Goal: Task Accomplishment & Management: Use online tool/utility

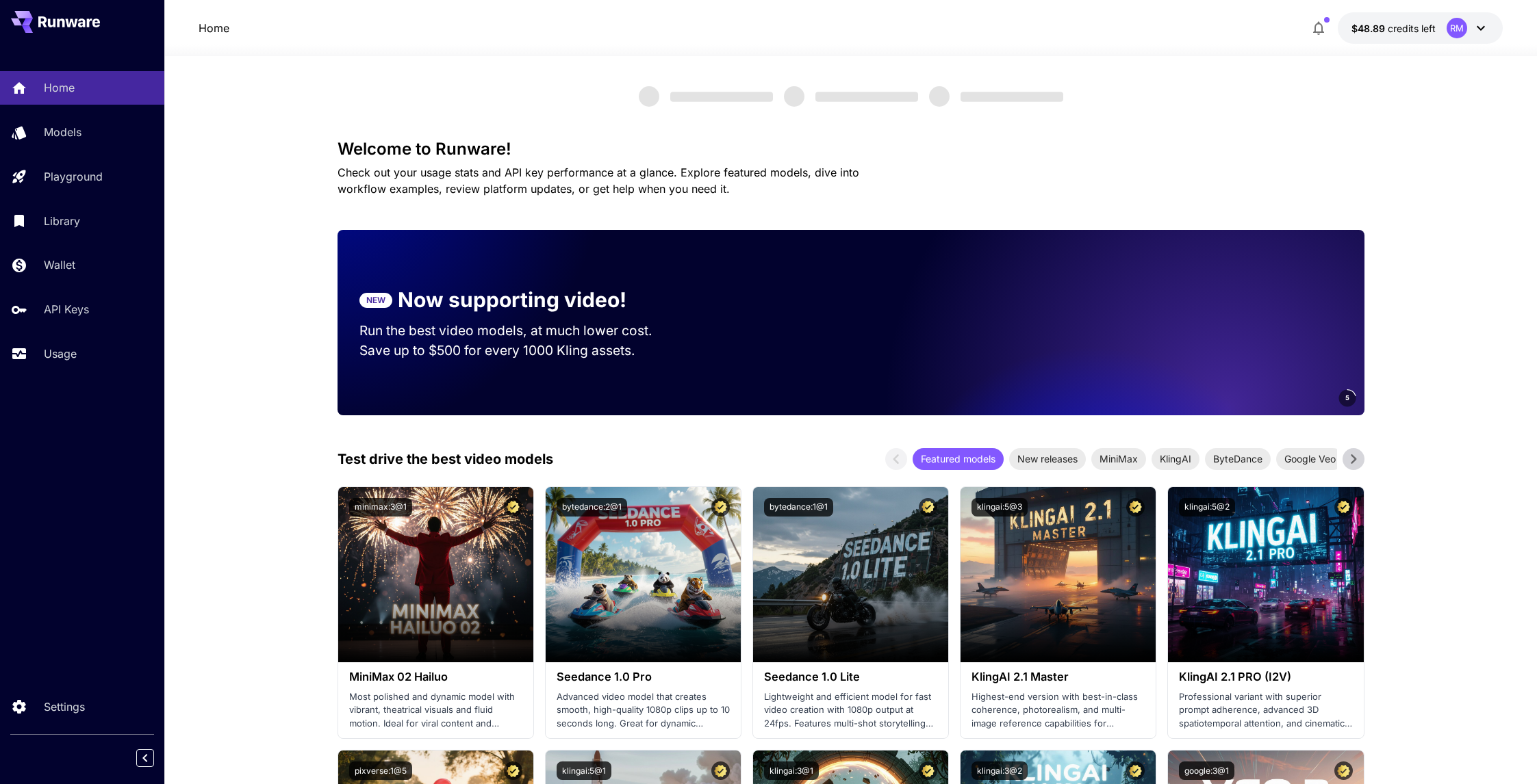
click at [82, 335] on div "Home Models Playground Library Wallet API Keys Usage" at bounding box center [82, 220] width 165 height 299
click at [87, 346] on div "Usage" at bounding box center [99, 354] width 107 height 17
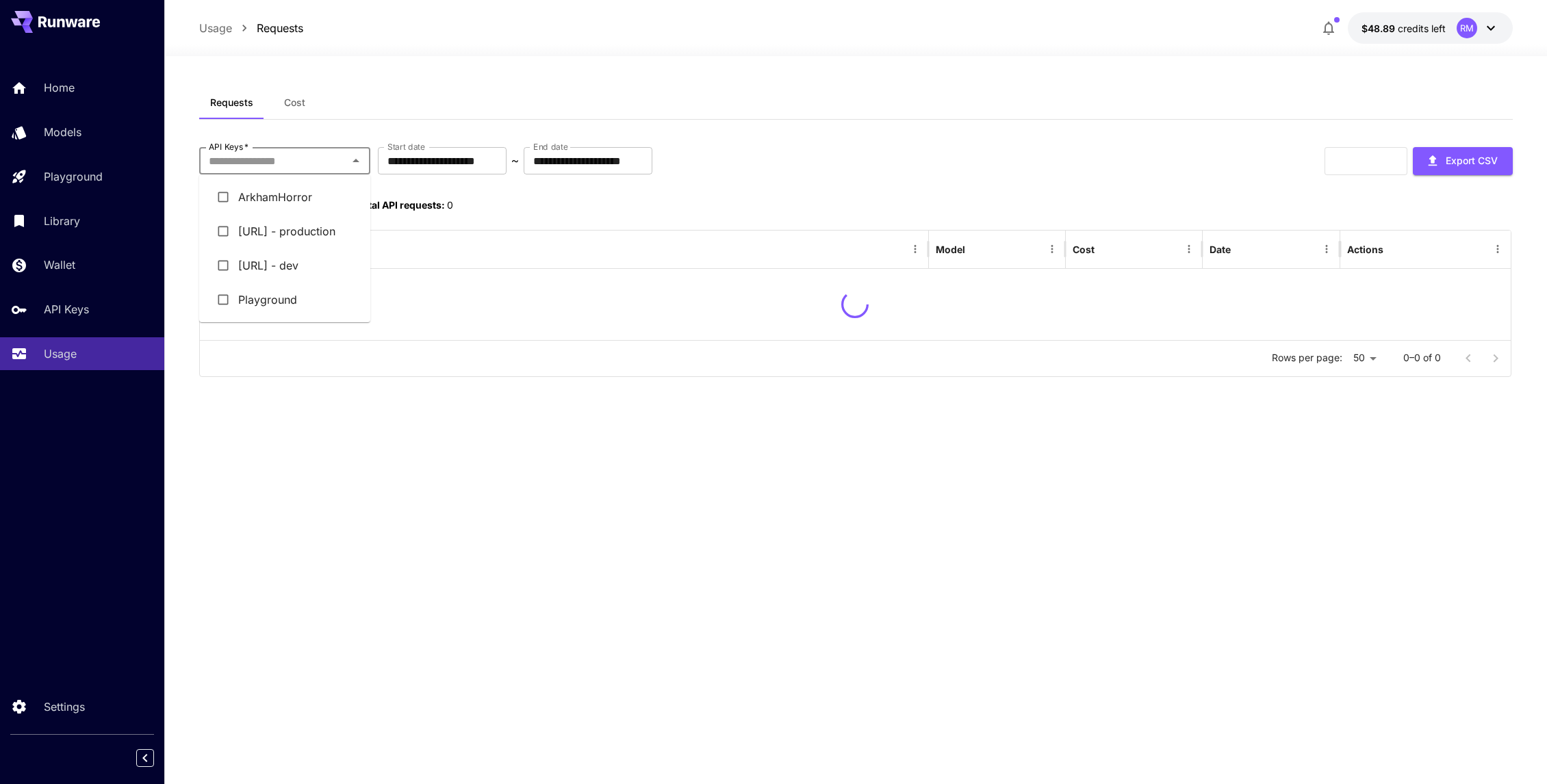
click at [294, 159] on input "API Keys   *" at bounding box center [273, 161] width 140 height 20
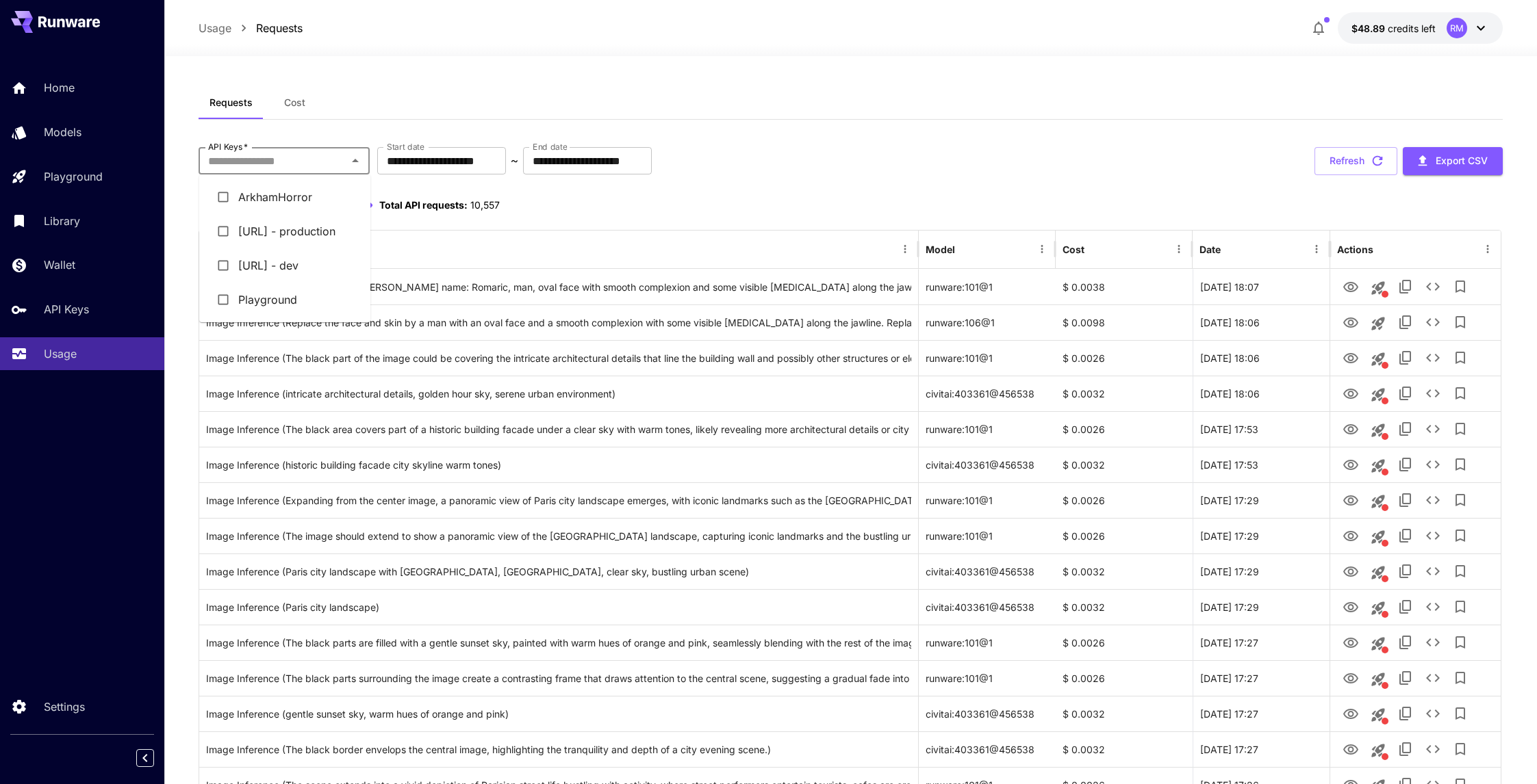
click at [292, 267] on li "[URL] - dev" at bounding box center [284, 265] width 172 height 34
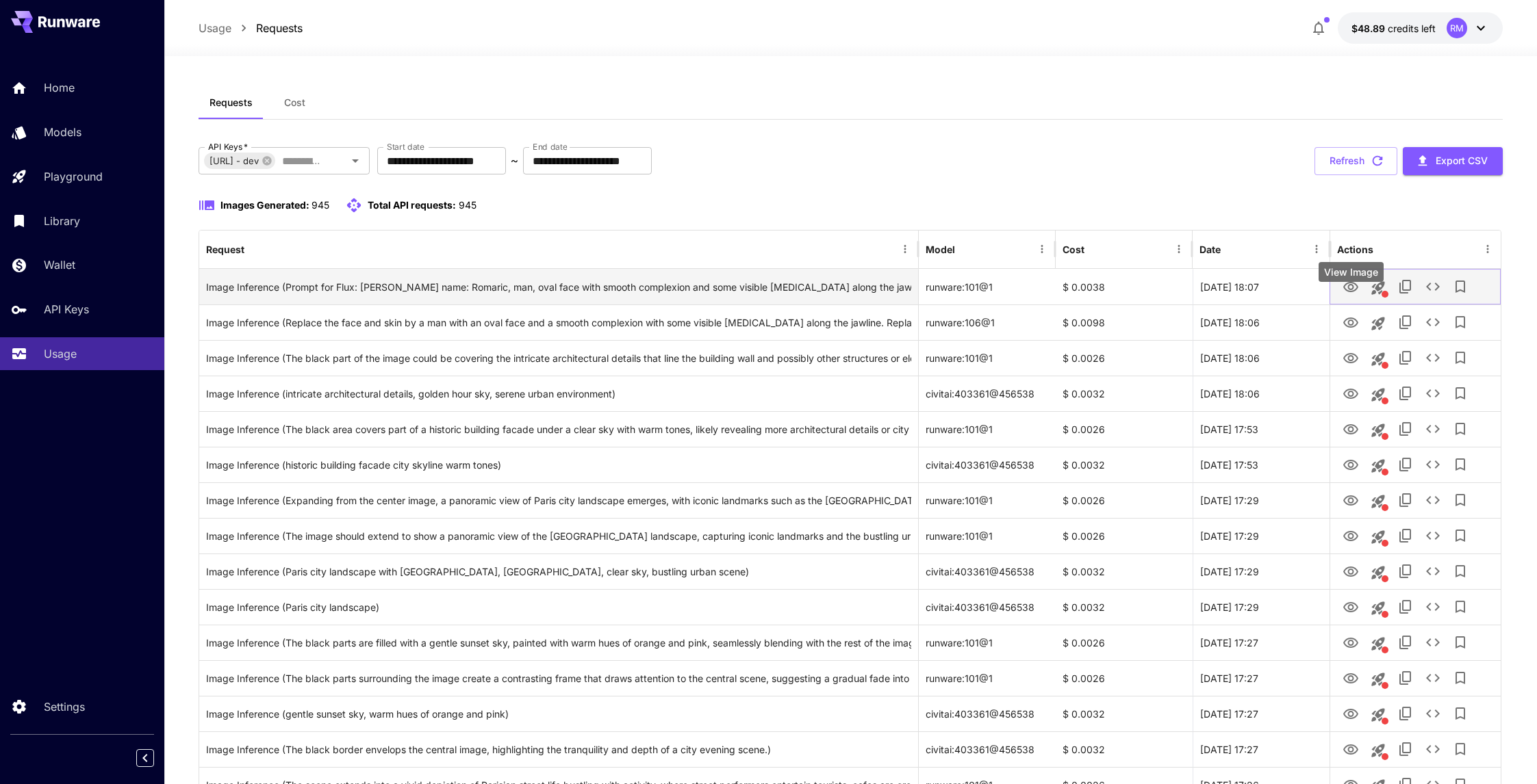
click at [1348, 296] on icon "View Image" at bounding box center [1350, 287] width 17 height 17
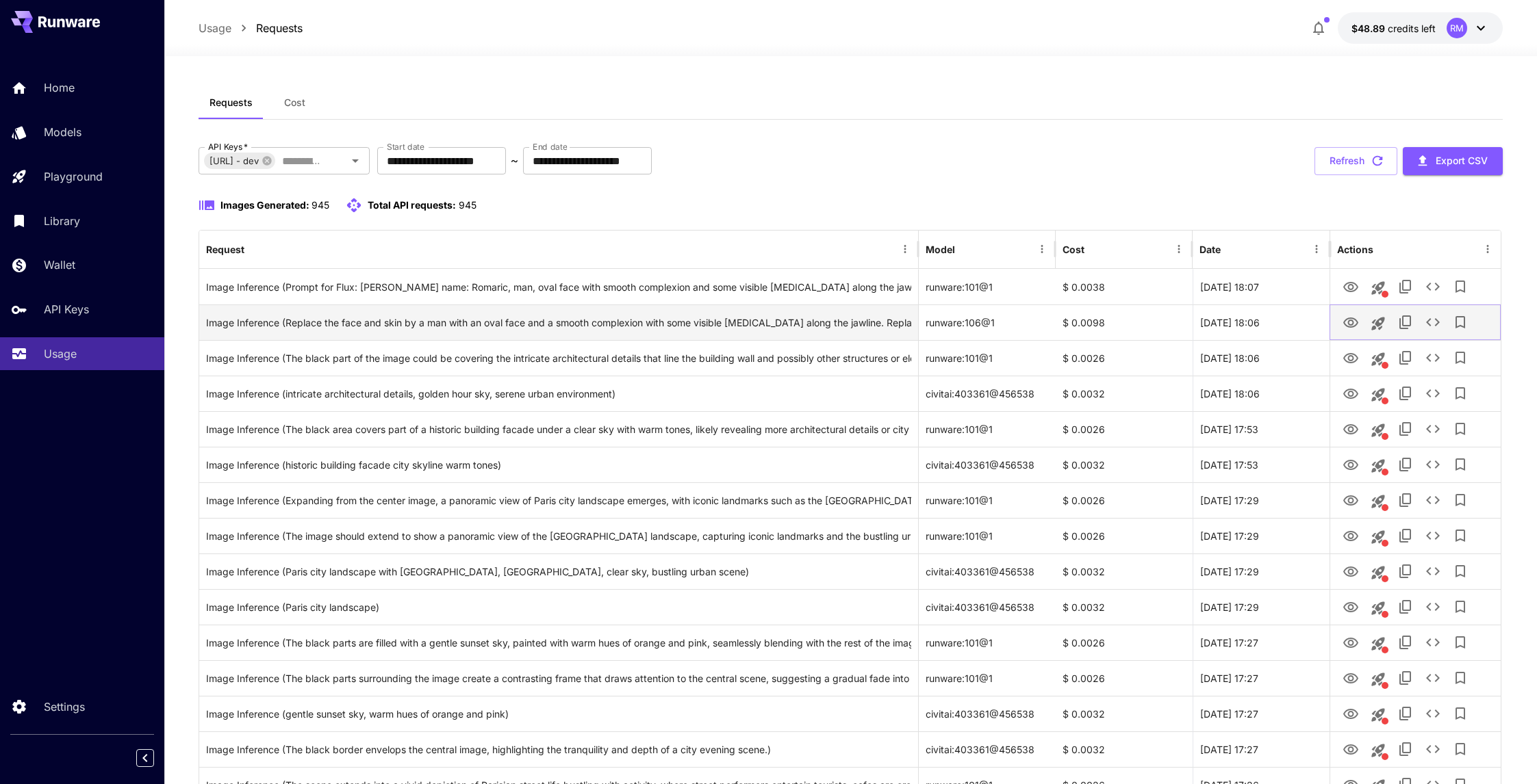
click at [1347, 331] on icon "View Image" at bounding box center [1350, 322] width 17 height 17
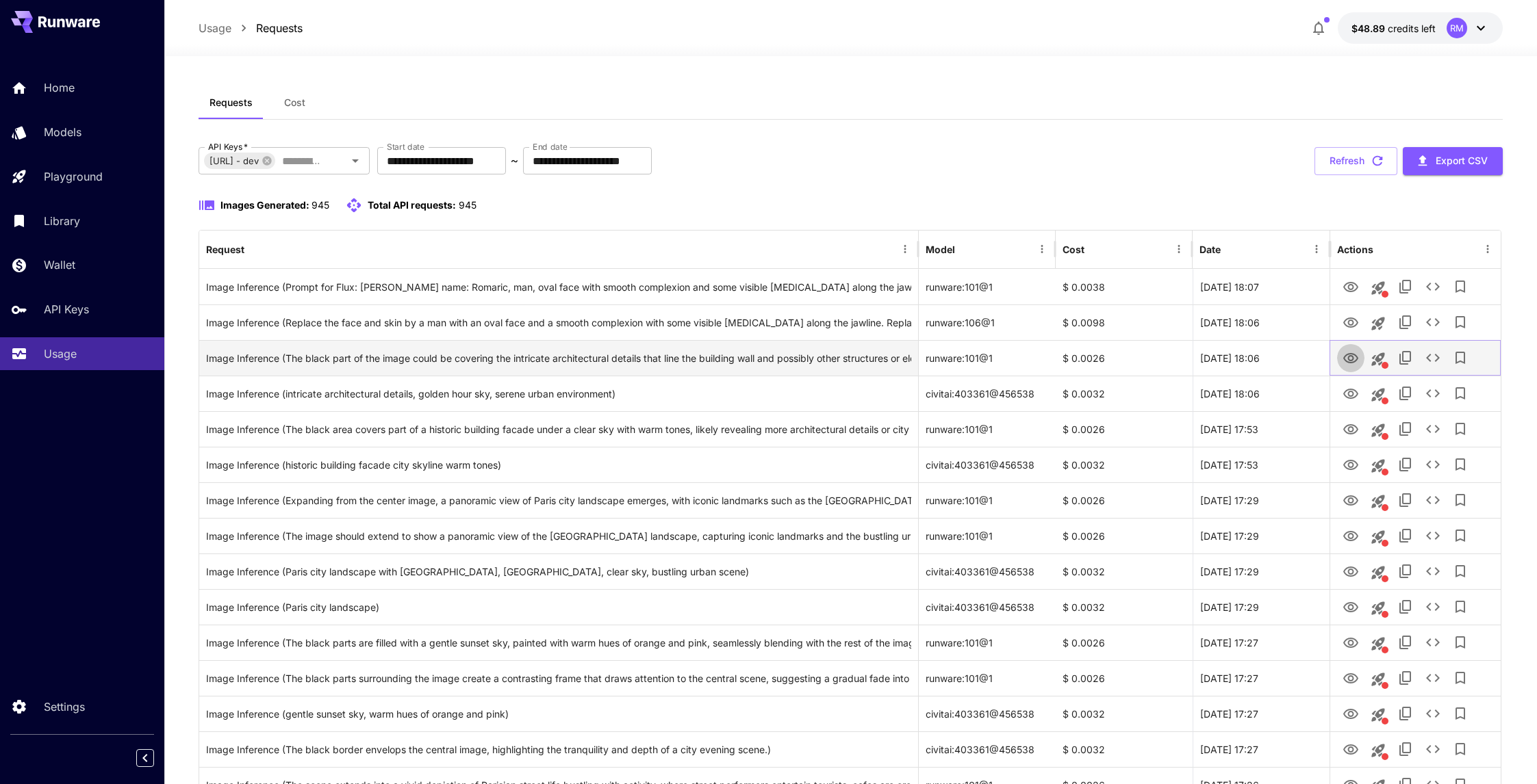
click at [1345, 364] on icon "View Image" at bounding box center [1350, 358] width 15 height 10
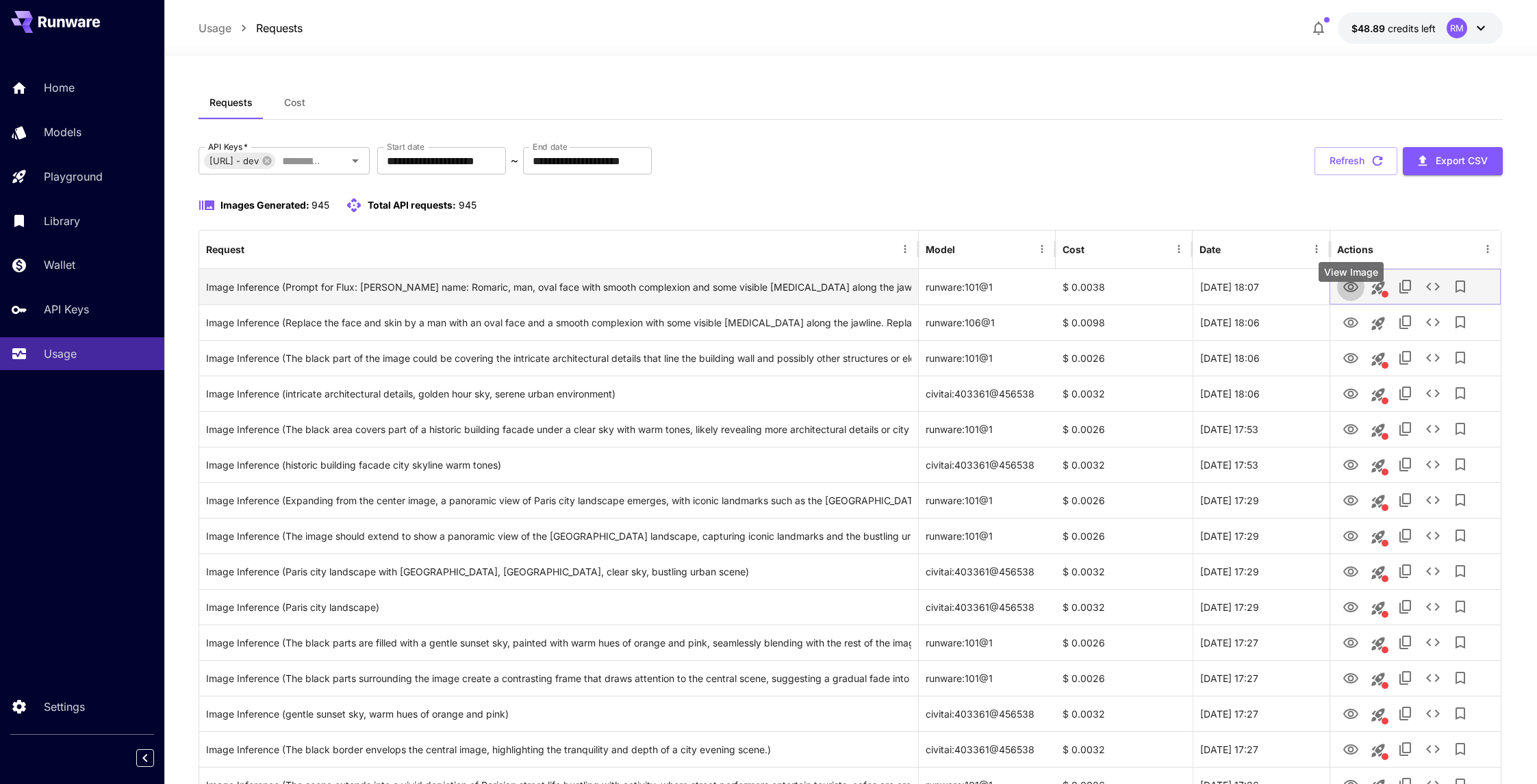
click at [1356, 296] on icon "View Image" at bounding box center [1350, 287] width 17 height 17
click at [1356, 292] on icon "View Image" at bounding box center [1350, 287] width 15 height 10
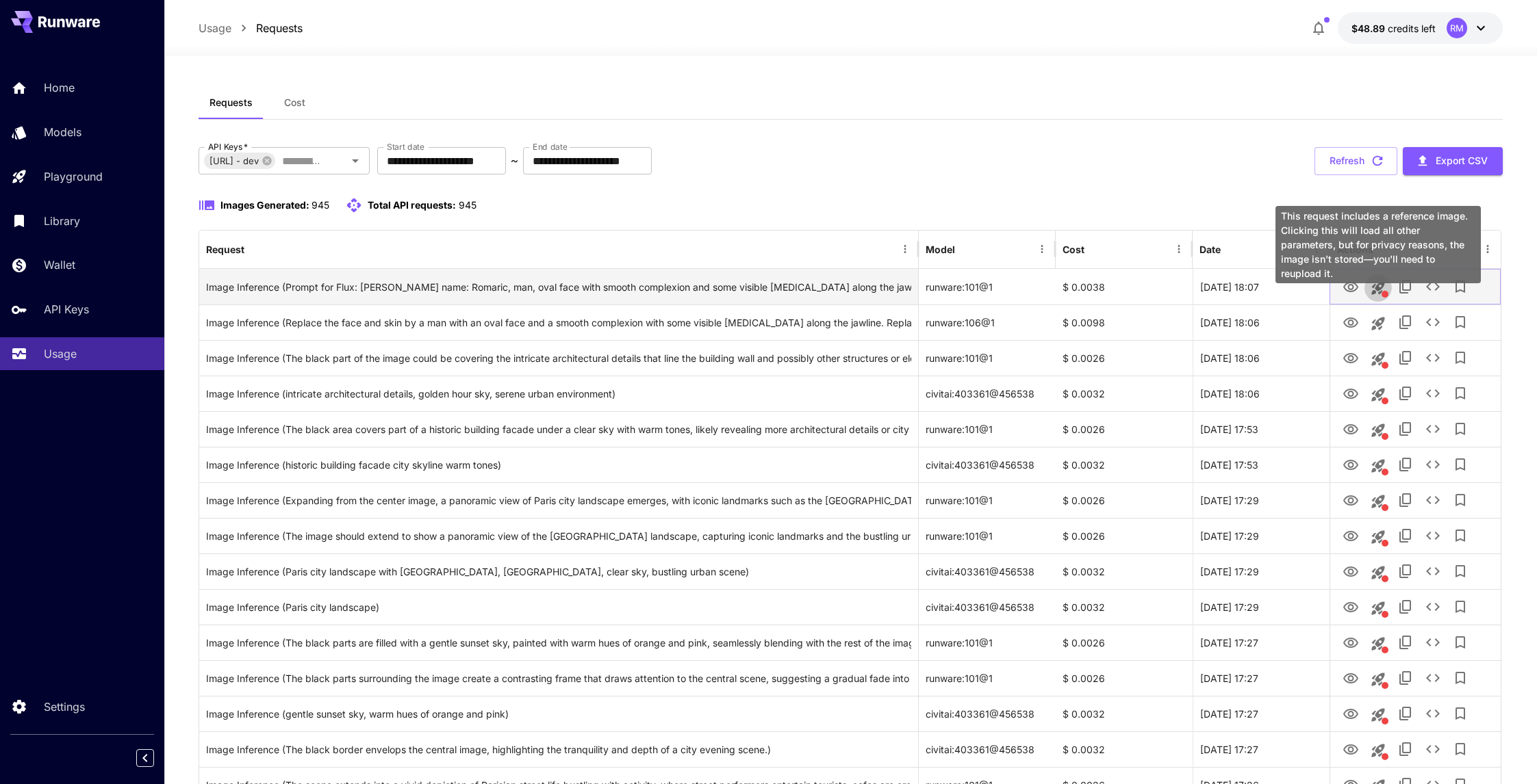
click at [1379, 294] on icon "This request includes a reference image. Clicking this will load all other para…" at bounding box center [1377, 287] width 13 height 13
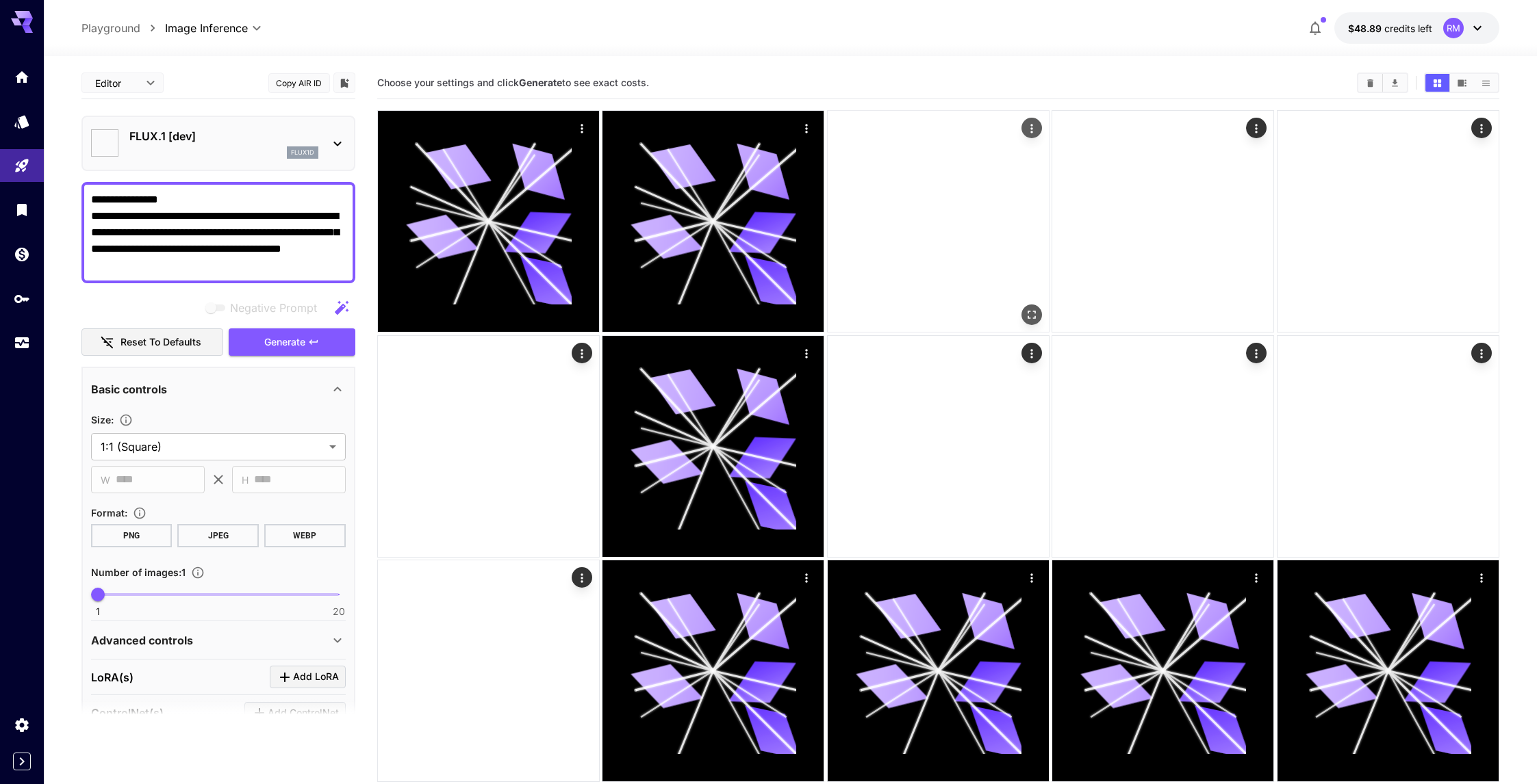
type input "**********"
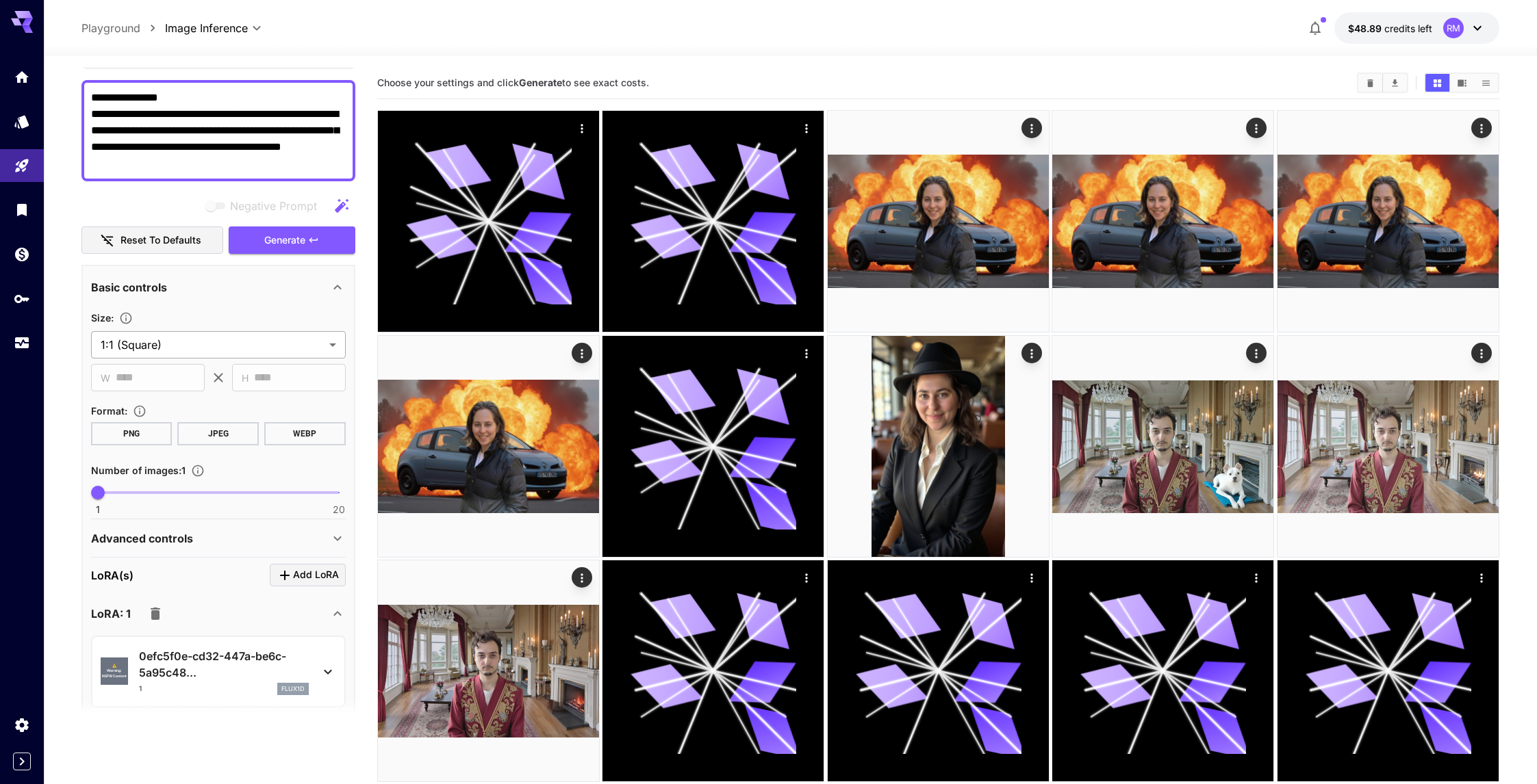
scroll to position [120, 0]
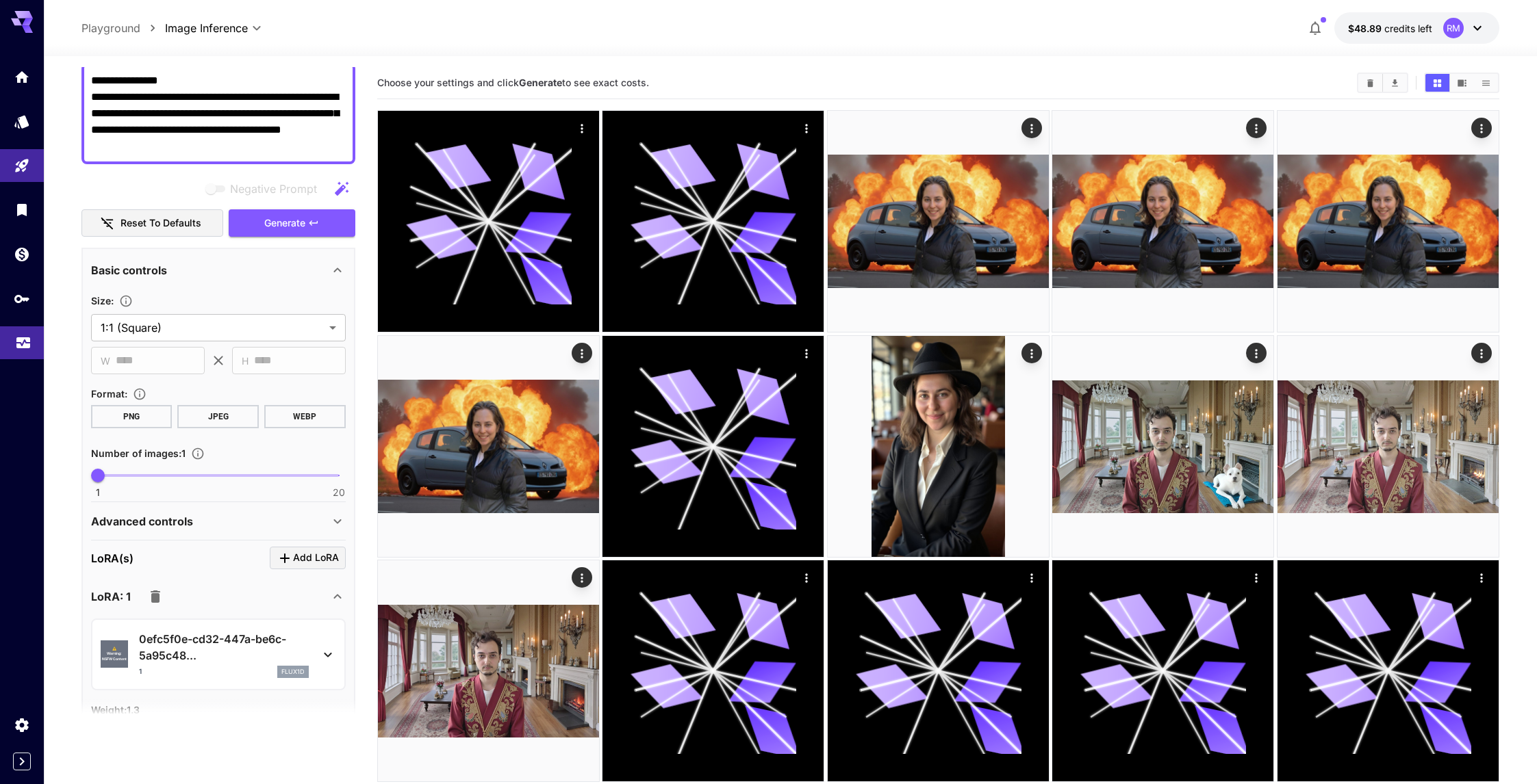
click at [13, 330] on link at bounding box center [22, 343] width 44 height 33
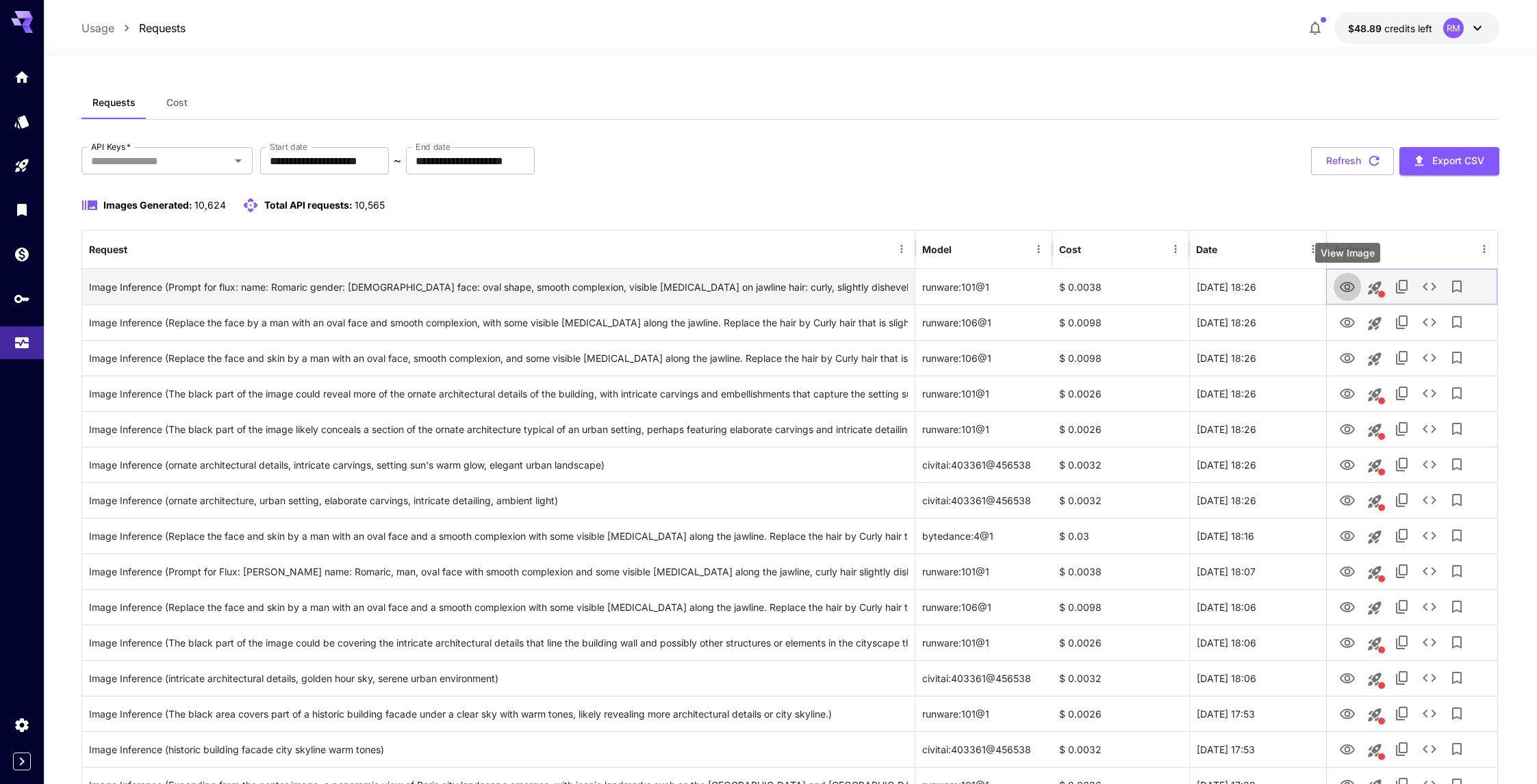
click at [1353, 287] on icon "View Image" at bounding box center [1347, 287] width 17 height 17
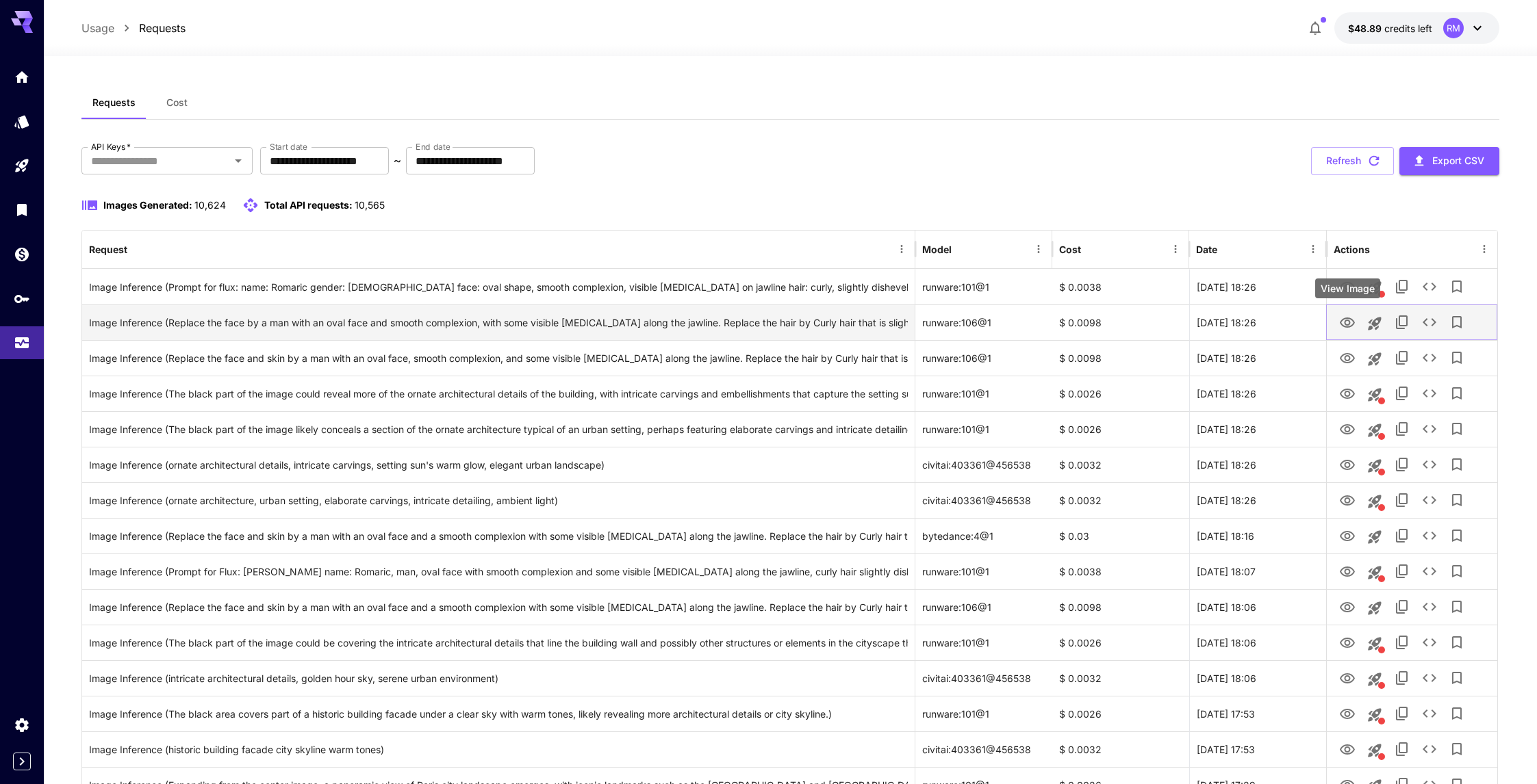
click at [1343, 319] on icon "View Image" at bounding box center [1347, 322] width 15 height 10
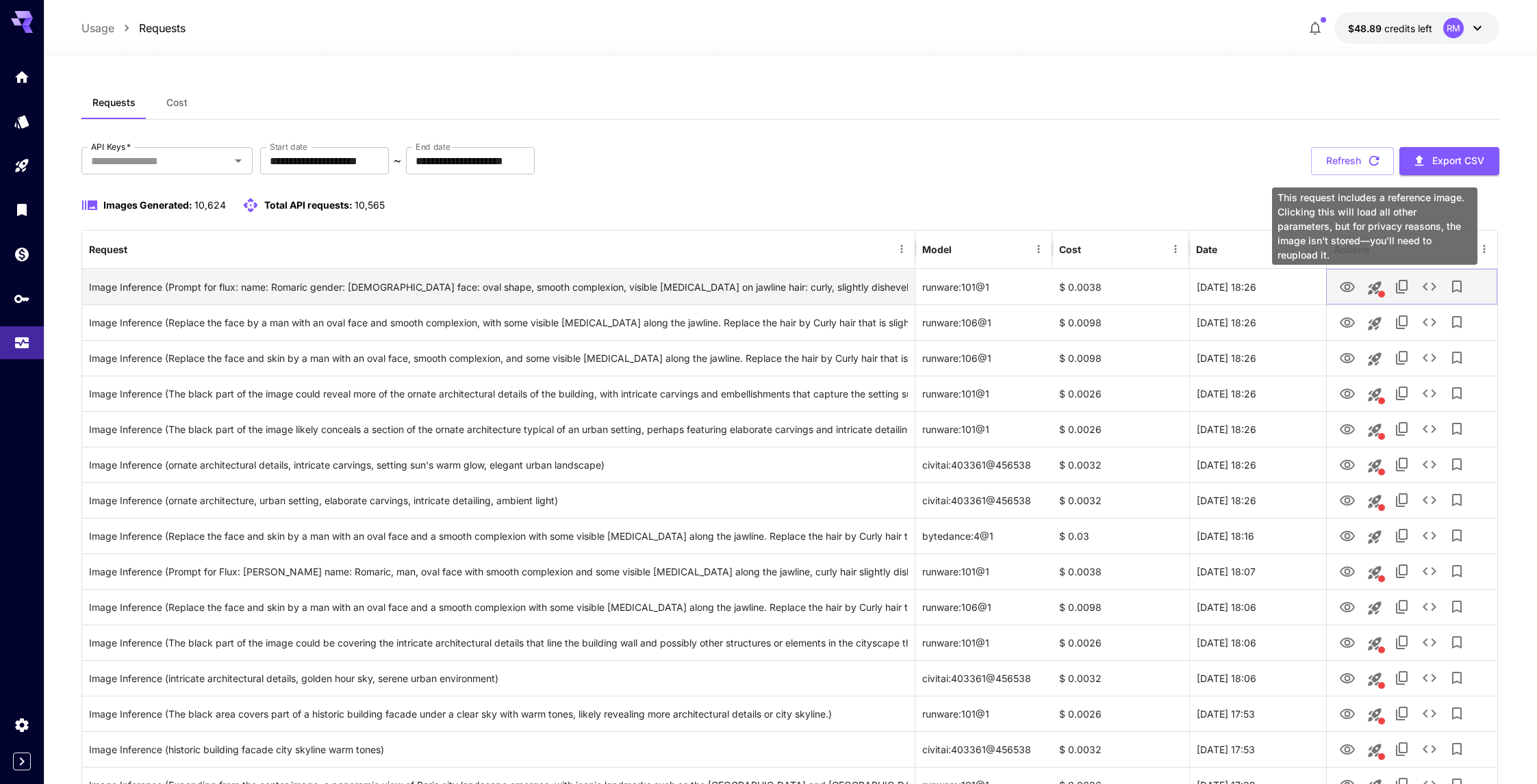
click at [1369, 287] on icon "This request includes a reference image. Clicking this will load all other para…" at bounding box center [1374, 287] width 13 height 13
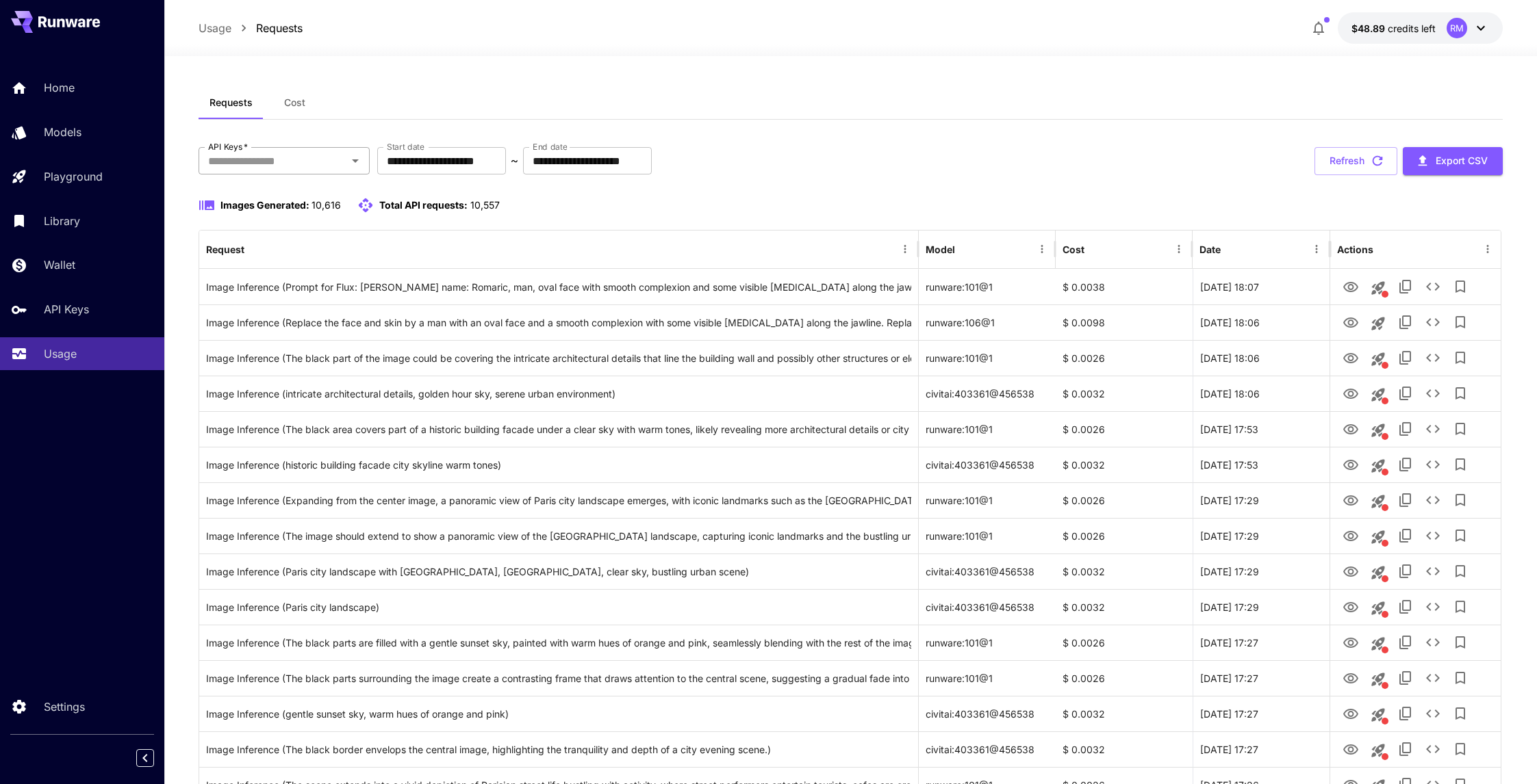
click at [364, 170] on div "API Keys   *" at bounding box center [284, 161] width 172 height 27
click at [319, 258] on li "[URL] - dev" at bounding box center [284, 265] width 172 height 34
click at [1349, 367] on icon "View Image" at bounding box center [1350, 359] width 17 height 17
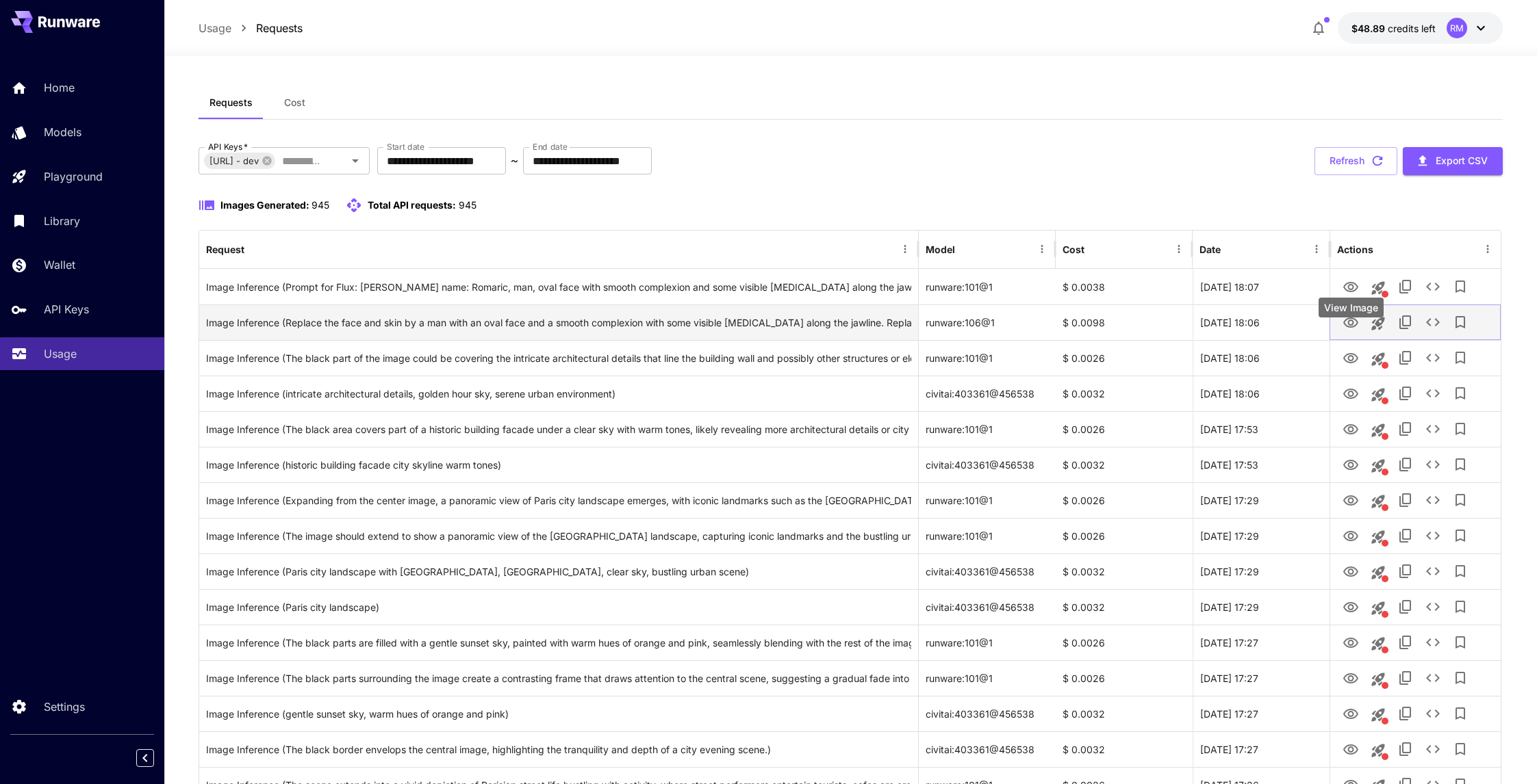
click at [1359, 336] on button "View Image" at bounding box center [1351, 321] width 27 height 28
click at [1358, 328] on icon "View Image" at bounding box center [1350, 322] width 15 height 10
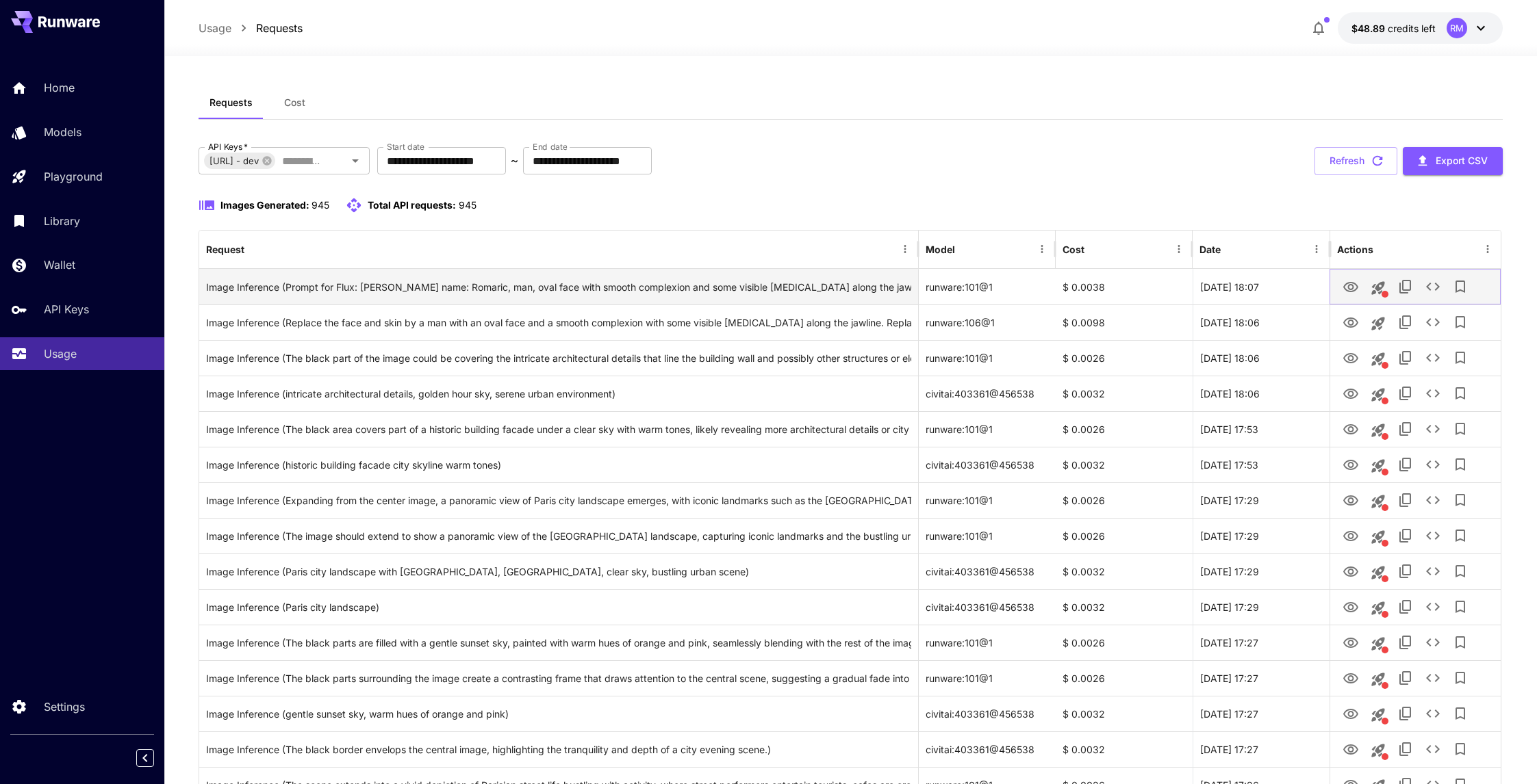
click at [1343, 296] on icon "View Image" at bounding box center [1350, 287] width 17 height 17
click at [1359, 296] on icon "View Image" at bounding box center [1350, 287] width 17 height 17
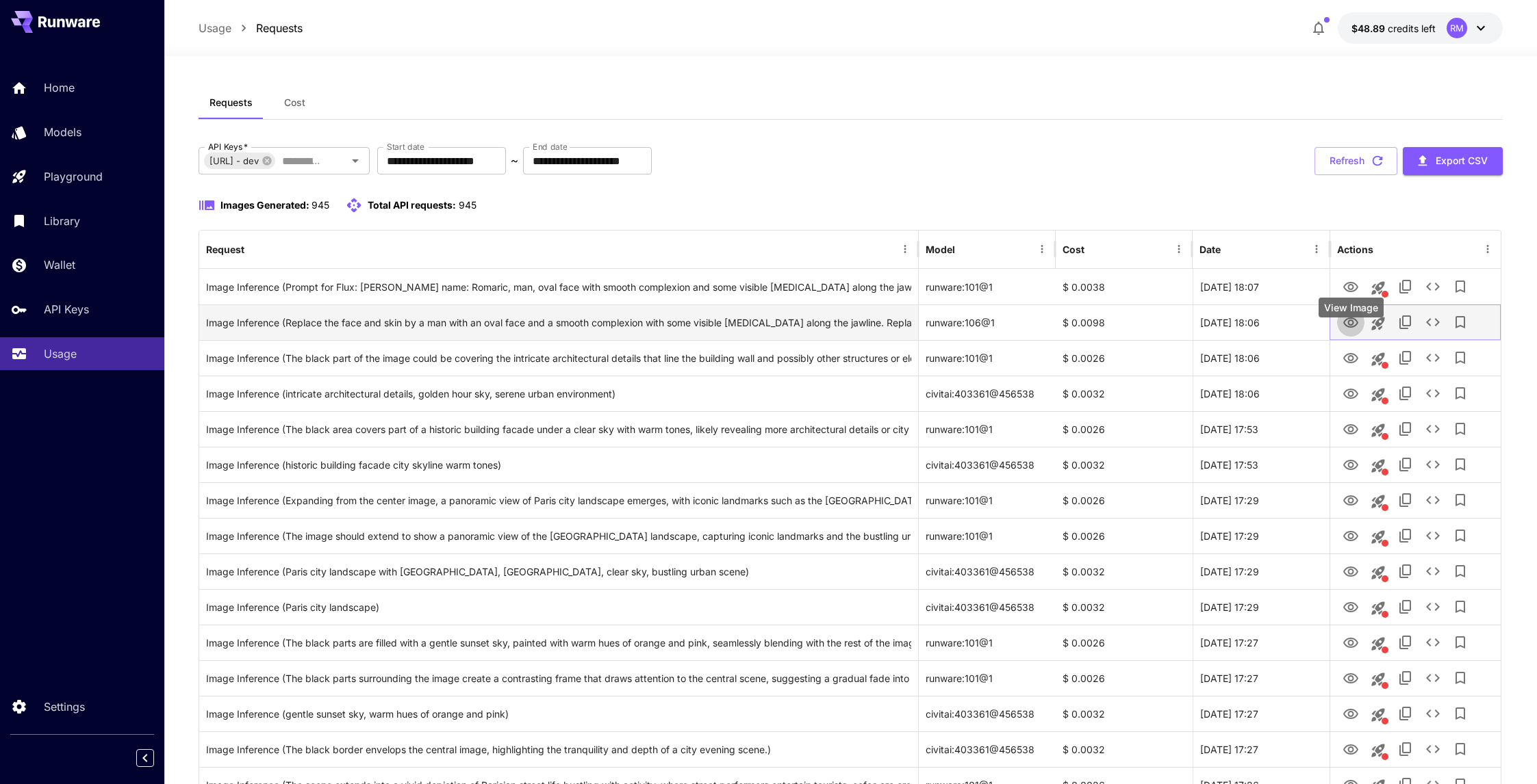
click at [1355, 331] on icon "View Image" at bounding box center [1350, 322] width 17 height 17
click at [1376, 332] on icon "Launch in playground" at bounding box center [1377, 323] width 17 height 17
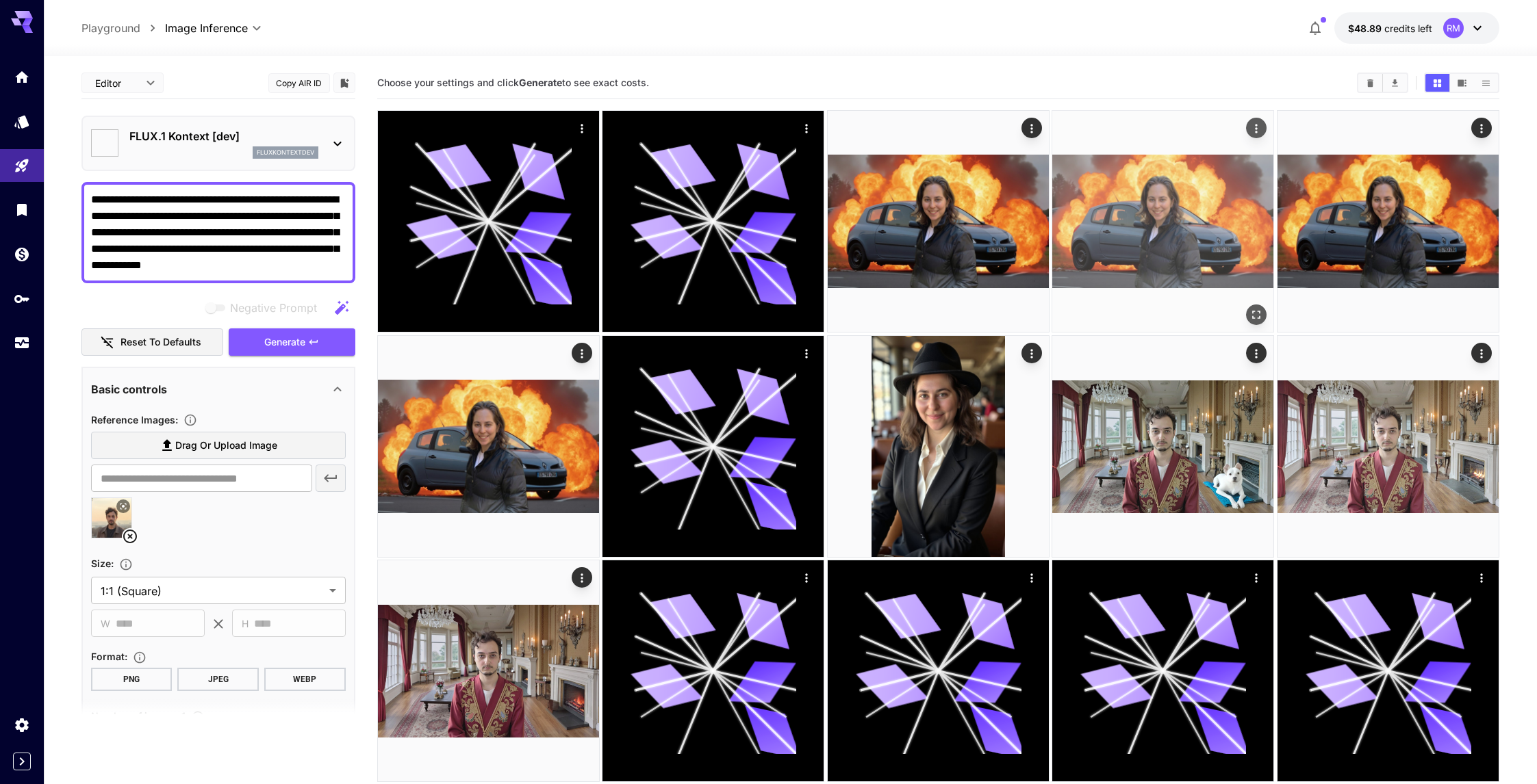
type input "****"
type input "**"
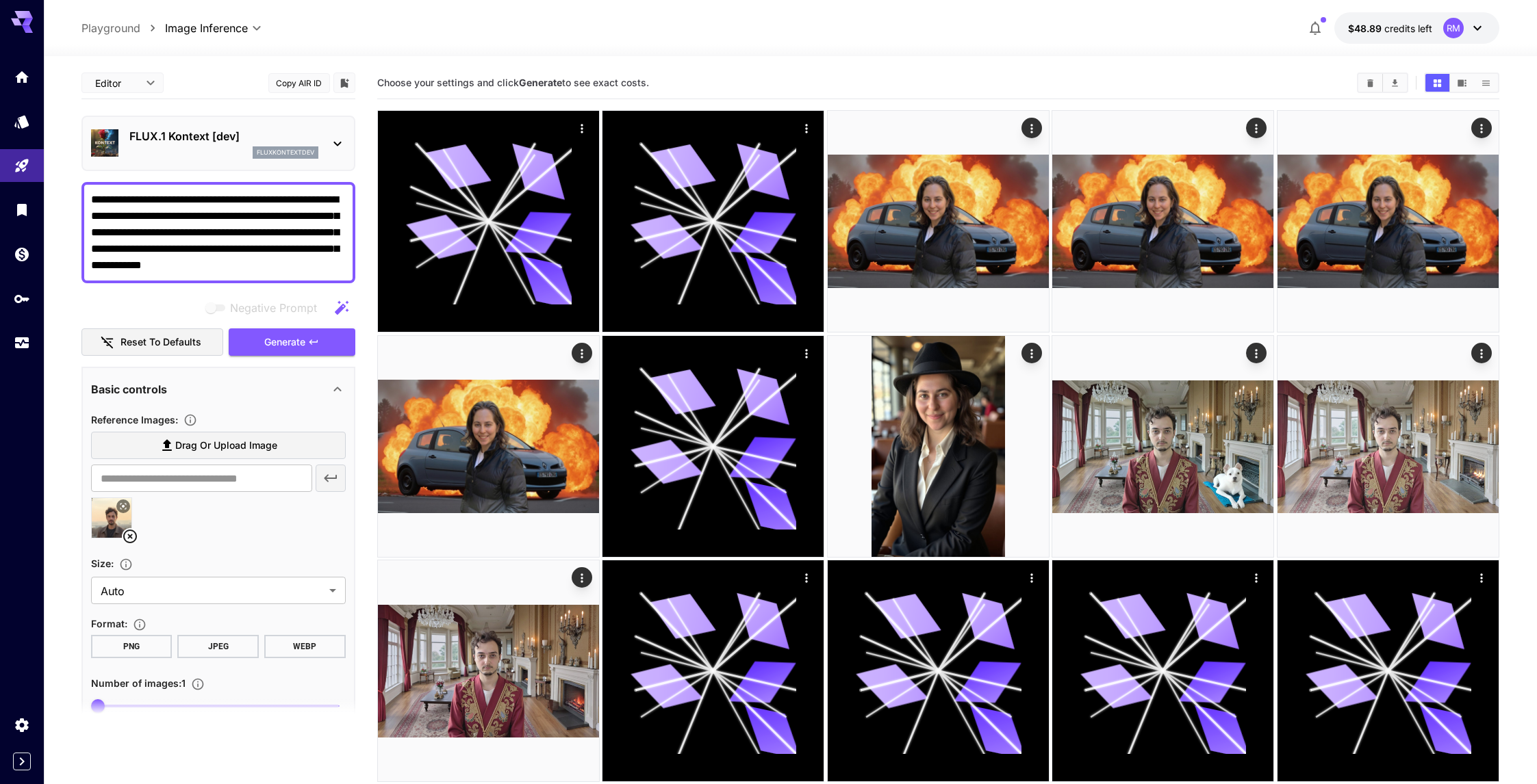
click at [203, 149] on div "fluxkontextdev" at bounding box center [223, 152] width 189 height 13
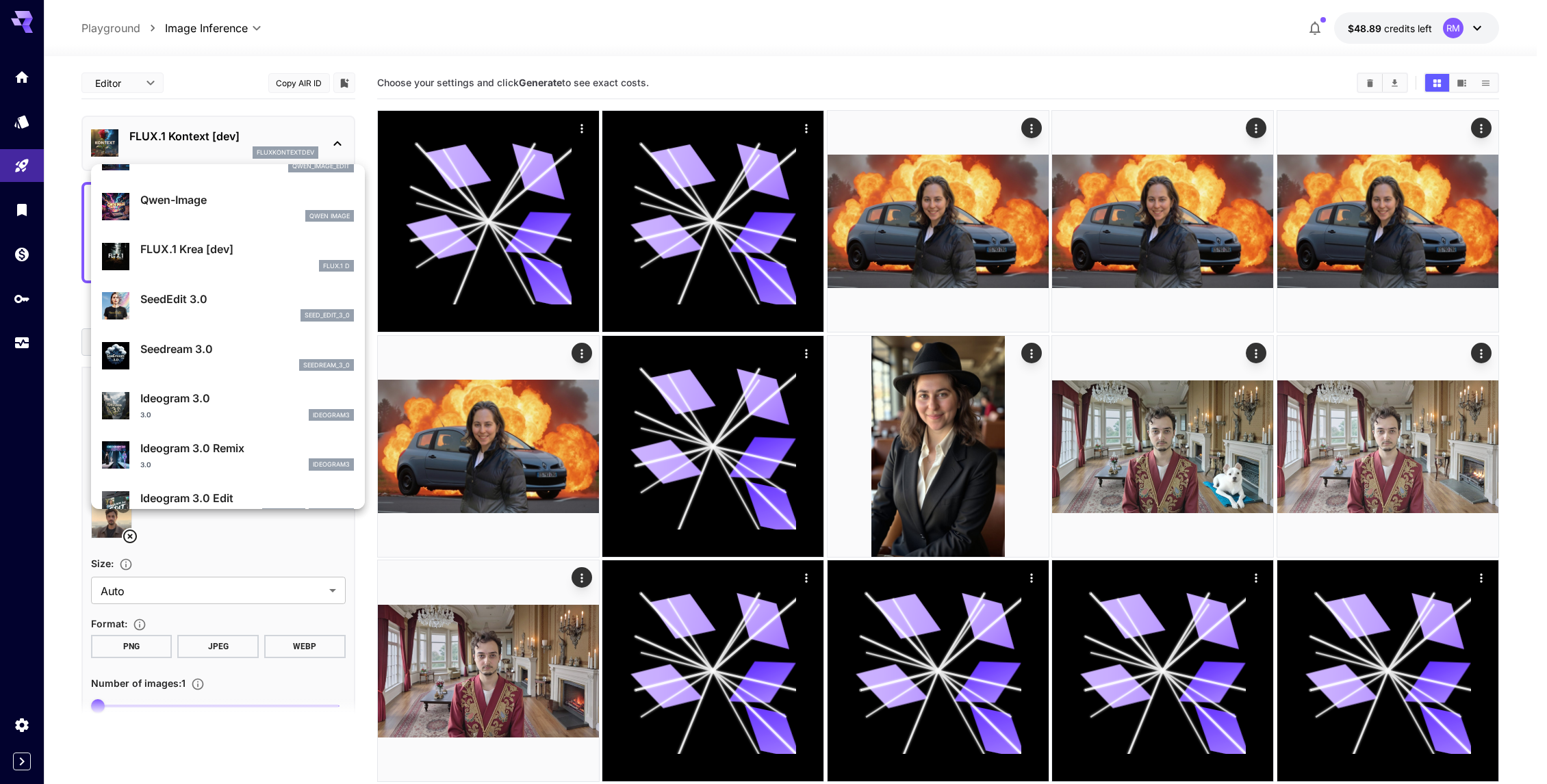
scroll to position [182, 0]
click at [228, 302] on p "SeedEdit 3.0" at bounding box center [247, 298] width 214 height 17
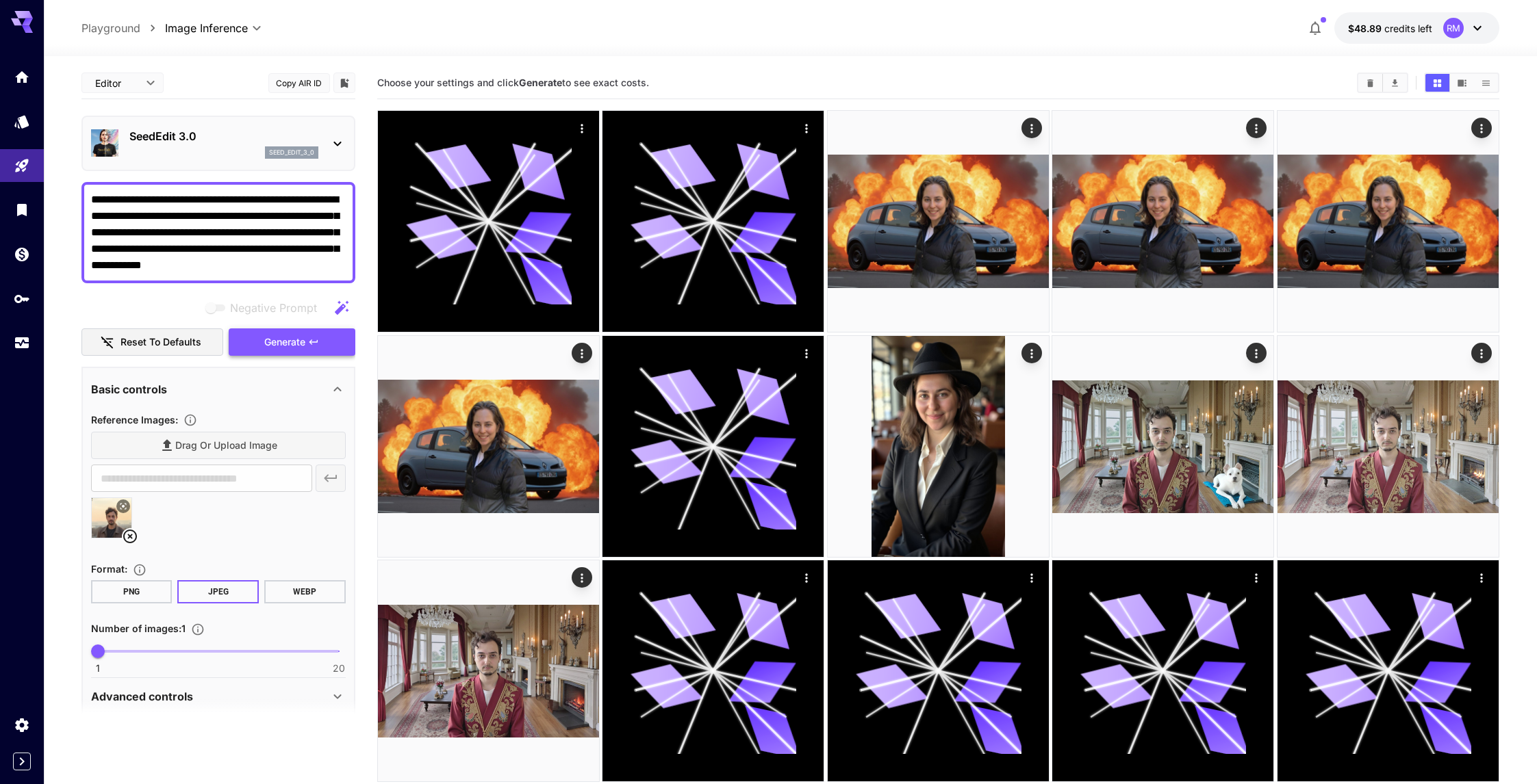
click at [265, 334] on span "Generate" at bounding box center [285, 342] width 41 height 17
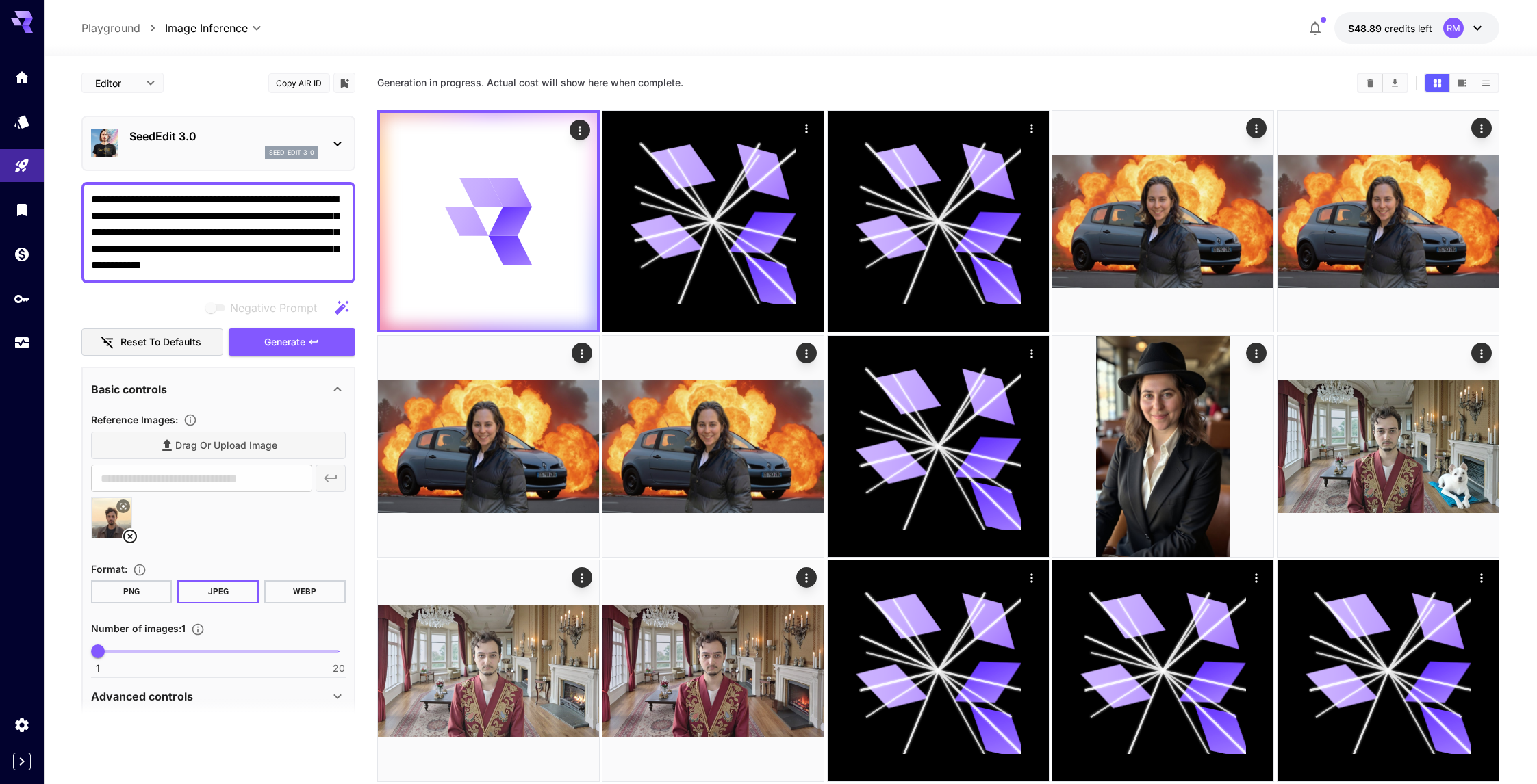
click at [228, 141] on p "SeedEdit 3.0" at bounding box center [223, 136] width 189 height 17
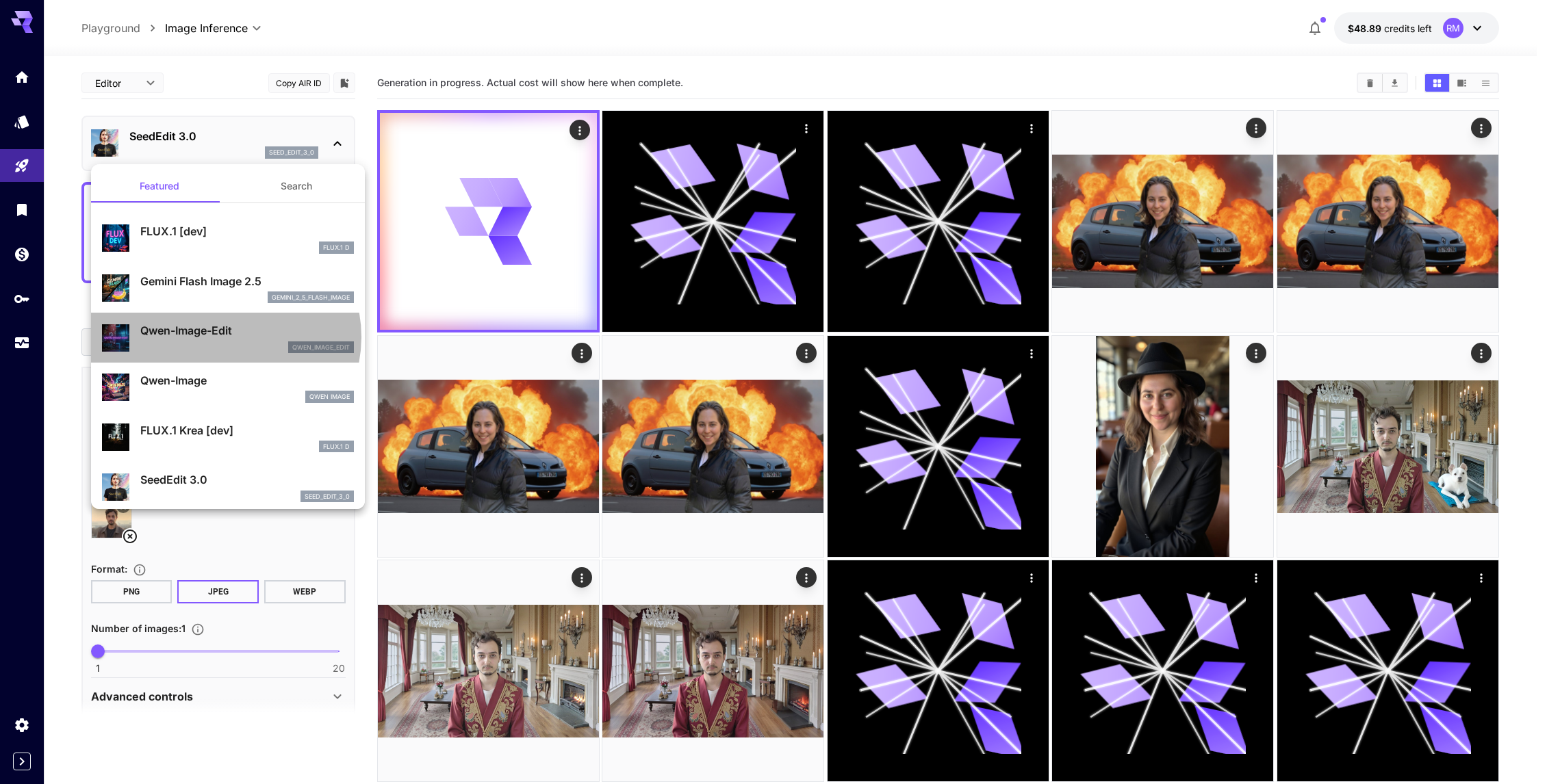
click at [225, 337] on p "Qwen-Image-Edit" at bounding box center [247, 330] width 214 height 17
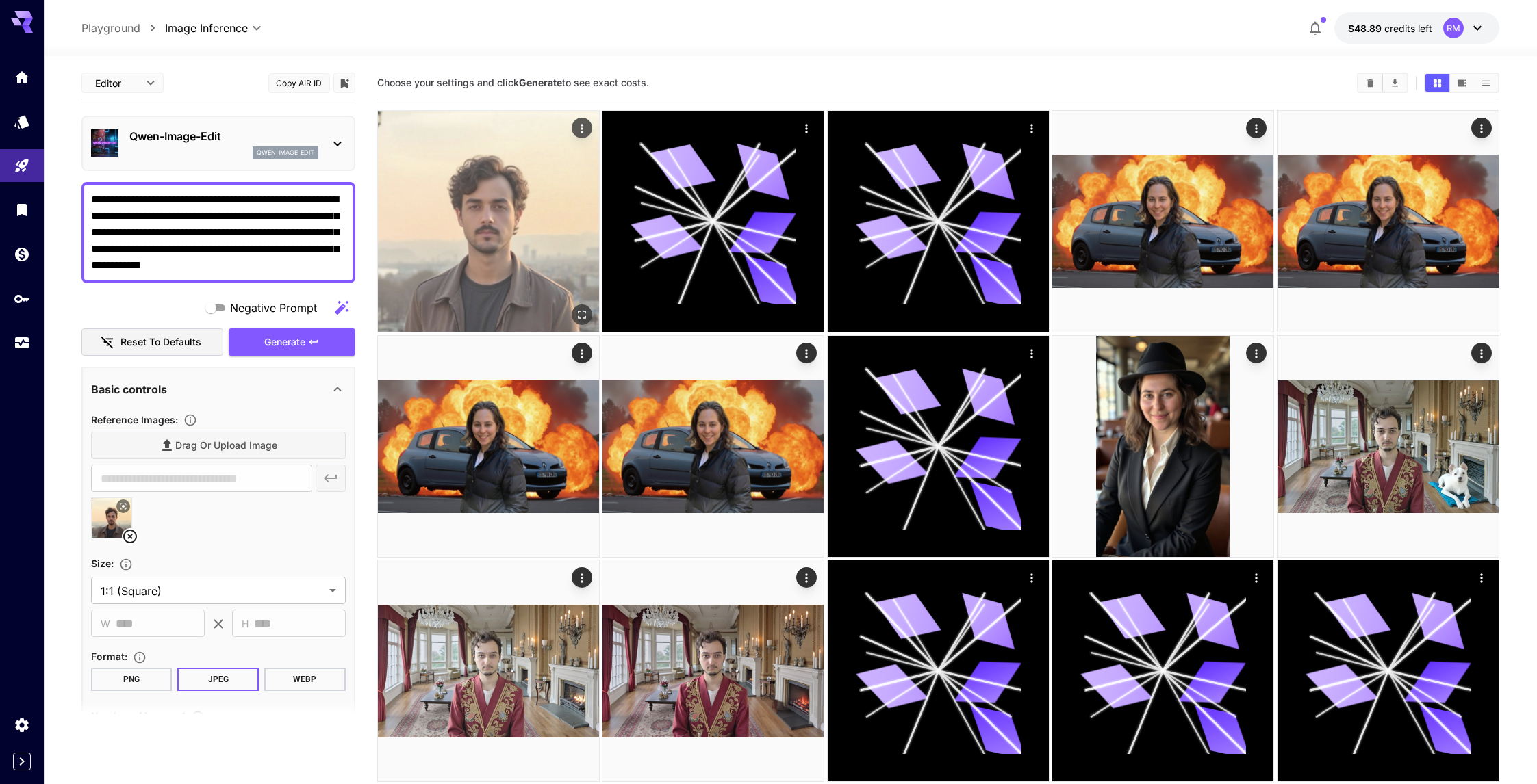
click at [471, 235] on img at bounding box center [488, 221] width 222 height 221
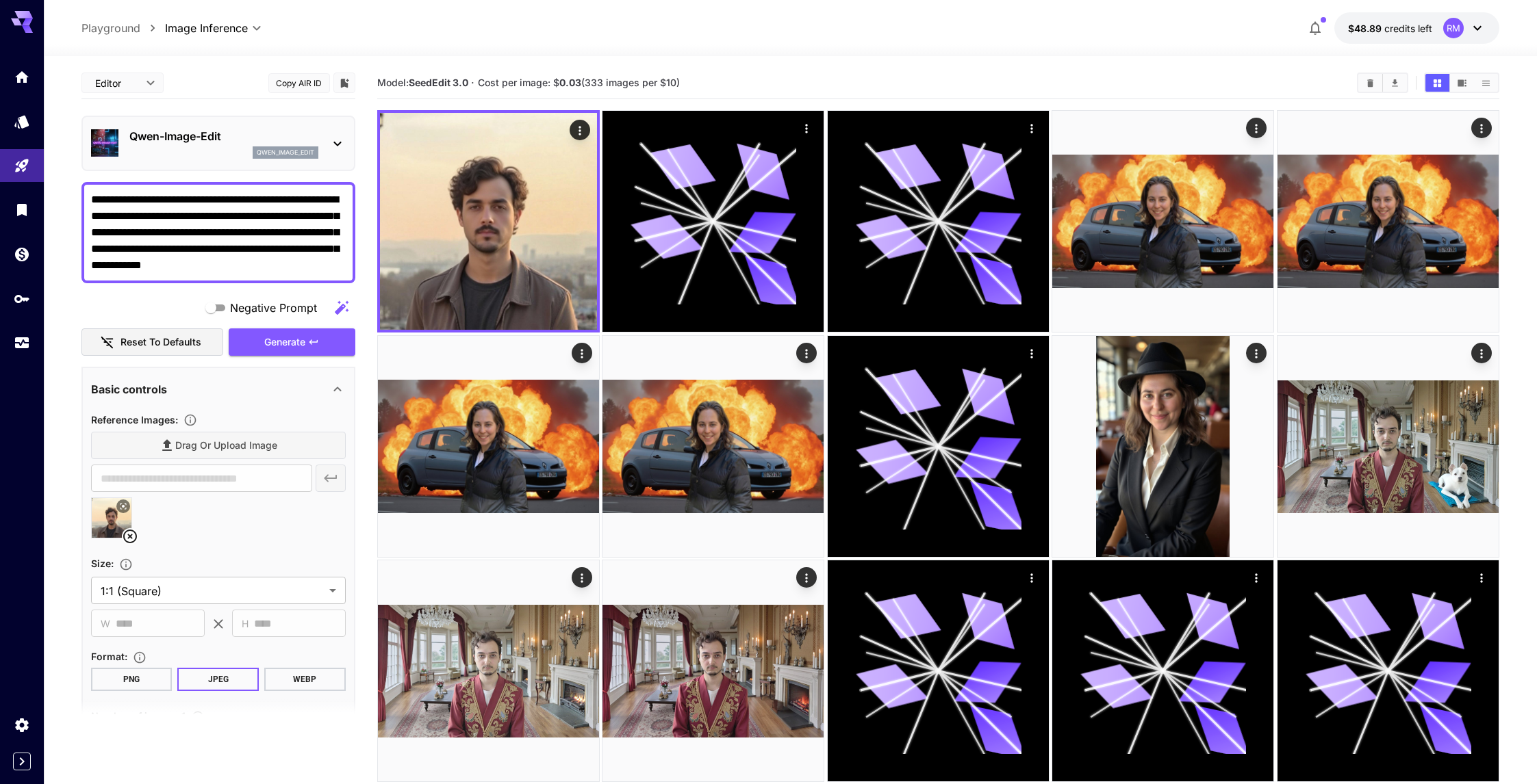
click at [200, 168] on div "Qwen-Image-Edit qwen_image_edit" at bounding box center [218, 143] width 273 height 56
click at [201, 153] on div "qwen_image_edit" at bounding box center [223, 152] width 189 height 13
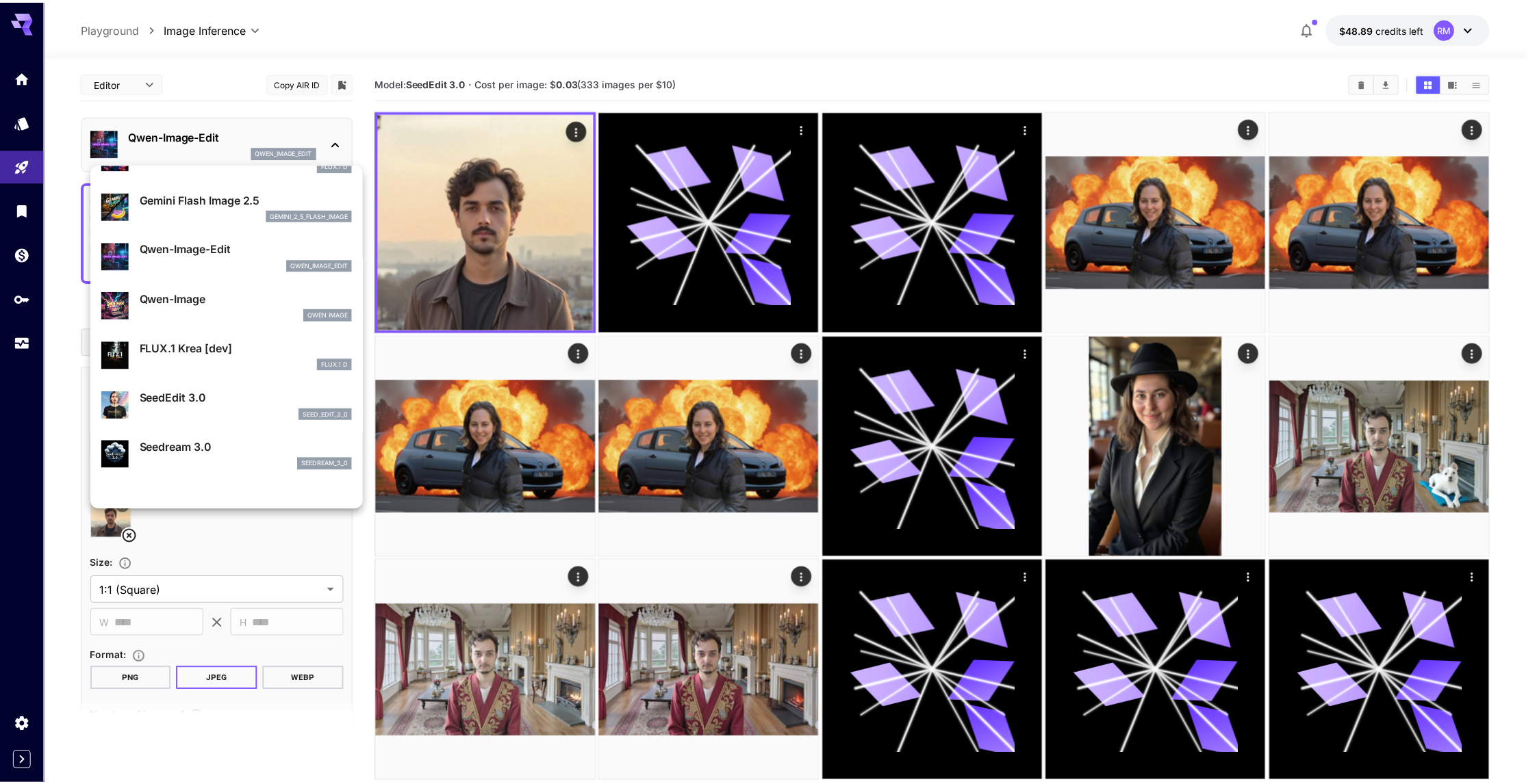
scroll to position [85, 0]
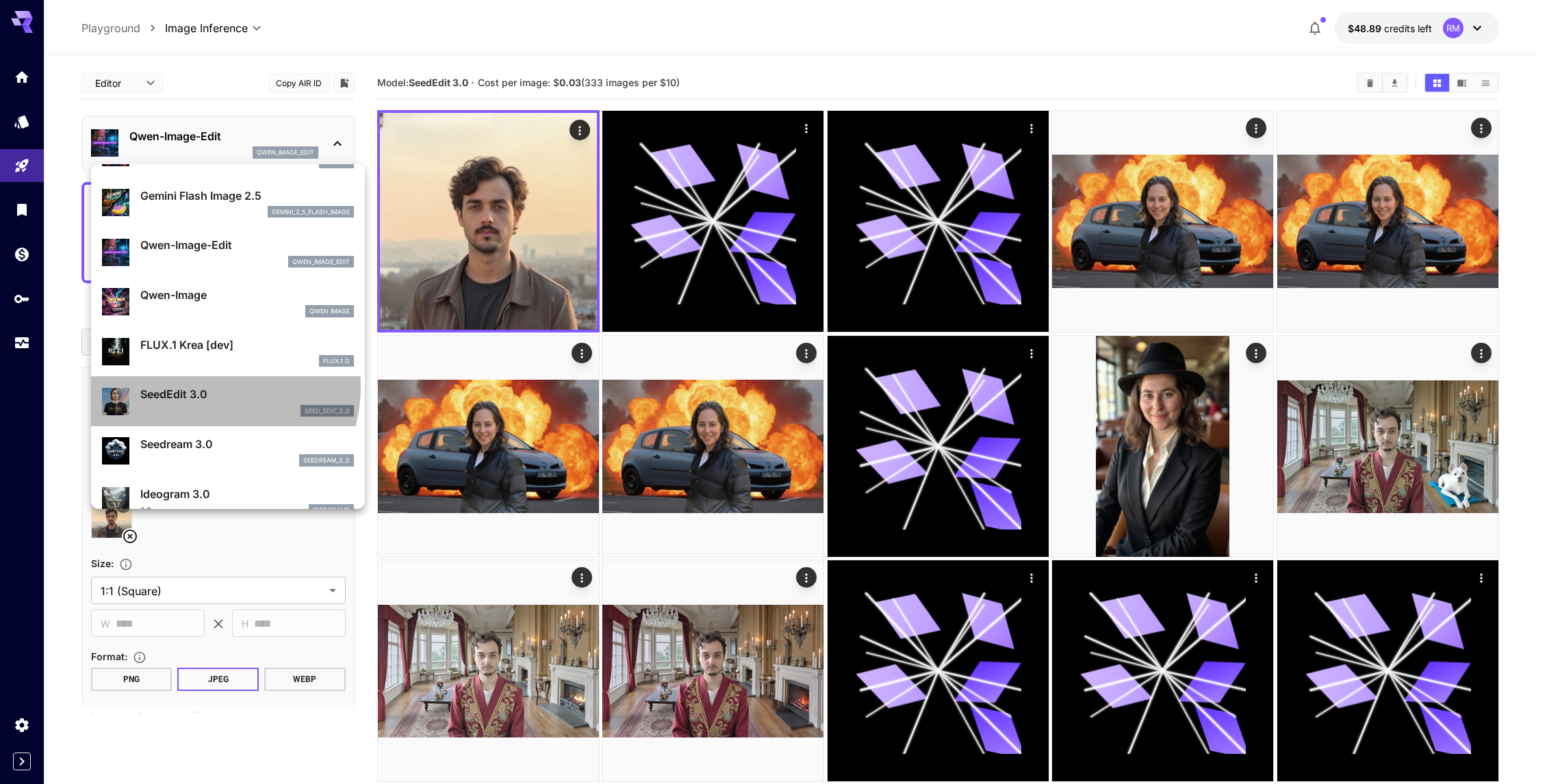
click at [209, 387] on p "SeedEdit 3.0" at bounding box center [247, 394] width 214 height 17
type input "***"
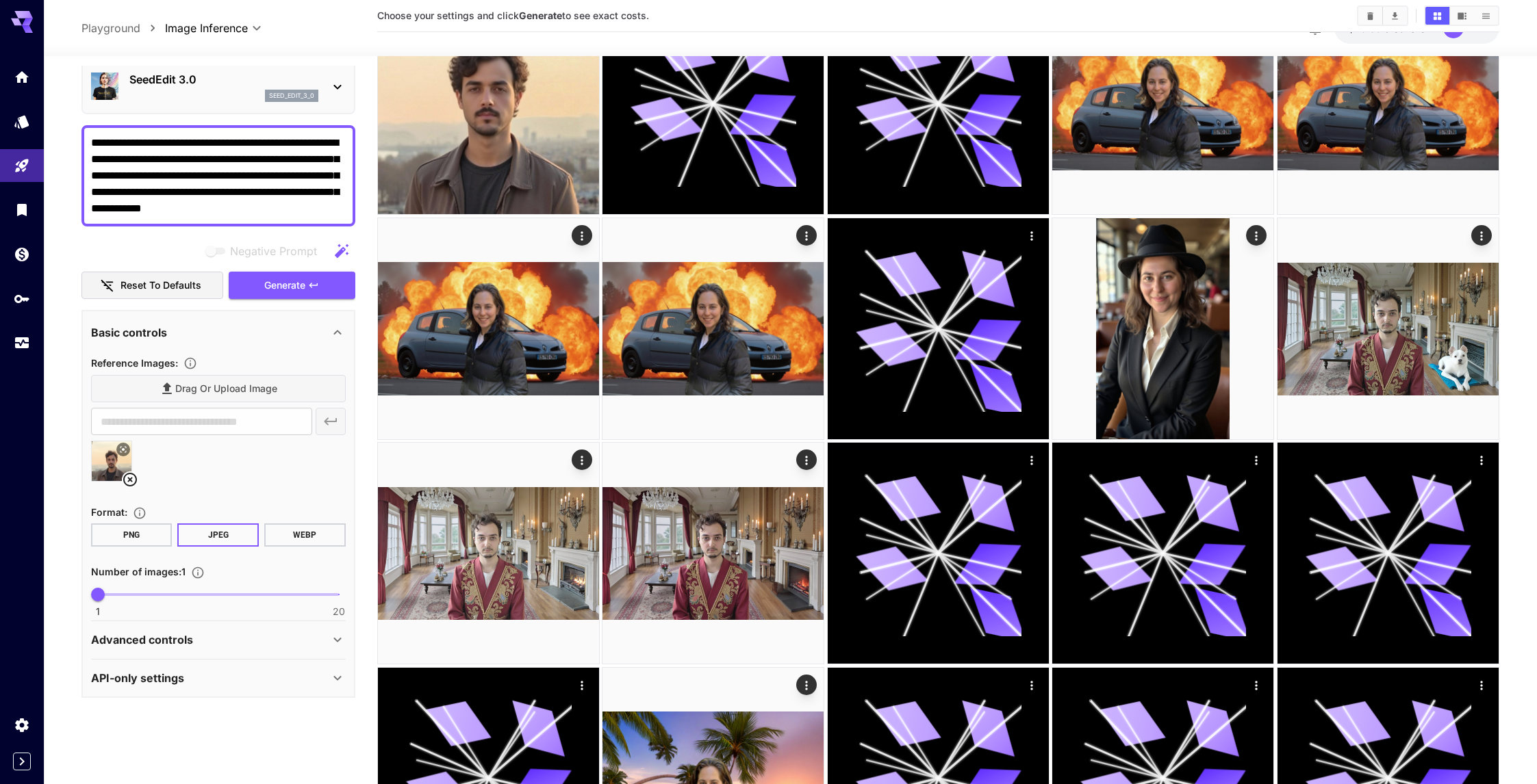
scroll to position [617, 0]
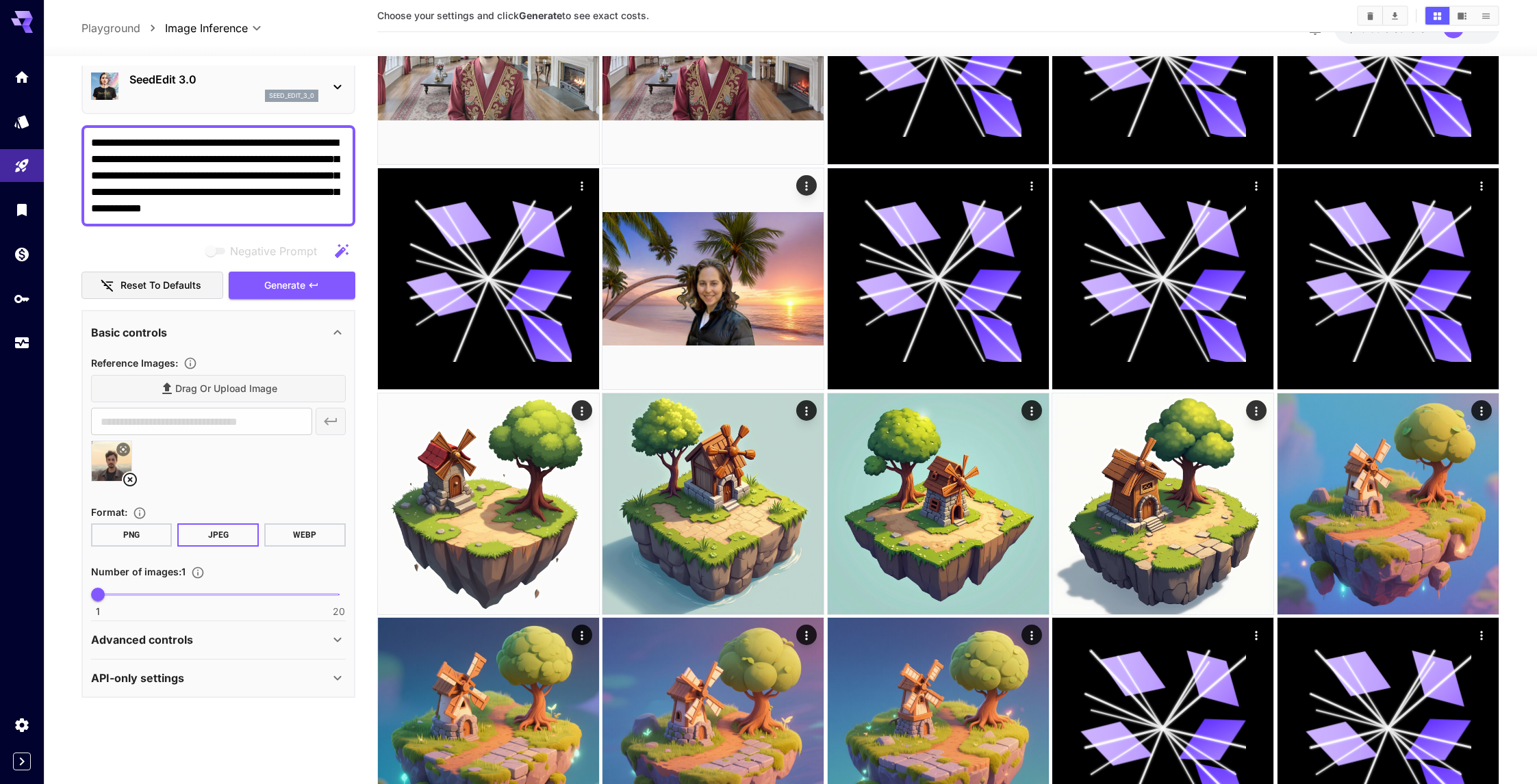
click at [151, 662] on div "API-only settings" at bounding box center [219, 678] width 255 height 33
click at [157, 641] on p "Advanced controls" at bounding box center [142, 640] width 102 height 17
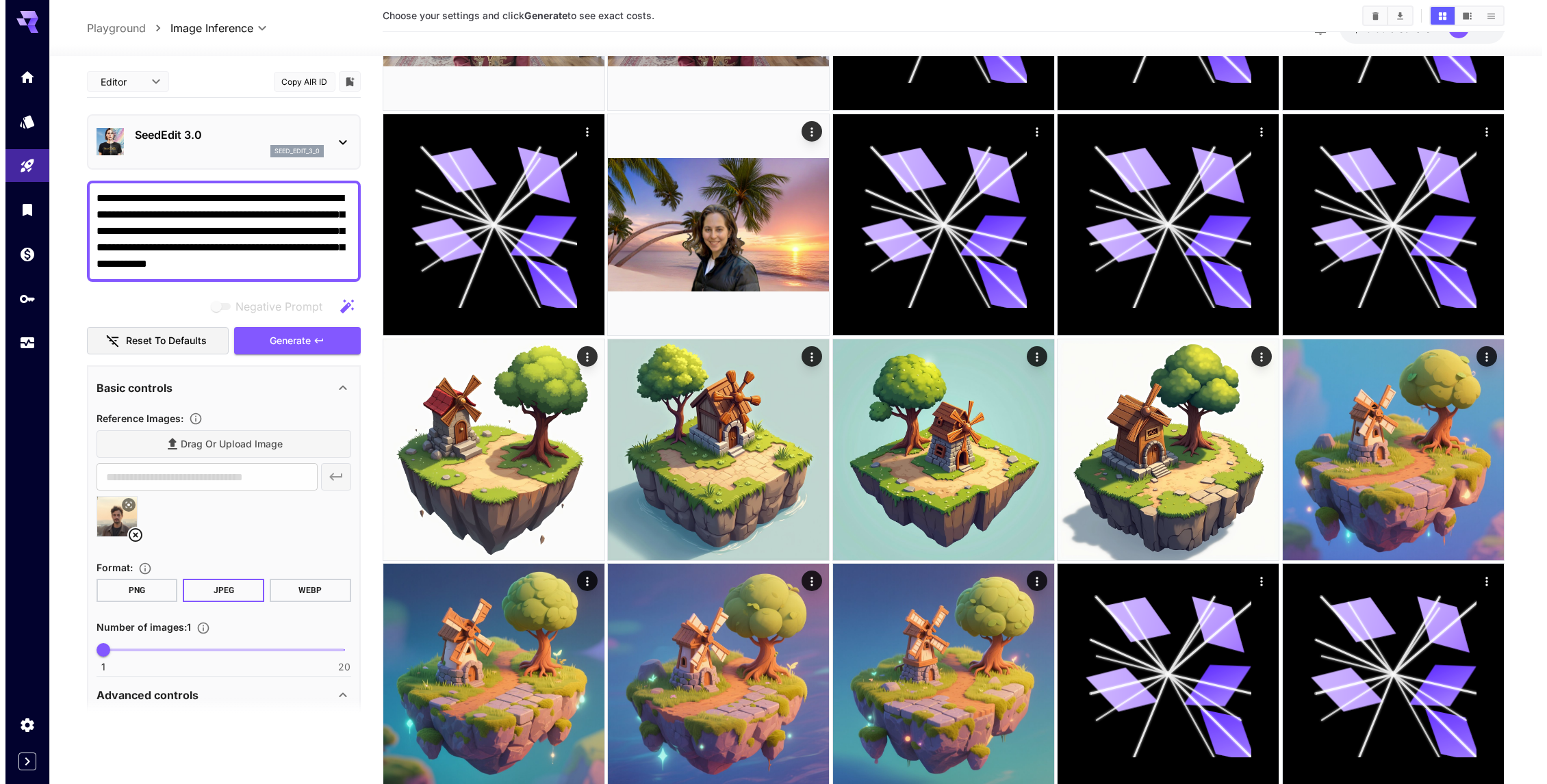
scroll to position [0, 0]
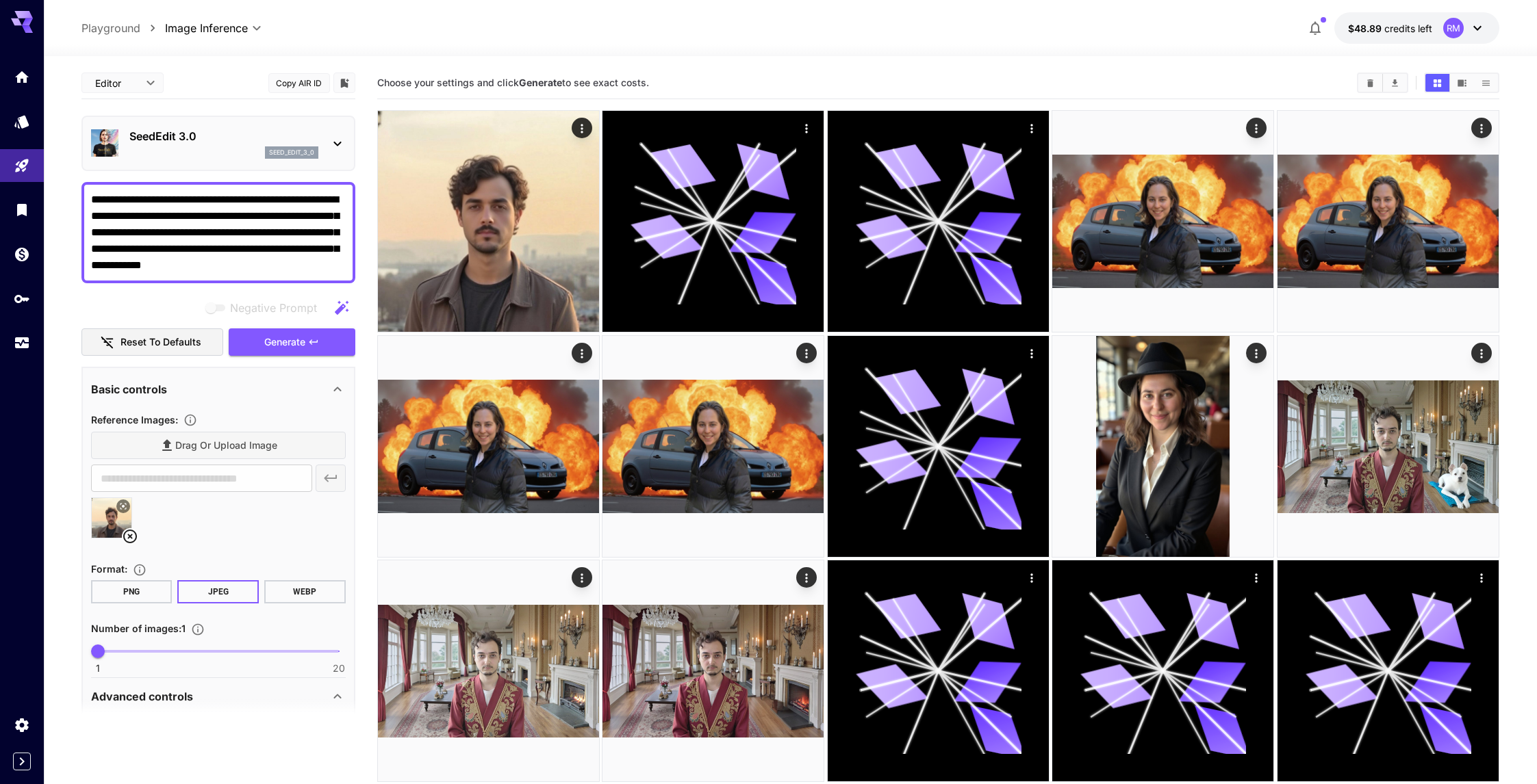
click at [207, 152] on div "seed_edit_3_0" at bounding box center [223, 152] width 189 height 13
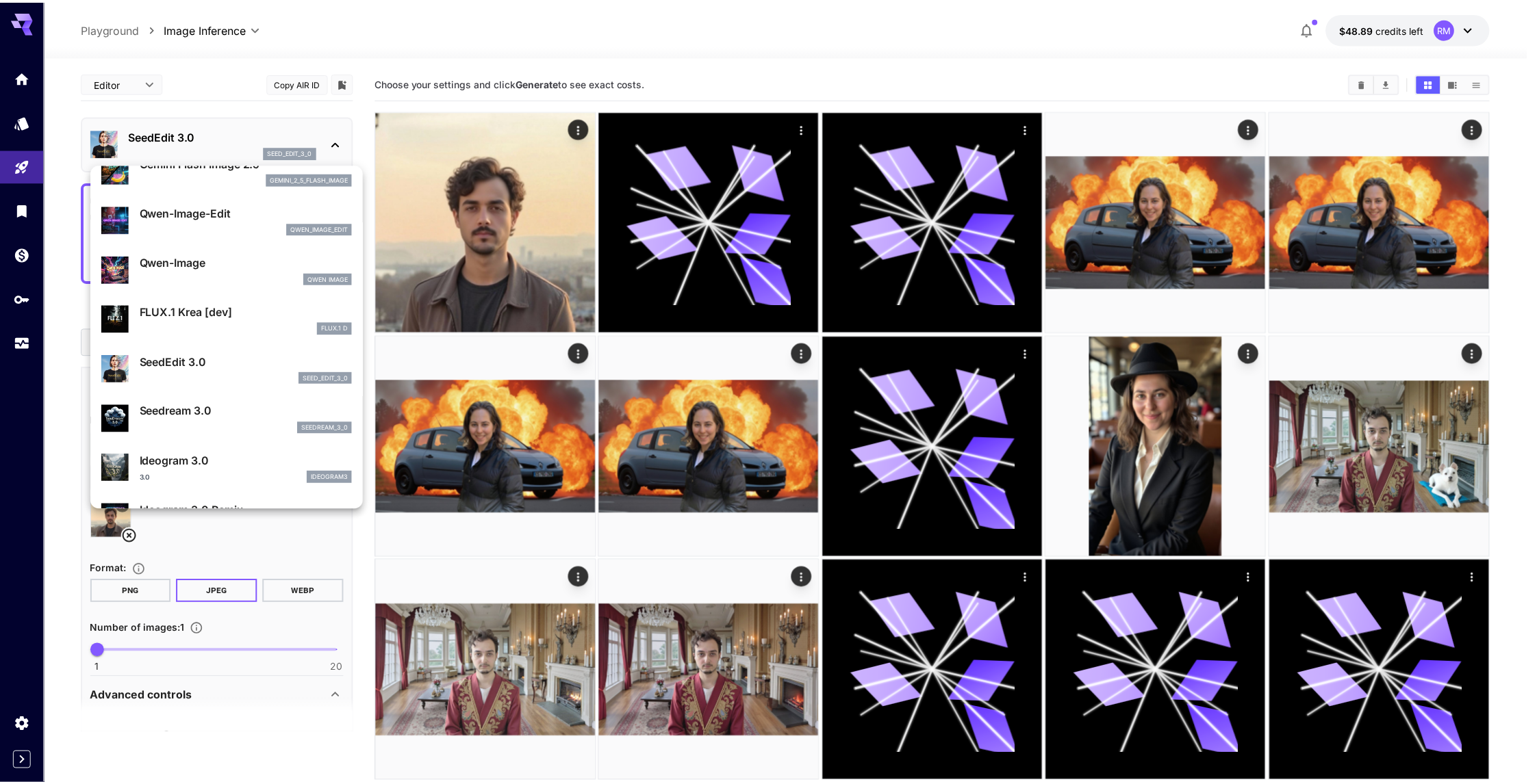
scroll to position [125, 0]
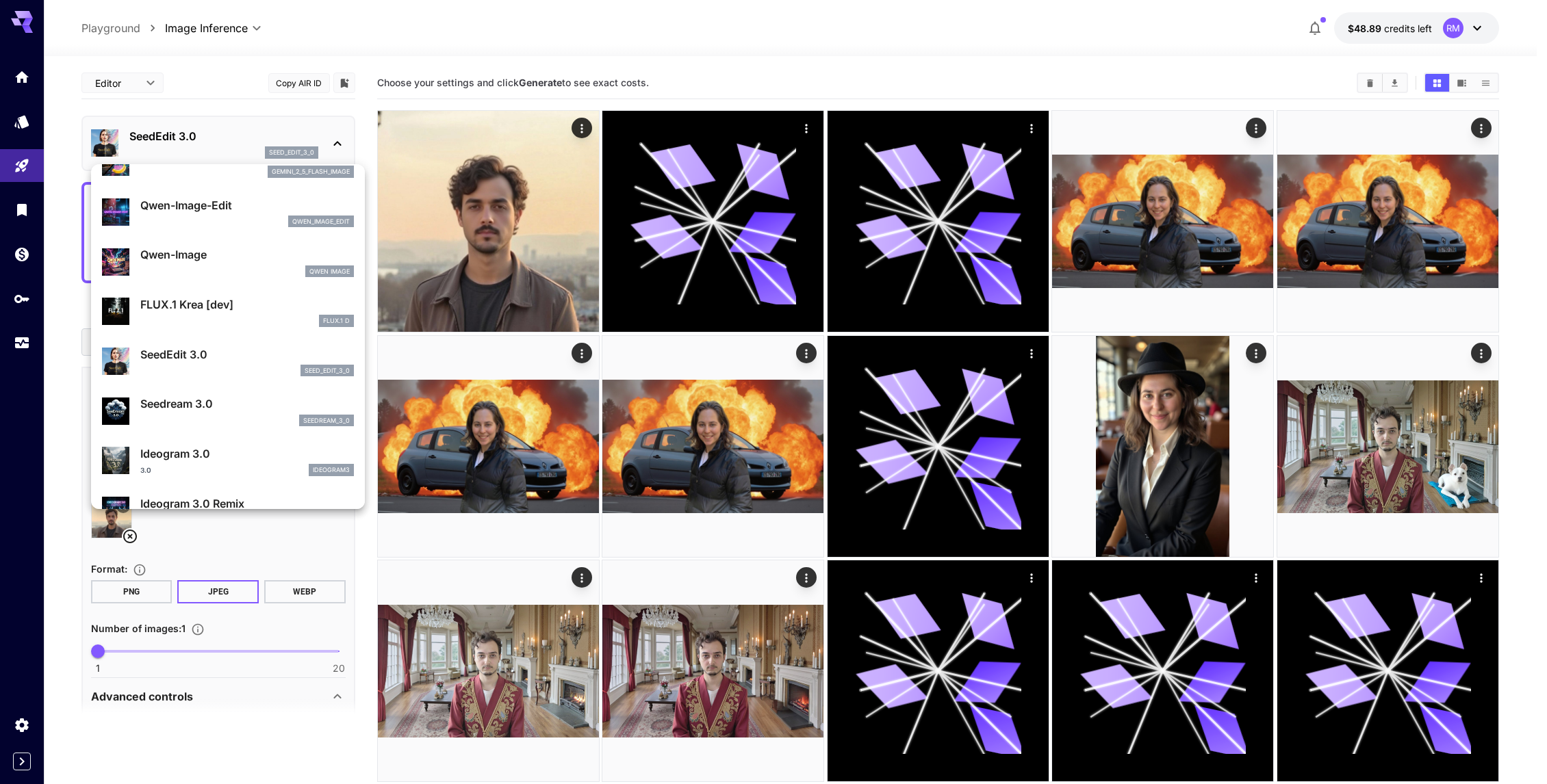
click at [476, 94] on div at bounding box center [774, 392] width 1547 height 784
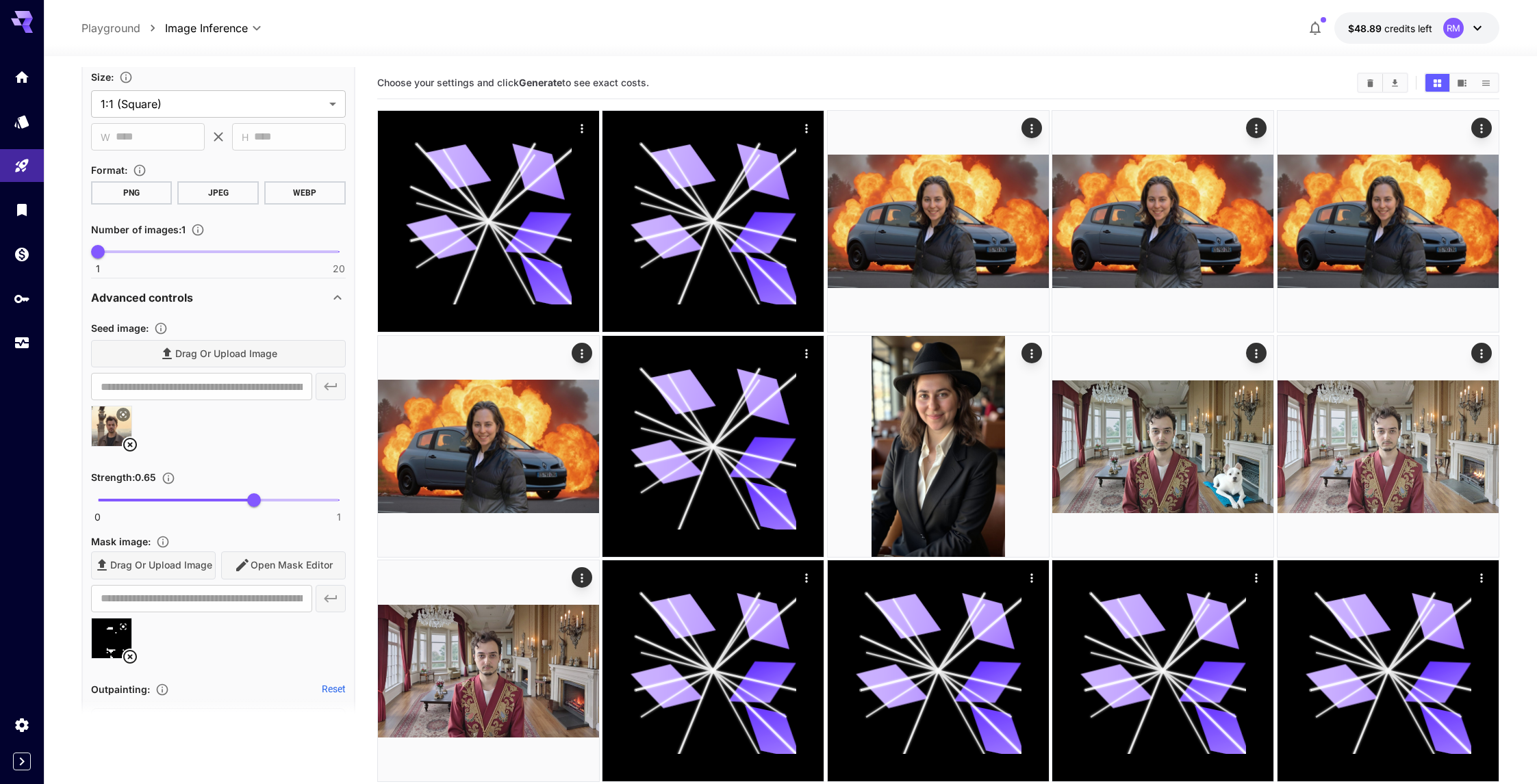
scroll to position [442, 0]
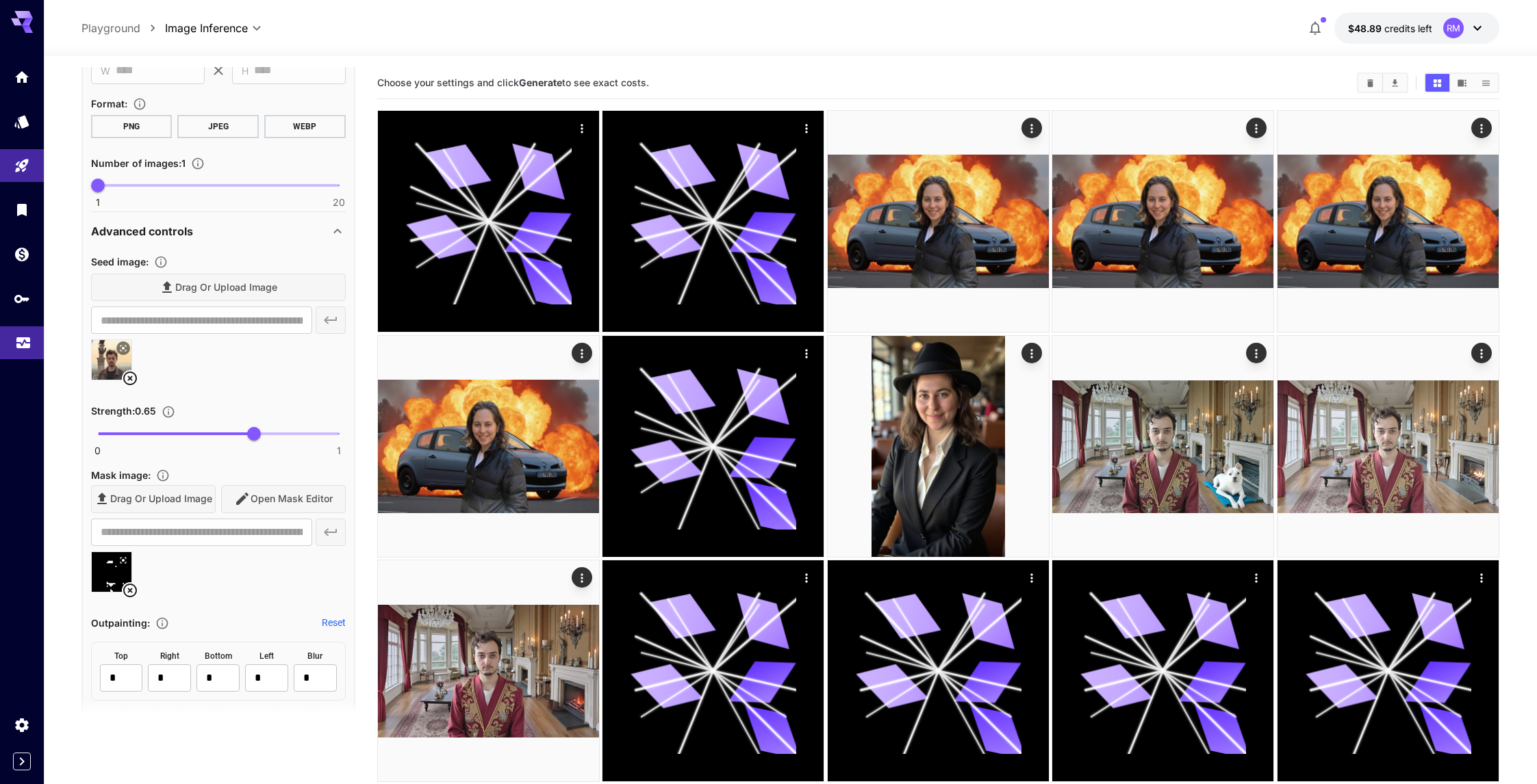
click at [3, 340] on link at bounding box center [22, 343] width 44 height 33
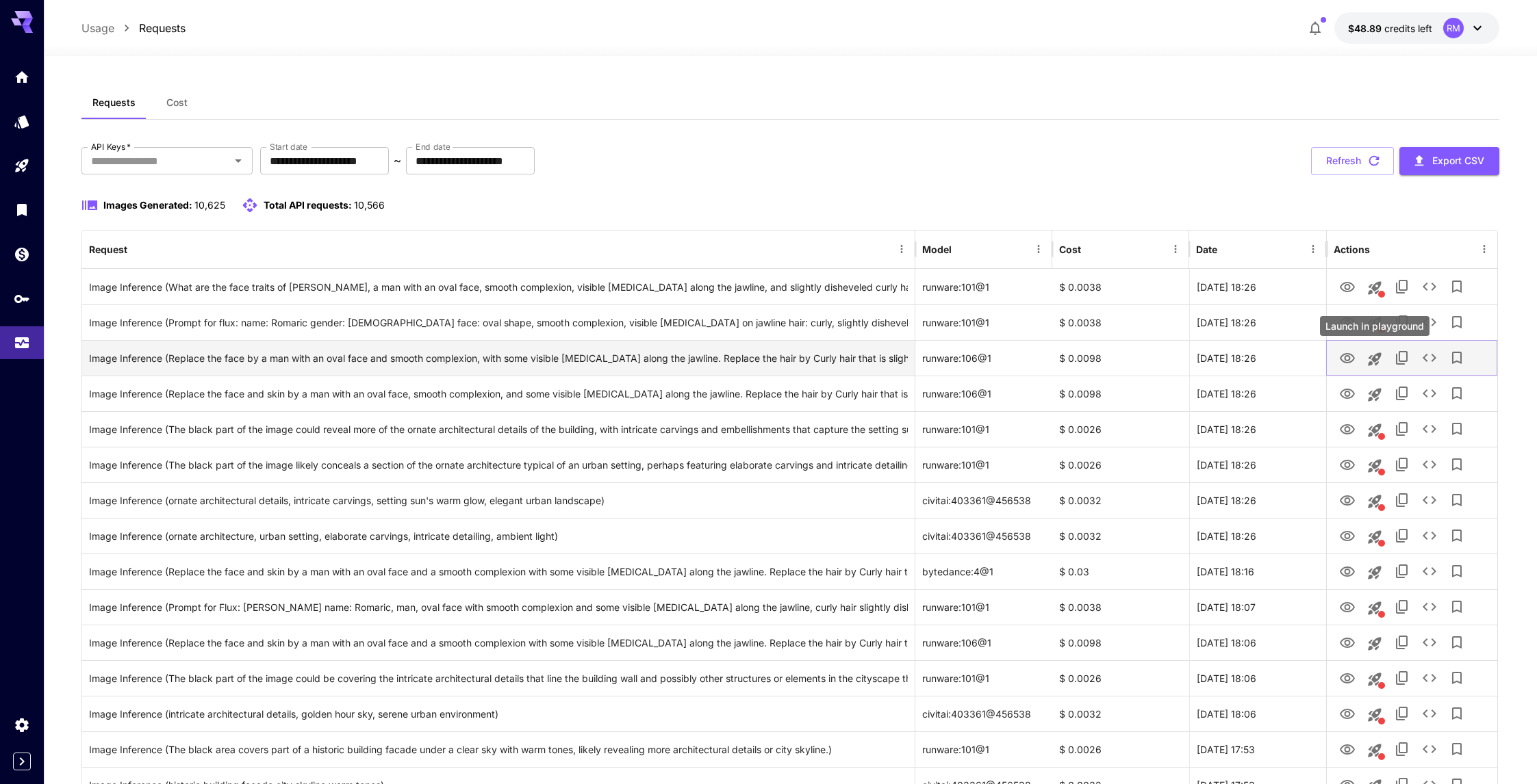
click at [1371, 358] on icon "Launch in playground" at bounding box center [1374, 359] width 17 height 17
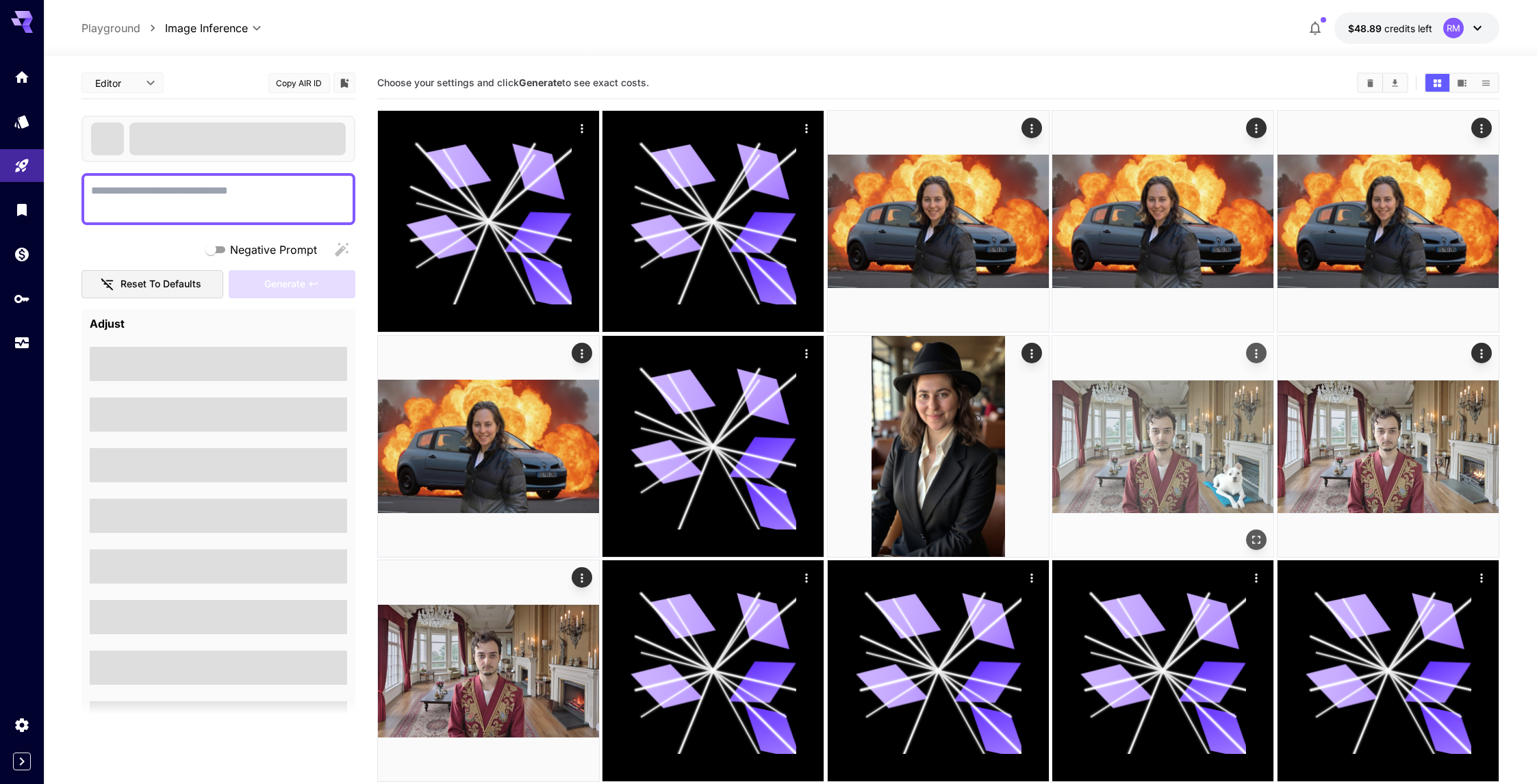
type textarea "**********"
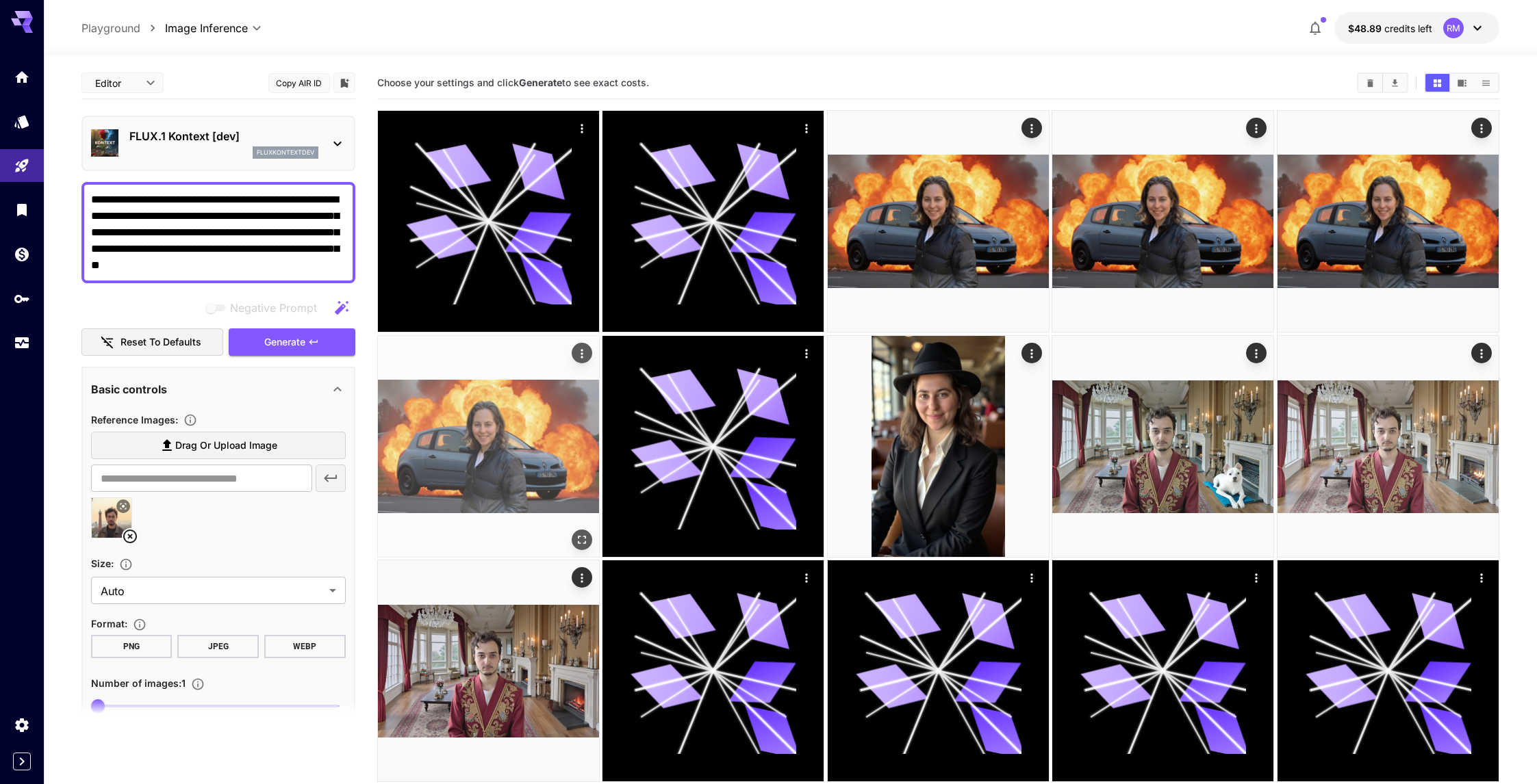
type input "*******"
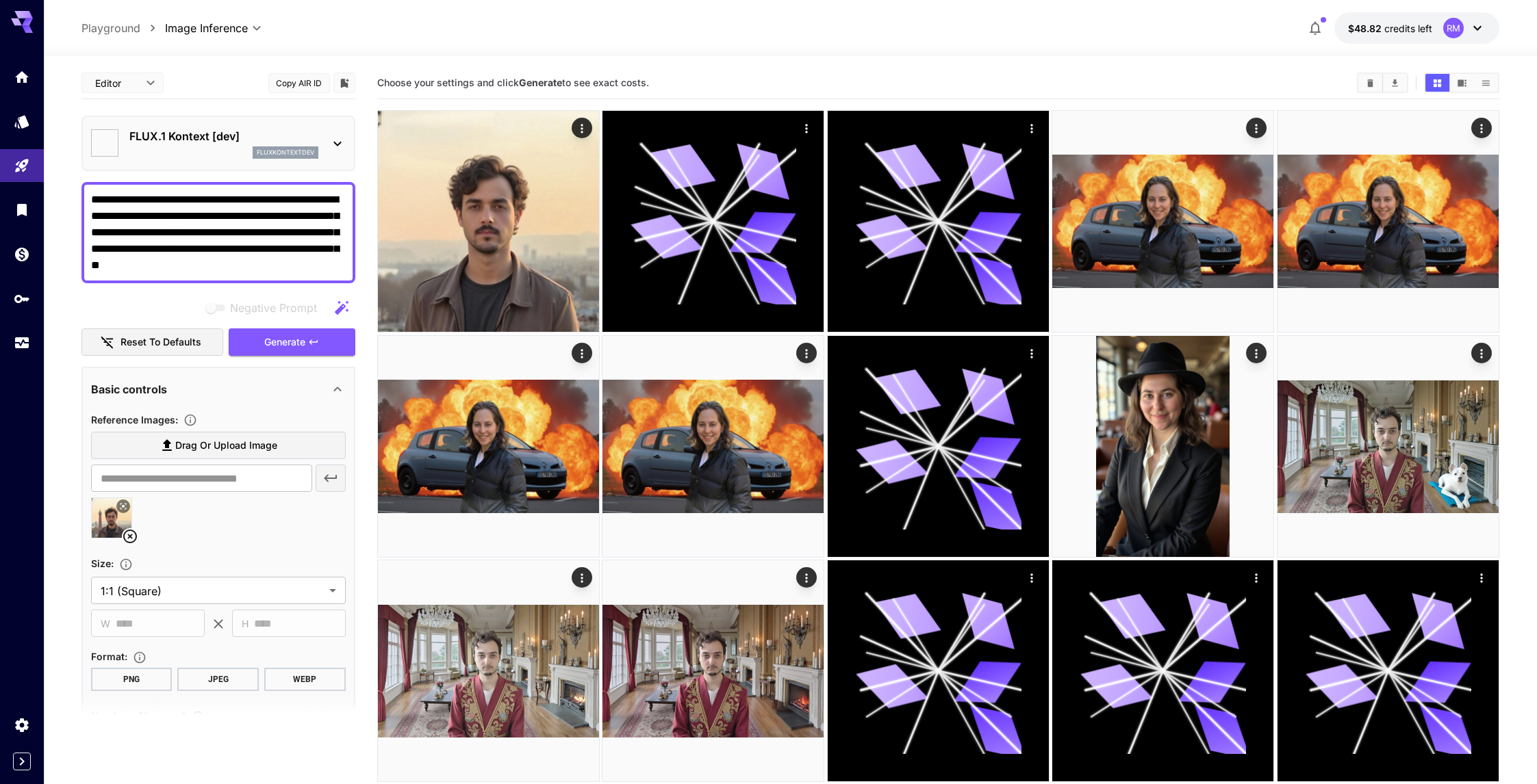
type input "****"
type input "*******"
type input "**"
type input "***"
click at [21, 330] on div "Usage" at bounding box center [23, 338] width 17 height 17
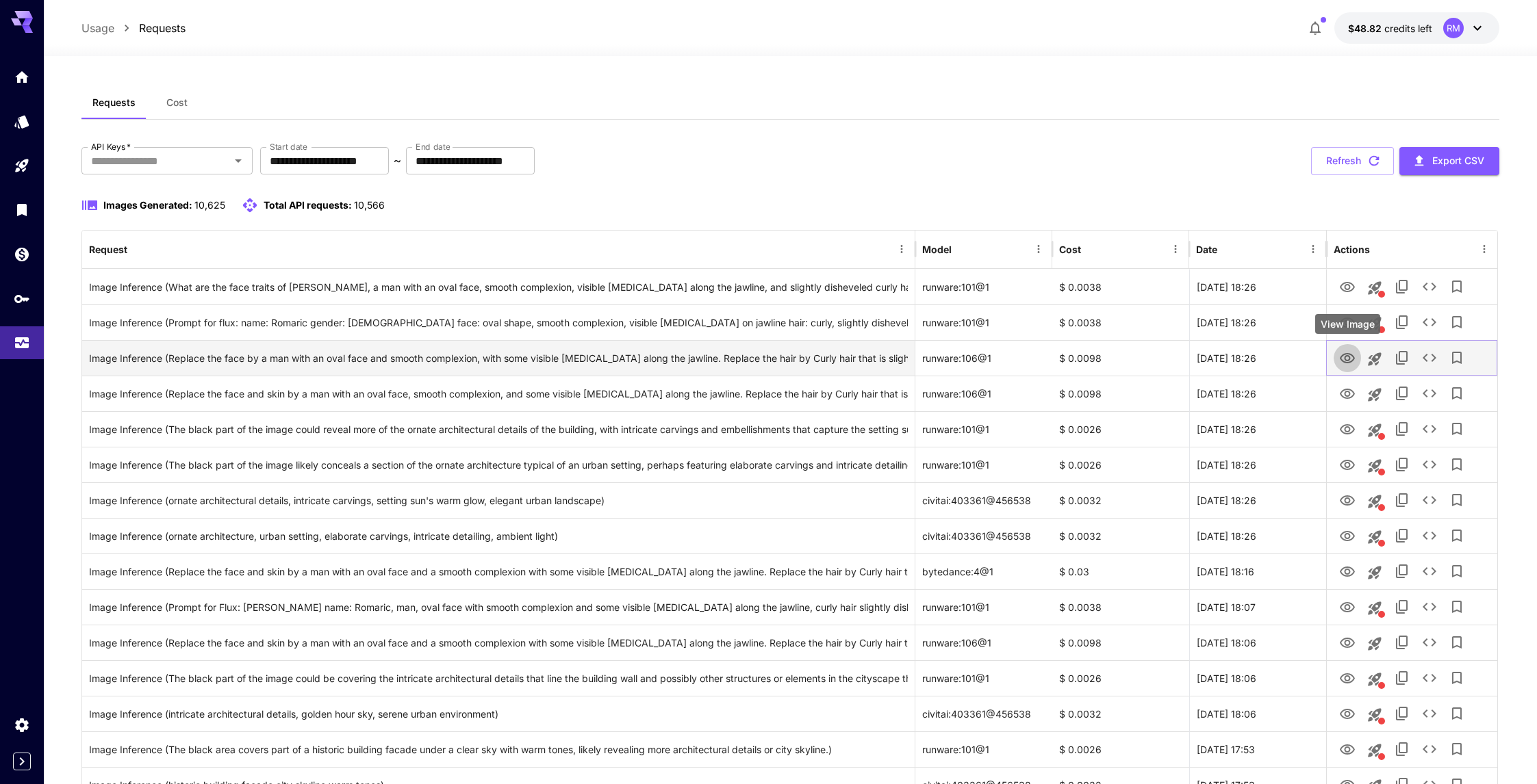
click at [1347, 358] on icon "View Image" at bounding box center [1347, 359] width 17 height 17
click at [1374, 352] on icon "Launch in playground" at bounding box center [1374, 359] width 17 height 17
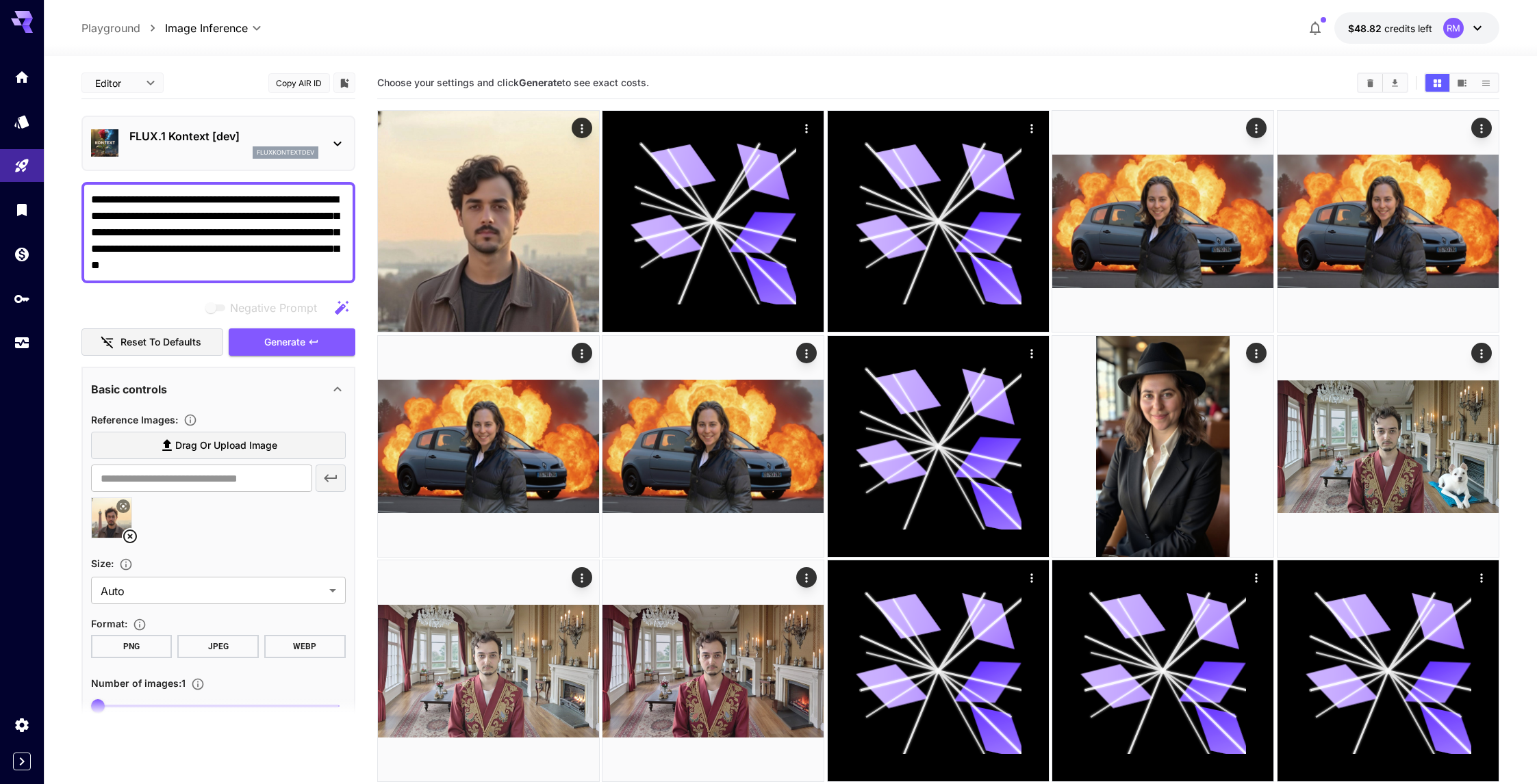
click at [291, 248] on textarea "**********" at bounding box center [219, 233] width 255 height 82
click at [305, 269] on textarea "**********" at bounding box center [219, 233] width 255 height 82
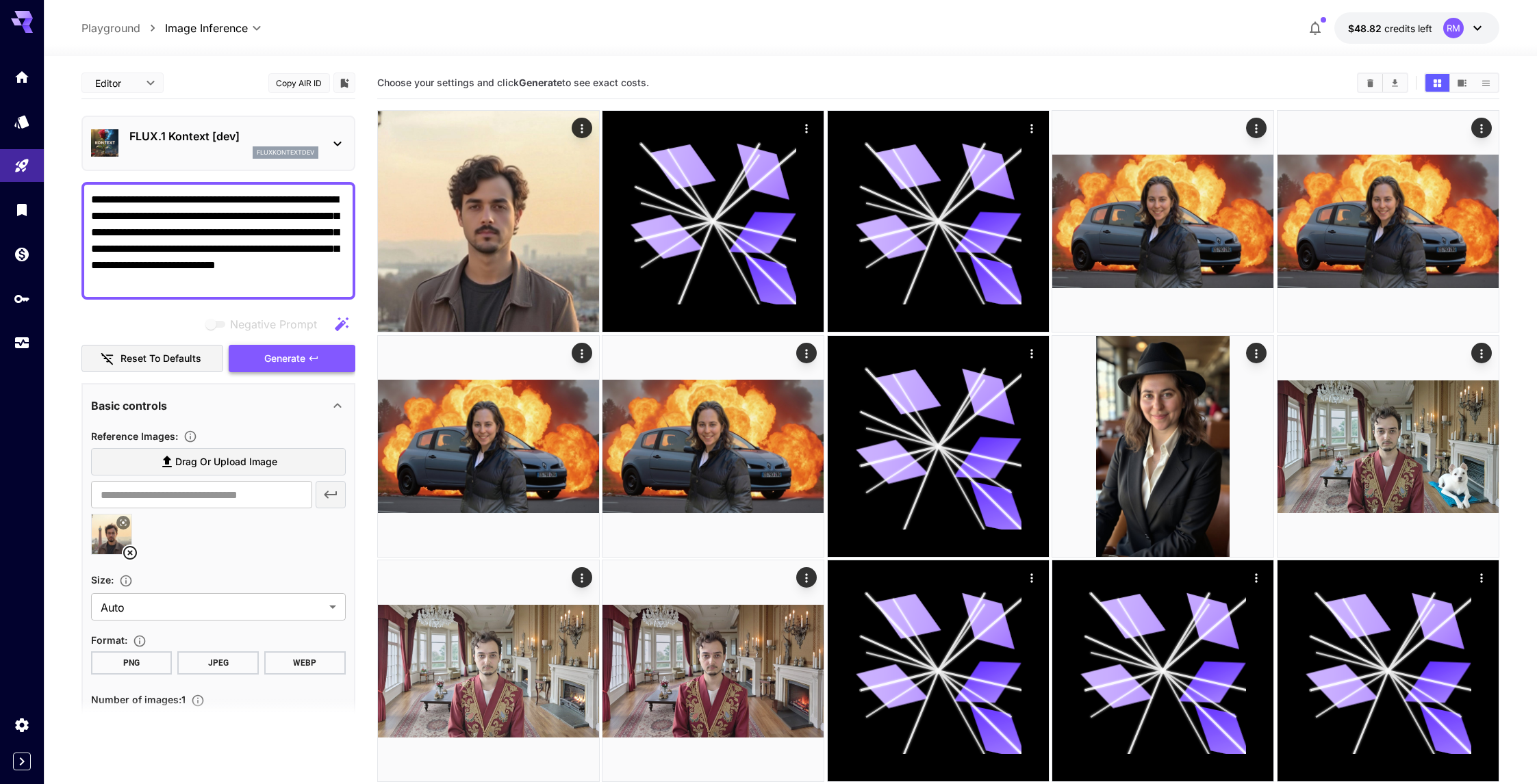
click at [298, 351] on span "Generate" at bounding box center [285, 359] width 41 height 17
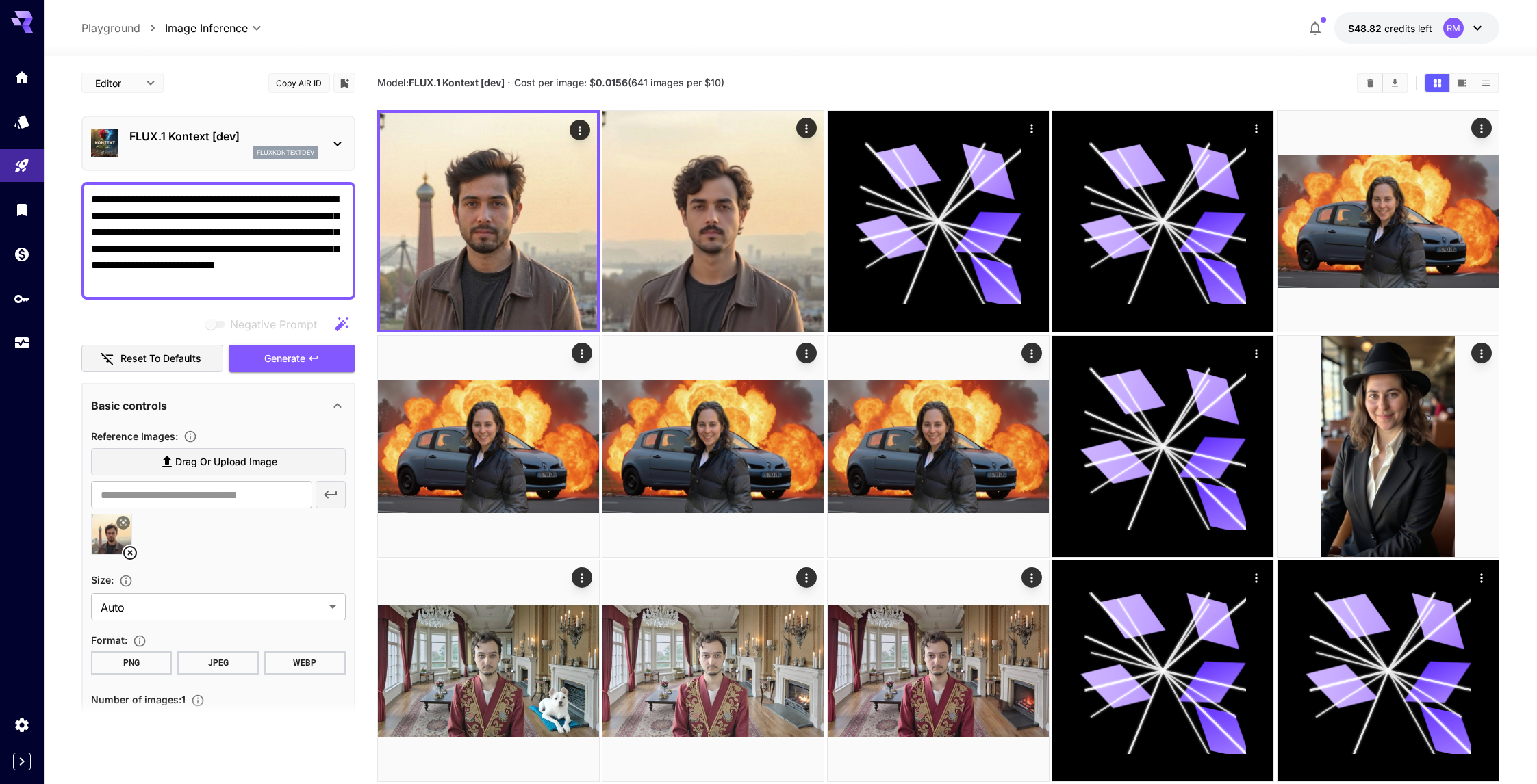
click at [124, 201] on textarea "**********" at bounding box center [219, 241] width 255 height 99
click at [124, 200] on textarea "**********" at bounding box center [219, 241] width 255 height 99
click at [149, 196] on textarea "**********" at bounding box center [219, 241] width 255 height 99
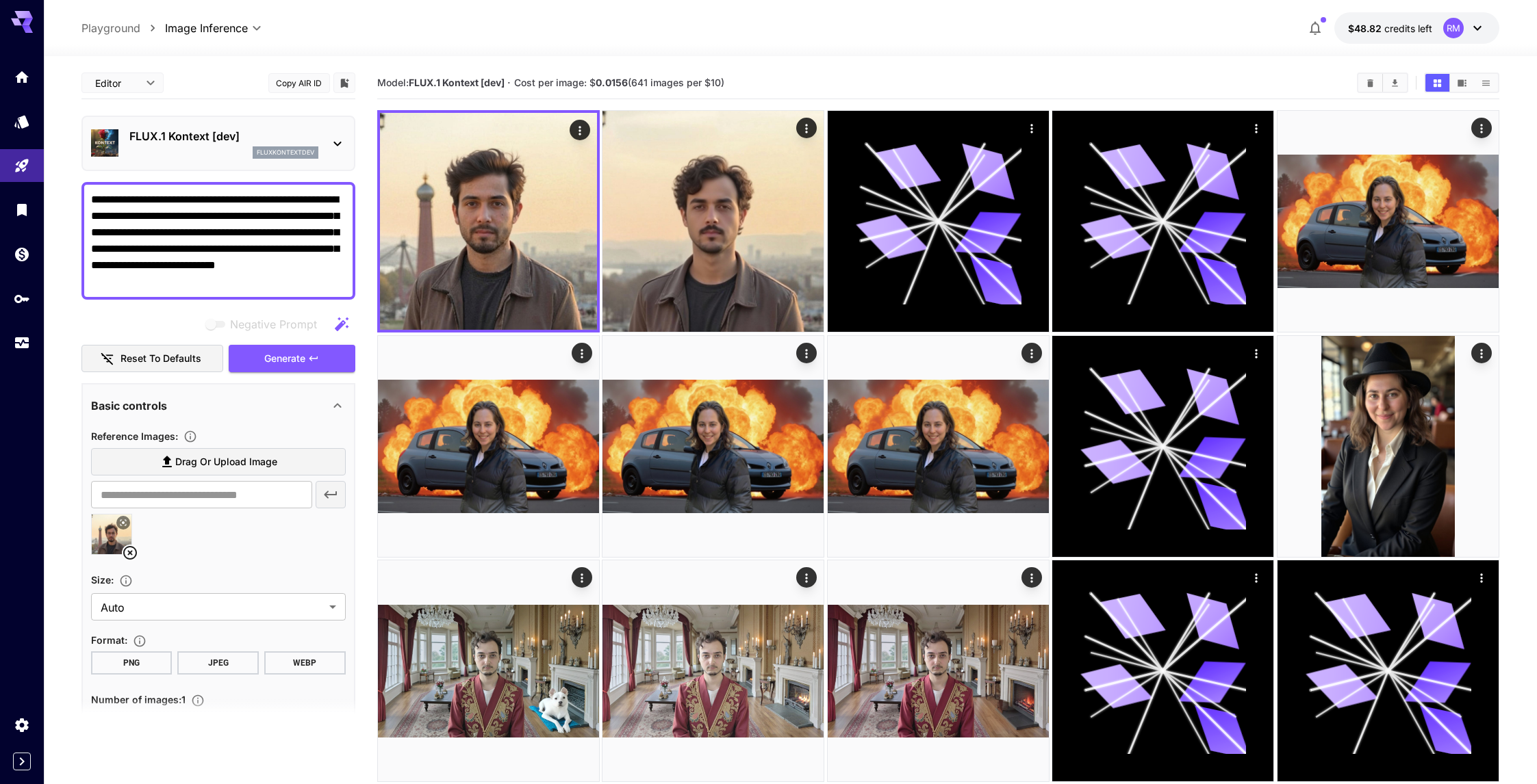
drag, startPoint x: 149, startPoint y: 199, endPoint x: 56, endPoint y: 196, distance: 93.0
drag, startPoint x: 223, startPoint y: 201, endPoint x: 170, endPoint y: 199, distance: 53.0
click at [170, 199] on textarea "**********" at bounding box center [219, 241] width 255 height 99
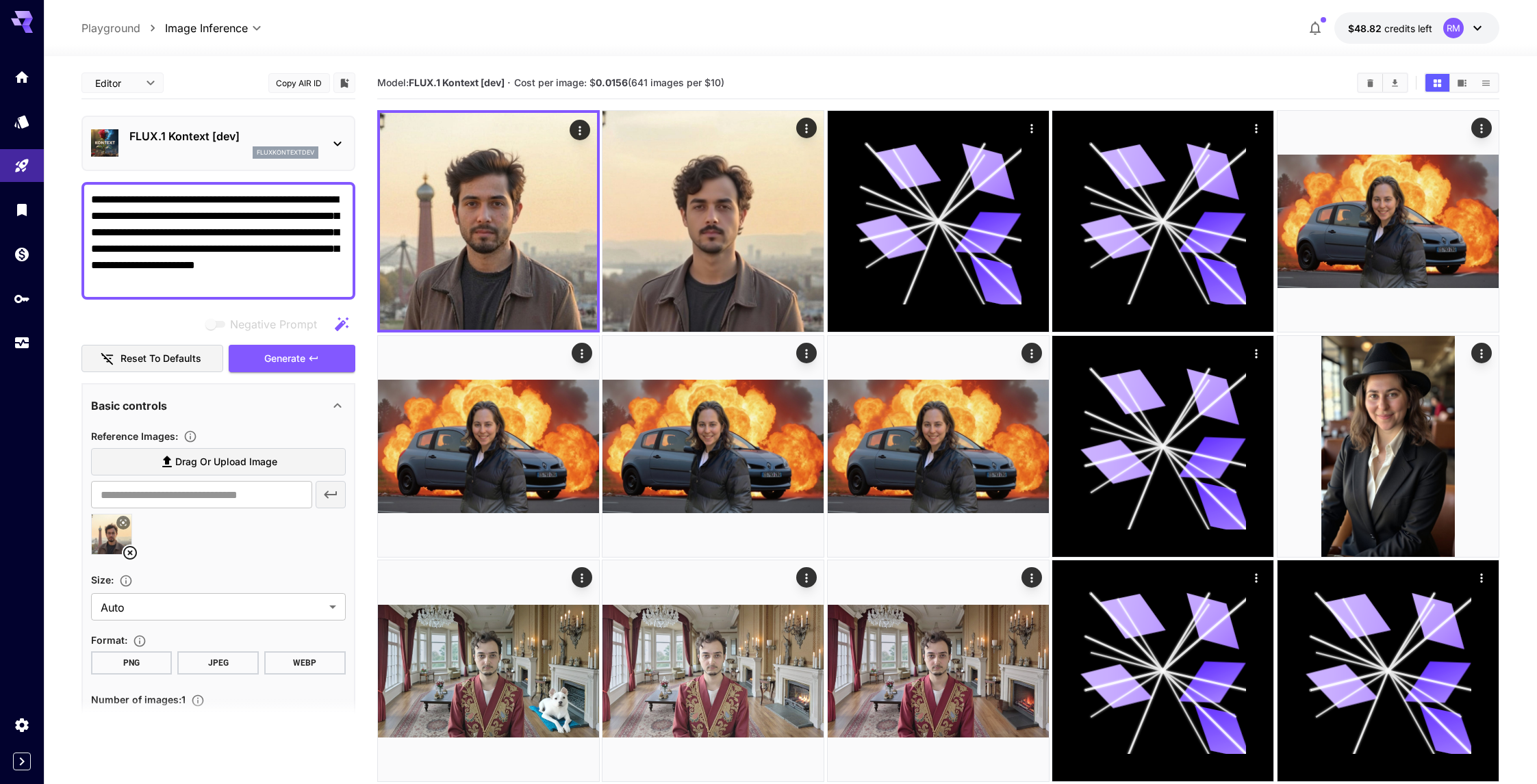
click at [200, 196] on textarea "**********" at bounding box center [219, 241] width 255 height 99
type textarea "**********"
click at [291, 361] on span "Generate" at bounding box center [285, 359] width 41 height 17
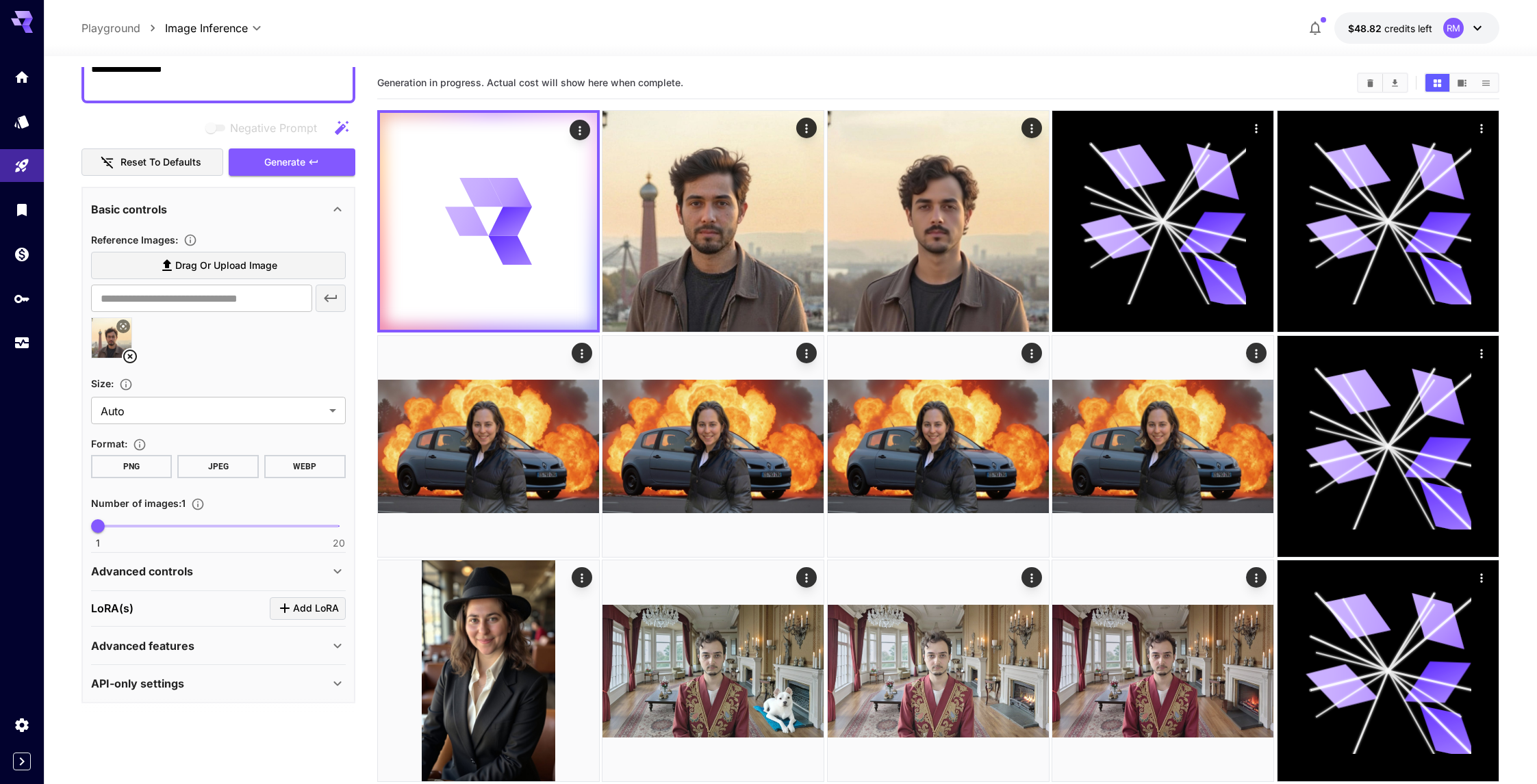
scroll to position [201, 0]
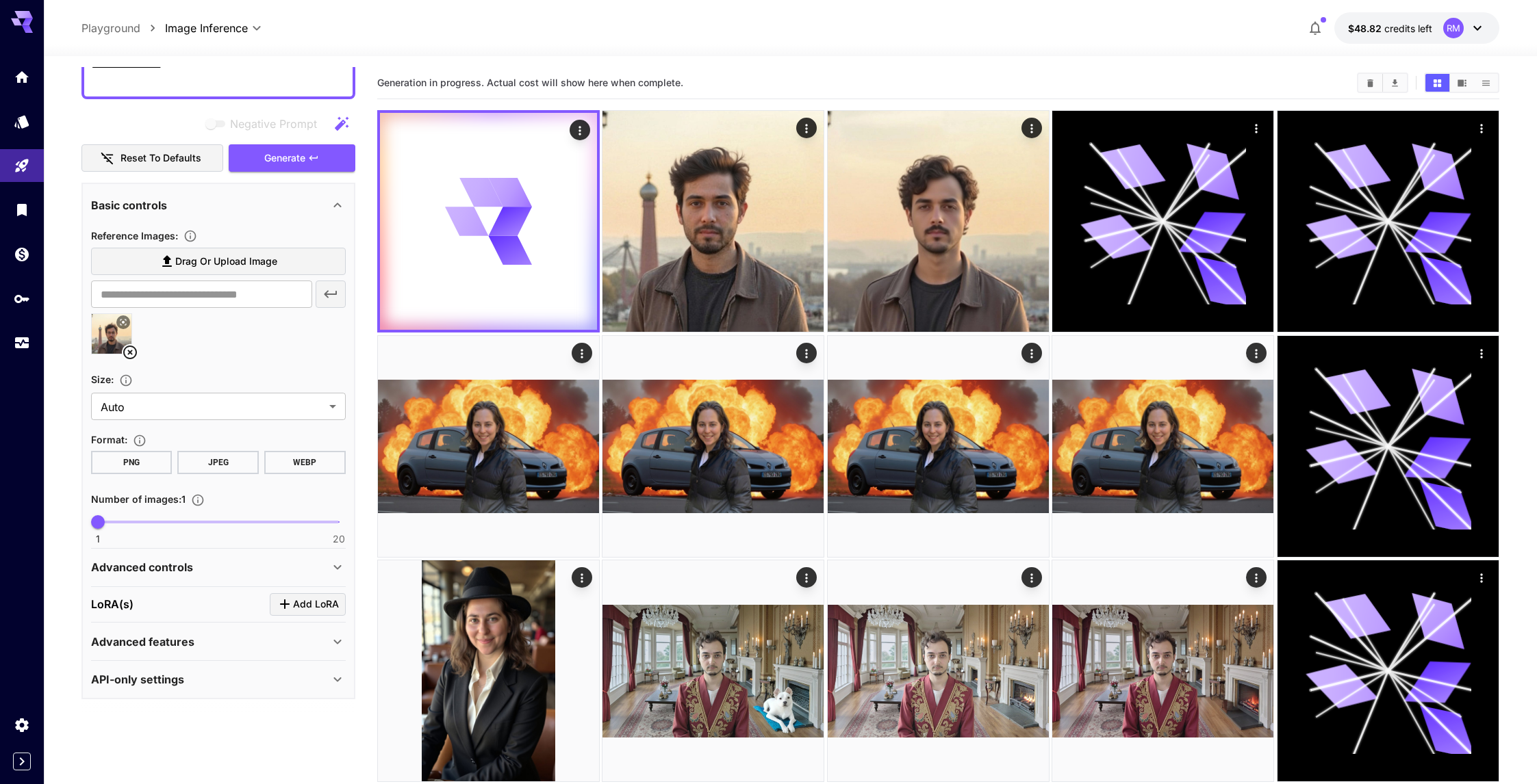
click at [202, 577] on div "Advanced controls" at bounding box center [219, 567] width 255 height 33
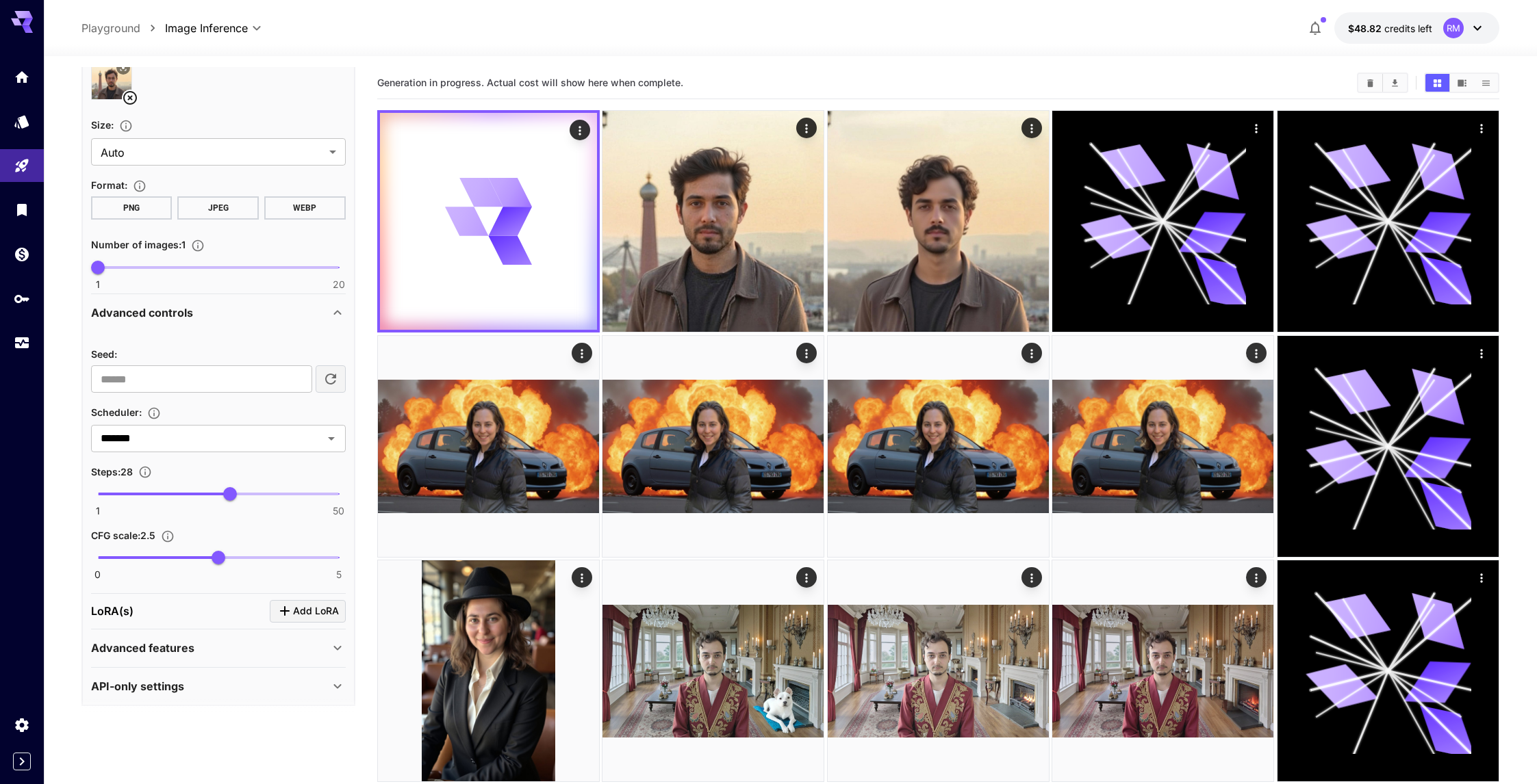
scroll to position [462, 0]
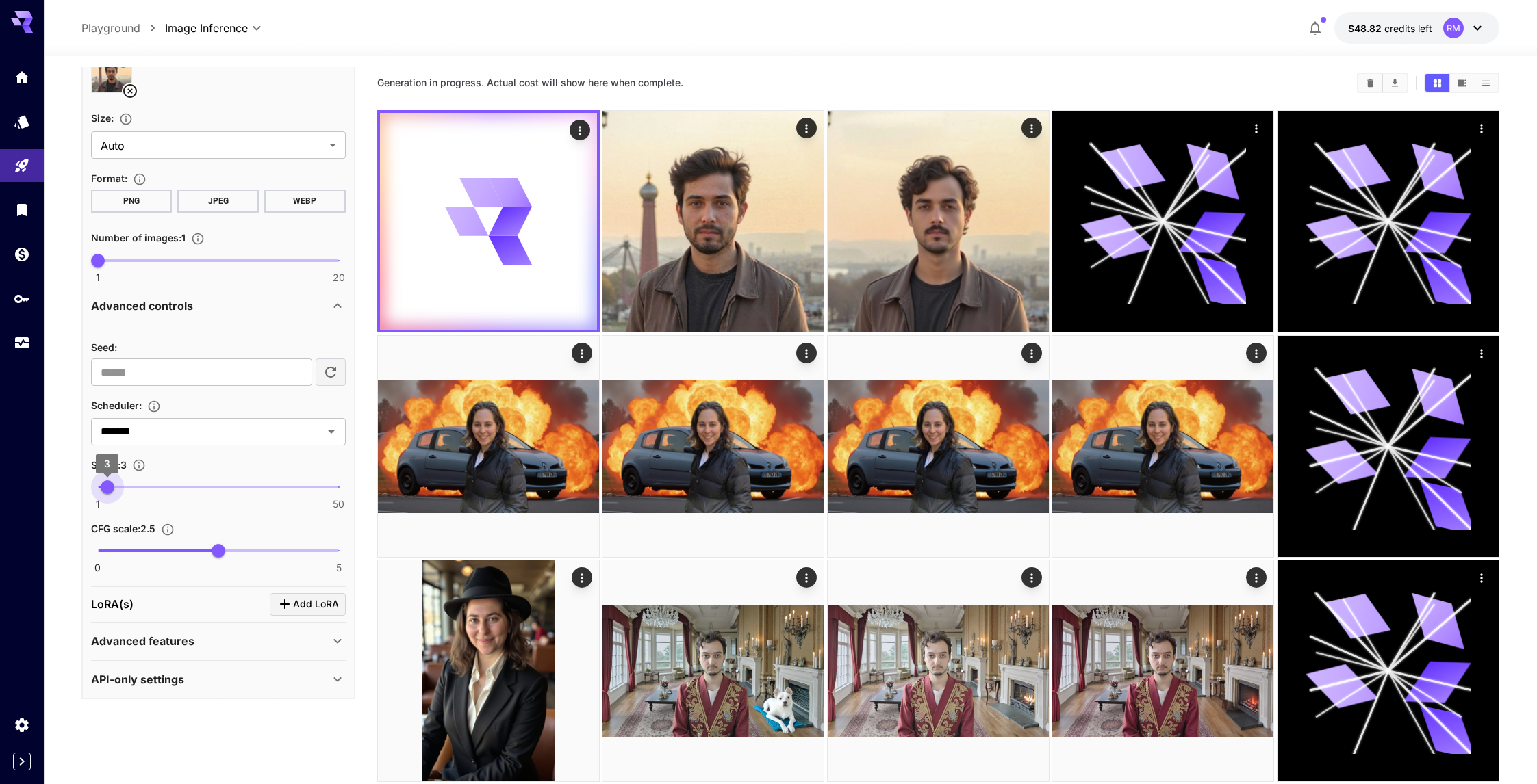
click at [108, 486] on span at bounding box center [103, 487] width 10 height 3
type input "*"
drag, startPoint x: 108, startPoint y: 485, endPoint x: 99, endPoint y: 481, distance: 9.8
click at [99, 481] on span "1" at bounding box center [98, 487] width 14 height 14
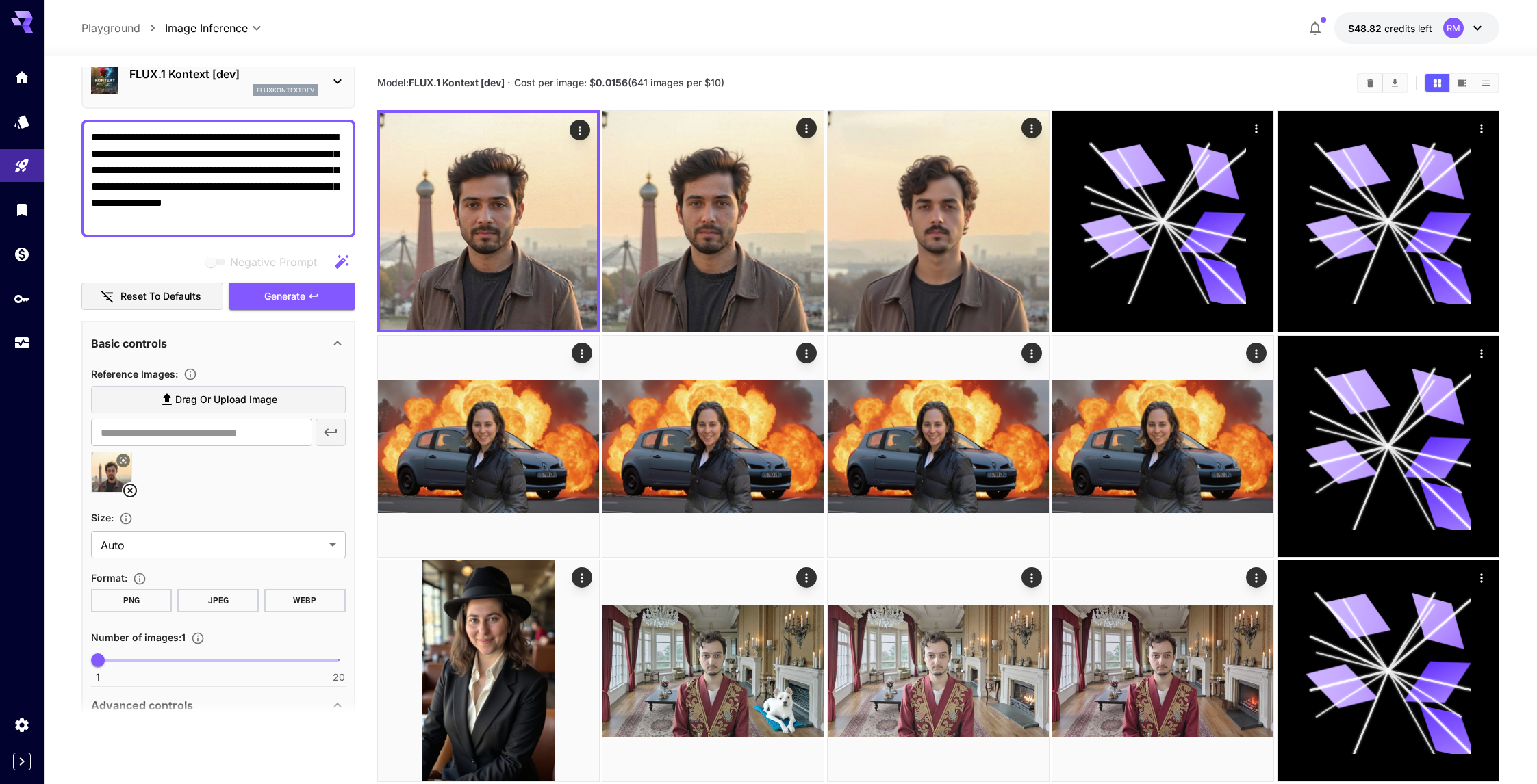
scroll to position [0, 0]
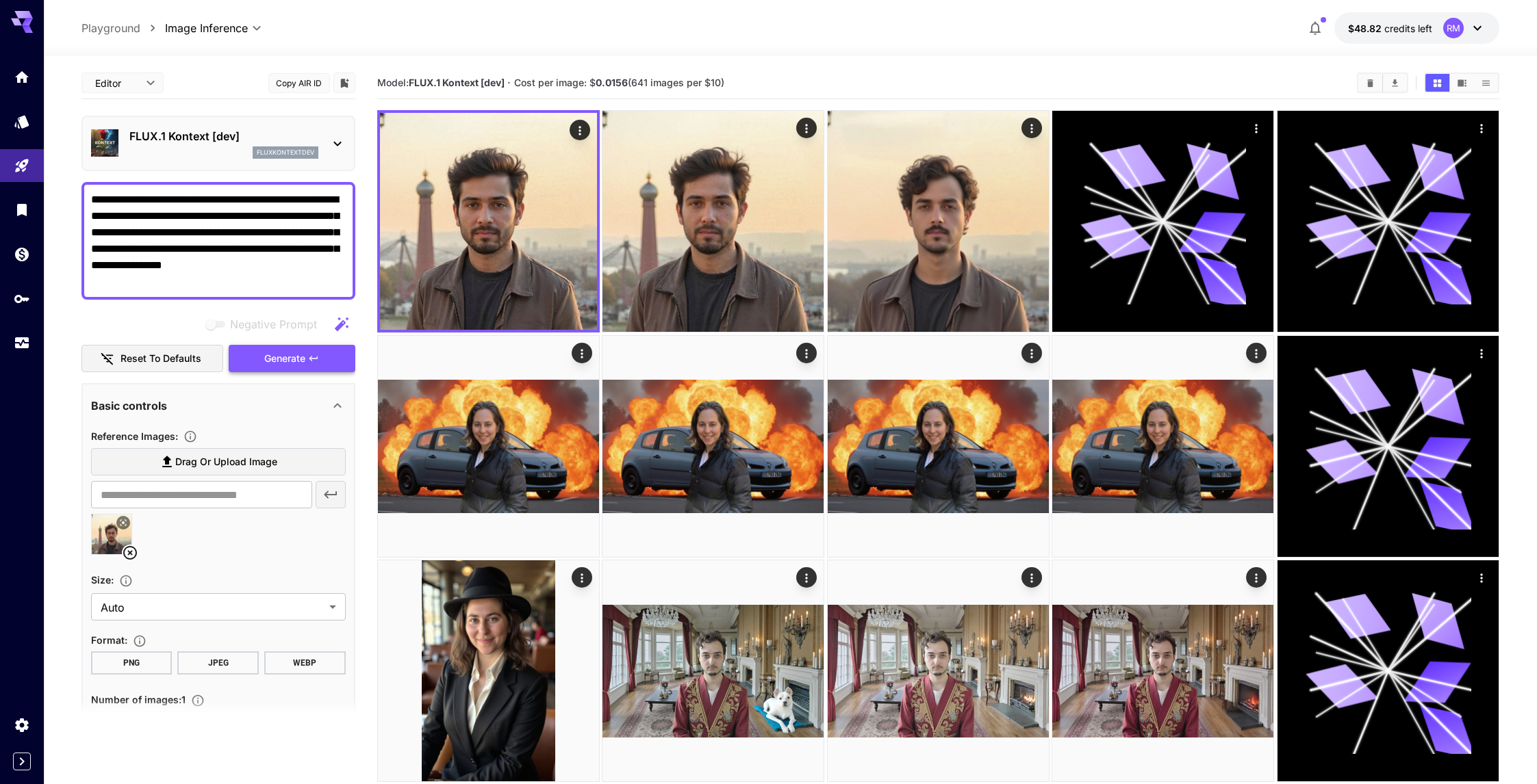
click at [312, 350] on button "Generate" at bounding box center [291, 359] width 125 height 28
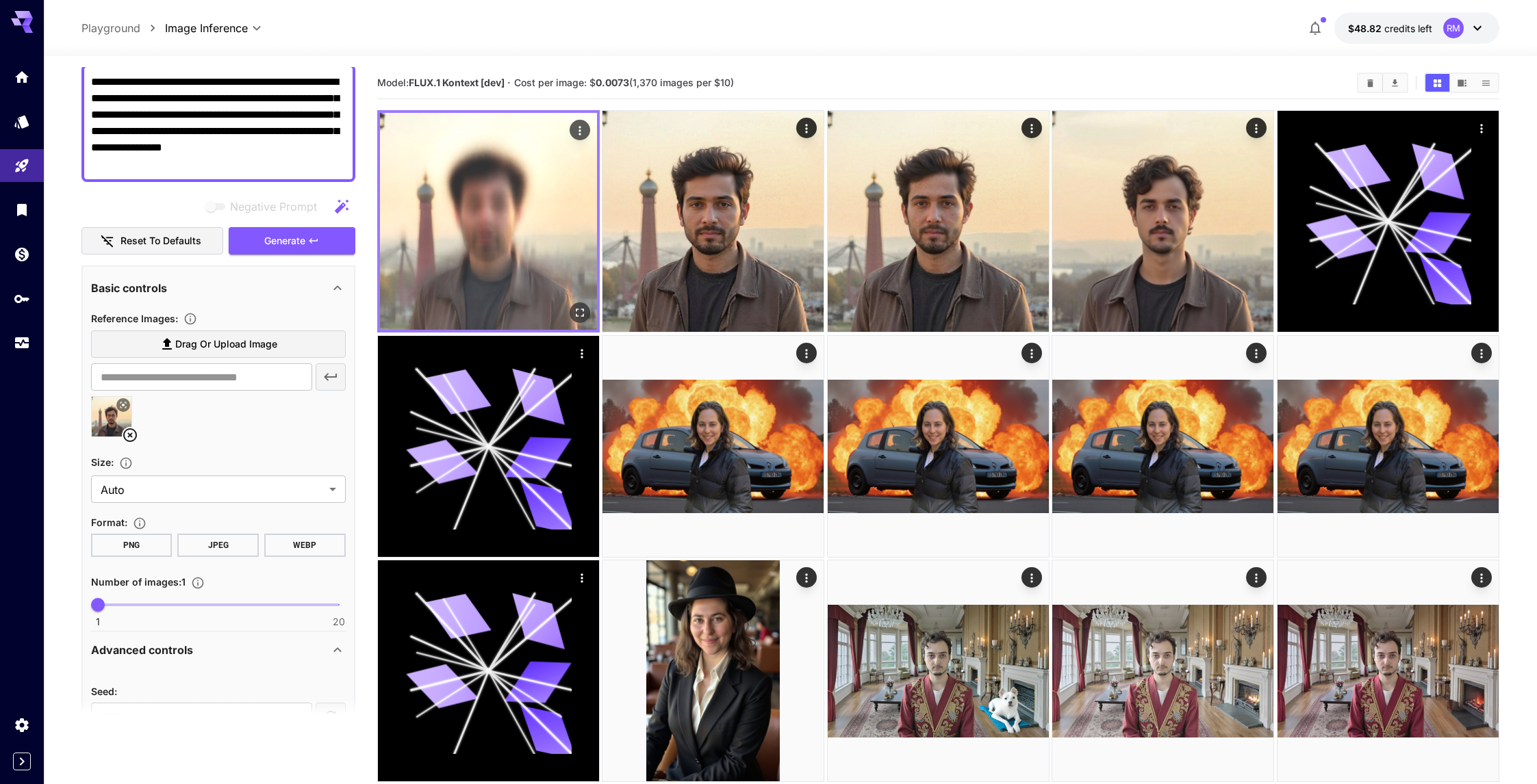
scroll to position [118, 0]
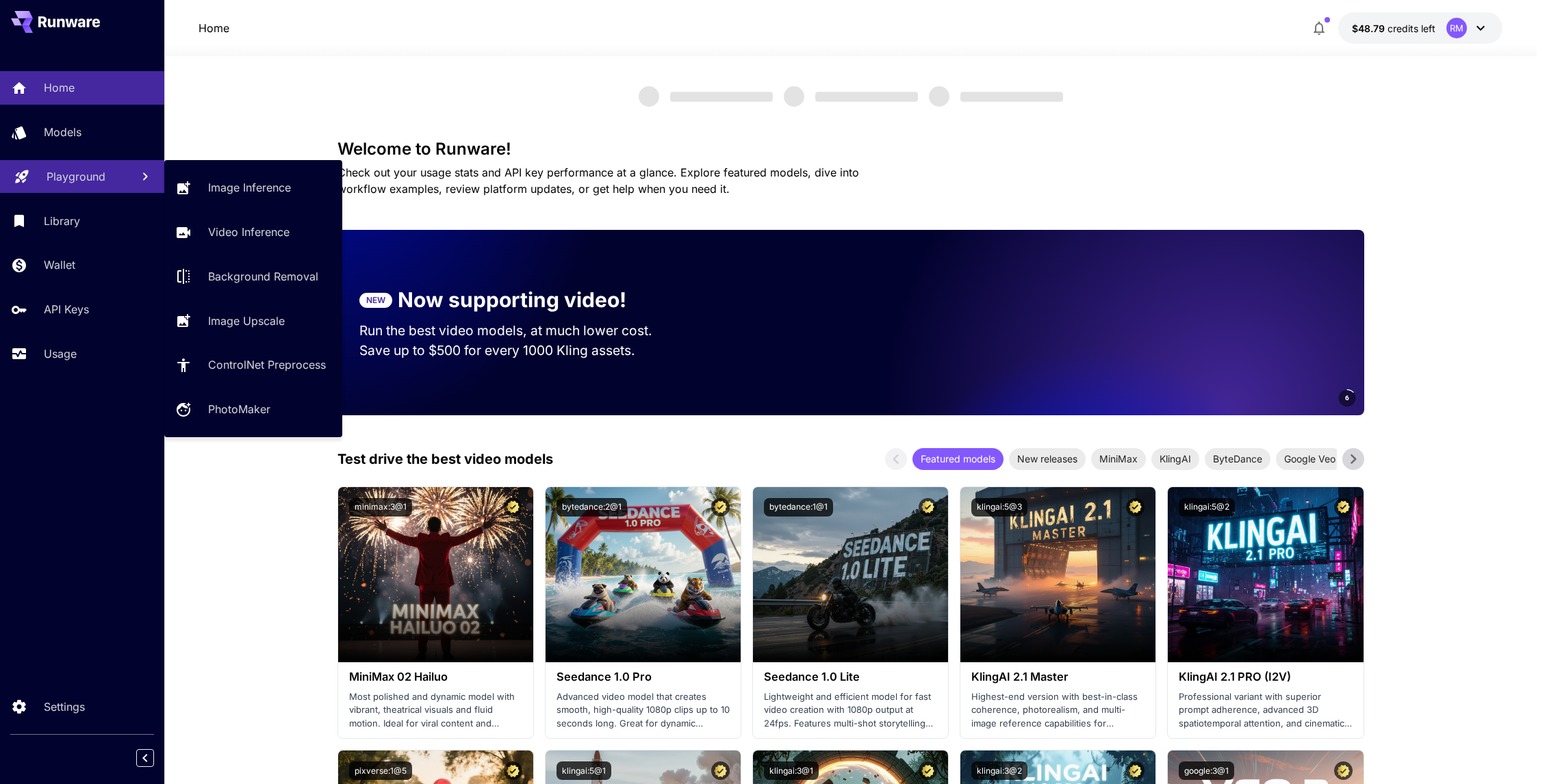
click at [85, 172] on p "Playground" at bounding box center [75, 176] width 59 height 17
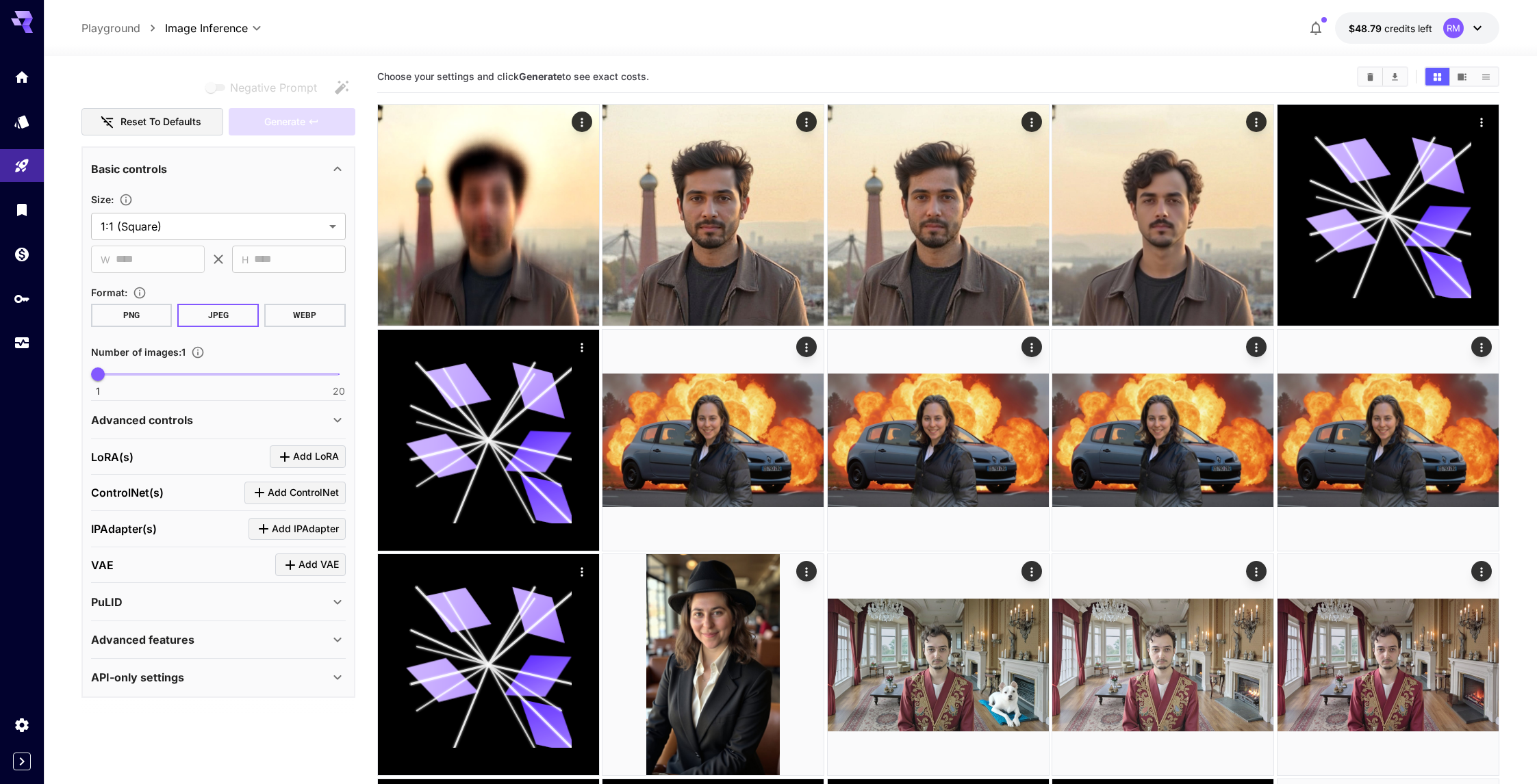
scroll to position [8, 0]
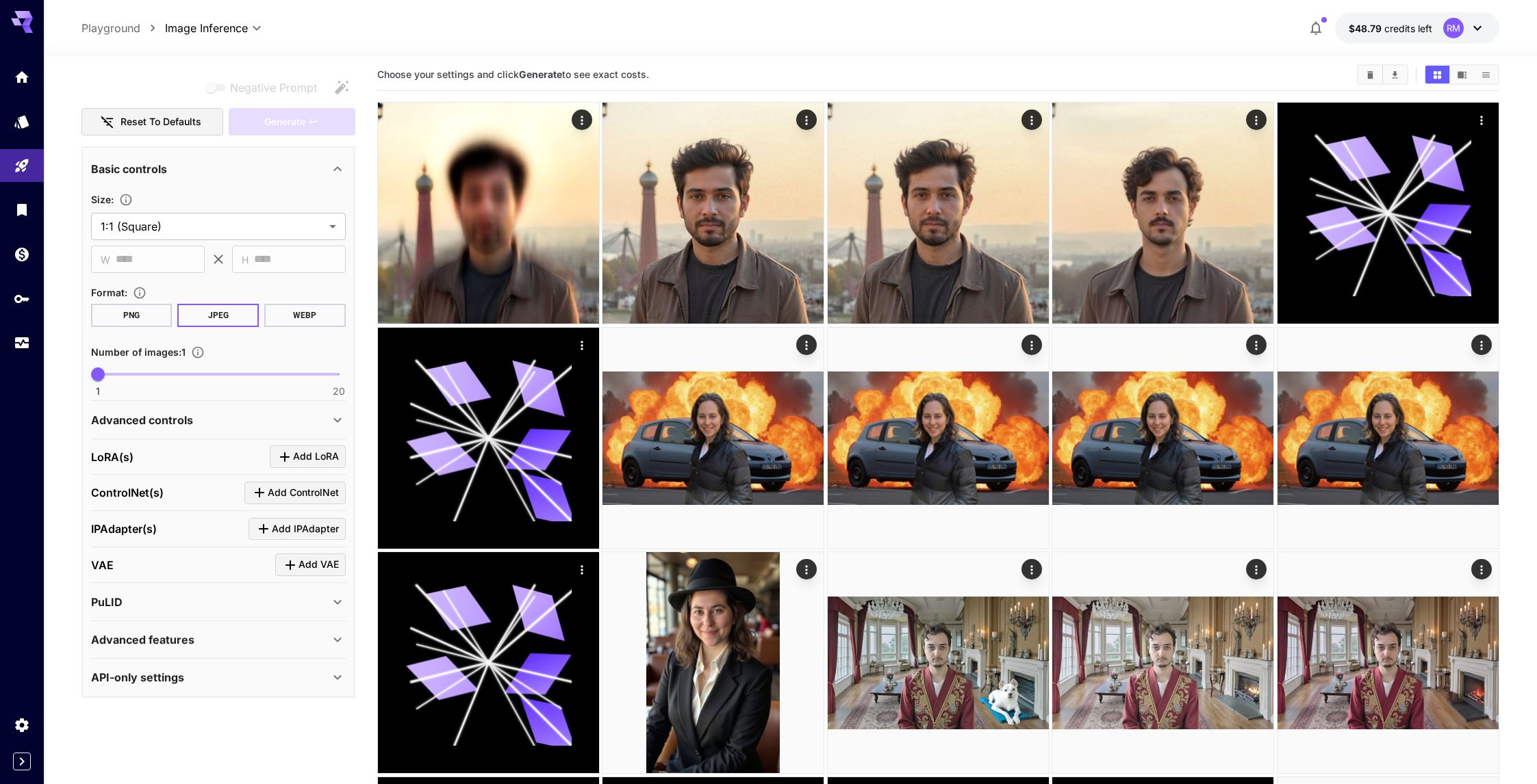
click at [189, 629] on div "Advanced features" at bounding box center [219, 640] width 255 height 33
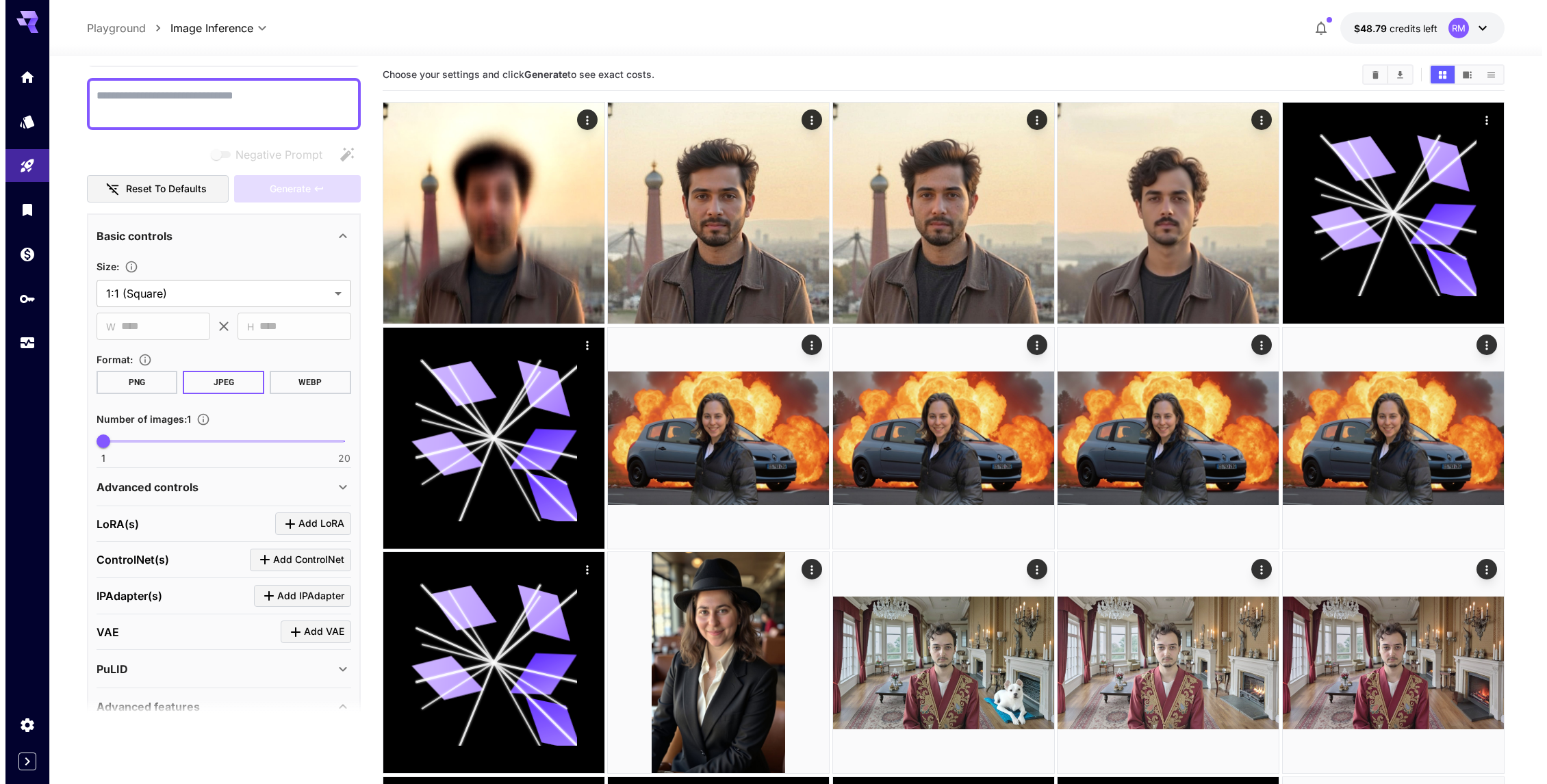
scroll to position [0, 0]
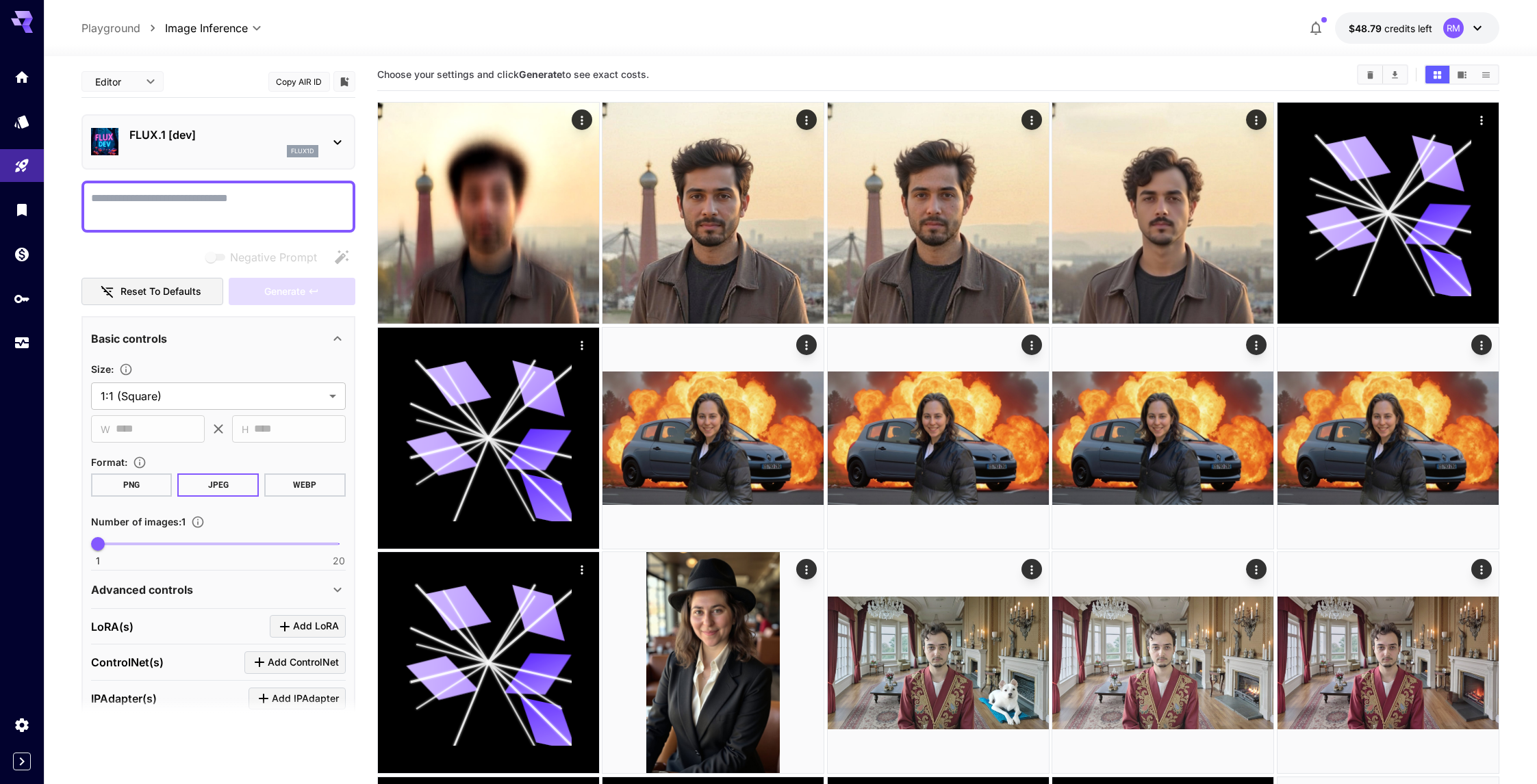
click at [319, 119] on div "FLUX.1 [dev] flux1d" at bounding box center [218, 142] width 273 height 56
click at [315, 142] on p "FLUX.1 [dev]" at bounding box center [223, 134] width 189 height 17
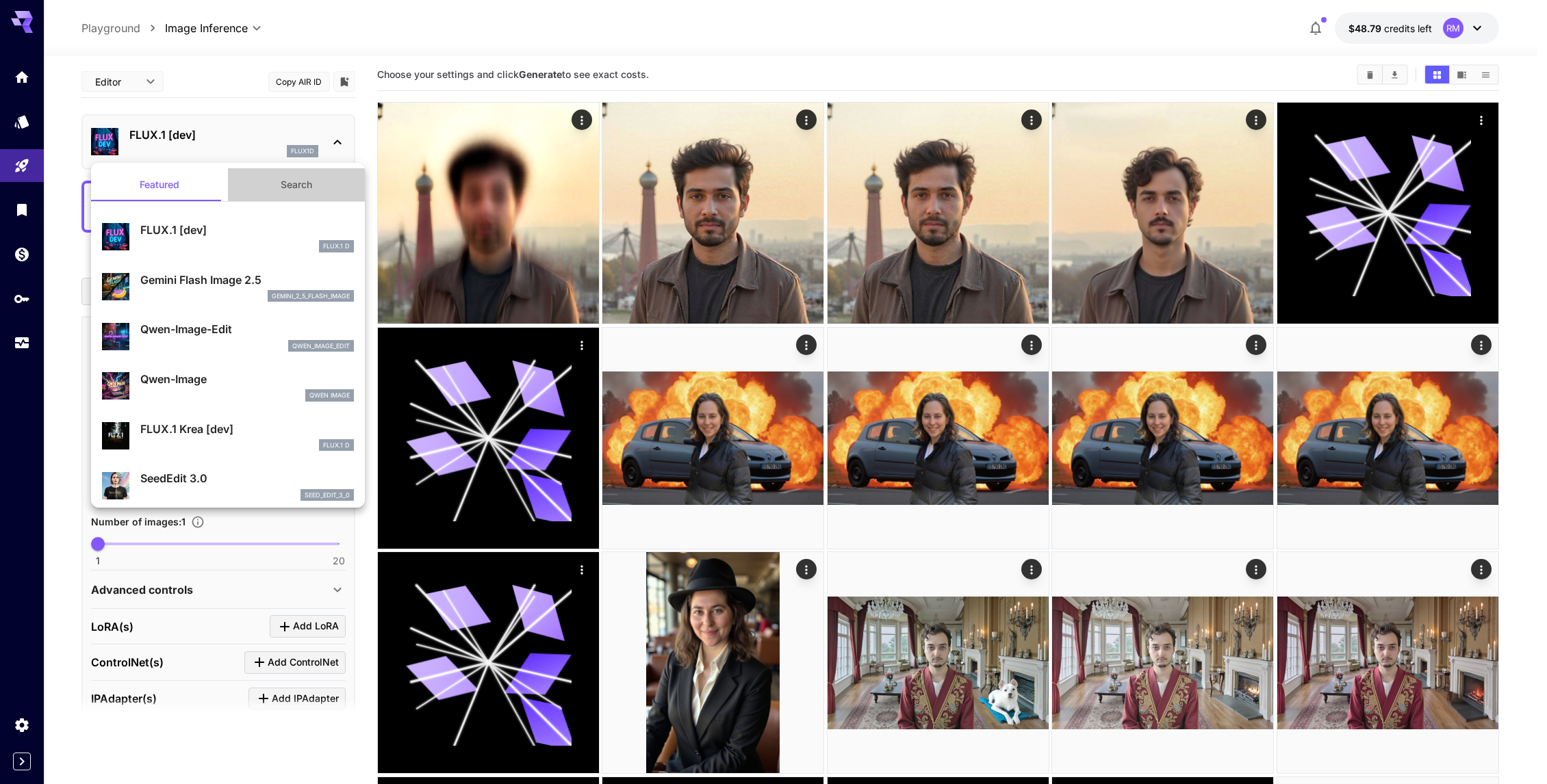
click at [312, 189] on button "Search" at bounding box center [297, 185] width 137 height 33
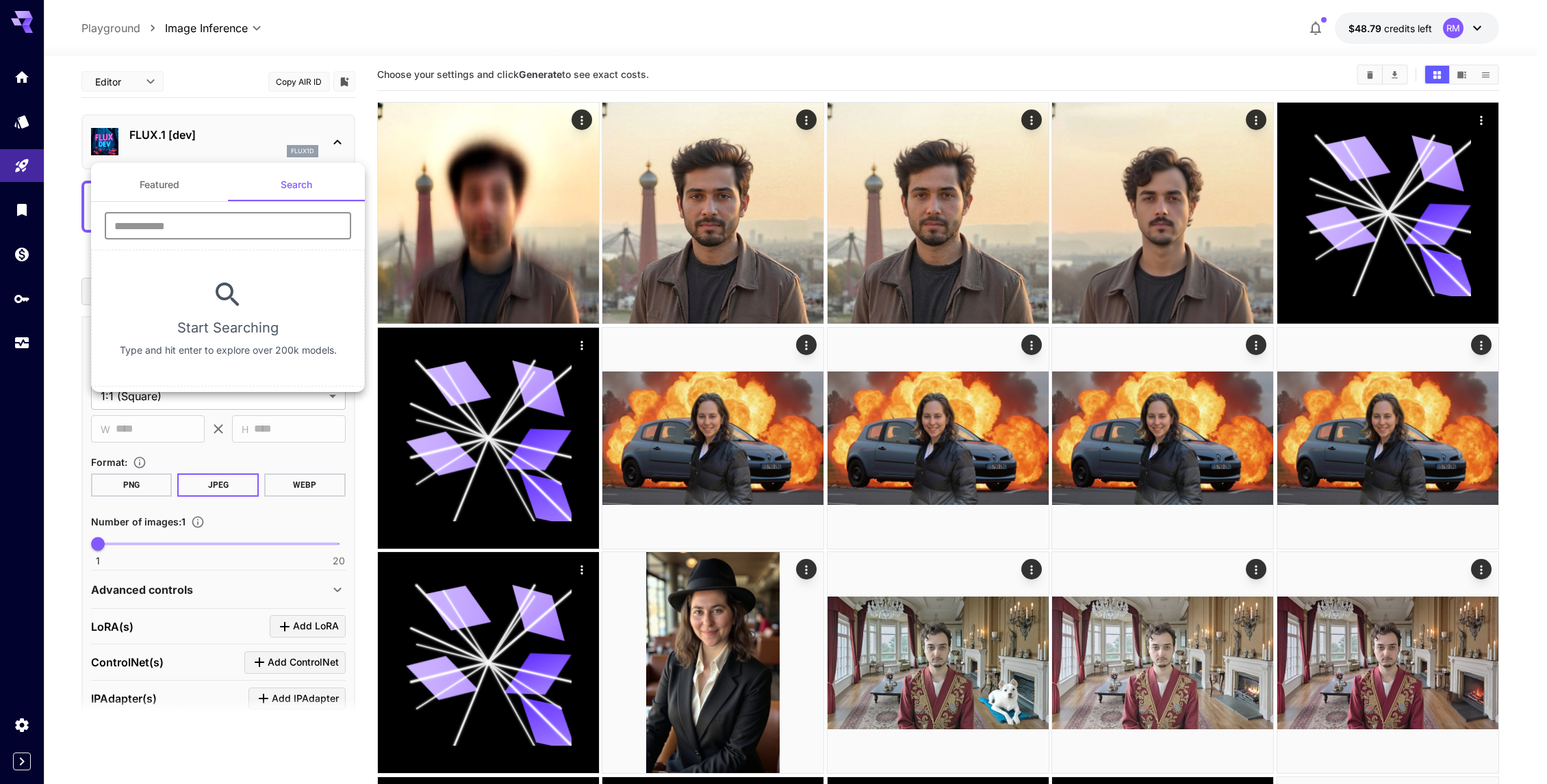
click at [285, 217] on input "text" at bounding box center [227, 225] width 246 height 27
type input "***"
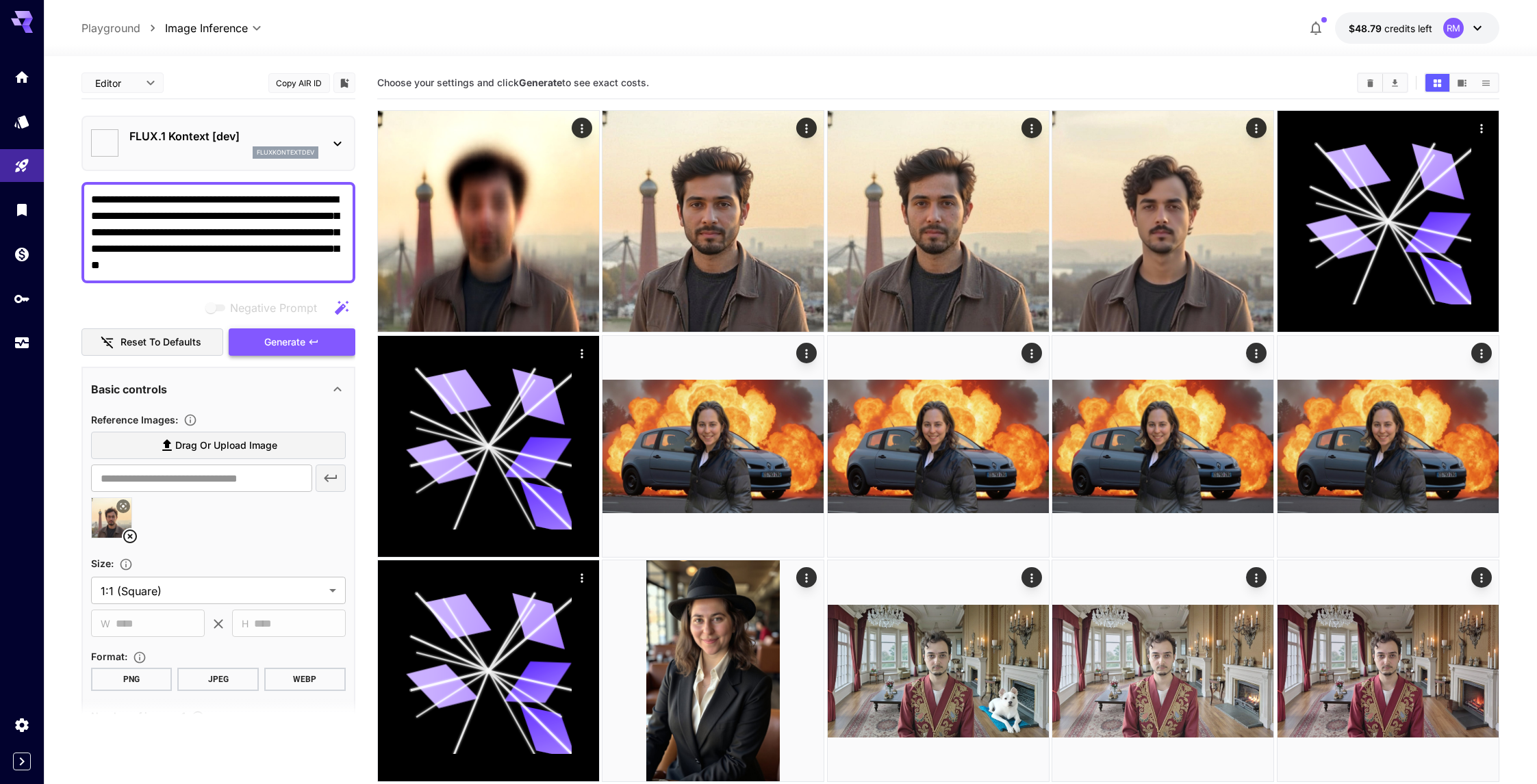
type input "****"
type input "*******"
type input "**"
type input "***"
type input "****"
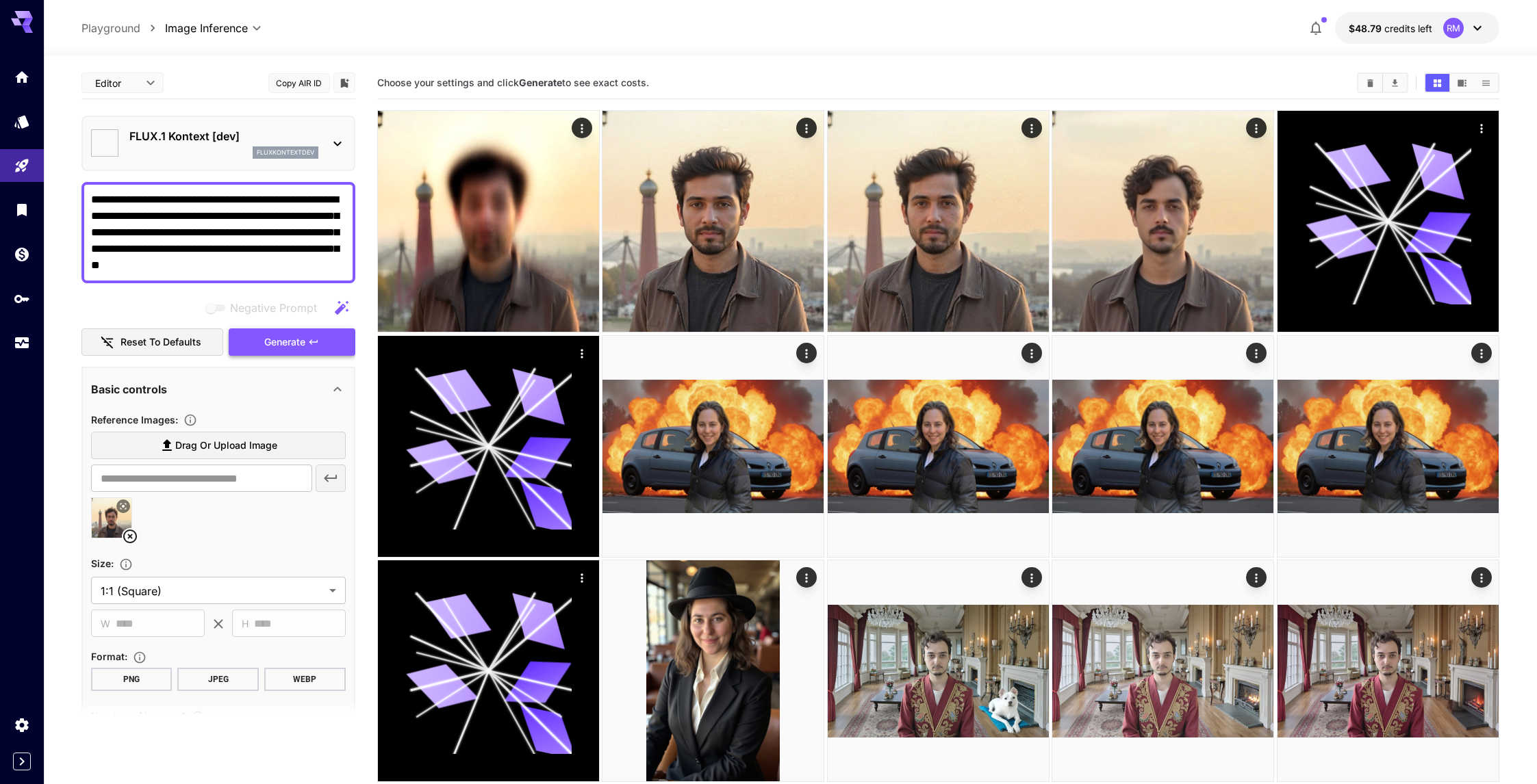
type input "*******"
type input "**"
type input "***"
click at [31, 341] on link at bounding box center [22, 343] width 44 height 33
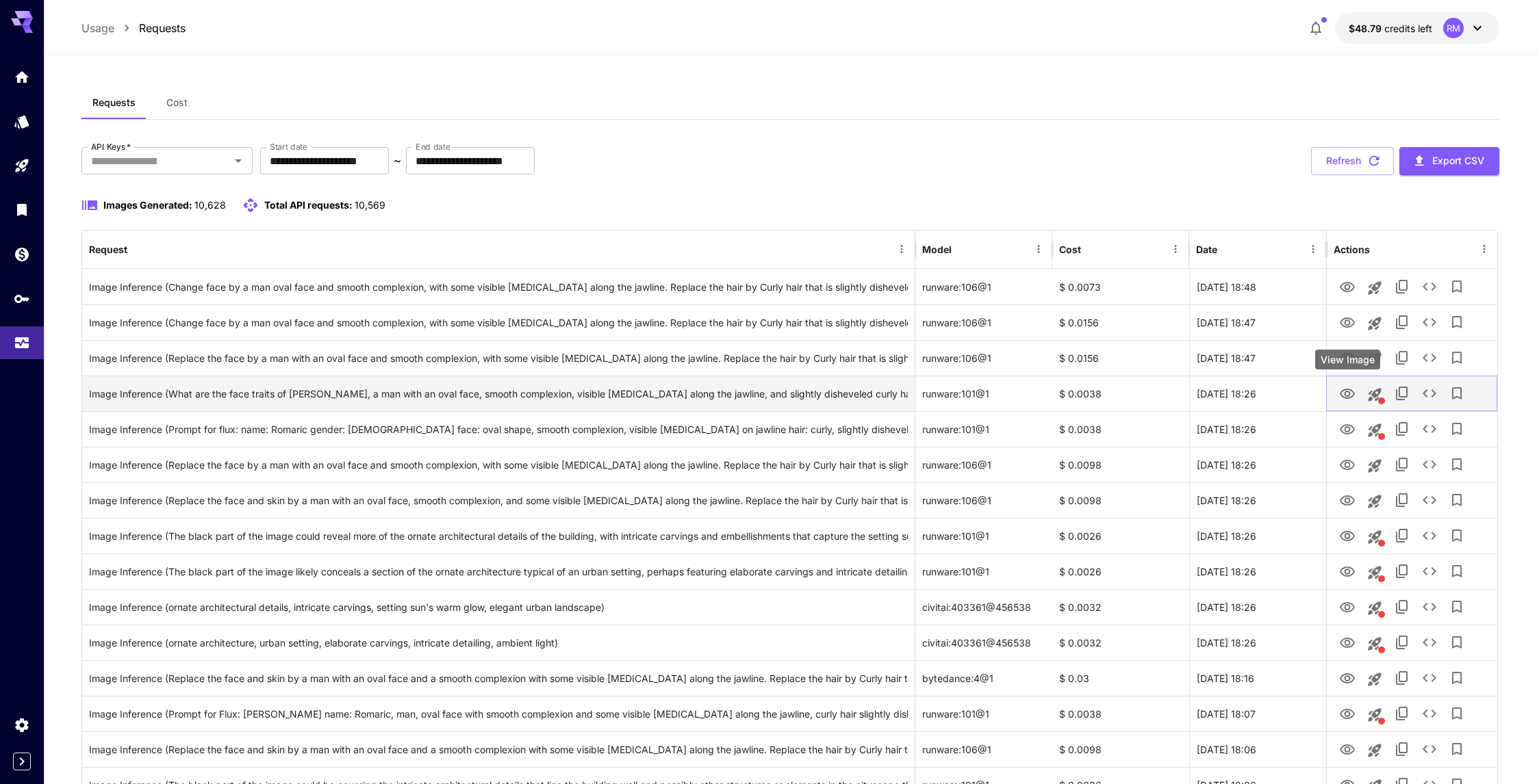
click at [1340, 398] on icon "View Image" at bounding box center [1347, 394] width 17 height 17
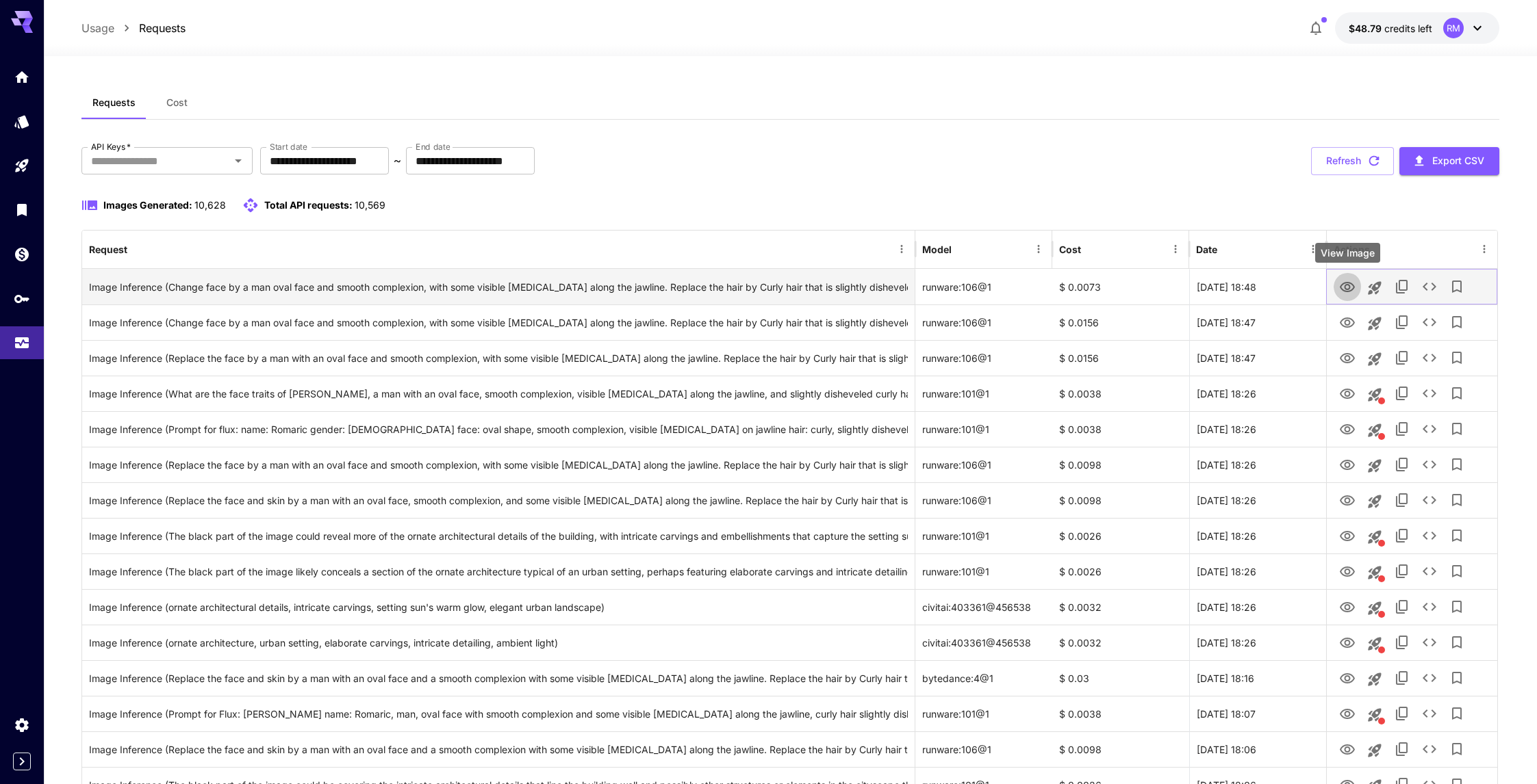
click at [1344, 289] on icon "View Image" at bounding box center [1347, 287] width 15 height 10
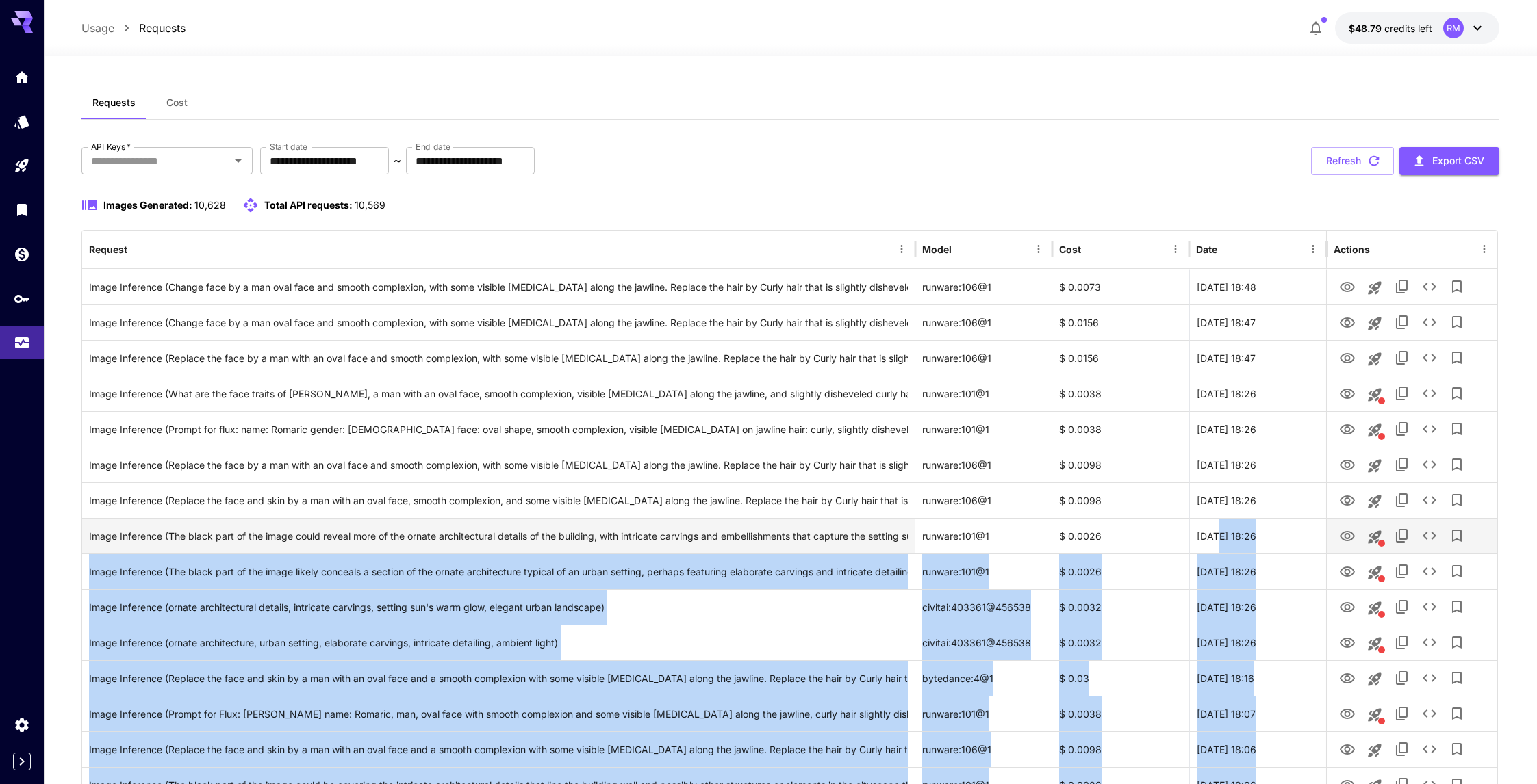
drag, startPoint x: 1344, startPoint y: 468, endPoint x: 1218, endPoint y: 519, distance: 135.9
click at [1335, 530] on button "View Image" at bounding box center [1347, 535] width 27 height 28
click at [1342, 534] on icon "View Image" at bounding box center [1347, 536] width 15 height 10
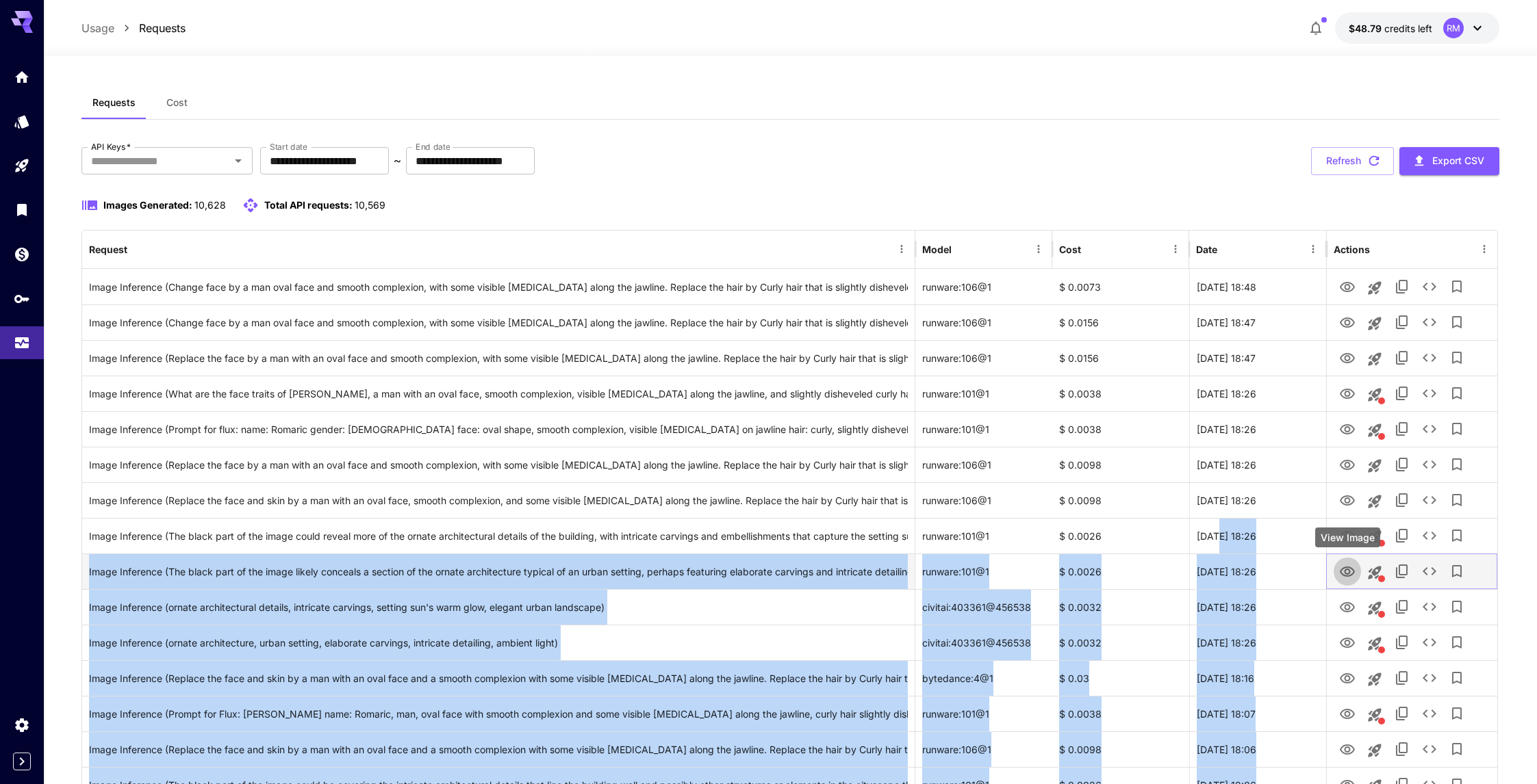
click at [1340, 564] on icon "View Image" at bounding box center [1347, 571] width 17 height 17
click at [1239, 648] on div "[DATE] 18:26" at bounding box center [1258, 643] width 137 height 35
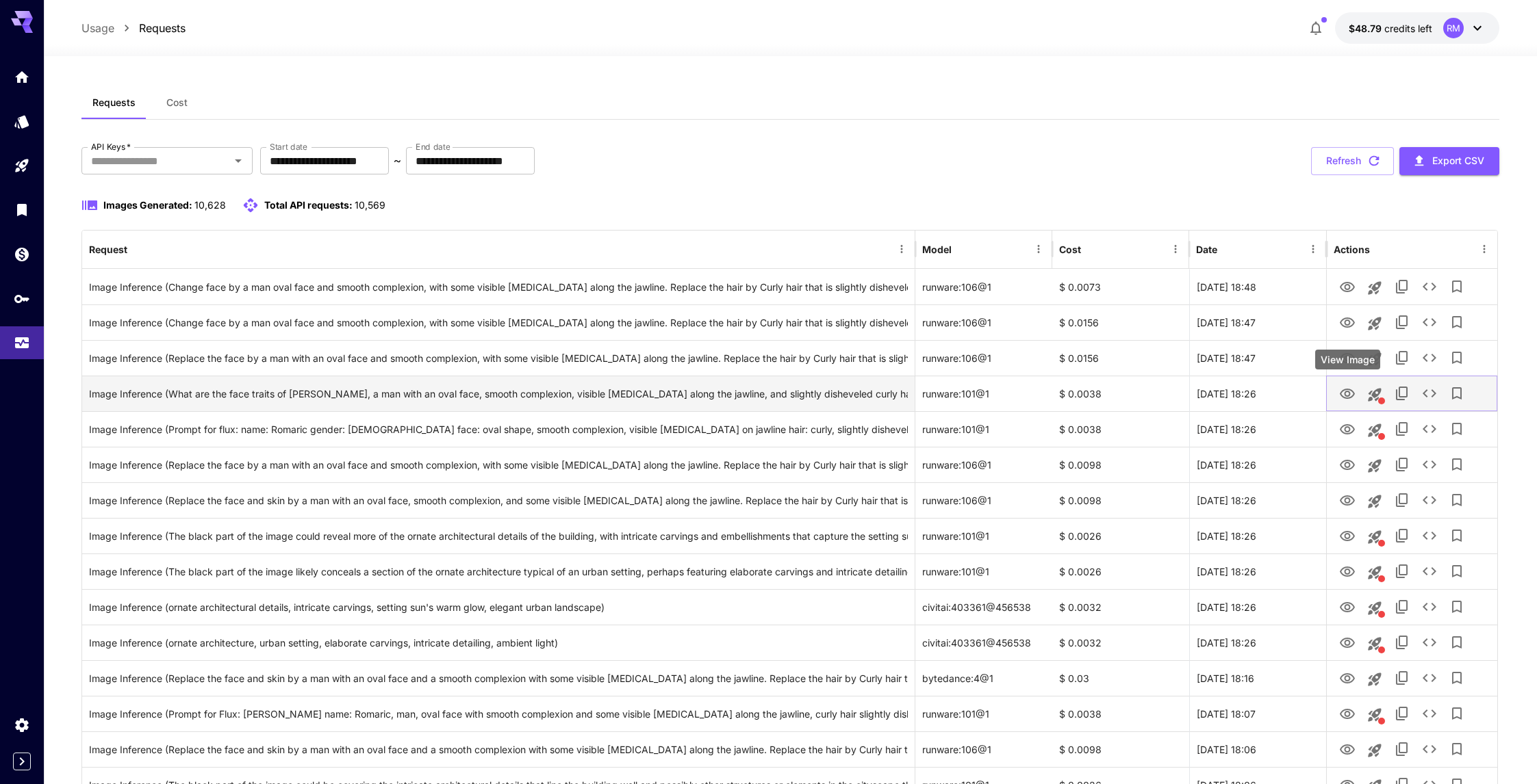
click at [1340, 399] on icon "View Image" at bounding box center [1347, 394] width 17 height 17
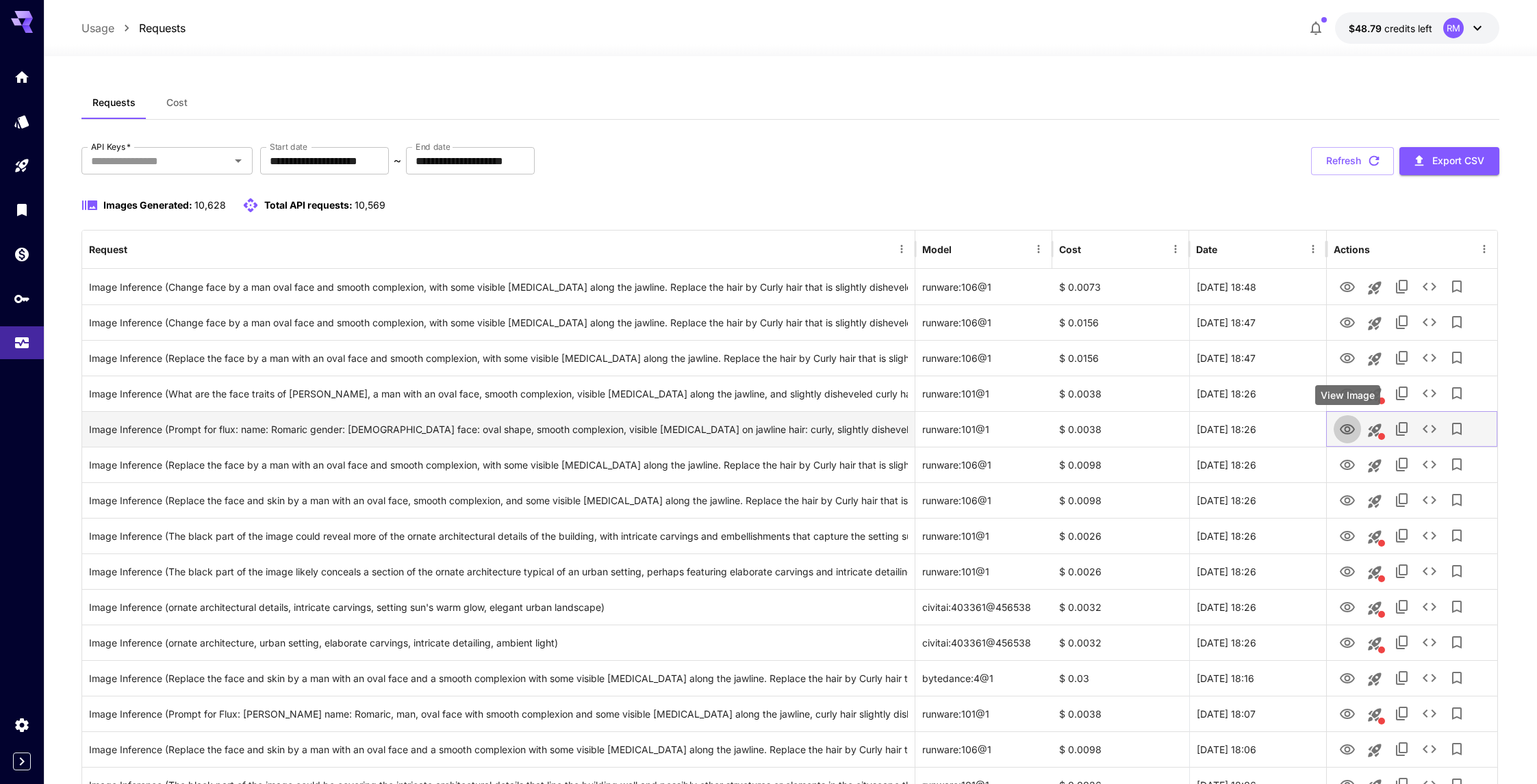
click at [1349, 416] on button "View Image" at bounding box center [1347, 428] width 27 height 28
click at [1348, 423] on icon "View Image" at bounding box center [1347, 429] width 17 height 17
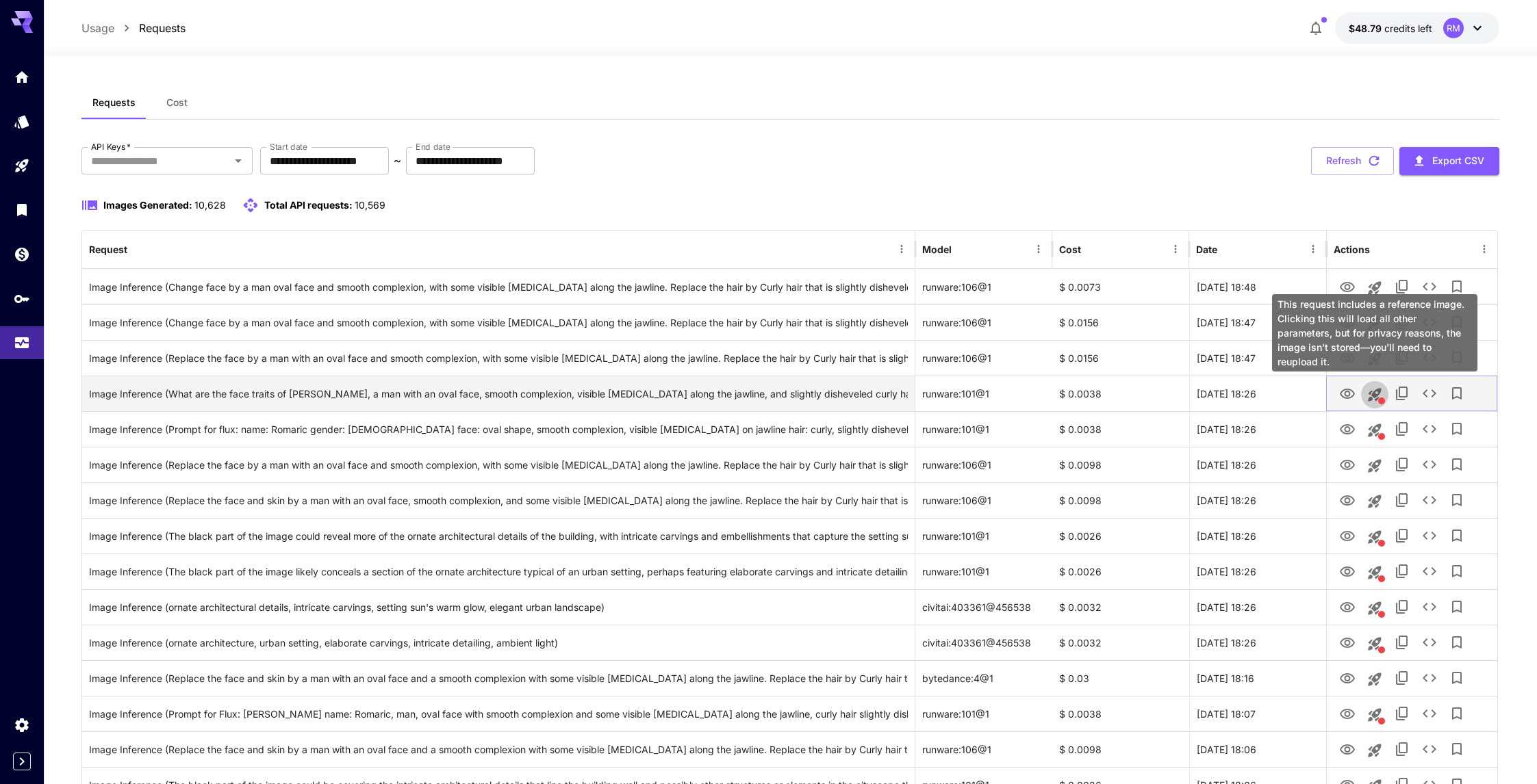
click at [1370, 394] on icon "This request includes a reference image. Clicking this will load all other para…" at bounding box center [1374, 394] width 13 height 13
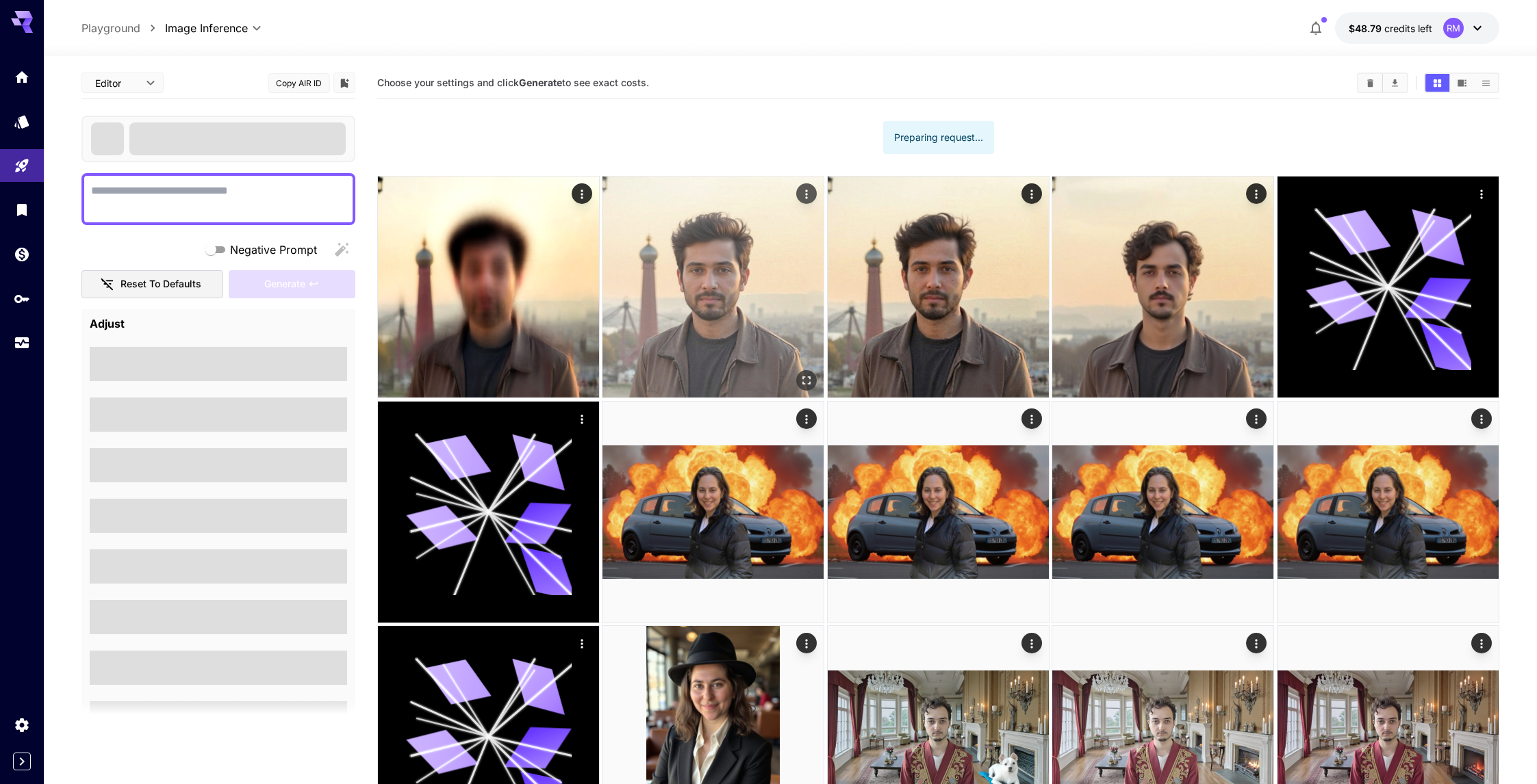
type textarea "**********"
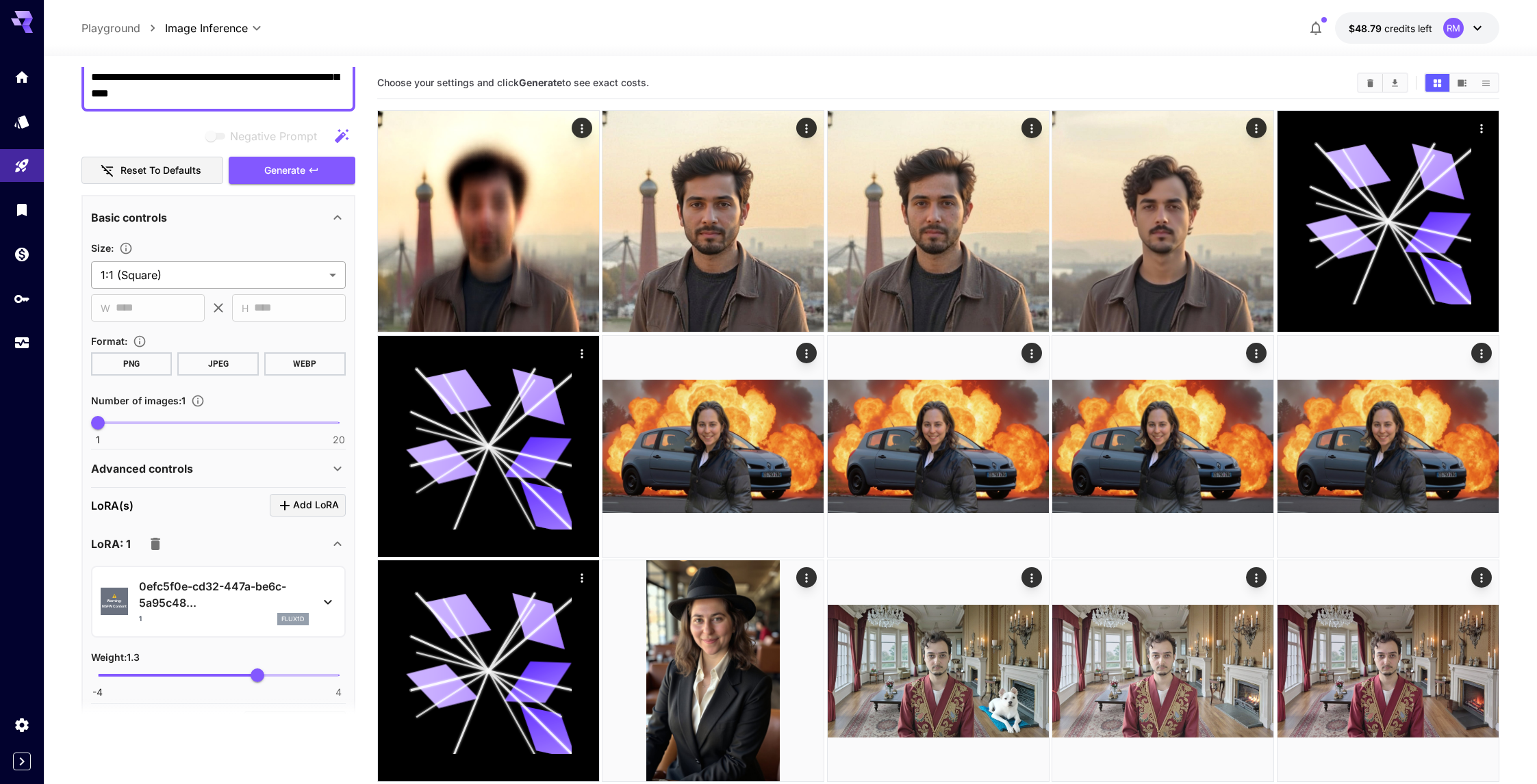
scroll to position [242, 0]
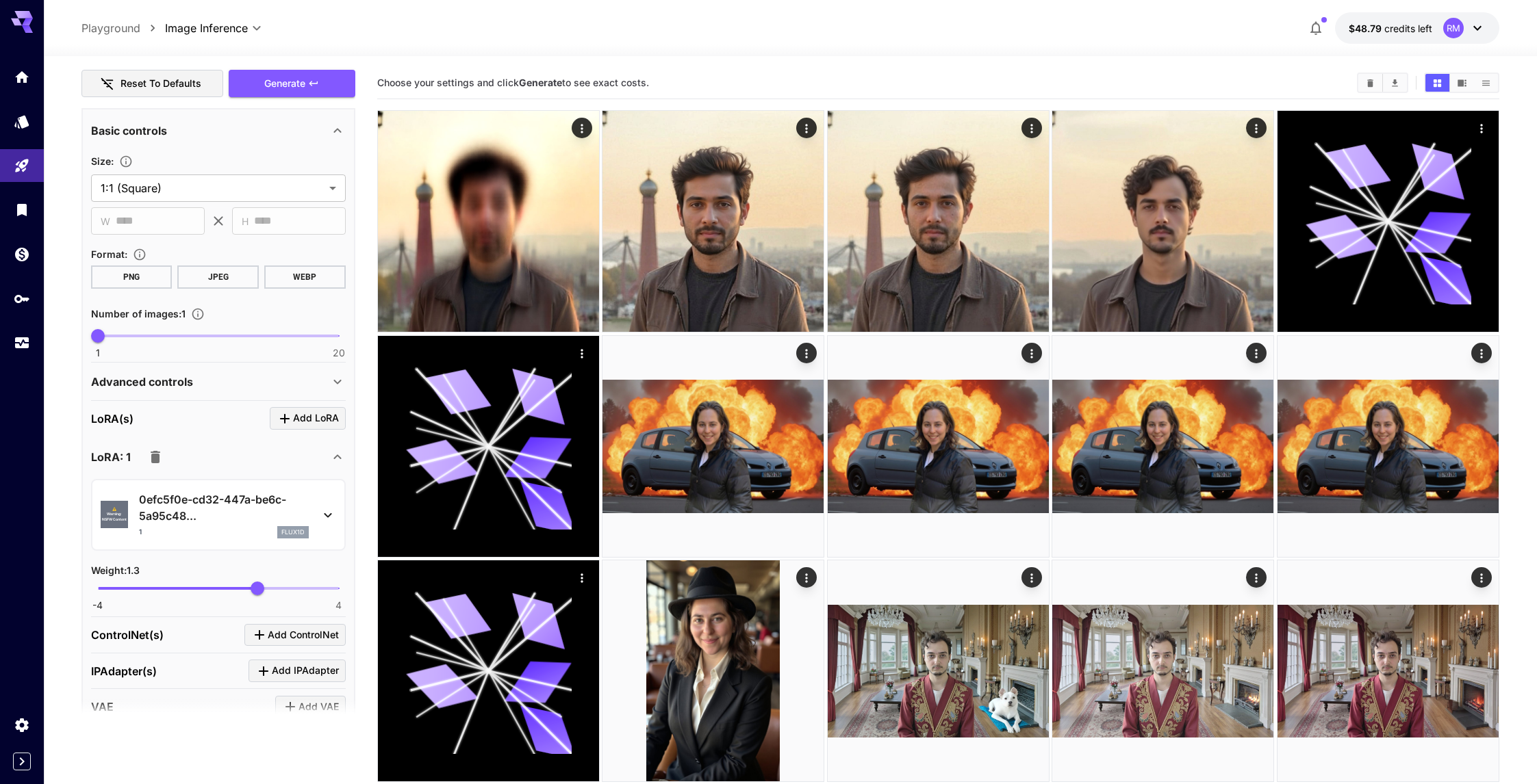
click at [217, 389] on div "Advanced controls" at bounding box center [210, 381] width 238 height 17
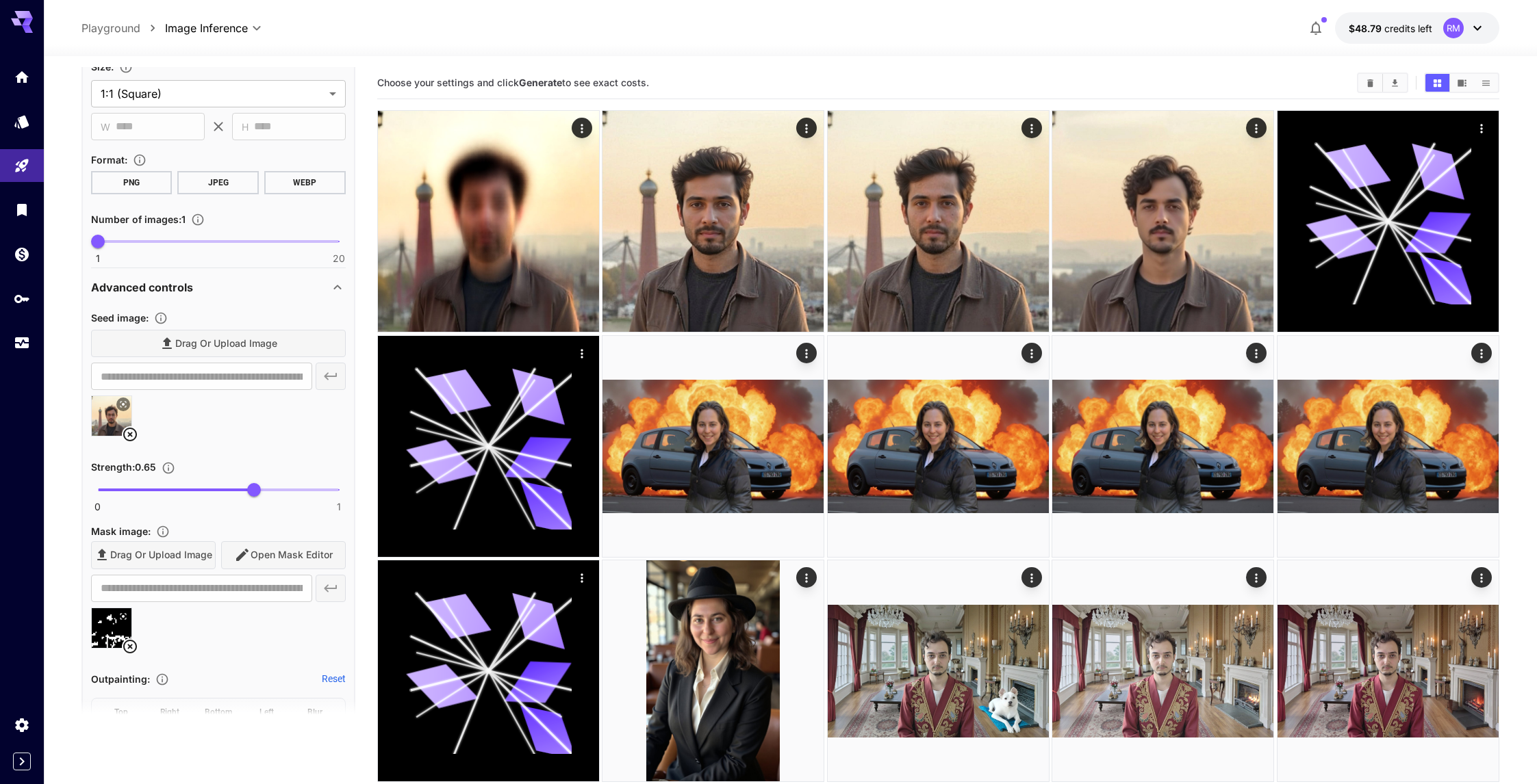
scroll to position [334, 0]
click at [128, 648] on icon at bounding box center [130, 649] width 14 height 14
click at [281, 562] on span "Open Mask Editor" at bounding box center [292, 557] width 82 height 17
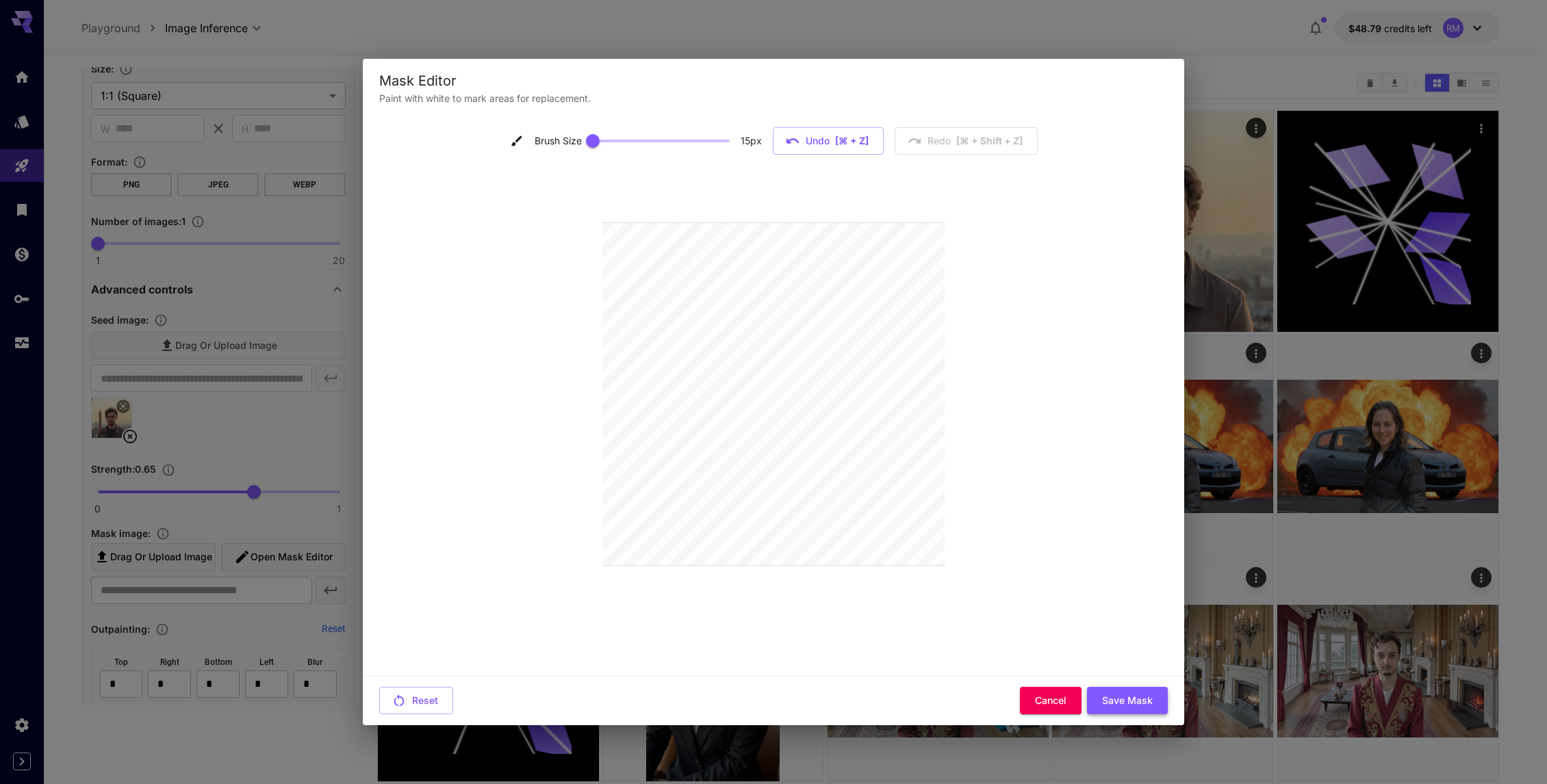
click at [1119, 709] on button "Save Mask" at bounding box center [1127, 701] width 80 height 28
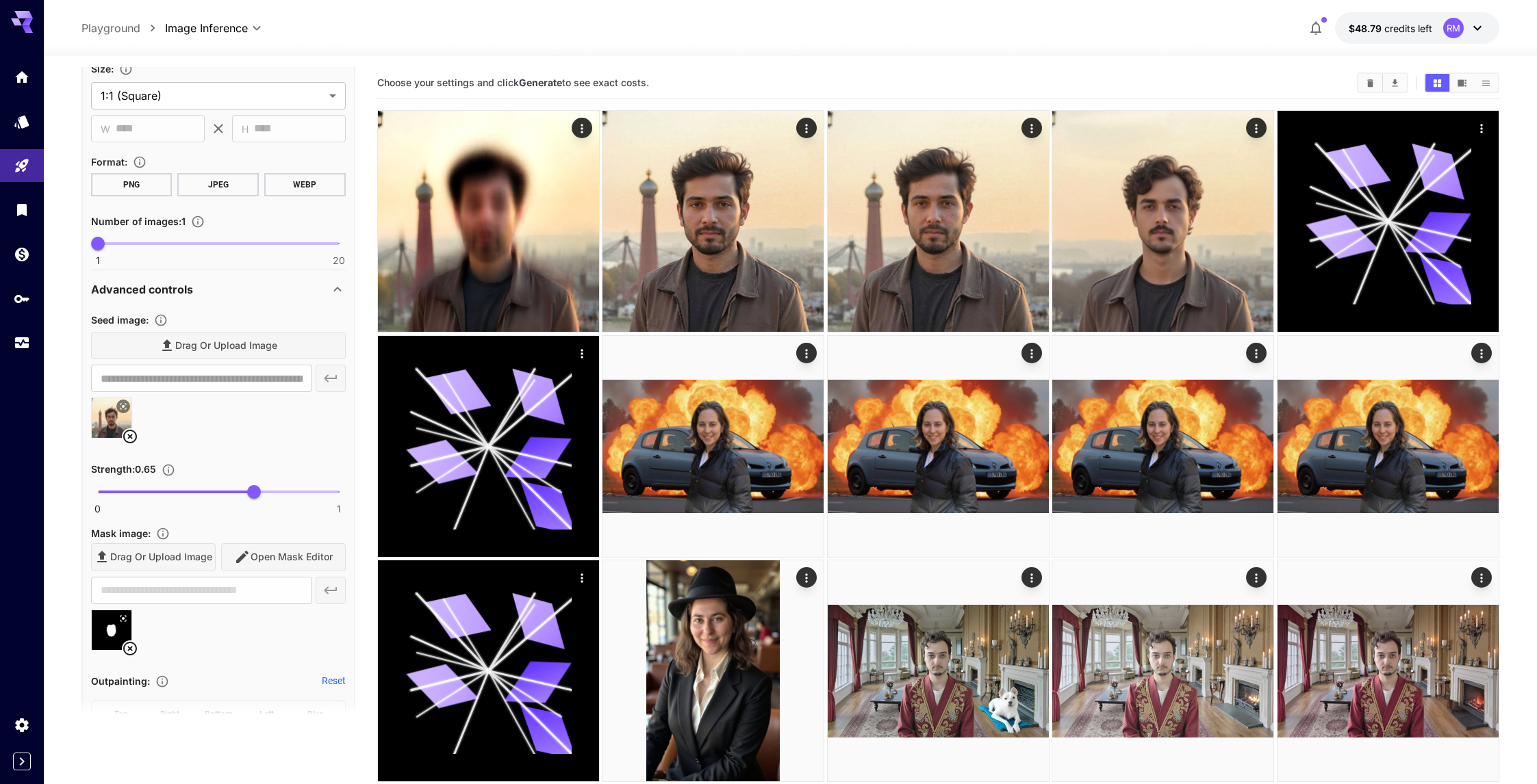
type input "**********"
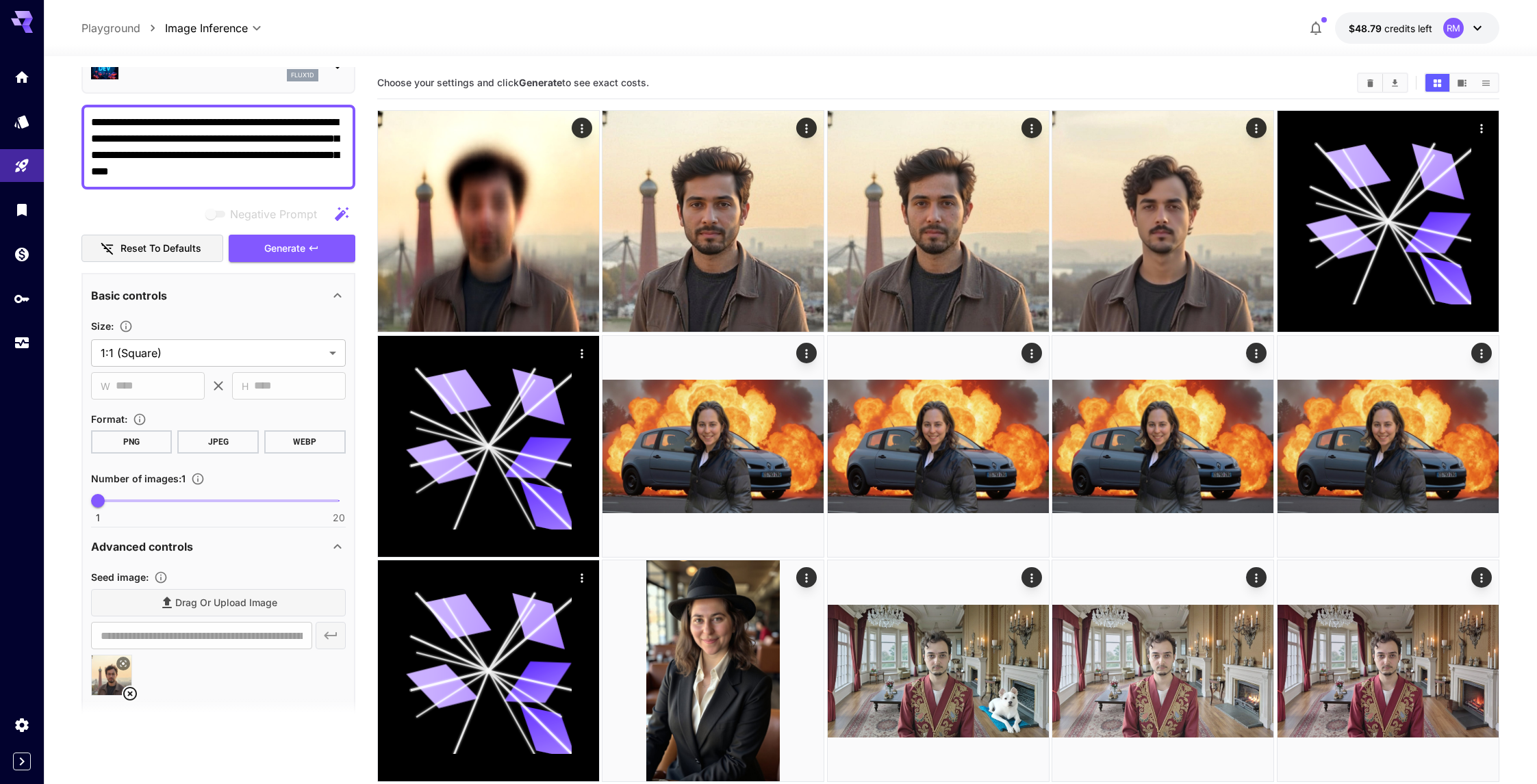
scroll to position [106, 0]
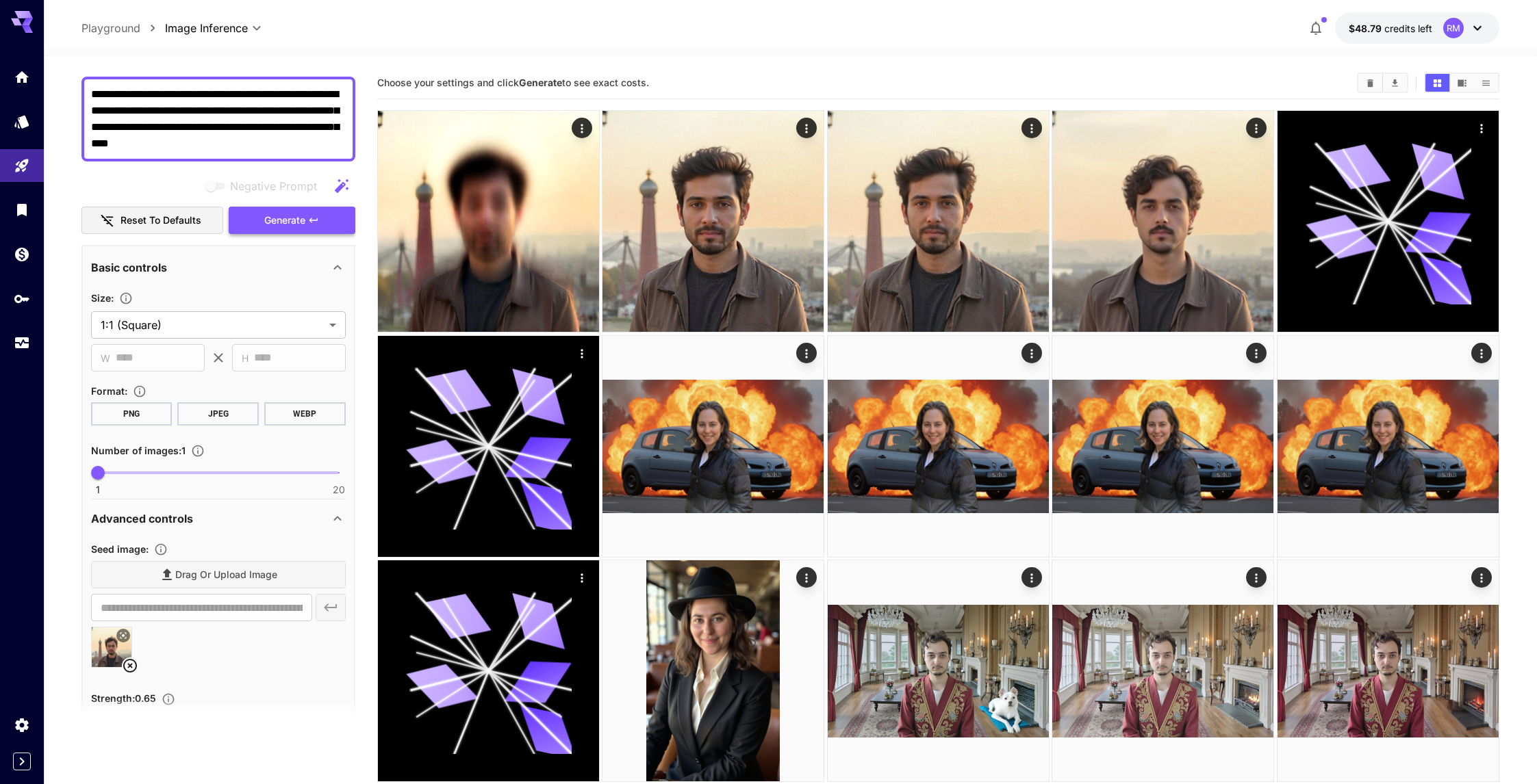
click at [292, 232] on button "Generate" at bounding box center [291, 220] width 125 height 28
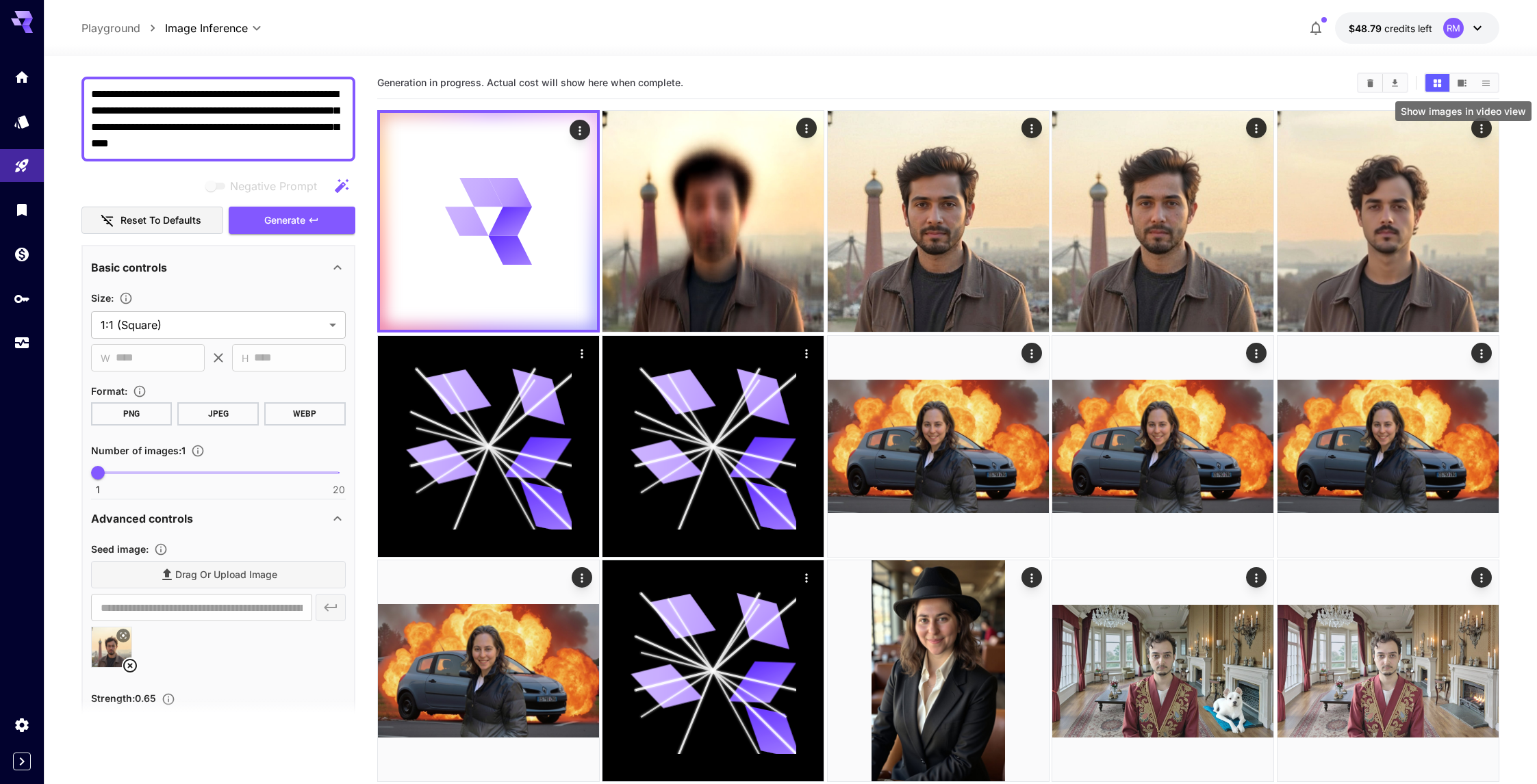
click at [1458, 82] on icon "Show images in video view" at bounding box center [1462, 83] width 10 height 10
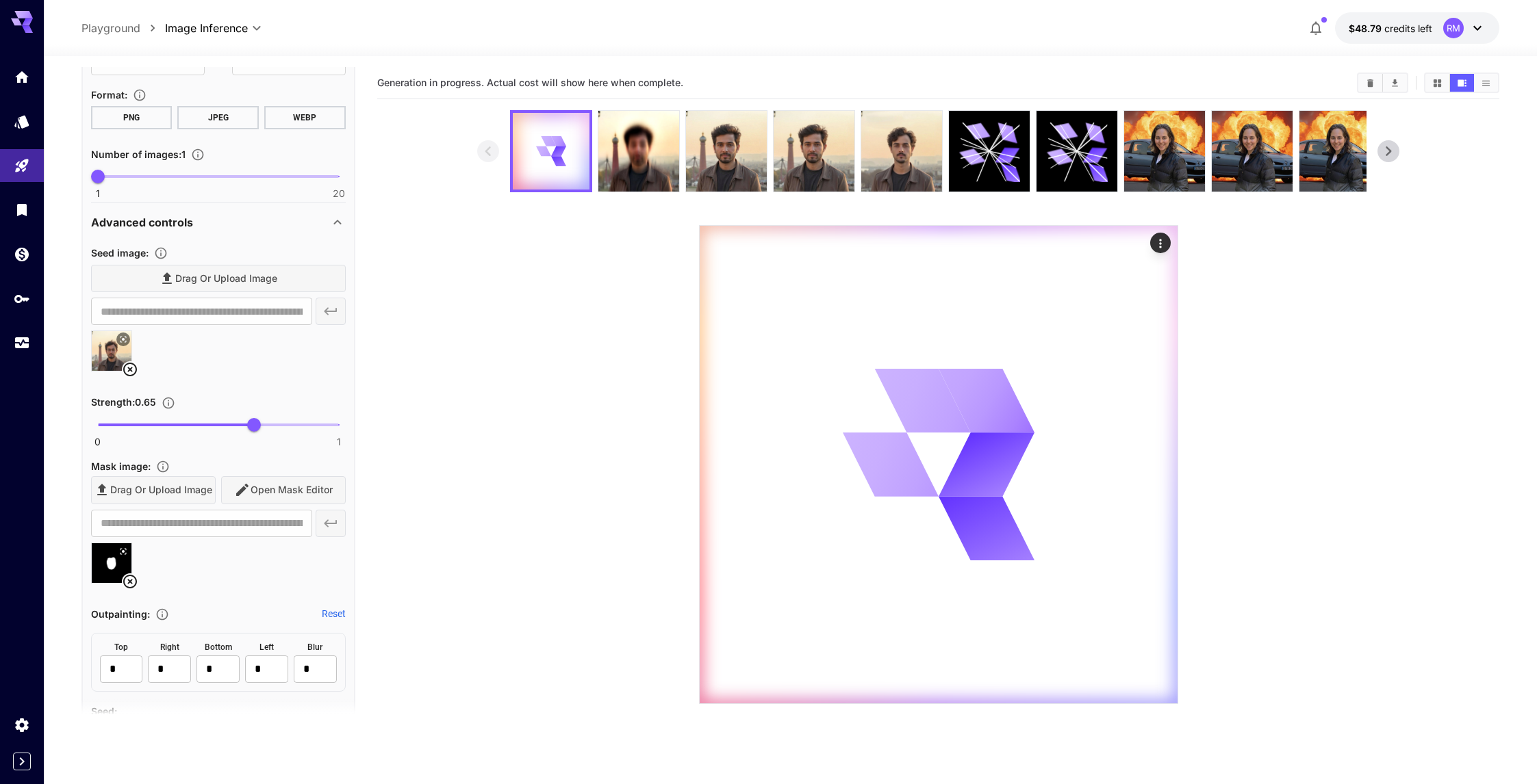
scroll to position [454, 0]
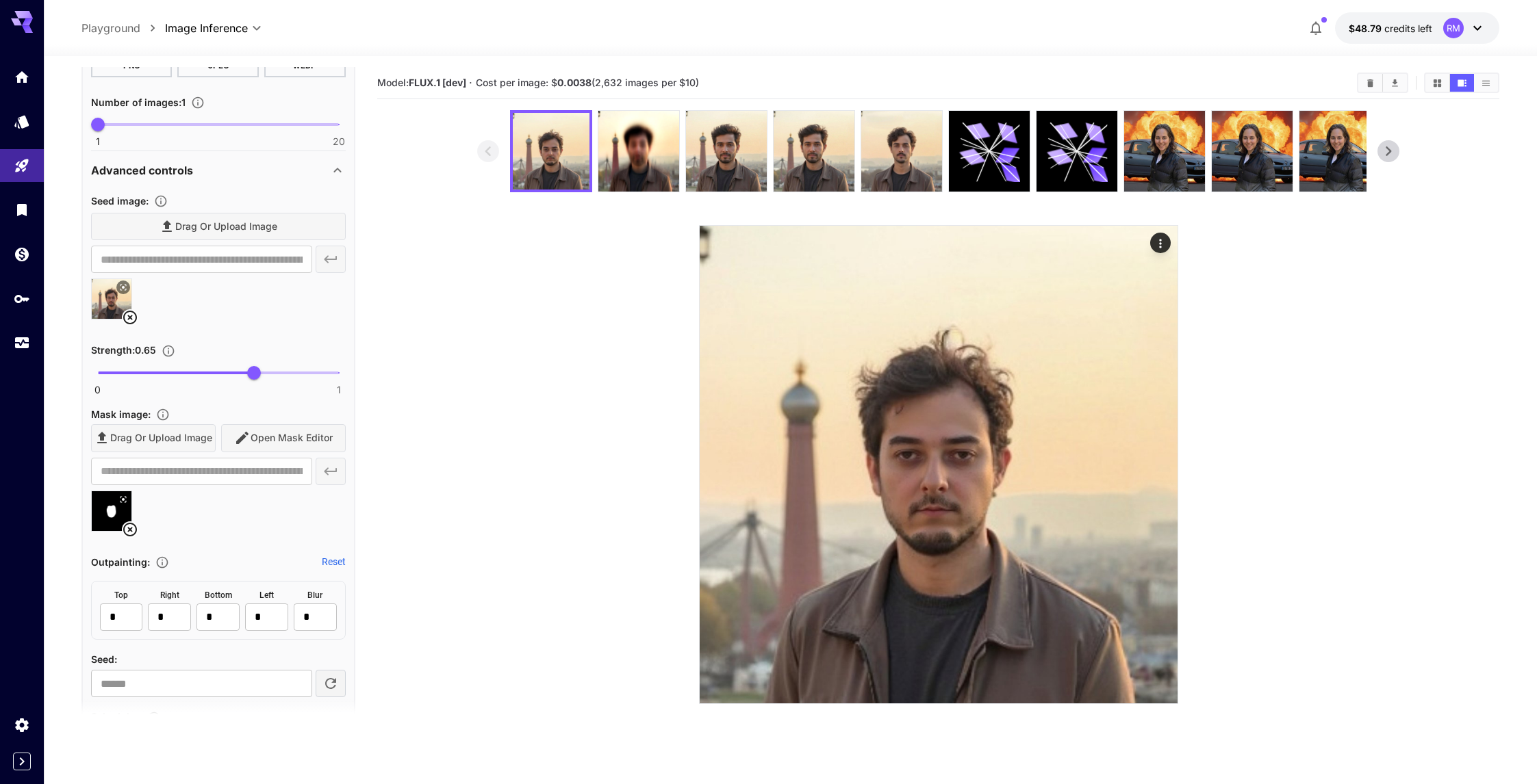
click at [260, 432] on div "Drag or upload image Open Mask Editor" at bounding box center [219, 438] width 255 height 28
click at [269, 434] on div "Drag or upload image Open Mask Editor" at bounding box center [219, 438] width 255 height 28
click at [134, 527] on icon at bounding box center [129, 529] width 17 height 17
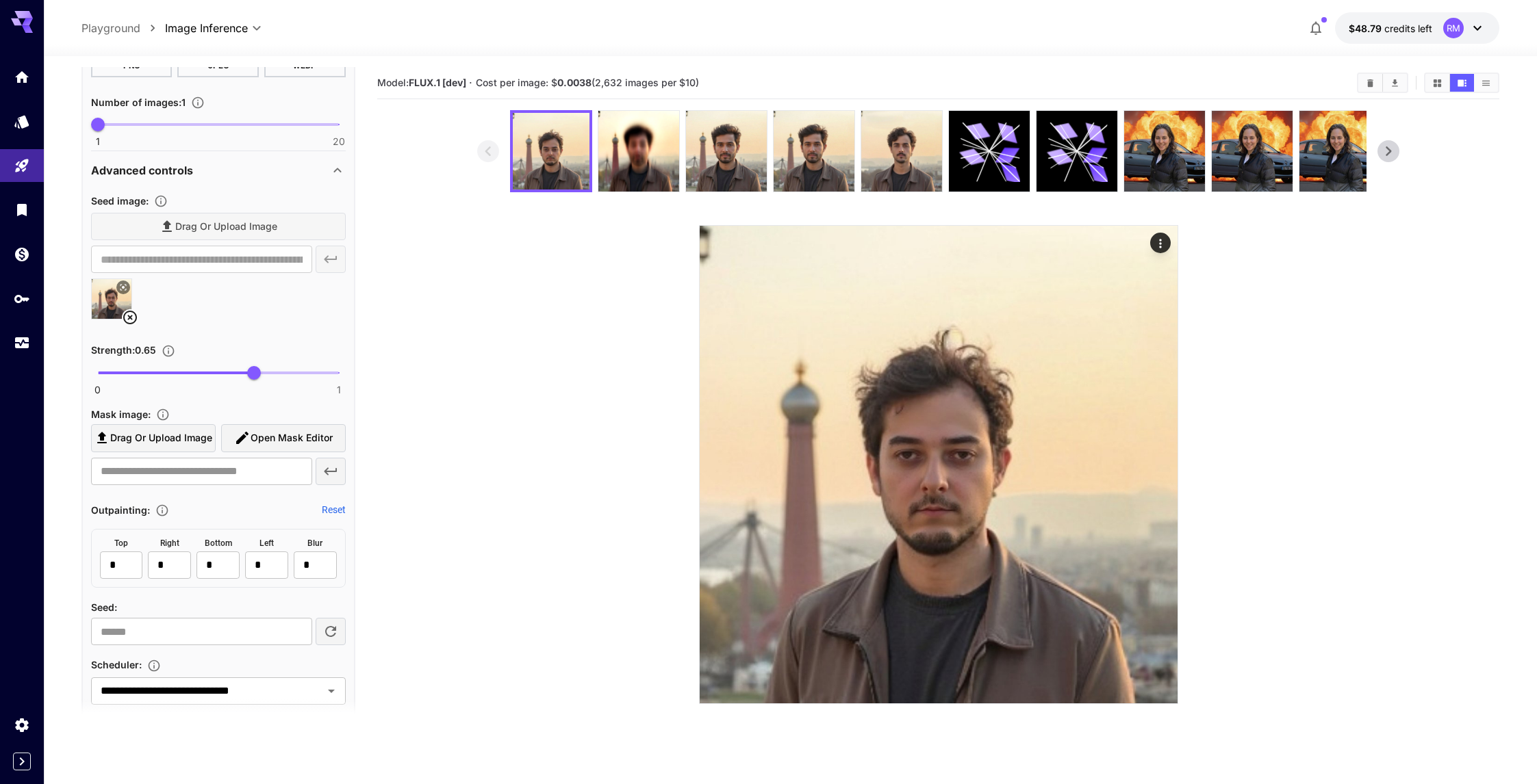
click at [281, 436] on span "Open Mask Editor" at bounding box center [292, 438] width 82 height 17
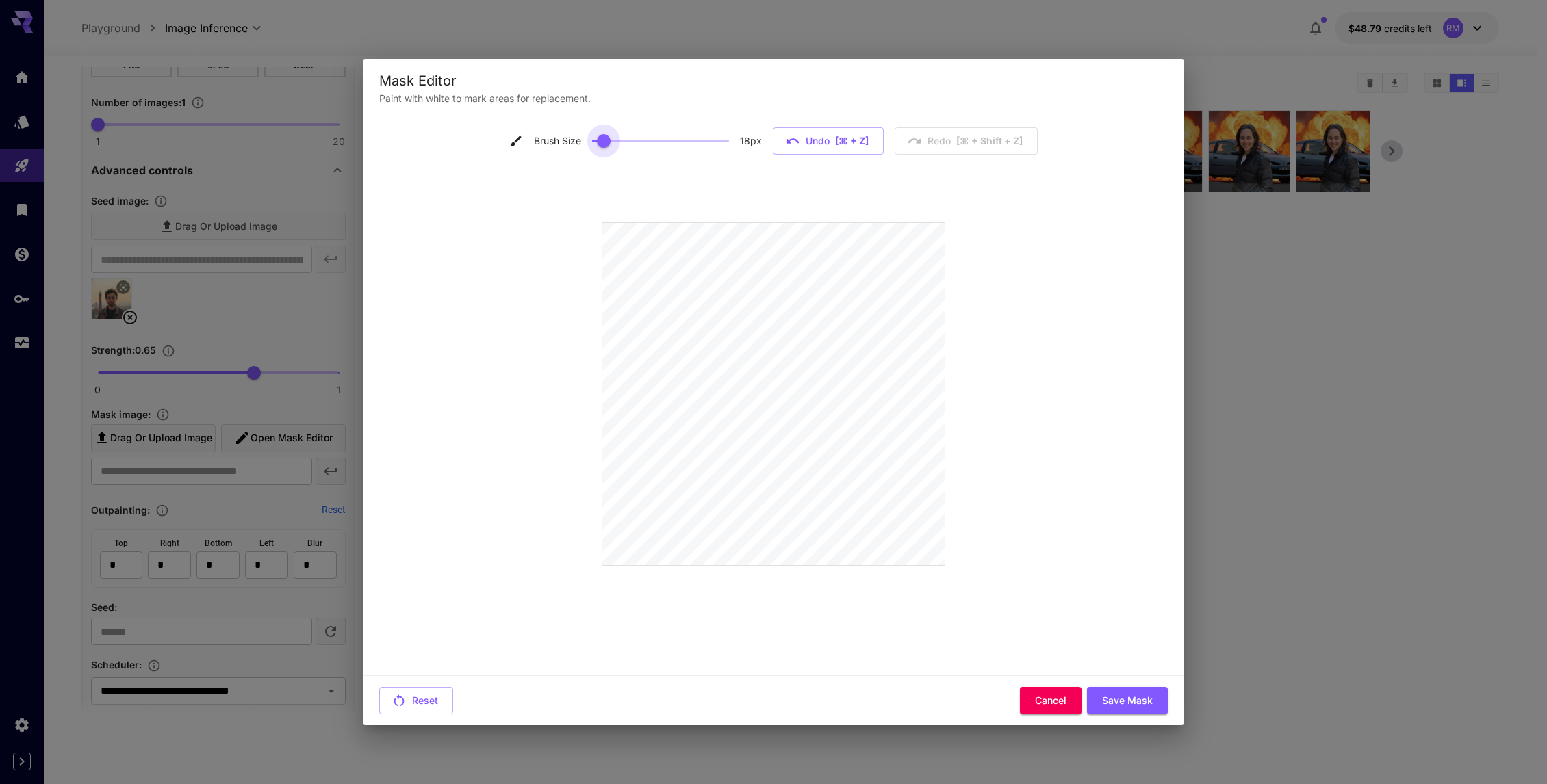
drag, startPoint x: 597, startPoint y: 135, endPoint x: 608, endPoint y: 137, distance: 11.2
click at [608, 137] on span at bounding box center [604, 141] width 14 height 14
drag, startPoint x: 606, startPoint y: 139, endPoint x: 615, endPoint y: 140, distance: 9.1
click at [615, 140] on span at bounding box center [616, 141] width 14 height 14
type input "**"
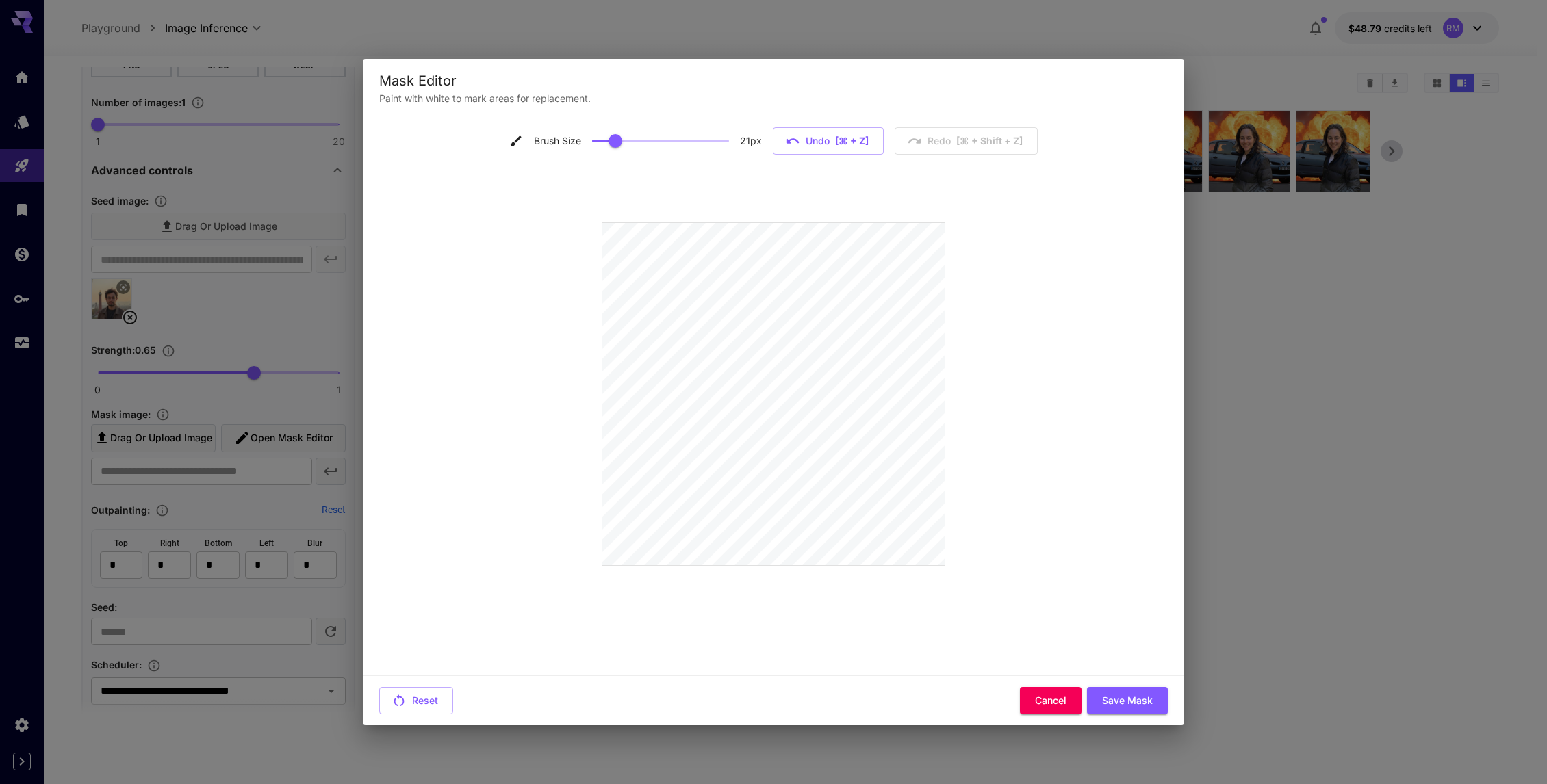
click at [643, 138] on span at bounding box center [661, 140] width 137 height 21
click at [1148, 692] on button "Save Mask" at bounding box center [1127, 701] width 80 height 28
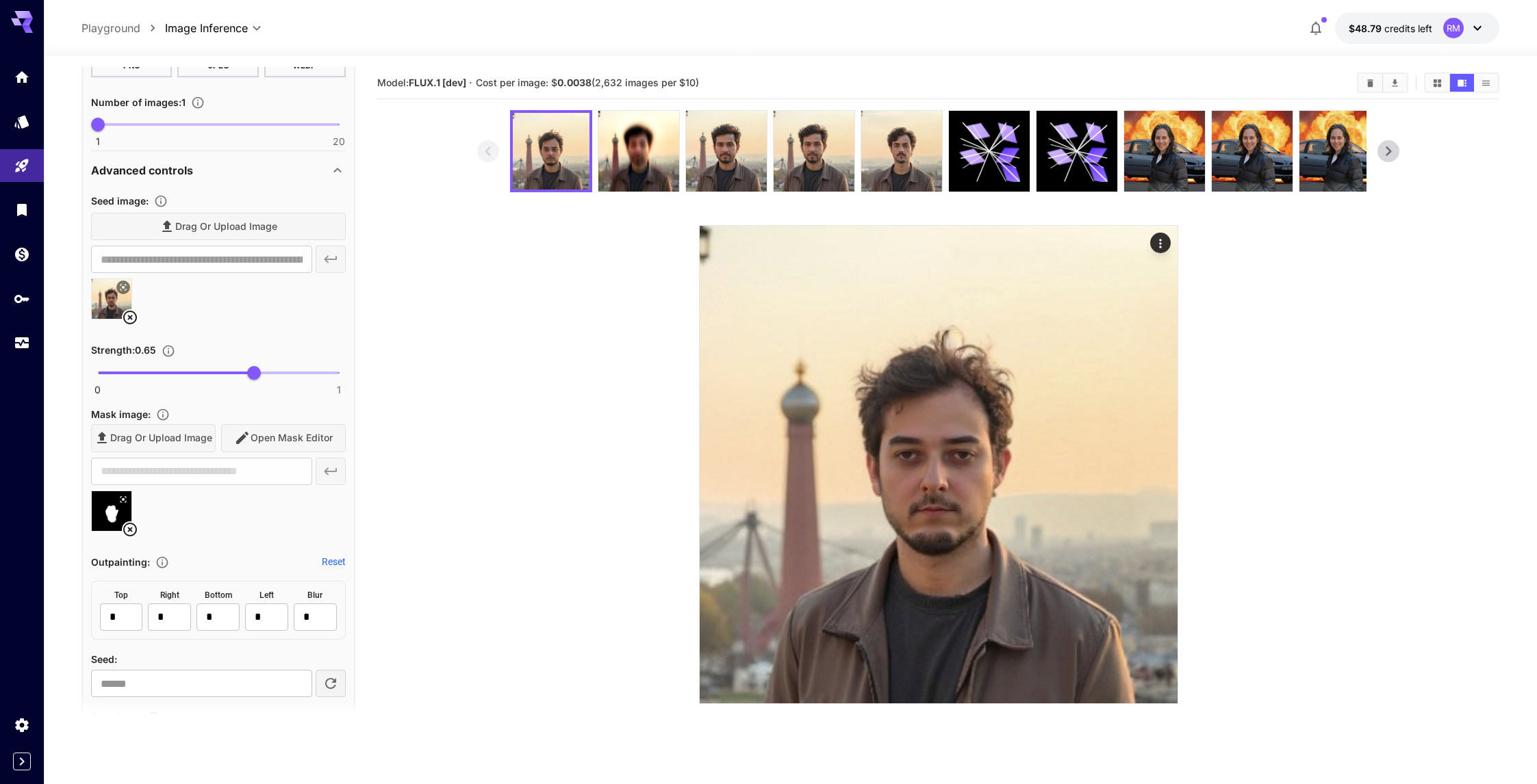
type input "**********"
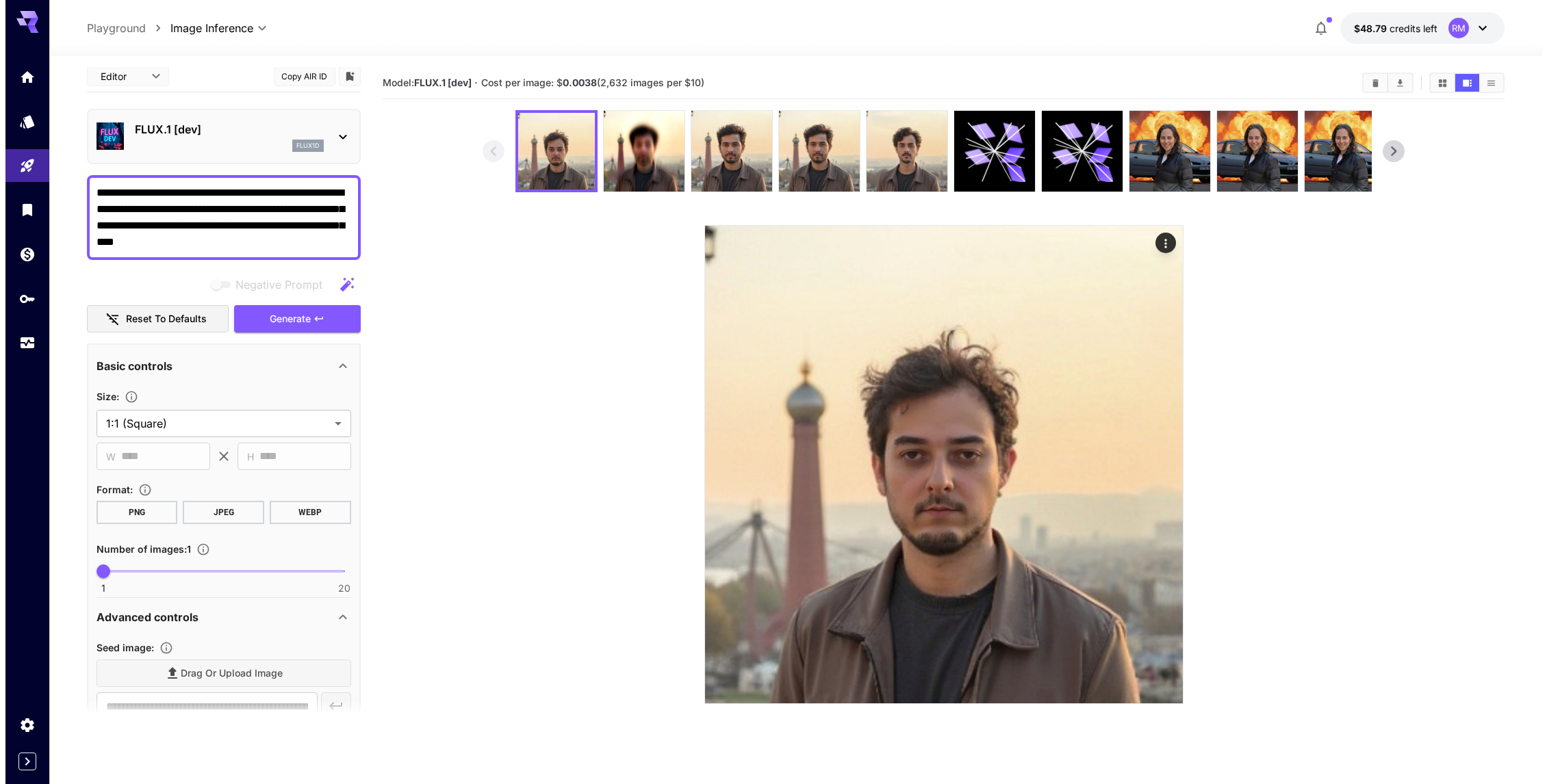
scroll to position [0, 0]
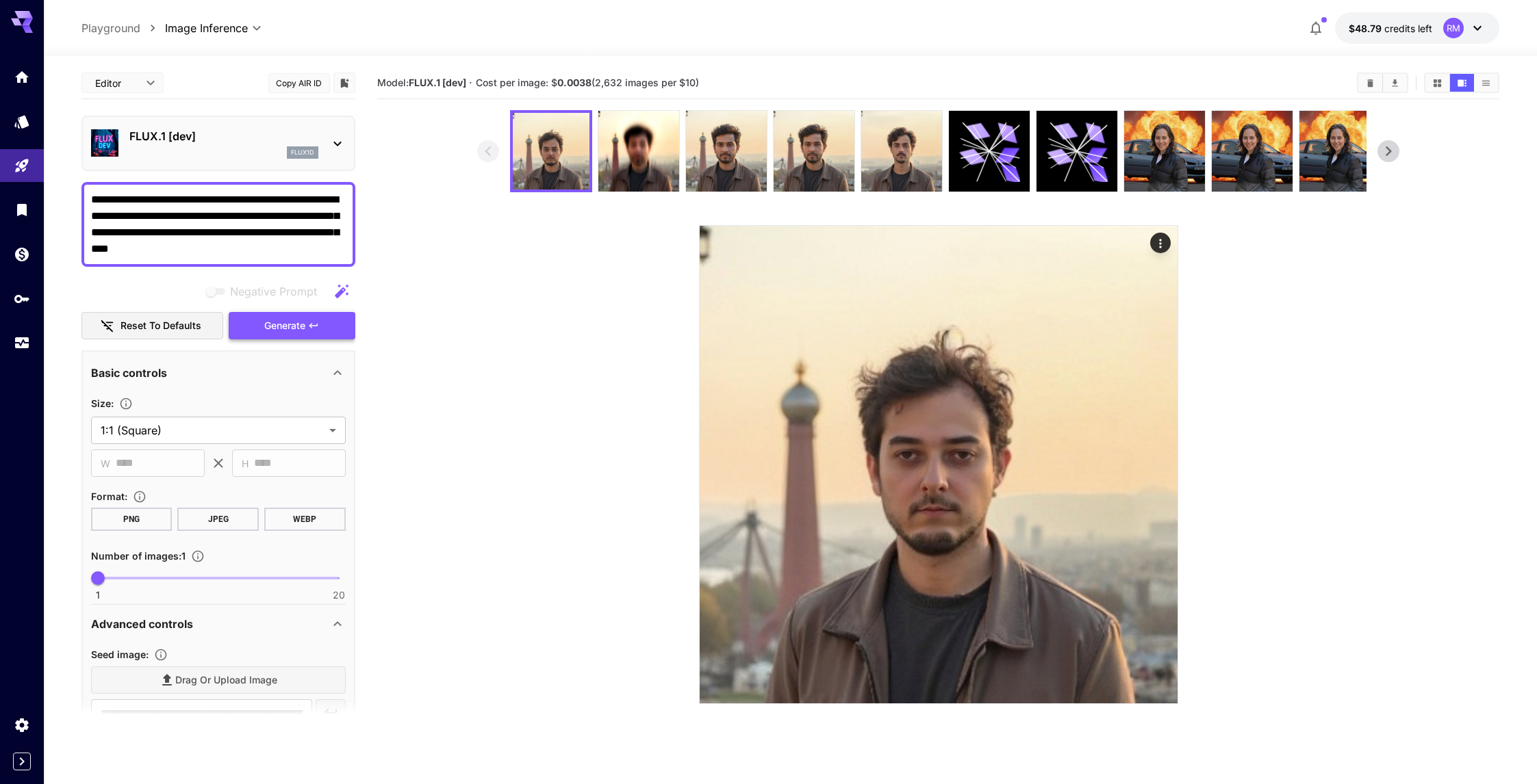
click at [287, 321] on span "Generate" at bounding box center [285, 325] width 41 height 17
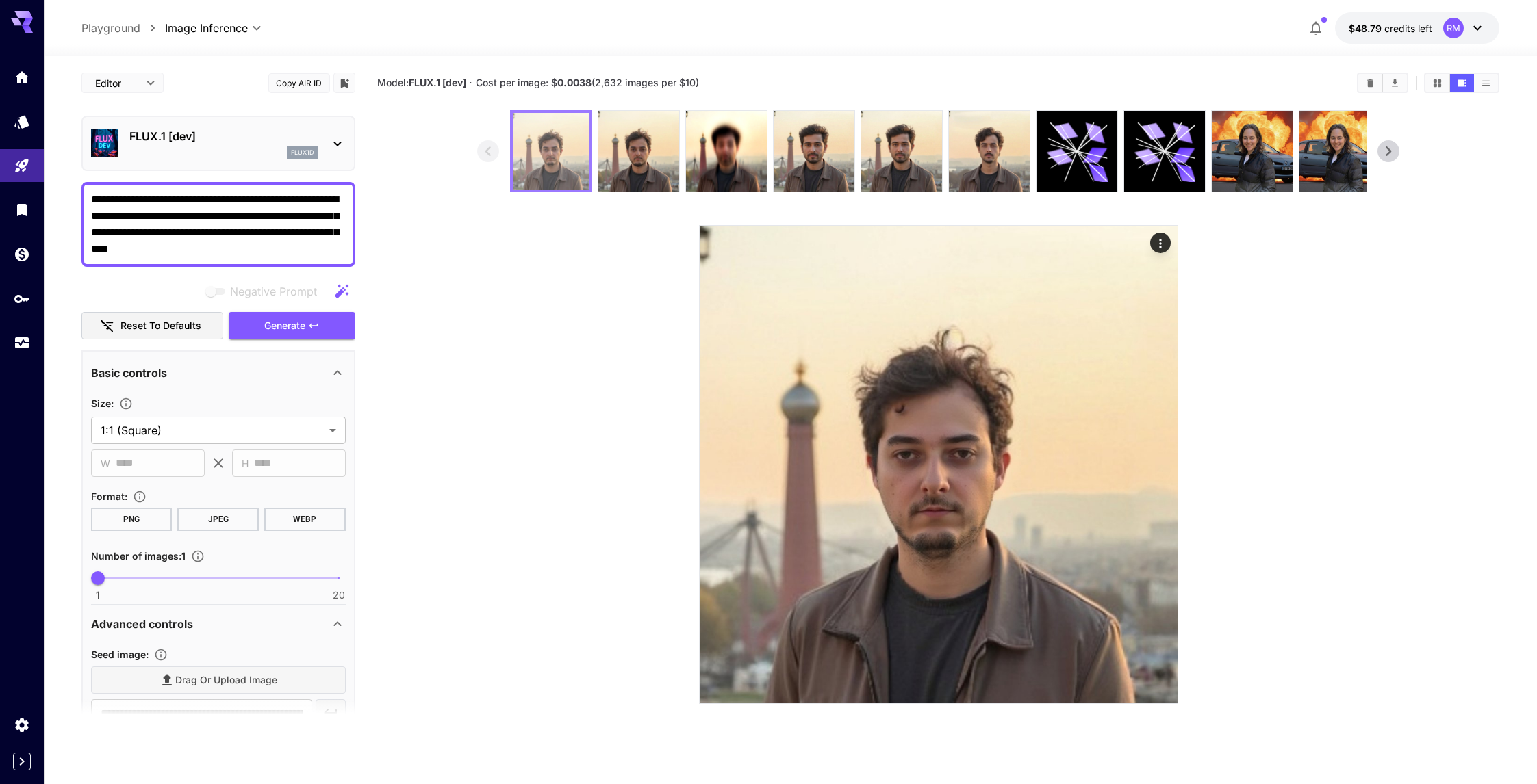
click at [583, 146] on img at bounding box center [551, 151] width 76 height 76
click at [616, 144] on img at bounding box center [638, 151] width 80 height 80
click at [555, 154] on img at bounding box center [551, 151] width 80 height 80
click at [629, 141] on img at bounding box center [638, 151] width 80 height 80
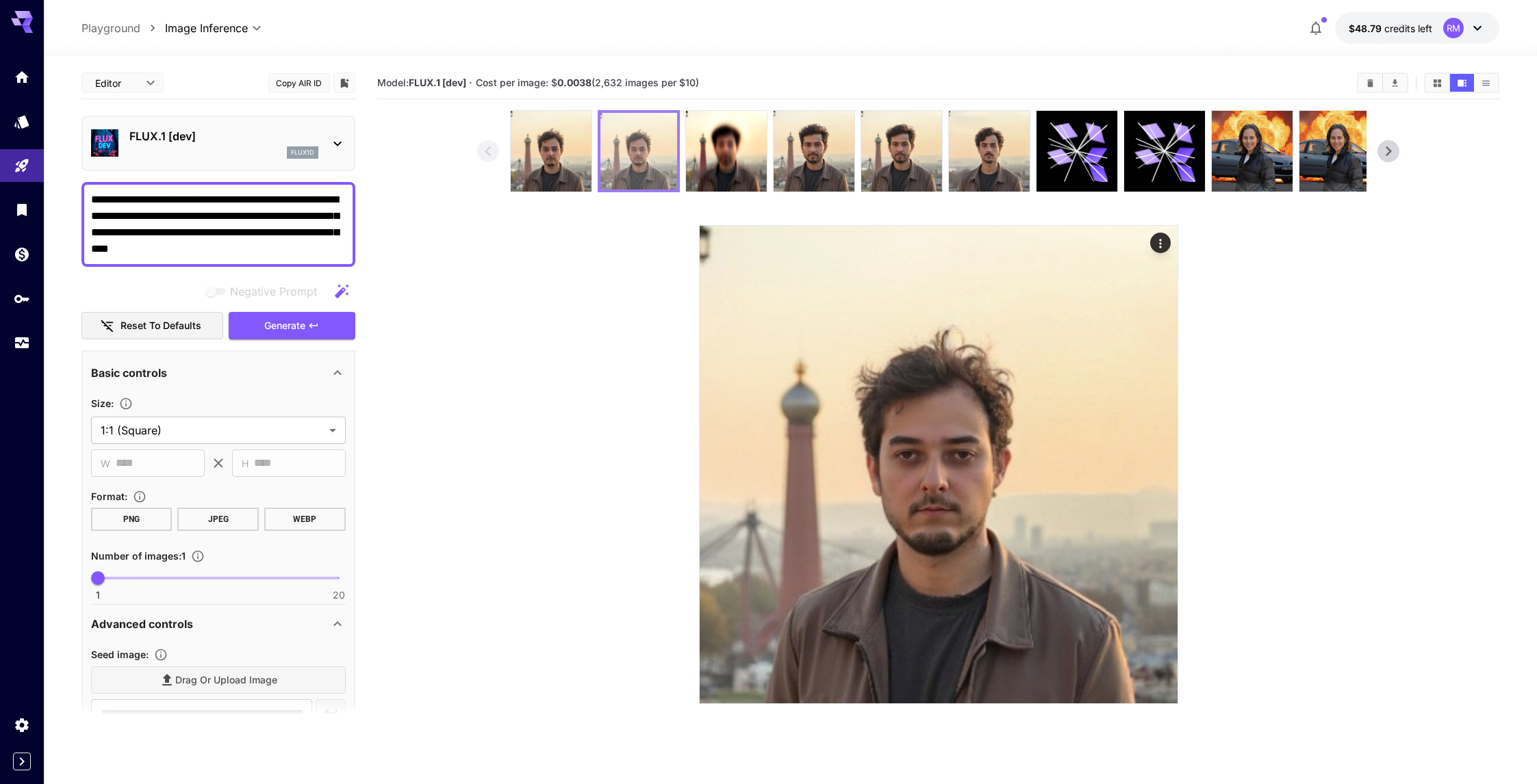
click at [600, 149] on img at bounding box center [638, 151] width 76 height 76
click at [582, 156] on img at bounding box center [551, 151] width 80 height 80
click at [610, 154] on img at bounding box center [638, 151] width 80 height 80
click at [558, 165] on img at bounding box center [551, 151] width 80 height 80
click at [611, 153] on img at bounding box center [638, 151] width 80 height 80
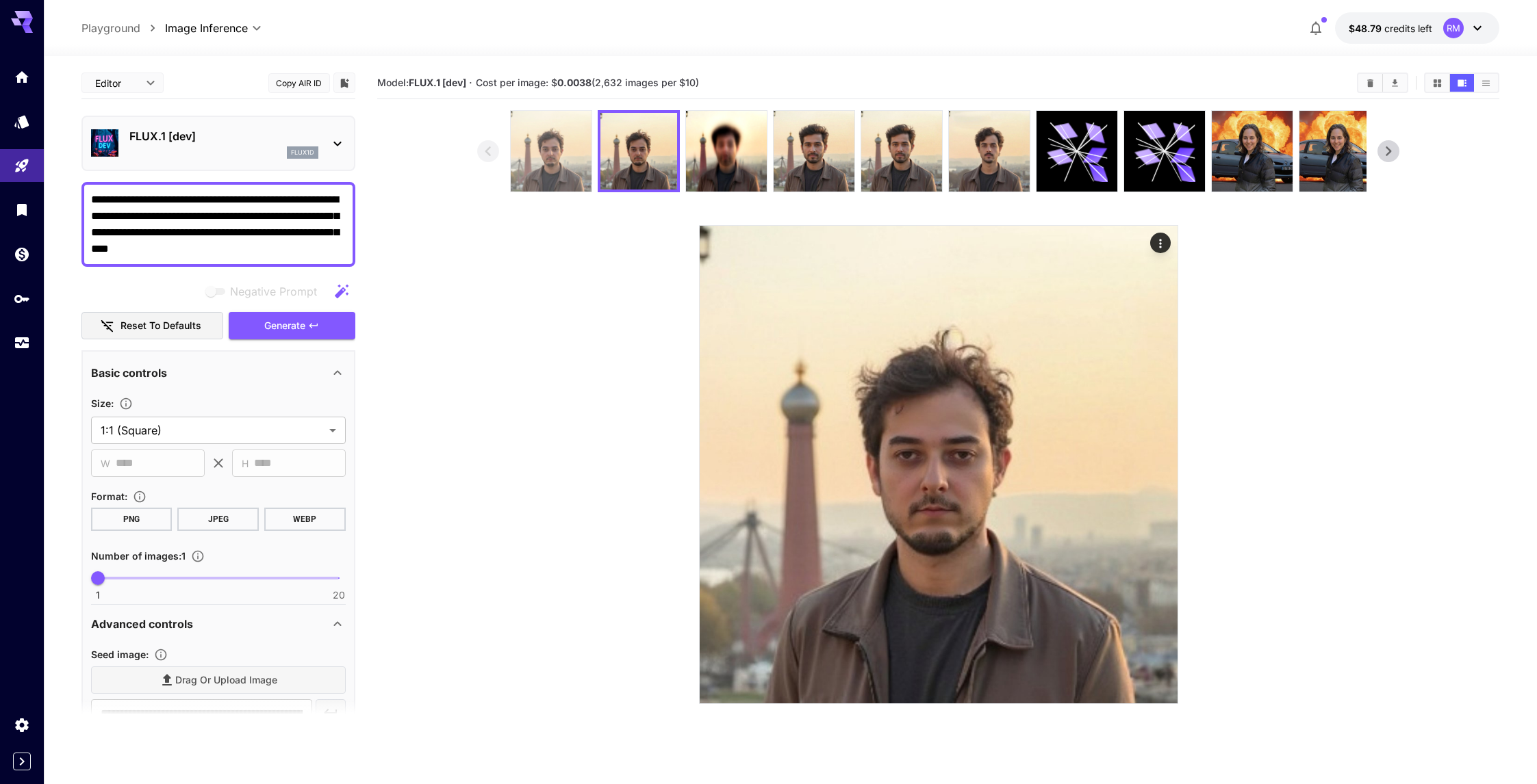
click at [553, 167] on img at bounding box center [551, 151] width 80 height 80
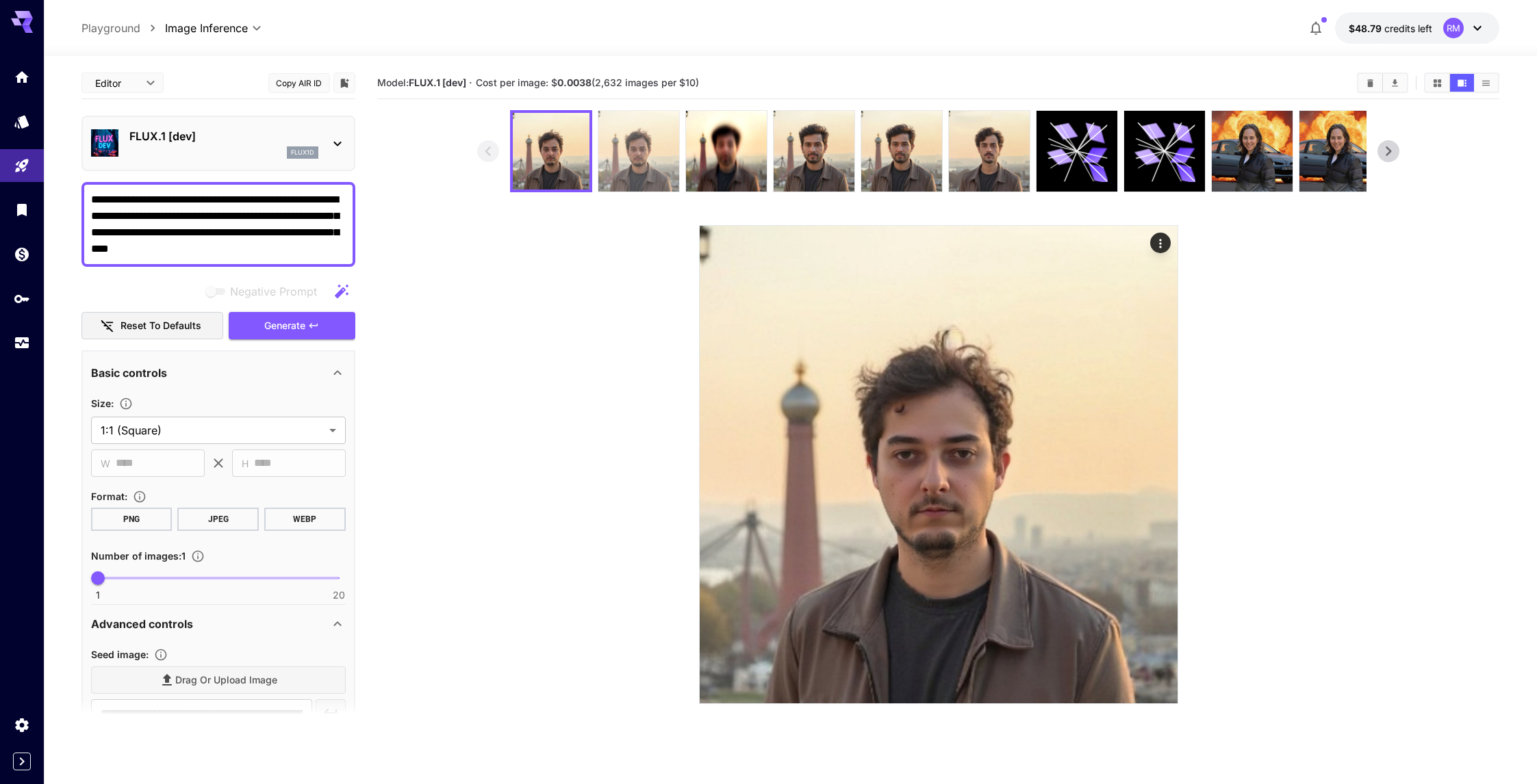
click at [612, 158] on img at bounding box center [638, 151] width 80 height 80
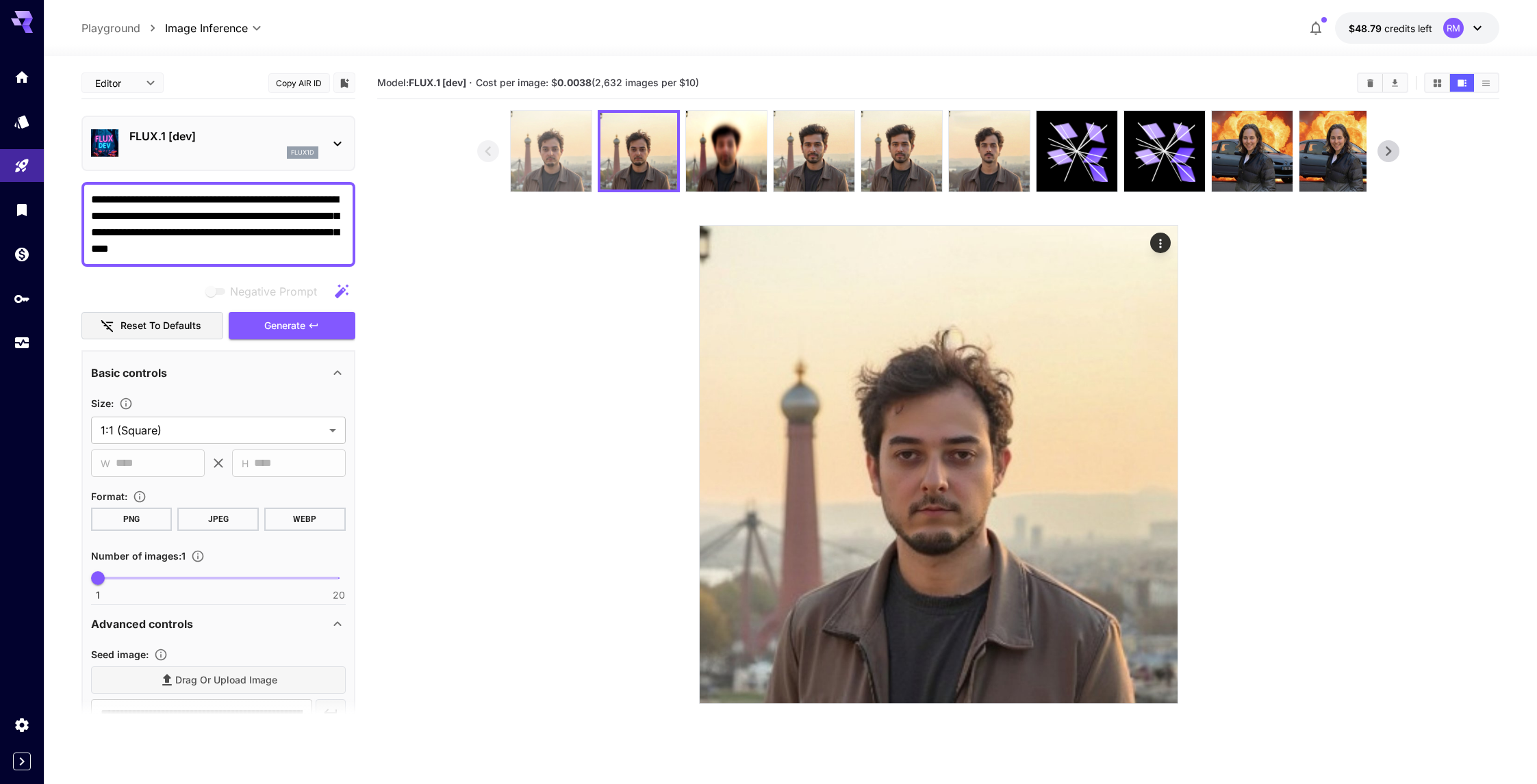
click at [585, 162] on img at bounding box center [551, 151] width 80 height 80
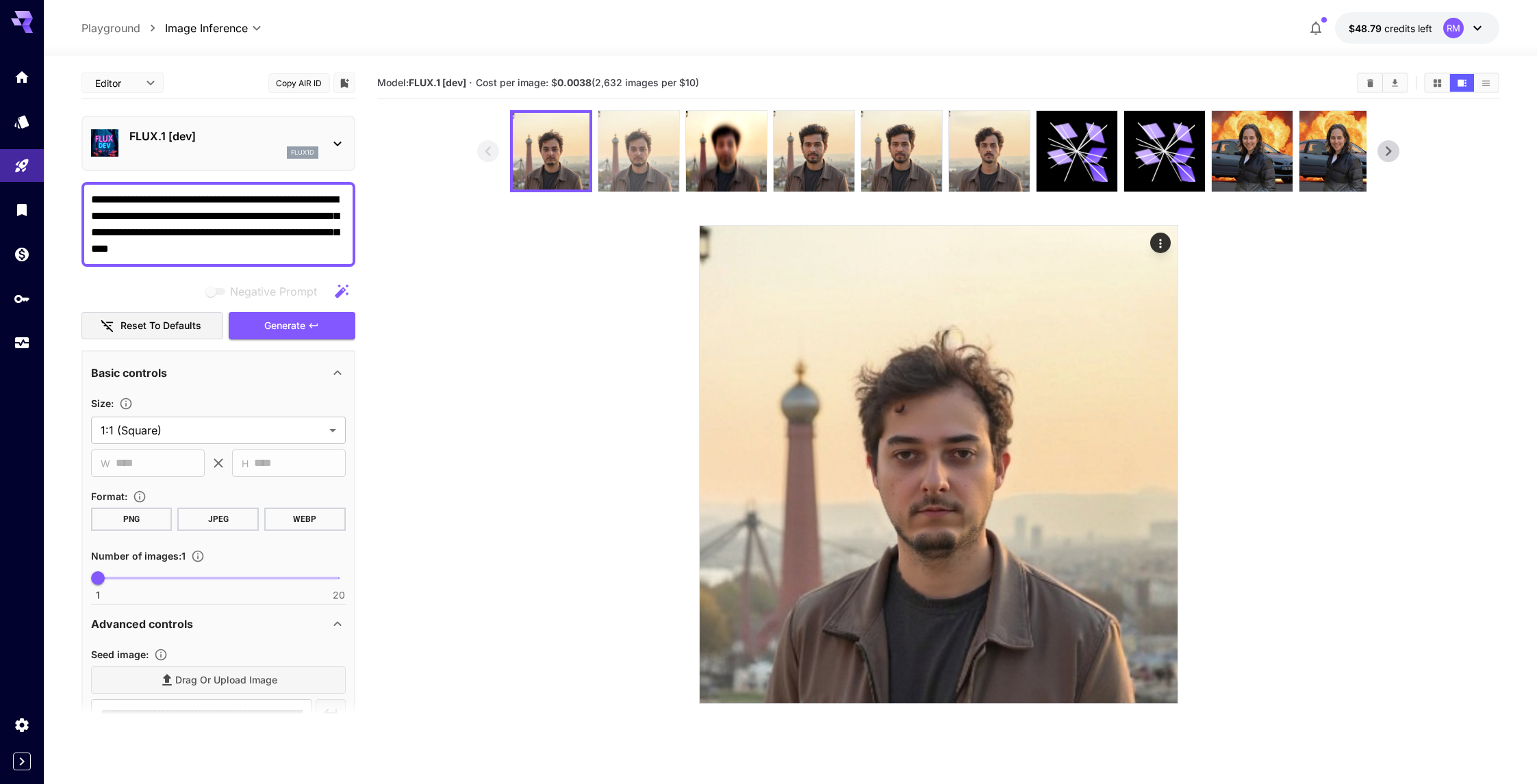
click at [616, 154] on img at bounding box center [638, 151] width 80 height 80
click at [600, 156] on img at bounding box center [638, 151] width 76 height 76
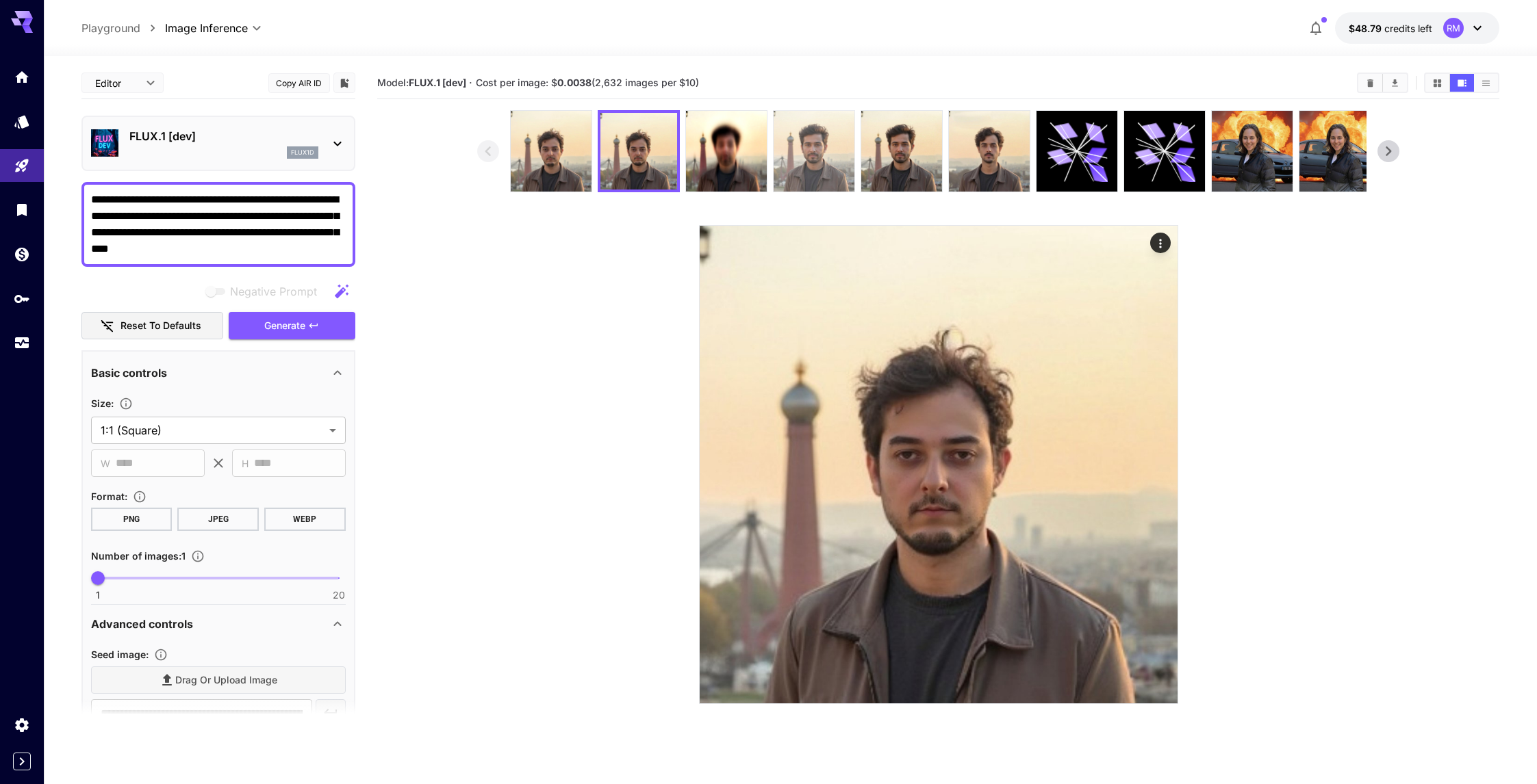
click at [800, 142] on img at bounding box center [814, 151] width 80 height 80
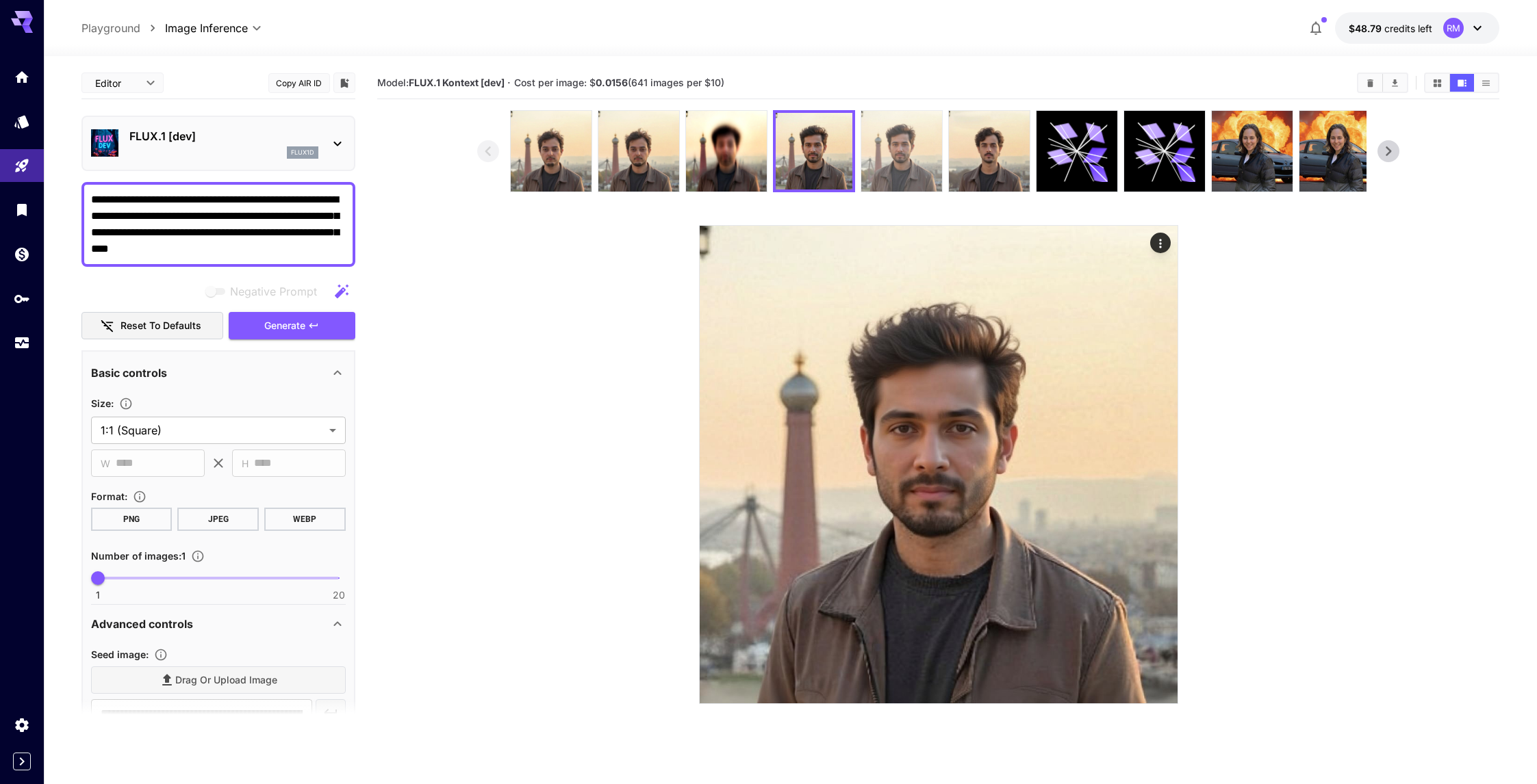
click at [924, 158] on img at bounding box center [902, 151] width 80 height 80
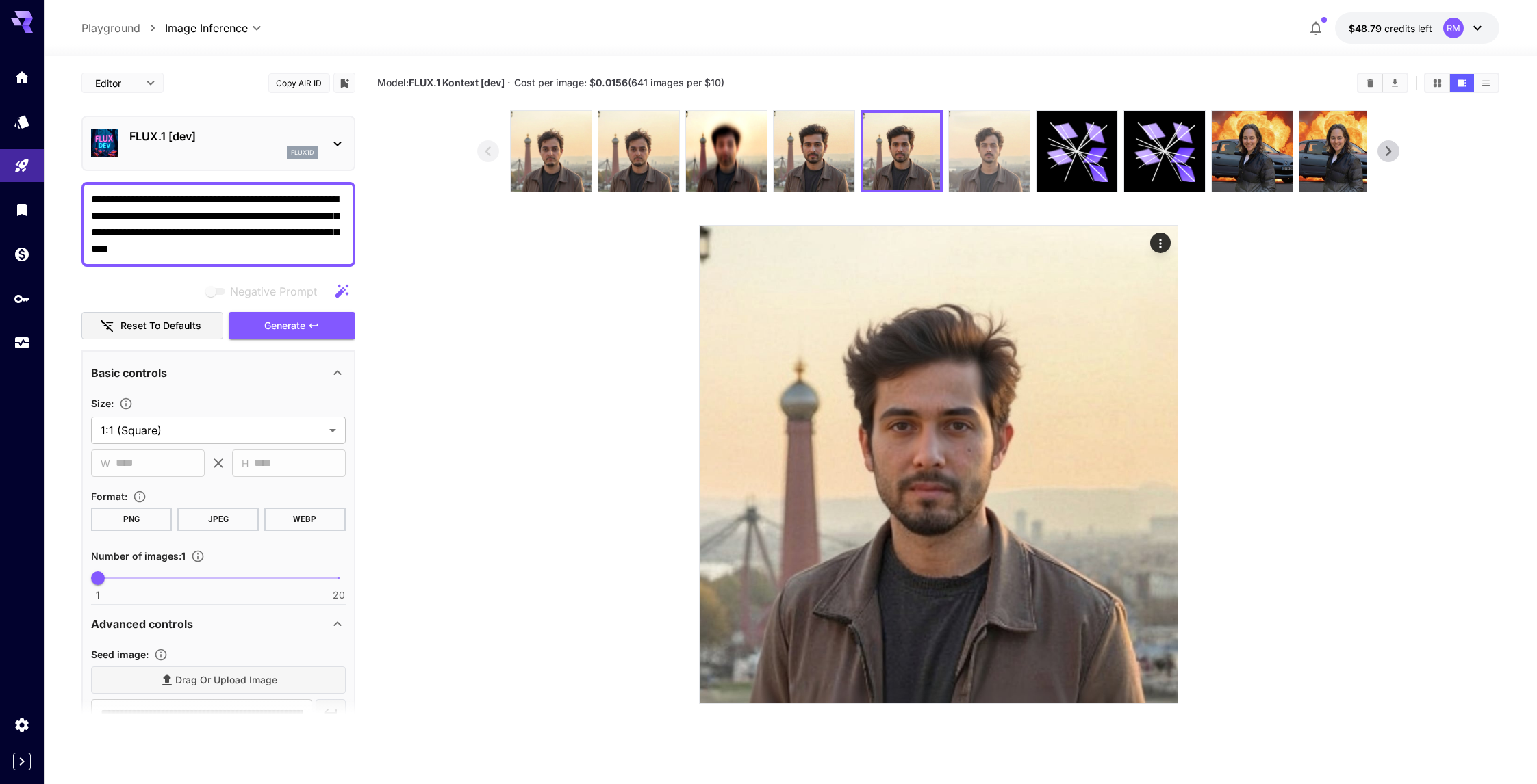
click at [981, 144] on img at bounding box center [989, 151] width 80 height 80
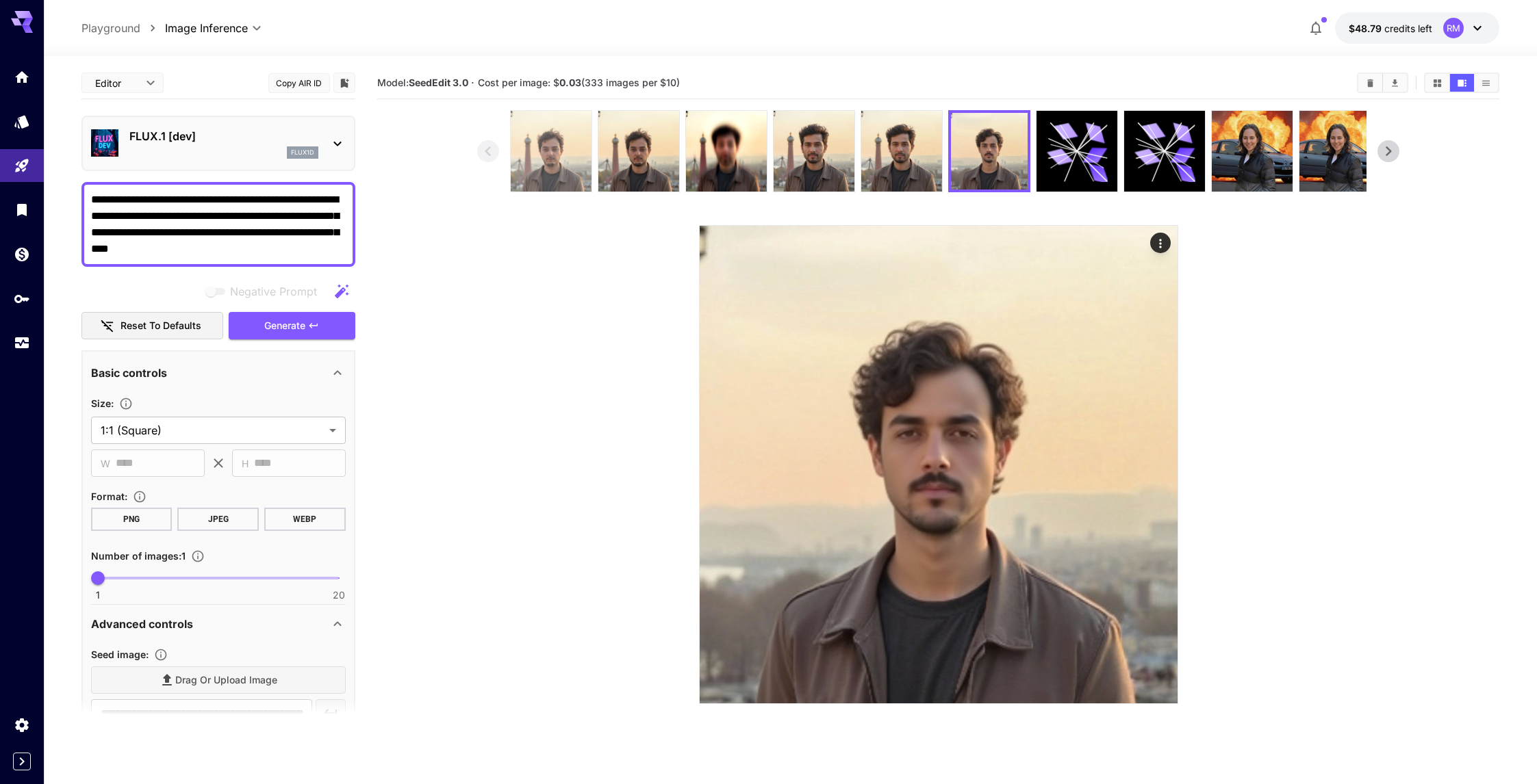
click at [553, 128] on img at bounding box center [551, 151] width 80 height 80
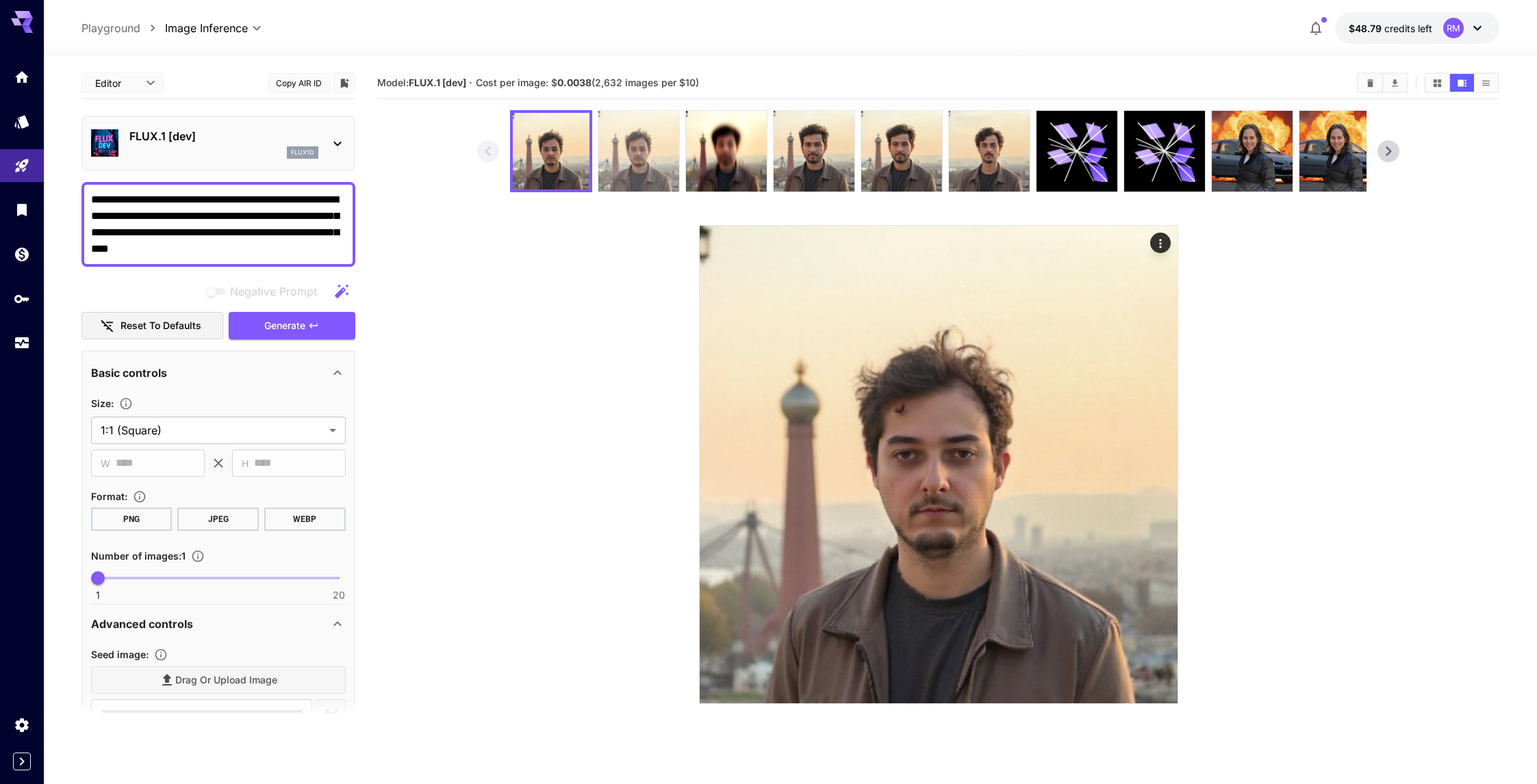
click at [605, 136] on img at bounding box center [638, 151] width 80 height 80
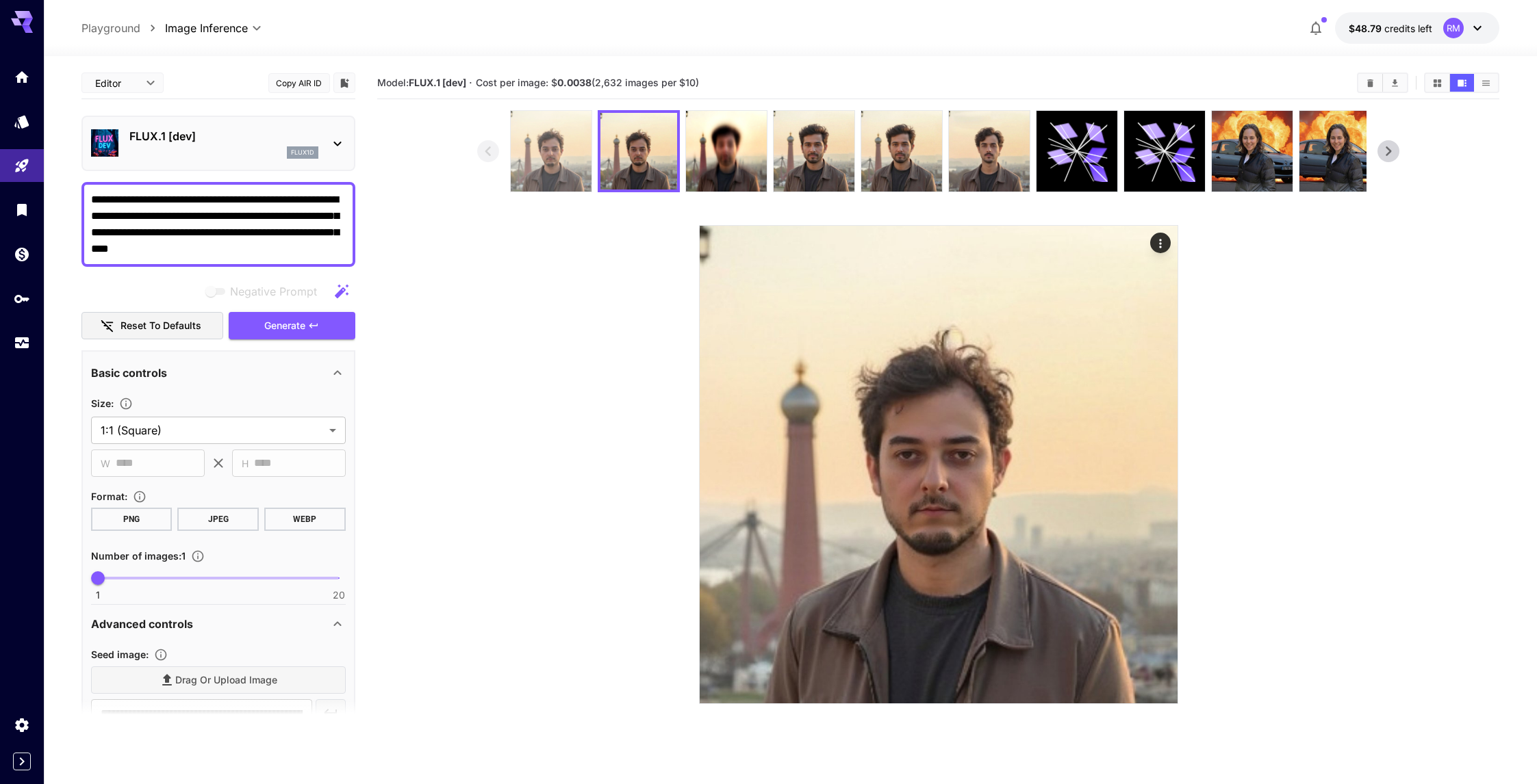
click at [569, 142] on img at bounding box center [551, 151] width 80 height 80
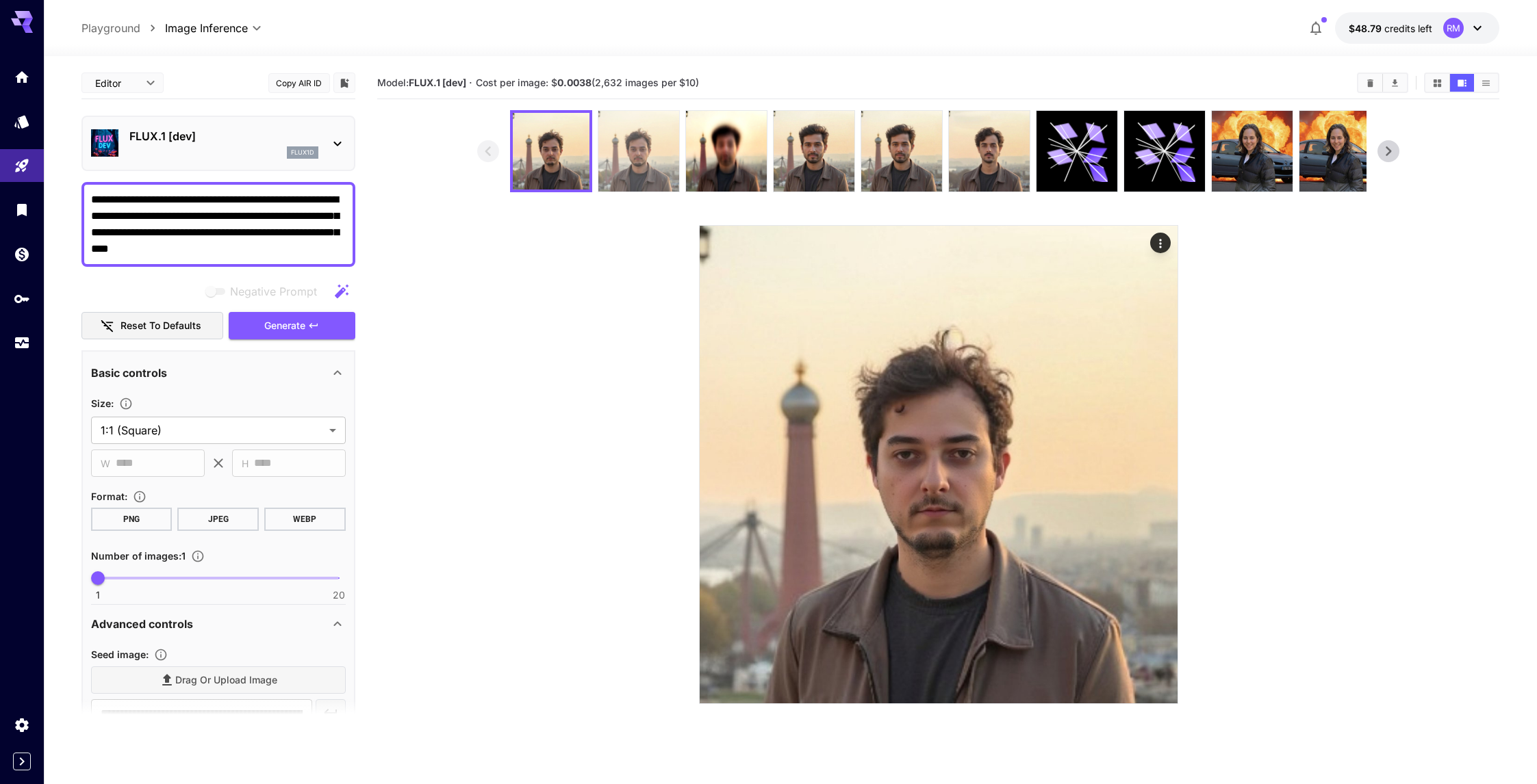
click at [620, 142] on img at bounding box center [638, 151] width 80 height 80
click at [598, 143] on div at bounding box center [639, 151] width 82 height 82
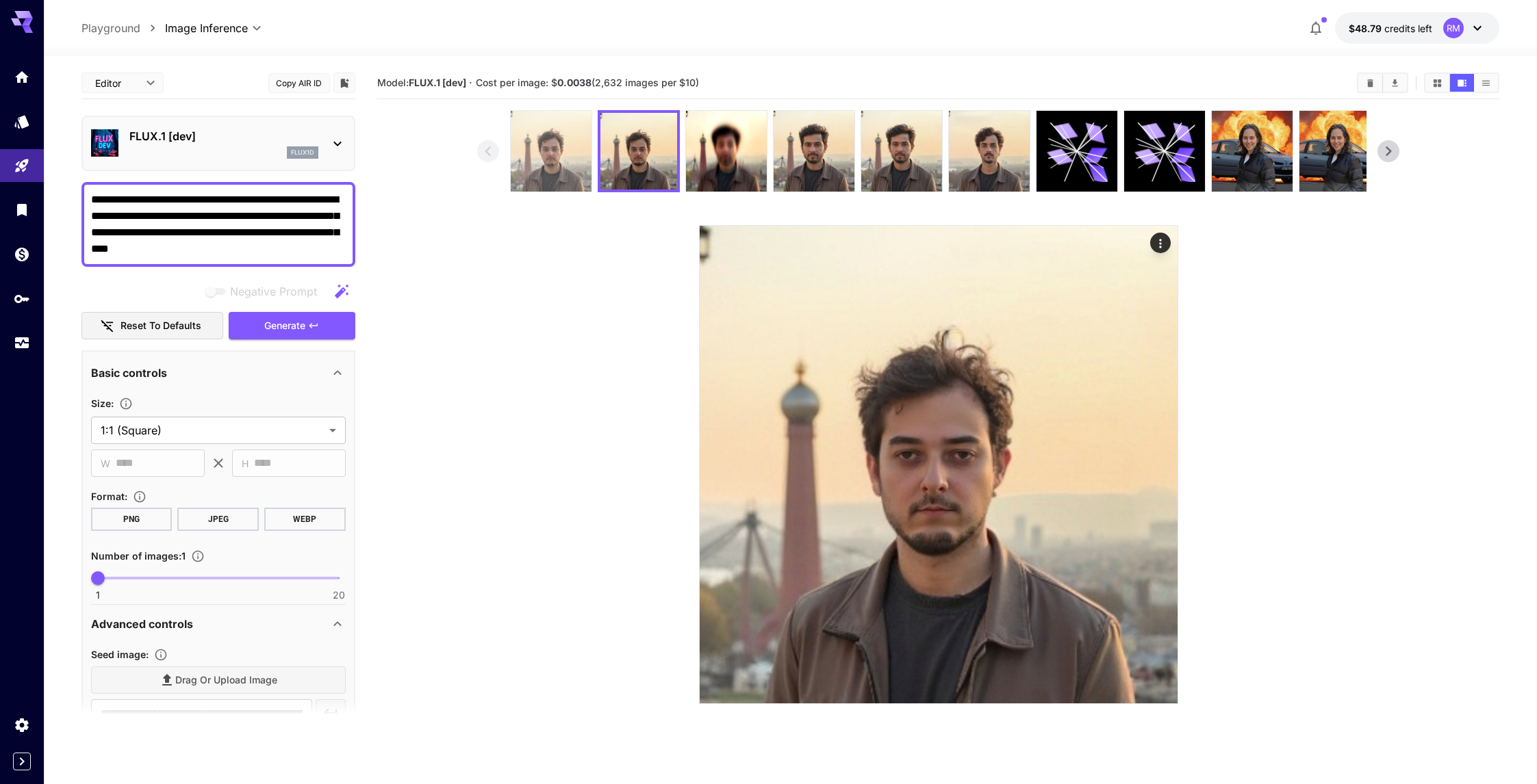
click at [585, 151] on img at bounding box center [551, 151] width 80 height 80
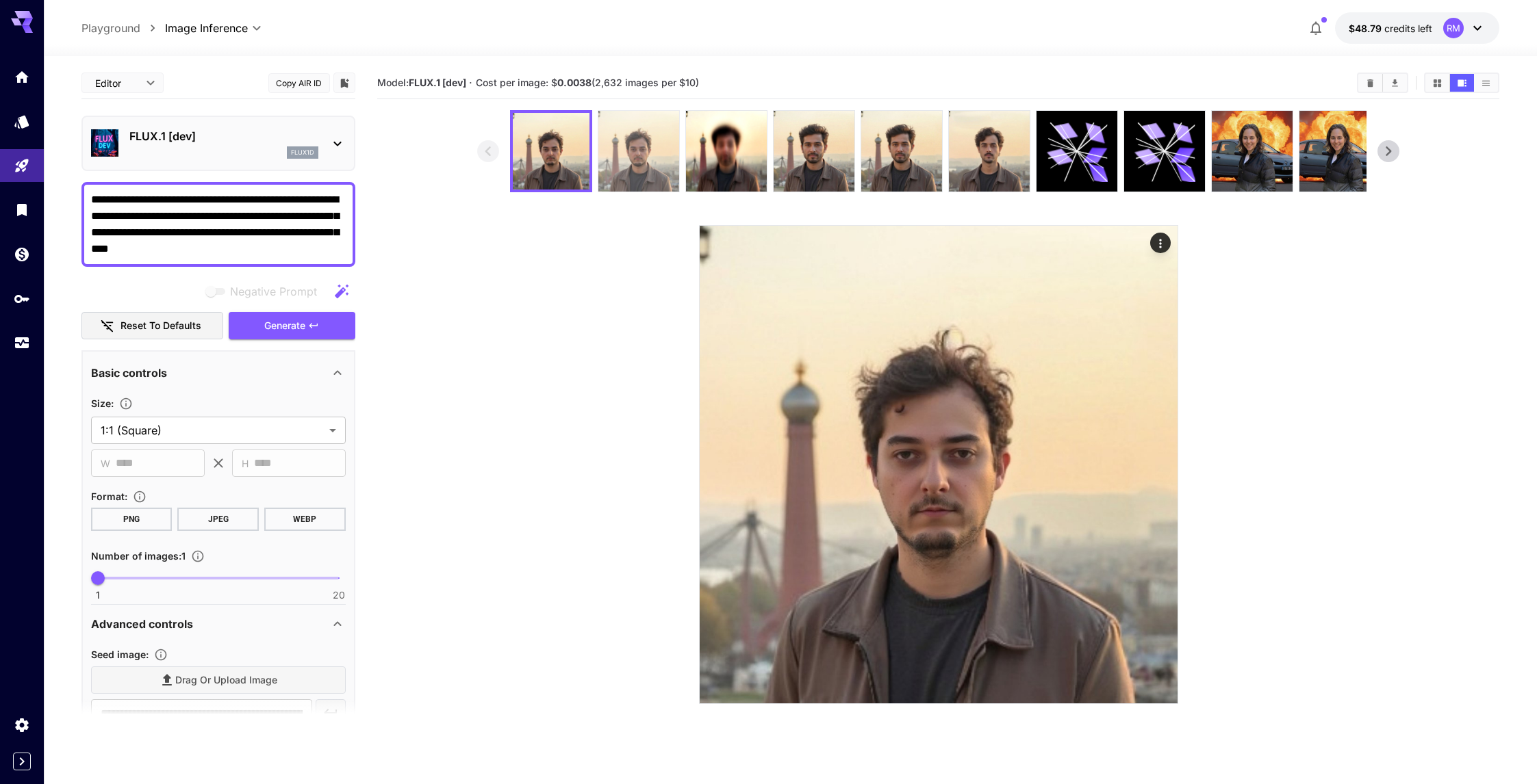
click at [614, 148] on img at bounding box center [638, 151] width 80 height 80
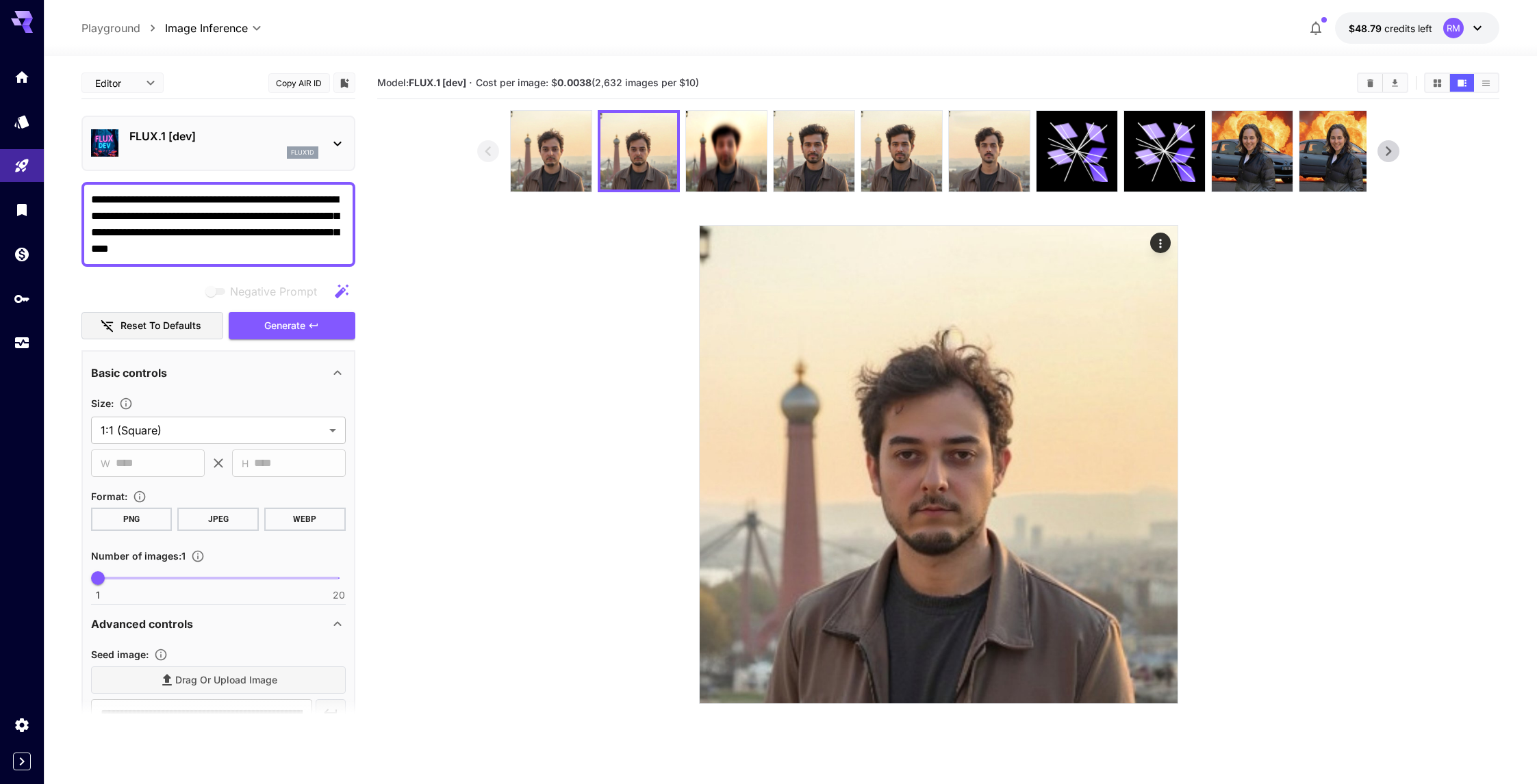
click at [310, 142] on p "FLUX.1 [dev]" at bounding box center [223, 136] width 189 height 17
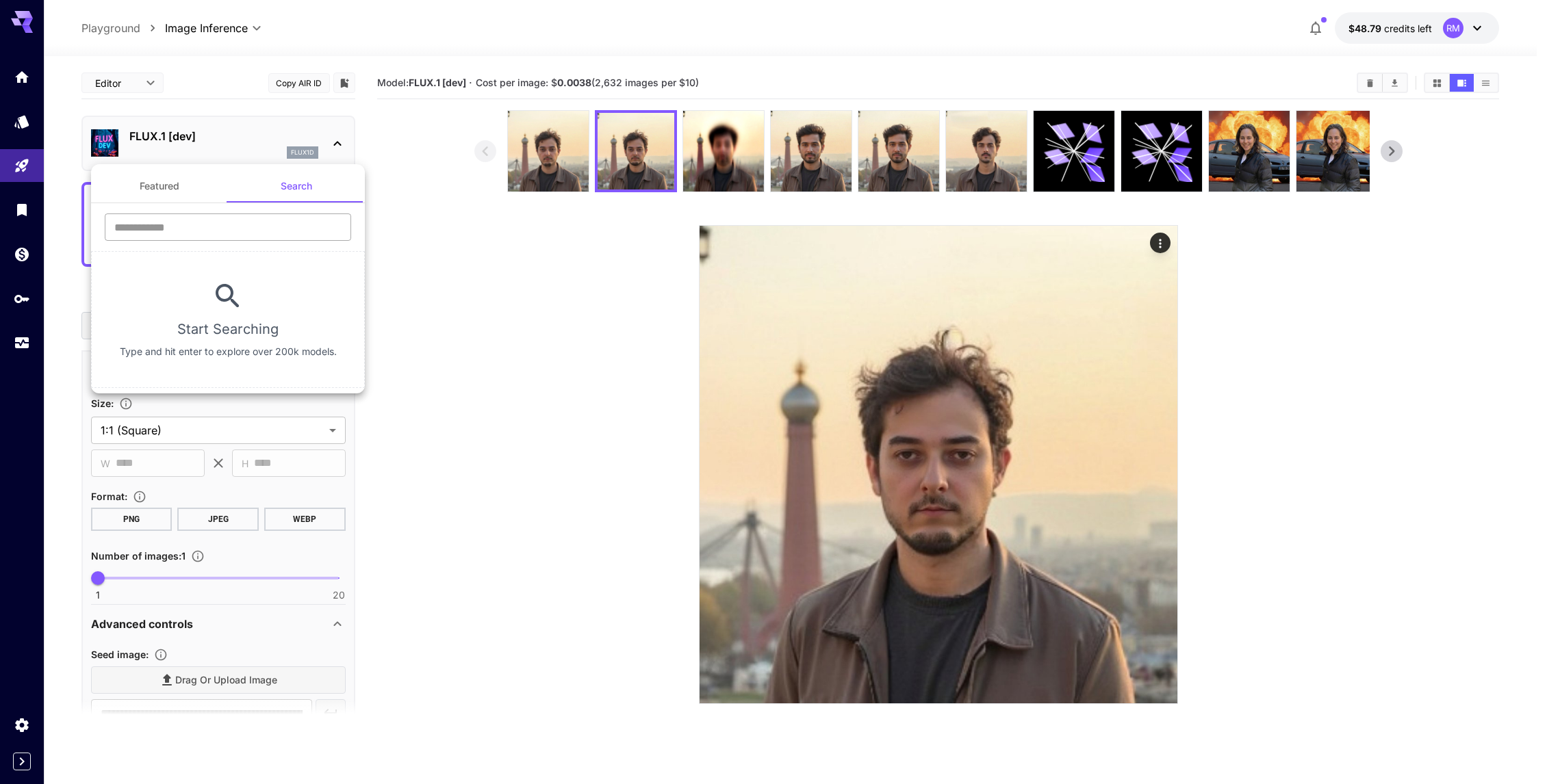
click at [295, 221] on input "text" at bounding box center [227, 227] width 246 height 27
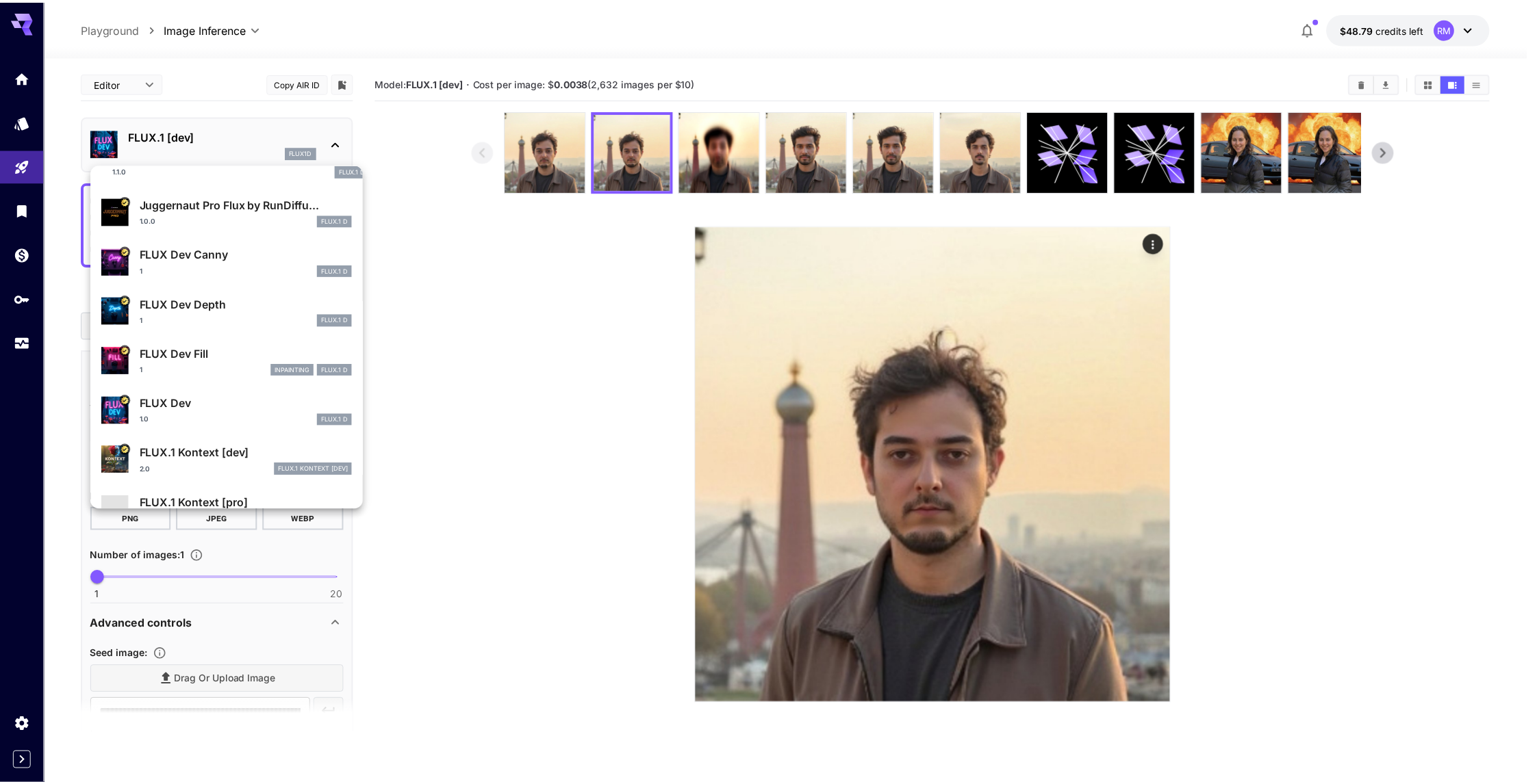
scroll to position [217, 0]
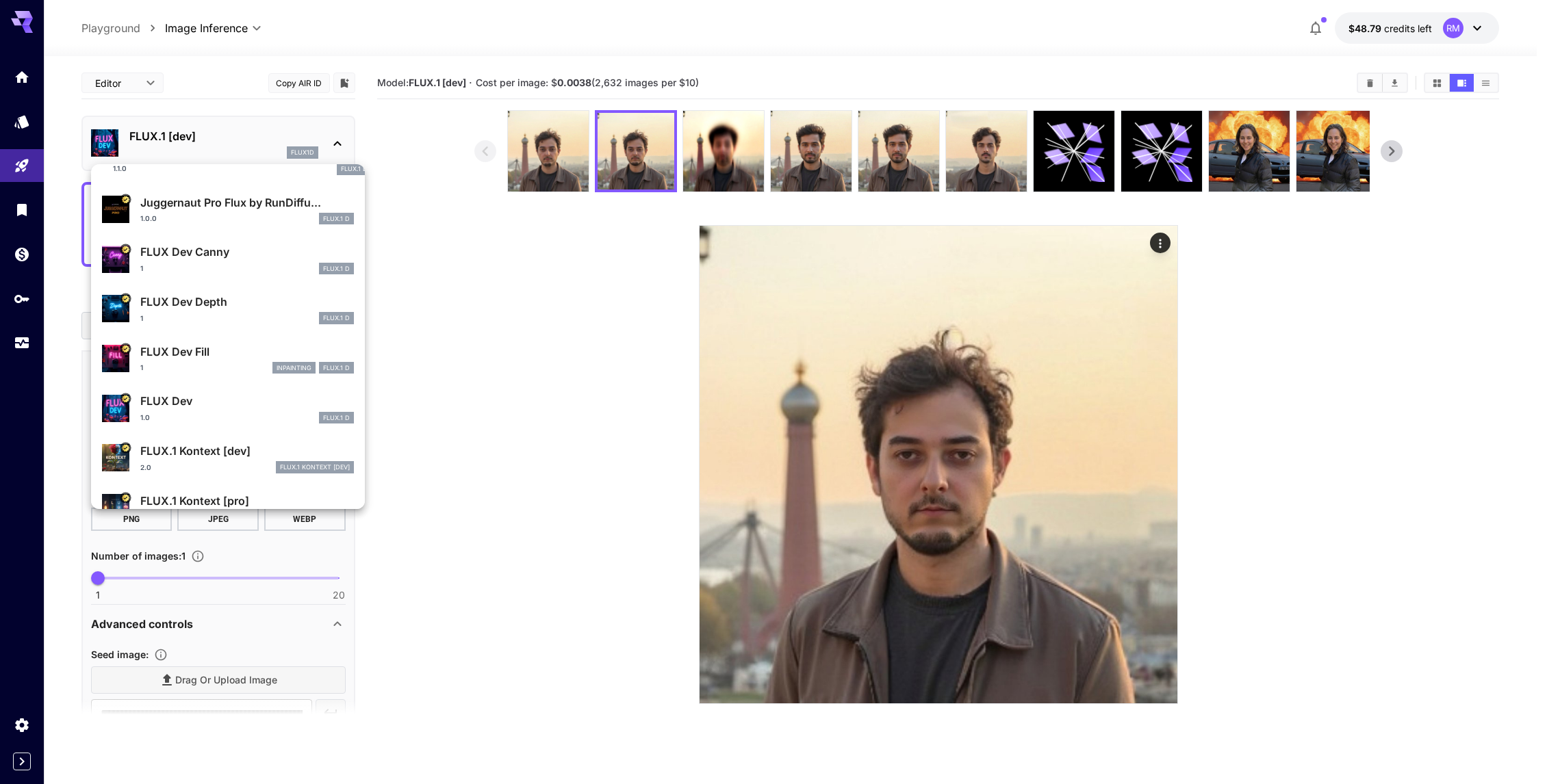
type input "****"
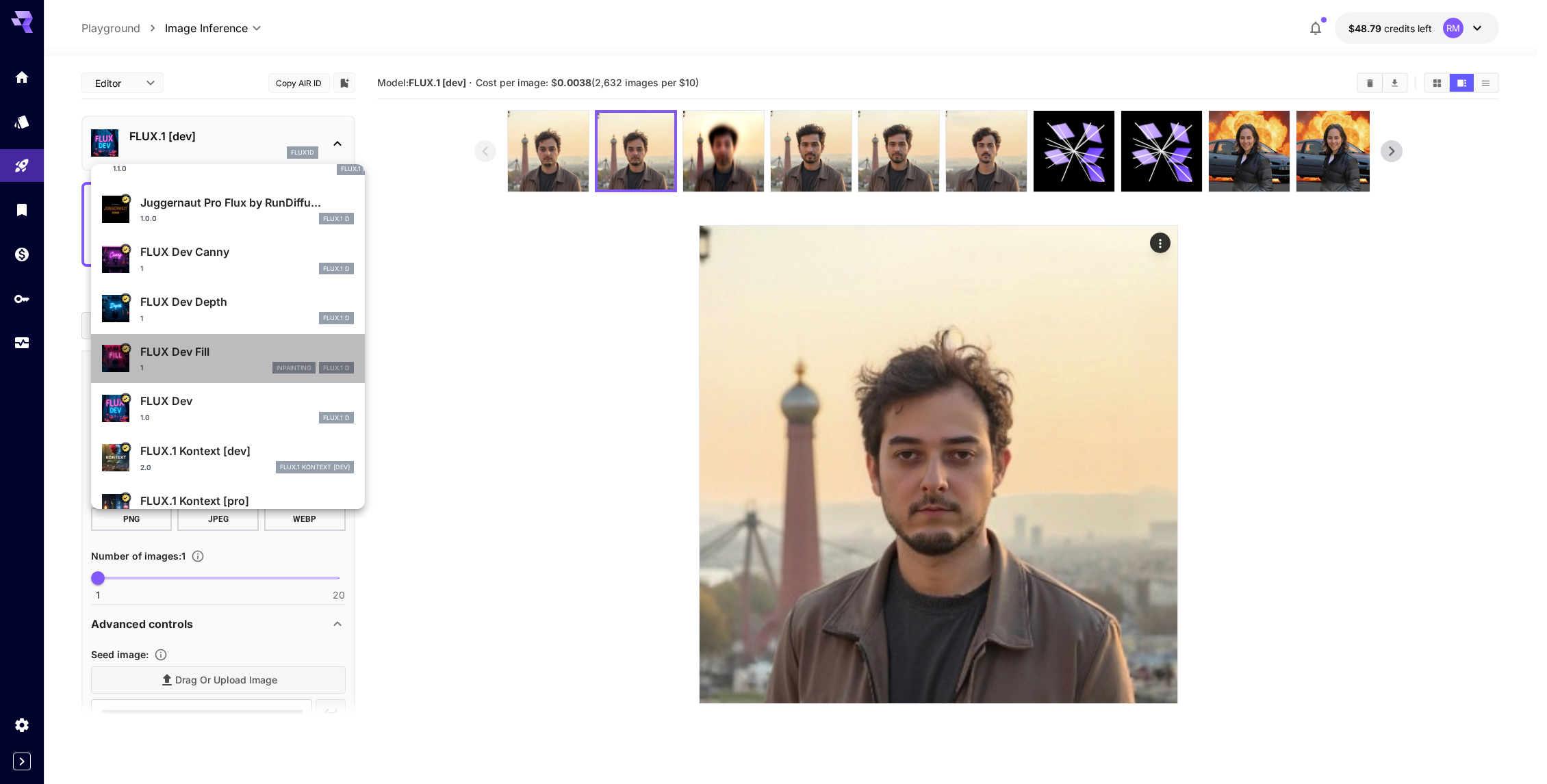
click at [236, 363] on div "1 inpainting FLUX.1 D" at bounding box center [247, 368] width 214 height 13
type input "**"
type input "*"
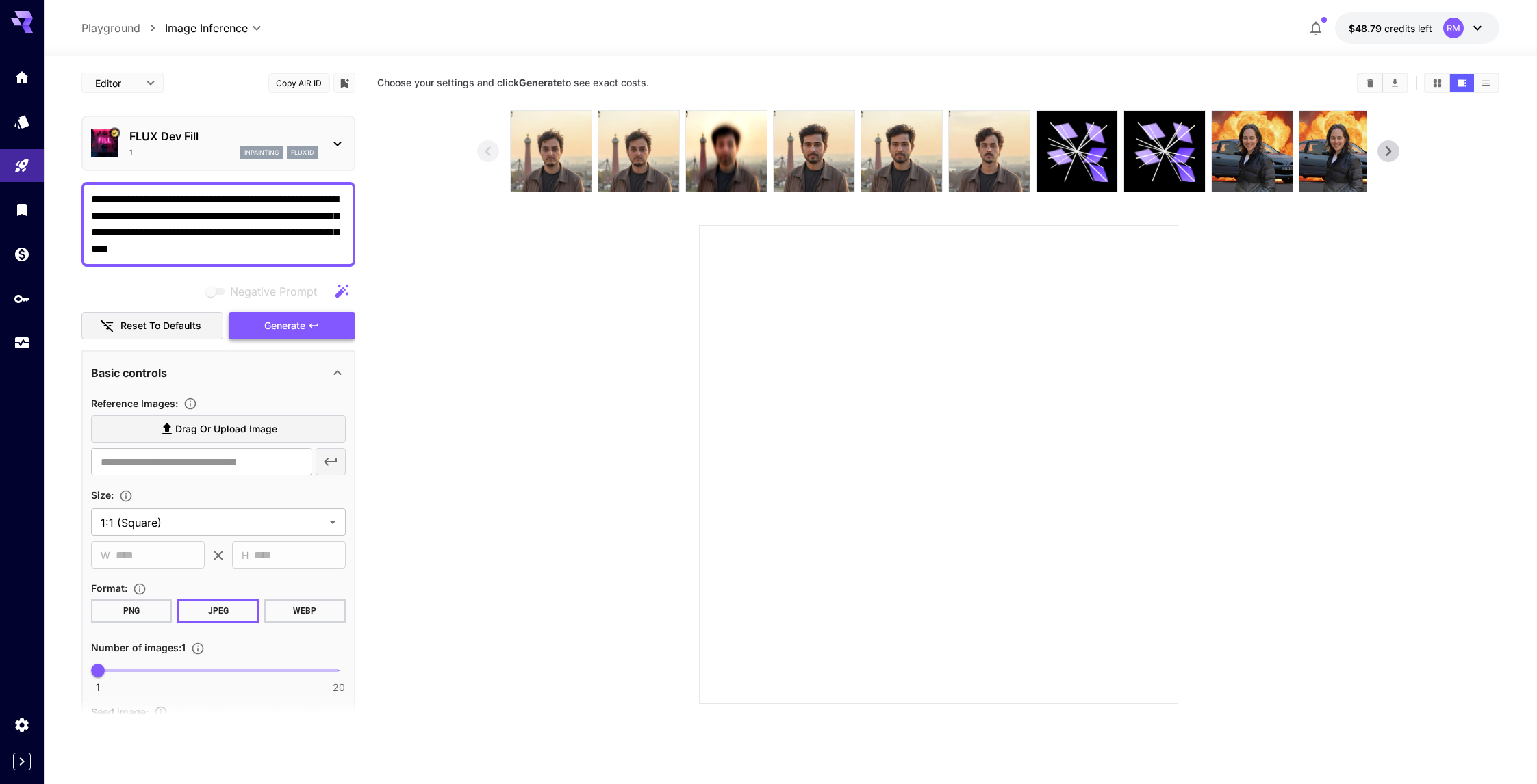
click at [296, 334] on button "Generate" at bounding box center [291, 325] width 125 height 28
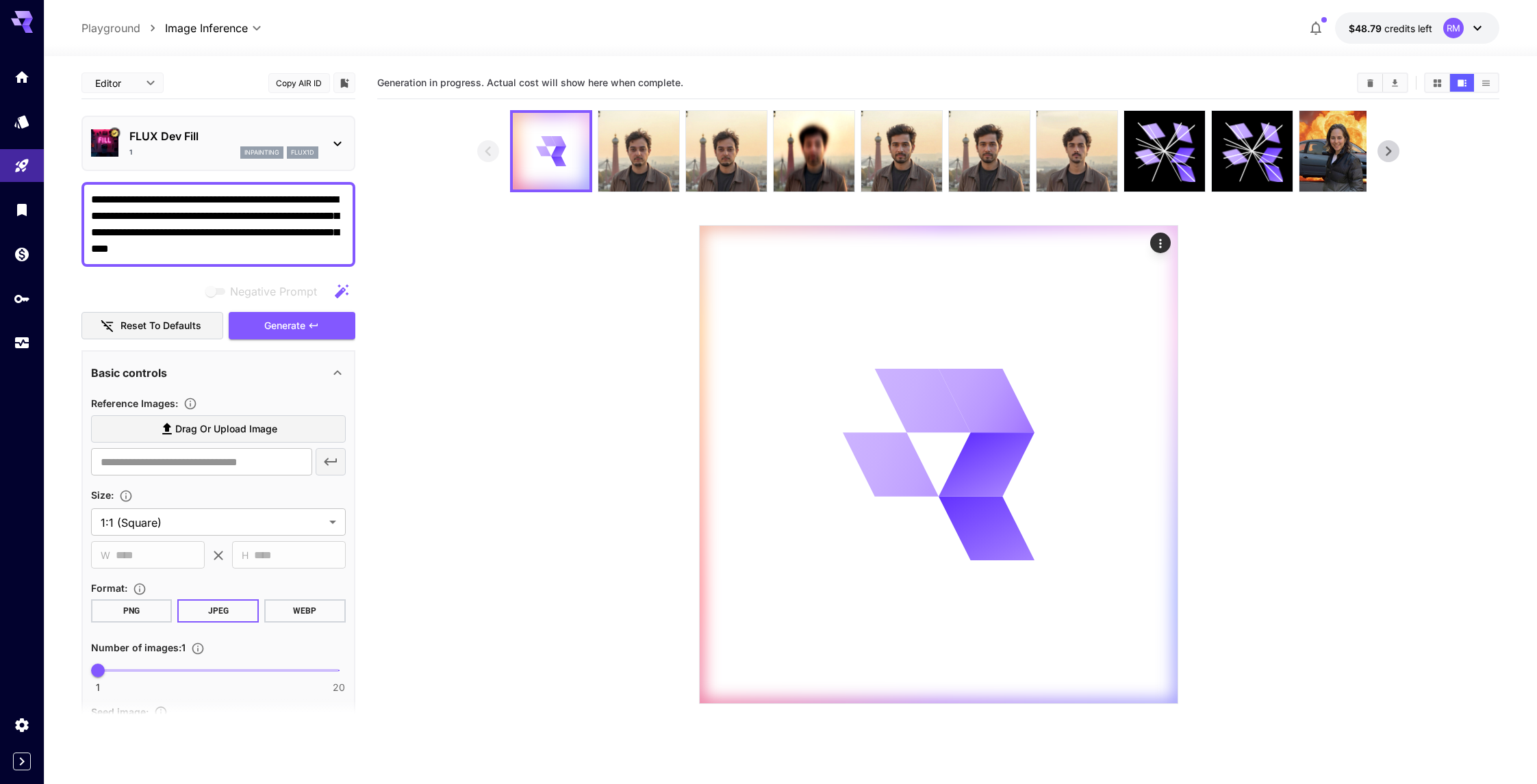
scroll to position [3, 0]
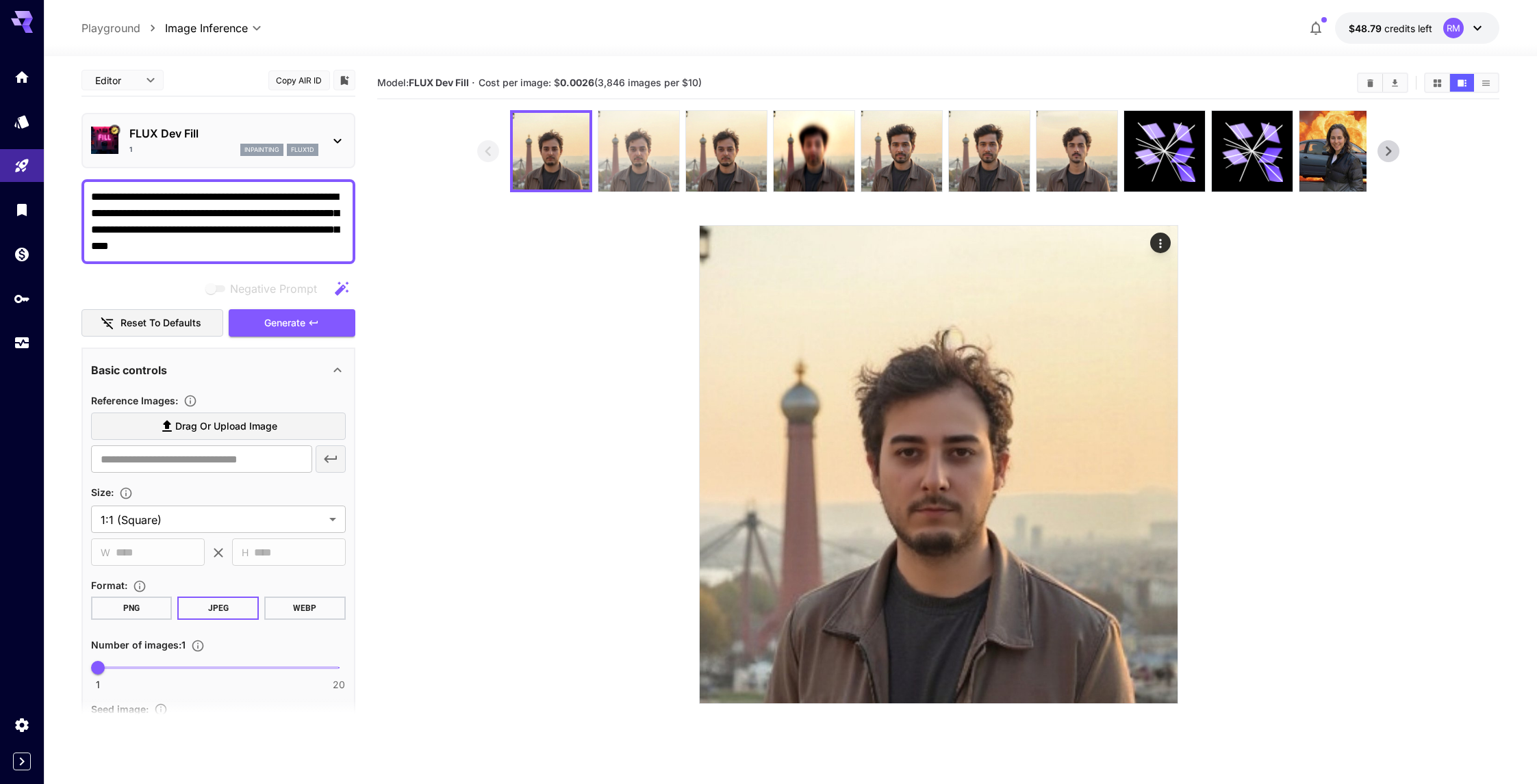
click at [624, 144] on img at bounding box center [638, 151] width 80 height 80
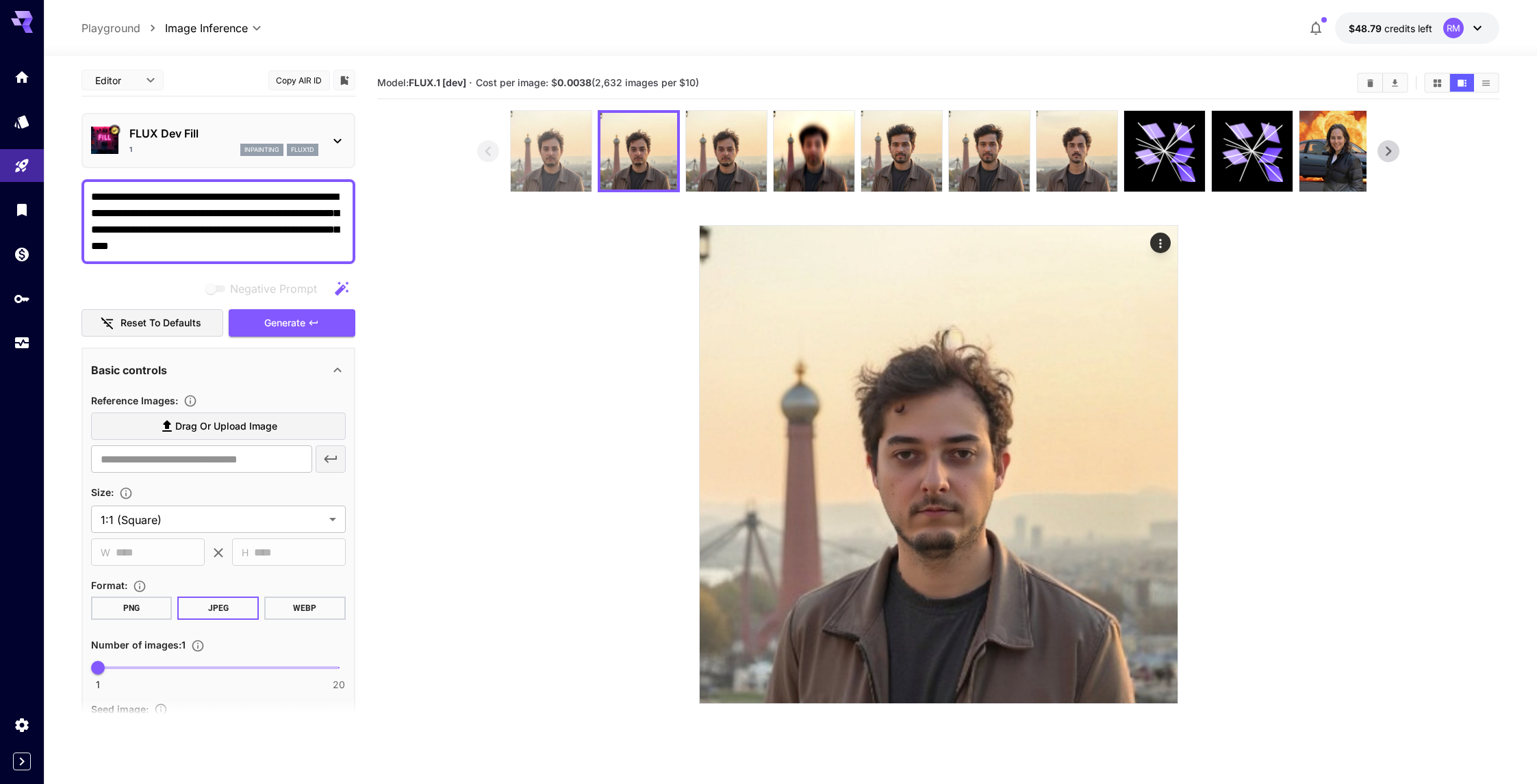
click at [565, 160] on img at bounding box center [551, 151] width 80 height 80
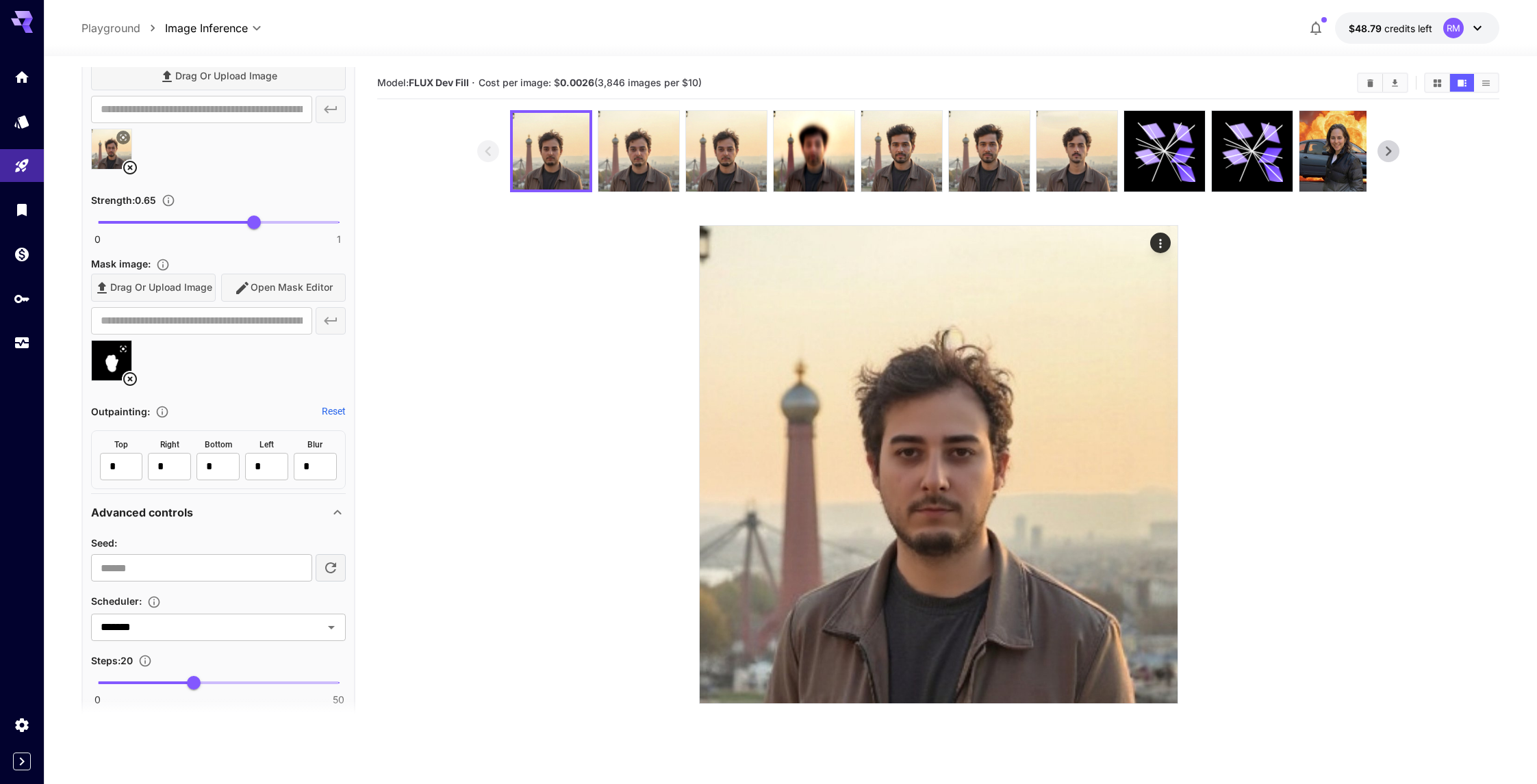
scroll to position [625, 0]
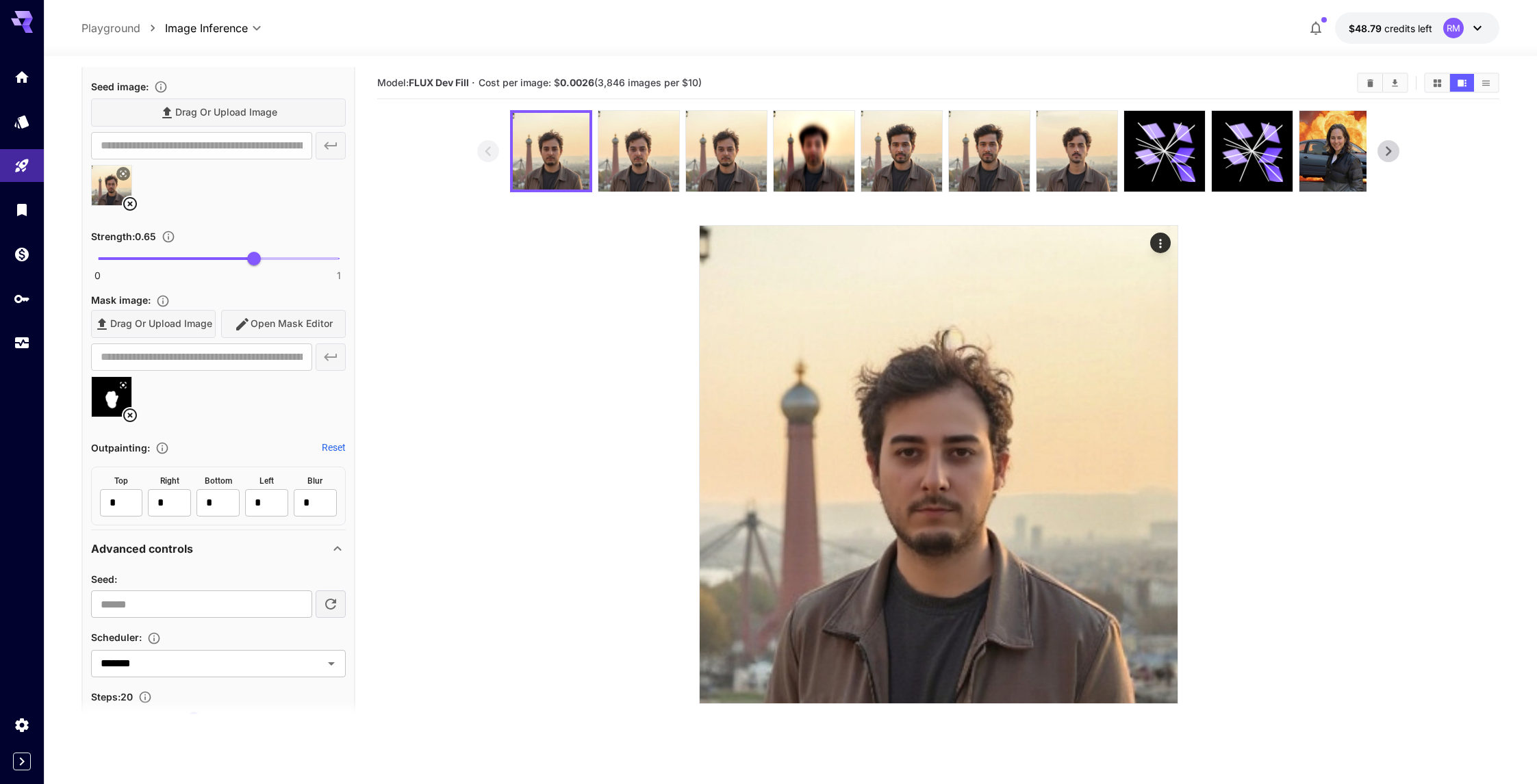
type input "****"
click at [303, 256] on span "0 1 0.65" at bounding box center [219, 258] width 241 height 21
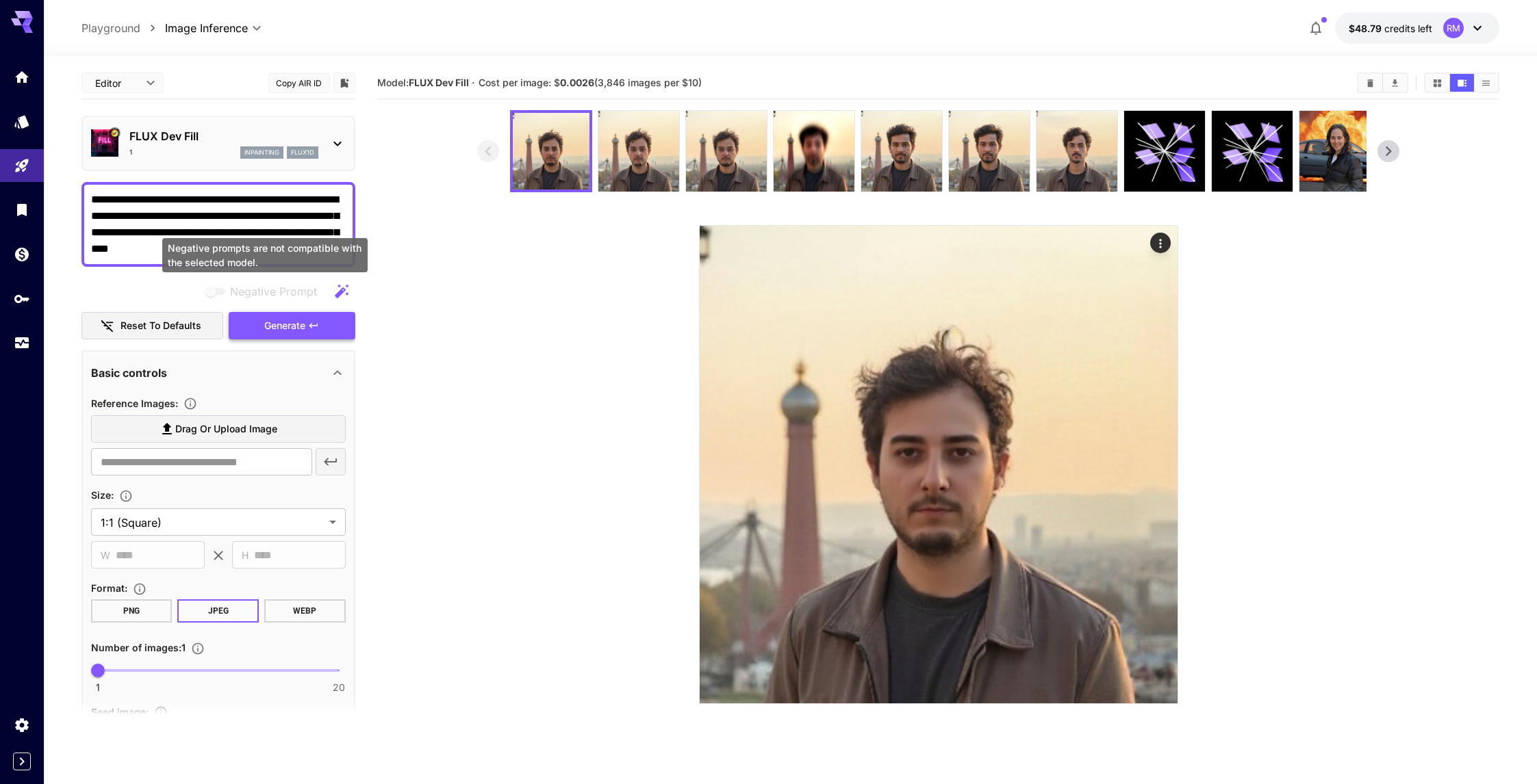
scroll to position [3, 0]
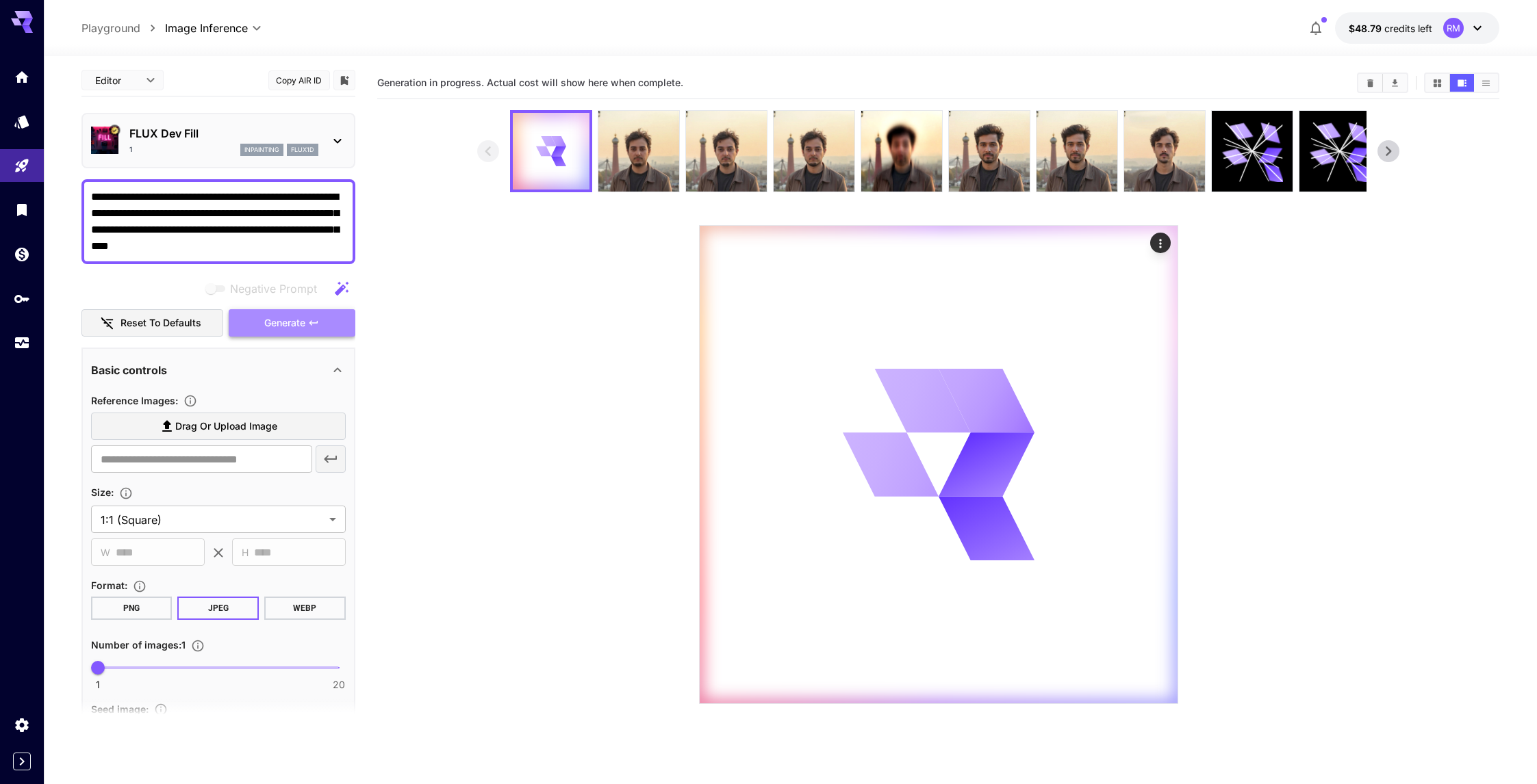
click at [293, 318] on span "Generate" at bounding box center [285, 322] width 41 height 17
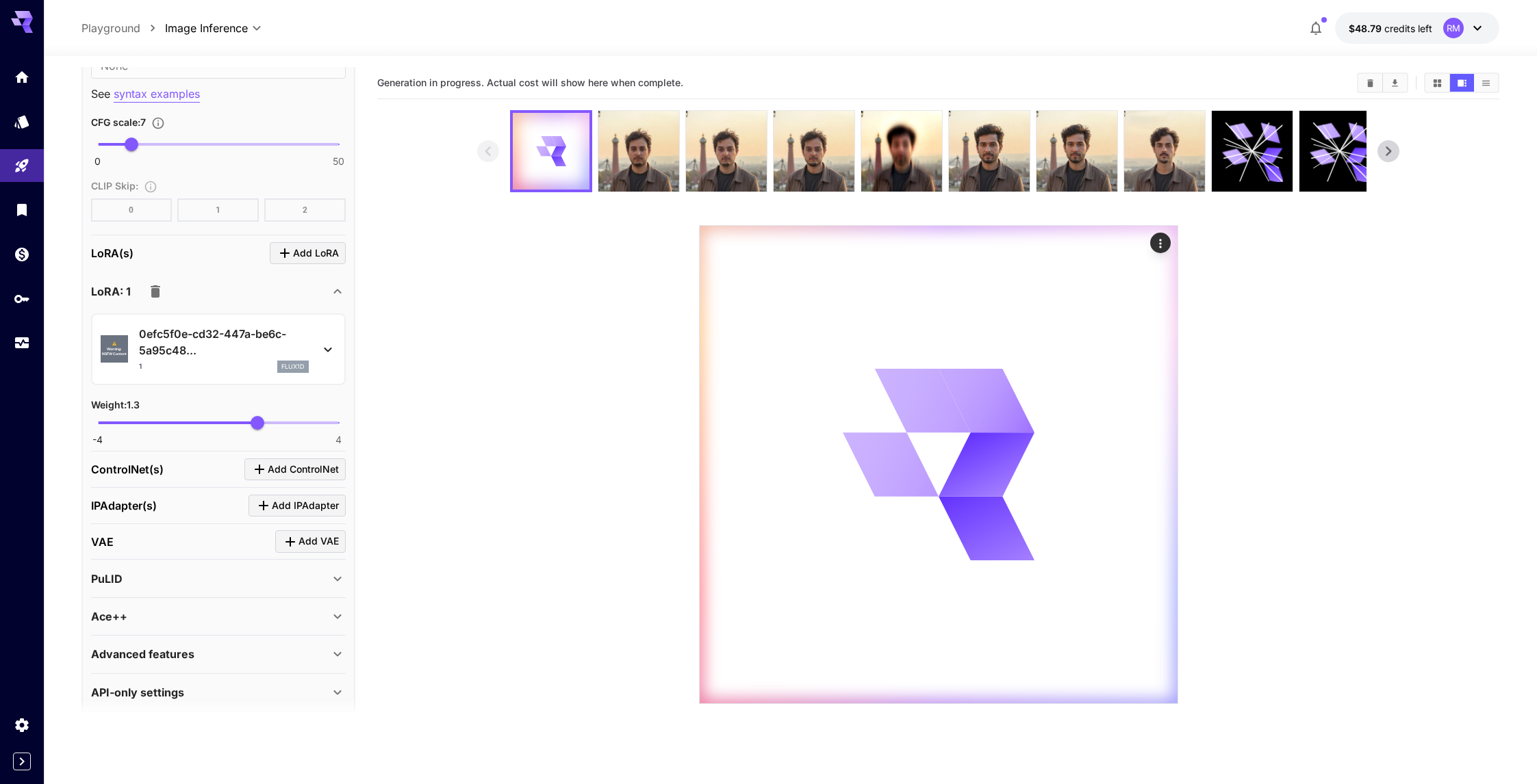
scroll to position [0, 0]
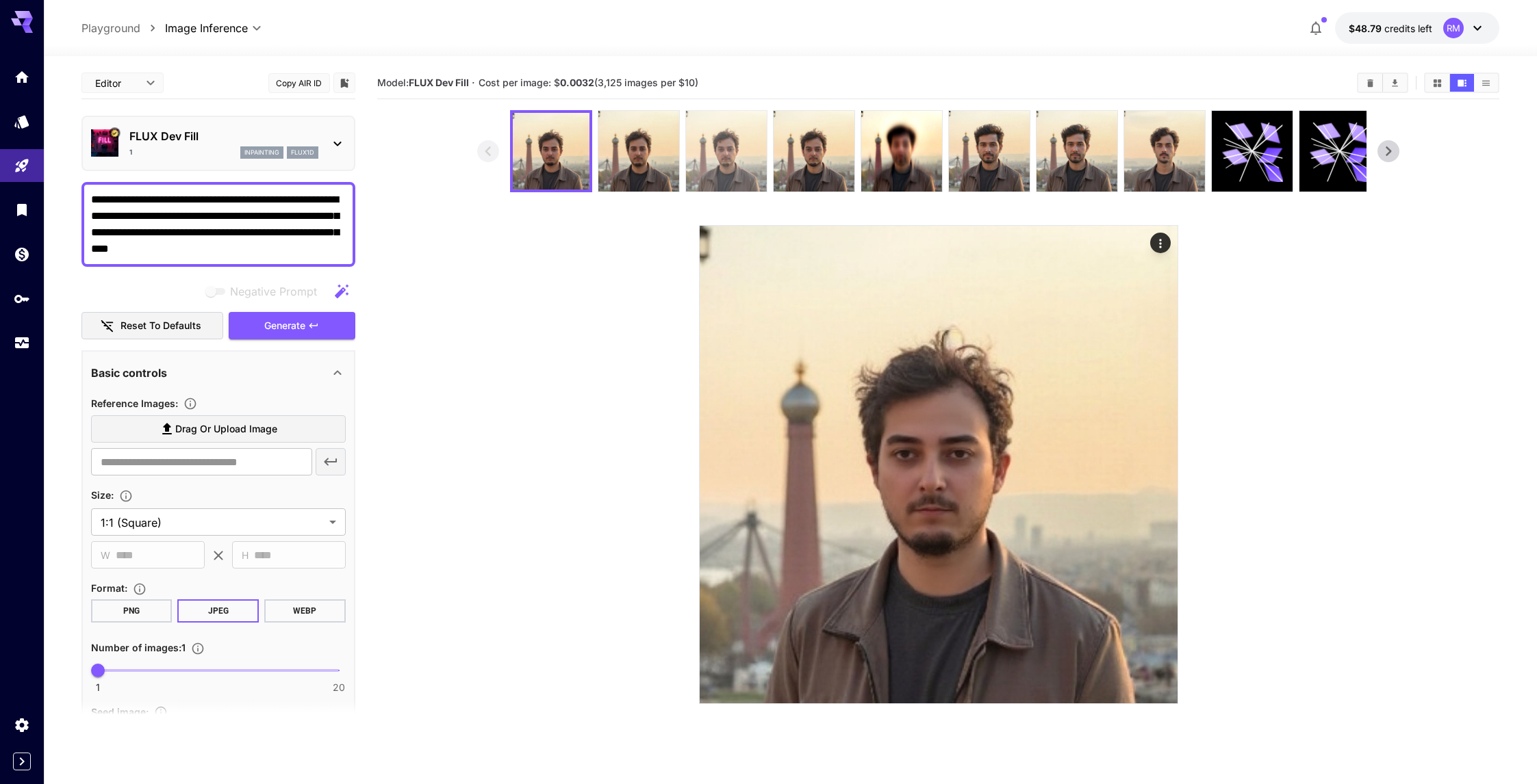
click at [727, 144] on img at bounding box center [726, 151] width 80 height 80
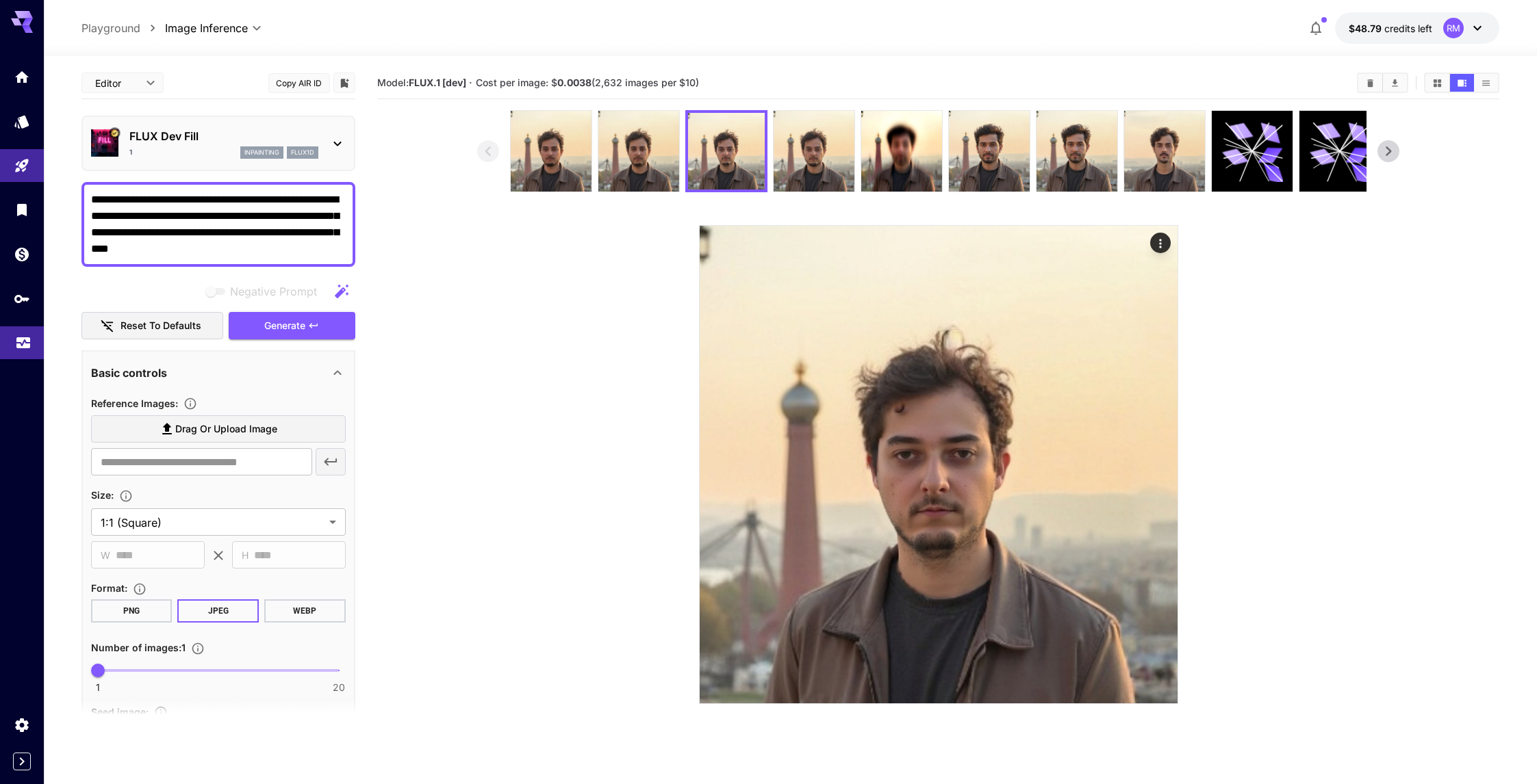
click at [17, 348] on link at bounding box center [22, 343] width 44 height 33
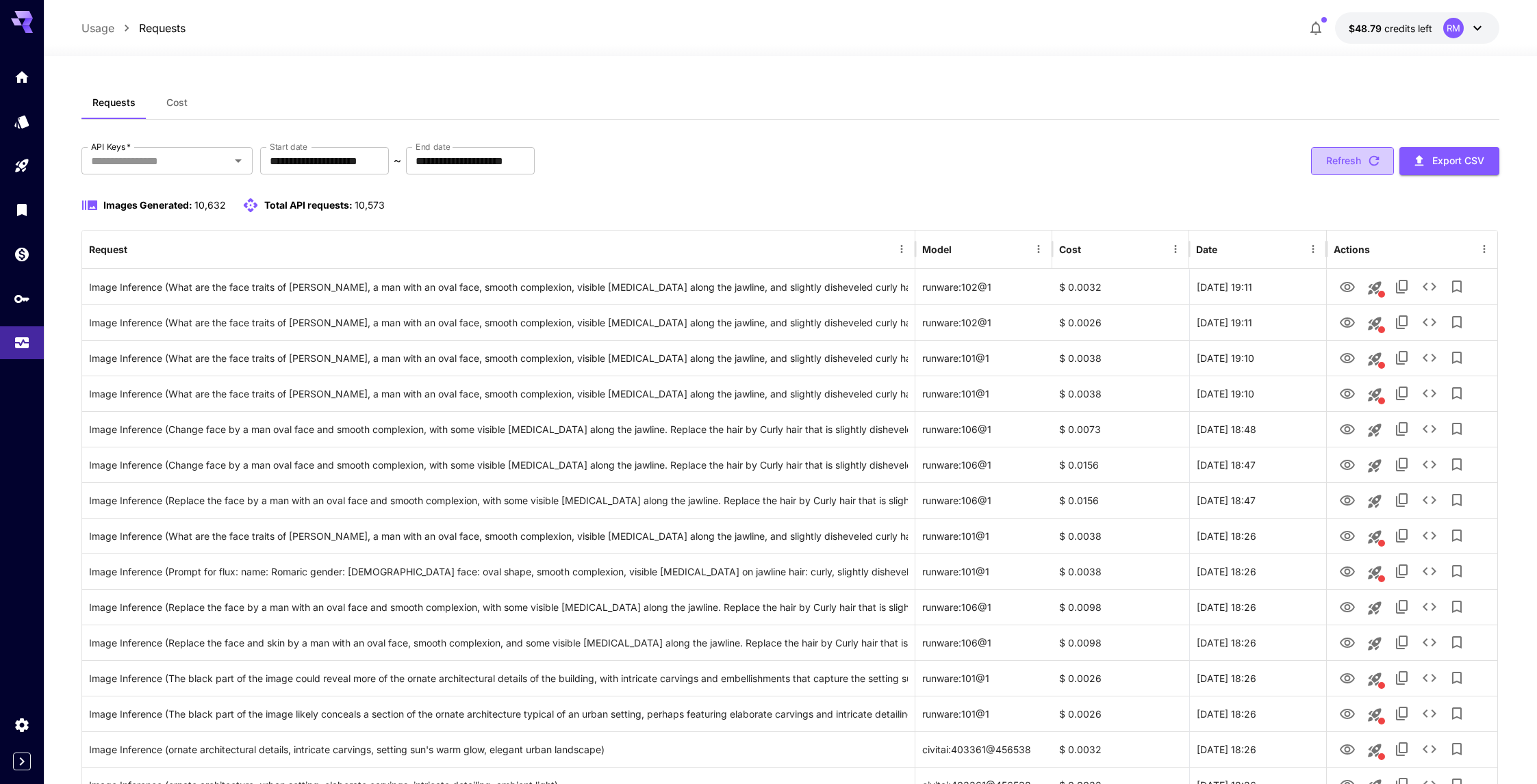
click at [1371, 167] on icon "button" at bounding box center [1373, 160] width 15 height 15
click at [128, 167] on input "API Keys   *" at bounding box center [155, 161] width 140 height 20
click at [152, 269] on li "Photographe.ai - dev" at bounding box center [167, 265] width 172 height 34
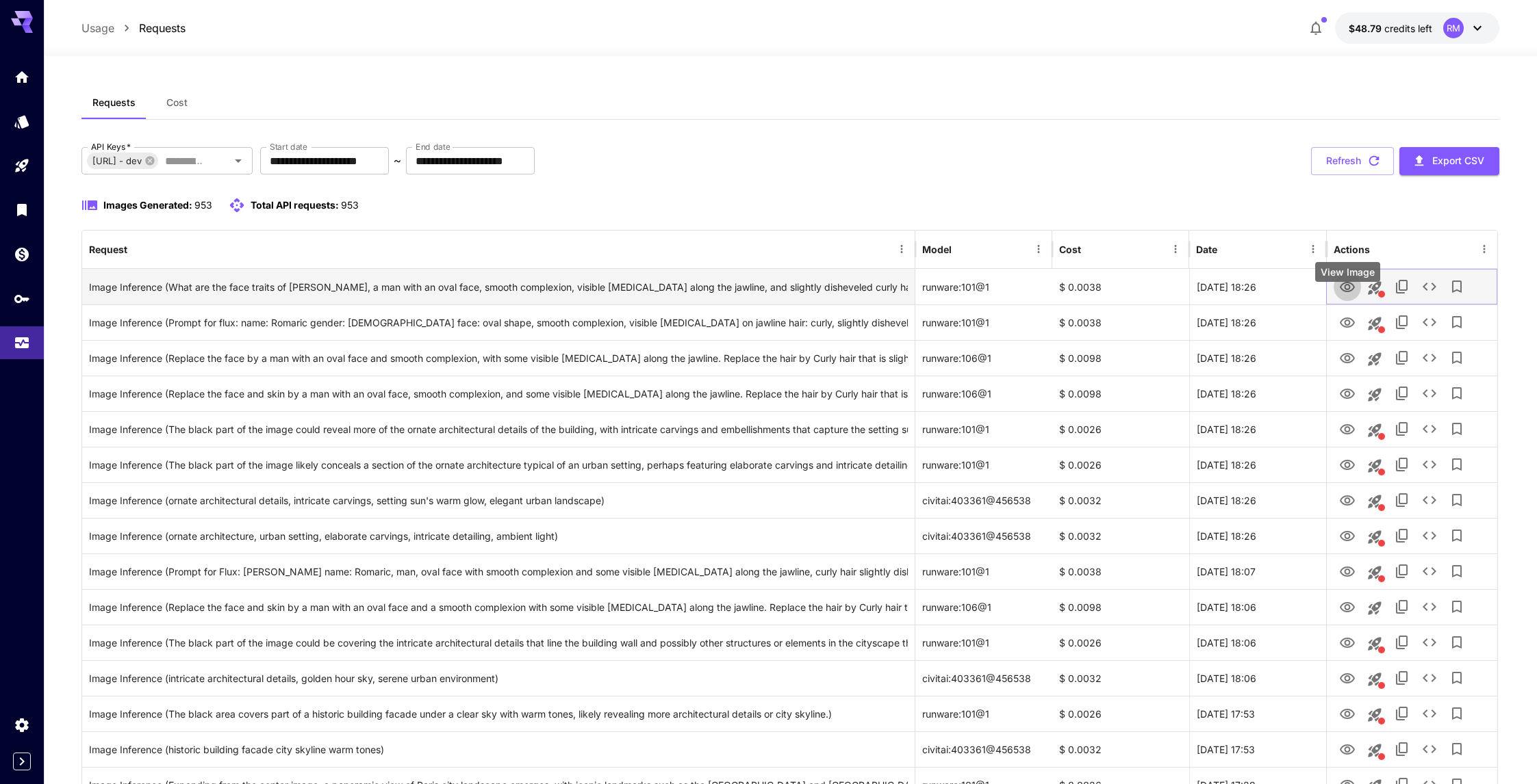
click at [1349, 296] on icon "View Image" at bounding box center [1347, 287] width 17 height 17
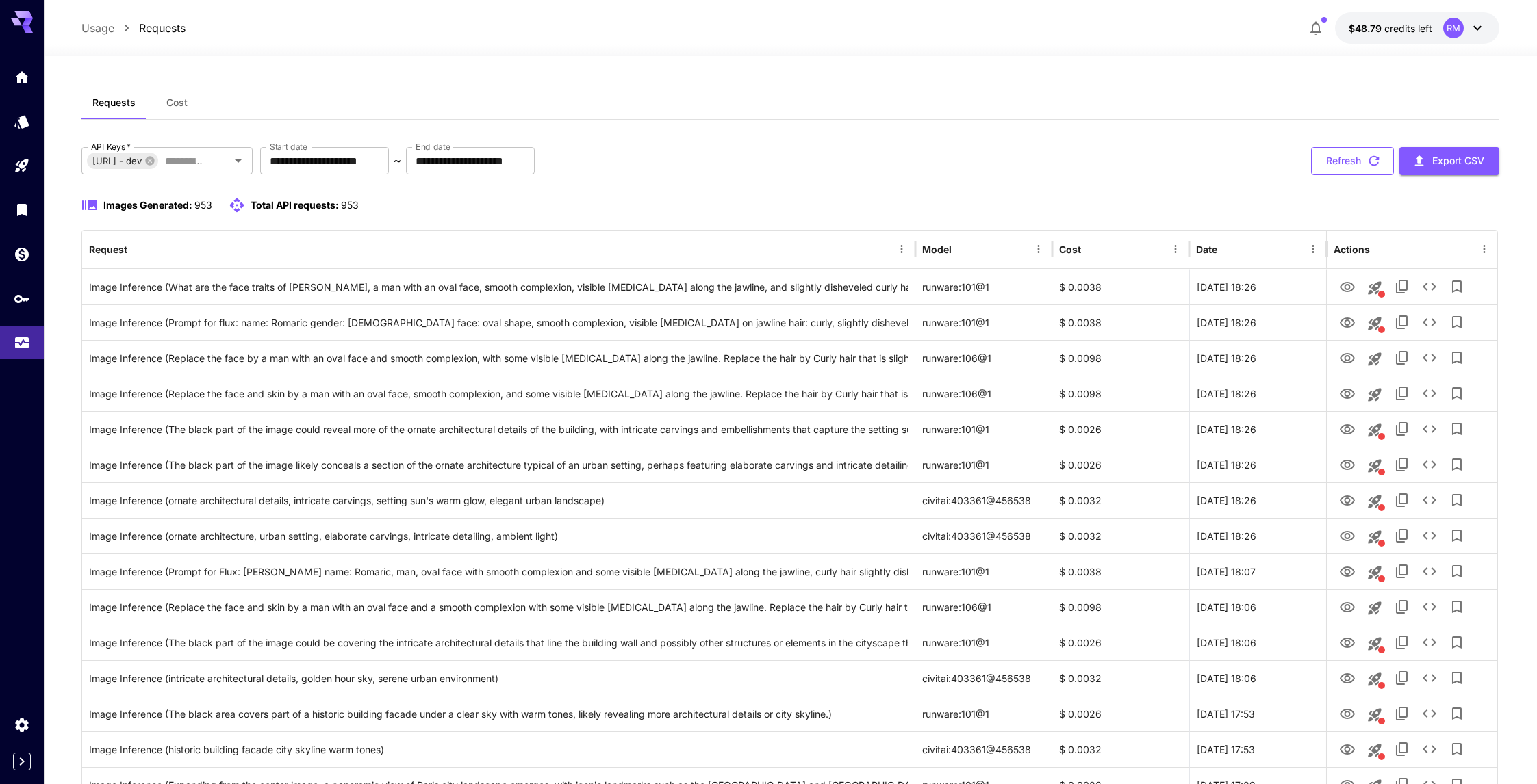
click at [1374, 160] on icon "button" at bounding box center [1373, 160] width 15 height 15
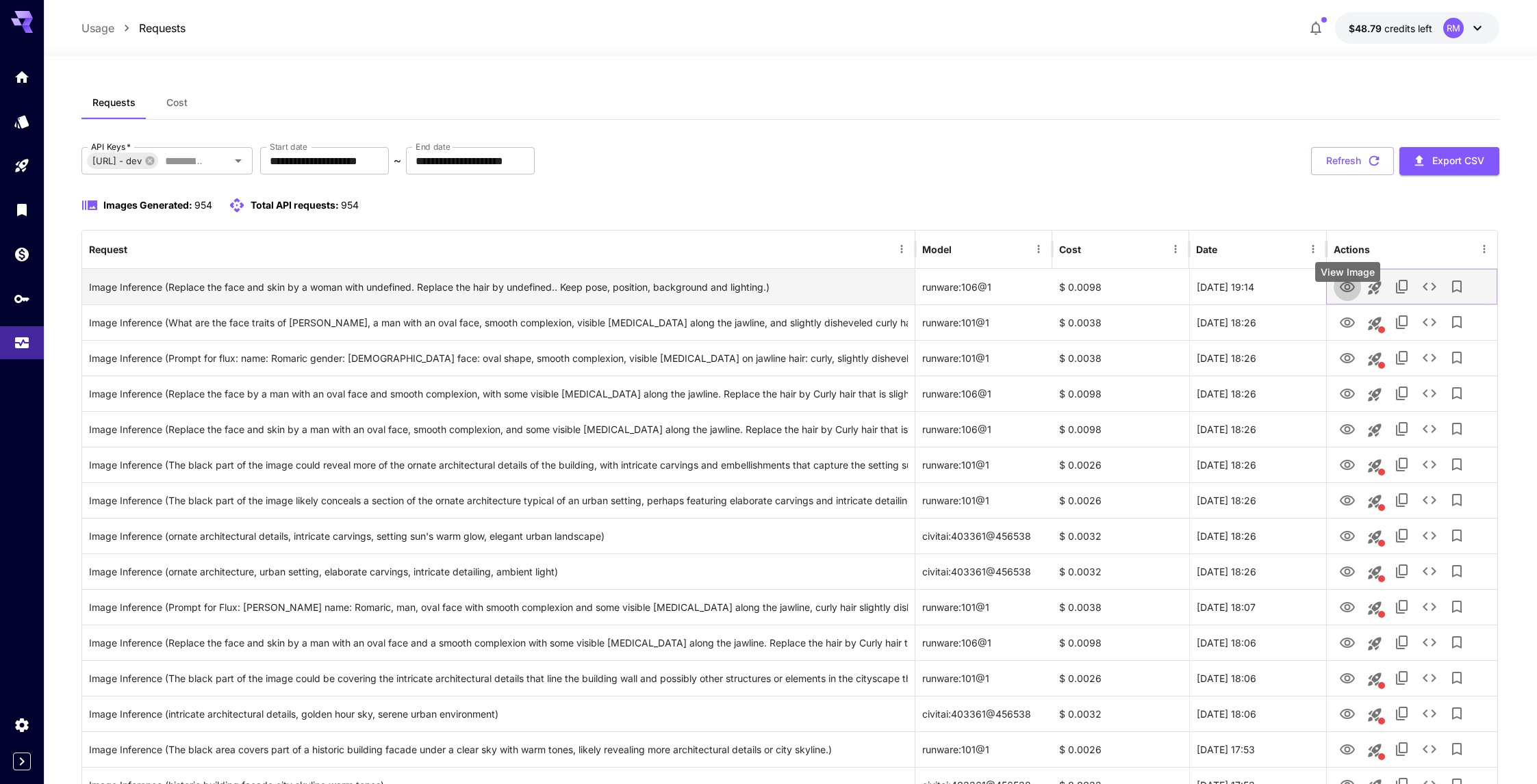
click at [1340, 292] on icon "View Image" at bounding box center [1347, 287] width 15 height 10
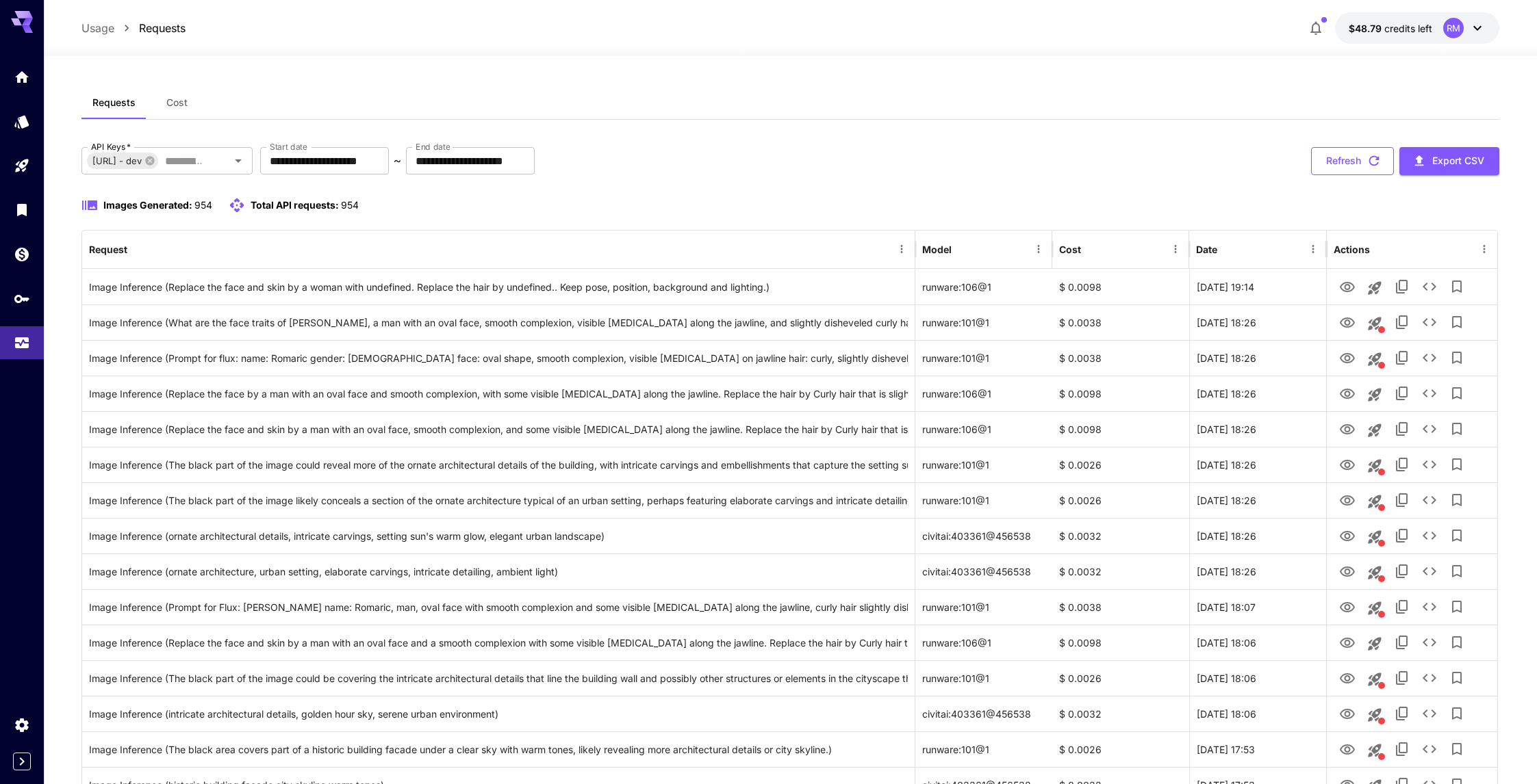
click at [1383, 170] on button "Refresh" at bounding box center [1352, 161] width 82 height 28
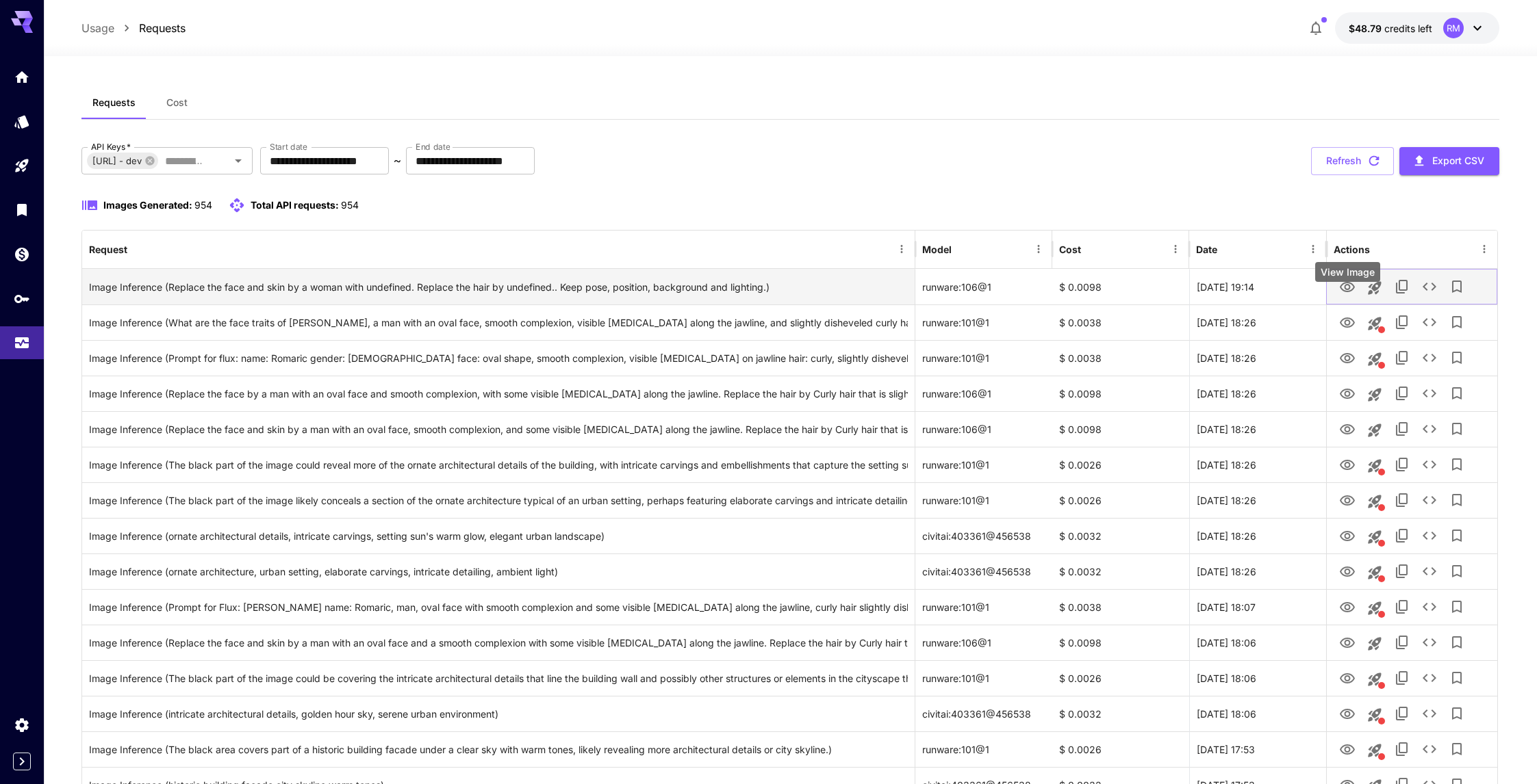
click at [1350, 296] on icon "View Image" at bounding box center [1347, 287] width 17 height 17
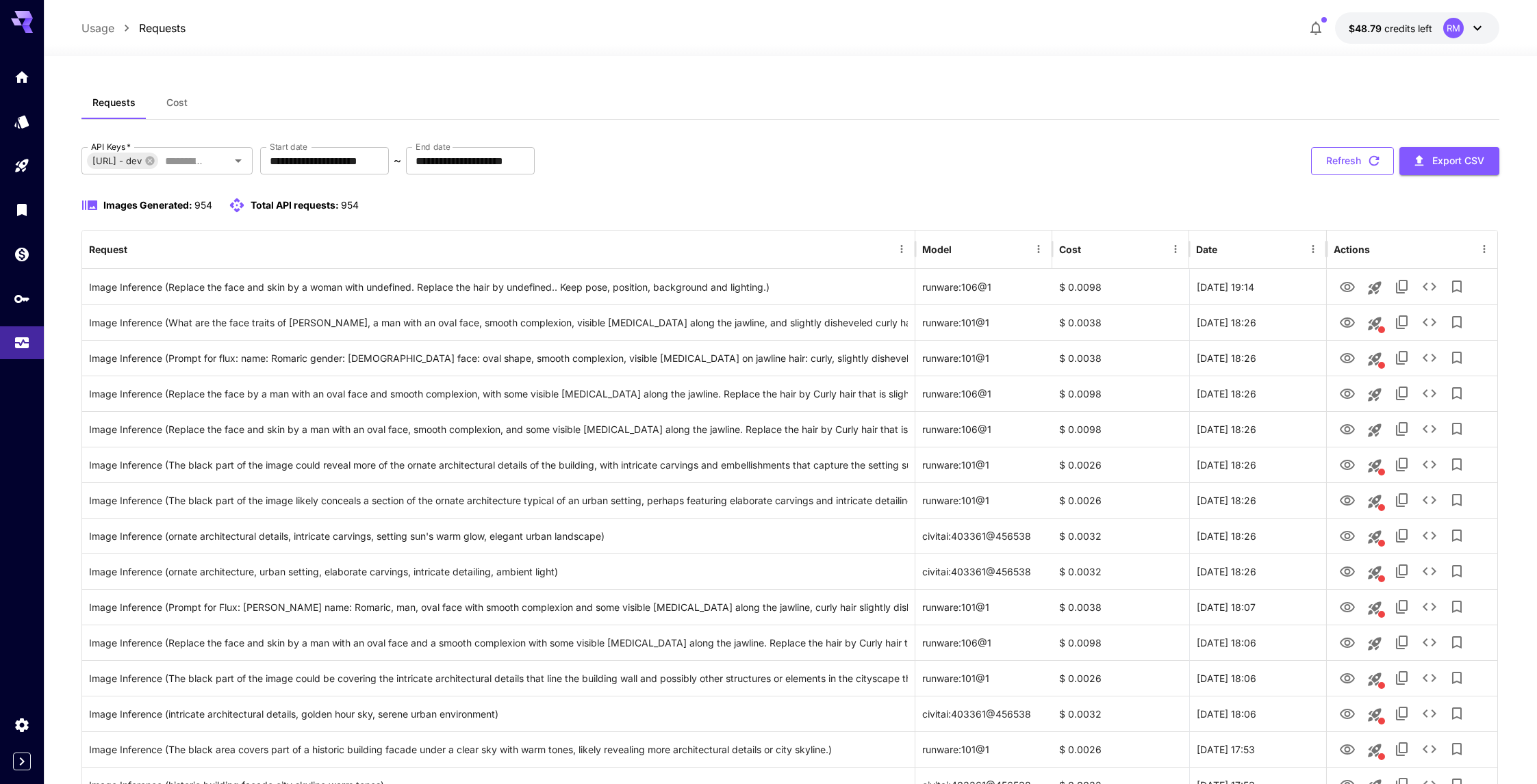
click at [1356, 158] on button "Refresh" at bounding box center [1352, 161] width 82 height 28
click at [1358, 162] on button "Refresh" at bounding box center [1352, 161] width 82 height 28
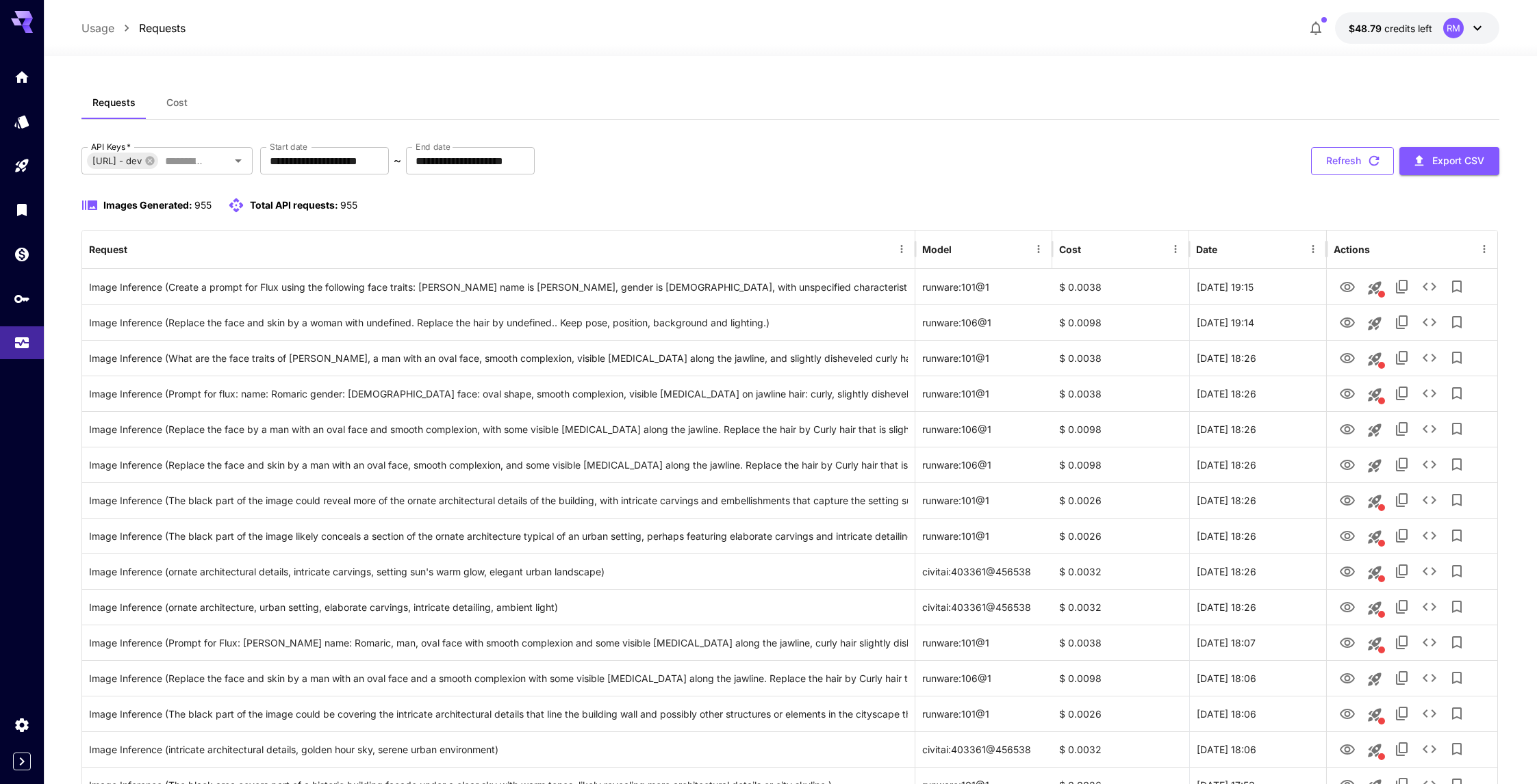
click at [1350, 156] on button "Refresh" at bounding box center [1352, 161] width 82 height 28
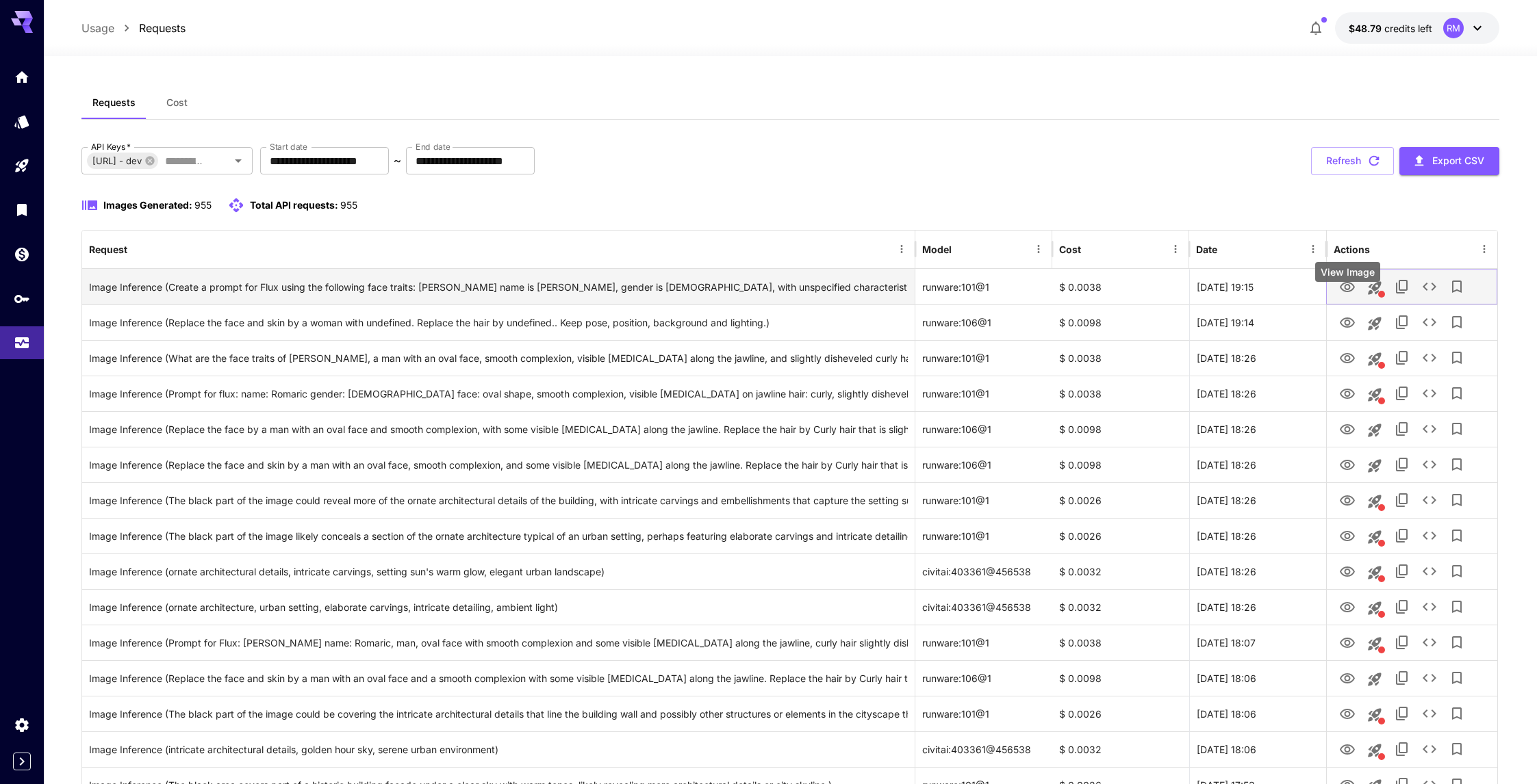
click at [1342, 292] on icon "View Image" at bounding box center [1347, 287] width 15 height 10
click at [1377, 296] on icon "This request includes a reference image. Clicking this will load all other para…" at bounding box center [1374, 288] width 17 height 17
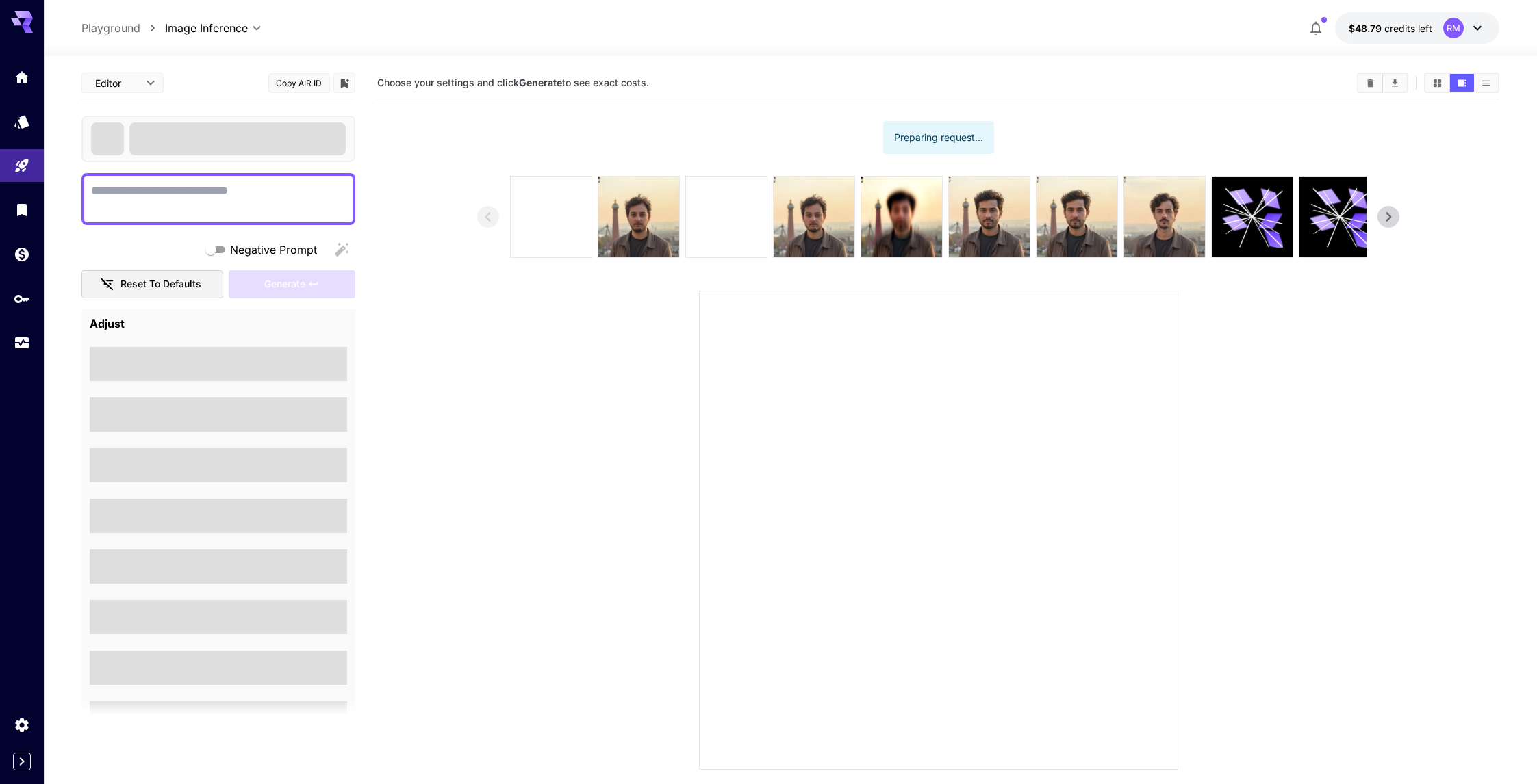
type textarea "**********"
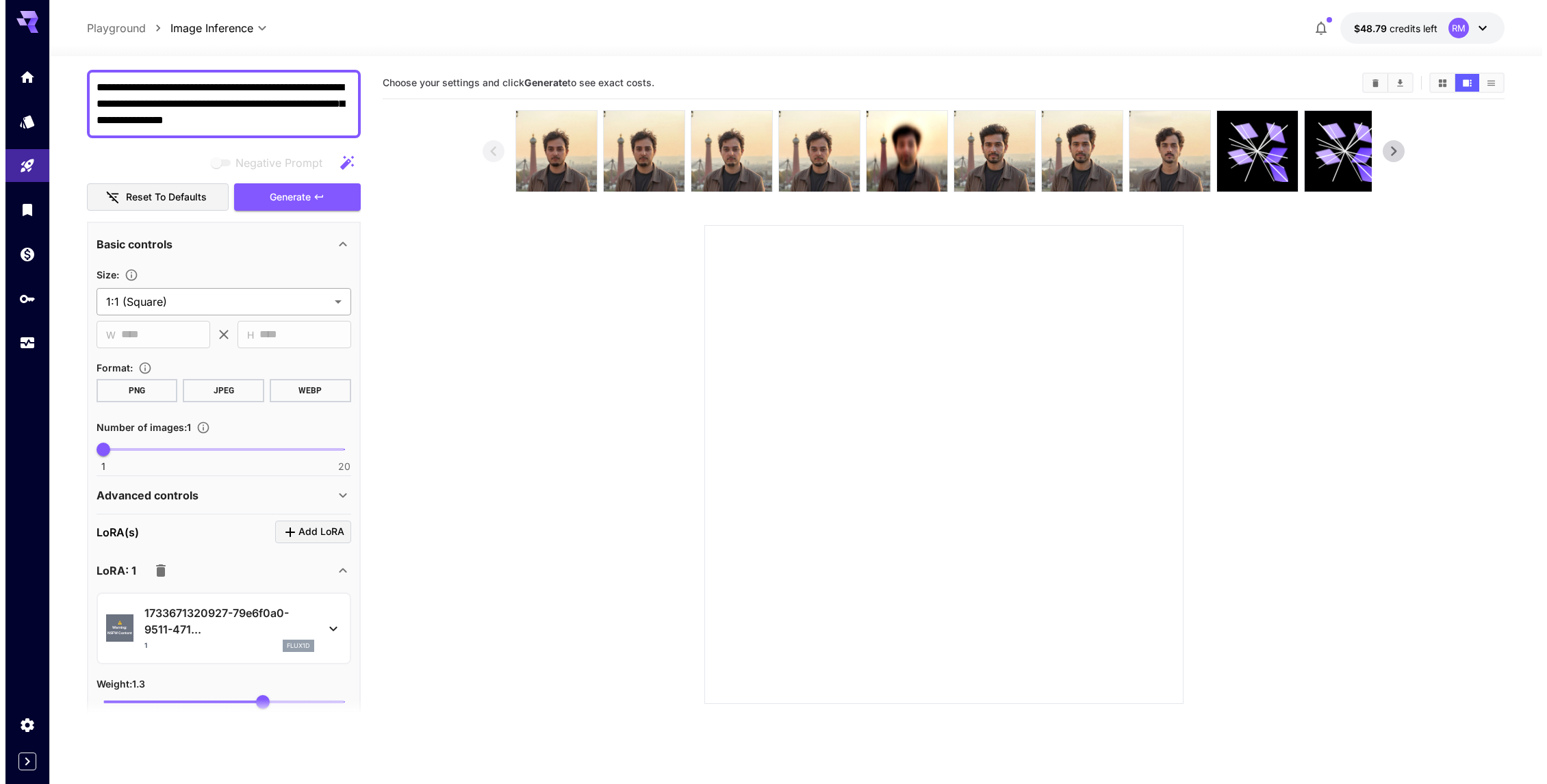
scroll to position [341, 0]
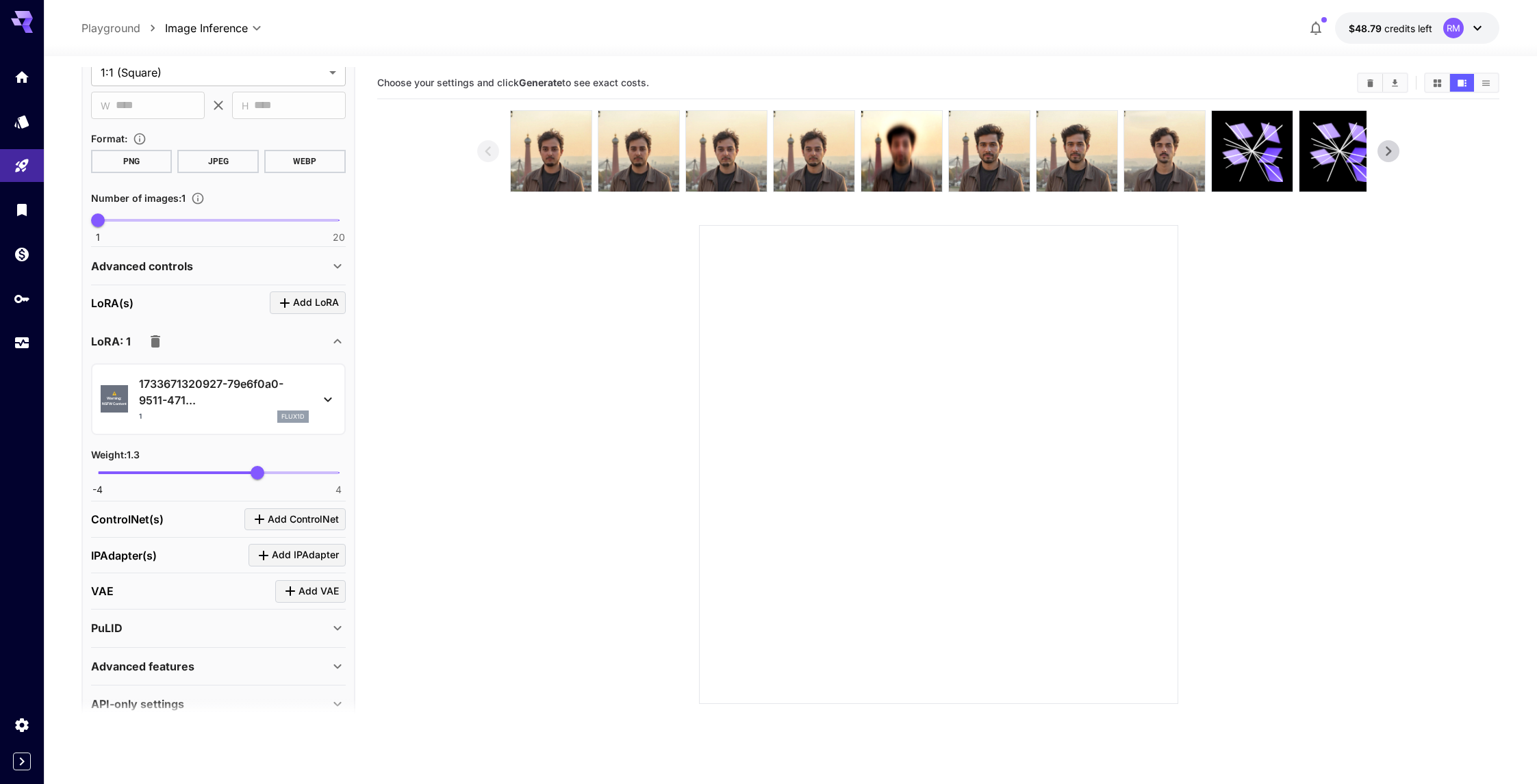
click at [166, 261] on p "Advanced controls" at bounding box center [142, 266] width 102 height 17
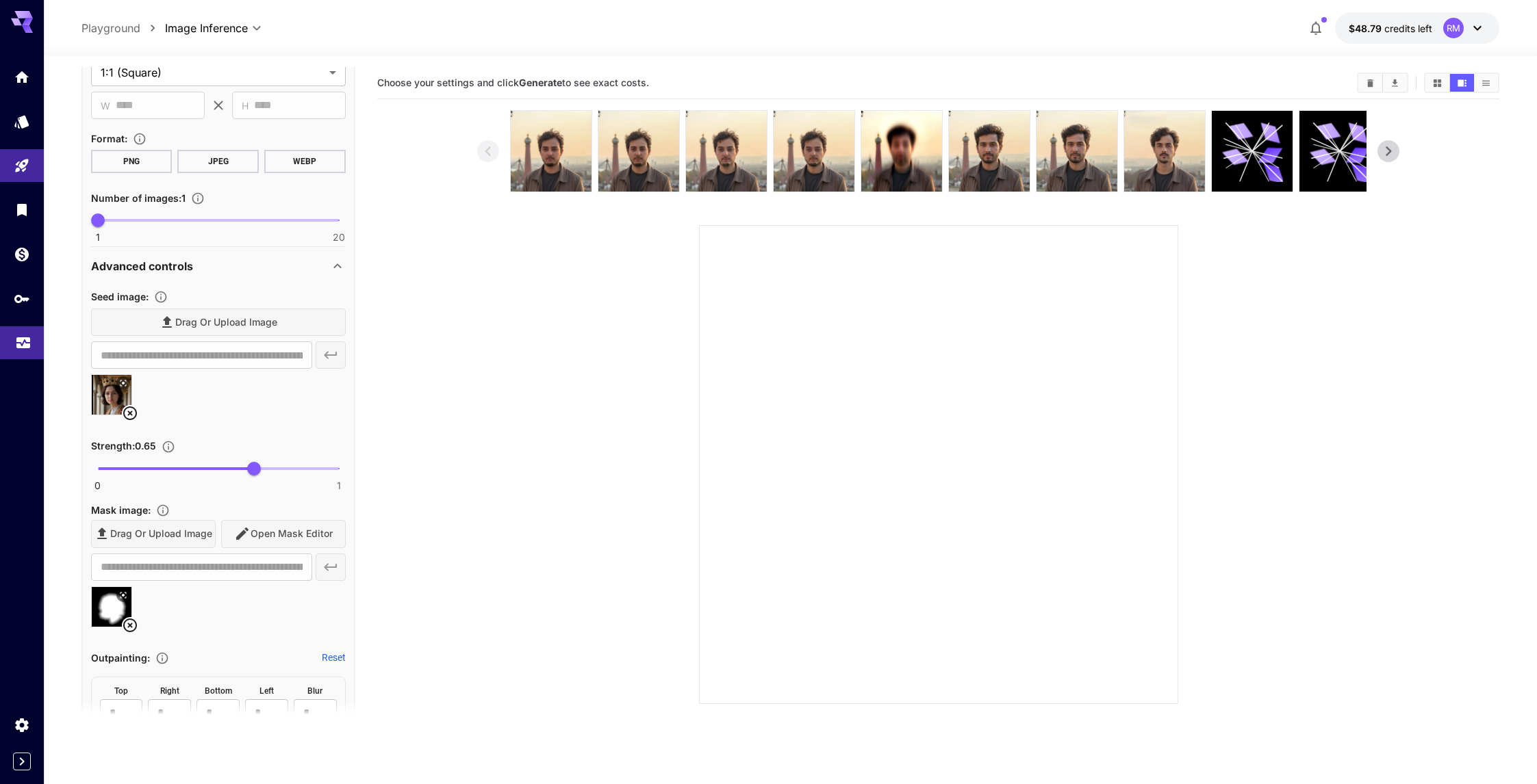
click at [10, 339] on link at bounding box center [22, 343] width 44 height 33
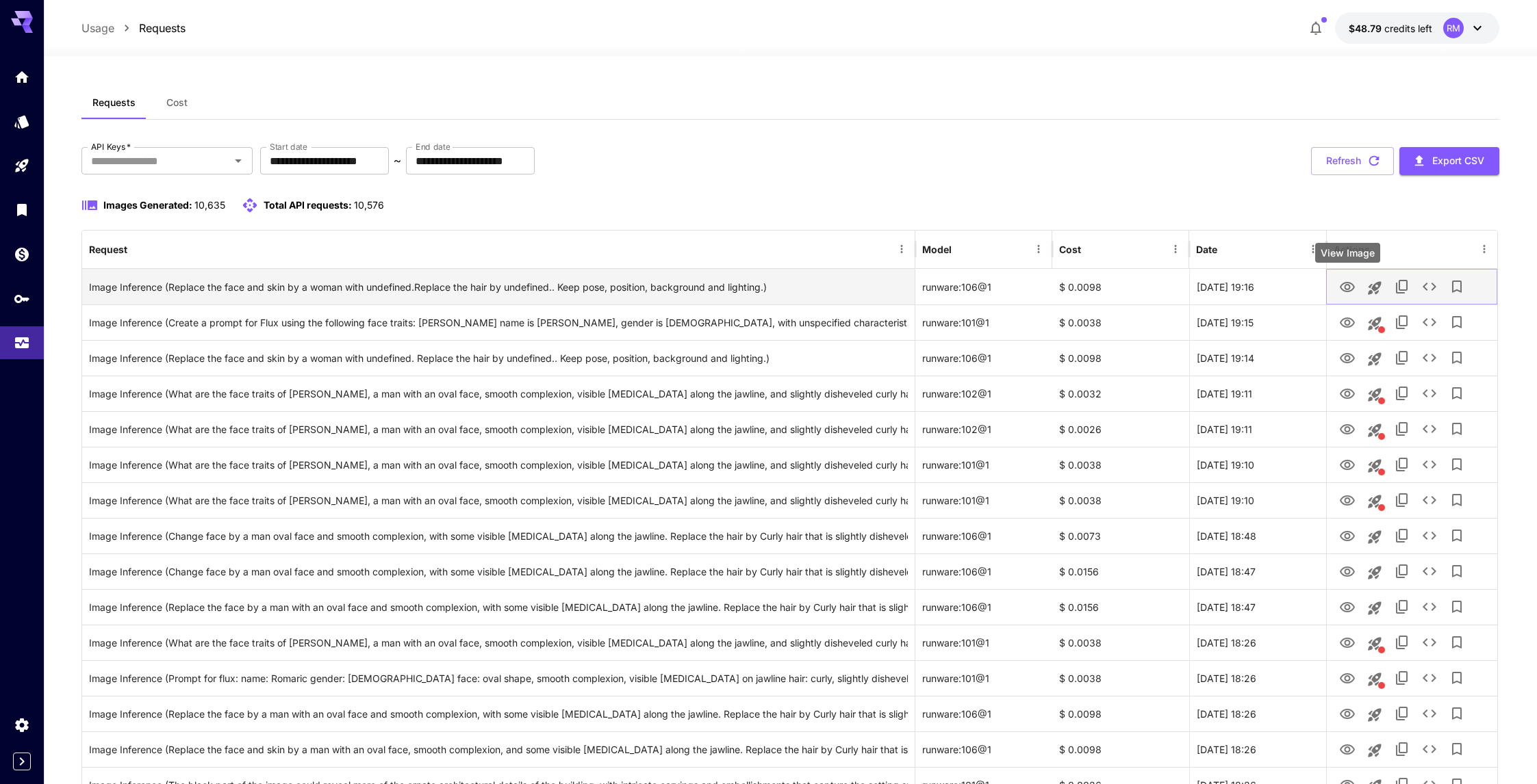
click at [1344, 291] on icon "View Image" at bounding box center [1347, 287] width 15 height 10
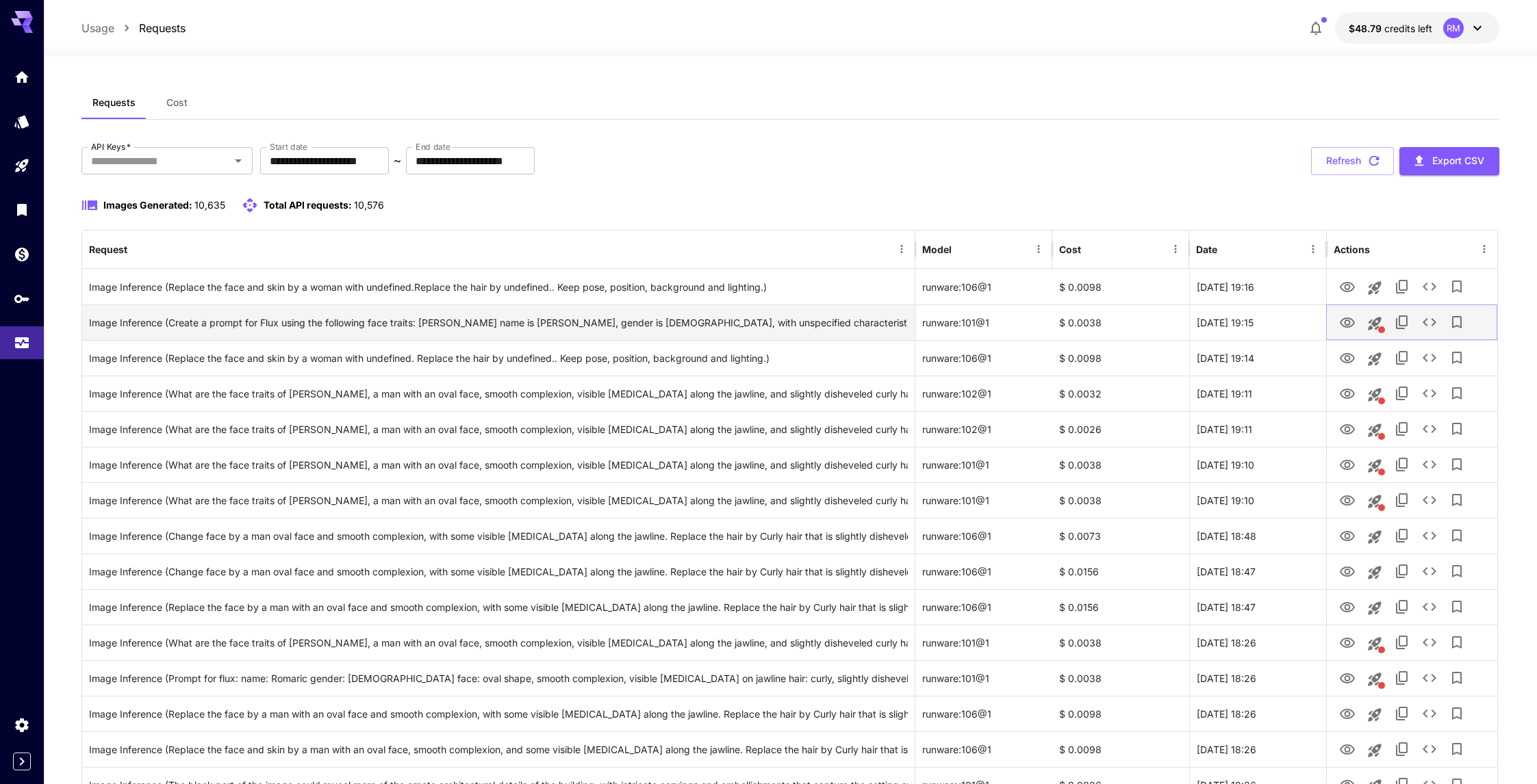
click at [1335, 328] on button "View Image" at bounding box center [1347, 321] width 27 height 28
click at [1341, 323] on icon "View Image" at bounding box center [1347, 322] width 15 height 10
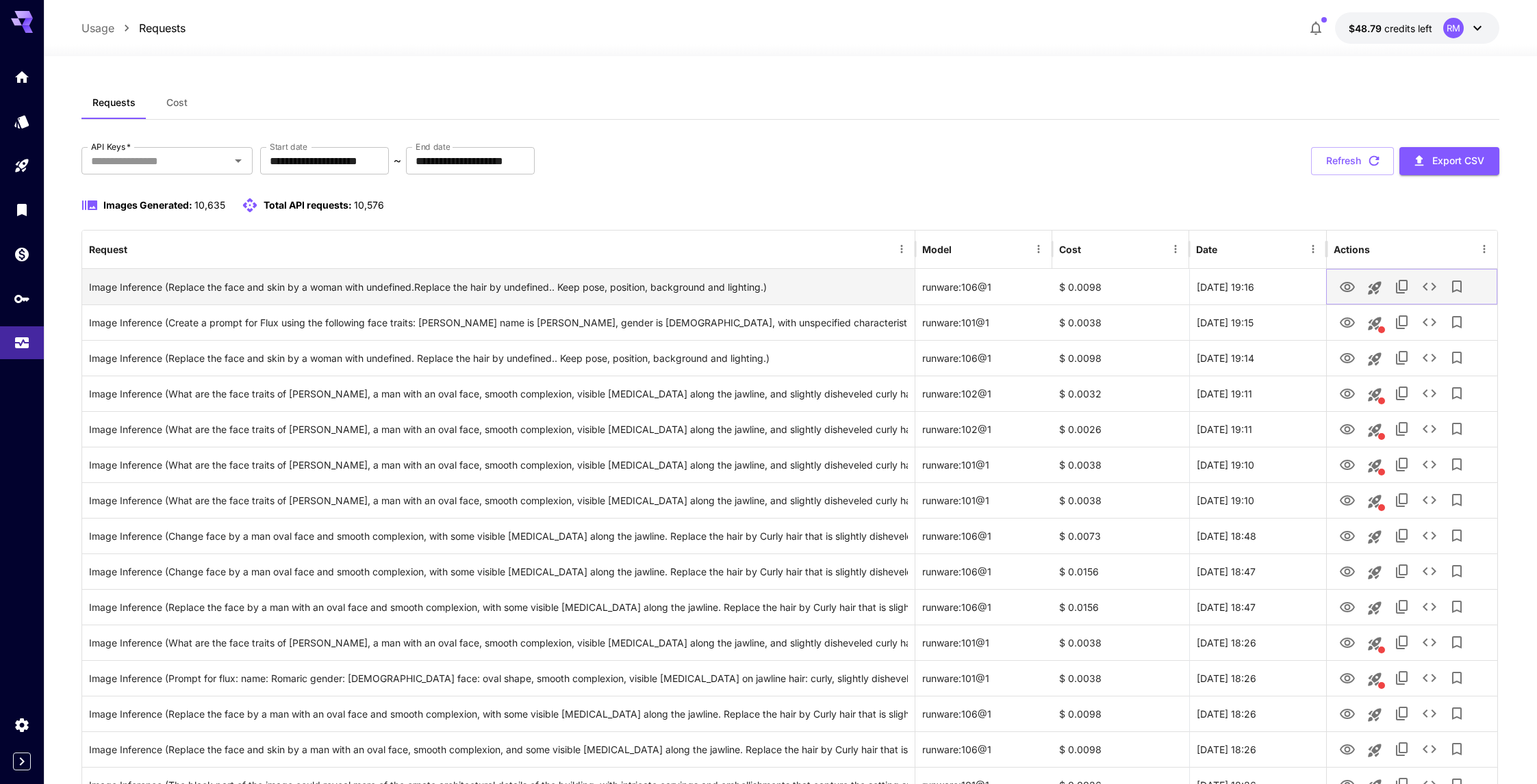
click at [1342, 291] on icon "View Image" at bounding box center [1347, 287] width 17 height 17
click at [1342, 287] on icon "View Image" at bounding box center [1347, 287] width 17 height 17
click at [1374, 290] on icon "Launch in playground" at bounding box center [1374, 287] width 13 height 13
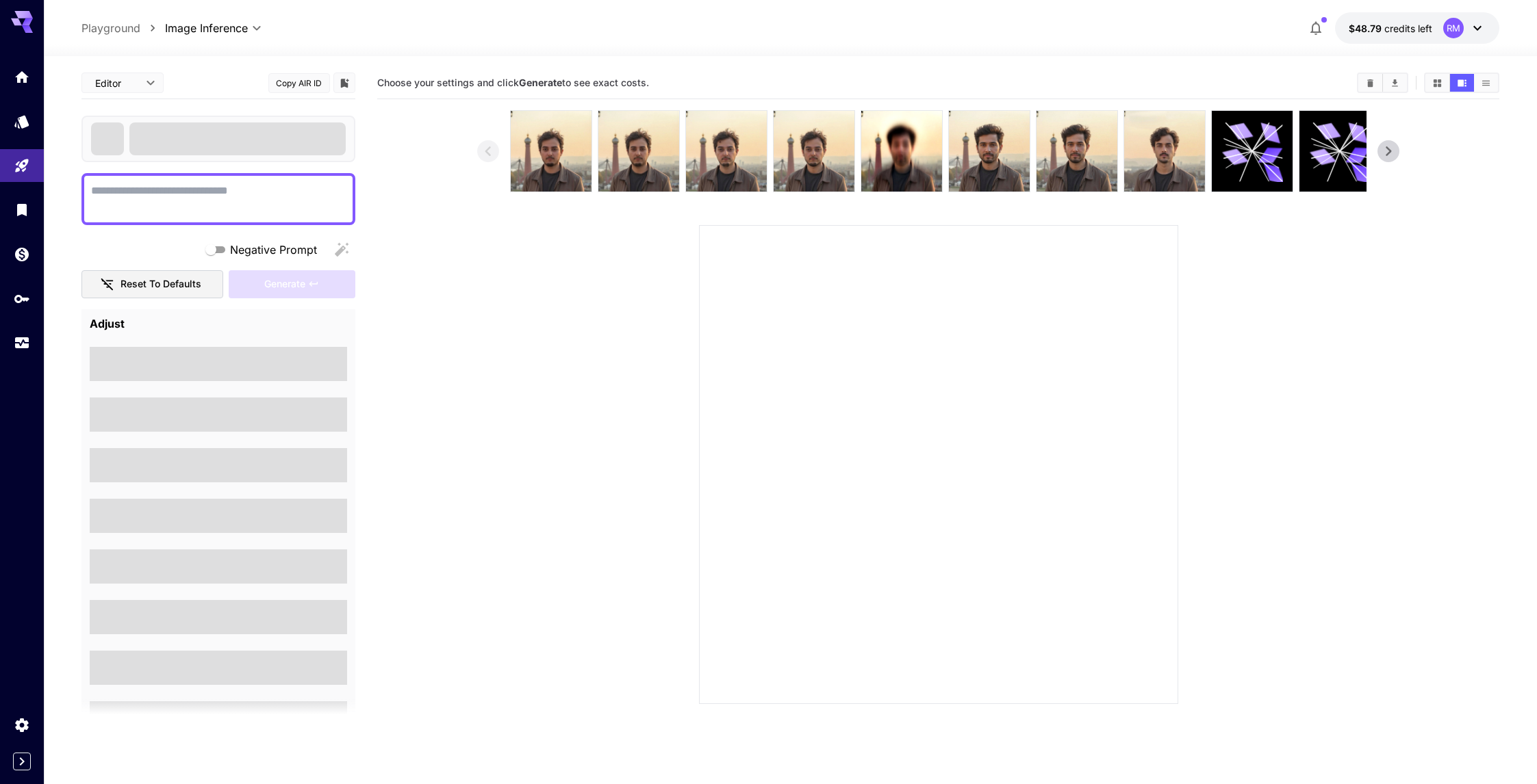
type textarea "**********"
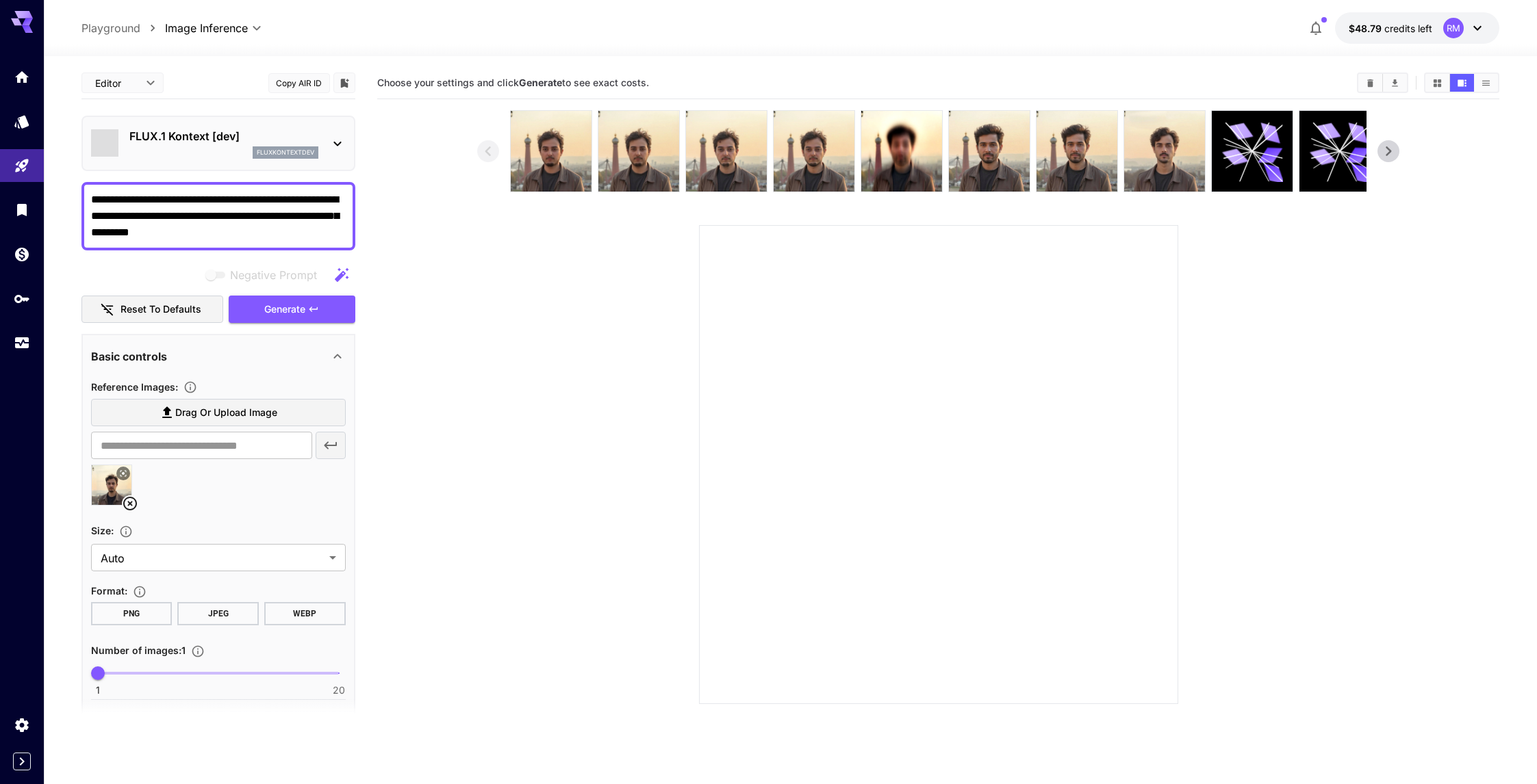
type input "*******"
click at [19, 339] on icon "Usage" at bounding box center [23, 340] width 17 height 17
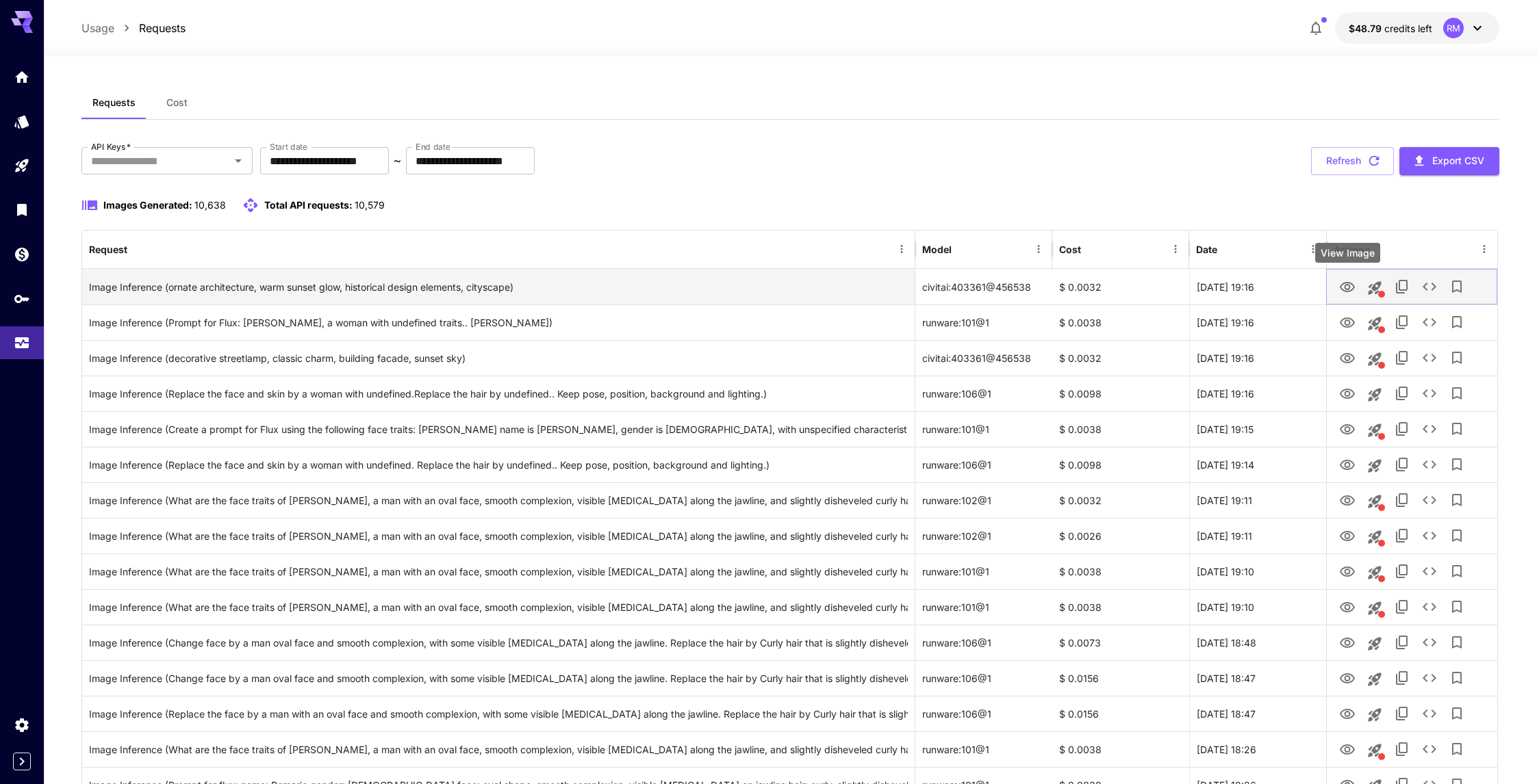
click at [1338, 285] on button "View Image" at bounding box center [1347, 286] width 27 height 28
click at [1339, 285] on icon "View Image" at bounding box center [1347, 287] width 17 height 17
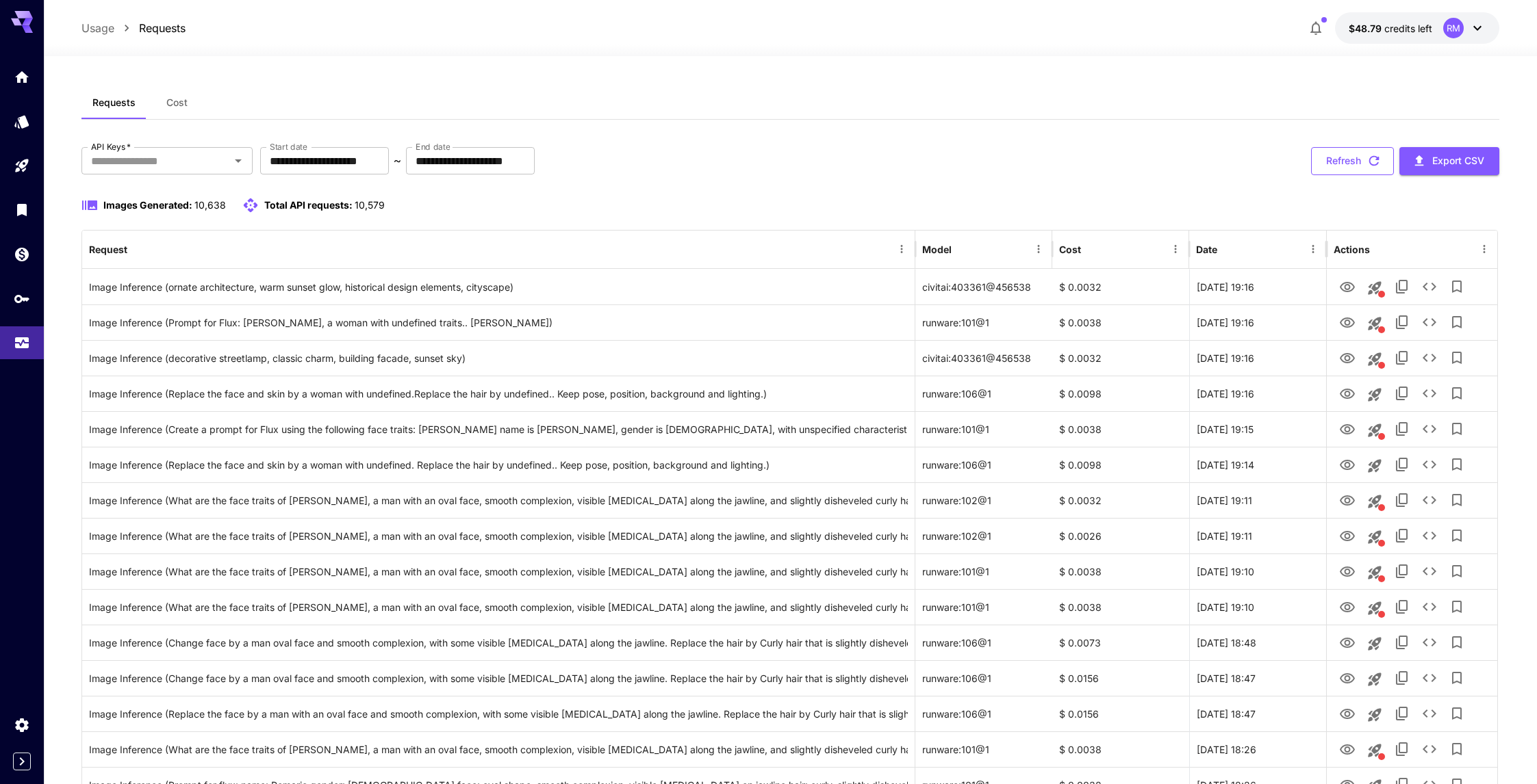
click at [1349, 167] on button "Refresh" at bounding box center [1352, 161] width 82 height 28
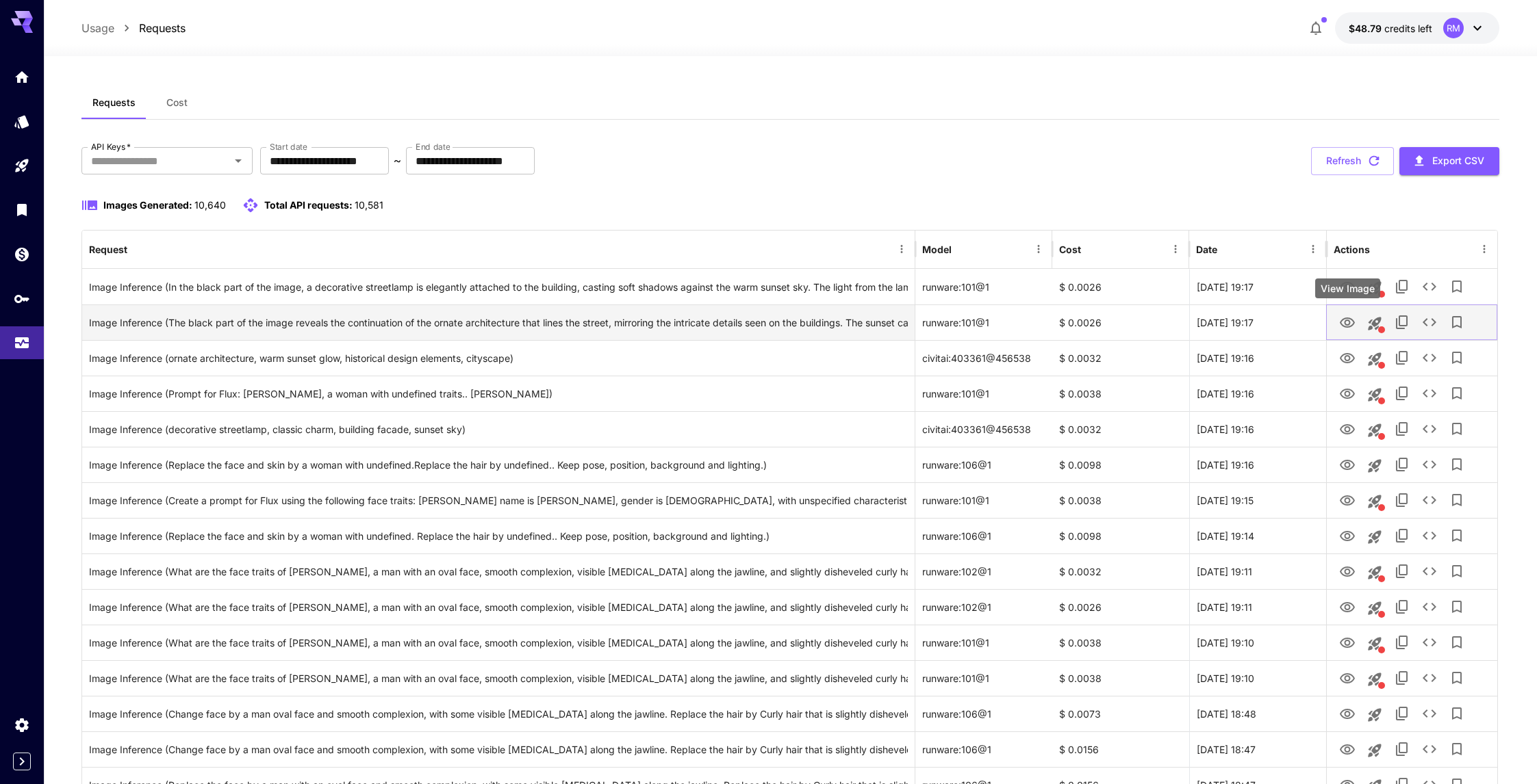
click at [1343, 325] on icon "View Image" at bounding box center [1347, 322] width 15 height 10
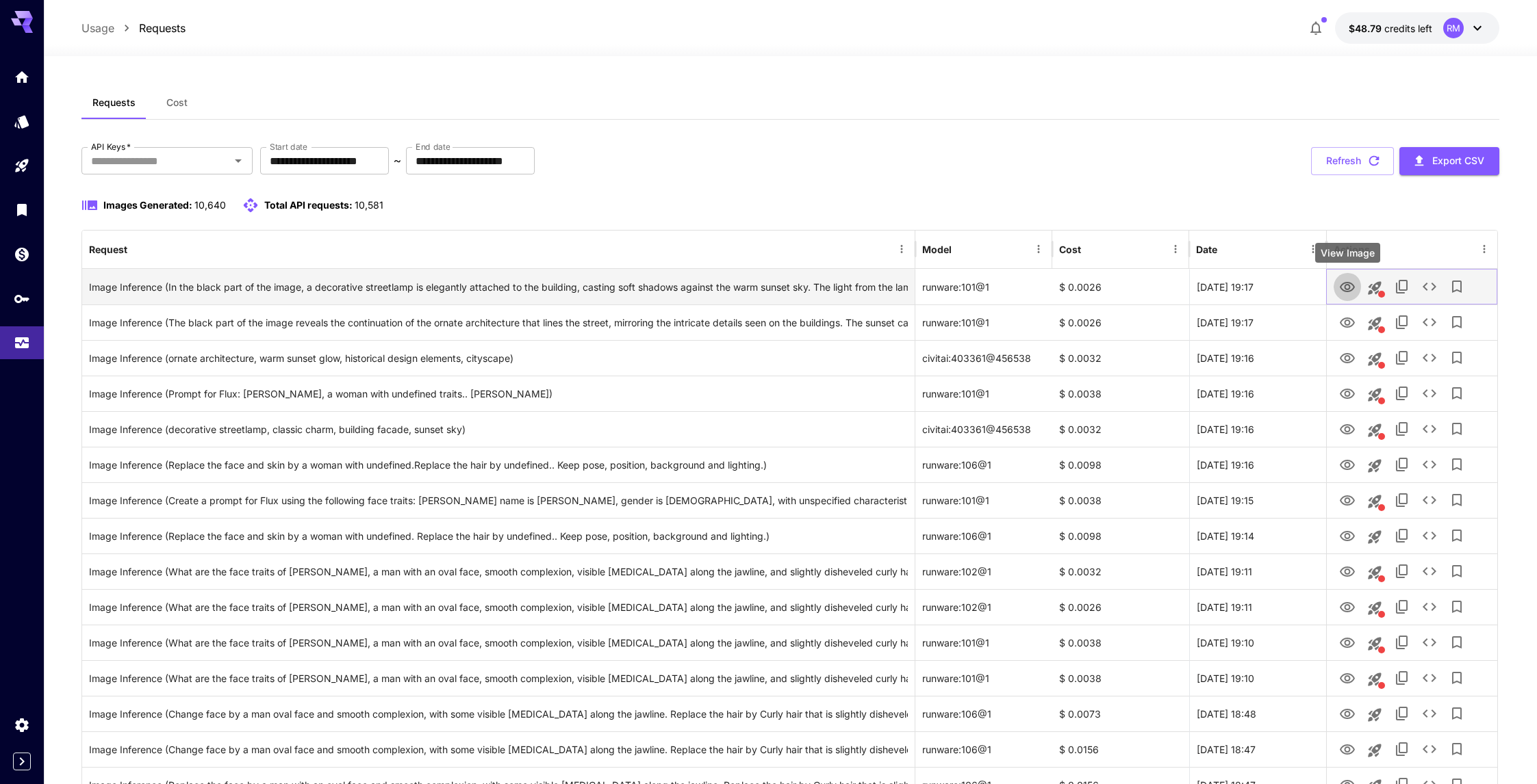
click at [1349, 291] on icon "View Image" at bounding box center [1347, 287] width 15 height 10
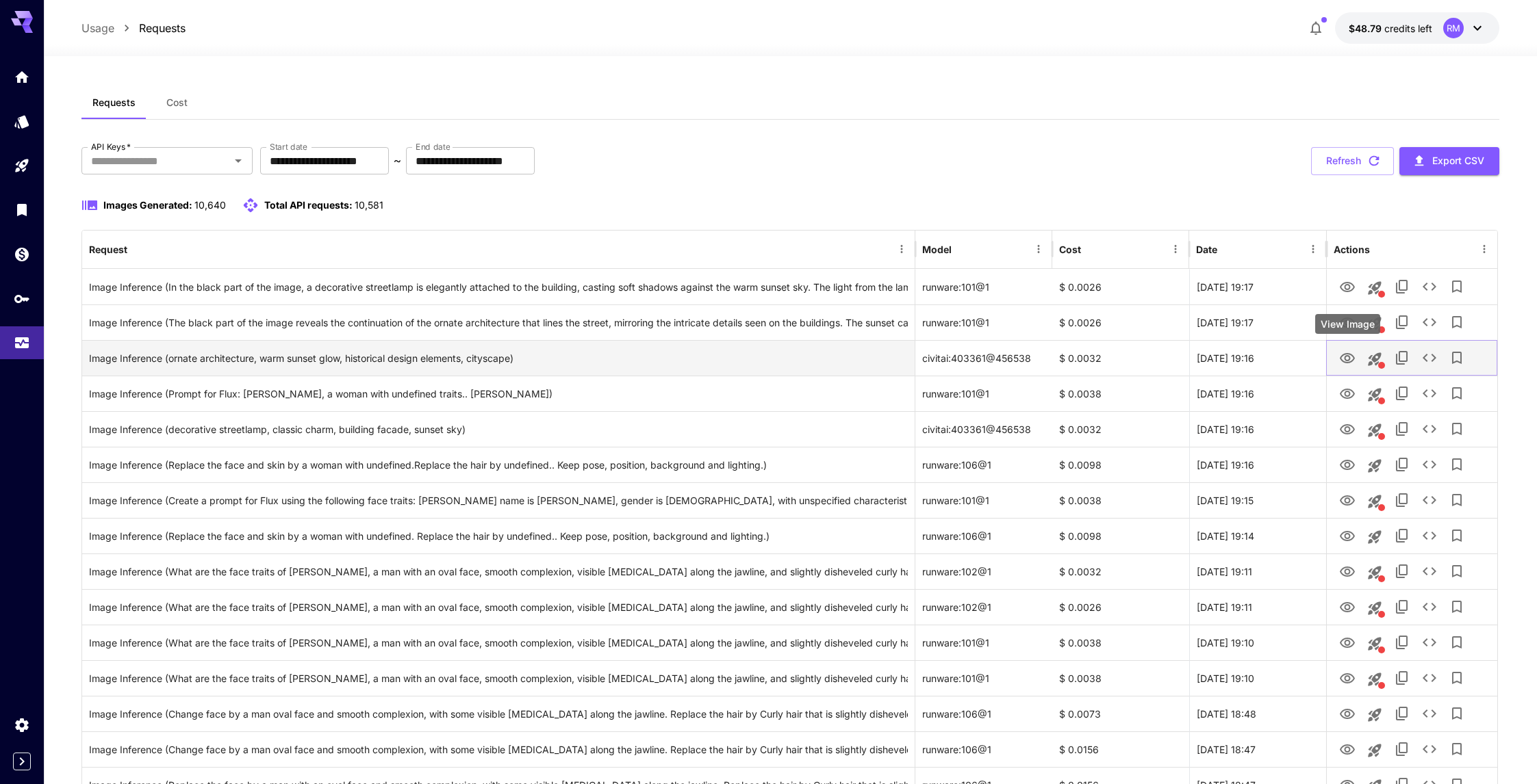
click at [1347, 360] on icon "View Image" at bounding box center [1347, 359] width 17 height 17
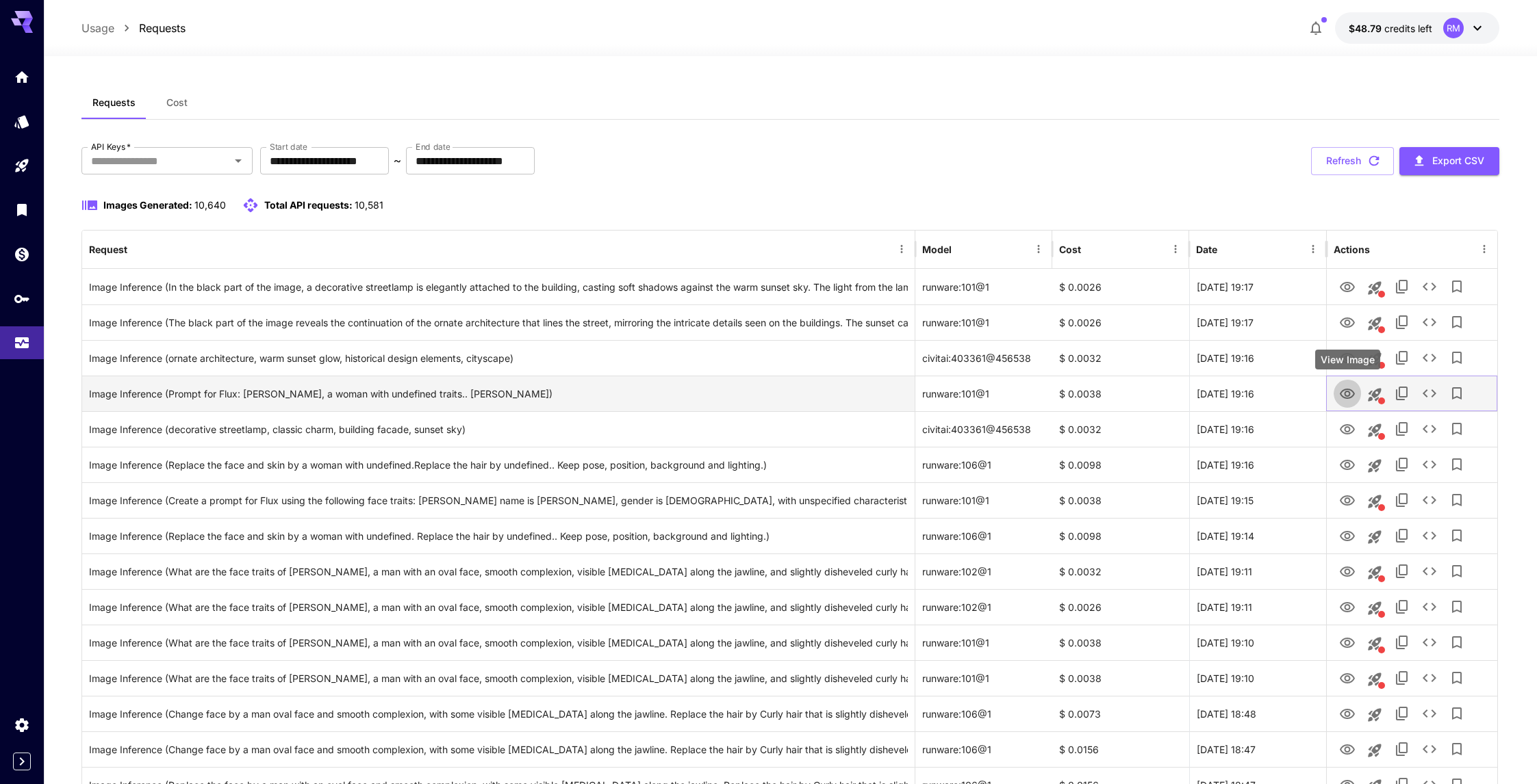
click at [1346, 395] on icon "View Image" at bounding box center [1347, 394] width 15 height 10
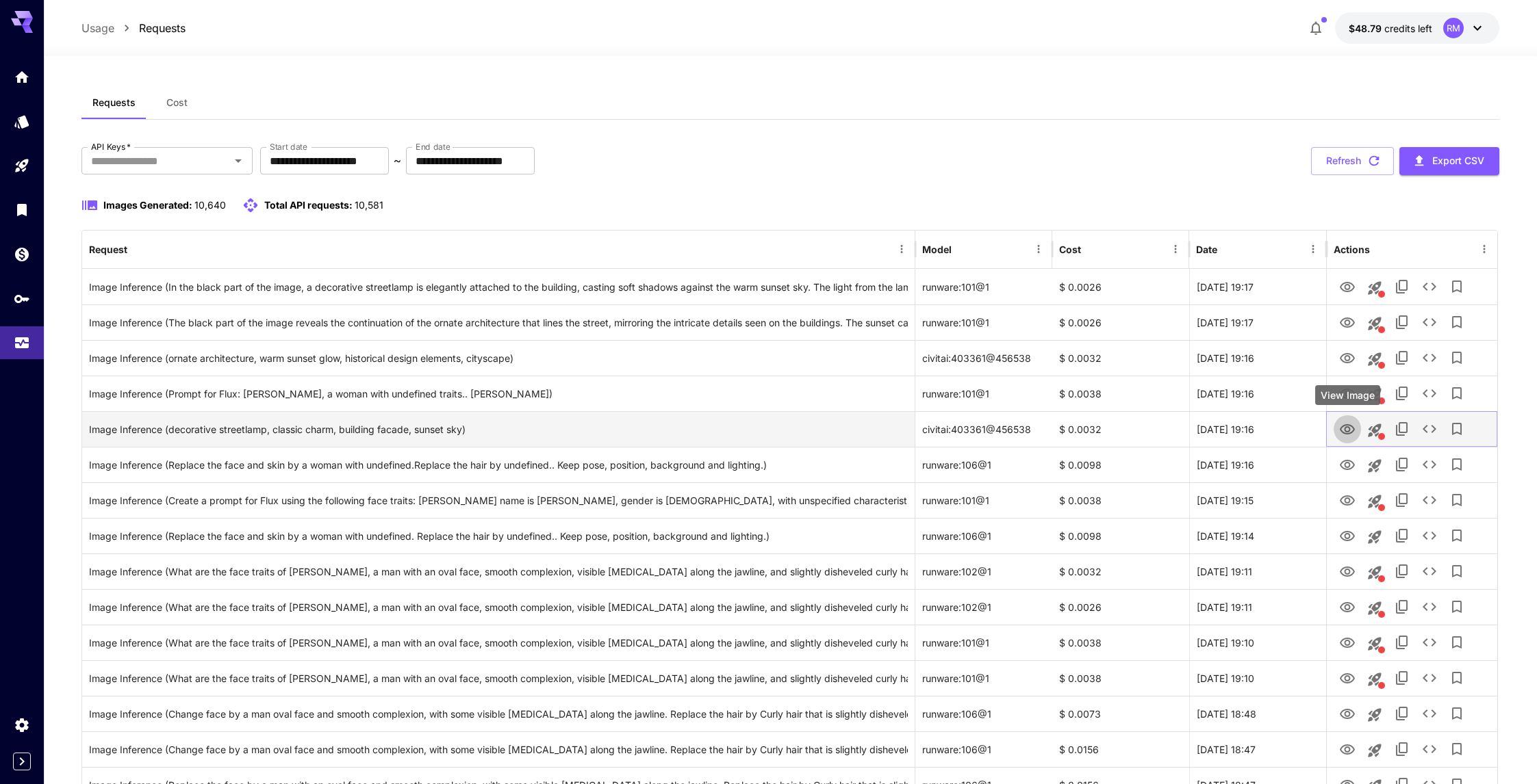
click at [1339, 431] on icon "View Image" at bounding box center [1347, 429] width 17 height 17
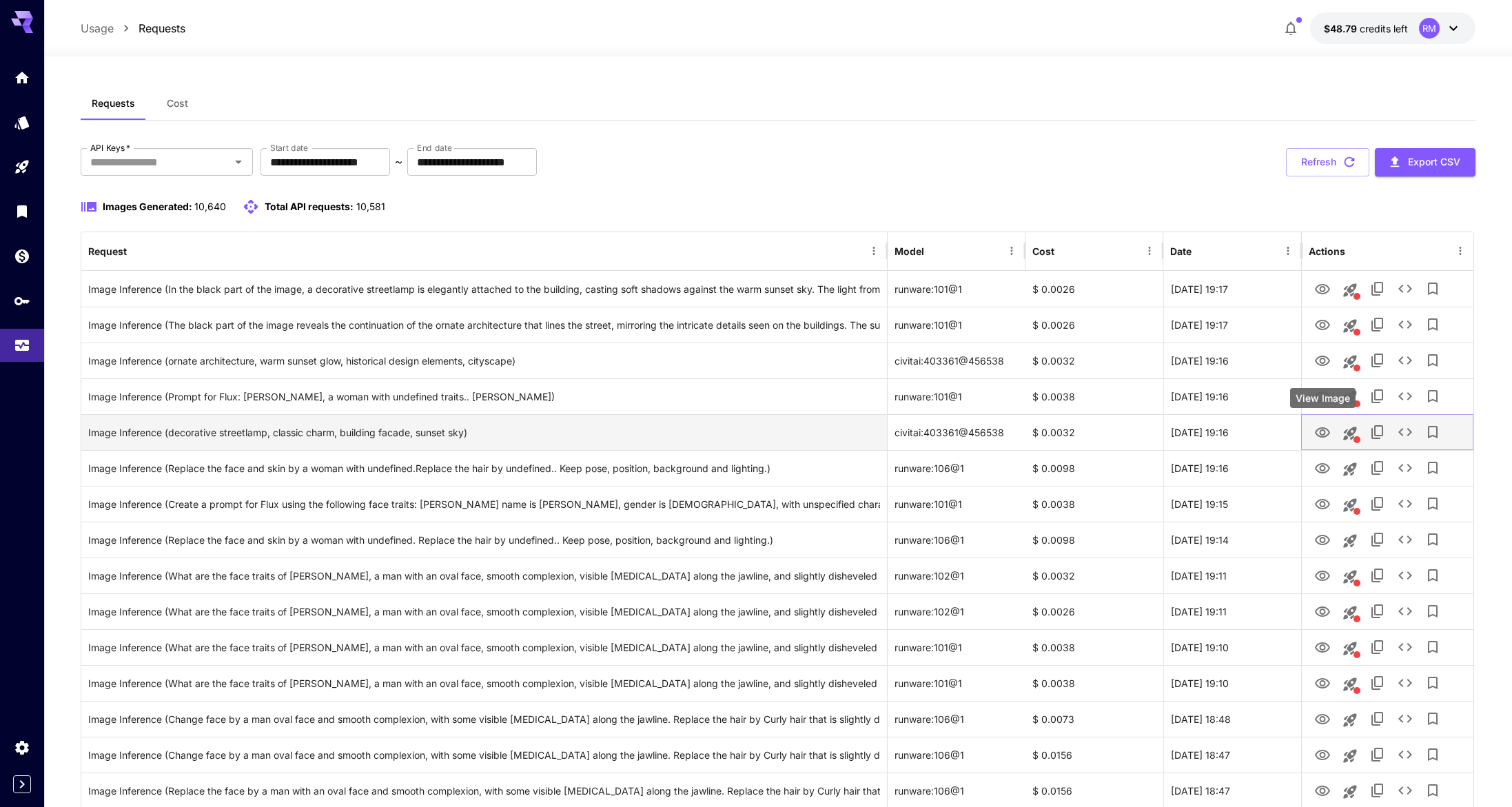
click at [1324, 428] on icon "View Image" at bounding box center [1322, 432] width 15 height 10
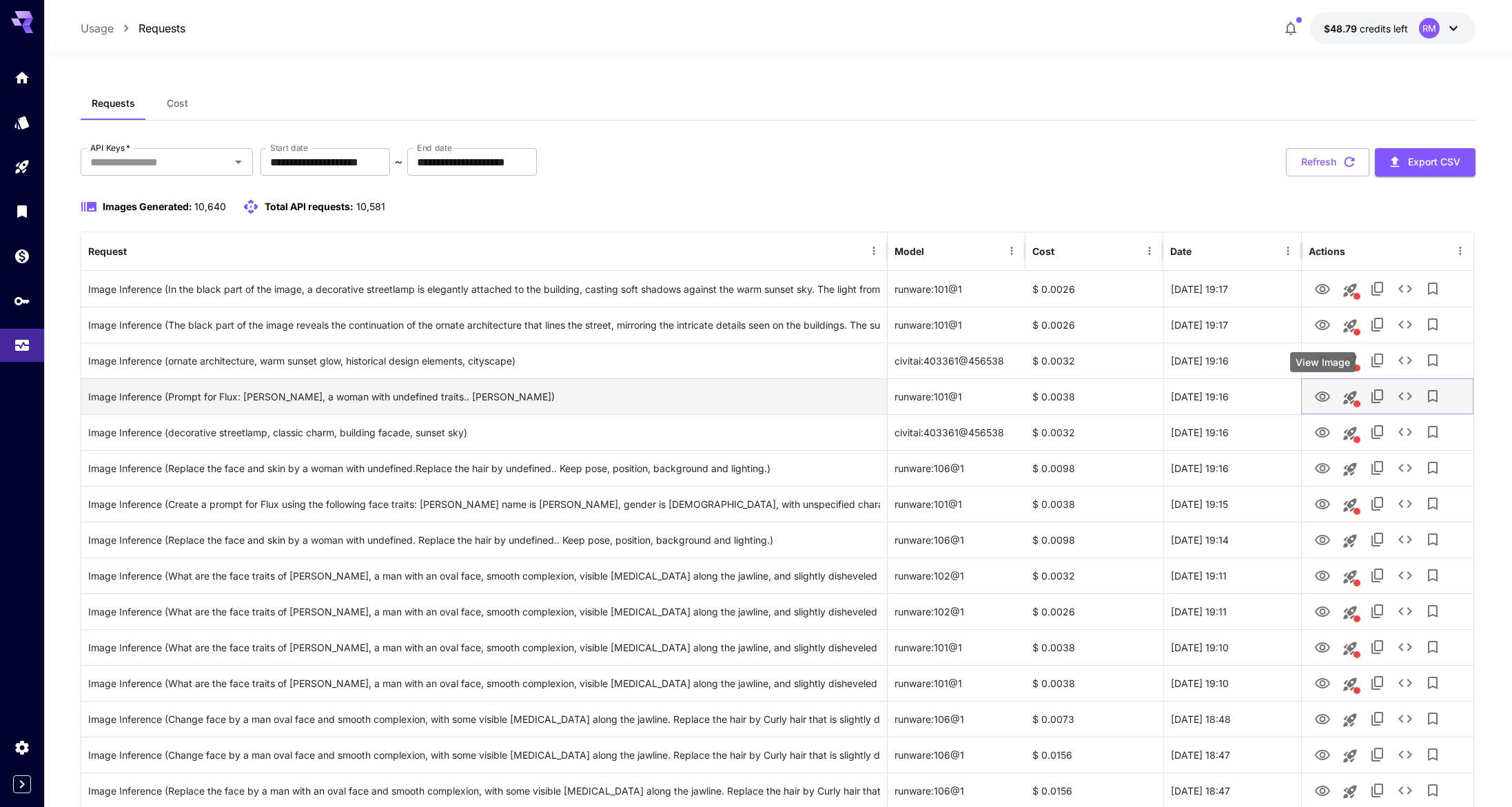
click at [1322, 402] on icon "View Image" at bounding box center [1323, 397] width 17 height 17
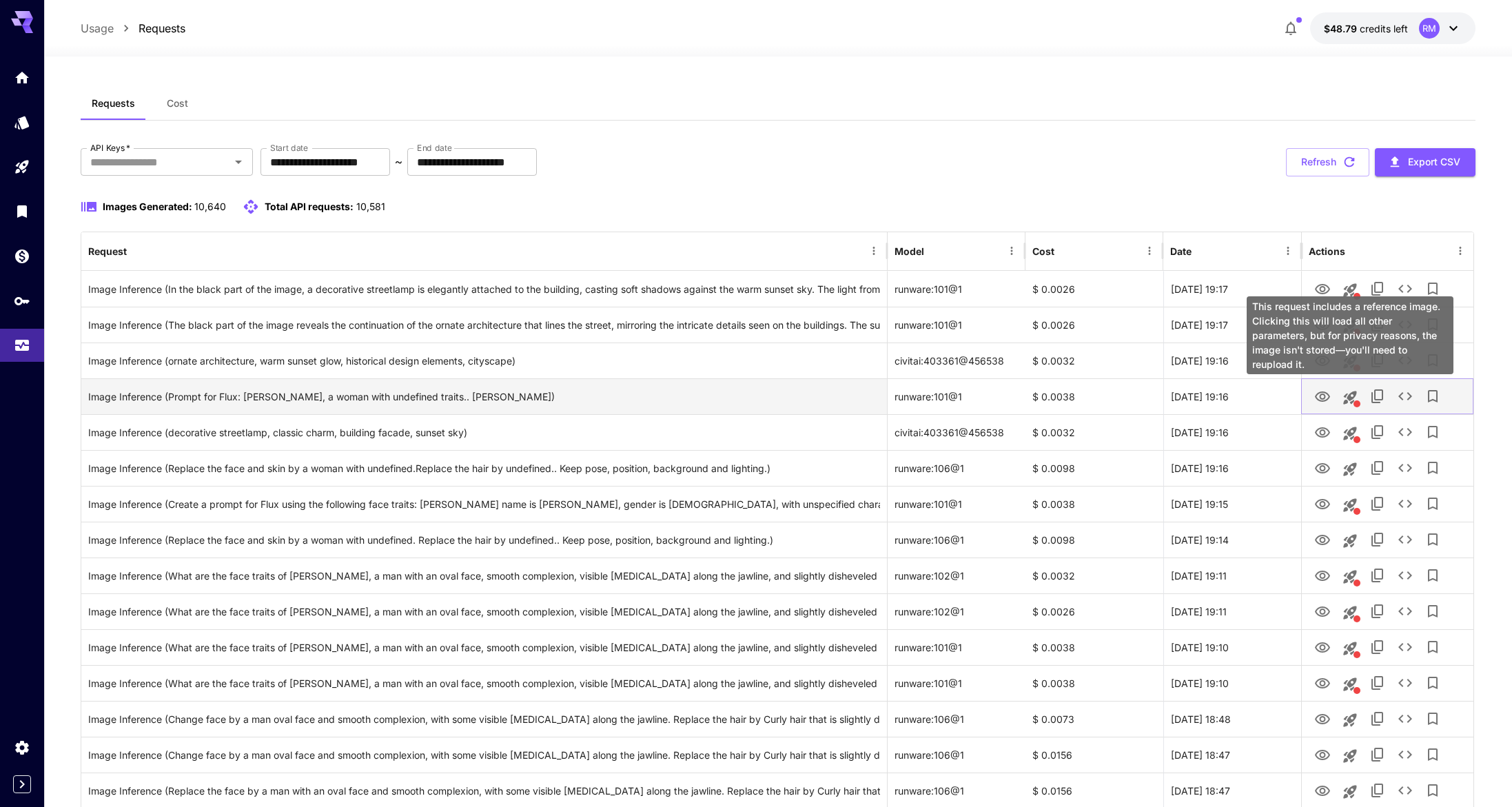
click at [1355, 395] on icon "This request includes a reference image. Clicking this will load all other para…" at bounding box center [1349, 397] width 13 height 13
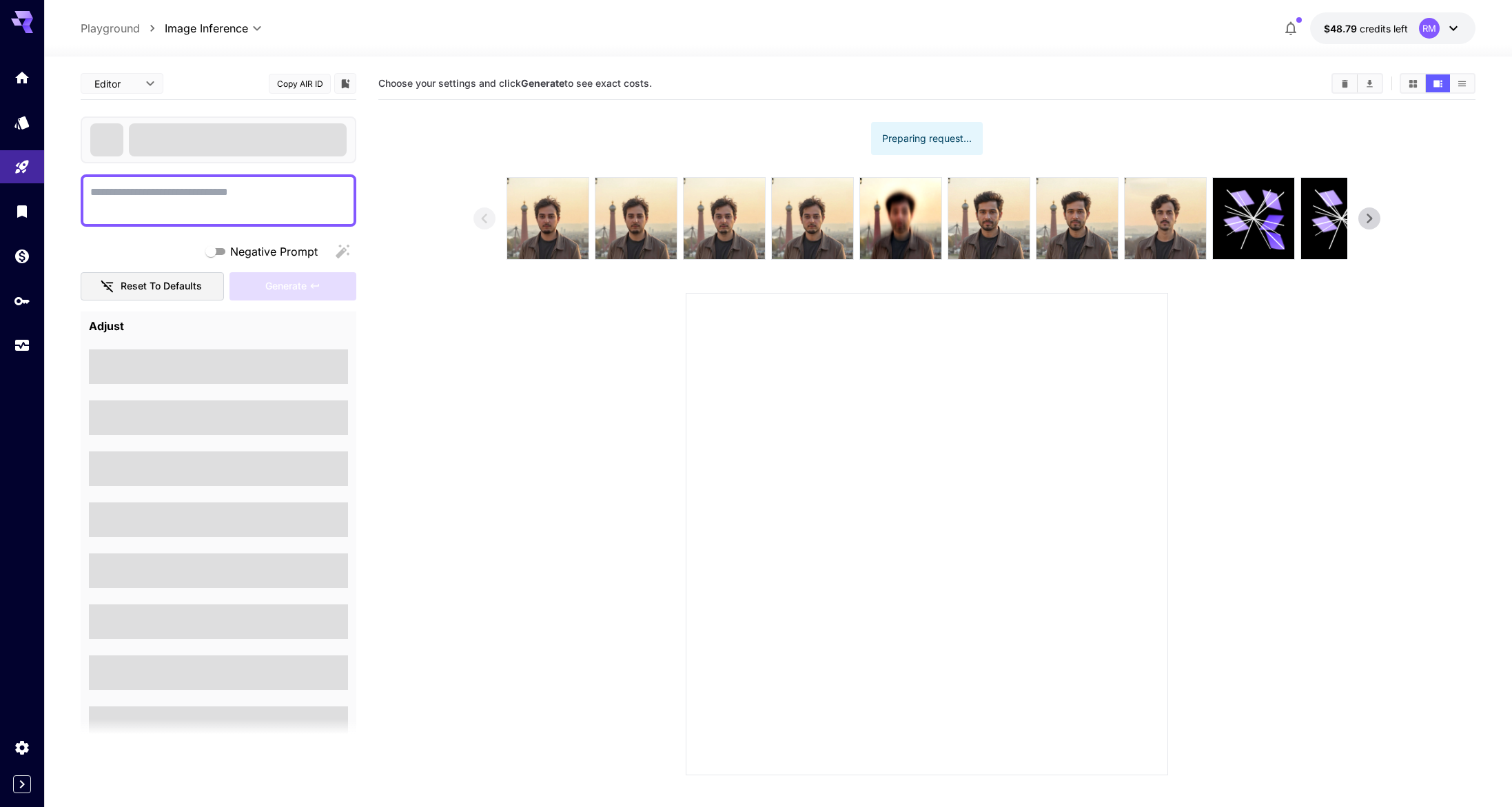
type textarea "**********"
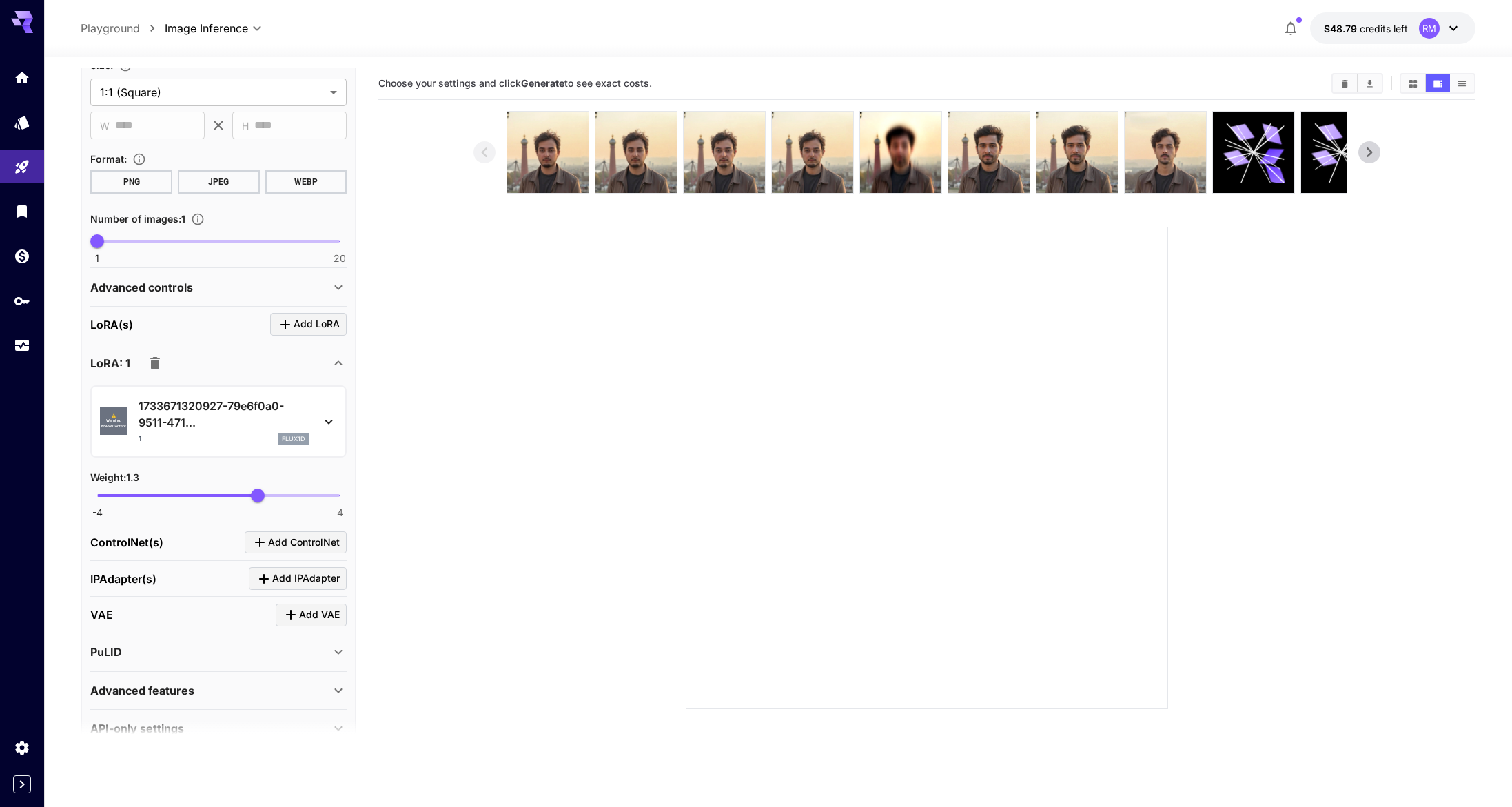
scroll to position [303, 0]
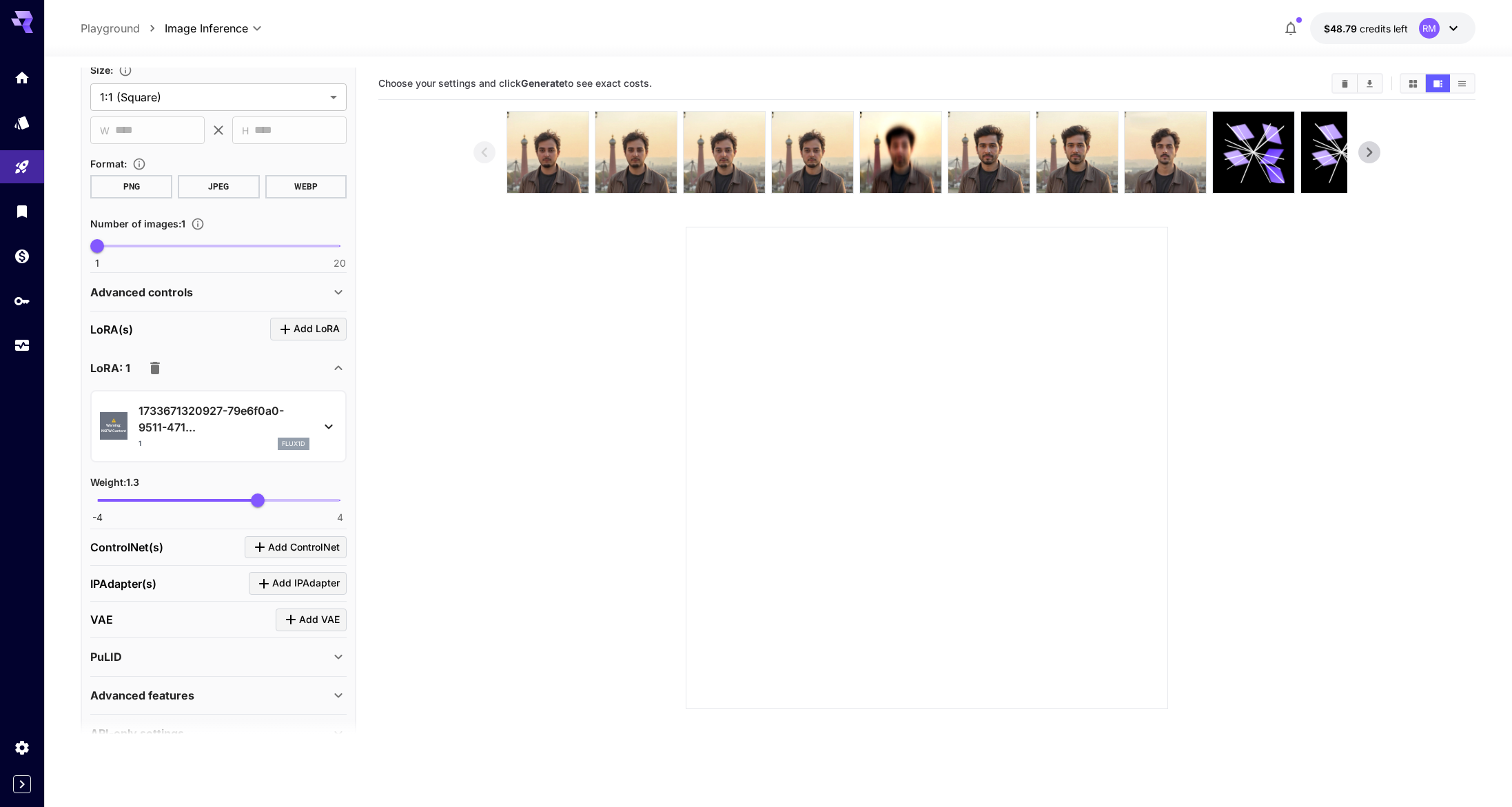
click at [154, 296] on p "Advanced controls" at bounding box center [141, 292] width 103 height 17
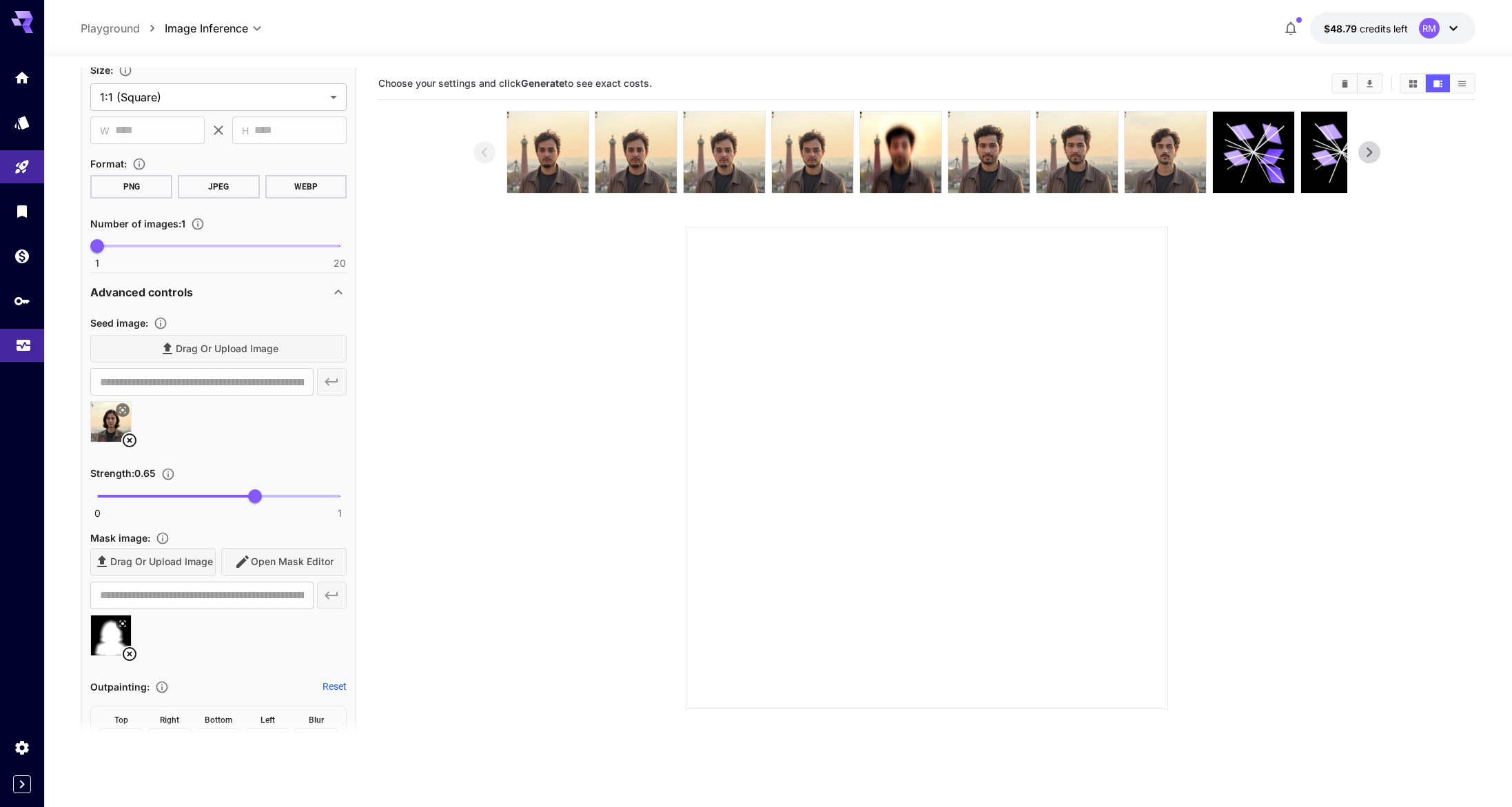
click at [32, 336] on link at bounding box center [22, 345] width 44 height 34
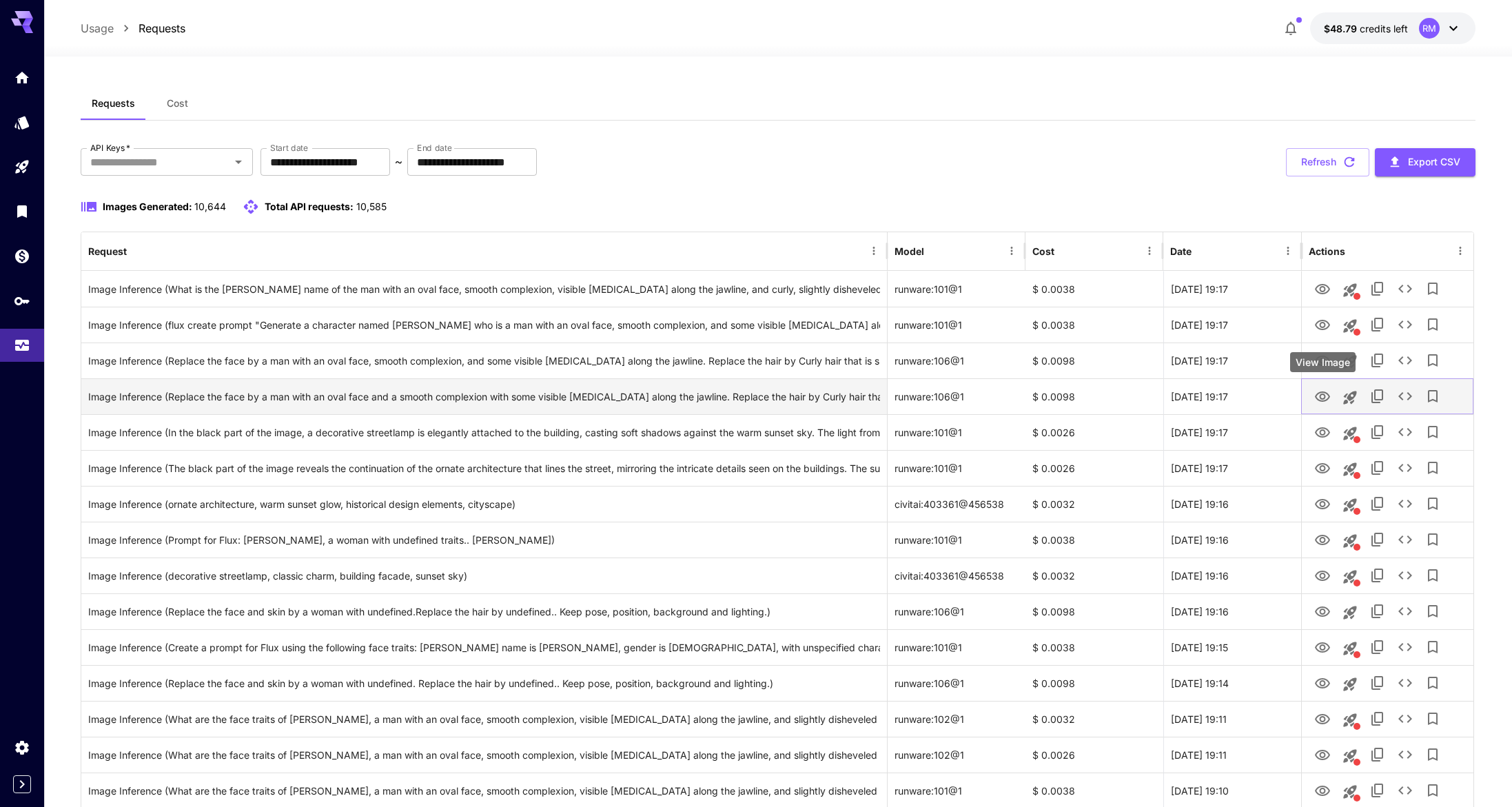
click at [1316, 392] on icon "View Image" at bounding box center [1323, 397] width 17 height 17
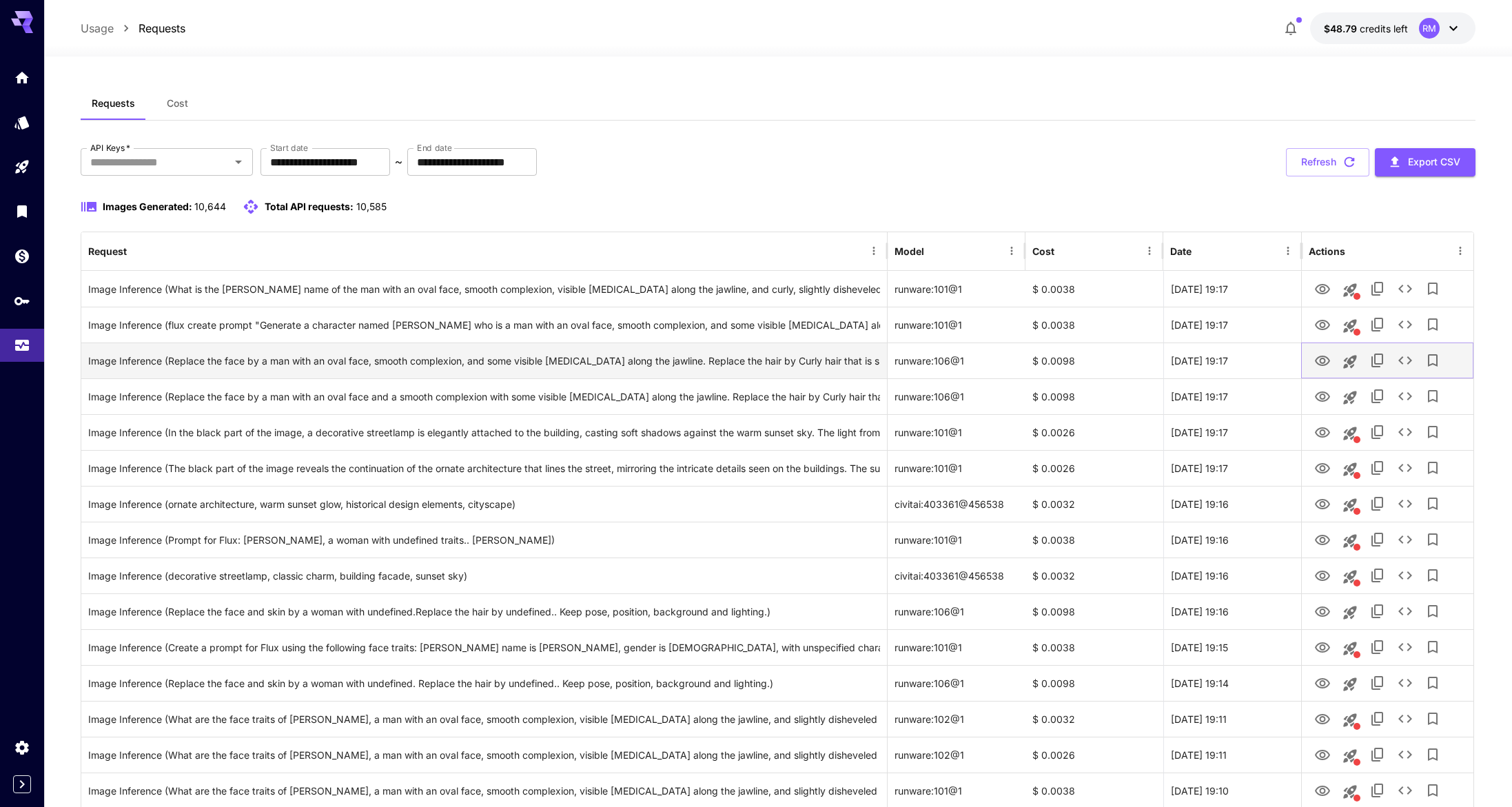
click at [1323, 369] on icon "View Image" at bounding box center [1323, 361] width 17 height 17
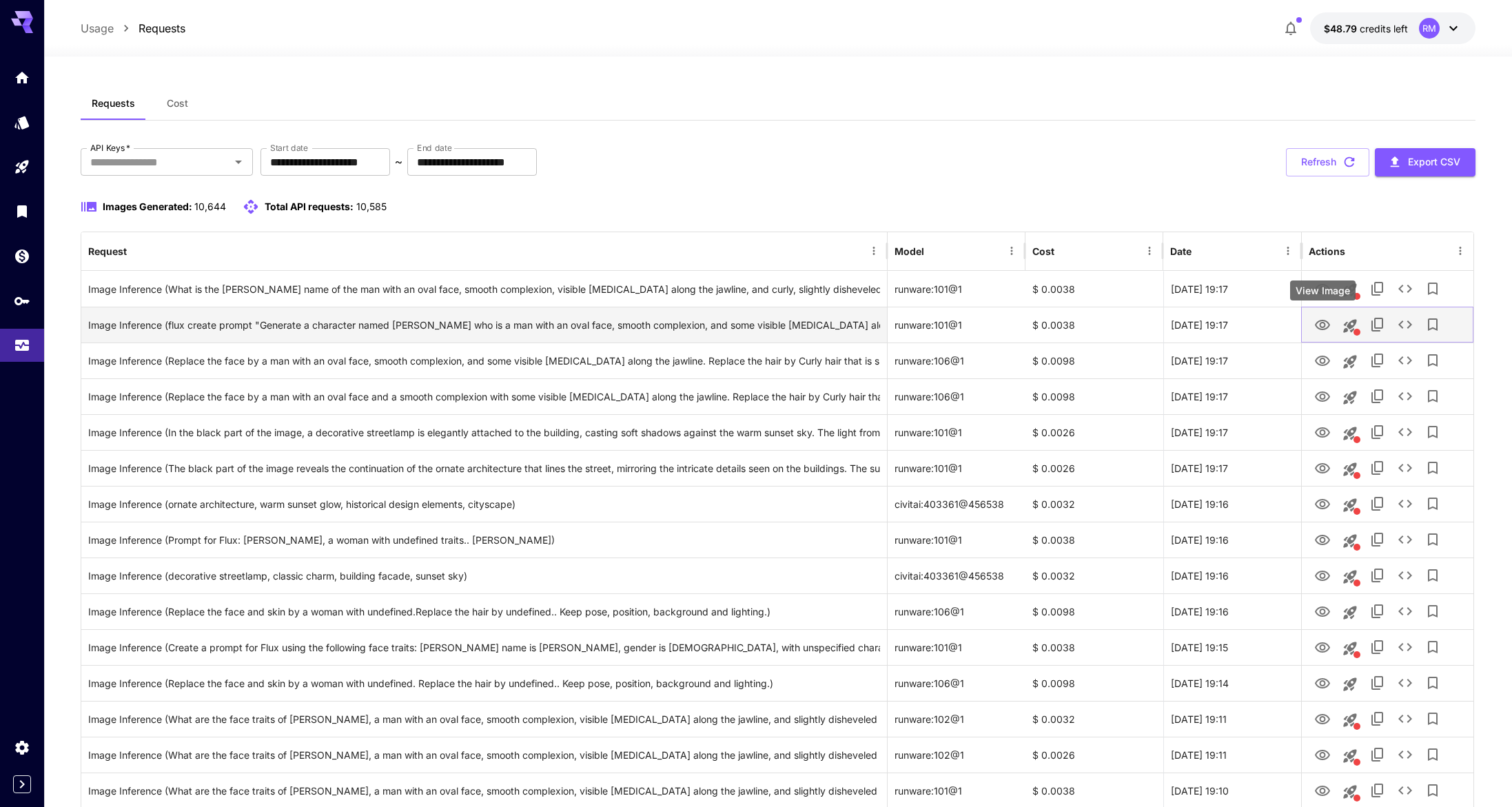
click at [1322, 319] on icon "View Image" at bounding box center [1323, 325] width 17 height 17
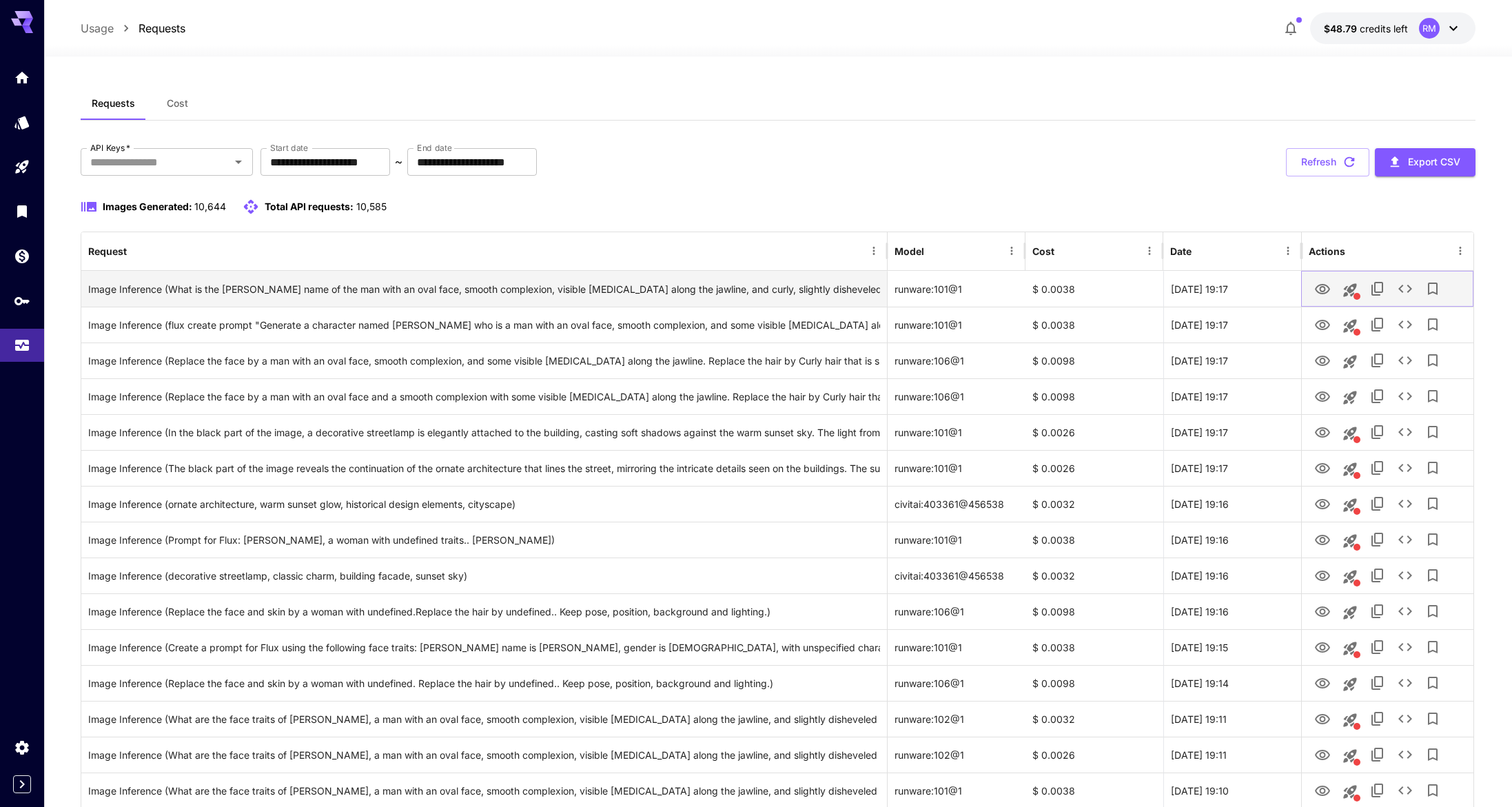
click at [1323, 288] on icon "View Image" at bounding box center [1323, 289] width 17 height 17
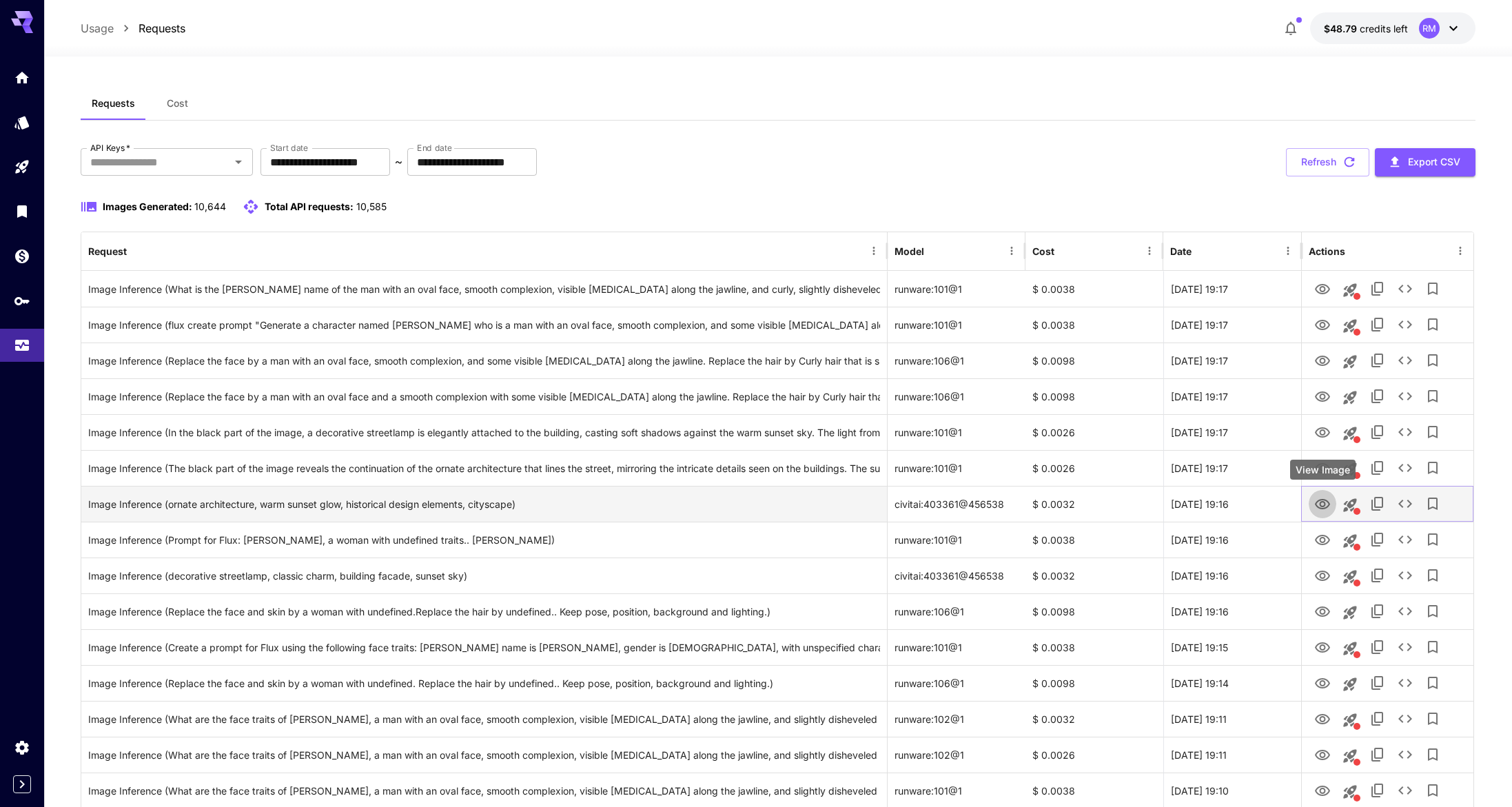
click at [1327, 510] on icon "View Image" at bounding box center [1323, 504] width 17 height 17
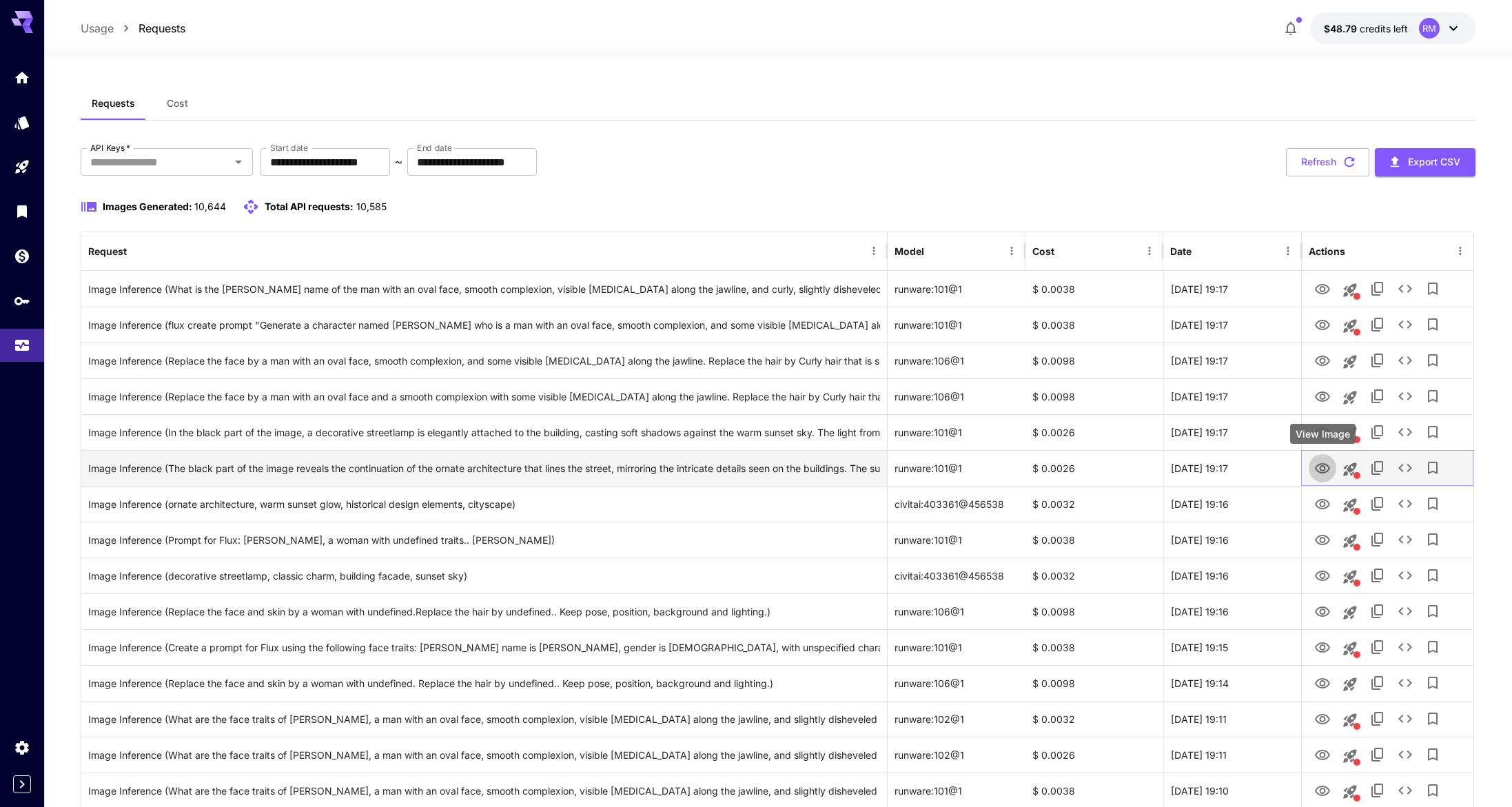
click at [1325, 477] on button "View Image" at bounding box center [1323, 468] width 28 height 29
click at [1325, 471] on icon "View Image" at bounding box center [1322, 468] width 15 height 10
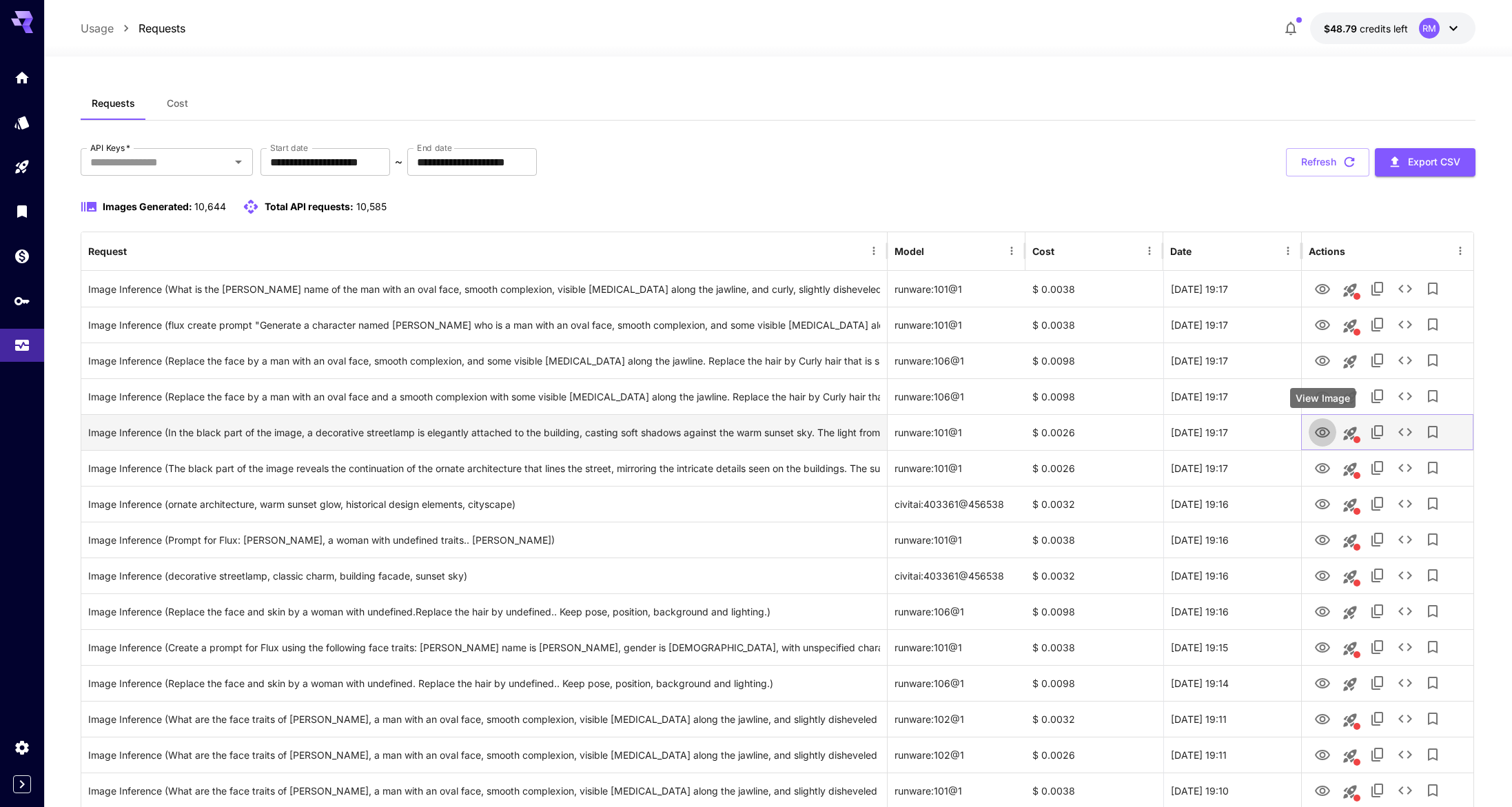
click at [1326, 423] on link "View Image" at bounding box center [1323, 431] width 17 height 17
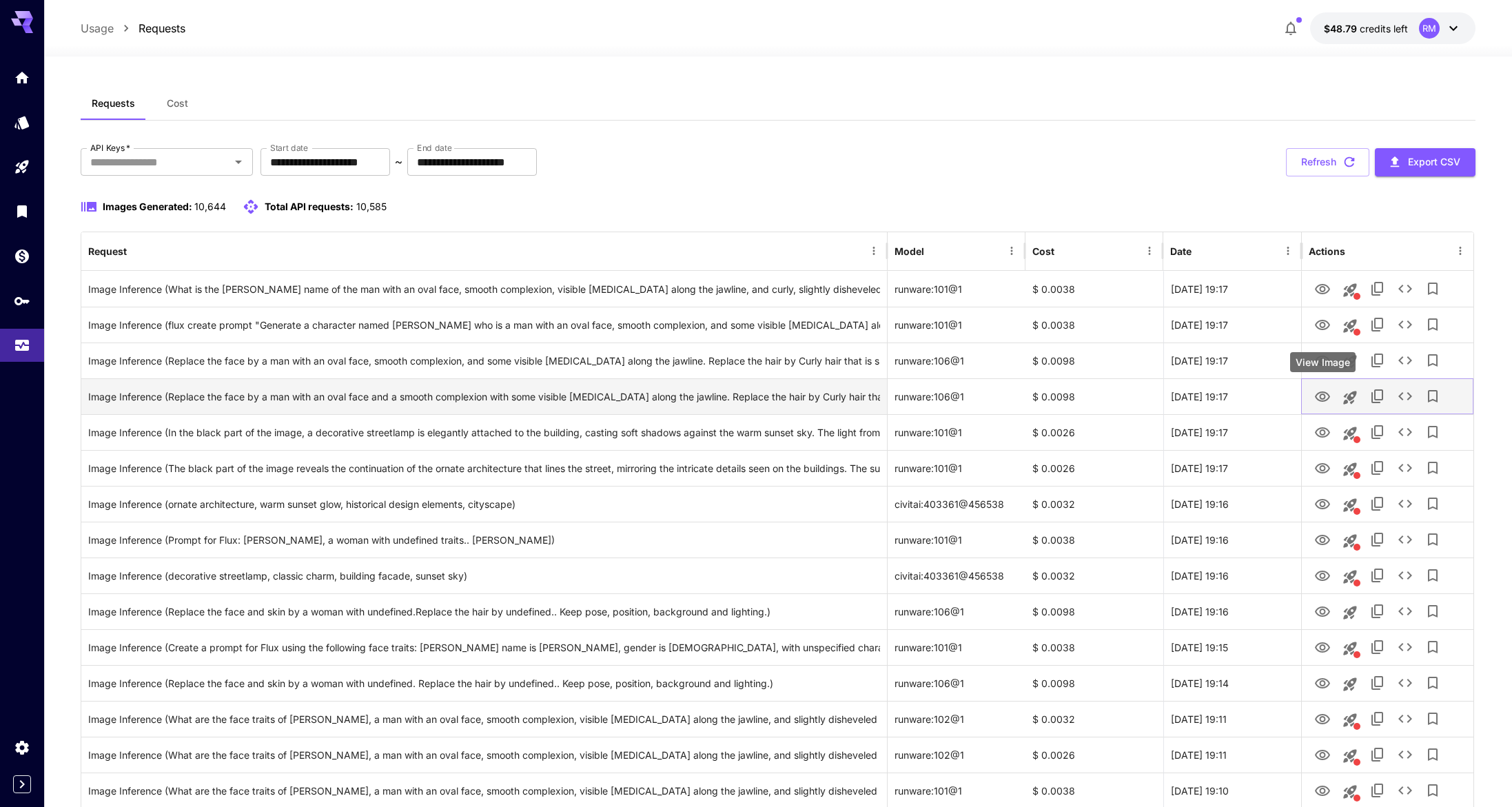
click at [1326, 392] on icon "View Image" at bounding box center [1322, 397] width 15 height 10
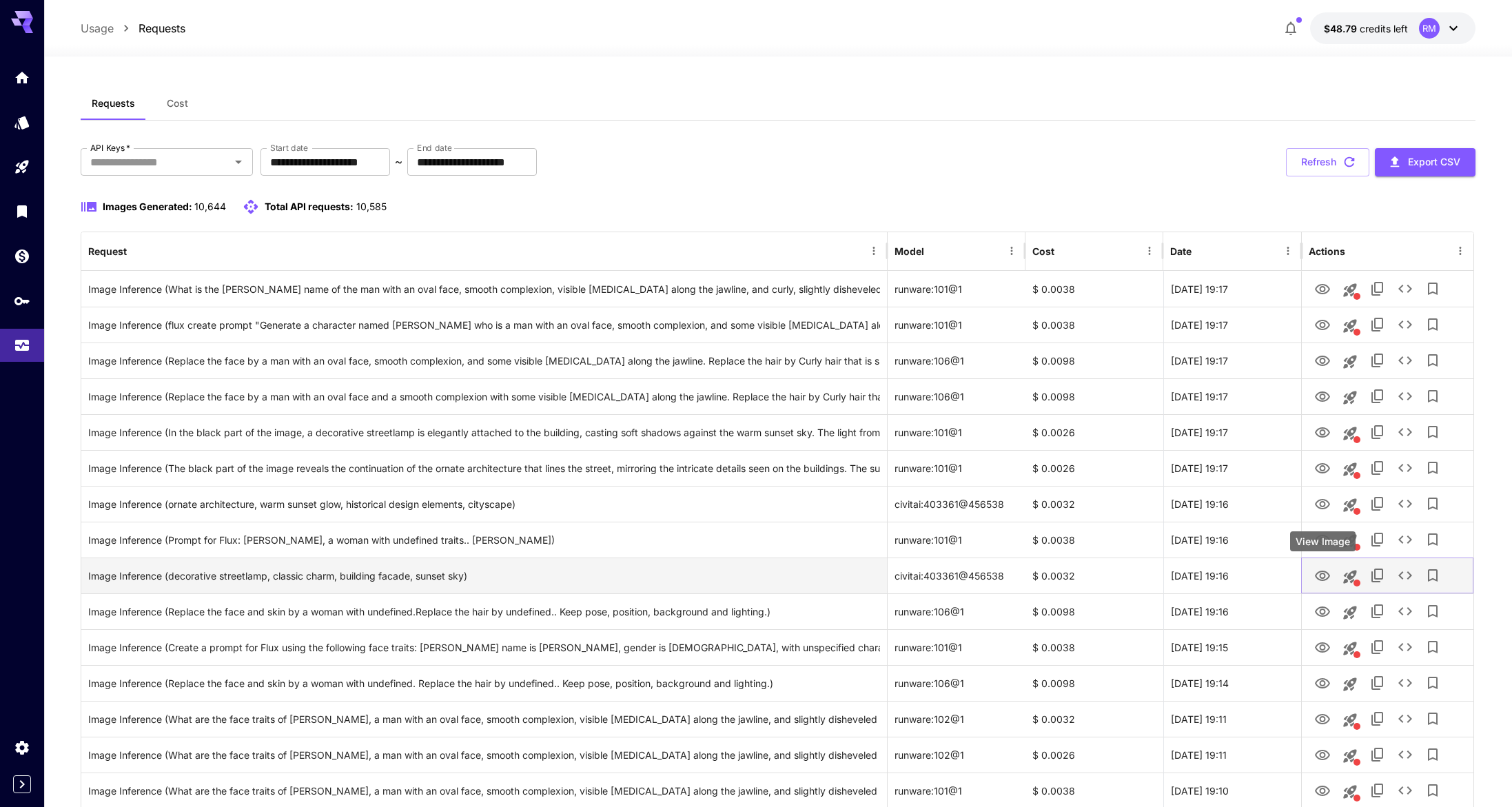
click at [1318, 564] on button "View Image" at bounding box center [1323, 574] width 28 height 29
click at [1320, 567] on icon "View Image" at bounding box center [1323, 575] width 17 height 17
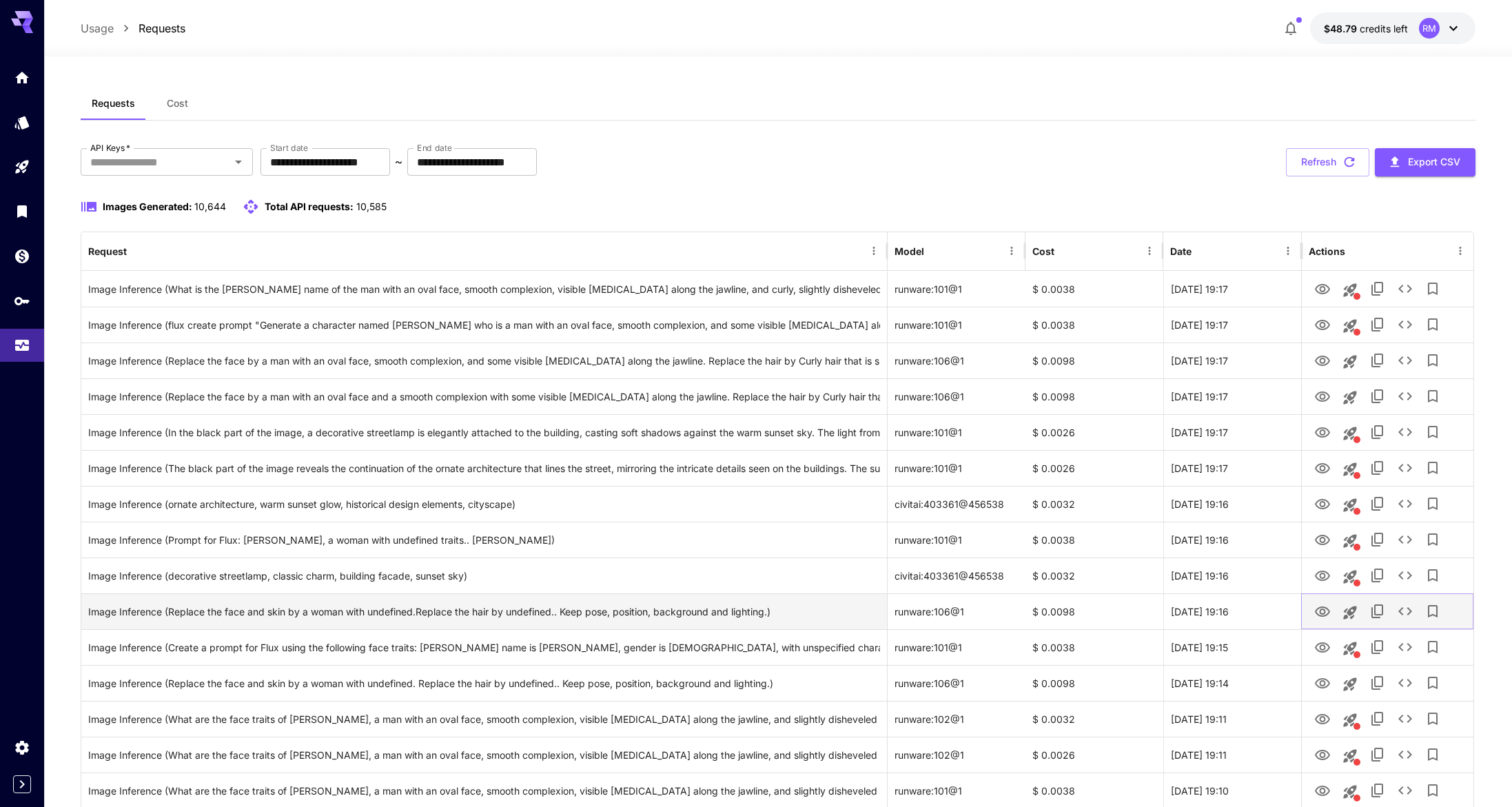
click at [1322, 614] on icon "View Image" at bounding box center [1323, 612] width 17 height 17
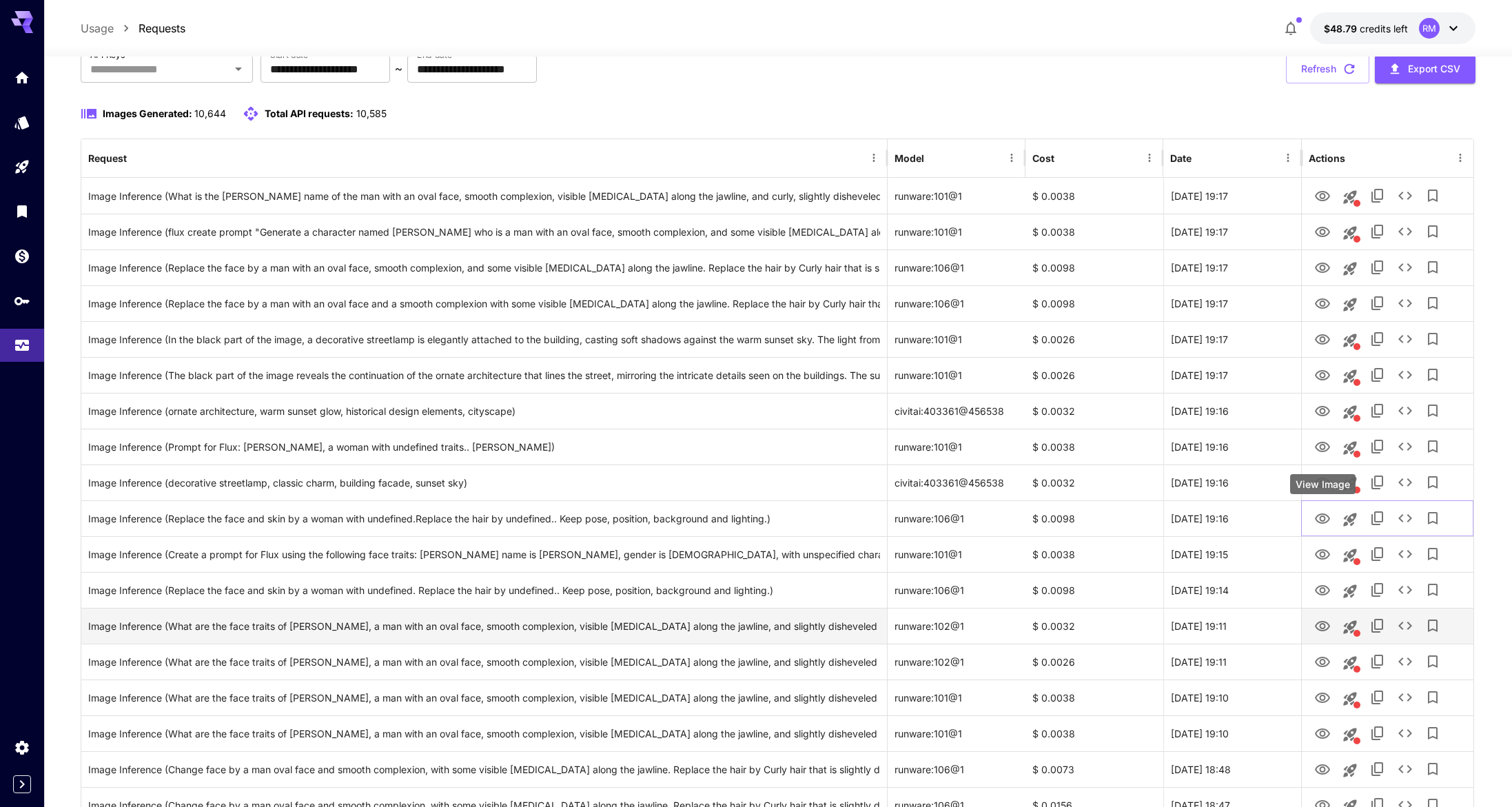
scroll to position [106, 0]
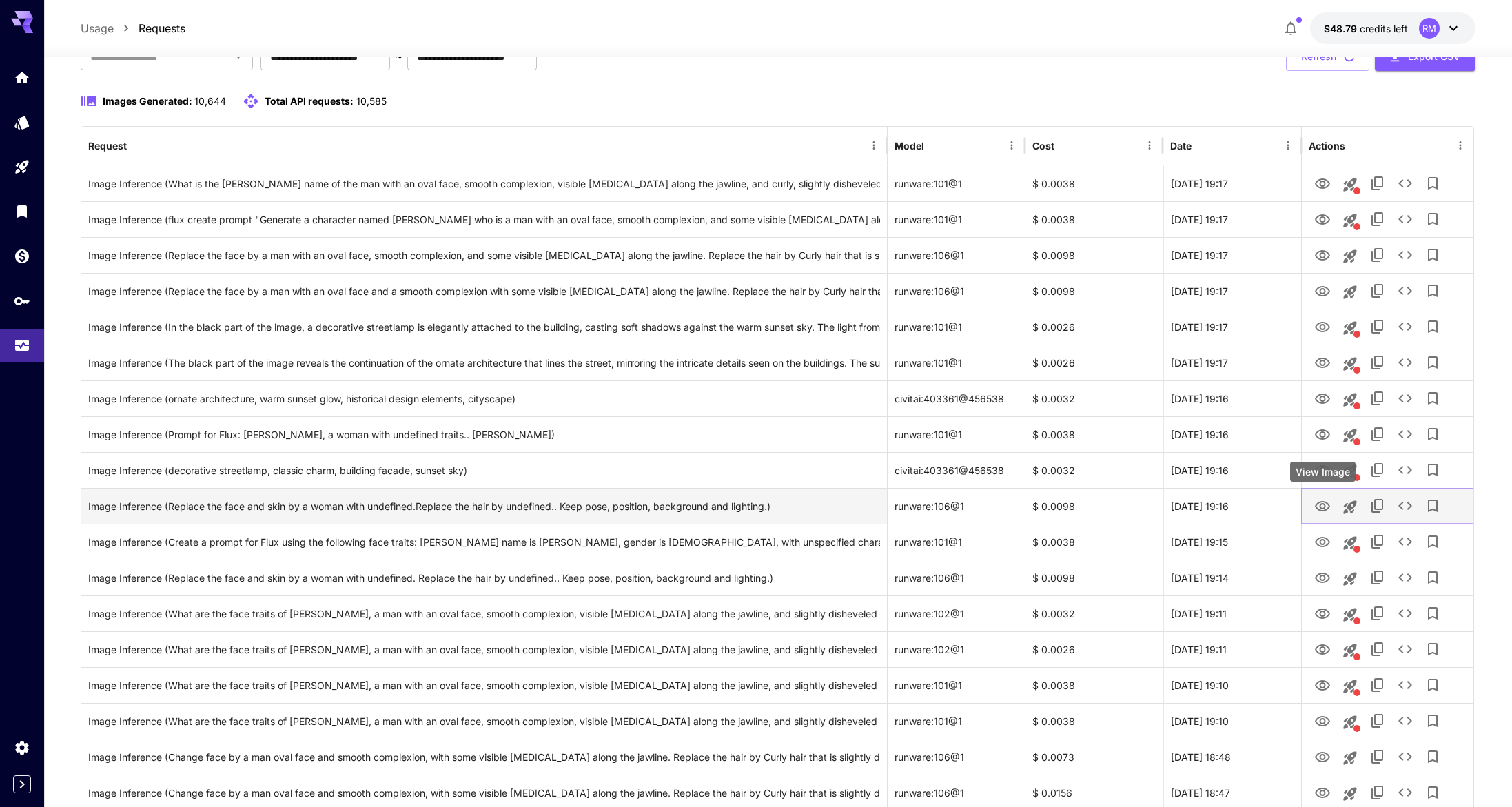
click at [1327, 510] on icon "View Image" at bounding box center [1323, 506] width 17 height 17
click at [1348, 503] on icon "Launch in playground" at bounding box center [1349, 506] width 13 height 13
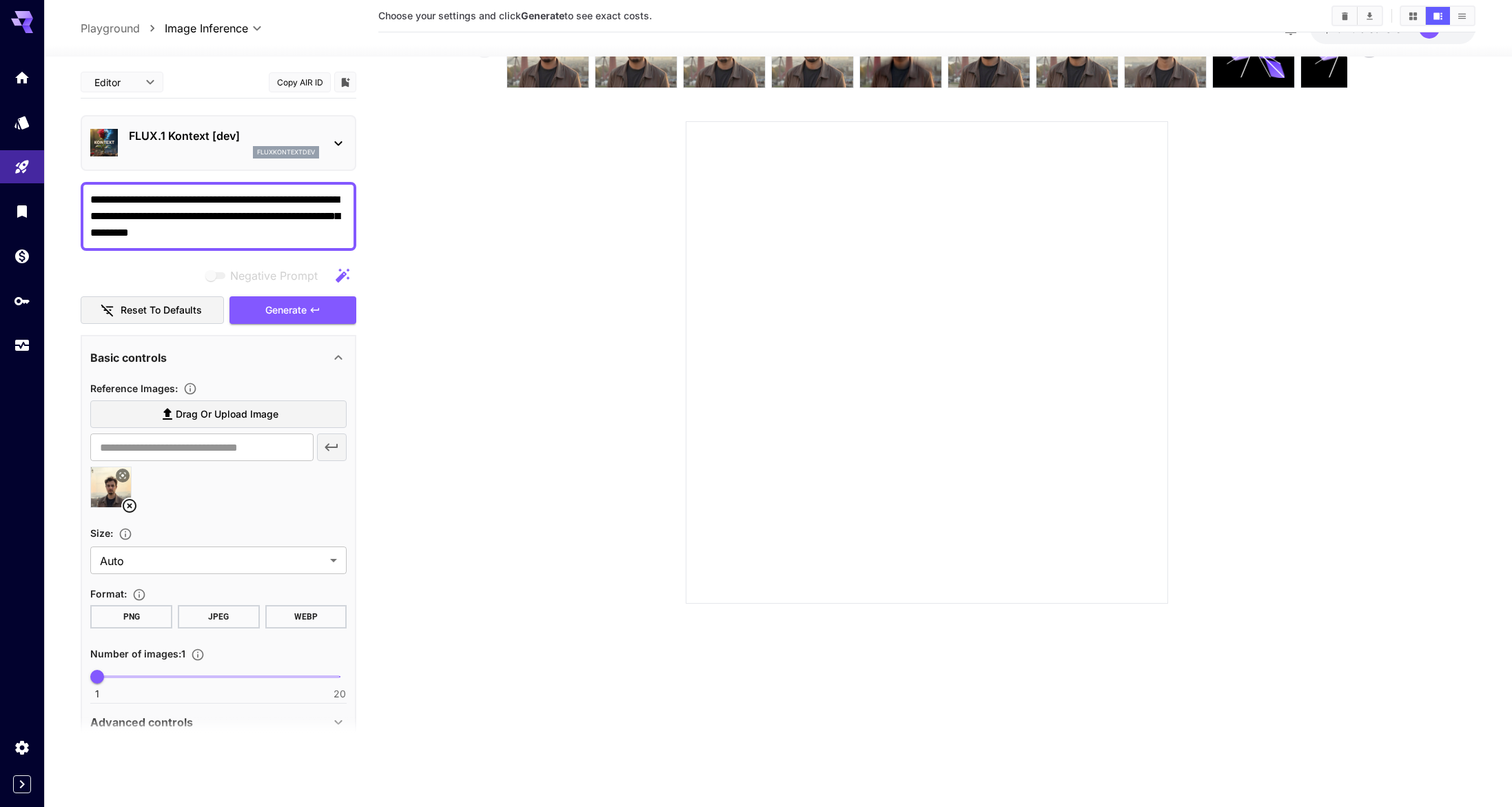
click at [283, 241] on textarea "**********" at bounding box center [218, 216] width 257 height 49
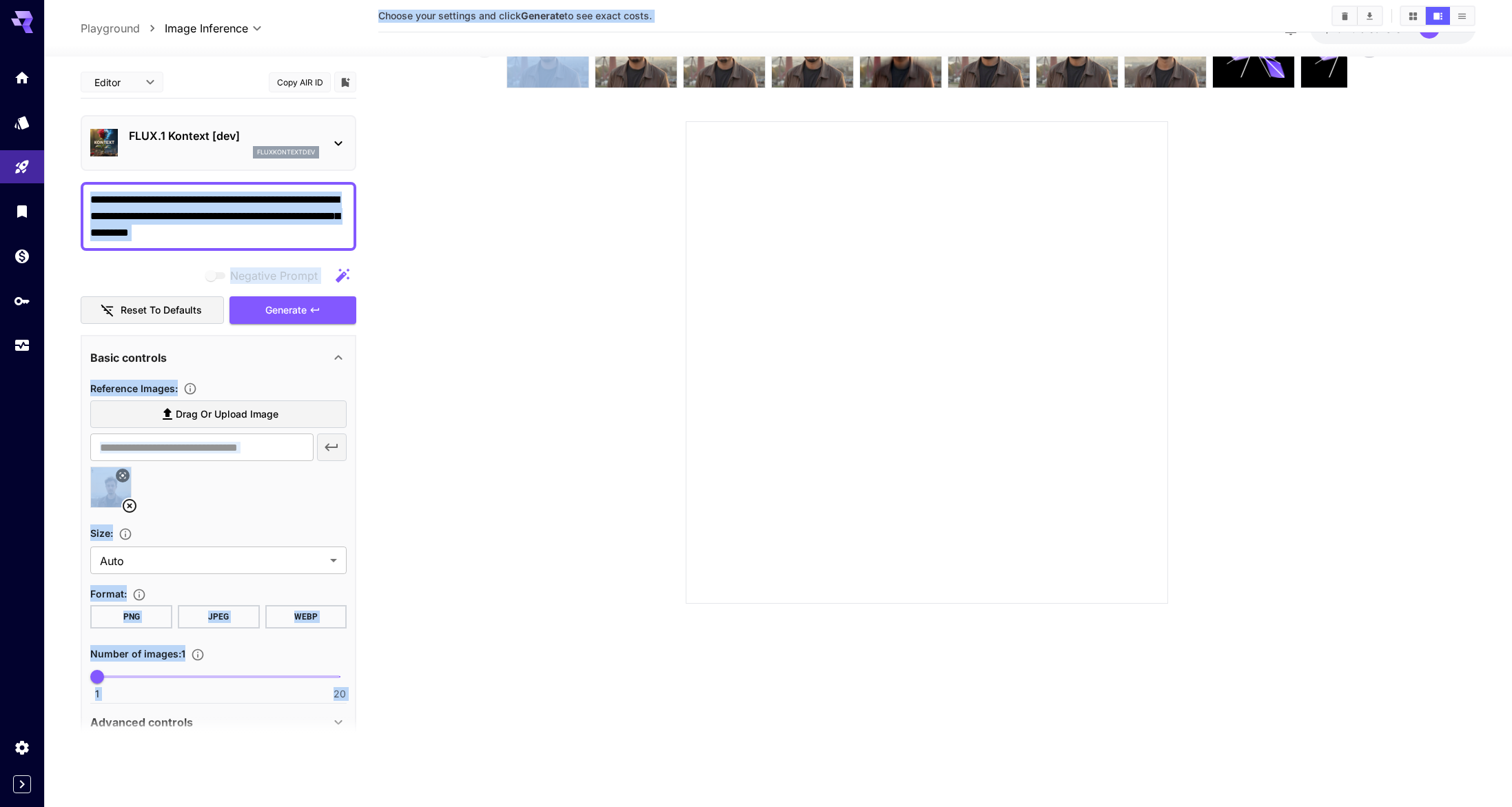
drag, startPoint x: 368, startPoint y: 232, endPoint x: 272, endPoint y: 225, distance: 96.3
click at [272, 225] on main "**********" at bounding box center [778, 371] width 1395 height 818
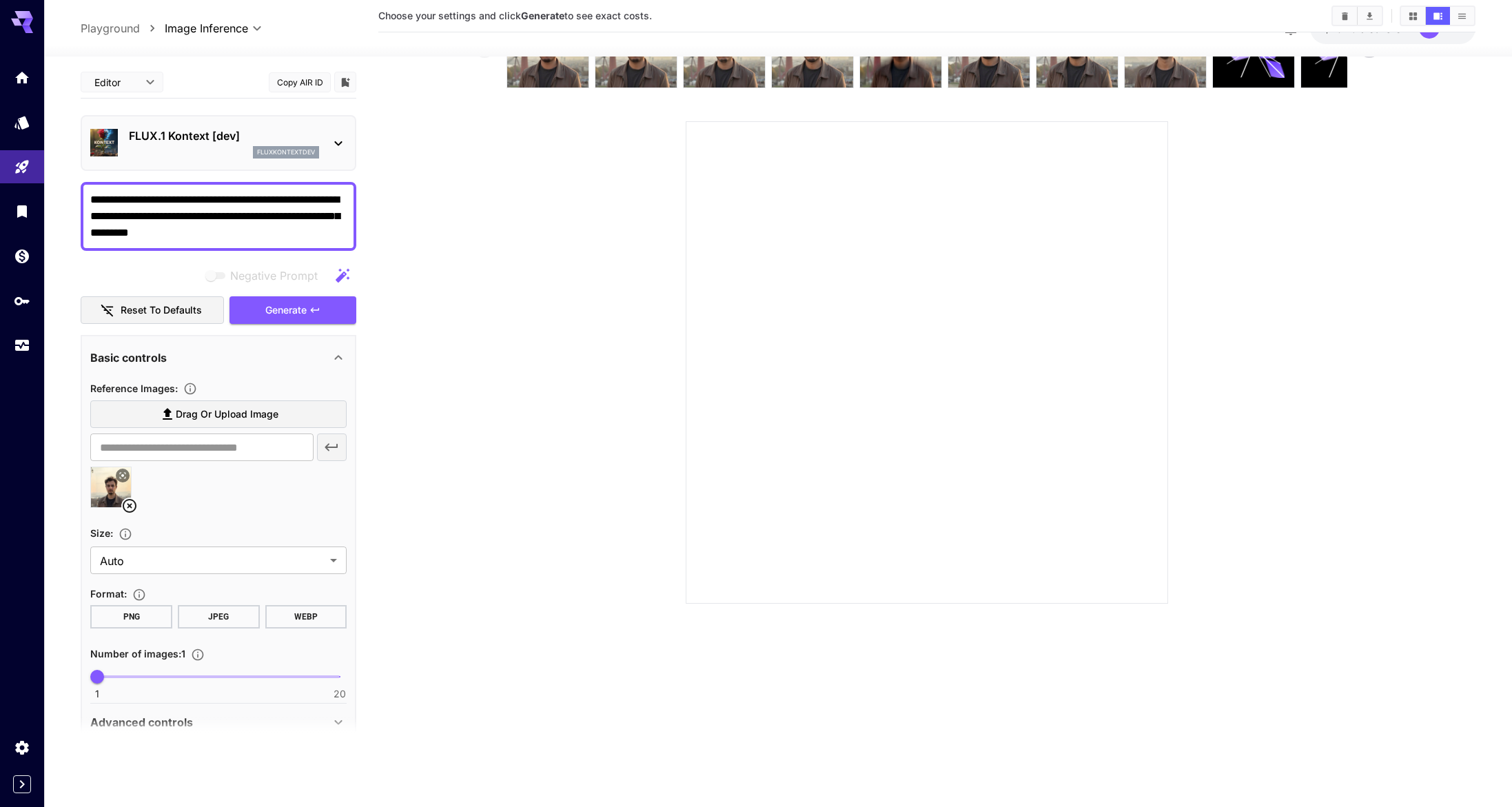
click at [289, 233] on textarea "**********" at bounding box center [218, 216] width 257 height 49
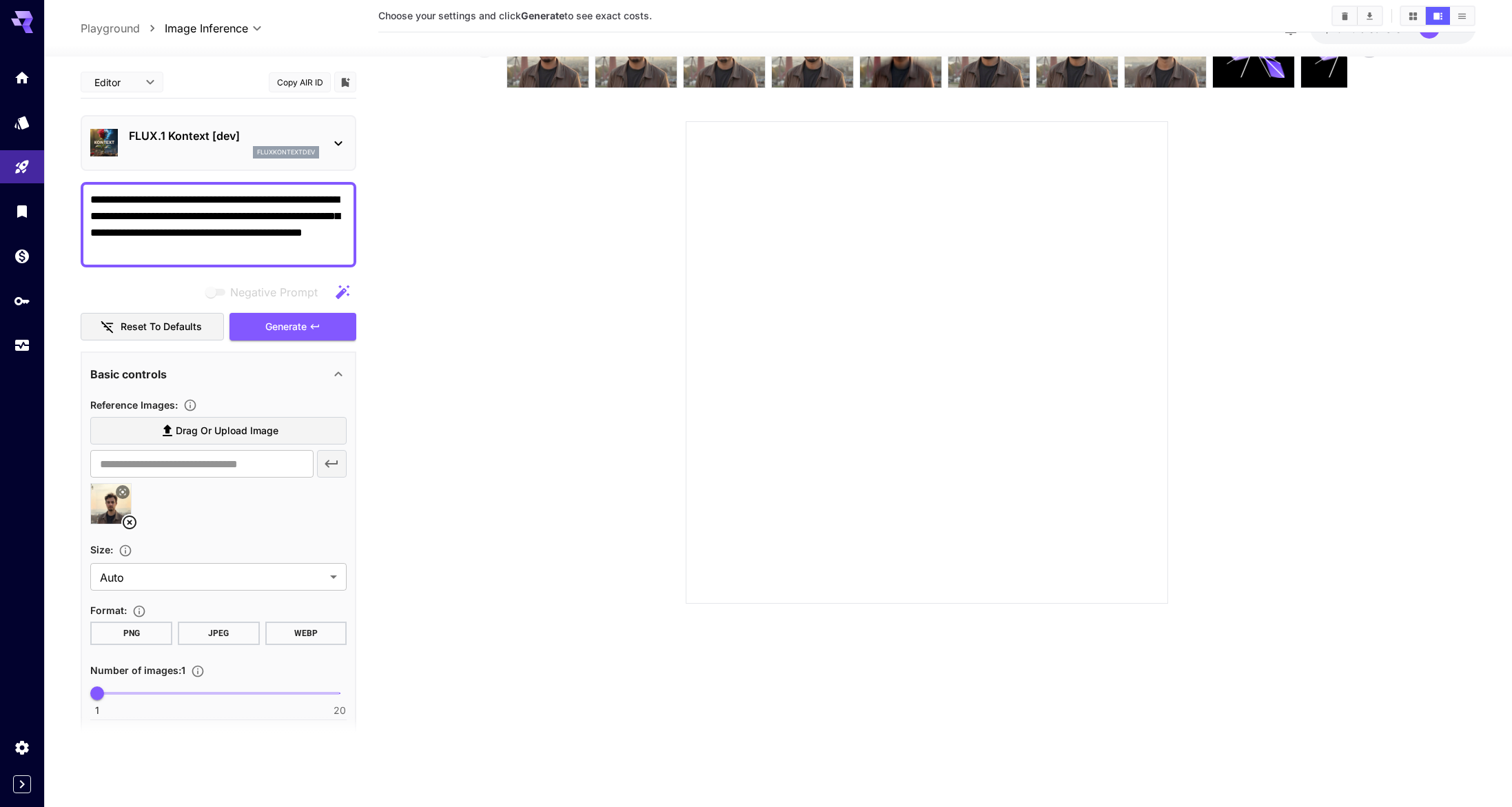
click at [288, 312] on div "Negative Prompt Reset to defaults Generate" at bounding box center [218, 310] width 275 height 63
click at [282, 328] on span "Generate" at bounding box center [286, 327] width 41 height 17
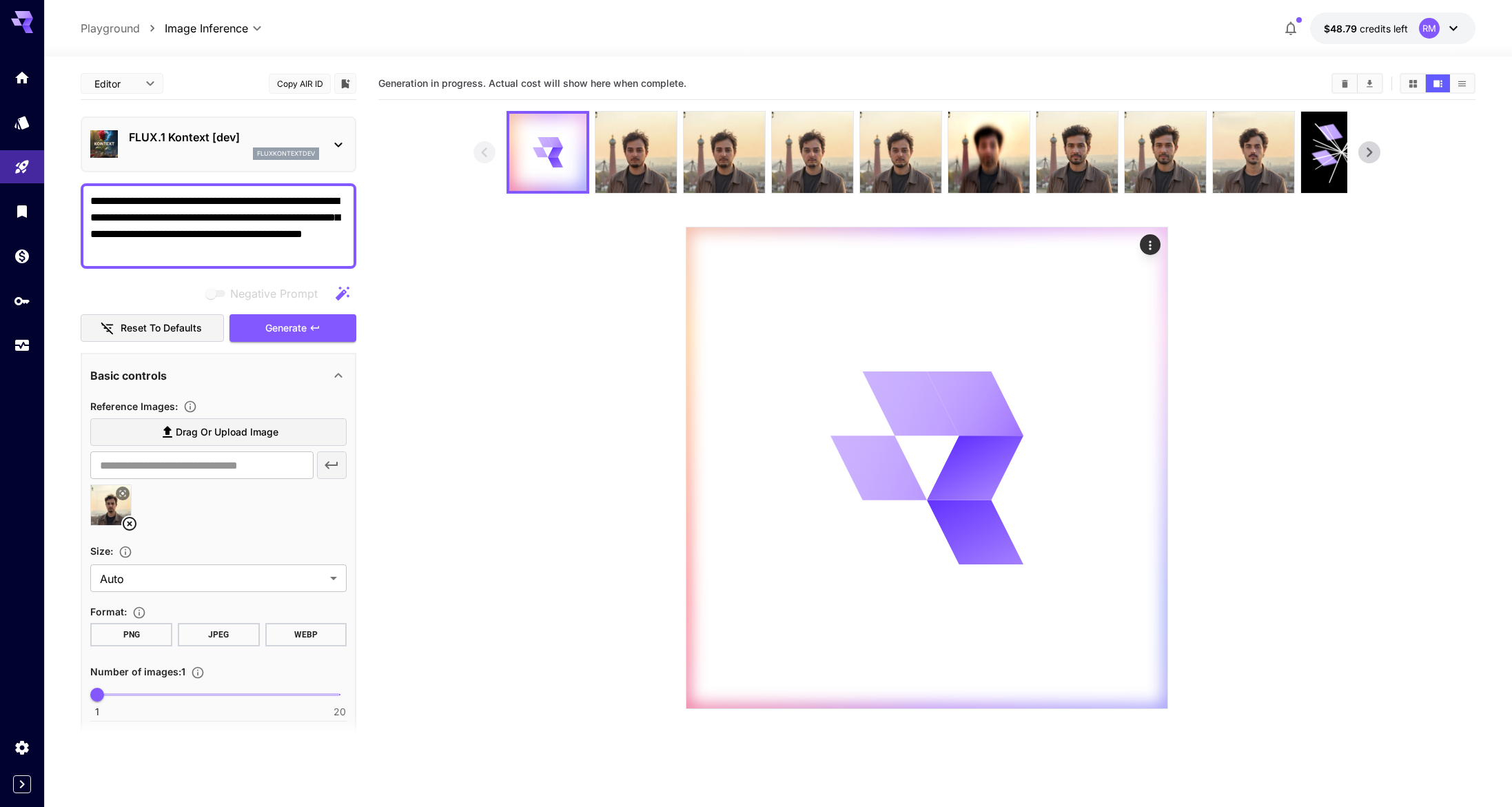
scroll to position [3, 0]
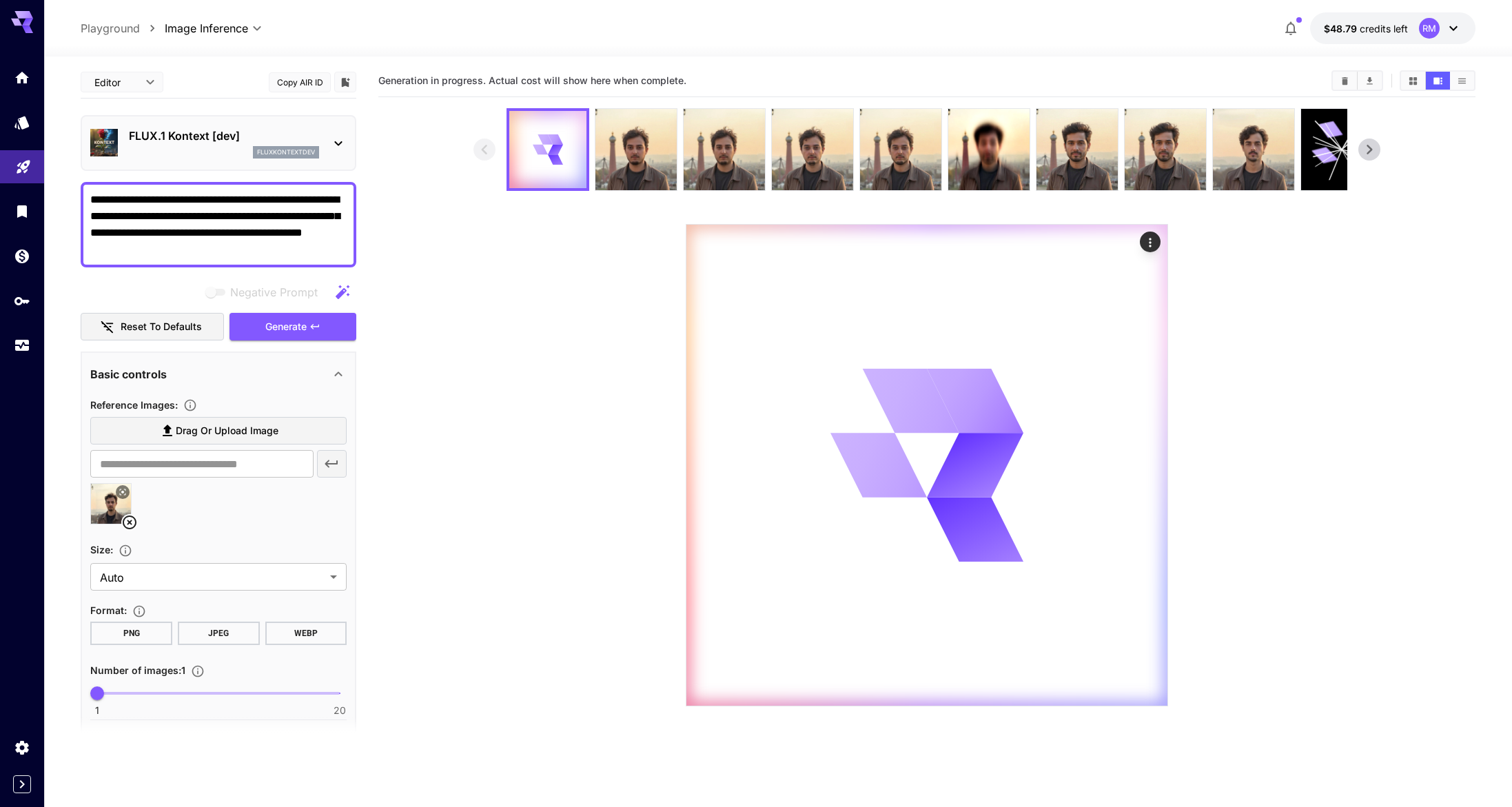
drag, startPoint x: 217, startPoint y: 223, endPoint x: 0, endPoint y: 163, distance: 225.1
click at [0, 163] on div "**********" at bounding box center [756, 455] width 1512 height 916
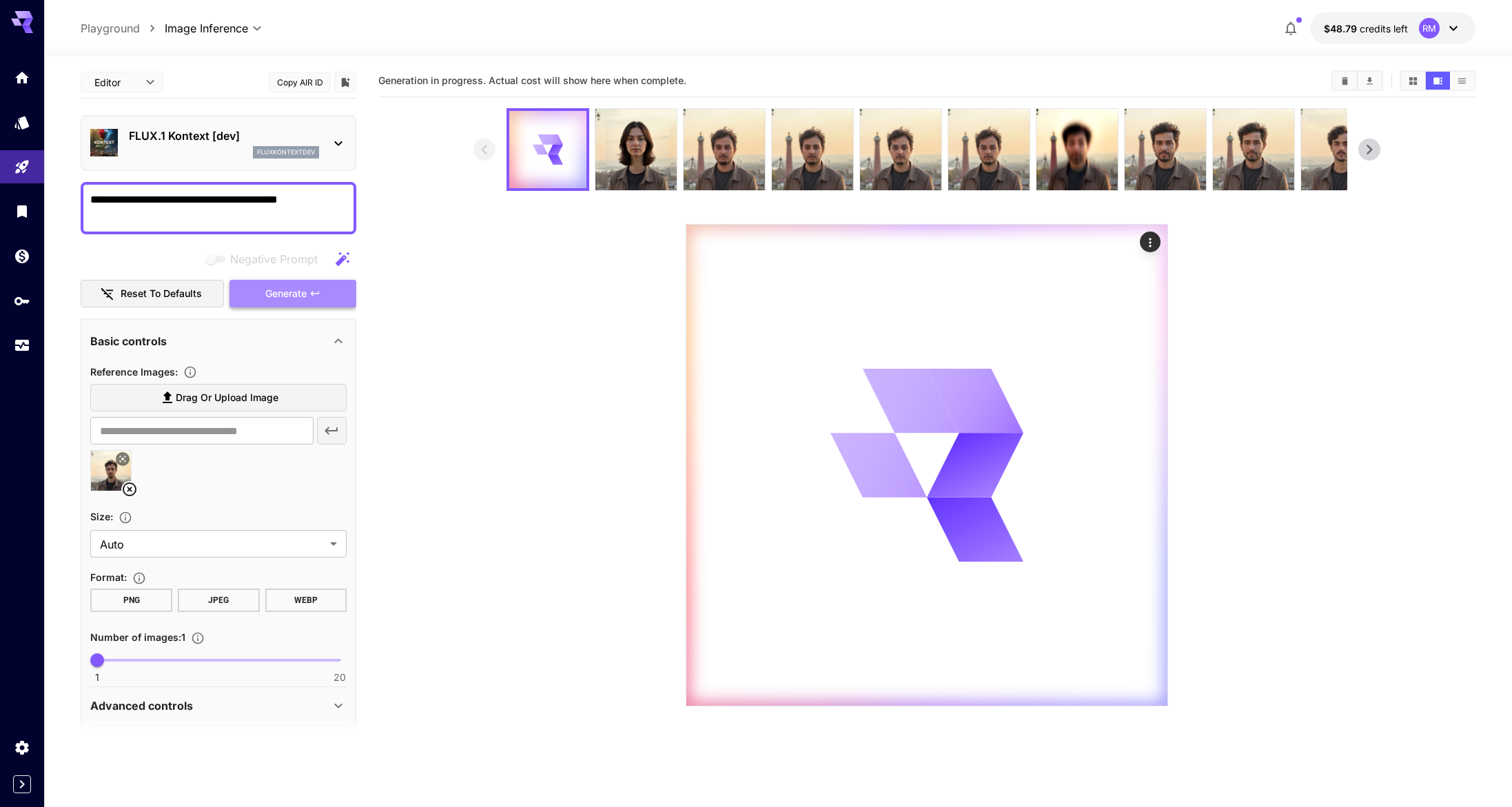
click at [296, 288] on span "Generate" at bounding box center [286, 293] width 41 height 17
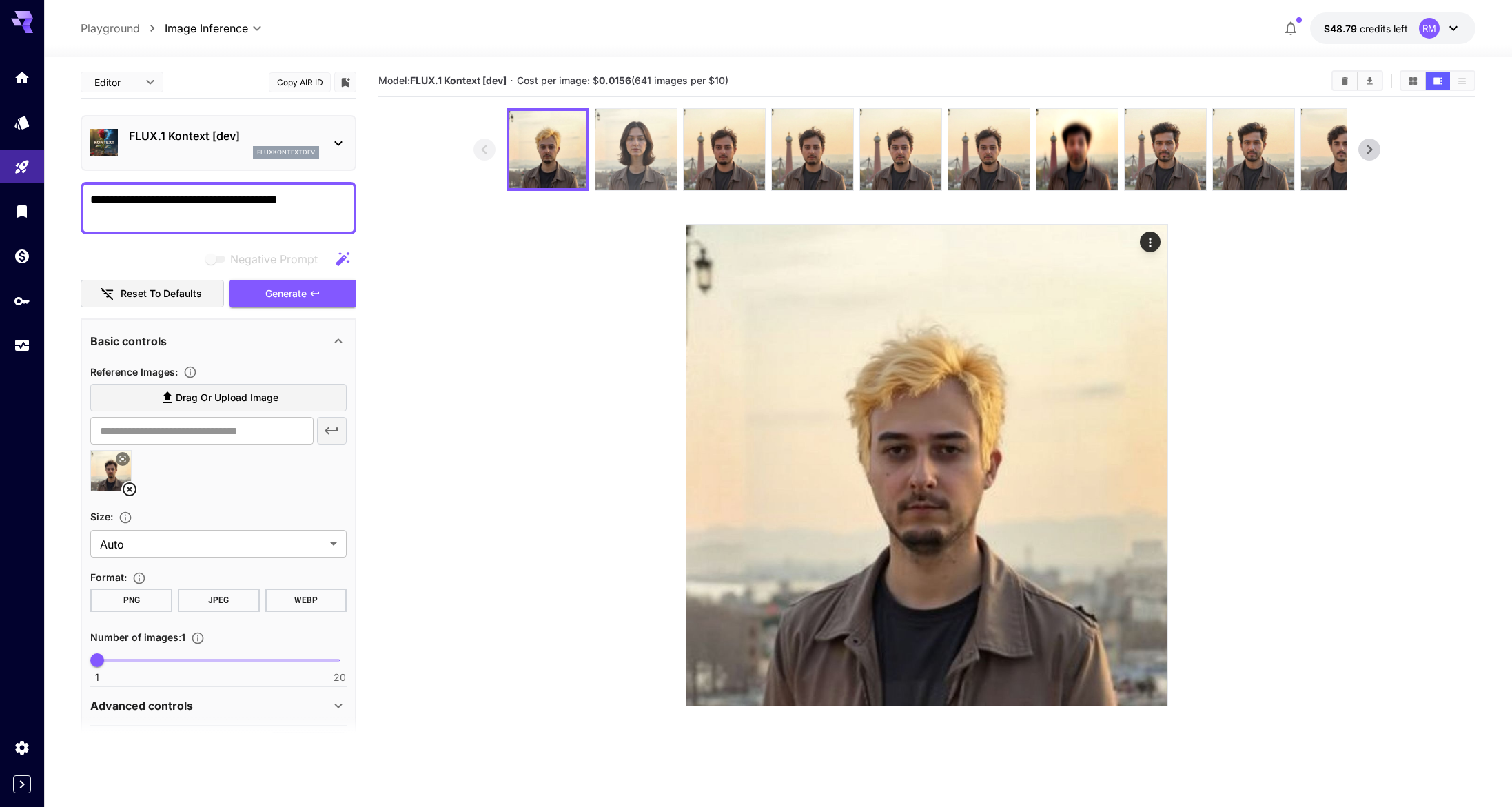
click at [617, 163] on img at bounding box center [636, 149] width 81 height 81
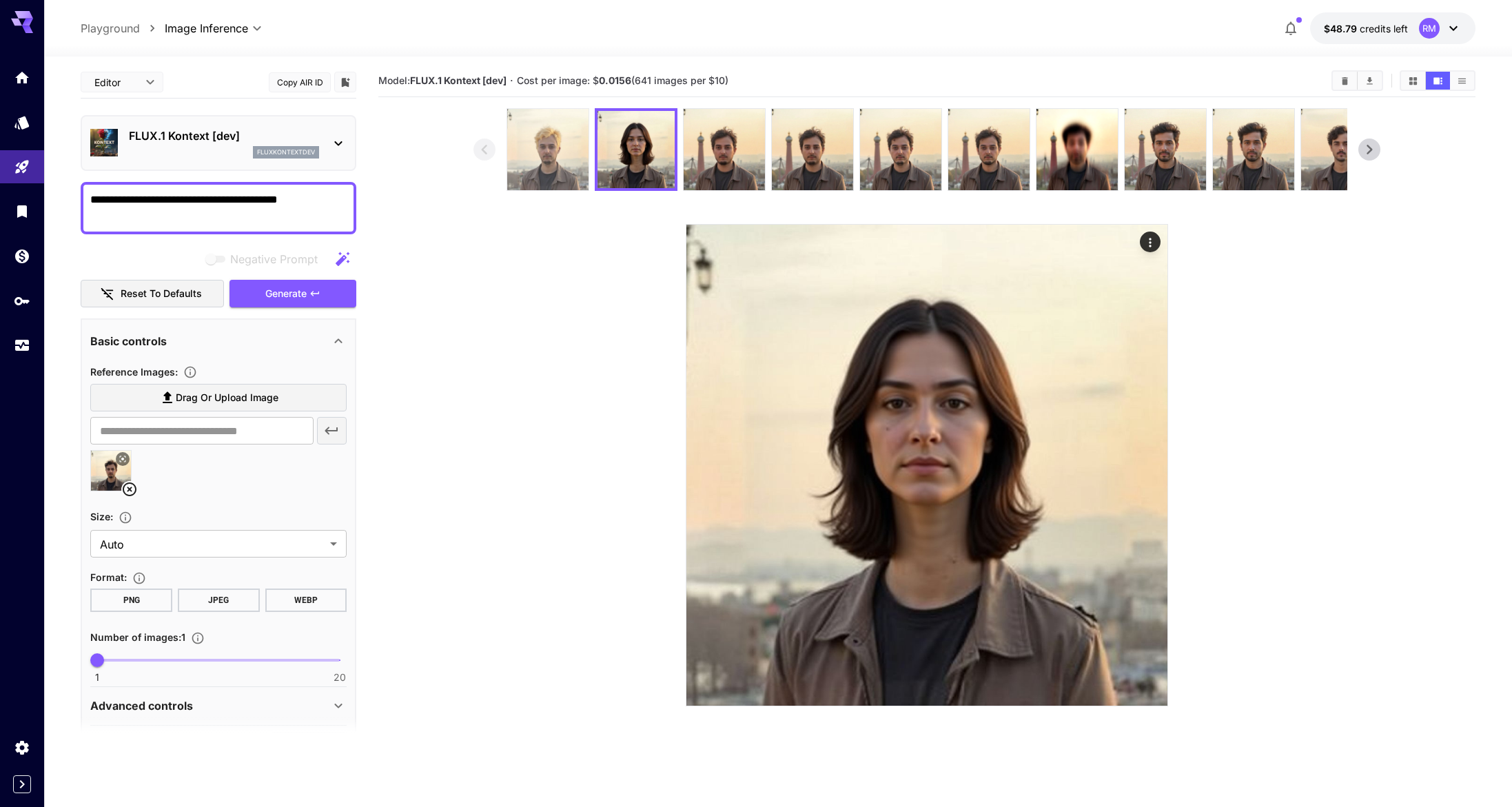
click at [573, 168] on img at bounding box center [548, 149] width 81 height 81
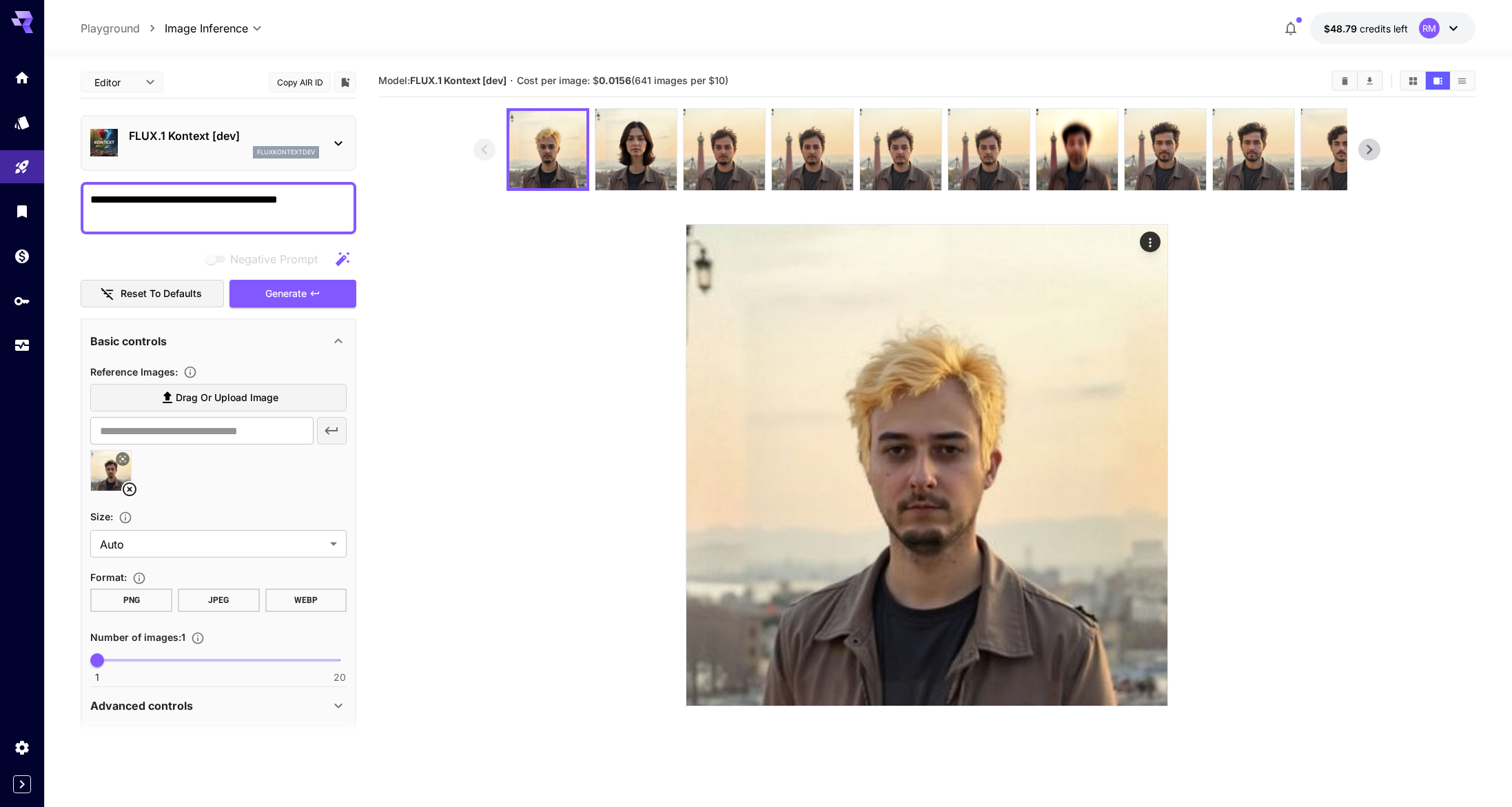
click at [154, 196] on textarea "**********" at bounding box center [218, 208] width 257 height 34
type textarea "**********"
click at [8, 346] on link at bounding box center [22, 345] width 44 height 34
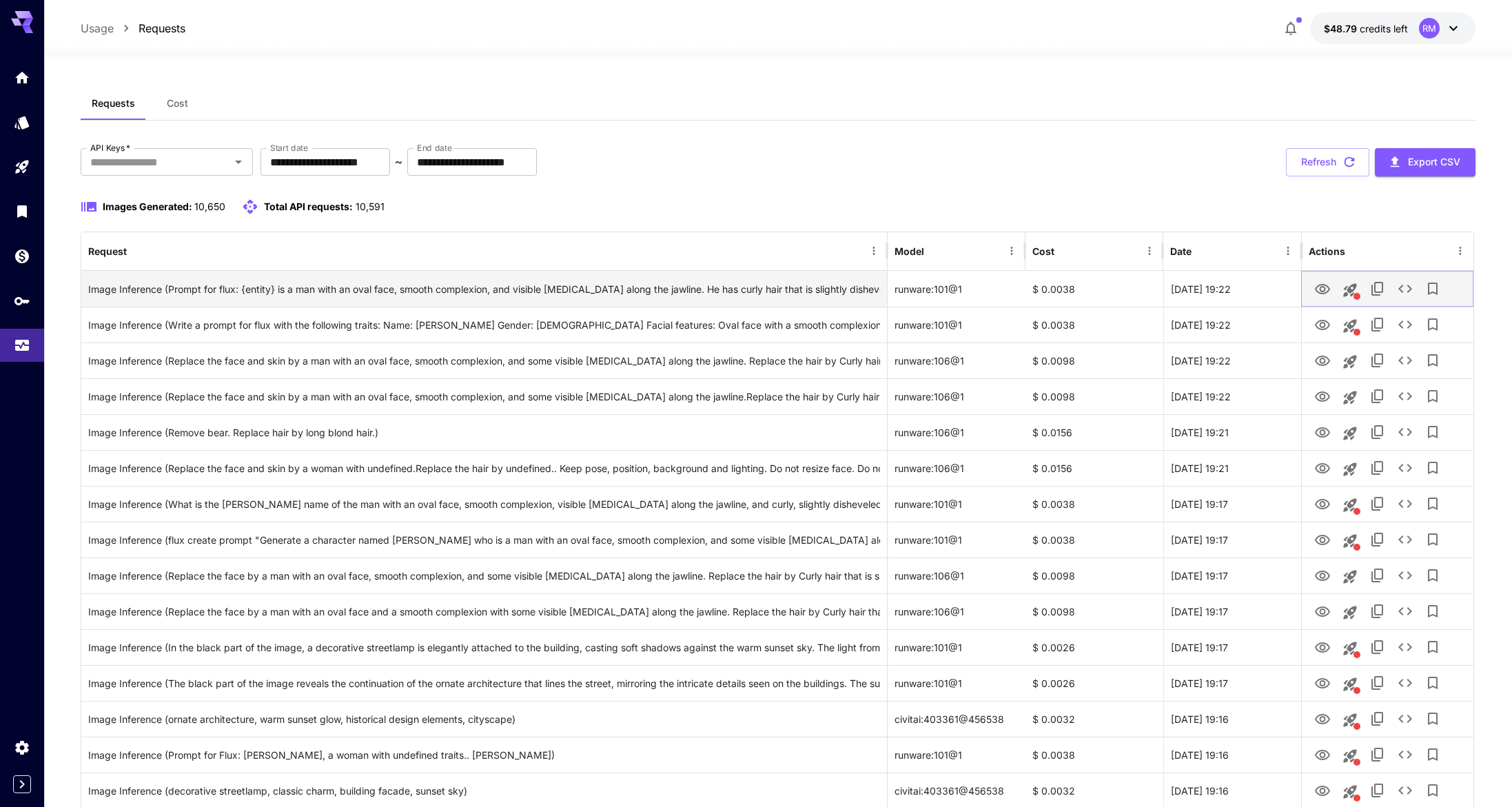
click at [1328, 292] on icon "View Image" at bounding box center [1323, 289] width 17 height 17
click at [1354, 285] on icon "This request includes a reference image. Clicking this will load all other para…" at bounding box center [1349, 289] width 13 height 13
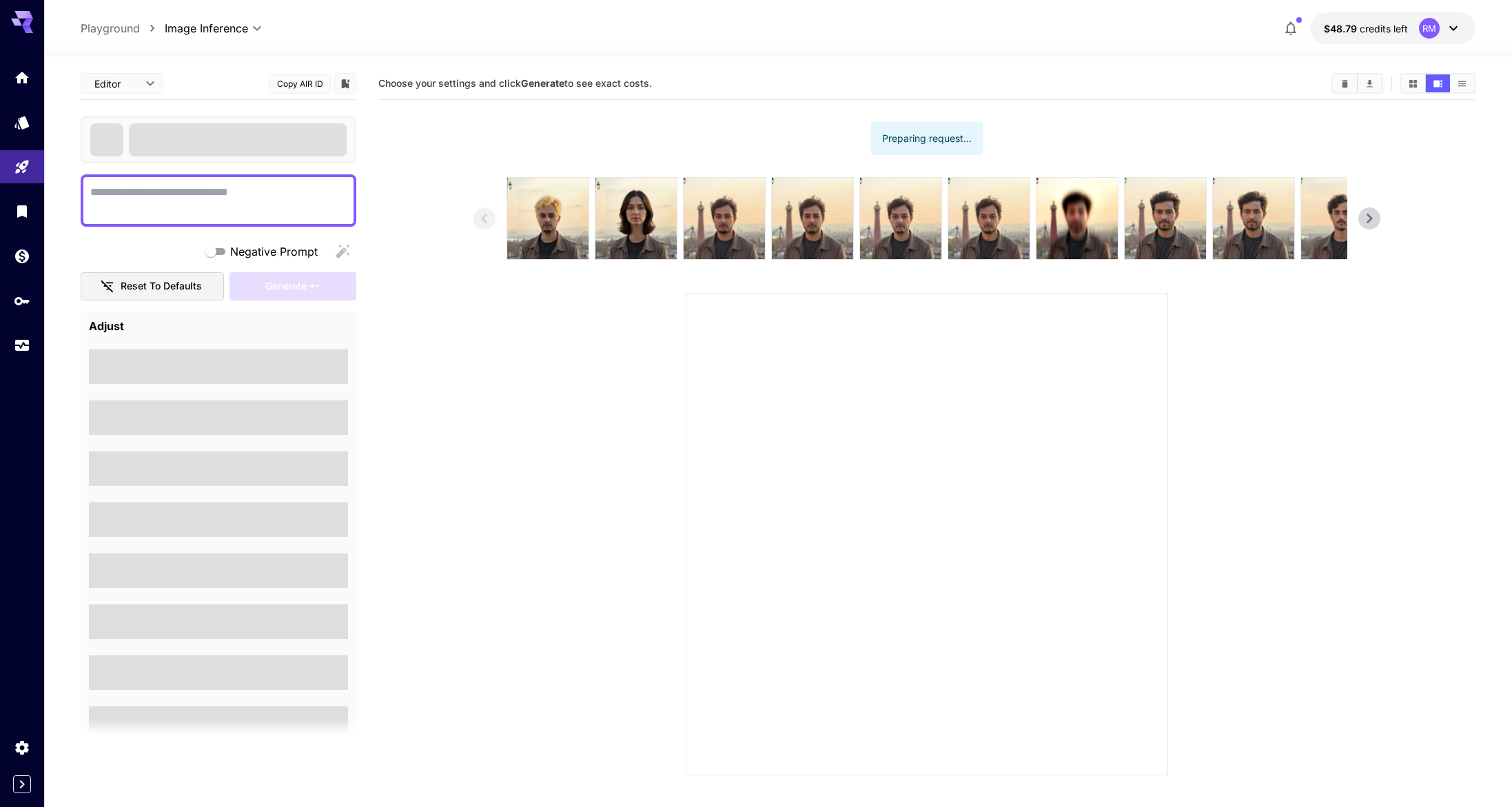
type textarea "**********"
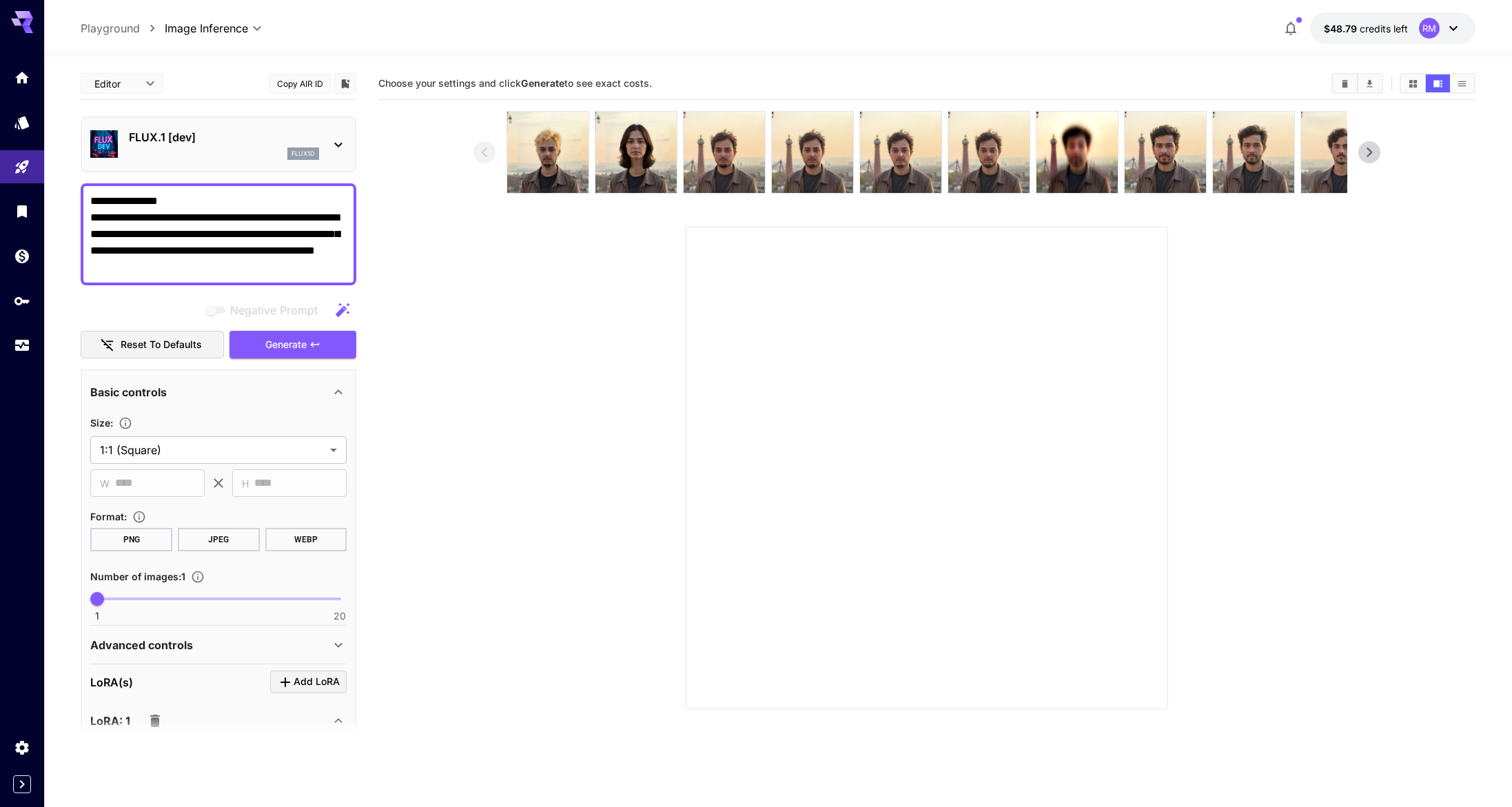
click at [144, 631] on div "Advanced controls" at bounding box center [218, 645] width 257 height 34
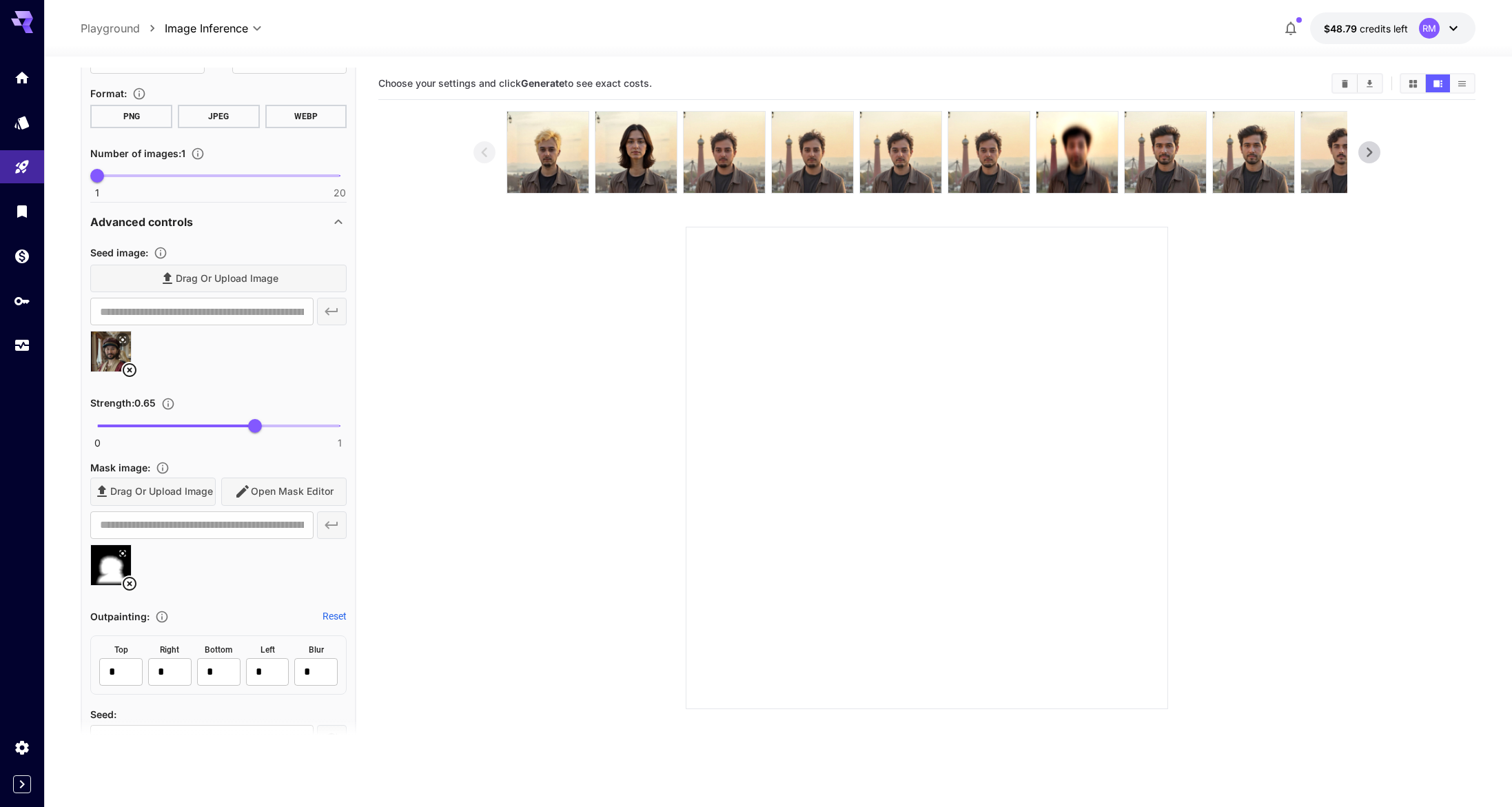
scroll to position [420, 0]
click at [36, 350] on link at bounding box center [22, 345] width 44 height 34
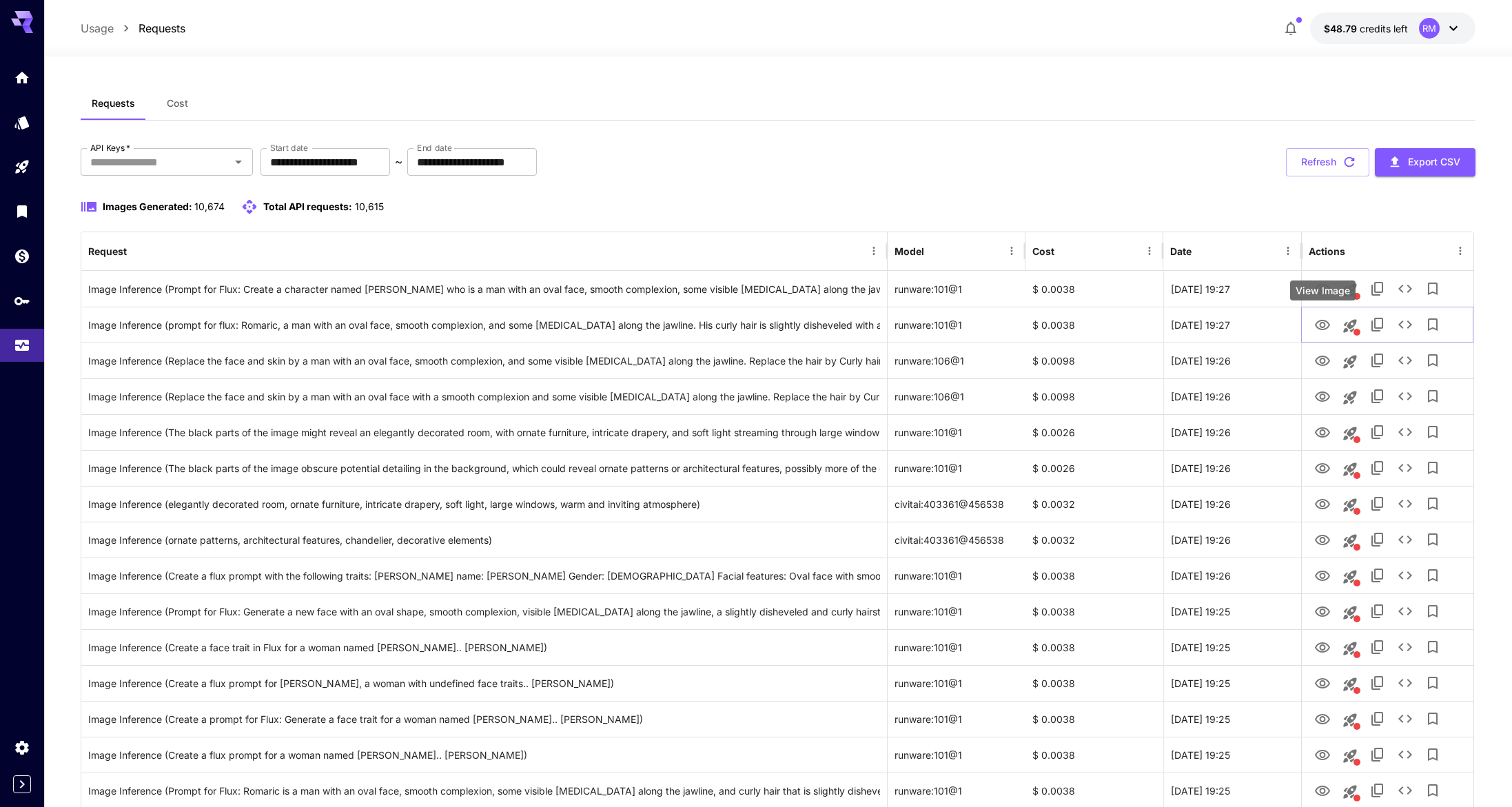
click at [1320, 296] on div "View Image" at bounding box center [1323, 290] width 65 height 20
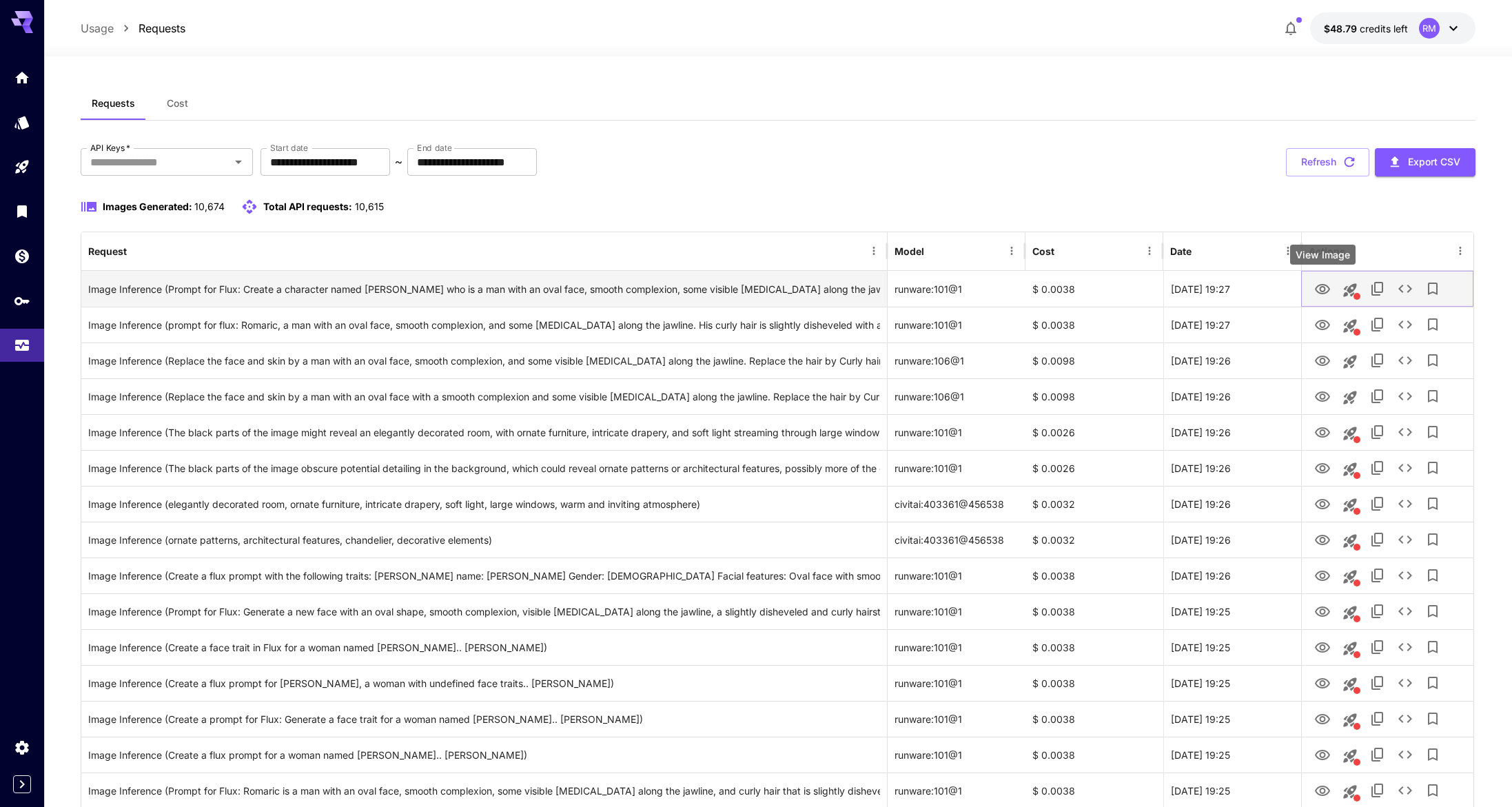
click at [1323, 291] on icon "View Image" at bounding box center [1322, 289] width 15 height 10
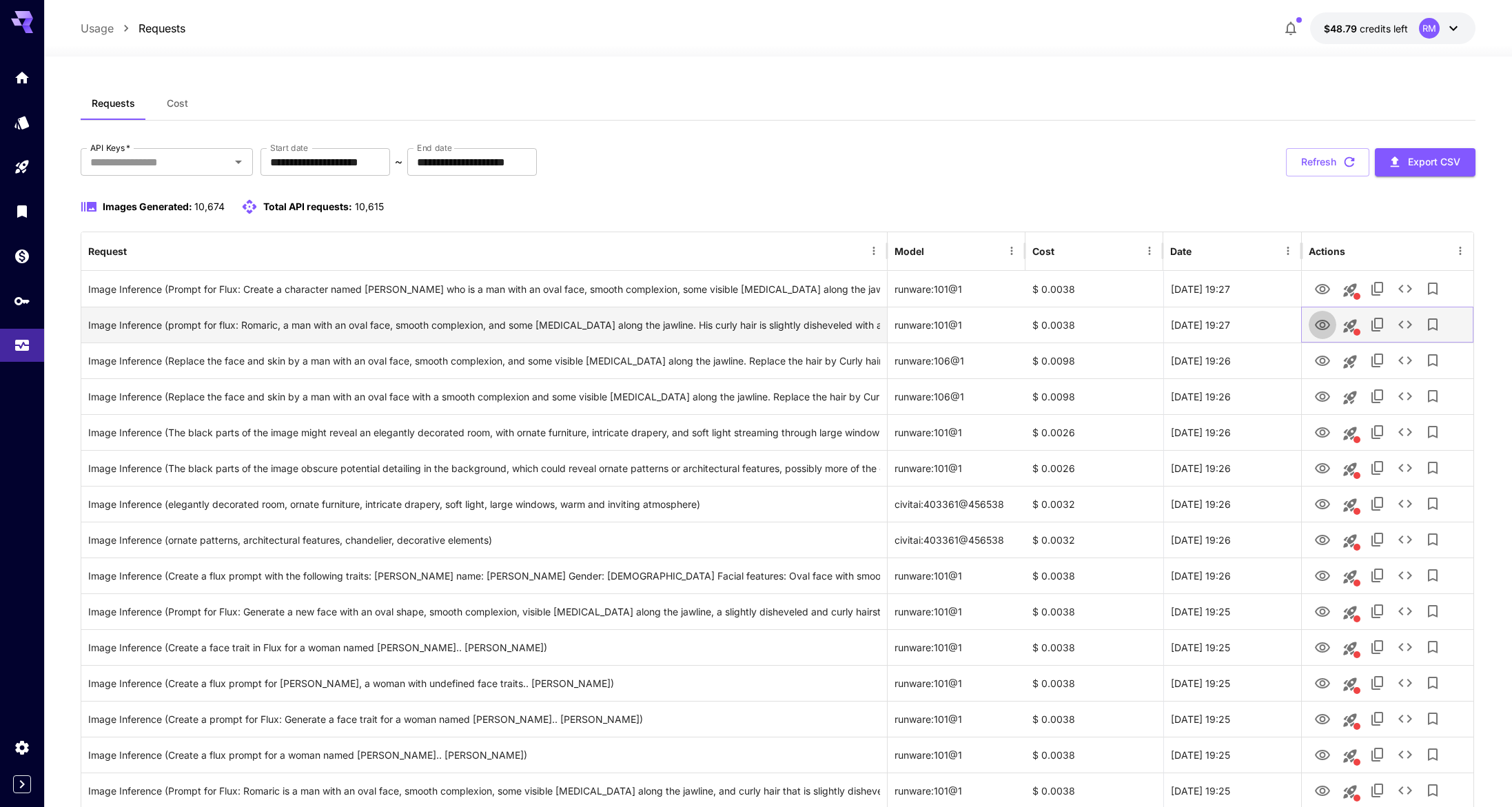
click at [1324, 326] on icon "View Image" at bounding box center [1322, 325] width 15 height 10
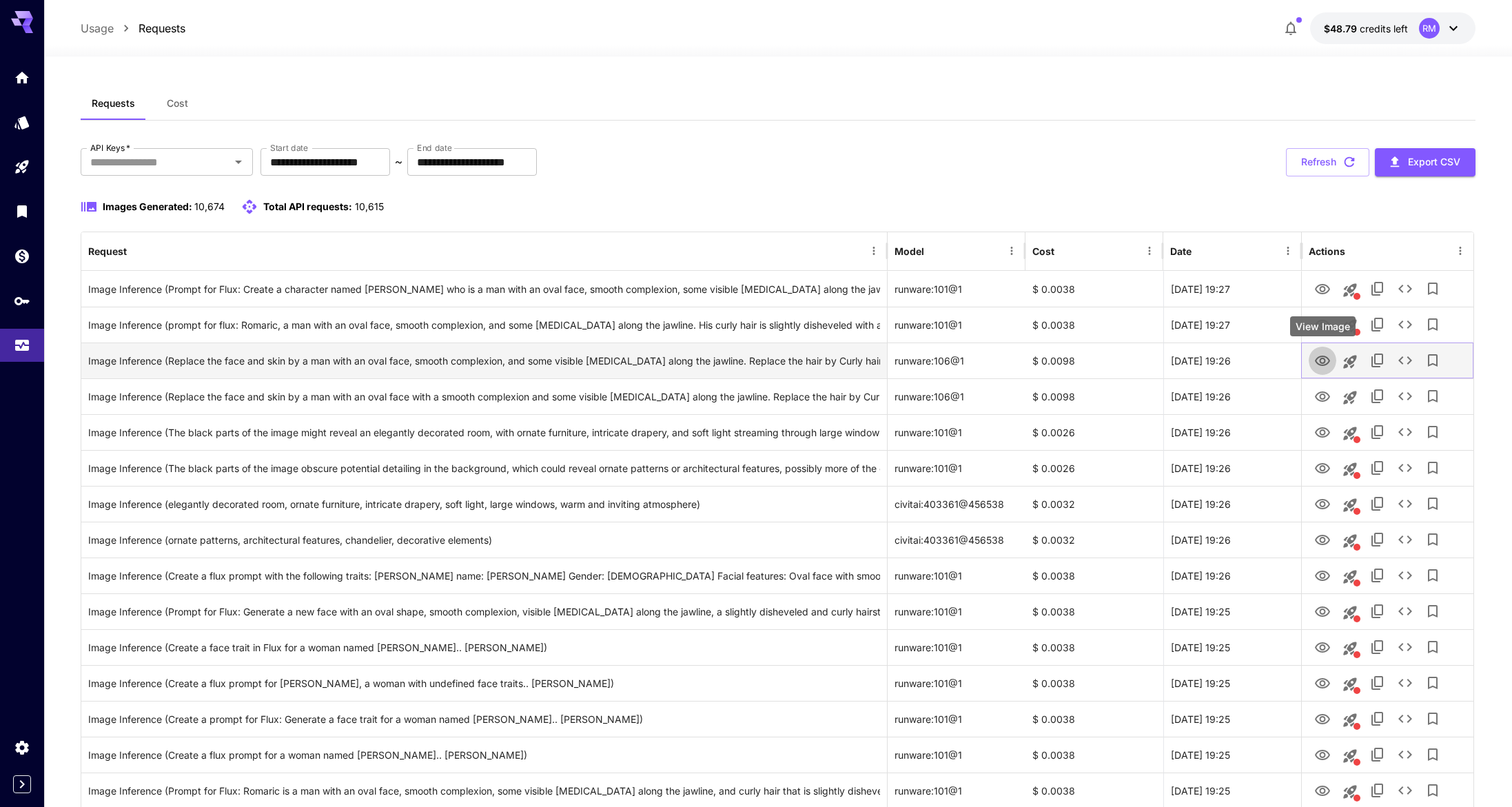
click at [1323, 363] on icon "View Image" at bounding box center [1323, 361] width 17 height 17
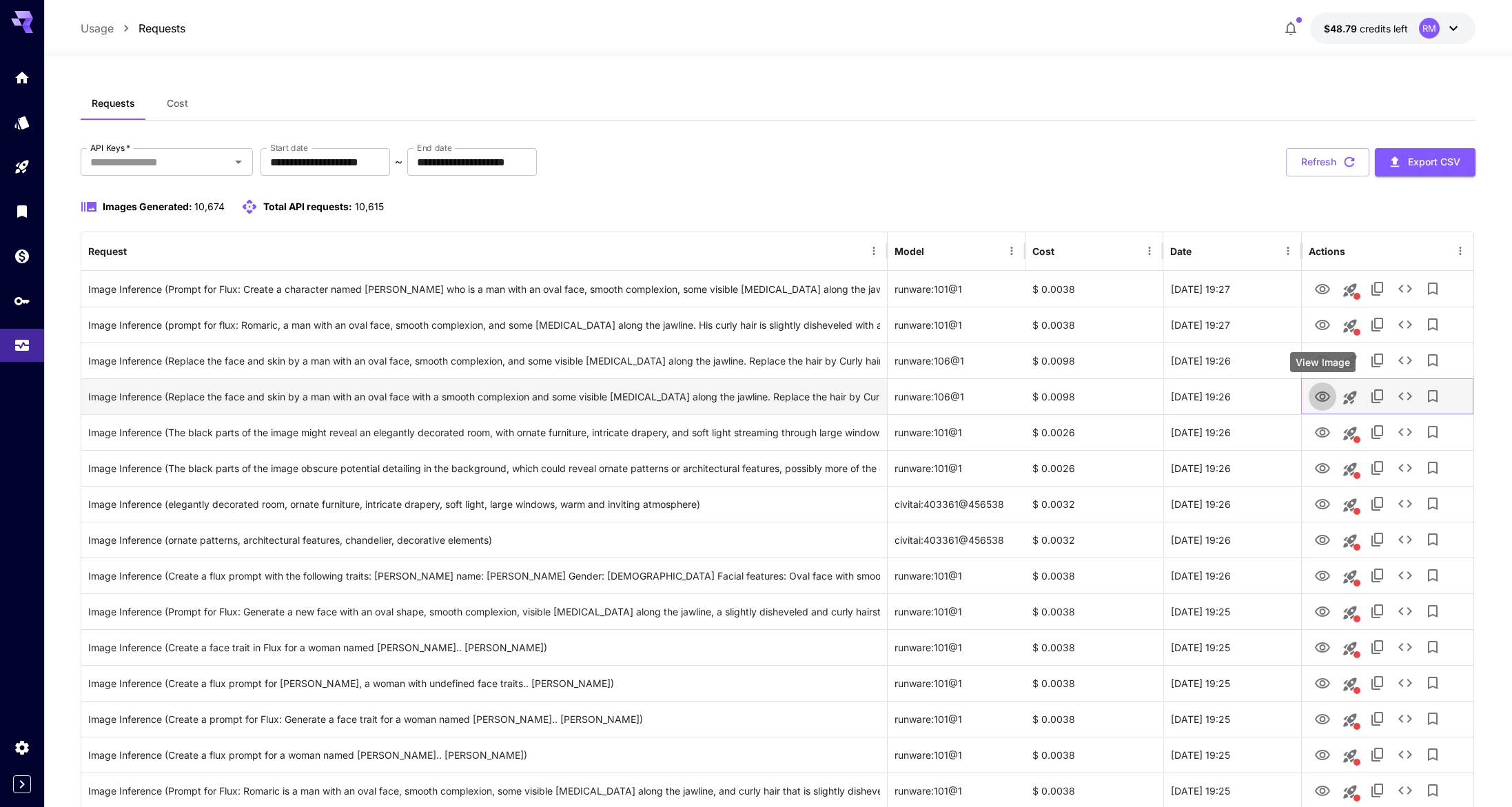
click at [1327, 389] on icon "View Image" at bounding box center [1323, 397] width 17 height 17
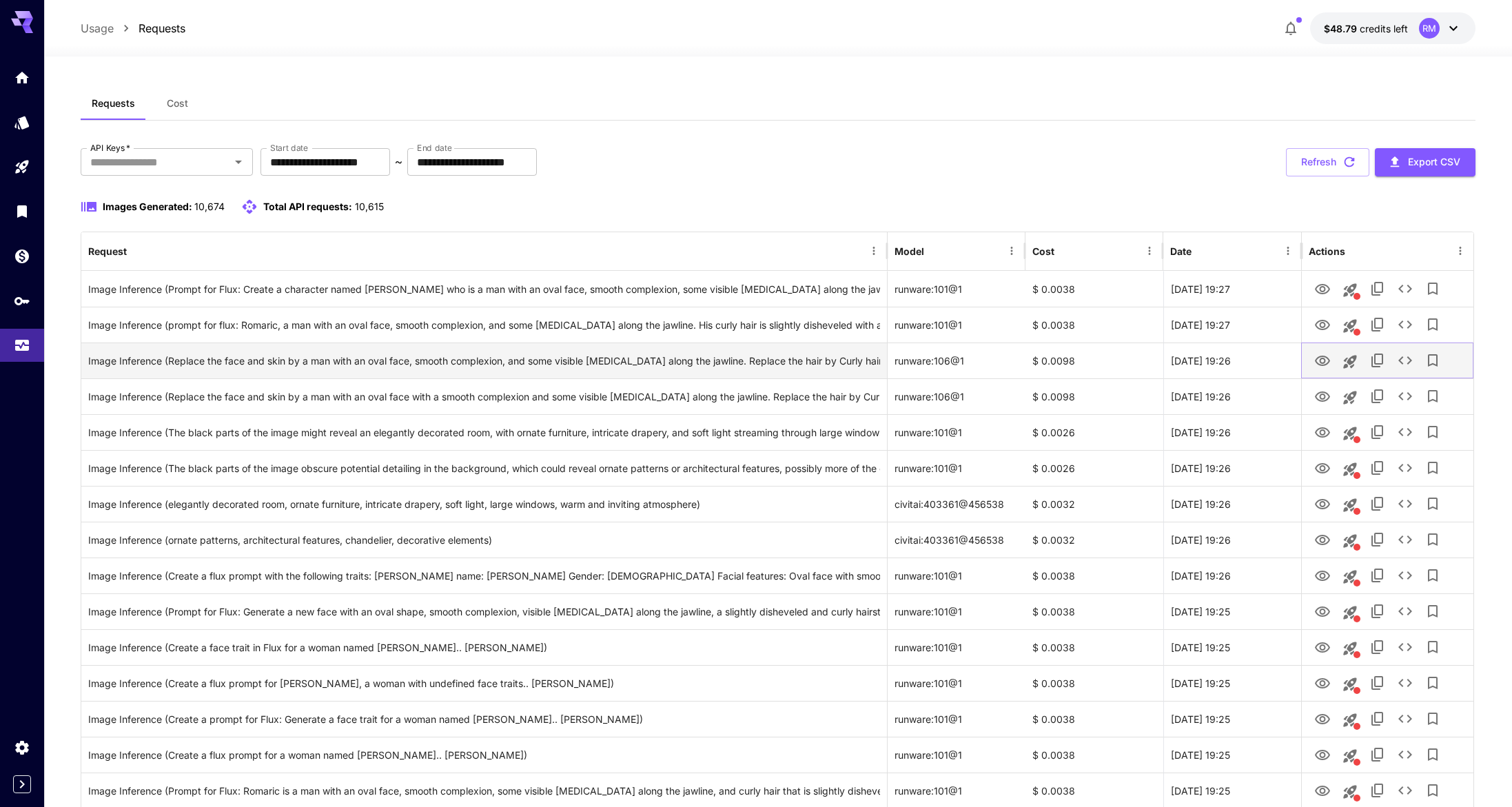
click at [1328, 366] on icon "View Image" at bounding box center [1323, 361] width 17 height 17
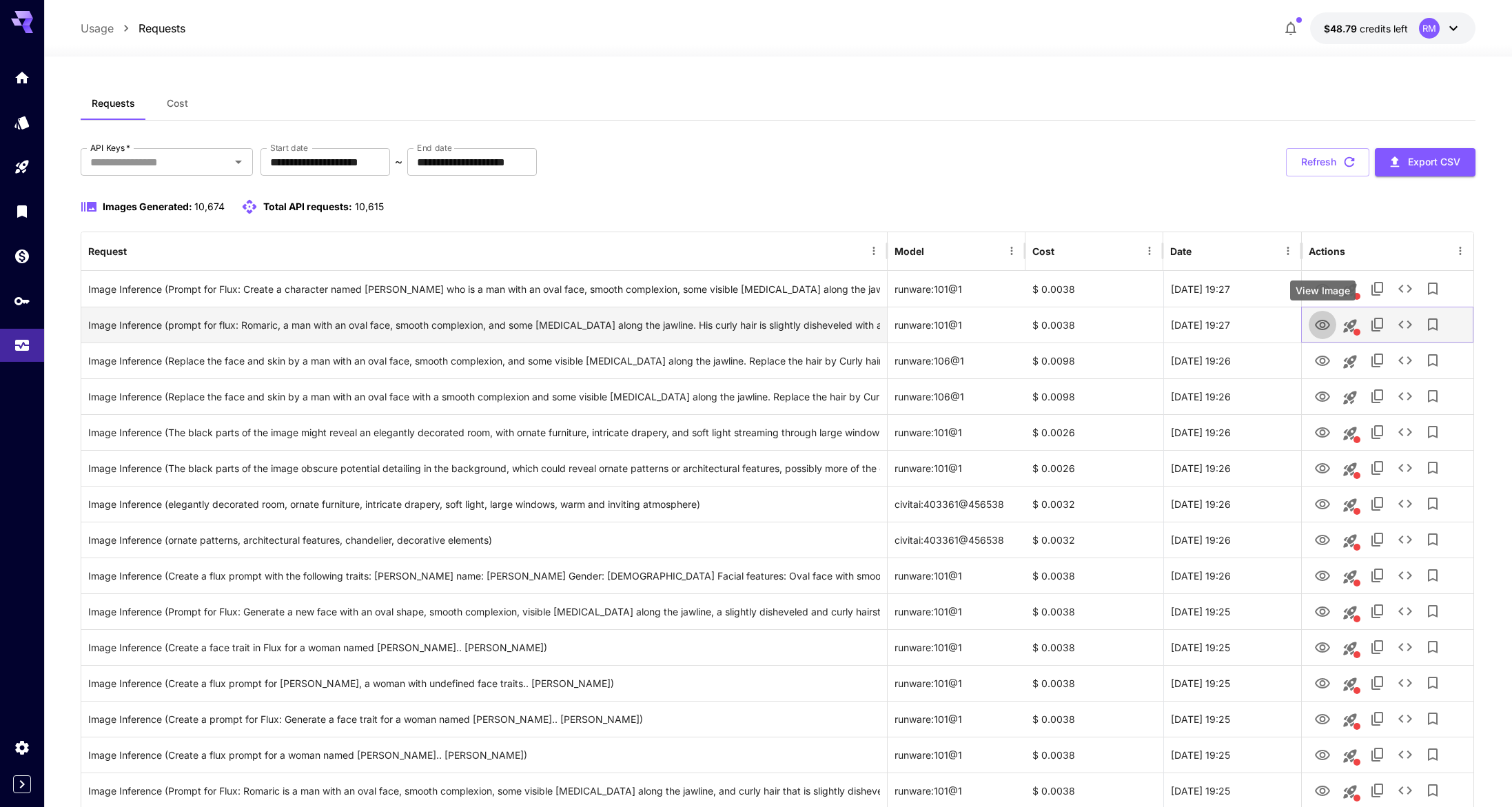
click at [1327, 330] on icon "View Image" at bounding box center [1323, 325] width 17 height 17
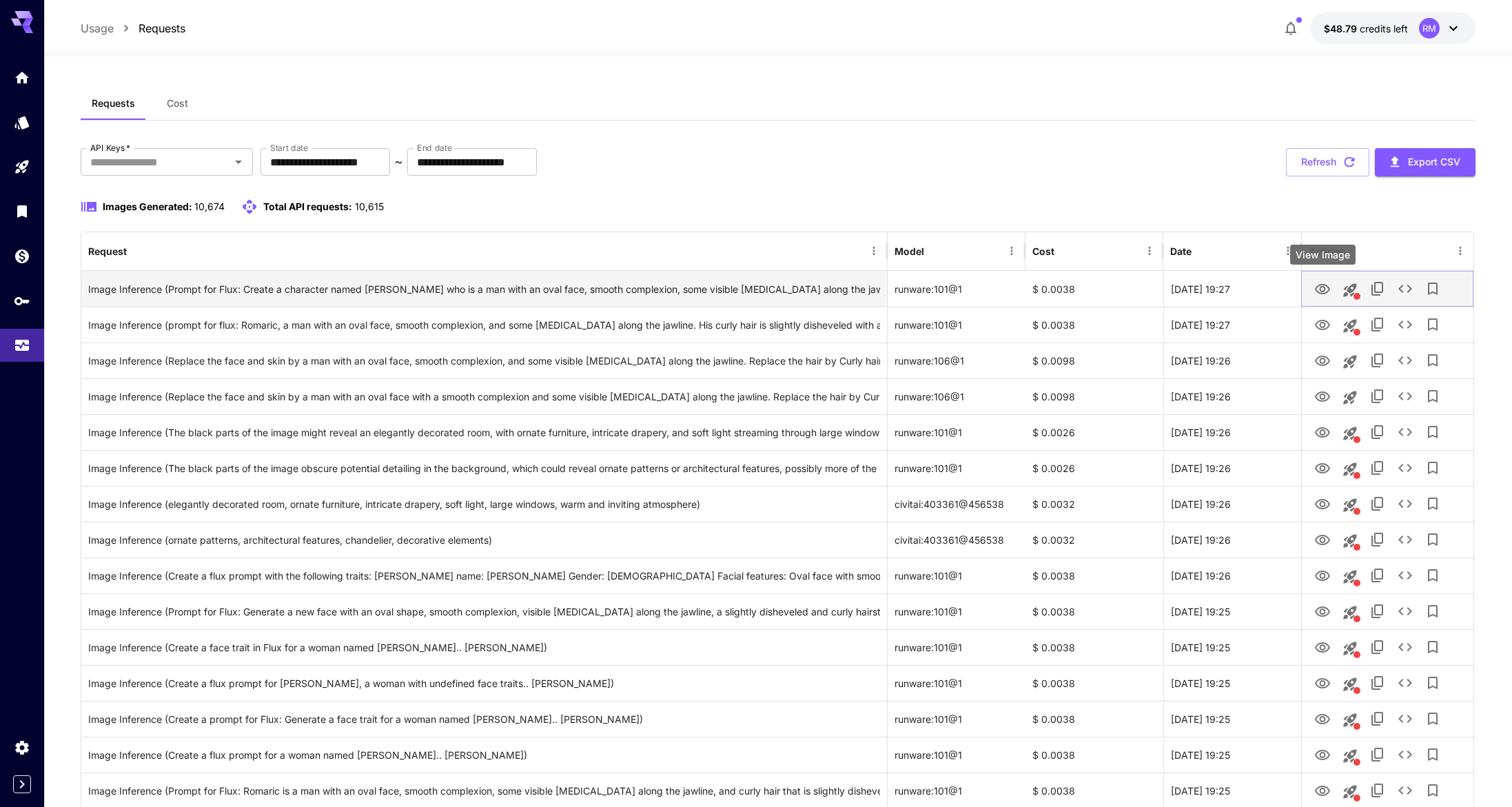
click at [1324, 288] on icon "View Image" at bounding box center [1322, 289] width 15 height 10
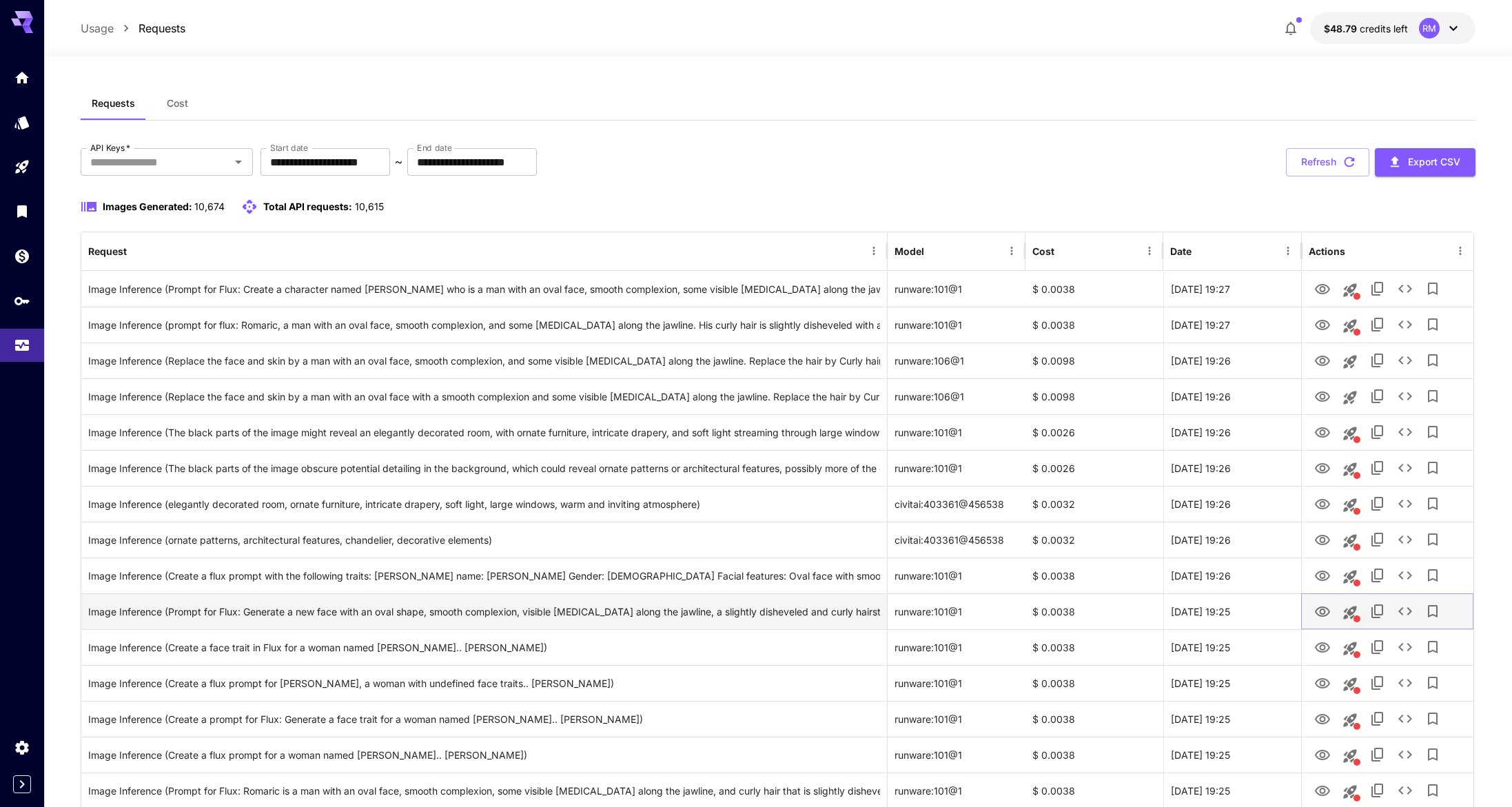
click at [1326, 611] on icon "View Image" at bounding box center [1323, 612] width 17 height 17
click at [1333, 610] on button "View Image" at bounding box center [1323, 611] width 28 height 29
click at [1328, 611] on icon "View Image" at bounding box center [1322, 612] width 15 height 10
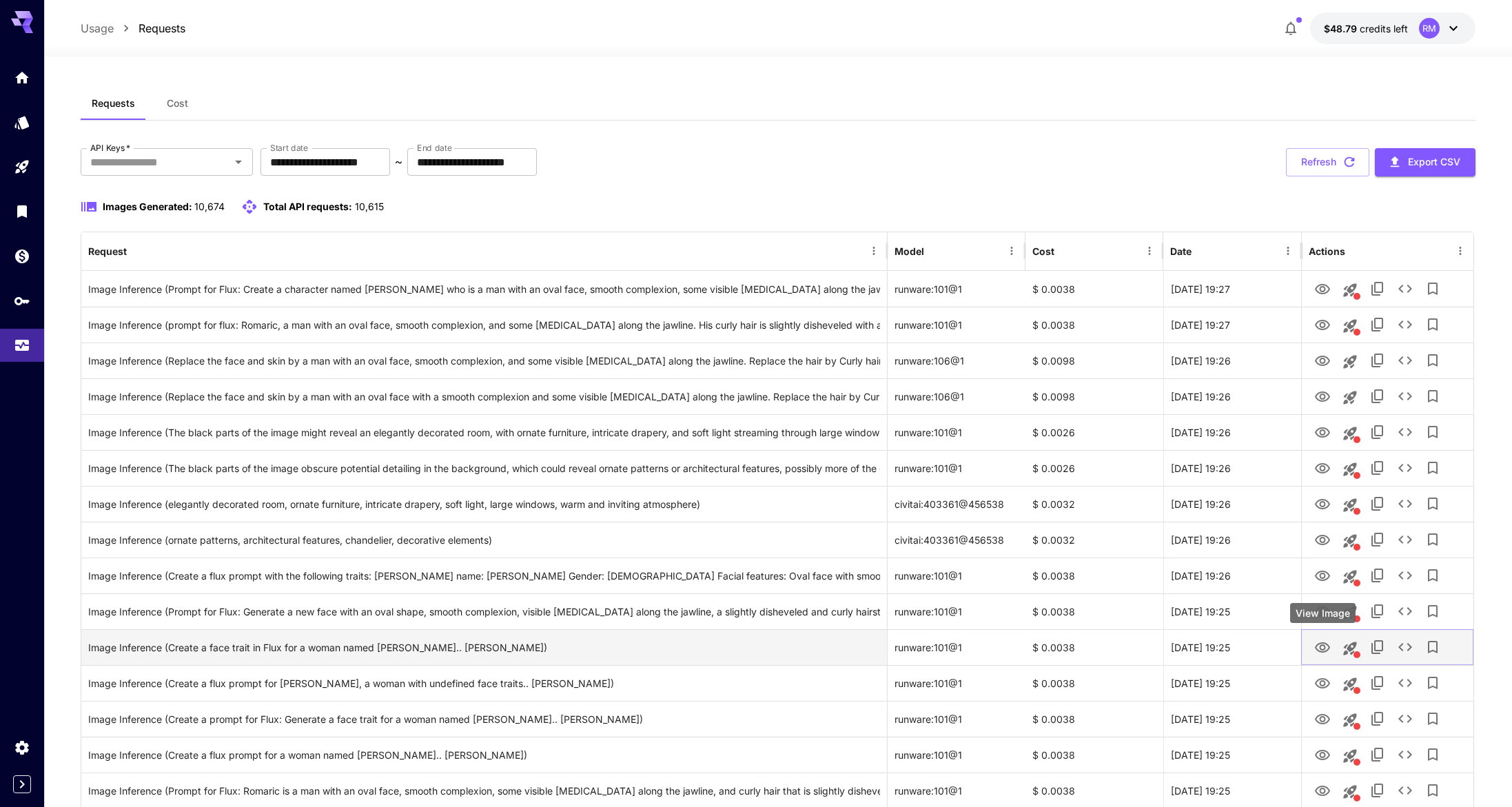
click at [1321, 650] on icon "View Image" at bounding box center [1323, 647] width 17 height 17
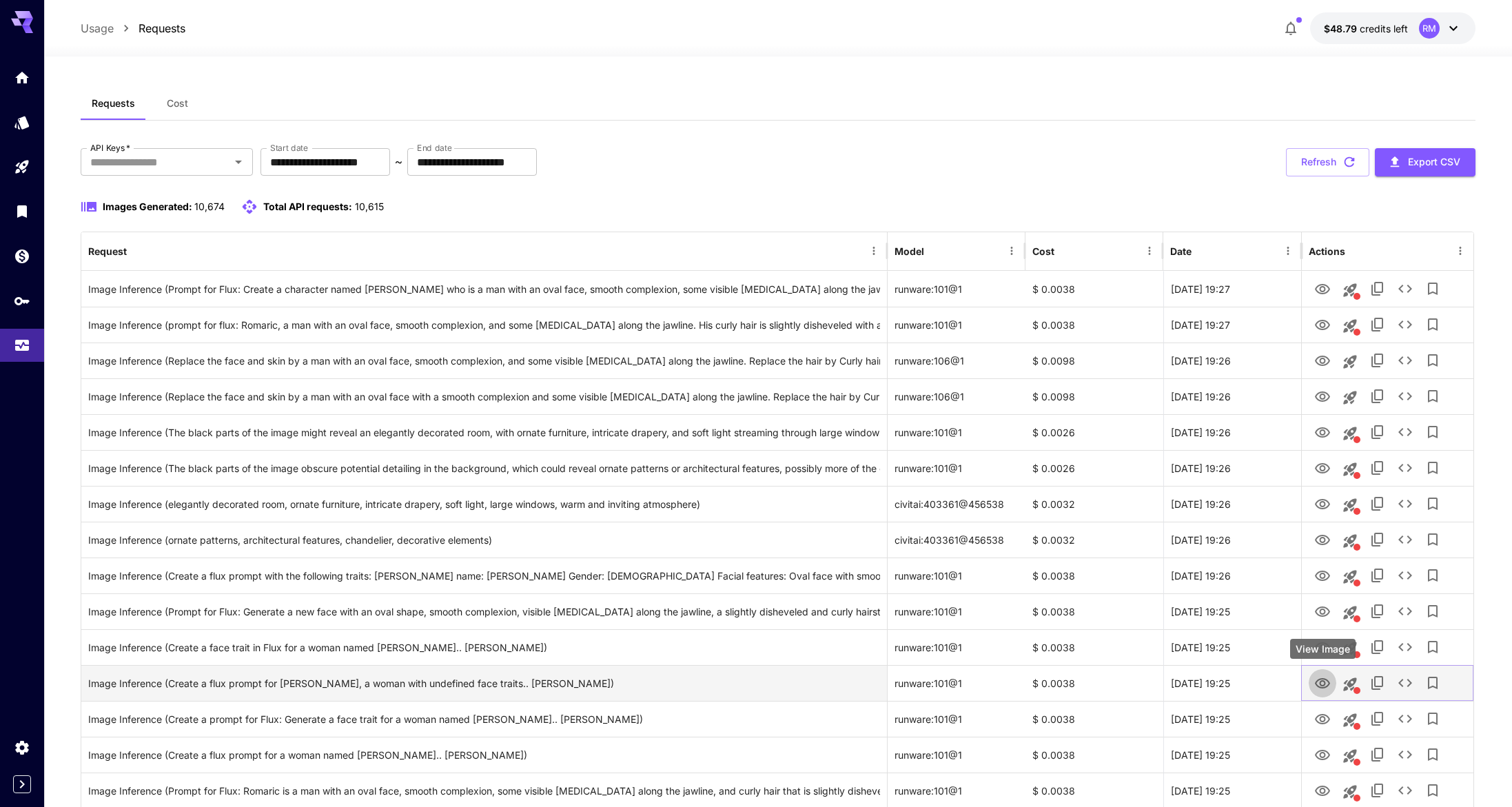
click at [1320, 689] on icon "View Image" at bounding box center [1323, 683] width 17 height 17
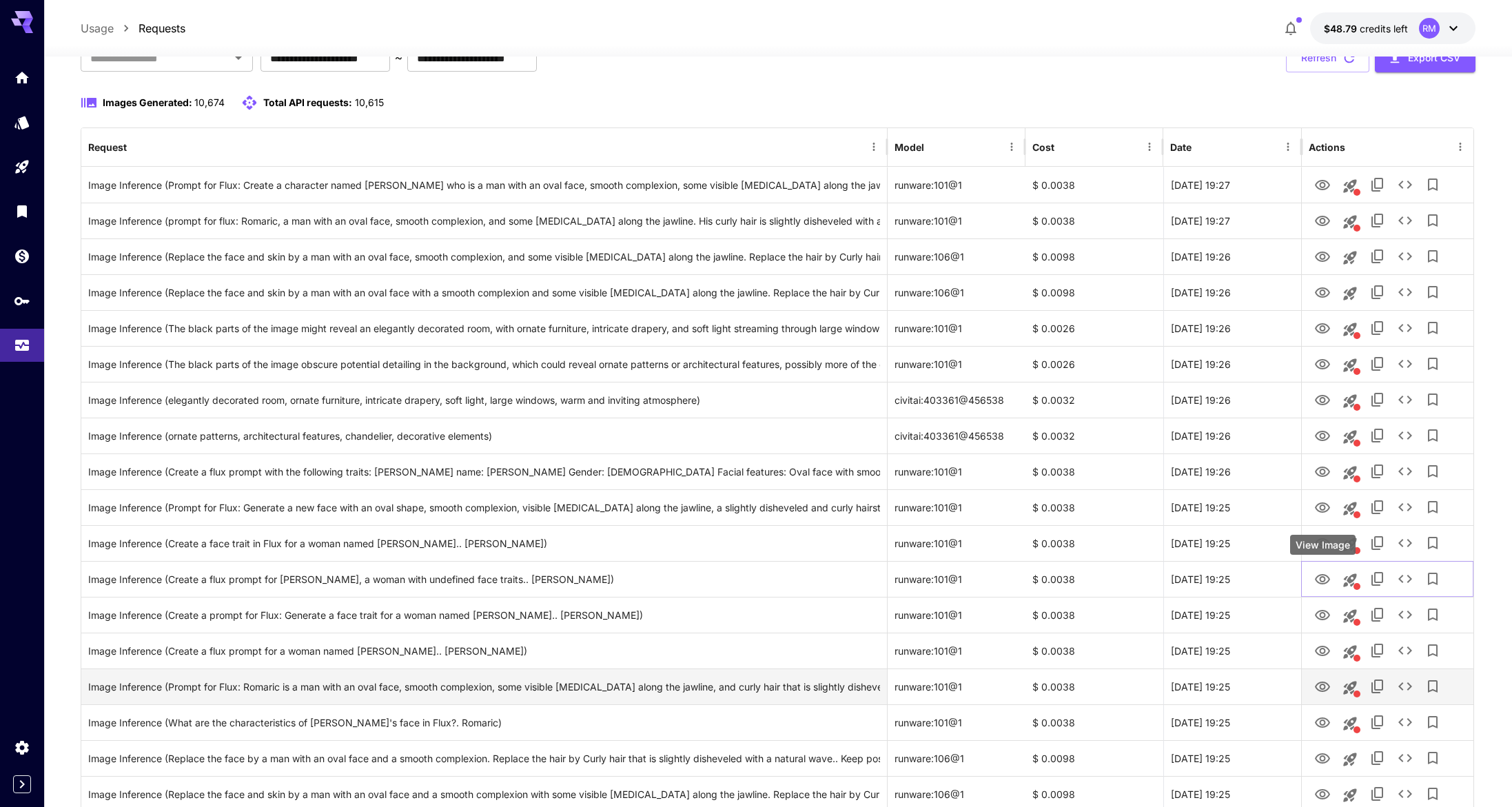
scroll to position [106, 0]
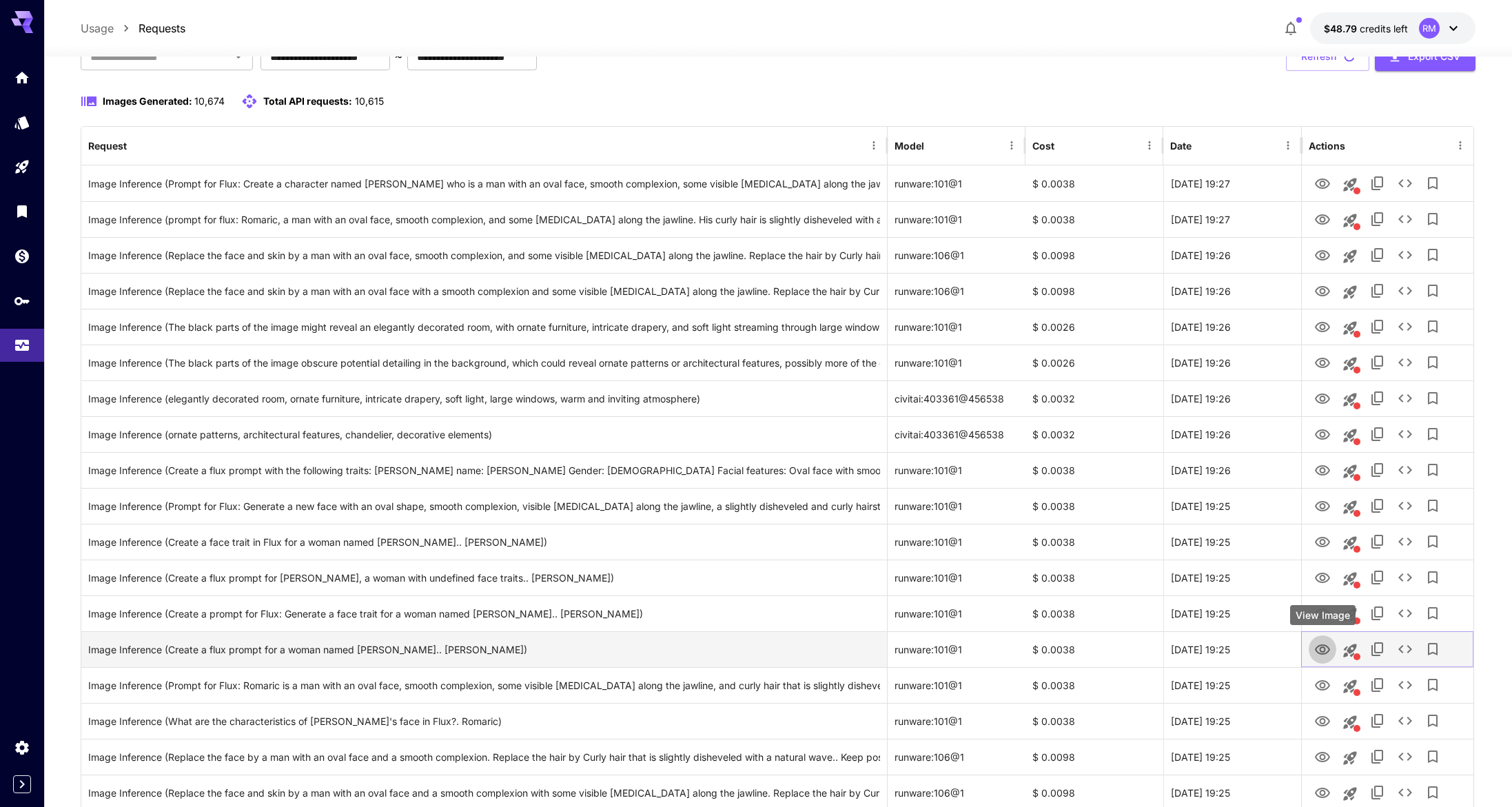
click at [1325, 656] on icon "View Image" at bounding box center [1323, 649] width 17 height 17
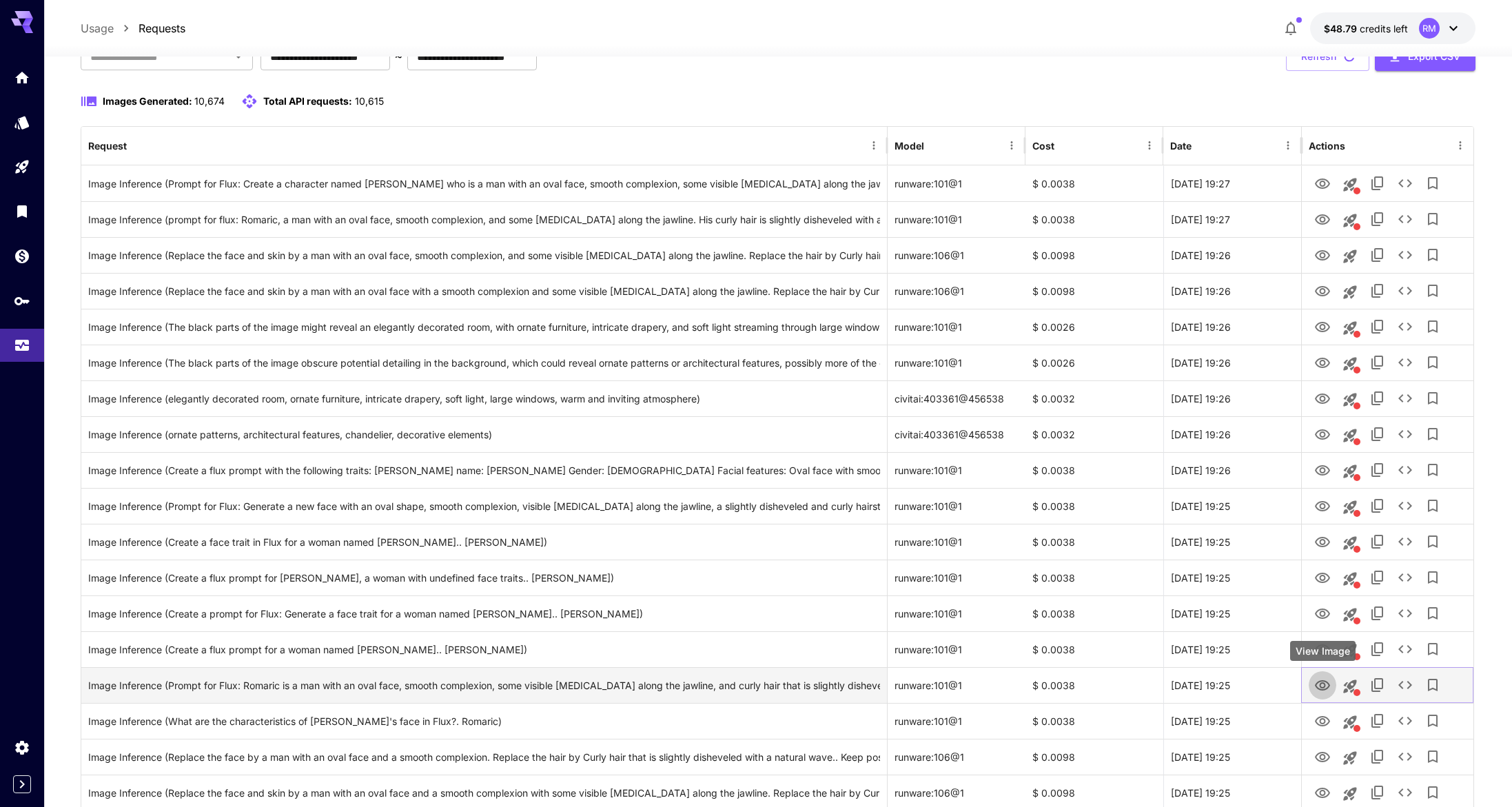
click at [1318, 688] on icon "View Image" at bounding box center [1322, 685] width 15 height 10
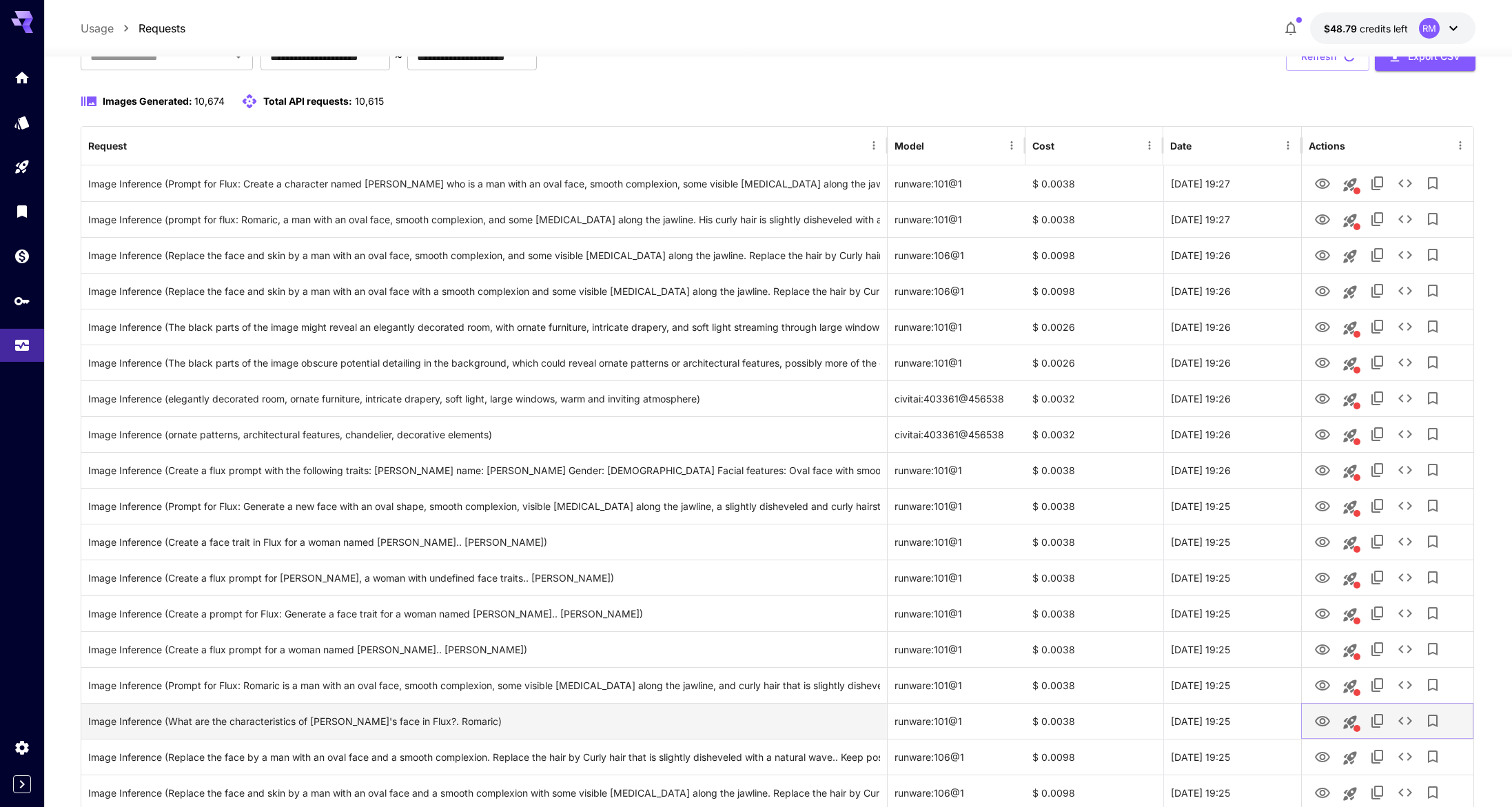
click at [1318, 717] on icon "View Image" at bounding box center [1323, 721] width 17 height 17
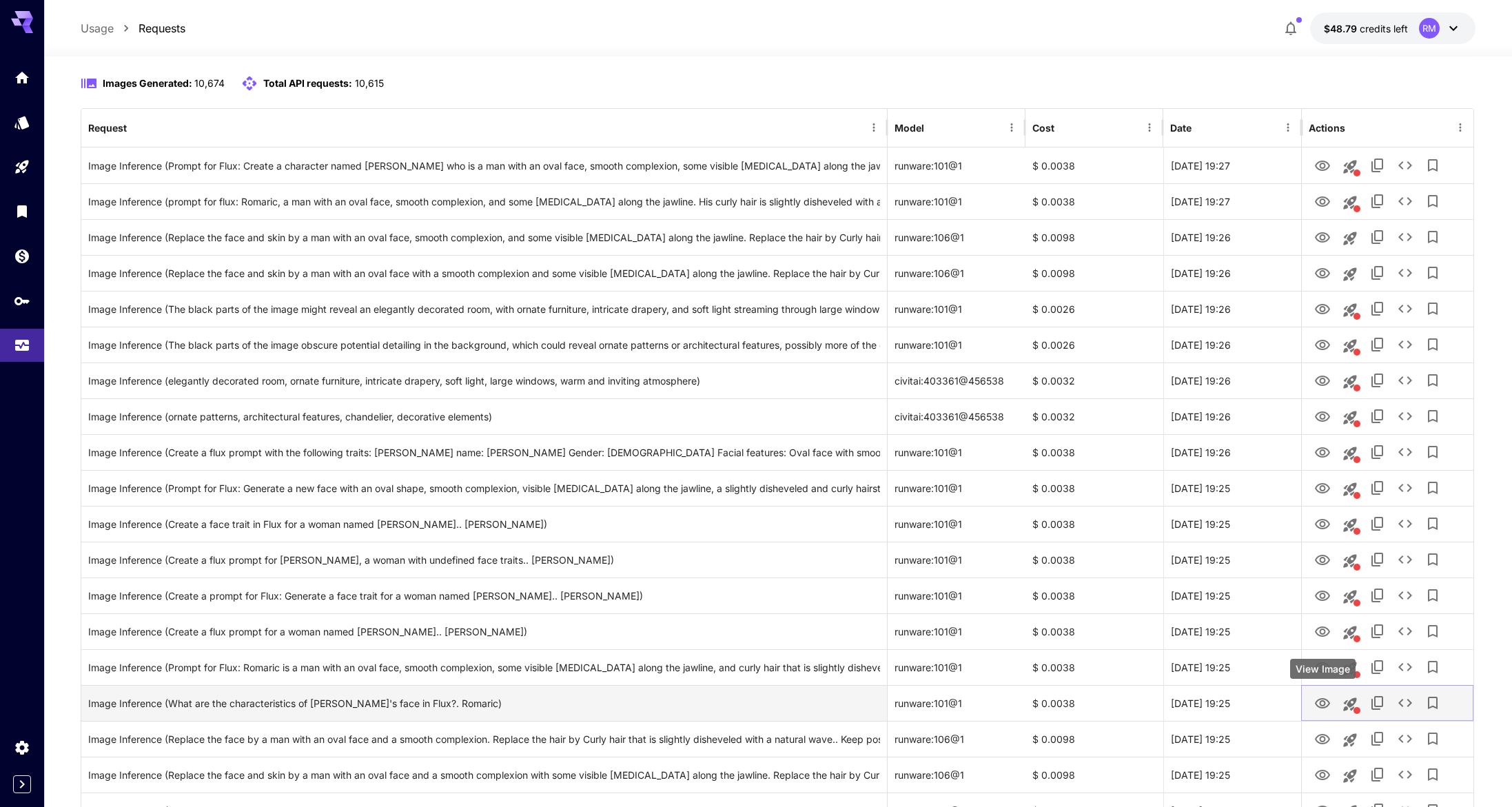
scroll to position [129, 0]
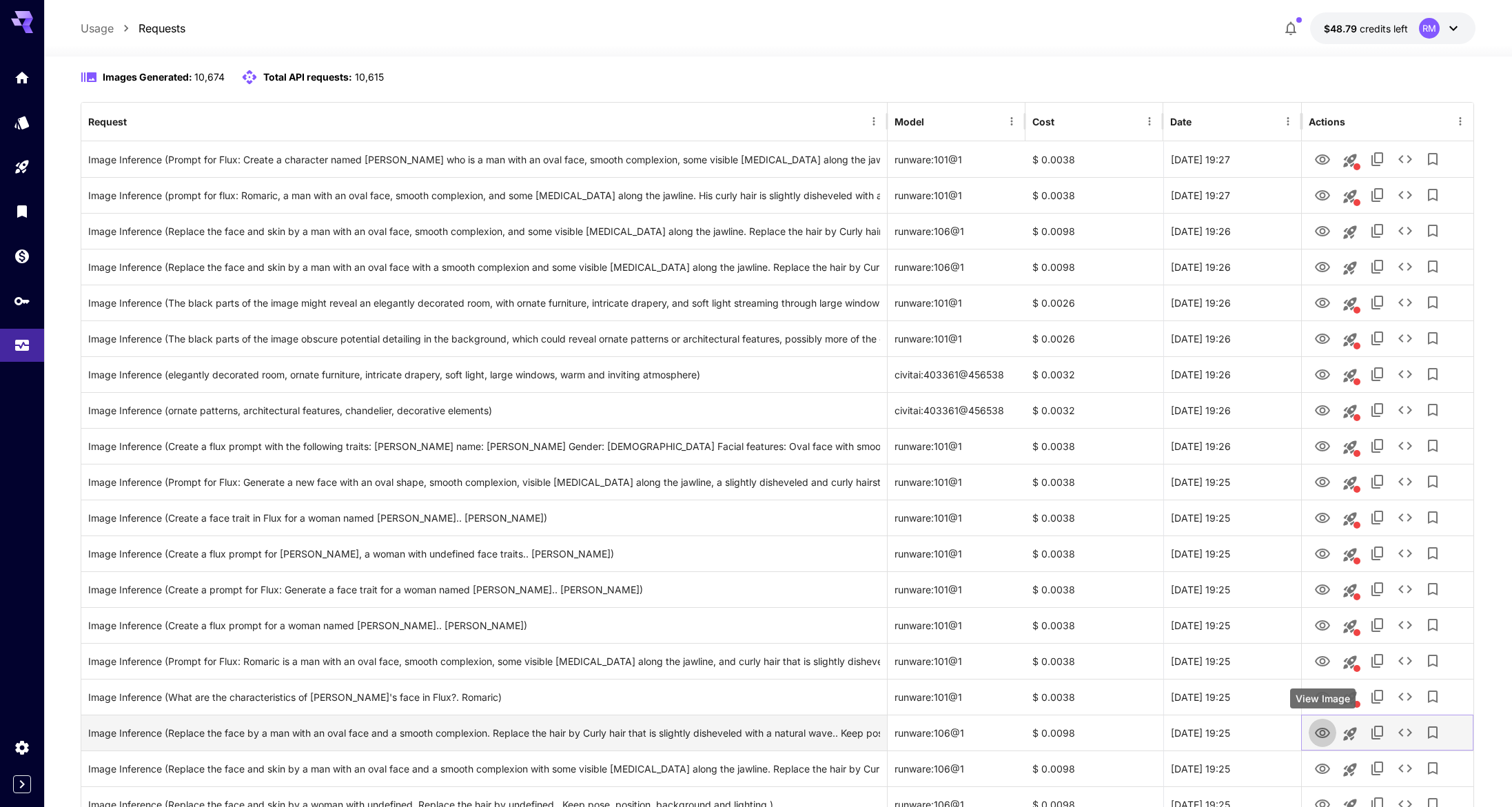
click at [1322, 725] on icon "View Image" at bounding box center [1323, 733] width 17 height 17
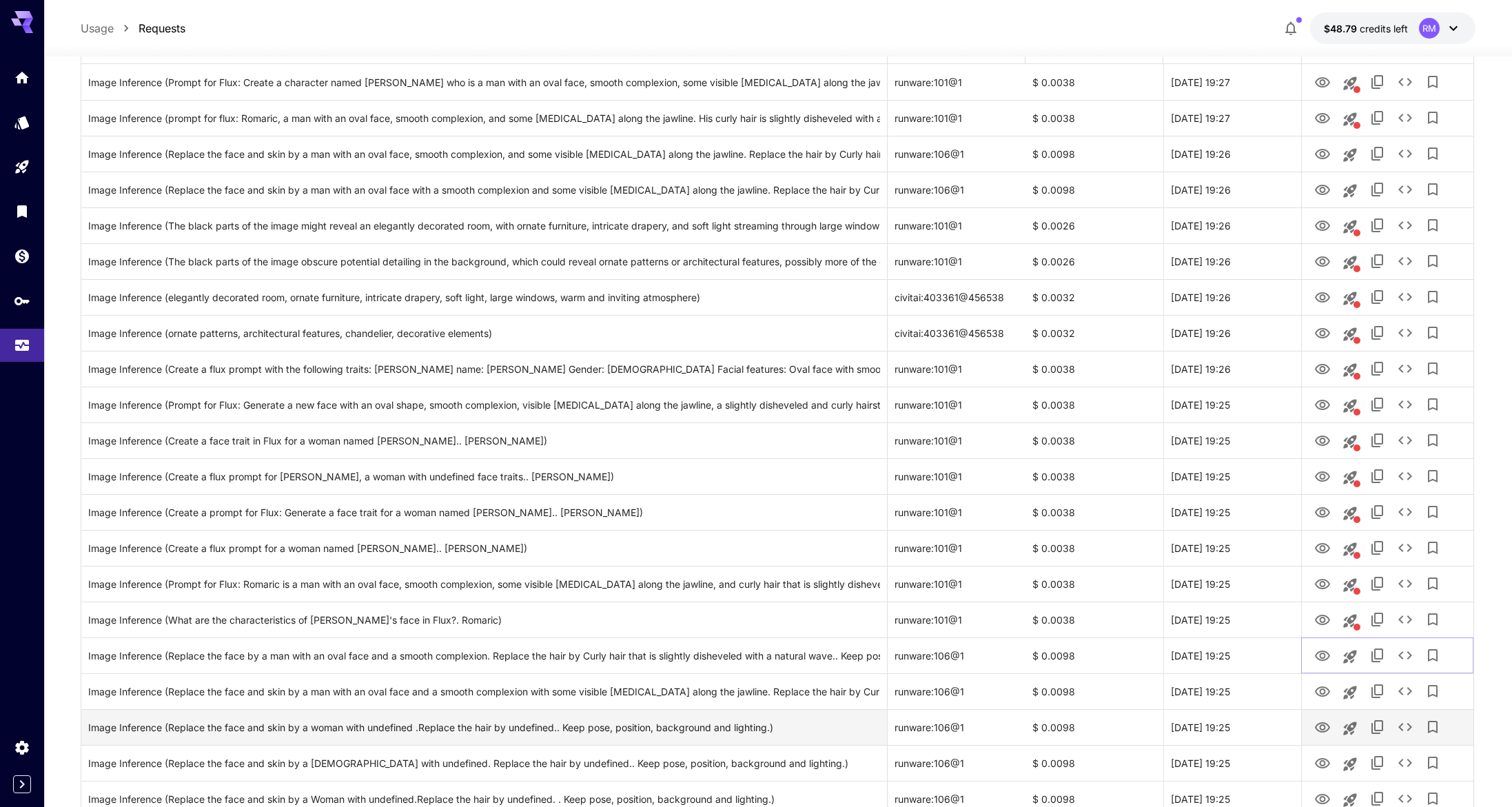
scroll to position [218, 0]
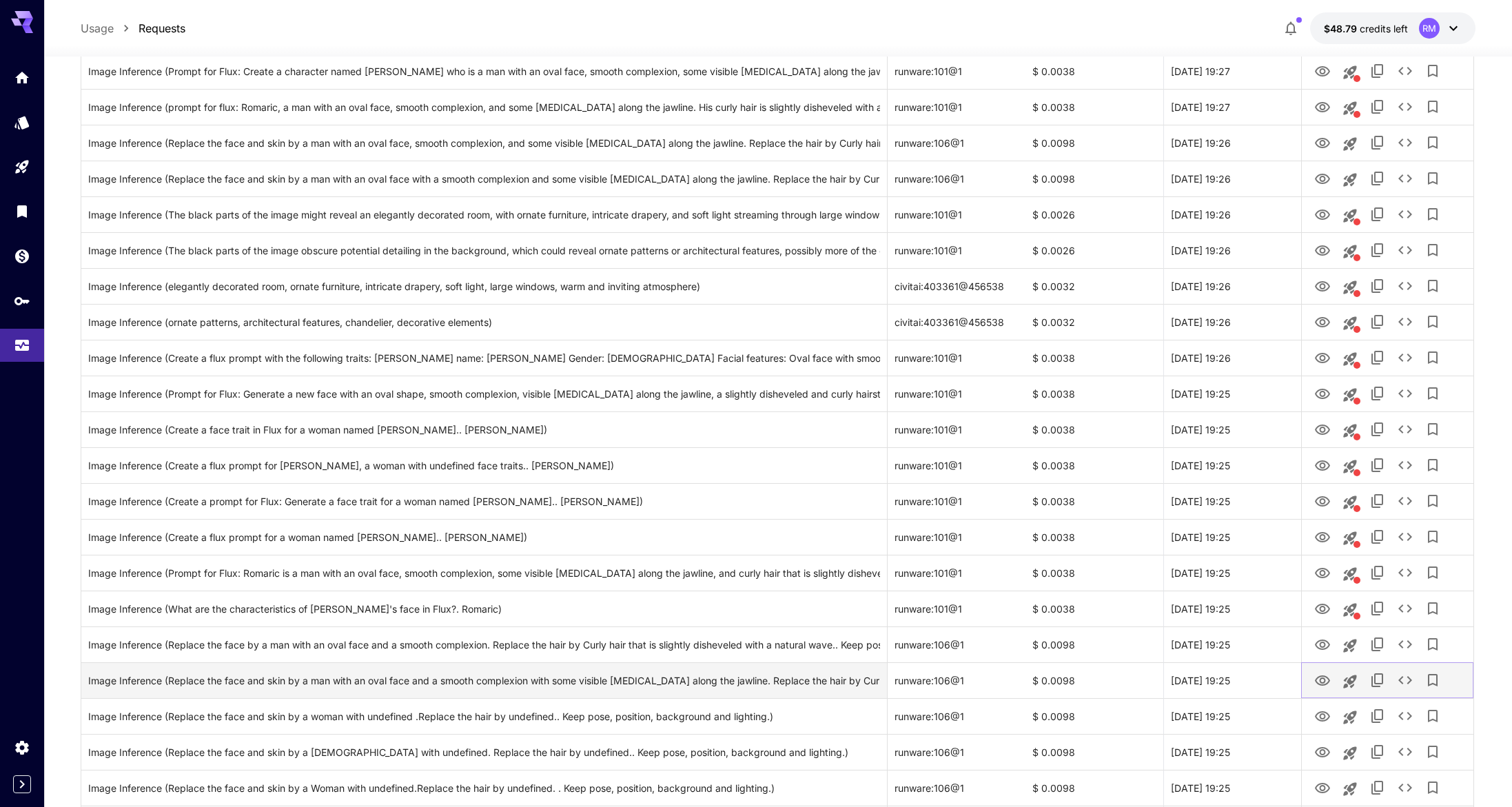
click at [1322, 687] on icon "View Image" at bounding box center [1323, 681] width 17 height 17
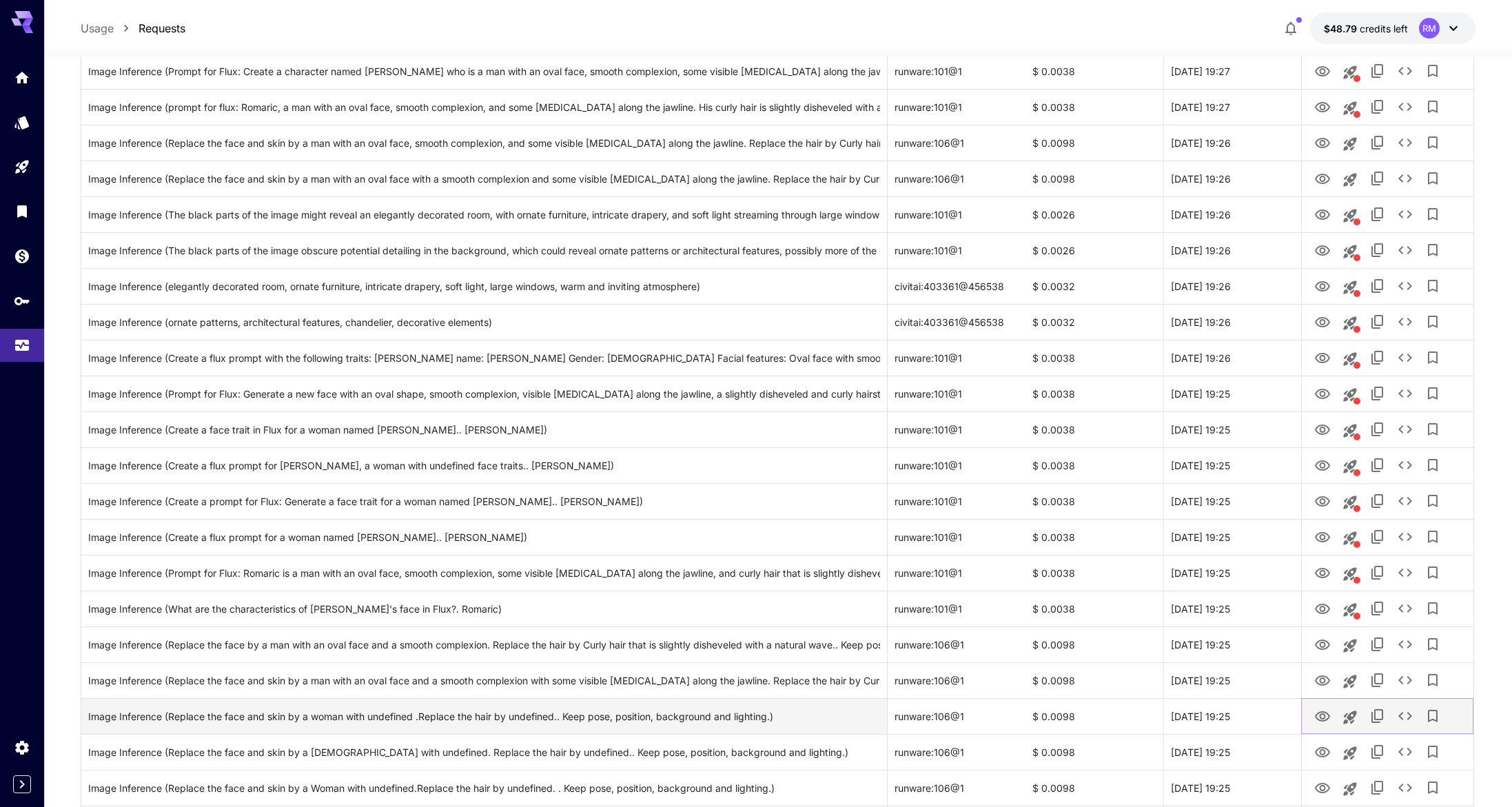
click at [1323, 713] on icon "View Image" at bounding box center [1322, 716] width 15 height 10
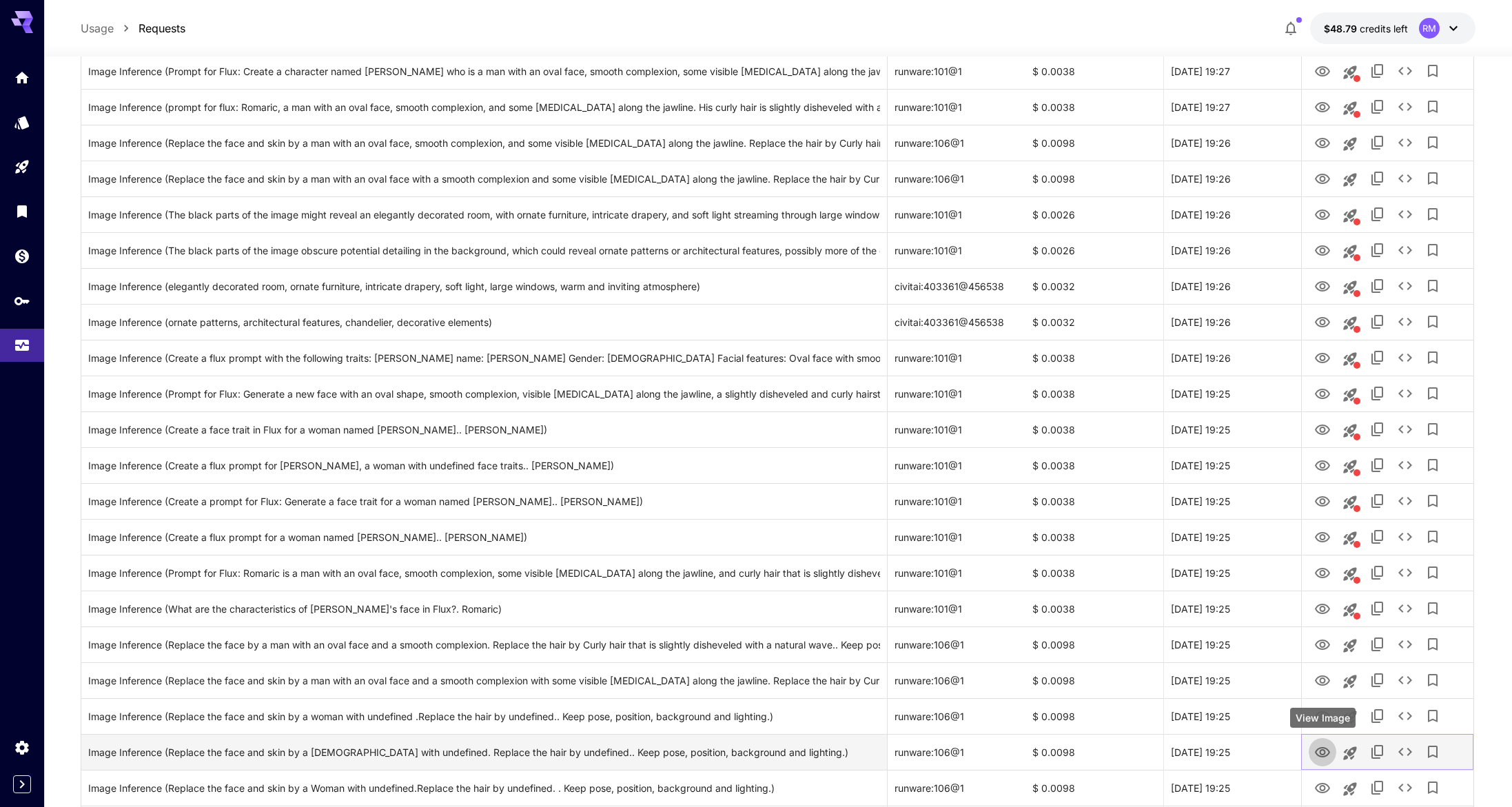
click at [1322, 747] on icon "View Image" at bounding box center [1322, 752] width 15 height 10
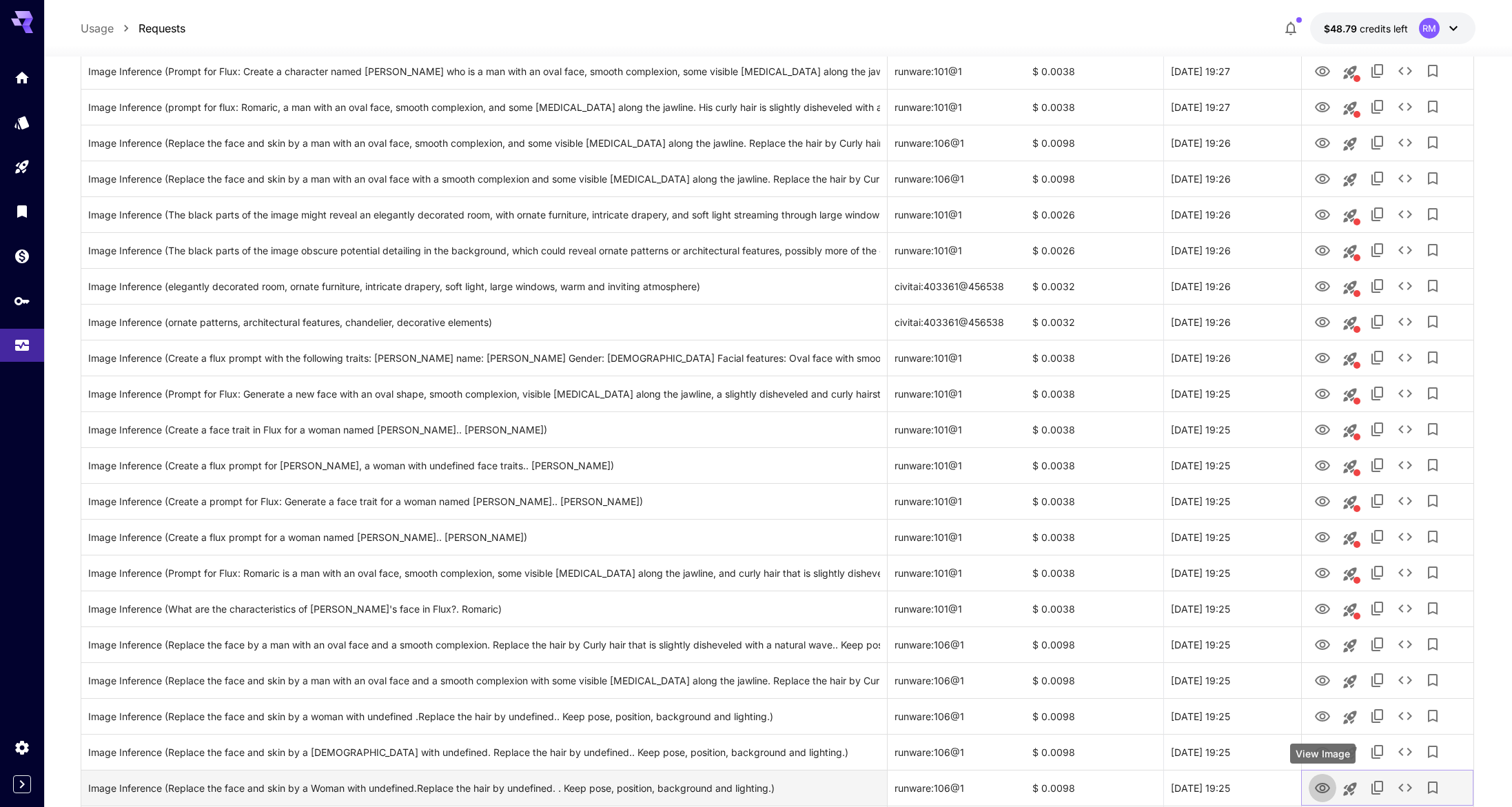
click at [1322, 776] on button "View Image" at bounding box center [1323, 787] width 28 height 29
click at [1322, 780] on icon "View Image" at bounding box center [1323, 788] width 17 height 17
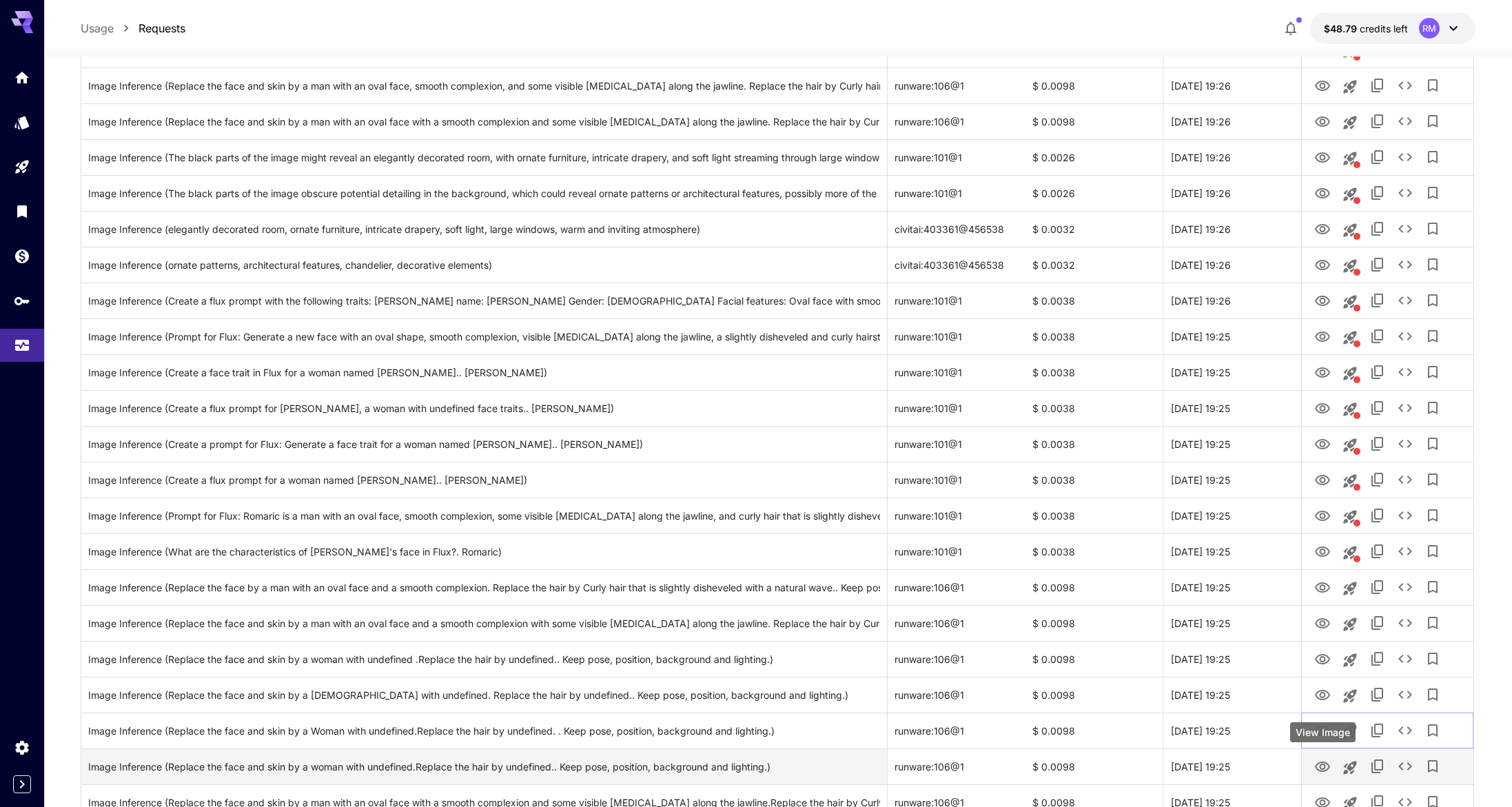
scroll to position [287, 0]
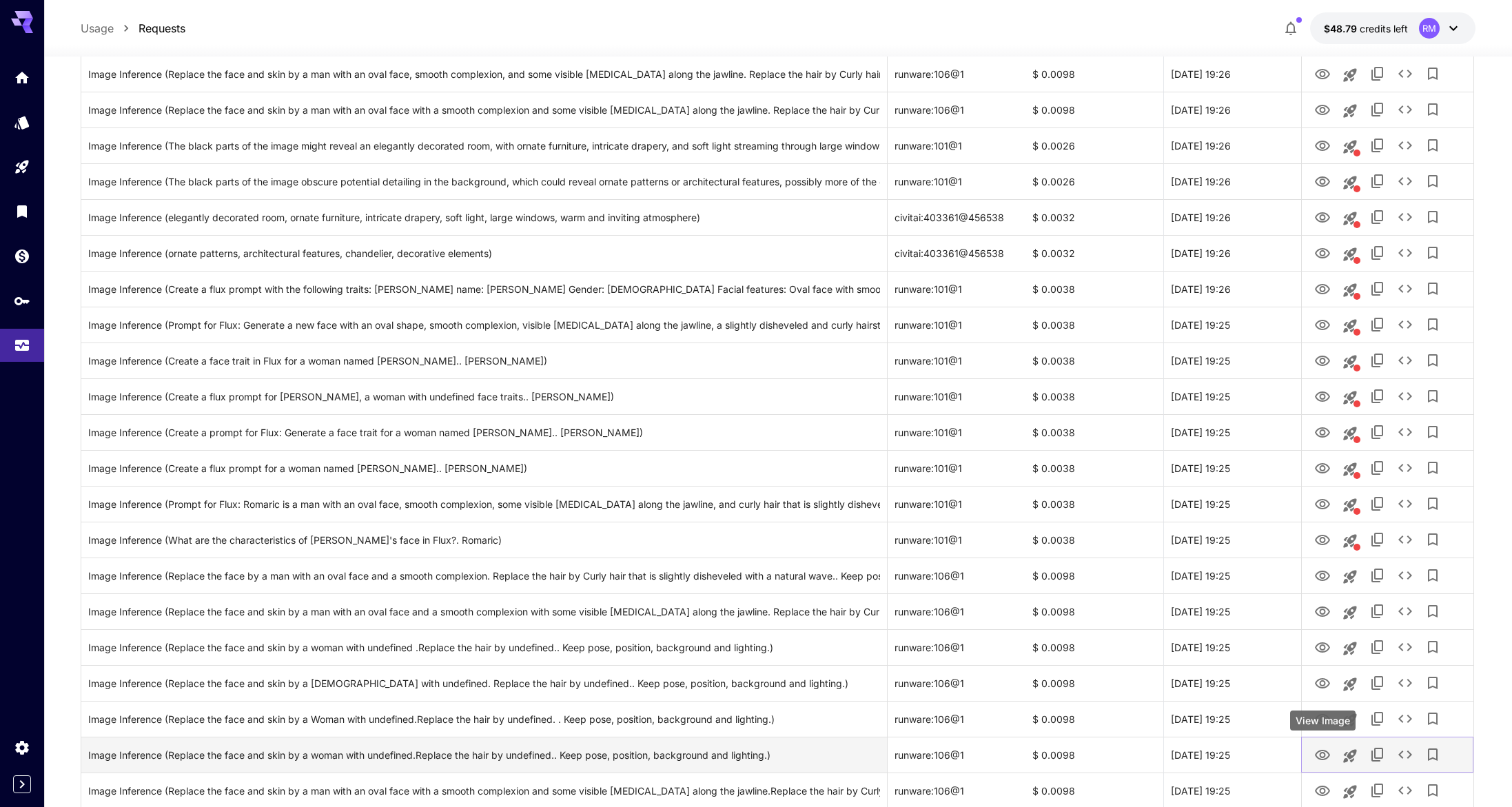
click at [1323, 757] on icon "View Image" at bounding box center [1323, 755] width 17 height 17
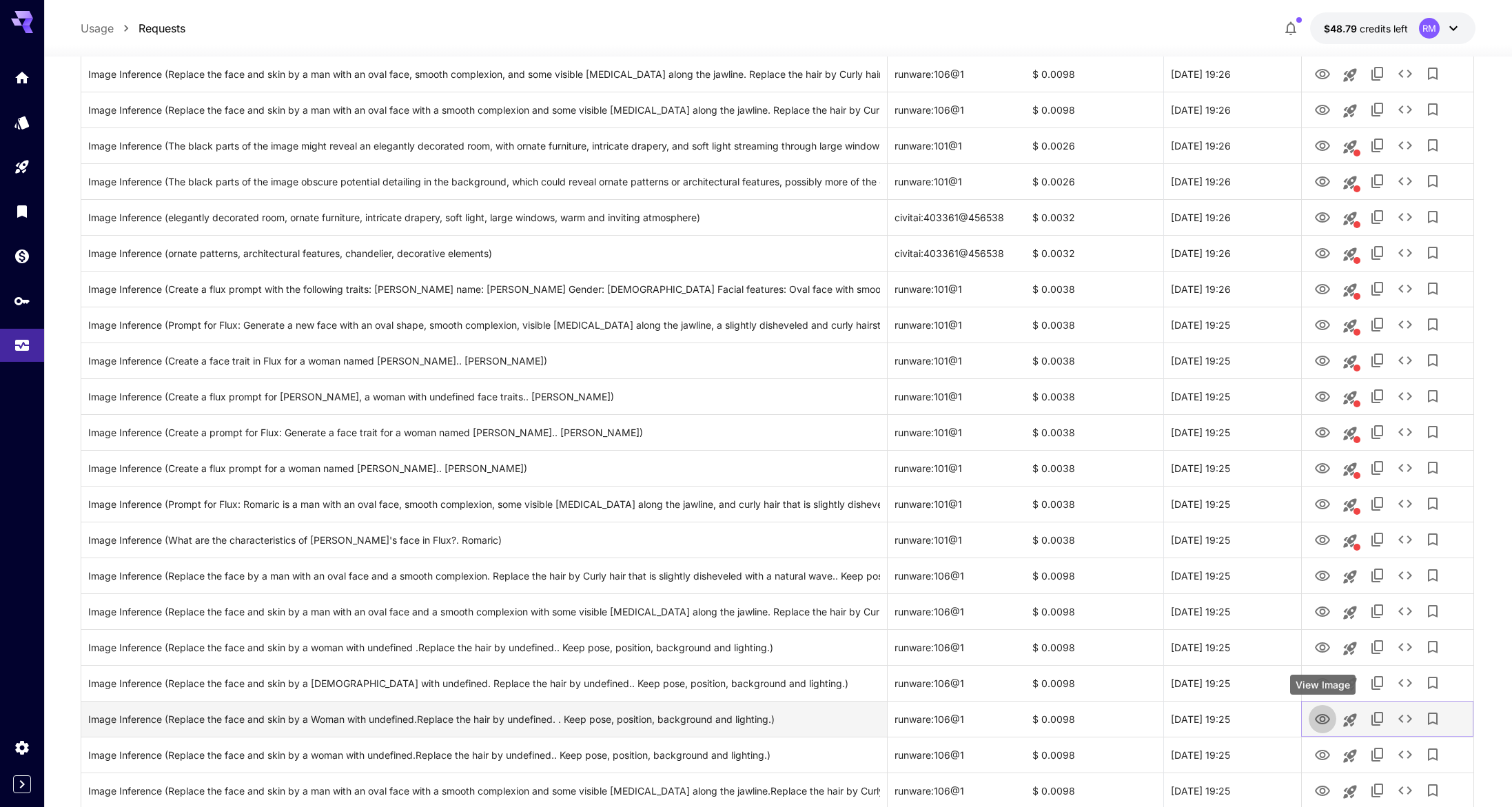
click at [1318, 713] on icon "View Image" at bounding box center [1323, 719] width 17 height 17
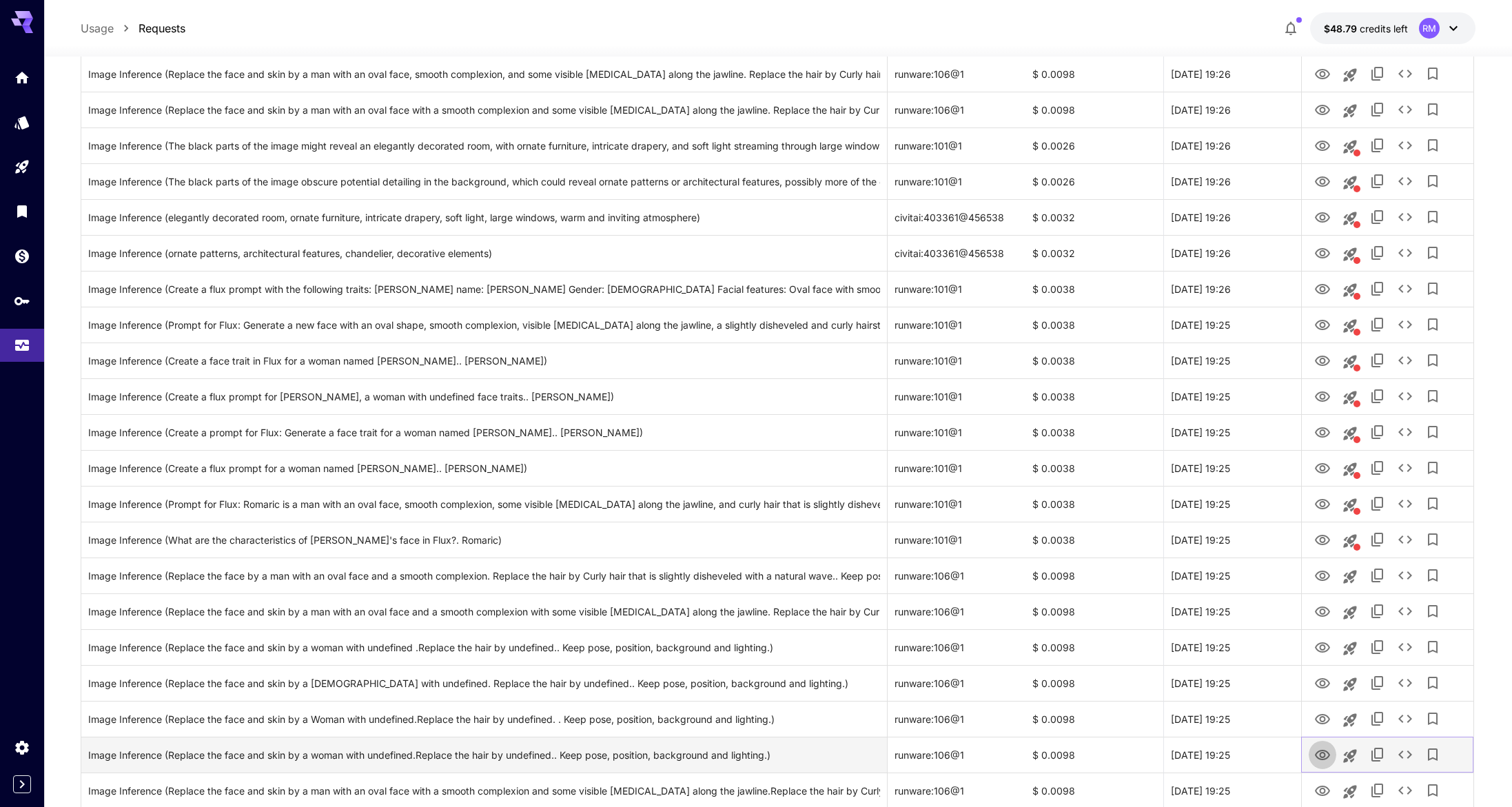
click at [1322, 753] on icon "View Image" at bounding box center [1323, 755] width 17 height 17
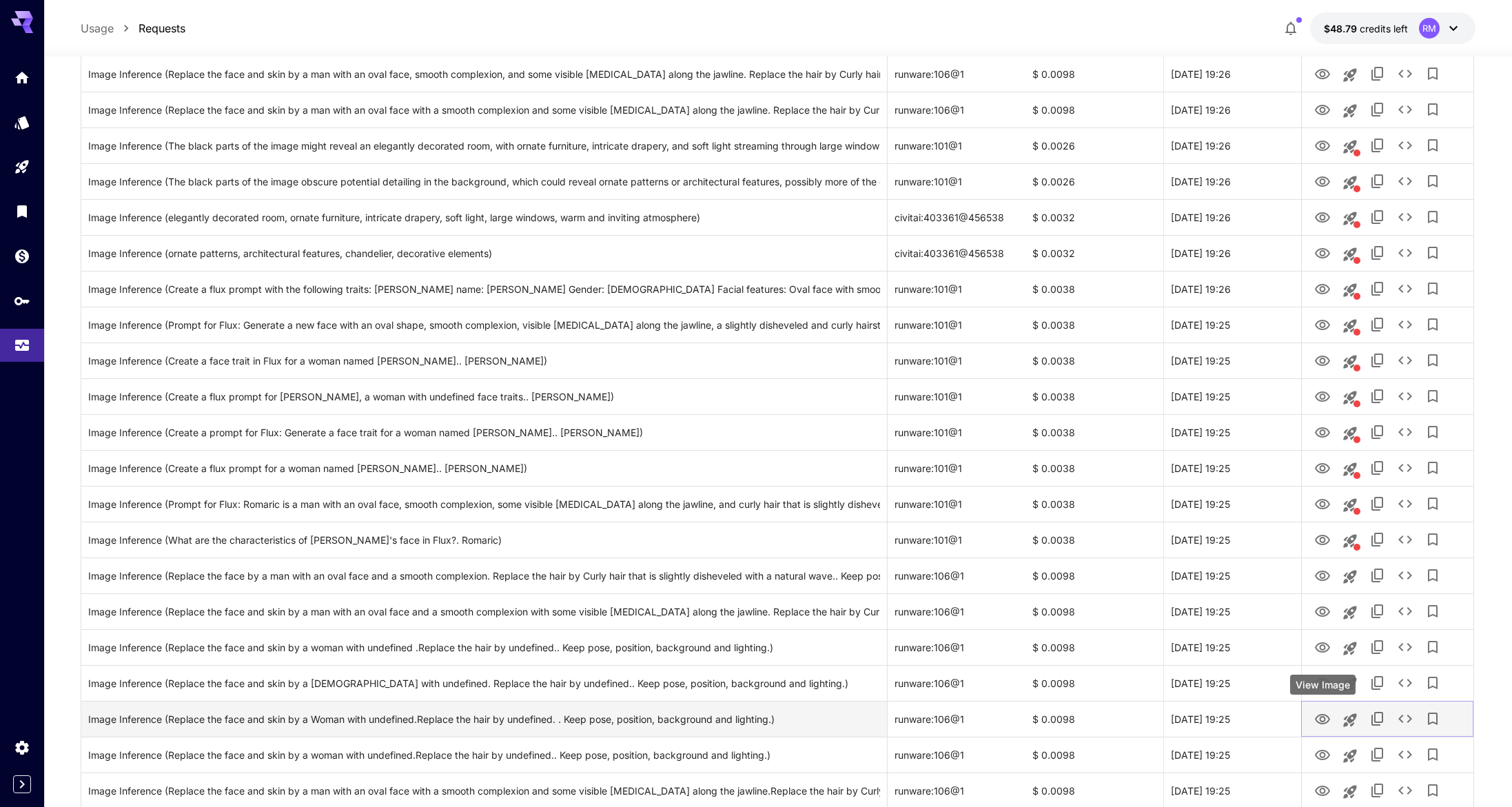
click at [1320, 718] on icon "View Image" at bounding box center [1322, 718] width 15 height 10
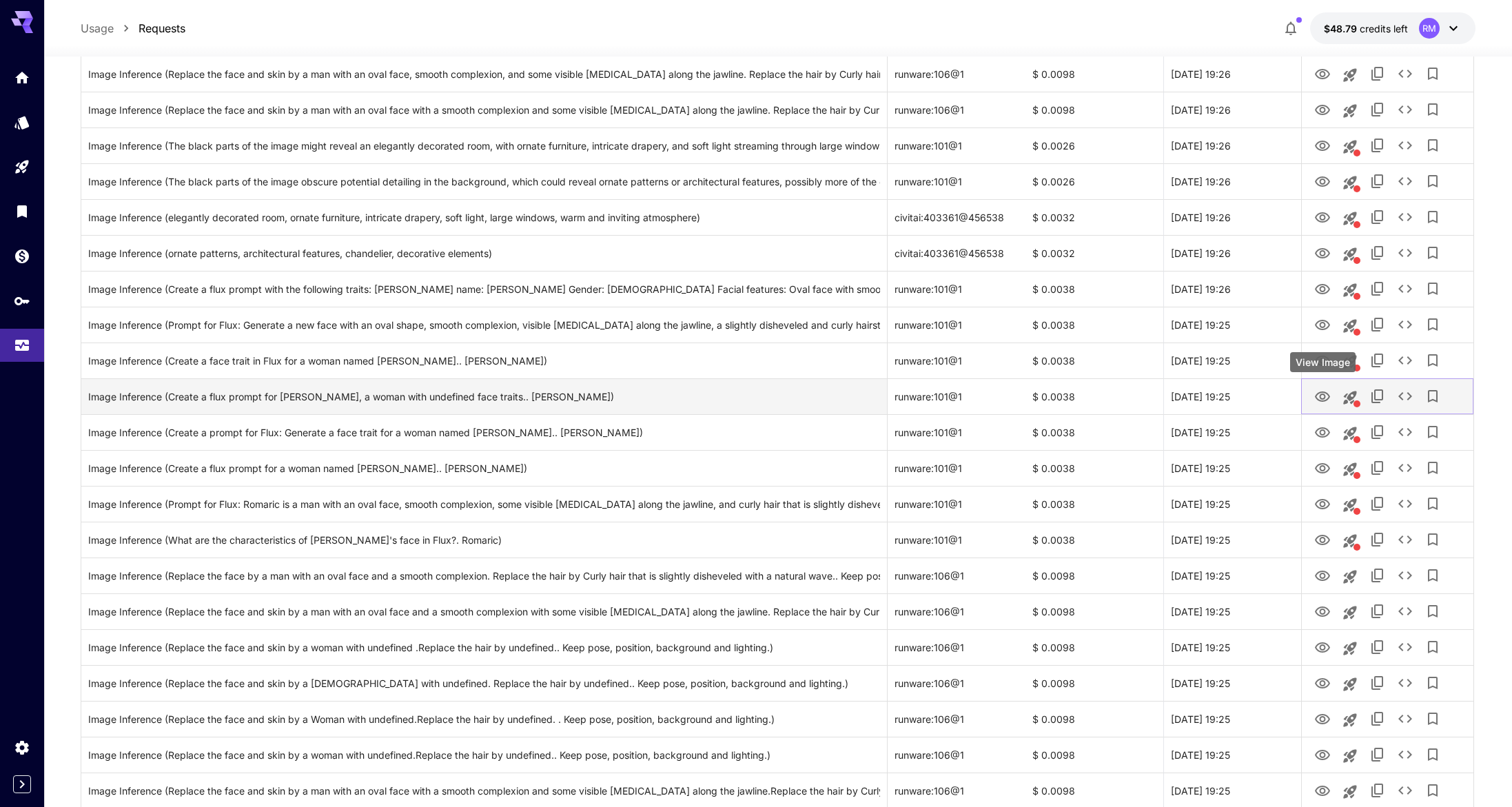
click at [1320, 395] on icon "View Image" at bounding box center [1322, 397] width 15 height 10
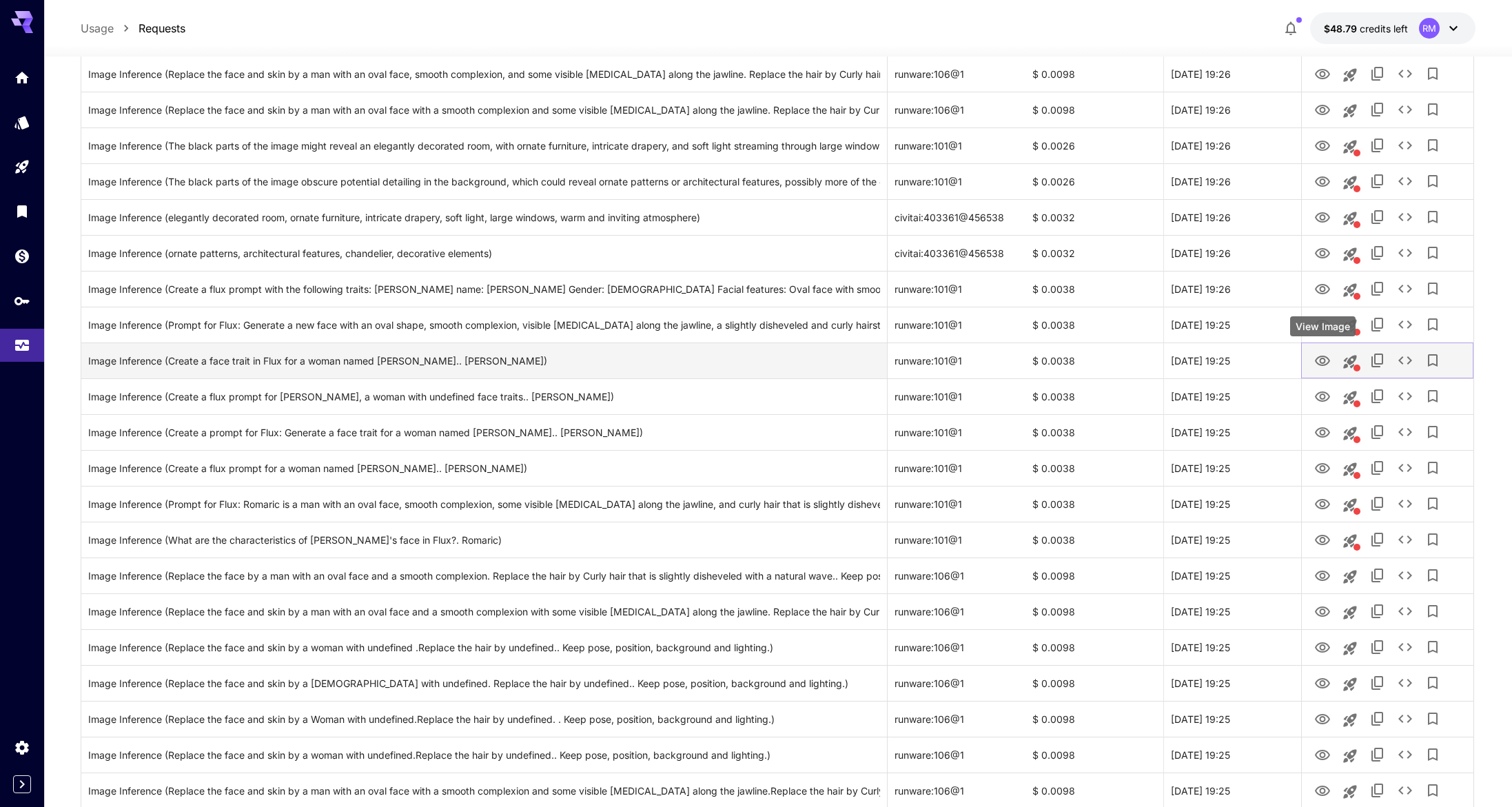
click at [1318, 353] on icon "View Image" at bounding box center [1323, 361] width 17 height 17
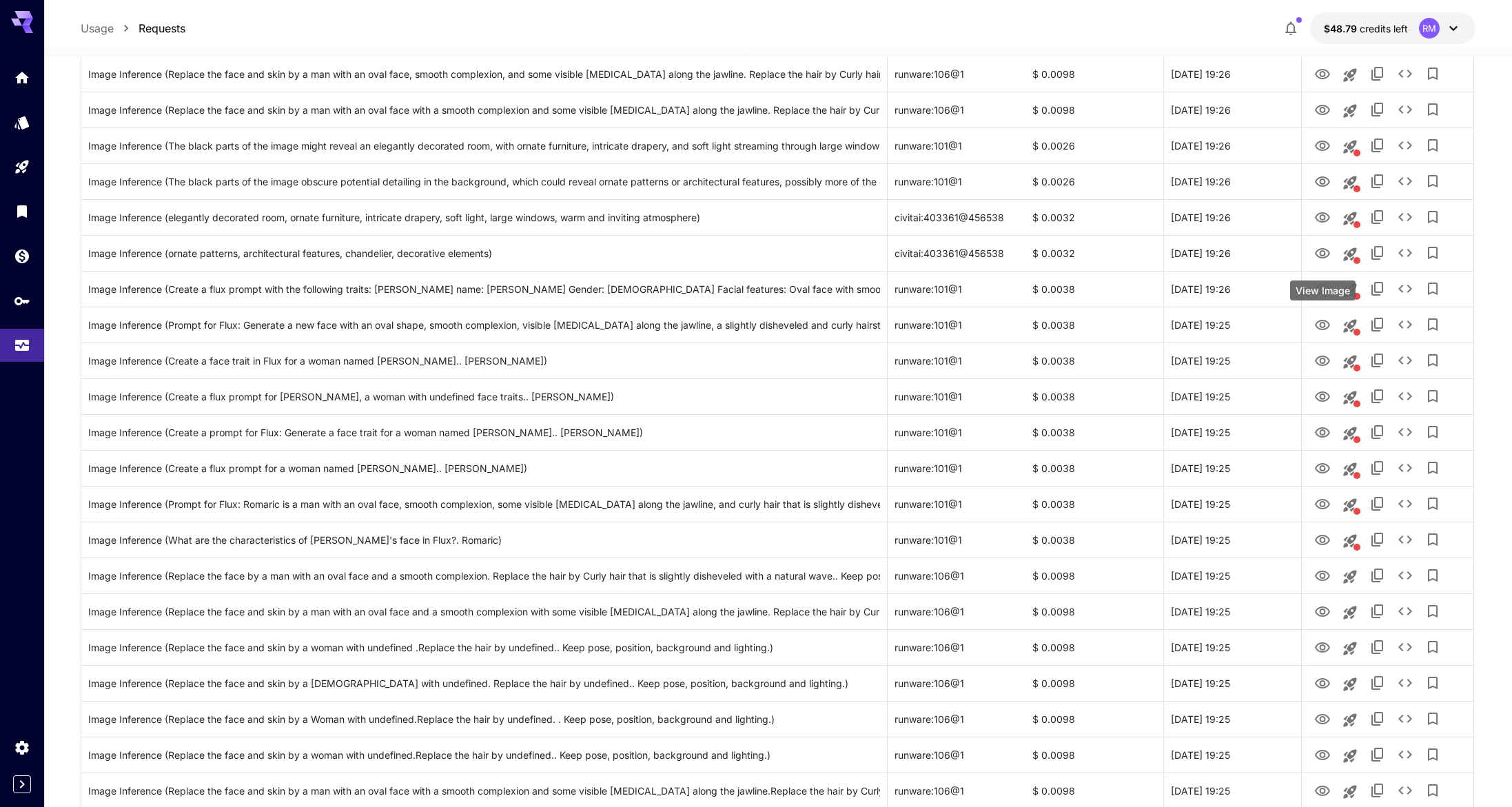
click at [1323, 316] on body "**********" at bounding box center [756, 783] width 1512 height 2141
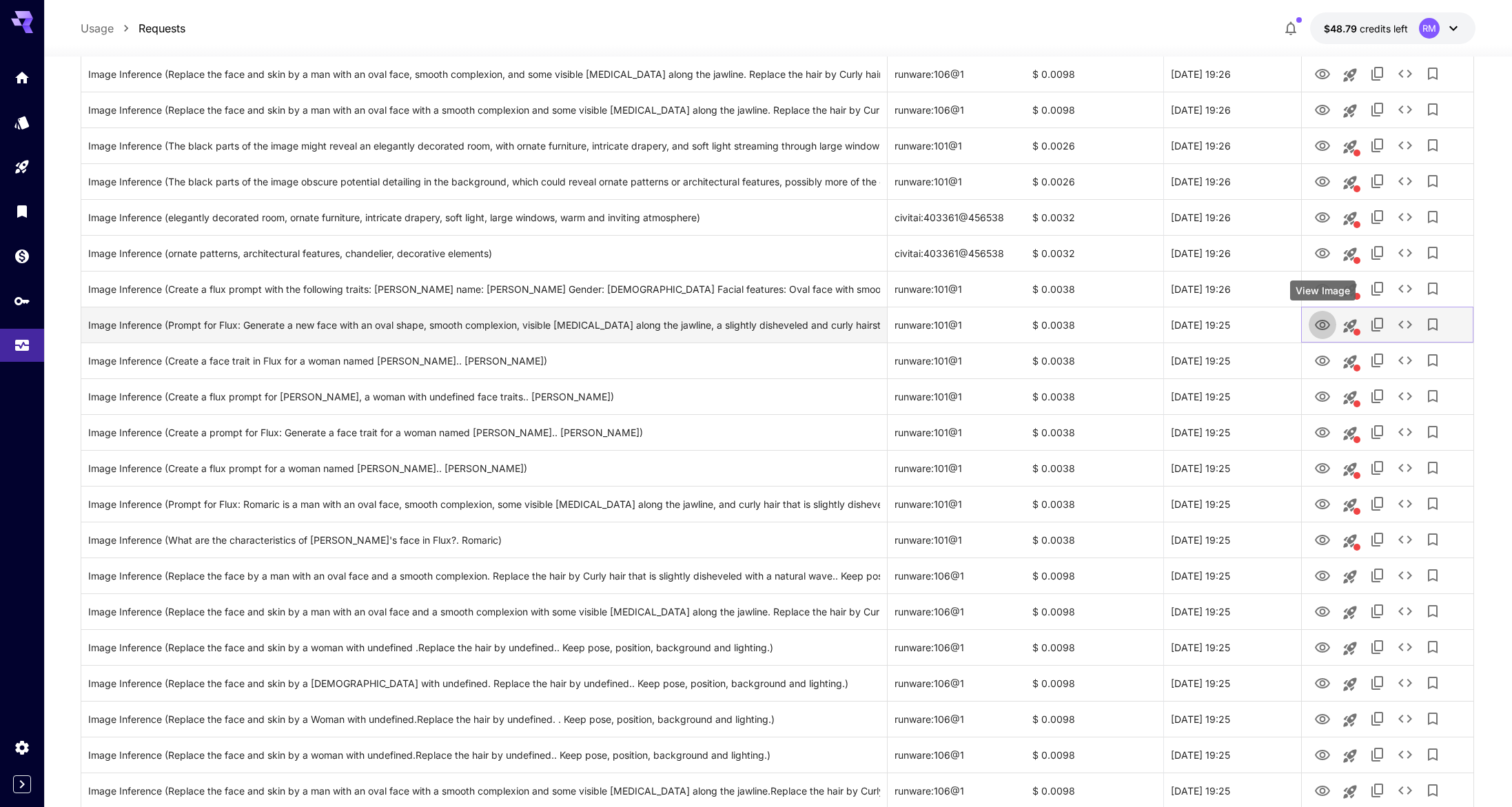
click at [1323, 318] on icon "View Image" at bounding box center [1323, 325] width 17 height 17
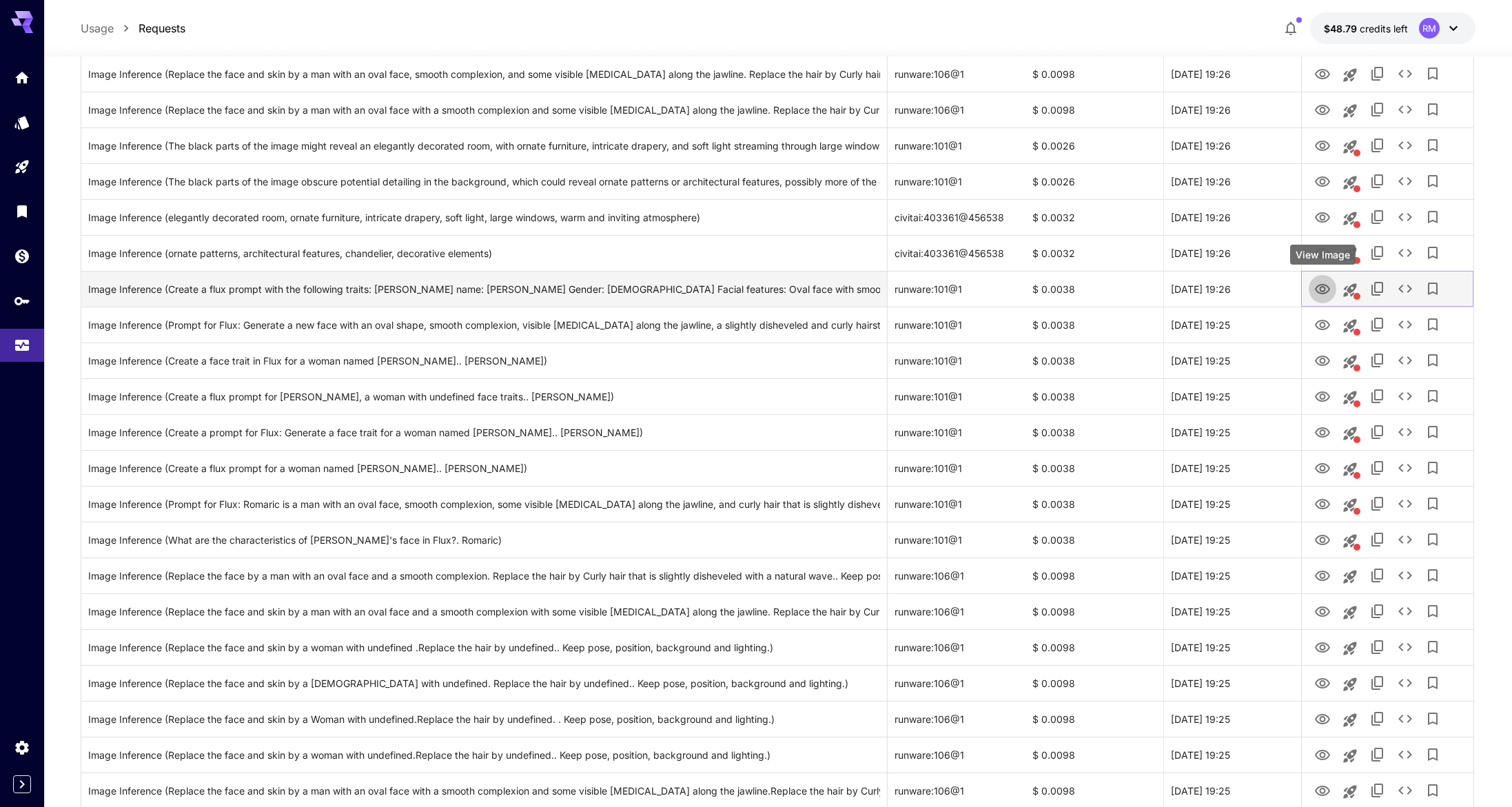
click at [1322, 289] on icon "View Image" at bounding box center [1323, 289] width 17 height 17
click at [1347, 286] on icon "This request includes a reference image. Clicking this will load all other para…" at bounding box center [1349, 289] width 13 height 13
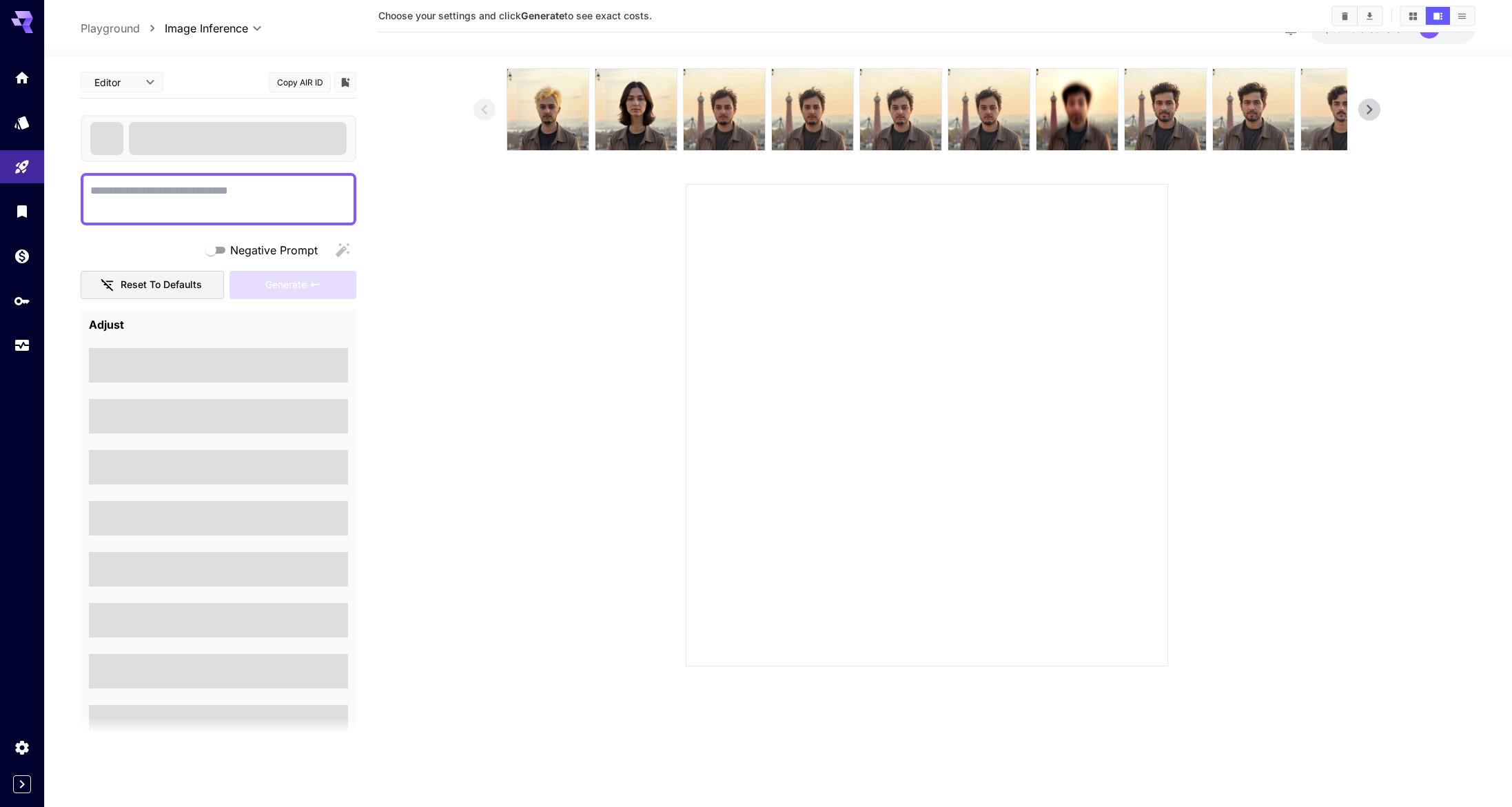
scroll to position [109, 0]
type textarea "**********"
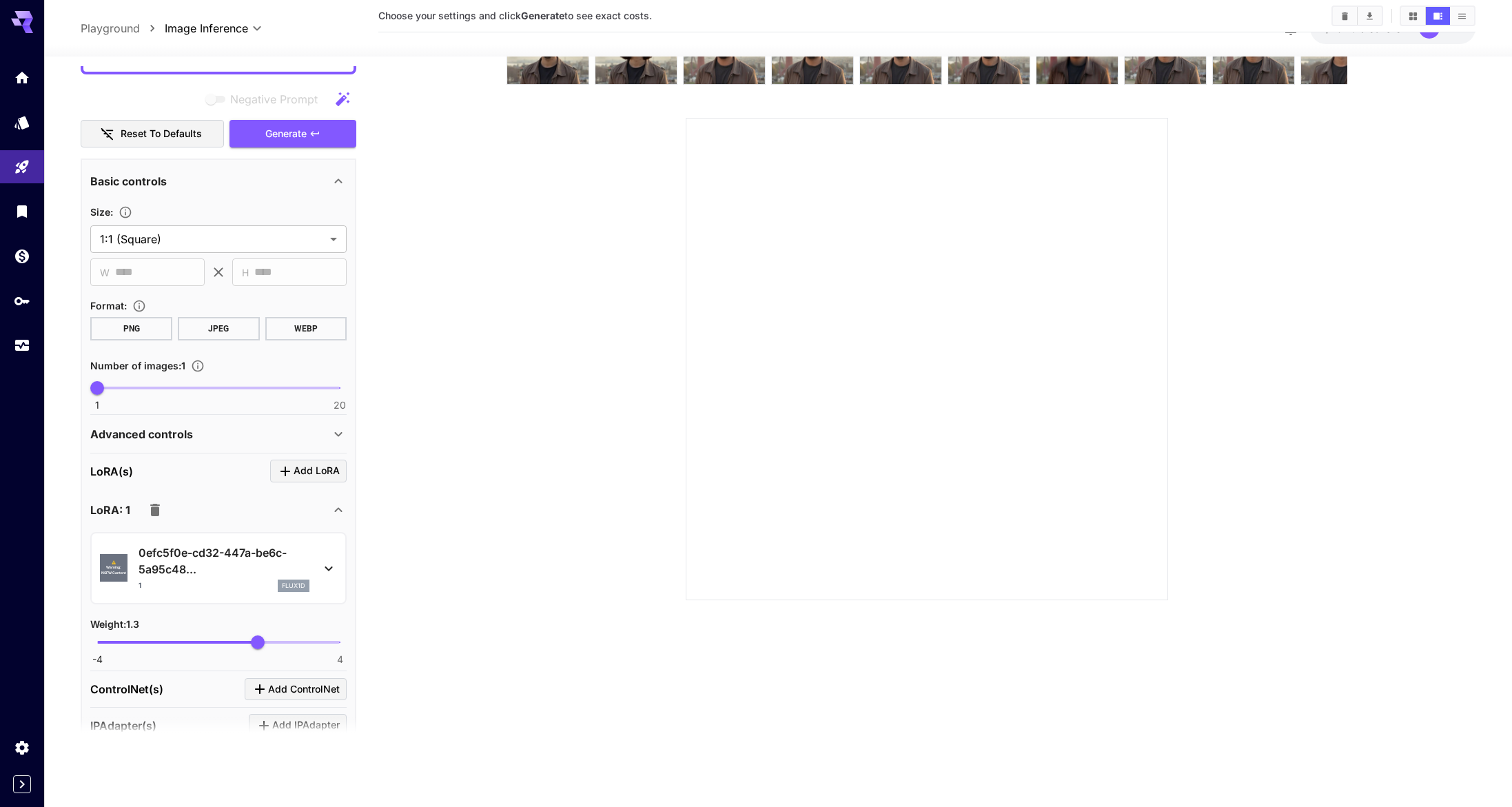
scroll to position [328, 0]
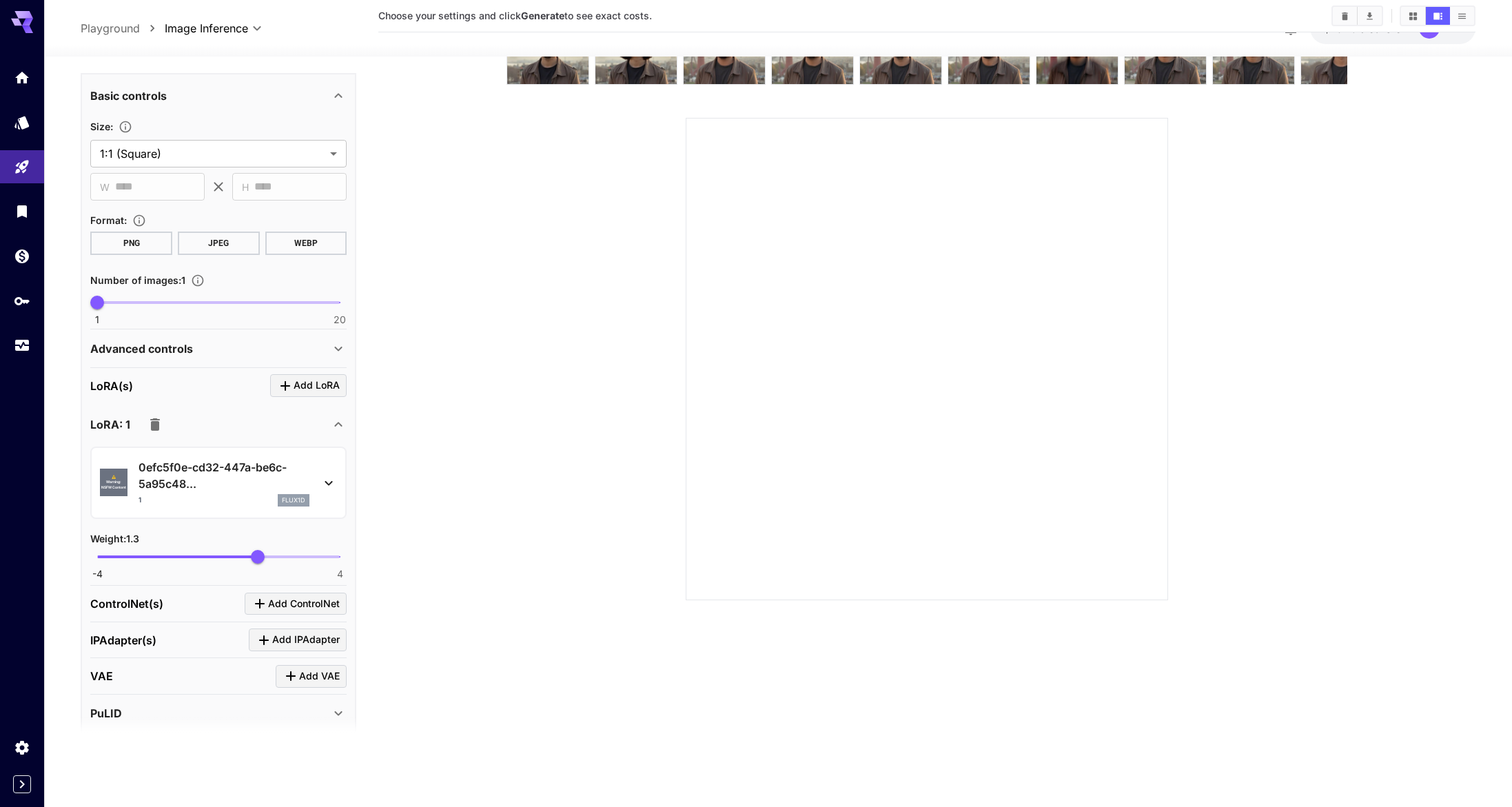
click at [188, 360] on div "Advanced controls" at bounding box center [218, 349] width 257 height 34
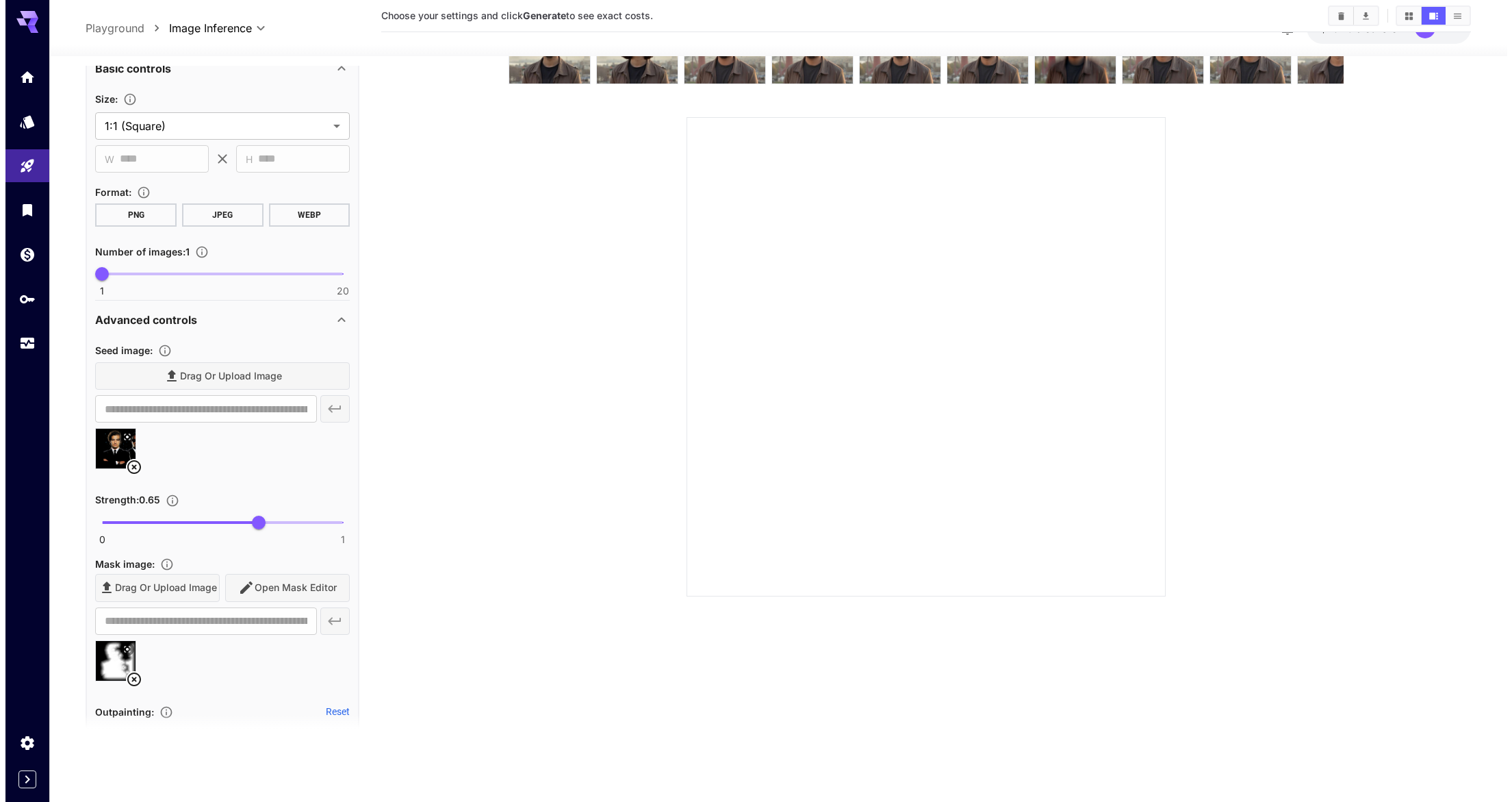
scroll to position [0, 0]
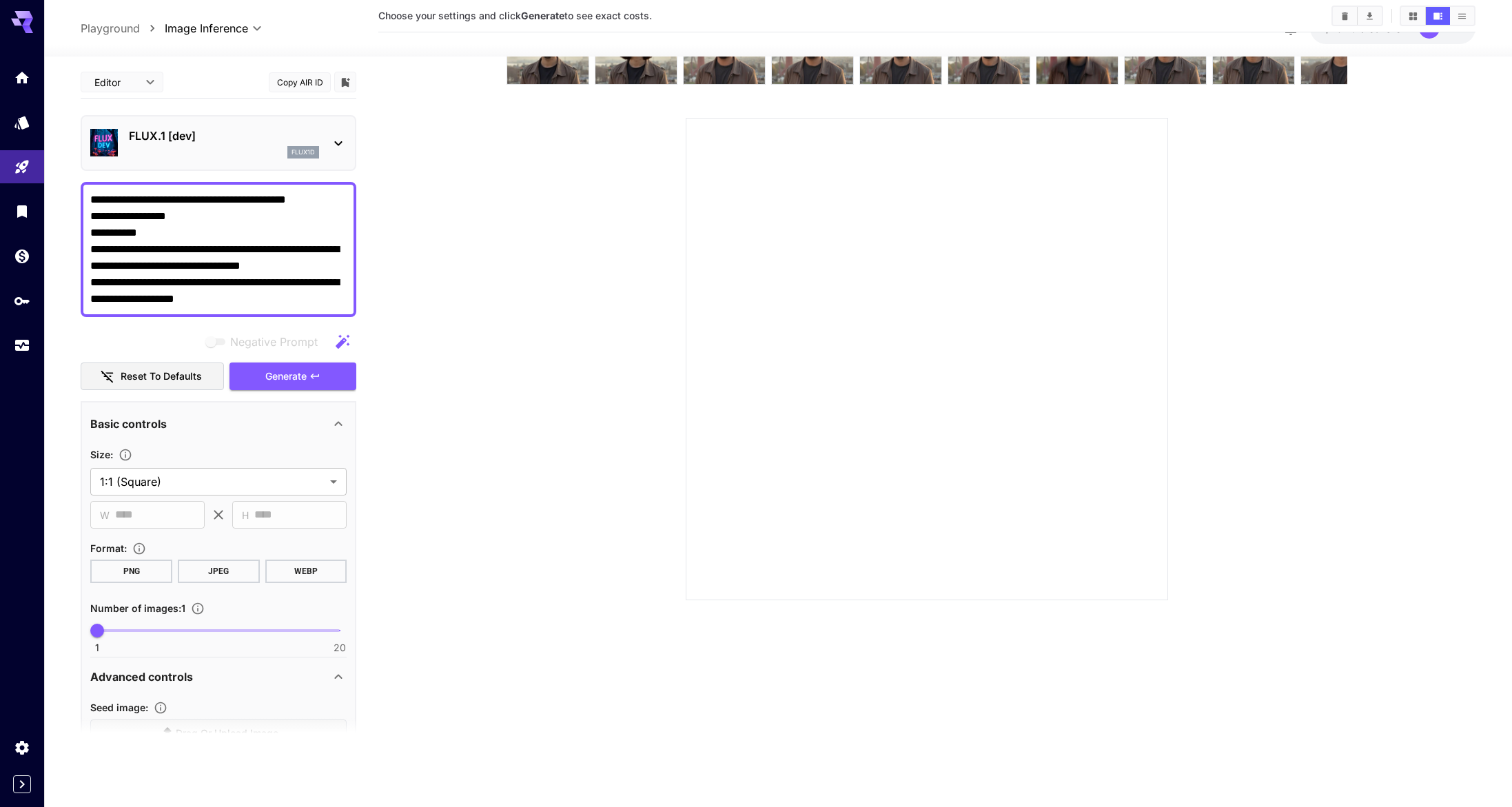
click at [254, 133] on p "FLUX.1 [dev]" at bounding box center [224, 135] width 190 height 17
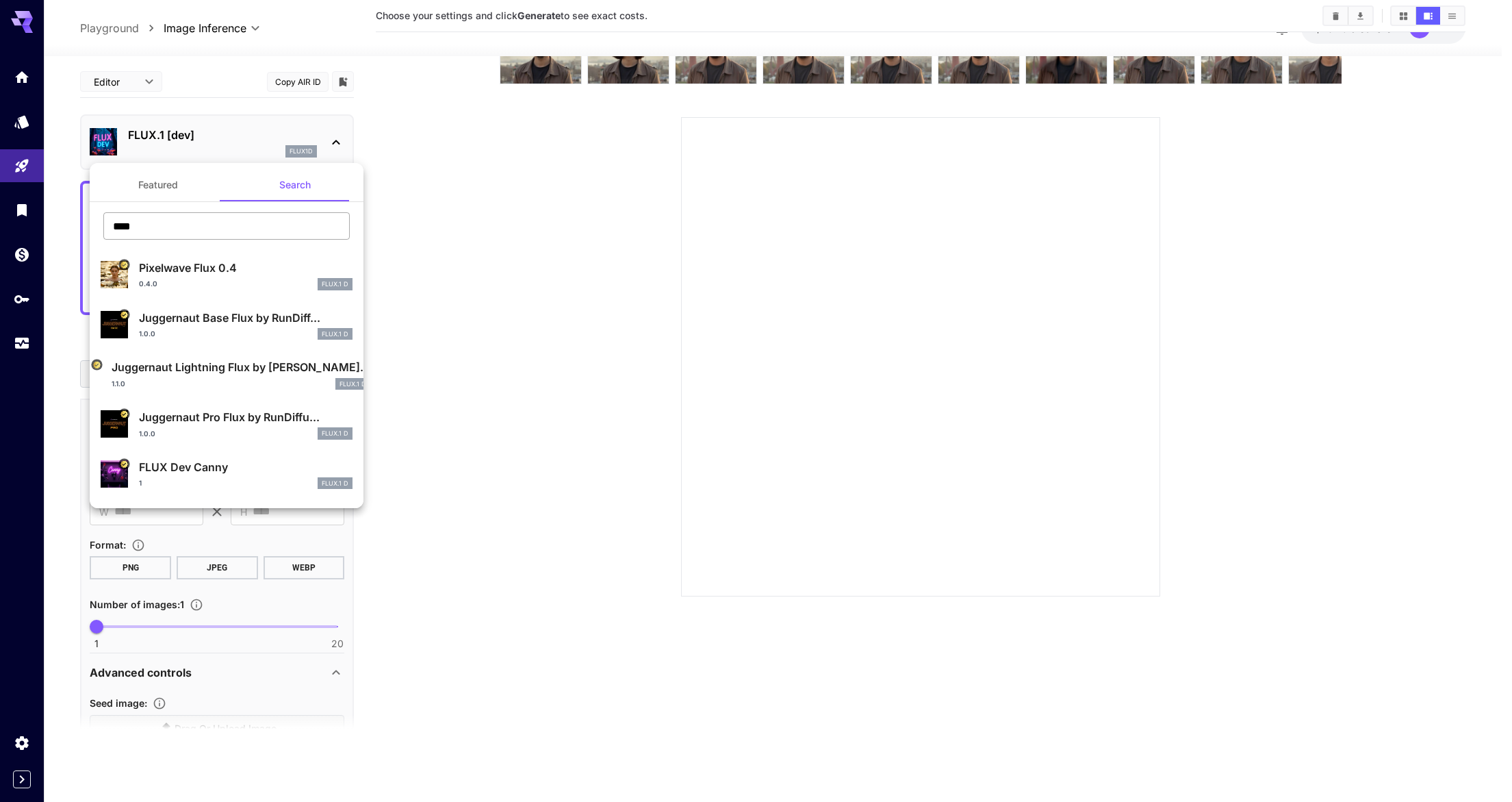
click at [261, 228] on input "****" at bounding box center [225, 226] width 246 height 27
click at [264, 223] on input "****" at bounding box center [225, 226] width 246 height 27
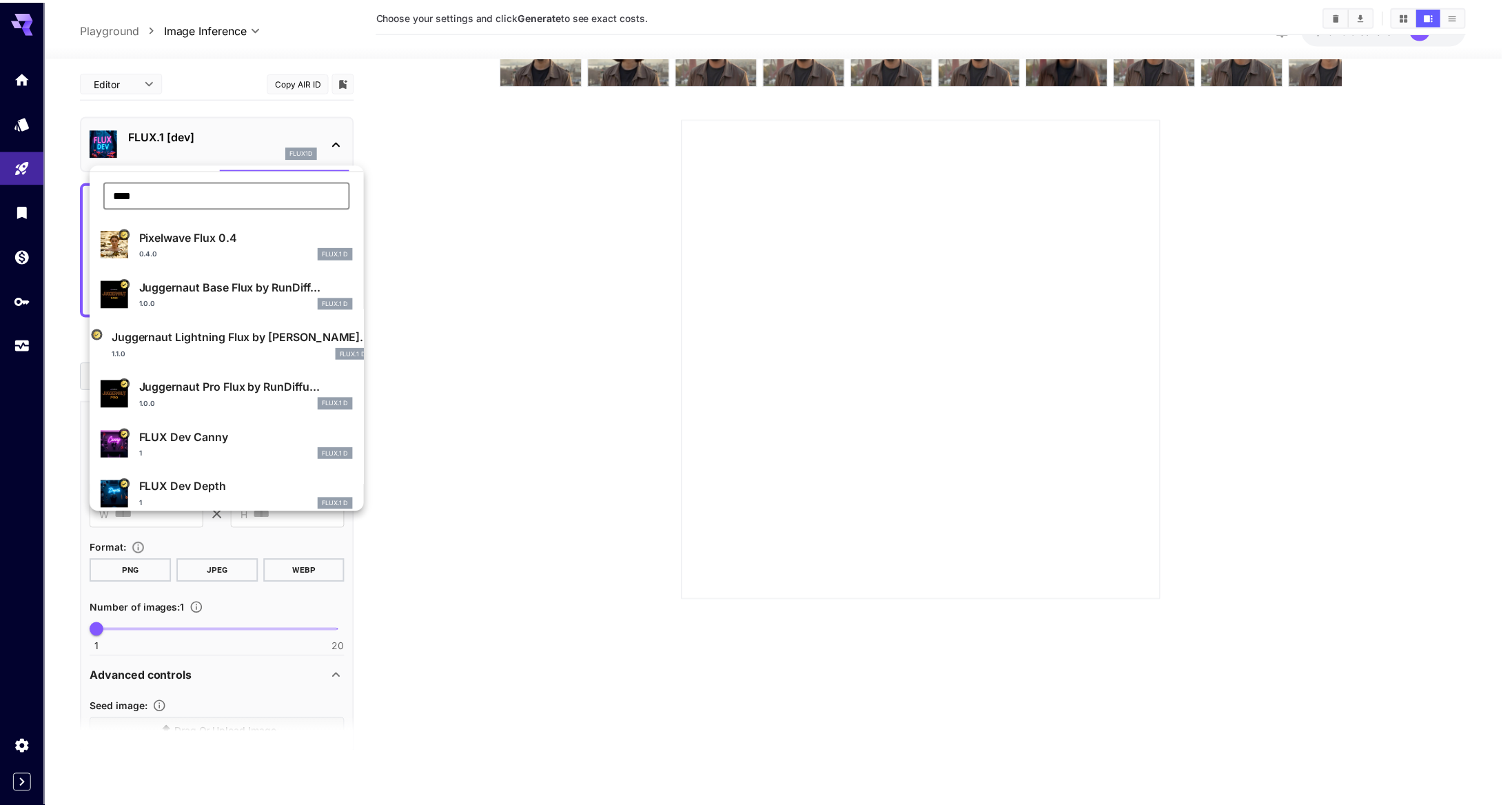
scroll to position [120, 0]
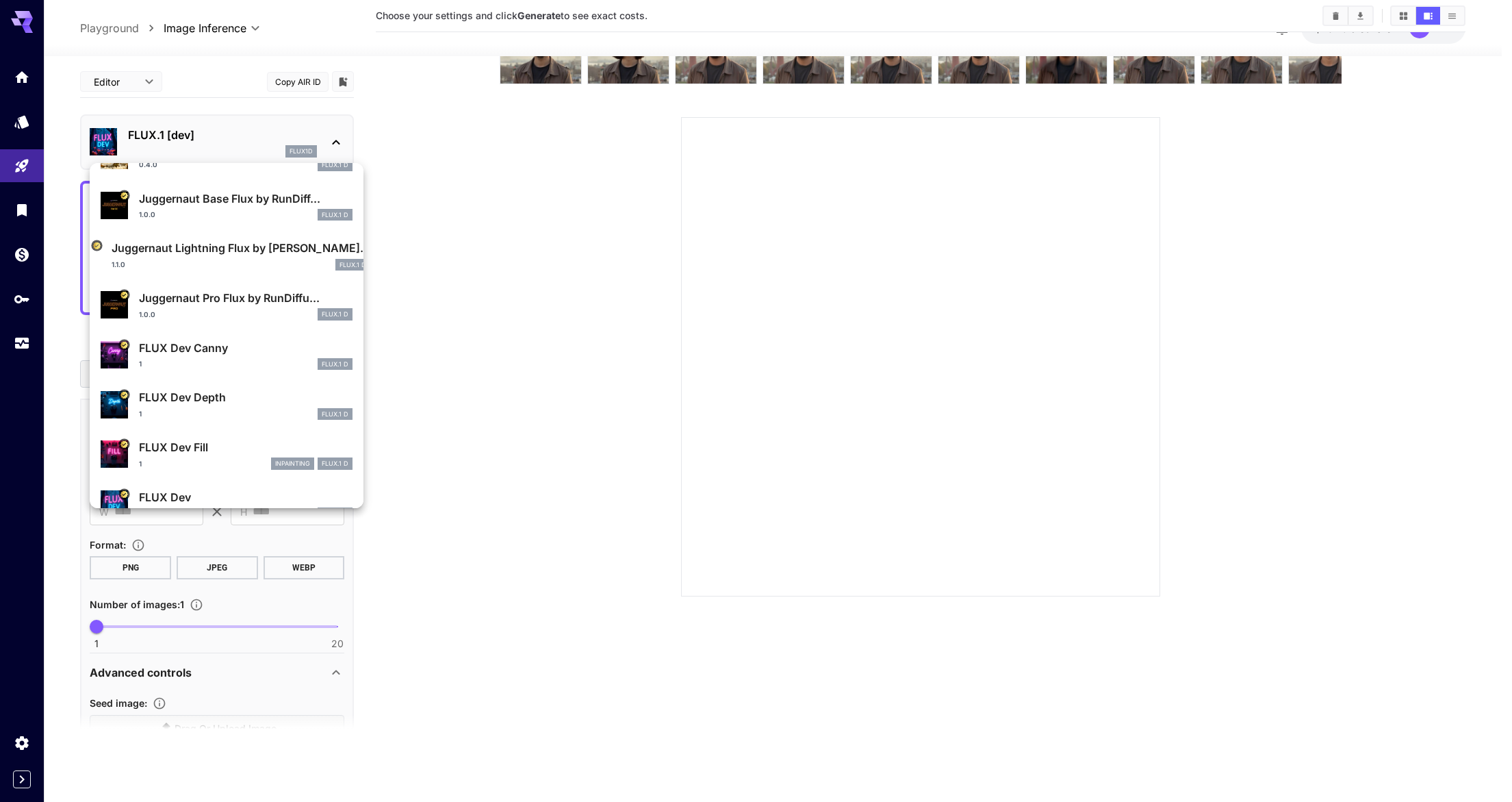
click at [239, 441] on p "FLUX Dev Fill" at bounding box center [246, 447] width 214 height 17
type input "**"
type input "*"
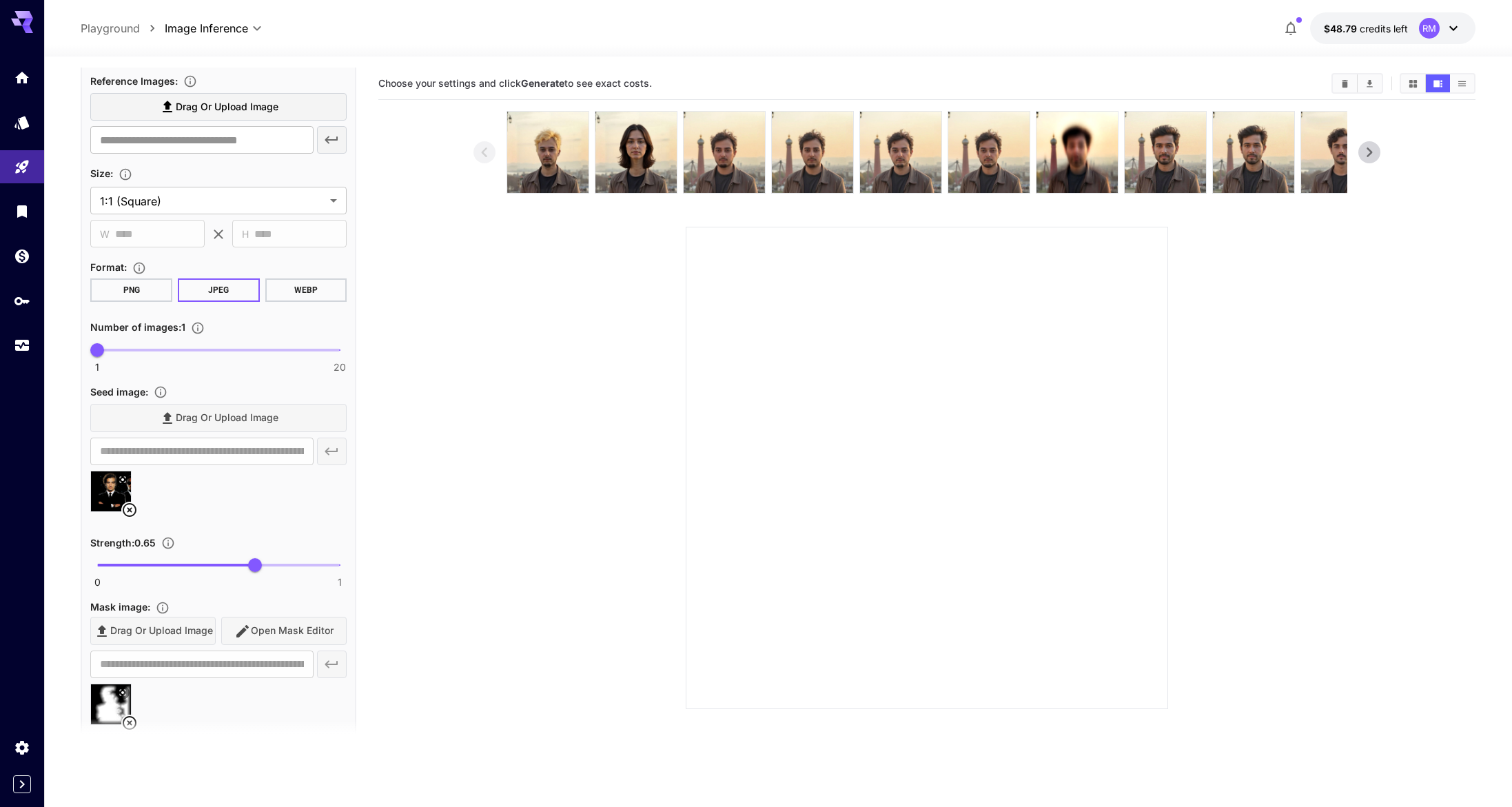
scroll to position [387, 0]
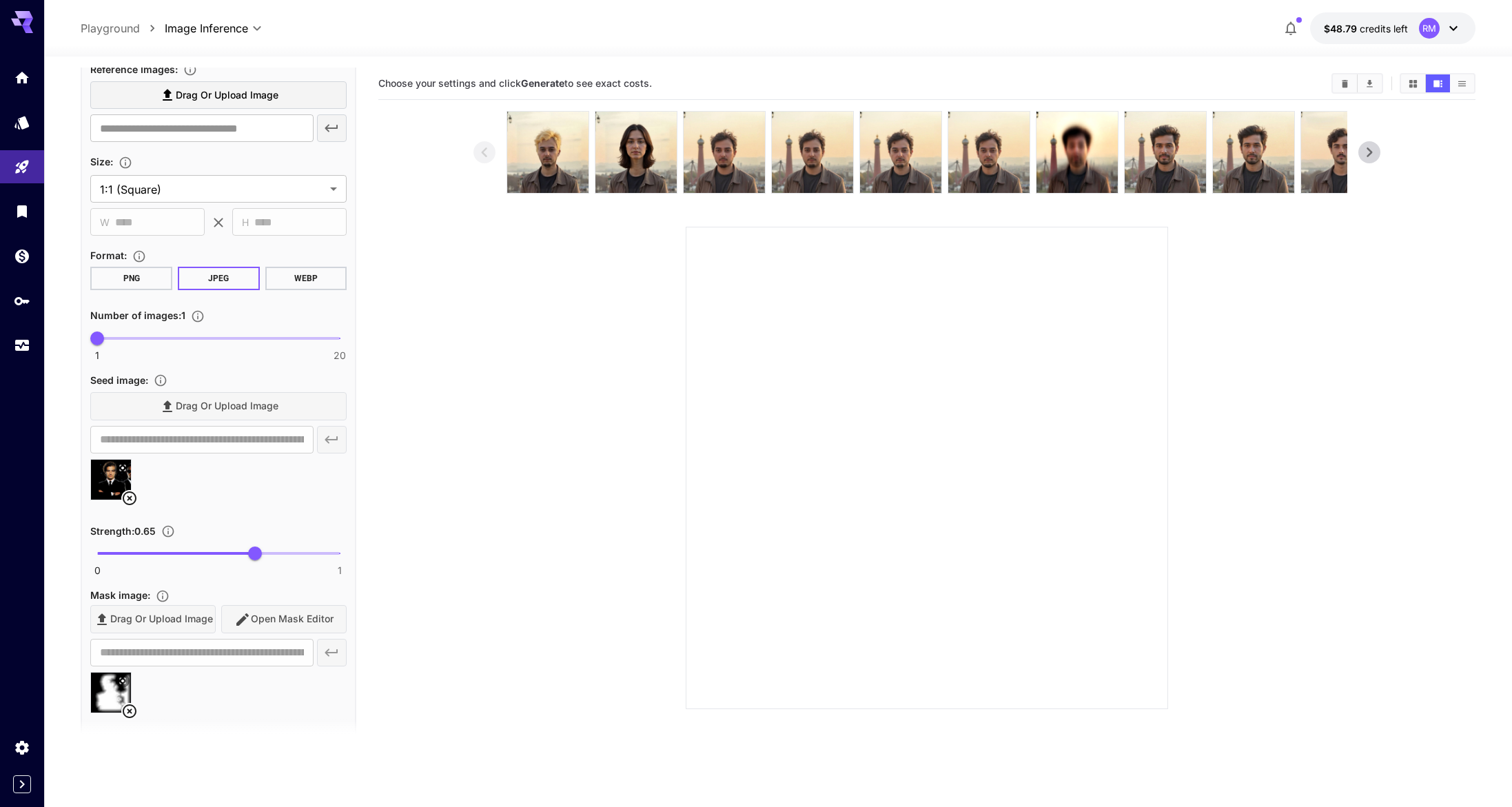
click at [130, 703] on icon at bounding box center [129, 710] width 17 height 17
click at [285, 618] on span "Open Mask Editor" at bounding box center [292, 619] width 83 height 17
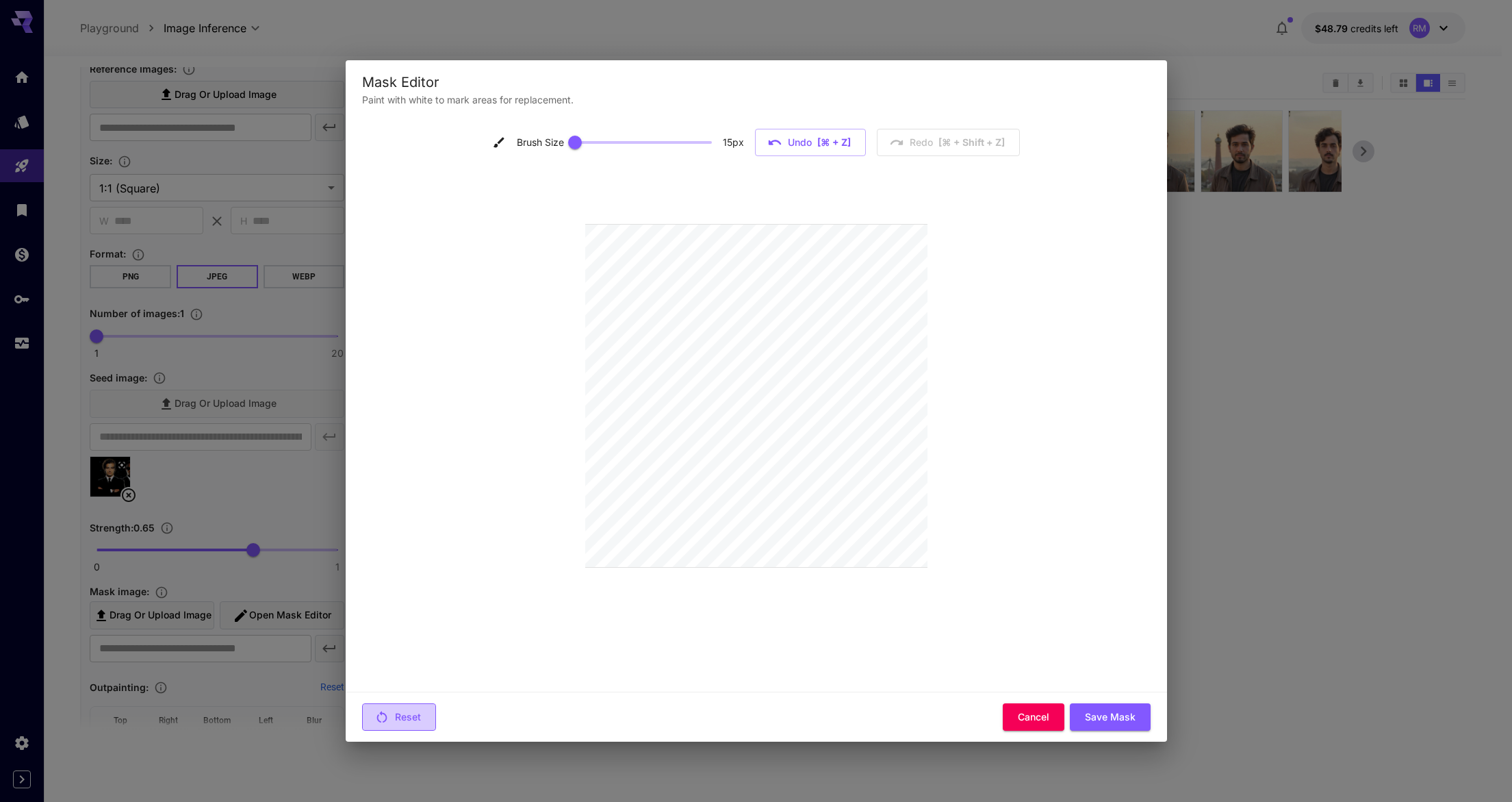
click at [401, 708] on button "Reset" at bounding box center [398, 717] width 73 height 28
drag, startPoint x: 586, startPoint y: 136, endPoint x: 623, endPoint y: 131, distance: 37.3
click at [623, 135] on span at bounding box center [621, 142] width 14 height 14
type input "**"
drag, startPoint x: 624, startPoint y: 140, endPoint x: 675, endPoint y: 139, distance: 51.0
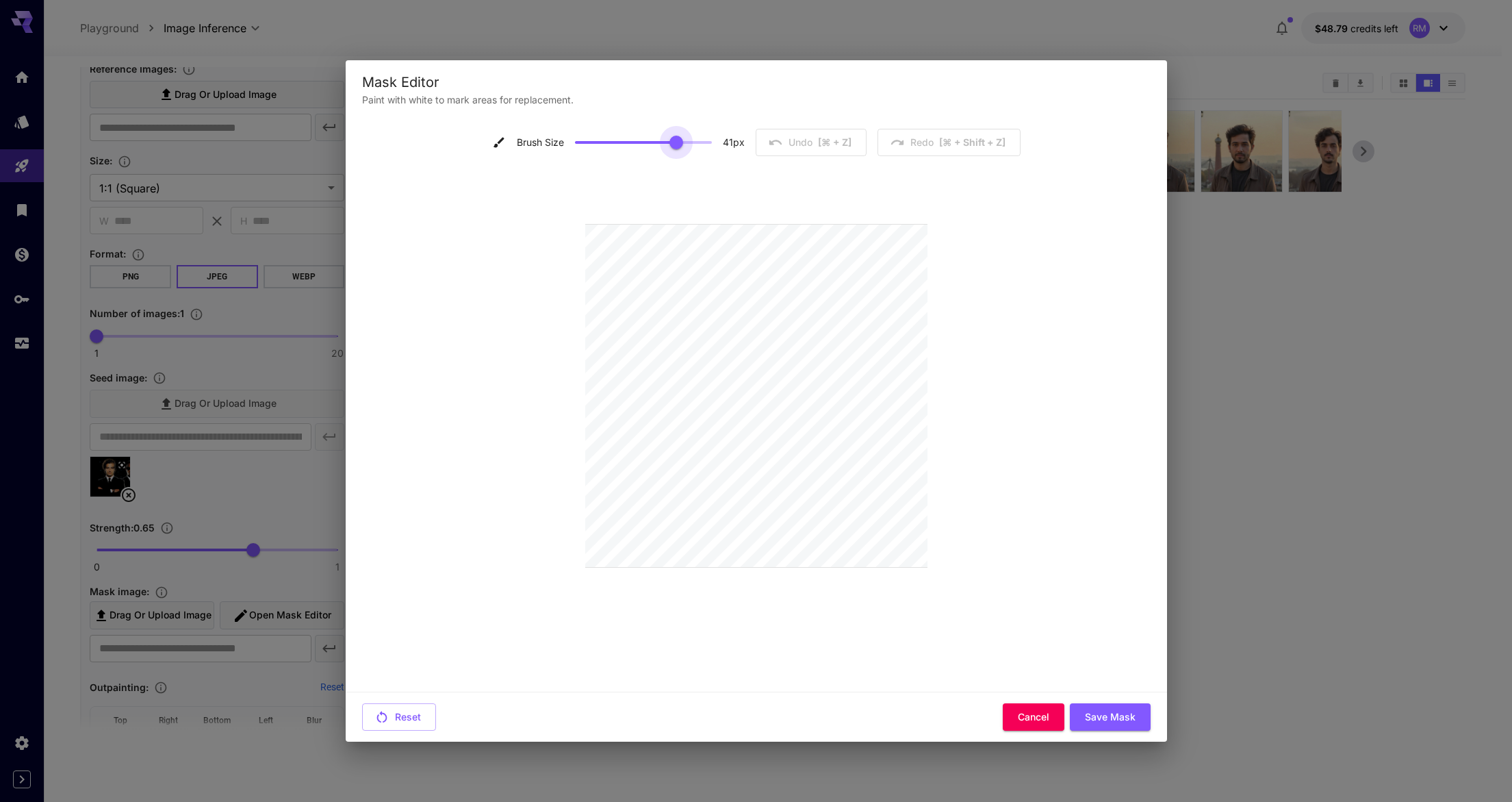
click at [675, 139] on span at bounding box center [676, 142] width 14 height 14
click at [1098, 724] on button "Save Mask" at bounding box center [1110, 717] width 80 height 28
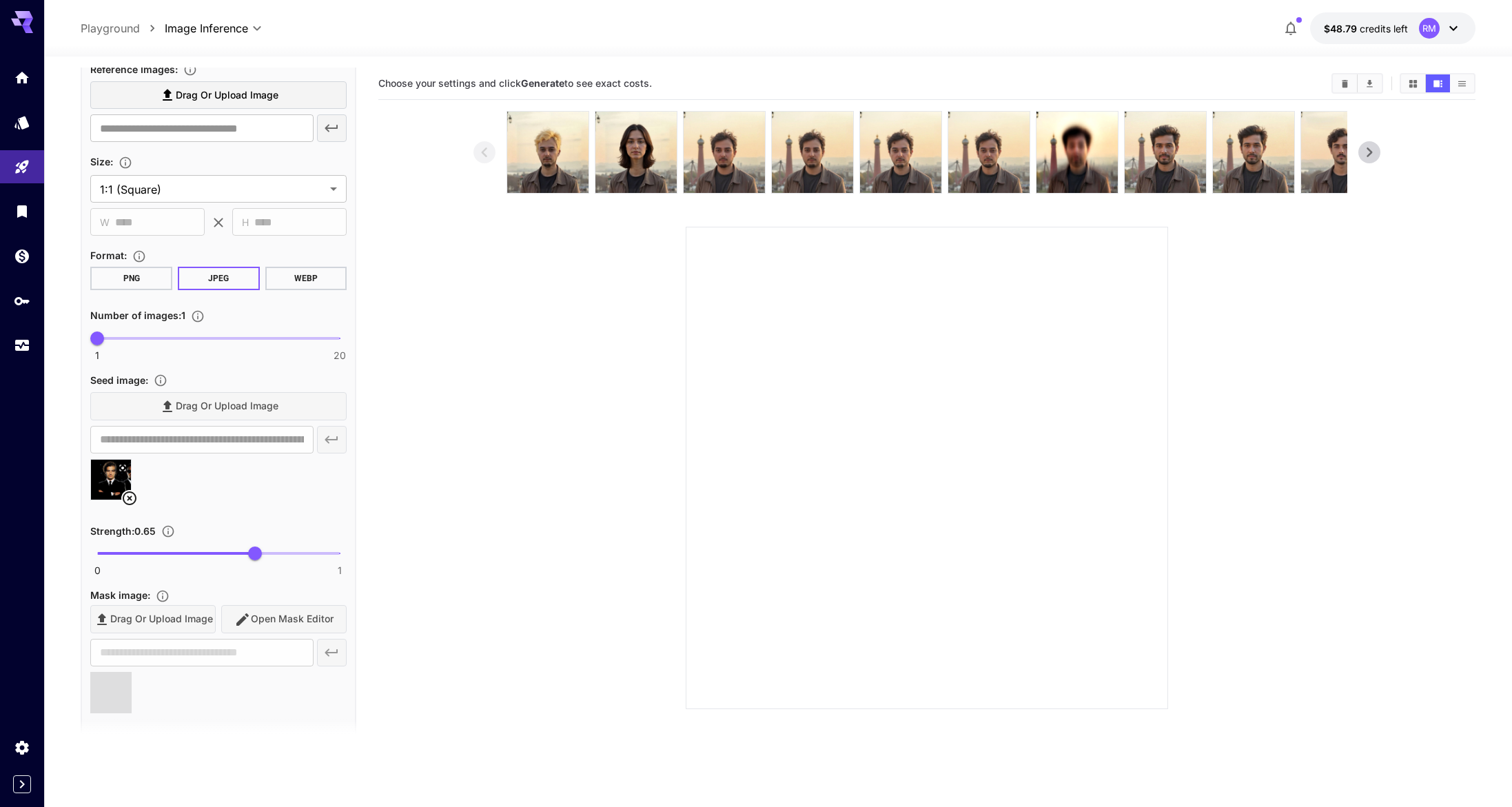
type input "**********"
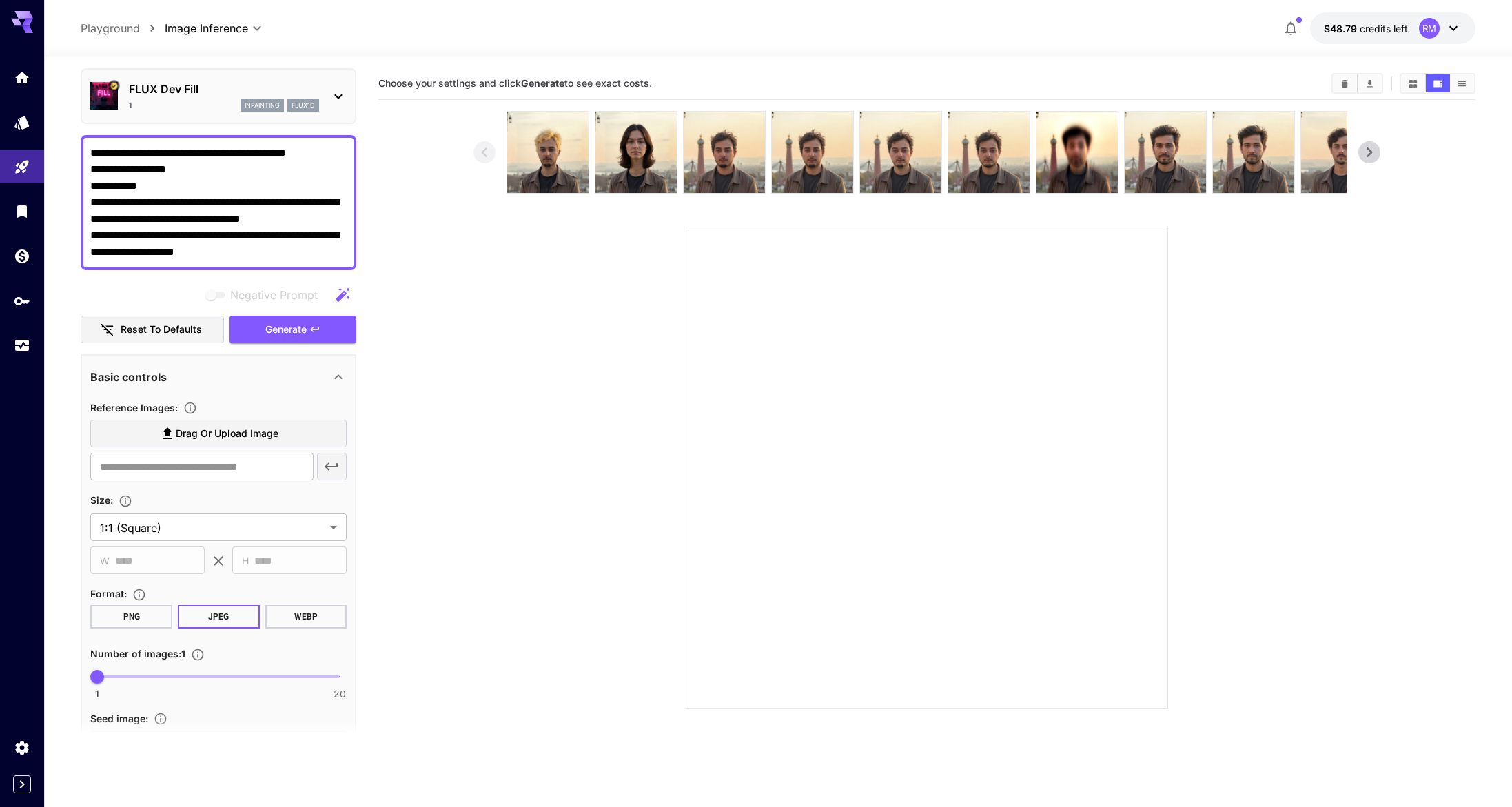
scroll to position [0, 0]
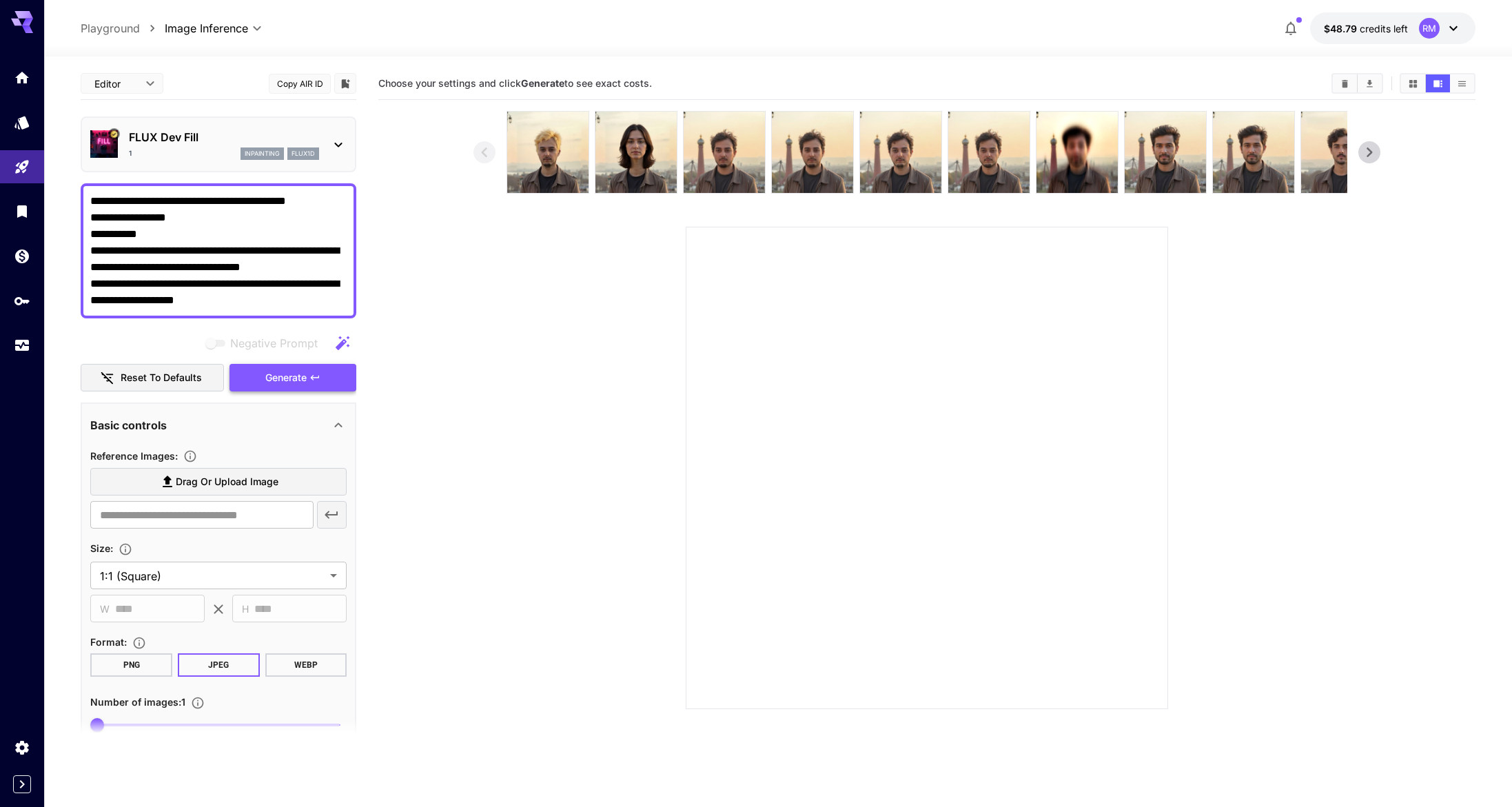
click at [256, 382] on button "Generate" at bounding box center [293, 378] width 126 height 29
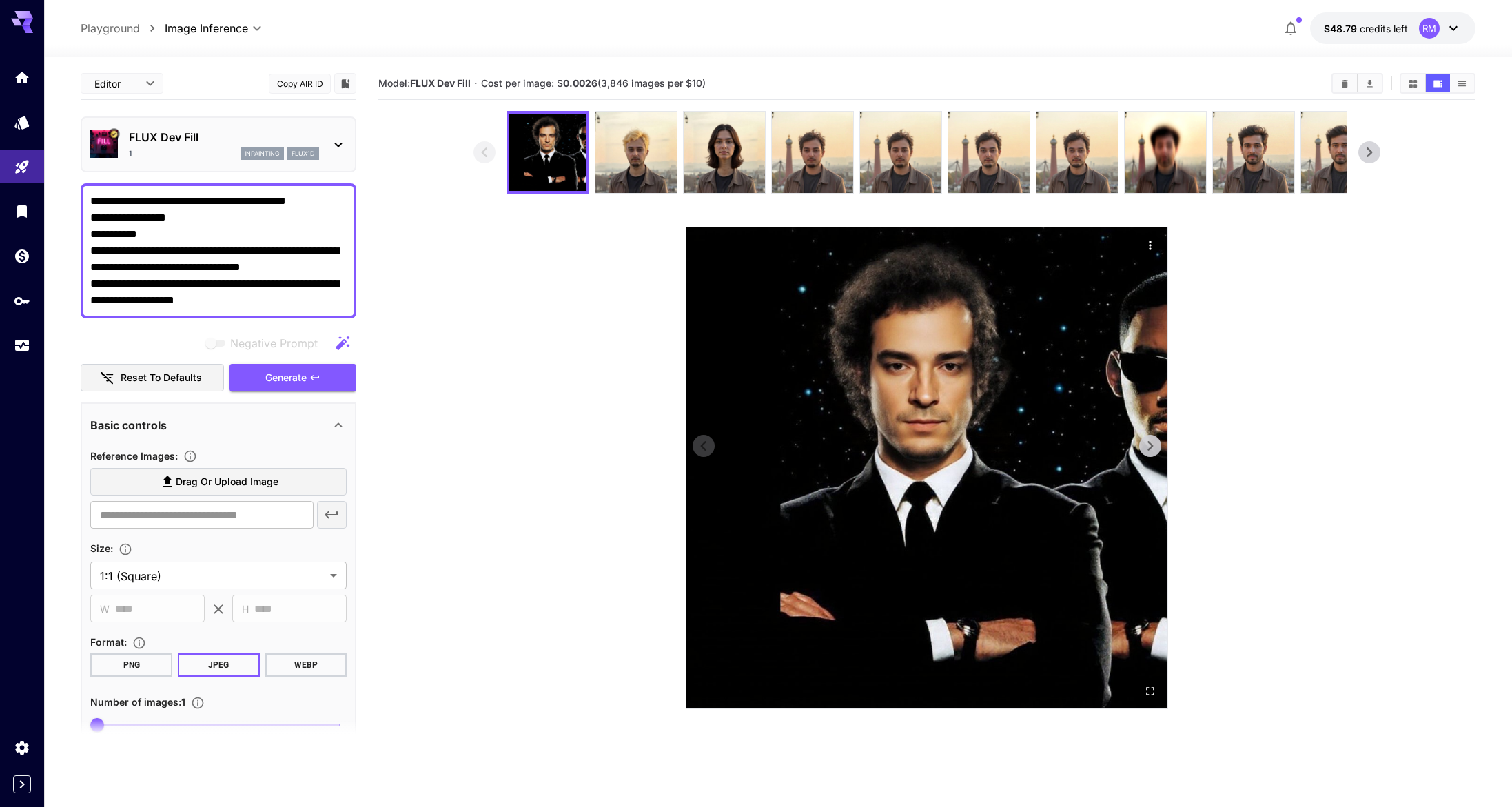
click at [1155, 249] on icon "Actions" at bounding box center [1151, 246] width 14 height 14
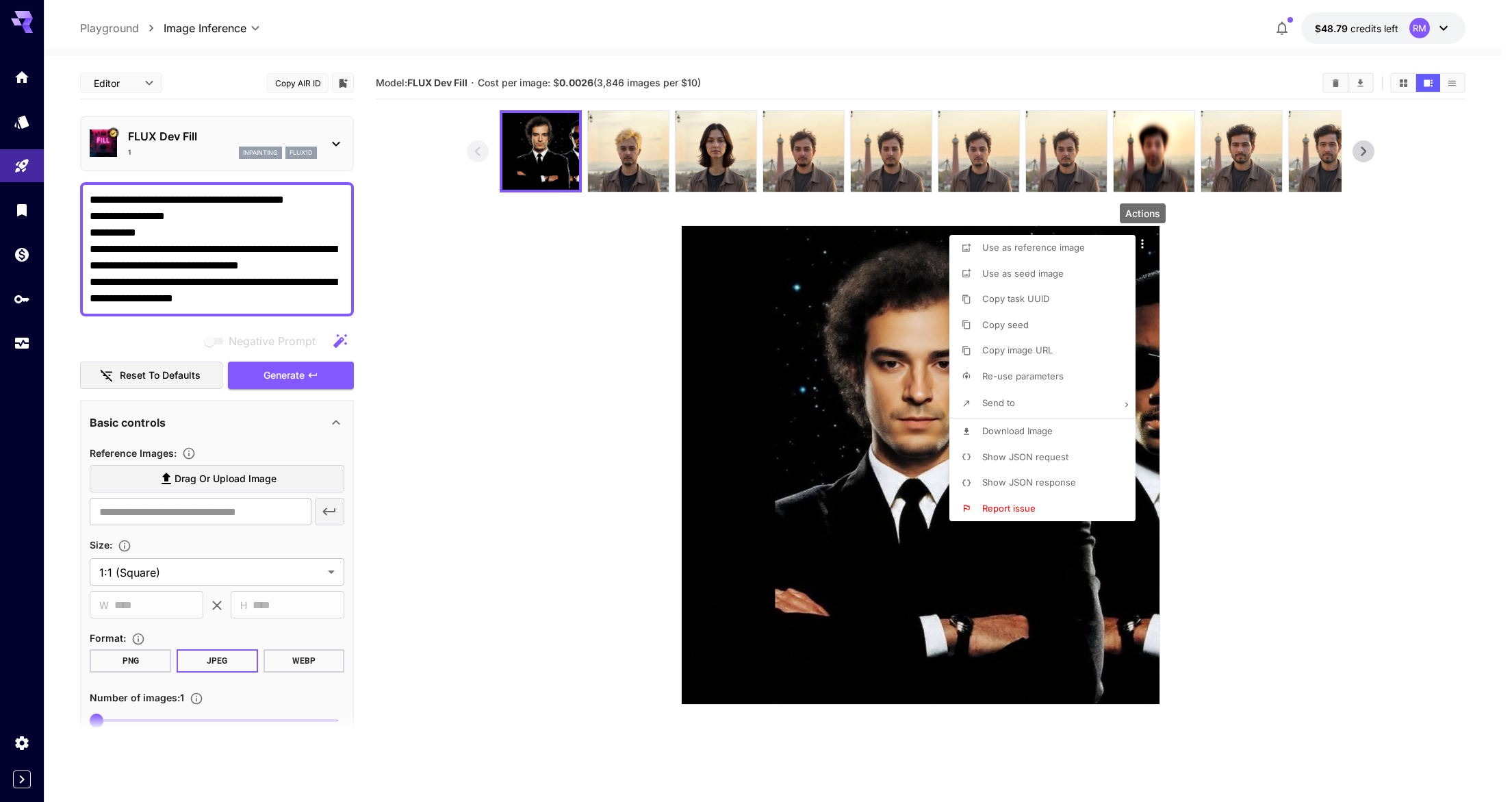
click at [997, 437] on li "Download Image" at bounding box center [1047, 431] width 194 height 26
click at [194, 463] on div at bounding box center [756, 401] width 1512 height 802
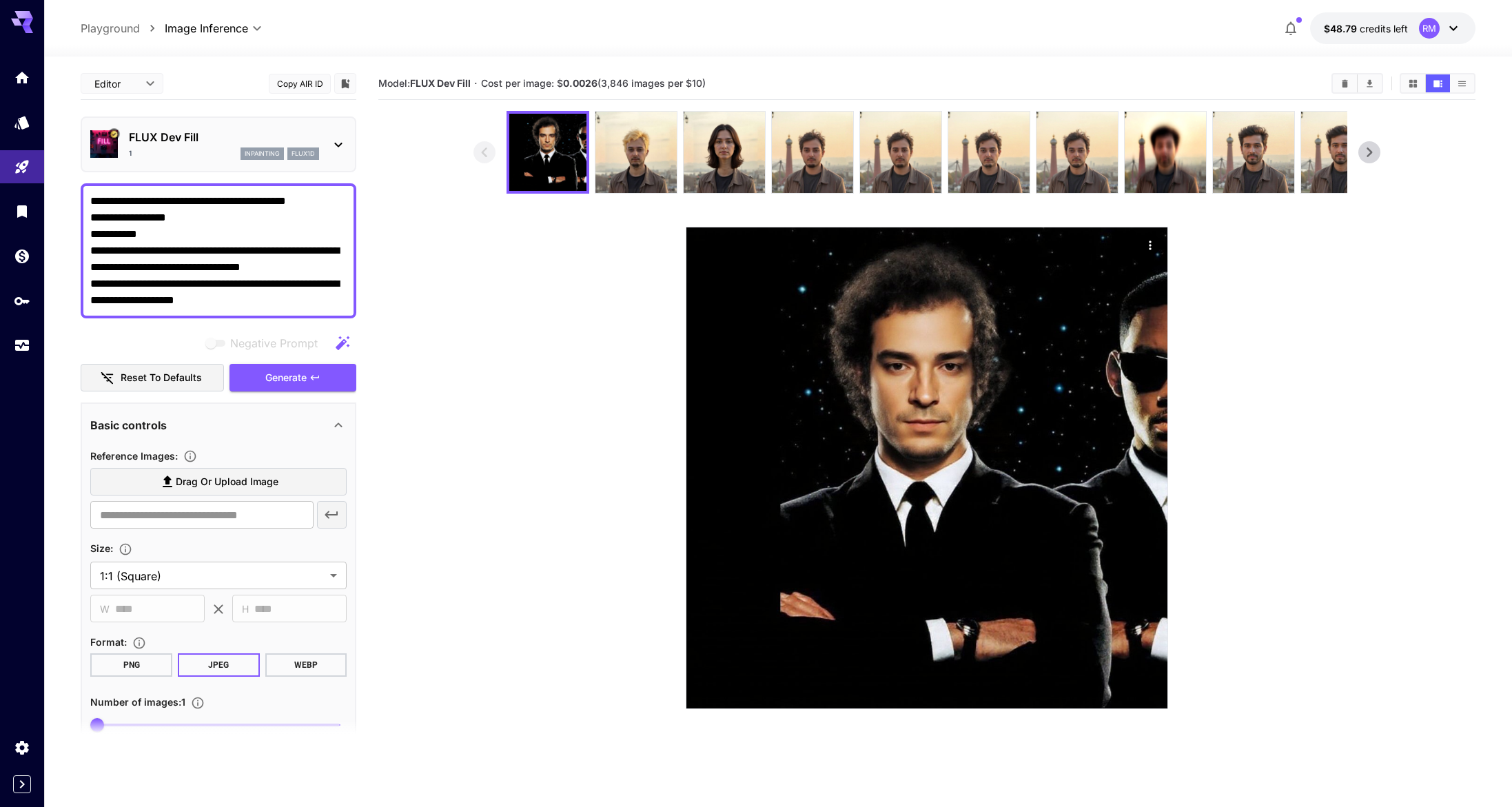
click at [226, 472] on label "Drag or upload image" at bounding box center [218, 481] width 257 height 29
click at [0, 0] on input "Drag or upload image" at bounding box center [0, 0] width 0 height 0
type input "**********"
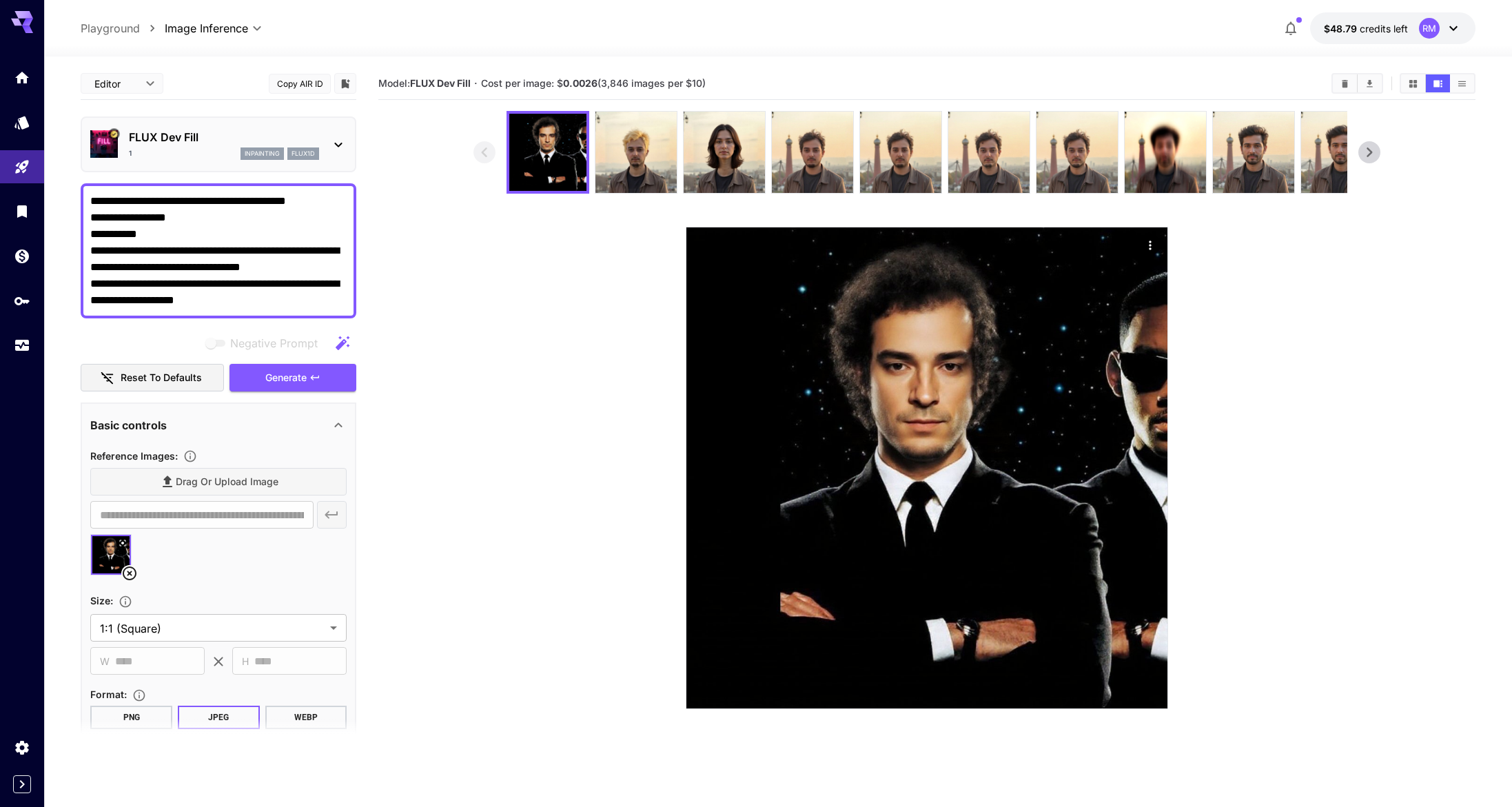
click at [211, 132] on p "FLUX Dev Fill" at bounding box center [224, 137] width 190 height 17
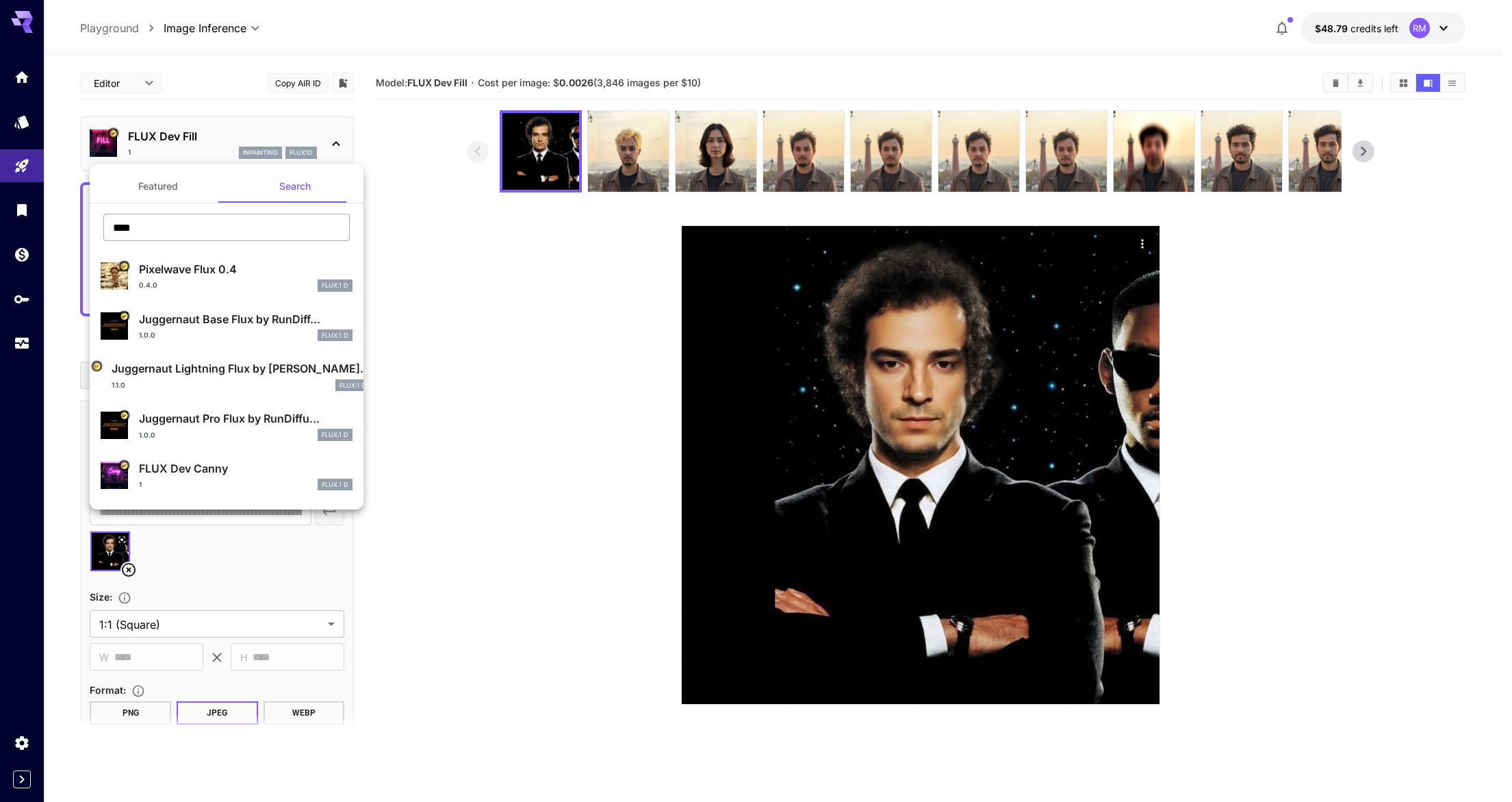
click at [217, 222] on input "****" at bounding box center [225, 227] width 246 height 27
type input "***"
click at [188, 185] on button "Featured" at bounding box center [158, 186] width 137 height 33
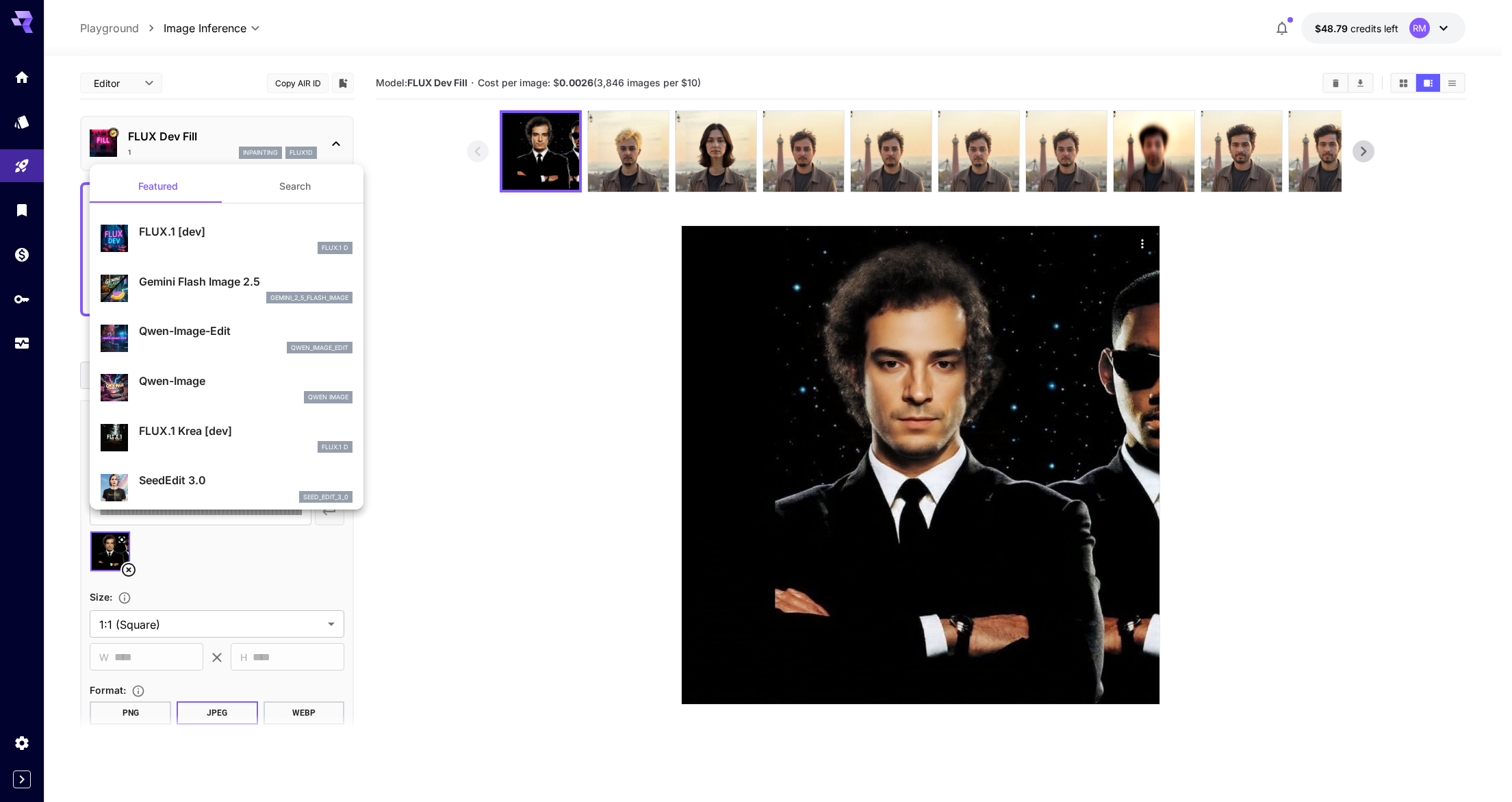
click at [192, 255] on div "FLUX.1 [dev] FLUX.1 D" at bounding box center [226, 238] width 252 height 42
type input "**"
type input "***"
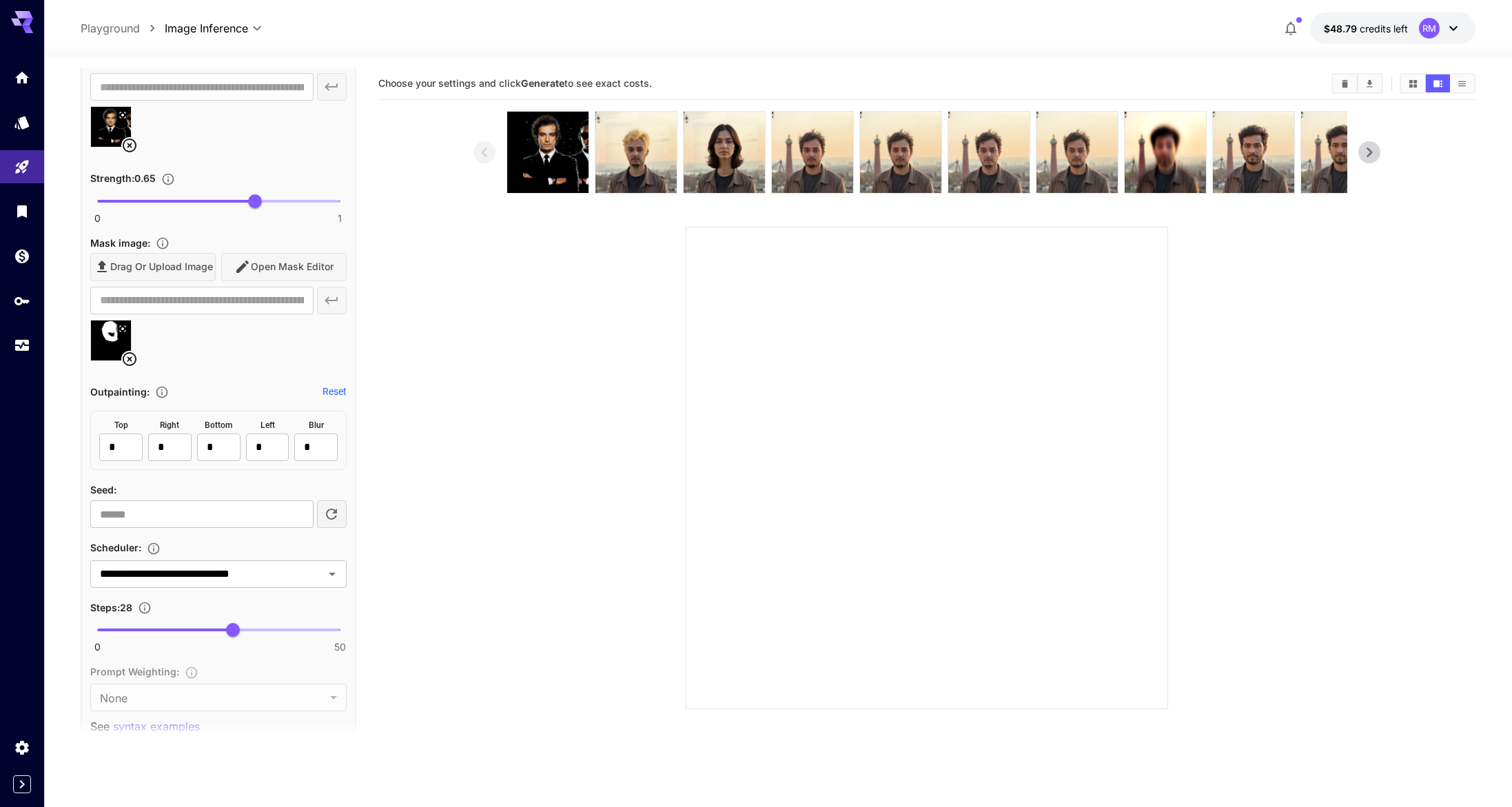
scroll to position [671, 0]
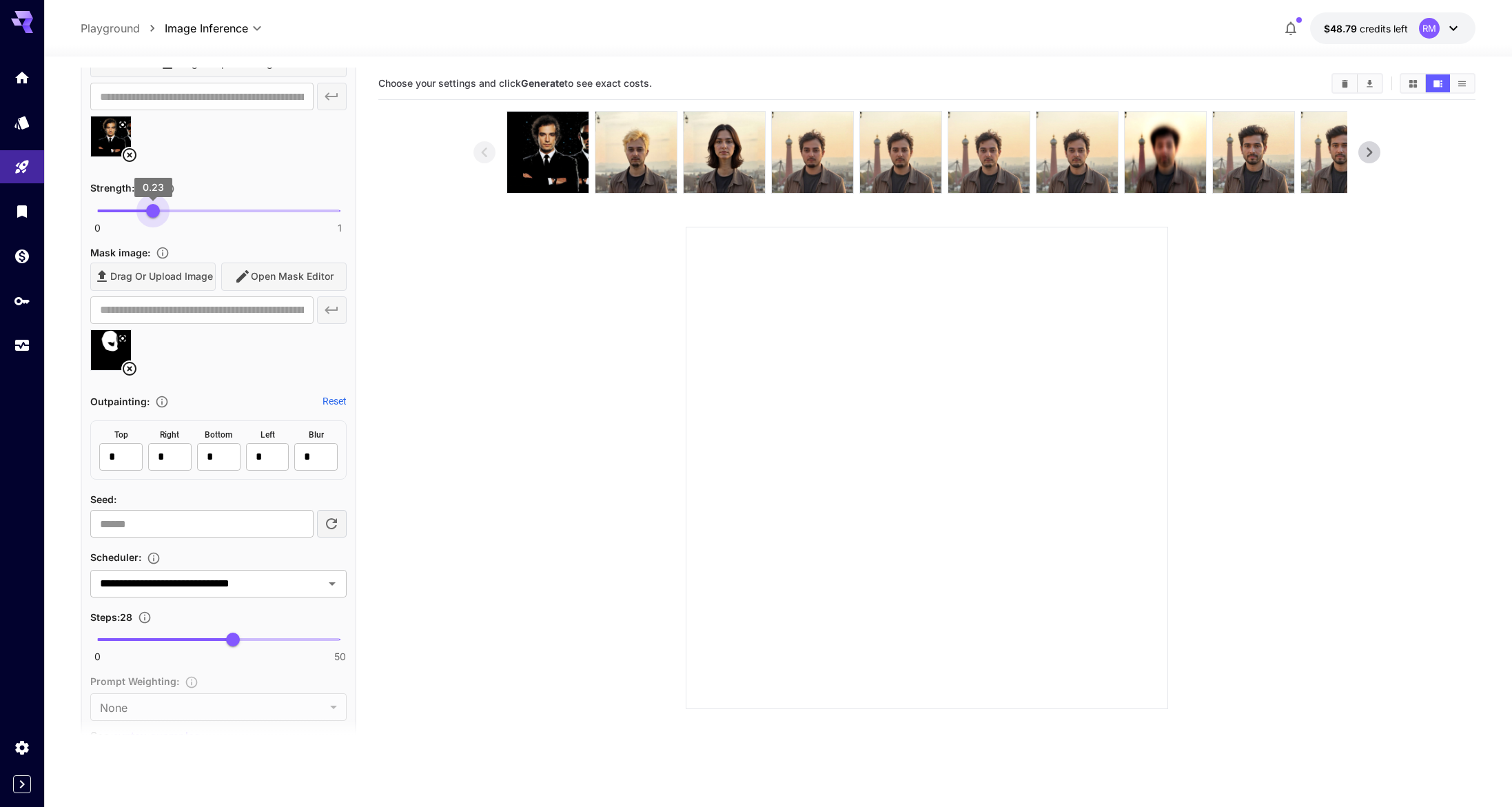
click at [154, 207] on span "0 1 0.23" at bounding box center [218, 210] width 243 height 21
type input "***"
drag, startPoint x: 154, startPoint y: 207, endPoint x: 145, endPoint y: 205, distance: 9.2
click at [145, 205] on span "0.2" at bounding box center [146, 211] width 14 height 14
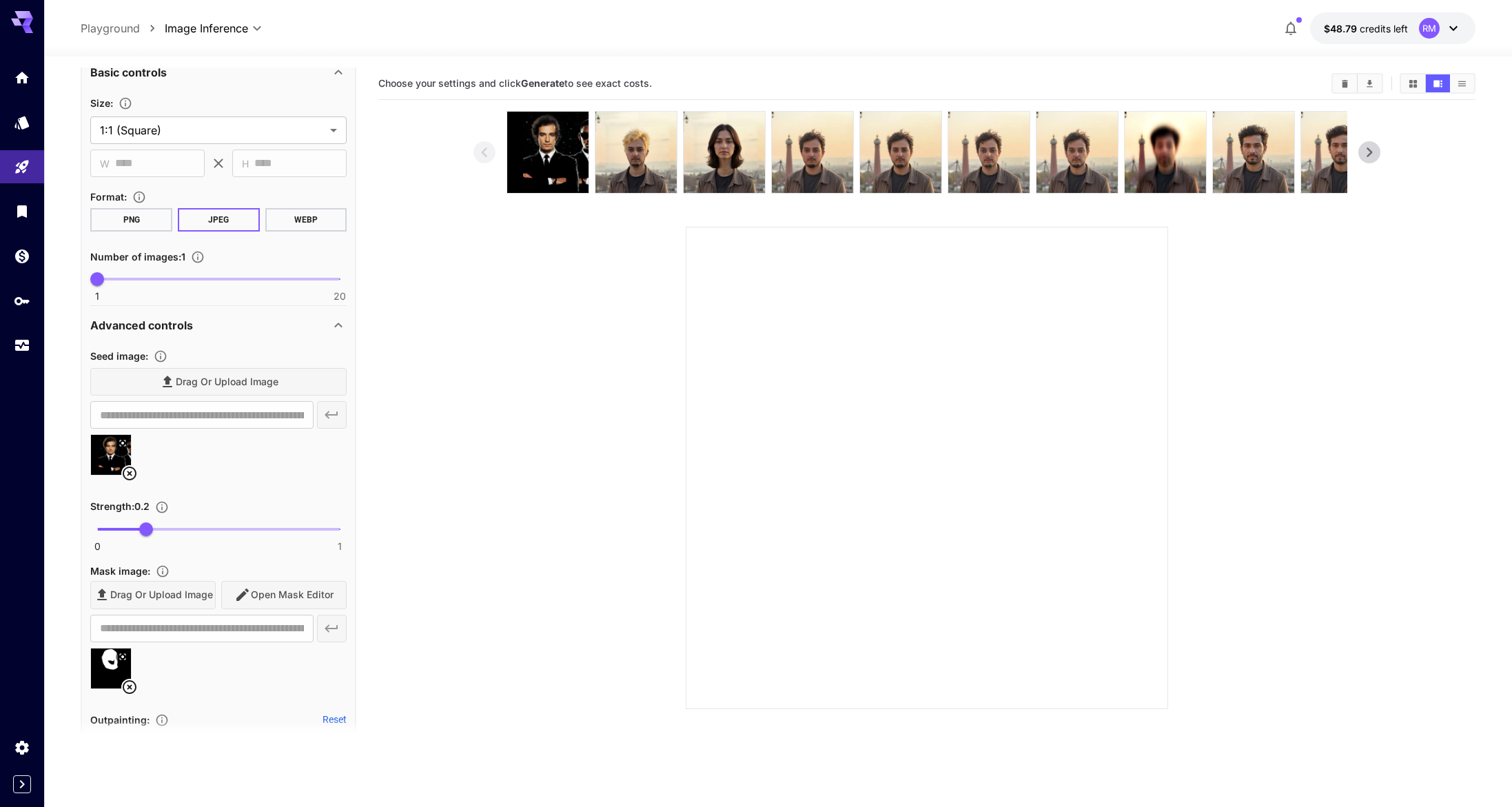
scroll to position [0, 0]
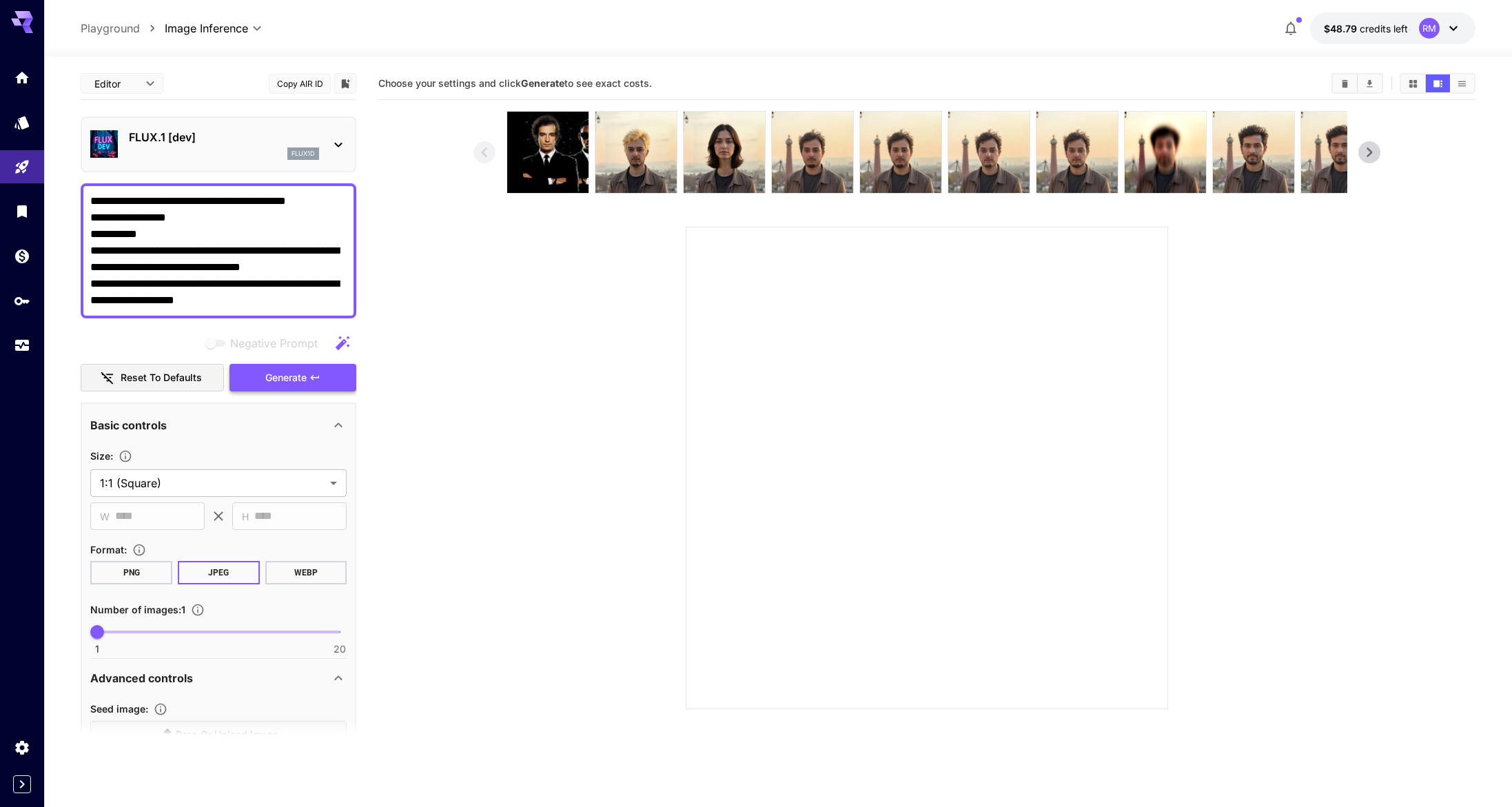
click at [276, 370] on span "Generate" at bounding box center [286, 377] width 41 height 17
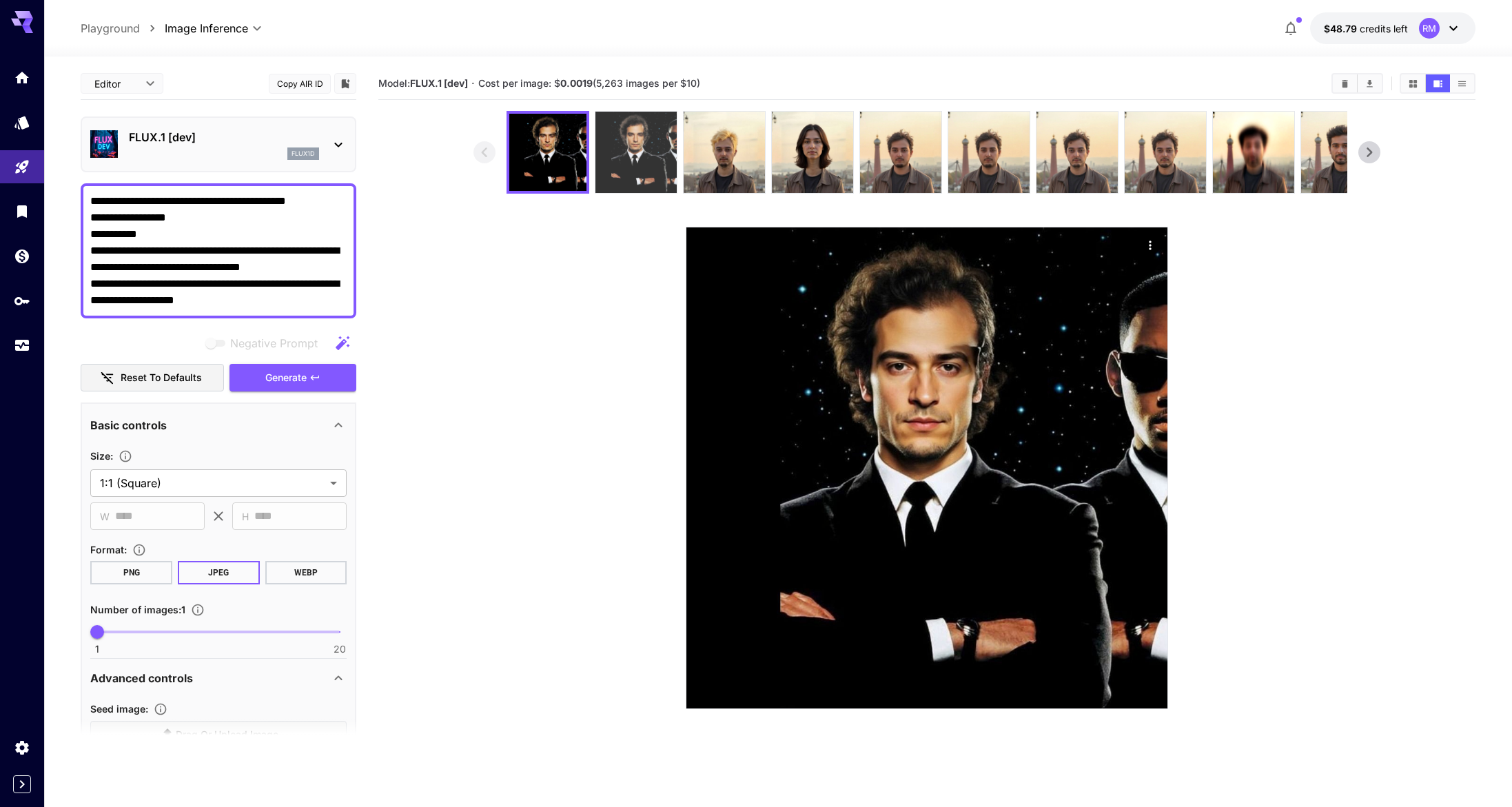
click at [619, 147] on img at bounding box center [636, 152] width 81 height 81
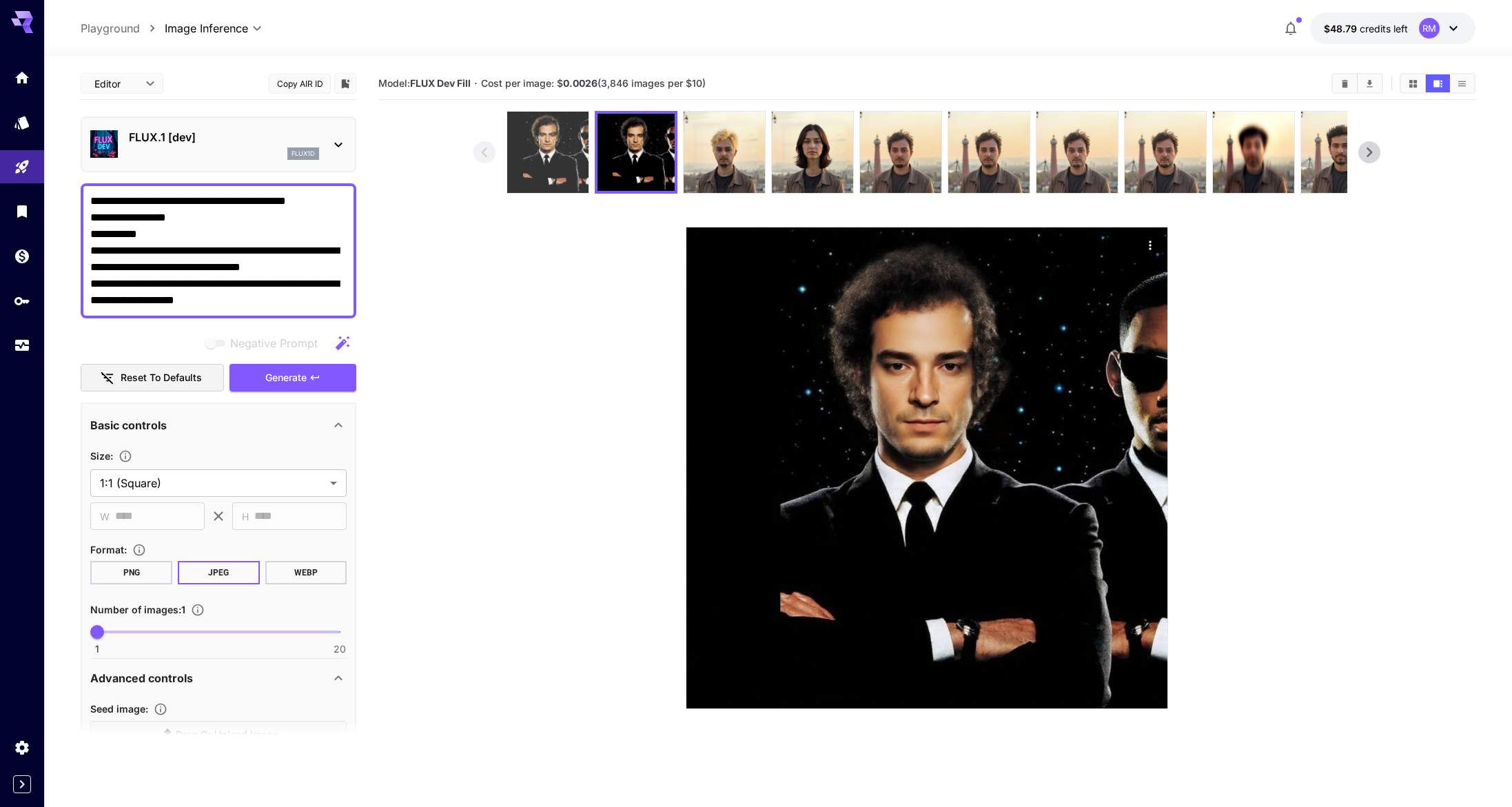
click at [567, 154] on img at bounding box center [548, 152] width 81 height 81
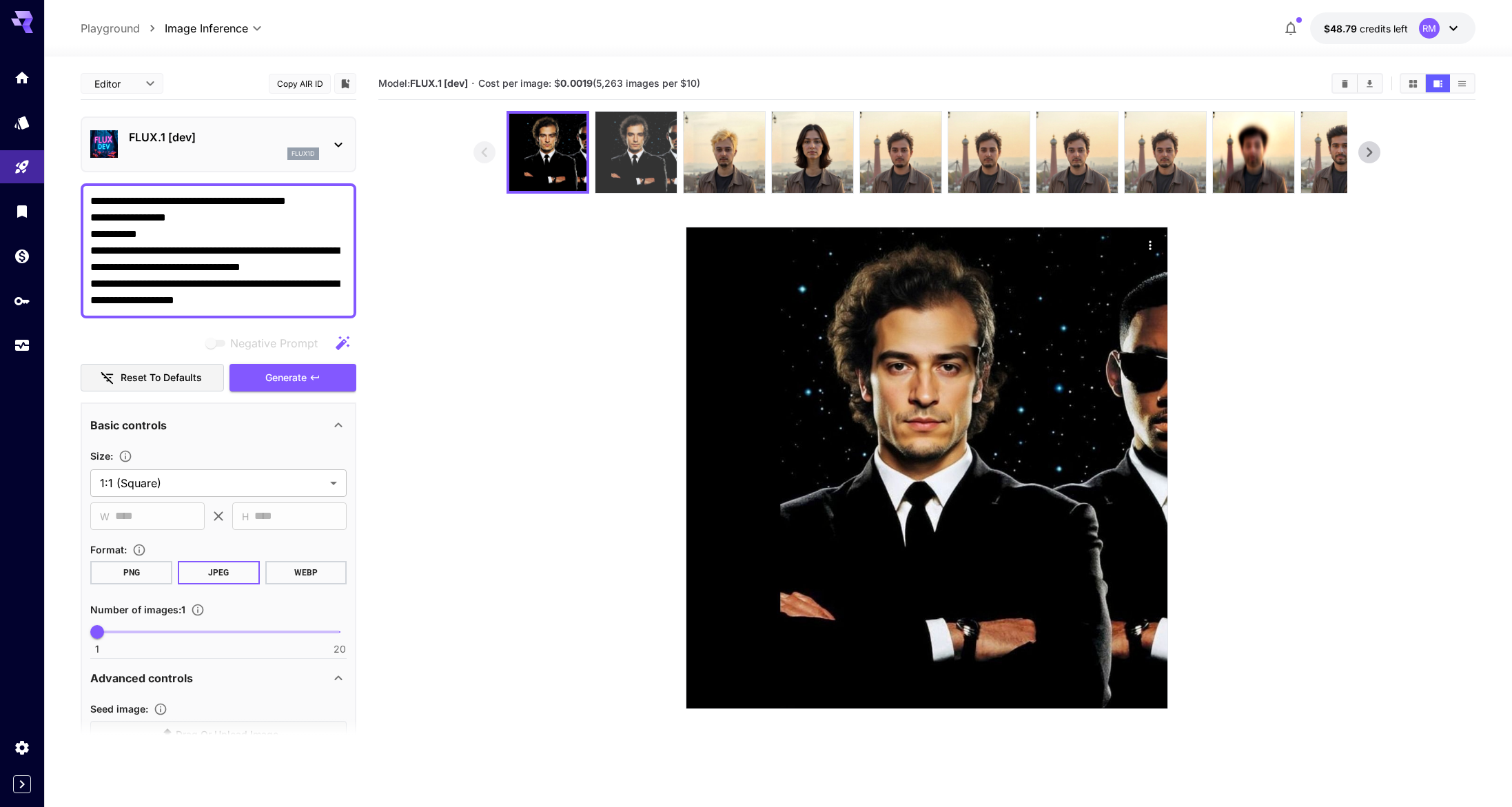
click at [627, 156] on img at bounding box center [636, 152] width 81 height 81
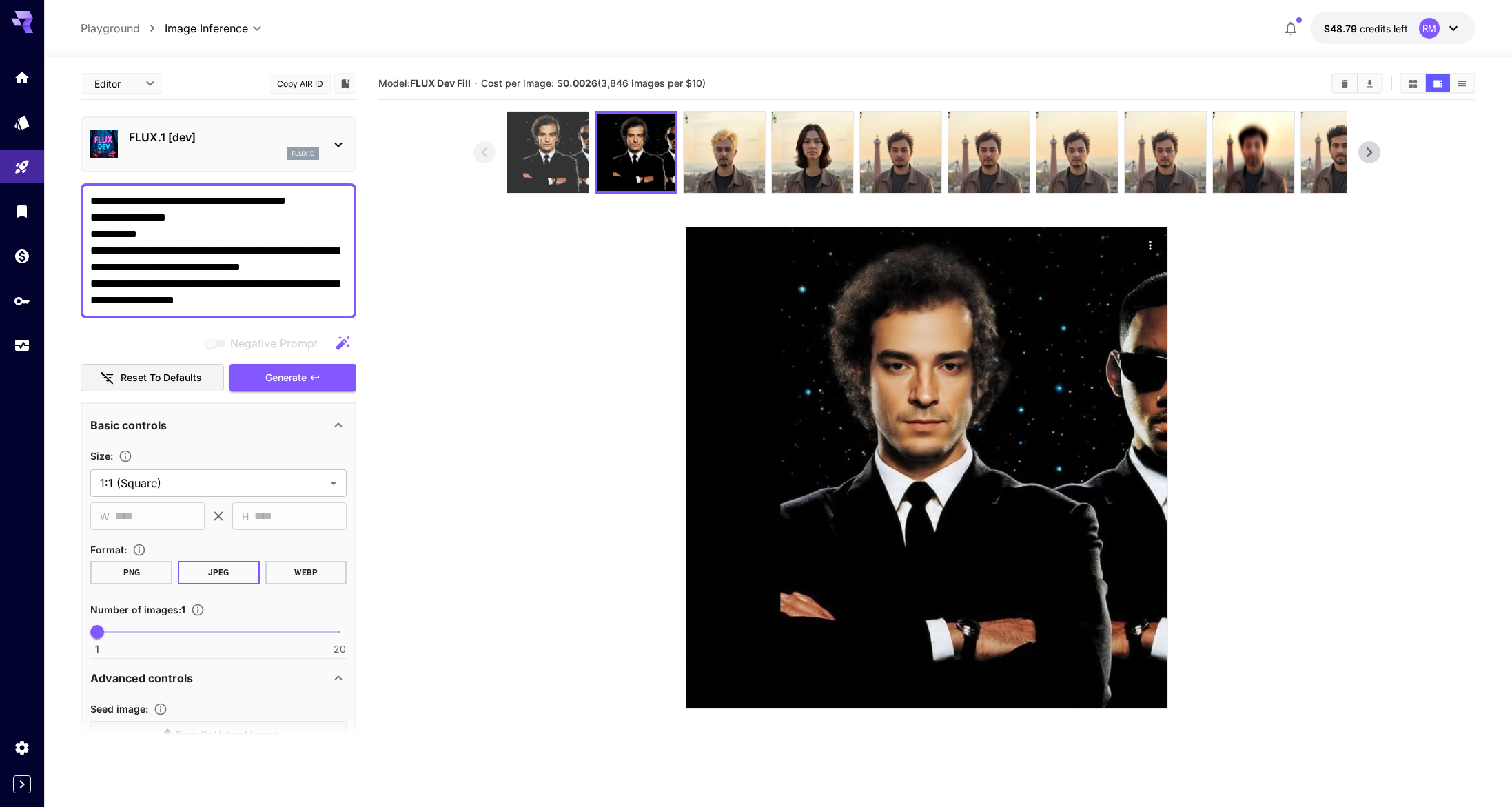
click at [579, 163] on img at bounding box center [548, 152] width 81 height 81
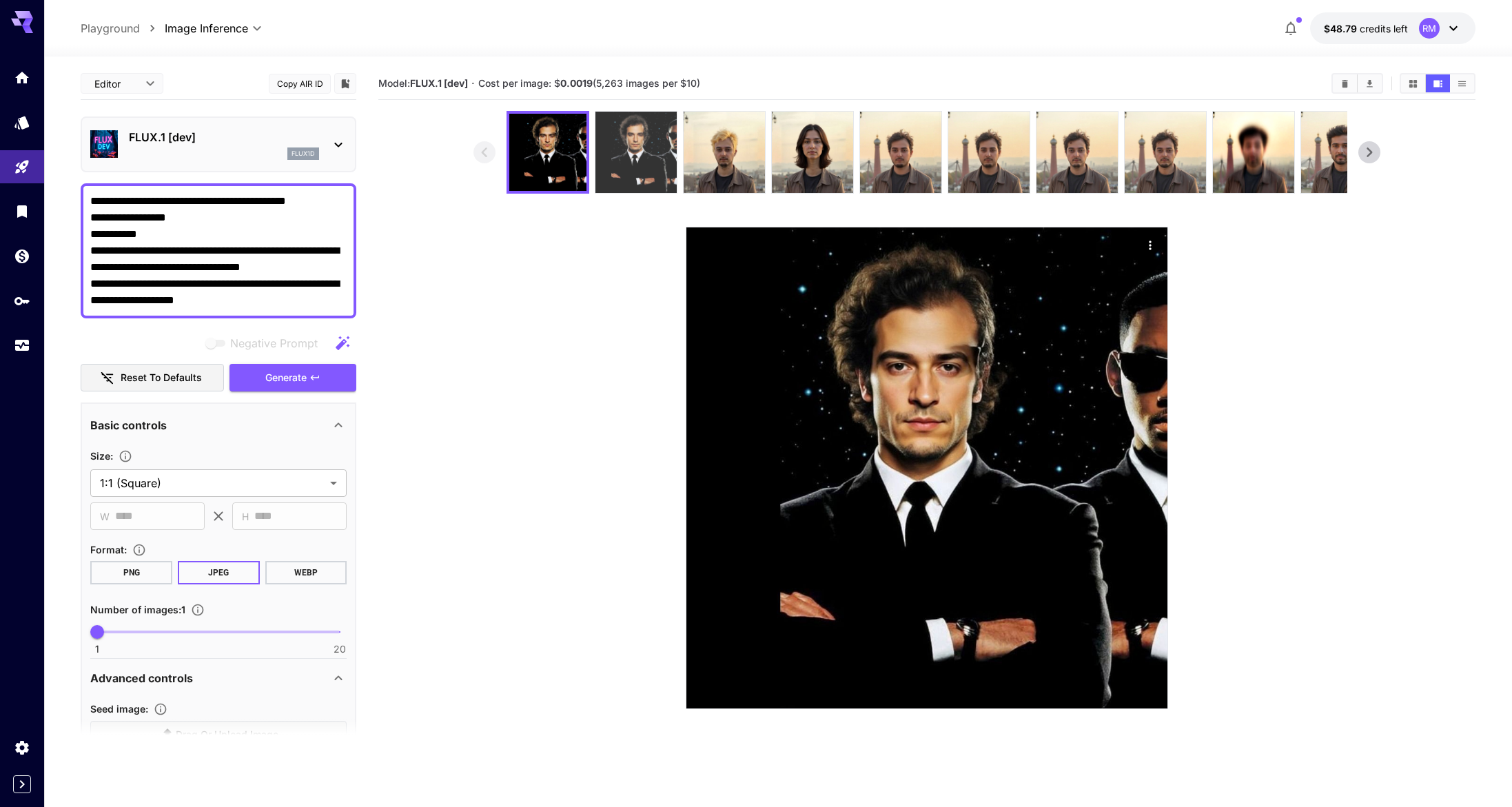
click at [605, 155] on img at bounding box center [636, 152] width 81 height 81
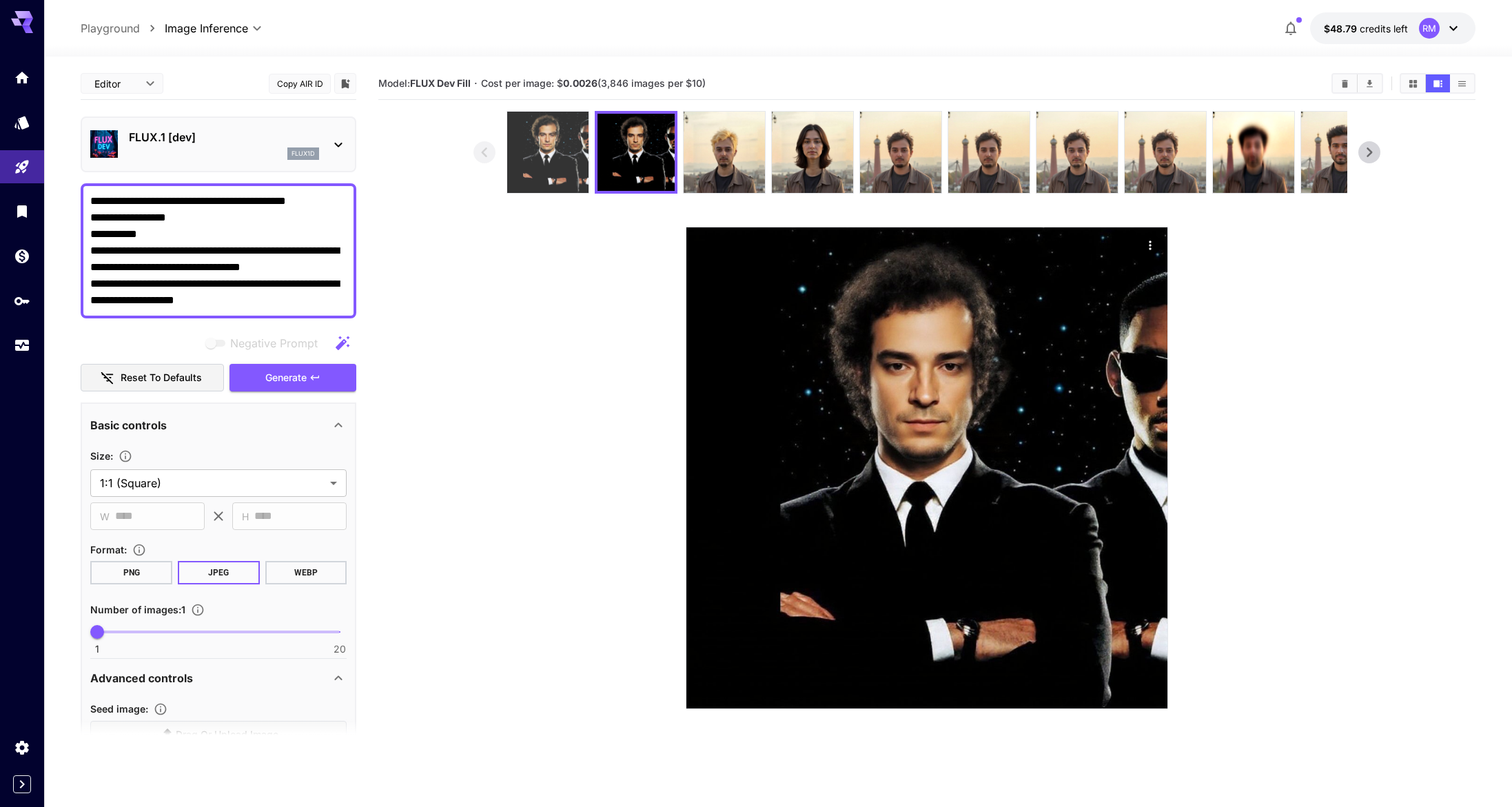
click at [544, 164] on img at bounding box center [548, 152] width 81 height 81
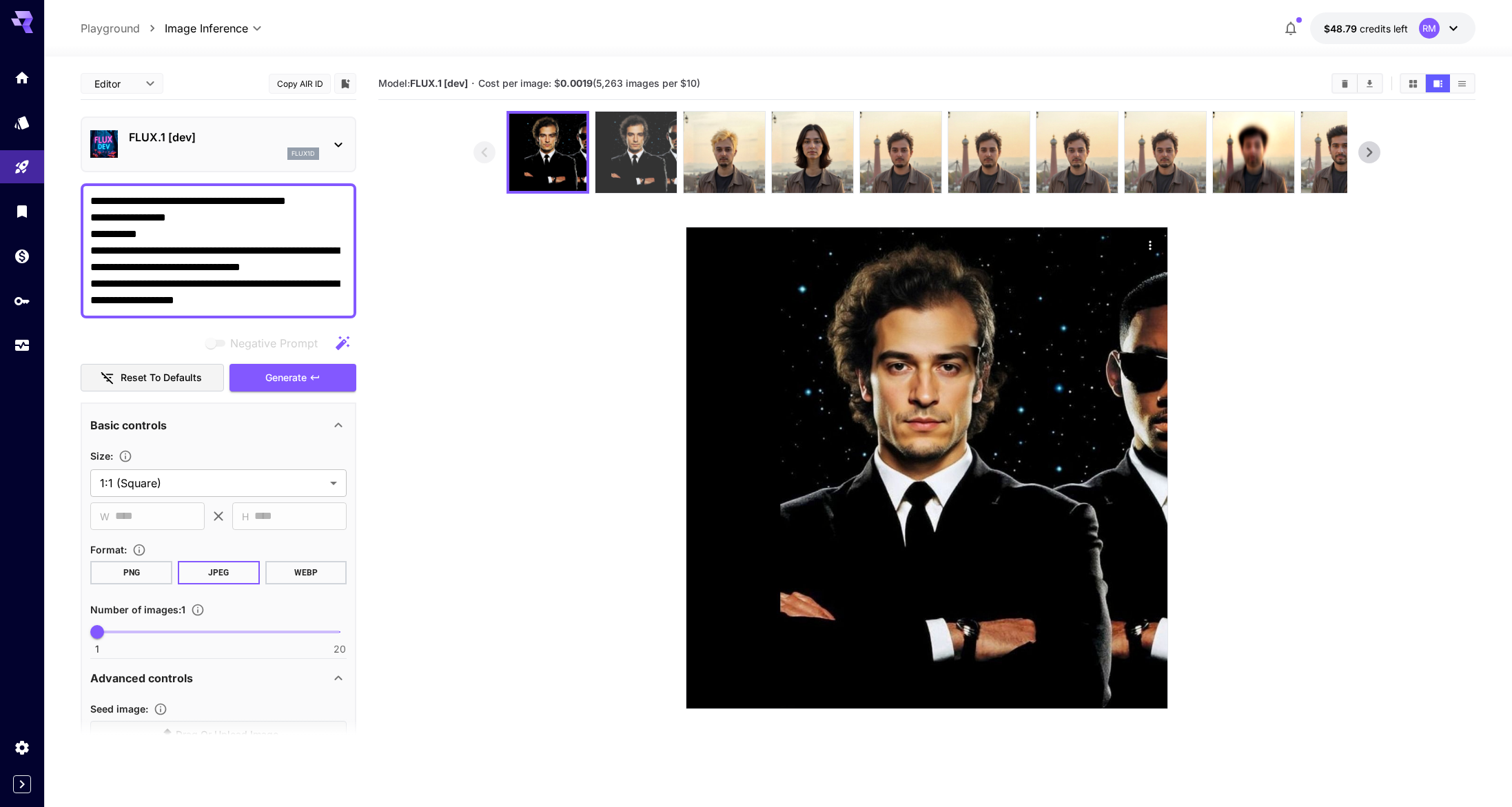
click at [618, 157] on img at bounding box center [636, 152] width 81 height 81
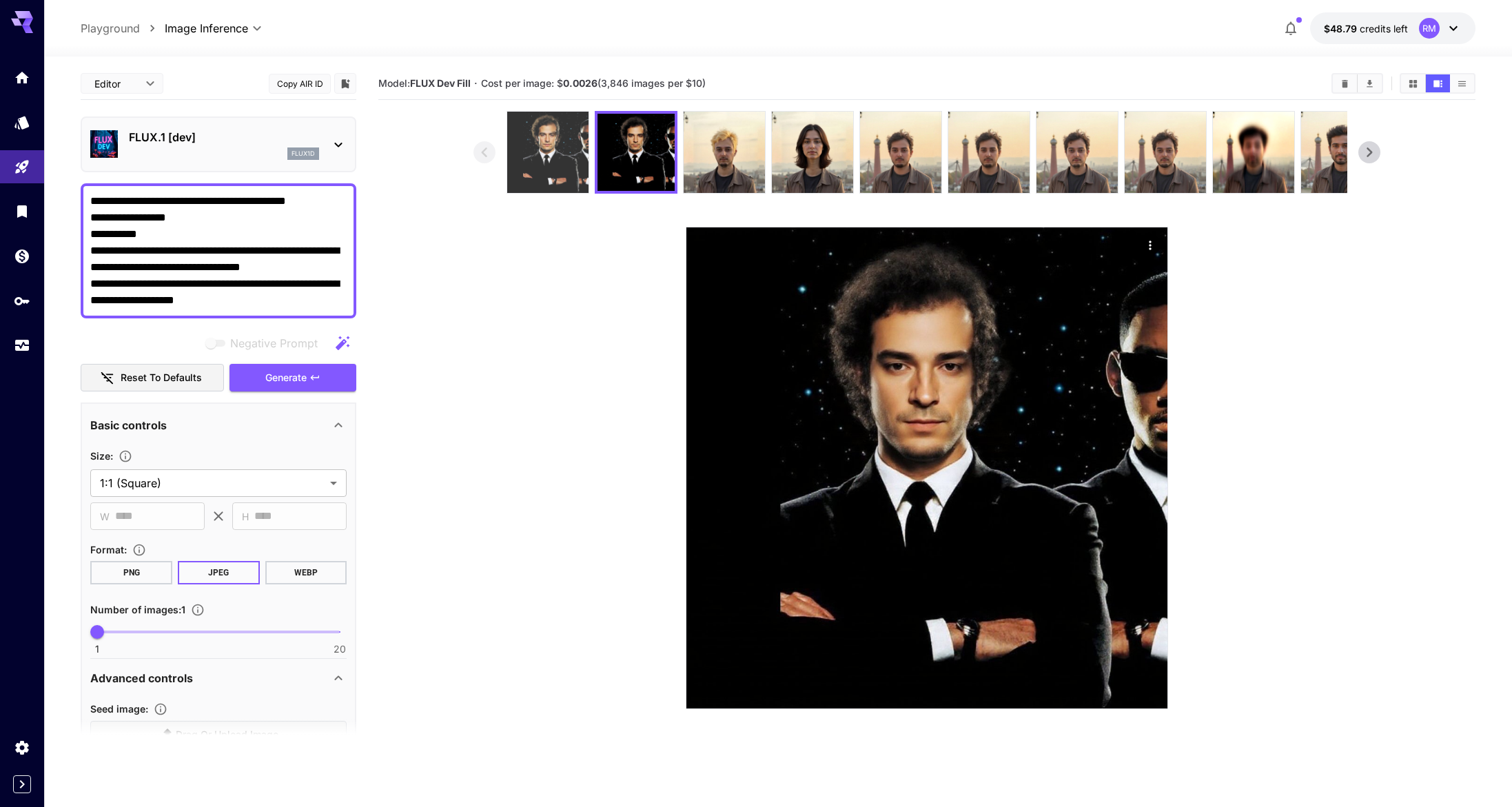
click at [556, 166] on img at bounding box center [548, 152] width 81 height 81
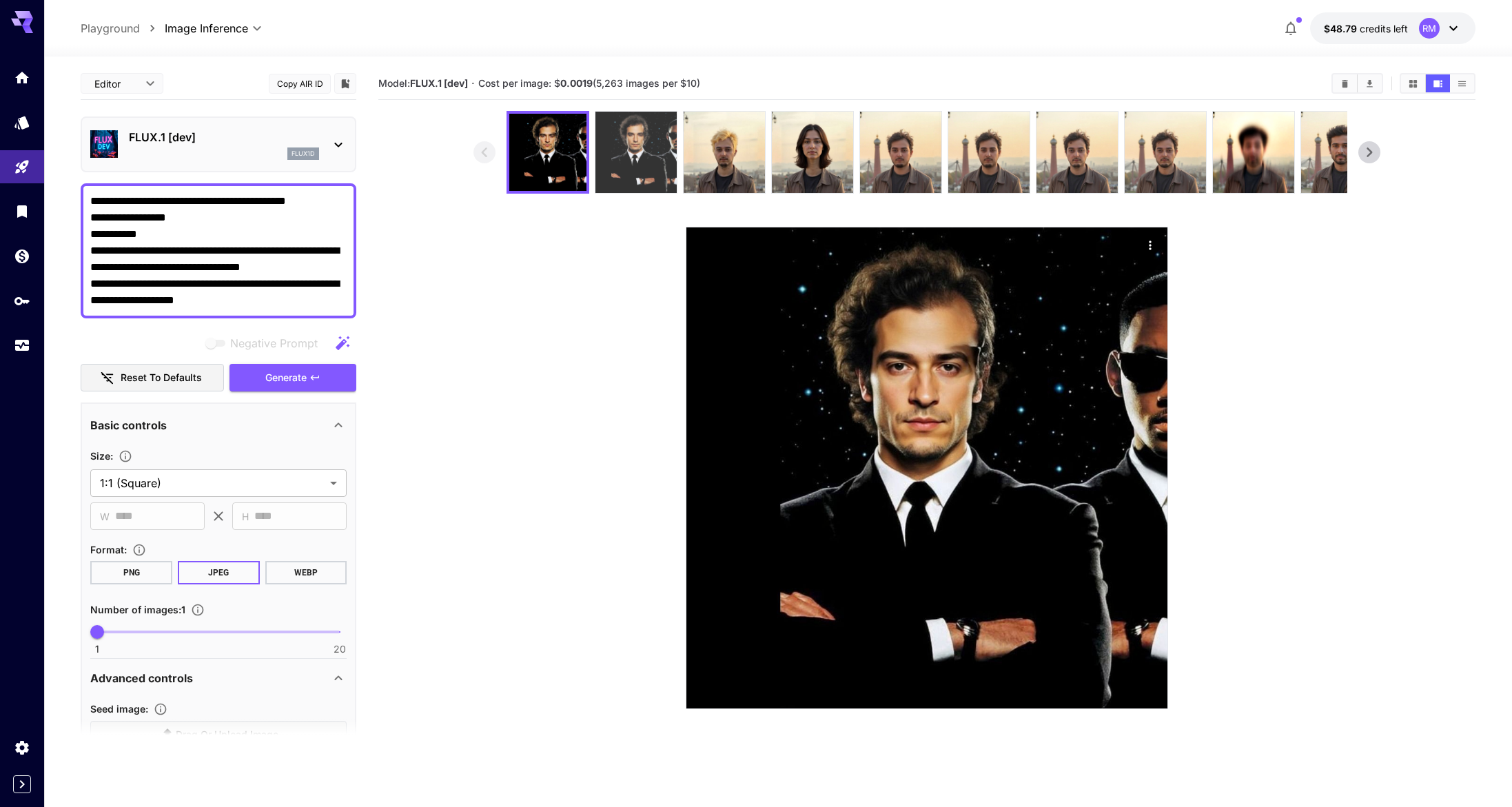
click at [609, 160] on img at bounding box center [636, 152] width 81 height 81
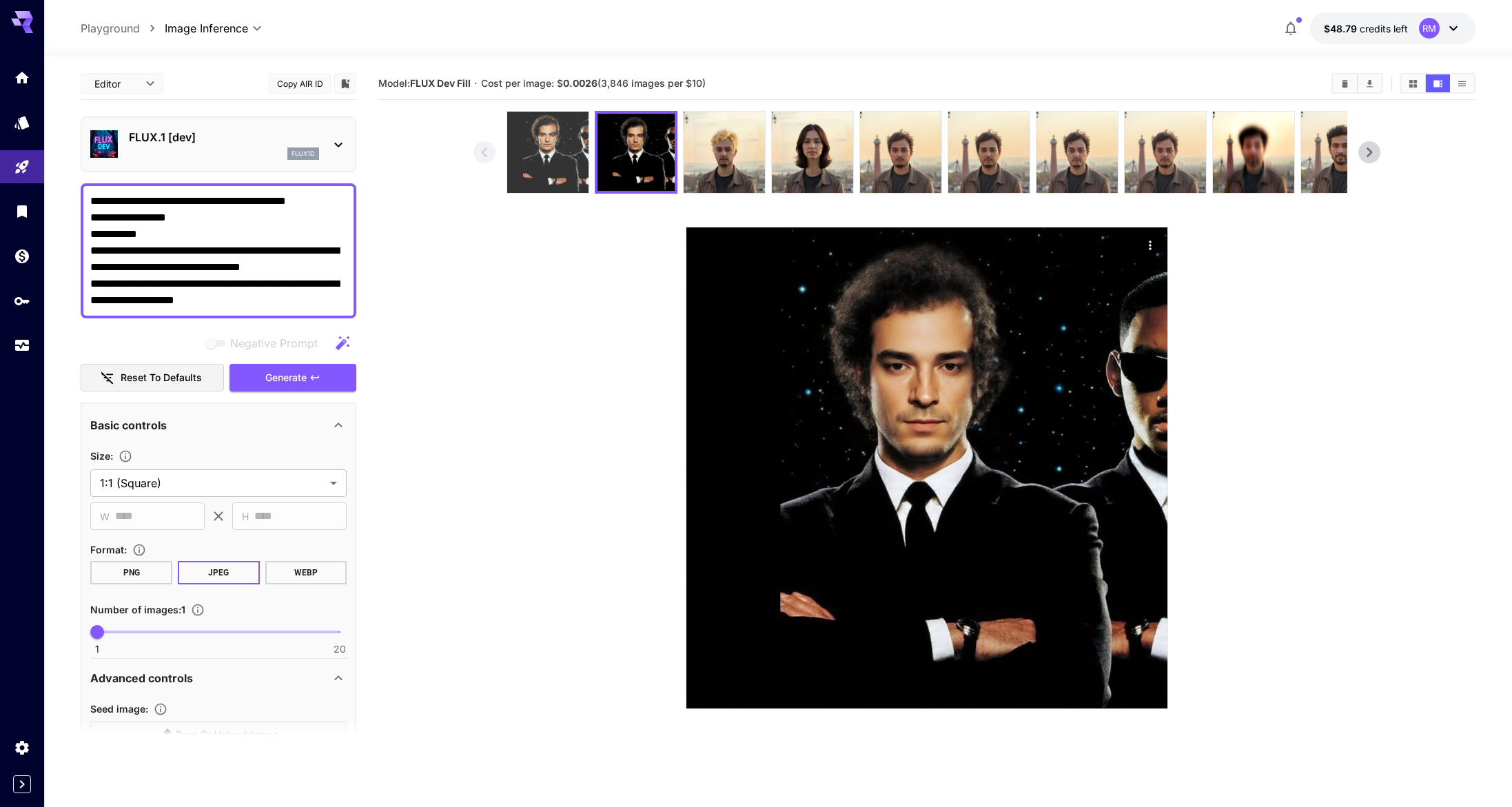
click at [544, 163] on img at bounding box center [548, 152] width 81 height 81
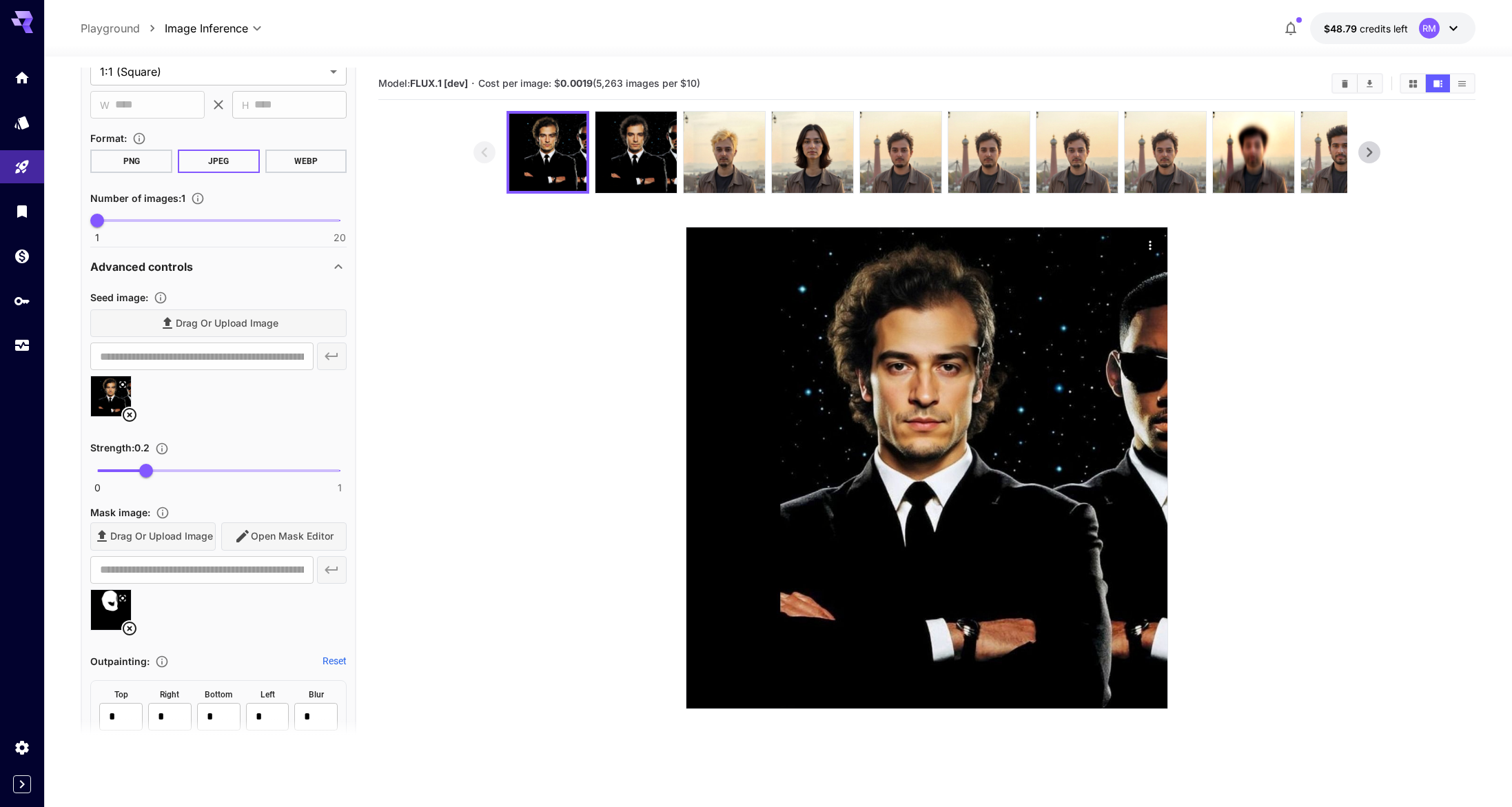
scroll to position [408, 0]
click at [126, 416] on icon at bounding box center [129, 417] width 17 height 17
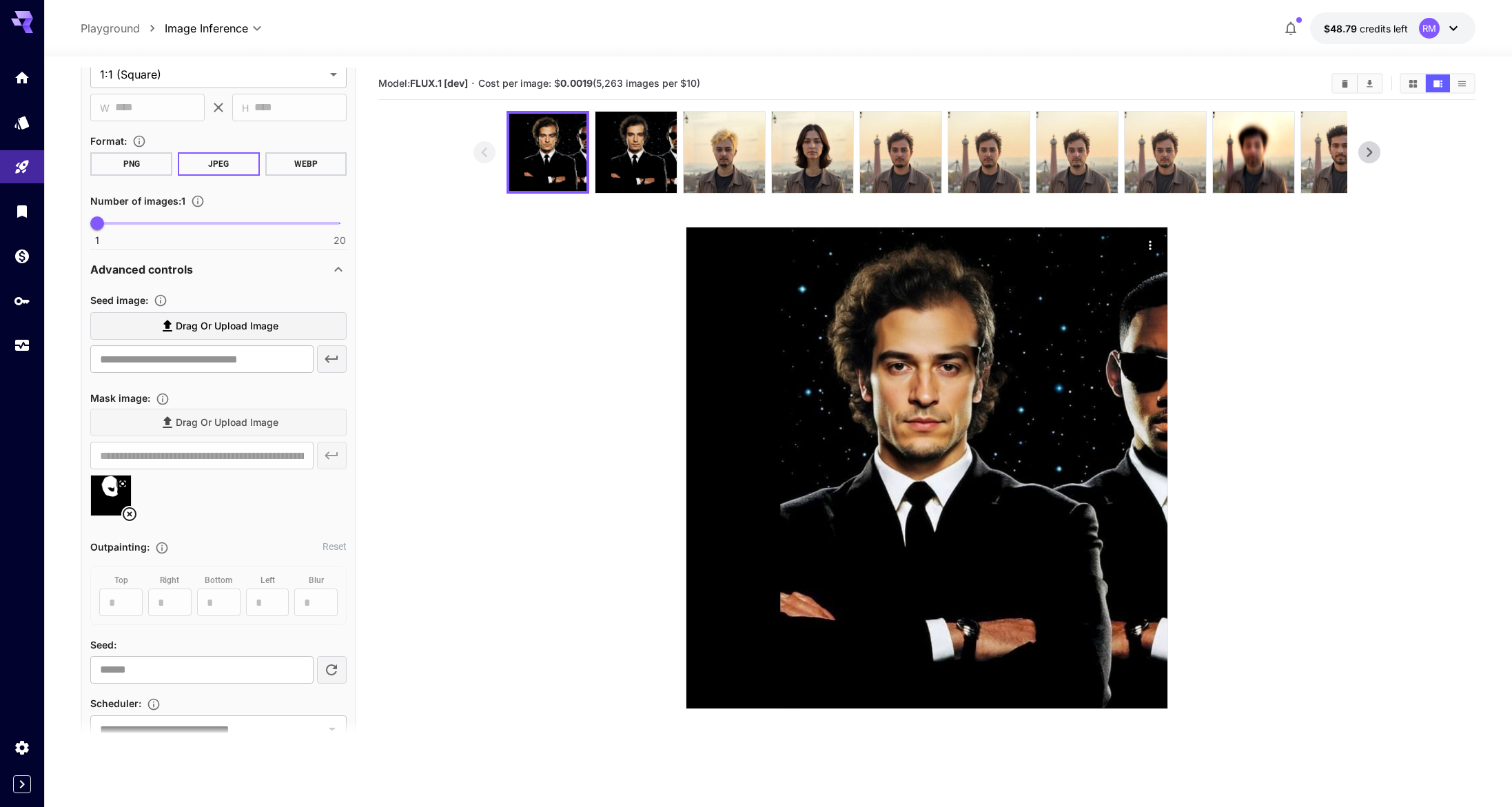
click at [187, 338] on label "Drag or upload image" at bounding box center [218, 326] width 257 height 29
click at [0, 0] on input "Drag or upload image" at bounding box center [0, 0] width 0 height 0
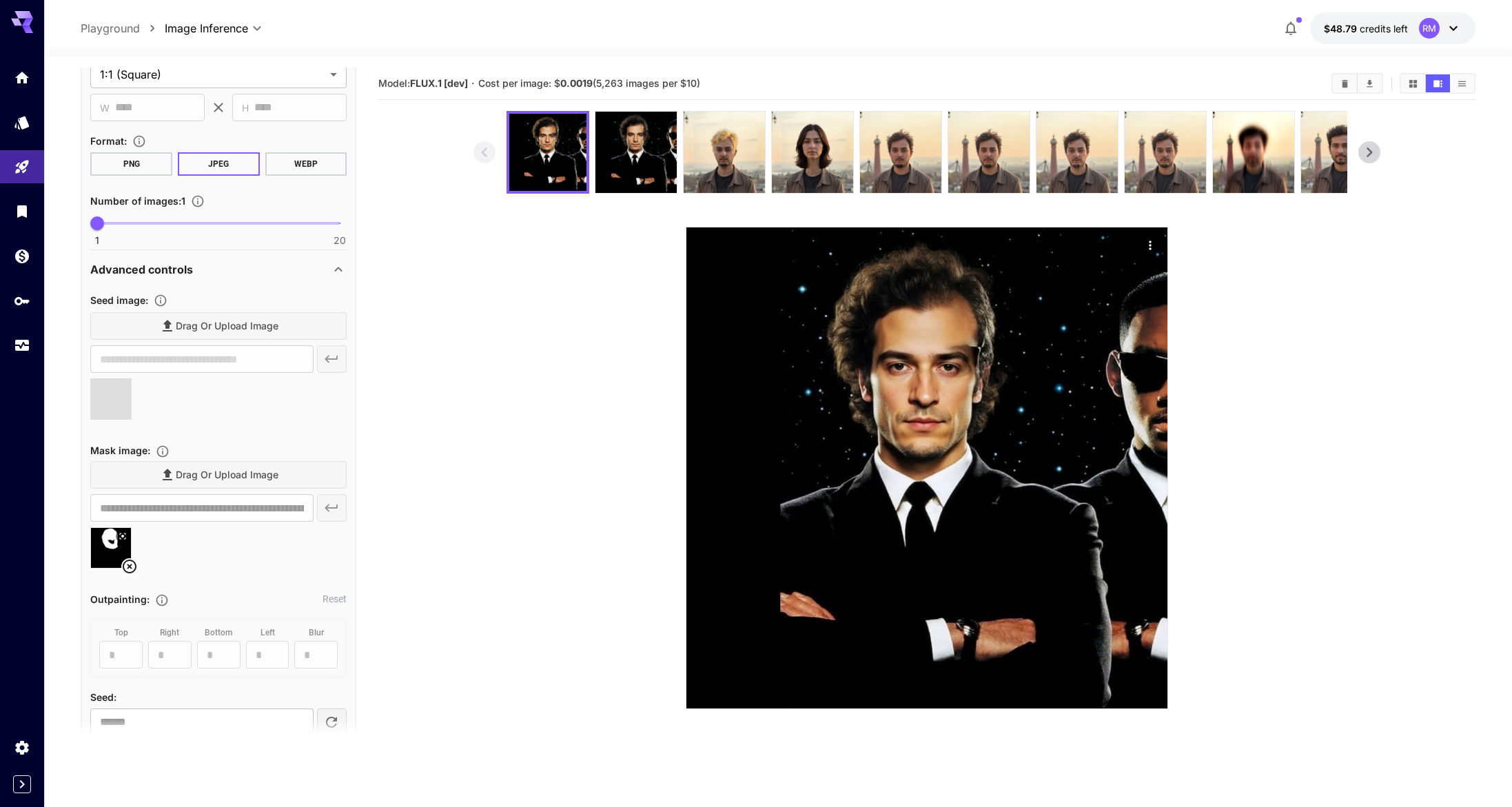
type input "**********"
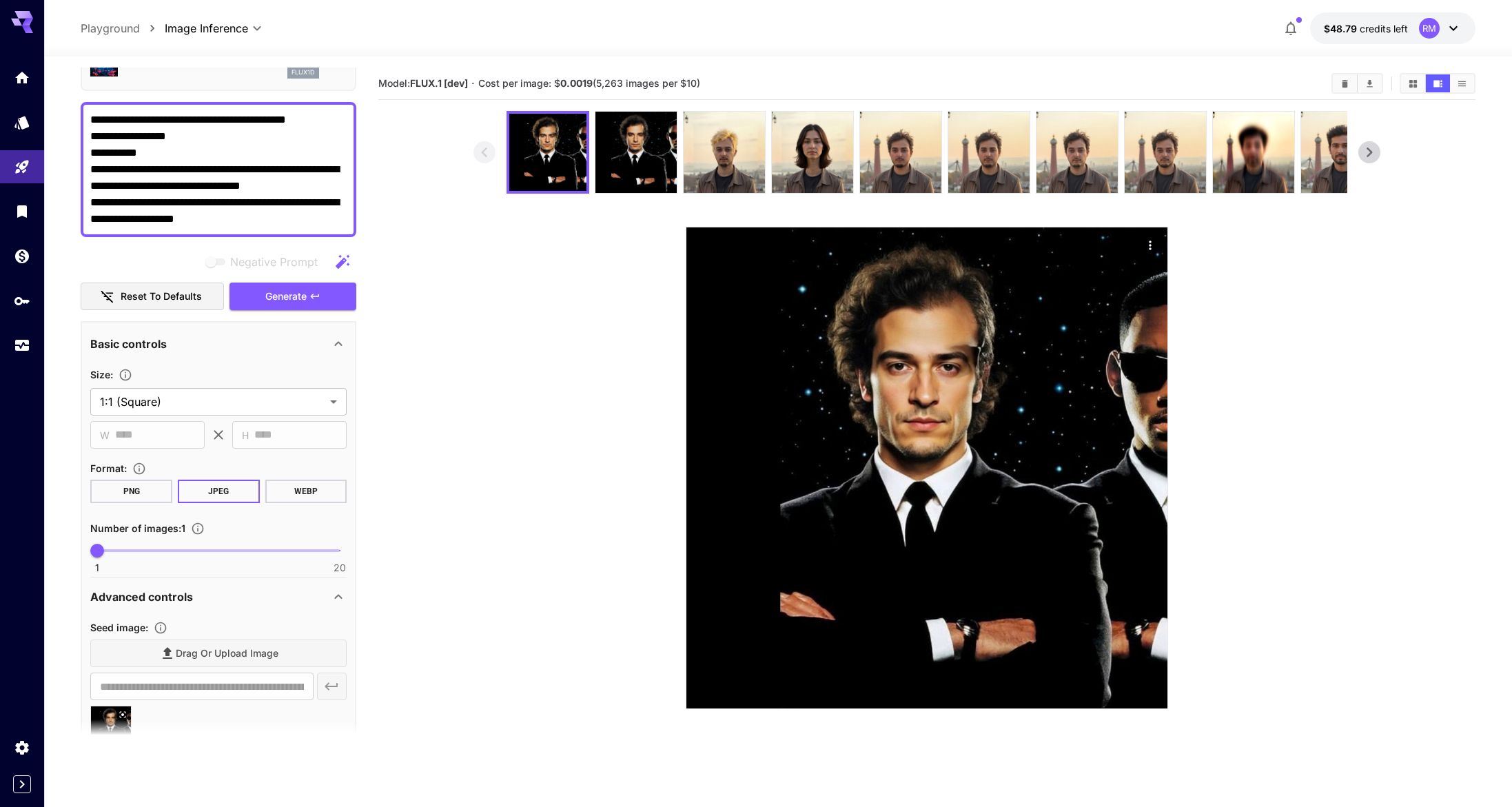
scroll to position [0, 0]
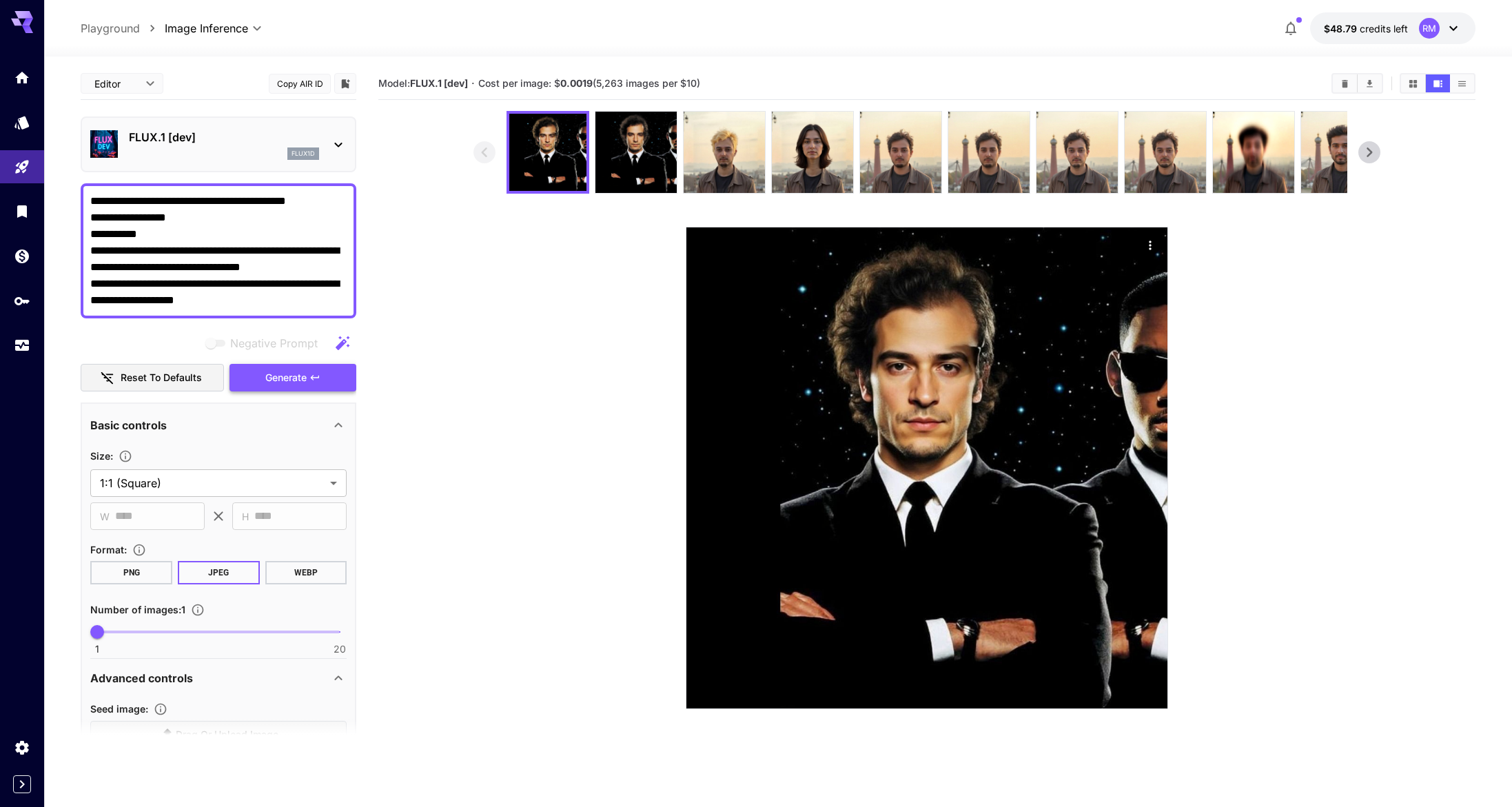
click at [284, 370] on span "Generate" at bounding box center [286, 377] width 41 height 17
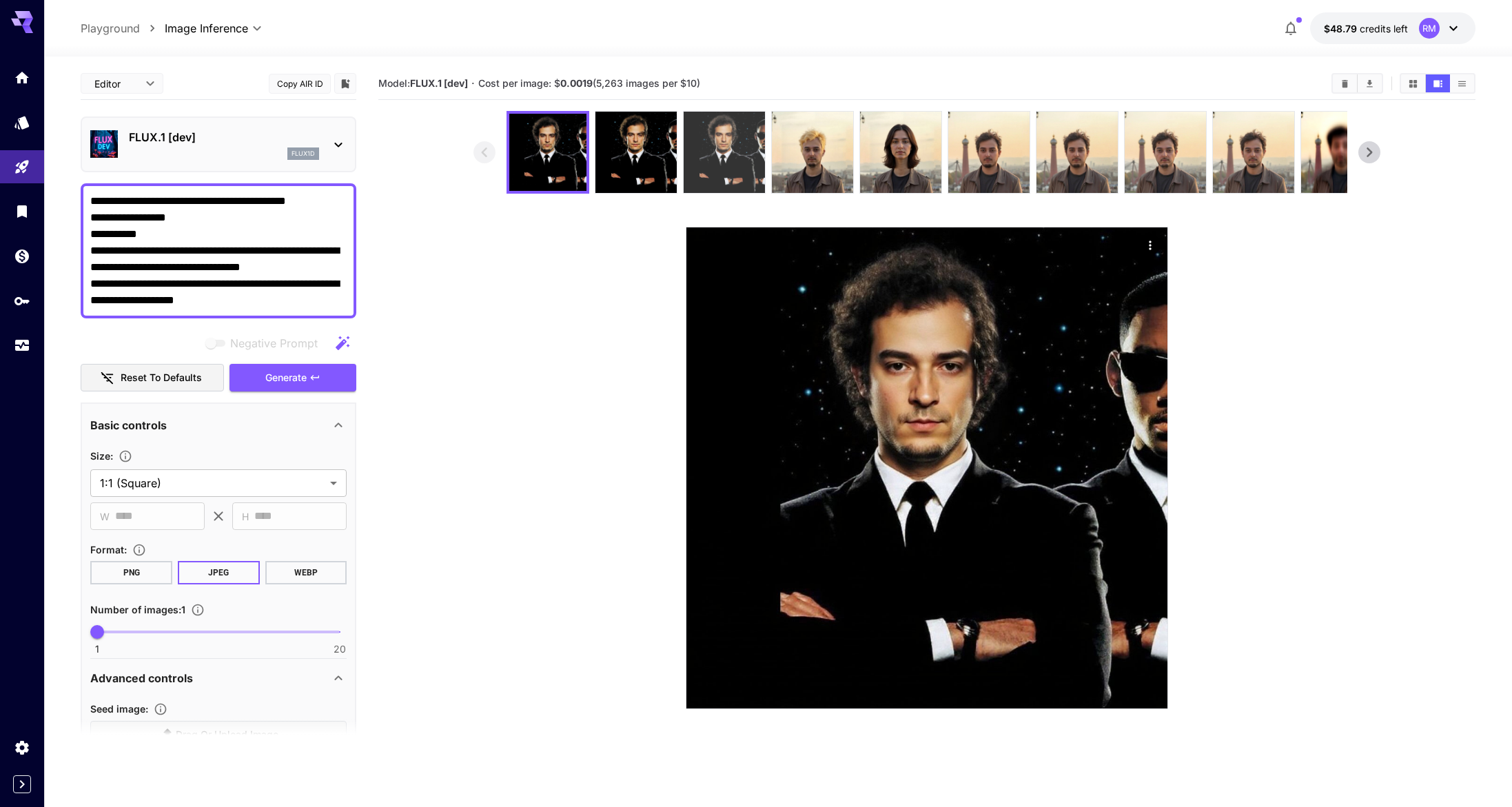
click at [686, 154] on img at bounding box center [724, 152] width 81 height 81
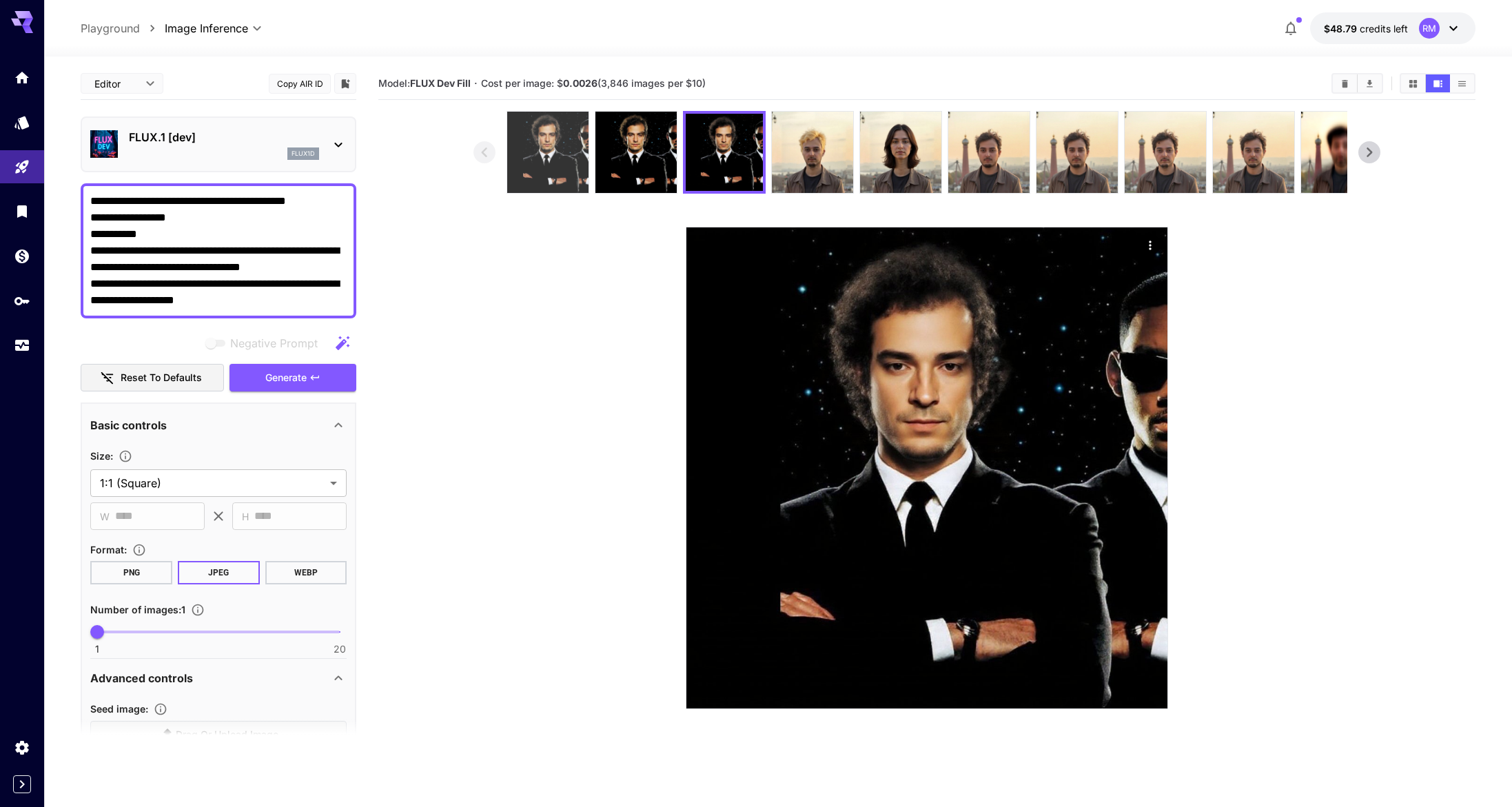
click at [538, 170] on img at bounding box center [548, 152] width 81 height 81
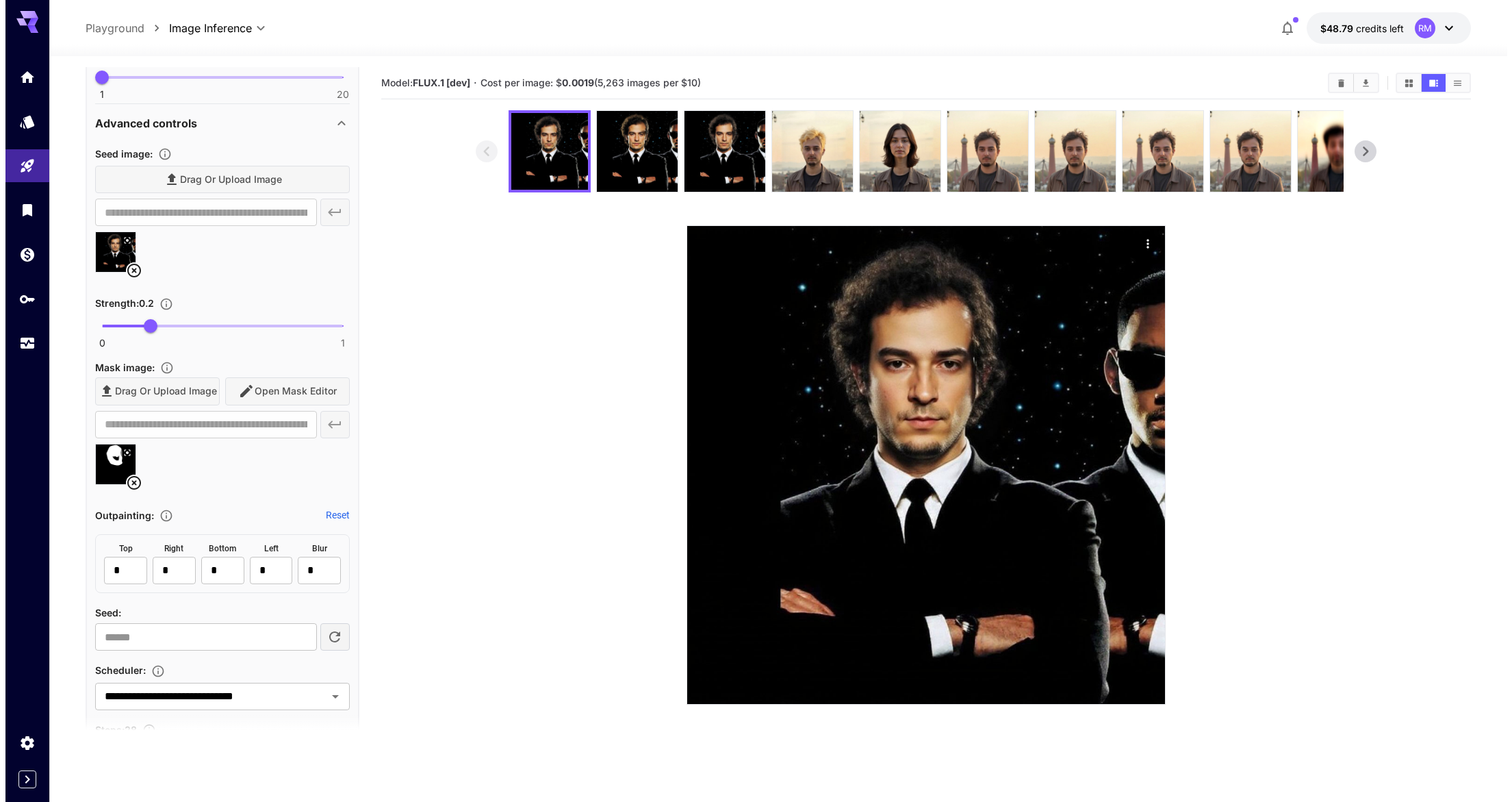
scroll to position [547, 0]
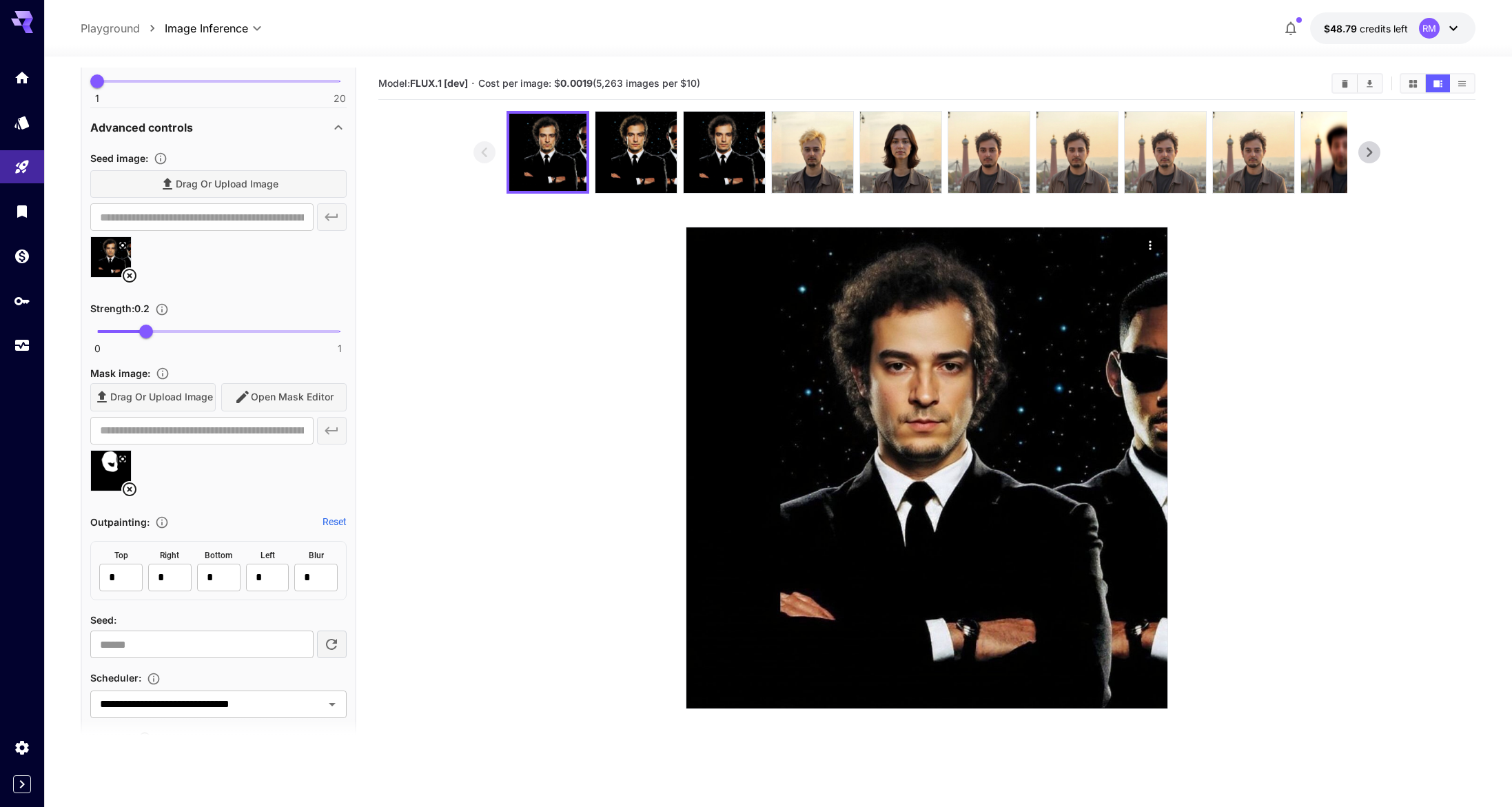
click at [178, 336] on span "0 1 0.2" at bounding box center [218, 330] width 243 height 21
click at [169, 330] on span "0.3" at bounding box center [171, 331] width 14 height 14
type input "***"
click at [170, 332] on span "0.3" at bounding box center [171, 331] width 14 height 14
click at [260, 390] on div "Drag or upload image Open Mask Editor" at bounding box center [218, 397] width 257 height 29
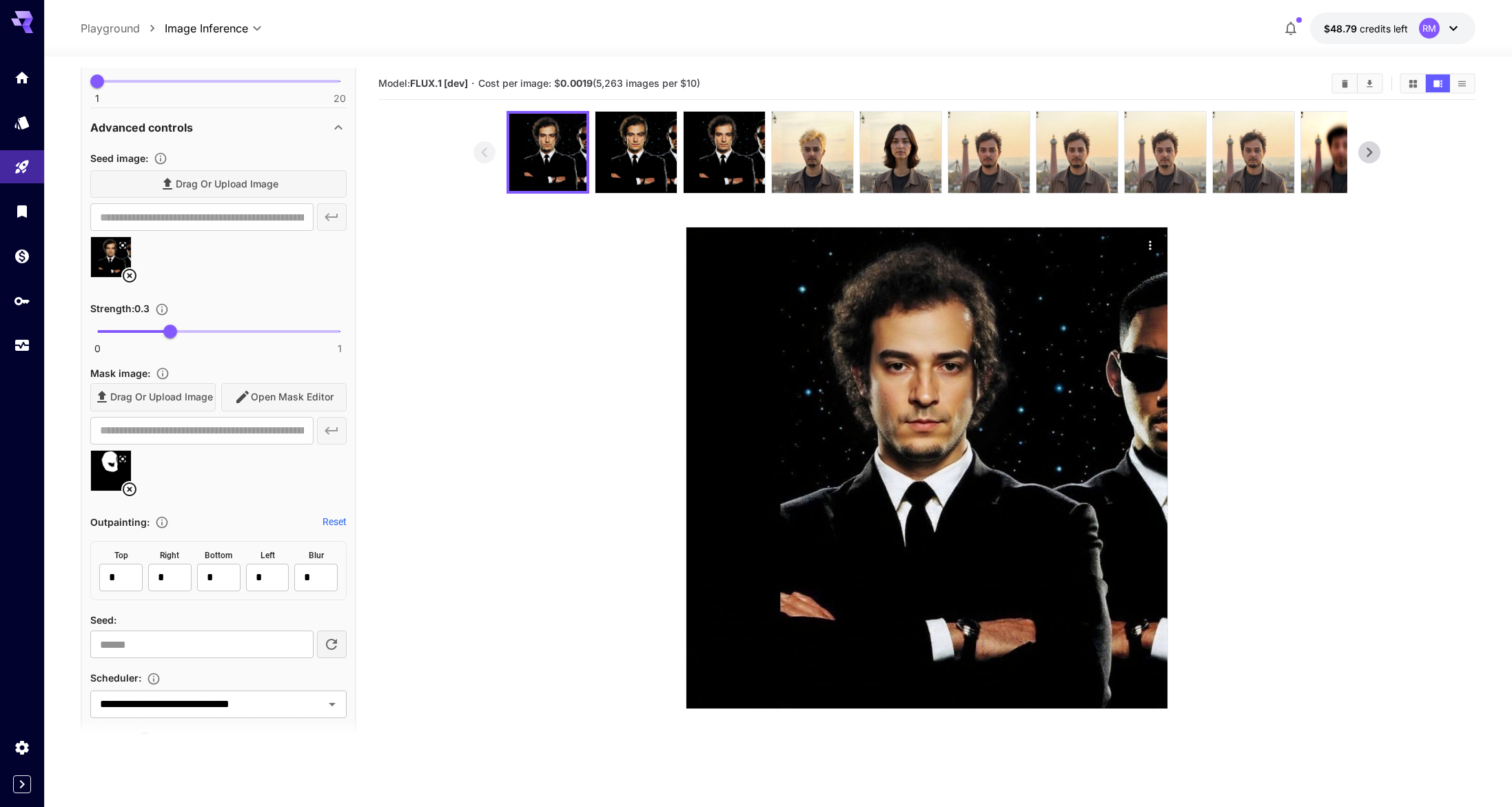
click at [130, 490] on icon at bounding box center [129, 489] width 14 height 14
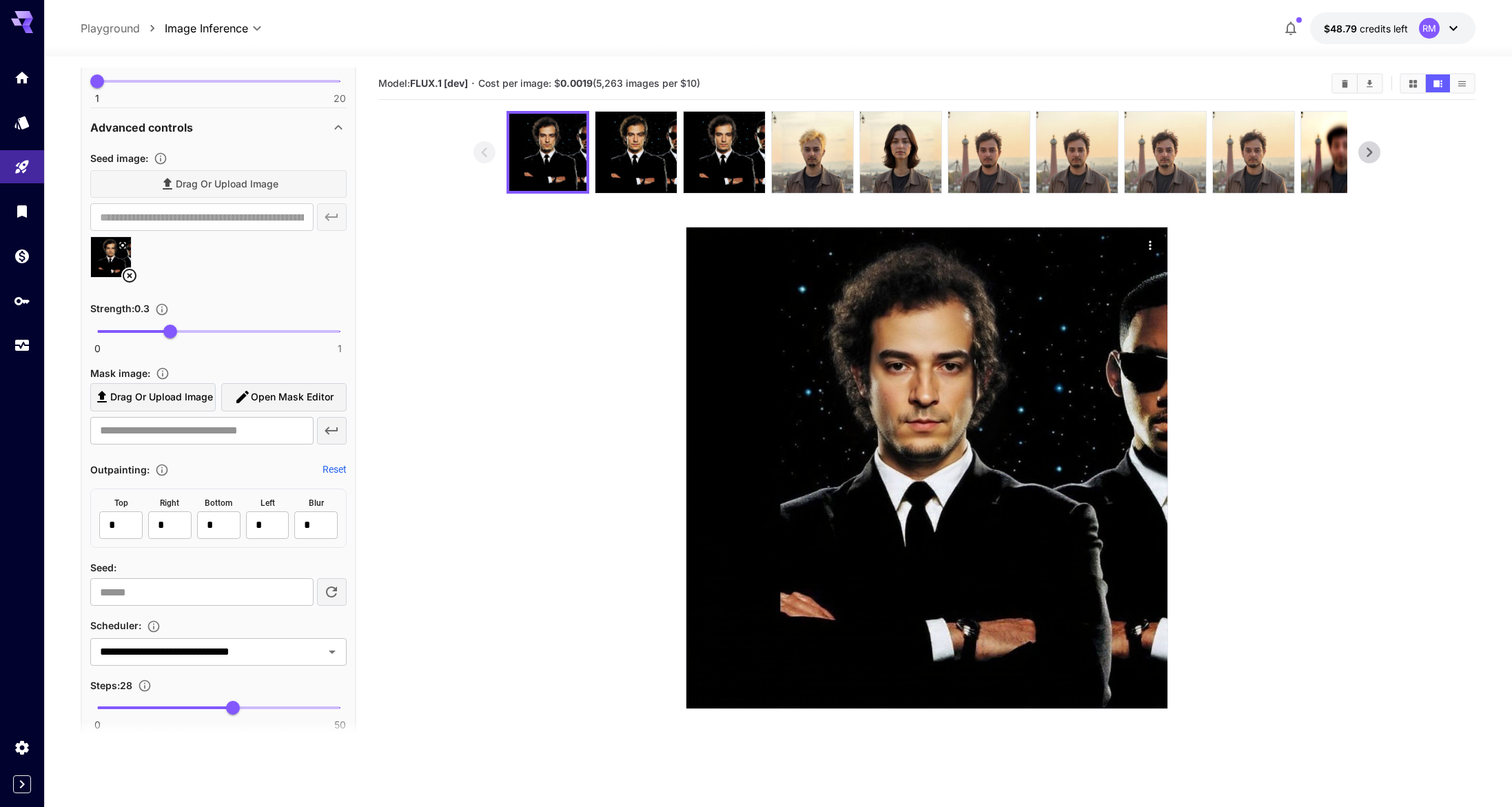
click at [266, 398] on span "Open Mask Editor" at bounding box center [292, 397] width 83 height 17
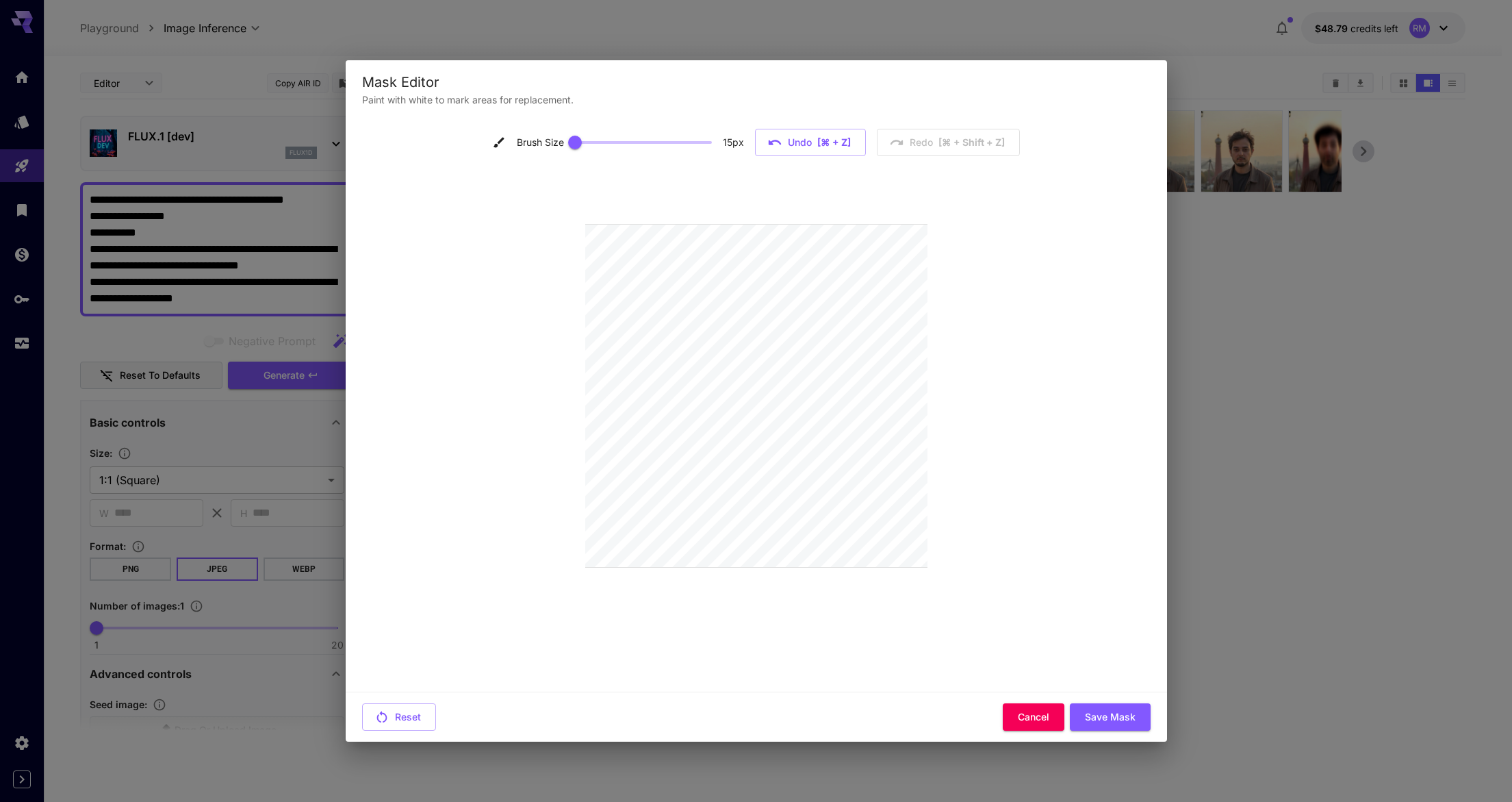
scroll to position [547, 0]
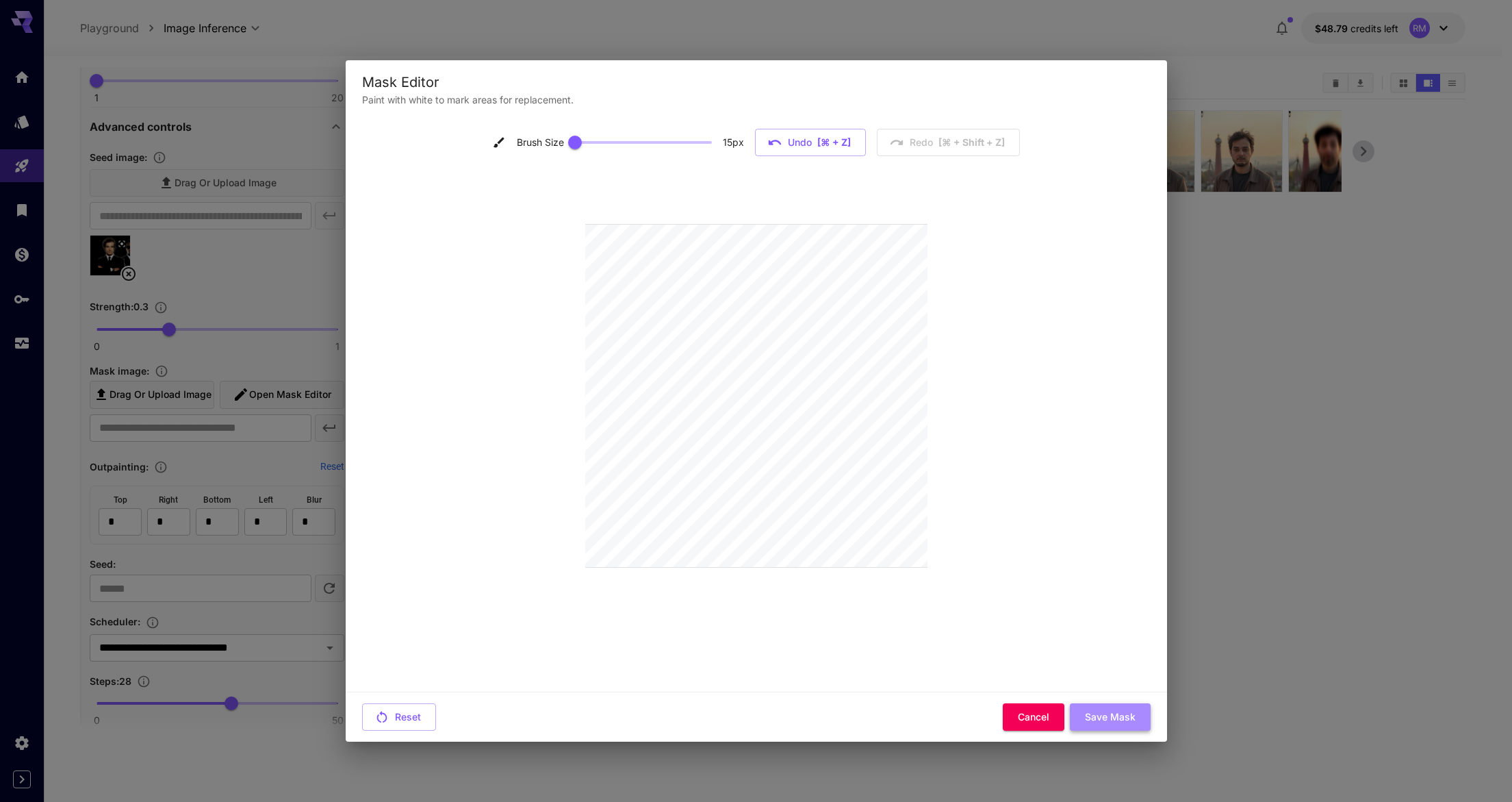
click at [1090, 719] on button "Save Mask" at bounding box center [1110, 717] width 80 height 28
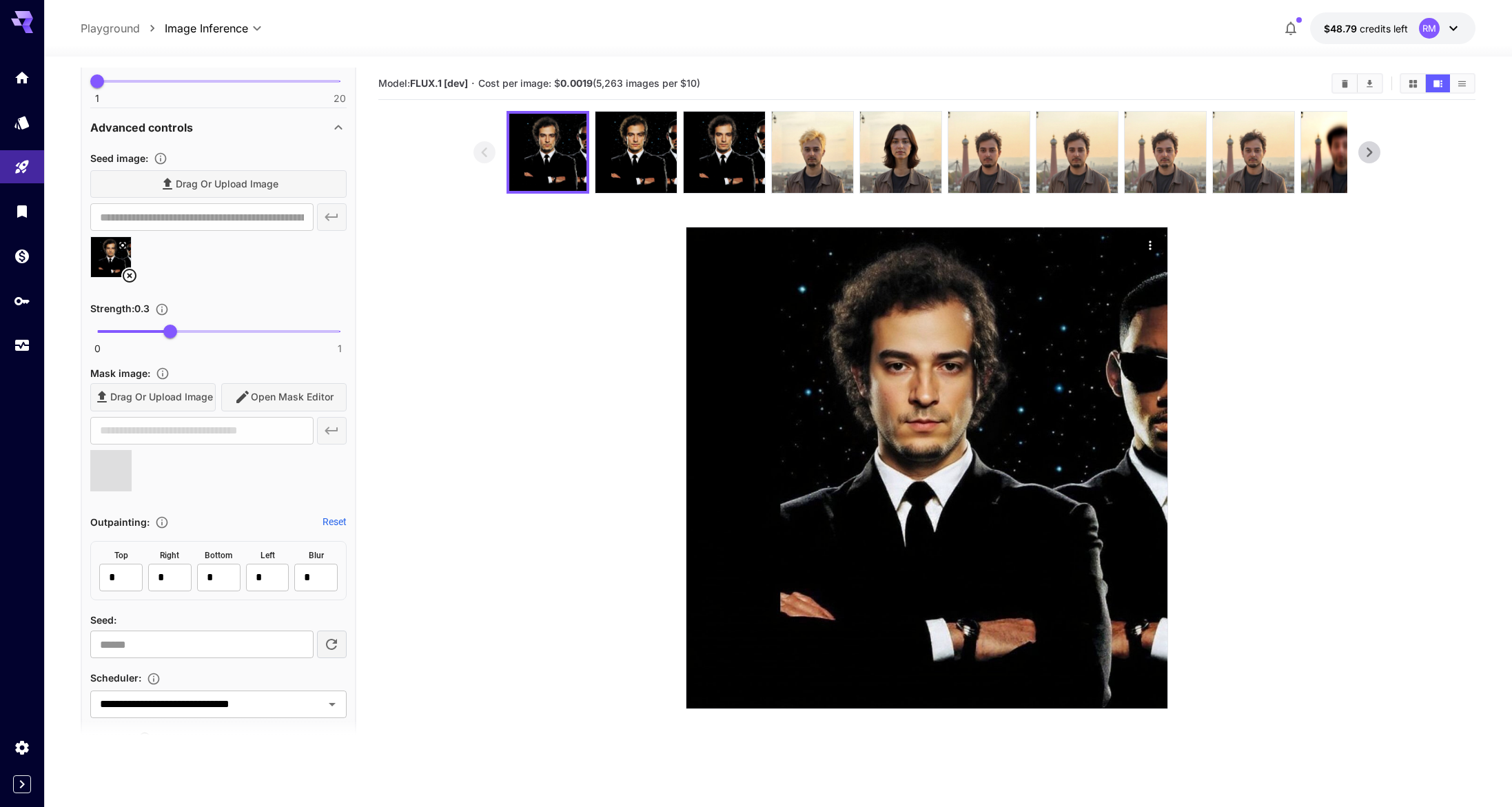
type input "**********"
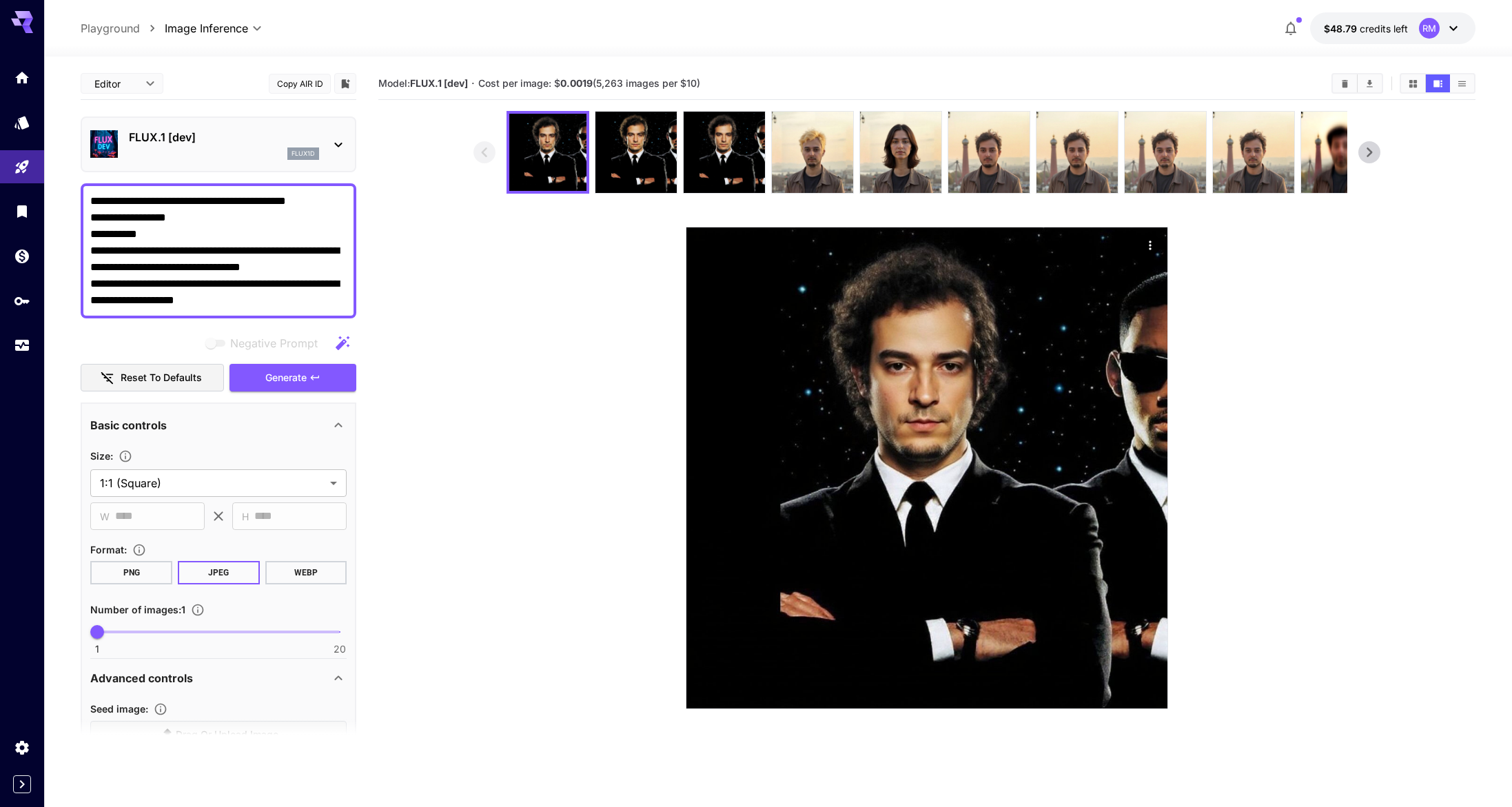
click at [113, 630] on span at bounding box center [218, 631] width 243 height 3
type input "*"
drag, startPoint x: 113, startPoint y: 629, endPoint x: 135, endPoint y: 628, distance: 22.0
click at [135, 628] on span "4" at bounding box center [136, 631] width 14 height 14
click at [276, 379] on span "Generate" at bounding box center [286, 377] width 41 height 17
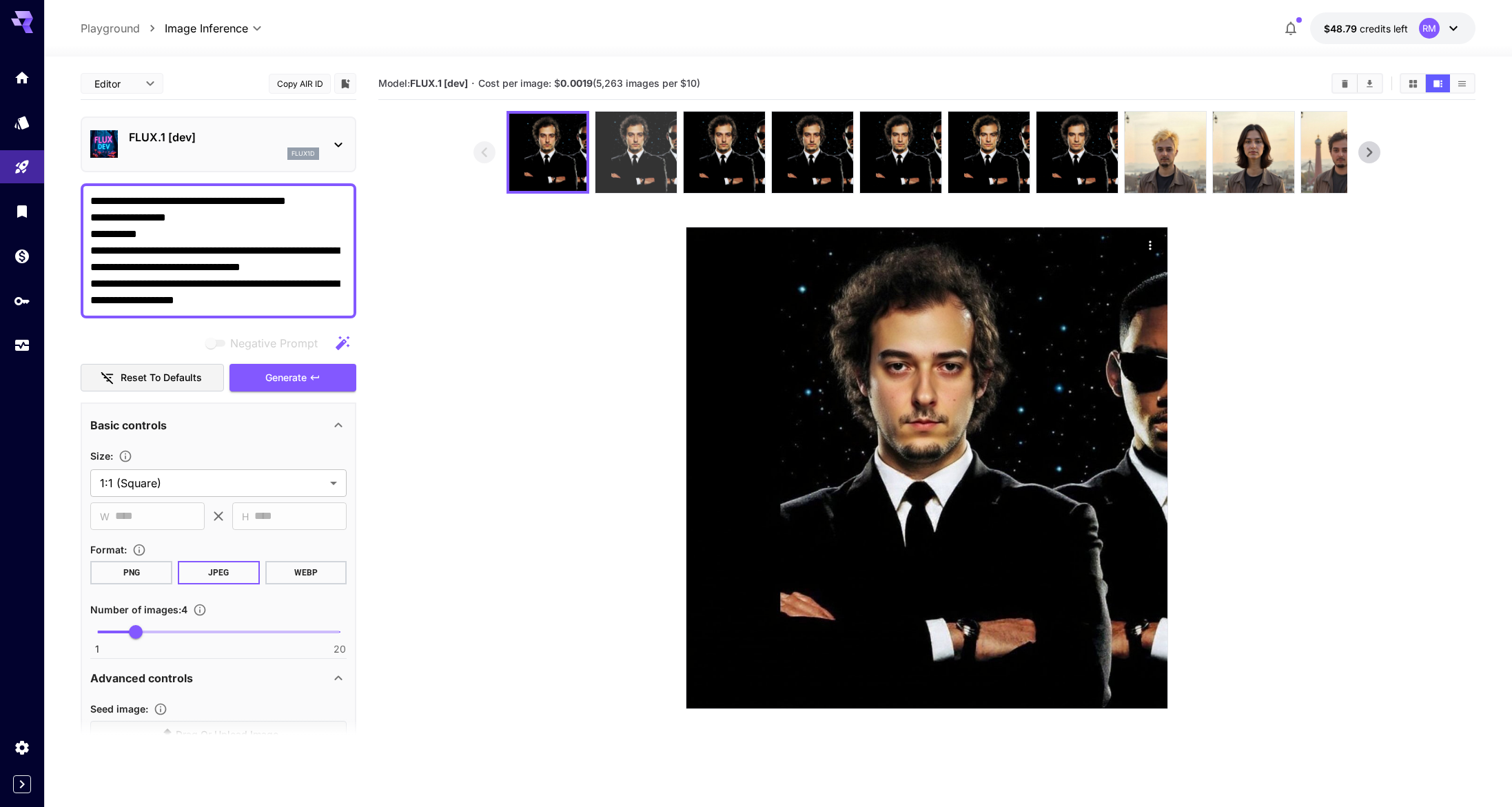
click at [642, 145] on img at bounding box center [636, 152] width 81 height 81
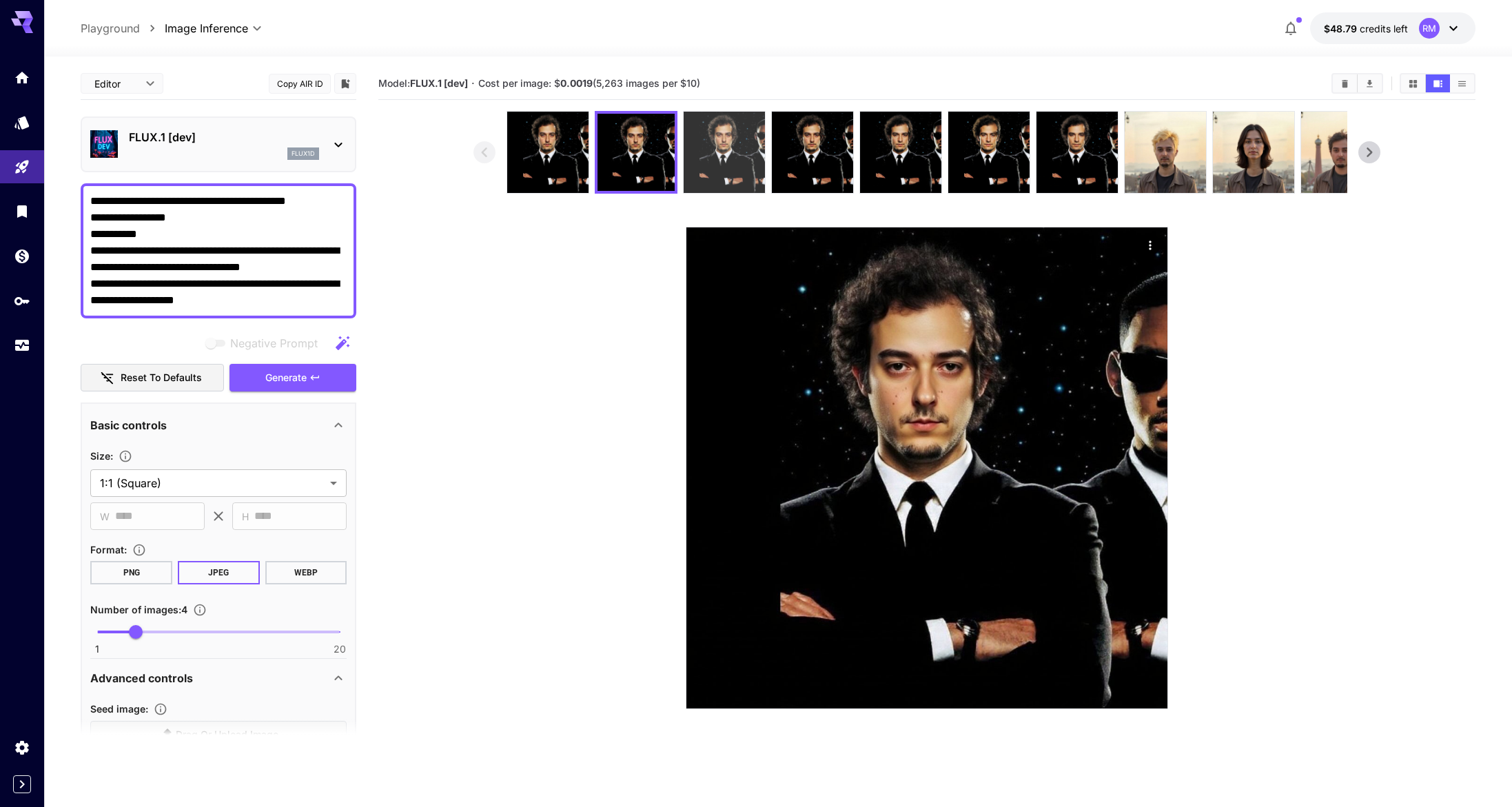
click at [708, 160] on img at bounding box center [724, 152] width 81 height 81
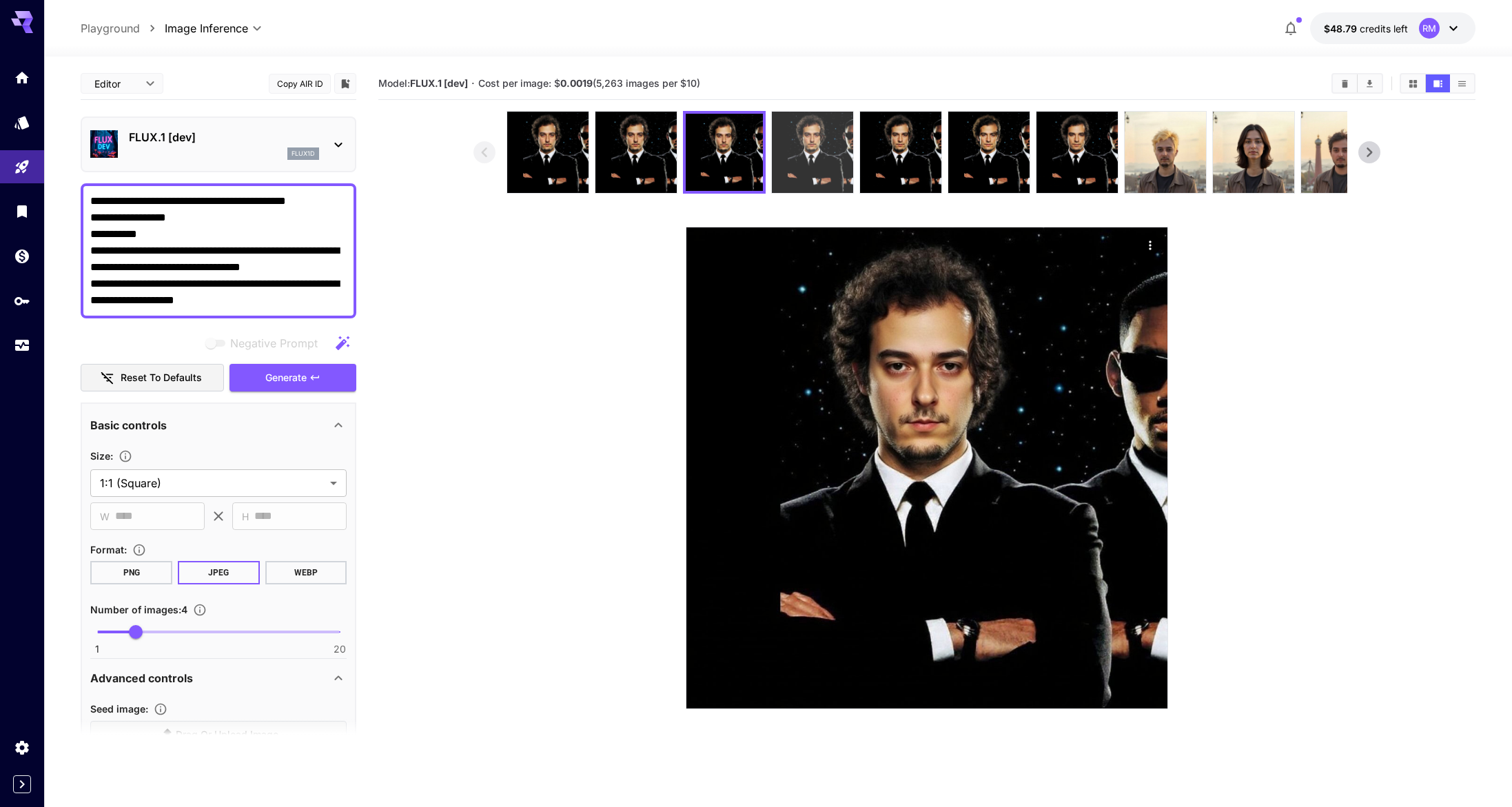
click at [801, 145] on img at bounding box center [812, 152] width 81 height 81
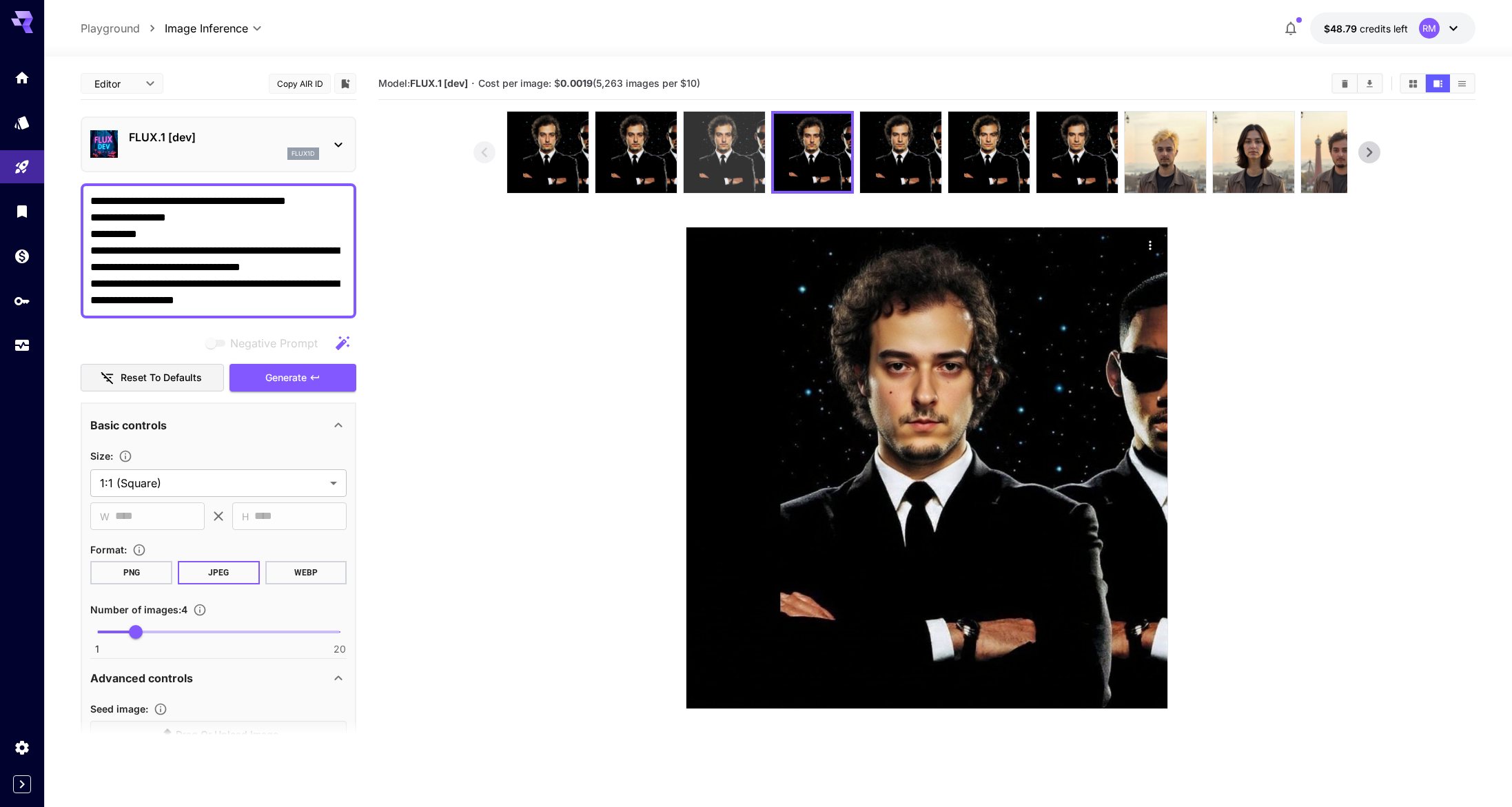
click at [759, 147] on img at bounding box center [724, 152] width 81 height 81
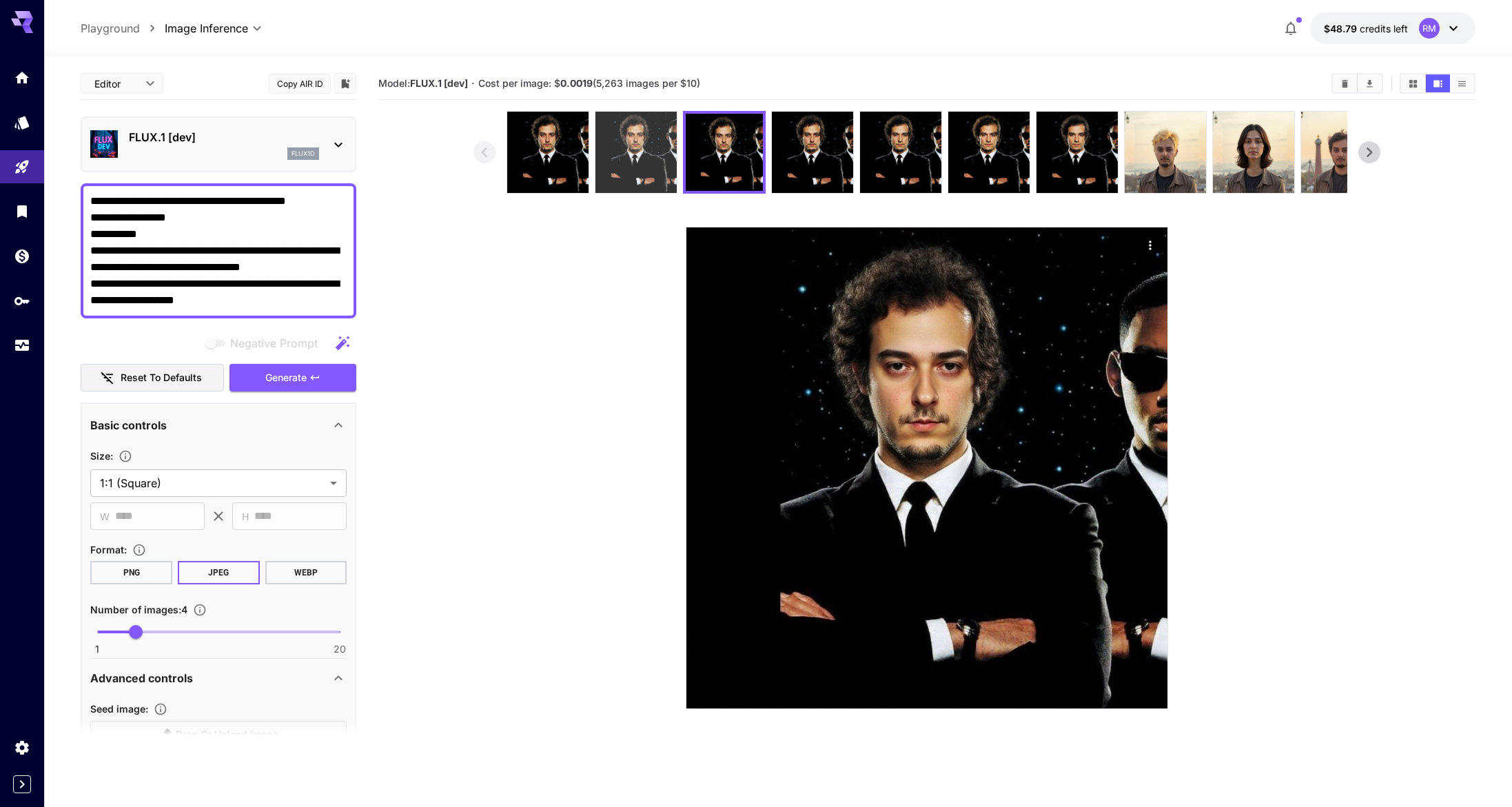
click at [656, 143] on img at bounding box center [636, 152] width 81 height 81
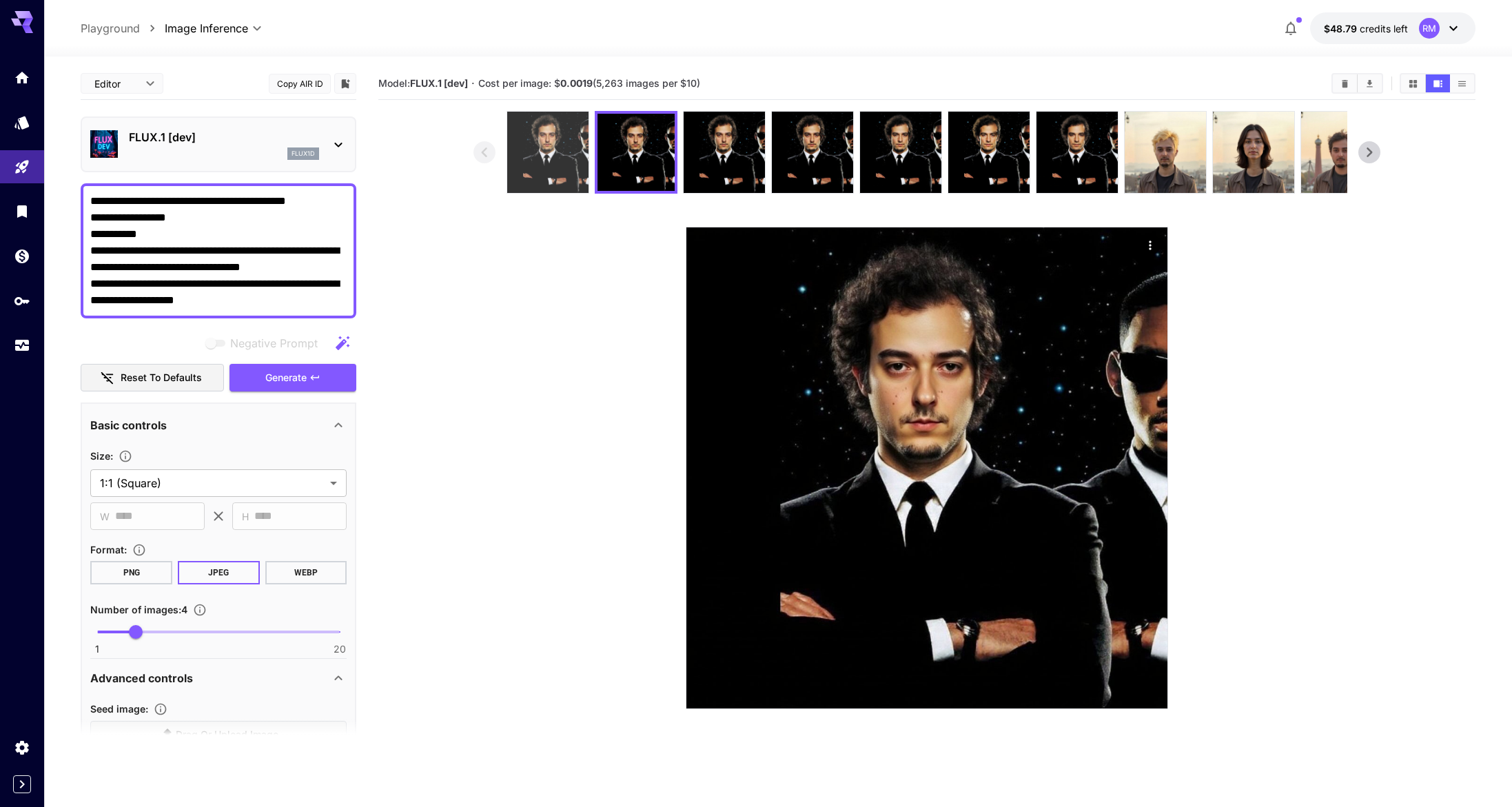
click at [583, 148] on img at bounding box center [548, 152] width 81 height 81
click at [558, 150] on img at bounding box center [548, 152] width 77 height 77
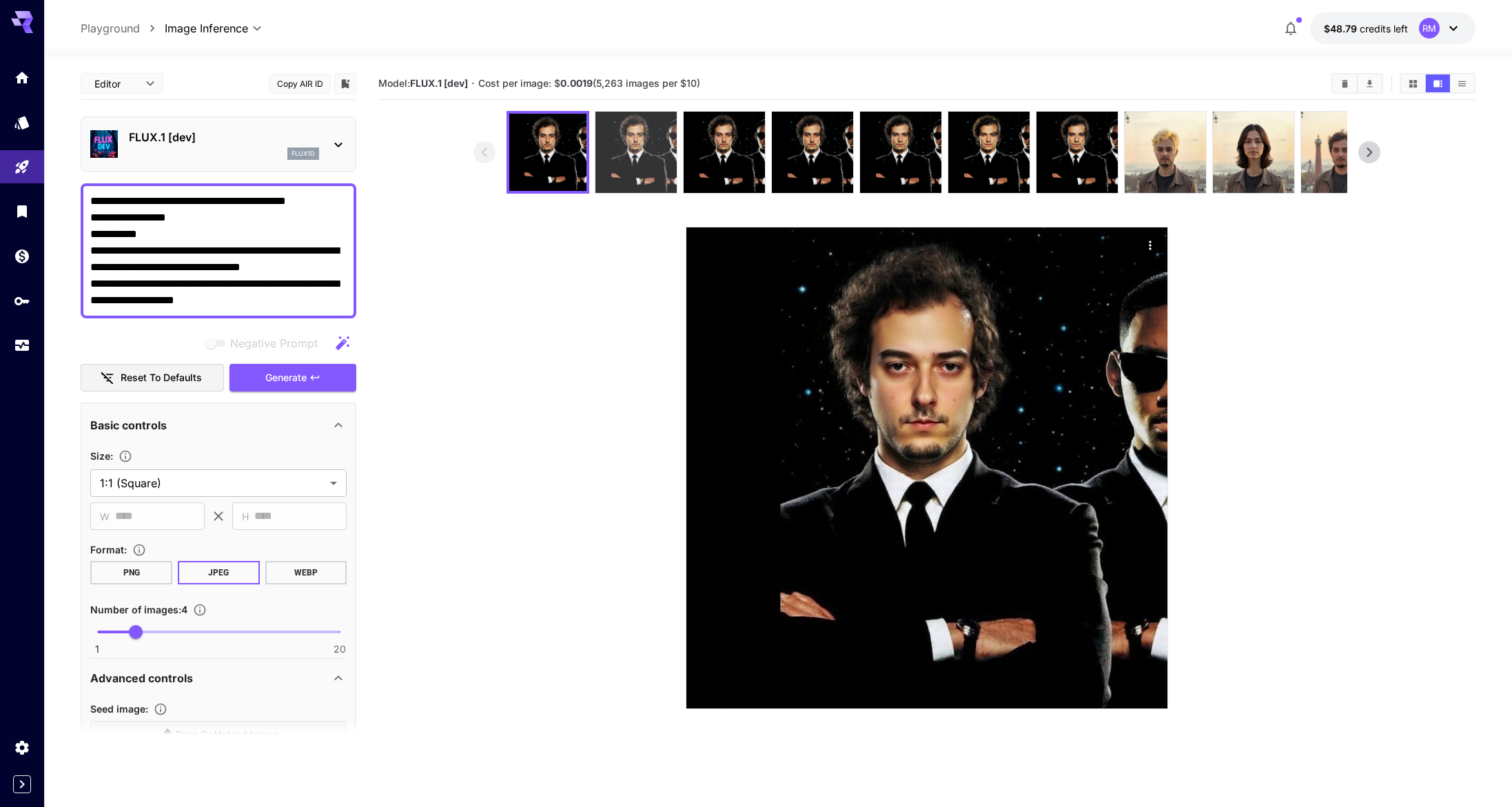
click at [617, 150] on img at bounding box center [636, 152] width 81 height 81
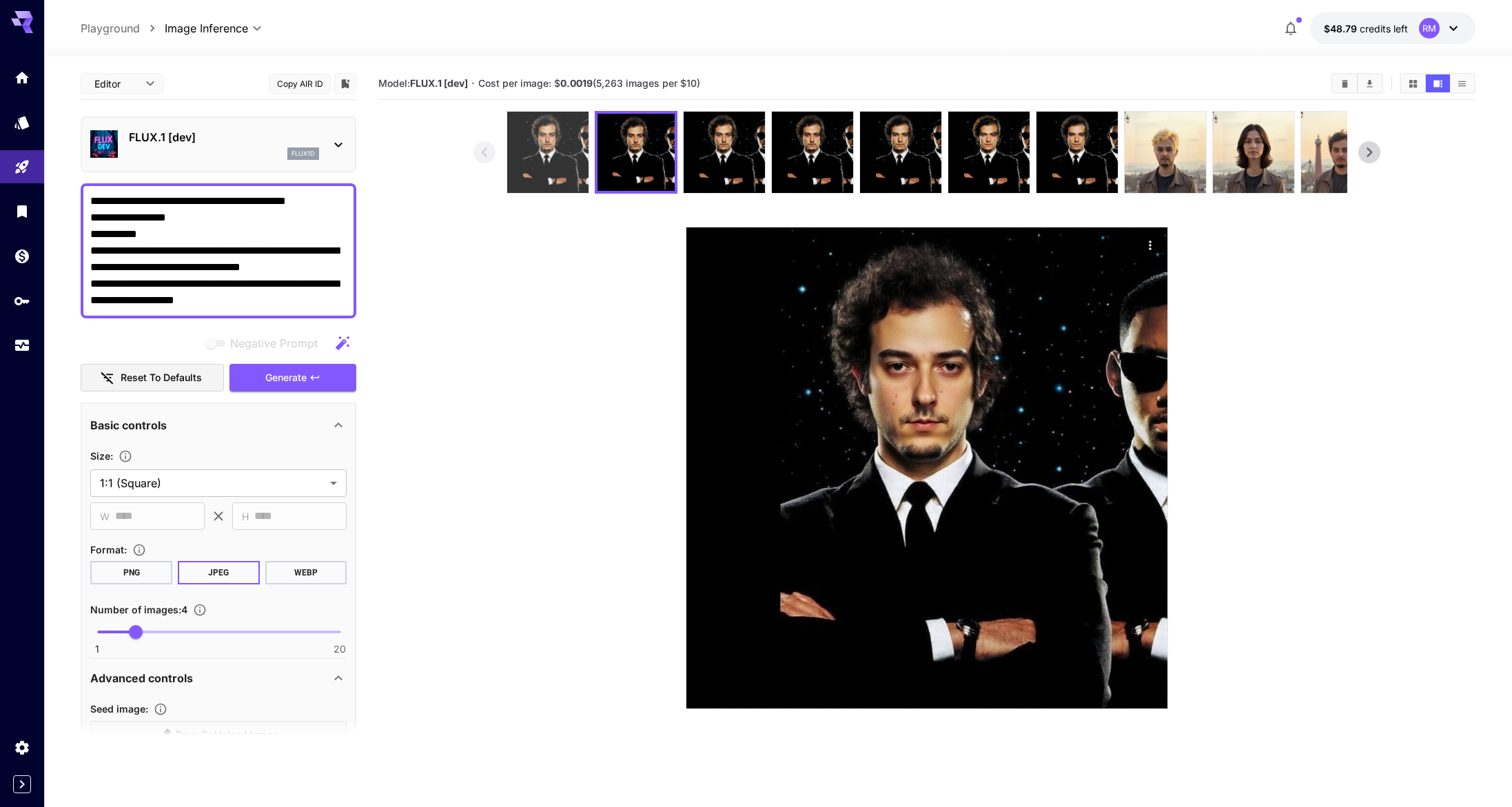
click at [570, 155] on img at bounding box center [548, 152] width 81 height 81
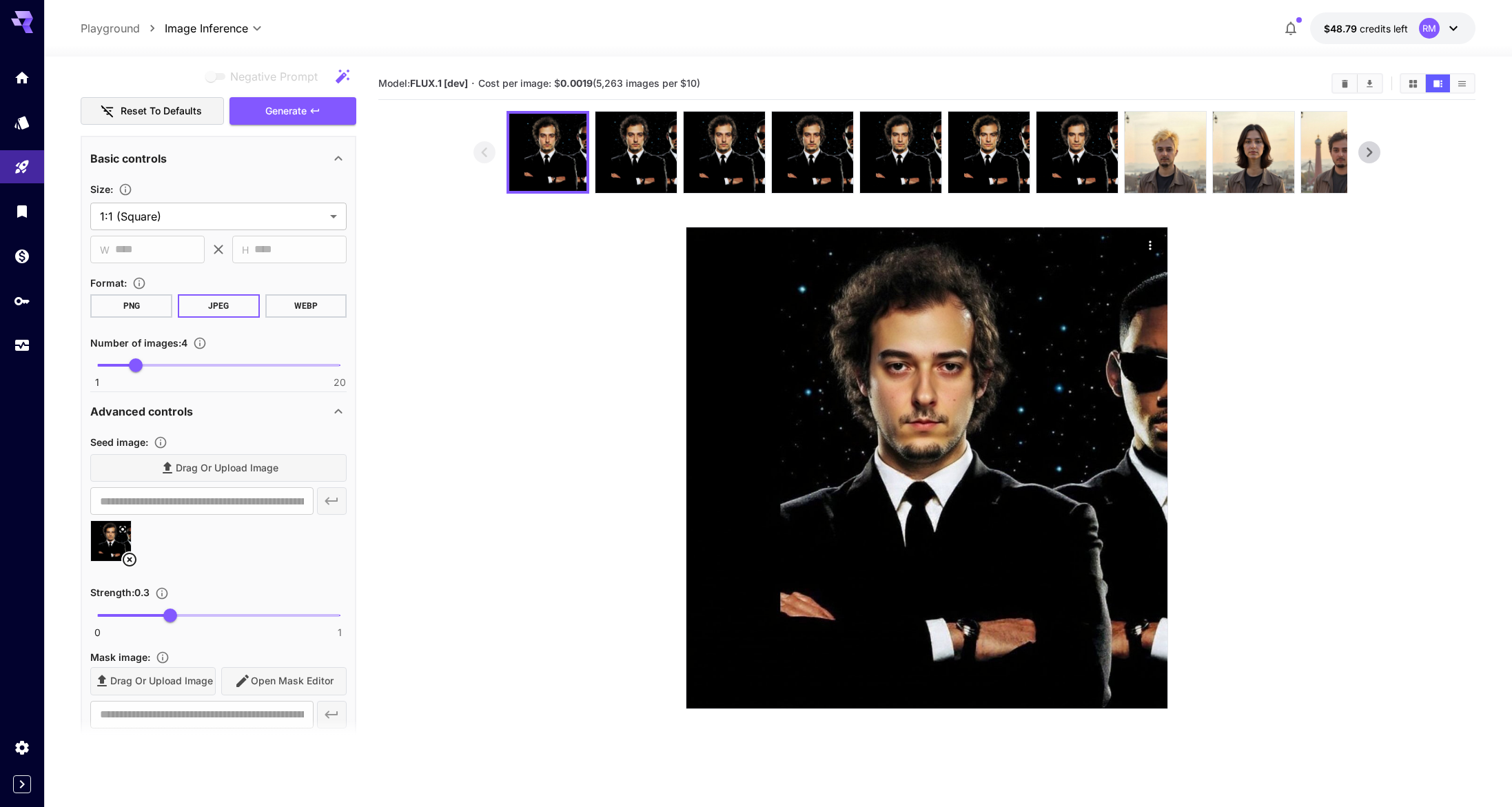
scroll to position [273, 0]
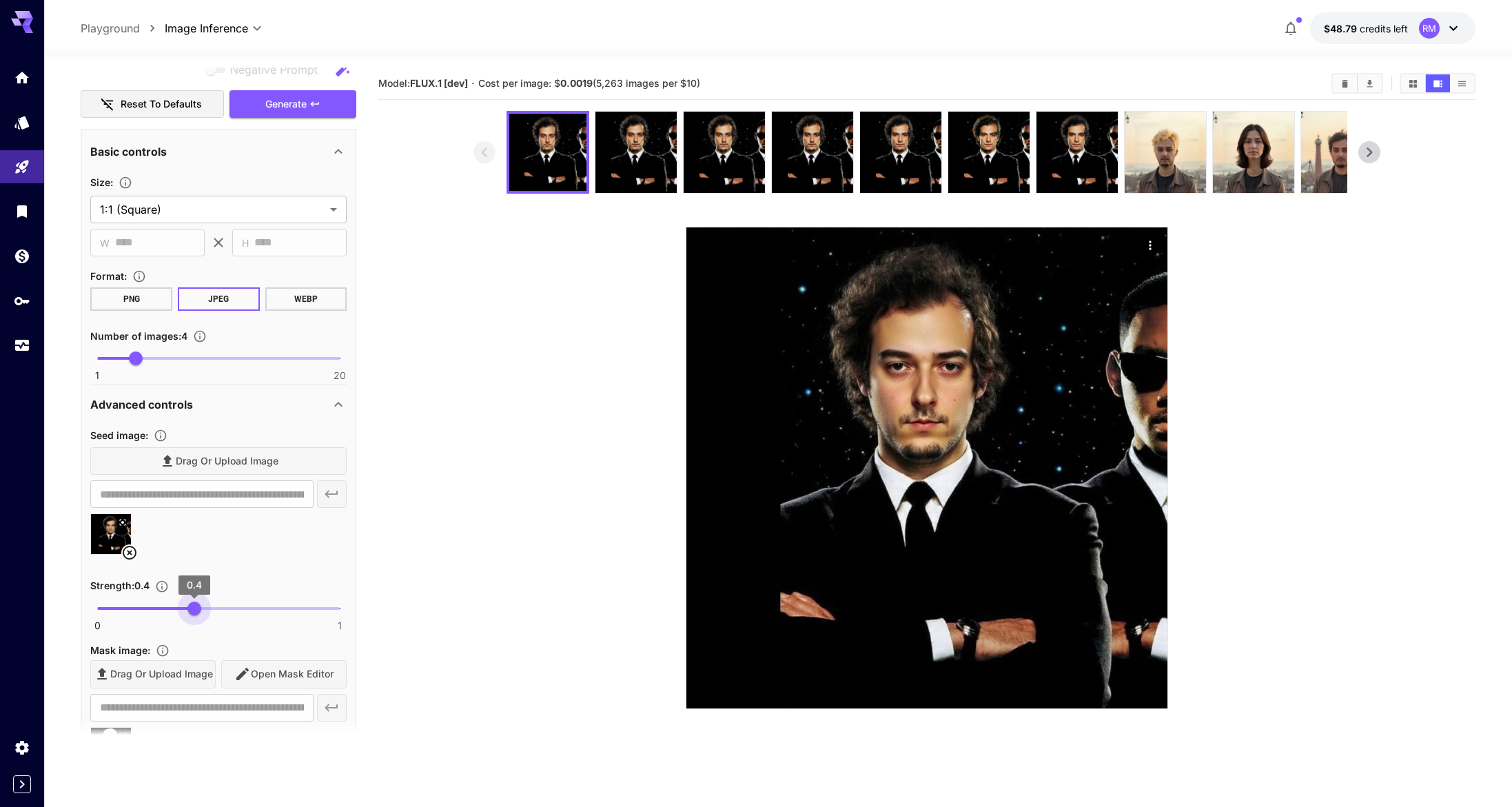
drag, startPoint x: 183, startPoint y: 607, endPoint x: 194, endPoint y: 604, distance: 11.4
click at [194, 604] on span "0.4" at bounding box center [194, 609] width 14 height 14
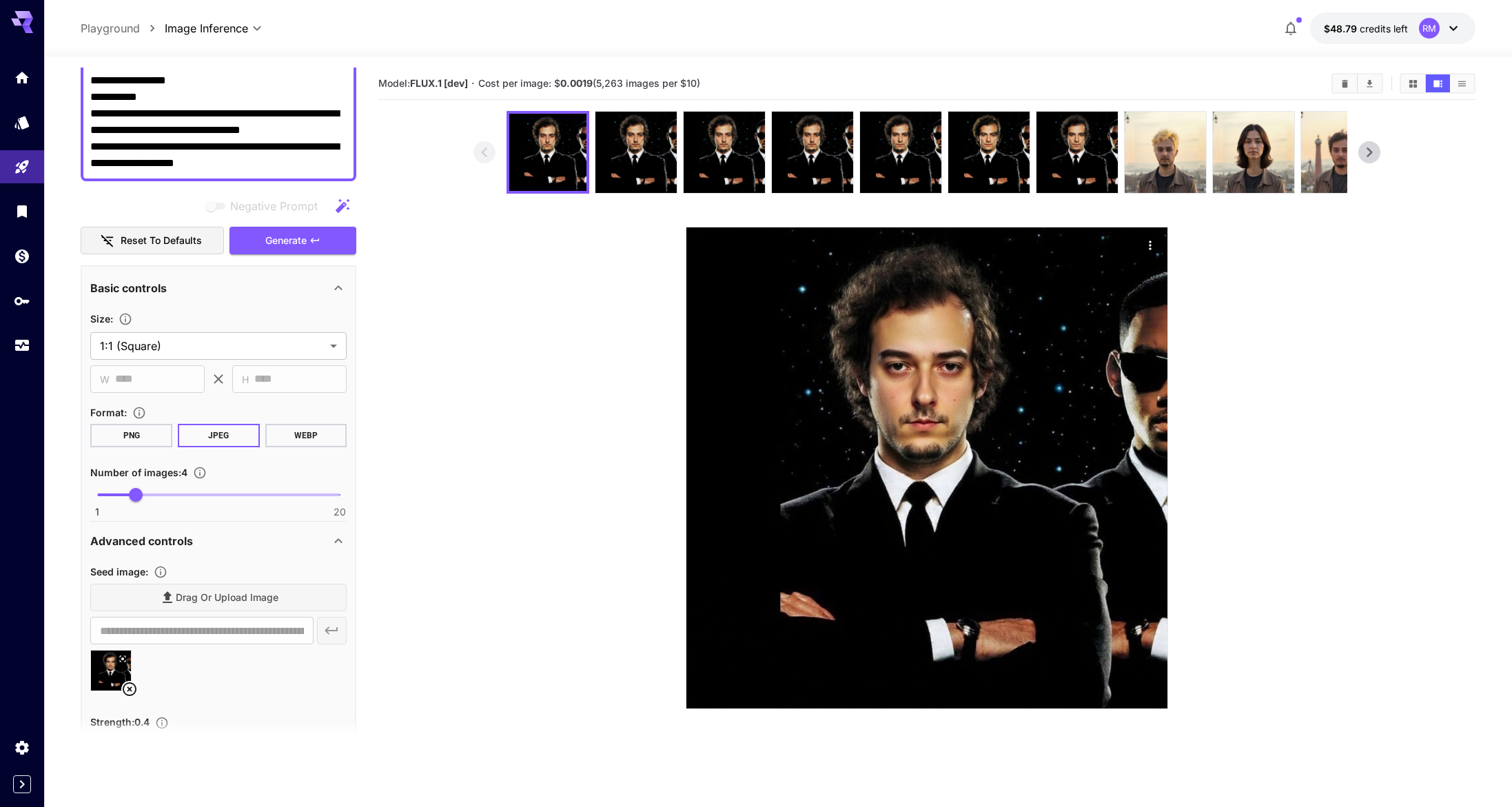
scroll to position [0, 0]
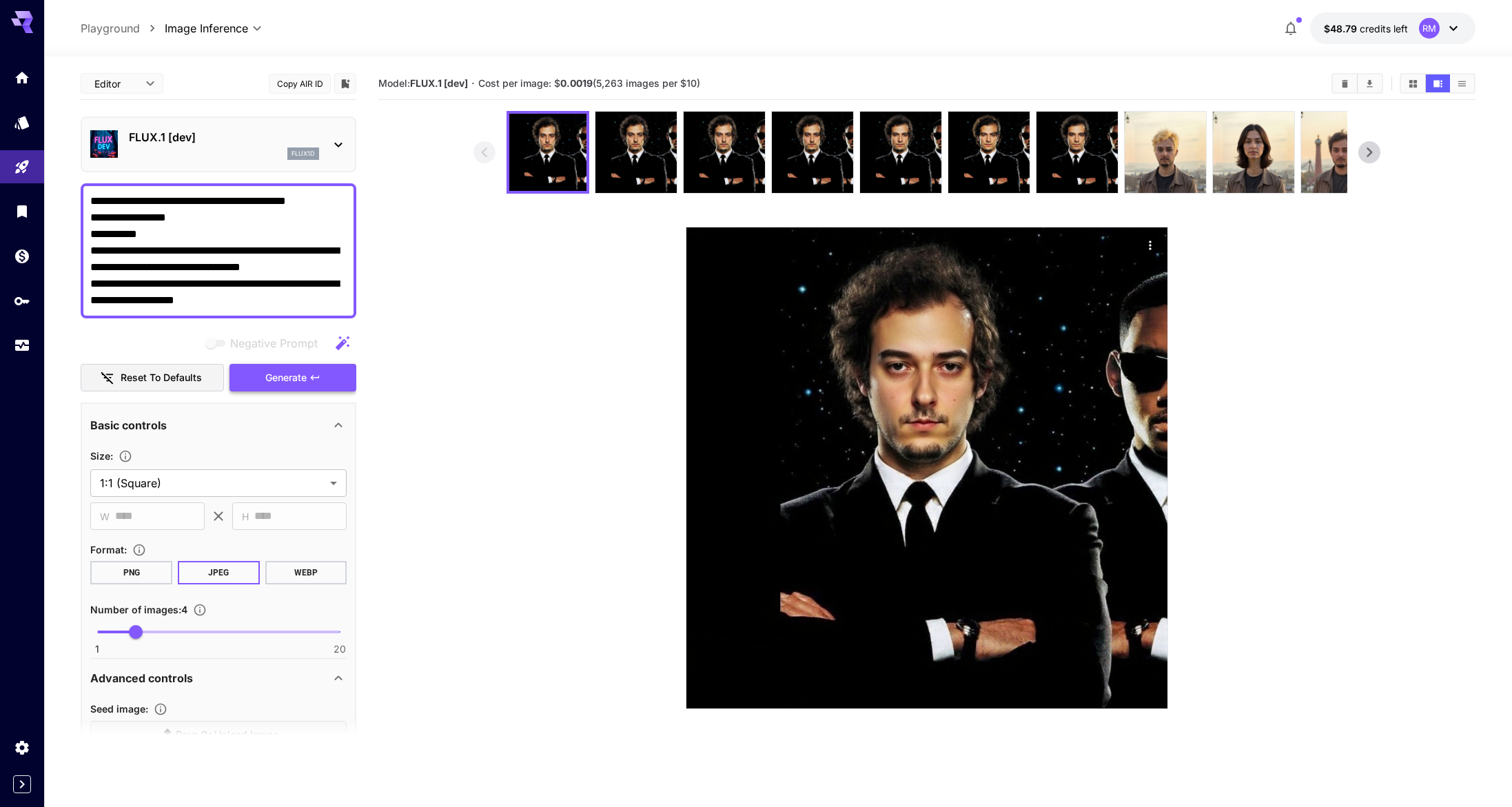
click at [298, 383] on span "Generate" at bounding box center [286, 377] width 41 height 17
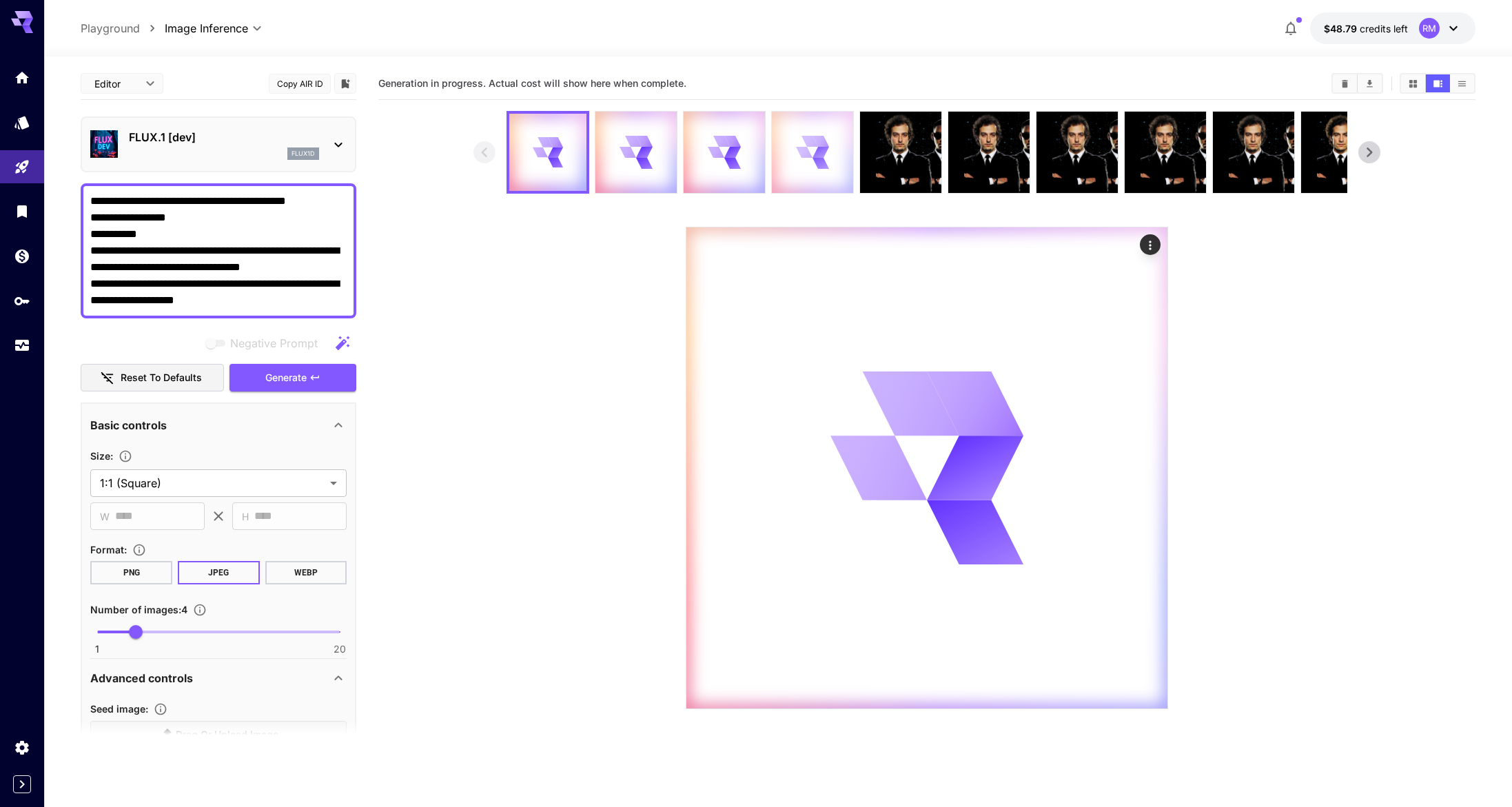
click at [775, 130] on div at bounding box center [812, 152] width 81 height 81
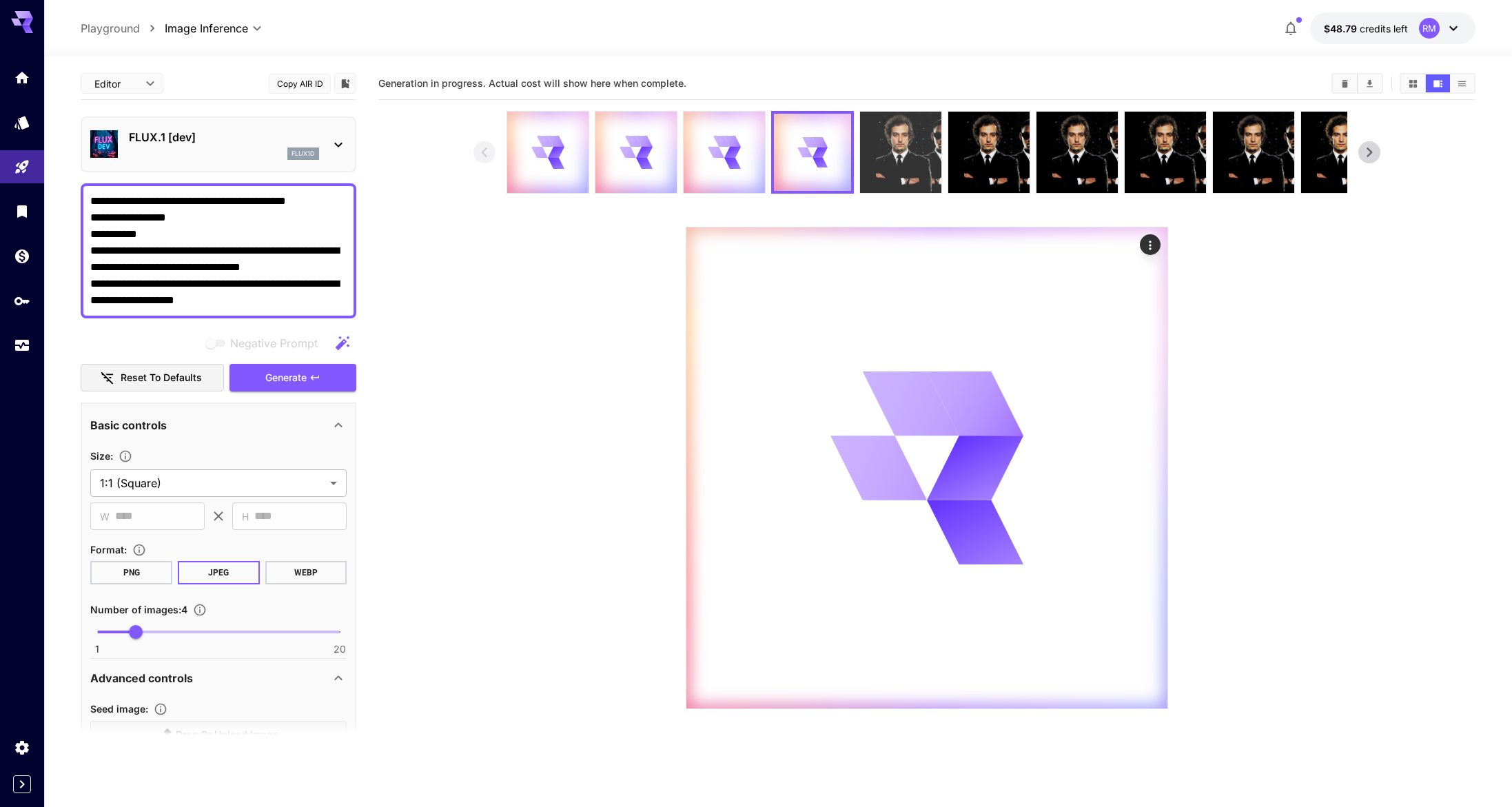
click at [865, 141] on img at bounding box center [901, 152] width 81 height 81
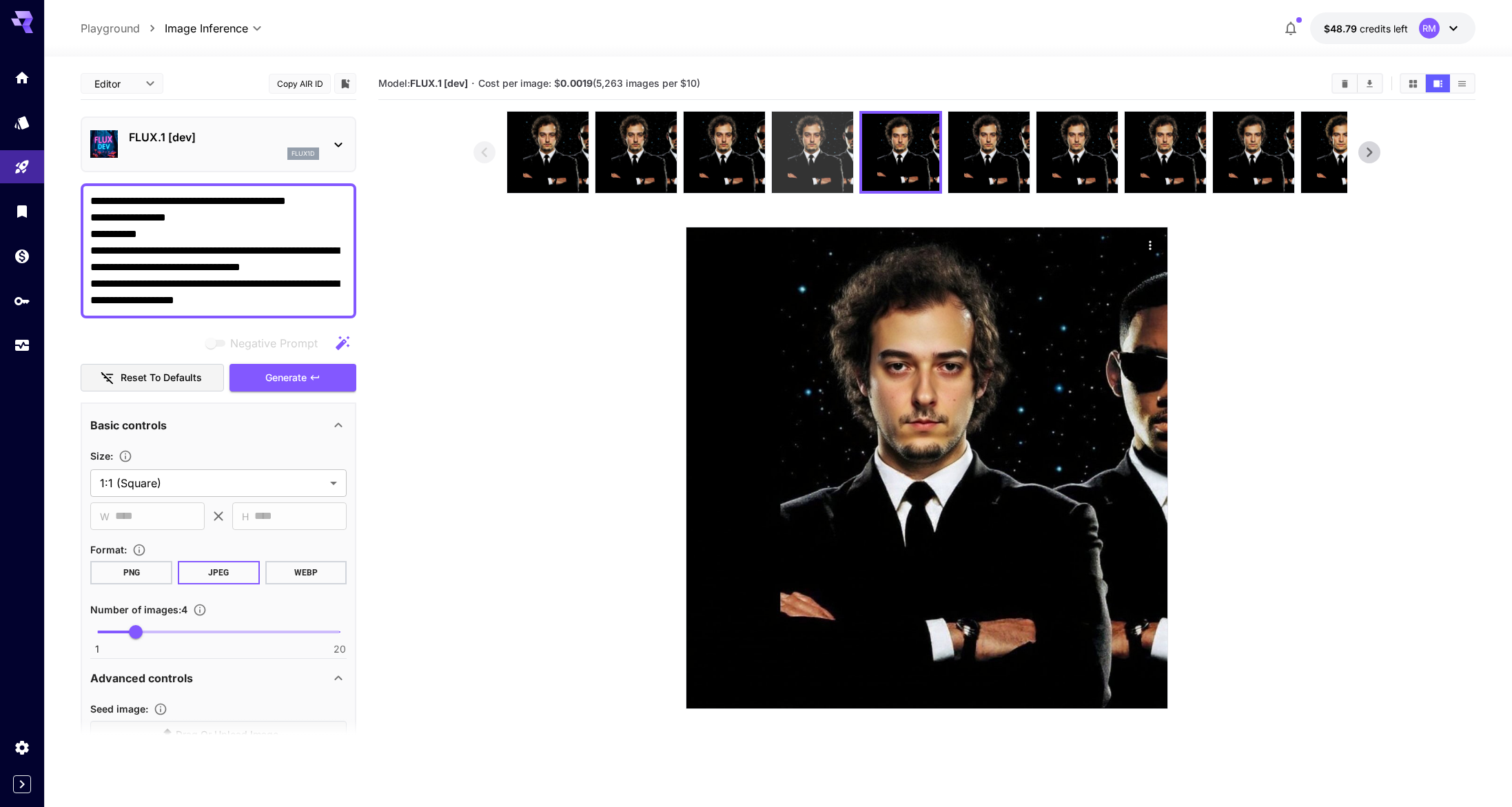
click at [817, 159] on img at bounding box center [812, 152] width 81 height 81
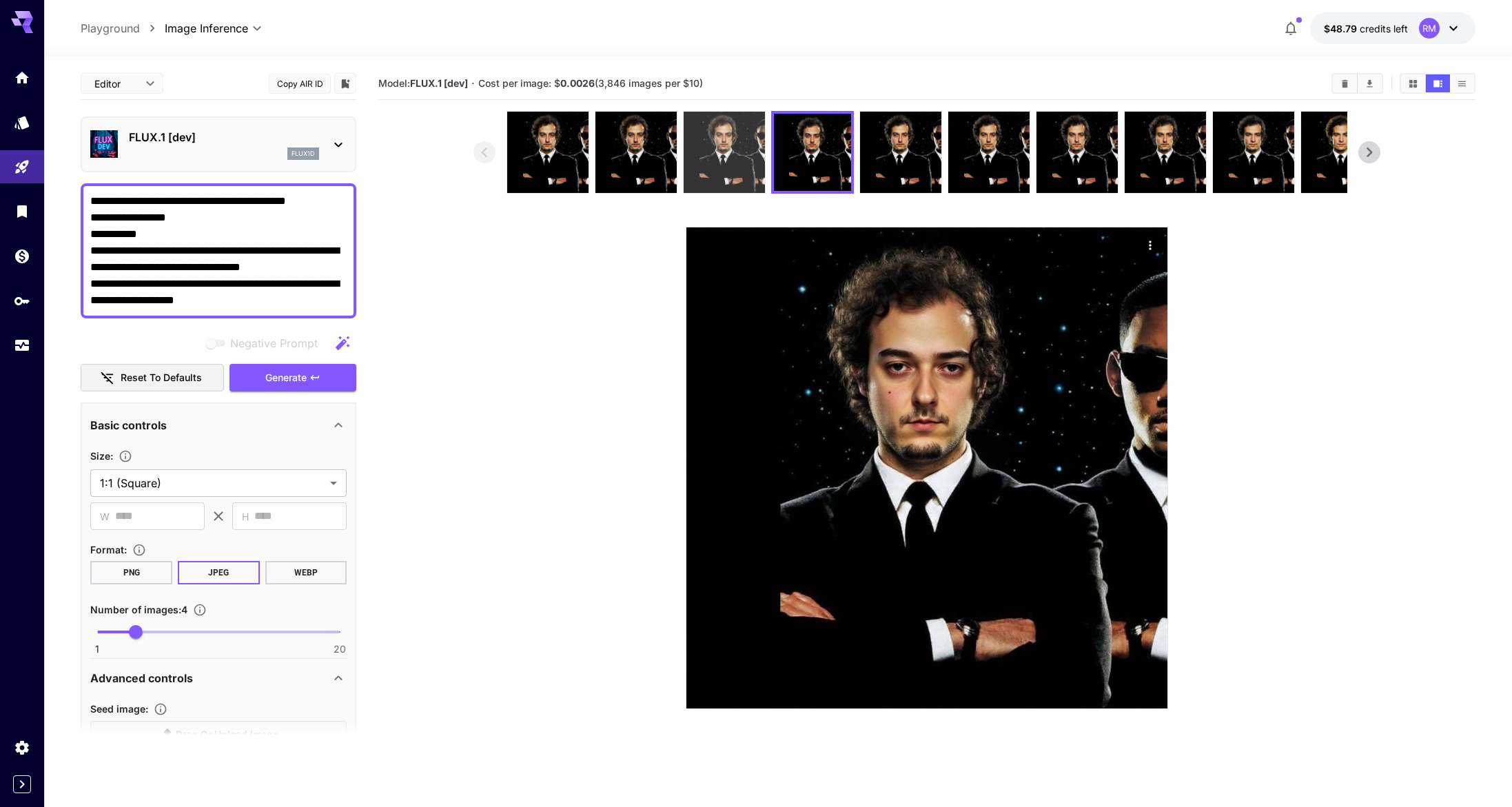
click at [722, 159] on img at bounding box center [724, 152] width 81 height 81
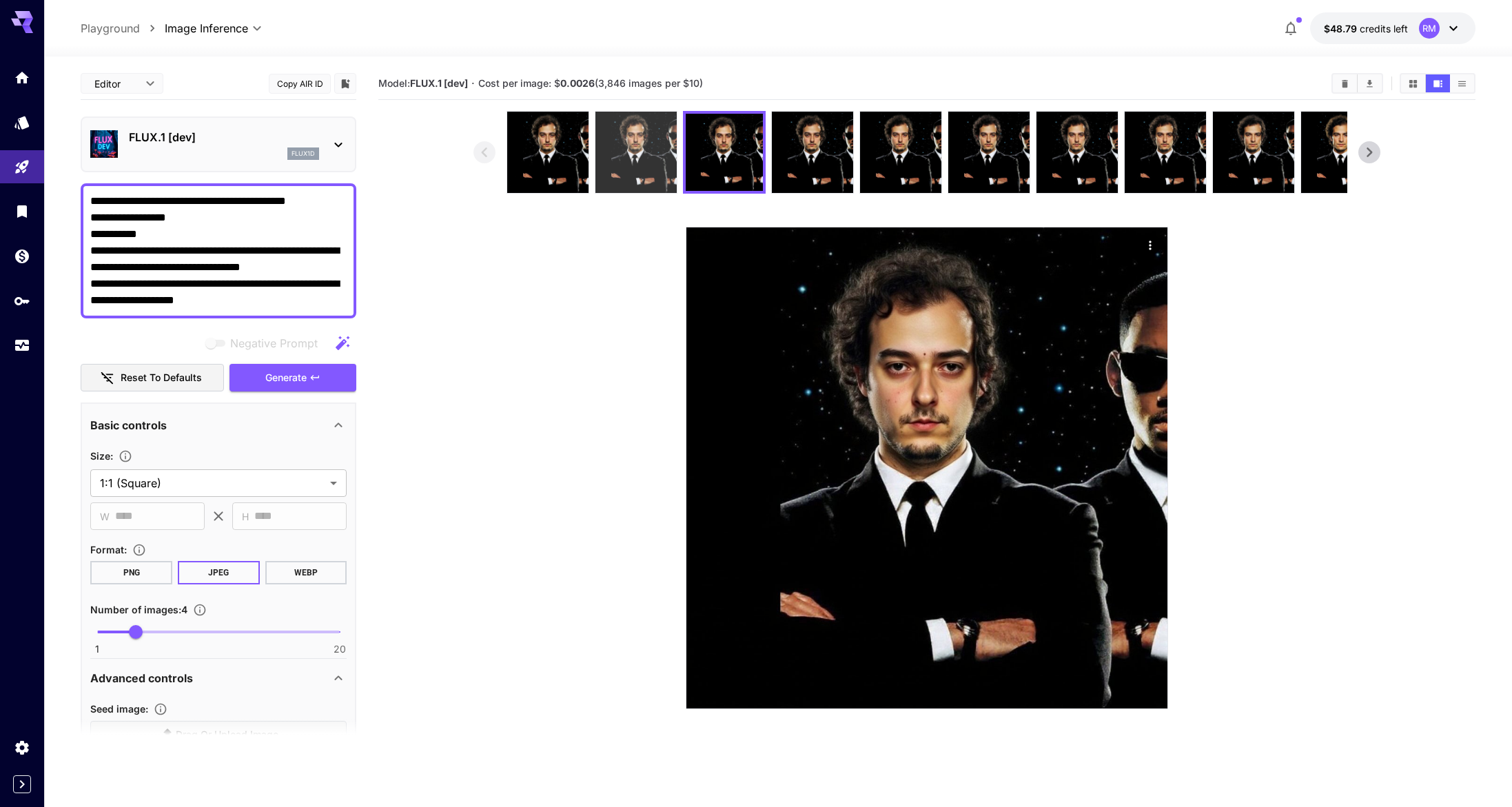
click at [652, 161] on img at bounding box center [636, 152] width 81 height 81
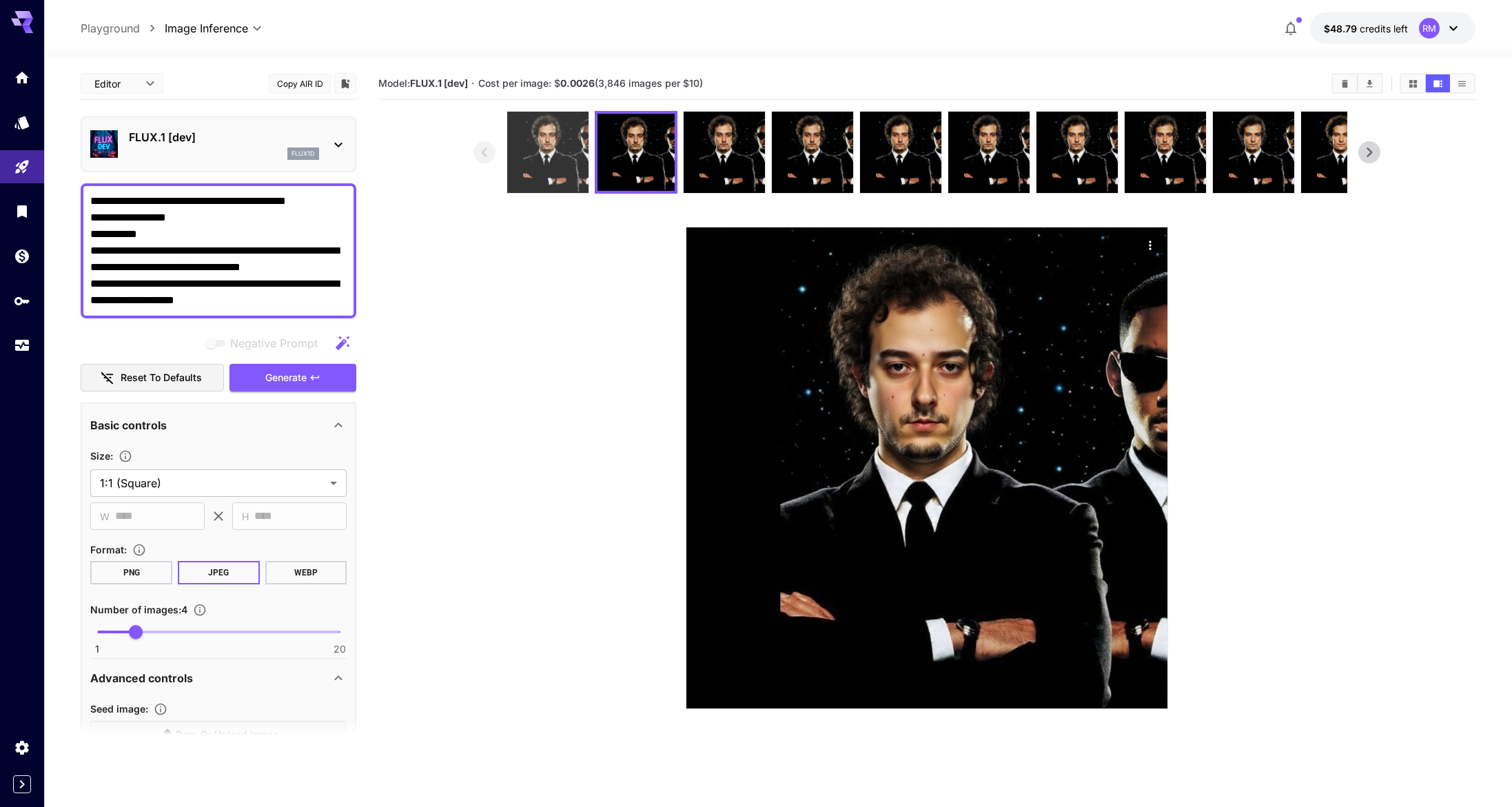
click at [562, 170] on img at bounding box center [548, 152] width 81 height 81
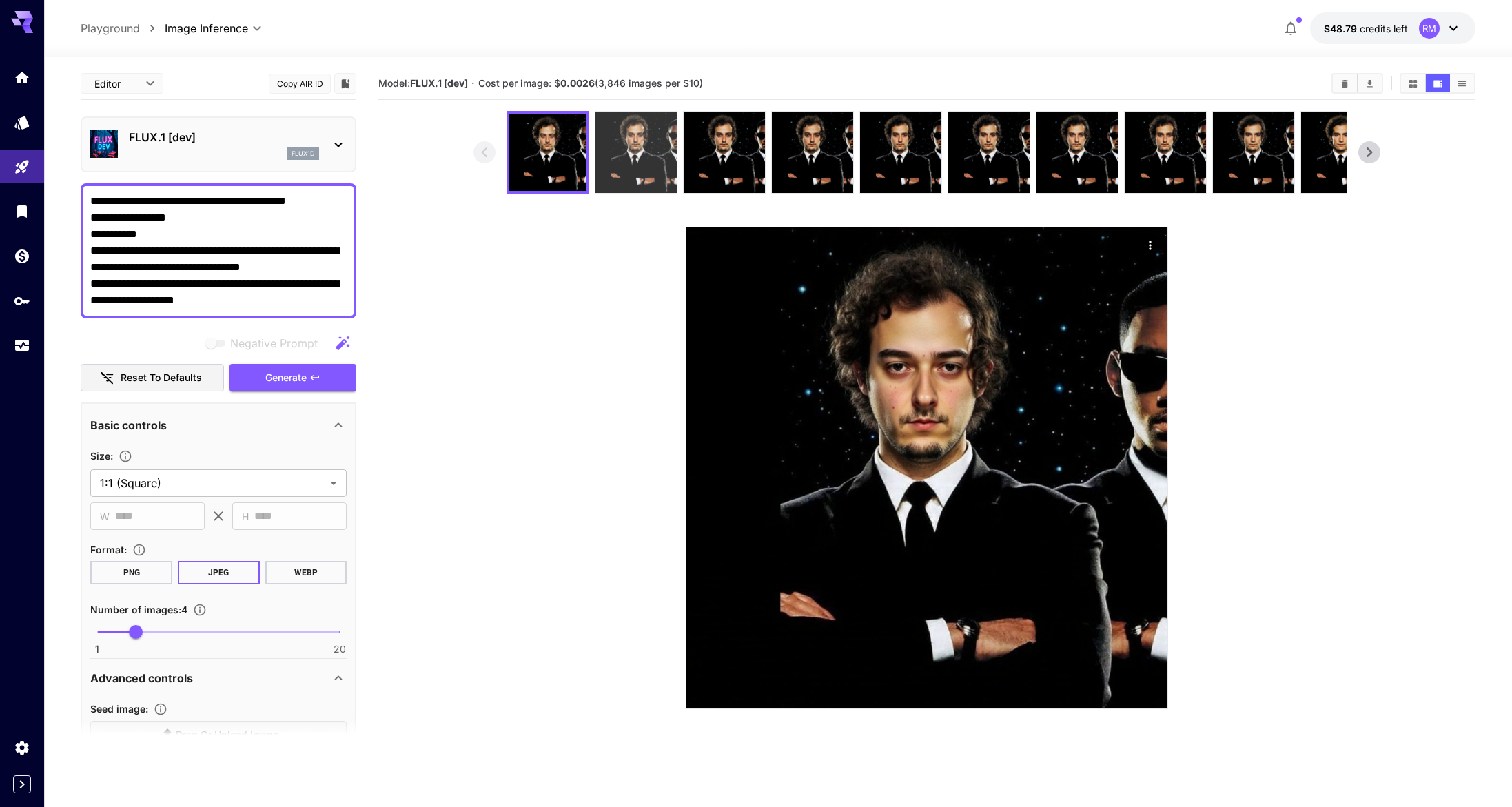
click at [627, 170] on img at bounding box center [636, 152] width 81 height 81
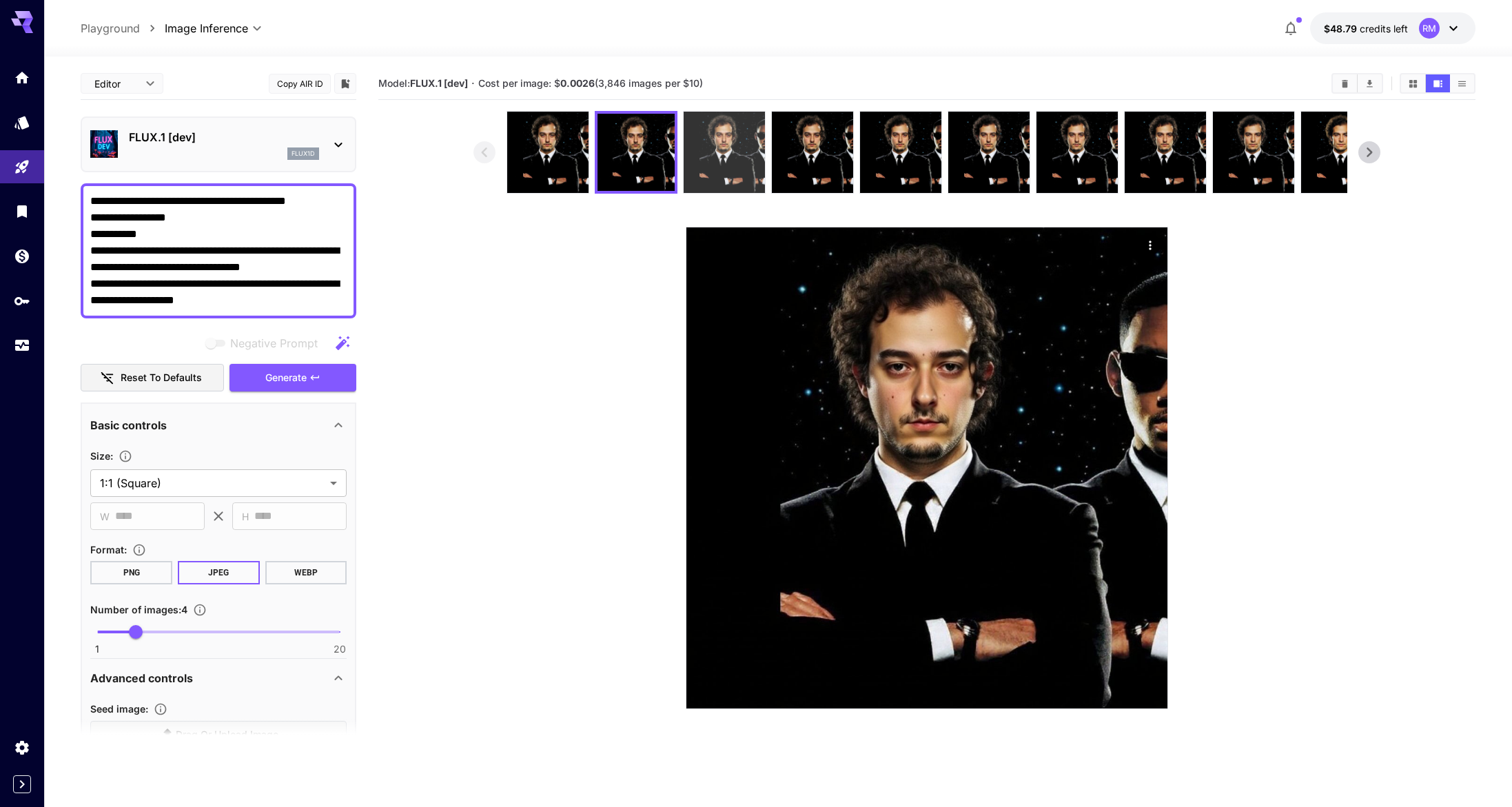
click at [701, 150] on img at bounding box center [724, 152] width 81 height 81
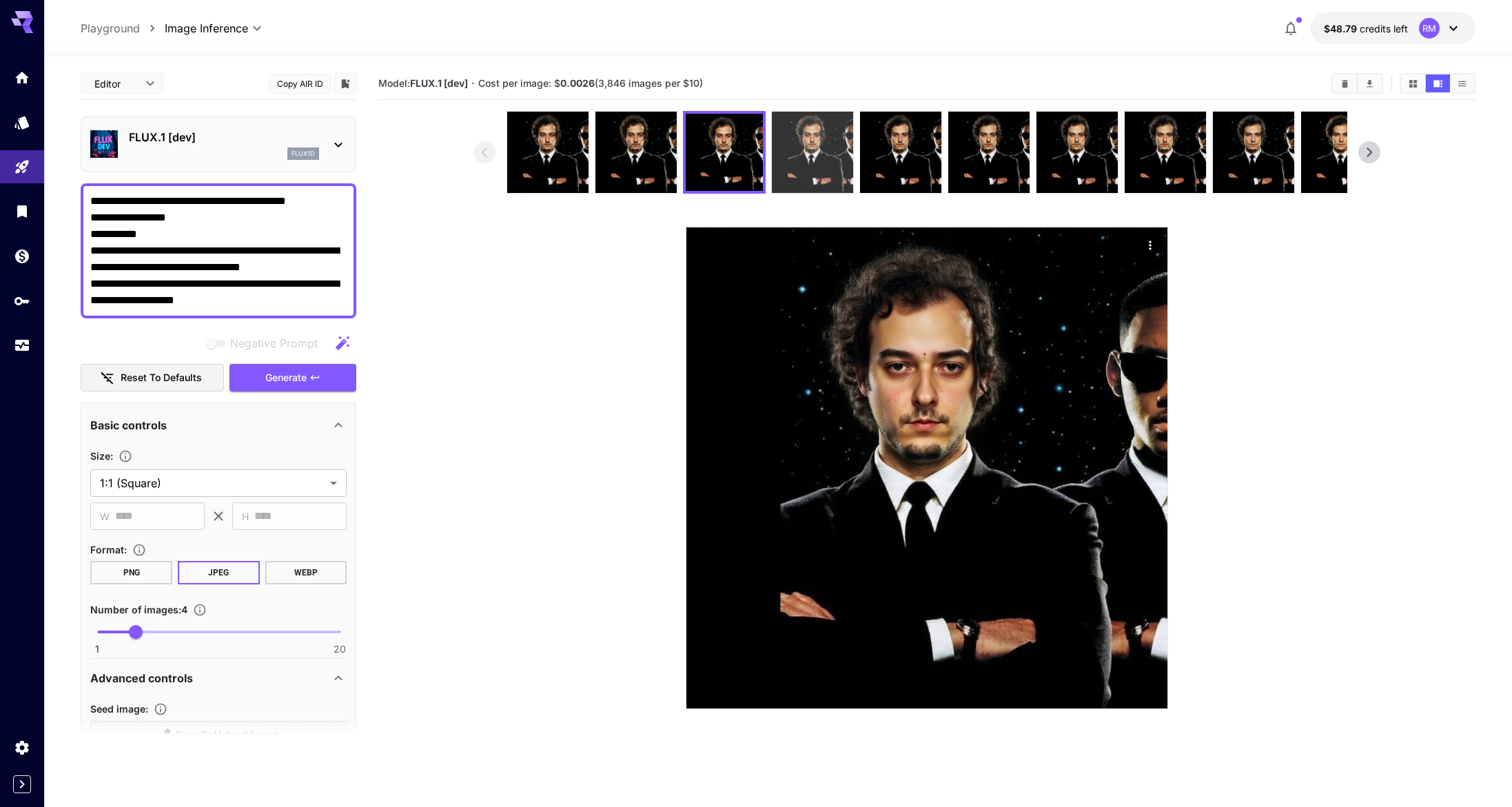
click at [795, 155] on img at bounding box center [812, 152] width 81 height 81
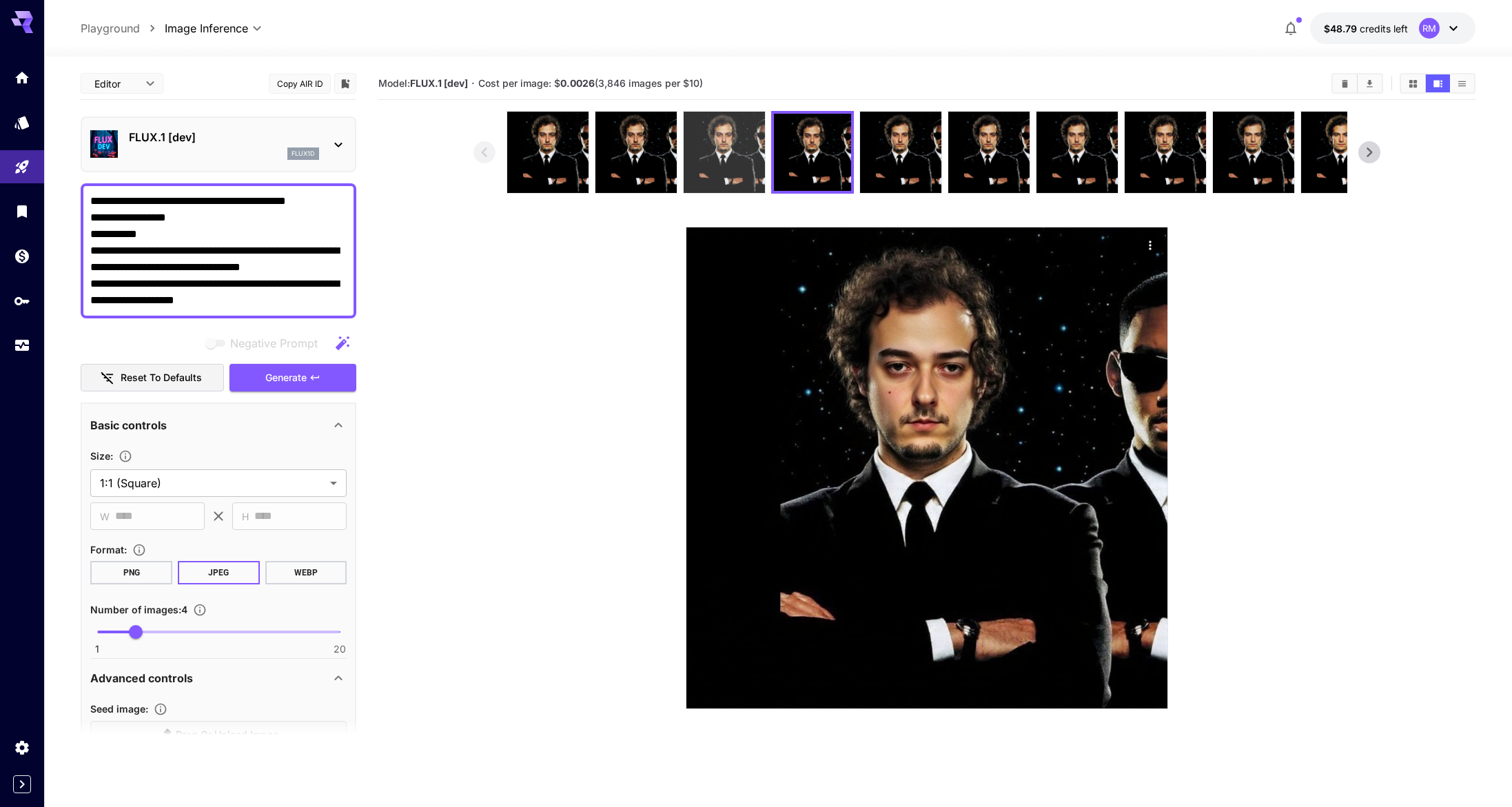
click at [722, 152] on img at bounding box center [724, 152] width 81 height 81
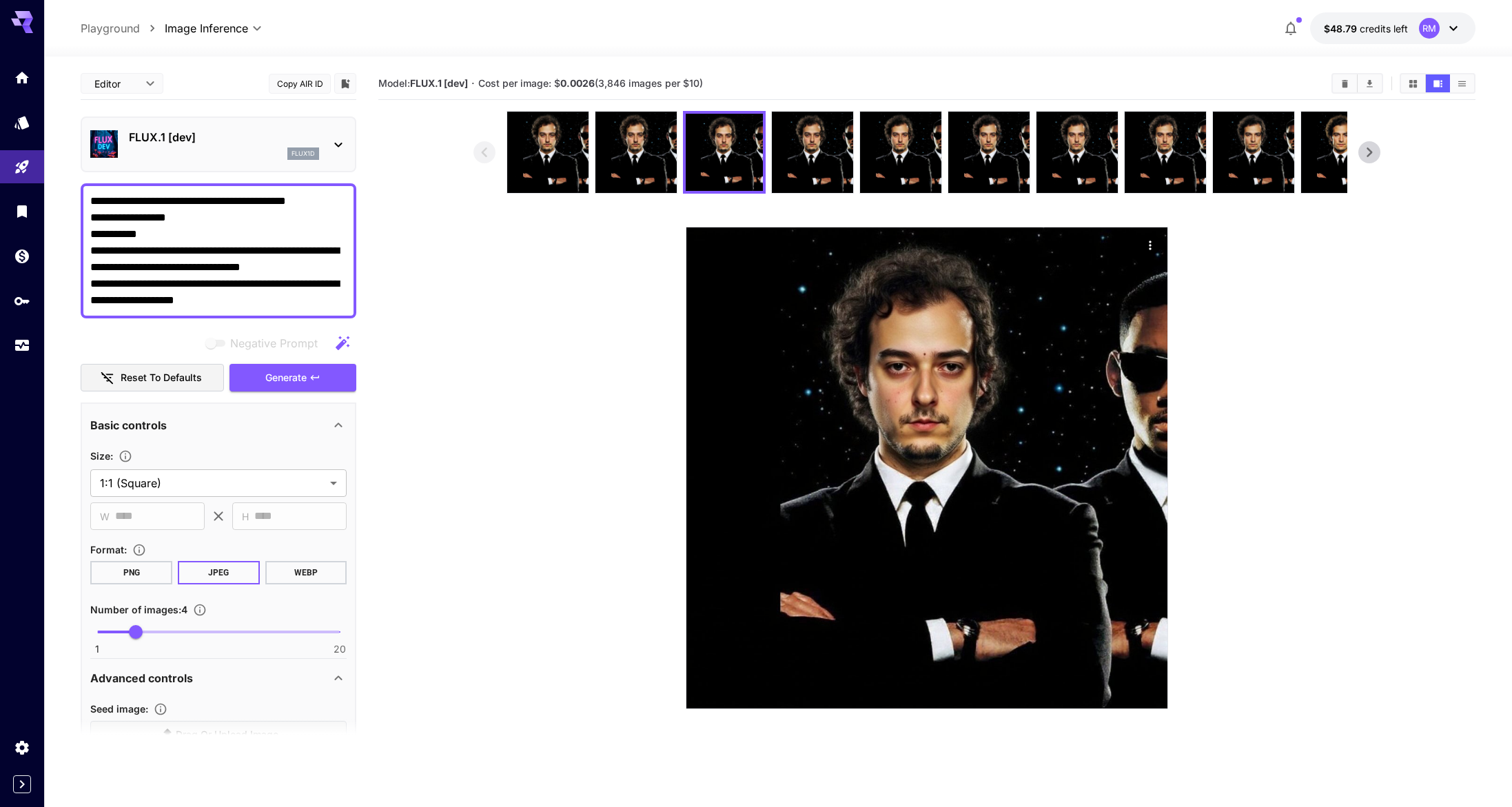
click at [674, 157] on div at bounding box center [927, 152] width 841 height 83
click at [635, 162] on img at bounding box center [636, 152] width 81 height 81
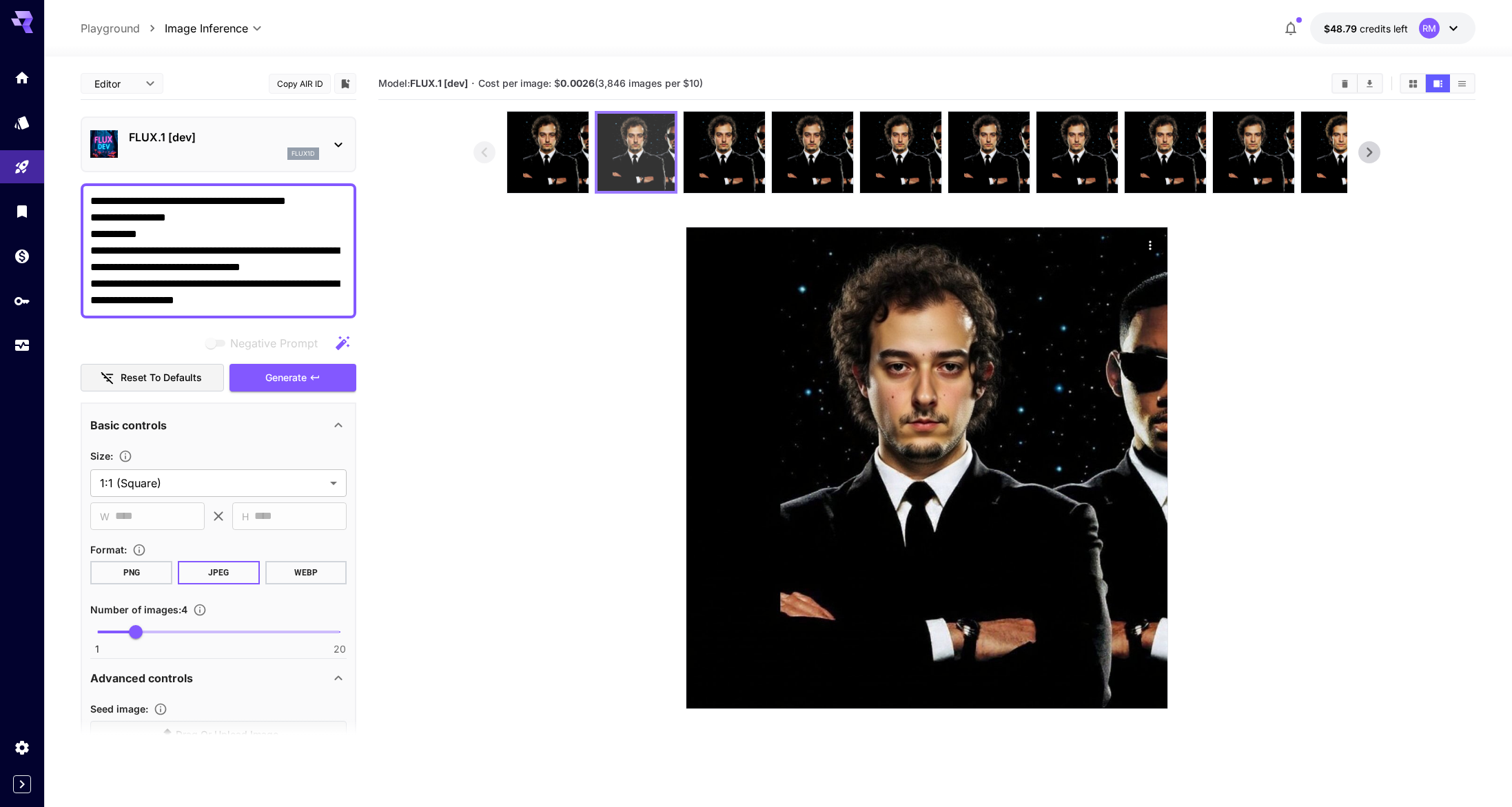
click at [607, 159] on img at bounding box center [636, 152] width 77 height 77
click at [599, 159] on img at bounding box center [636, 152] width 77 height 77
click at [595, 160] on div at bounding box center [637, 152] width 83 height 83
click at [588, 161] on div at bounding box center [927, 152] width 841 height 83
click at [565, 168] on img at bounding box center [548, 152] width 81 height 81
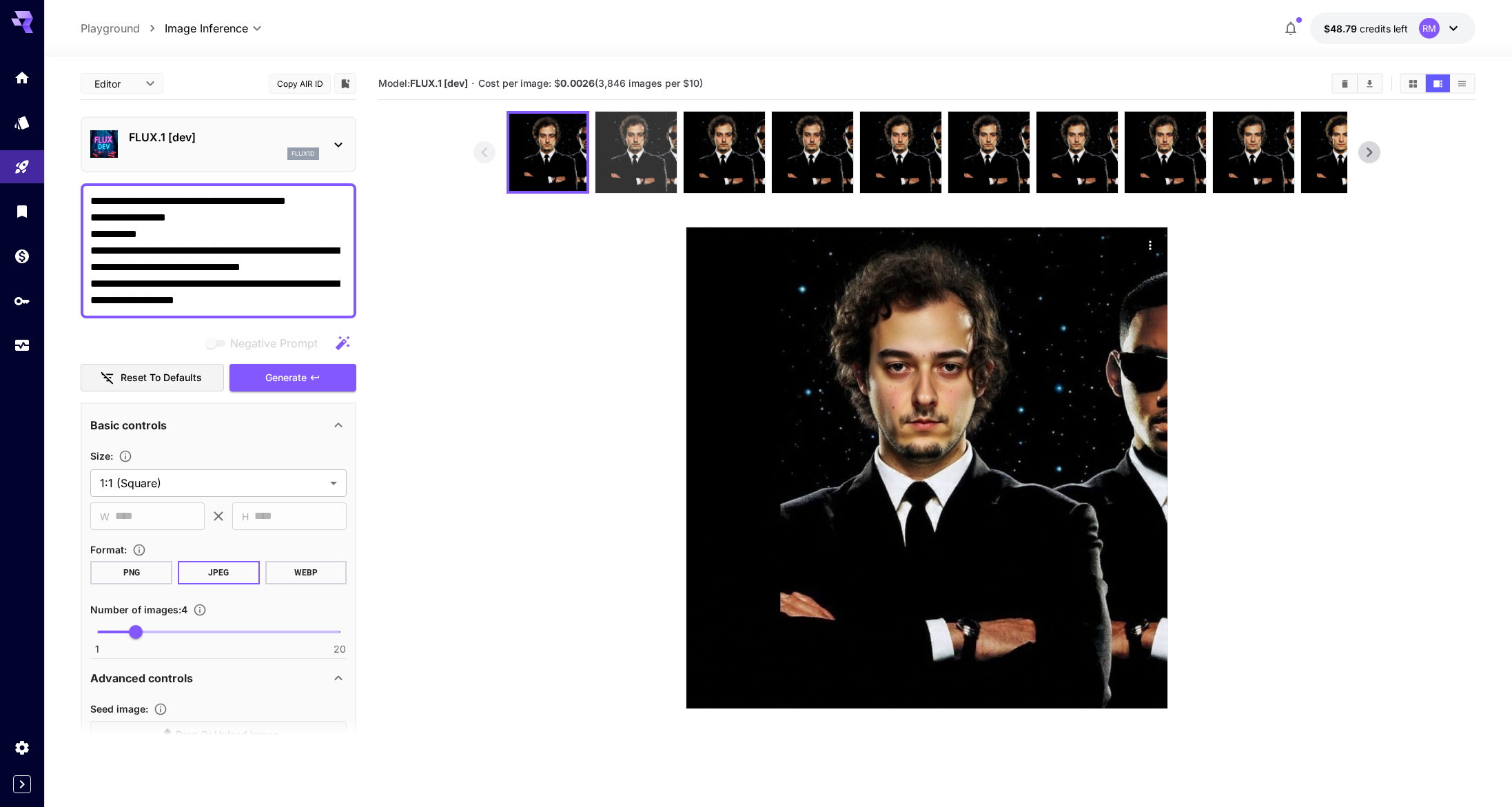
click at [608, 168] on img at bounding box center [636, 152] width 81 height 81
click at [653, 166] on img at bounding box center [636, 152] width 77 height 77
click at [671, 170] on div at bounding box center [637, 152] width 83 height 83
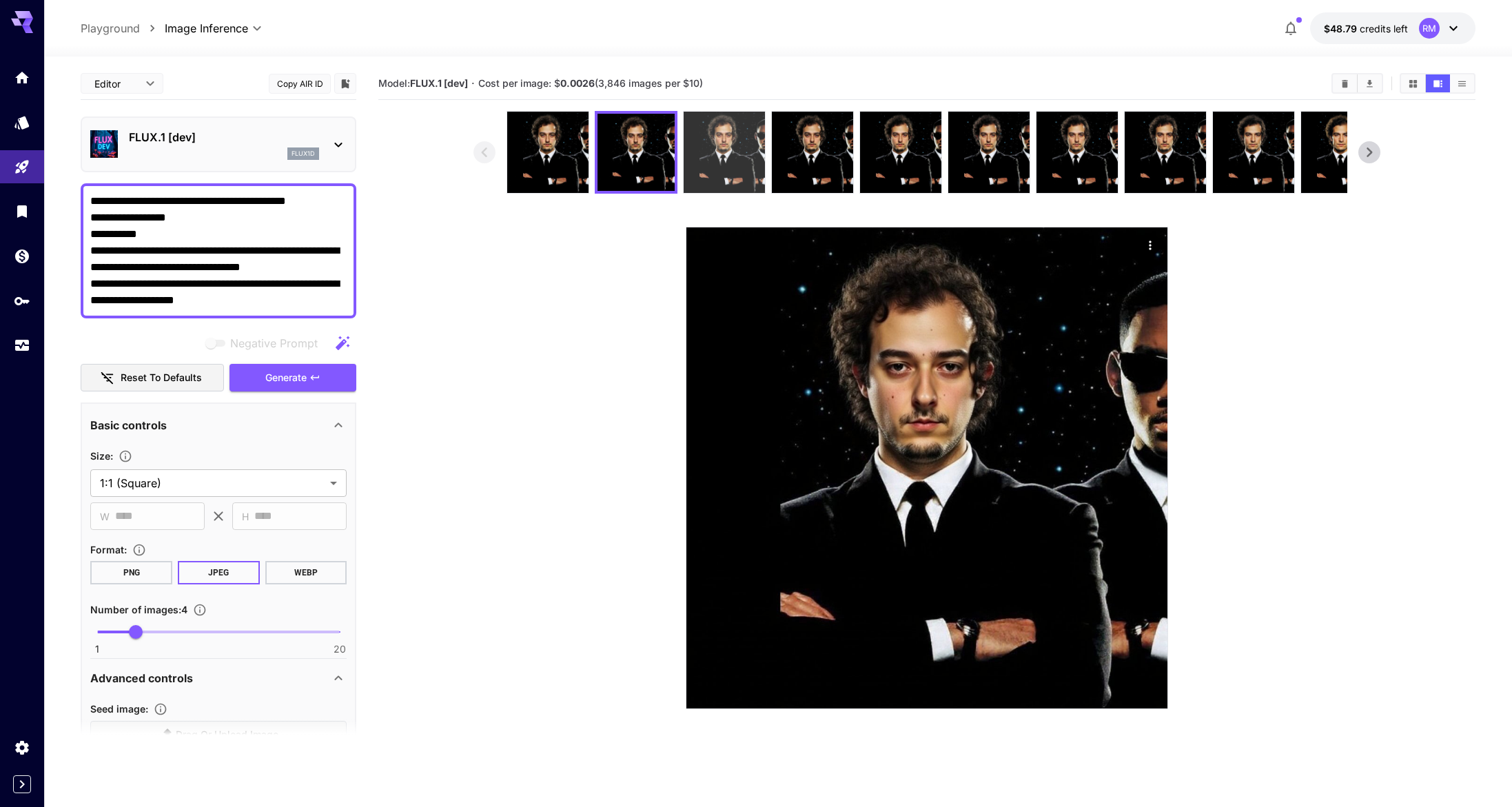
click at [725, 177] on img at bounding box center [724, 152] width 81 height 81
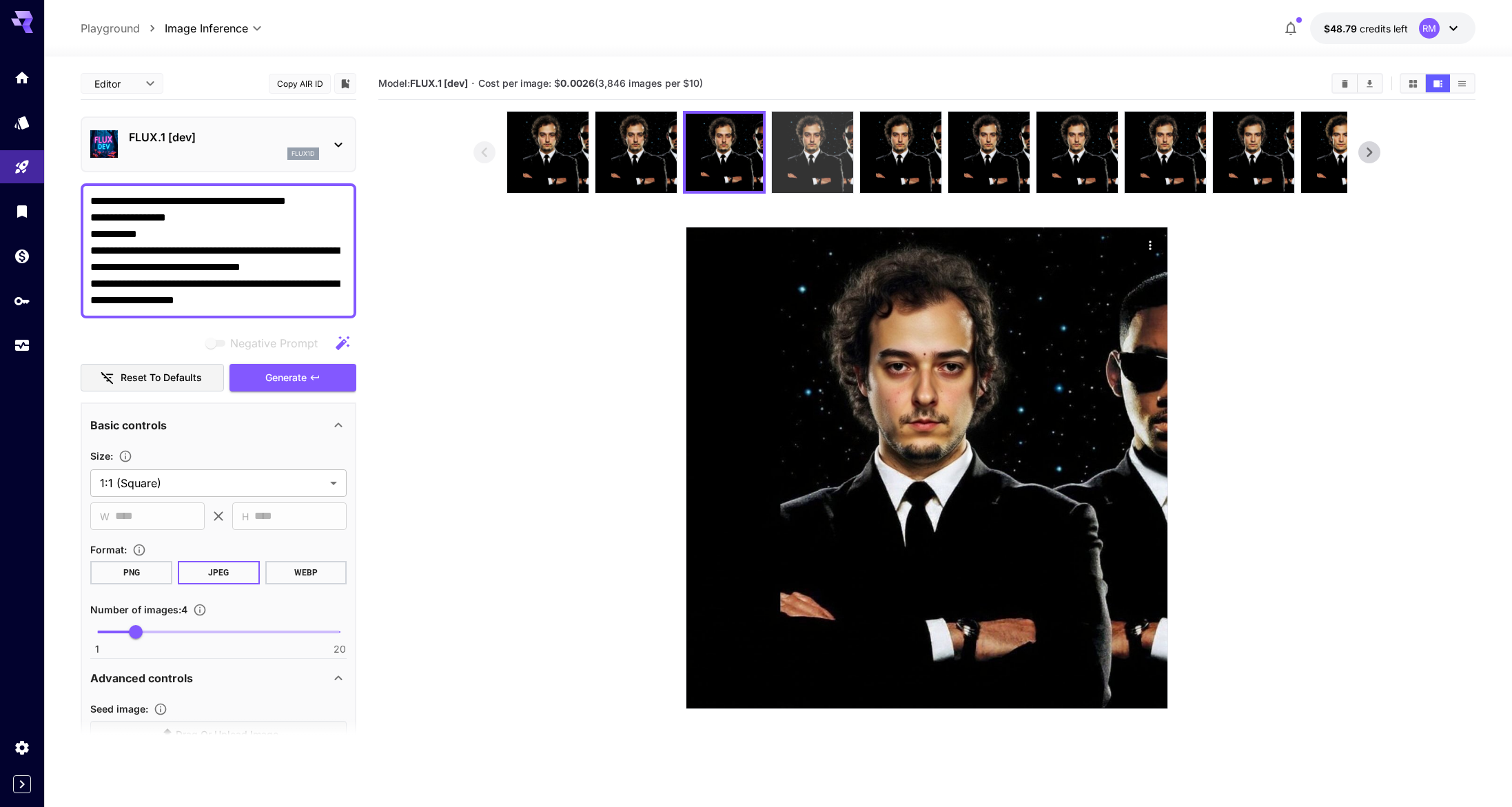
click at [784, 166] on img at bounding box center [812, 152] width 81 height 81
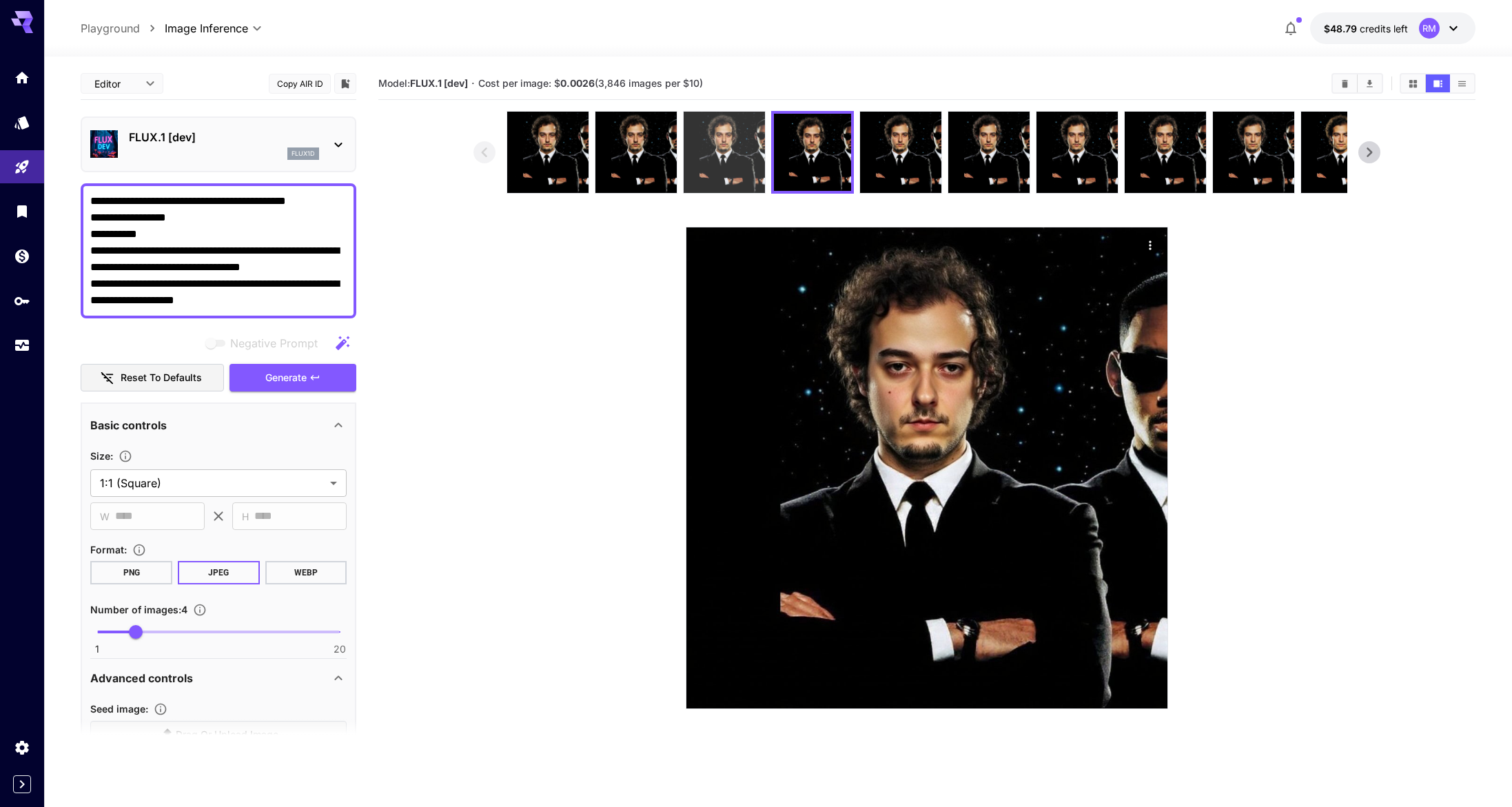
click at [704, 168] on img at bounding box center [724, 152] width 81 height 81
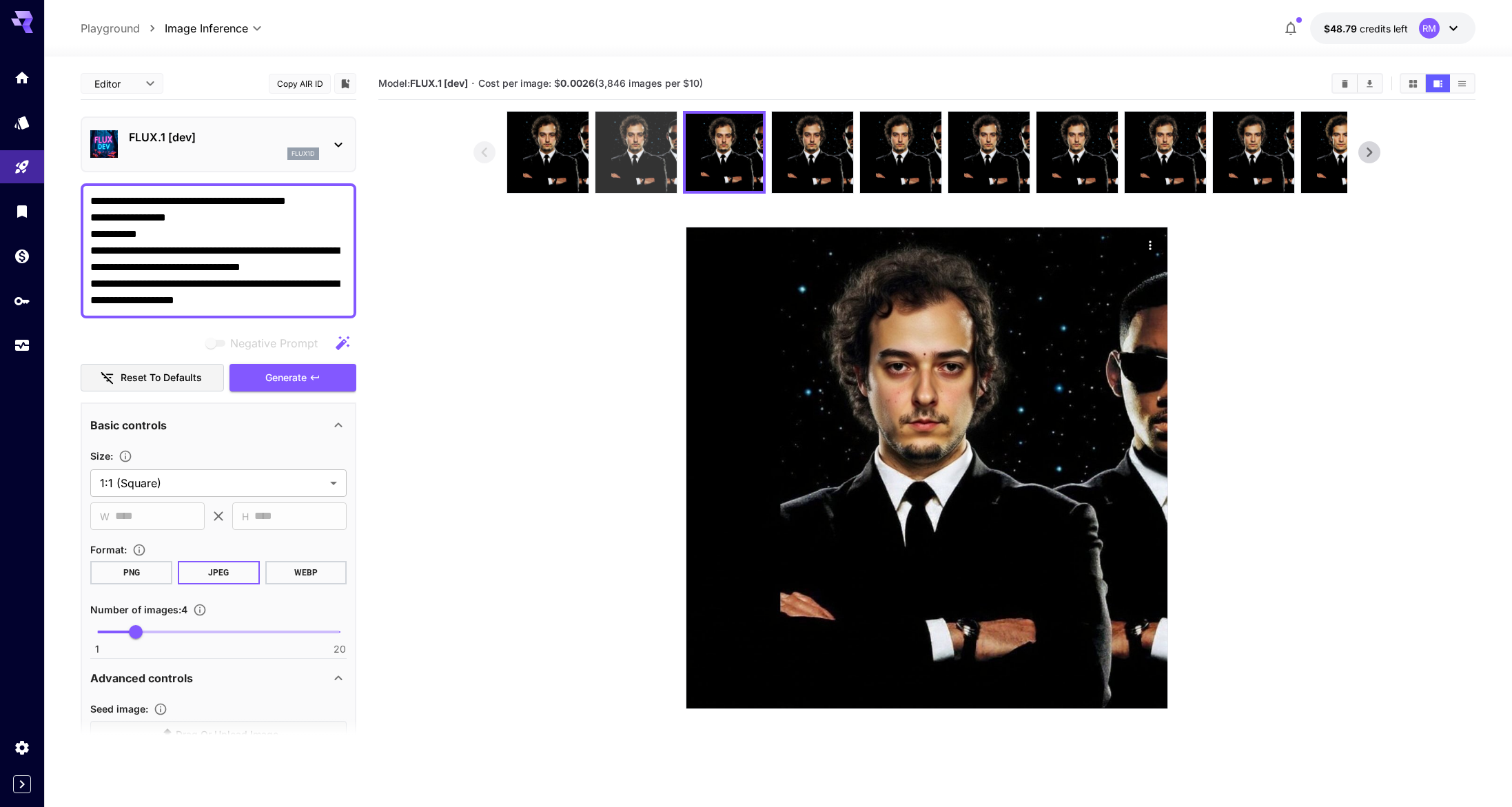
click at [654, 170] on img at bounding box center [636, 152] width 81 height 81
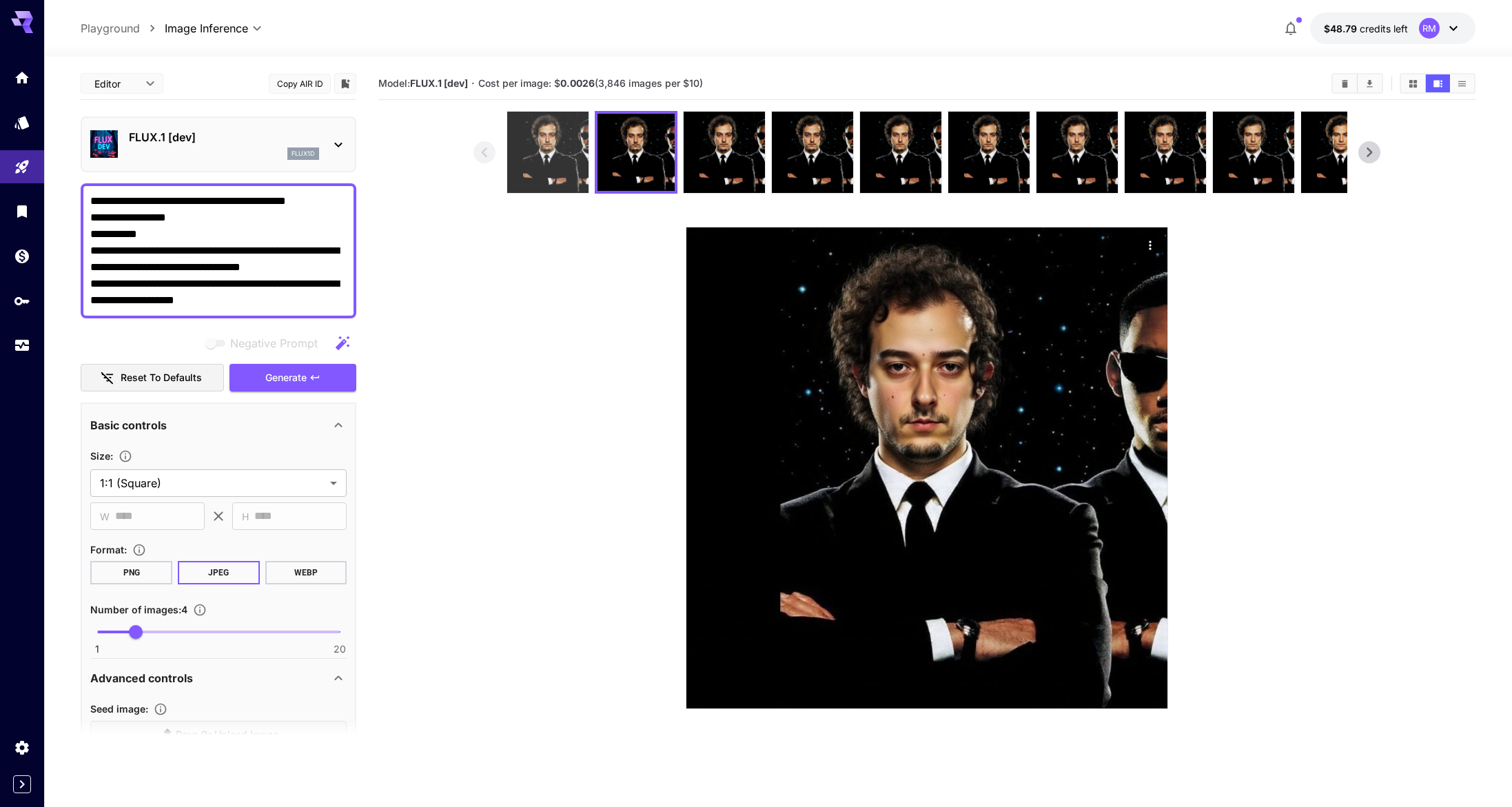
click at [564, 171] on img at bounding box center [548, 152] width 81 height 81
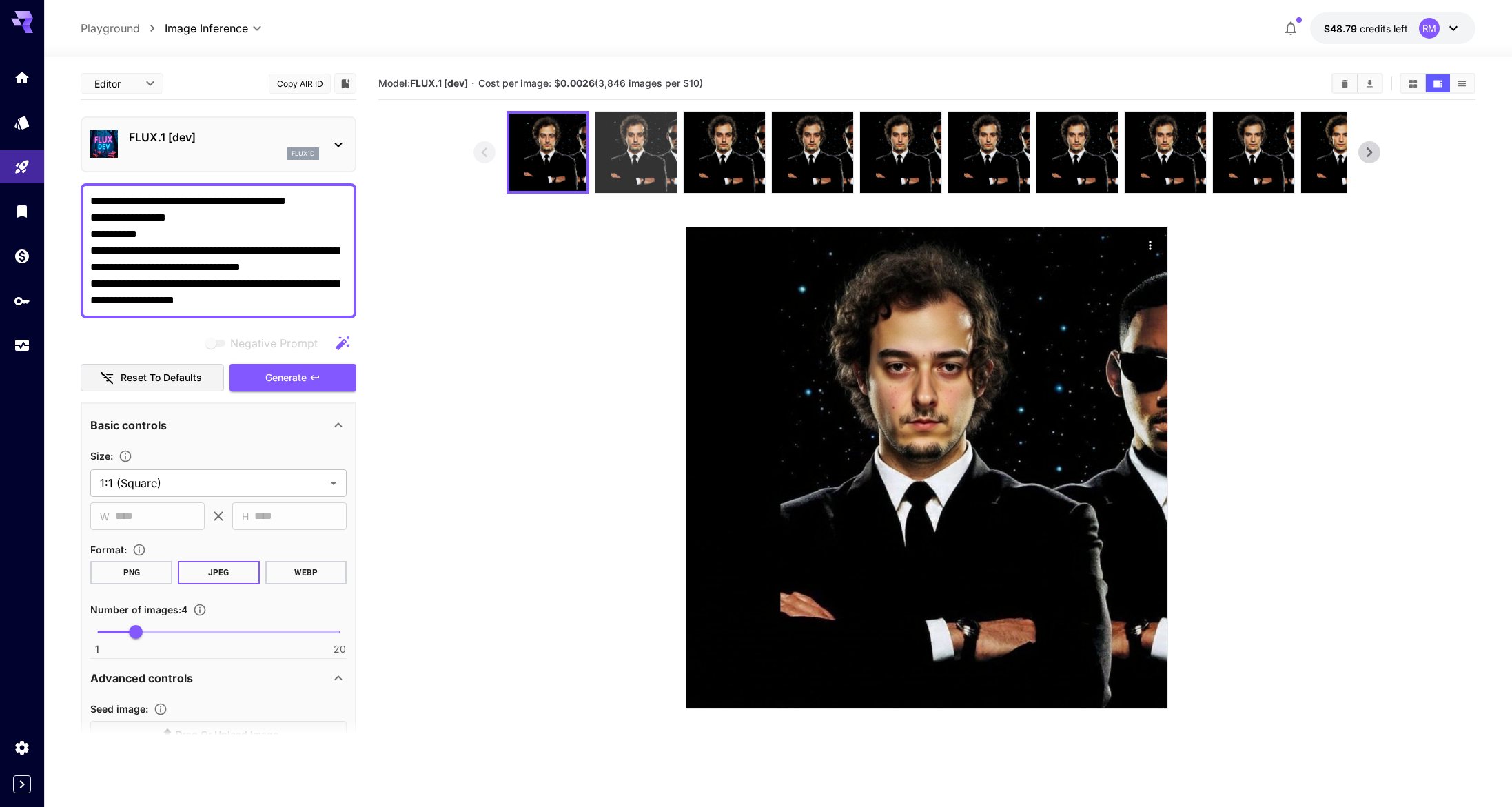
click at [650, 154] on img at bounding box center [636, 152] width 81 height 81
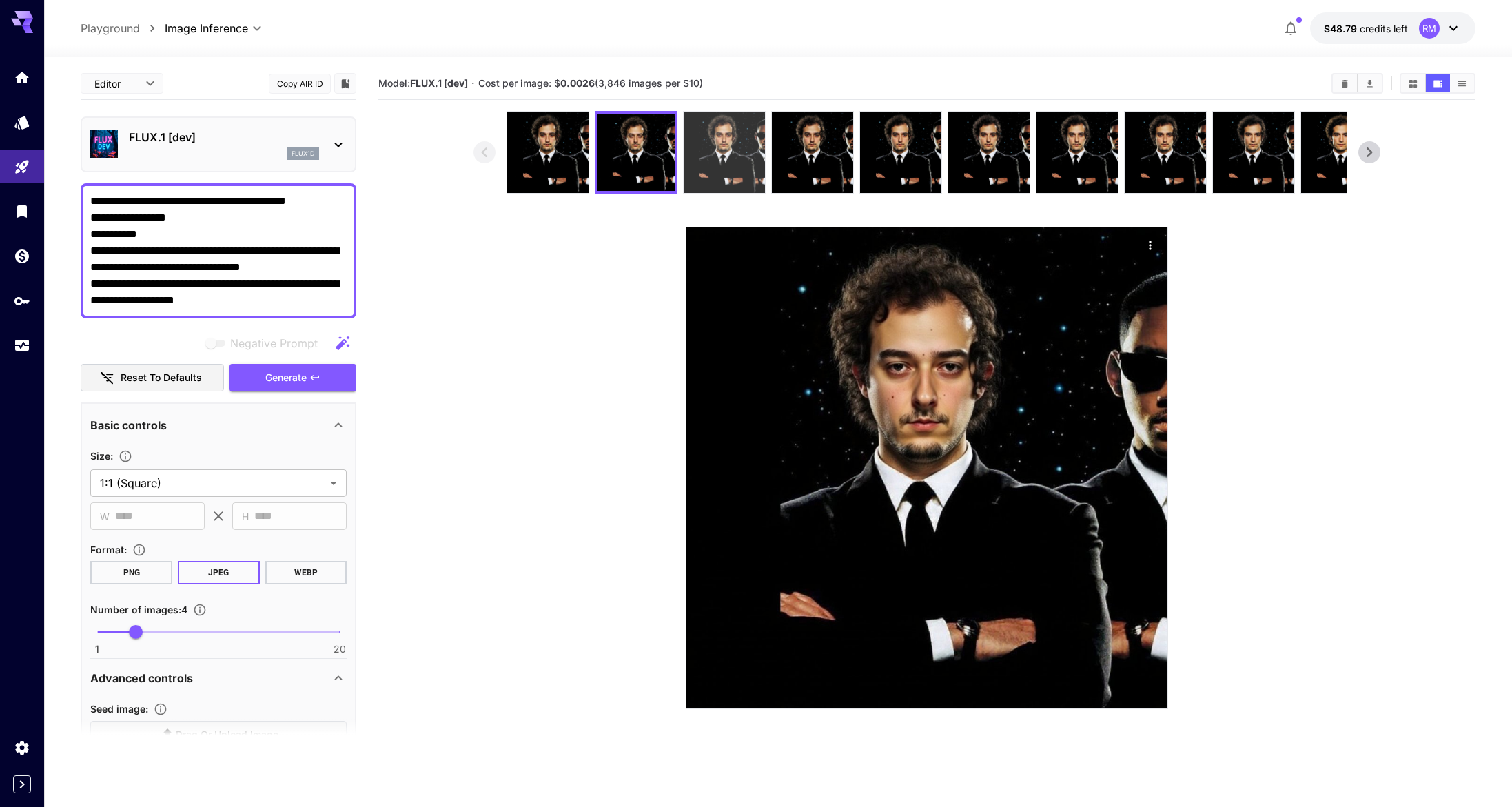
click at [687, 152] on img at bounding box center [724, 152] width 81 height 81
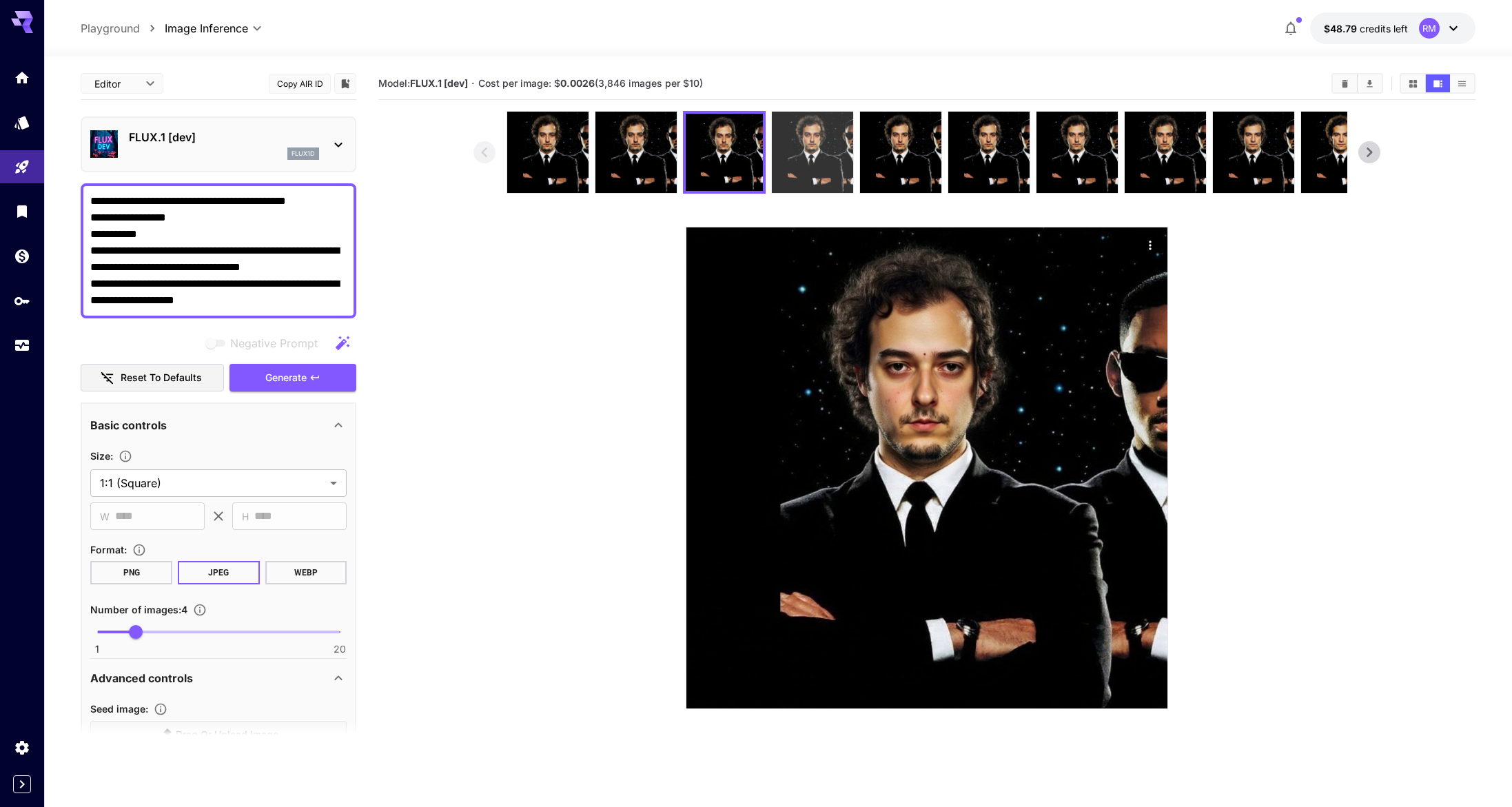
click at [801, 149] on img at bounding box center [812, 152] width 81 height 81
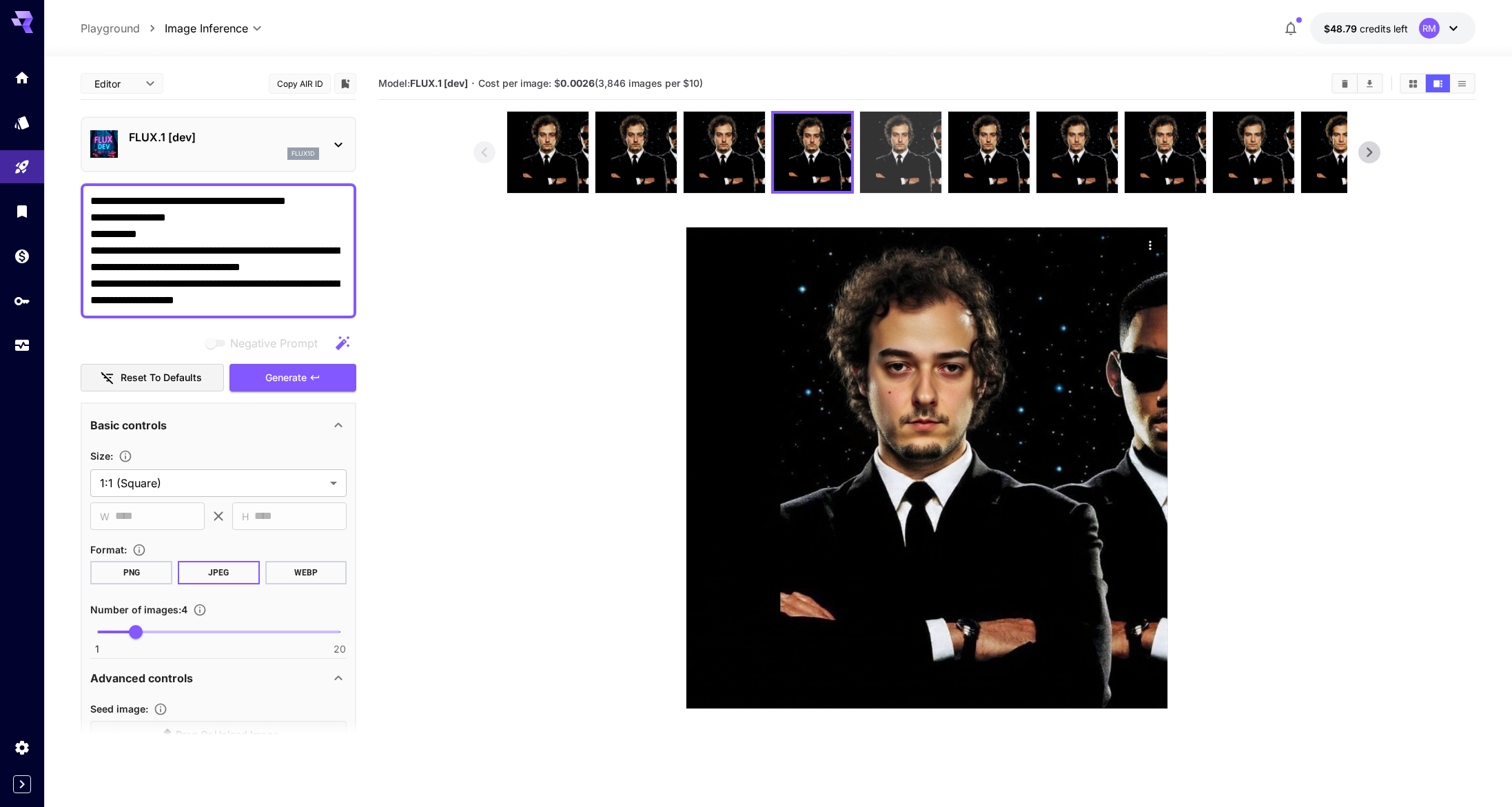
click at [863, 152] on img at bounding box center [901, 152] width 81 height 81
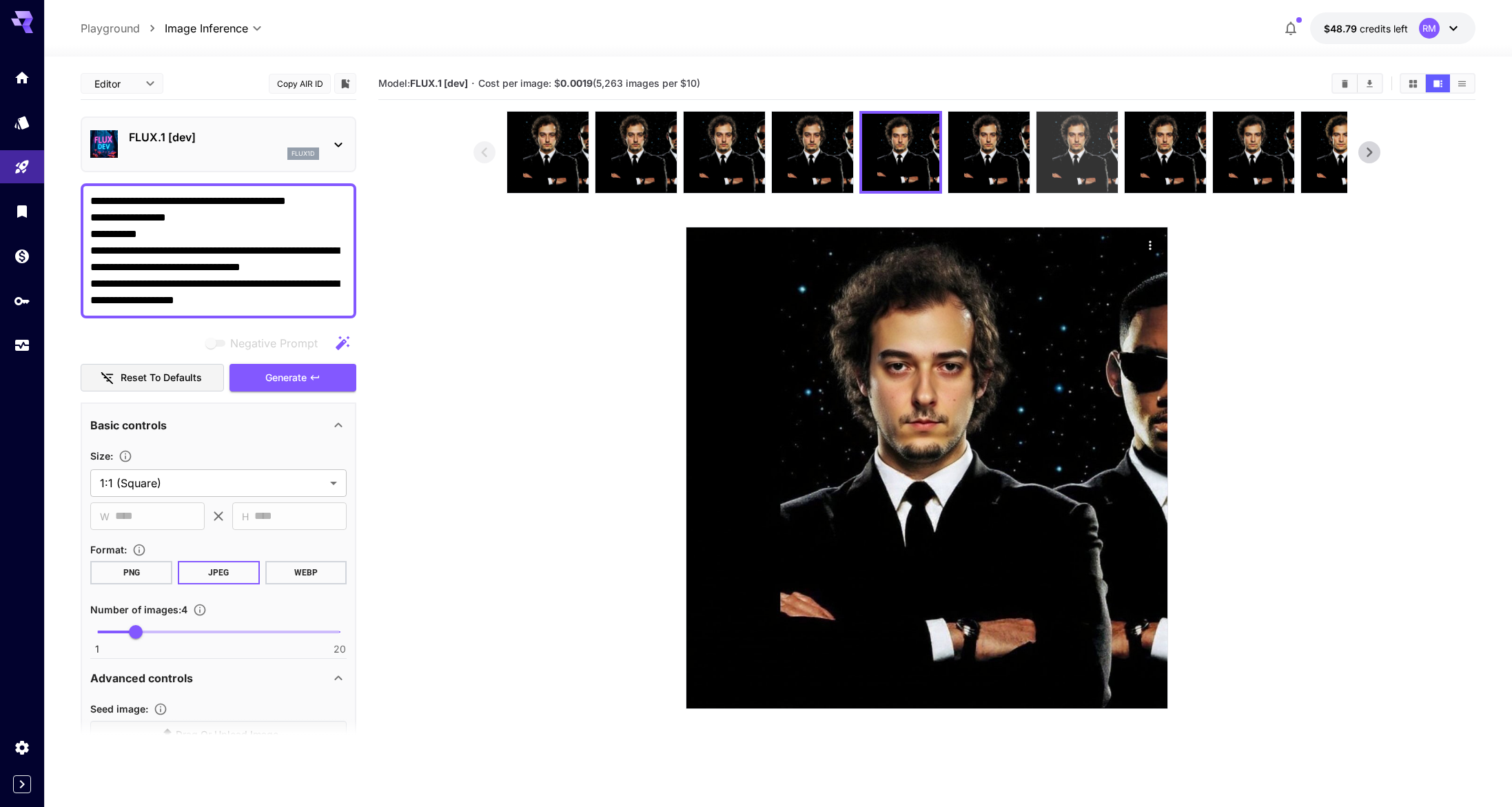
click at [1038, 164] on img at bounding box center [1077, 152] width 81 height 81
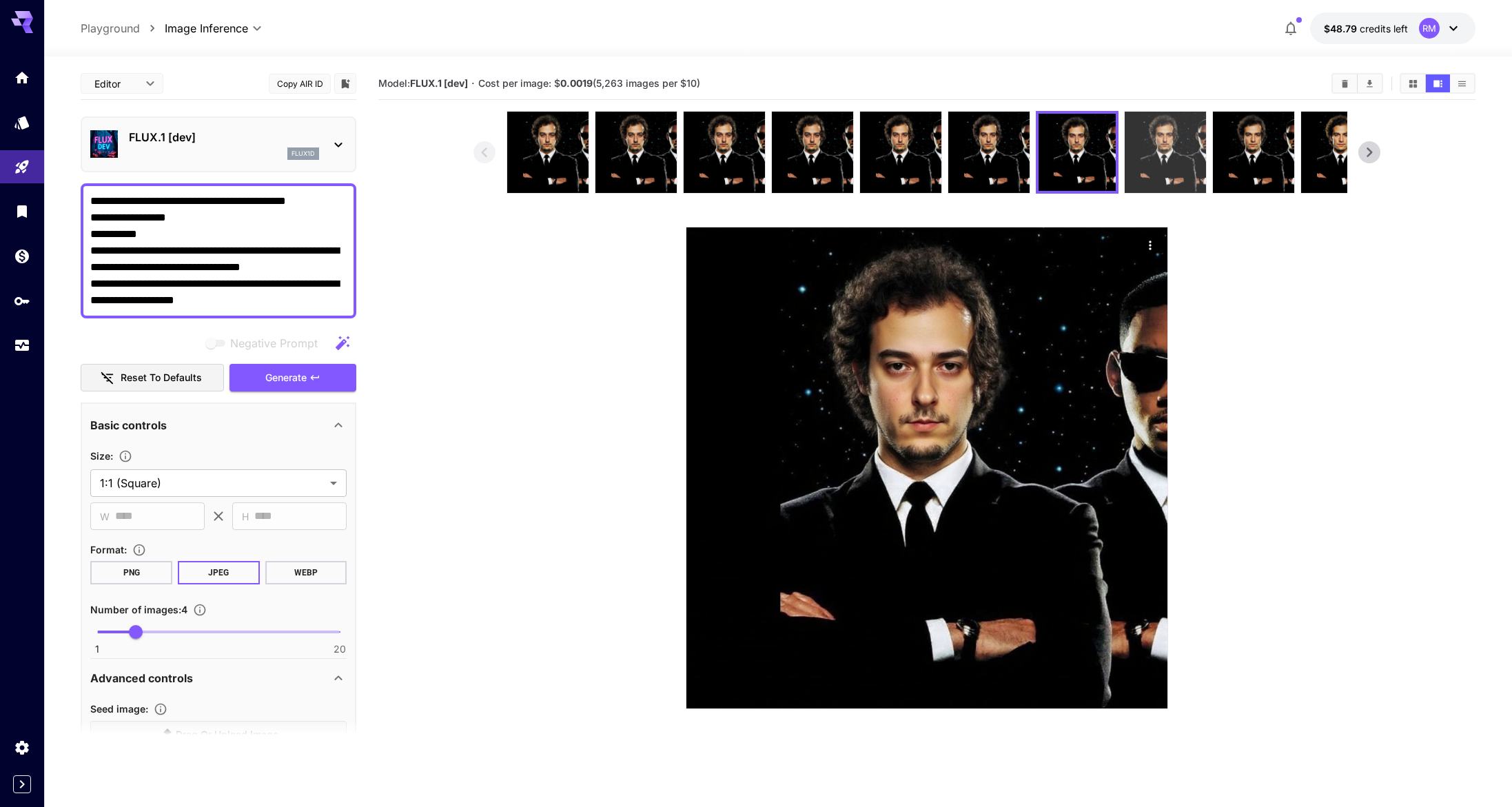
click at [1148, 154] on img at bounding box center [1166, 152] width 81 height 81
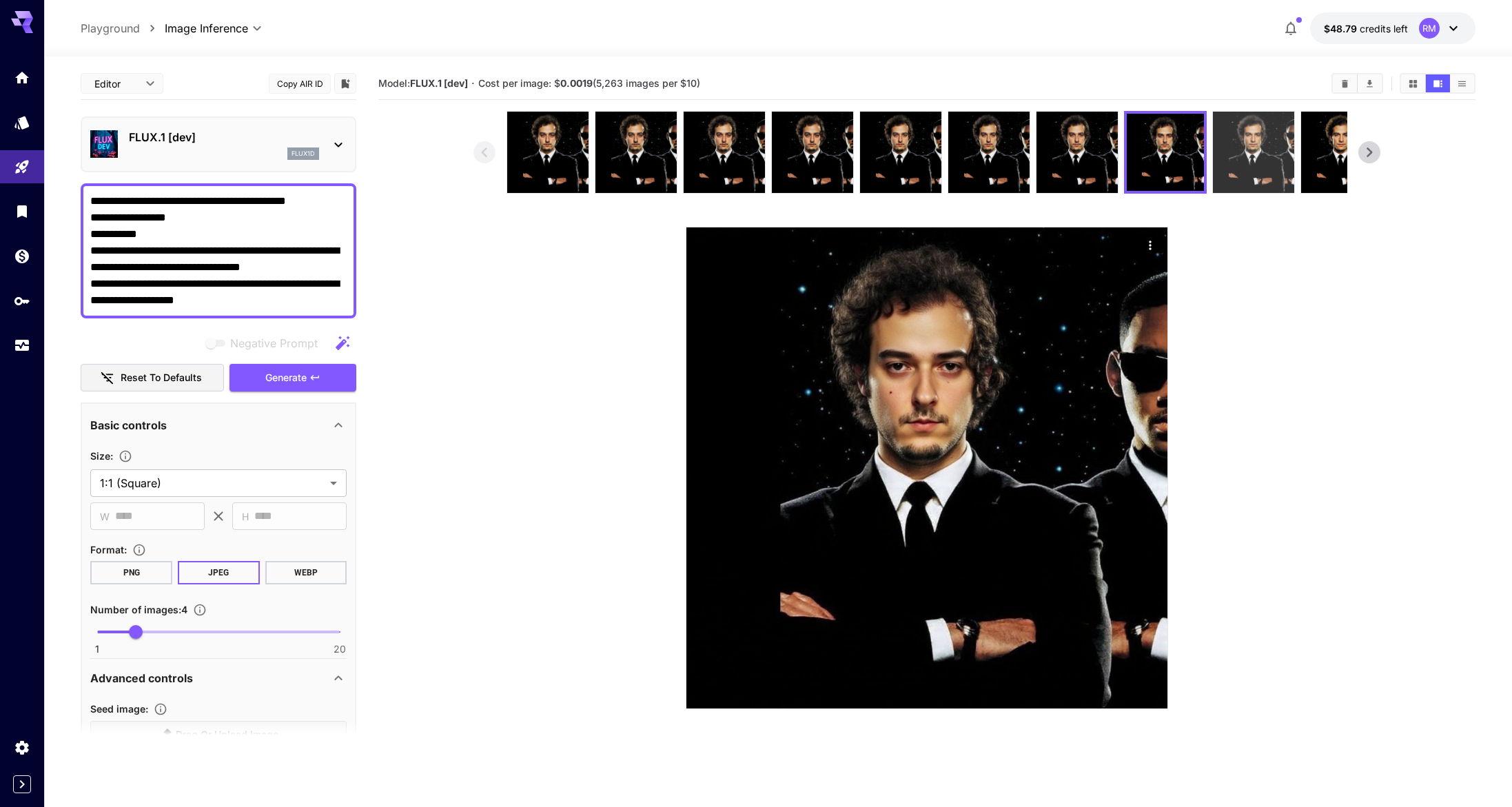
click at [1250, 157] on img at bounding box center [1253, 152] width 81 height 81
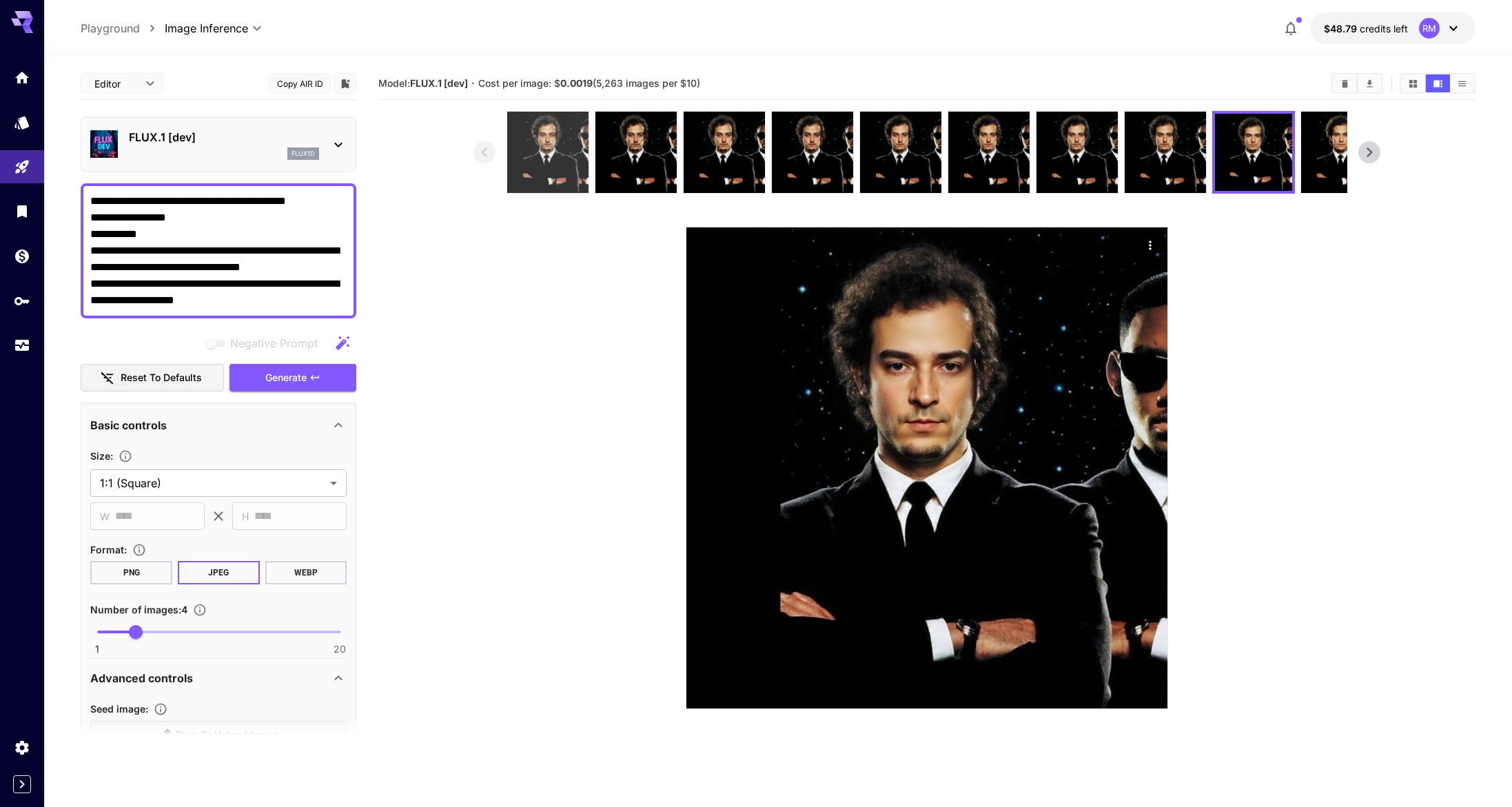
click at [546, 169] on img at bounding box center [548, 152] width 81 height 81
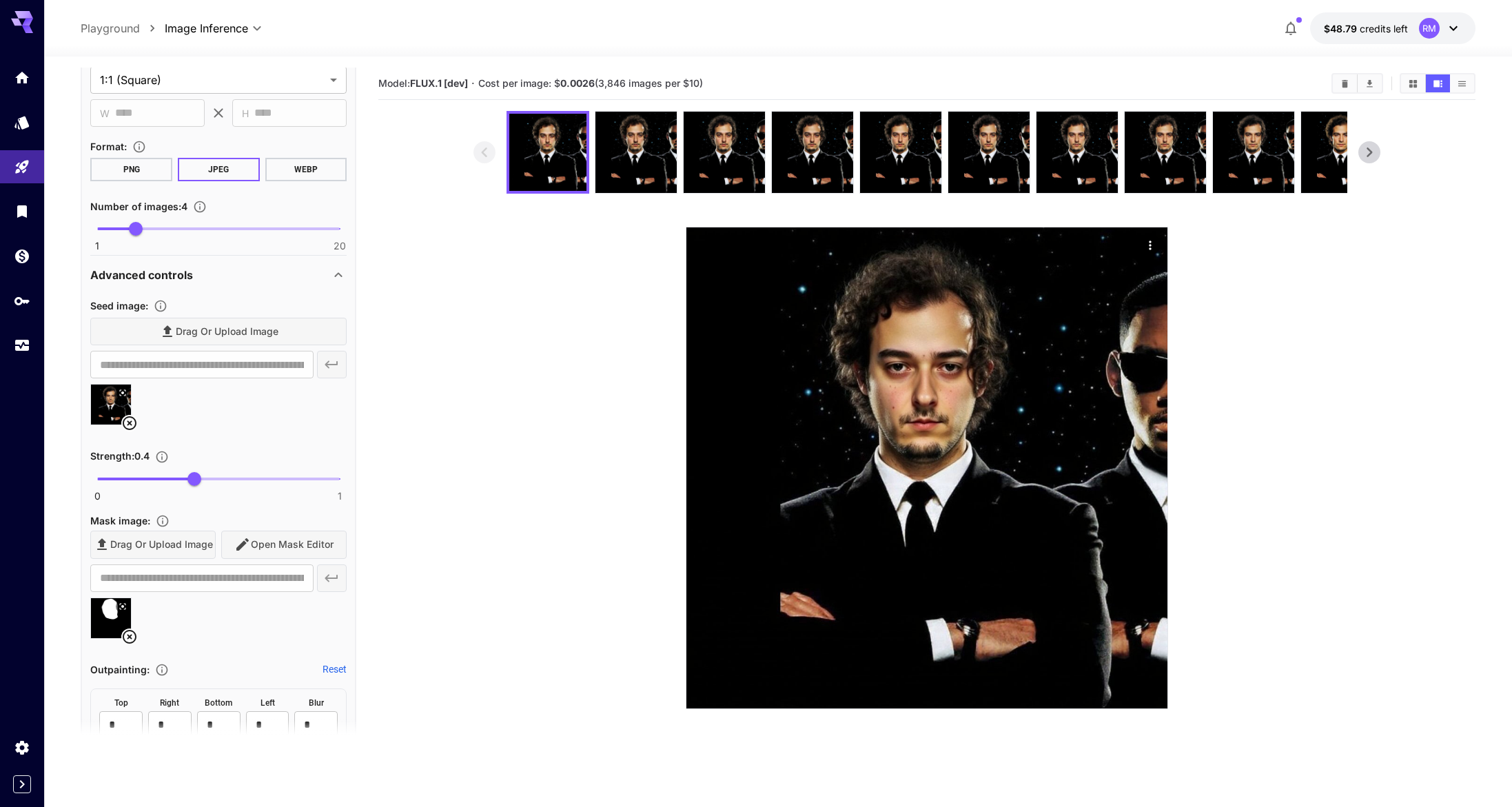
scroll to position [409, 0]
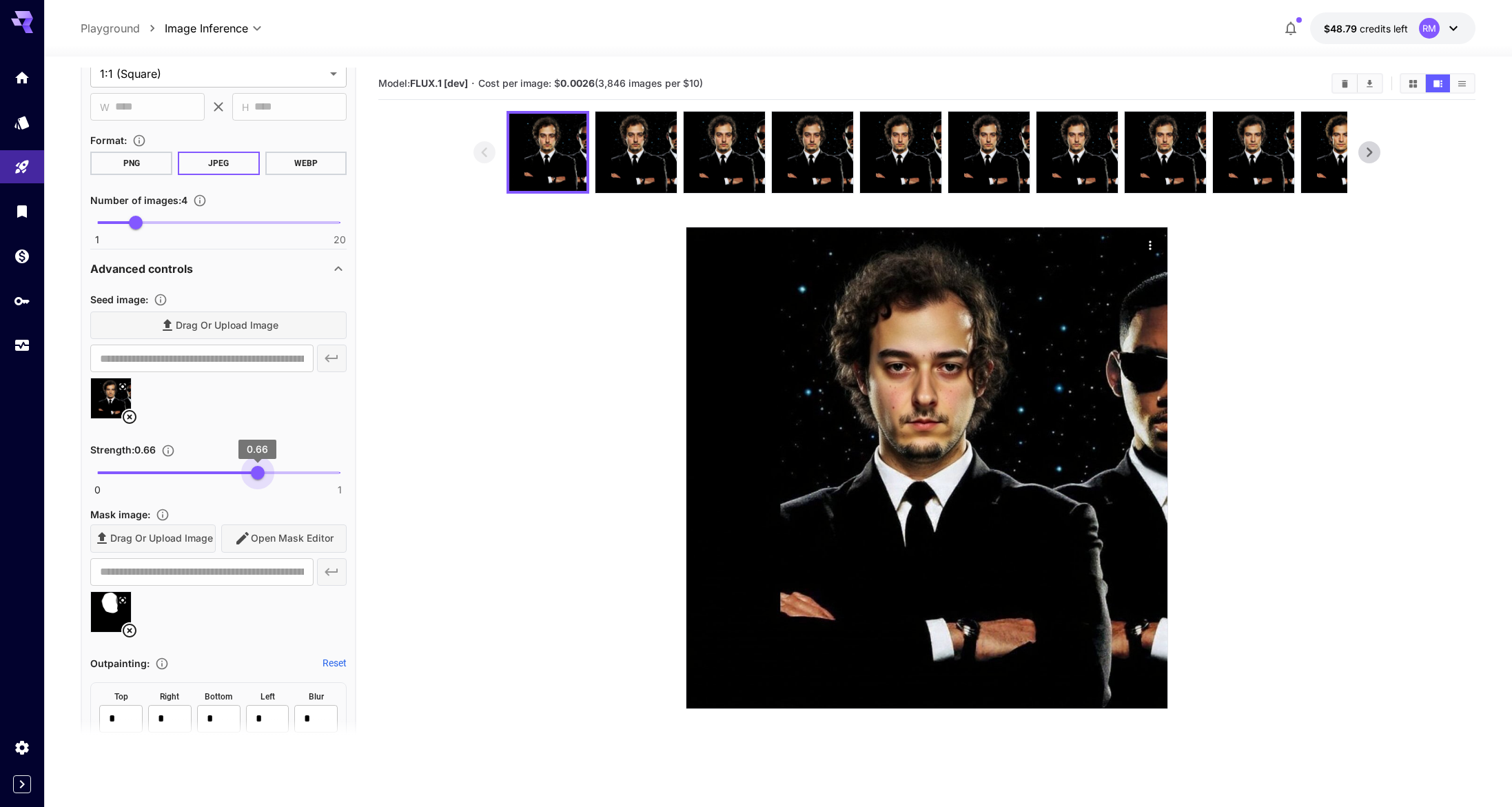
type input "****"
drag, startPoint x: 194, startPoint y: 470, endPoint x: 256, endPoint y: 463, distance: 62.4
click at [256, 466] on span "0.65" at bounding box center [255, 473] width 14 height 14
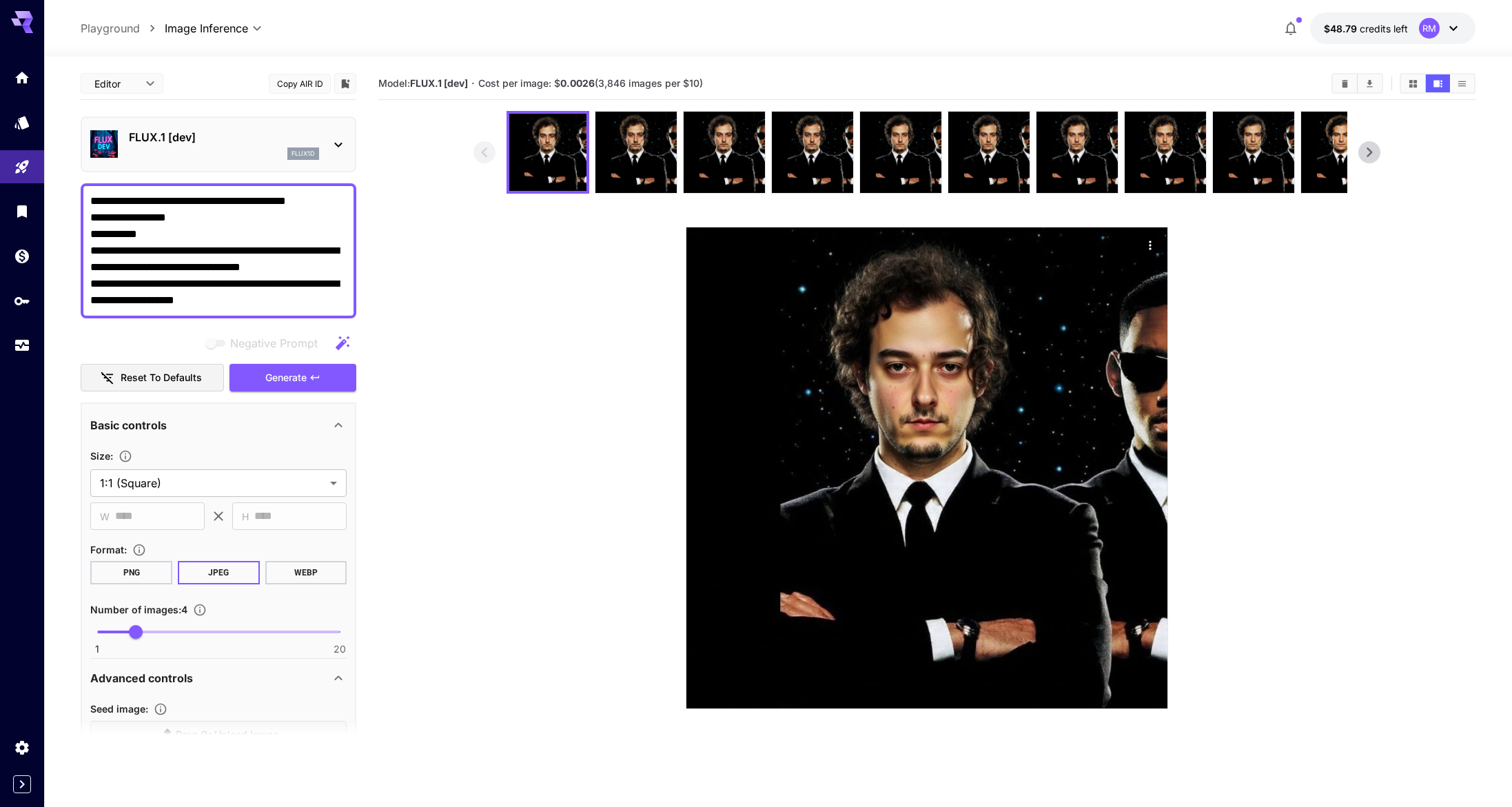
click at [325, 377] on button "Generate" at bounding box center [293, 378] width 126 height 29
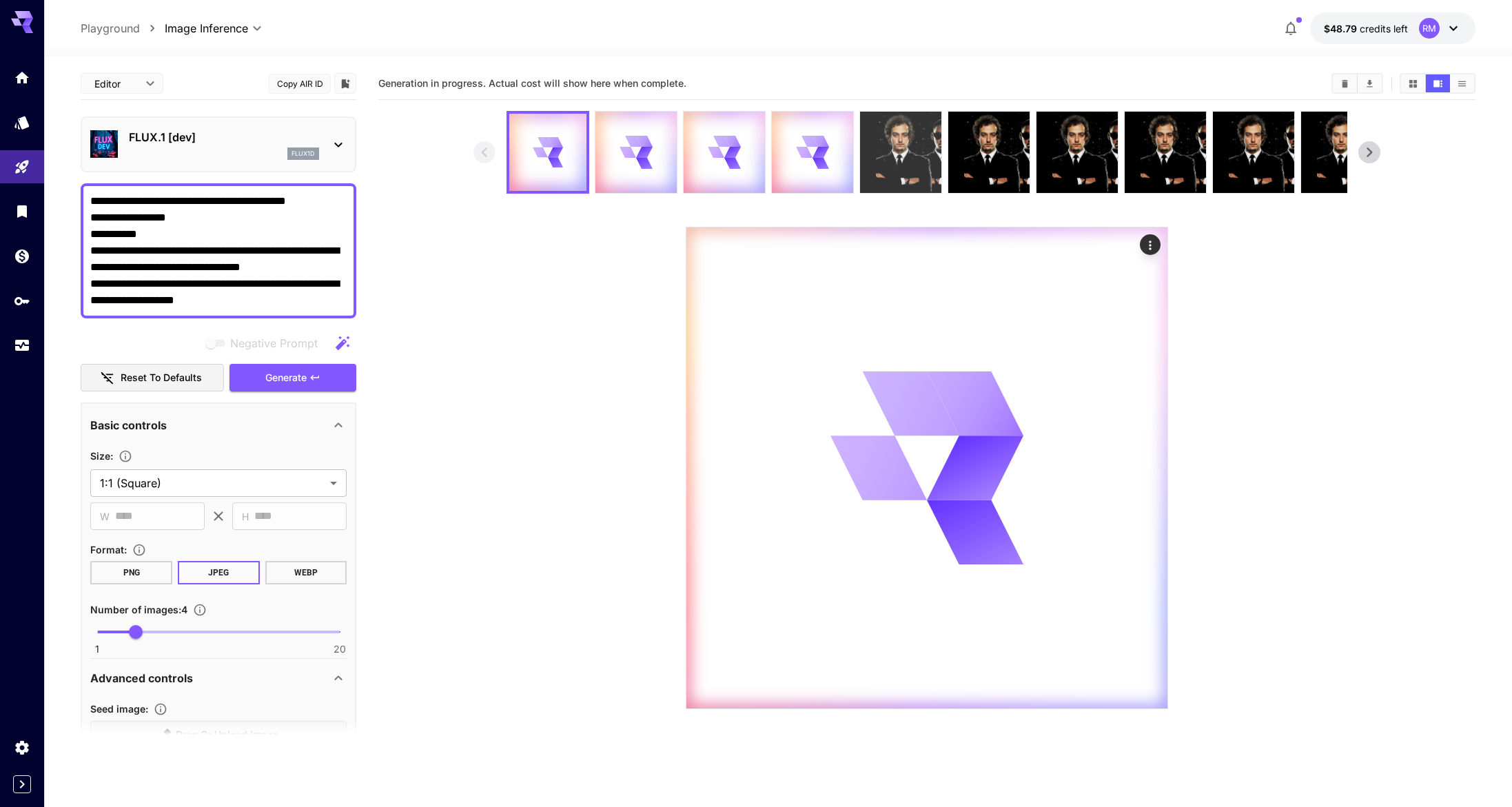
click at [917, 146] on img at bounding box center [901, 152] width 81 height 81
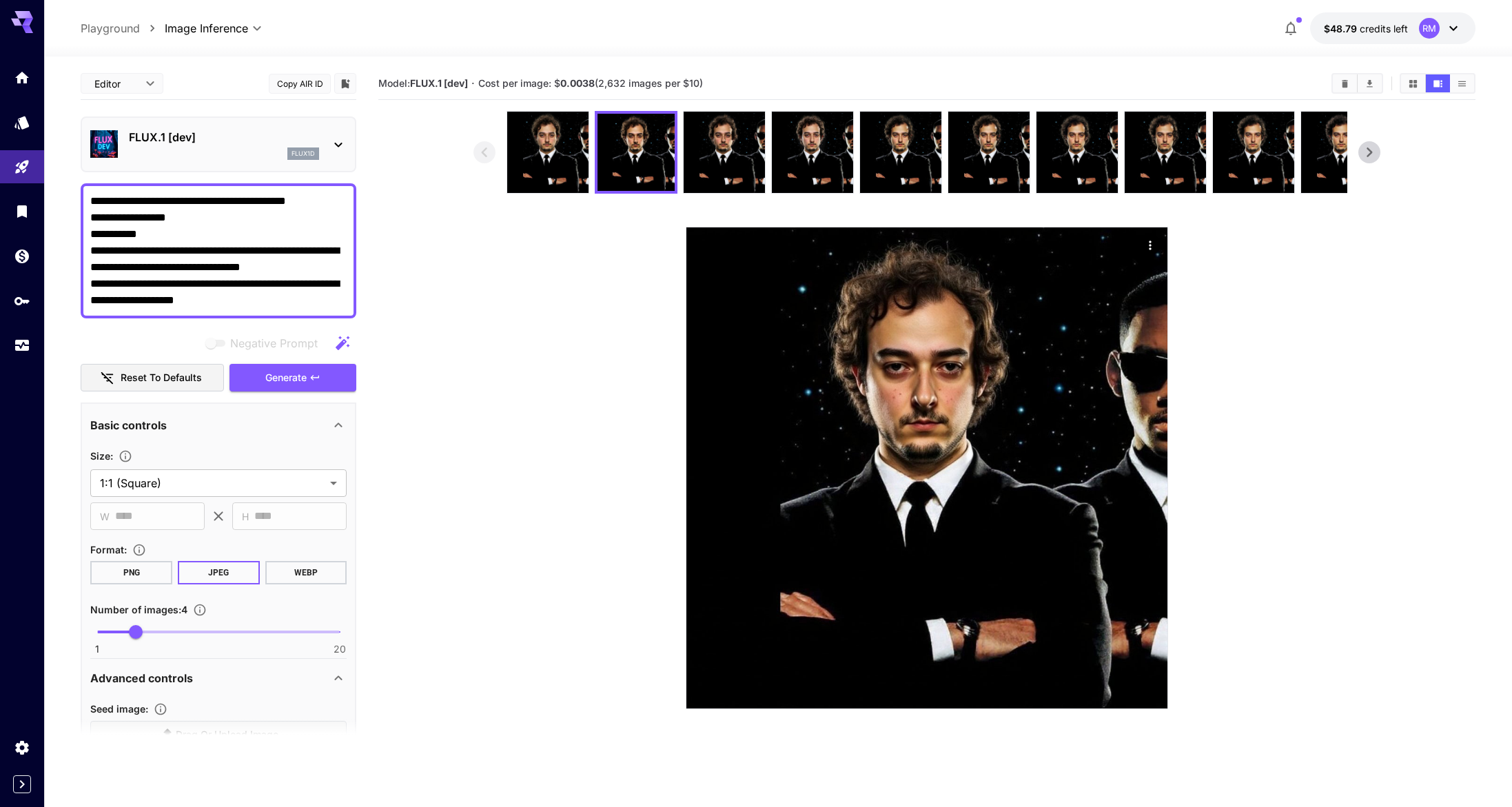
click at [571, 153] on img at bounding box center [548, 152] width 81 height 81
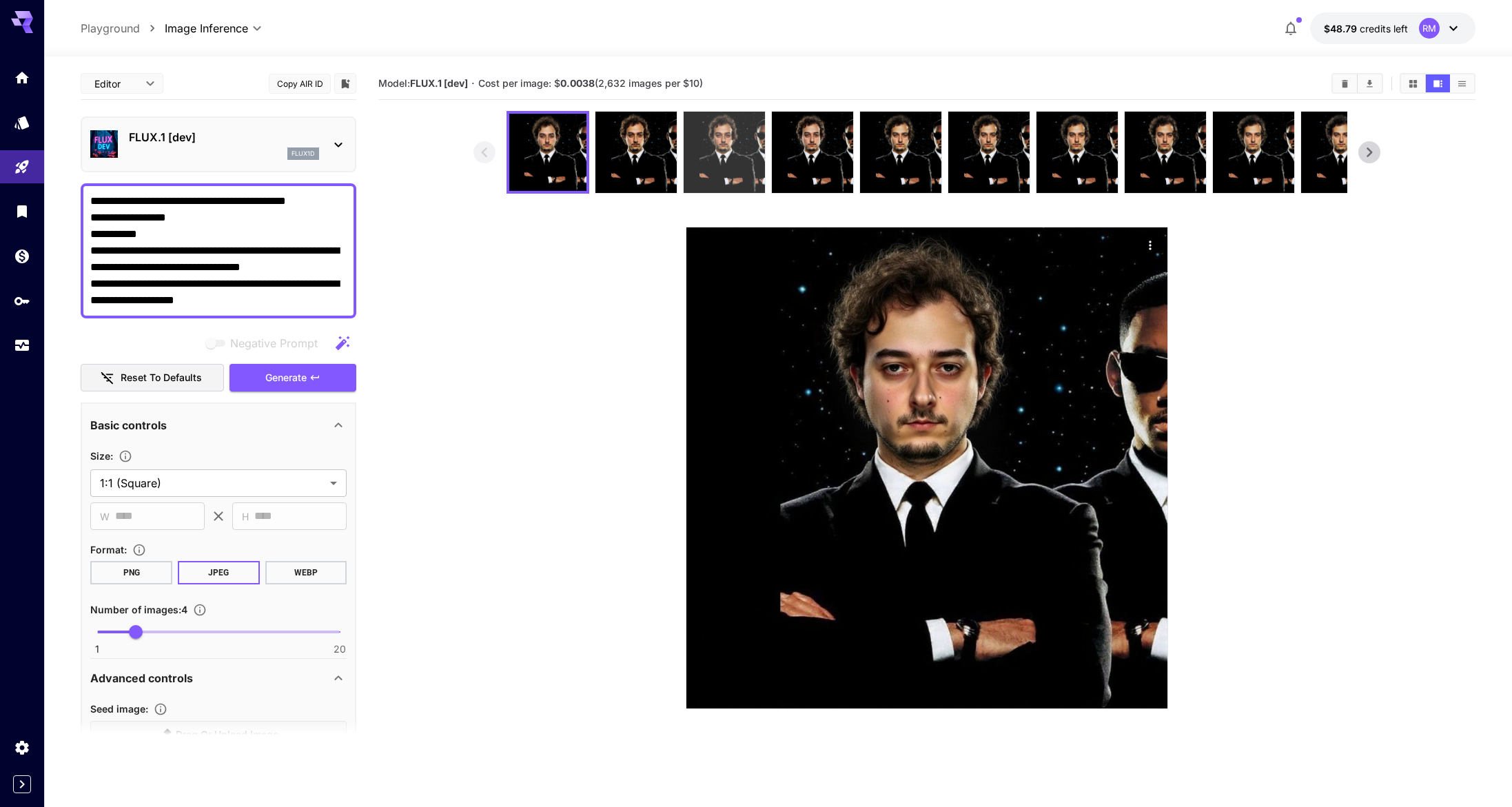
click at [720, 151] on img at bounding box center [724, 152] width 81 height 81
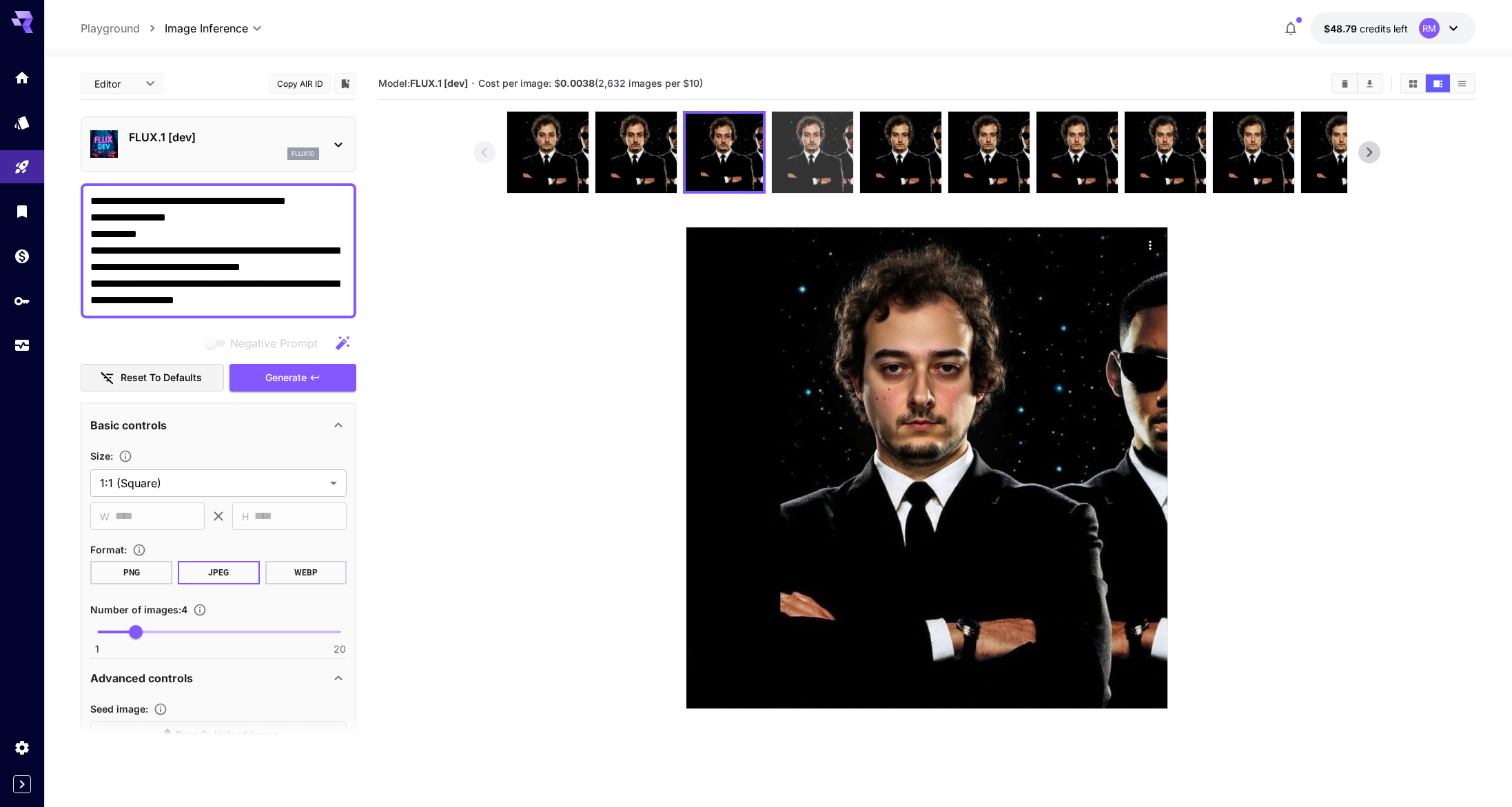
click at [828, 161] on img at bounding box center [812, 152] width 81 height 81
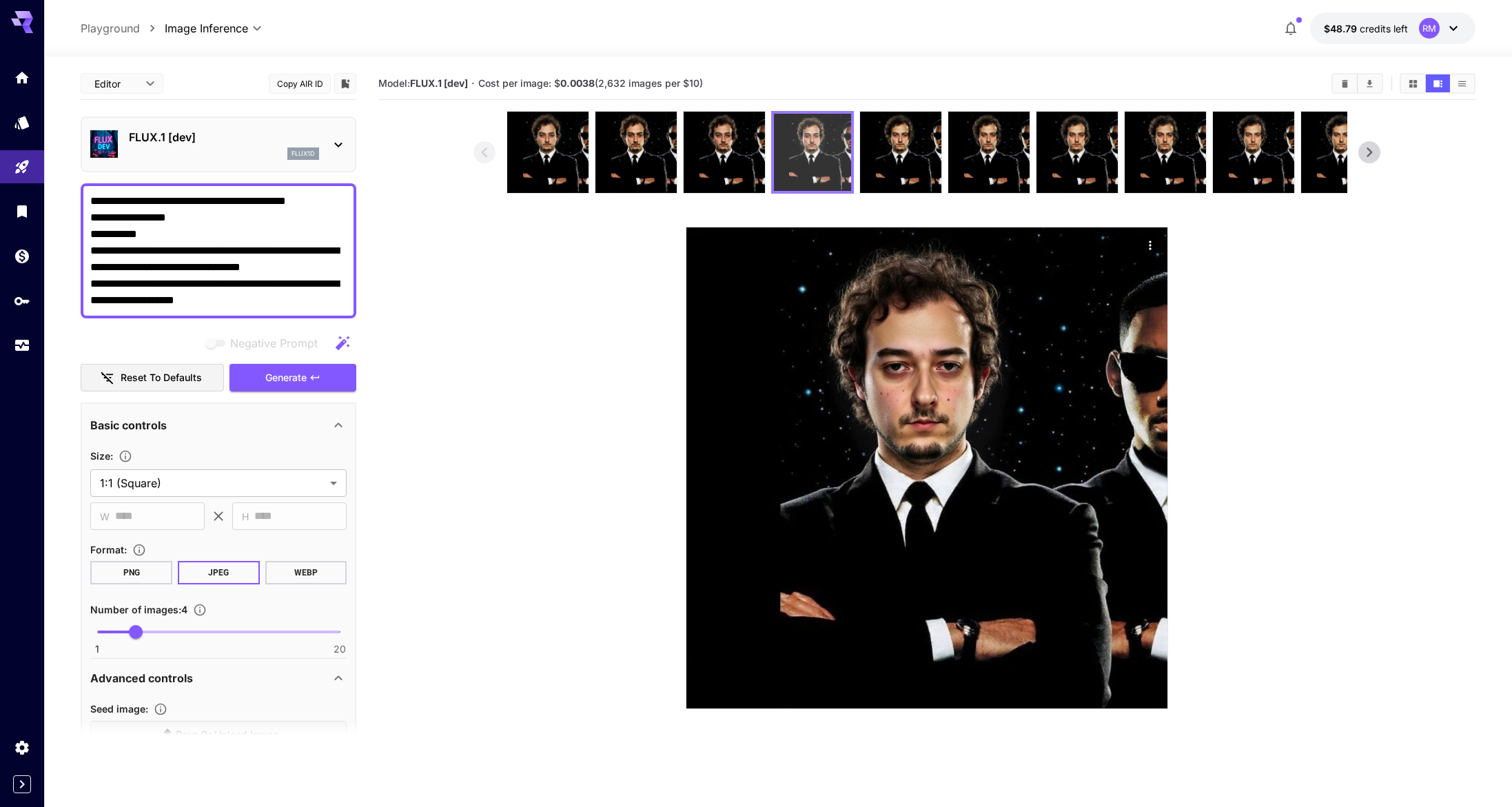
click at [789, 163] on img at bounding box center [812, 152] width 77 height 77
click at [758, 161] on img at bounding box center [724, 152] width 81 height 81
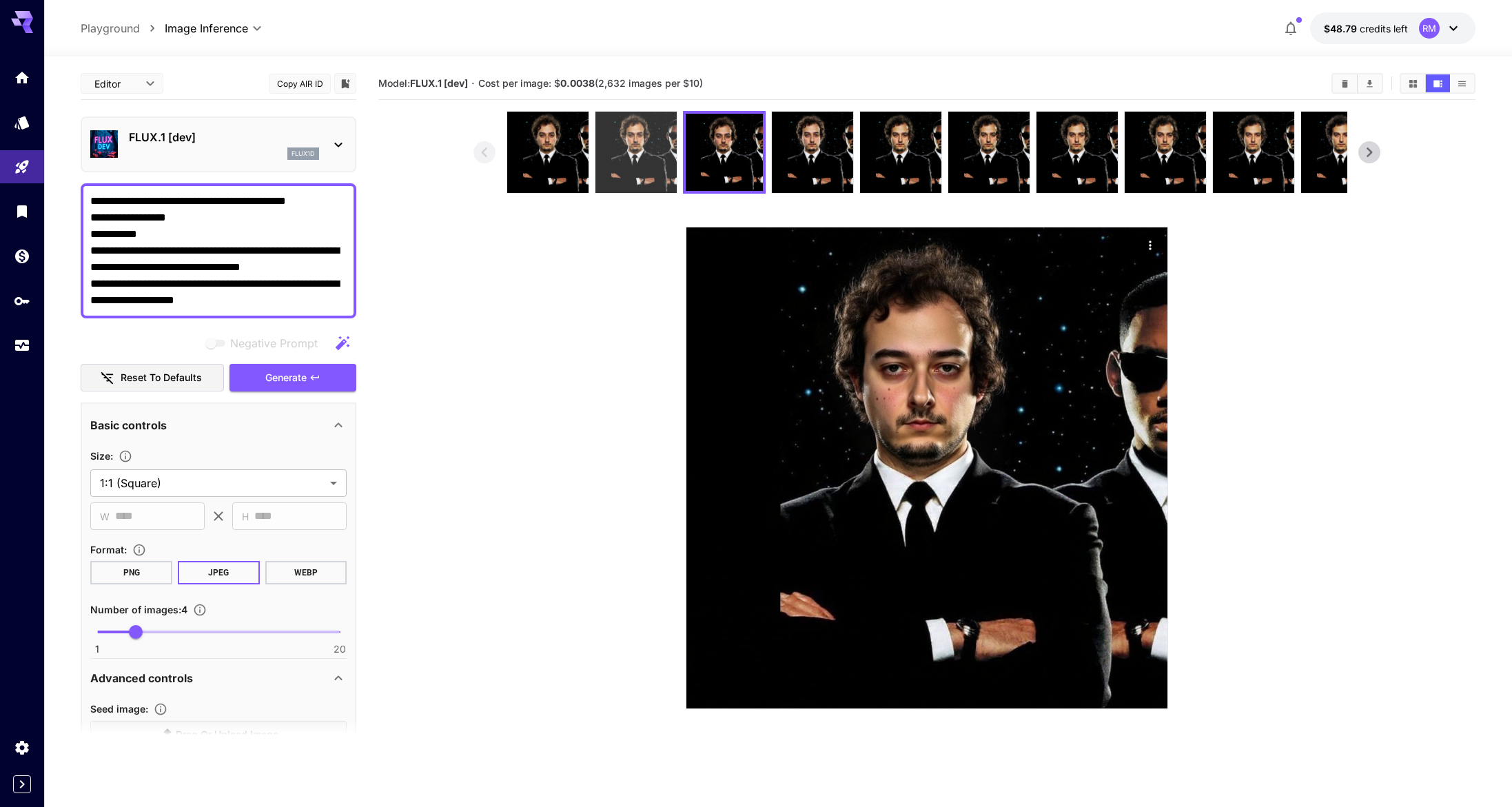
click at [598, 154] on img at bounding box center [636, 152] width 81 height 81
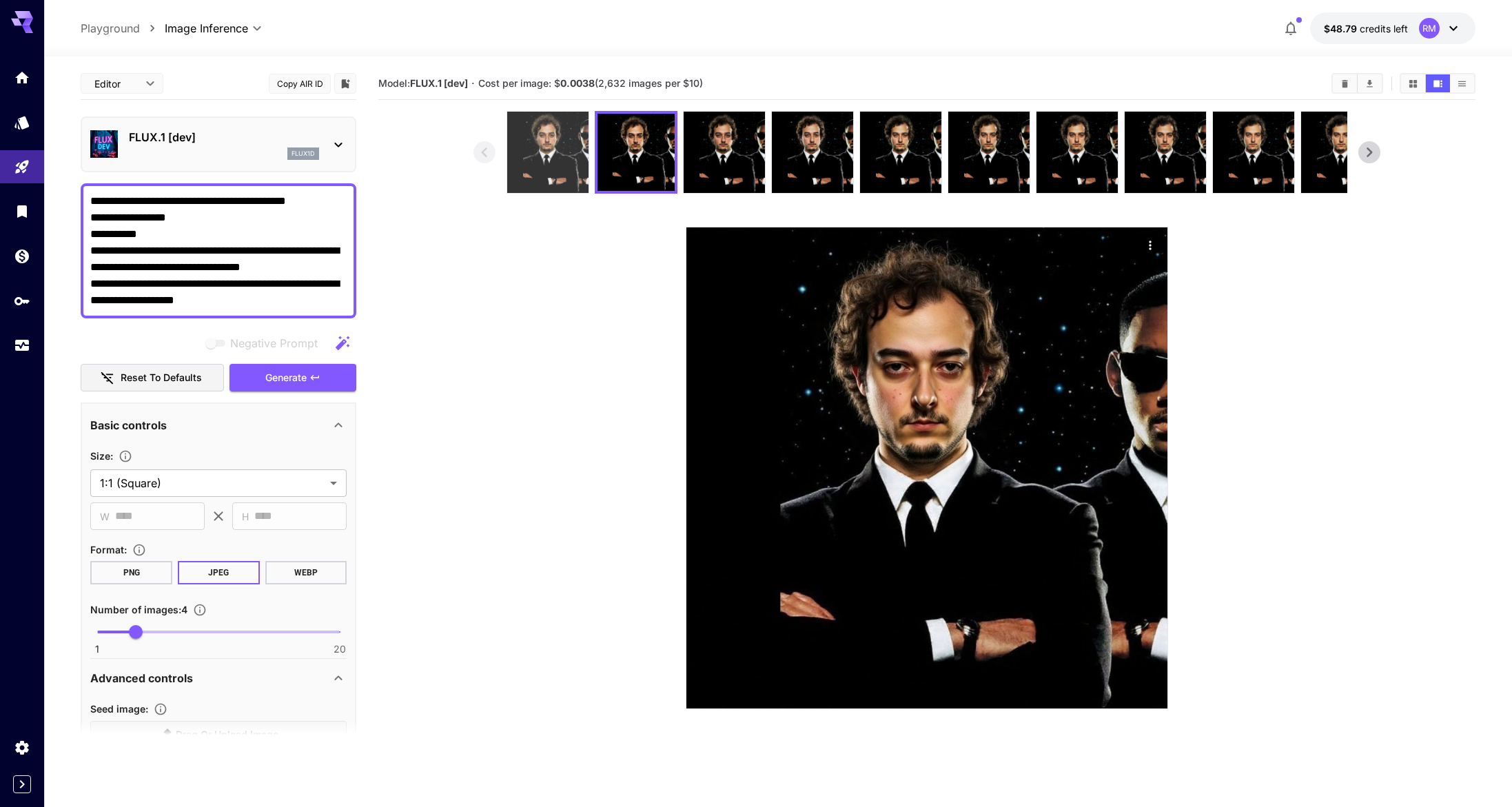
click at [552, 150] on img at bounding box center [548, 152] width 81 height 81
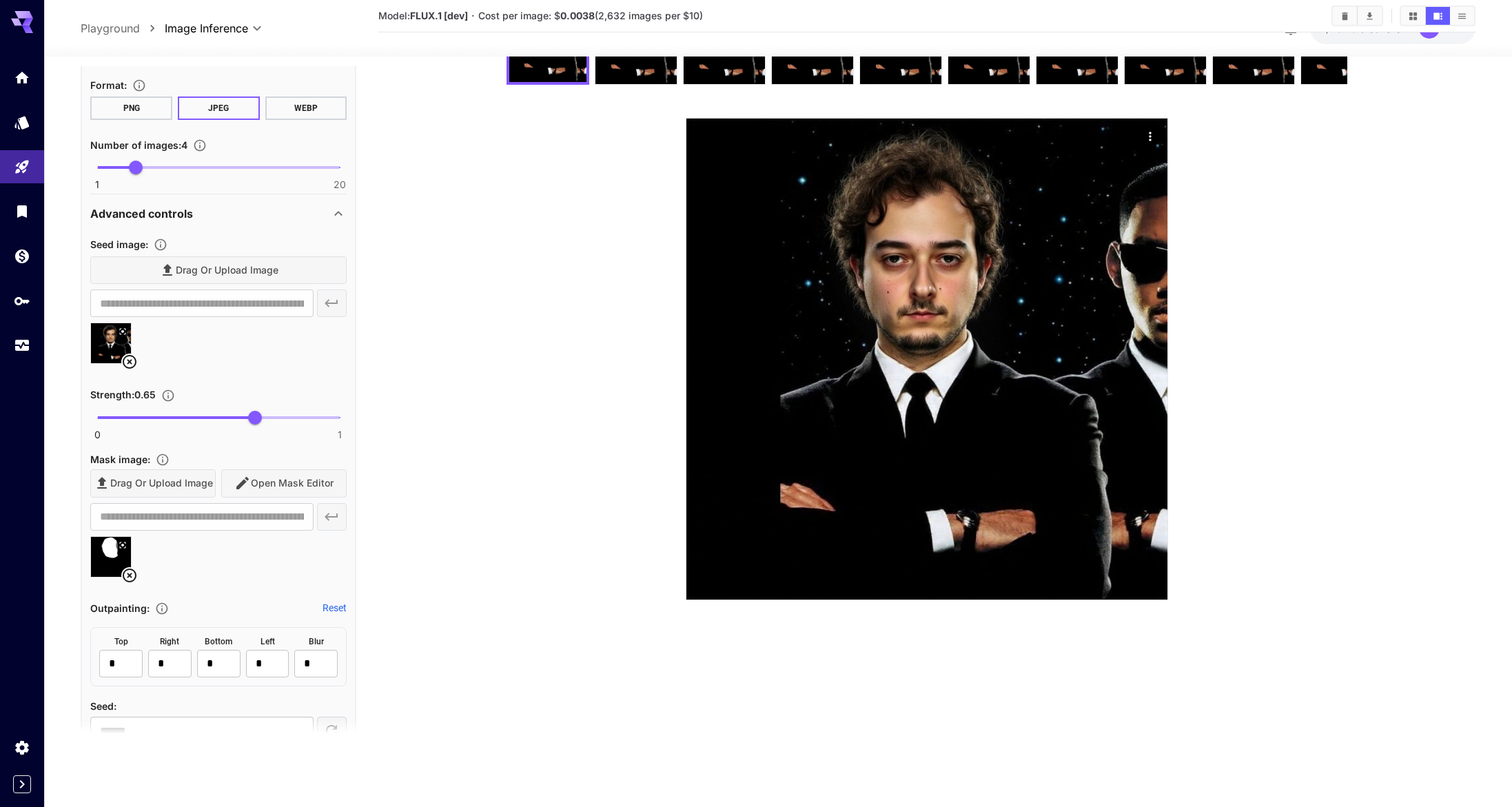
scroll to position [545, 0]
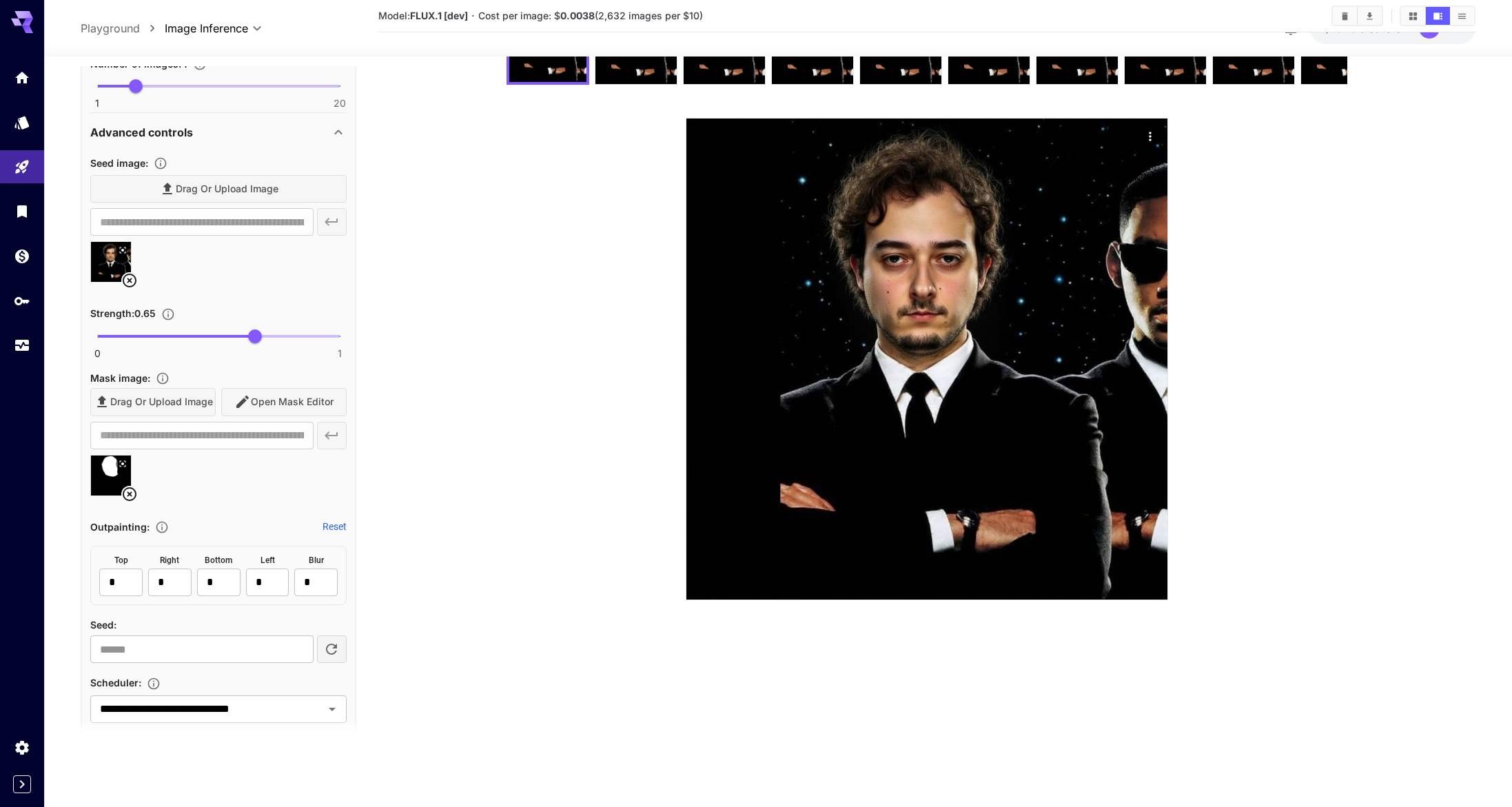
click at [128, 280] on icon at bounding box center [129, 280] width 17 height 17
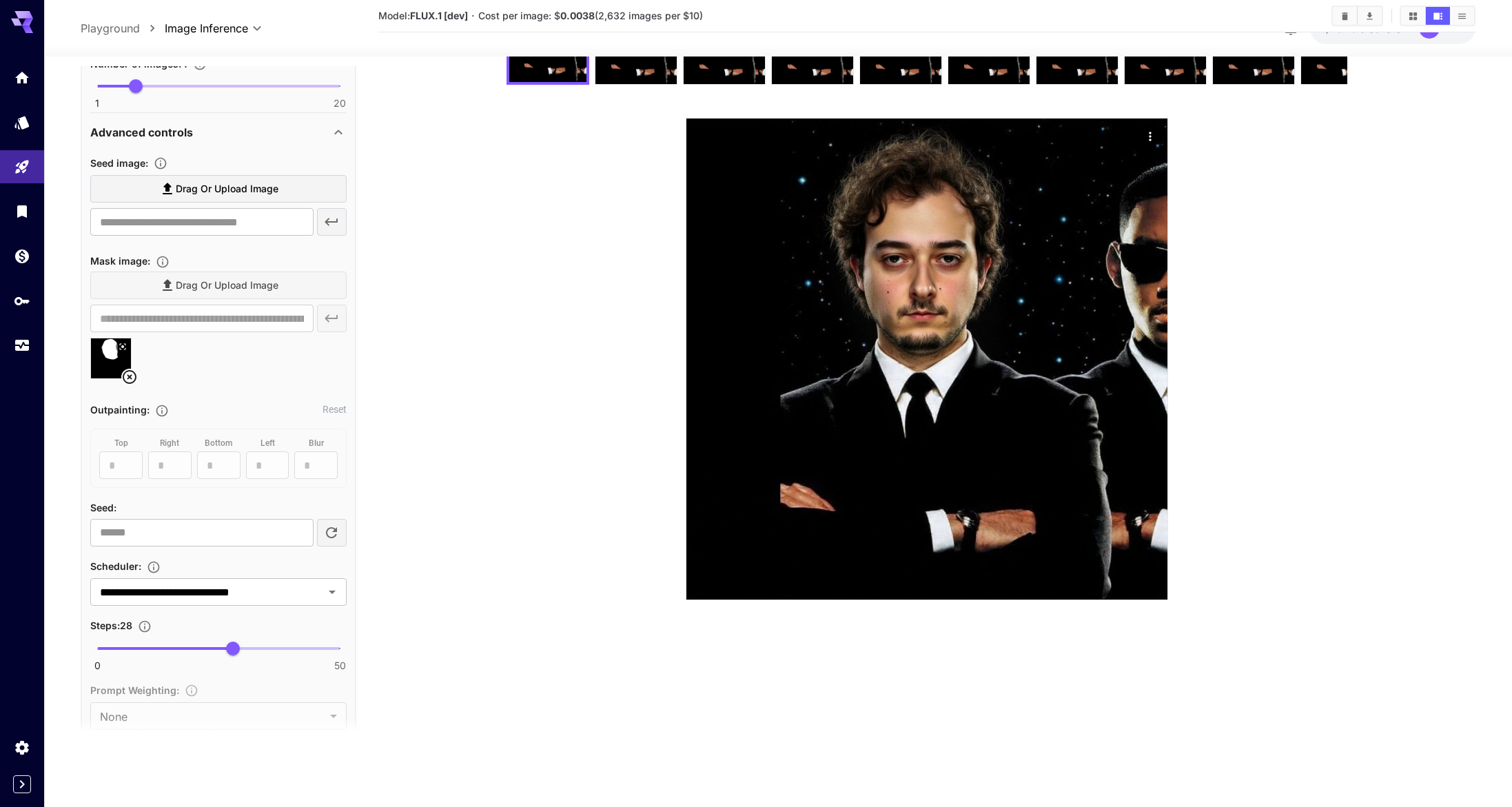
click at [198, 200] on label "Drag or upload image" at bounding box center [218, 188] width 257 height 29
click at [0, 0] on input "Drag or upload image" at bounding box center [0, 0] width 0 height 0
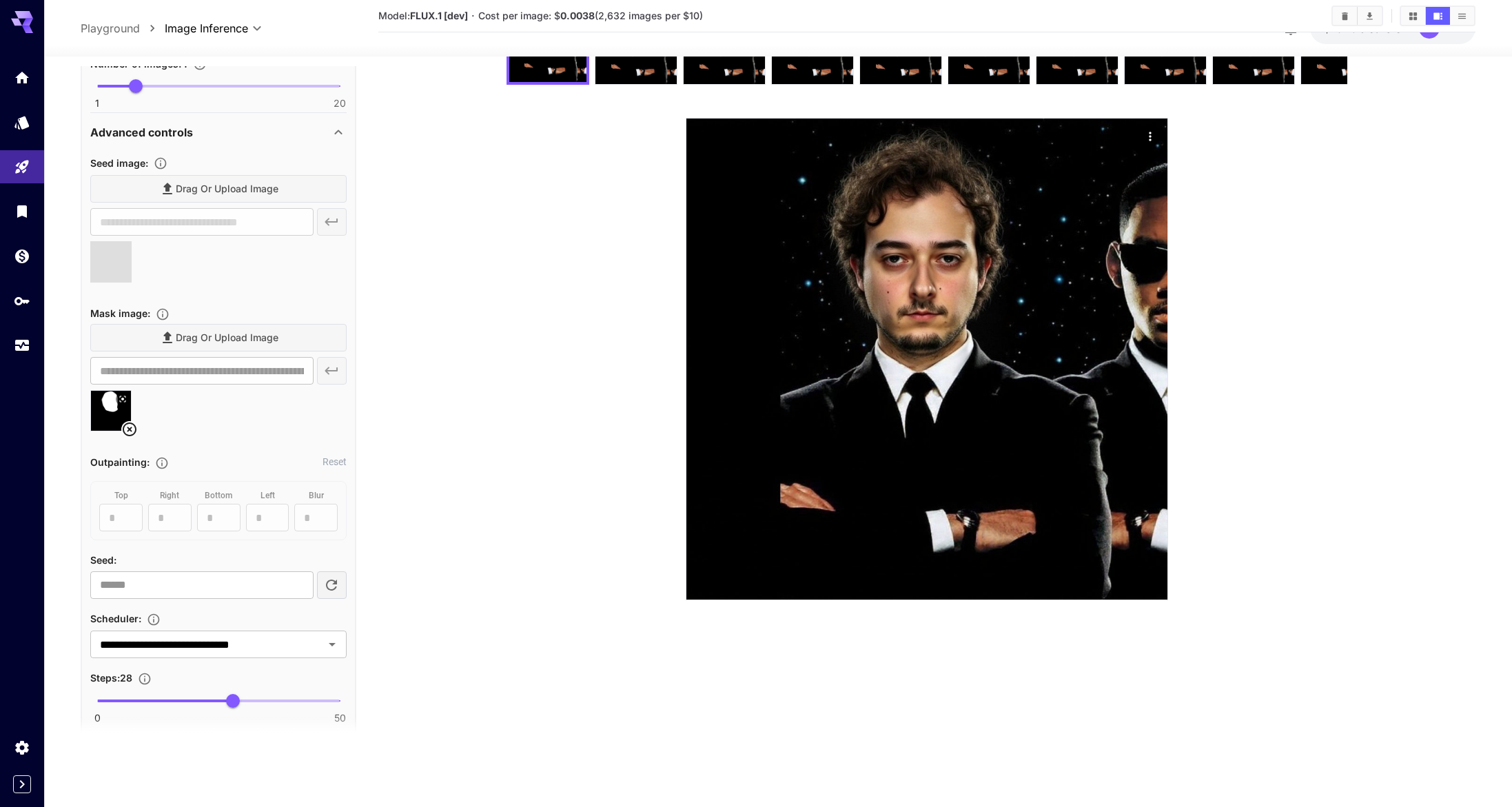
type input "**********"
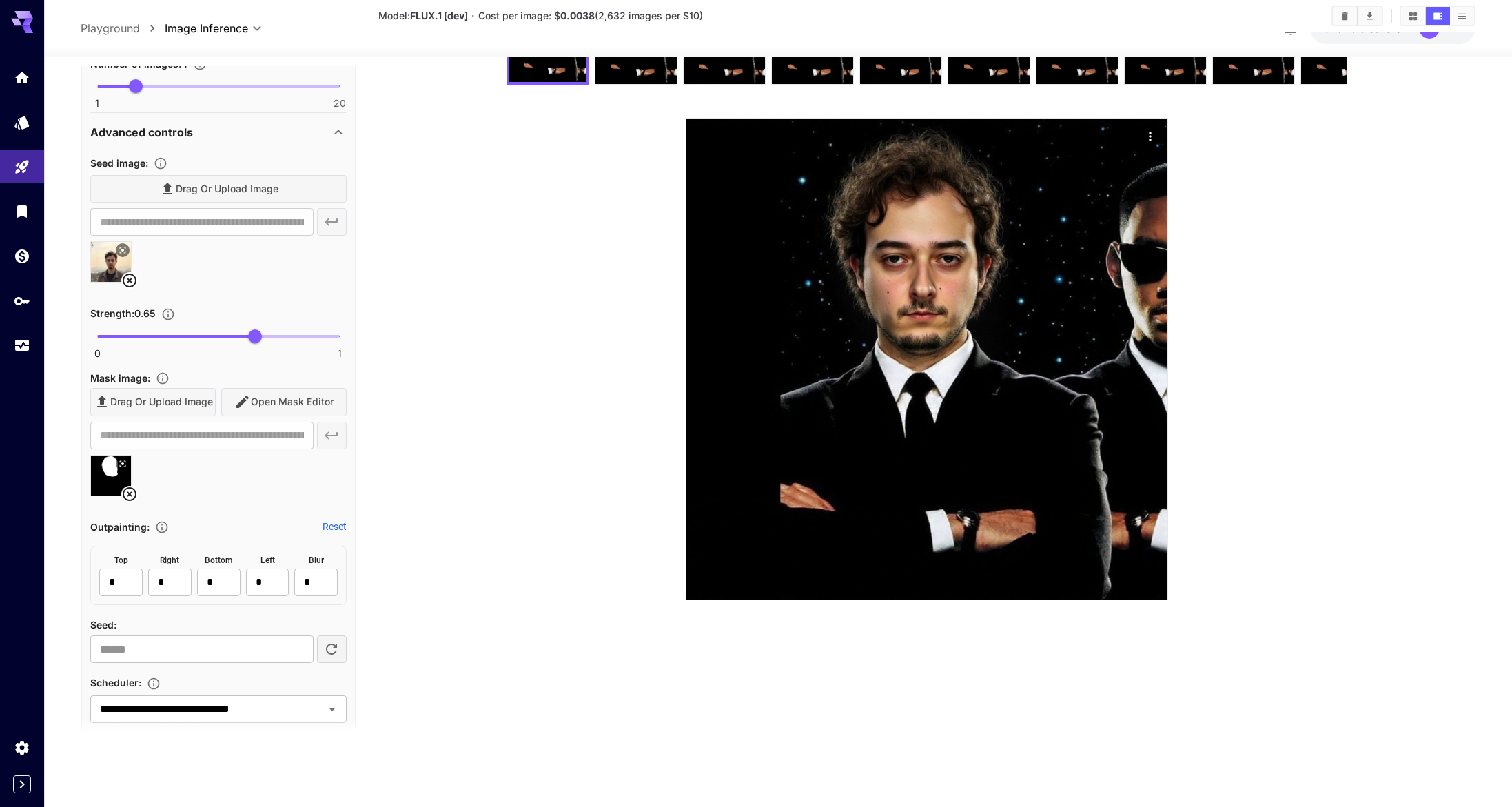
click at [129, 495] on icon at bounding box center [129, 493] width 17 height 17
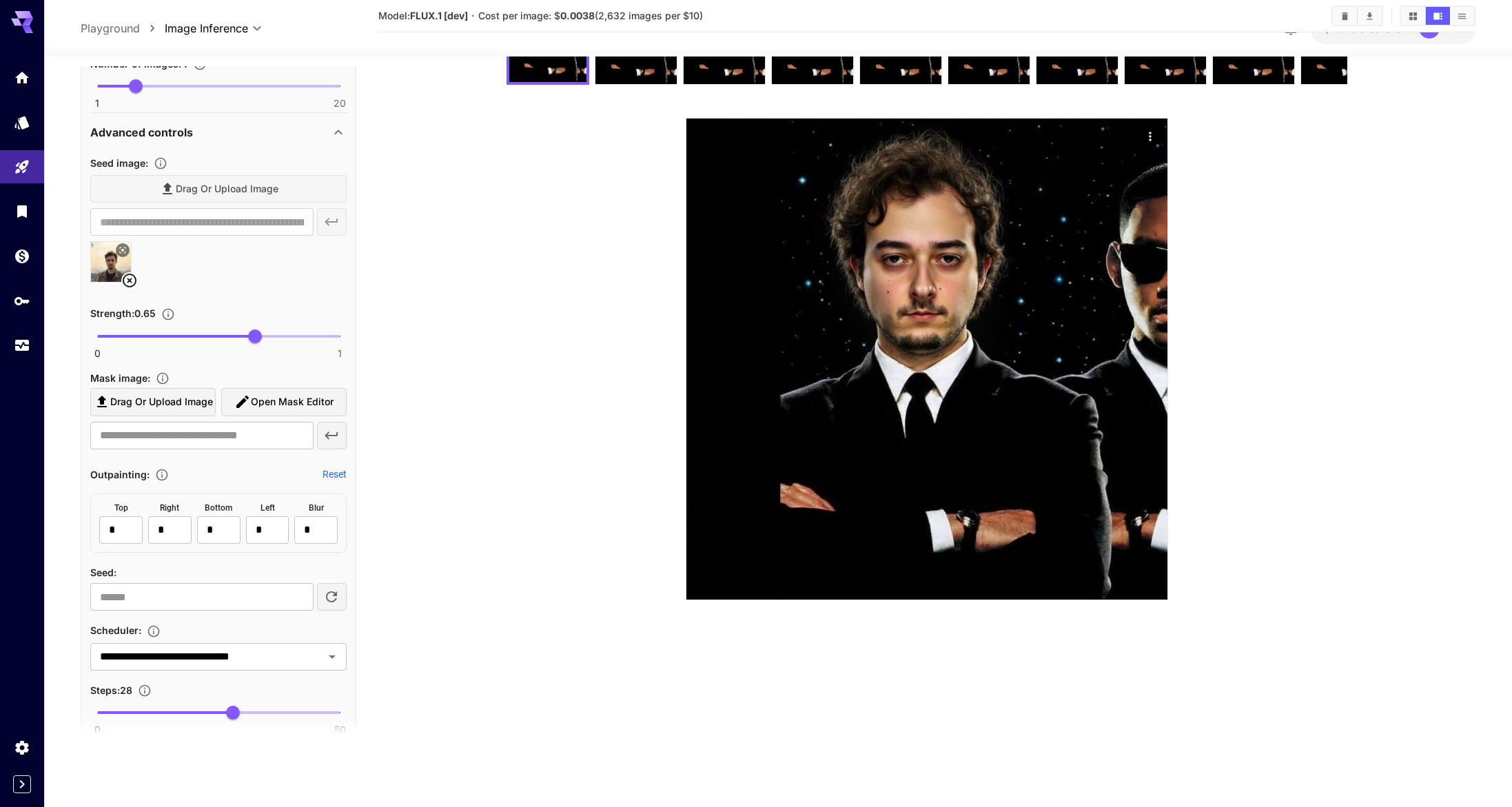
click at [268, 404] on span "Open Mask Editor" at bounding box center [292, 402] width 83 height 17
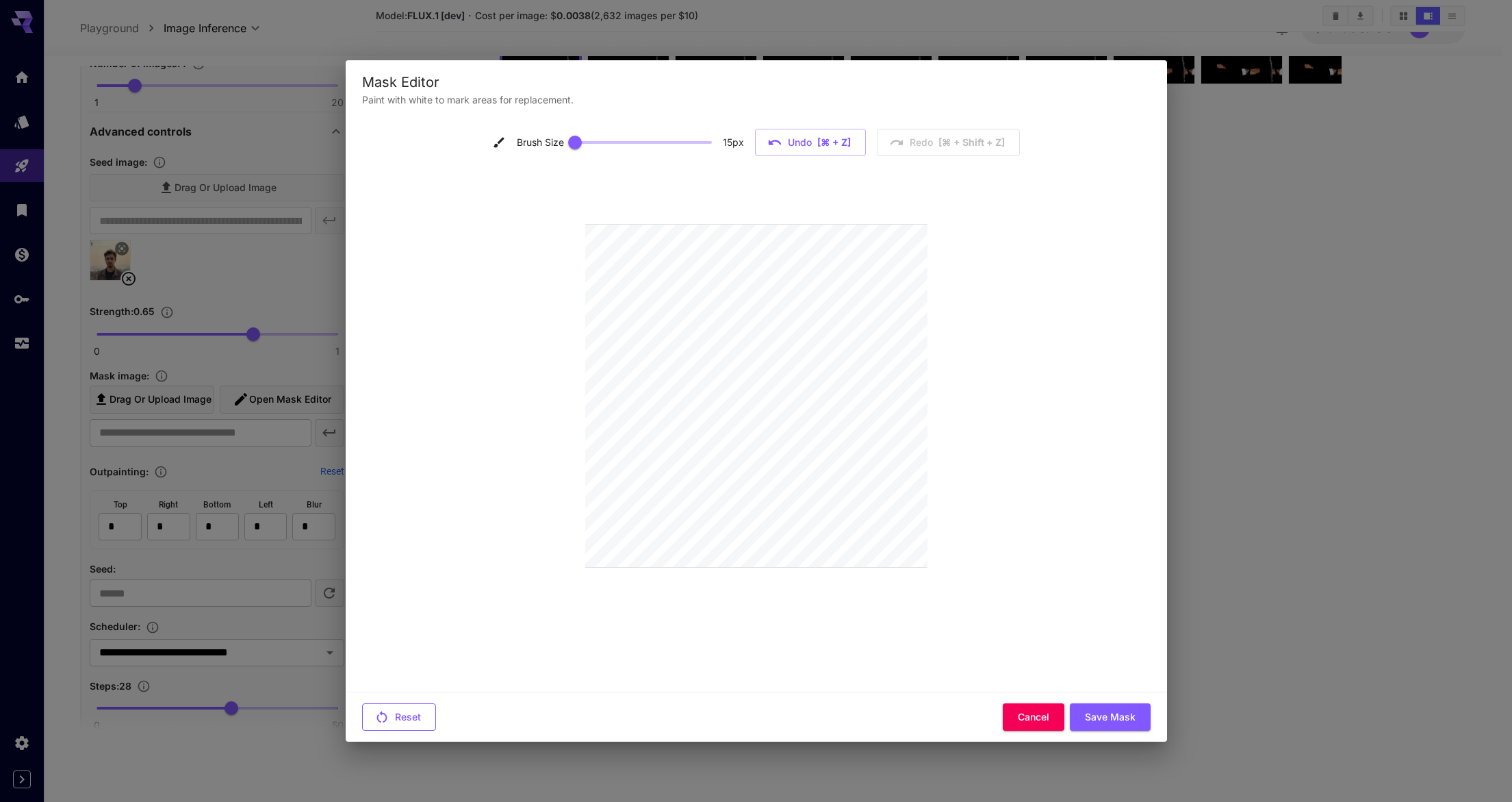
click at [418, 708] on button "Reset" at bounding box center [398, 717] width 73 height 28
click at [648, 139] on span at bounding box center [642, 142] width 137 height 21
click at [686, 135] on span at bounding box center [642, 142] width 137 height 21
type input "**"
drag, startPoint x: 684, startPoint y: 137, endPoint x: 703, endPoint y: 137, distance: 19.0
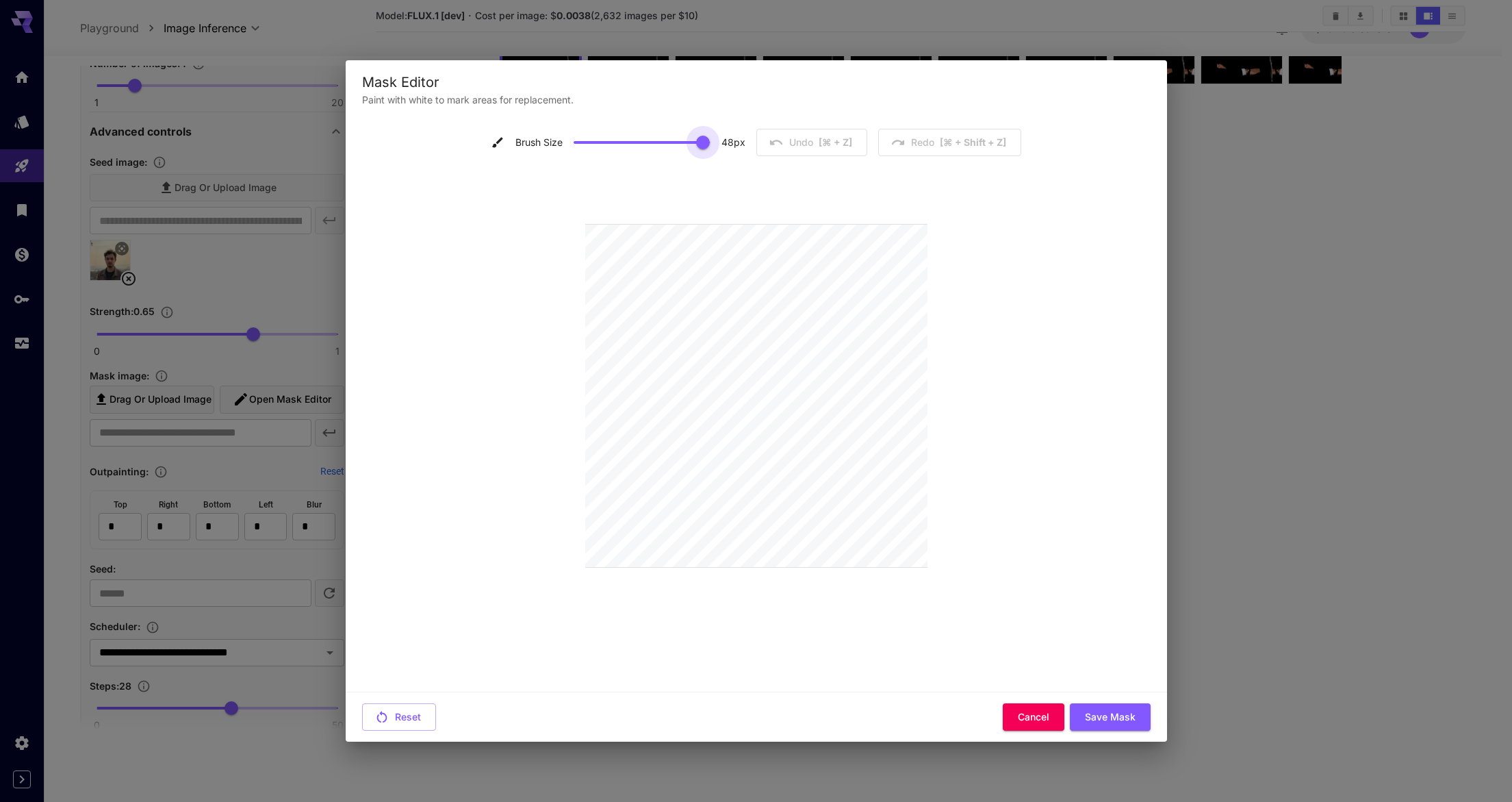
click at [703, 137] on span at bounding box center [703, 142] width 14 height 14
click at [1143, 718] on button "Save Mask" at bounding box center [1110, 717] width 80 height 28
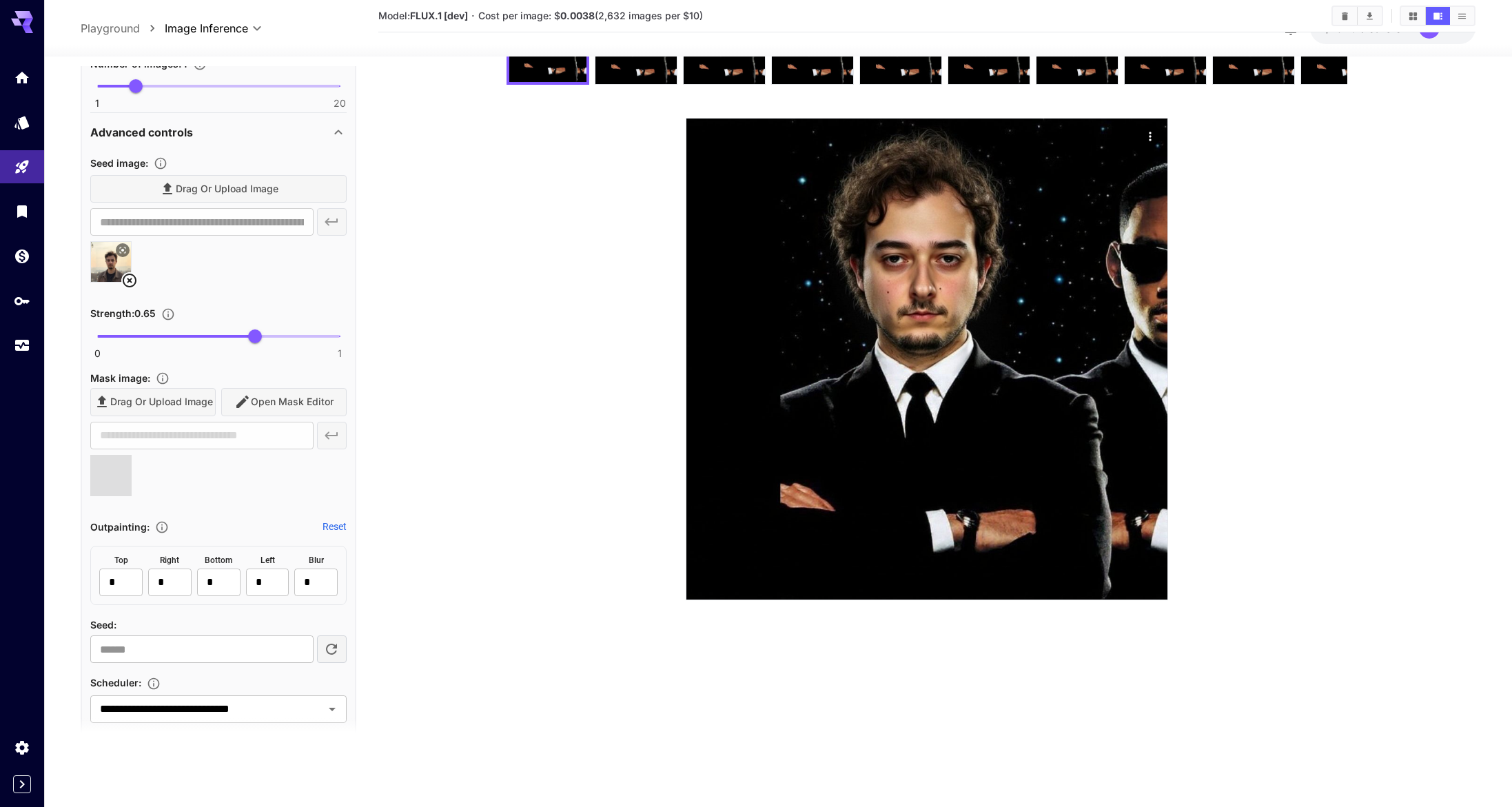
type input "**********"
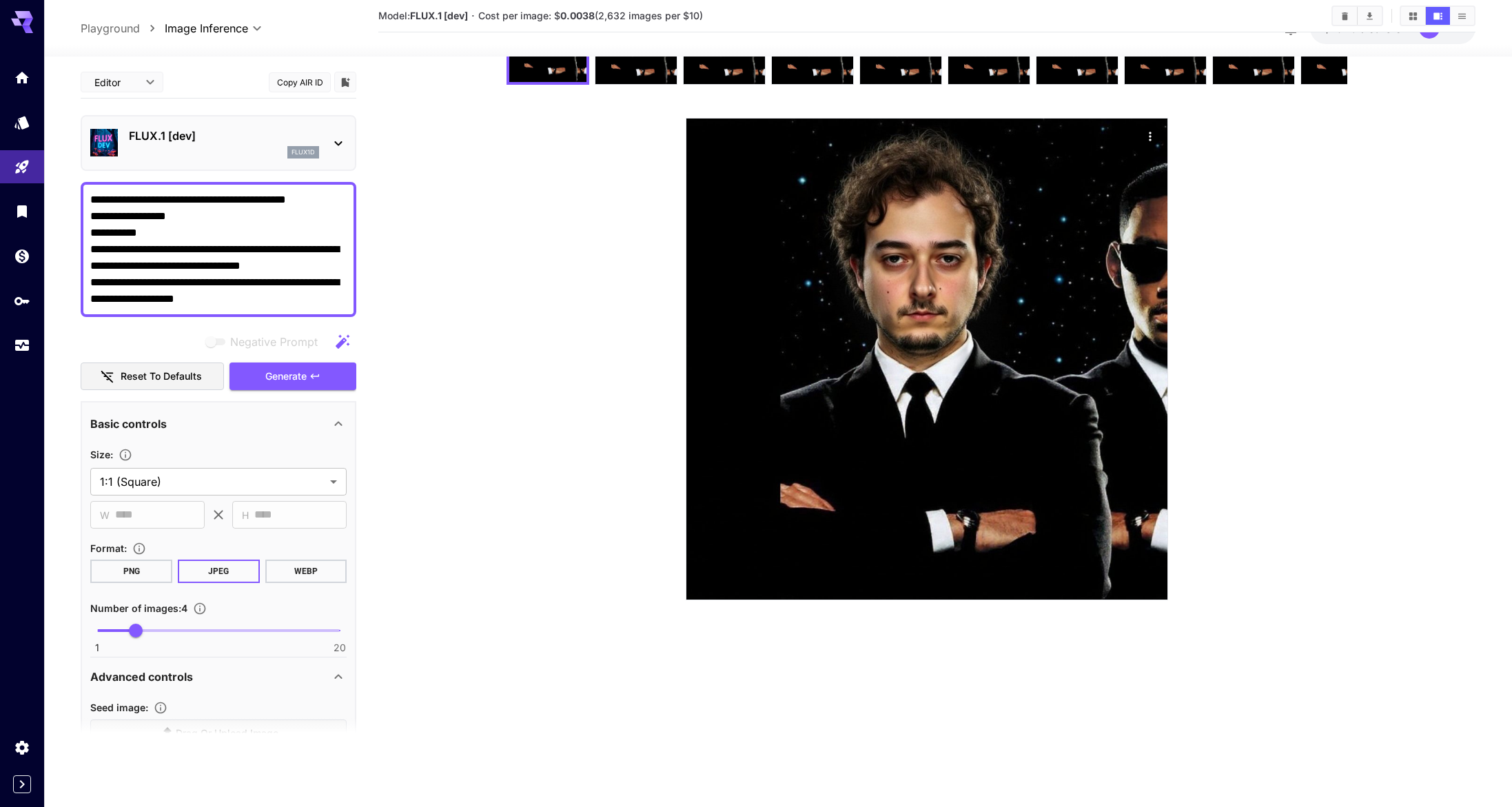
scroll to position [3, 0]
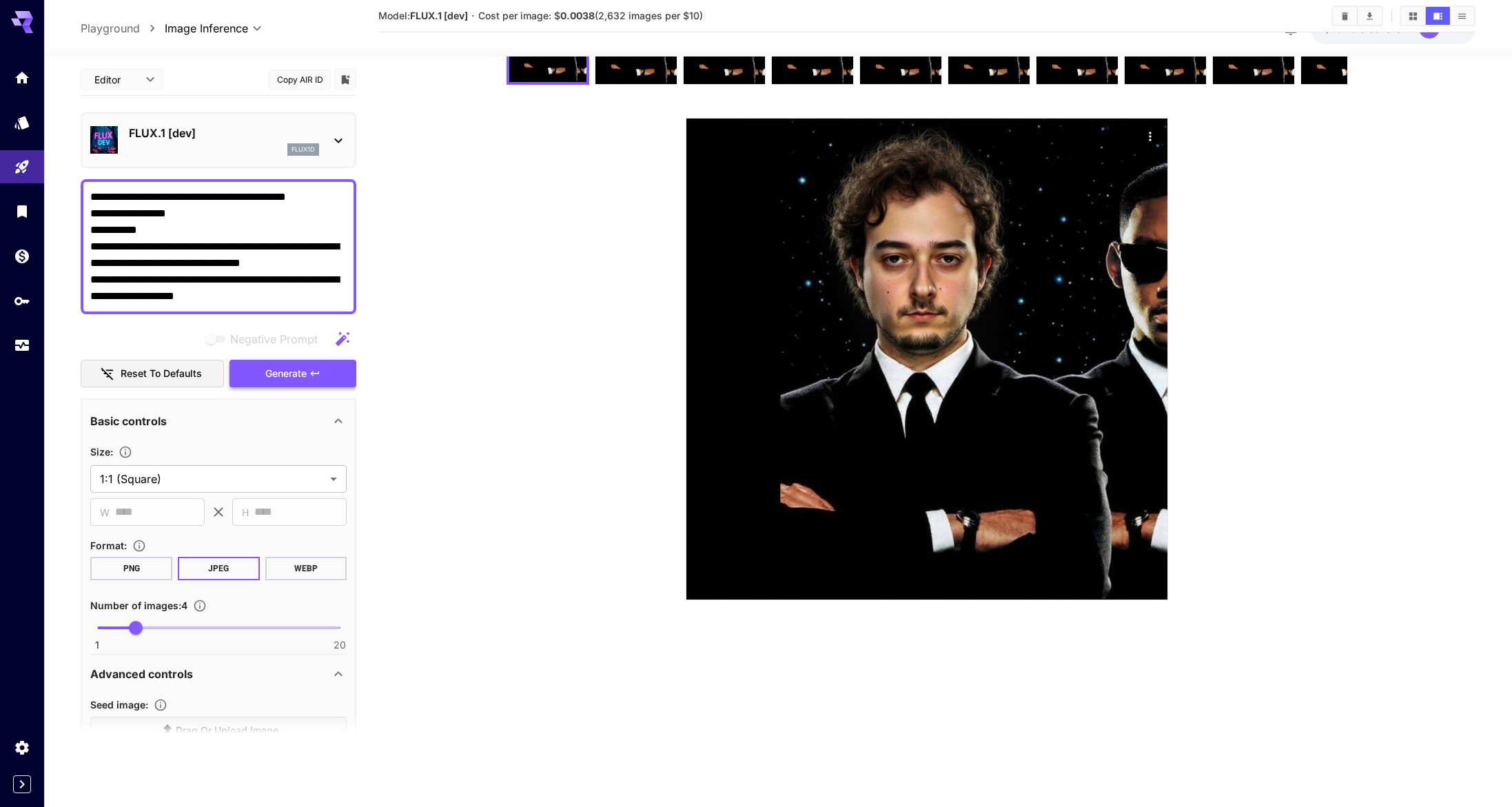
click at [284, 382] on span "Generate" at bounding box center [286, 373] width 41 height 17
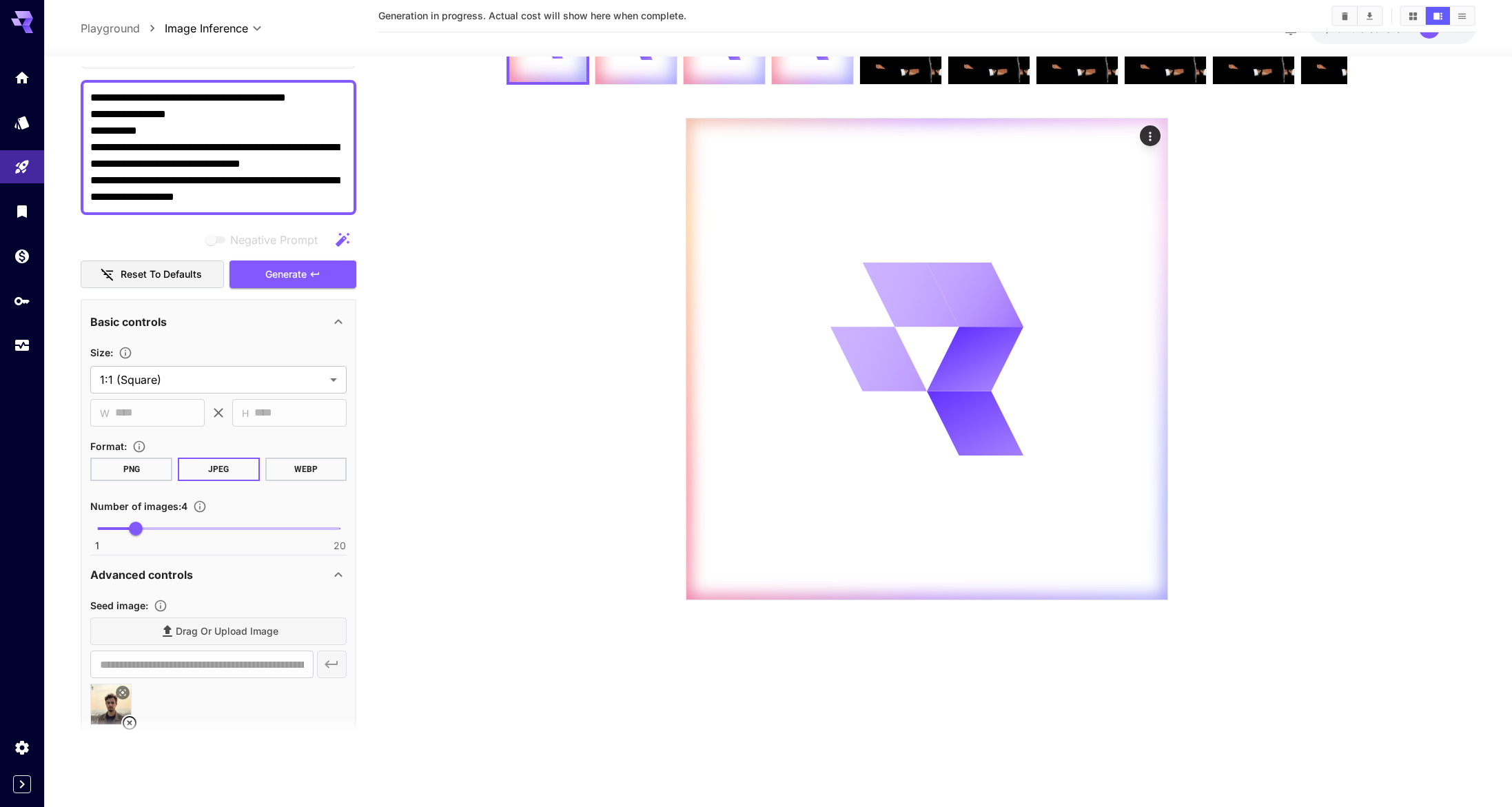
scroll to position [402, 0]
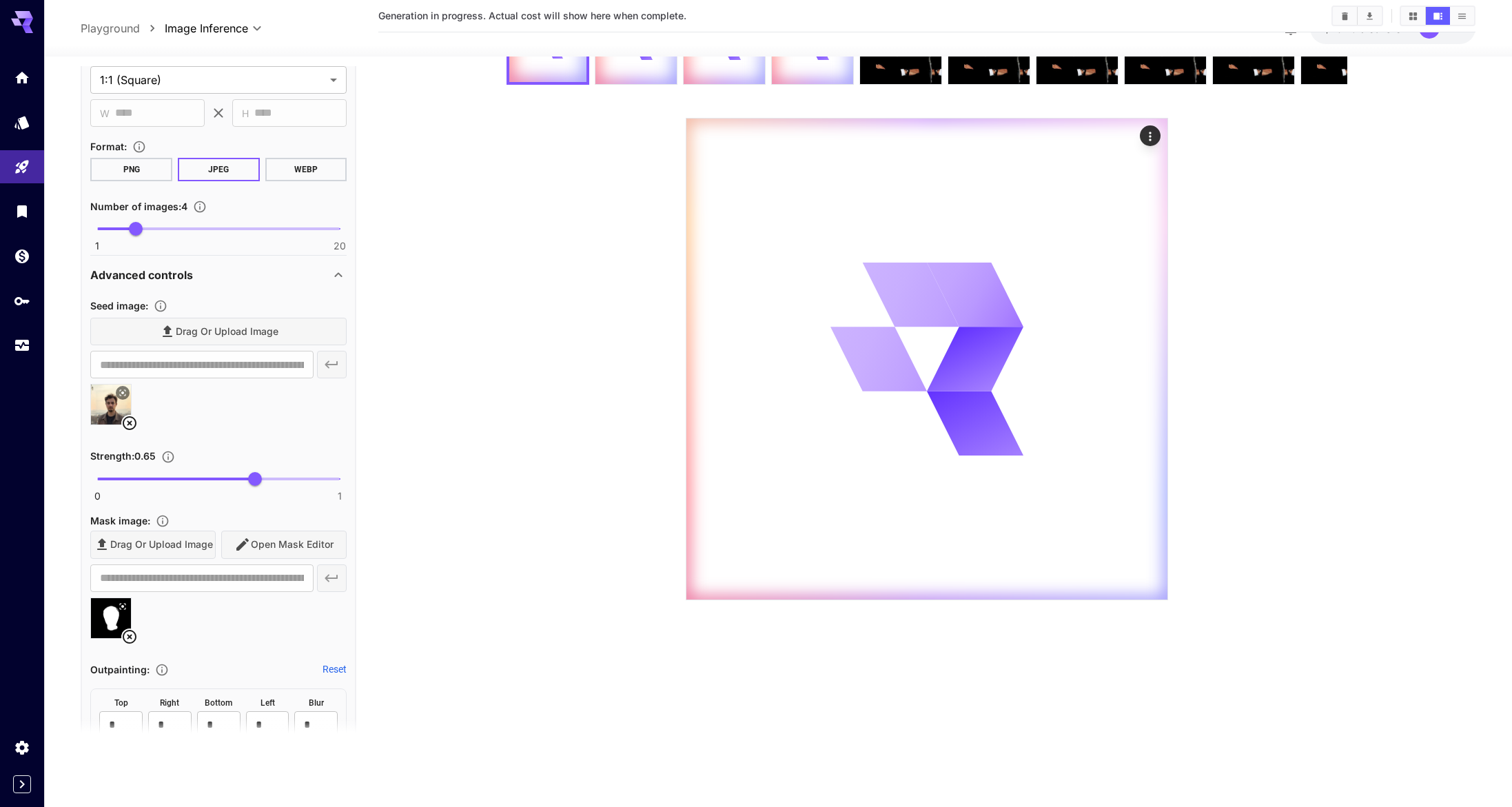
click at [161, 477] on span "0 1 0.65" at bounding box center [218, 478] width 243 height 21
type input "***"
drag, startPoint x: 161, startPoint y: 477, endPoint x: 193, endPoint y: 474, distance: 32.1
click at [193, 474] on span "0.4" at bounding box center [194, 478] width 14 height 14
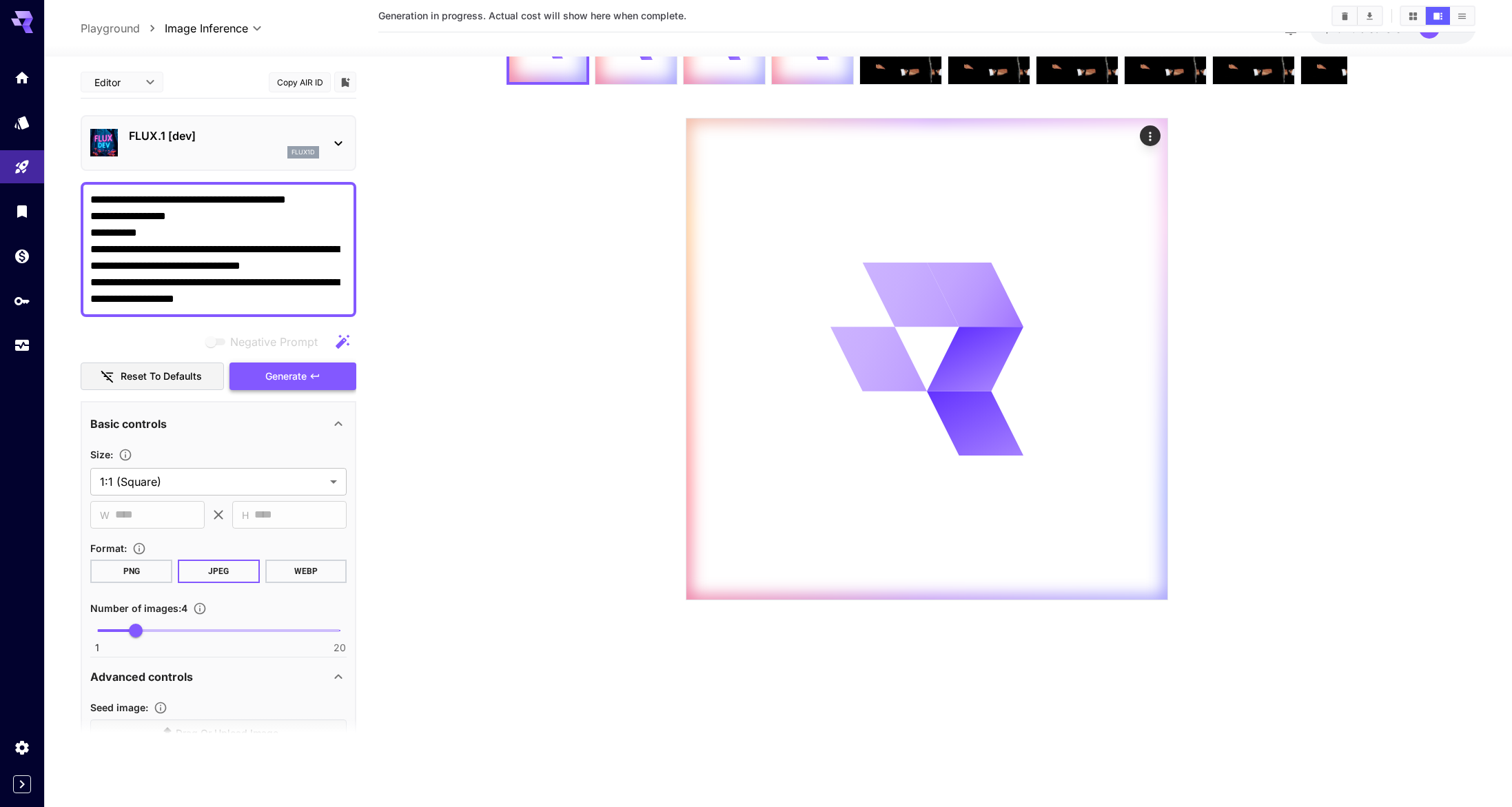
scroll to position [3, 0]
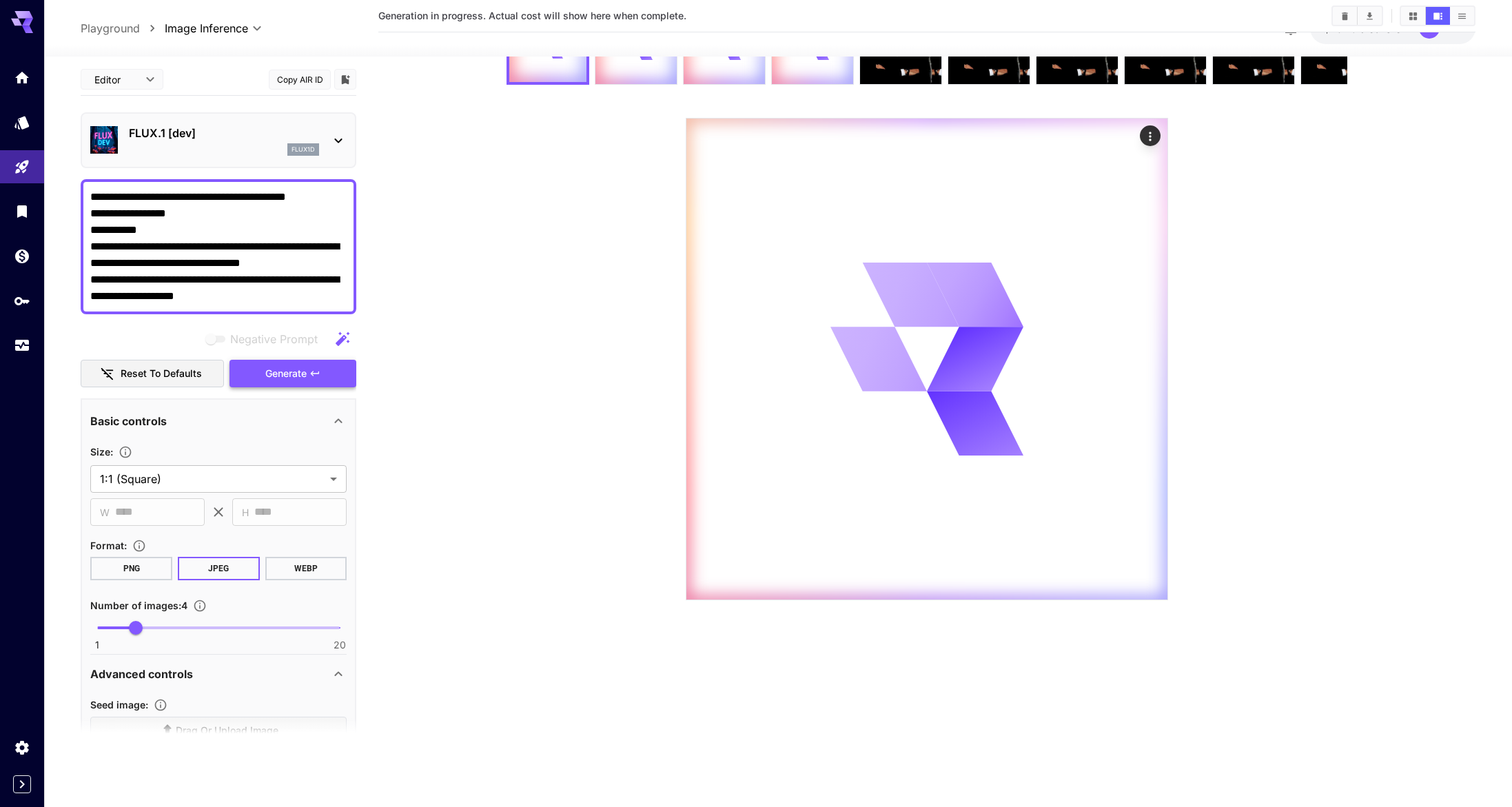
click at [295, 378] on span "Generate" at bounding box center [286, 373] width 41 height 17
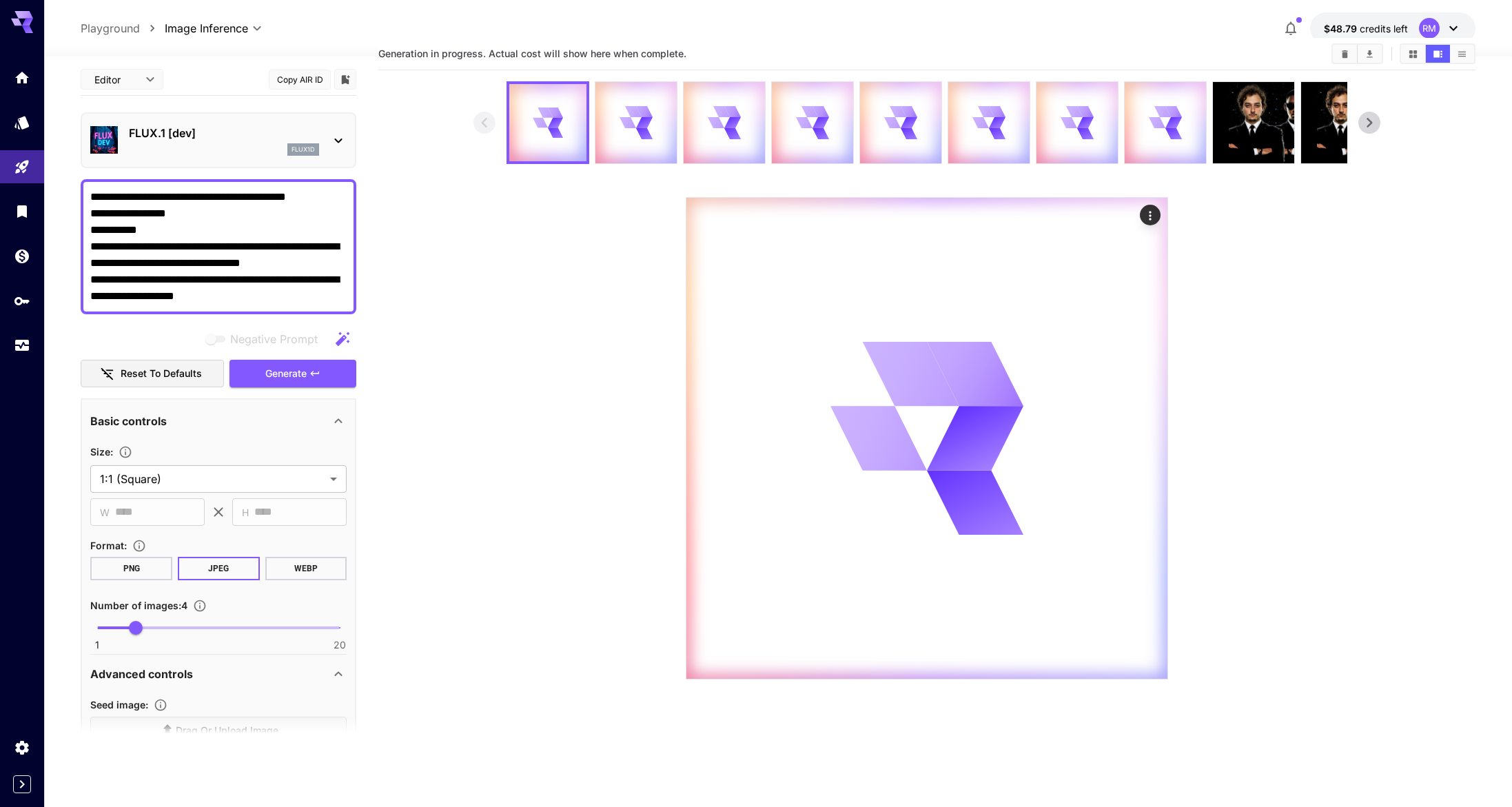
scroll to position [0, 0]
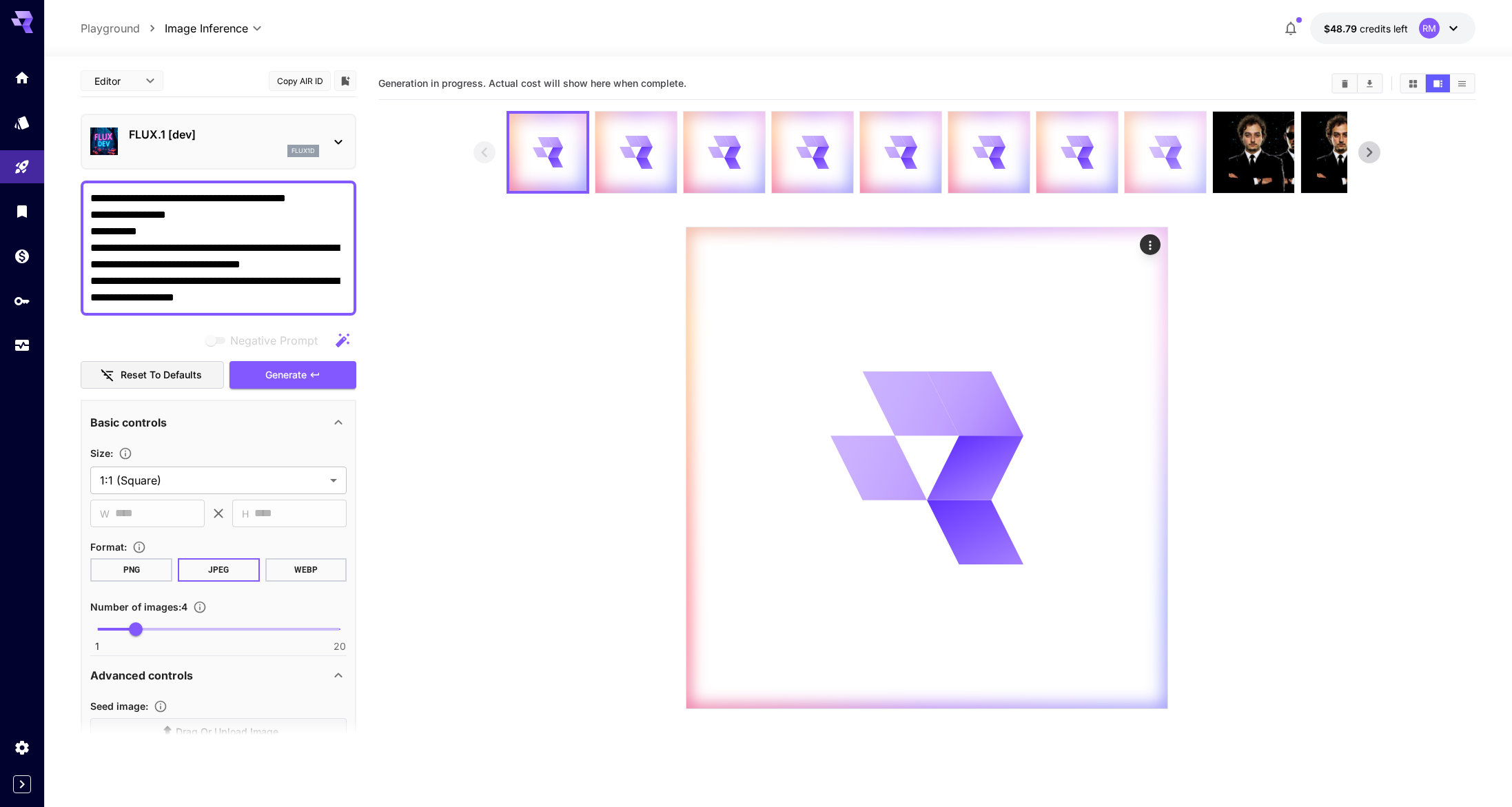
click at [1152, 169] on div at bounding box center [1166, 152] width 81 height 81
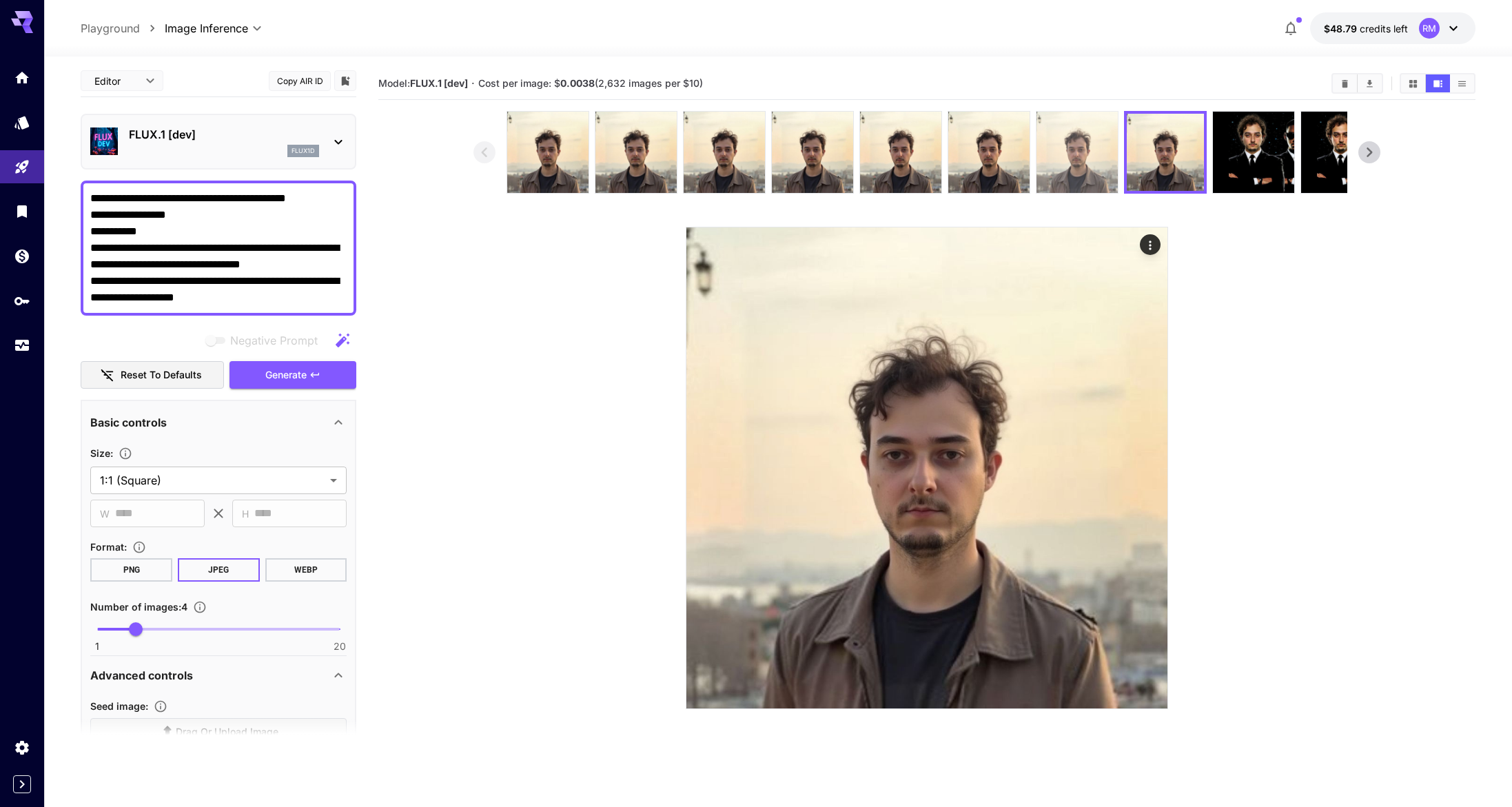
click at [1091, 165] on img at bounding box center [1077, 152] width 81 height 81
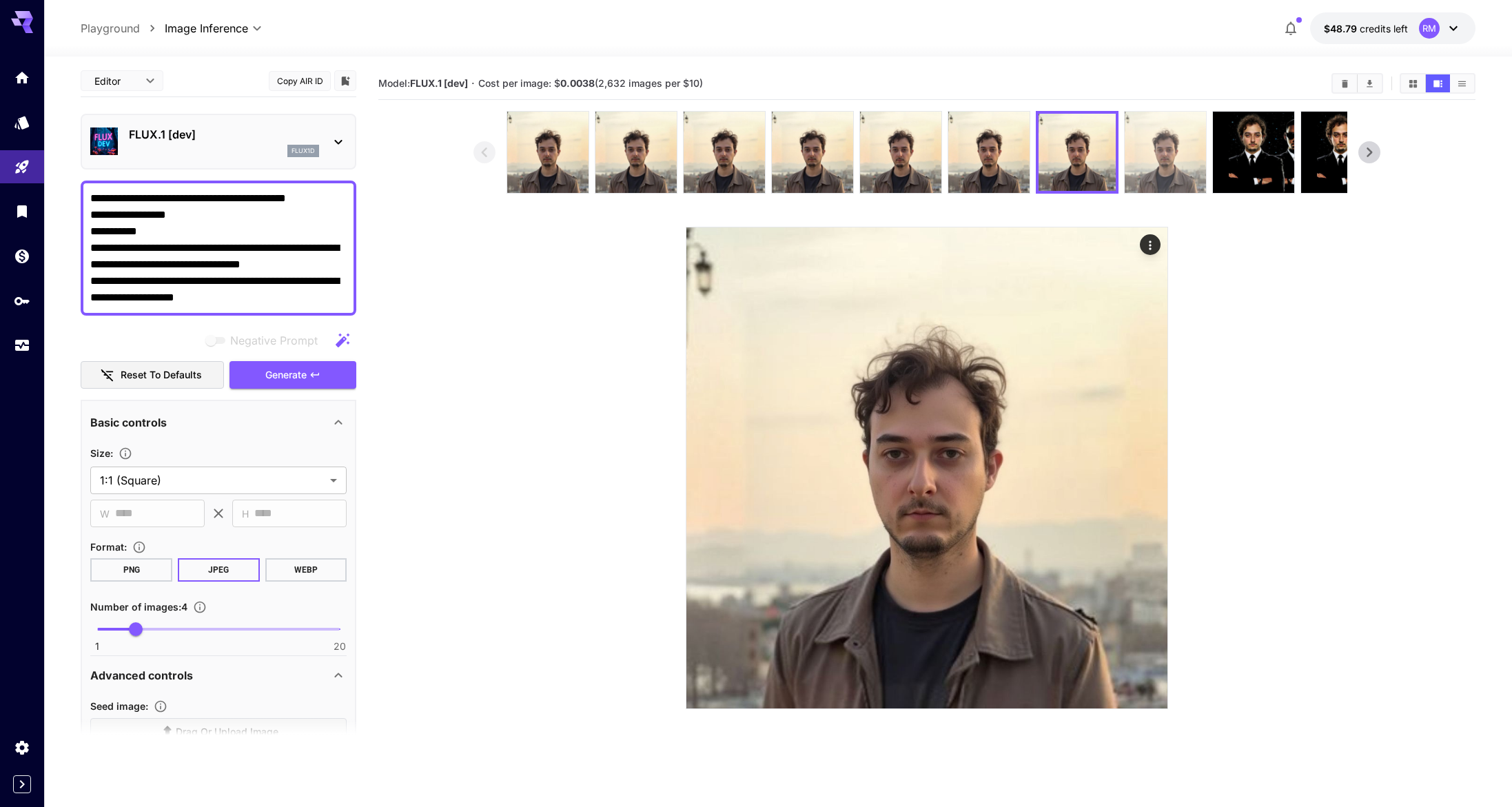
click at [1168, 172] on img at bounding box center [1166, 152] width 81 height 81
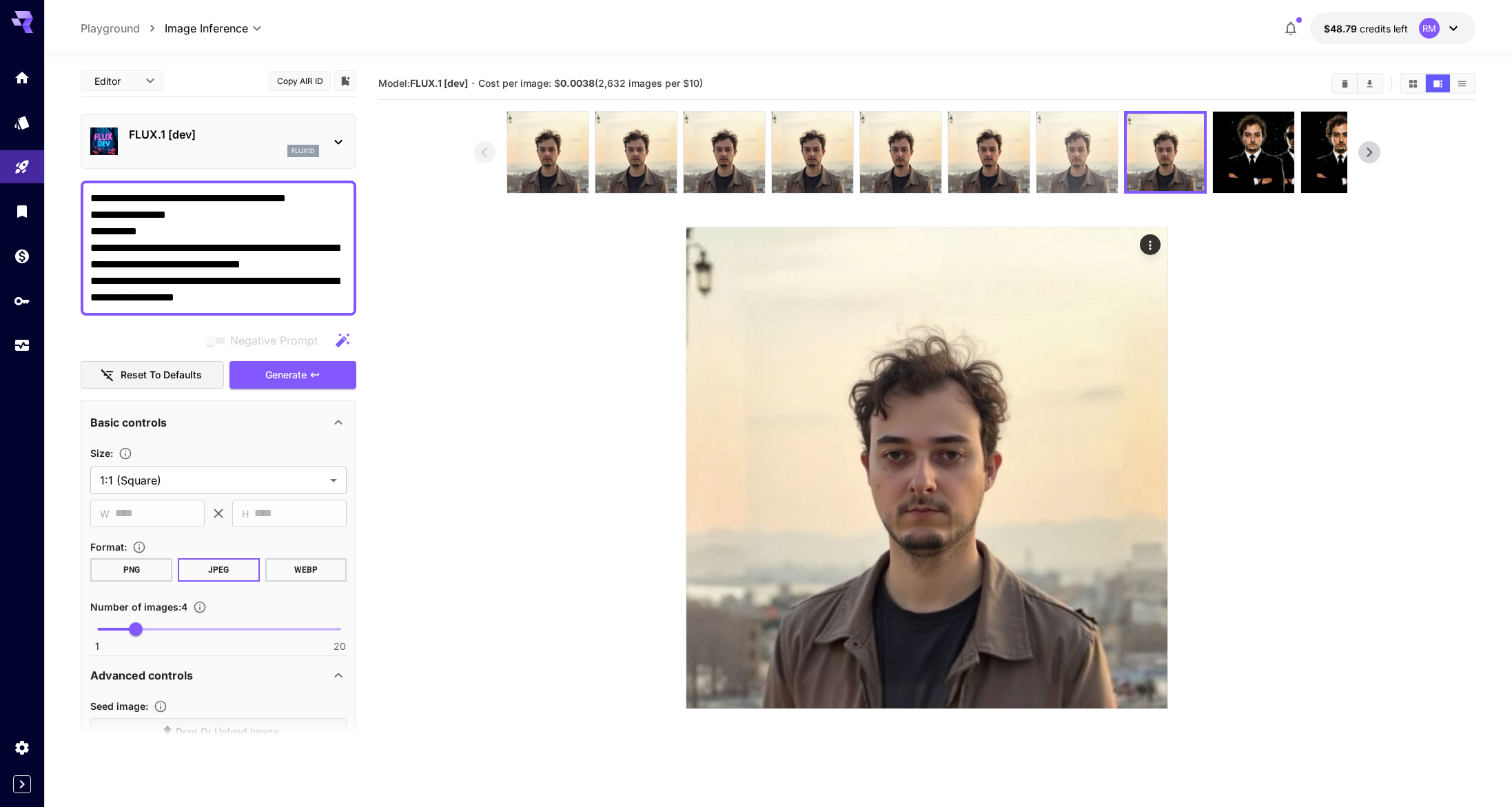
click at [1088, 156] on img at bounding box center [1077, 152] width 81 height 81
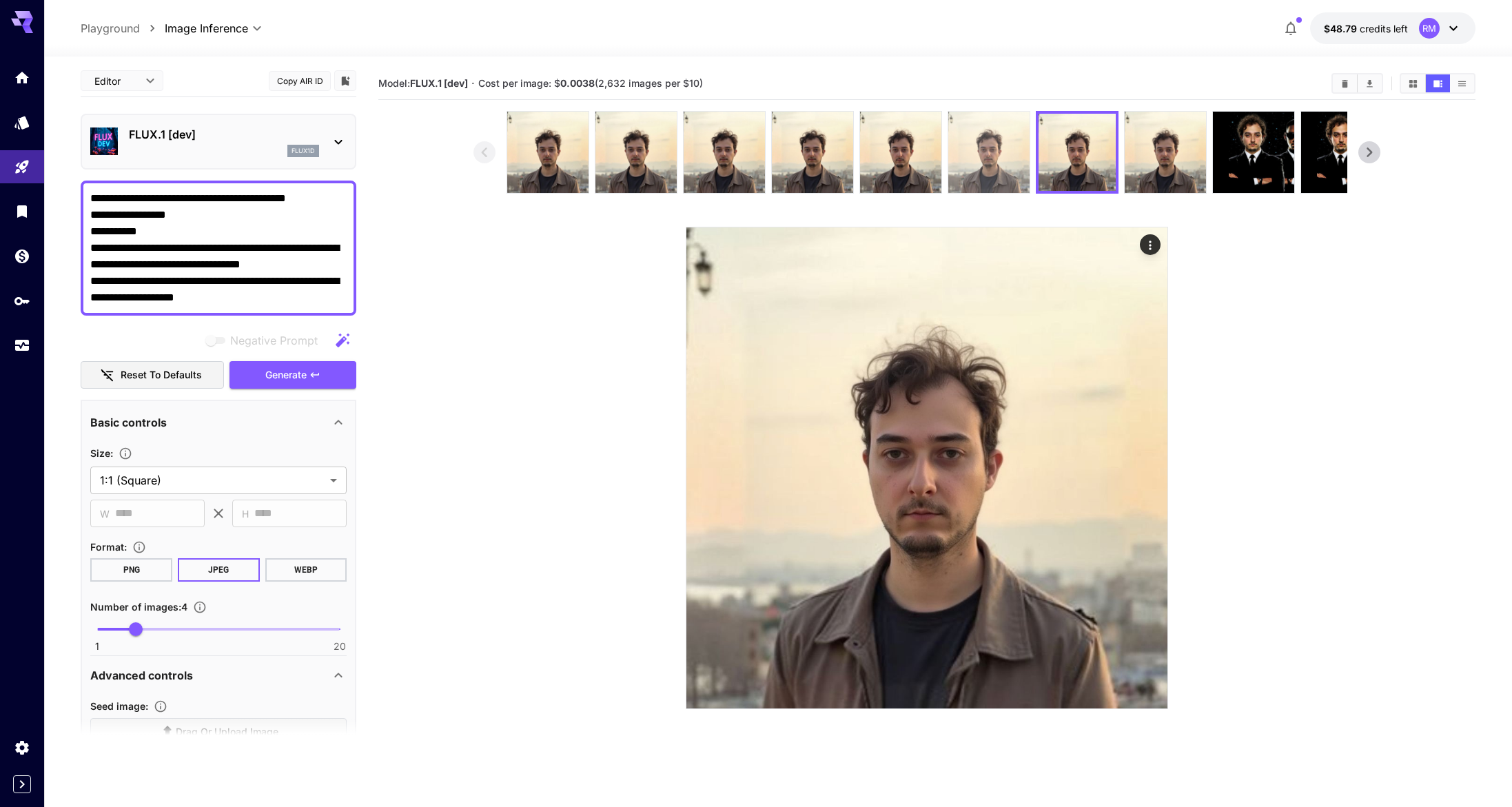
click at [981, 162] on img at bounding box center [989, 152] width 81 height 81
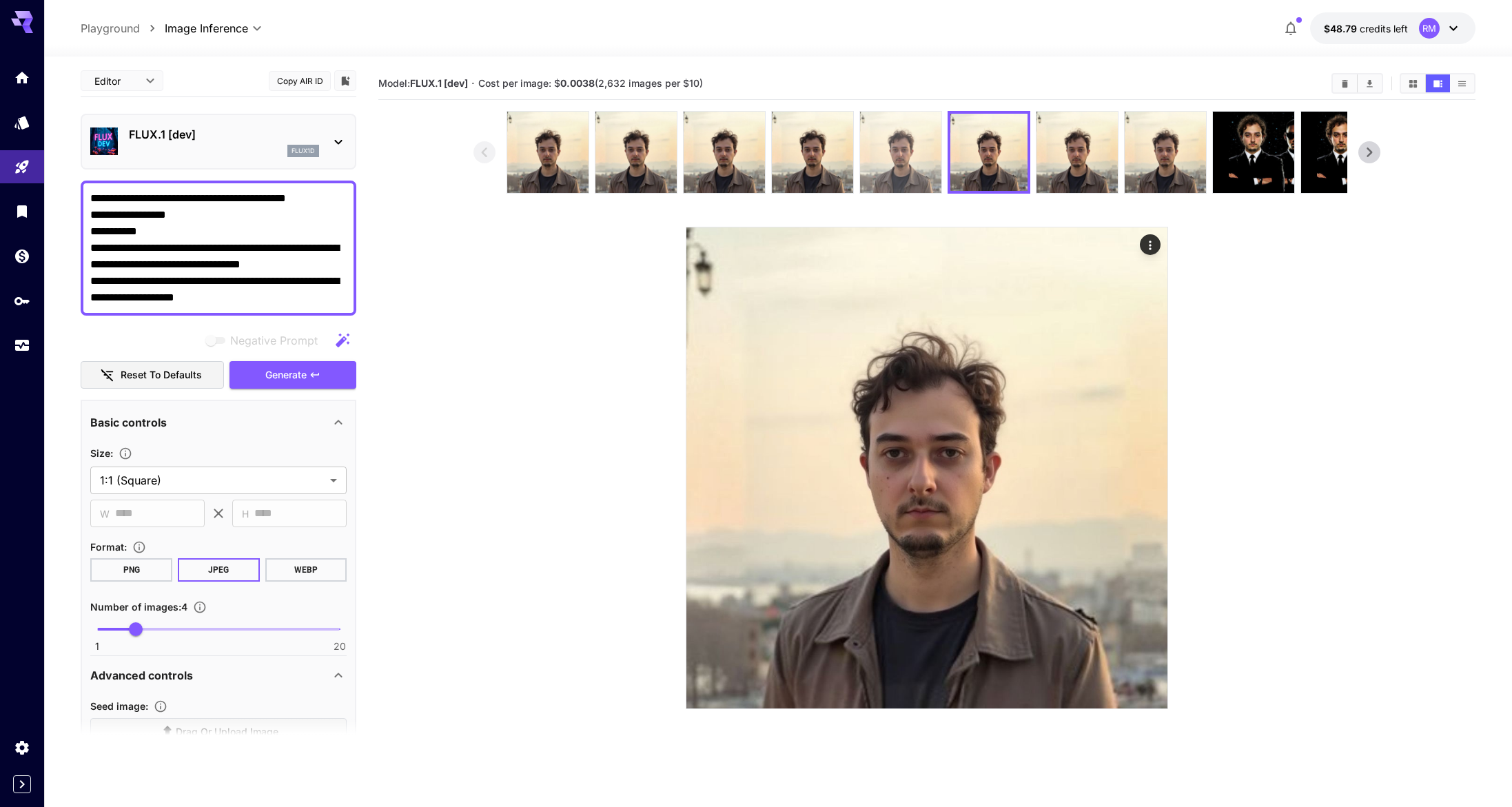
click at [917, 173] on img at bounding box center [901, 152] width 81 height 81
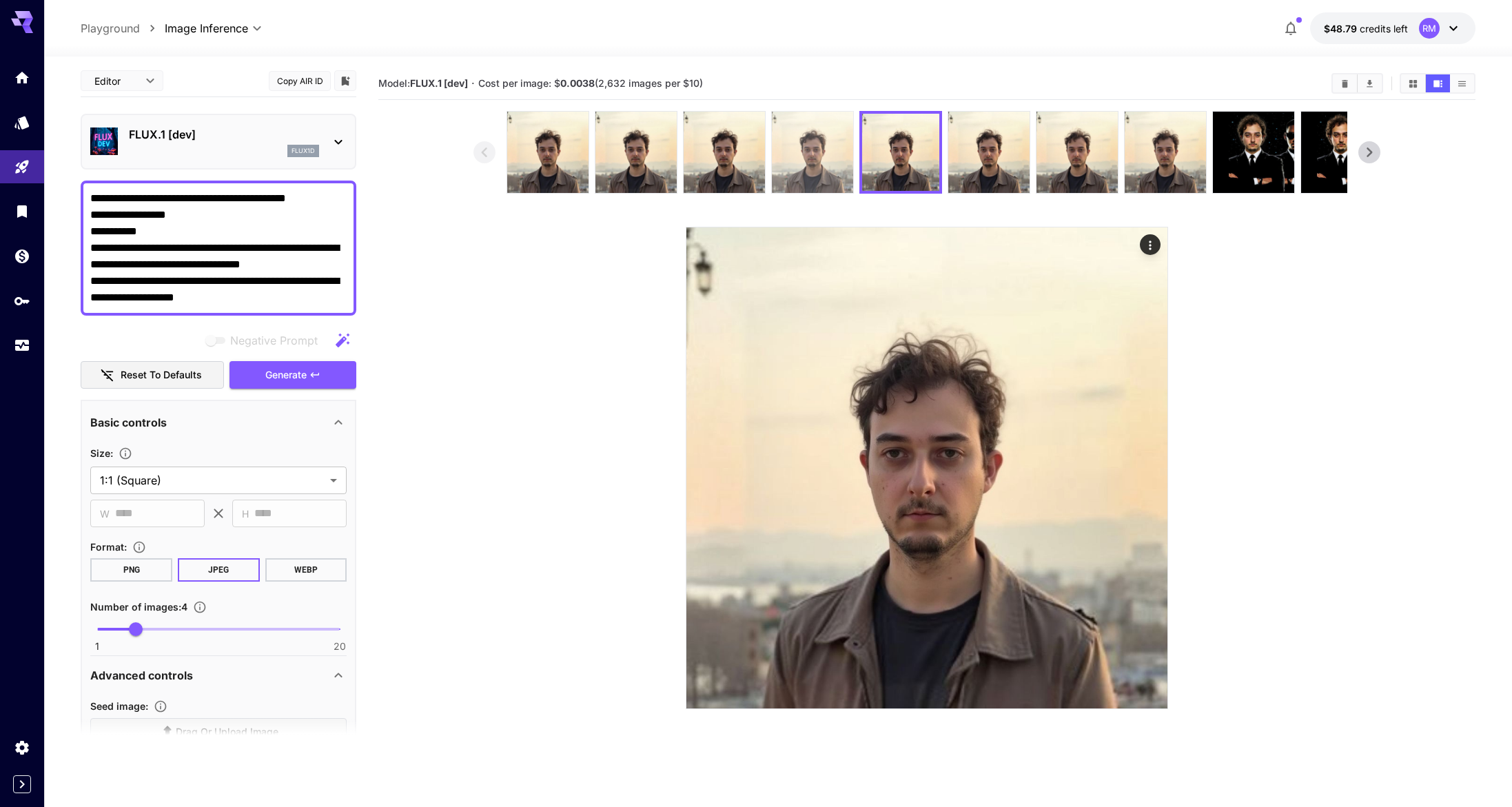
click at [832, 166] on img at bounding box center [812, 152] width 81 height 81
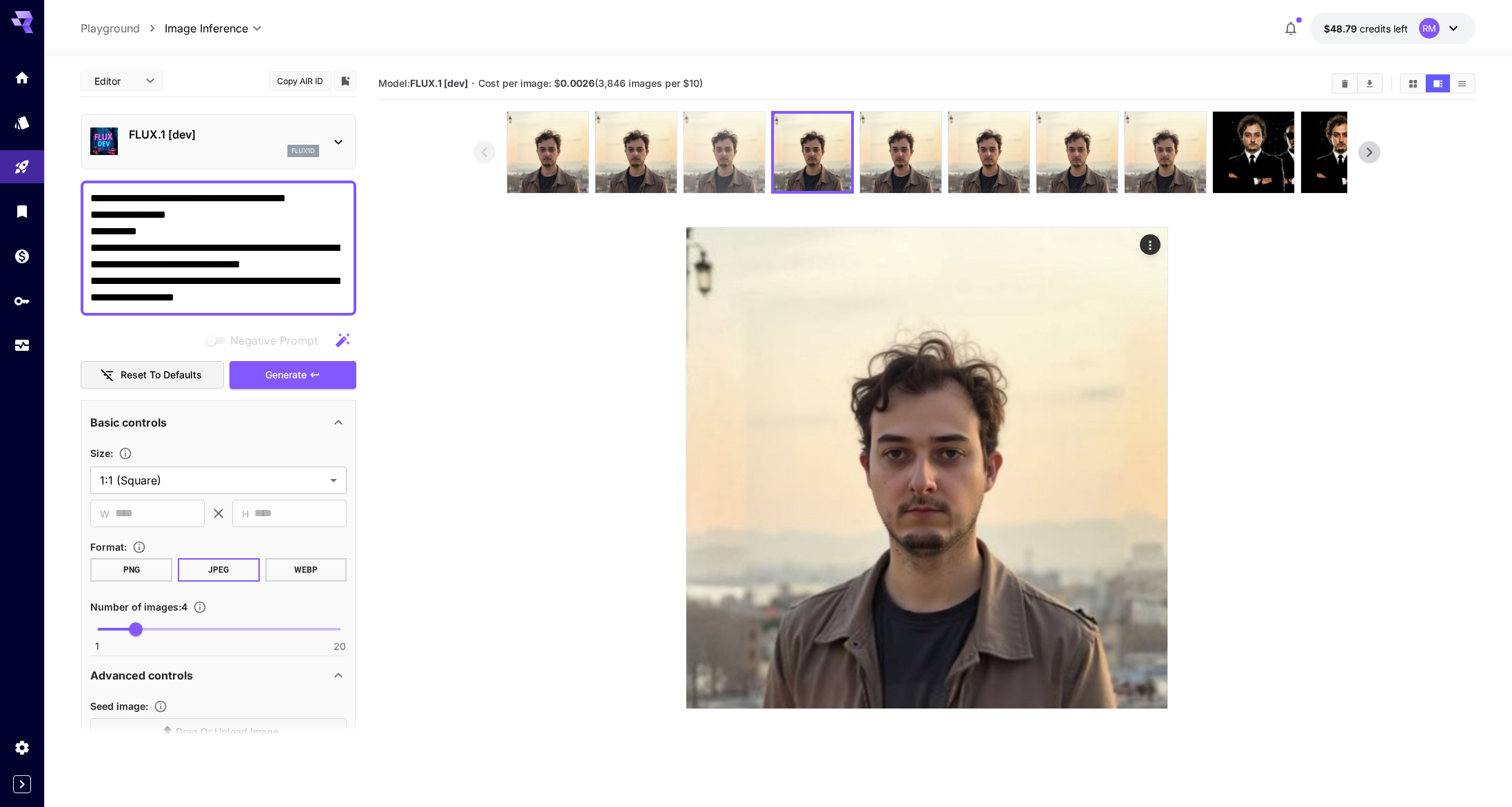
click at [729, 157] on img at bounding box center [724, 152] width 81 height 81
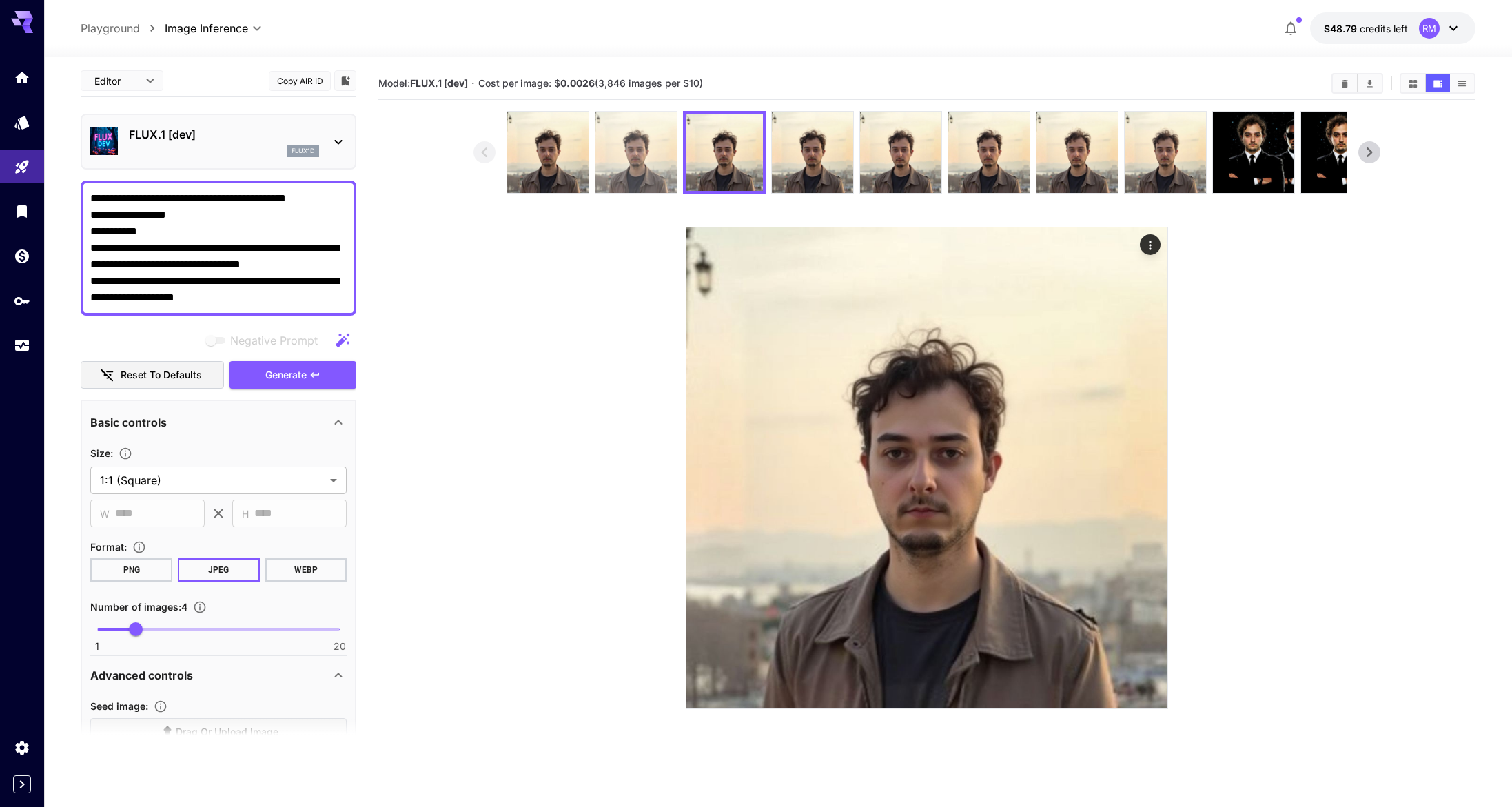
click at [641, 173] on img at bounding box center [636, 152] width 81 height 81
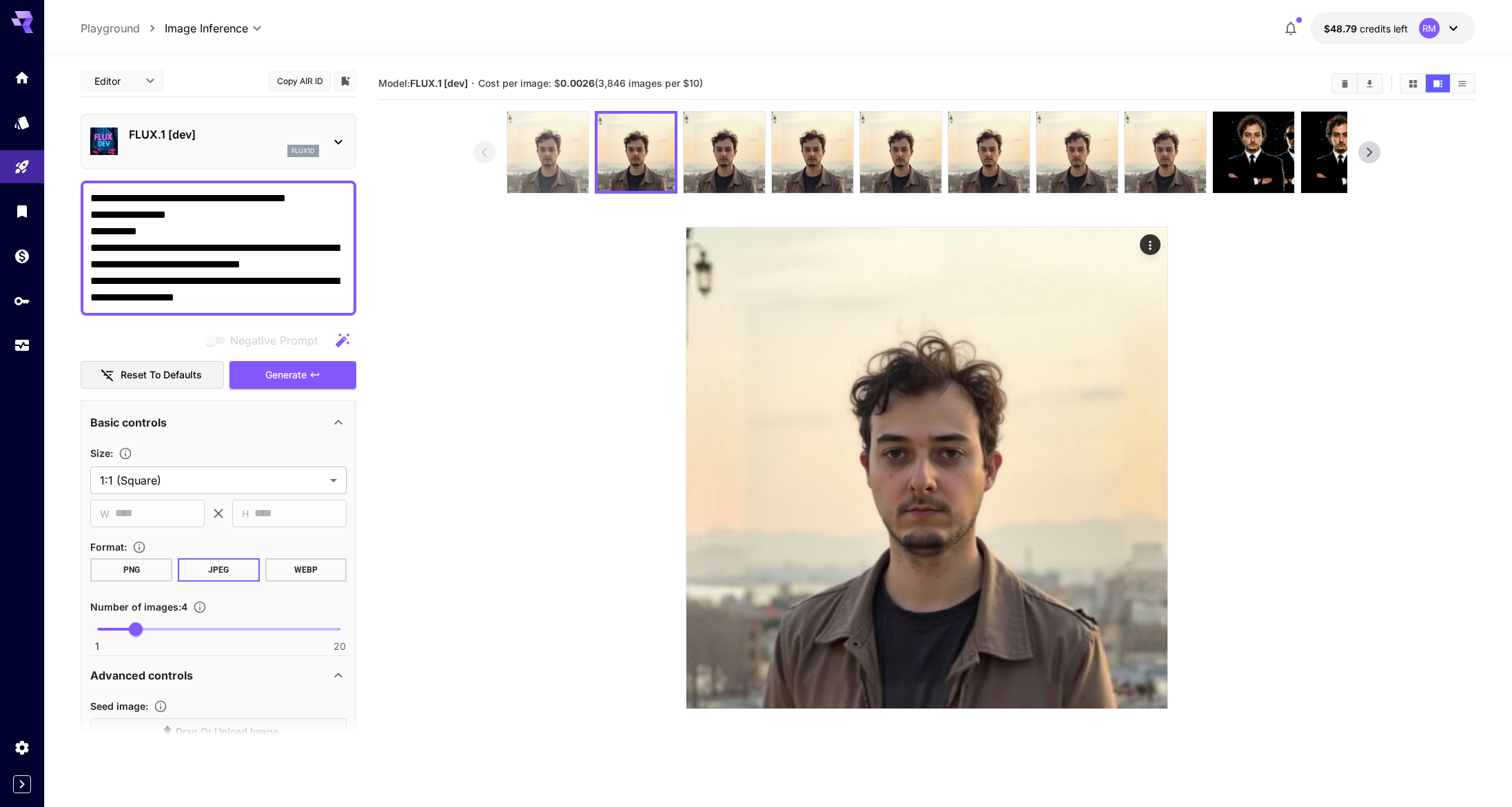
click at [552, 168] on img at bounding box center [548, 152] width 81 height 81
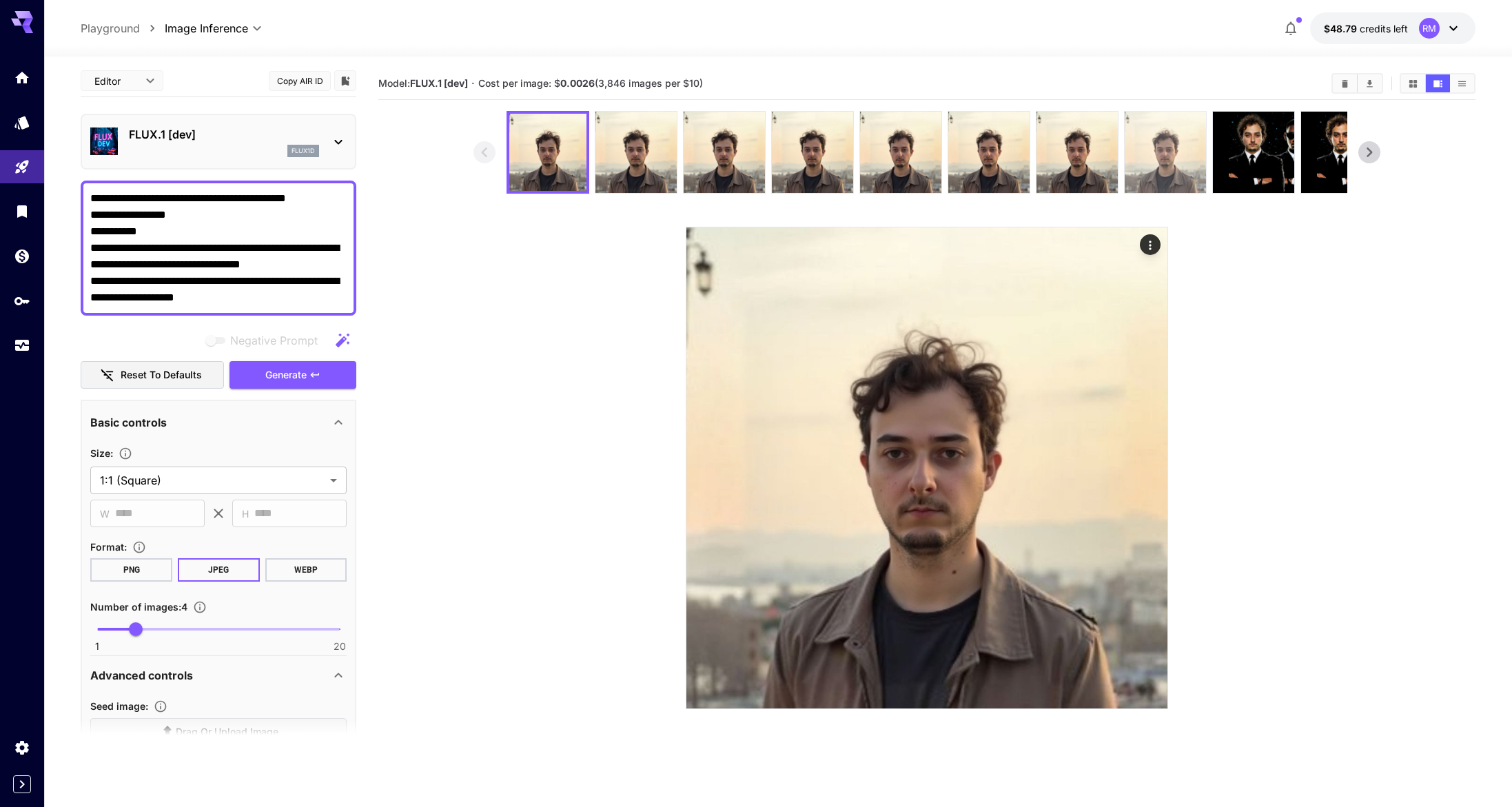
click at [1140, 164] on img at bounding box center [1166, 152] width 81 height 81
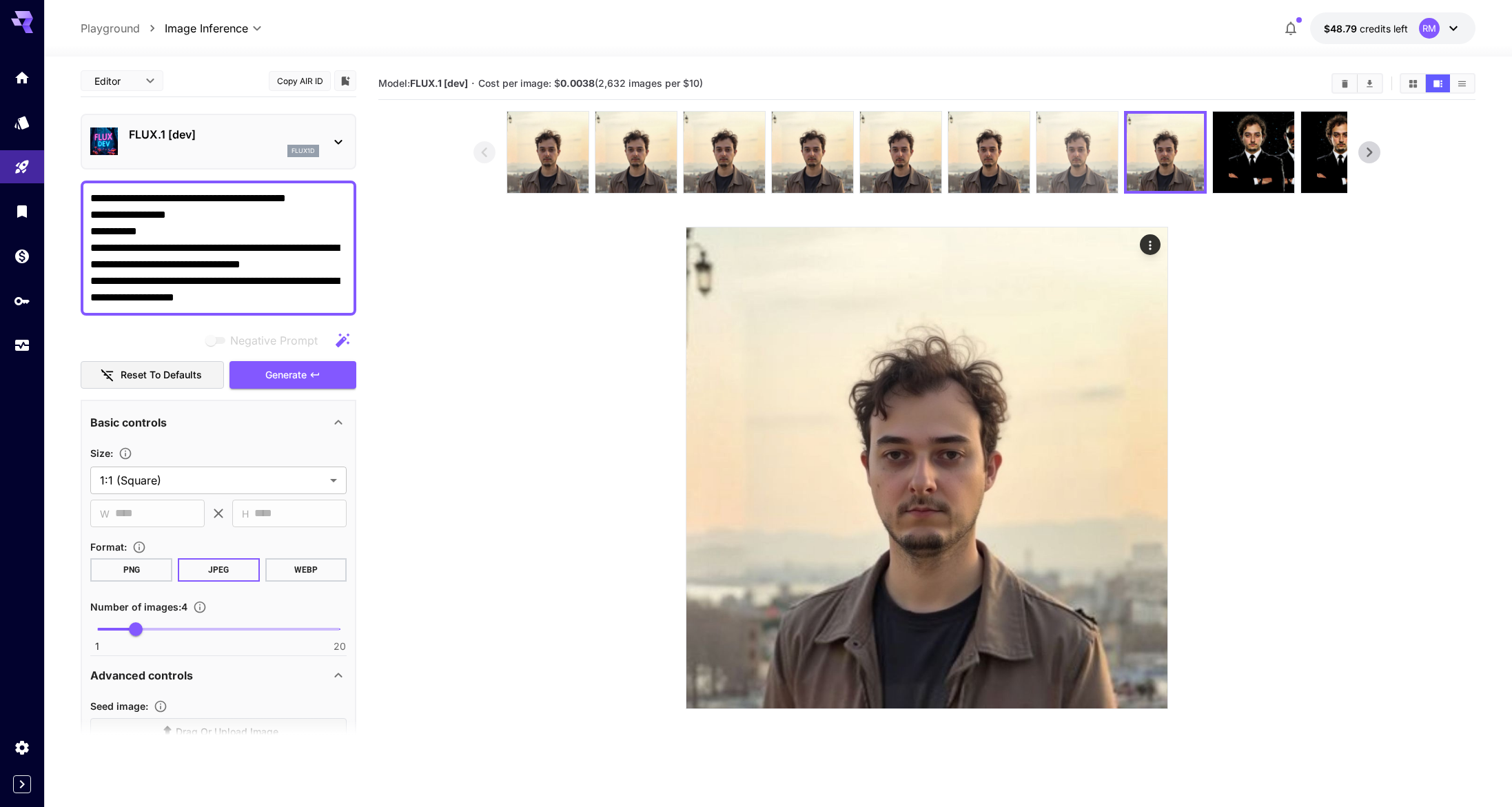
click at [1073, 173] on img at bounding box center [1077, 152] width 81 height 81
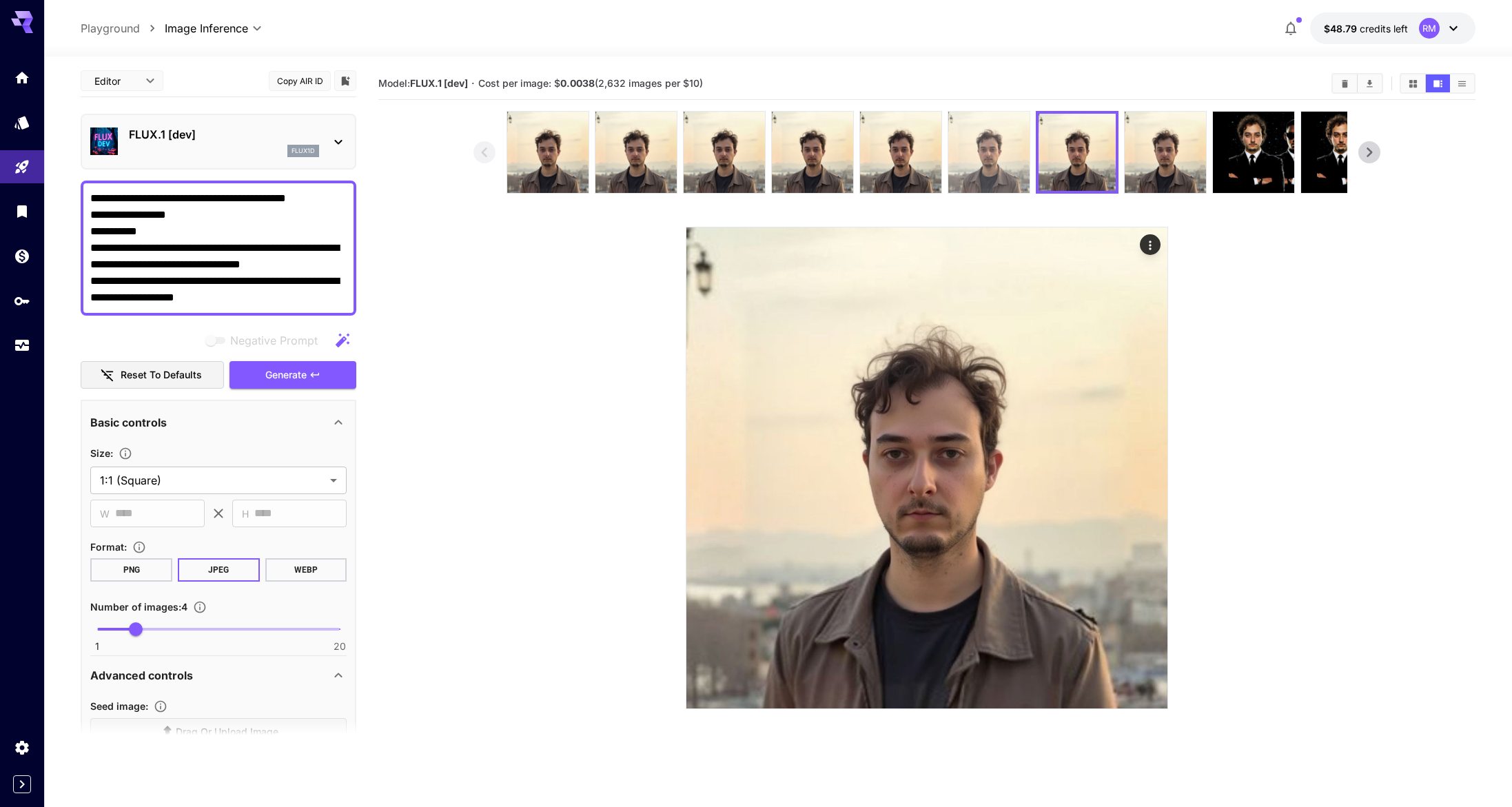
click at [966, 170] on img at bounding box center [989, 152] width 81 height 81
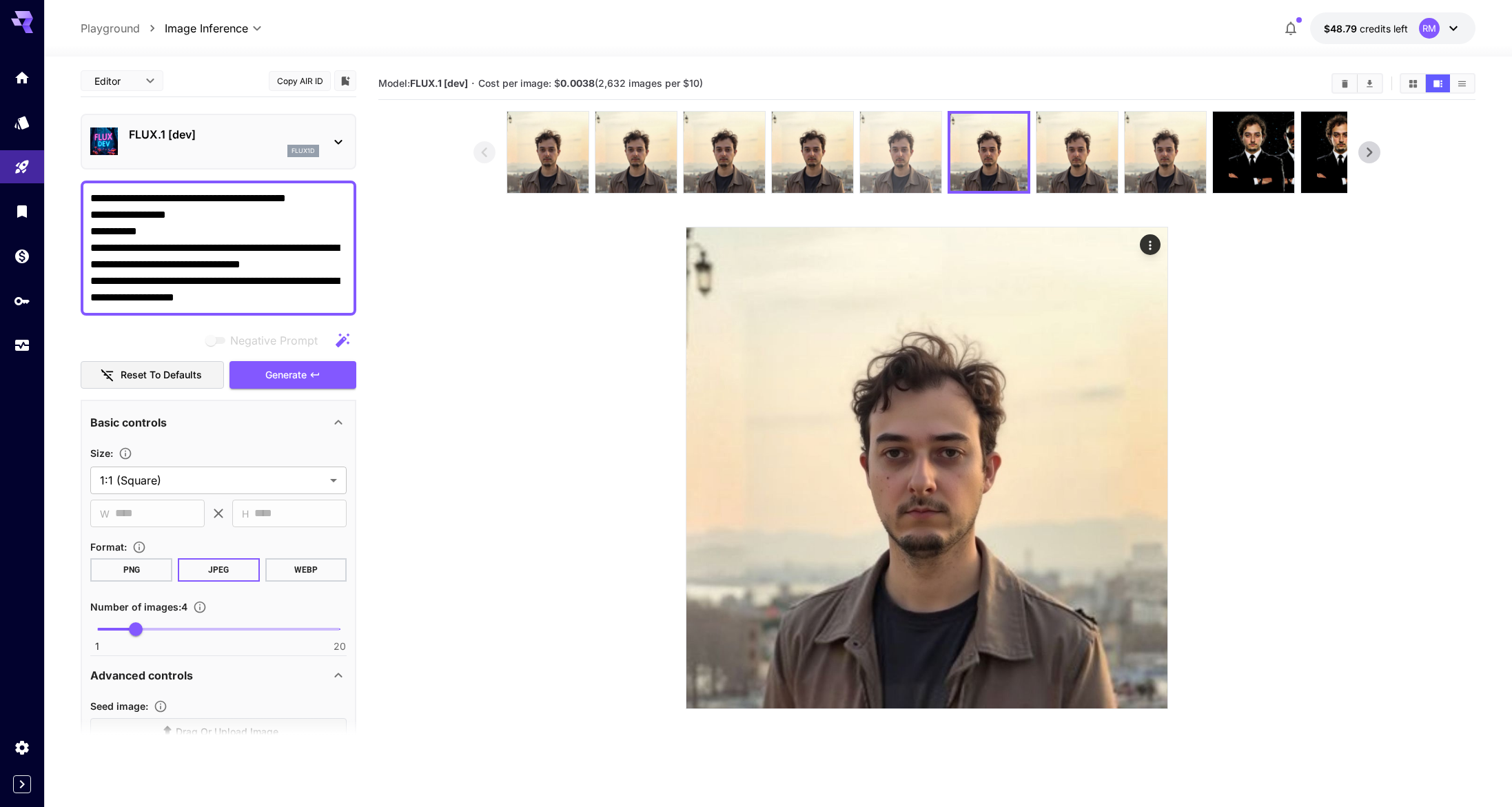
click at [892, 175] on img at bounding box center [901, 152] width 81 height 81
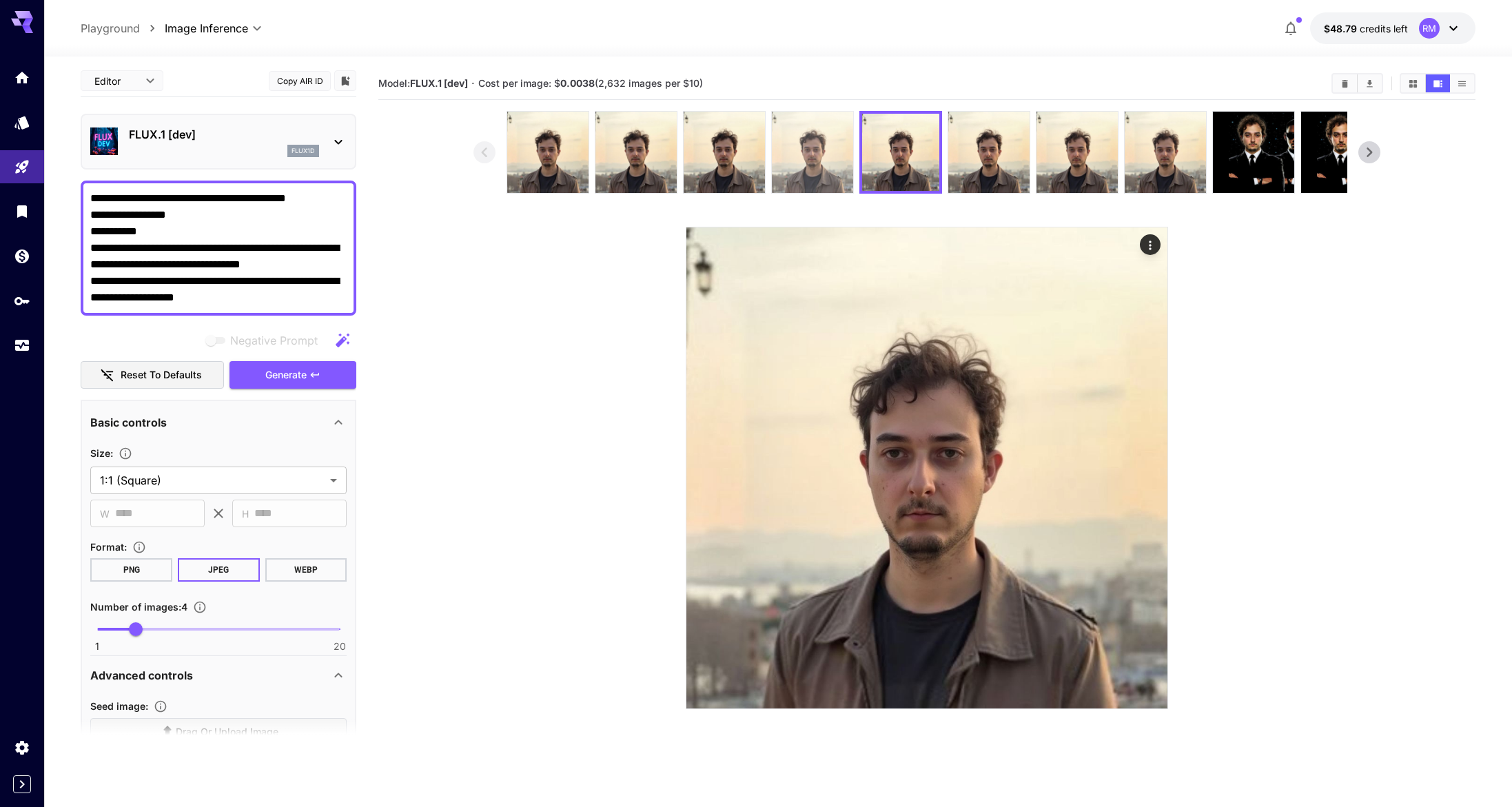
click at [837, 168] on img at bounding box center [812, 152] width 81 height 81
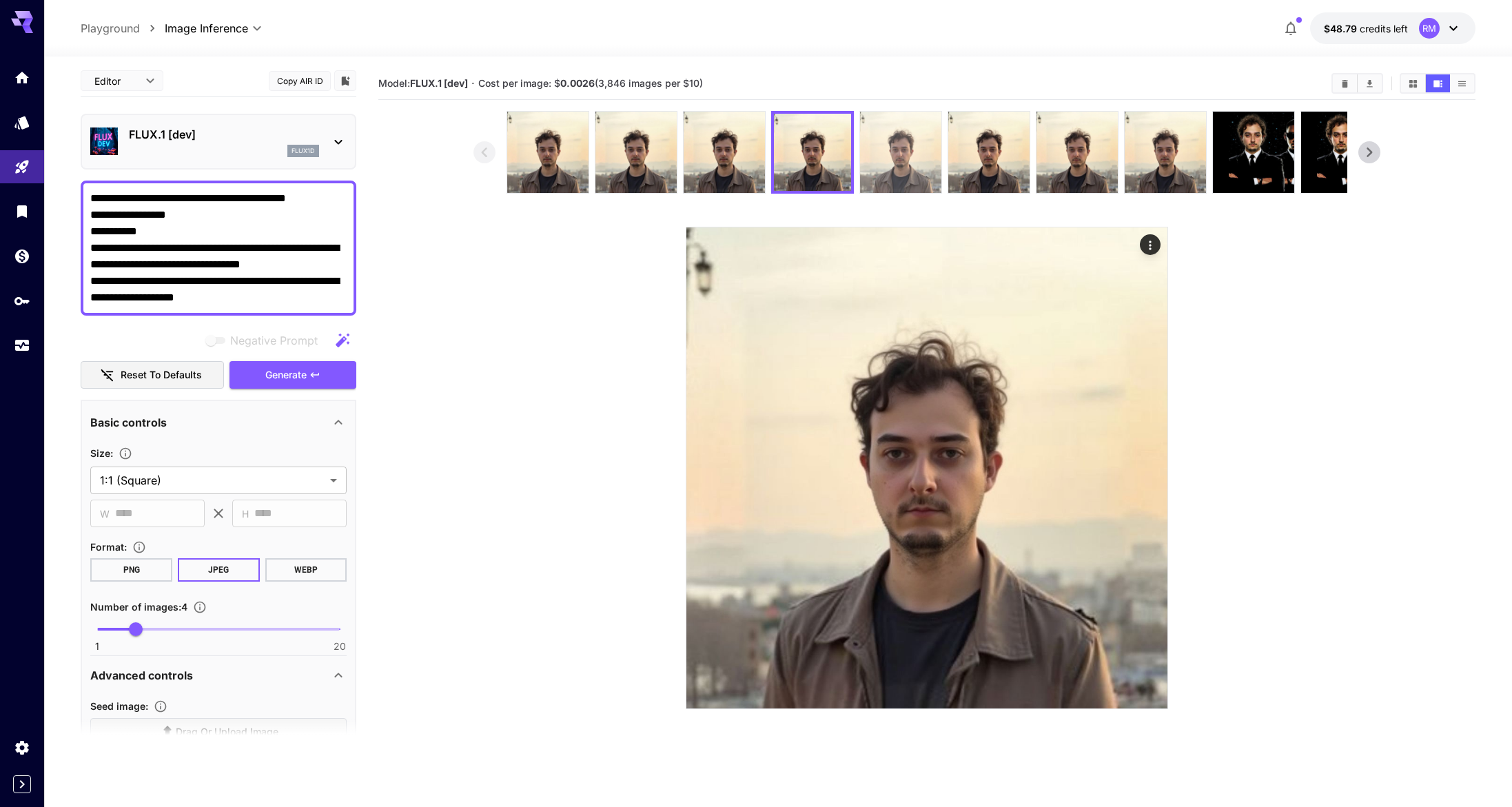
click at [914, 159] on img at bounding box center [901, 152] width 81 height 81
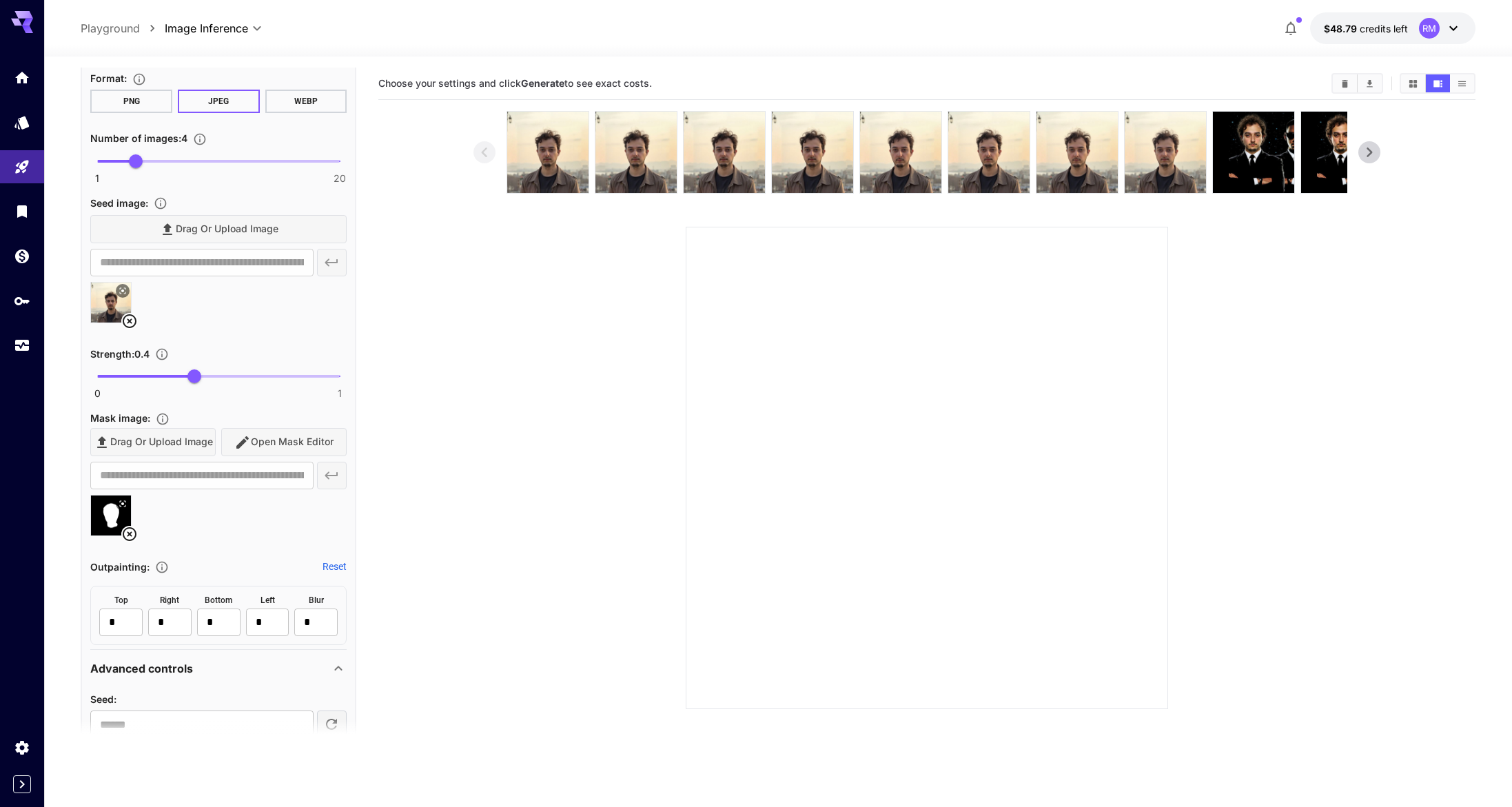
scroll to position [1216, 0]
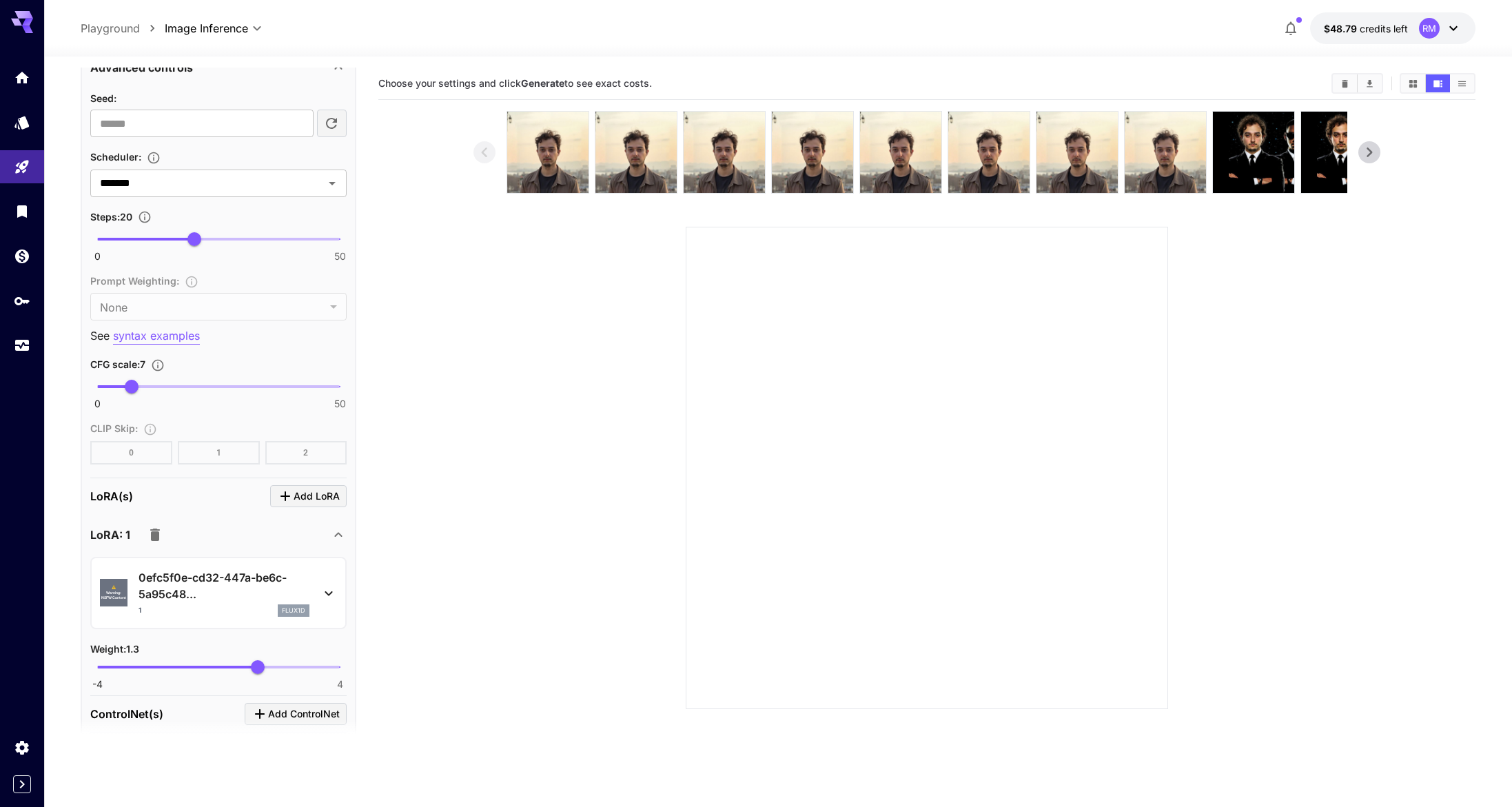
click at [143, 246] on span "0 50 20" at bounding box center [218, 239] width 243 height 21
type input "**"
click at [147, 241] on span "10" at bounding box center [146, 239] width 14 height 14
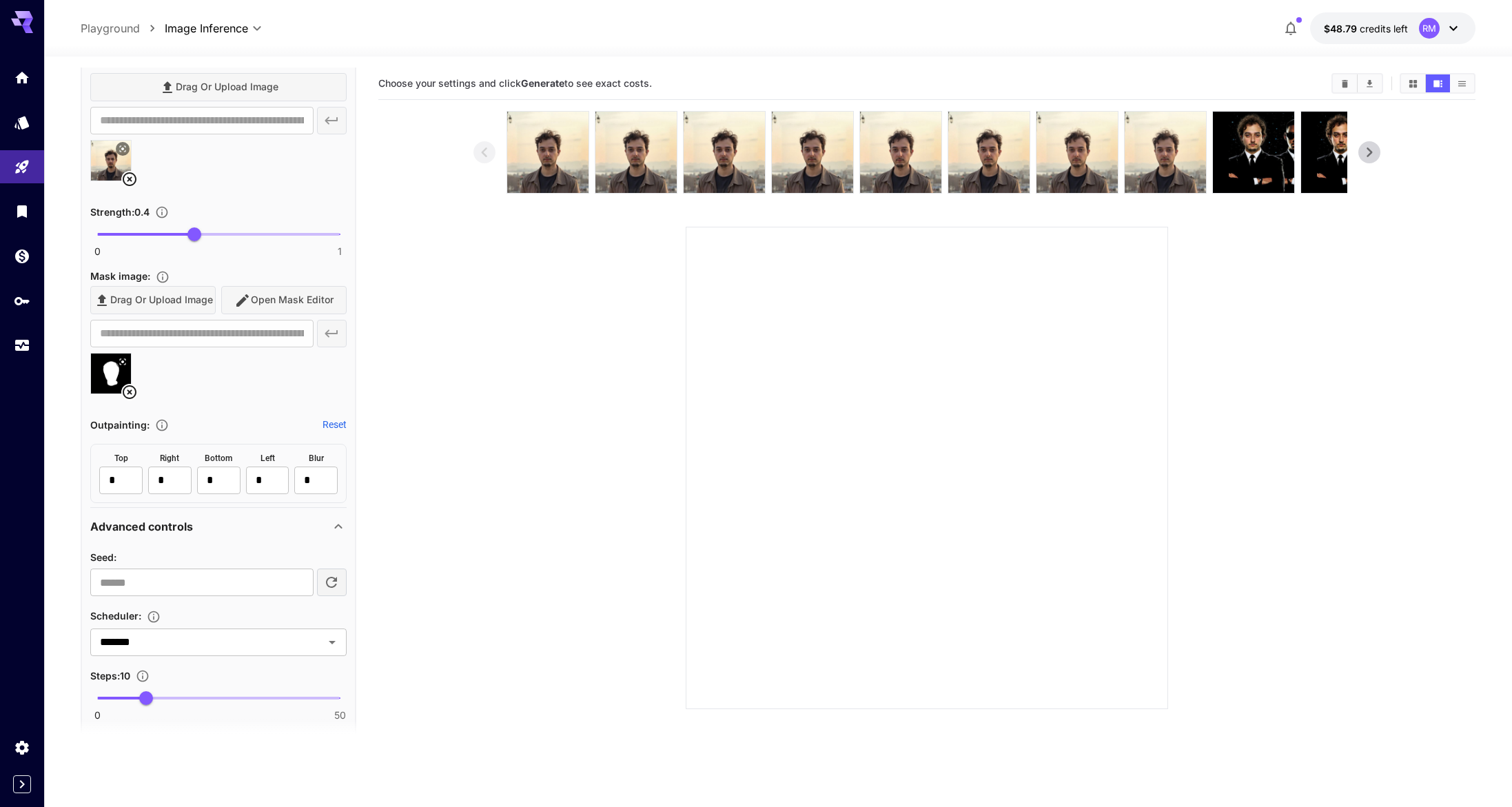
scroll to position [0, 0]
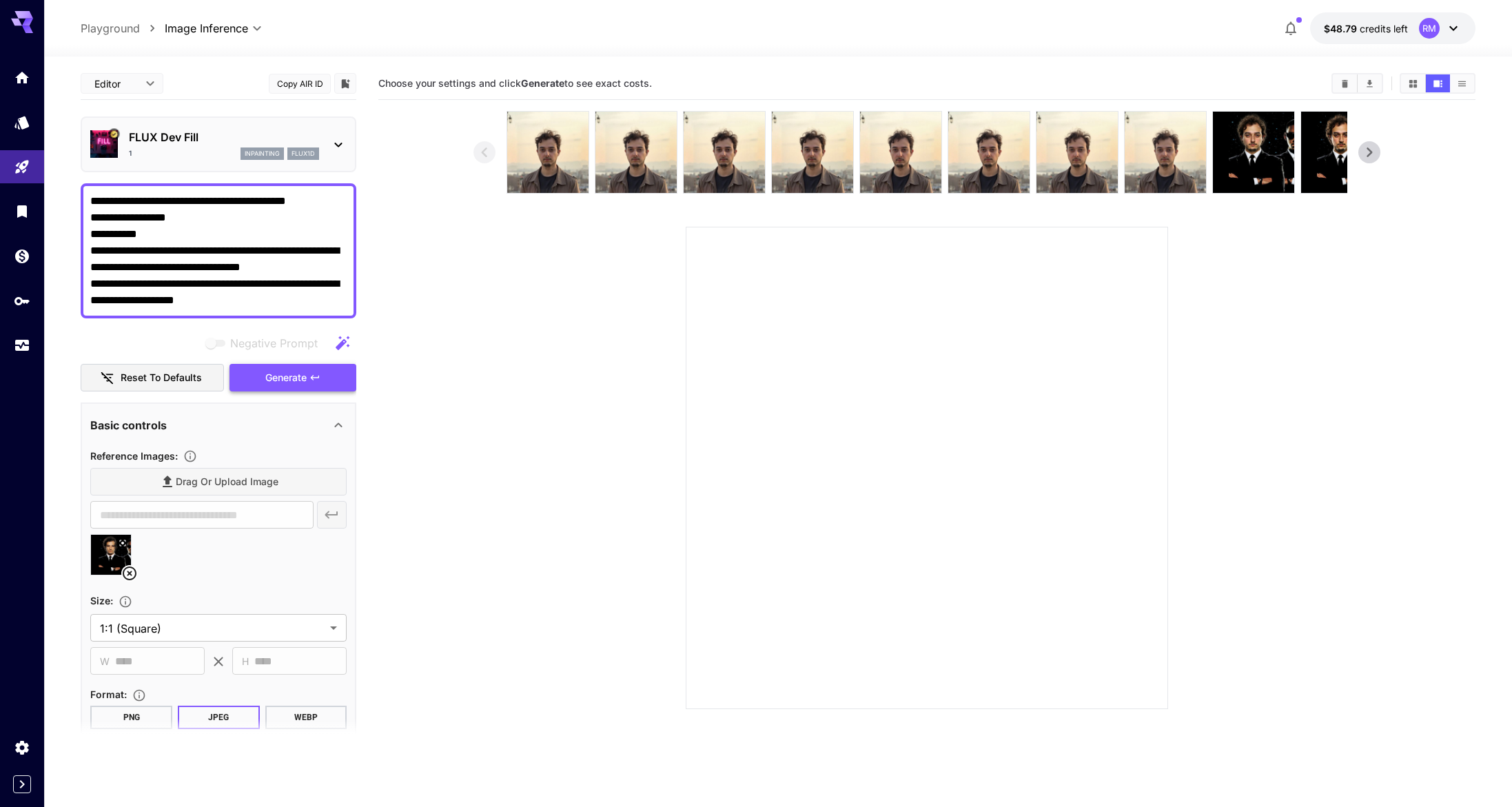
click at [299, 382] on span "Generate" at bounding box center [286, 377] width 41 height 17
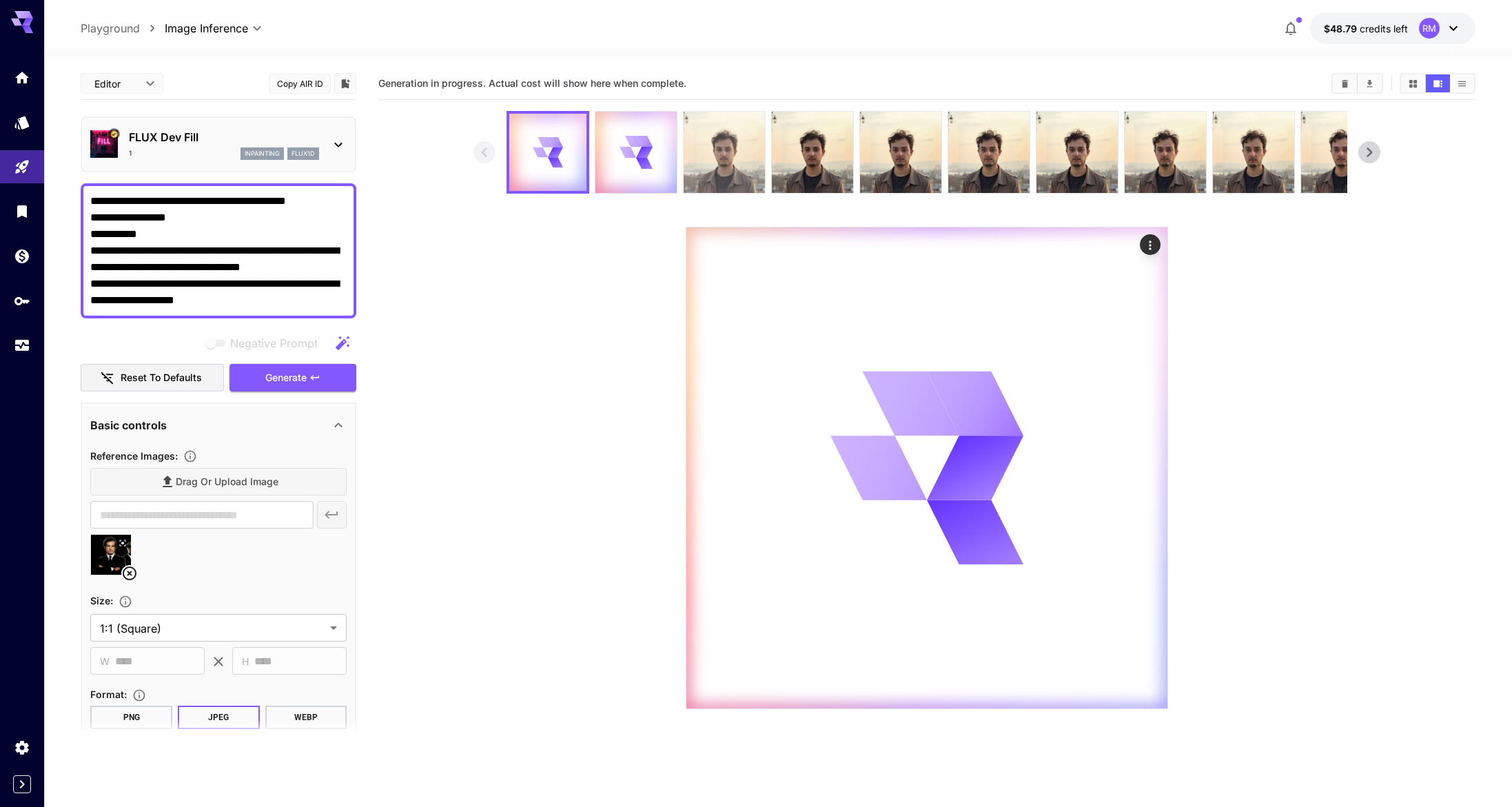
click at [723, 157] on img at bounding box center [724, 152] width 81 height 81
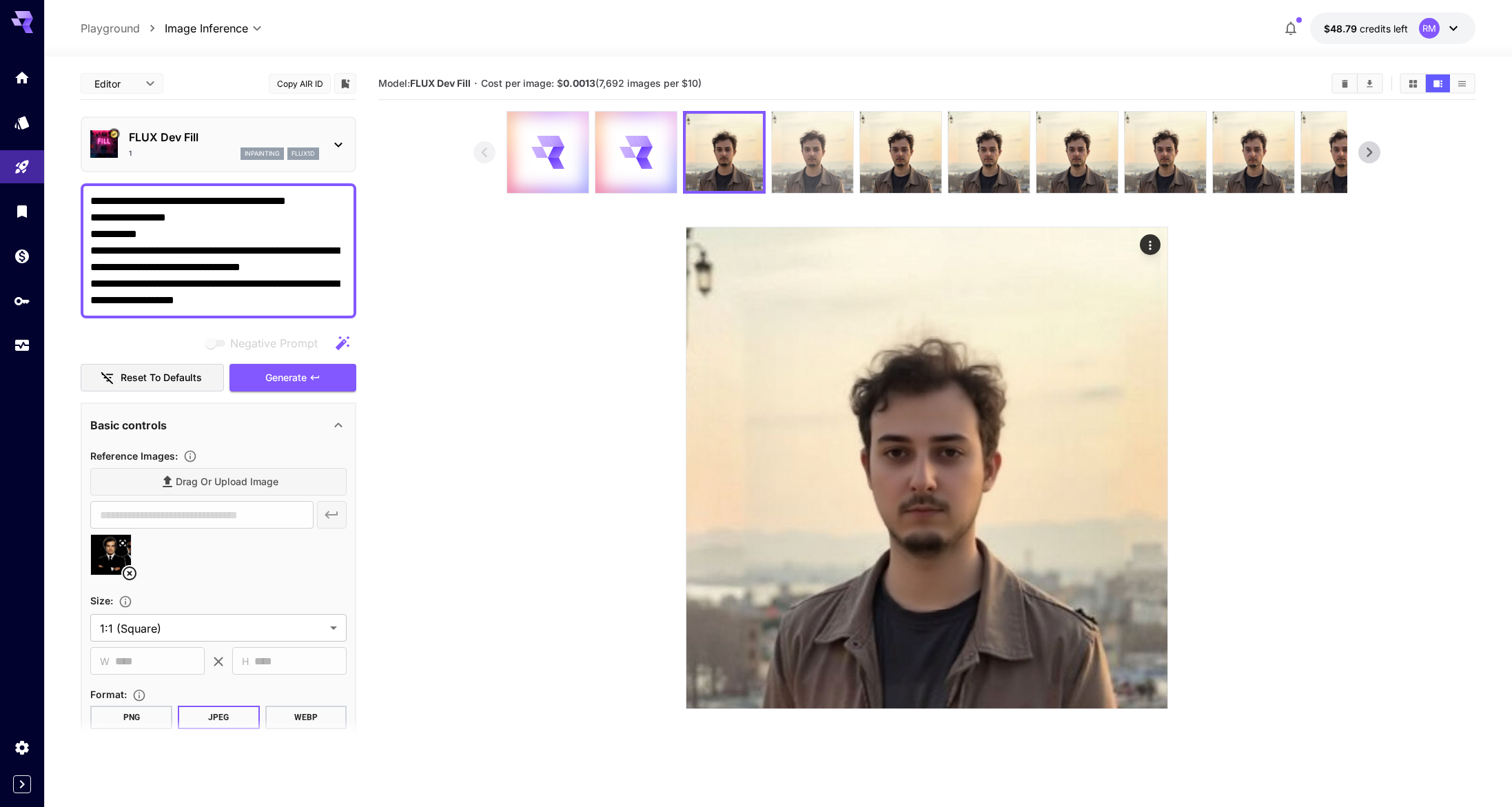
click at [799, 152] on img at bounding box center [812, 152] width 81 height 81
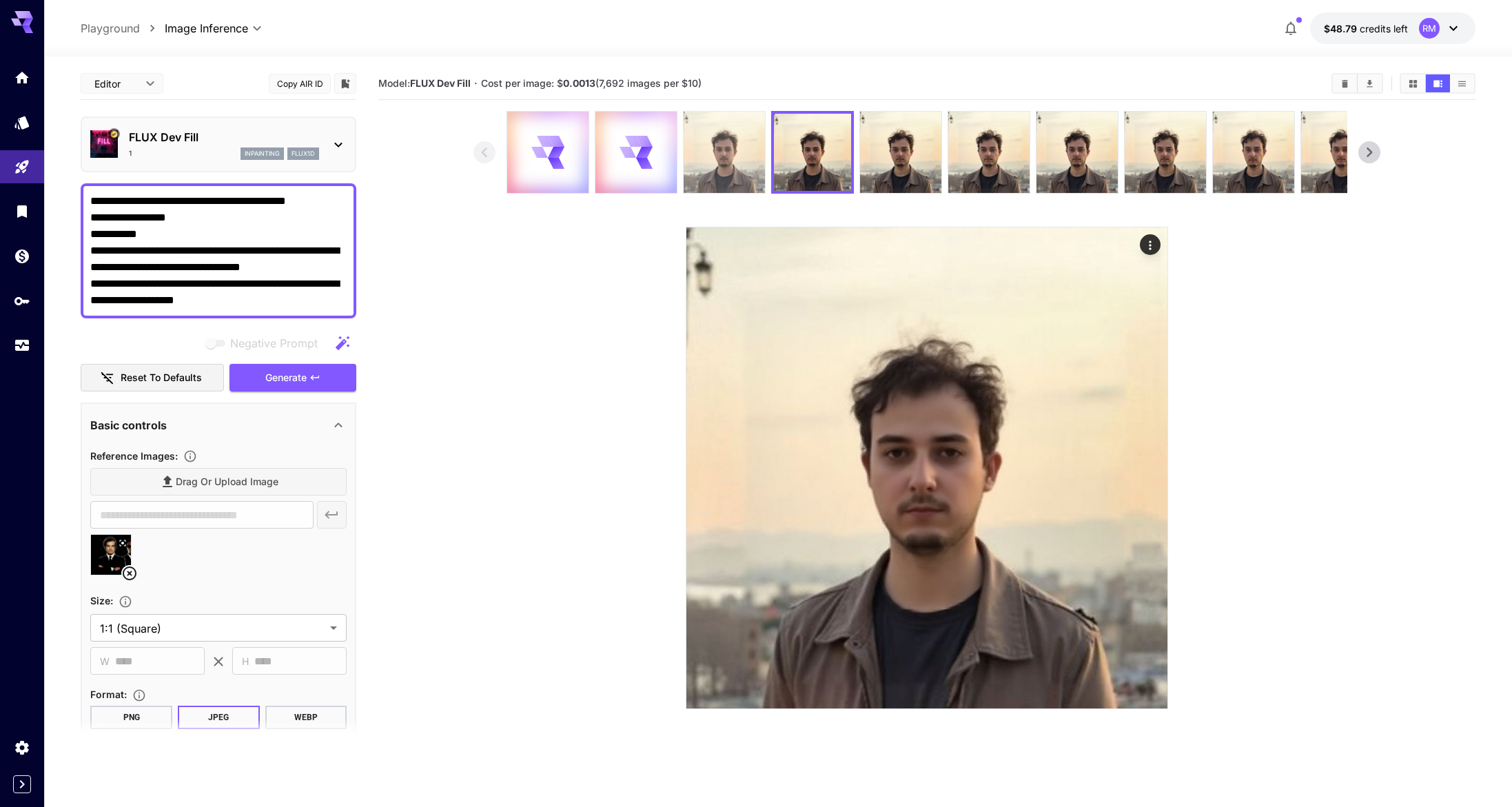
click at [737, 158] on img at bounding box center [724, 152] width 81 height 81
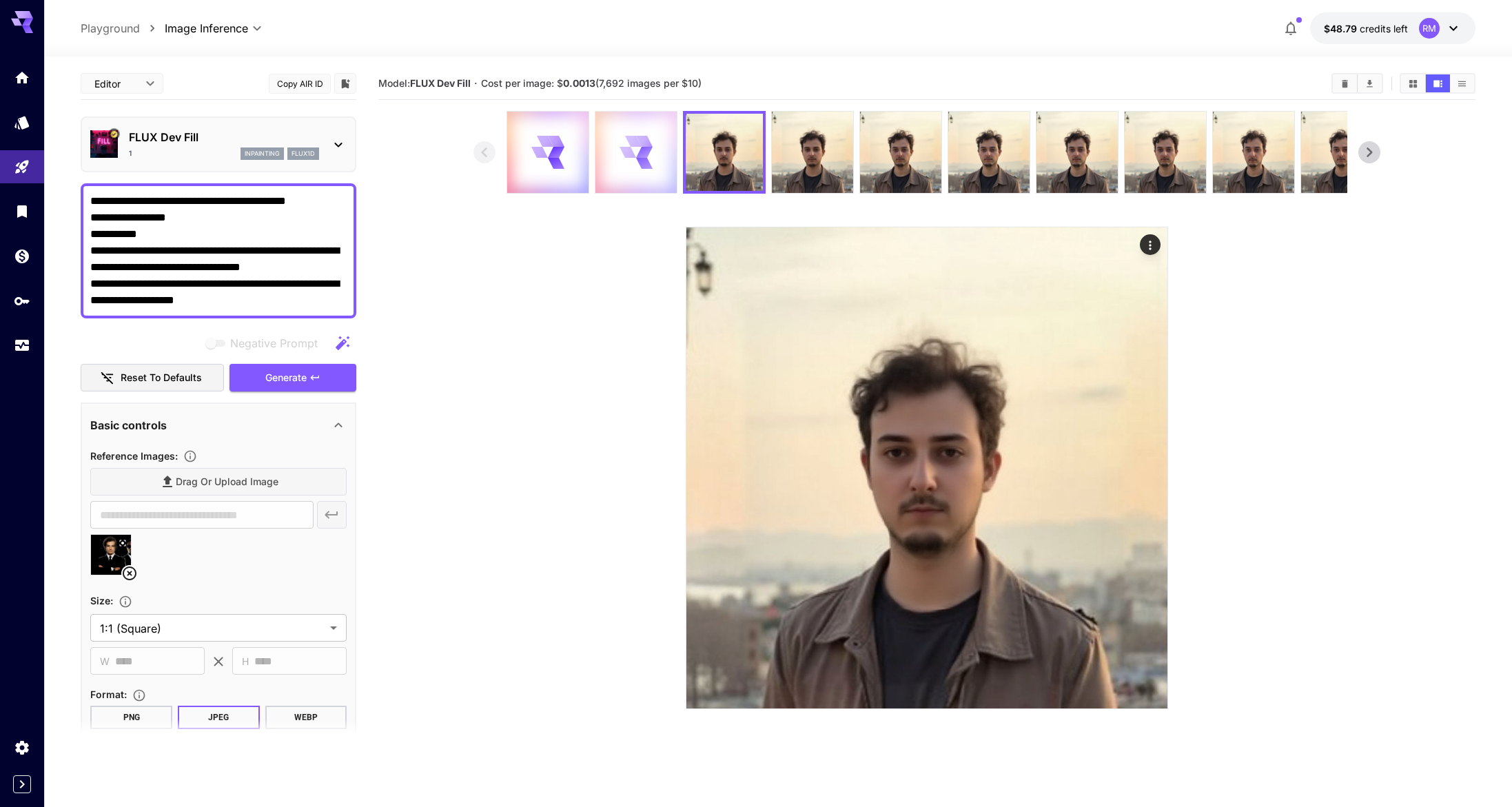
click at [668, 159] on div at bounding box center [636, 152] width 81 height 81
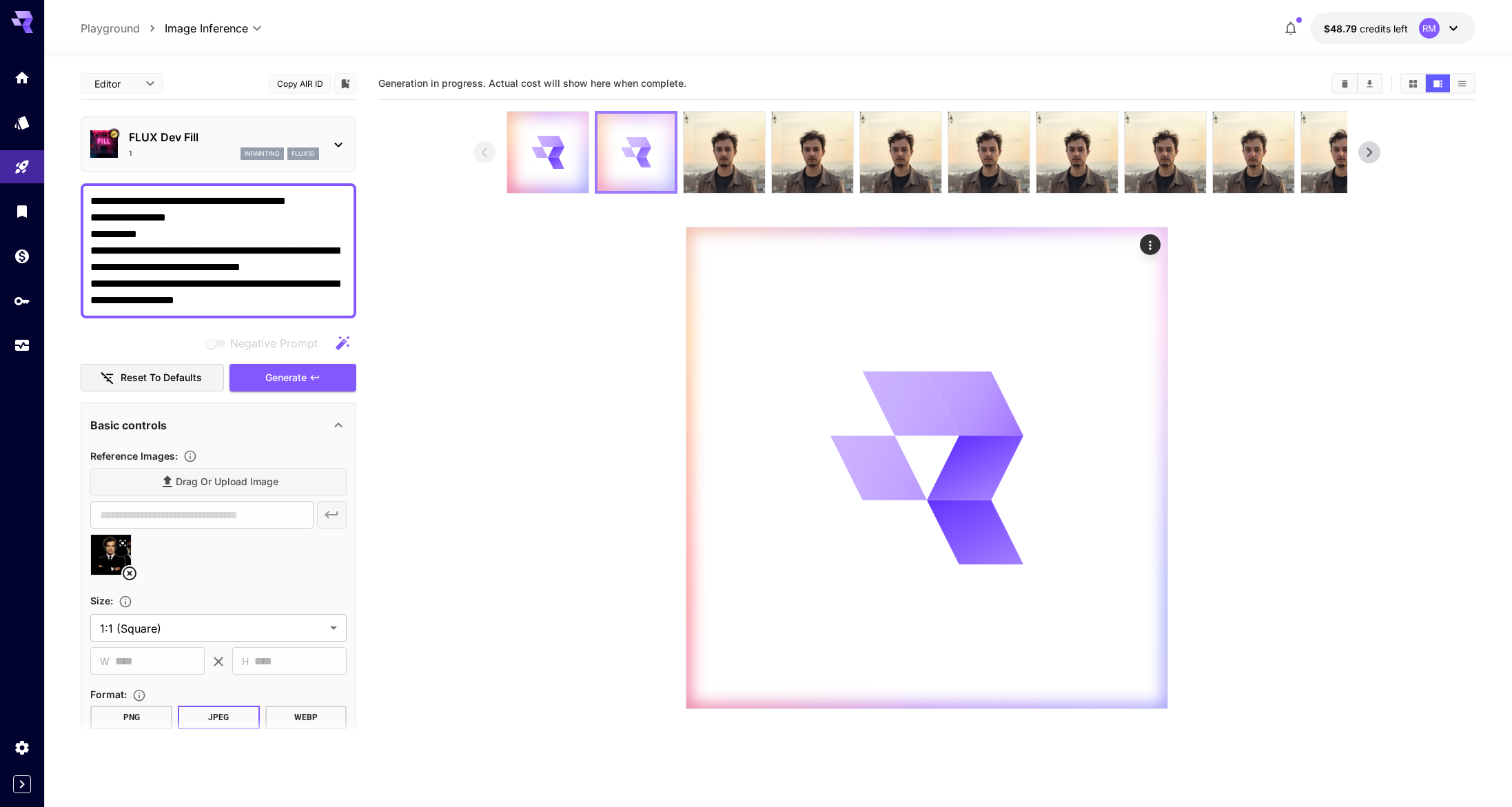
click at [595, 161] on div at bounding box center [637, 152] width 83 height 83
click at [572, 160] on div at bounding box center [548, 152] width 81 height 81
drag, startPoint x: 257, startPoint y: 291, endPoint x: 65, endPoint y: 129, distance: 251.2
click at [65, 129] on section "**********" at bounding box center [778, 485] width 1468 height 859
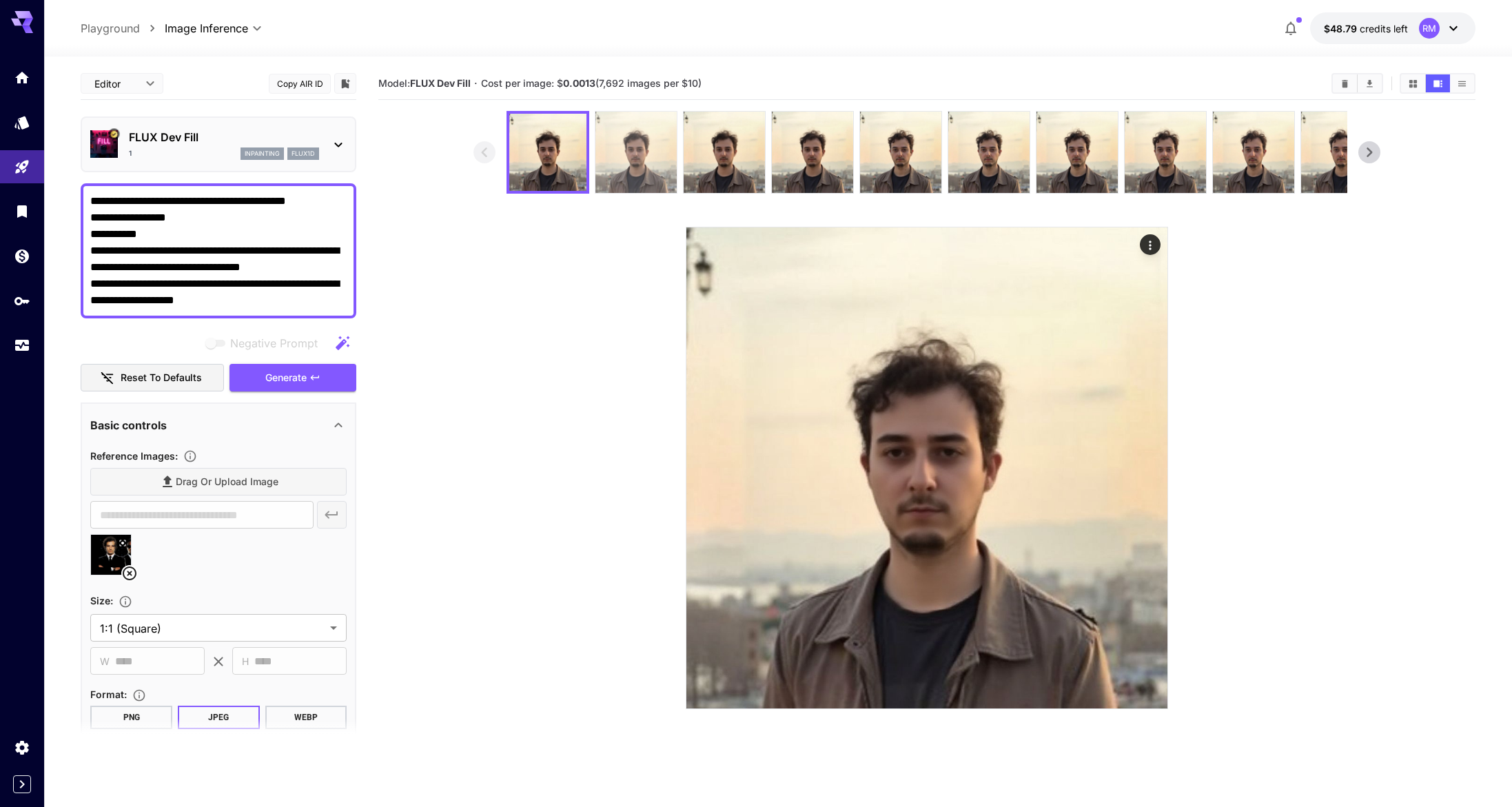
click at [638, 169] on img at bounding box center [636, 152] width 81 height 81
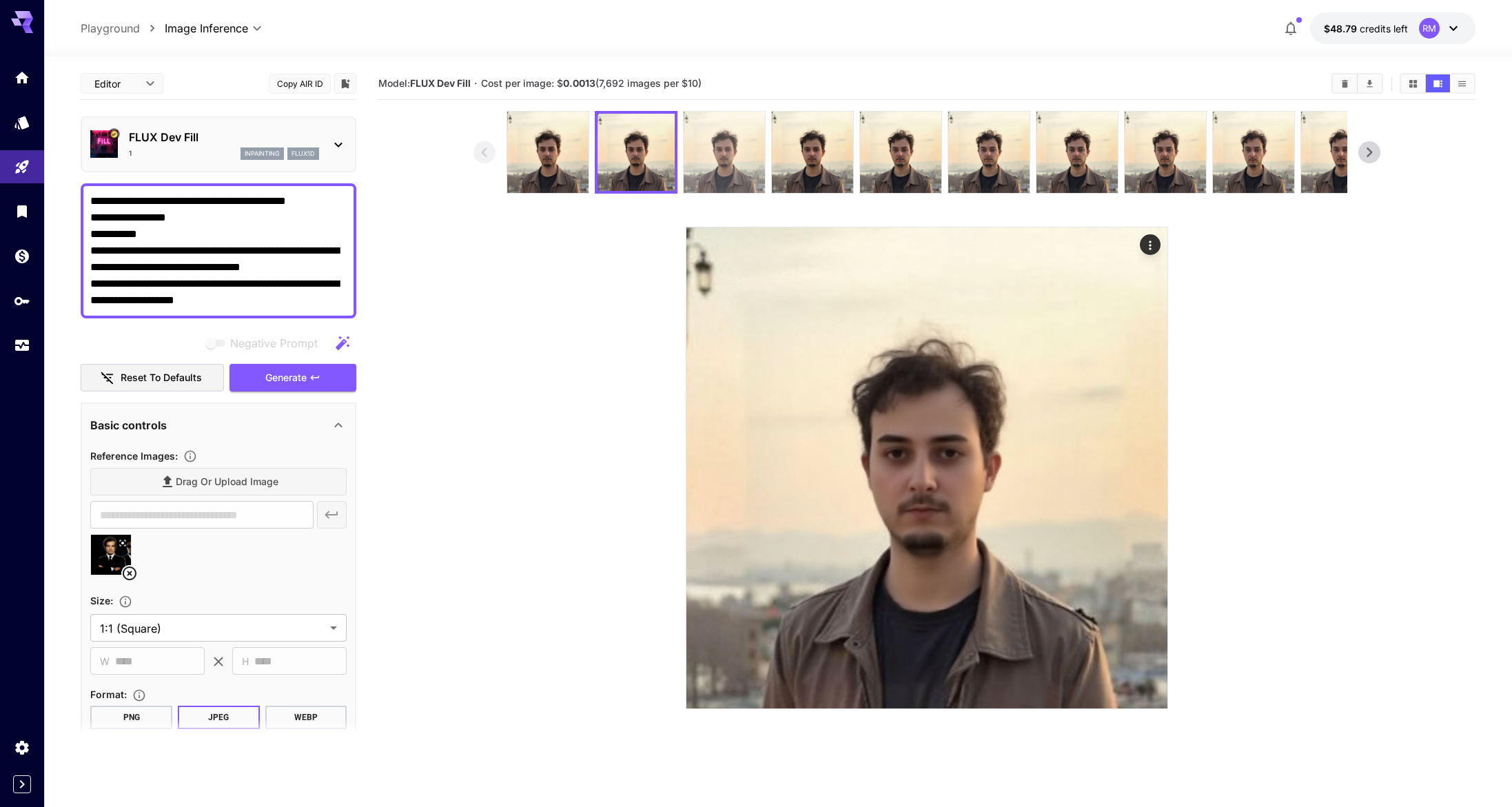
click at [684, 154] on img at bounding box center [724, 152] width 81 height 81
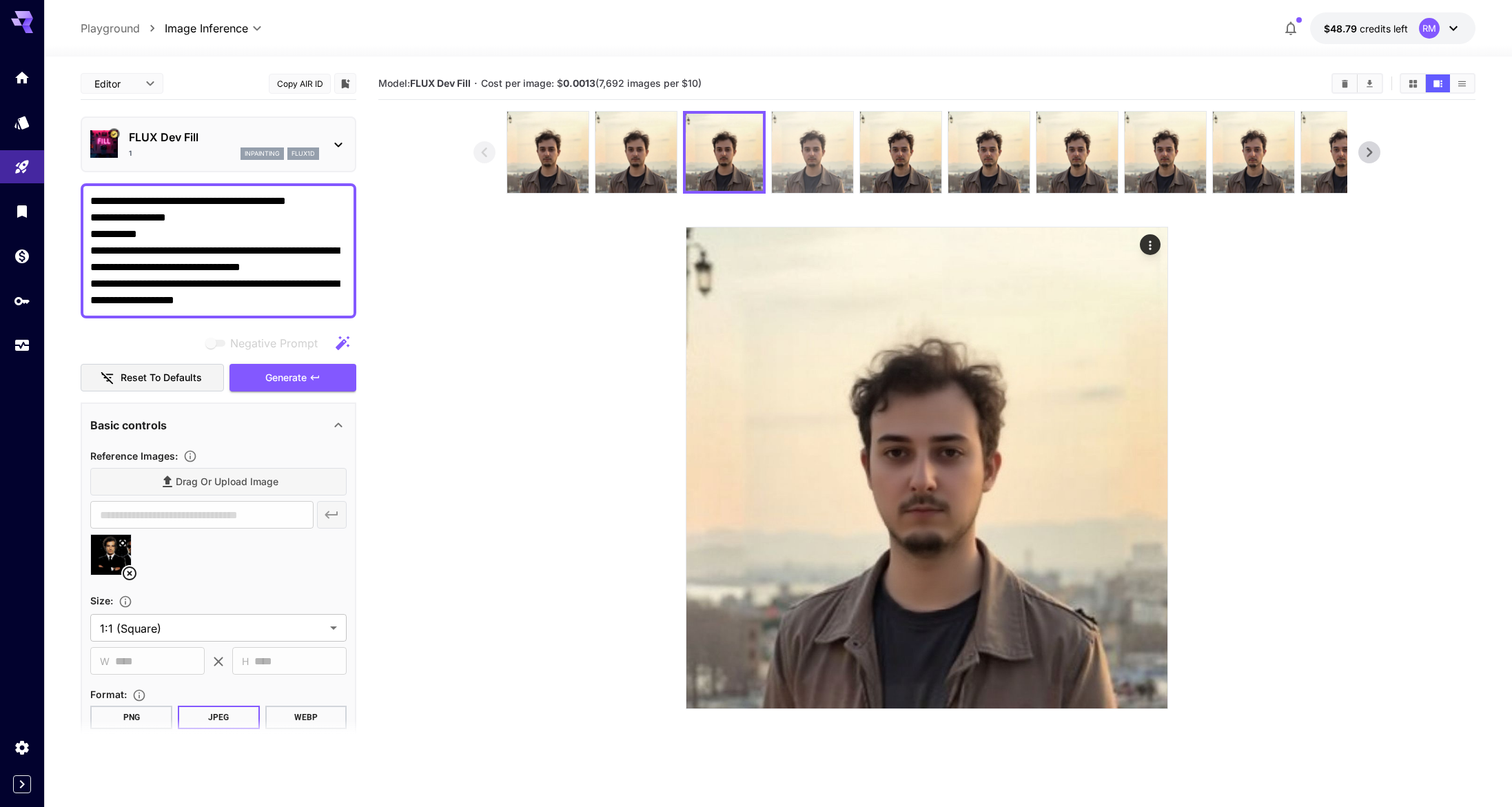
click at [790, 156] on img at bounding box center [812, 152] width 81 height 81
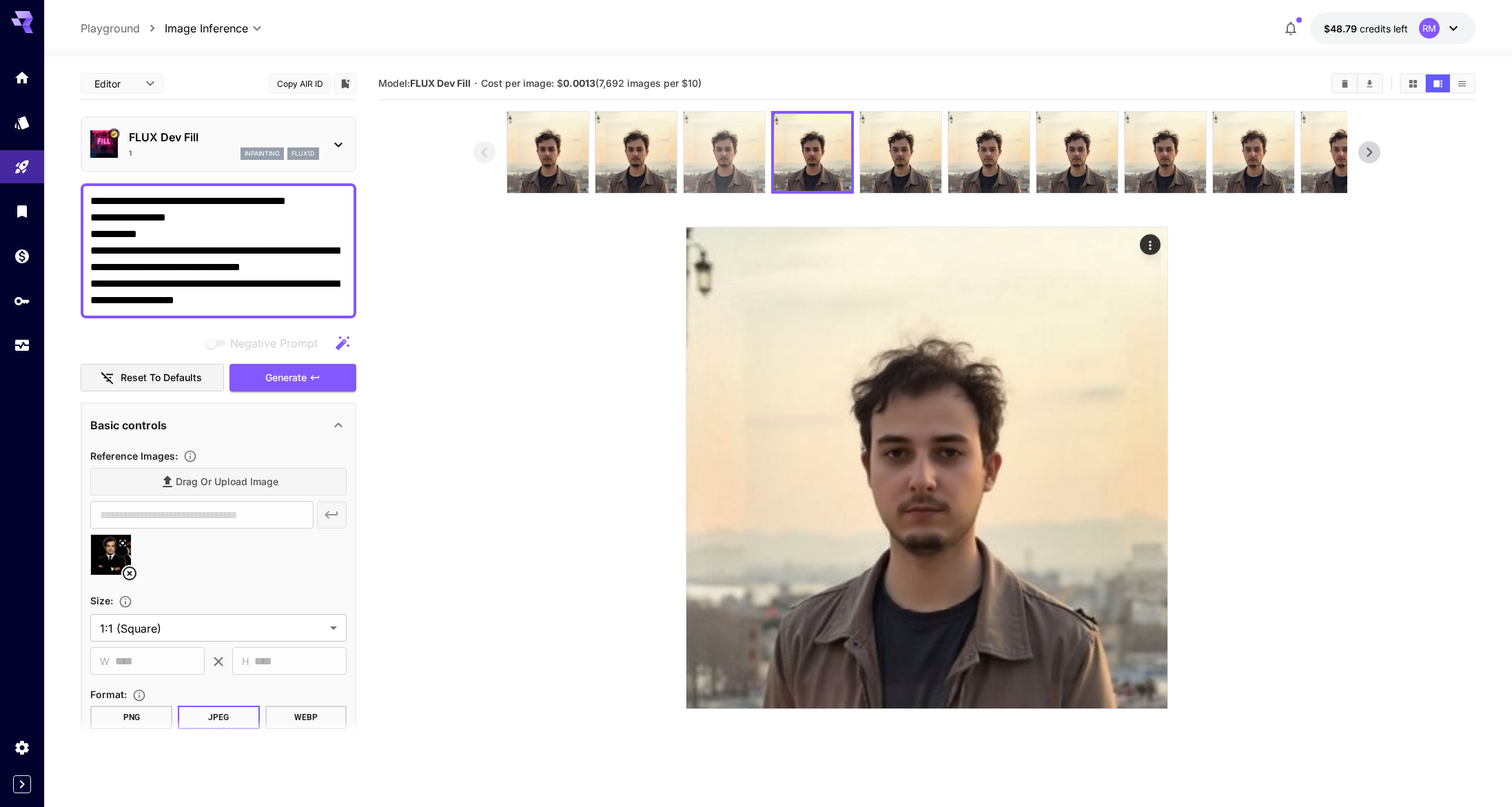
click at [732, 166] on img at bounding box center [724, 152] width 81 height 81
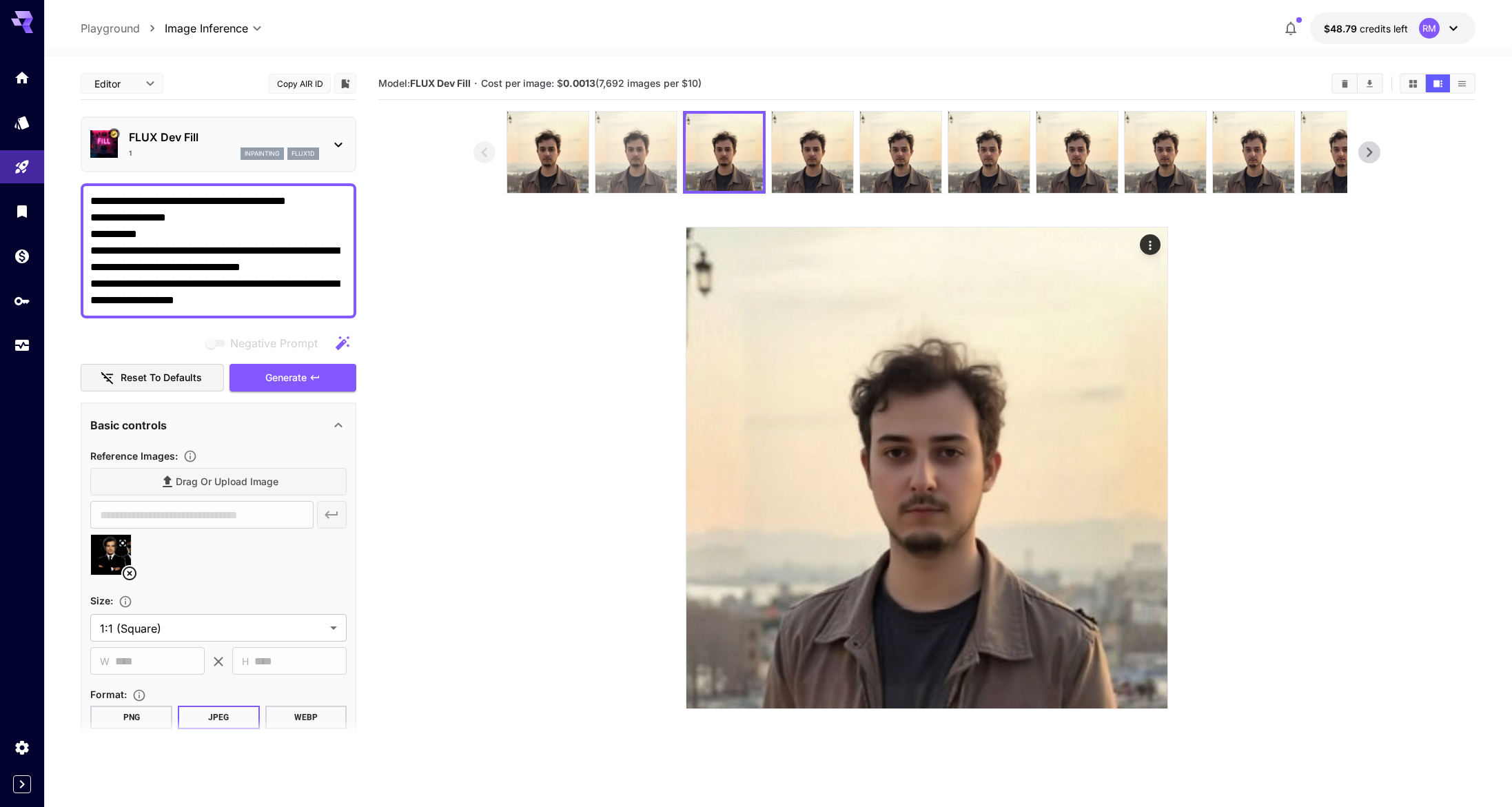
click at [642, 178] on img at bounding box center [636, 152] width 81 height 81
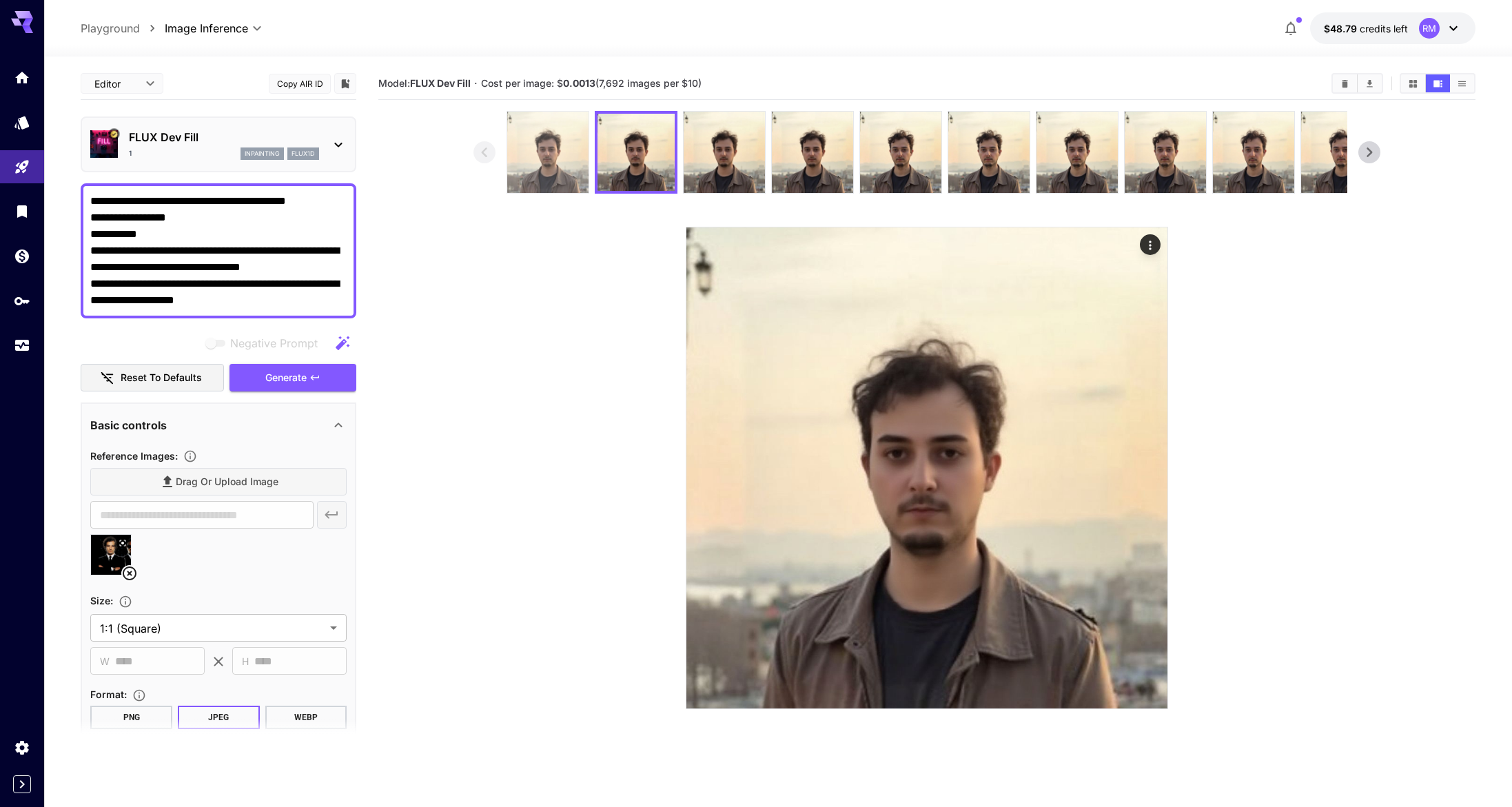
click at [531, 185] on img at bounding box center [548, 152] width 81 height 81
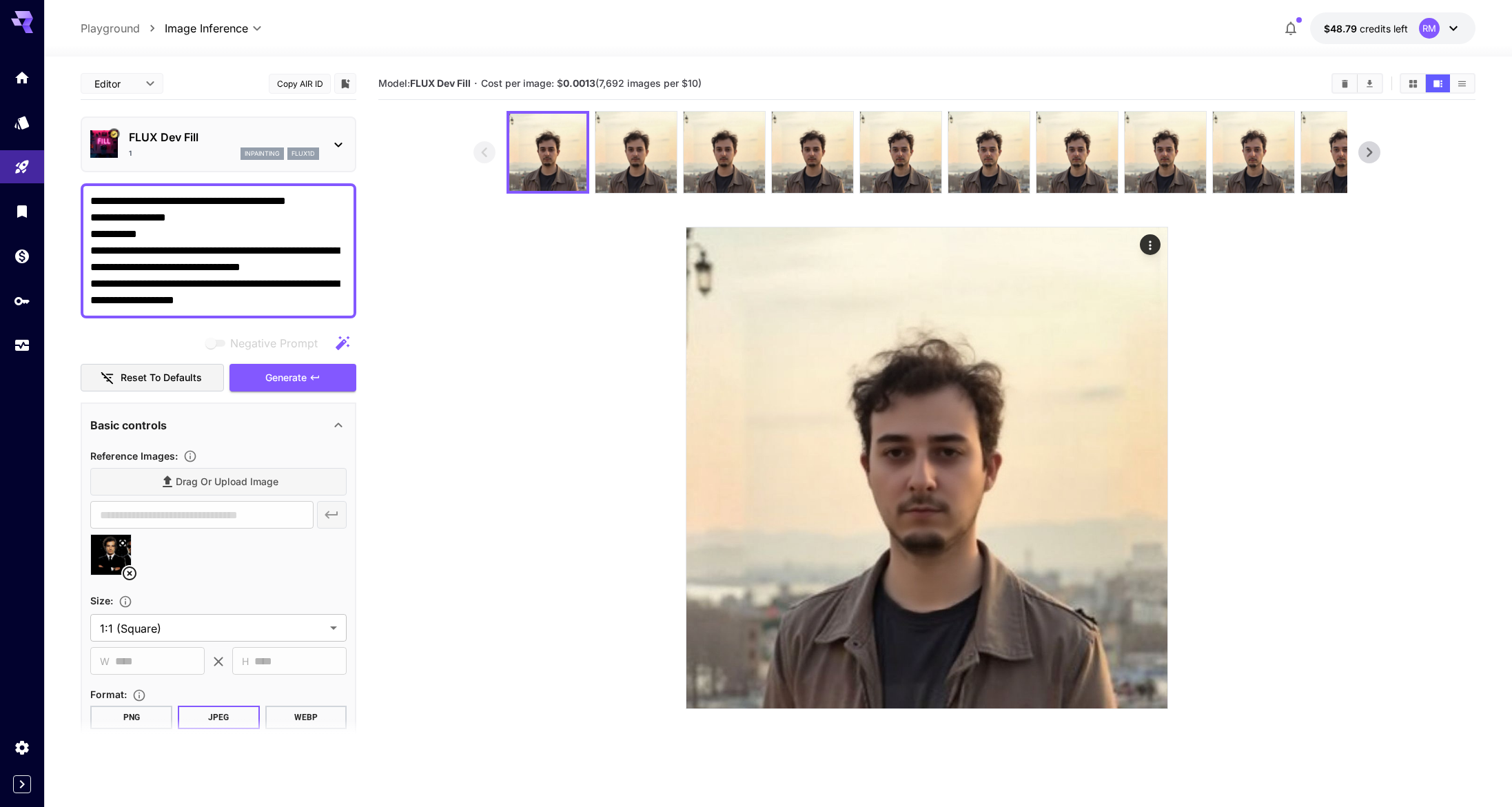
drag, startPoint x: 138, startPoint y: 575, endPoint x: 131, endPoint y: 571, distance: 8.1
click at [138, 575] on div at bounding box center [218, 559] width 257 height 52
click at [131, 570] on icon at bounding box center [129, 573] width 17 height 17
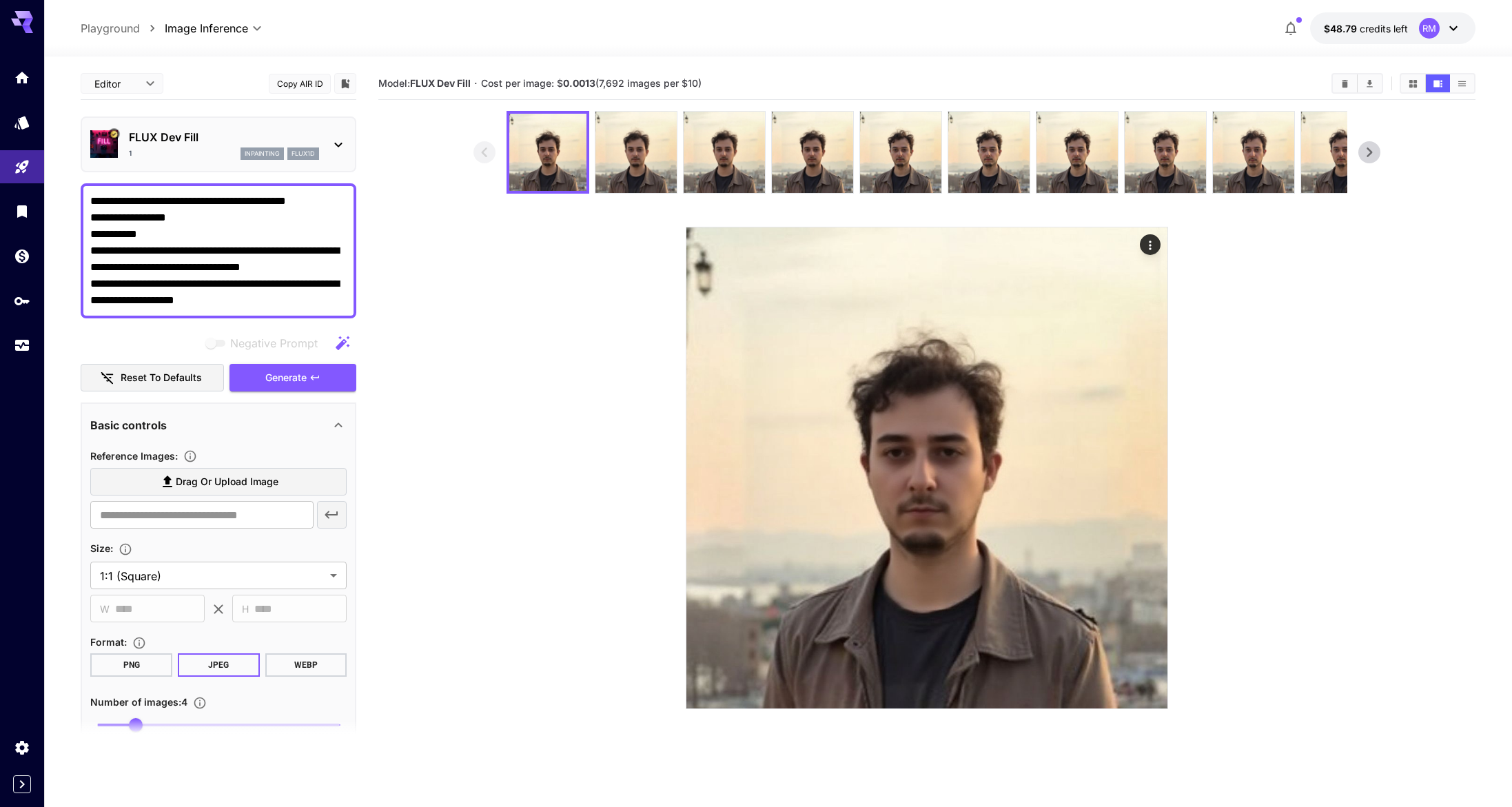
click at [208, 480] on span "Drag or upload image" at bounding box center [227, 481] width 103 height 17
click at [0, 0] on input "Drag or upload image" at bounding box center [0, 0] width 0 height 0
type input "**********"
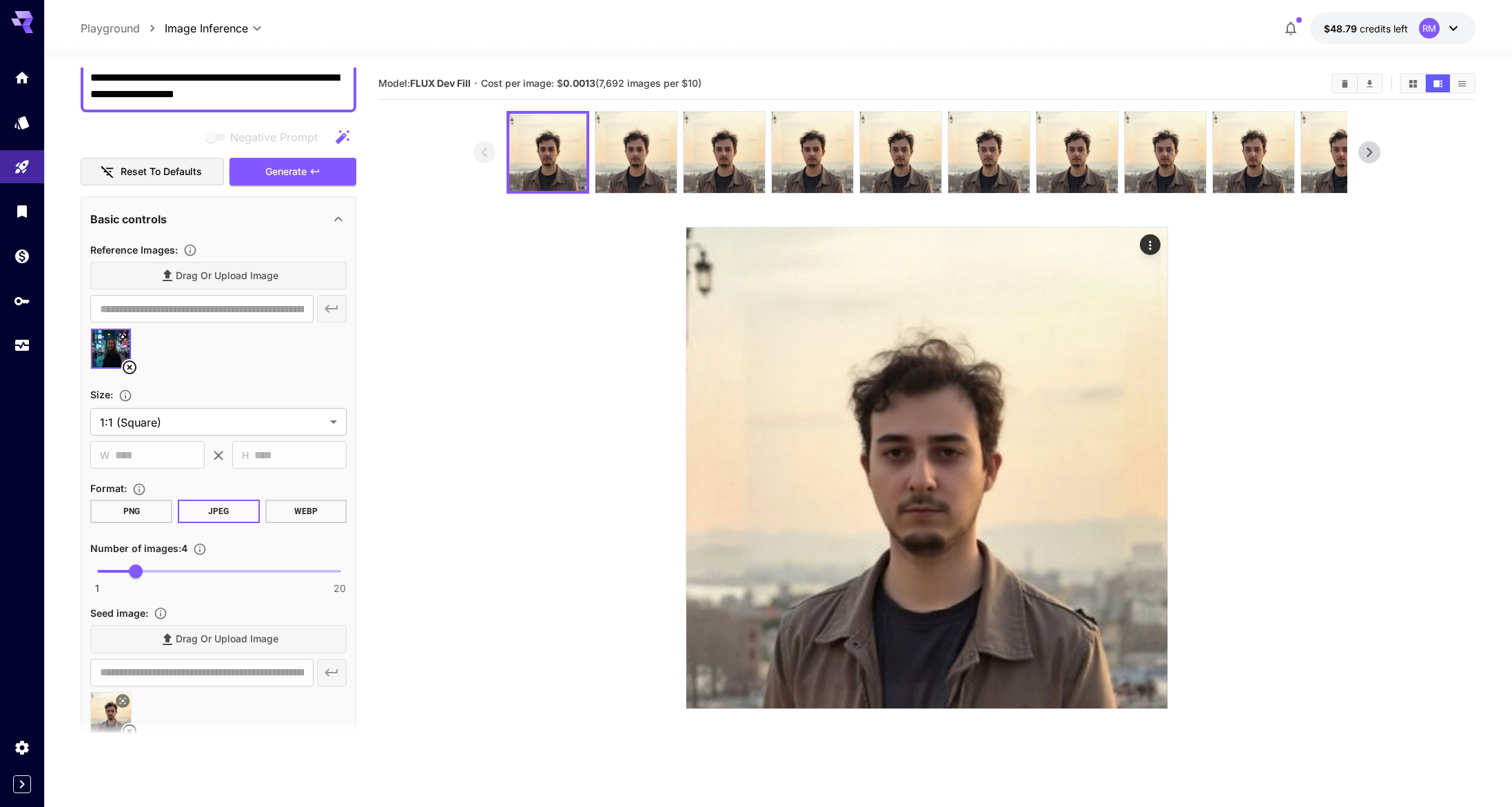
scroll to position [211, 0]
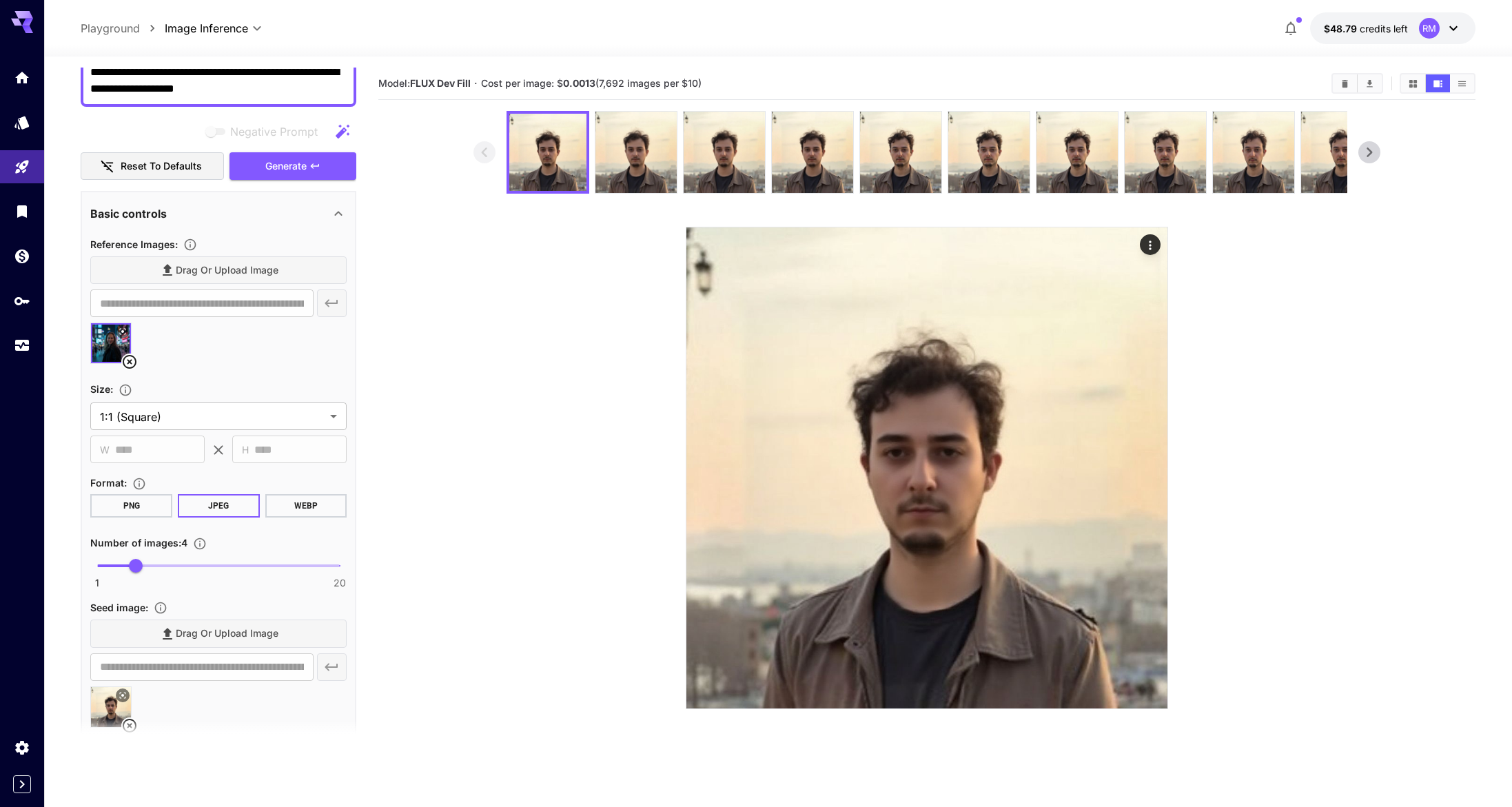
click at [129, 719] on section at bounding box center [218, 735] width 275 height 35
drag, startPoint x: 126, startPoint y: 719, endPoint x: 138, endPoint y: 709, distance: 15.6
click at [127, 719] on section at bounding box center [218, 735] width 275 height 35
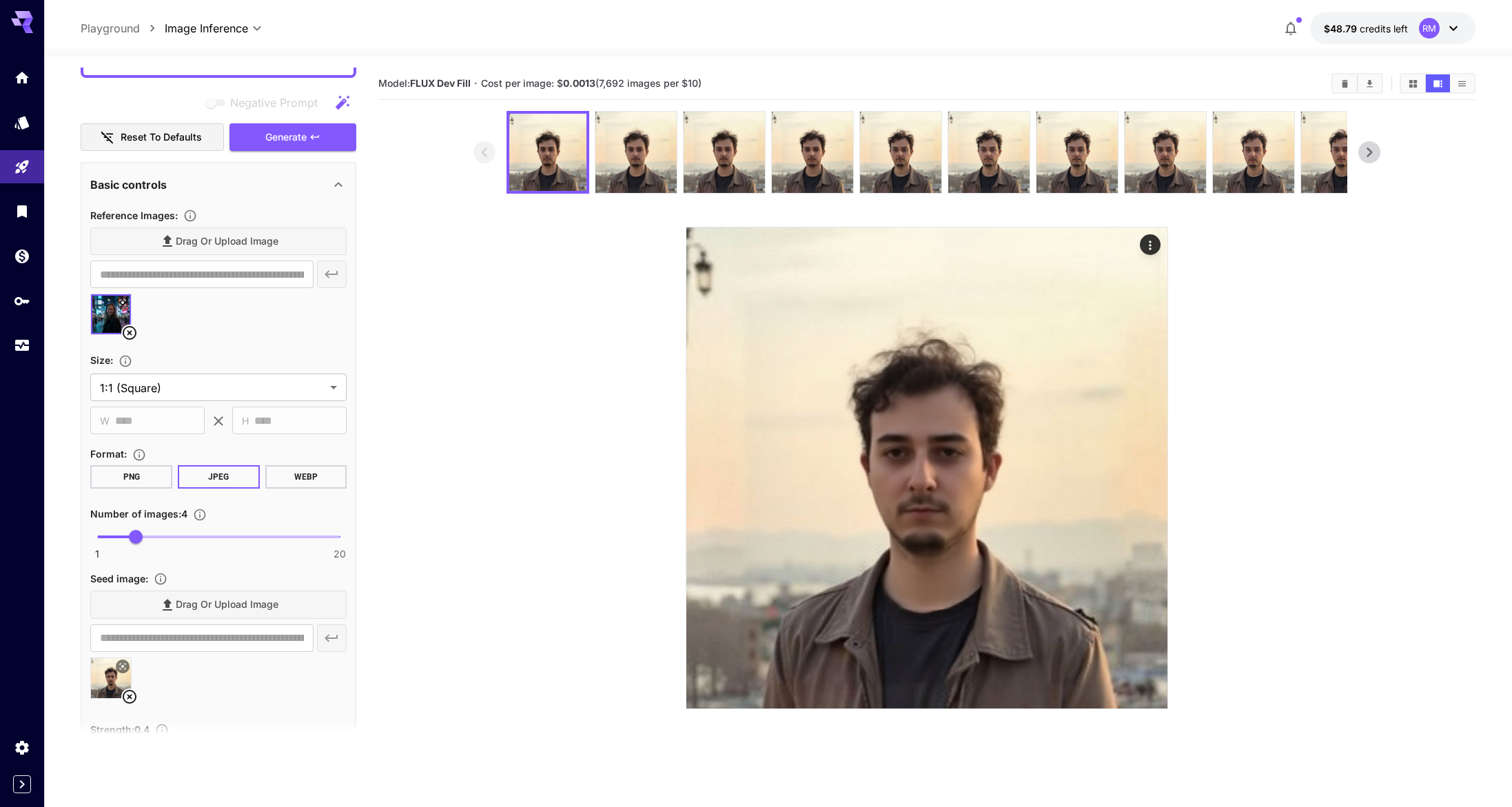
scroll to position [238, 0]
click at [133, 695] on icon at bounding box center [129, 698] width 17 height 17
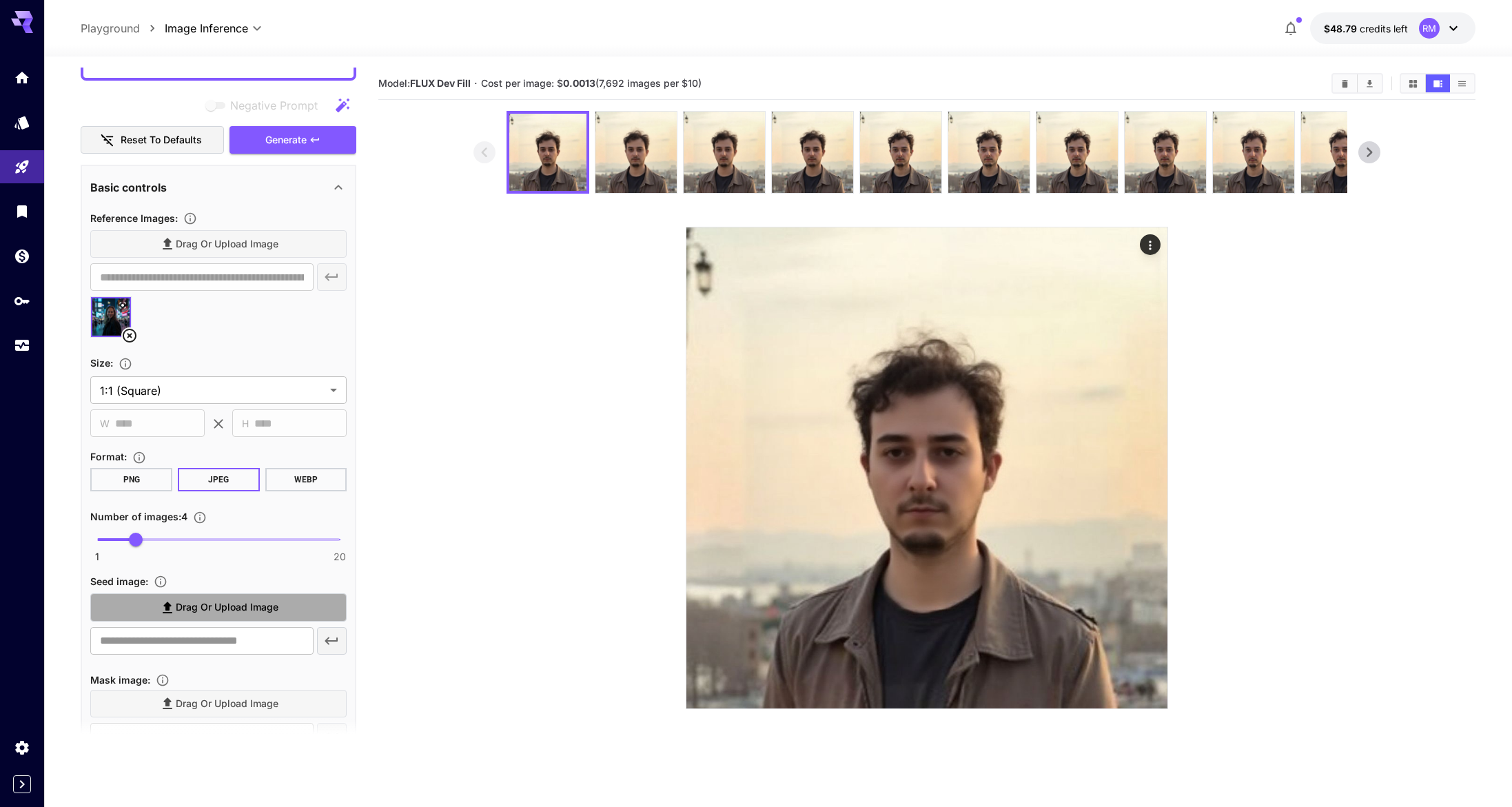
click at [211, 611] on span "Drag or upload image" at bounding box center [227, 607] width 103 height 17
click at [0, 0] on input "Drag or upload image" at bounding box center [0, 0] width 0 height 0
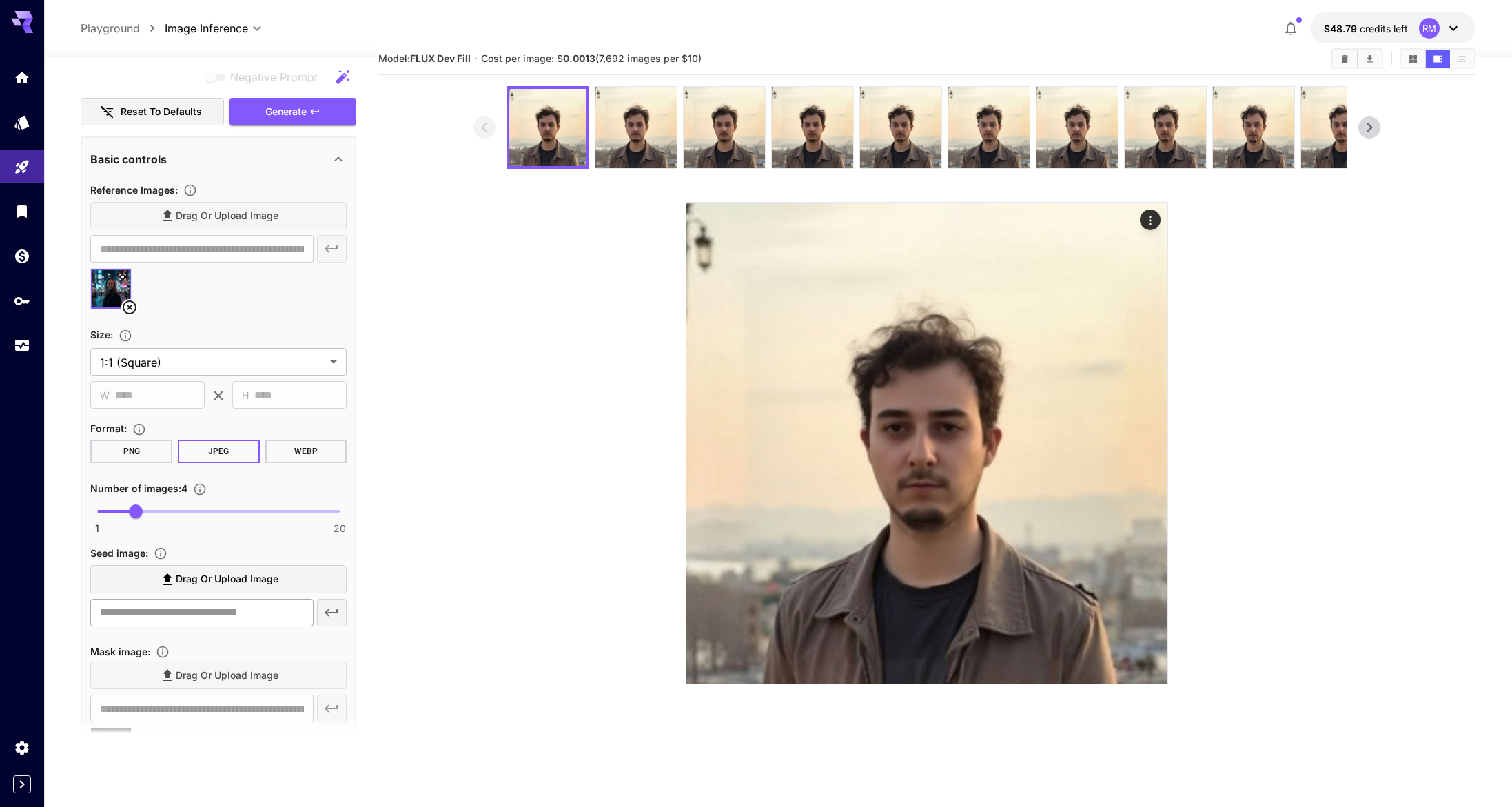
scroll to position [291, 0]
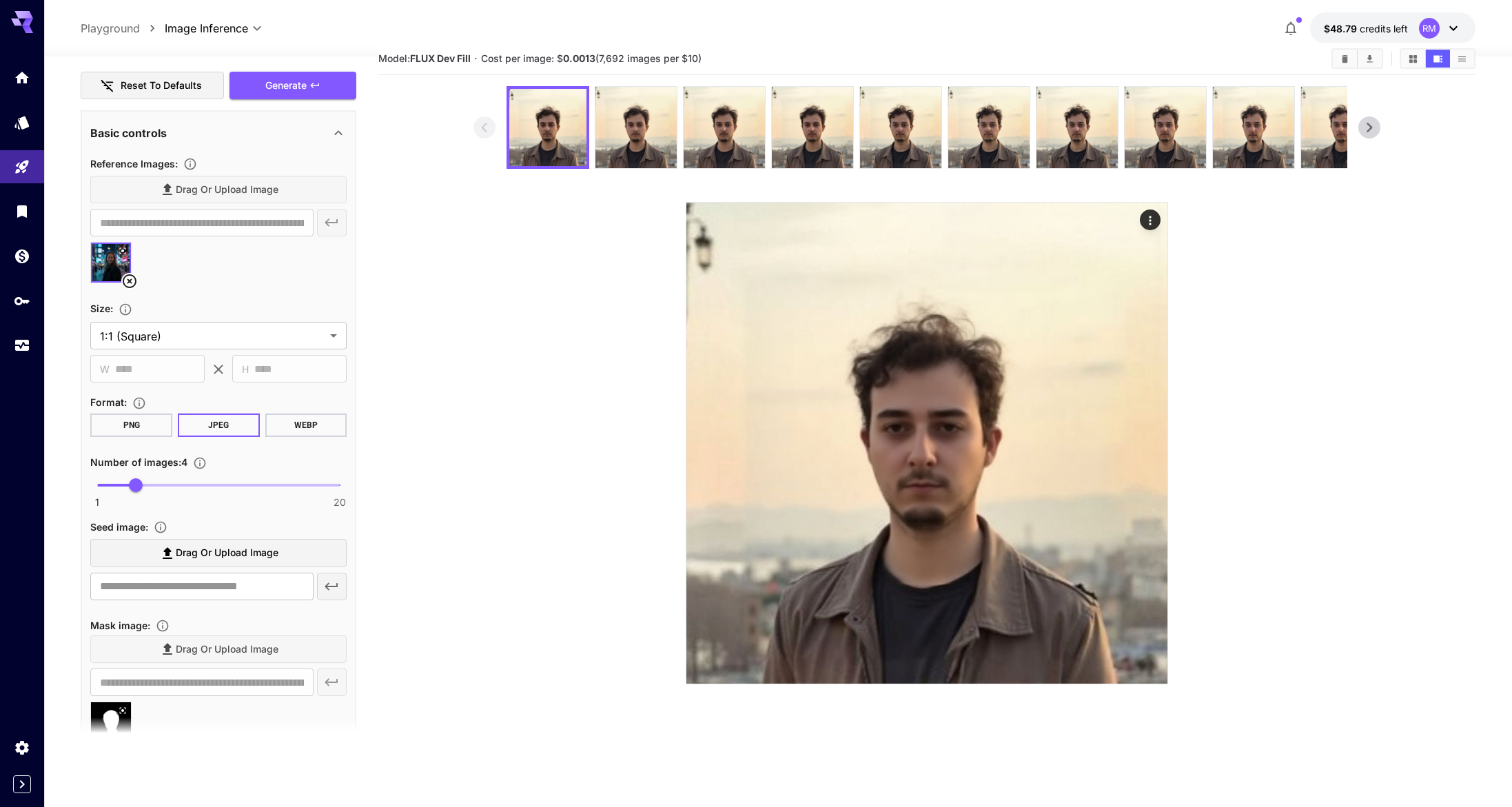
click at [237, 544] on label "Drag or upload image" at bounding box center [218, 552] width 257 height 29
click at [0, 0] on input "Drag or upload image" at bounding box center [0, 0] width 0 height 0
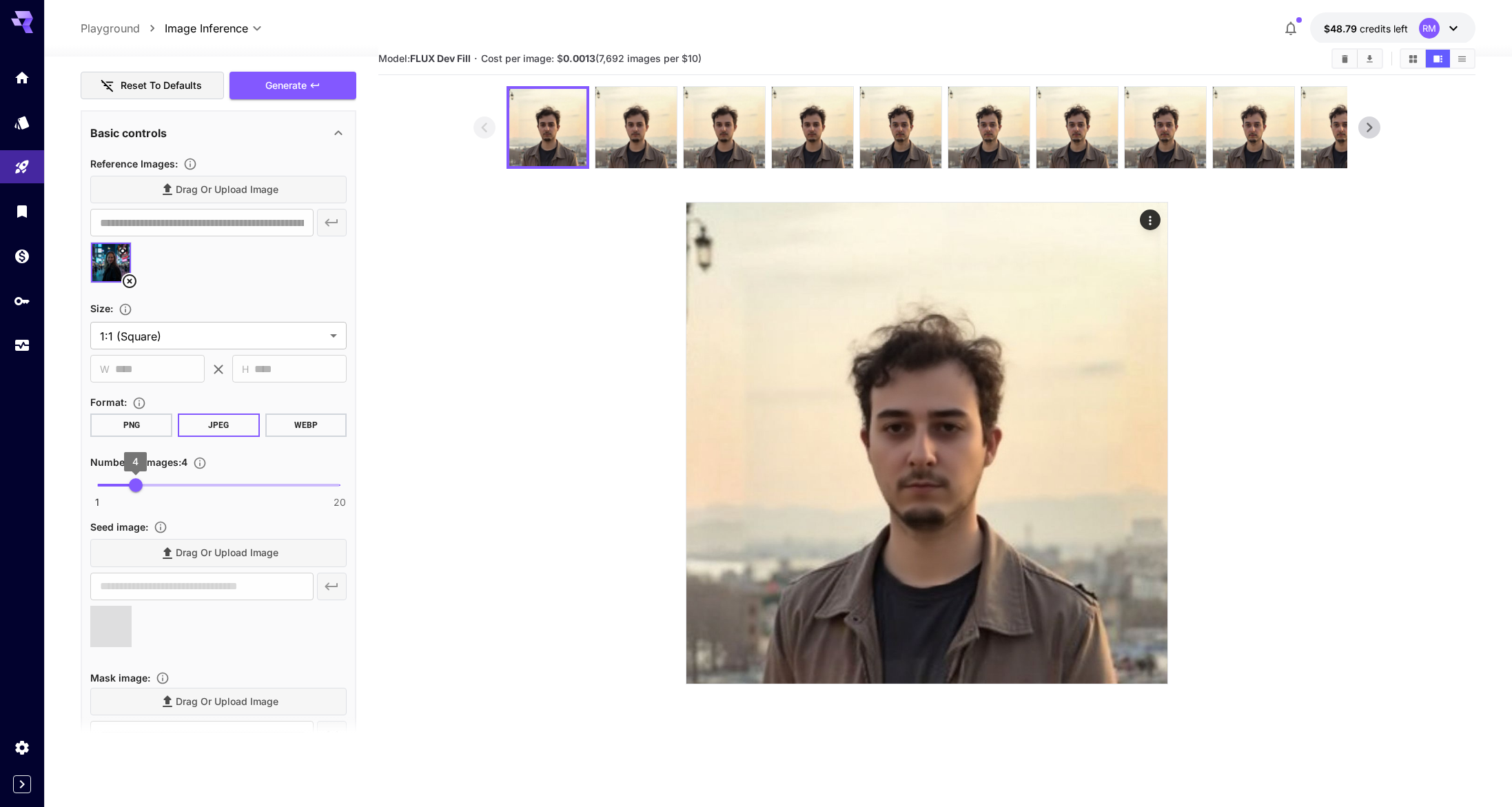
type input "**********"
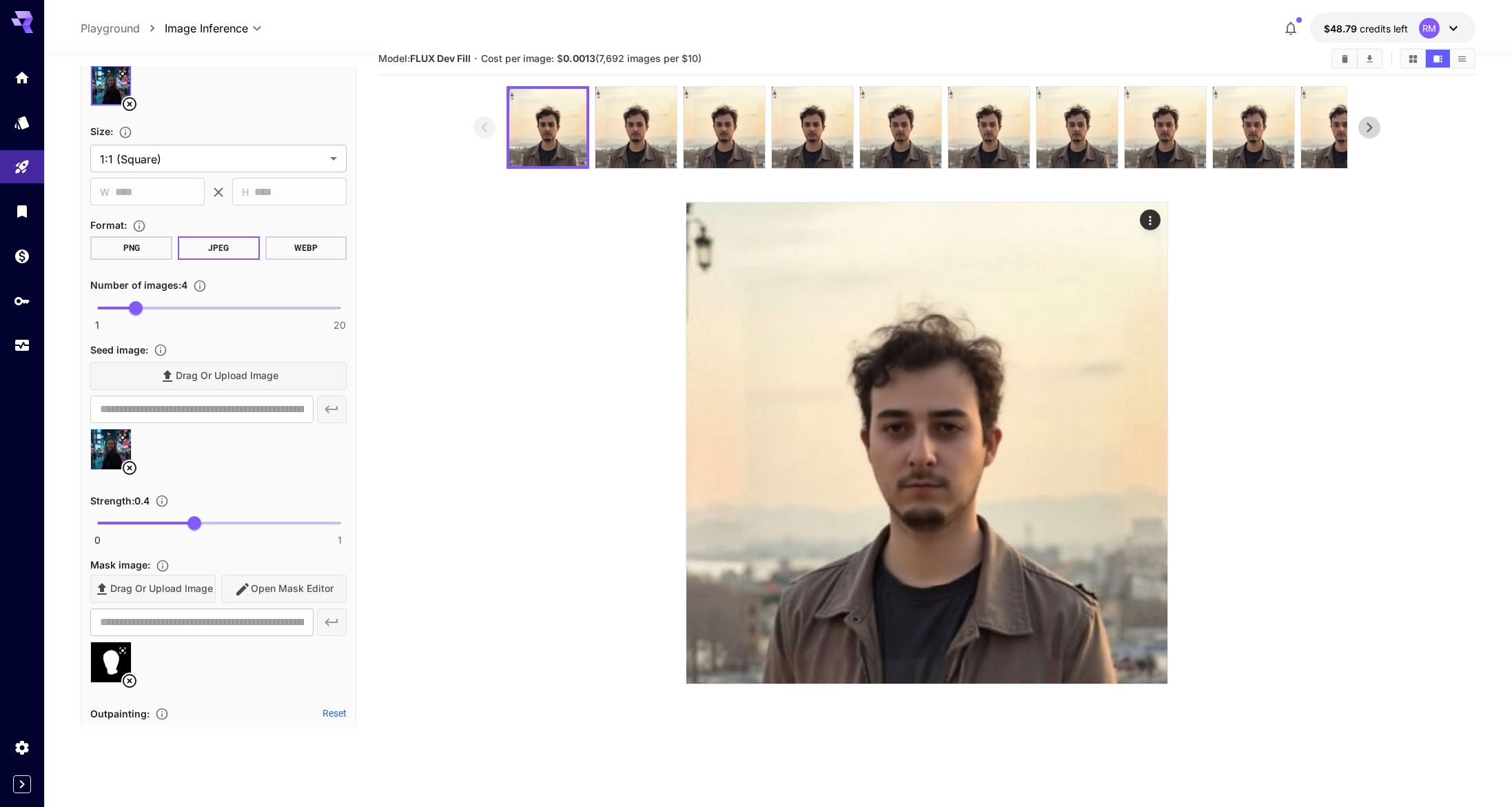
scroll to position [465, 0]
click at [124, 683] on icon at bounding box center [129, 683] width 17 height 17
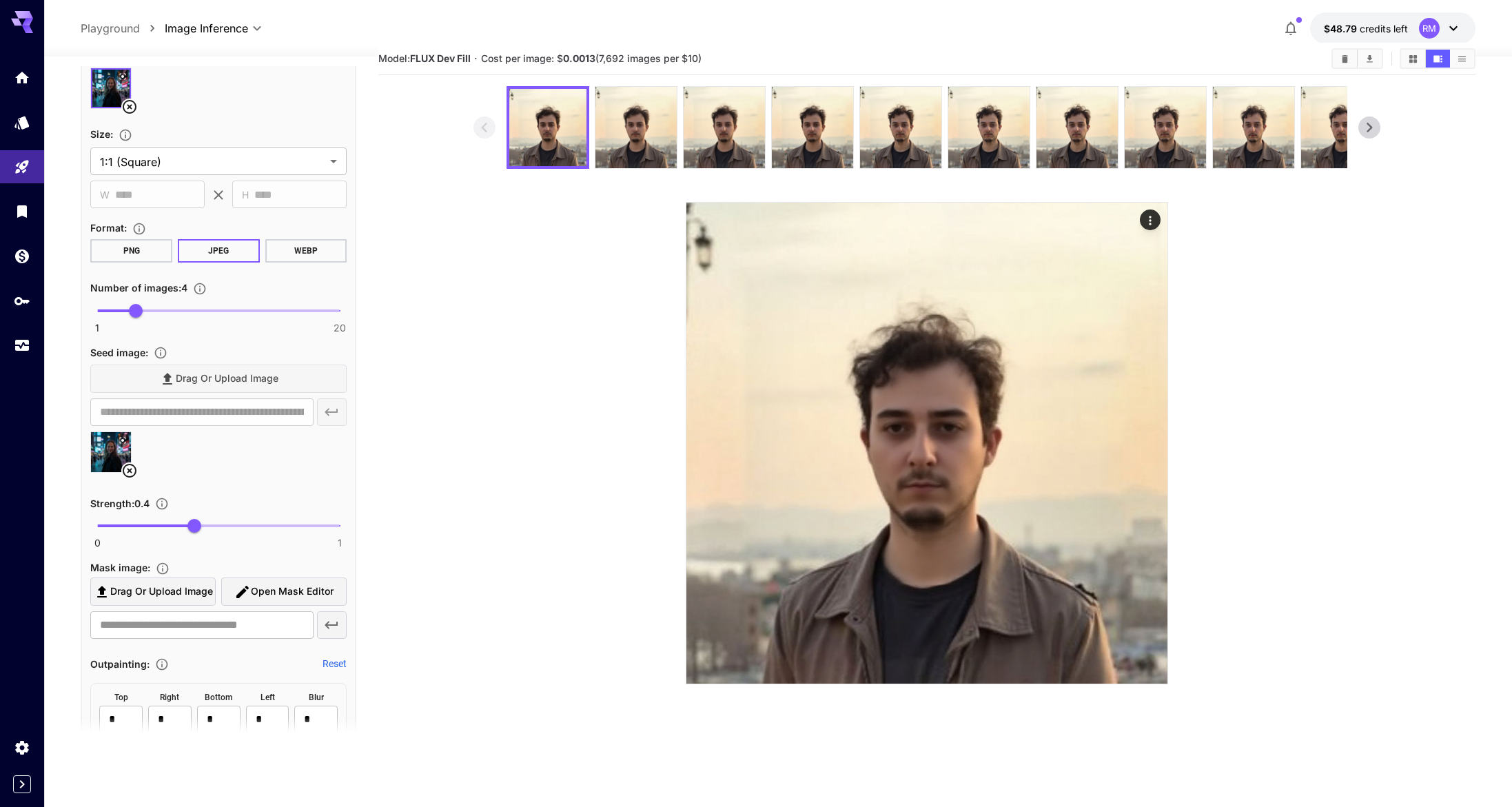
click at [321, 585] on span "Open Mask Editor" at bounding box center [292, 591] width 83 height 17
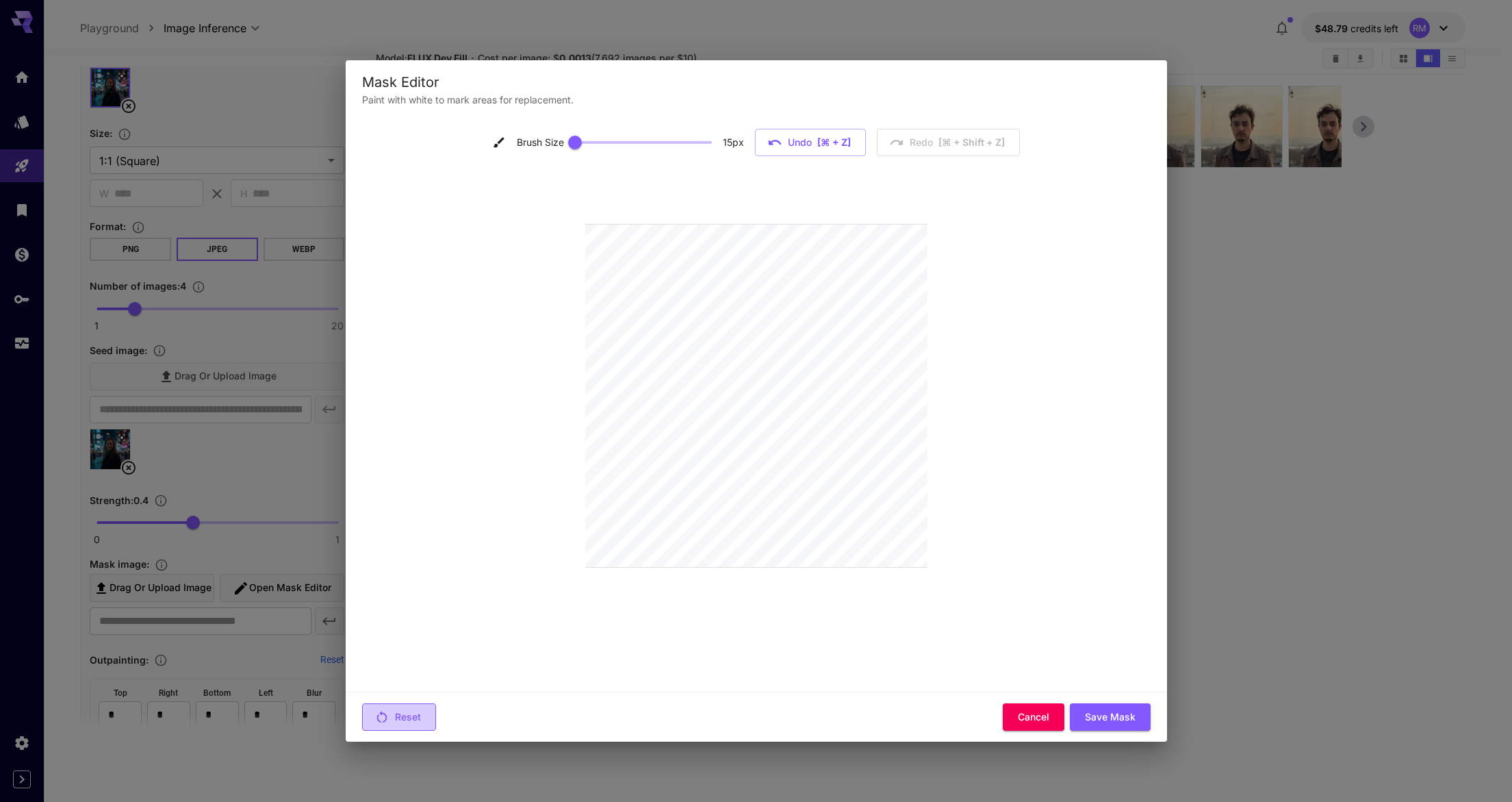
click at [416, 716] on button "Reset" at bounding box center [398, 717] width 73 height 28
click at [636, 141] on span at bounding box center [642, 142] width 137 height 3
type input "**"
click at [680, 137] on span at bounding box center [642, 142] width 137 height 21
click at [1117, 705] on button "Save Mask" at bounding box center [1110, 717] width 80 height 28
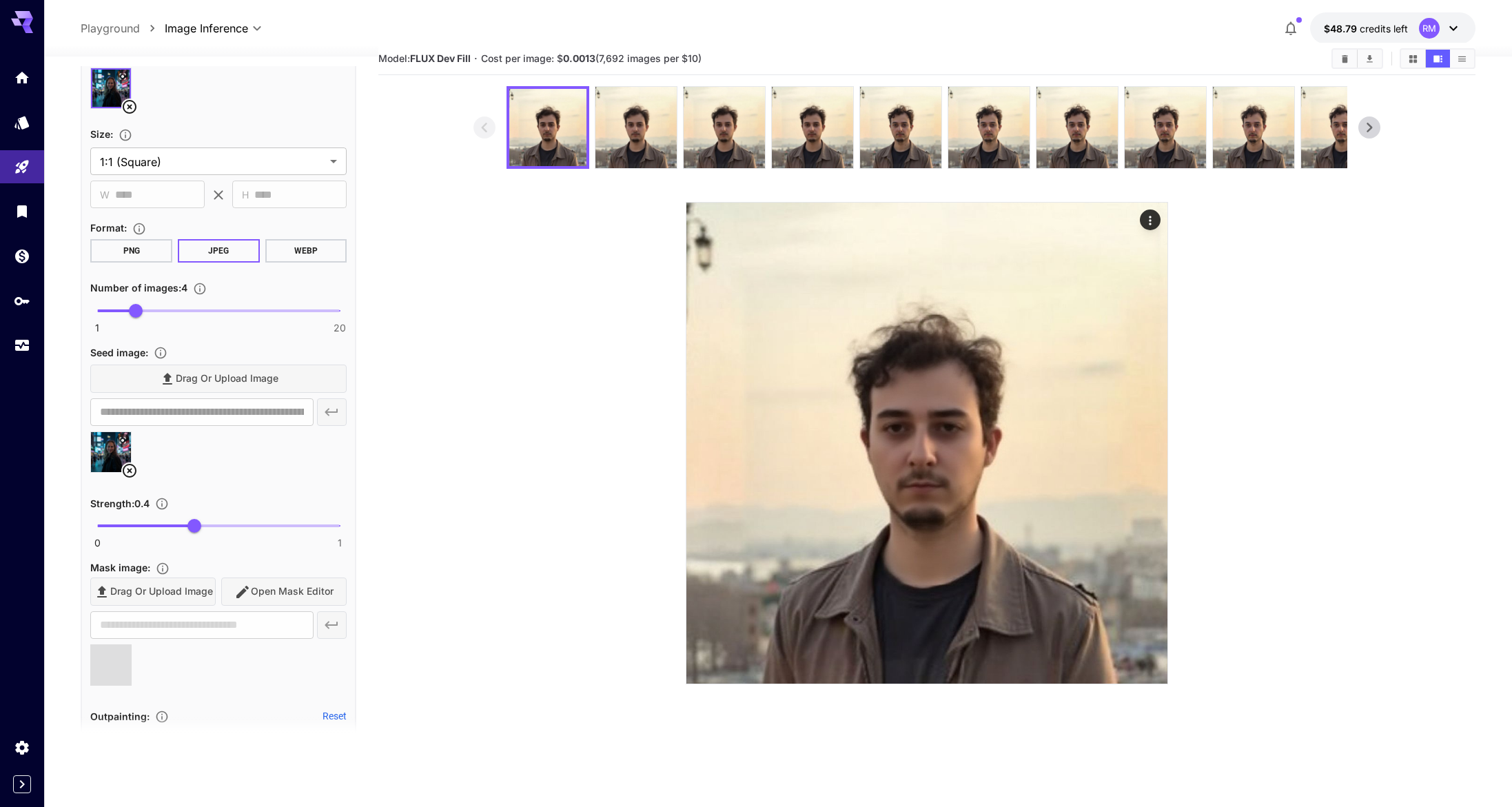
type input "**********"
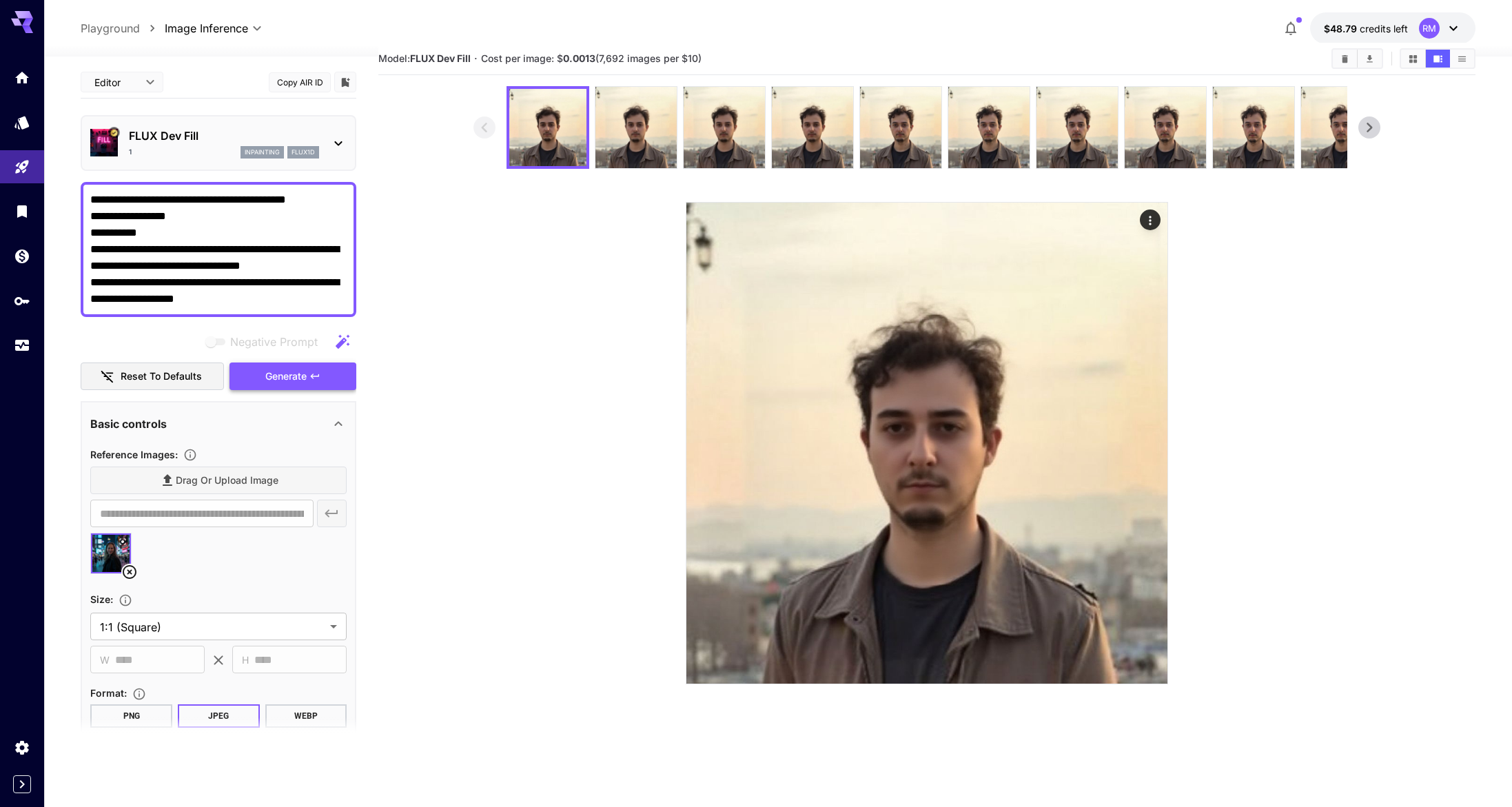
scroll to position [3, 0]
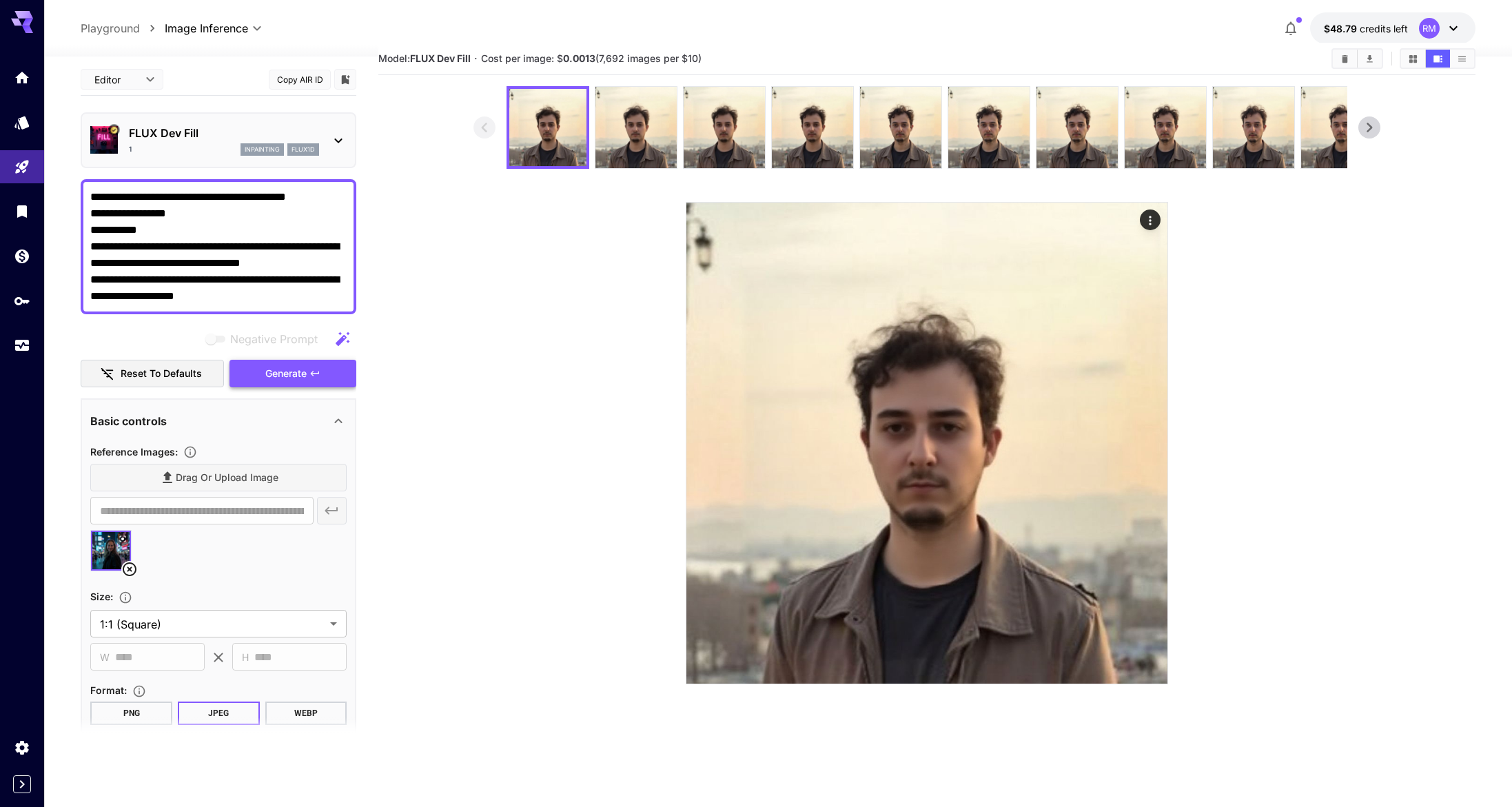
click at [307, 376] on button "Generate" at bounding box center [293, 374] width 126 height 29
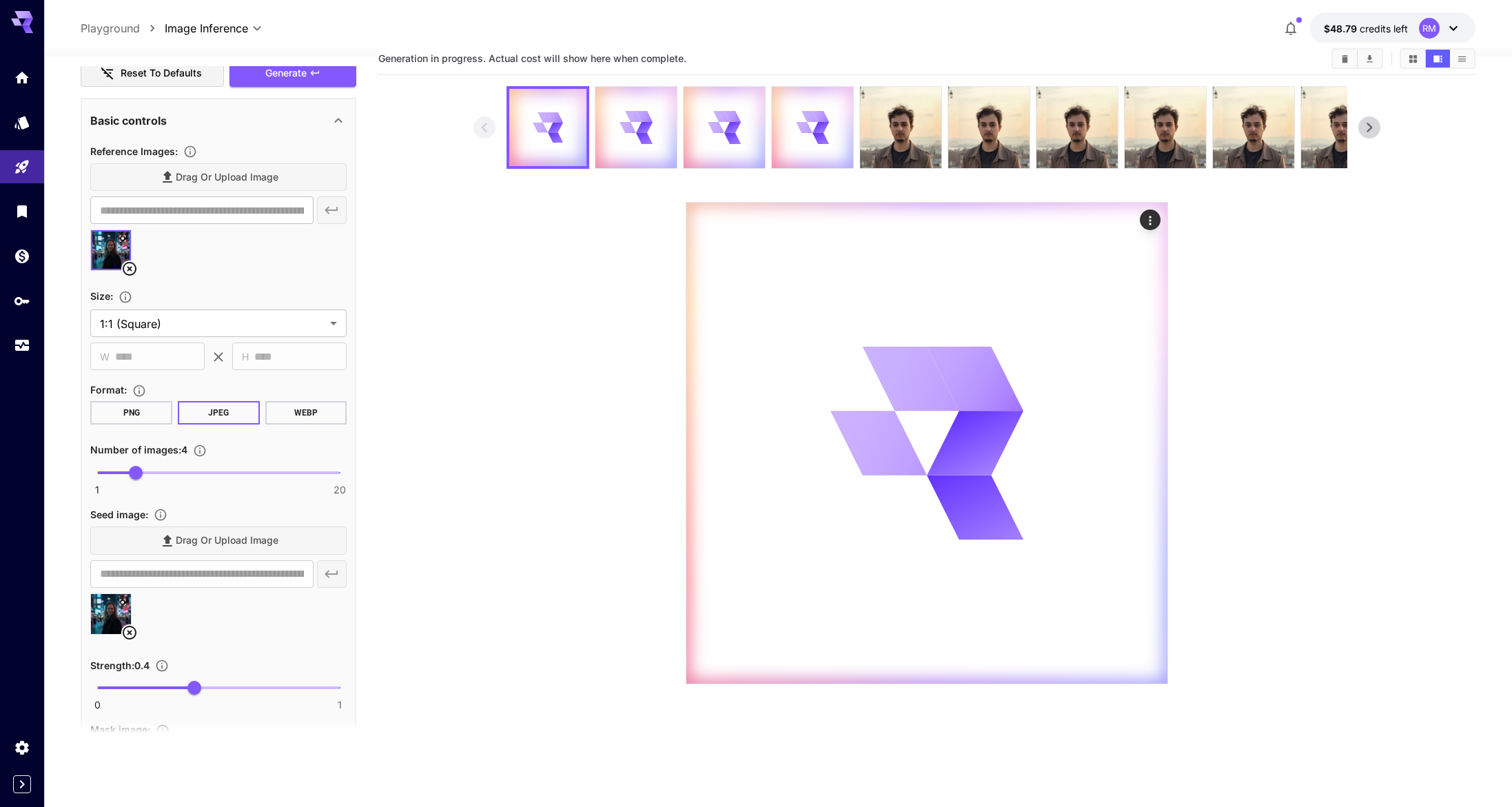
scroll to position [287, 0]
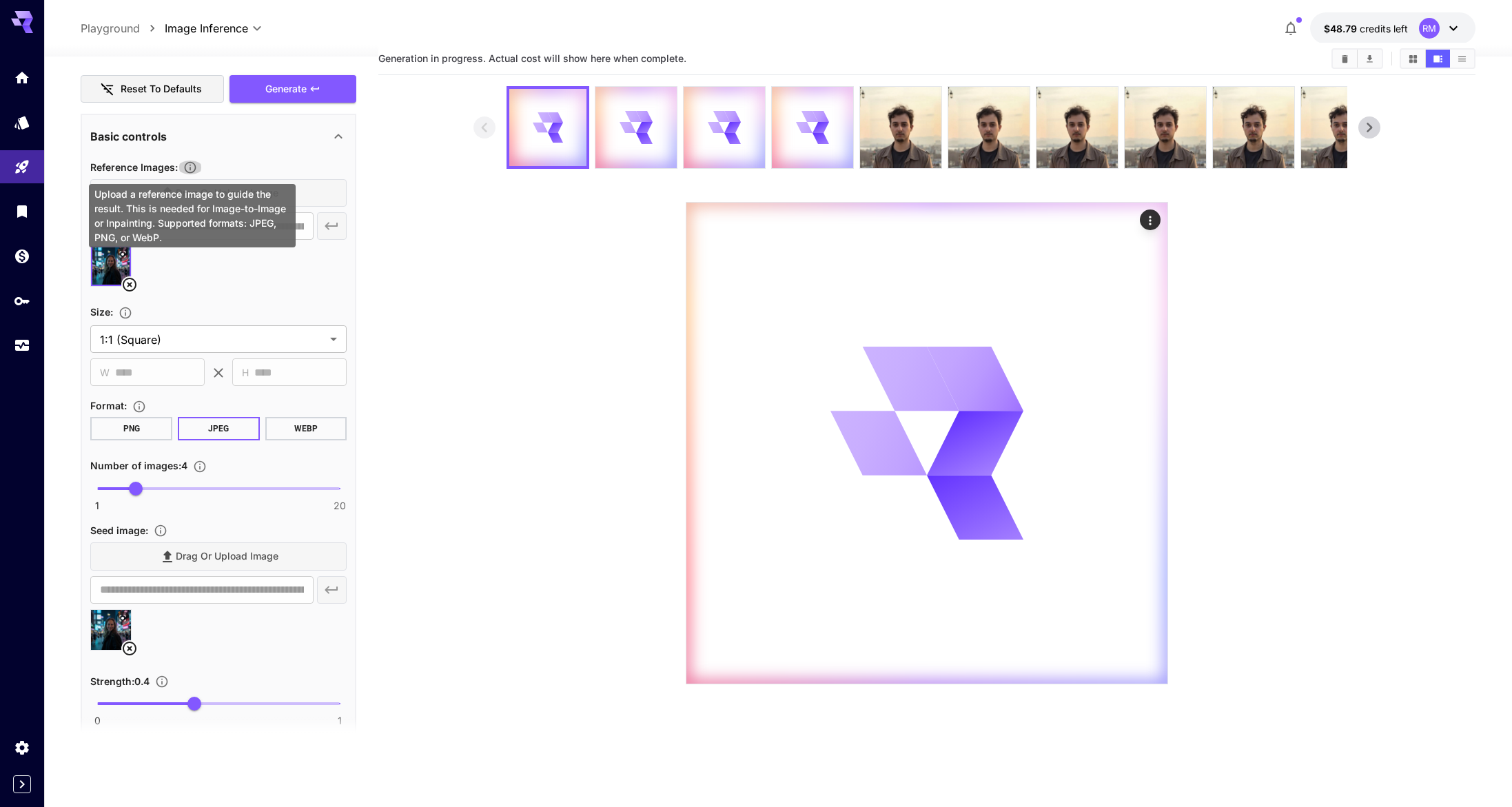
click at [197, 167] on icon "Upload a reference image to guide the result. This is needed for Image-to-Image…" at bounding box center [190, 168] width 14 height 14
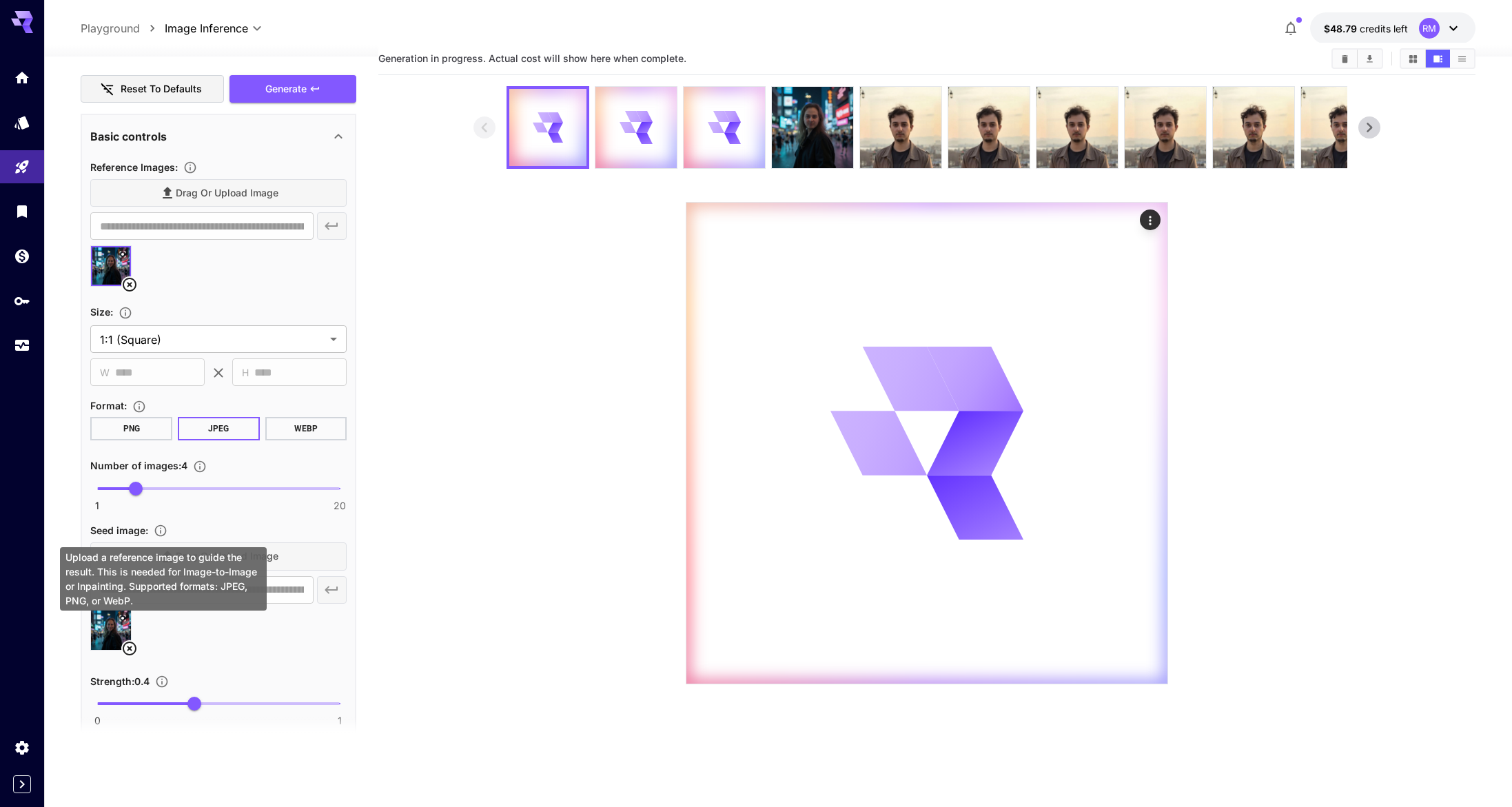
click at [166, 528] on icon "Upload a reference image to guide the result. This is needed for Image-to-Image…" at bounding box center [161, 531] width 14 height 14
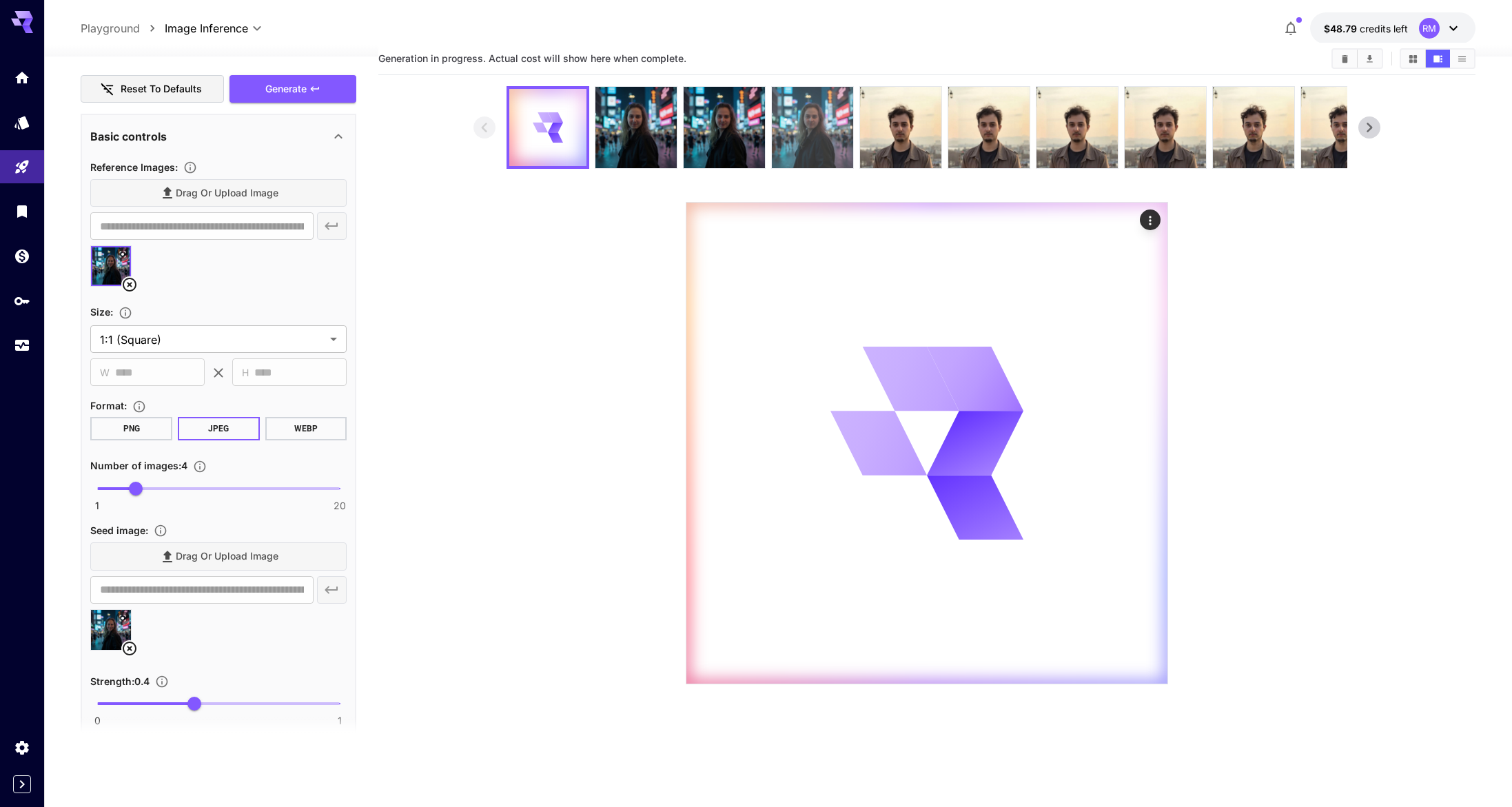
click at [818, 135] on img at bounding box center [812, 127] width 81 height 81
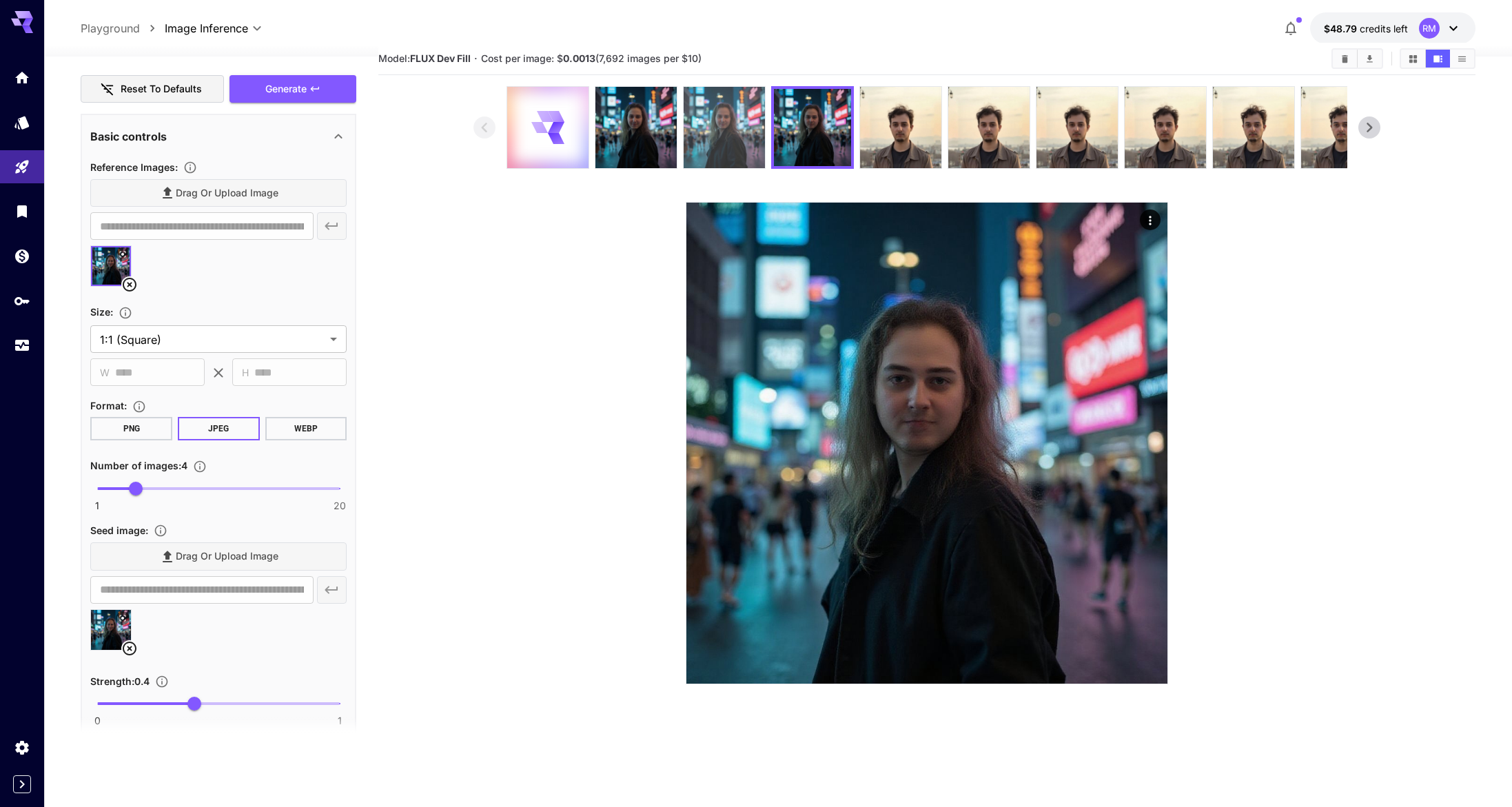
click at [724, 139] on img at bounding box center [724, 127] width 81 height 81
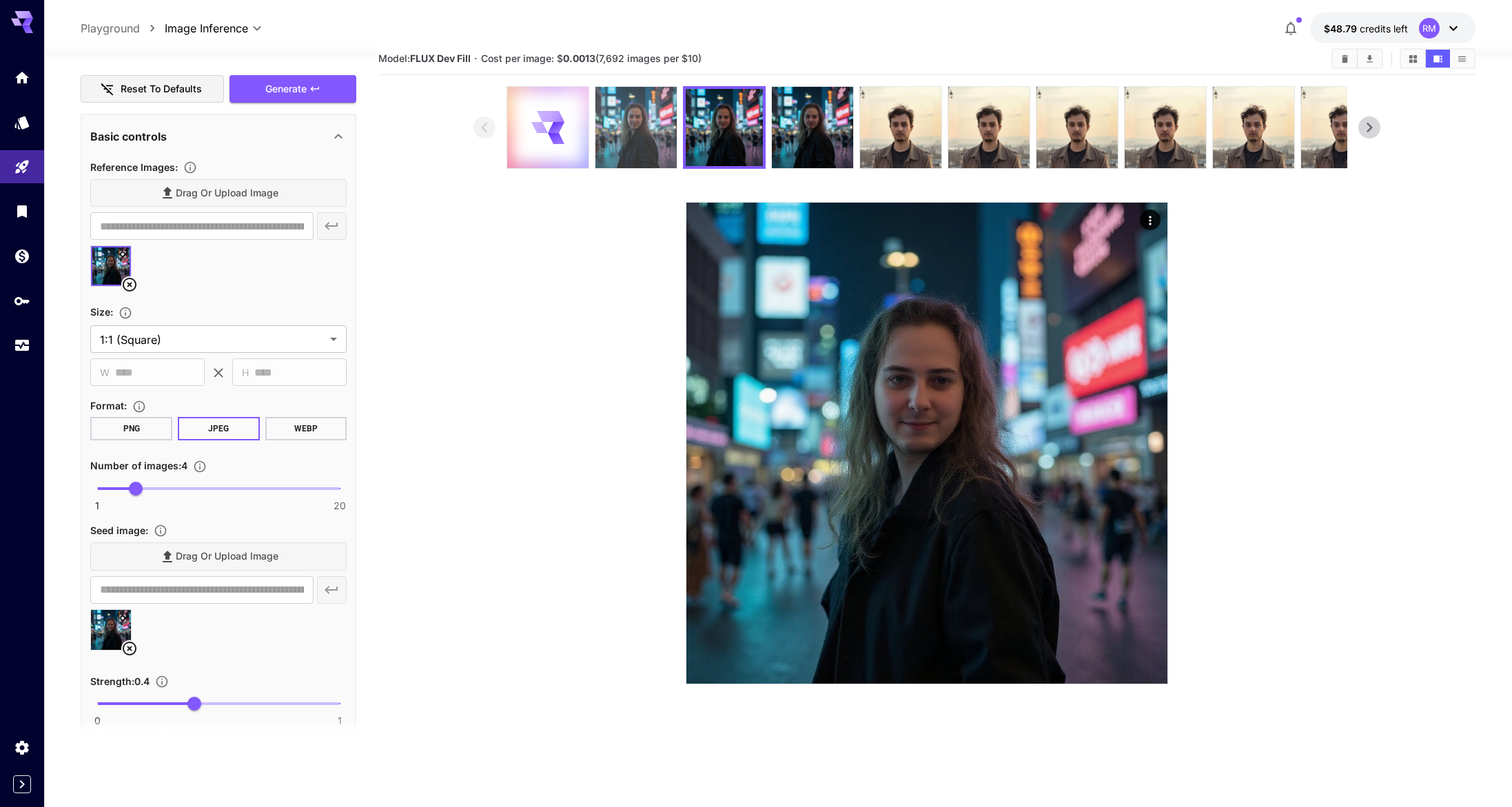
click at [658, 138] on img at bounding box center [636, 127] width 81 height 81
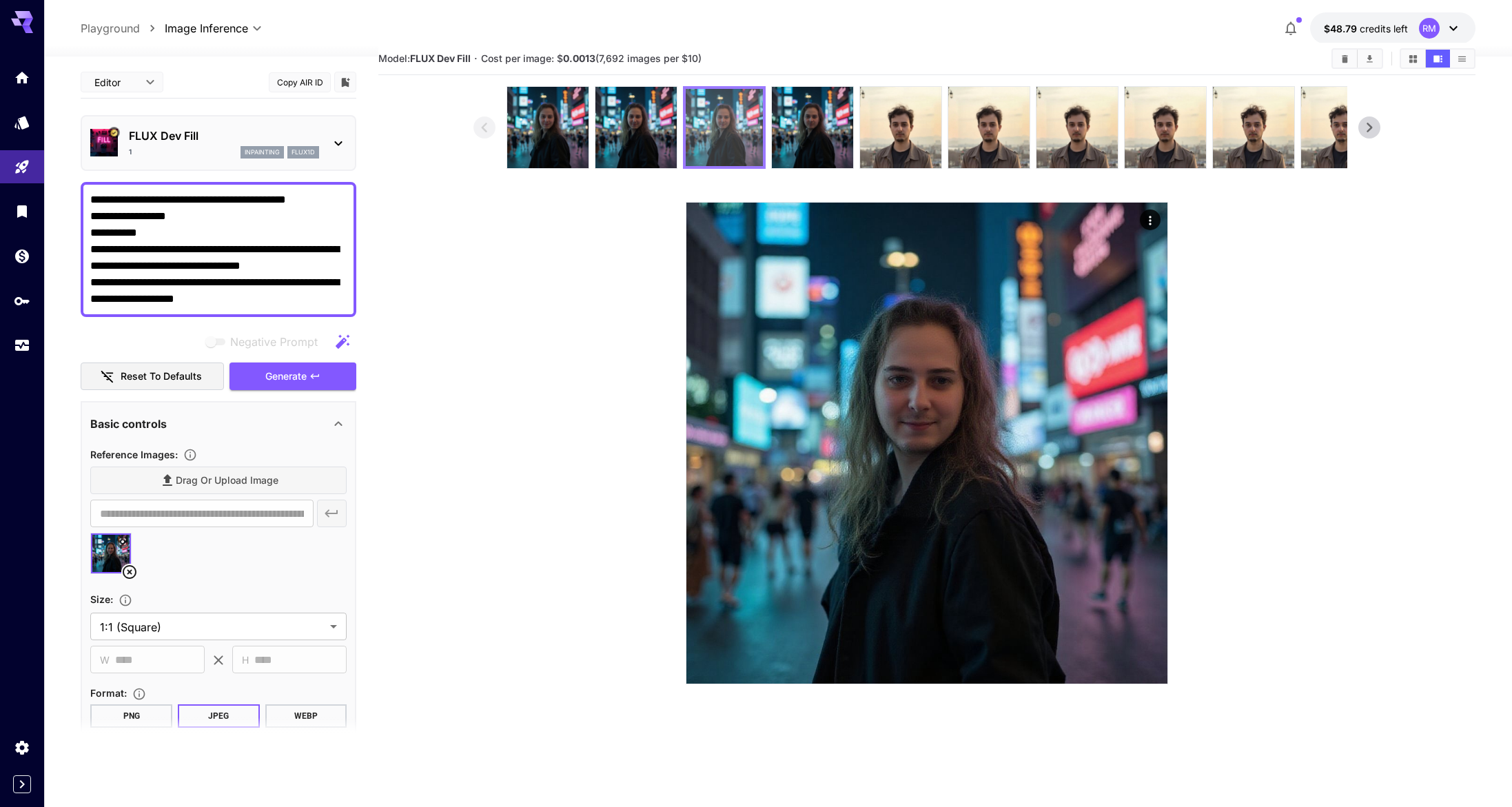
scroll to position [287, 0]
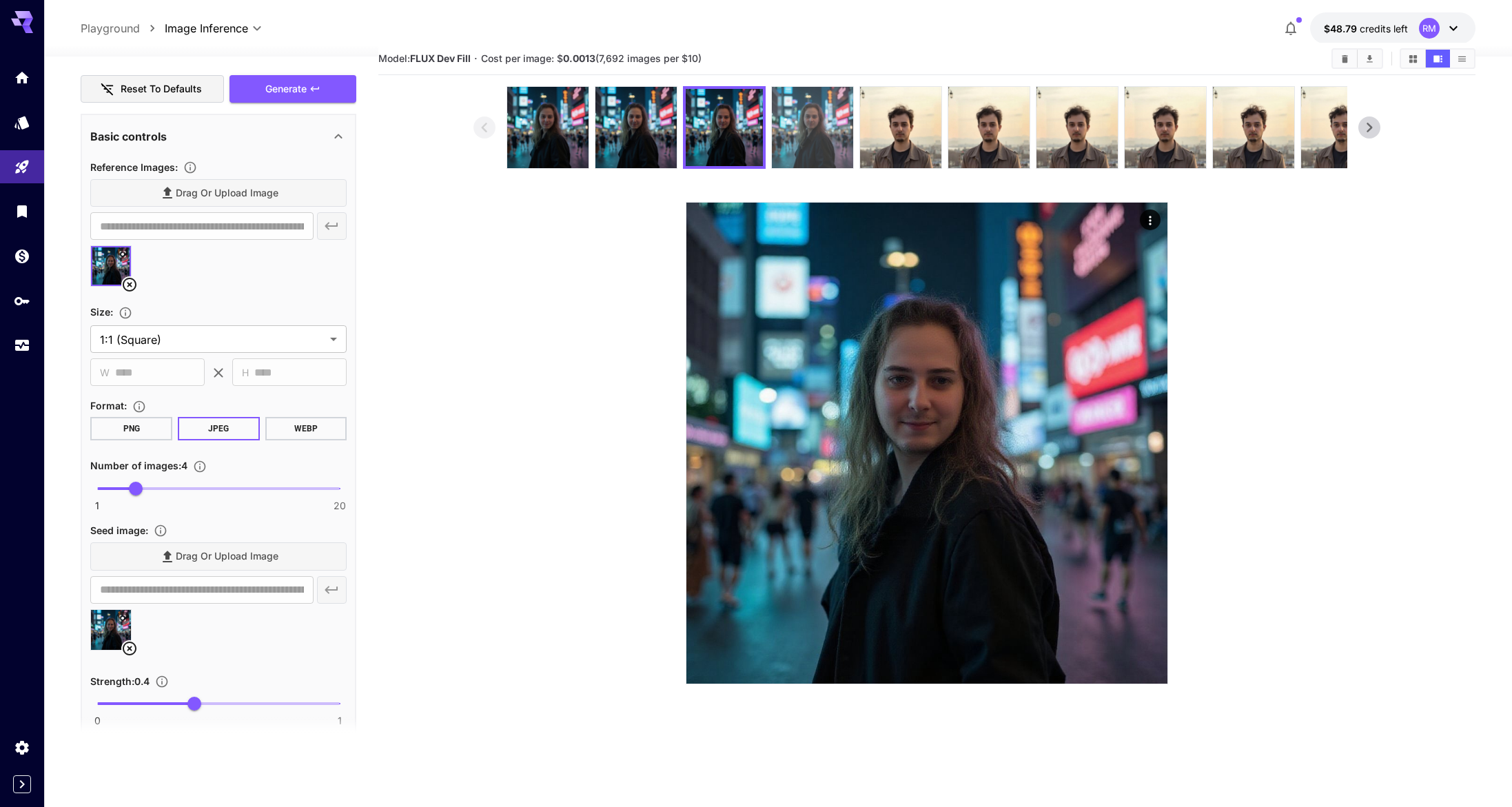
click at [787, 114] on img at bounding box center [812, 127] width 81 height 81
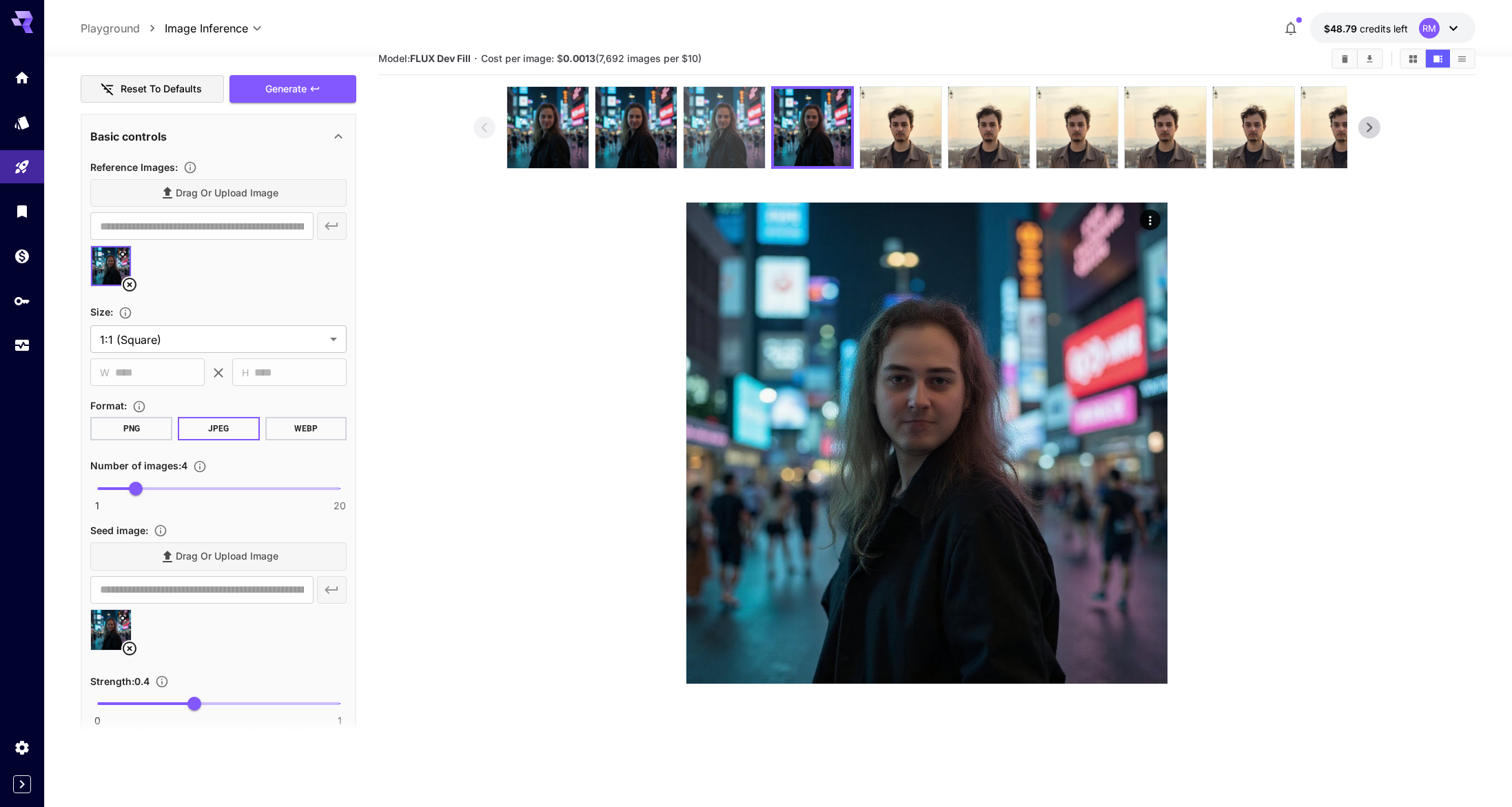
click at [712, 124] on img at bounding box center [724, 127] width 81 height 81
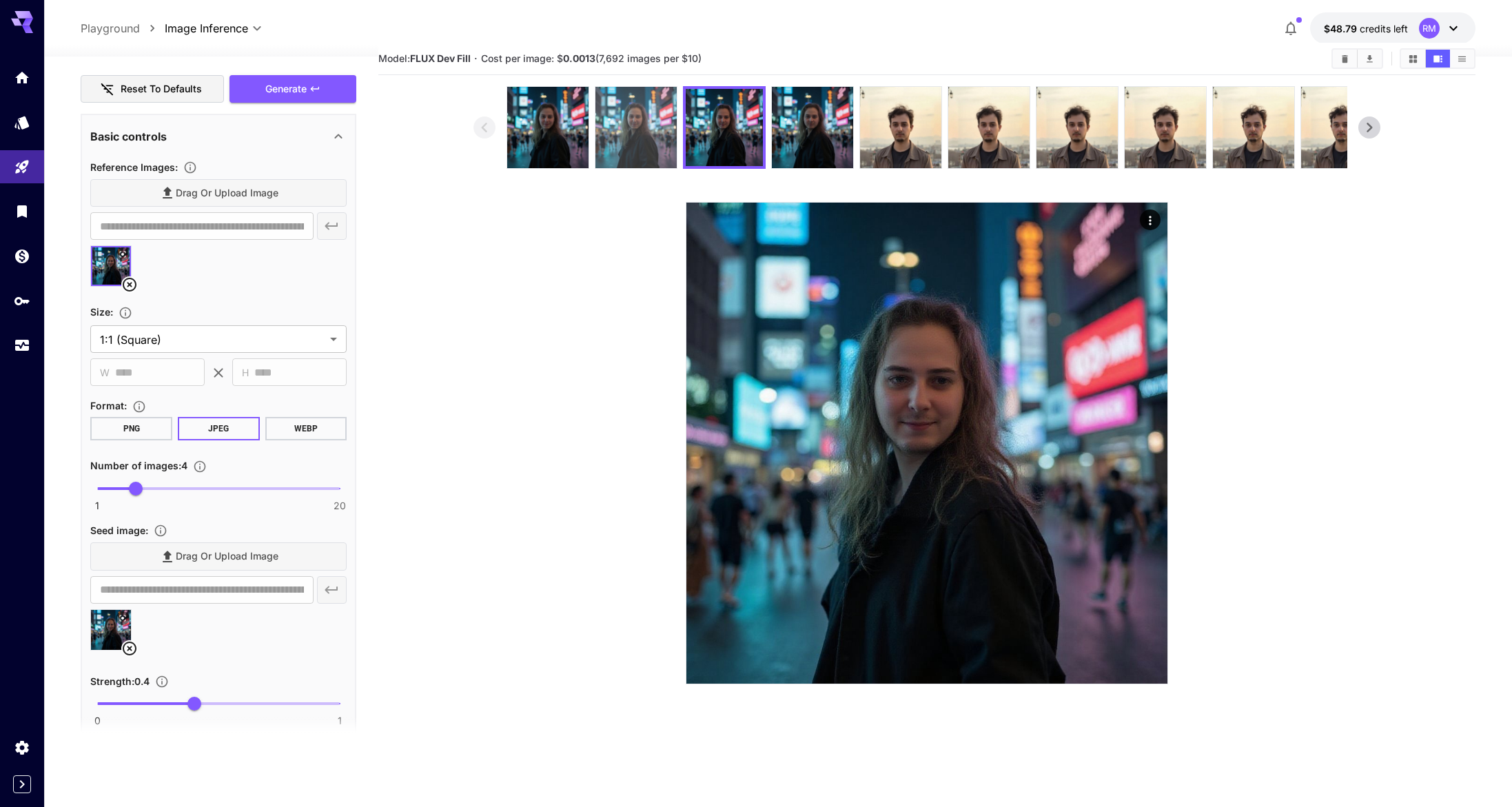
click at [655, 129] on img at bounding box center [636, 127] width 81 height 81
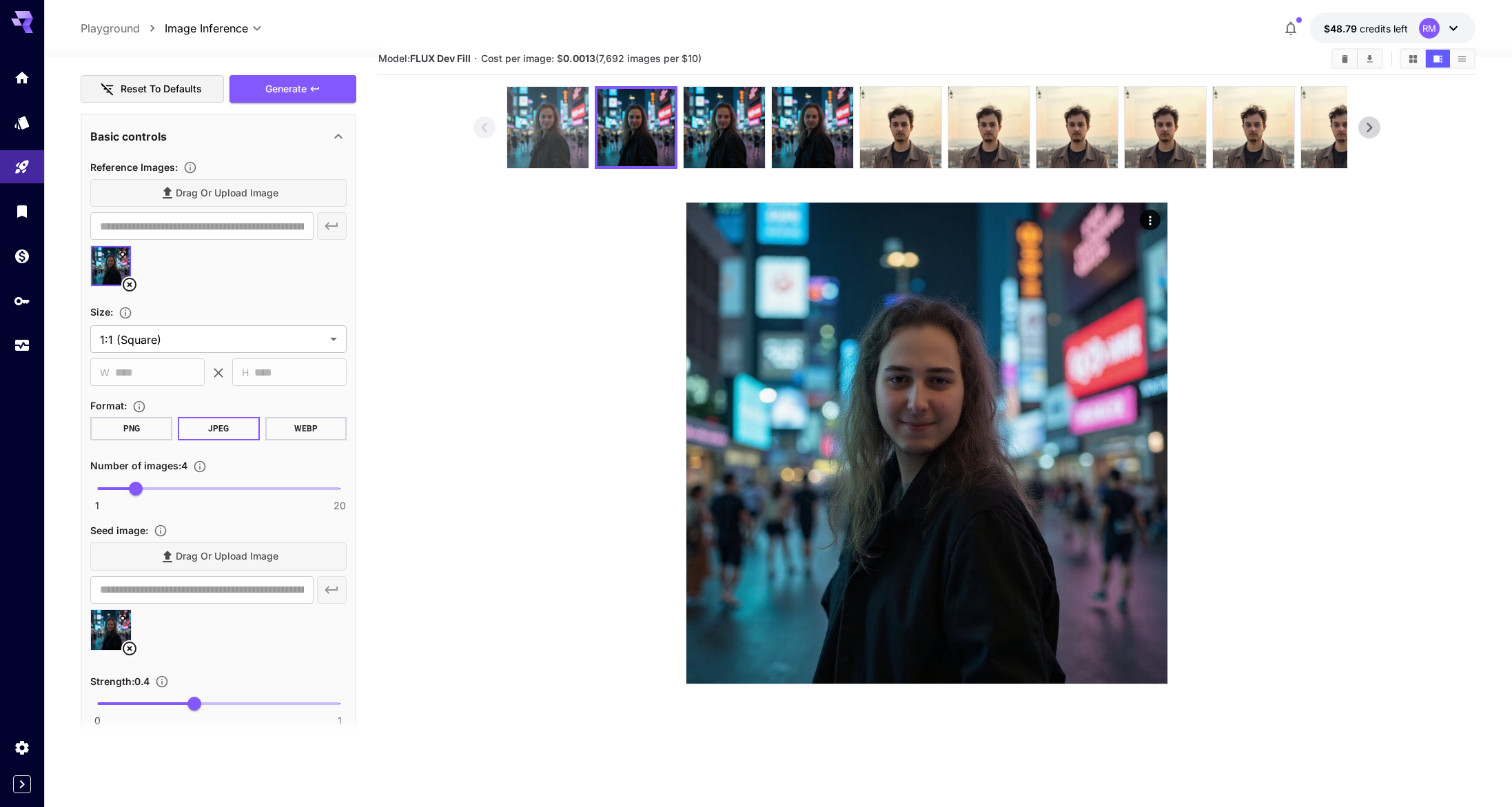
click at [568, 138] on img at bounding box center [548, 127] width 81 height 81
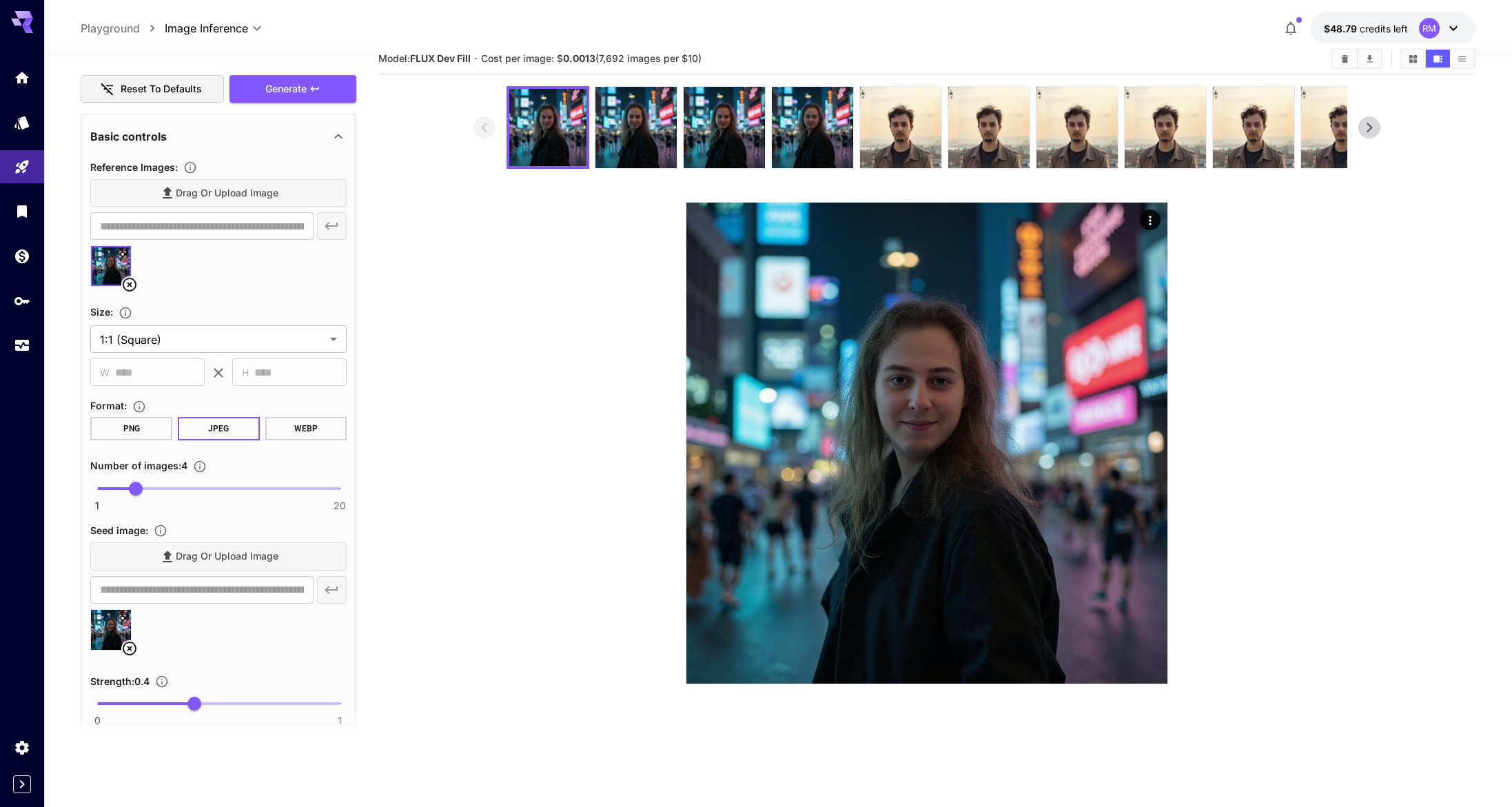
click at [131, 287] on icon at bounding box center [129, 284] width 14 height 14
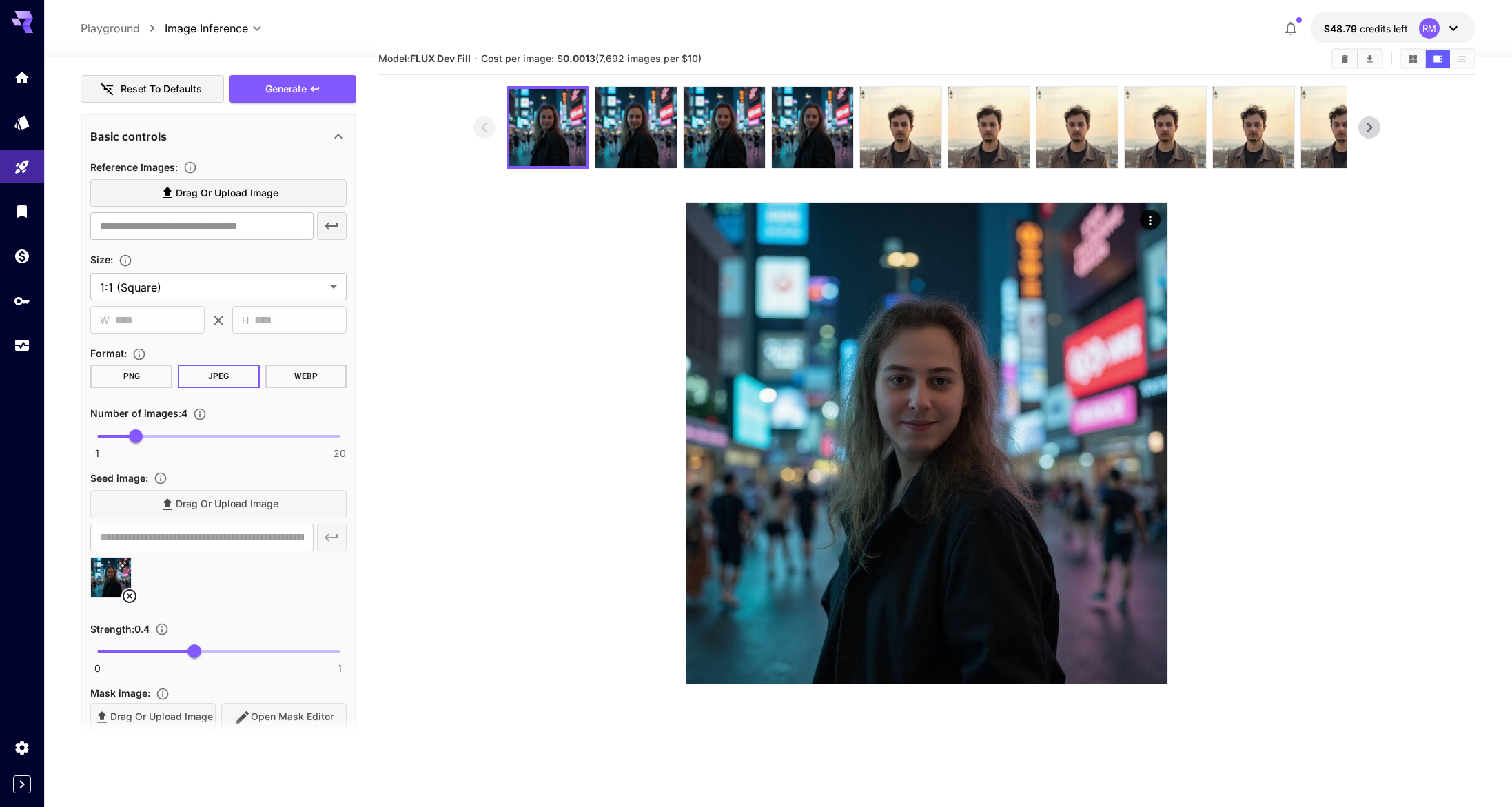
click at [244, 198] on span "Drag or upload image" at bounding box center [227, 192] width 103 height 17
click at [0, 0] on input "Drag or upload image" at bounding box center [0, 0] width 0 height 0
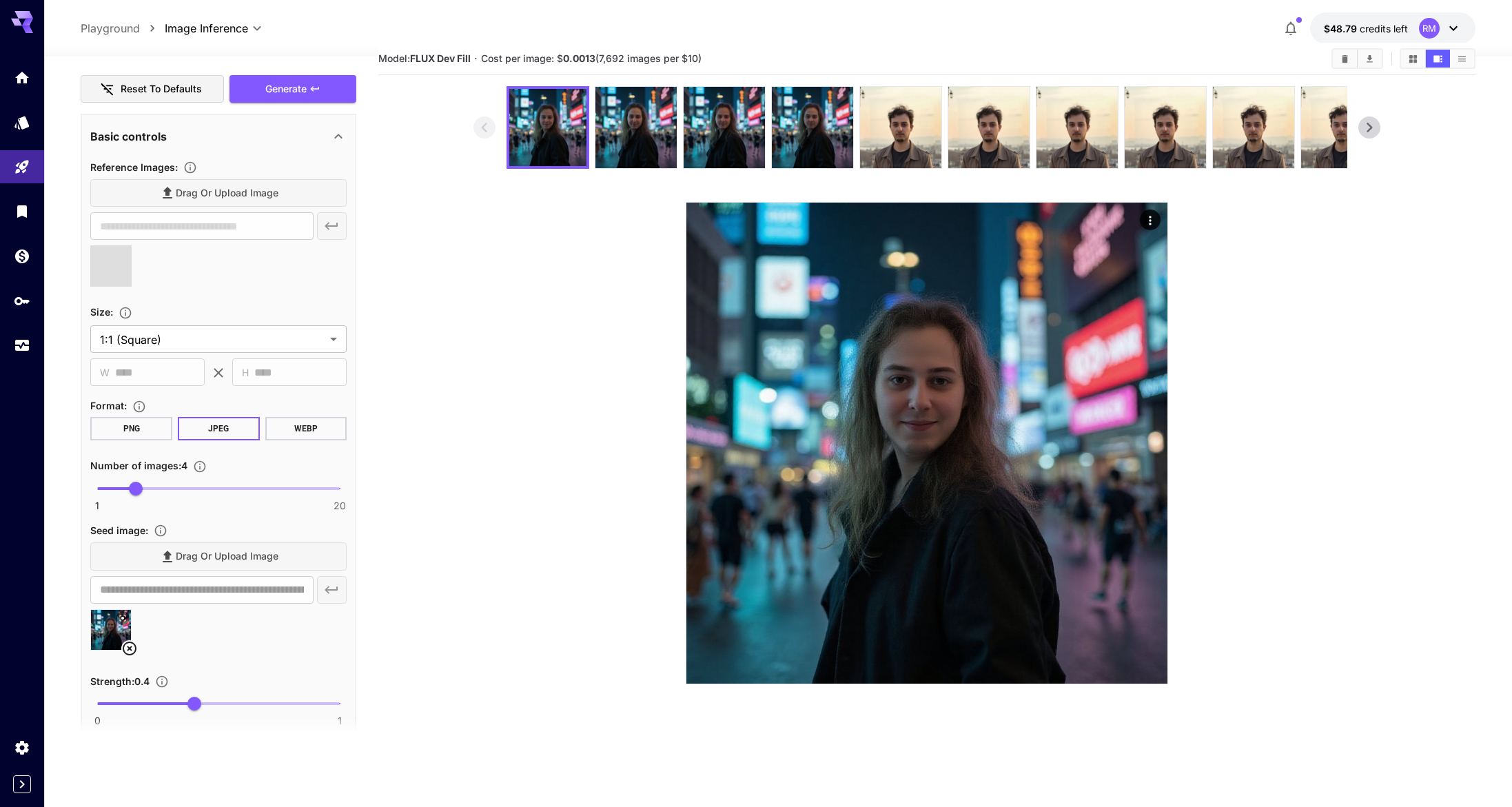
type input "**********"
click at [268, 86] on span "Generate" at bounding box center [286, 89] width 41 height 17
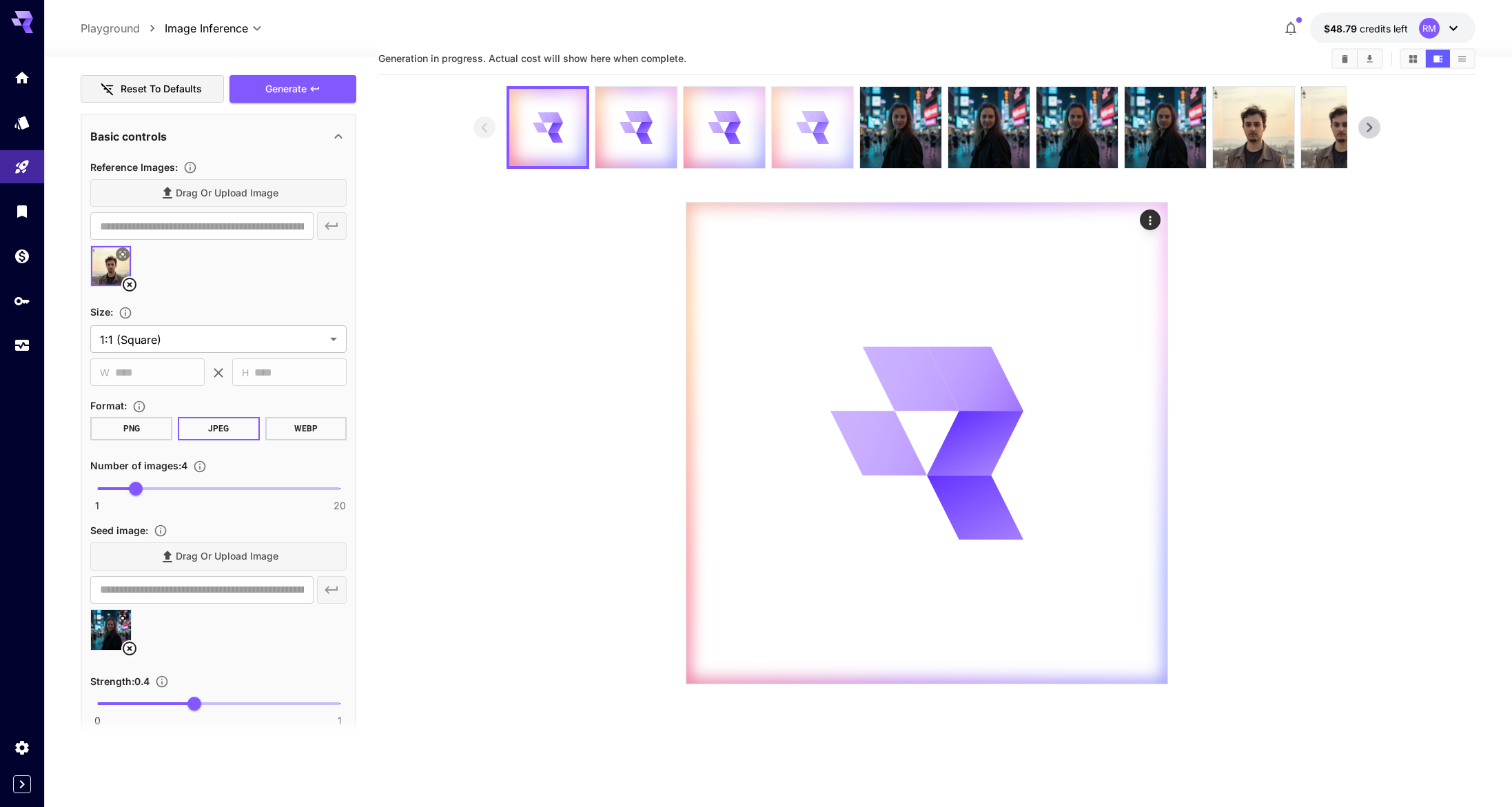
click at [790, 124] on div at bounding box center [812, 127] width 81 height 81
click at [739, 127] on div at bounding box center [724, 127] width 81 height 81
click at [620, 124] on icon at bounding box center [636, 126] width 33 height 33
click at [552, 126] on icon at bounding box center [556, 127] width 17 height 11
click at [932, 115] on img at bounding box center [901, 127] width 81 height 81
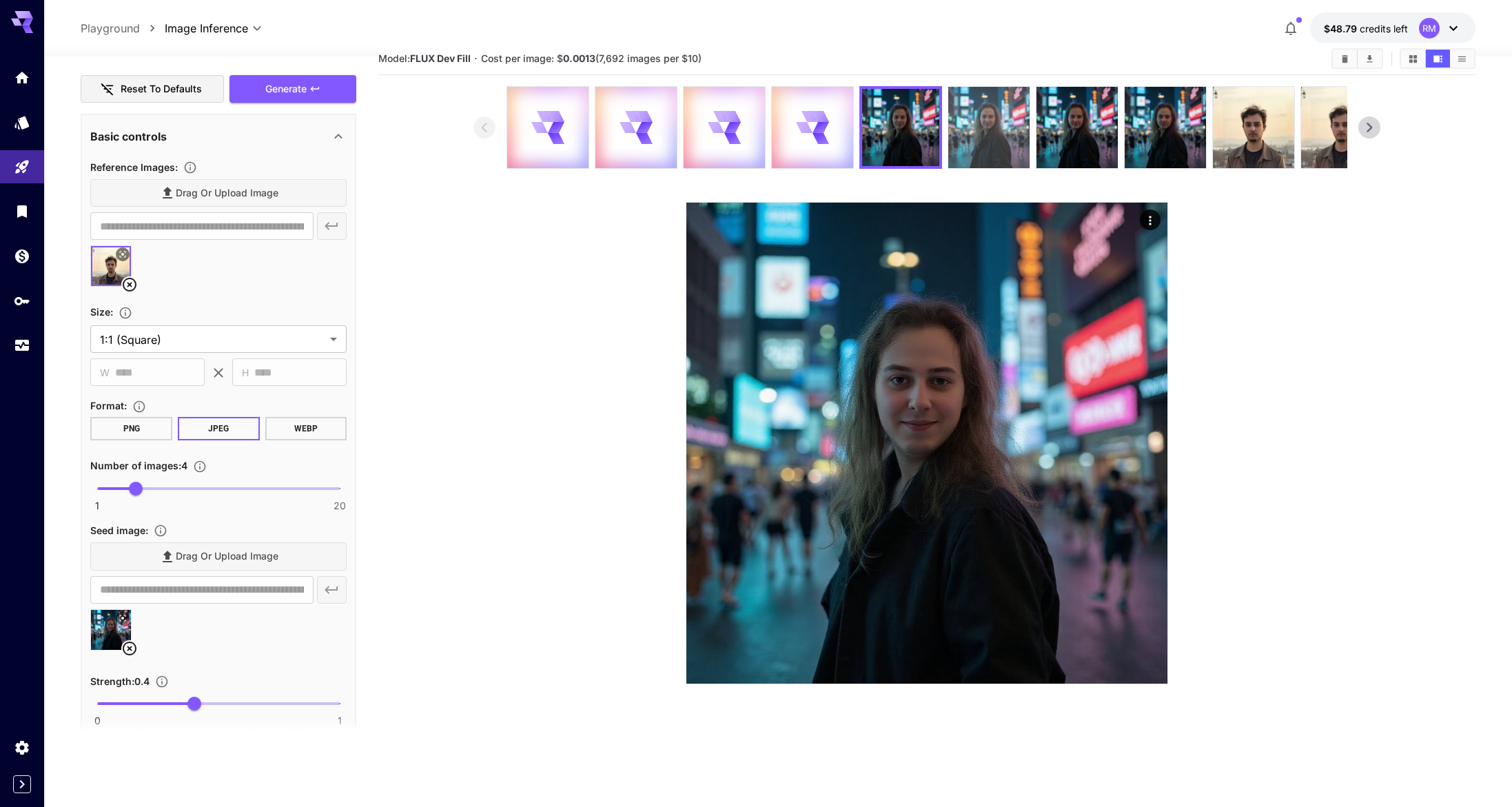
click at [985, 129] on img at bounding box center [989, 127] width 81 height 81
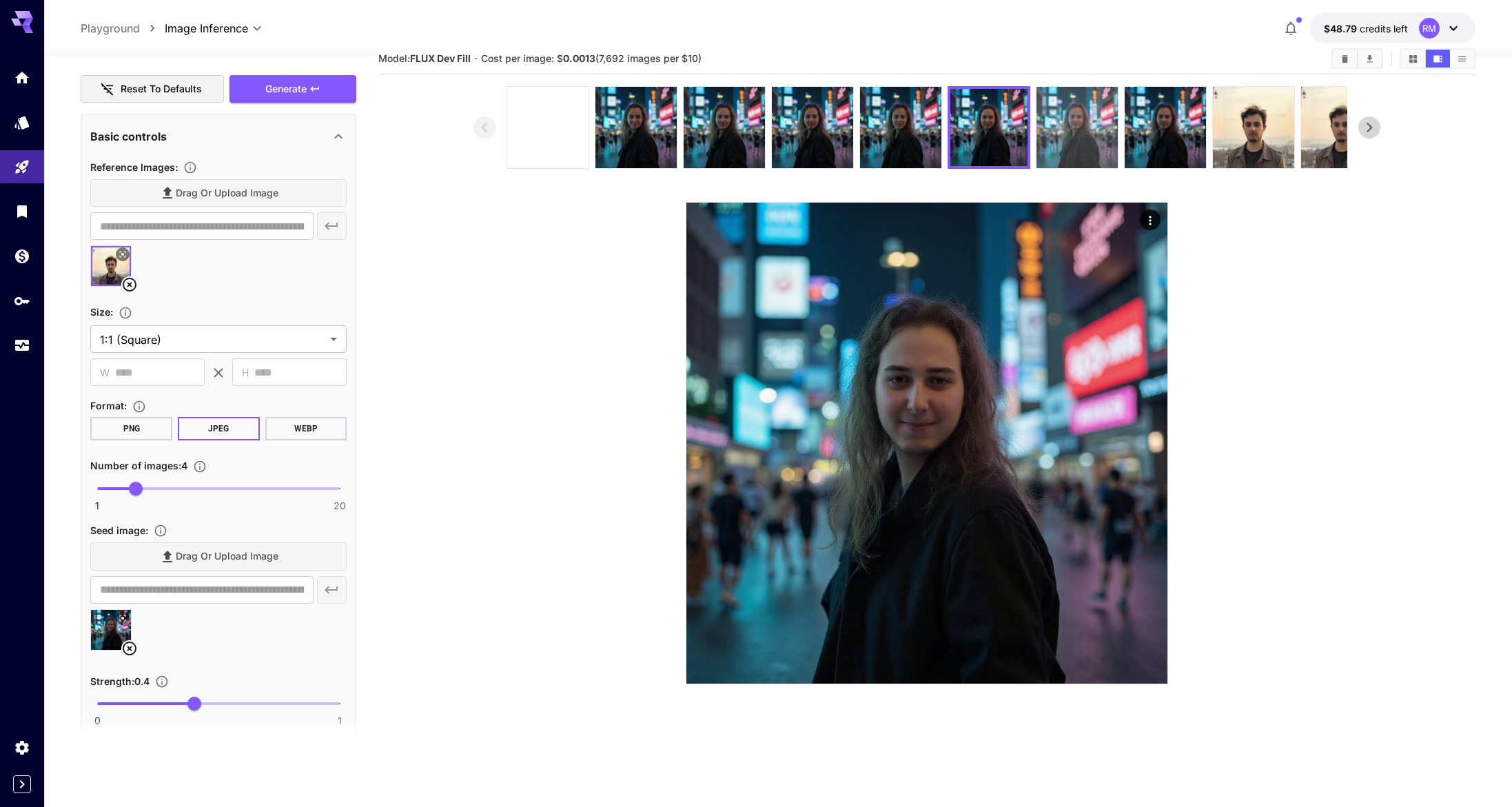
click at [1054, 121] on img at bounding box center [1077, 127] width 81 height 81
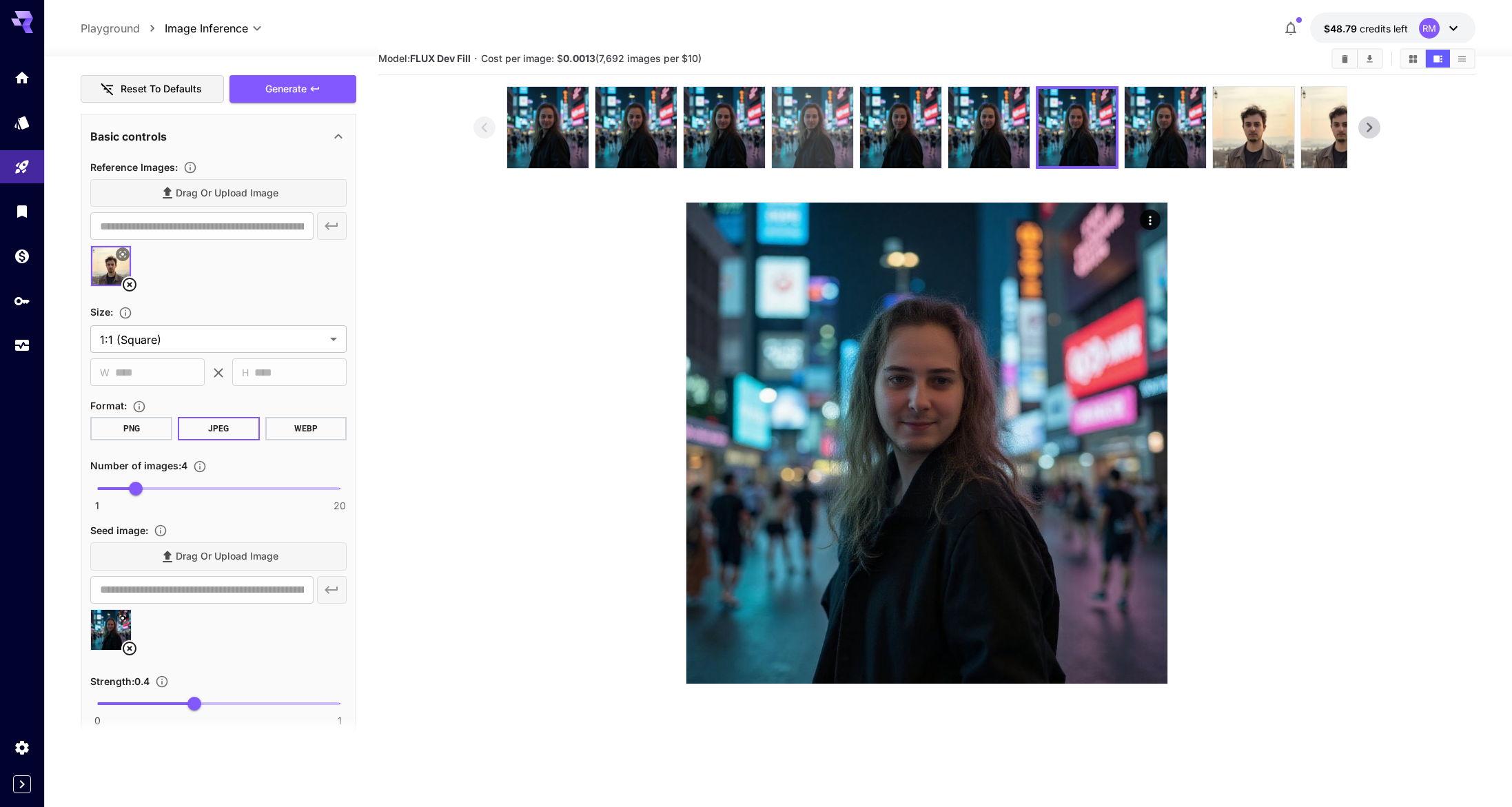
click at [808, 123] on img at bounding box center [812, 127] width 81 height 81
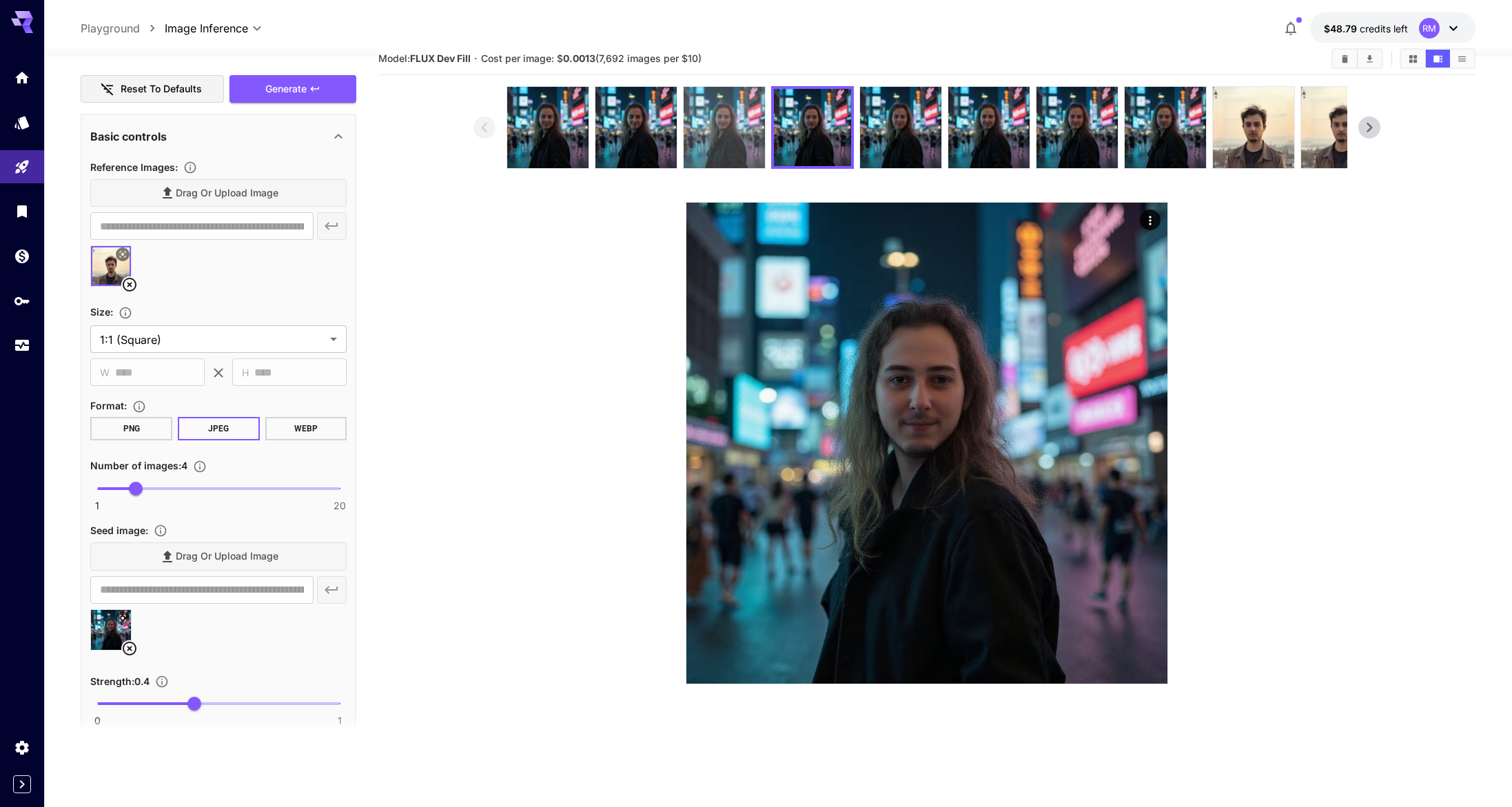
click at [715, 128] on img at bounding box center [724, 127] width 81 height 81
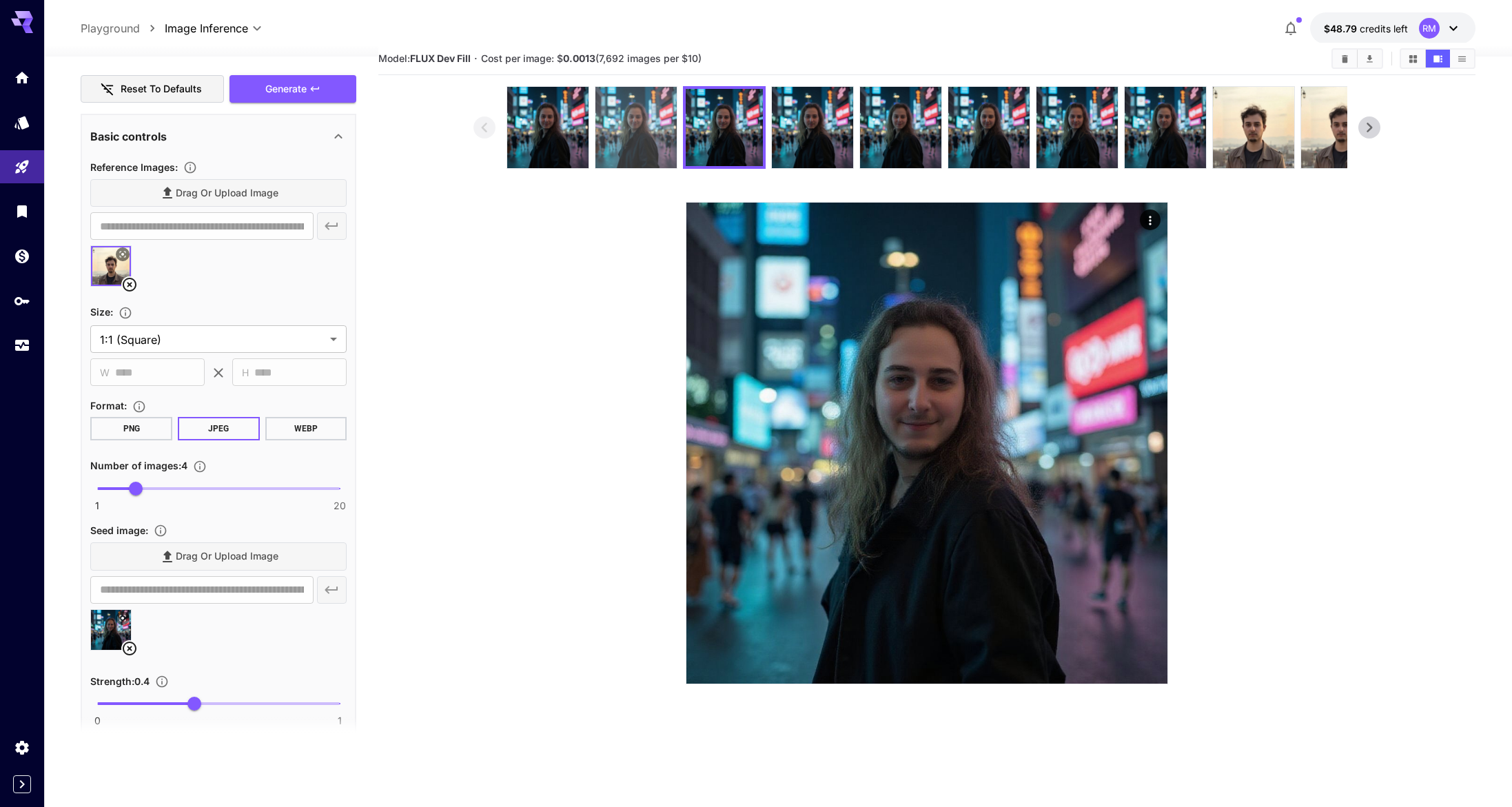
click at [598, 134] on img at bounding box center [636, 127] width 81 height 81
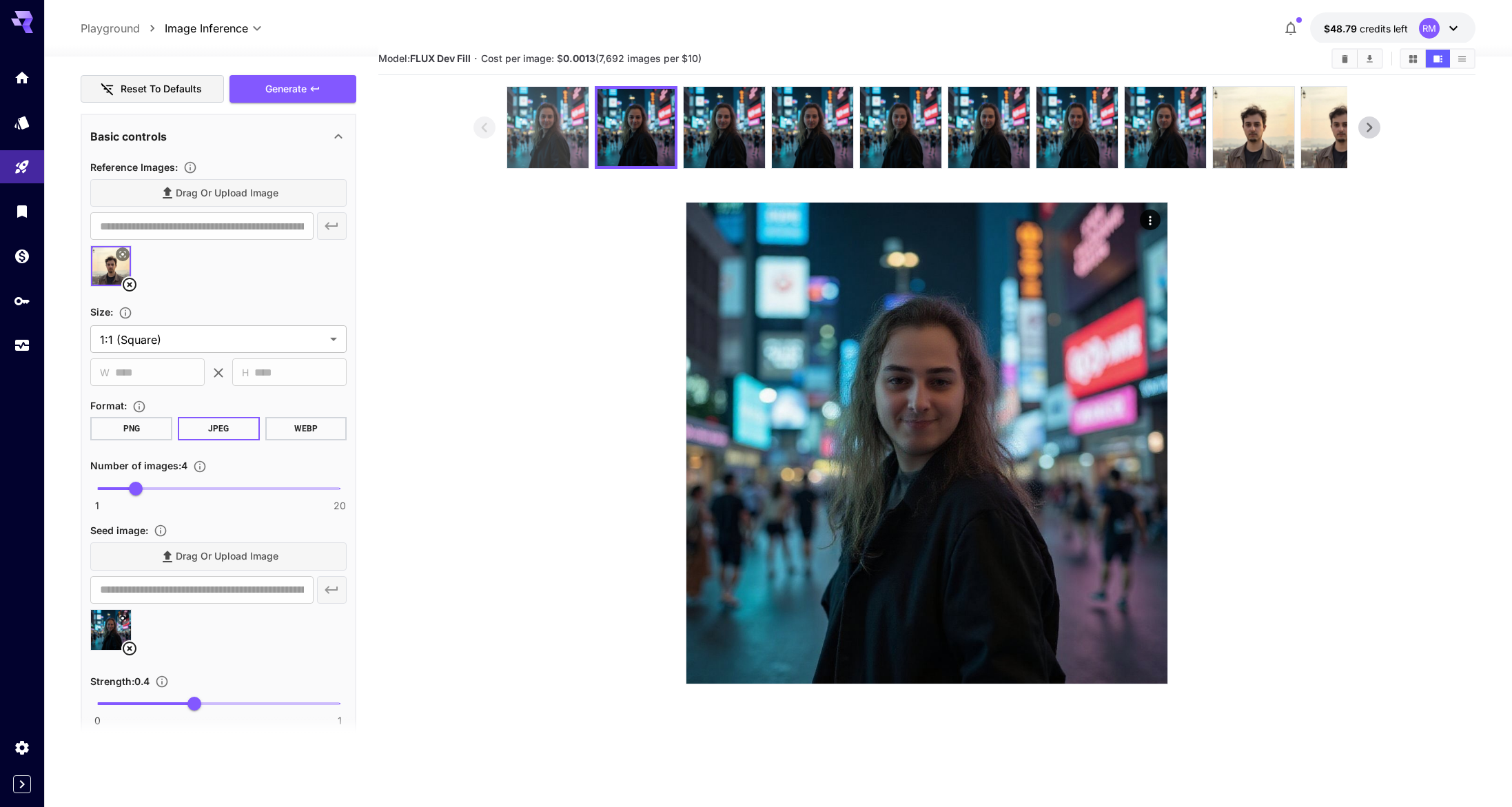
click at [526, 131] on img at bounding box center [548, 127] width 81 height 81
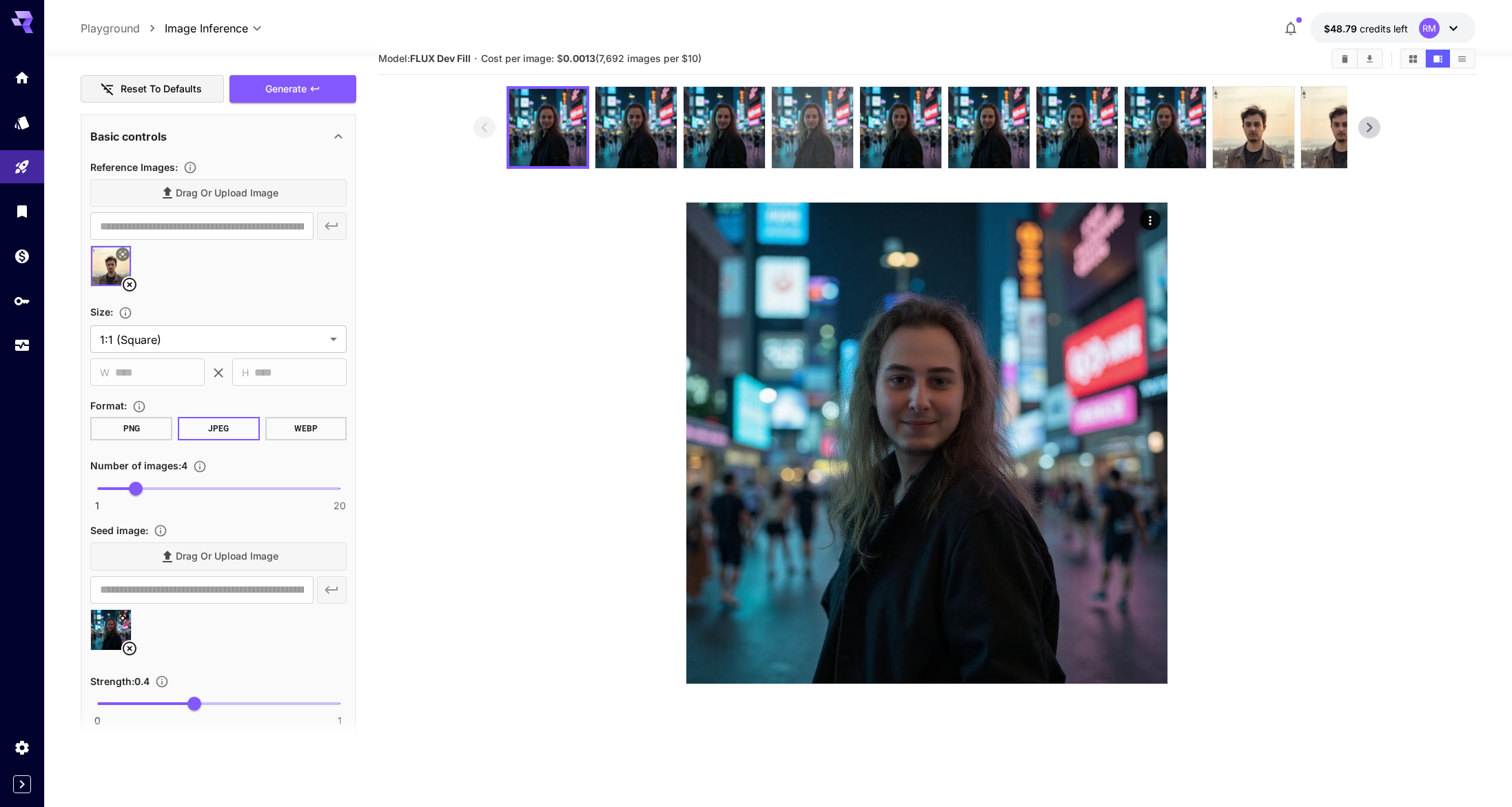
click at [807, 150] on img at bounding box center [812, 127] width 81 height 81
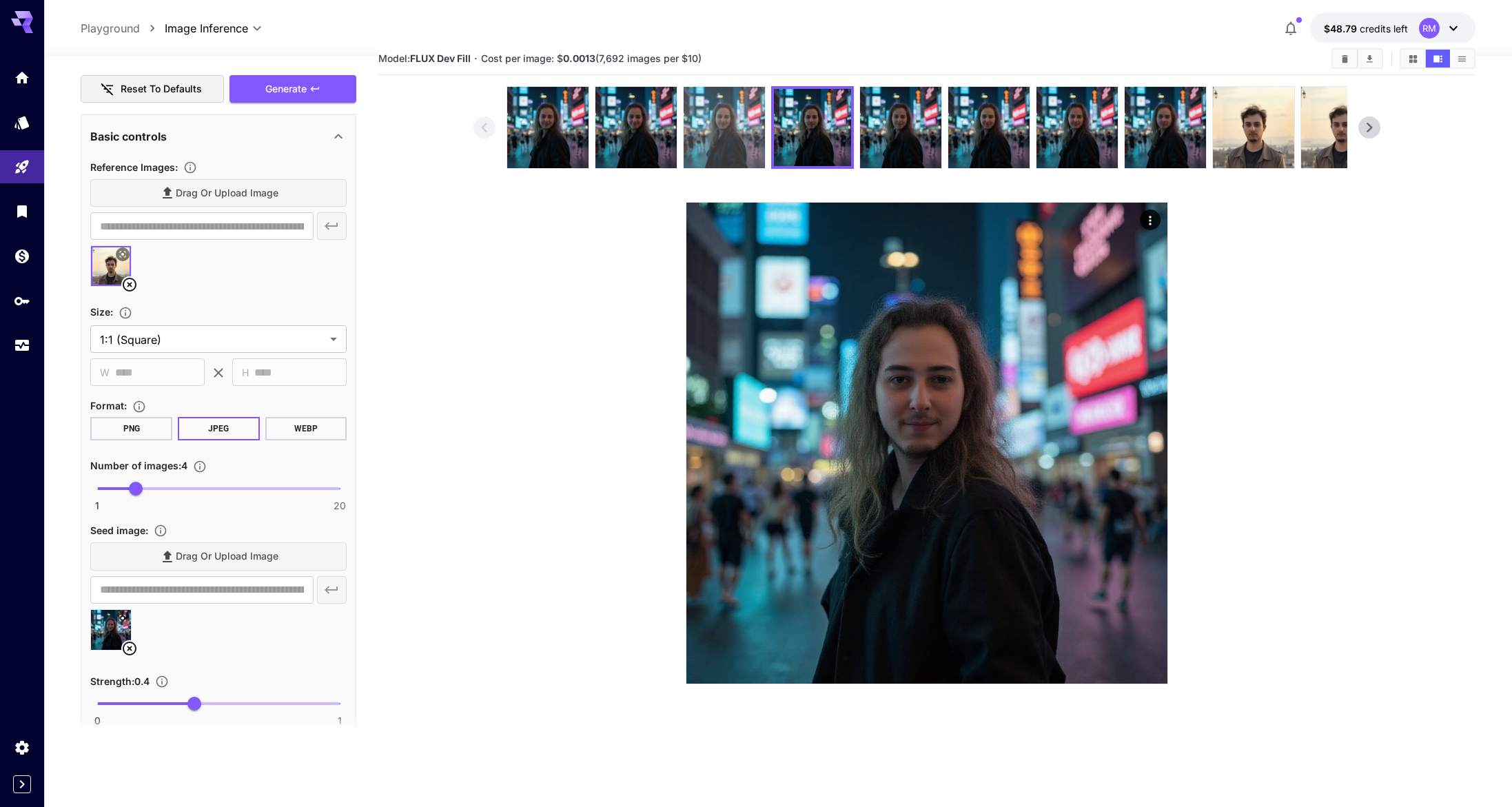
click at [710, 140] on img at bounding box center [724, 127] width 81 height 81
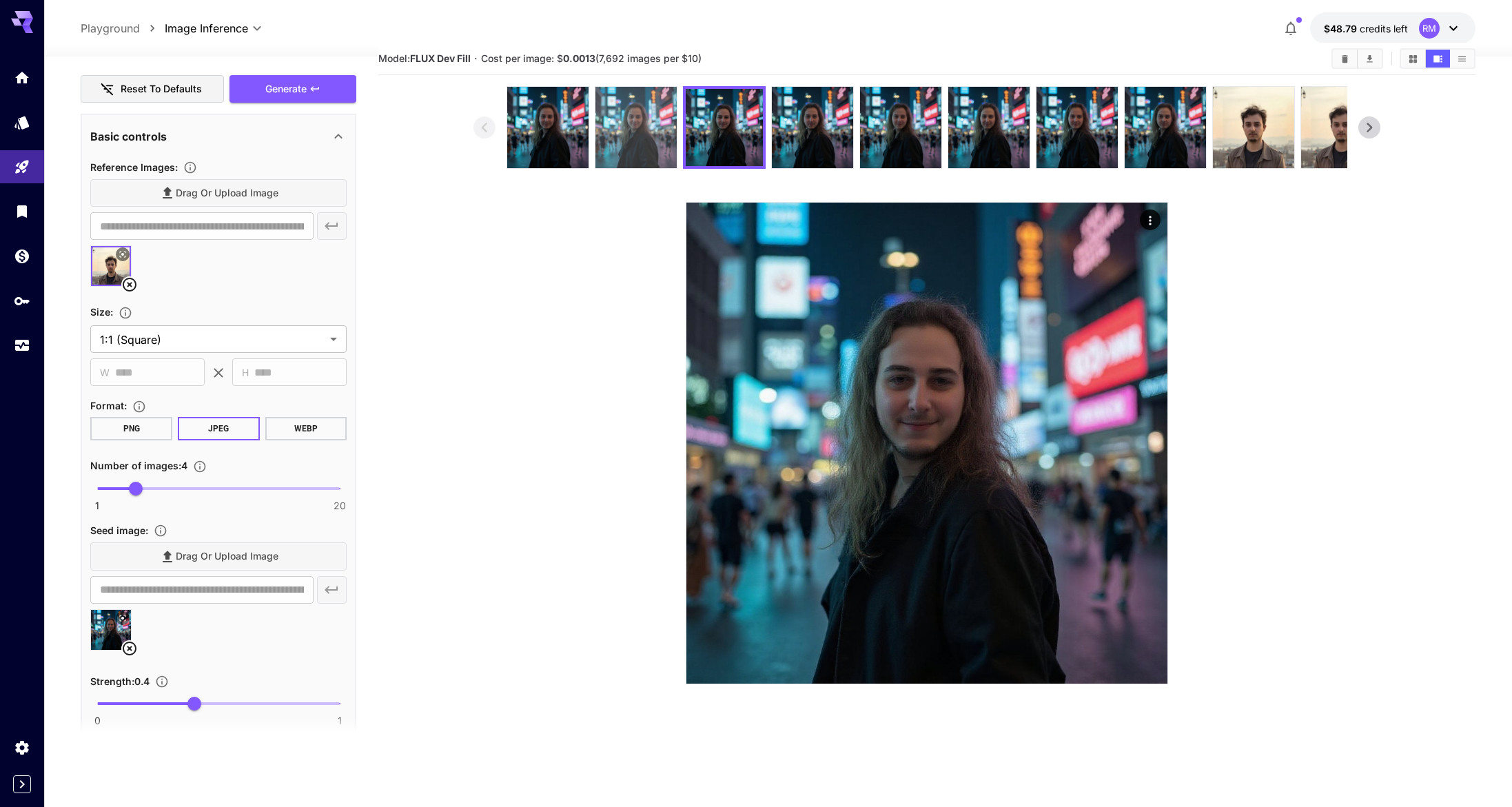
click at [627, 136] on img at bounding box center [636, 127] width 81 height 81
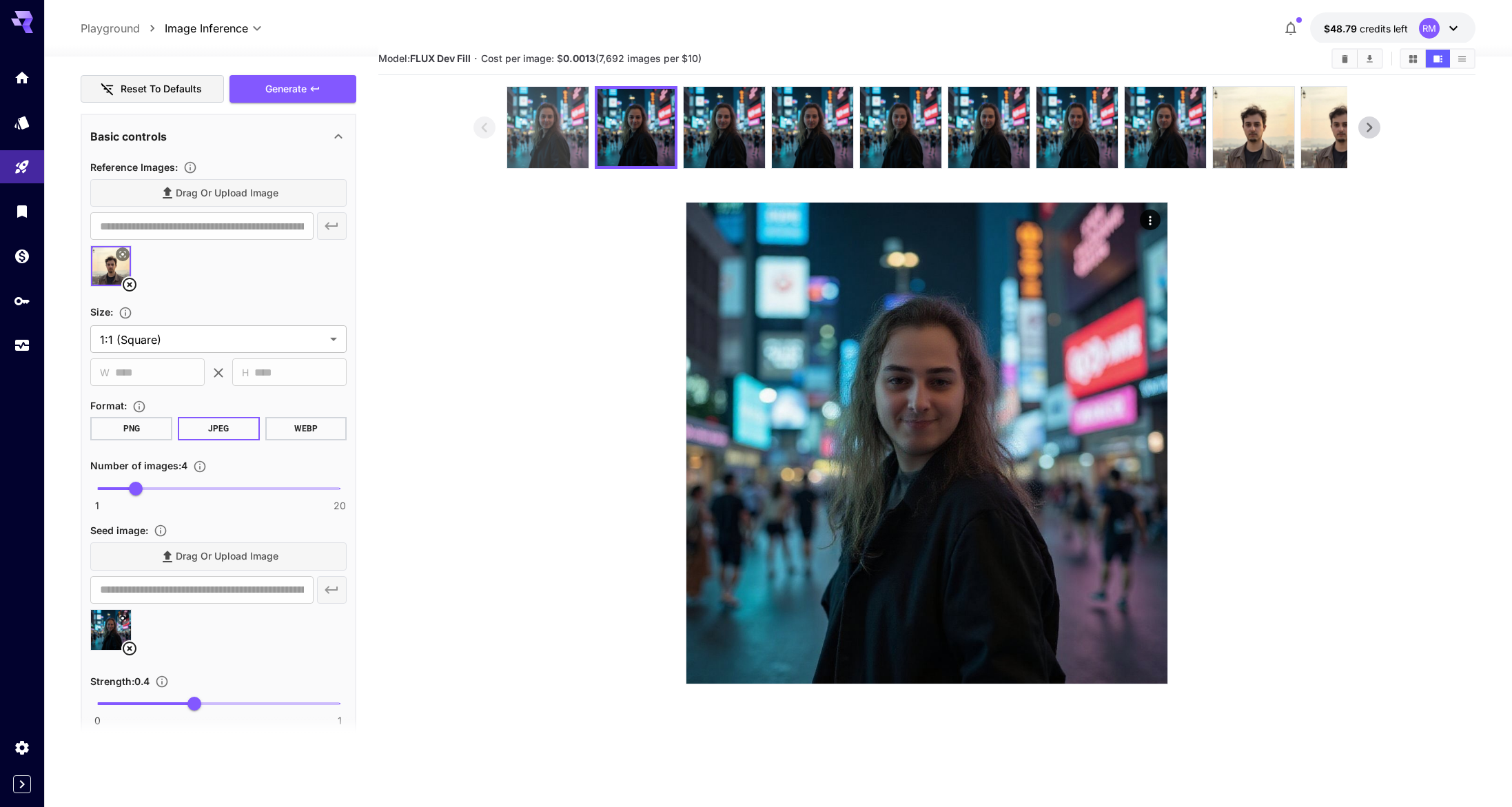
click at [532, 133] on img at bounding box center [548, 127] width 81 height 81
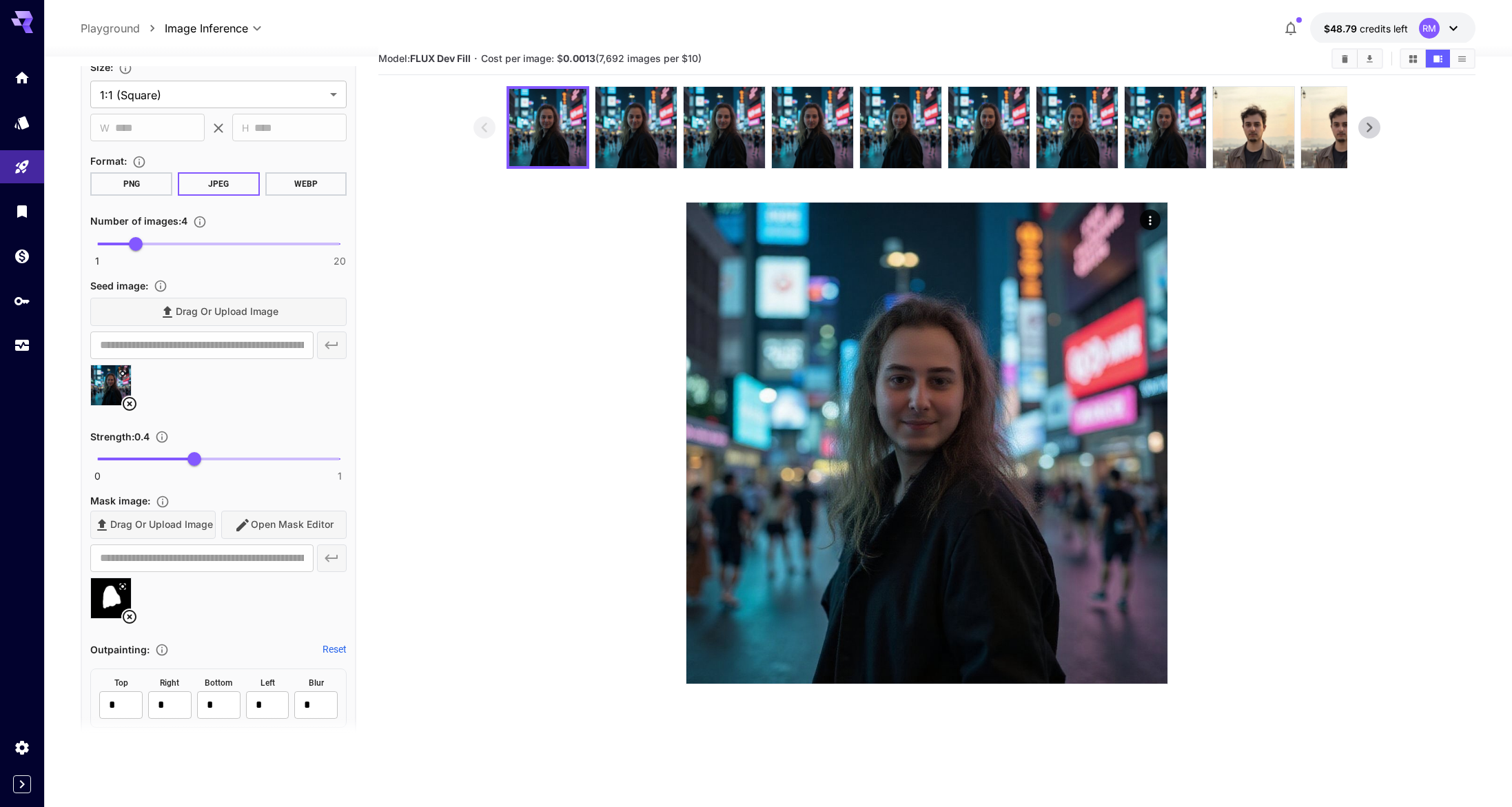
scroll to position [535, 0]
click at [252, 453] on span "0 1 0.4" at bounding box center [218, 456] width 243 height 21
click at [290, 454] on span "0.79" at bounding box center [289, 456] width 14 height 14
drag, startPoint x: 299, startPoint y: 445, endPoint x: 339, endPoint y: 440, distance: 40.3
click at [341, 449] on span "0.98" at bounding box center [335, 456] width 14 height 14
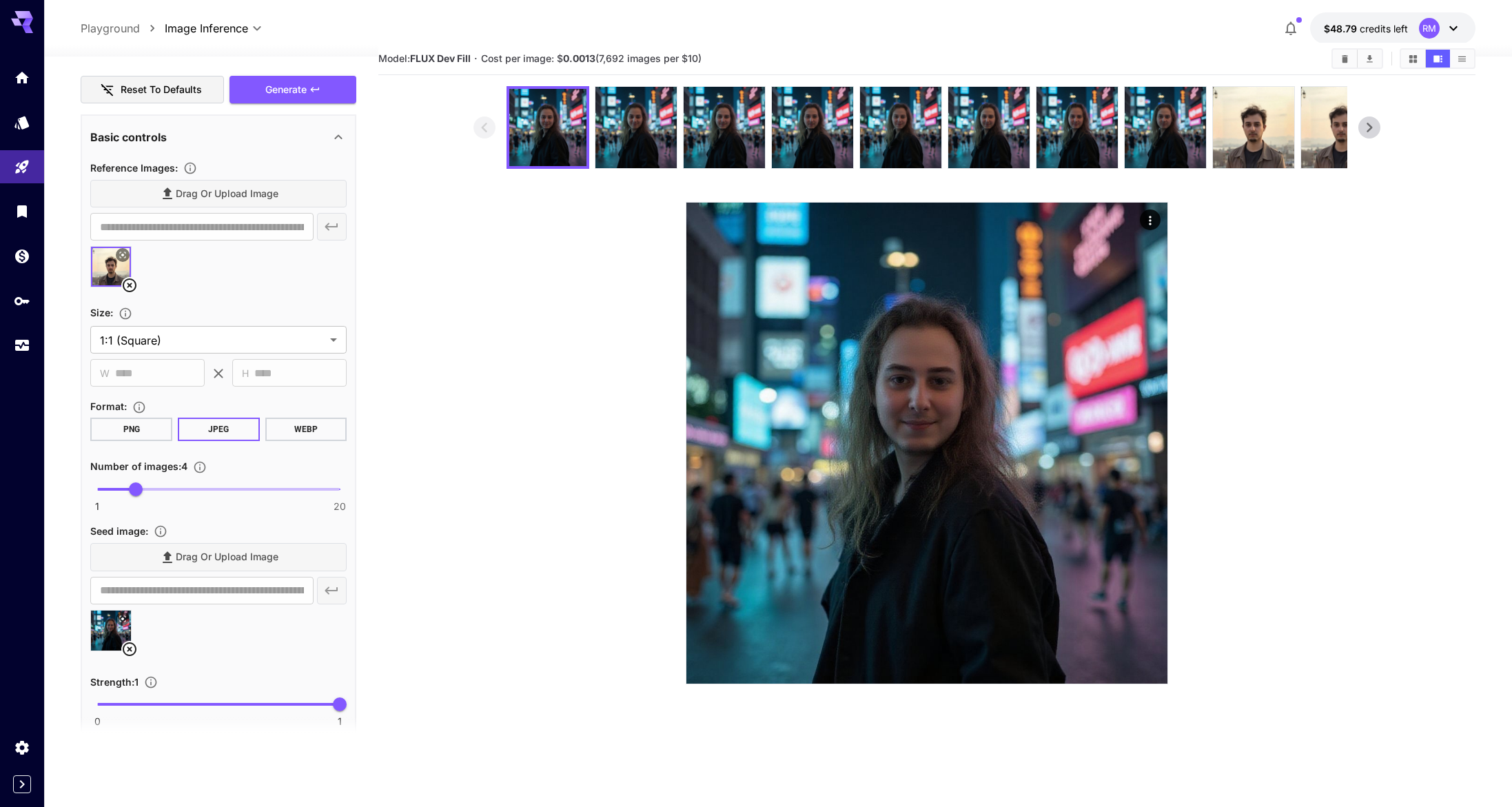
scroll to position [0, 0]
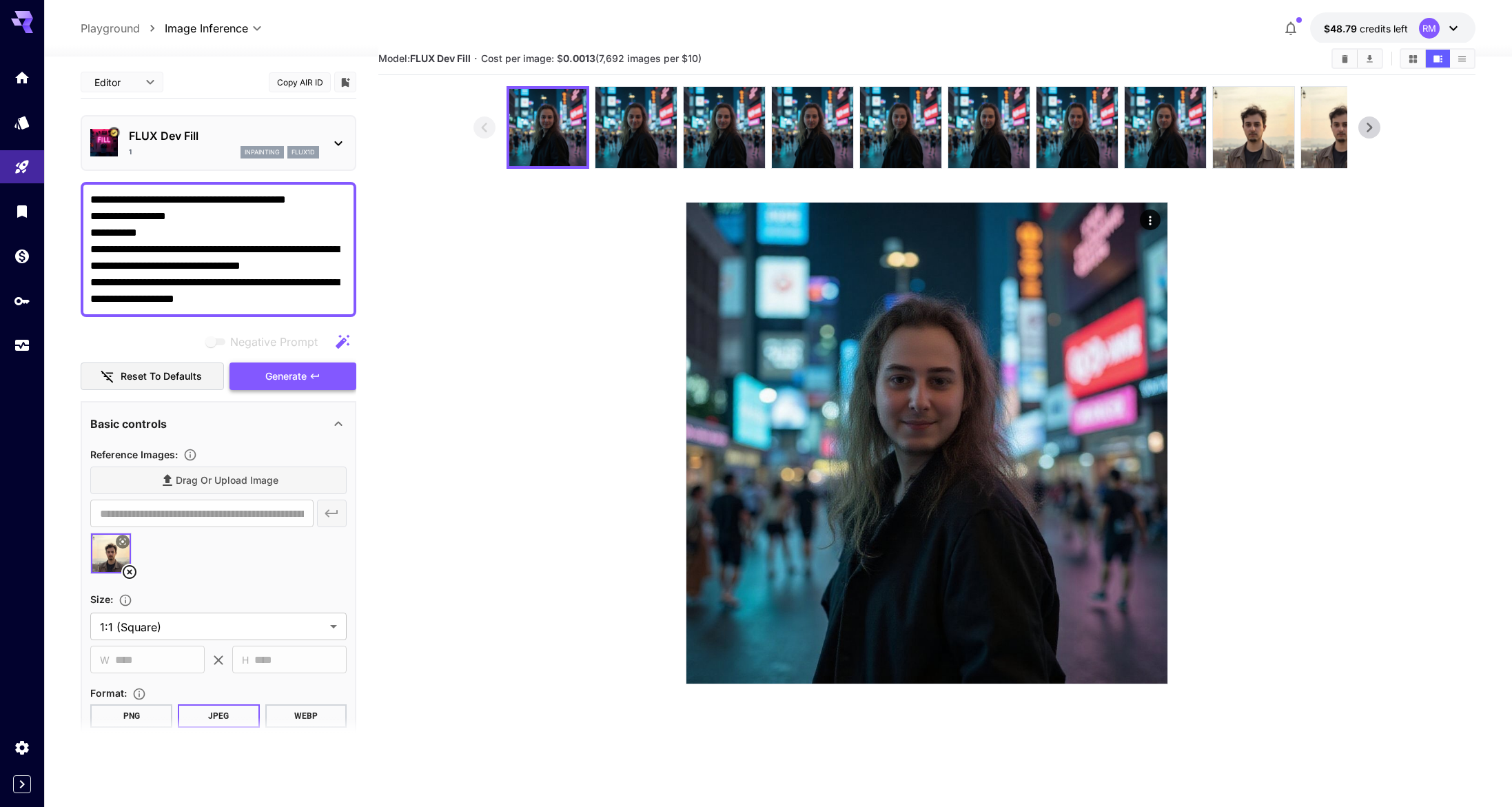
click at [328, 383] on button "Generate" at bounding box center [293, 376] width 126 height 29
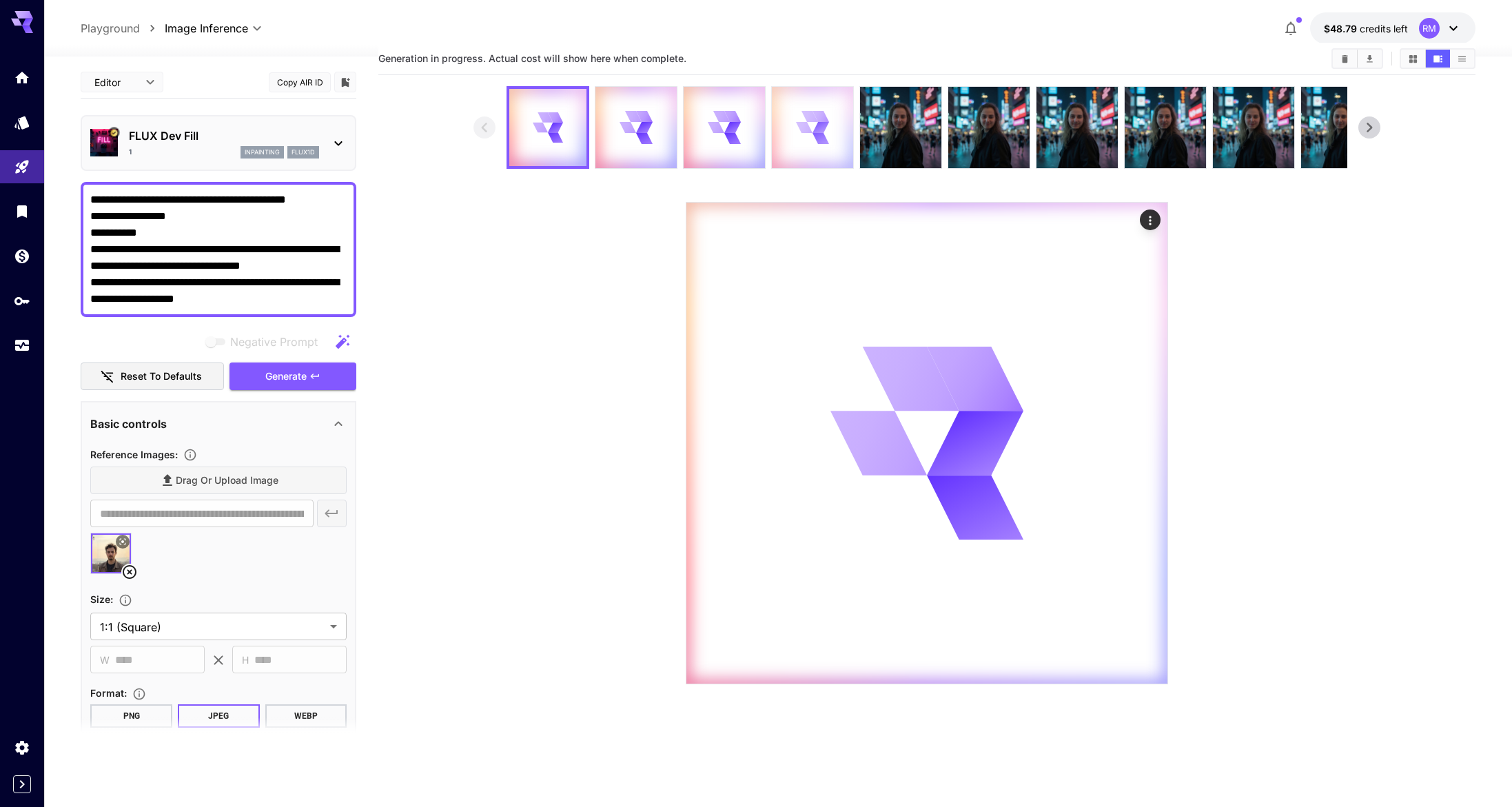
click at [796, 126] on icon at bounding box center [804, 127] width 17 height 11
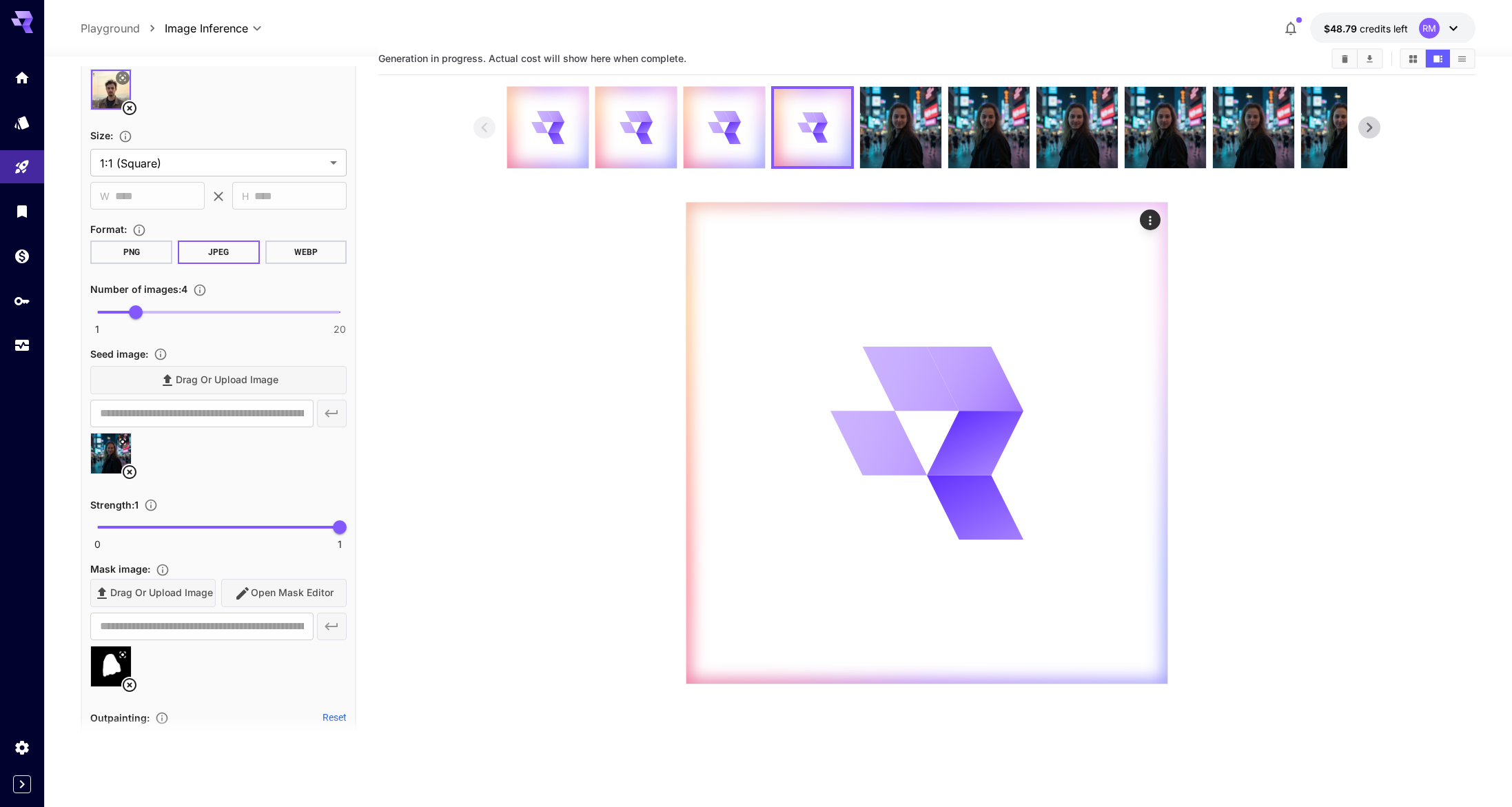
scroll to position [465, 0]
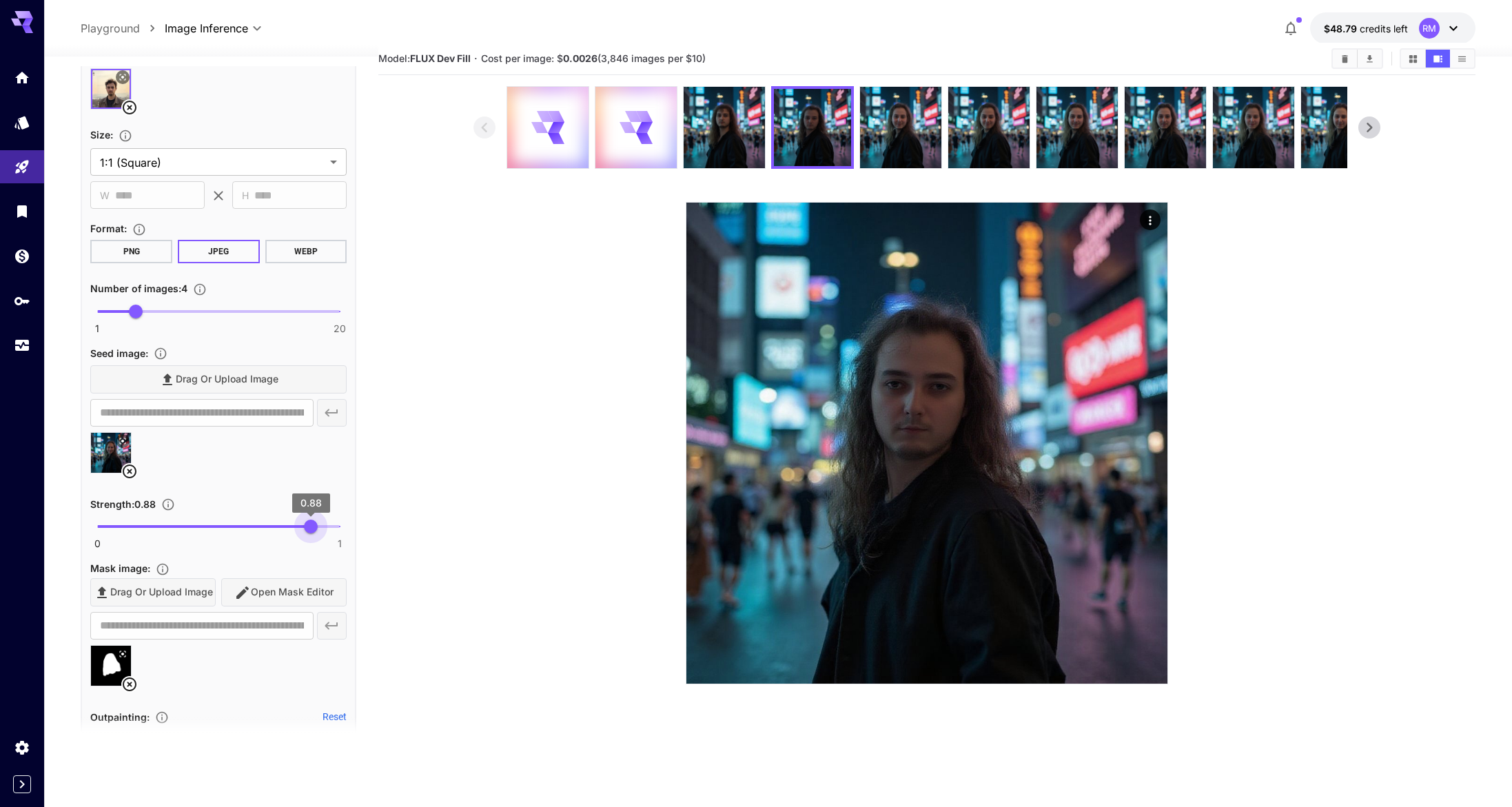
click at [310, 527] on span at bounding box center [203, 526] width 213 height 3
type input "***"
drag, startPoint x: 310, startPoint y: 527, endPoint x: 291, endPoint y: 522, distance: 19.6
click at [291, 522] on span "0.8" at bounding box center [291, 527] width 14 height 14
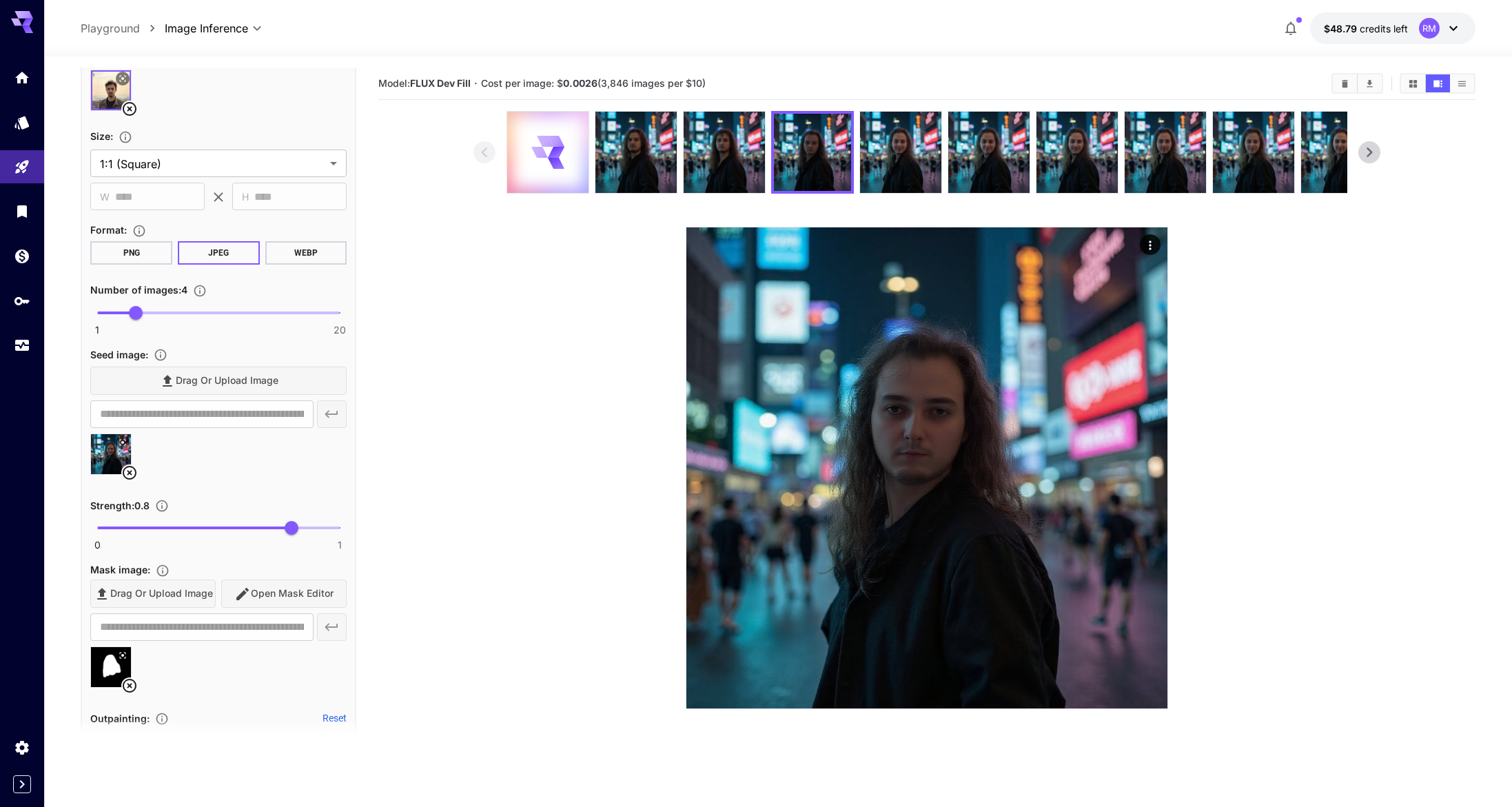
scroll to position [339, 0]
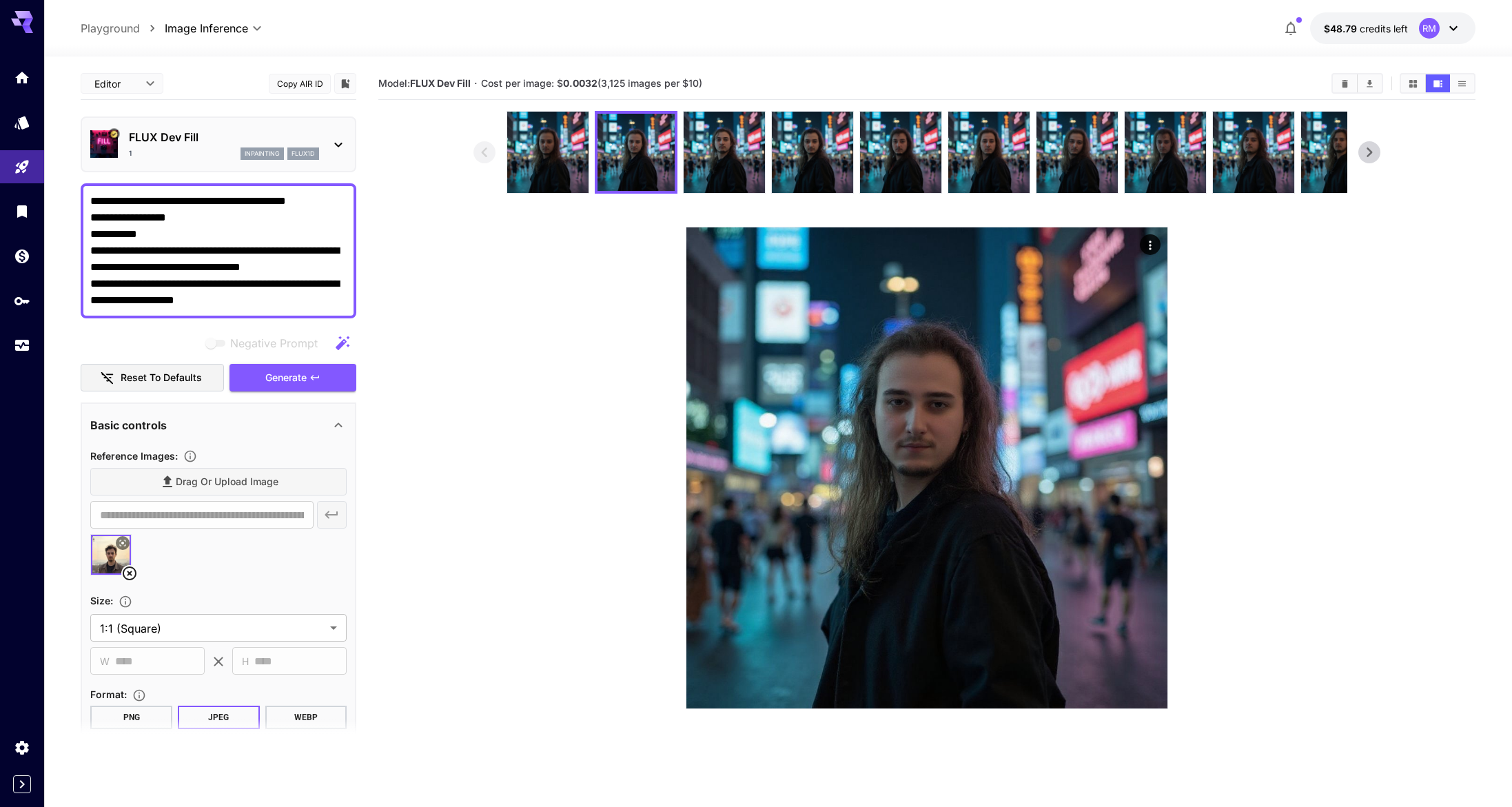
click at [574, 153] on img at bounding box center [548, 152] width 81 height 81
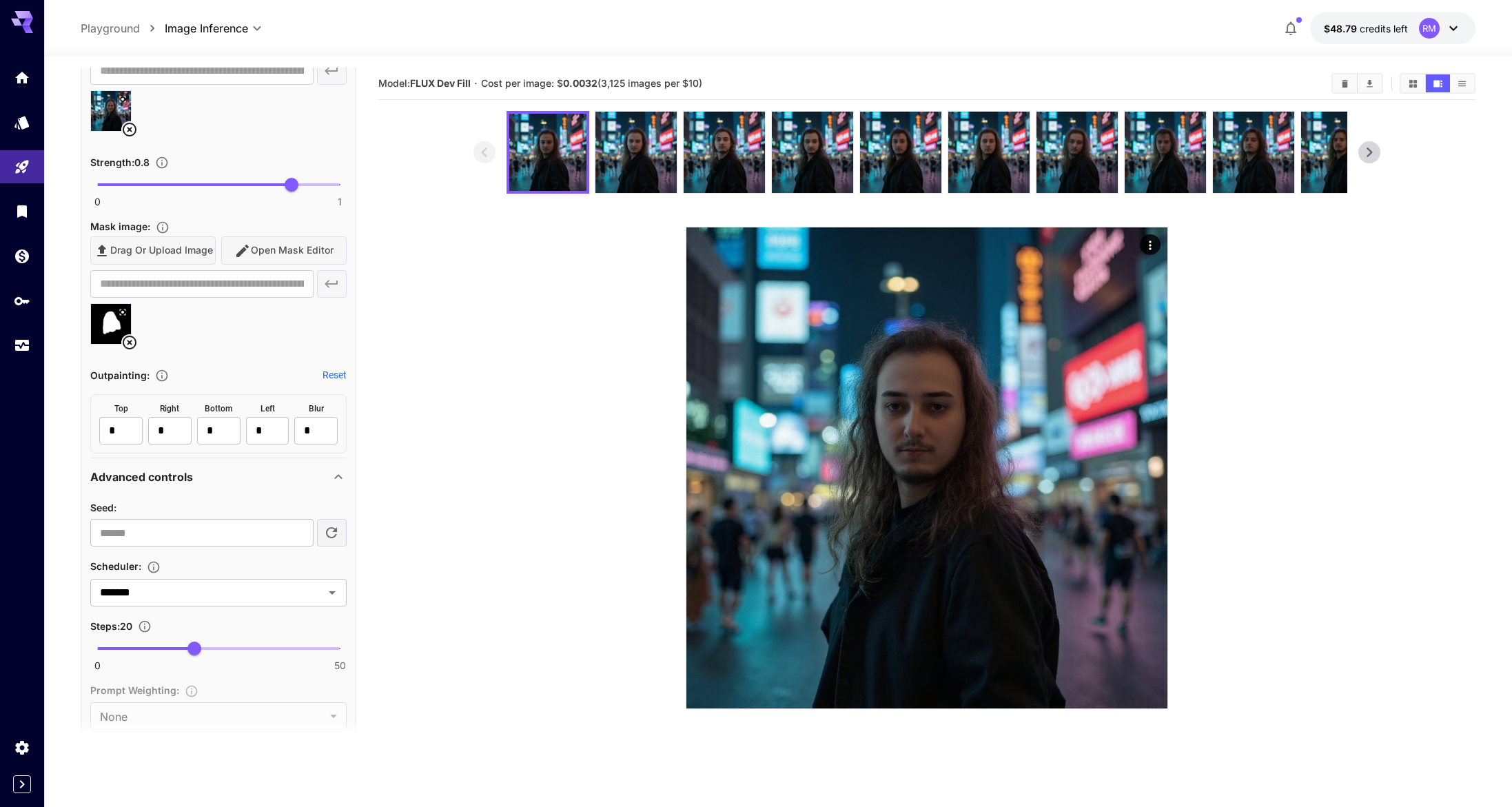
scroll to position [844, 0]
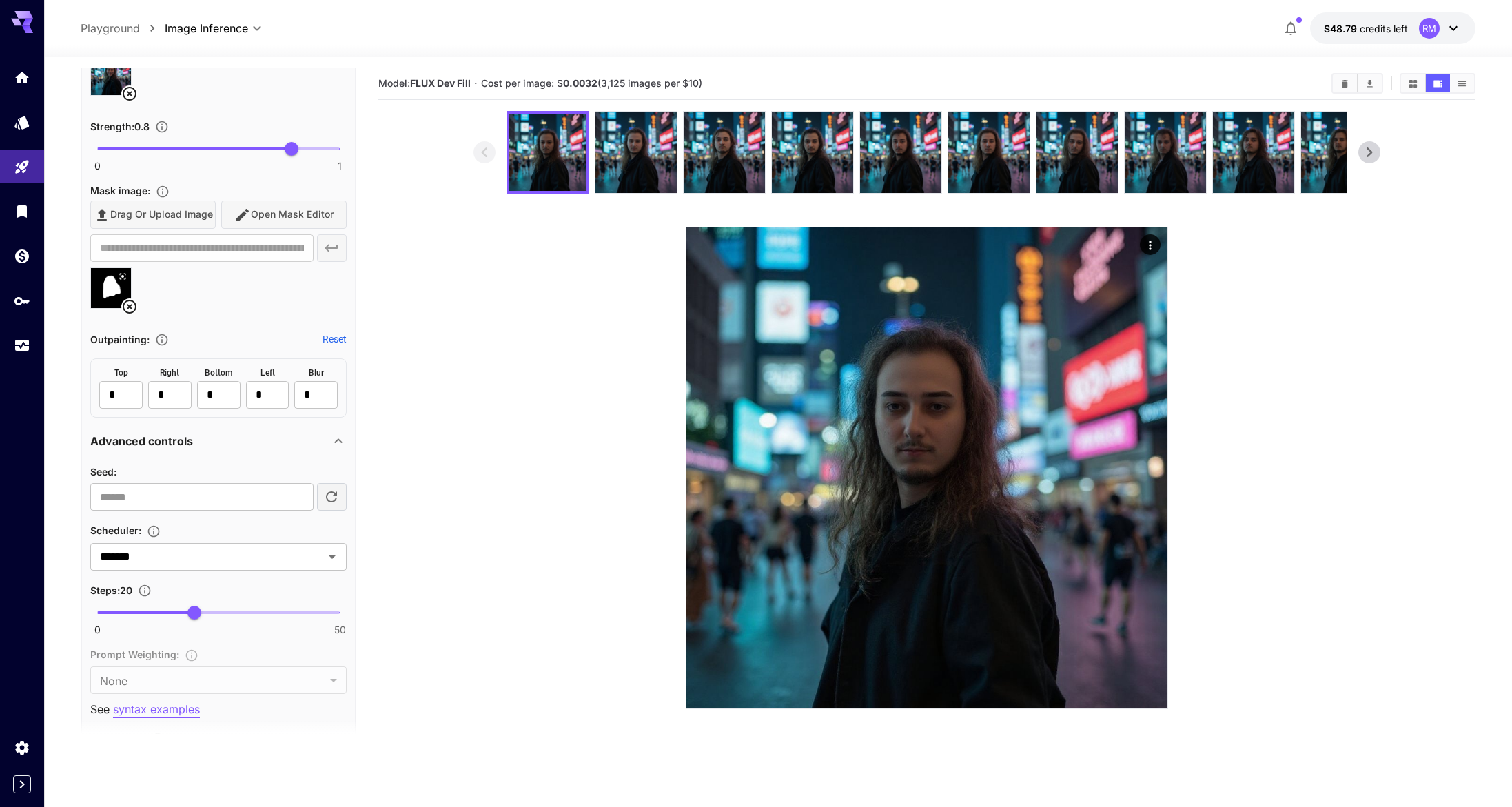
click at [242, 626] on div "0 50 20" at bounding box center [218, 618] width 257 height 33
type input "**"
click at [242, 611] on span at bounding box center [218, 612] width 243 height 3
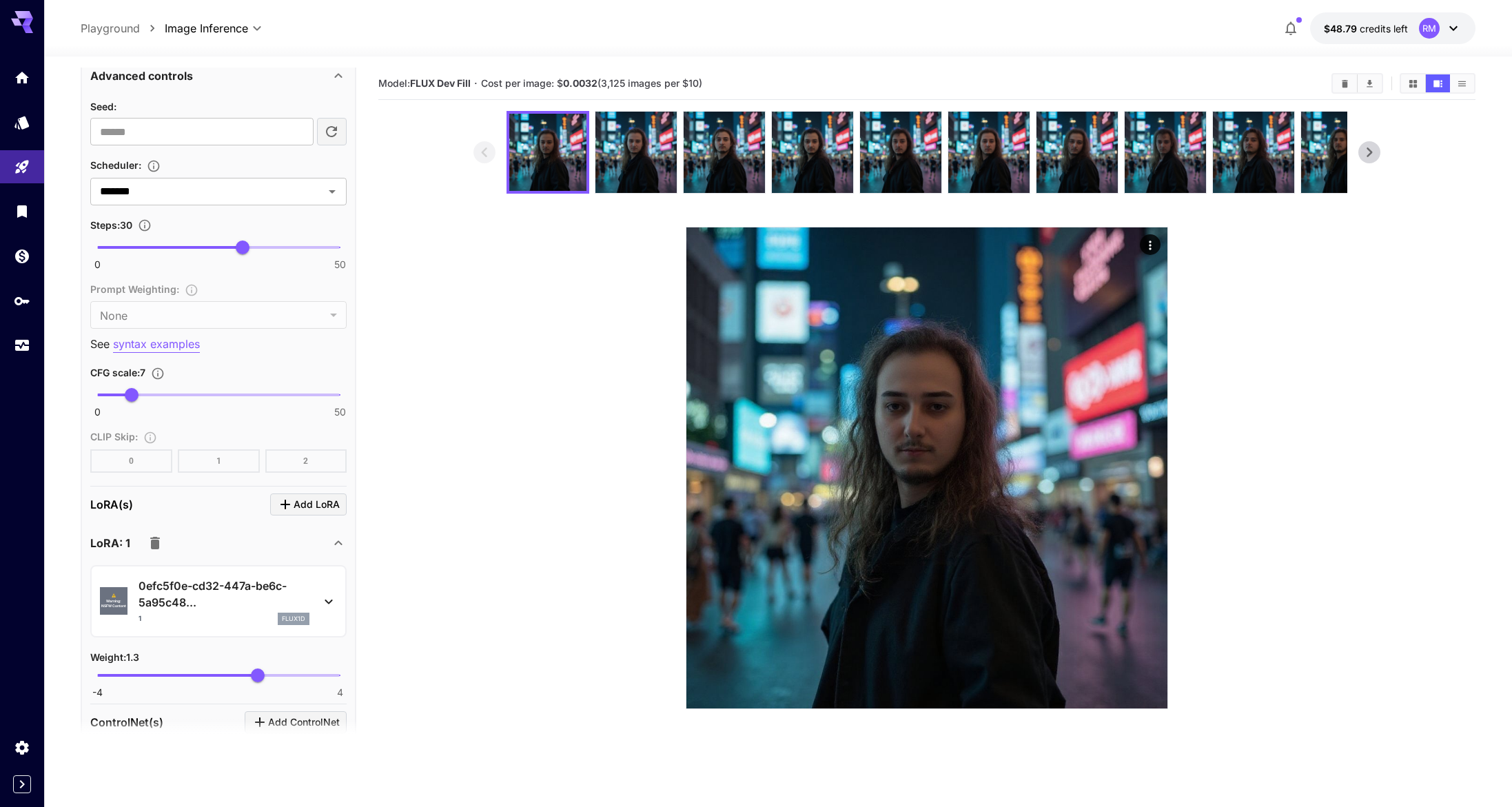
scroll to position [0, 0]
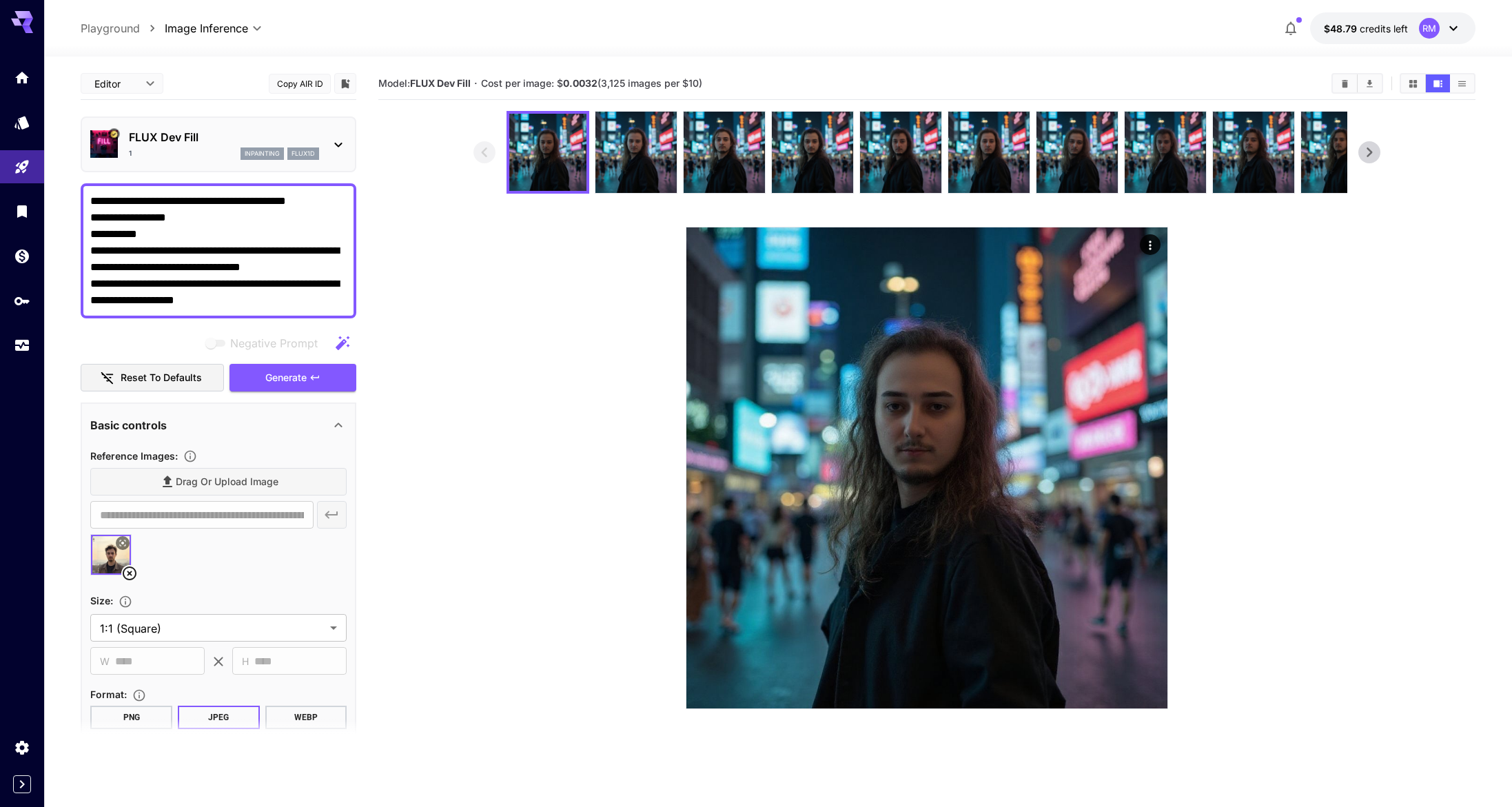
click at [200, 298] on textarea "**********" at bounding box center [218, 251] width 257 height 115
paste textarea
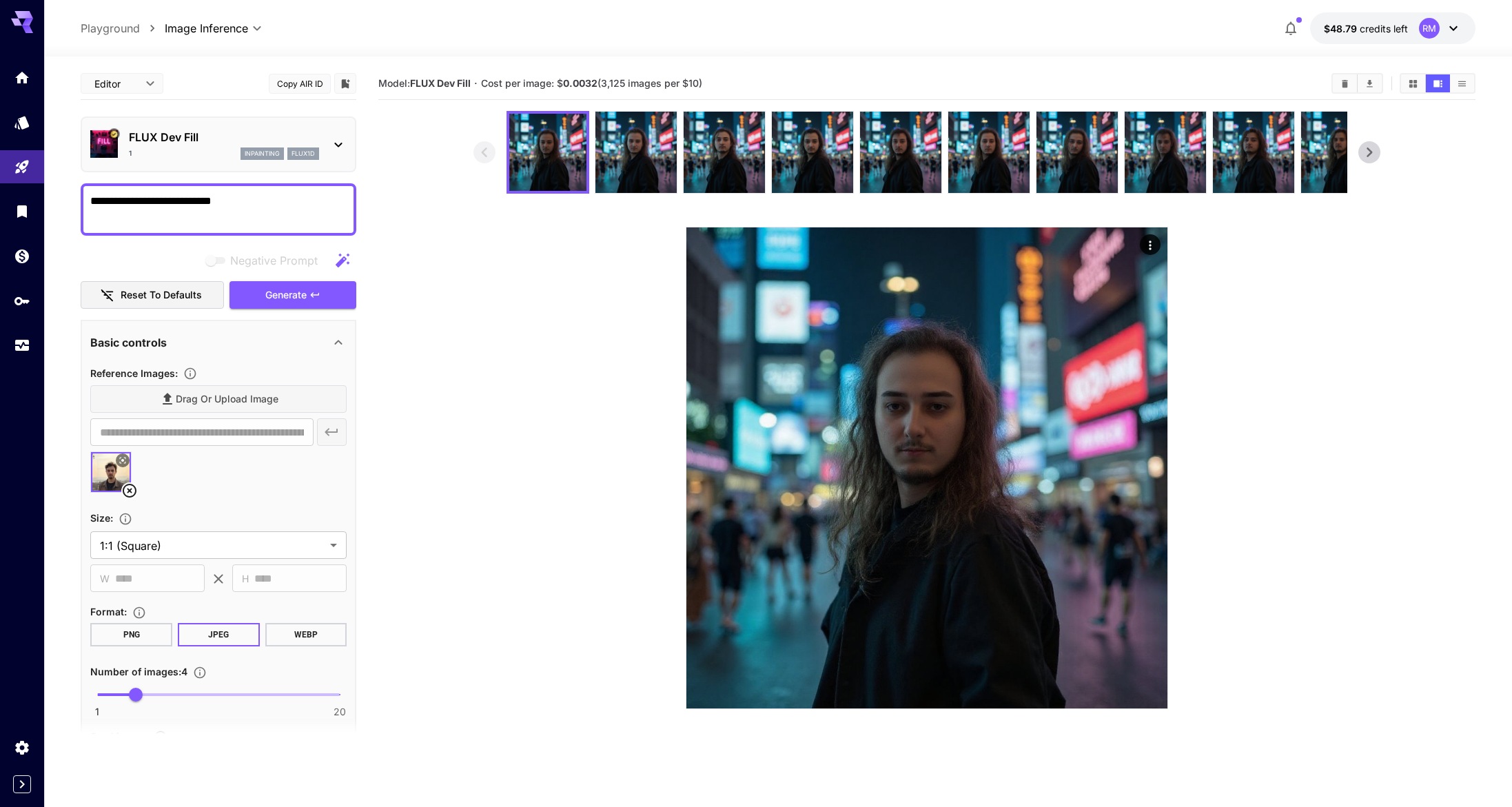
type textarea "**********"
click at [333, 300] on button "Generate" at bounding box center [293, 295] width 126 height 29
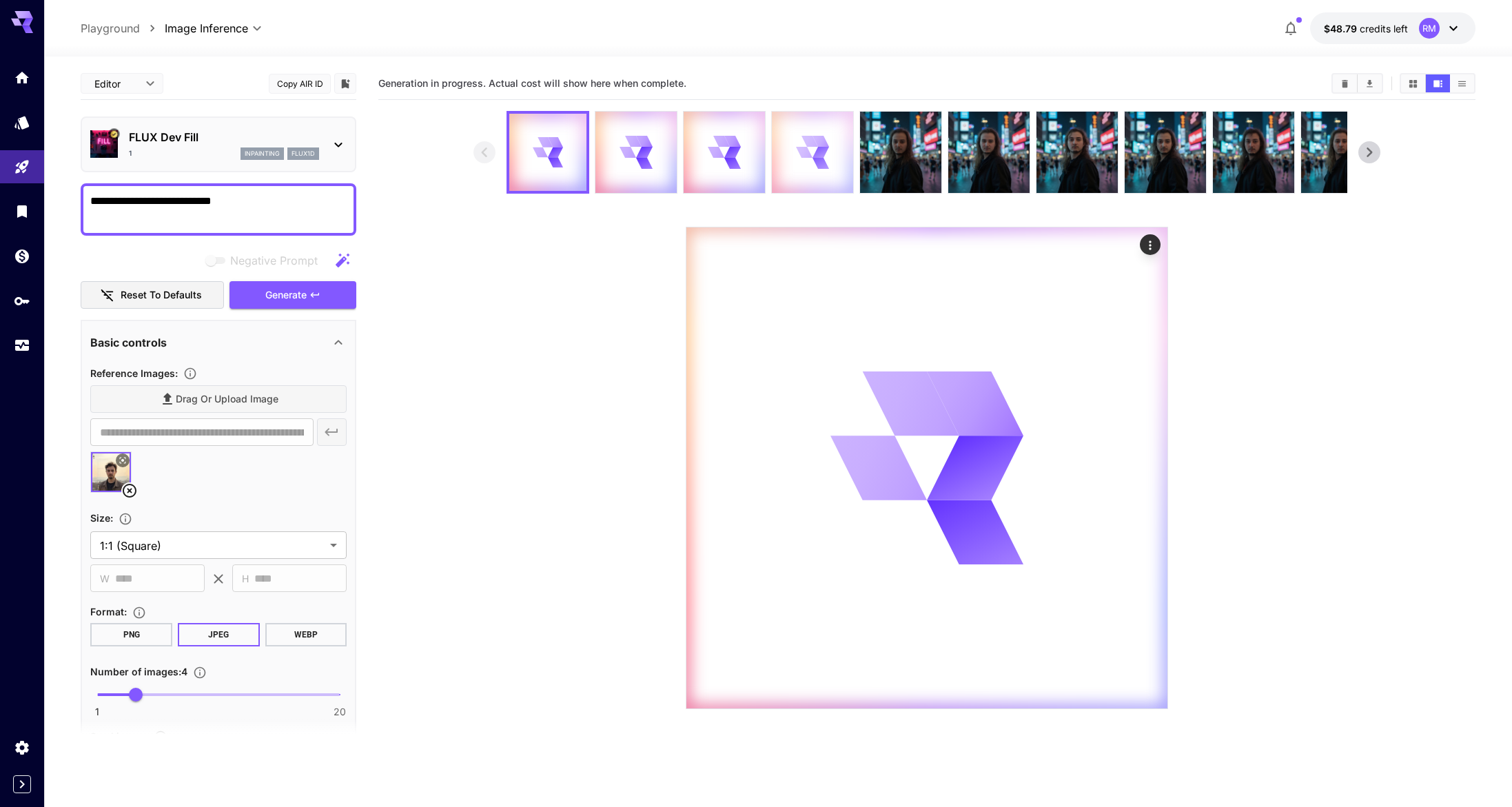
click at [805, 143] on icon at bounding box center [809, 141] width 17 height 11
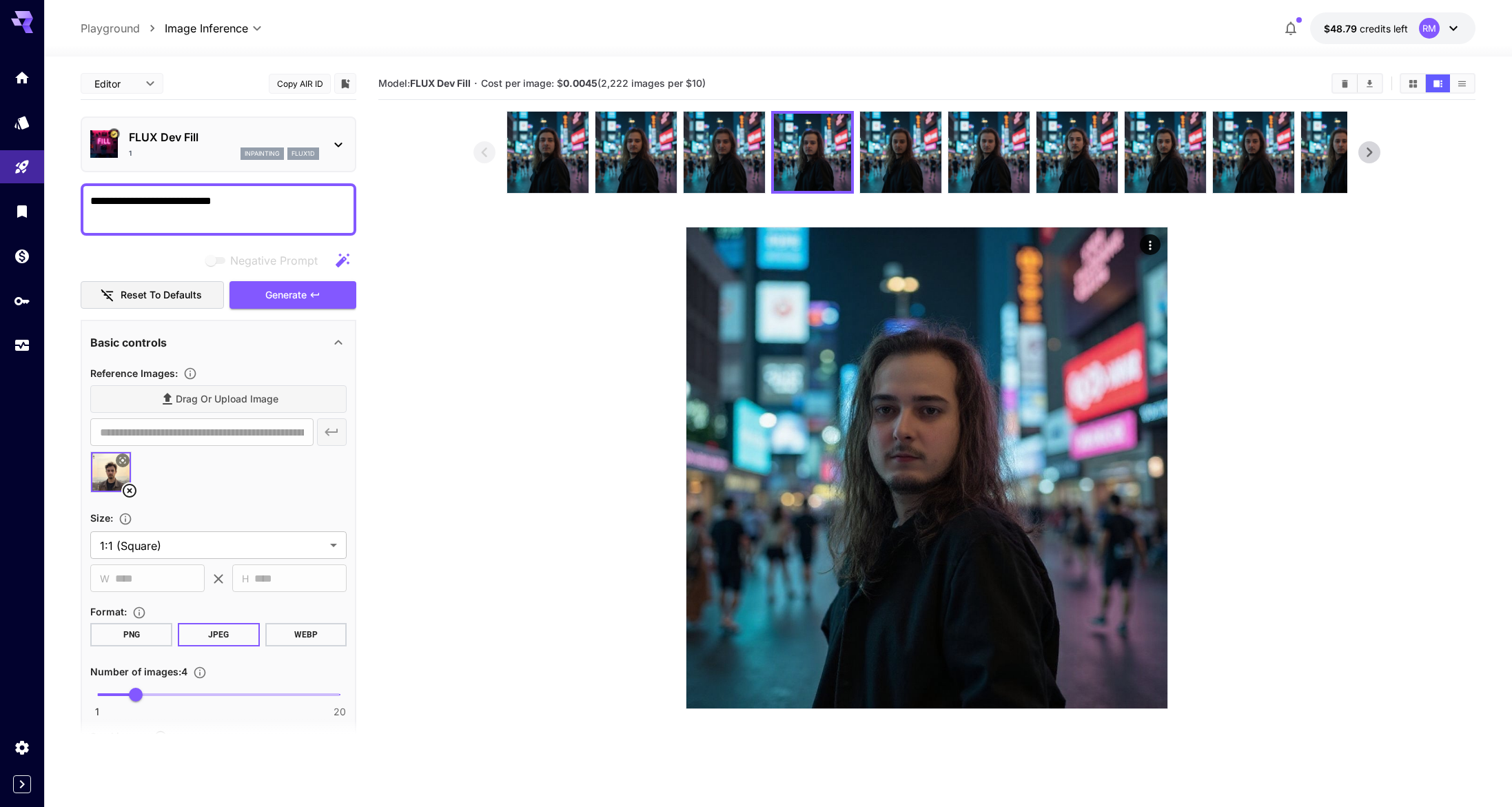
click at [744, 155] on img at bounding box center [724, 152] width 81 height 81
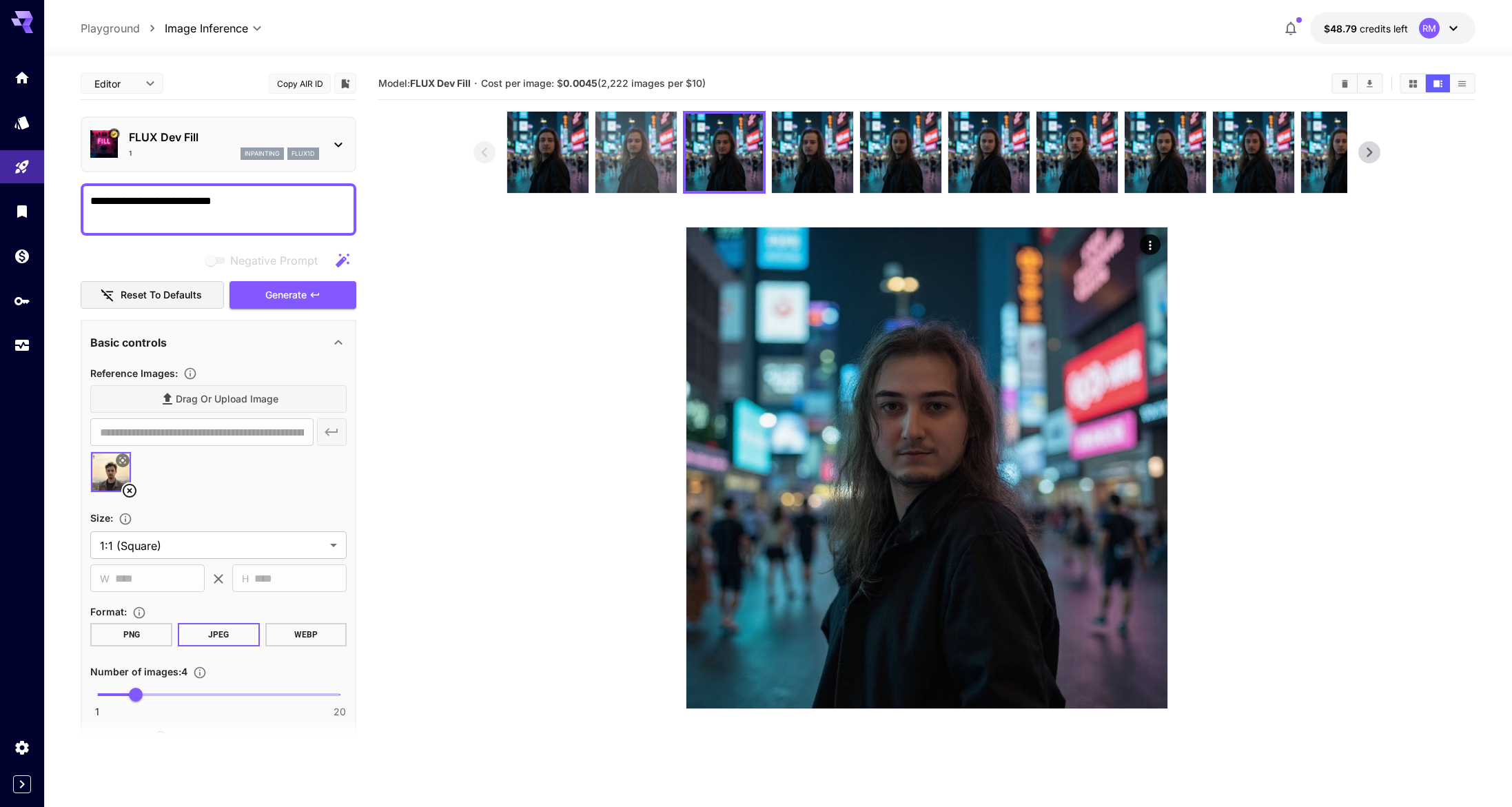
click at [618, 159] on img at bounding box center [636, 152] width 81 height 81
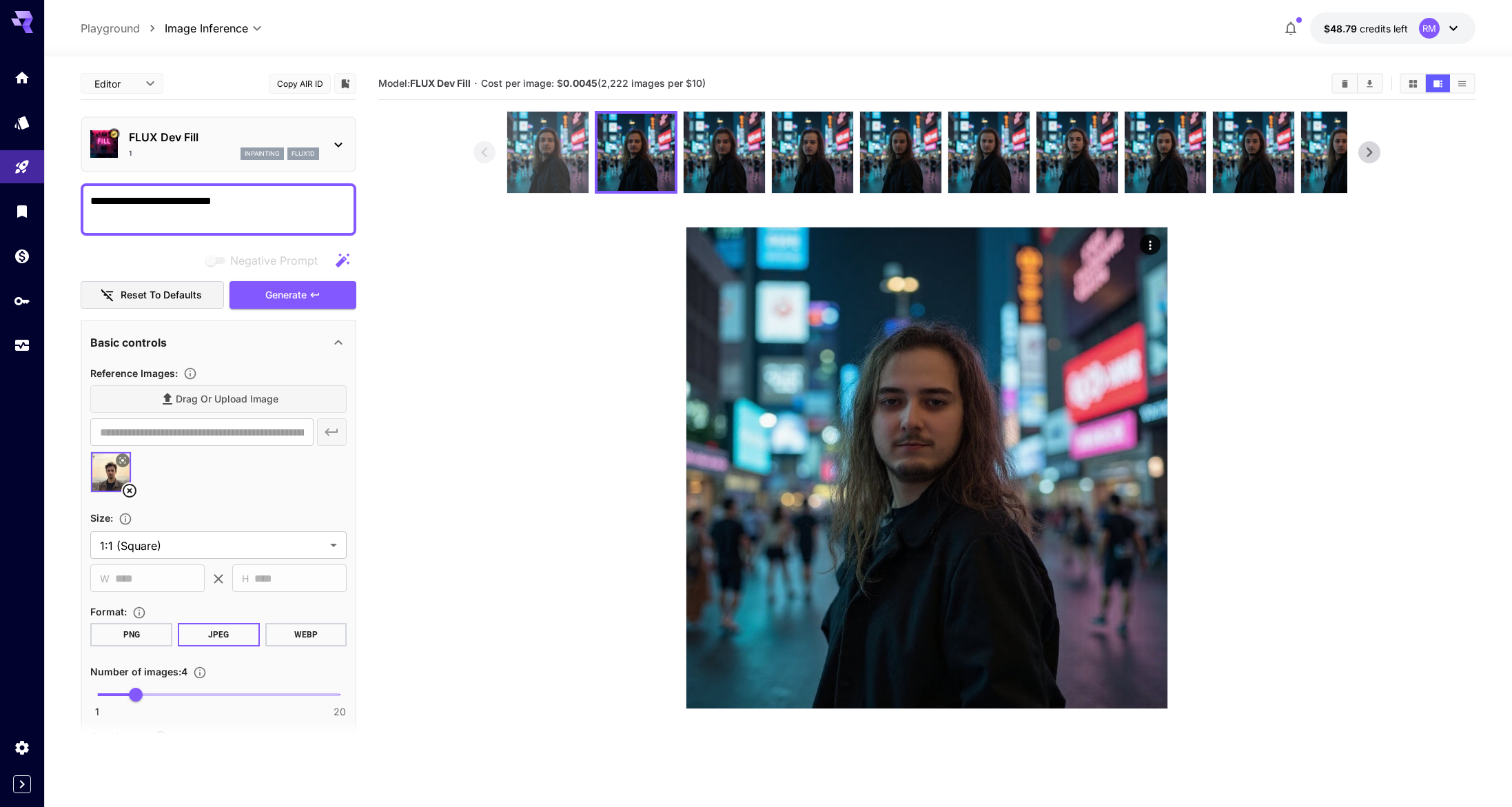
click at [574, 159] on img at bounding box center [548, 152] width 81 height 81
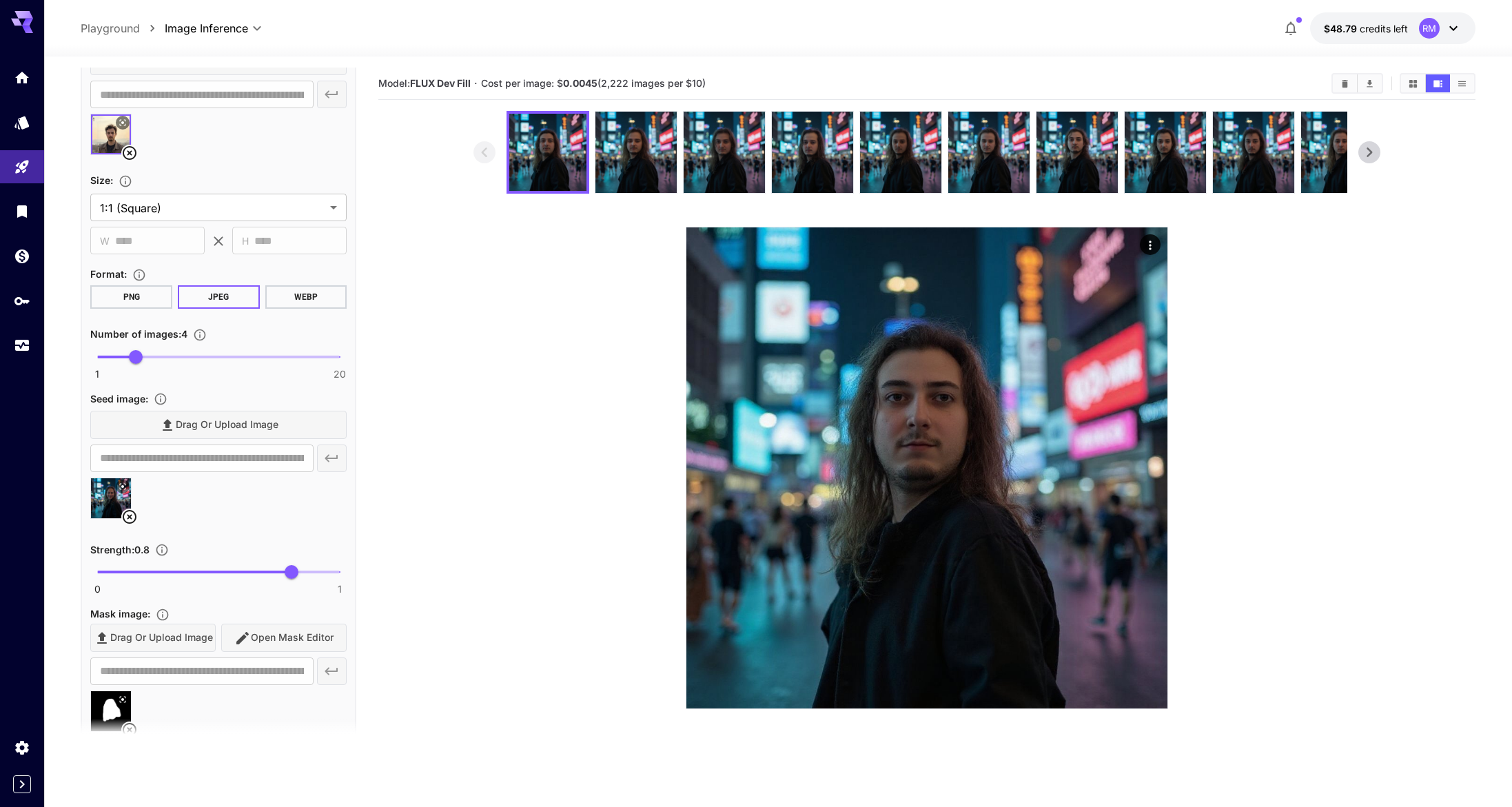
scroll to position [543, 0]
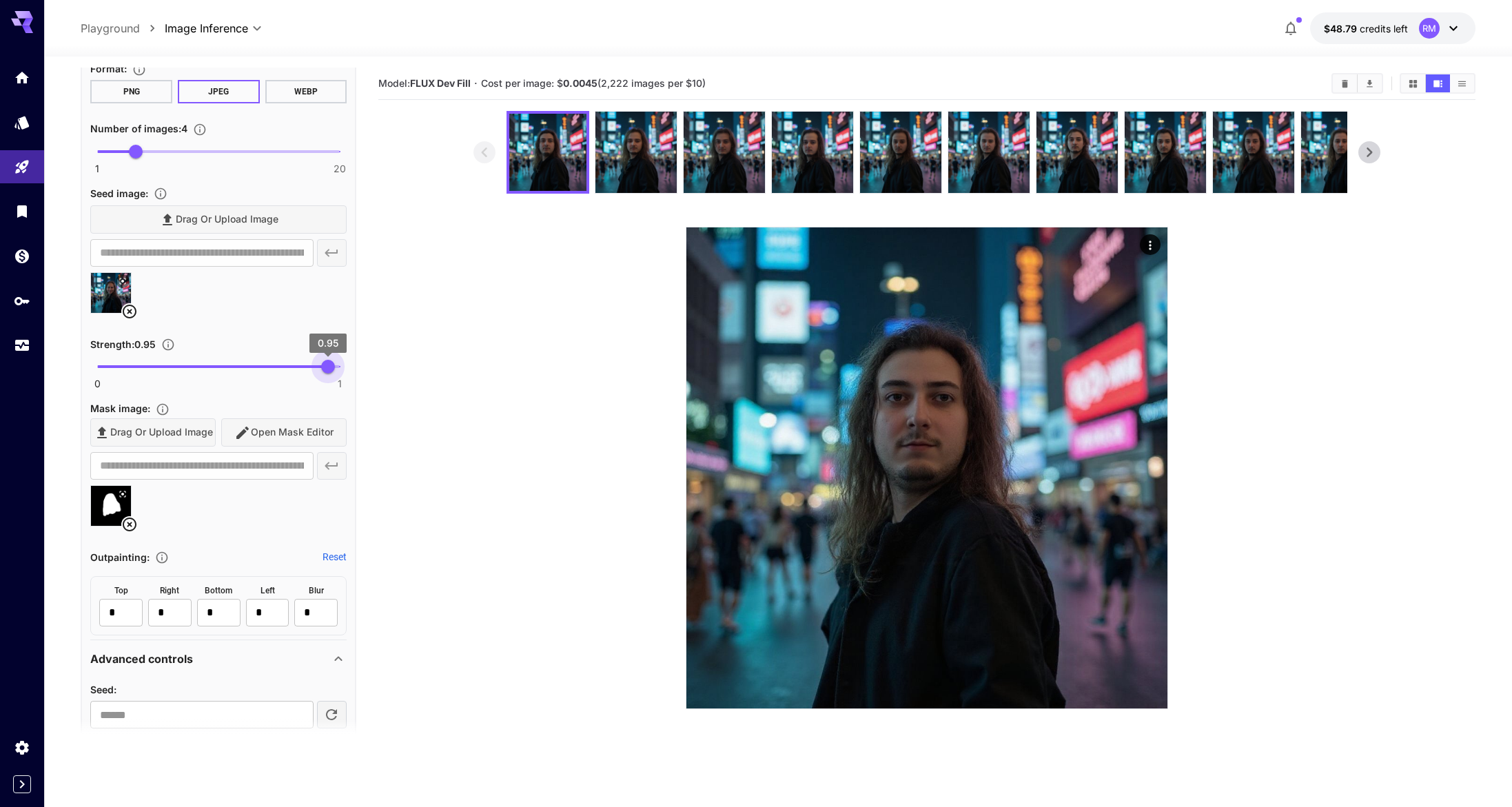
type input "*"
drag, startPoint x: 284, startPoint y: 360, endPoint x: 381, endPoint y: 364, distance: 97.1
click at [381, 364] on main "**********" at bounding box center [778, 476] width 1395 height 818
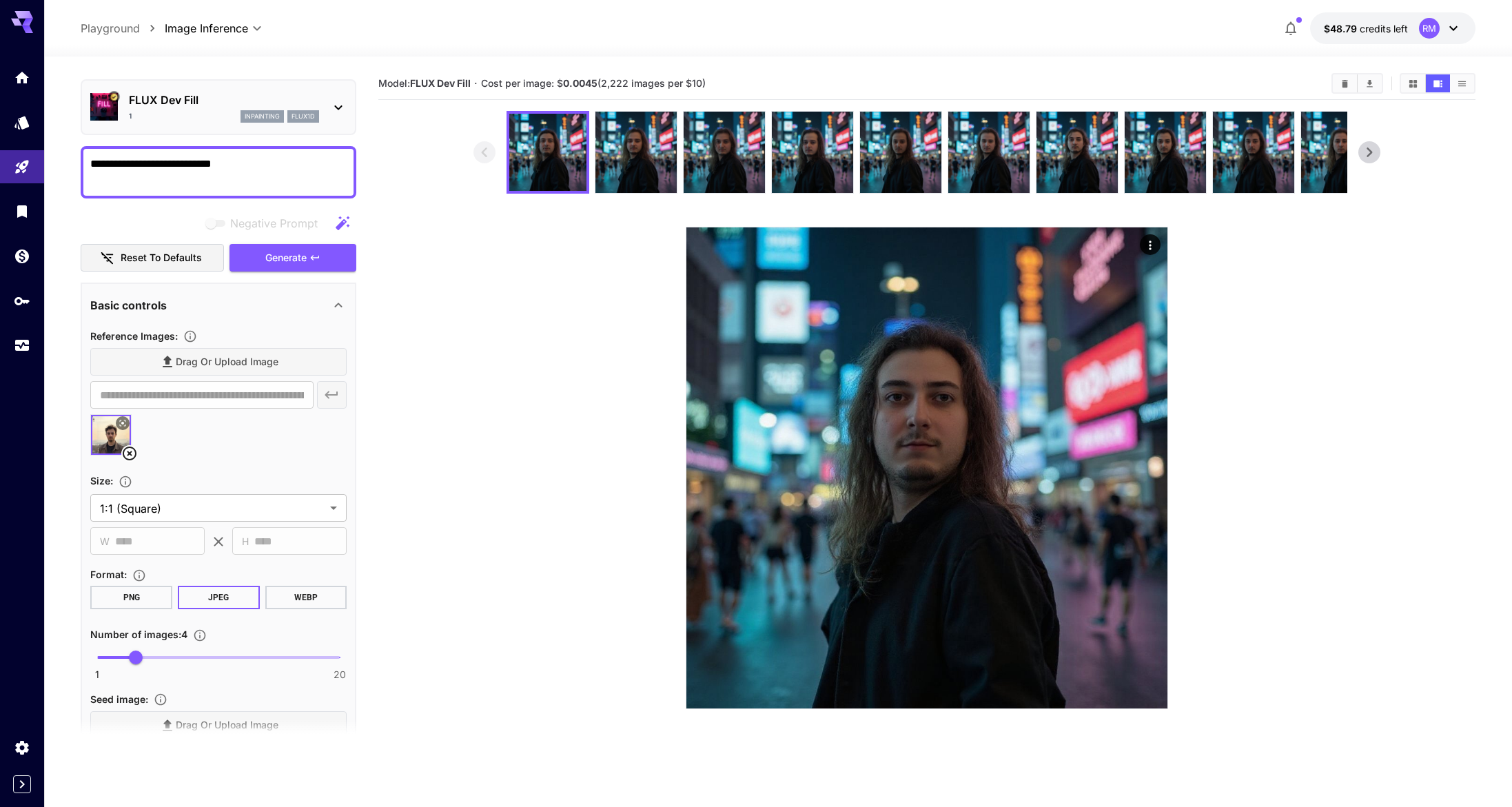
scroll to position [0, 0]
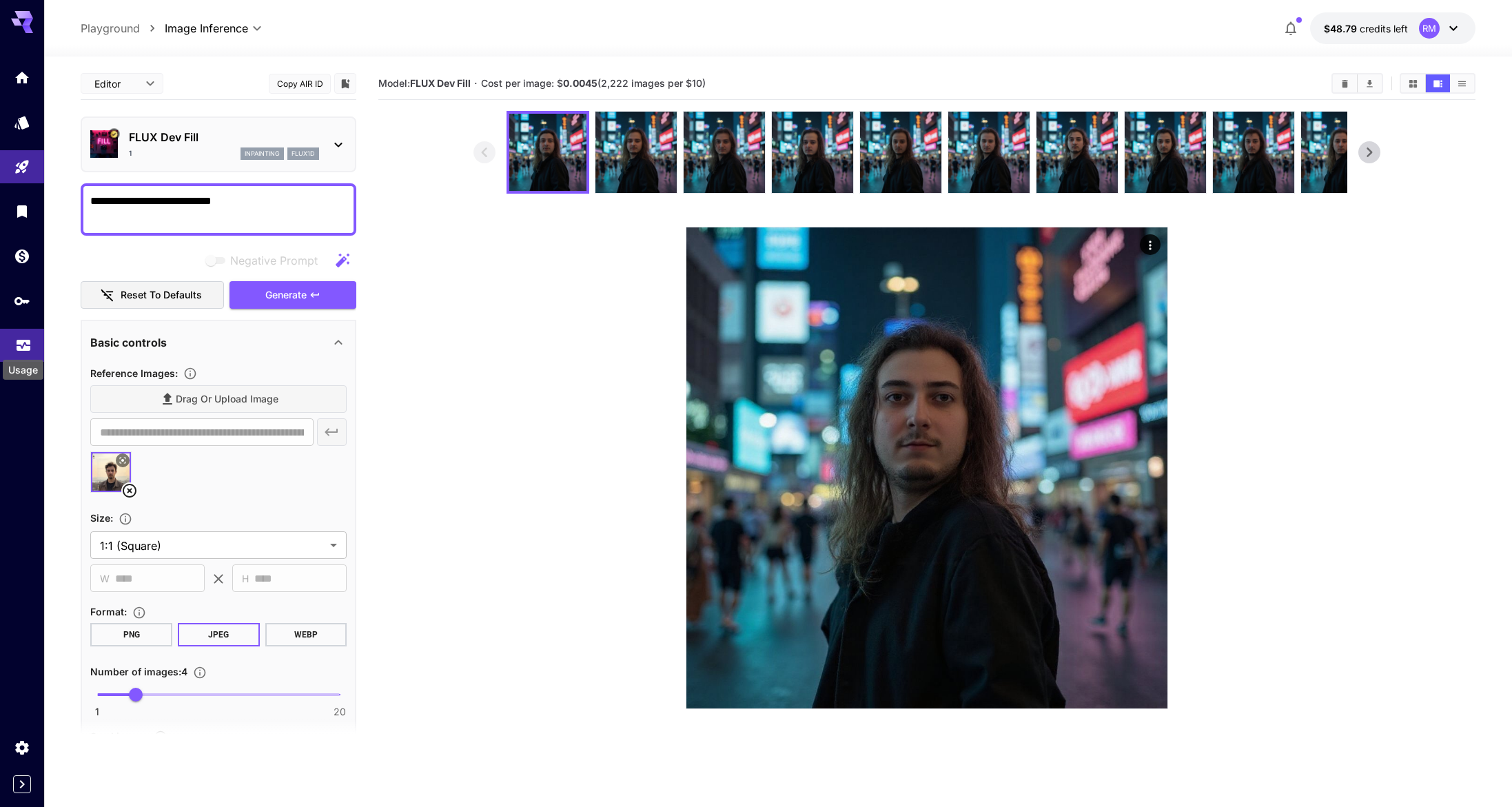
click at [15, 350] on div "Usage" at bounding box center [23, 365] width 43 height 31
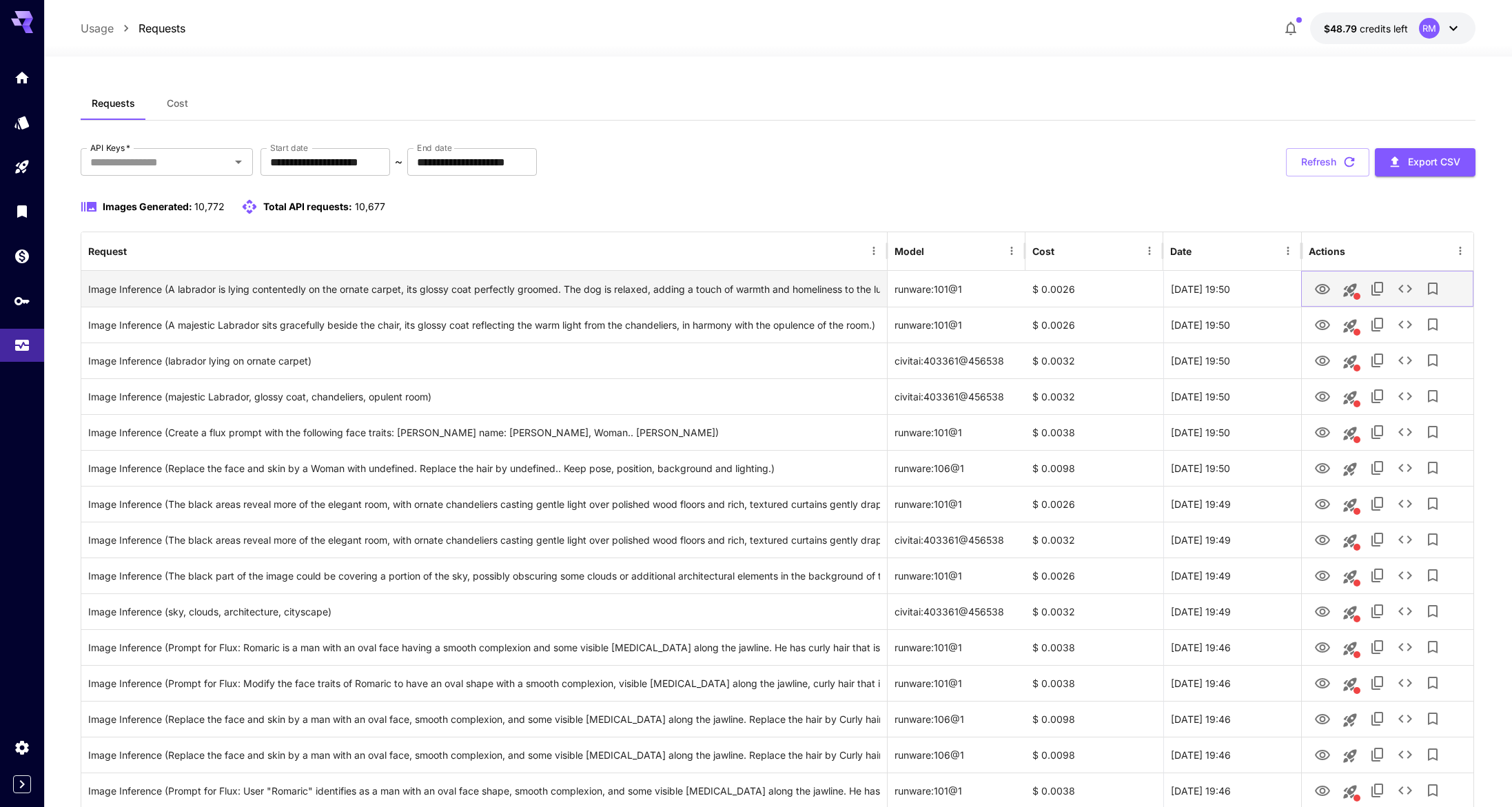
click at [1320, 289] on icon "View Image" at bounding box center [1323, 289] width 17 height 17
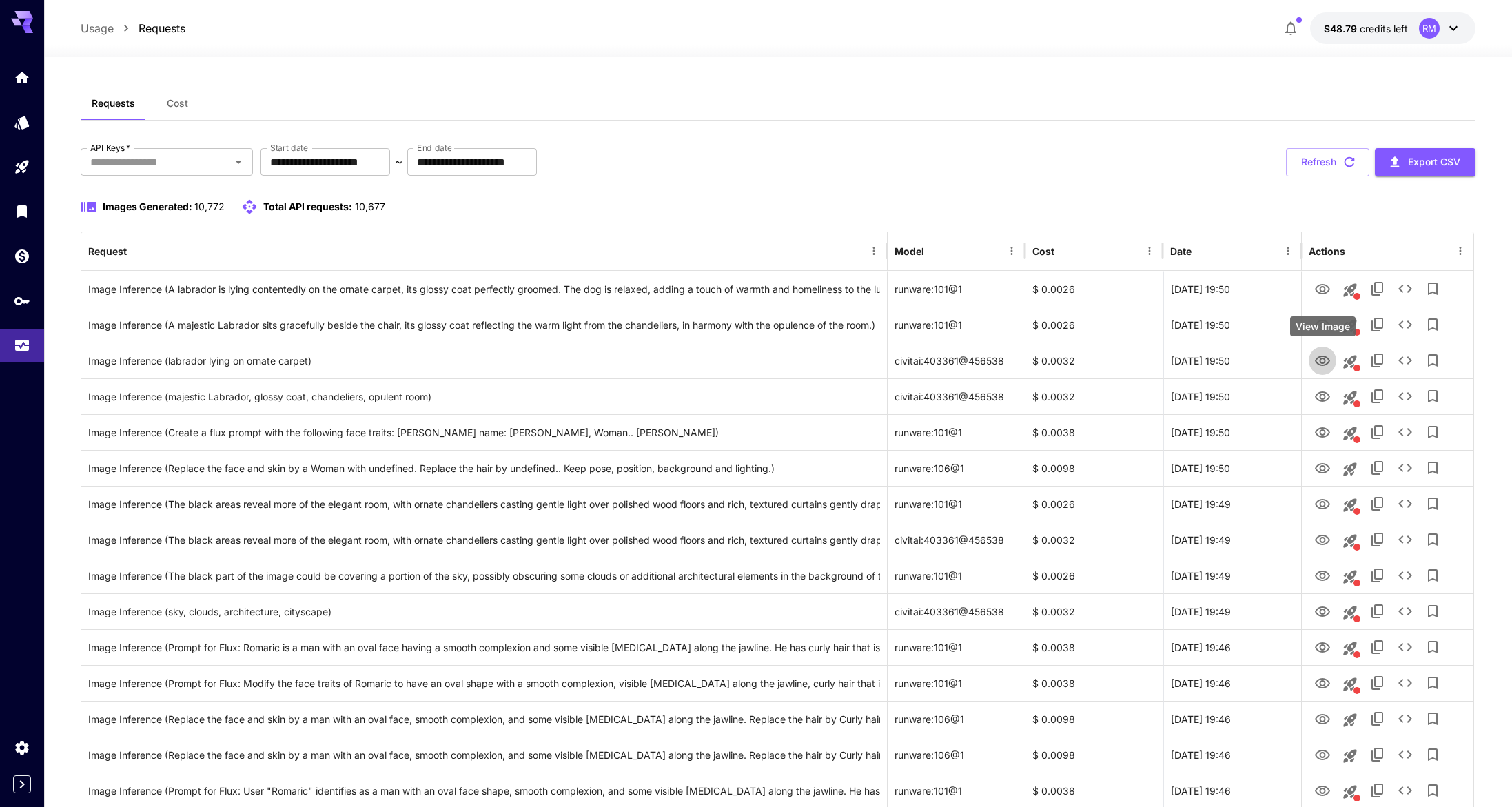
click at [1326, 367] on icon "View Image" at bounding box center [1323, 361] width 17 height 17
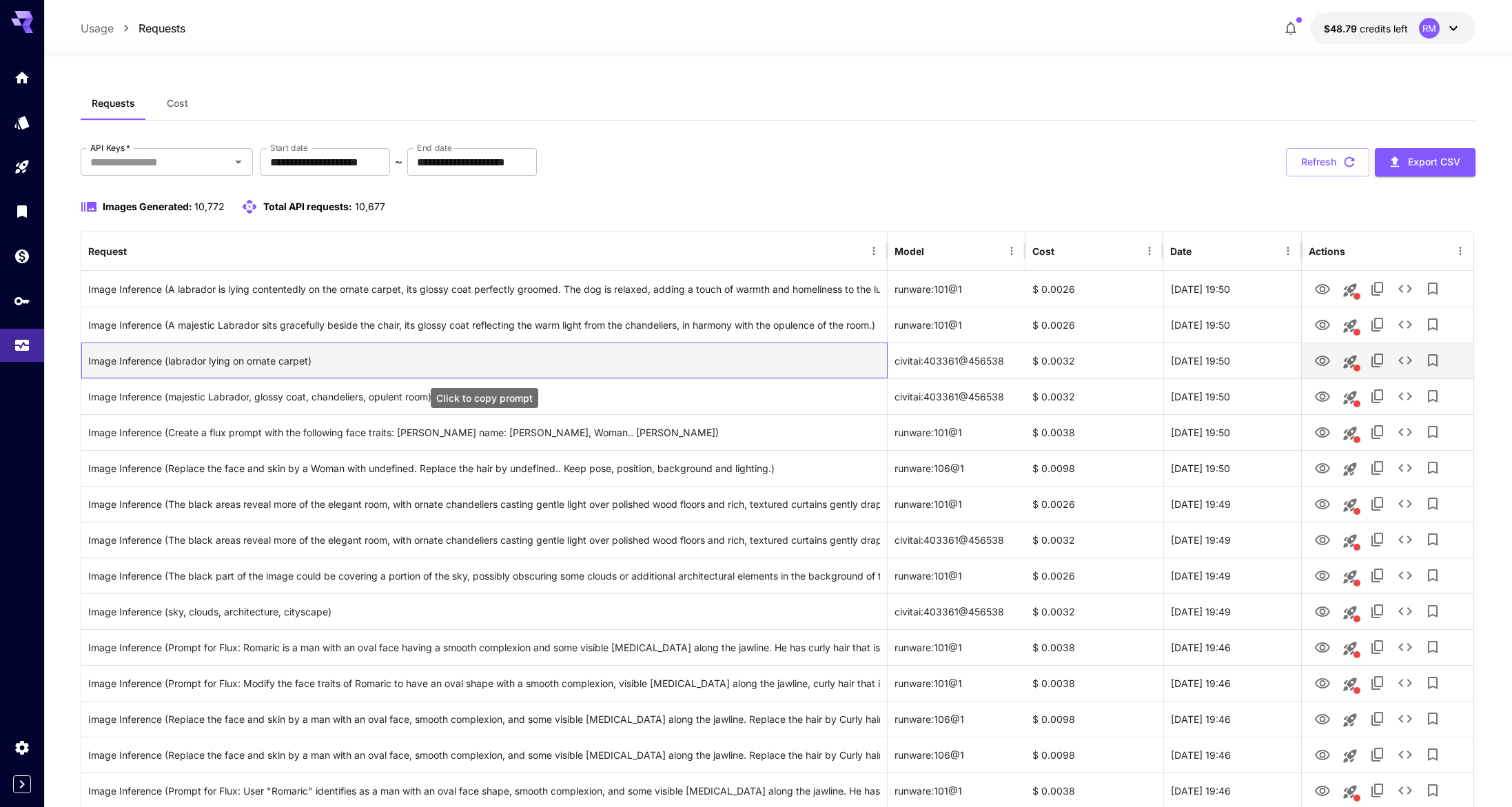
drag, startPoint x: 222, startPoint y: 358, endPoint x: 394, endPoint y: 365, distance: 172.1
click at [394, 365] on div "Image Inference (labrador lying on ornate carpet)" at bounding box center [484, 361] width 792 height 36
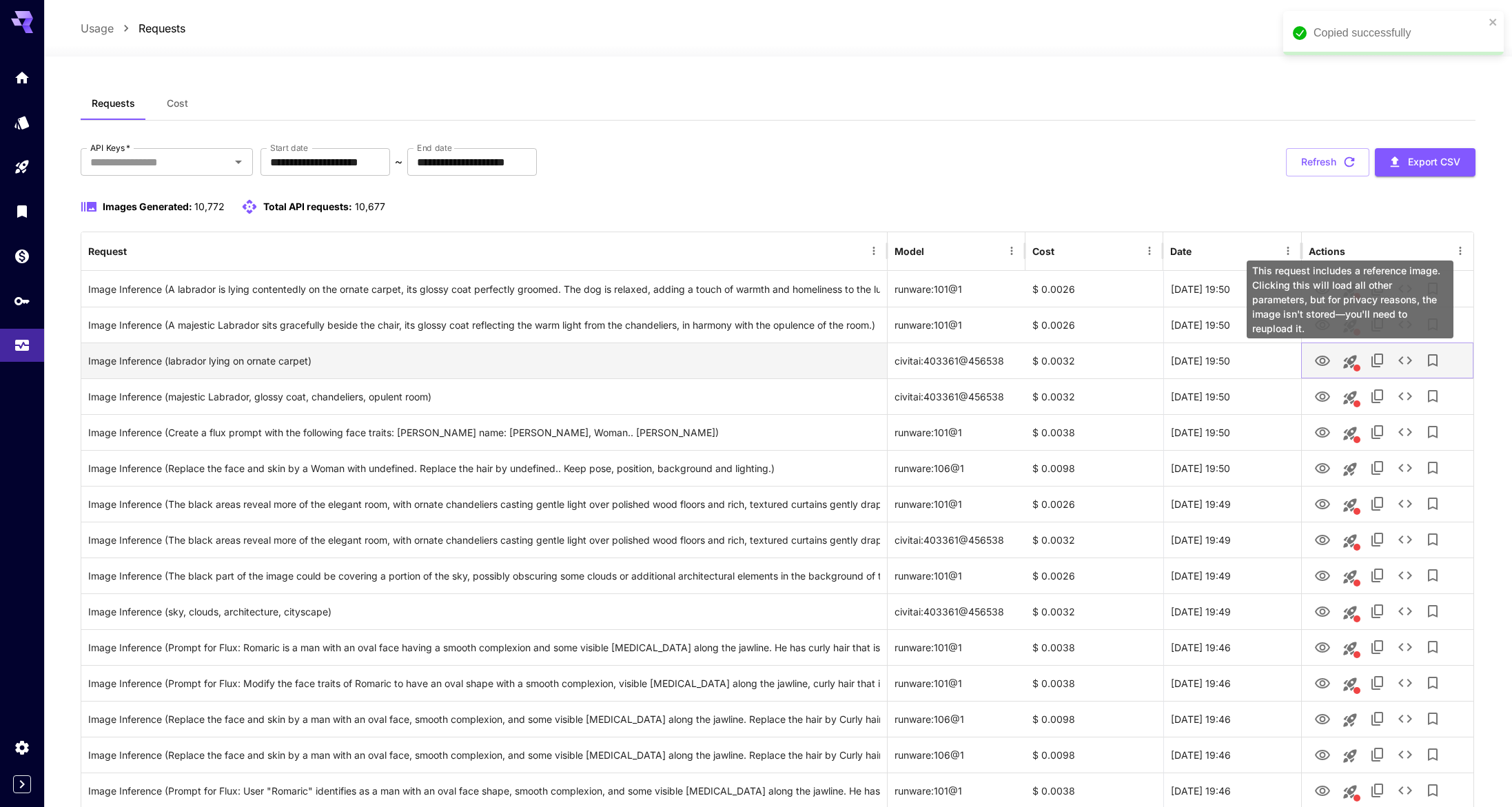
click at [1356, 356] on icon "This request includes a reference image. Clicking this will load all other para…" at bounding box center [1349, 361] width 13 height 13
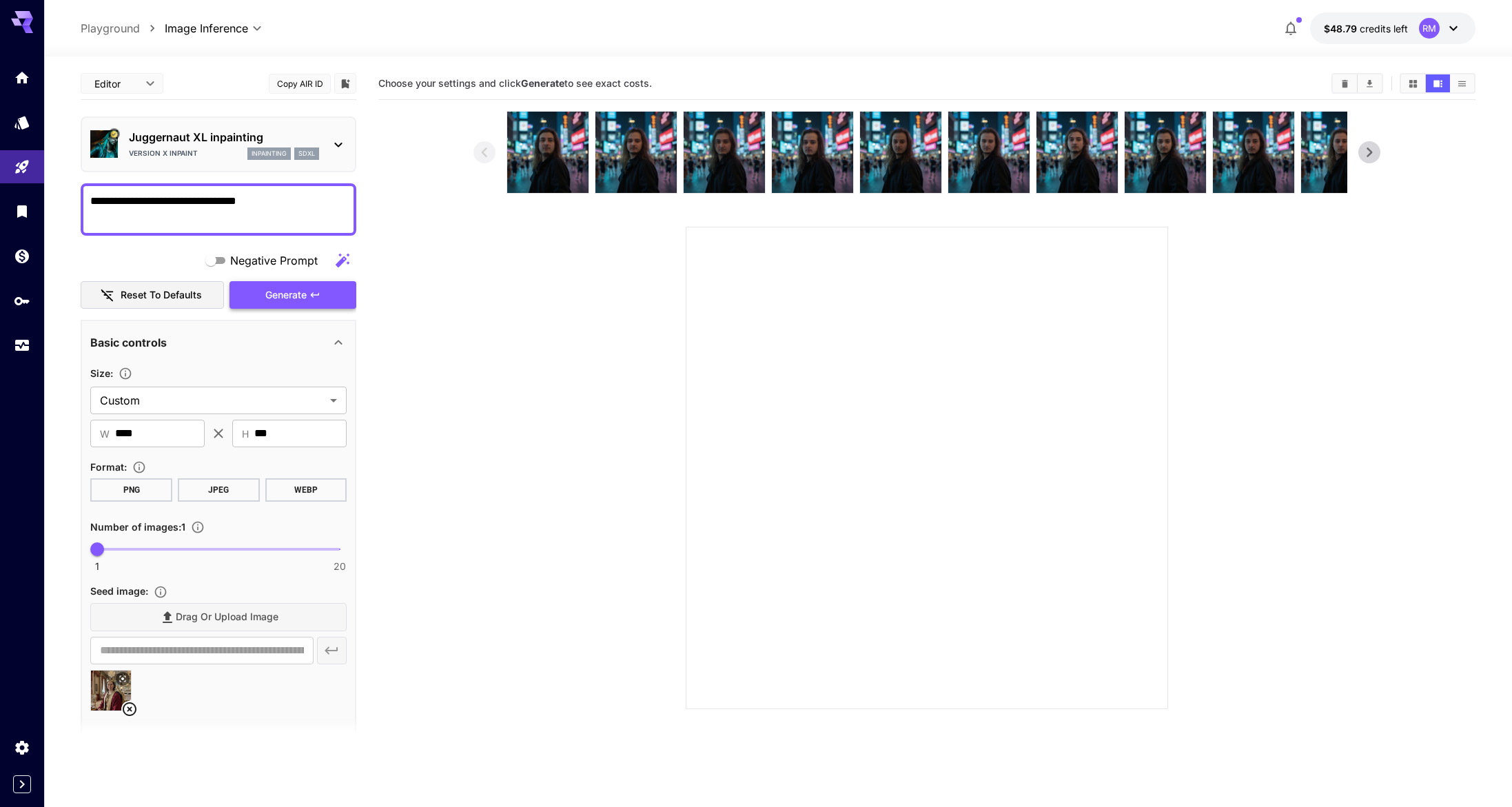
type textarea "**********"
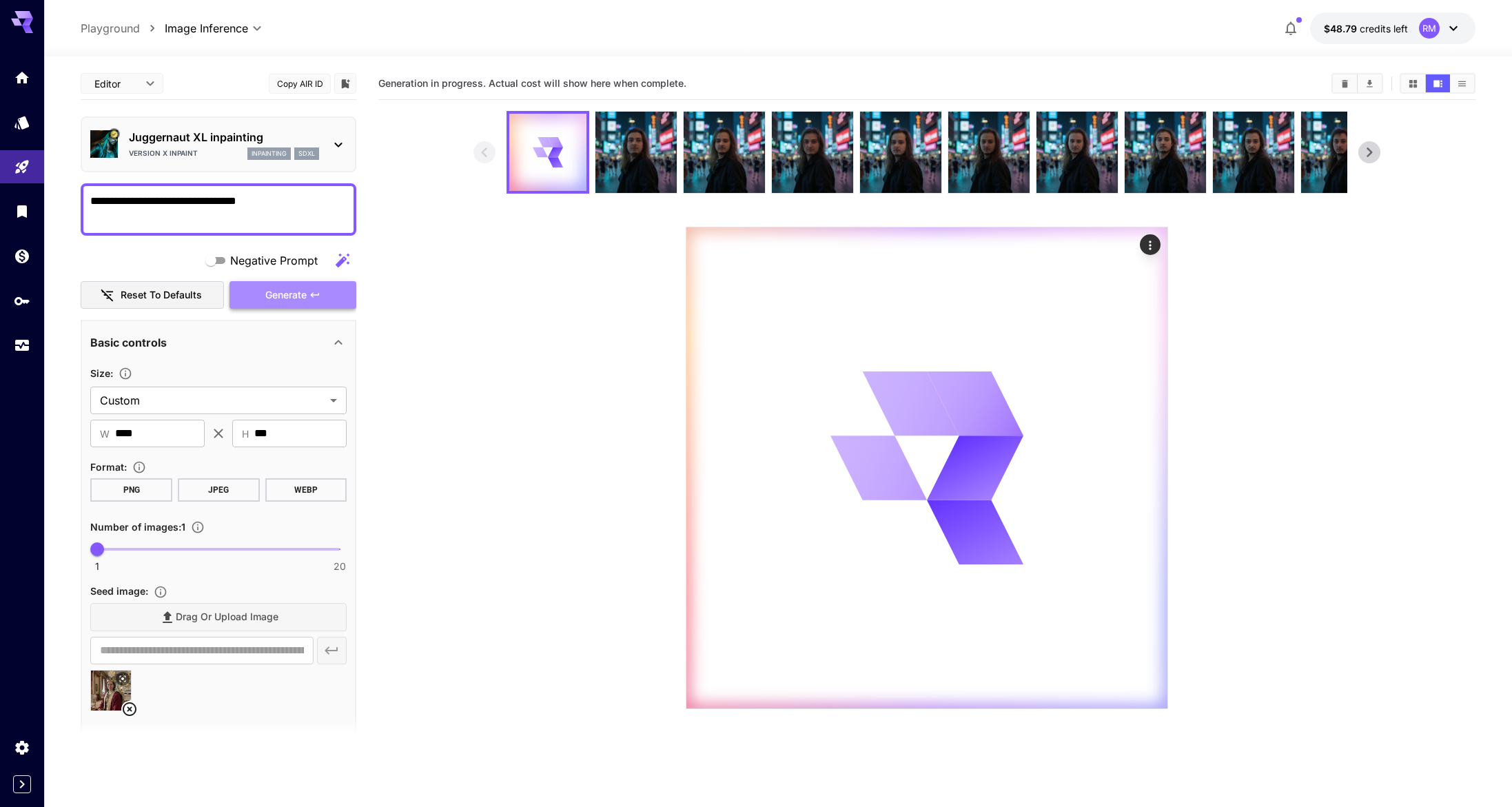
click at [291, 289] on span "Generate" at bounding box center [286, 295] width 41 height 17
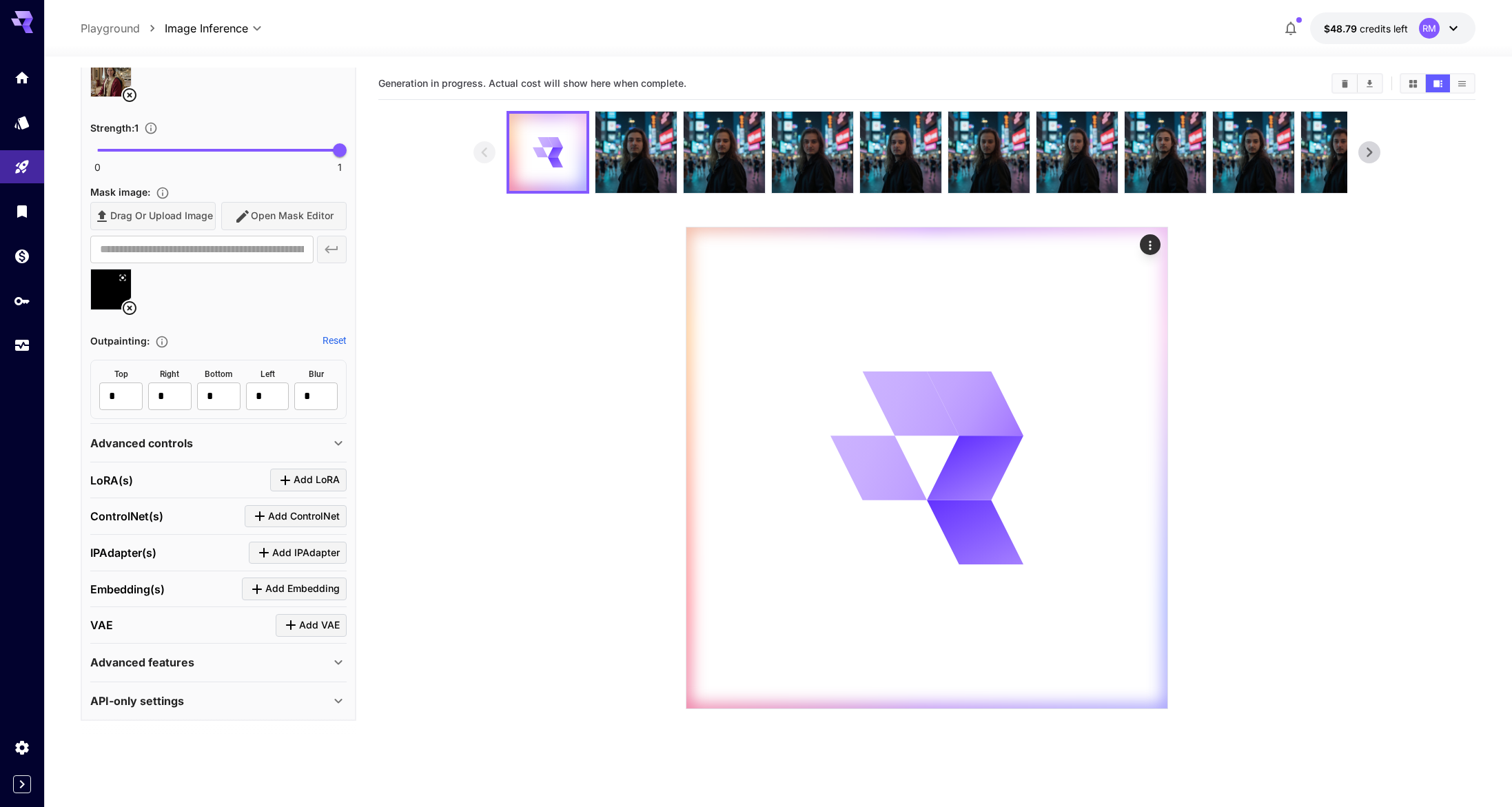
scroll to position [616, 0]
click at [296, 215] on div "Drag or upload image Open Mask Editor" at bounding box center [218, 214] width 257 height 29
click at [266, 272] on div at bounding box center [218, 292] width 257 height 52
click at [273, 213] on div "Drag or upload image Open Mask Editor" at bounding box center [218, 214] width 257 height 29
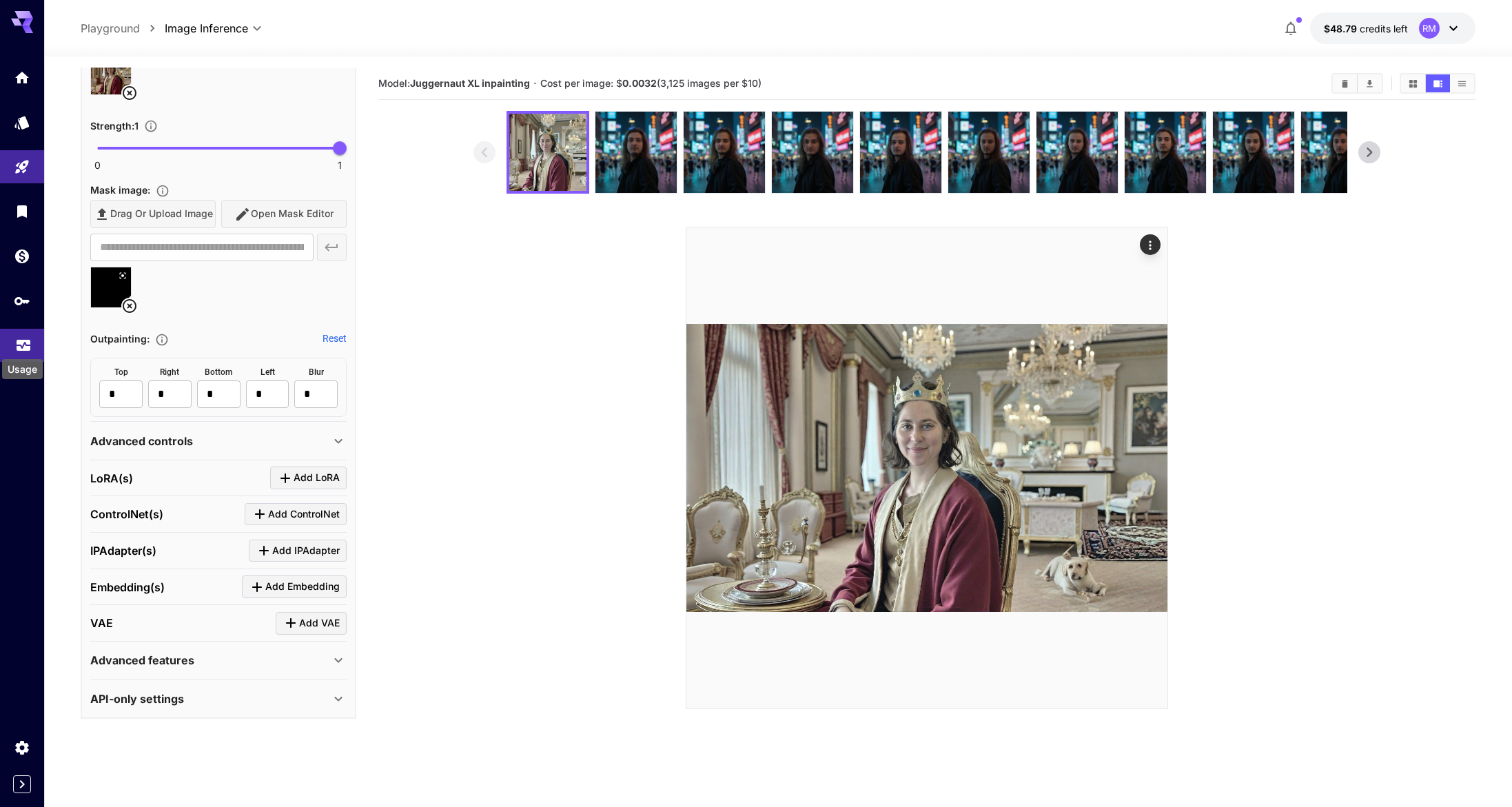
click at [26, 341] on icon "Usage" at bounding box center [23, 340] width 17 height 17
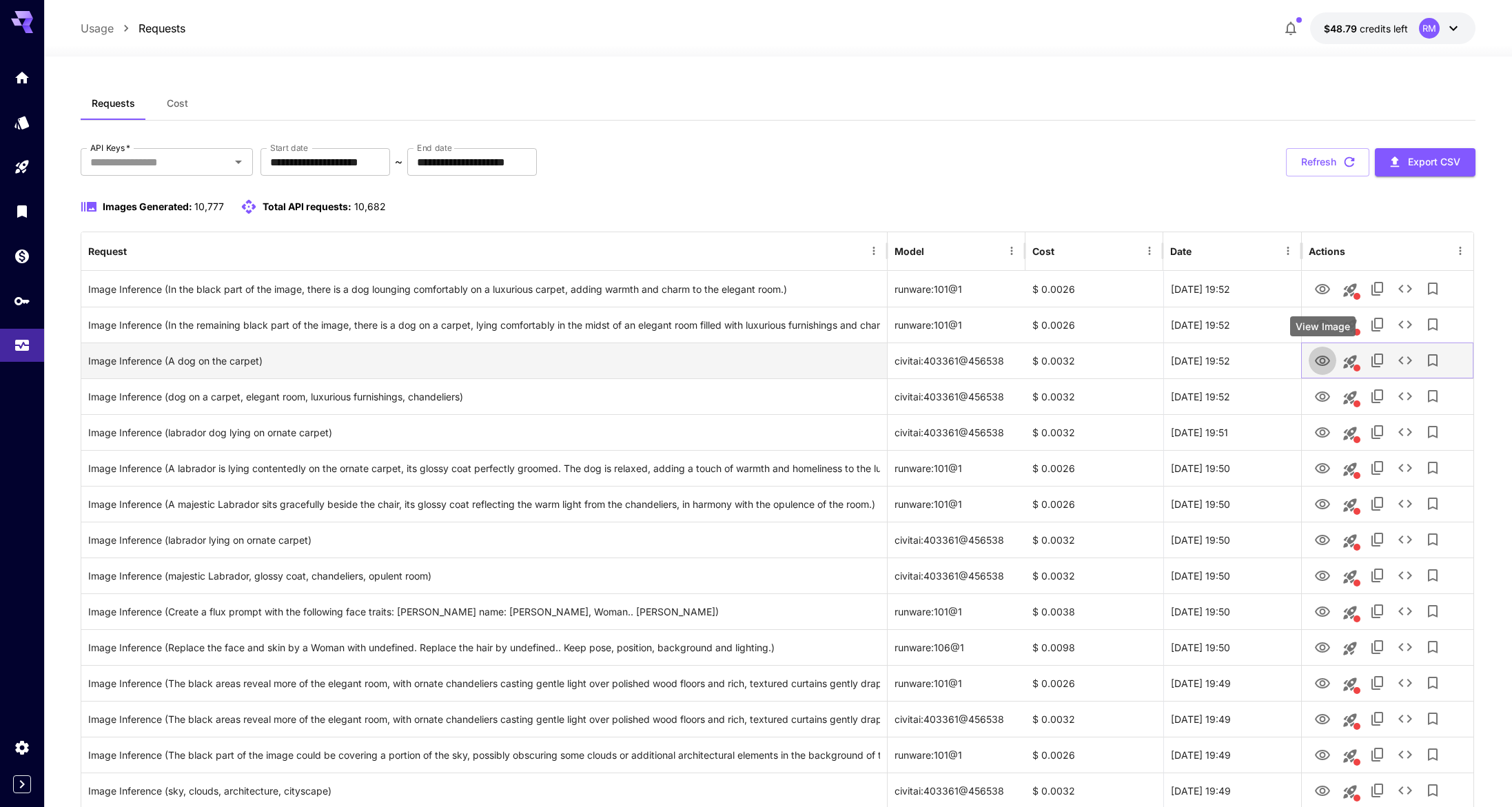
click at [1322, 353] on icon "View Image" at bounding box center [1323, 361] width 17 height 17
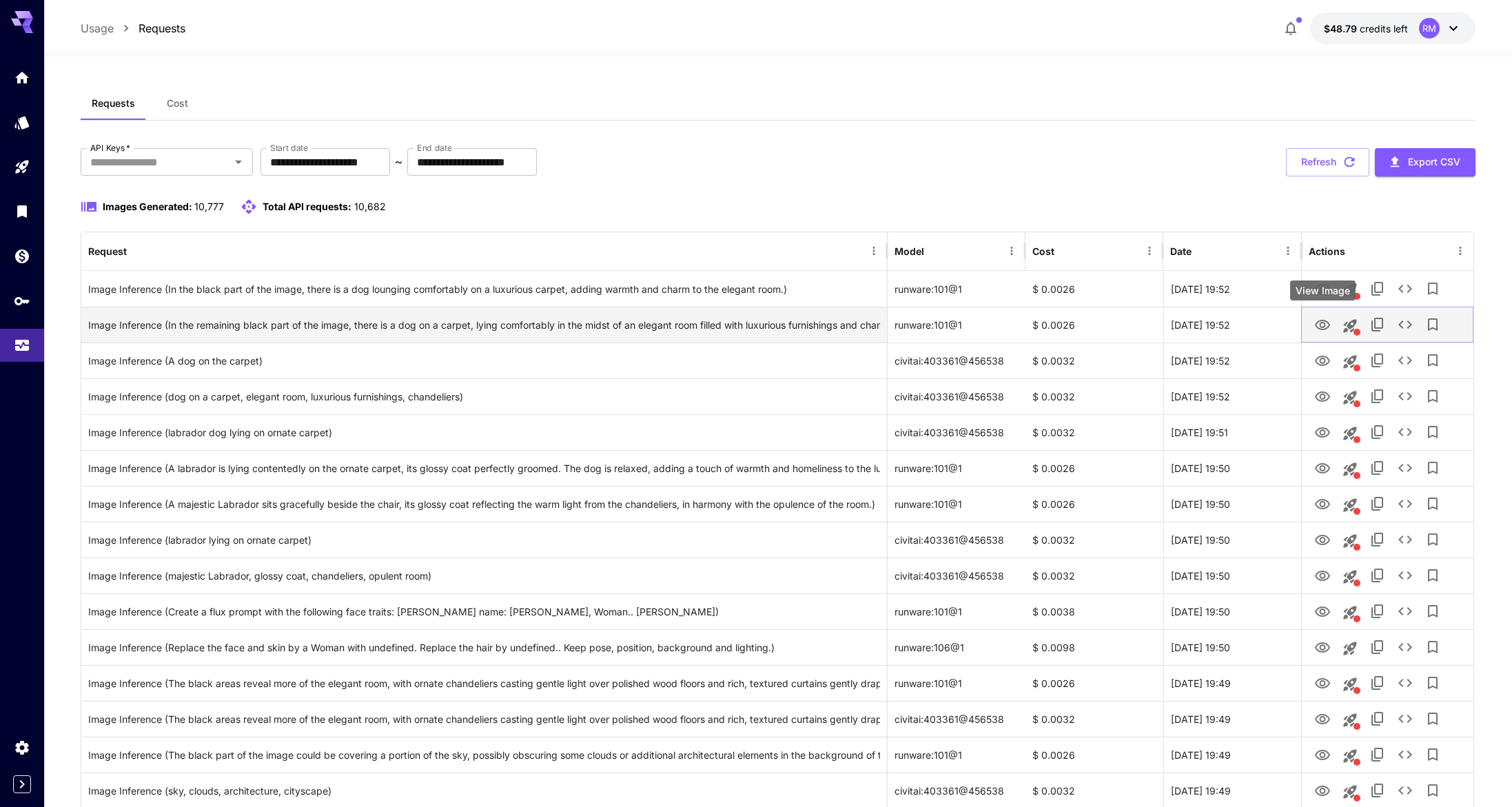
click at [1317, 332] on icon "View Image" at bounding box center [1323, 325] width 17 height 17
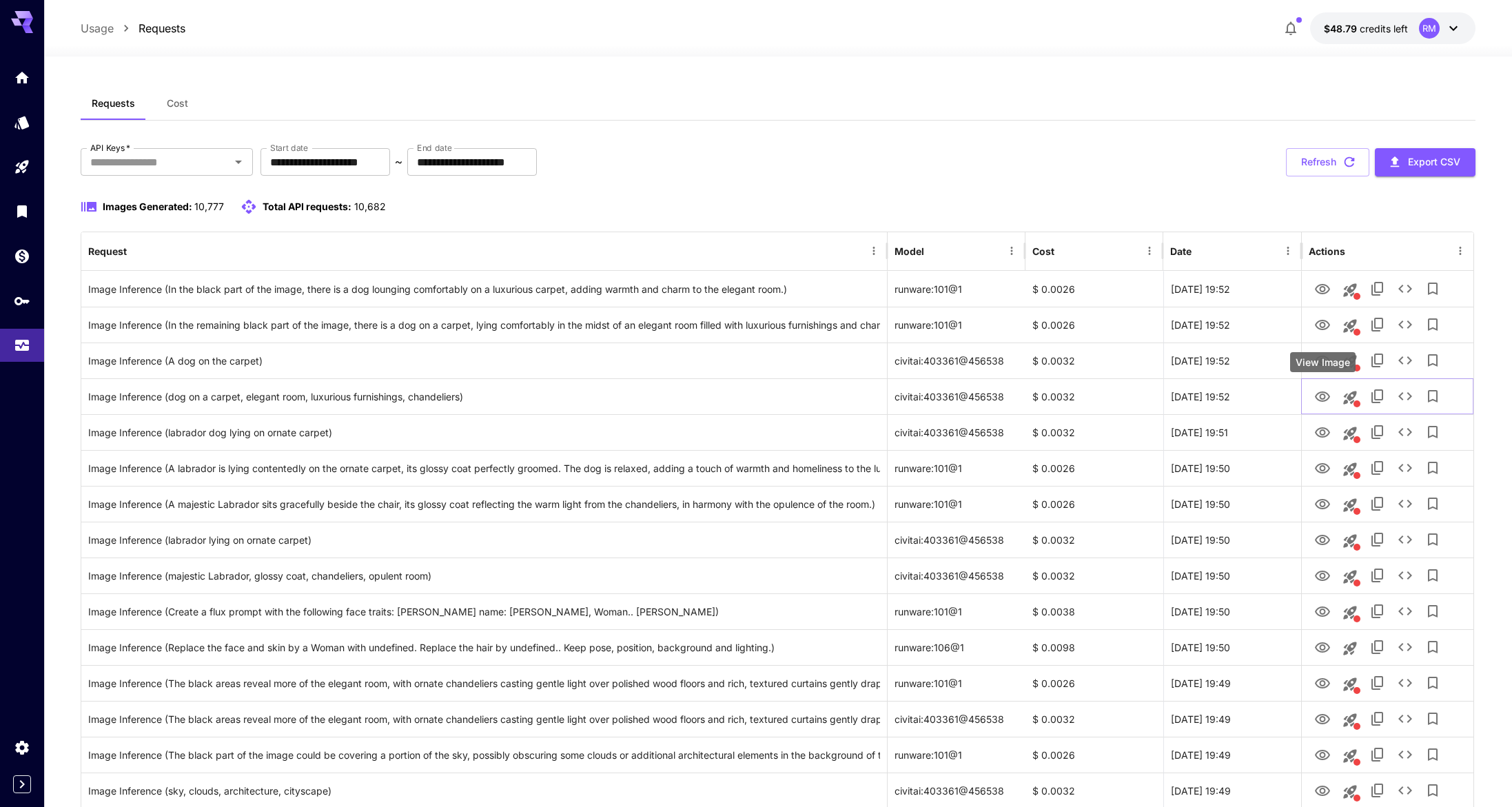
click at [1317, 362] on div "View Image" at bounding box center [1323, 362] width 65 height 20
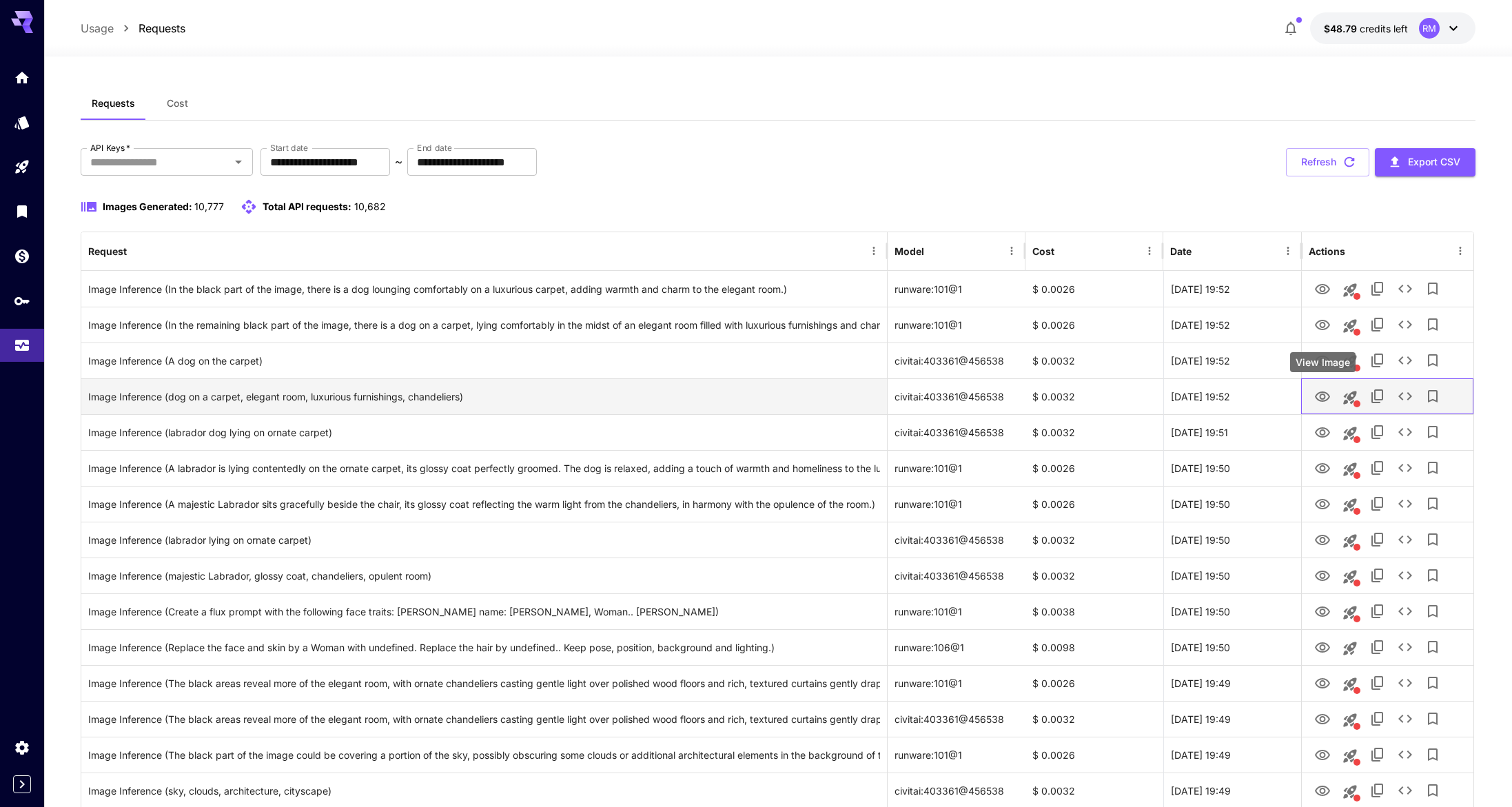
click at [1306, 389] on div at bounding box center [1387, 396] width 173 height 36
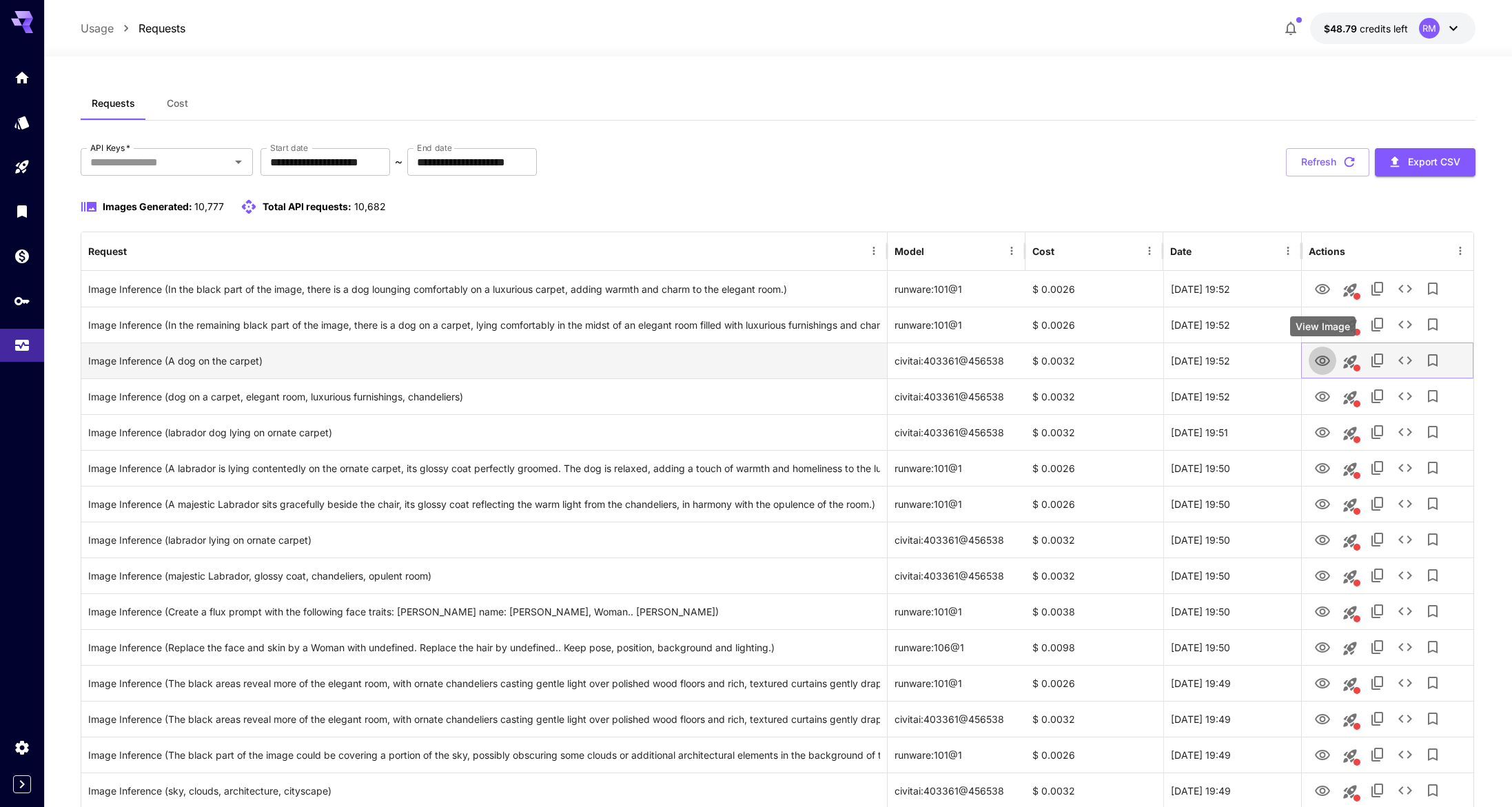
click at [1318, 362] on icon "View Image" at bounding box center [1323, 361] width 17 height 17
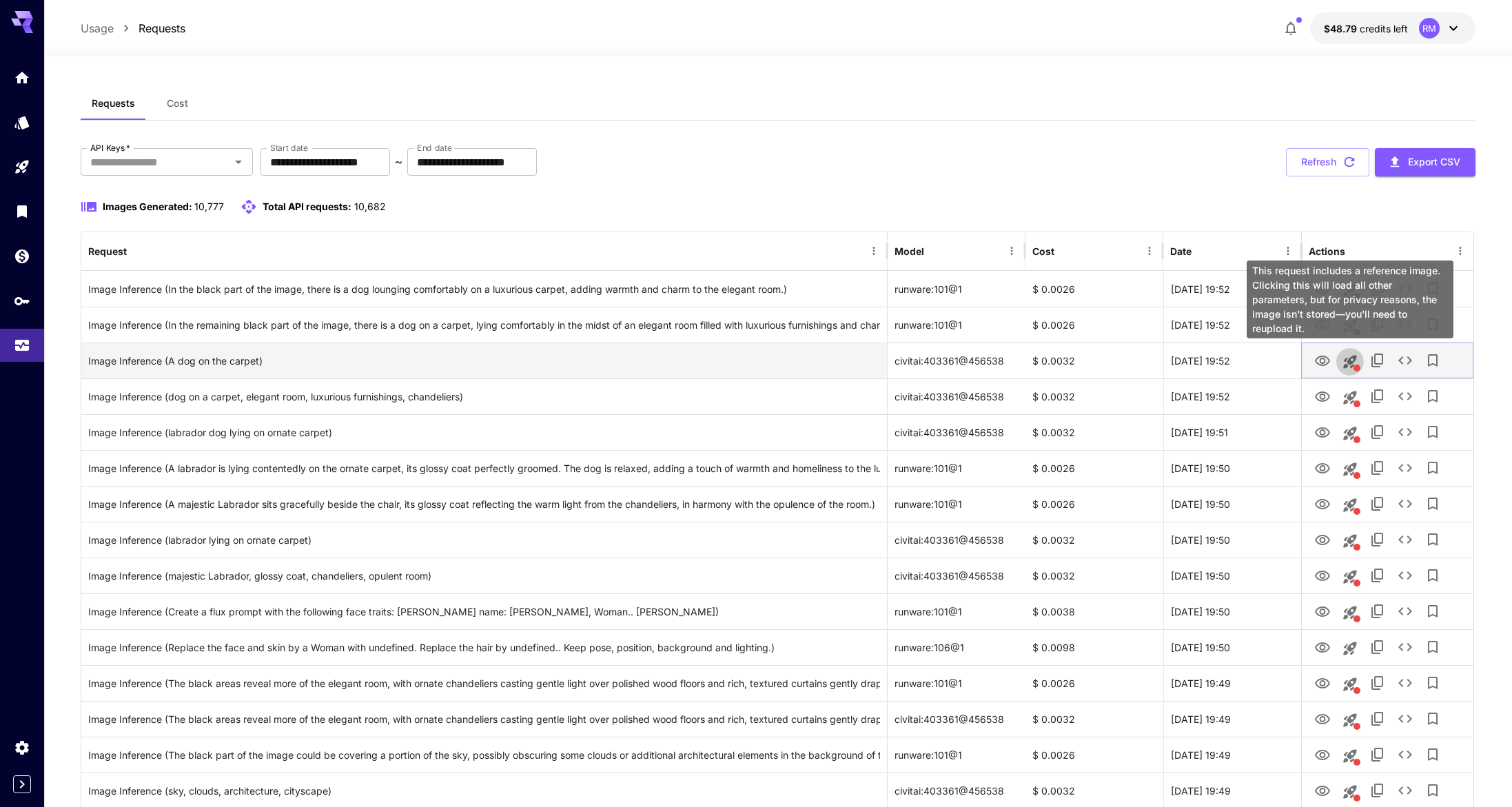
click at [1344, 355] on icon "This request includes a reference image. Clicking this will load all other para…" at bounding box center [1350, 361] width 17 height 17
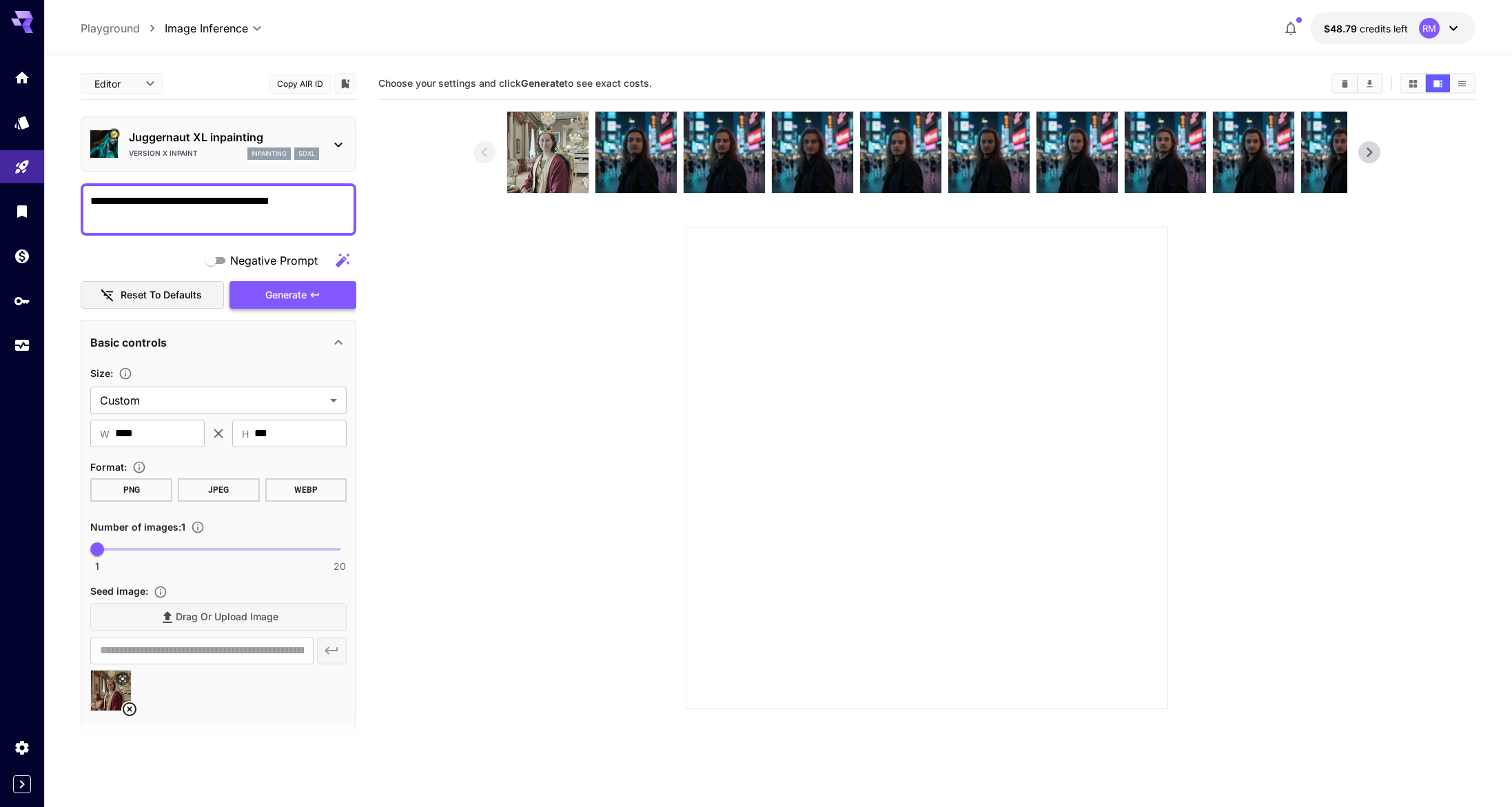
type textarea "**********"
click at [239, 305] on button "Generate" at bounding box center [293, 295] width 126 height 29
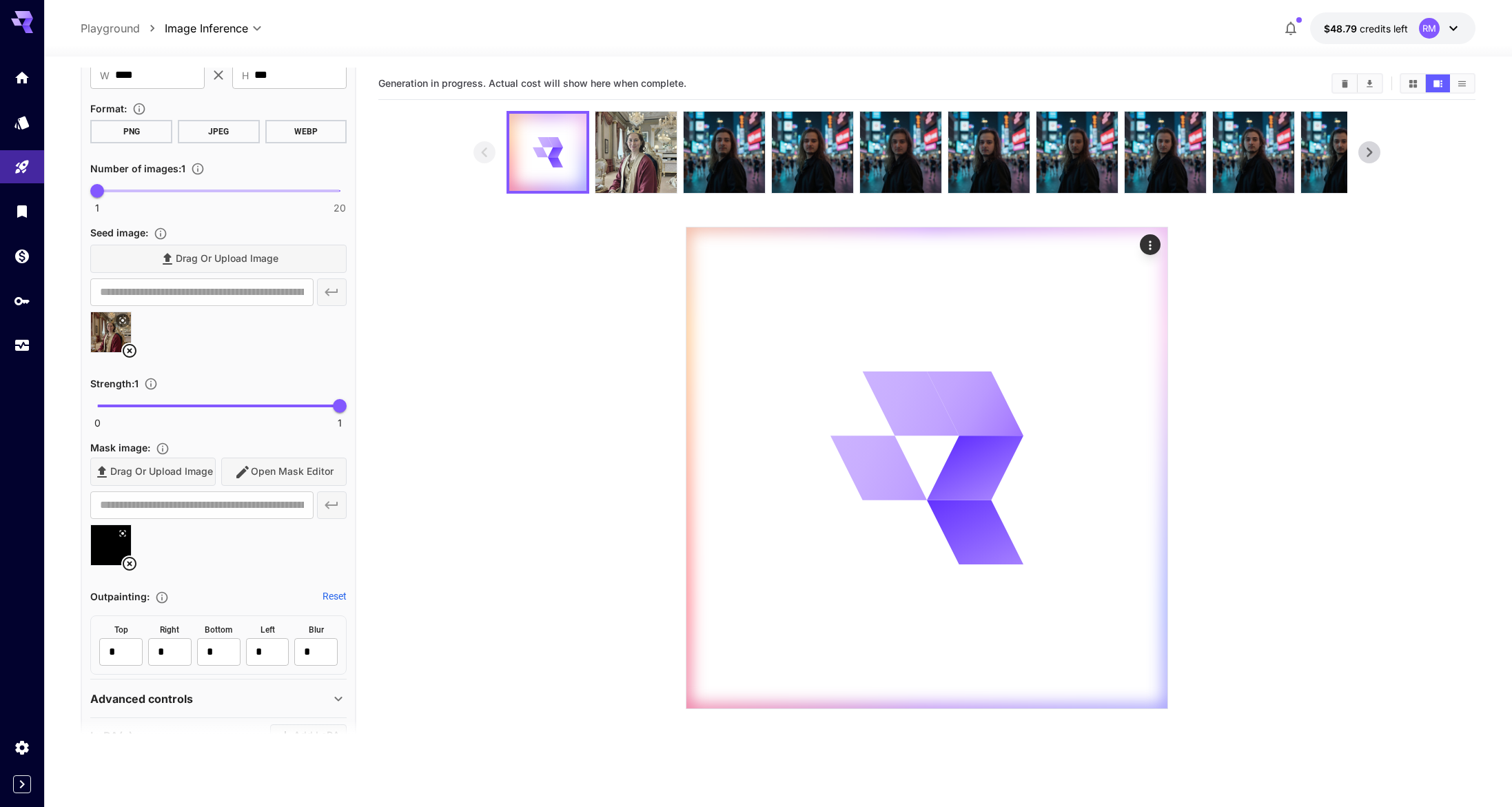
scroll to position [355, 0]
click at [162, 694] on p "Advanced controls" at bounding box center [141, 701] width 103 height 17
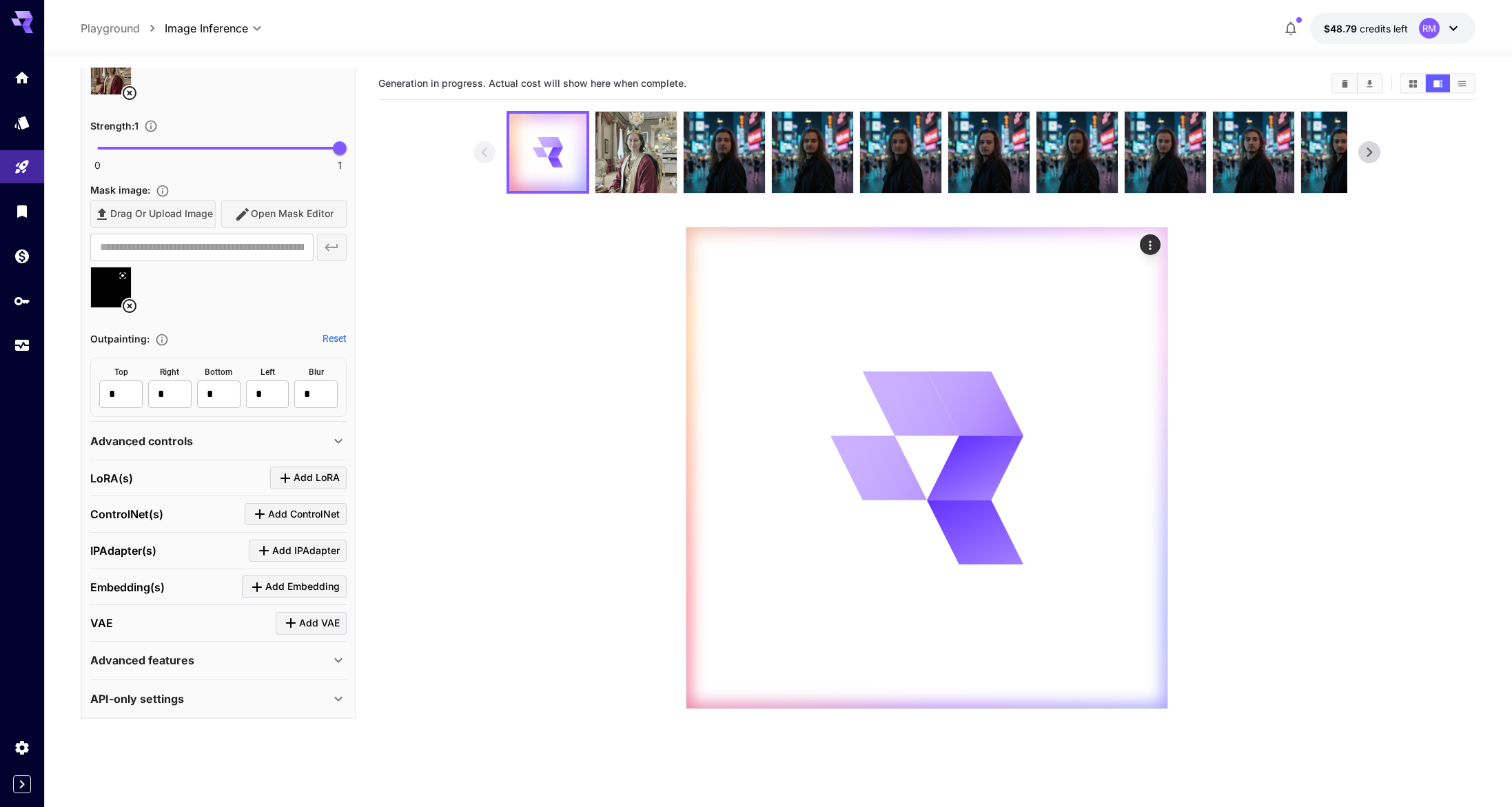
scroll to position [614, 0]
click at [183, 442] on p "Advanced controls" at bounding box center [141, 443] width 103 height 17
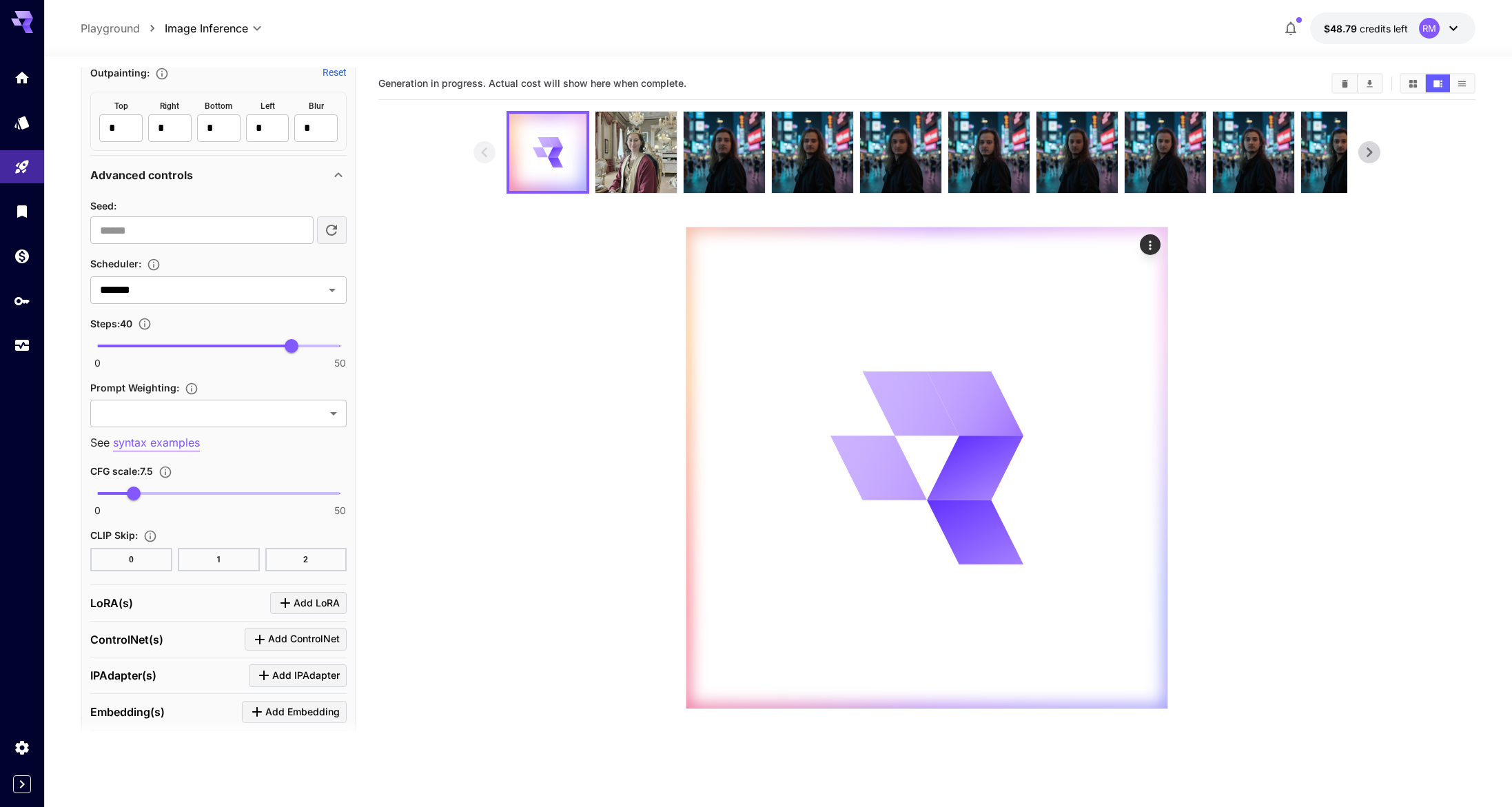
scroll to position [891, 0]
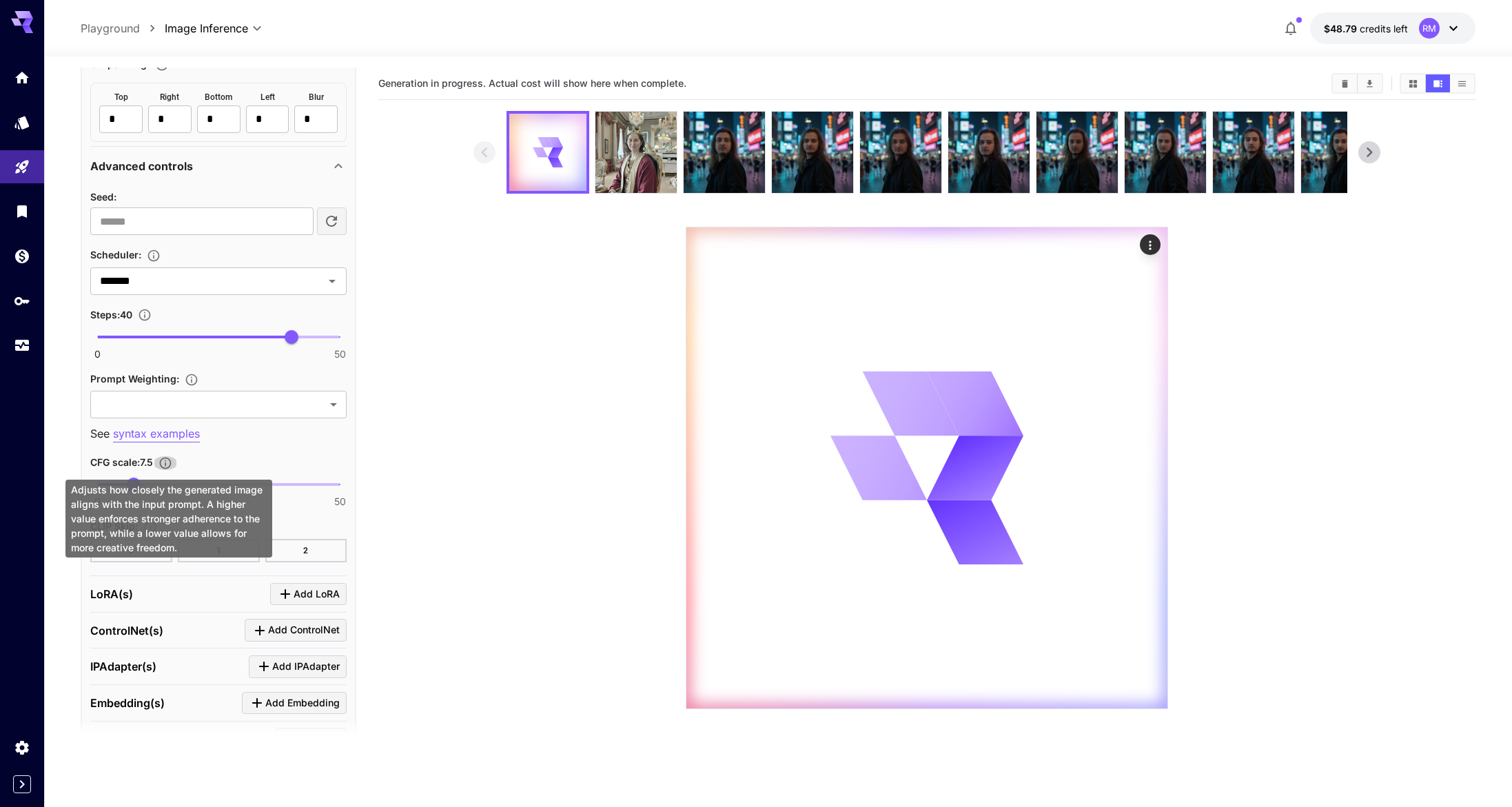
click at [171, 462] on icon "Adjusts how closely the generated image aligns with the input prompt. A higher …" at bounding box center [166, 463] width 14 height 14
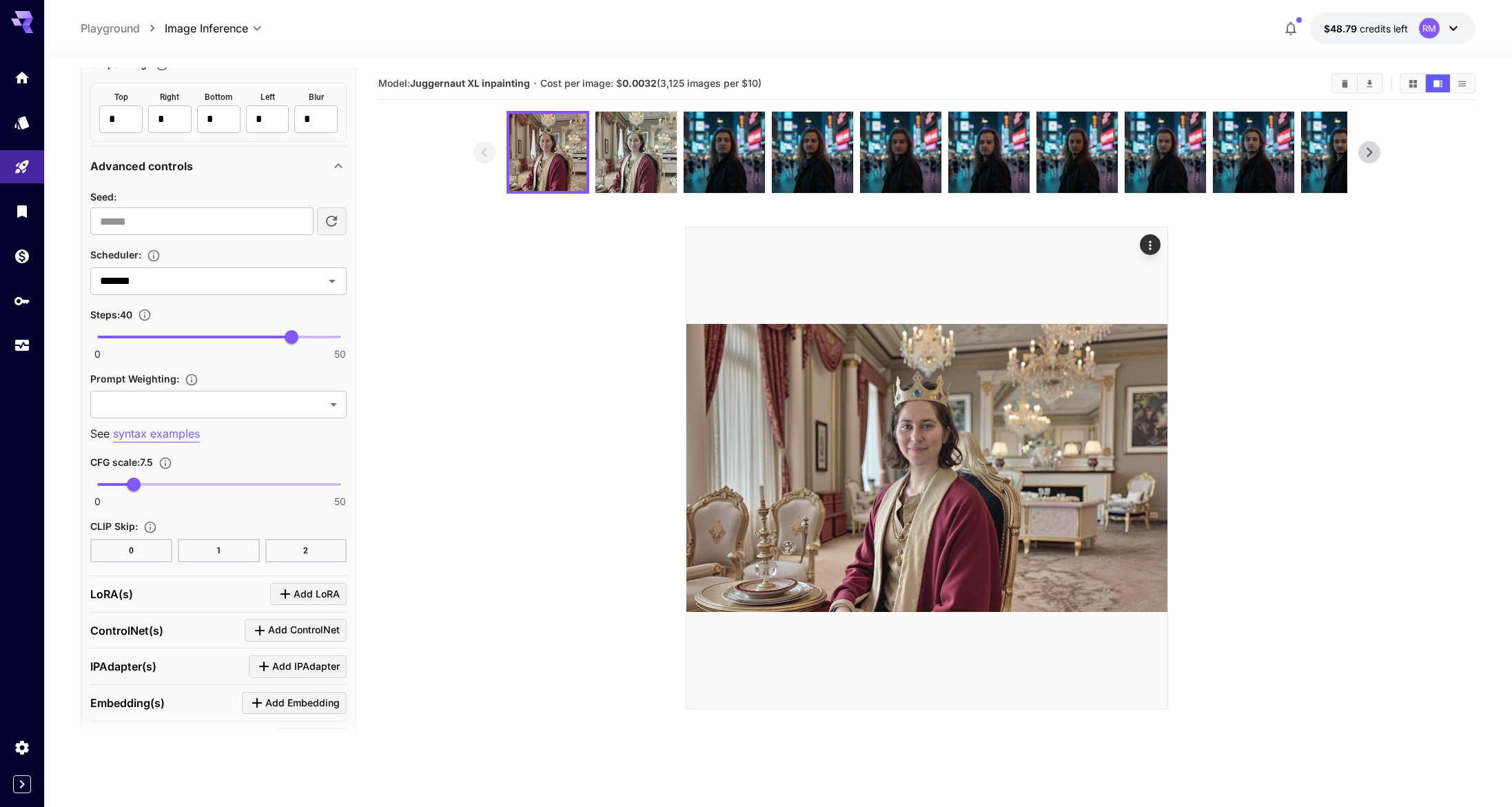
click at [449, 464] on section at bounding box center [927, 409] width 1097 height 598
click at [651, 159] on img at bounding box center [636, 152] width 81 height 81
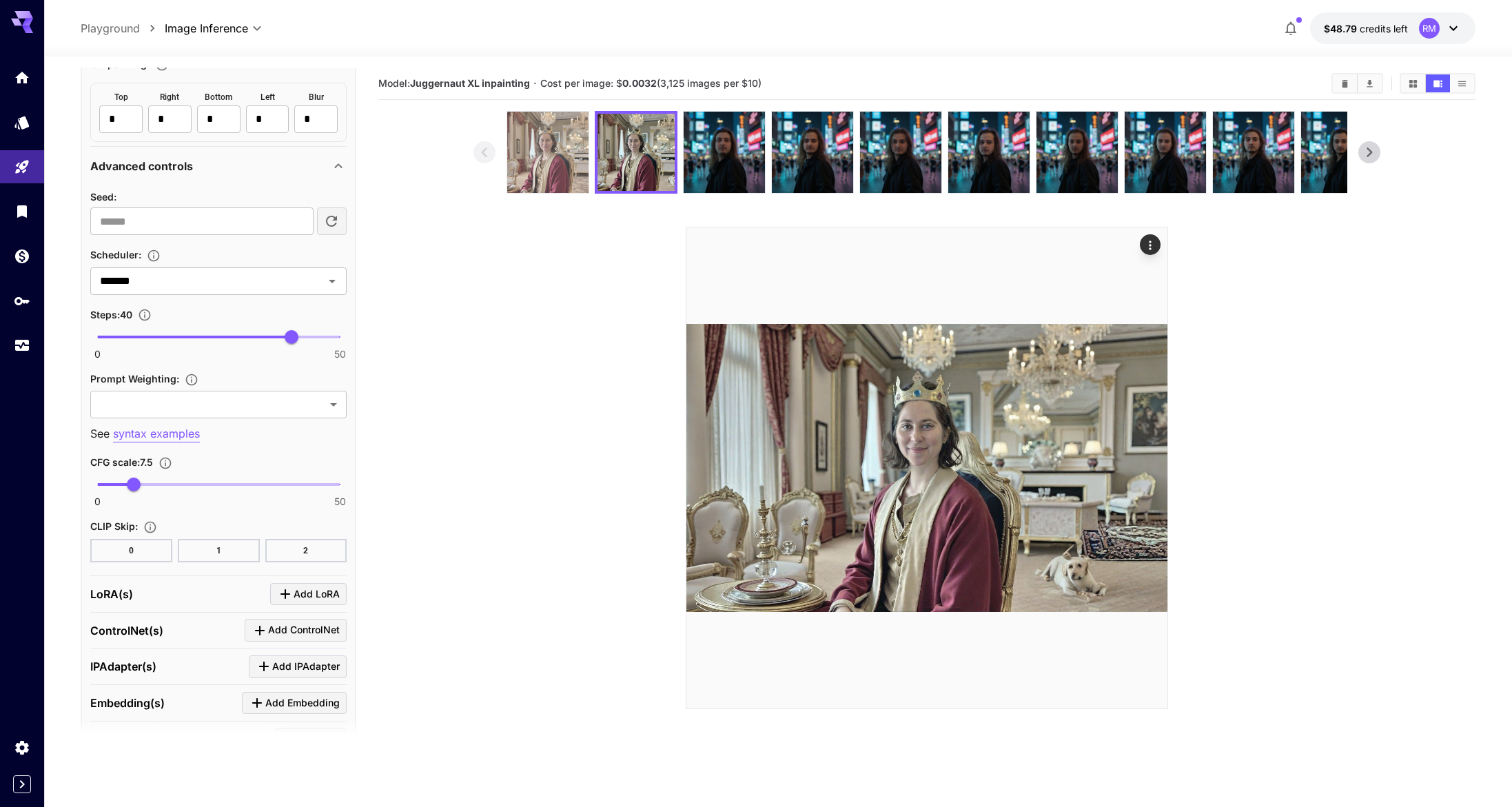
click at [526, 181] on img at bounding box center [548, 152] width 81 height 81
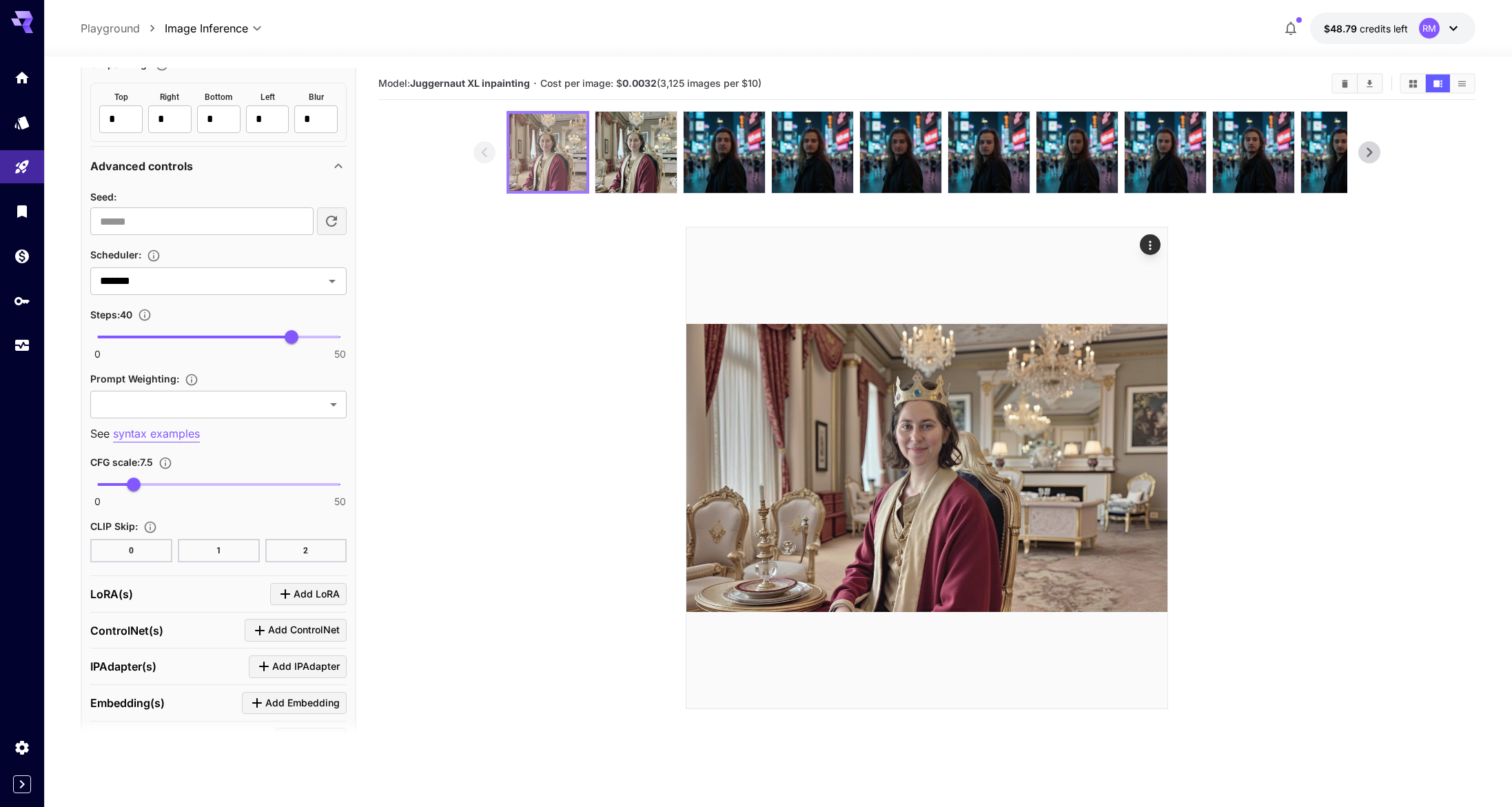
click at [576, 164] on img at bounding box center [548, 152] width 77 height 77
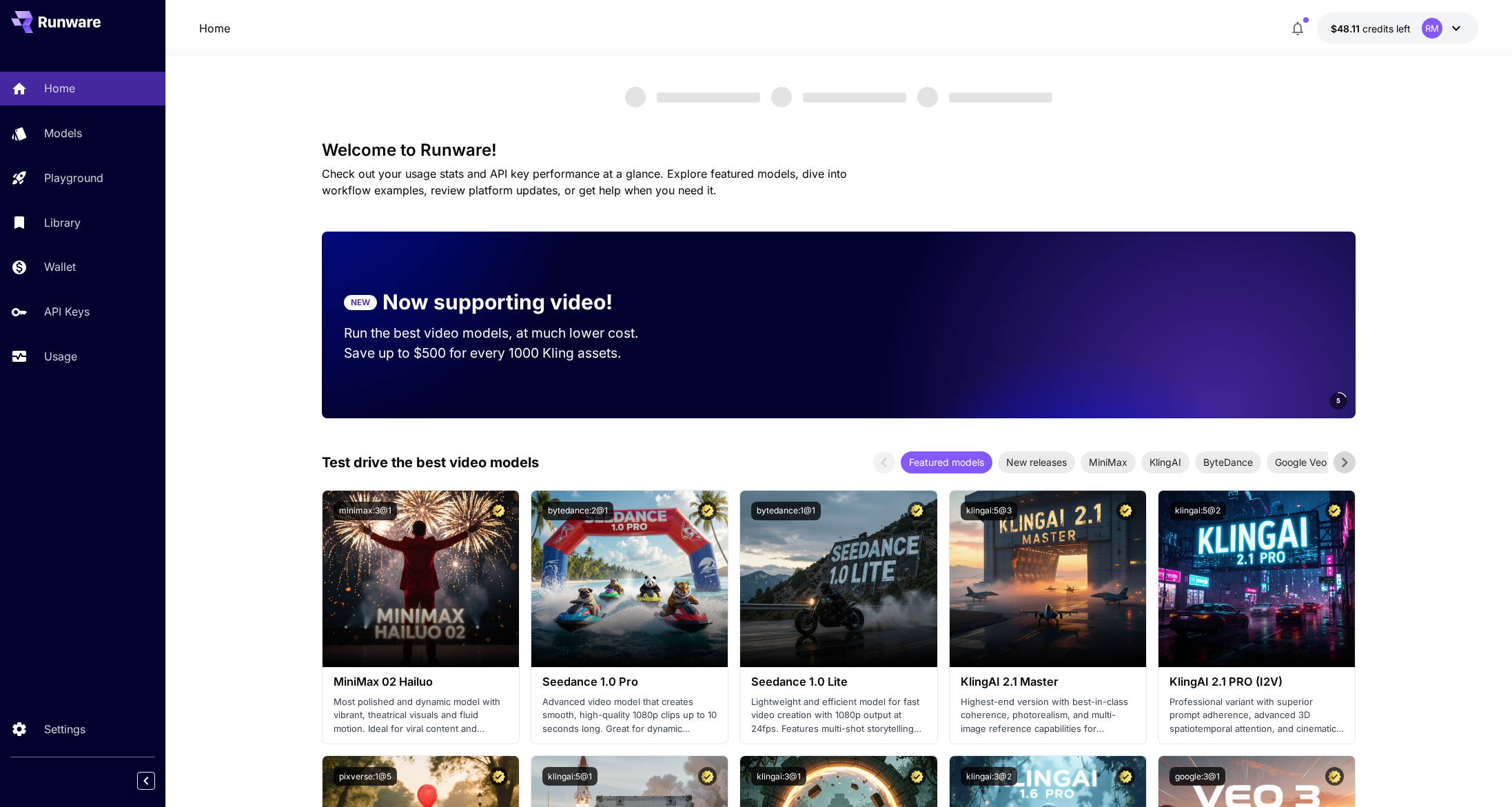
click at [98, 374] on div "Home Models Playground Library Wallet API Keys Usage" at bounding box center [83, 222] width 166 height 356
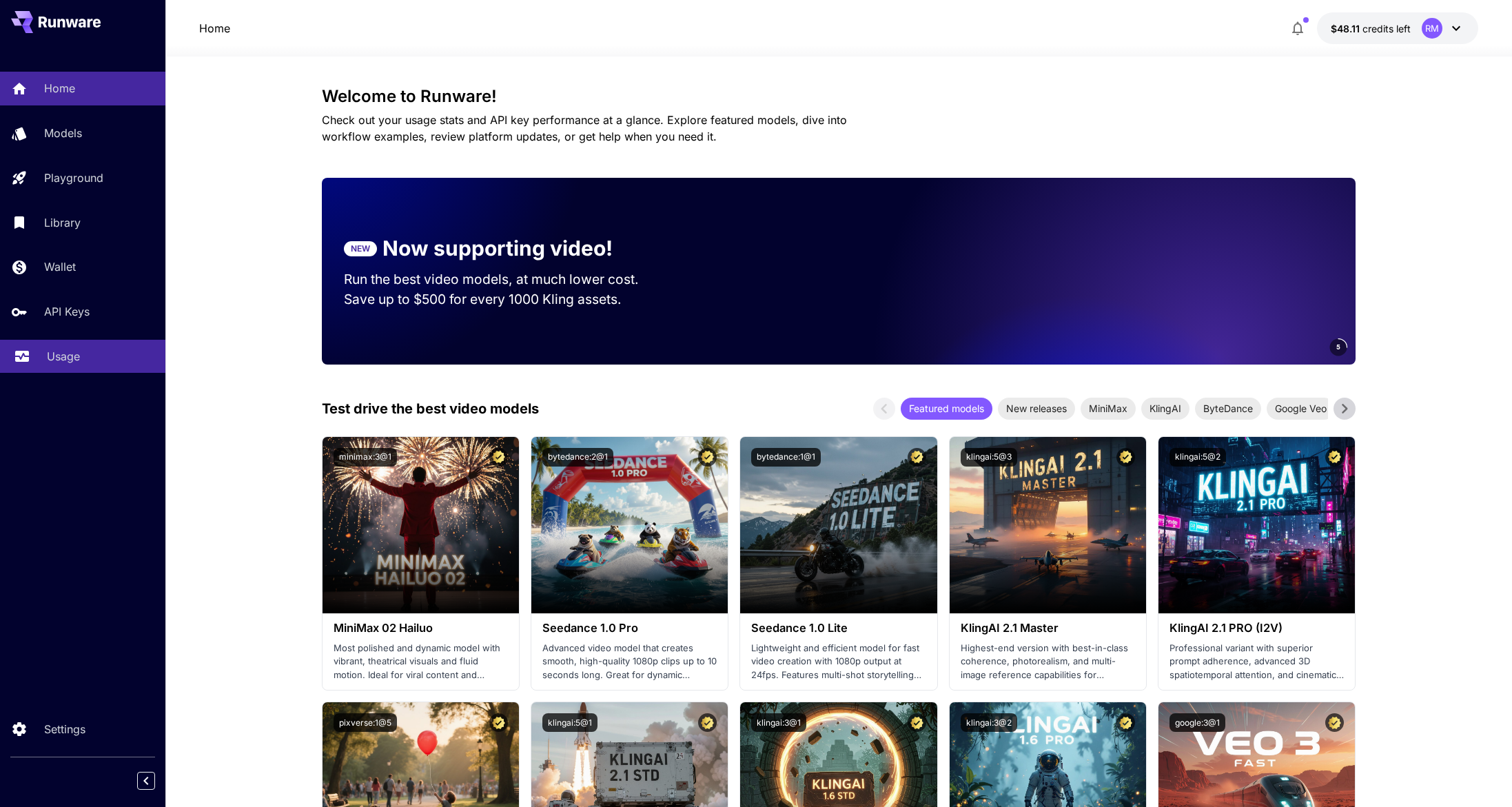
click at [97, 368] on link "Usage" at bounding box center [83, 356] width 166 height 34
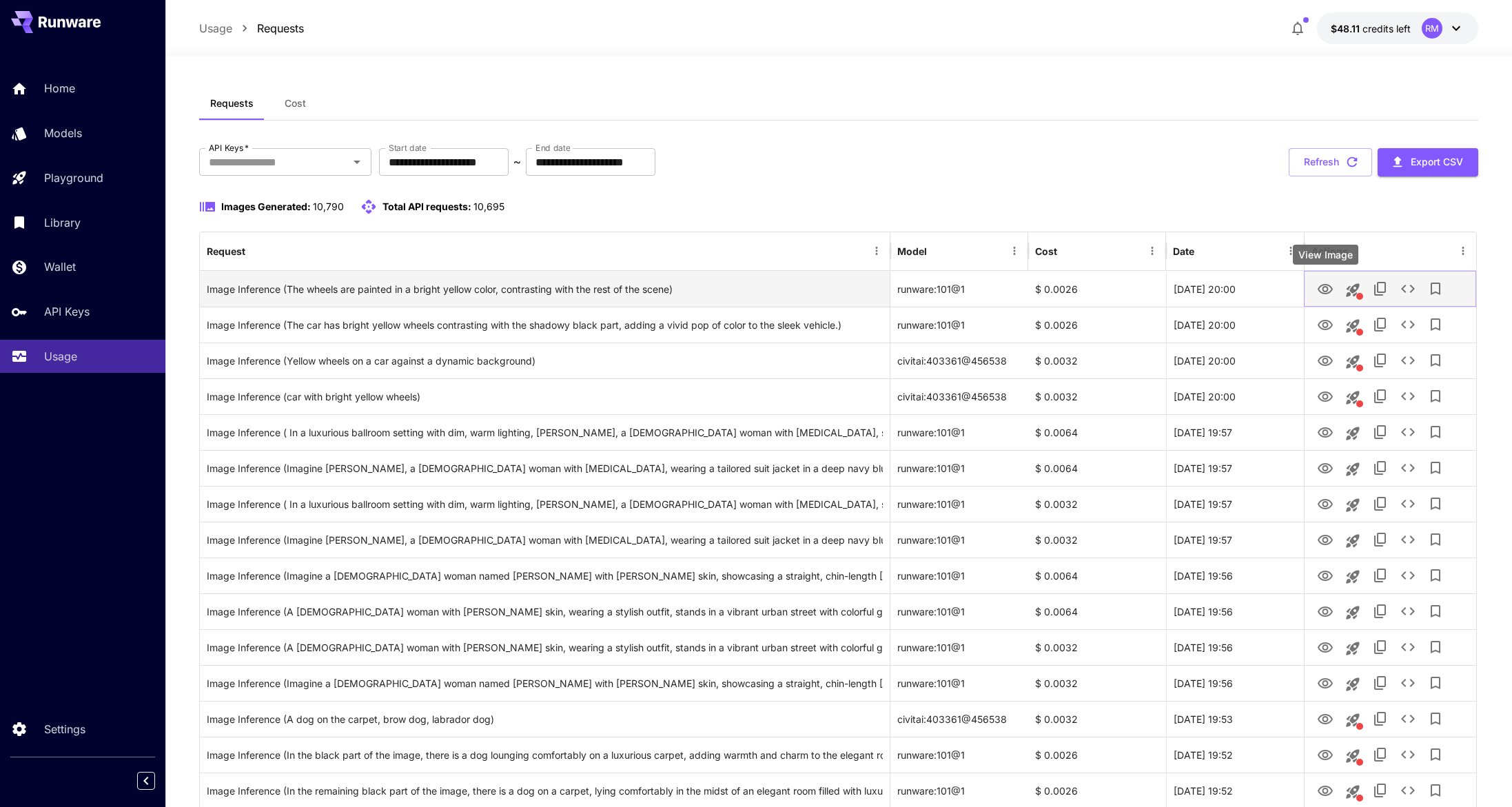
click at [1325, 285] on icon "View Image" at bounding box center [1325, 289] width 17 height 17
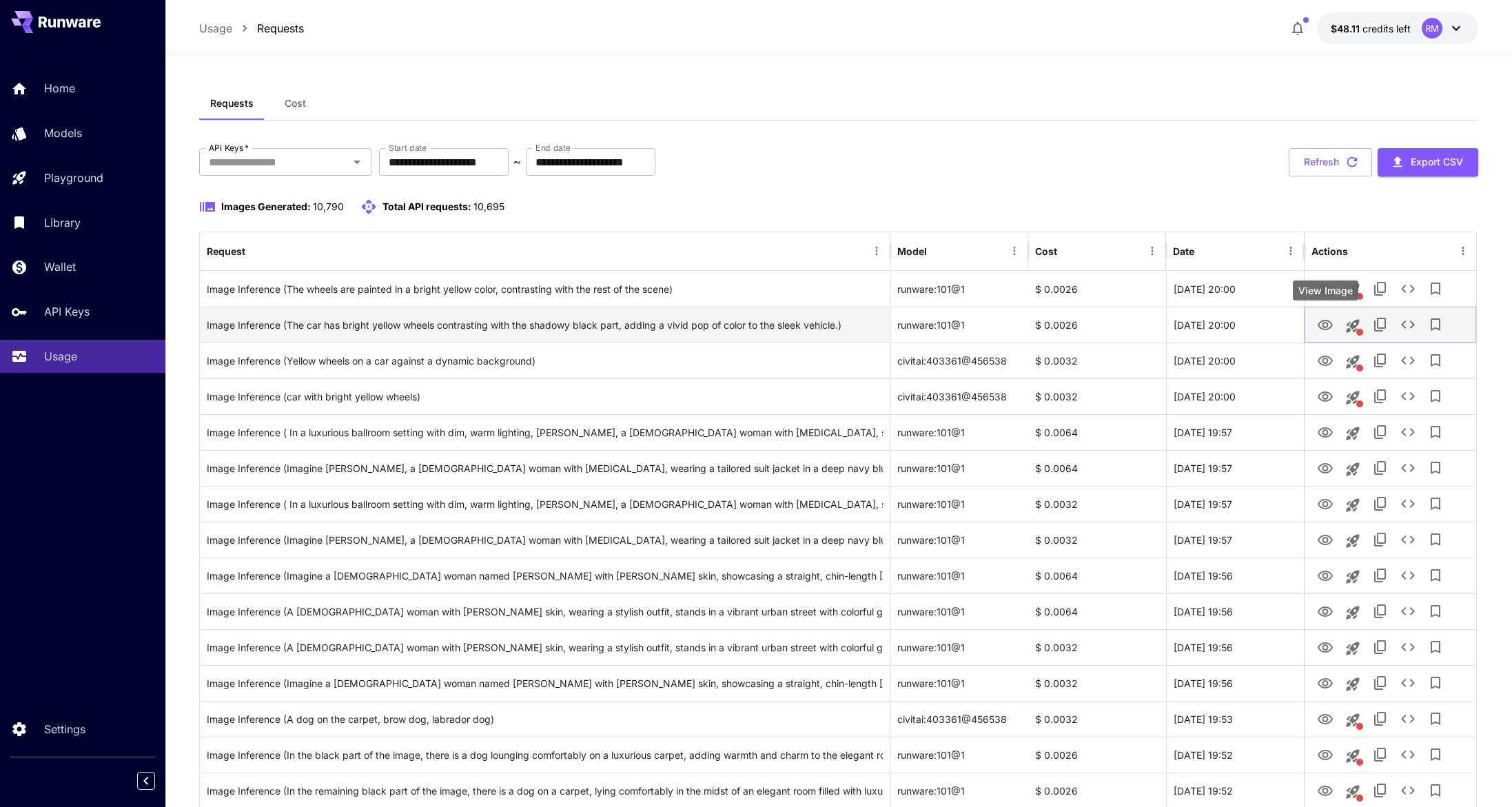
click at [1322, 318] on icon "View Image" at bounding box center [1325, 325] width 17 height 17
click at [1349, 325] on icon "This request includes a reference image. Clicking this will load all other para…" at bounding box center [1352, 326] width 17 height 17
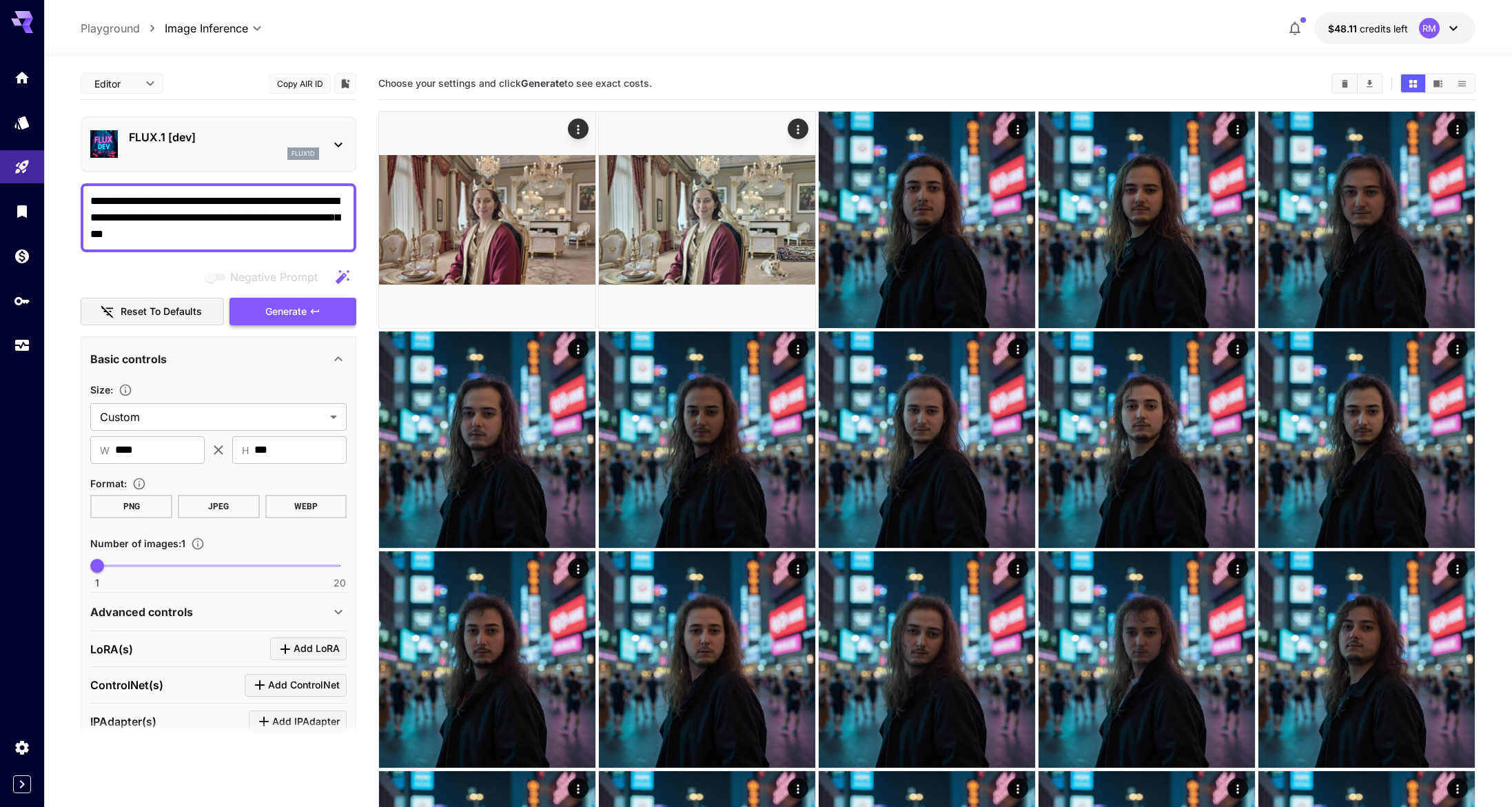
click at [267, 305] on span "Generate" at bounding box center [286, 311] width 41 height 17
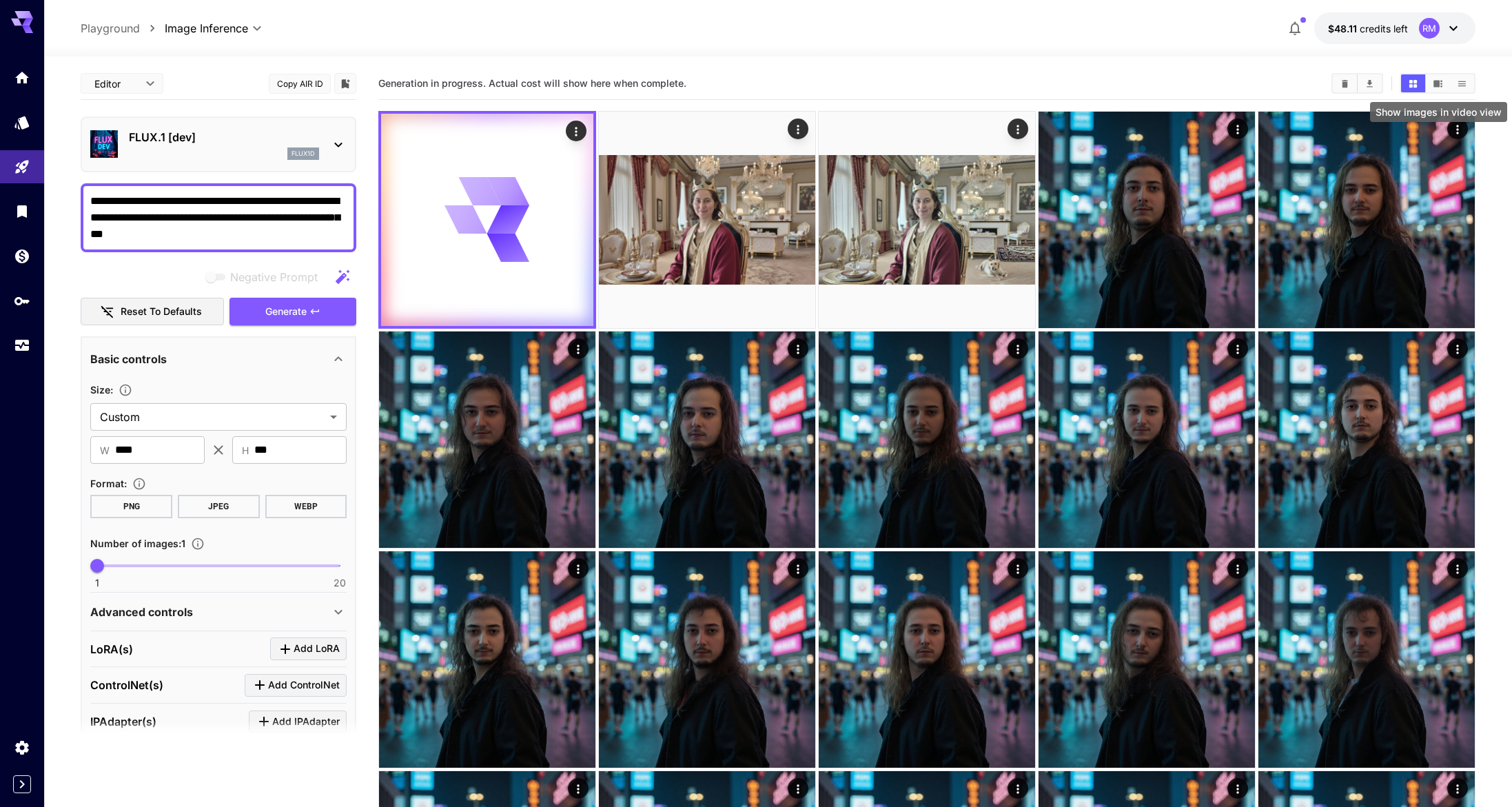
click at [1436, 79] on icon "Show images in video view" at bounding box center [1438, 84] width 10 height 10
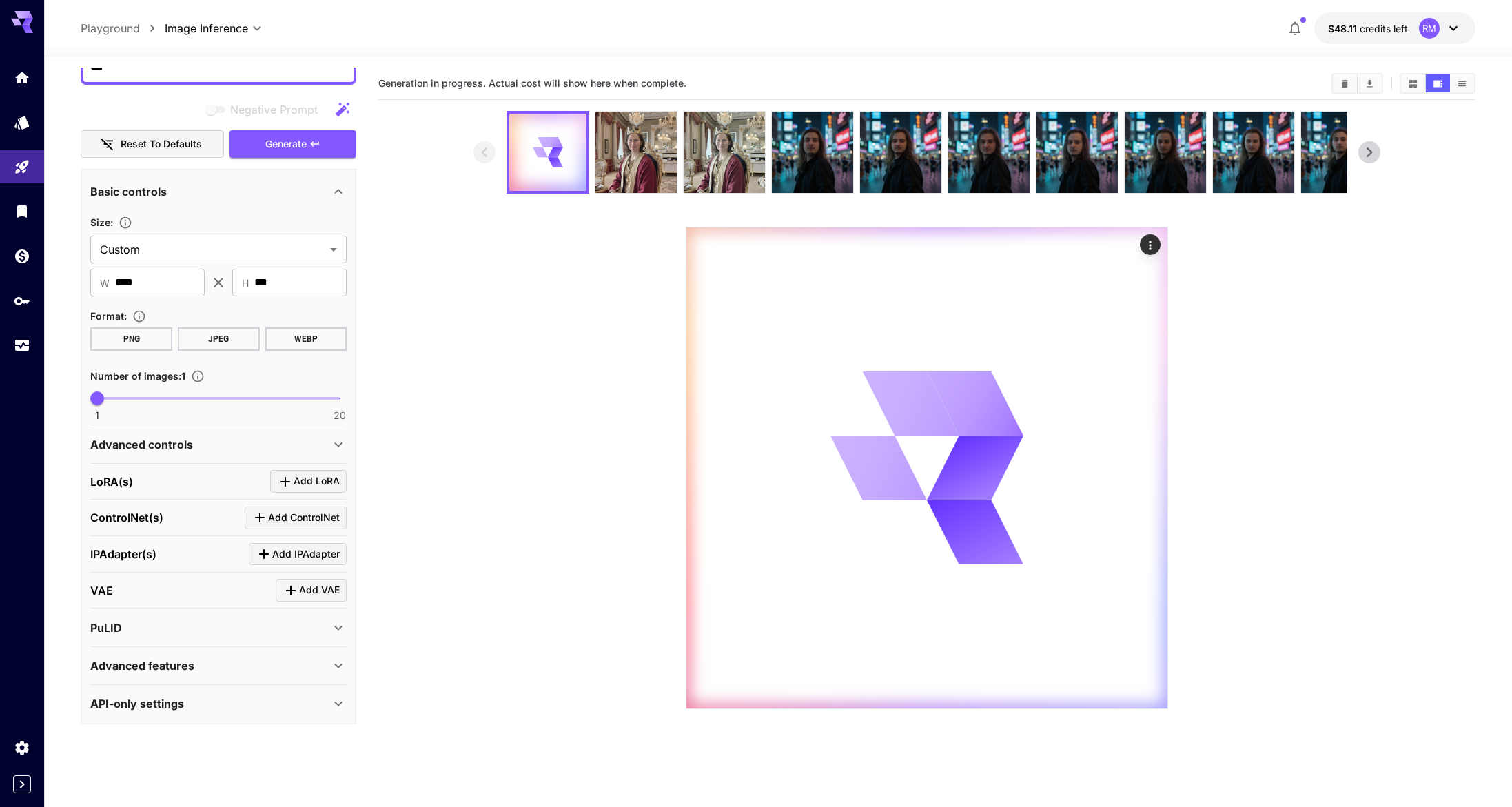
scroll to position [173, 0]
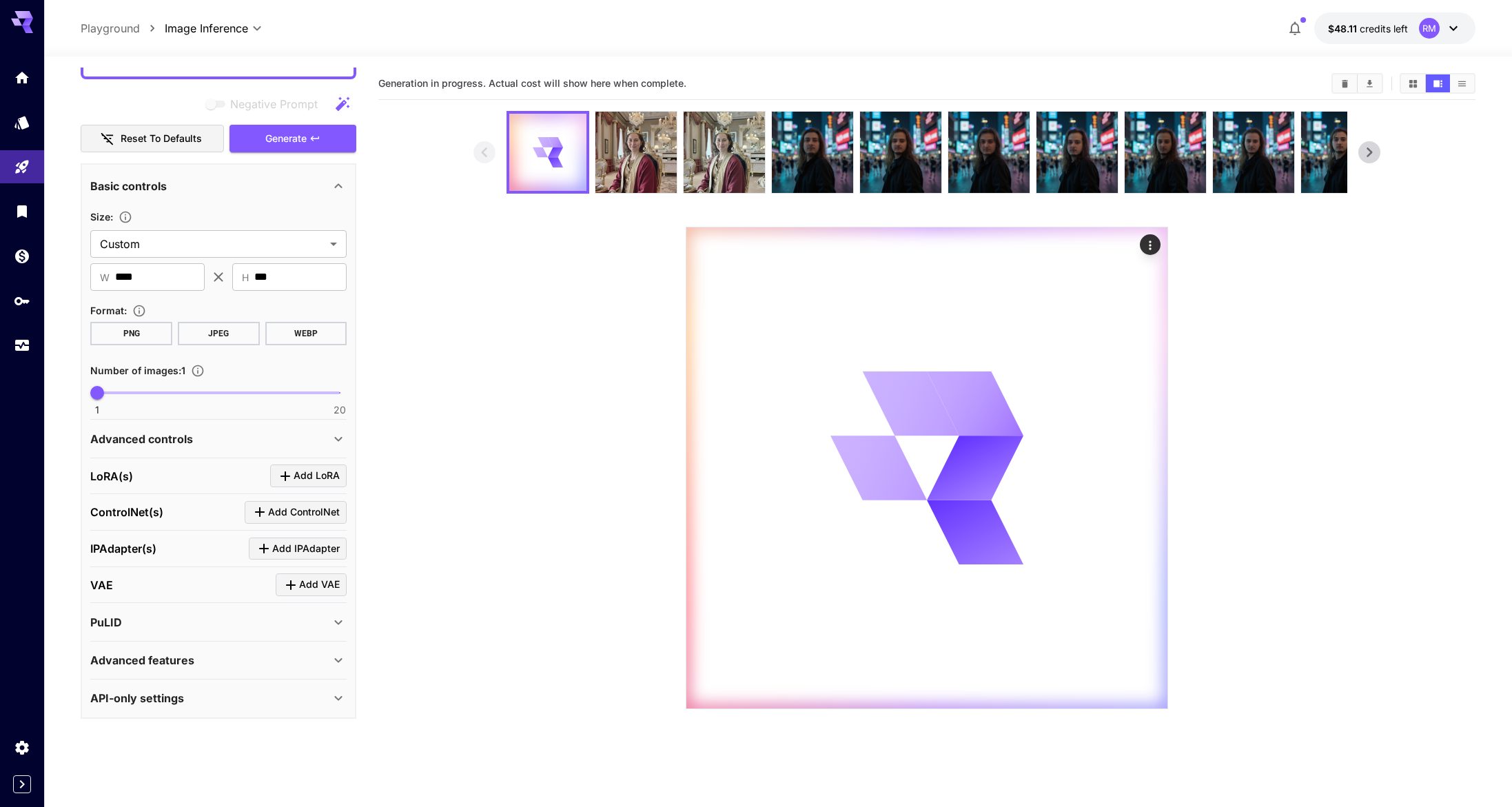
click at [189, 444] on p "Advanced controls" at bounding box center [141, 438] width 103 height 17
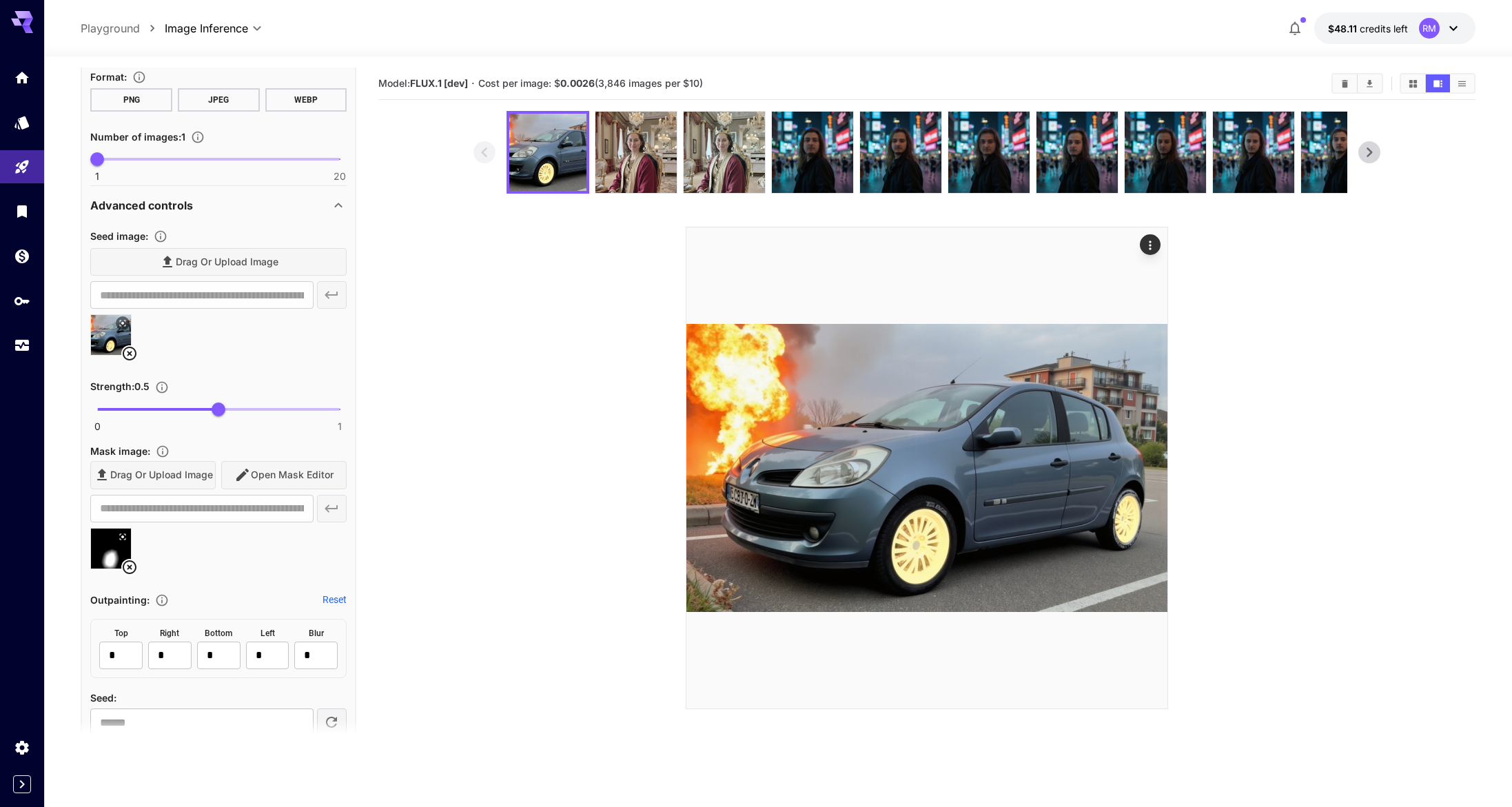
scroll to position [0, 0]
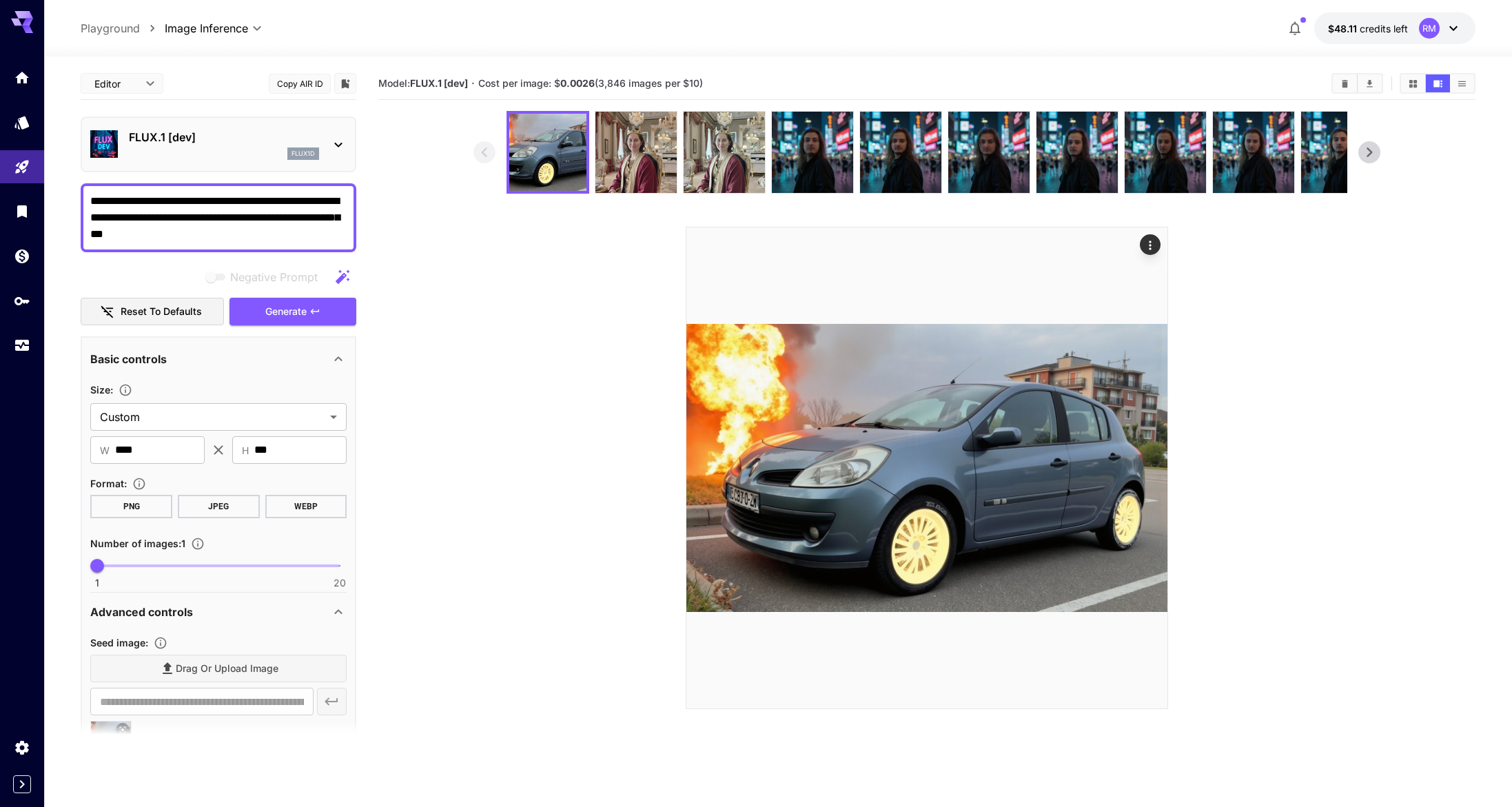
click at [250, 239] on textarea "**********" at bounding box center [218, 218] width 257 height 49
click at [431, 250] on section at bounding box center [927, 409] width 1097 height 598
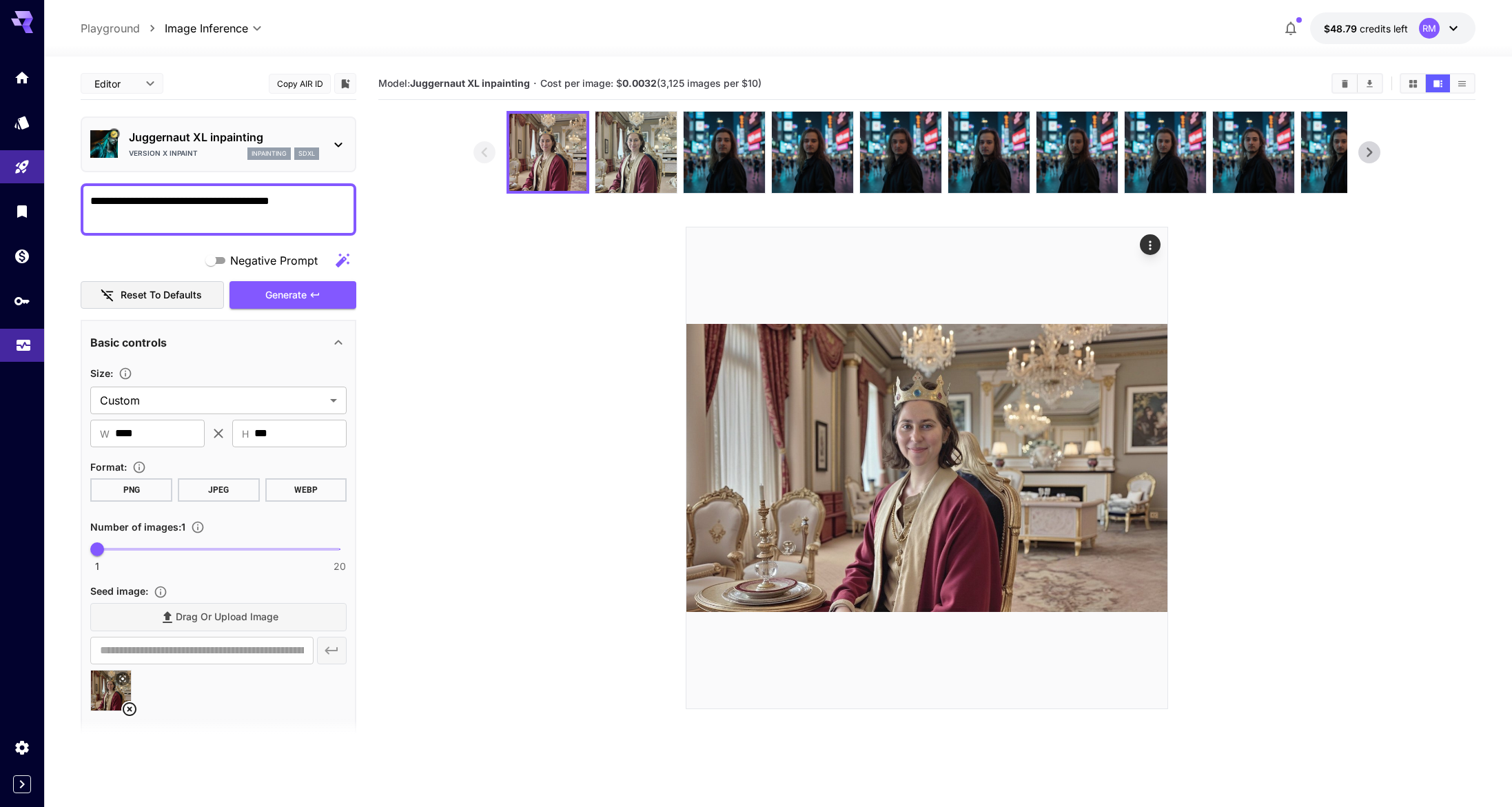
click at [35, 344] on link at bounding box center [22, 345] width 44 height 34
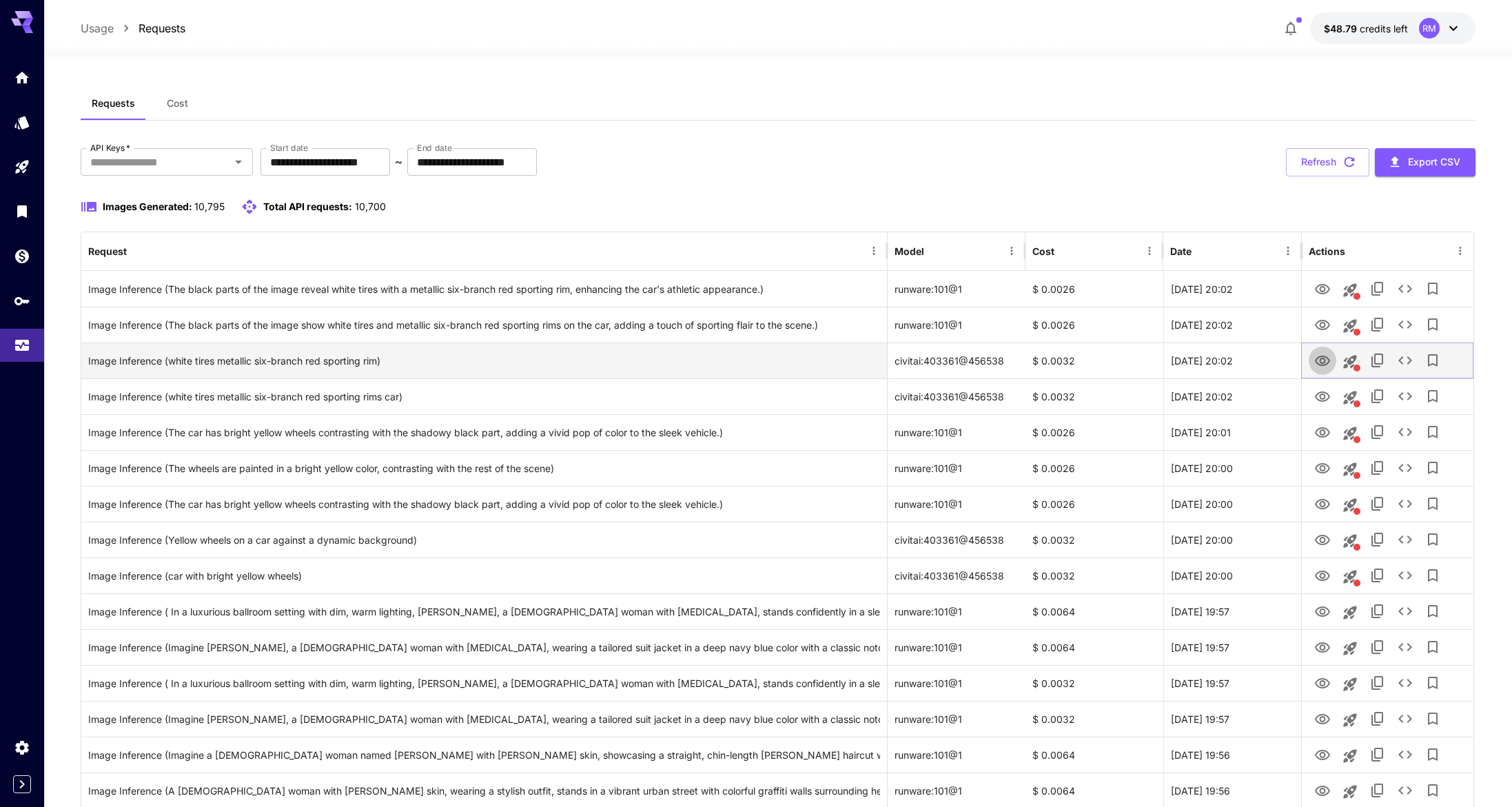
click at [1318, 360] on icon "View Image" at bounding box center [1323, 361] width 17 height 17
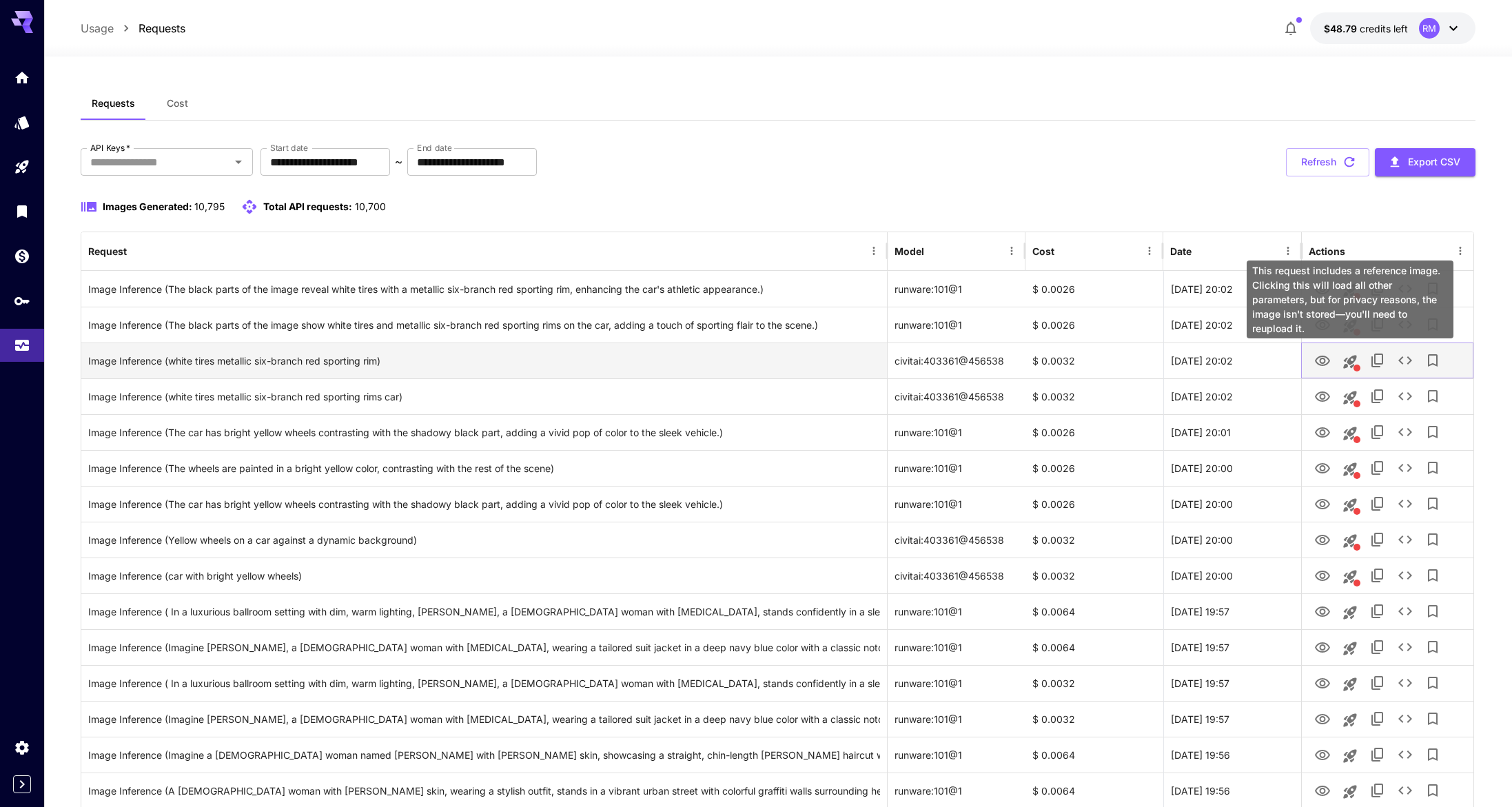
click at [1347, 357] on icon "This request includes a reference image. Clicking this will load all other para…" at bounding box center [1349, 361] width 13 height 13
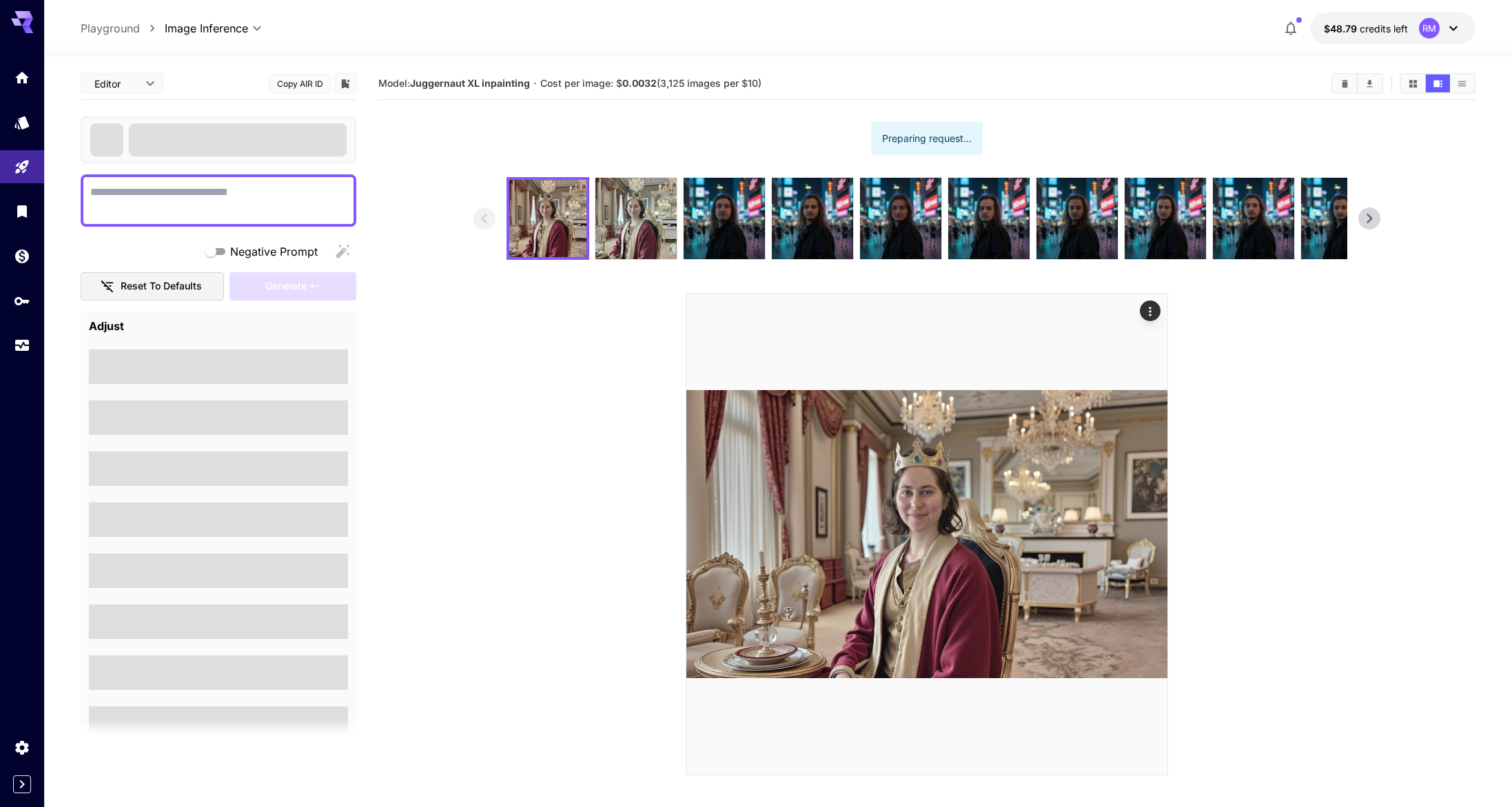
type textarea "**********"
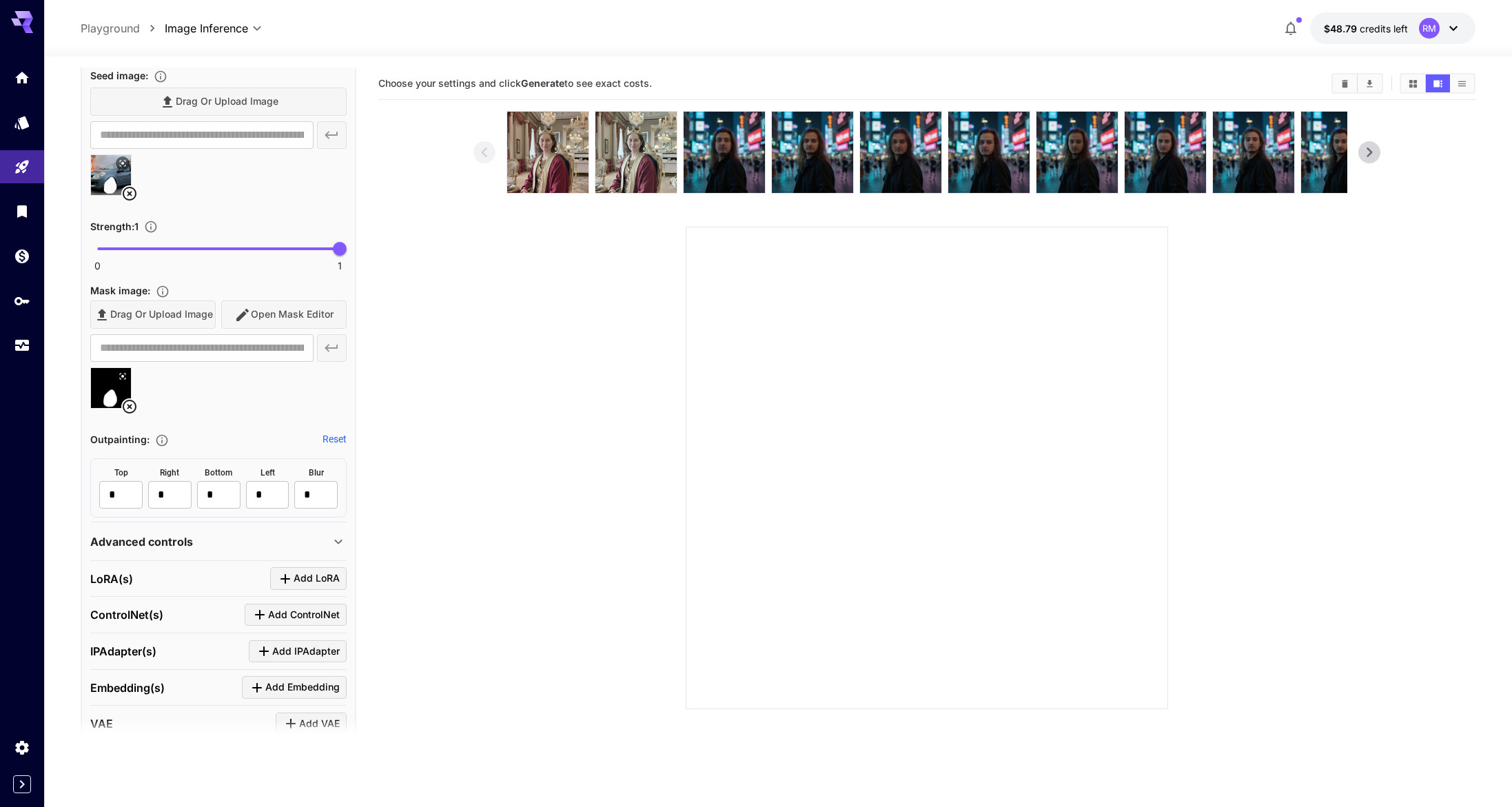
scroll to position [616, 0]
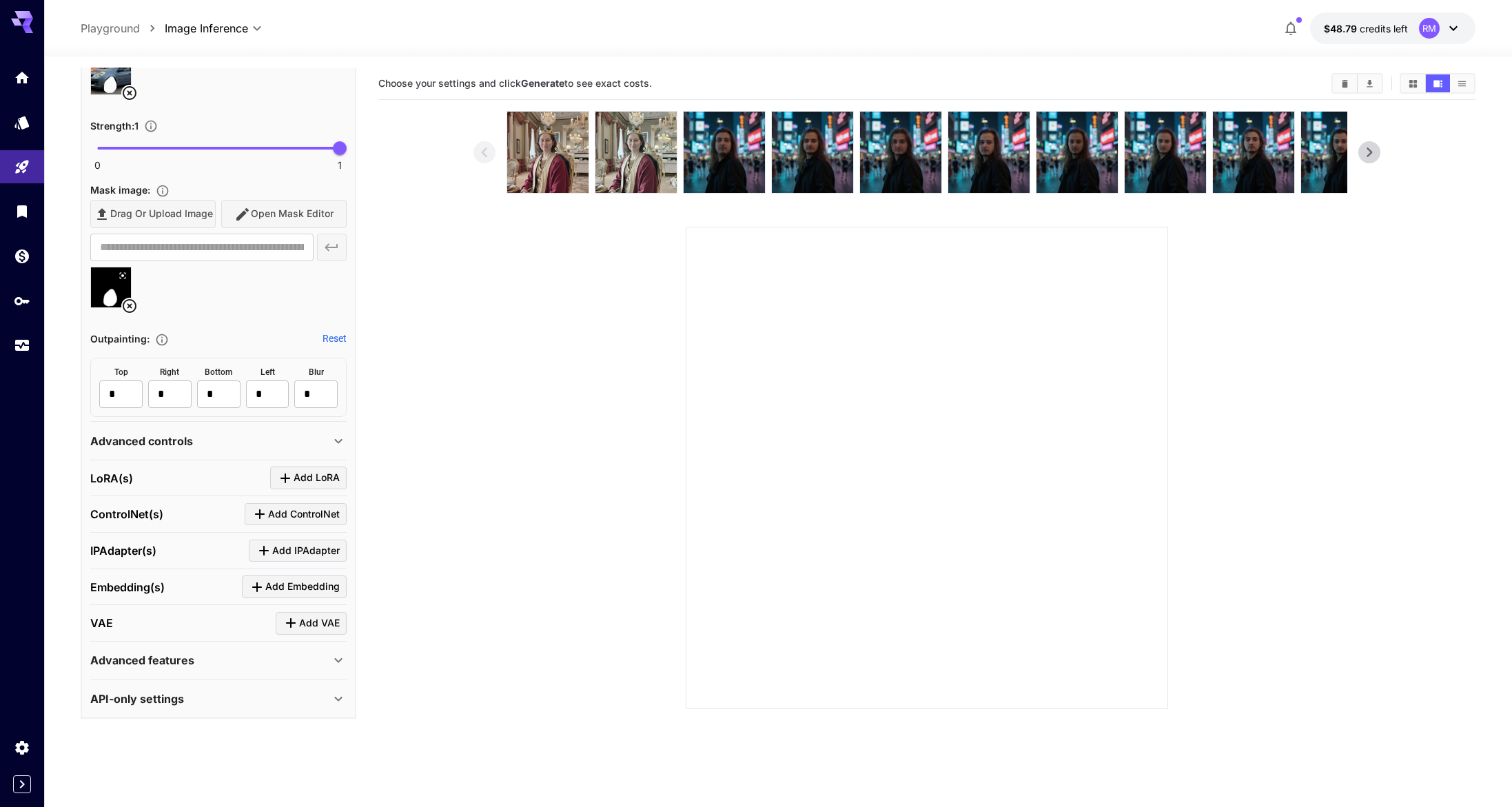
click at [199, 446] on div "Advanced controls" at bounding box center [209, 441] width 240 height 17
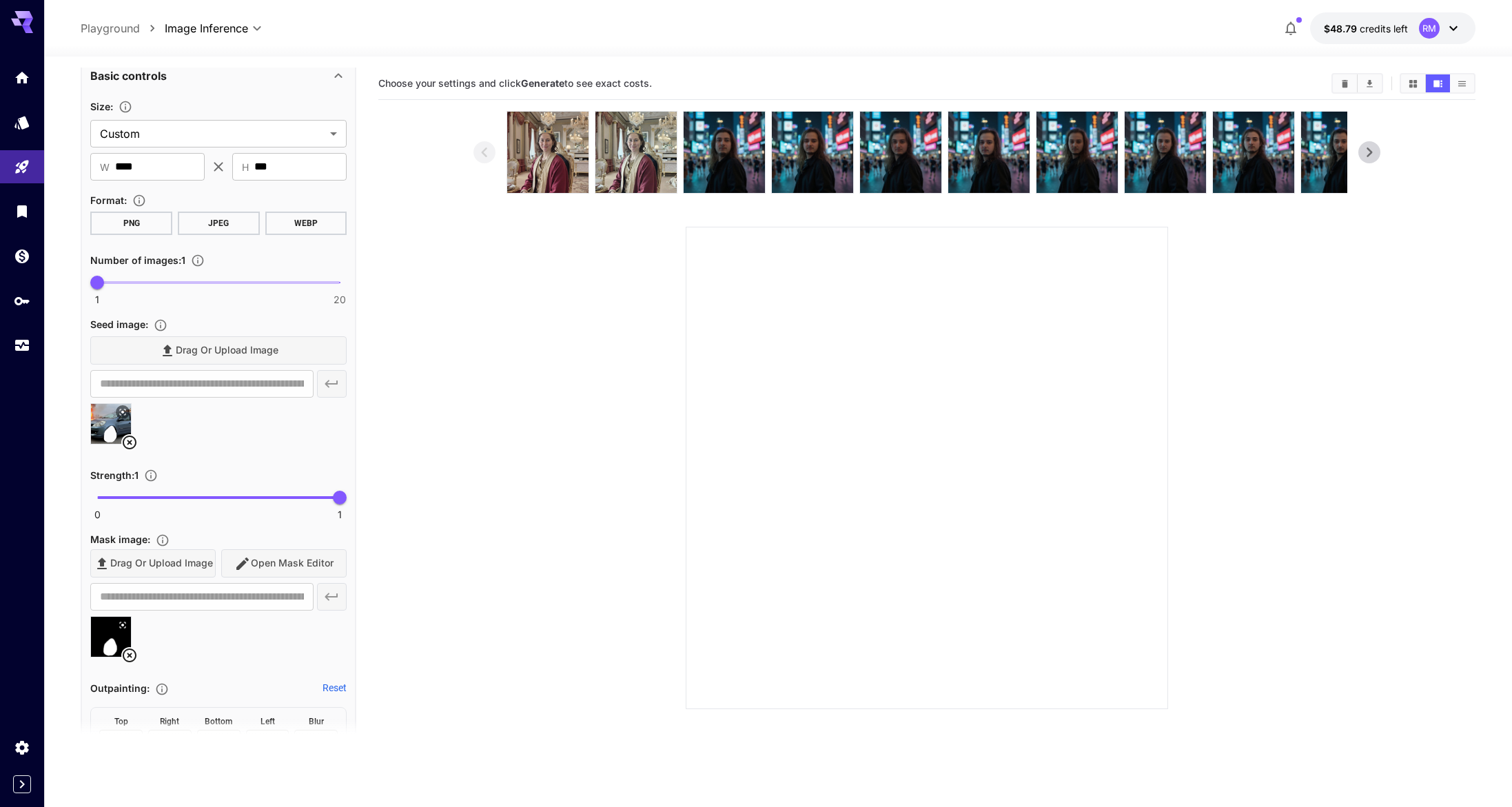
scroll to position [0, 0]
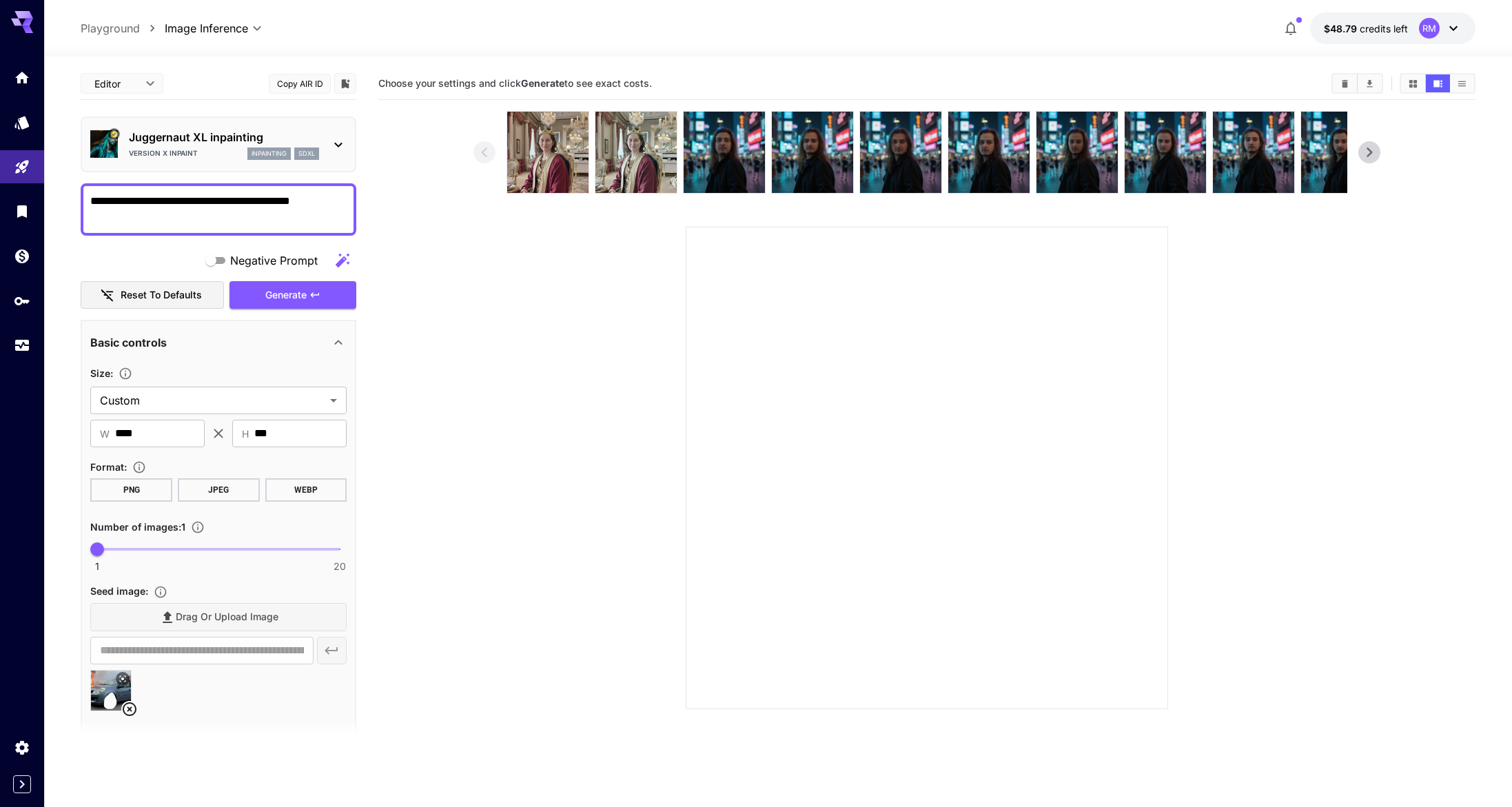
click at [431, 292] on section at bounding box center [927, 409] width 1097 height 598
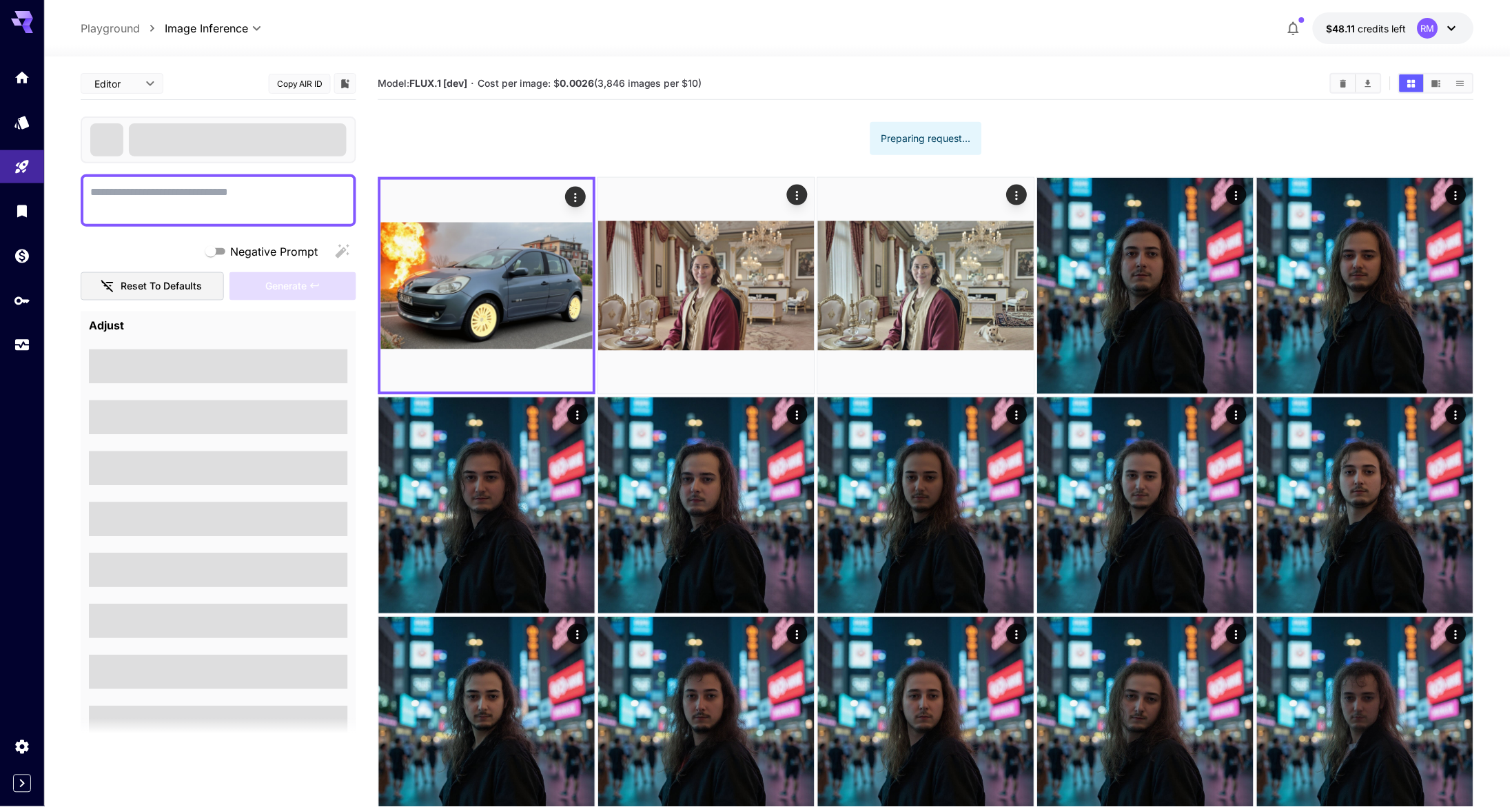
click at [27, 344] on icon "Usage" at bounding box center [22, 347] width 14 height 7
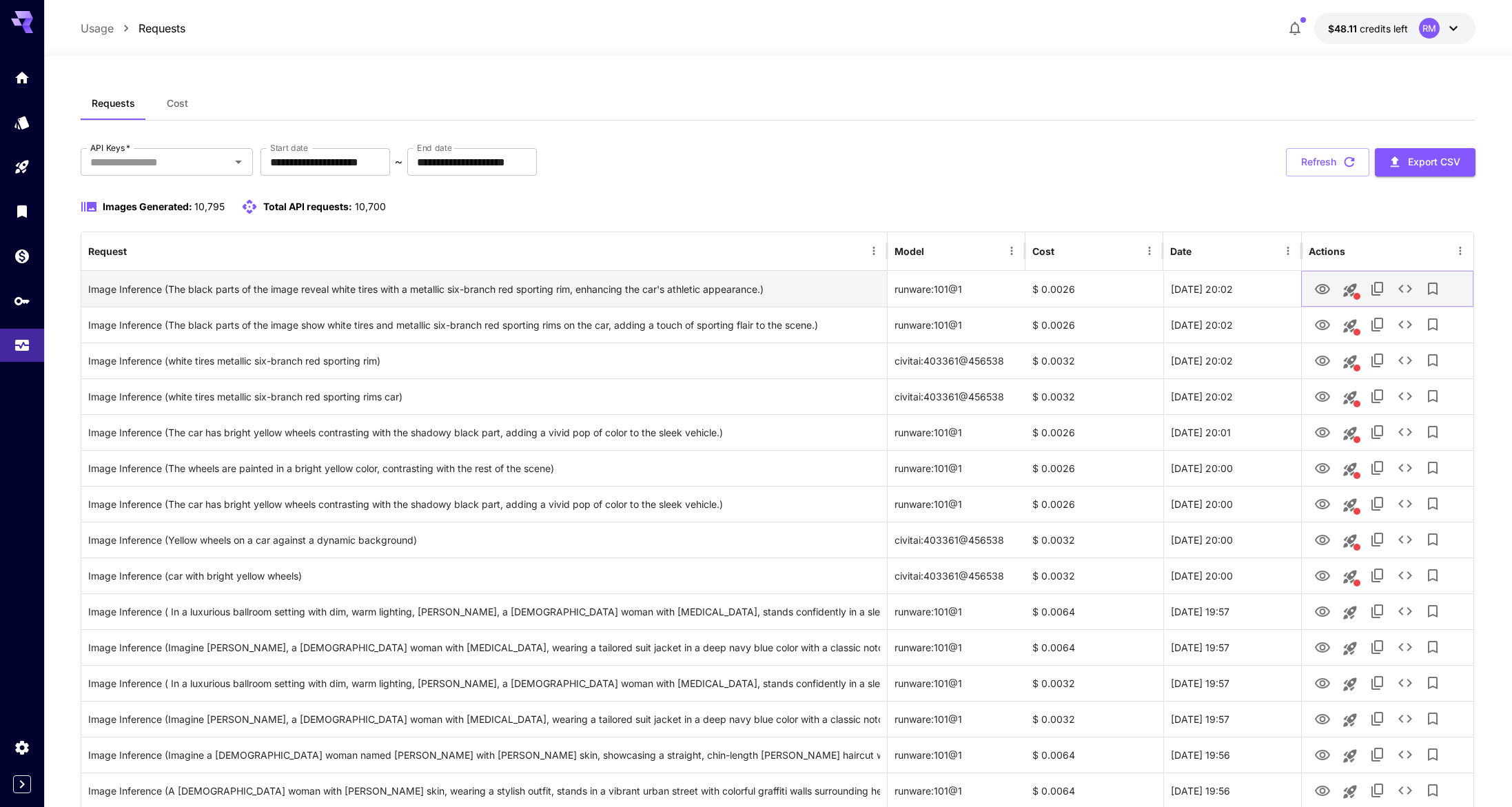
click at [1317, 291] on icon "View Image" at bounding box center [1323, 289] width 17 height 17
click at [1354, 284] on icon "This request includes a reference image. Clicking this will load all other para…" at bounding box center [1349, 289] width 13 height 13
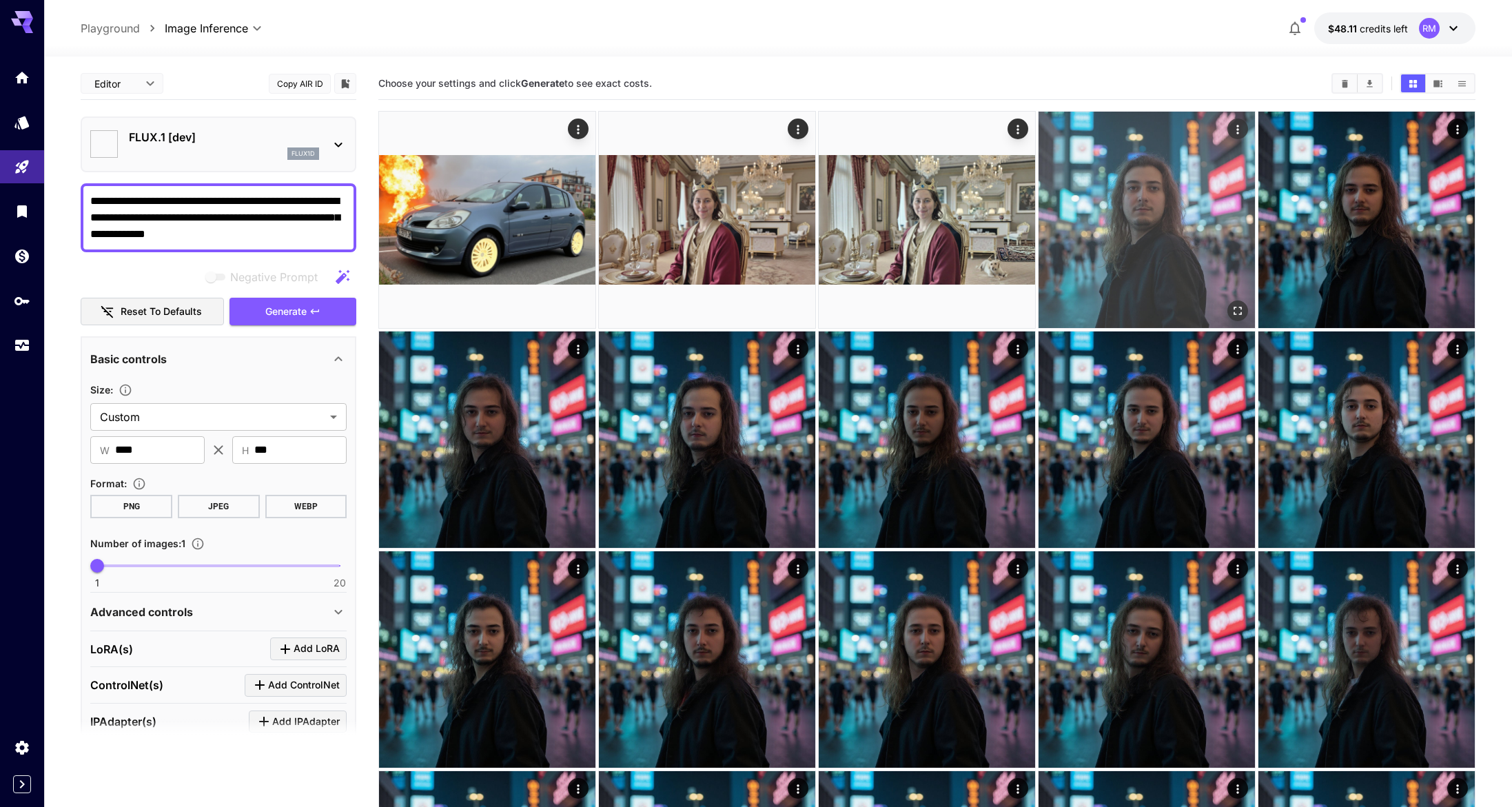
type input "**********"
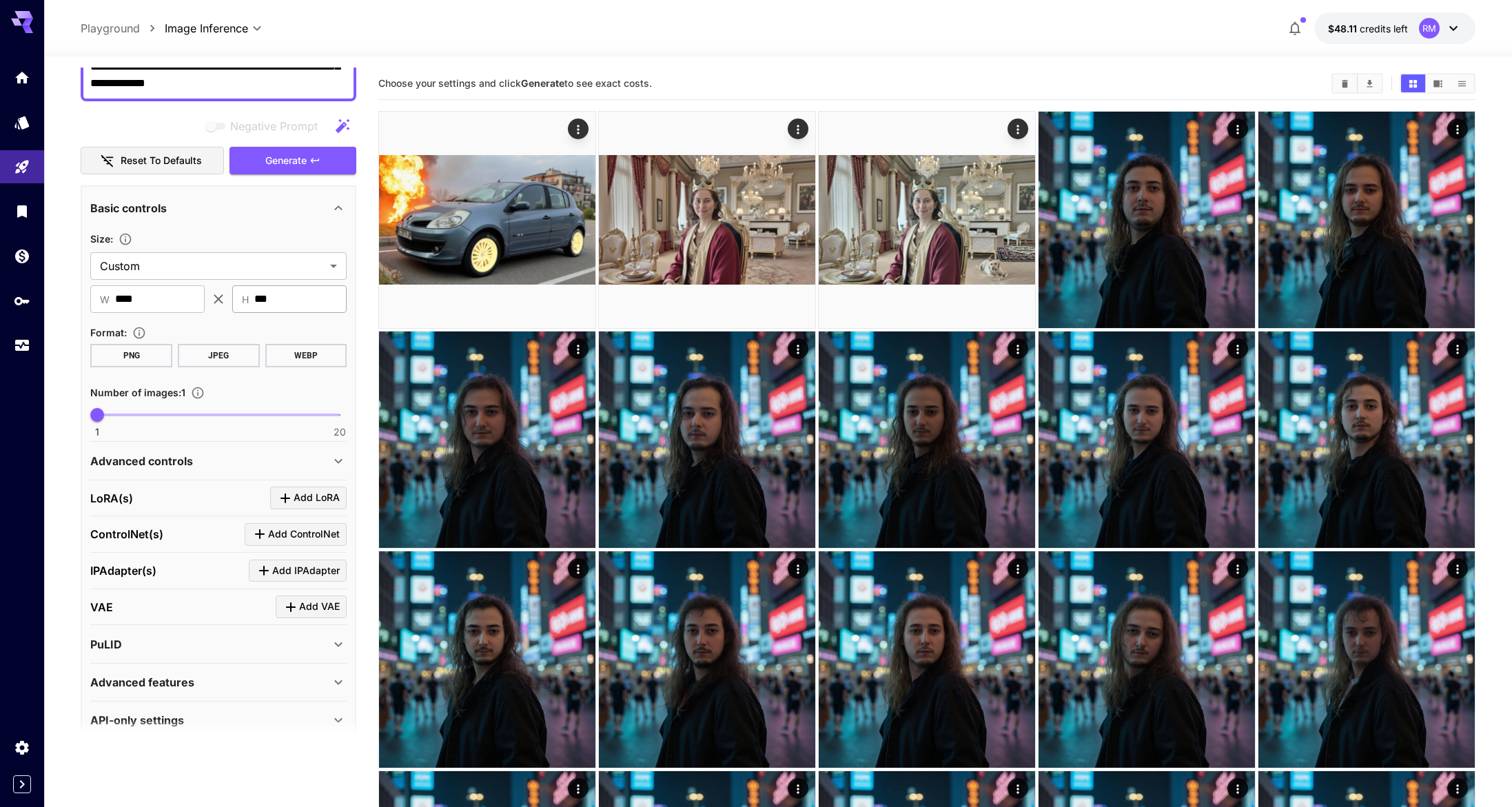
scroll to position [173, 0]
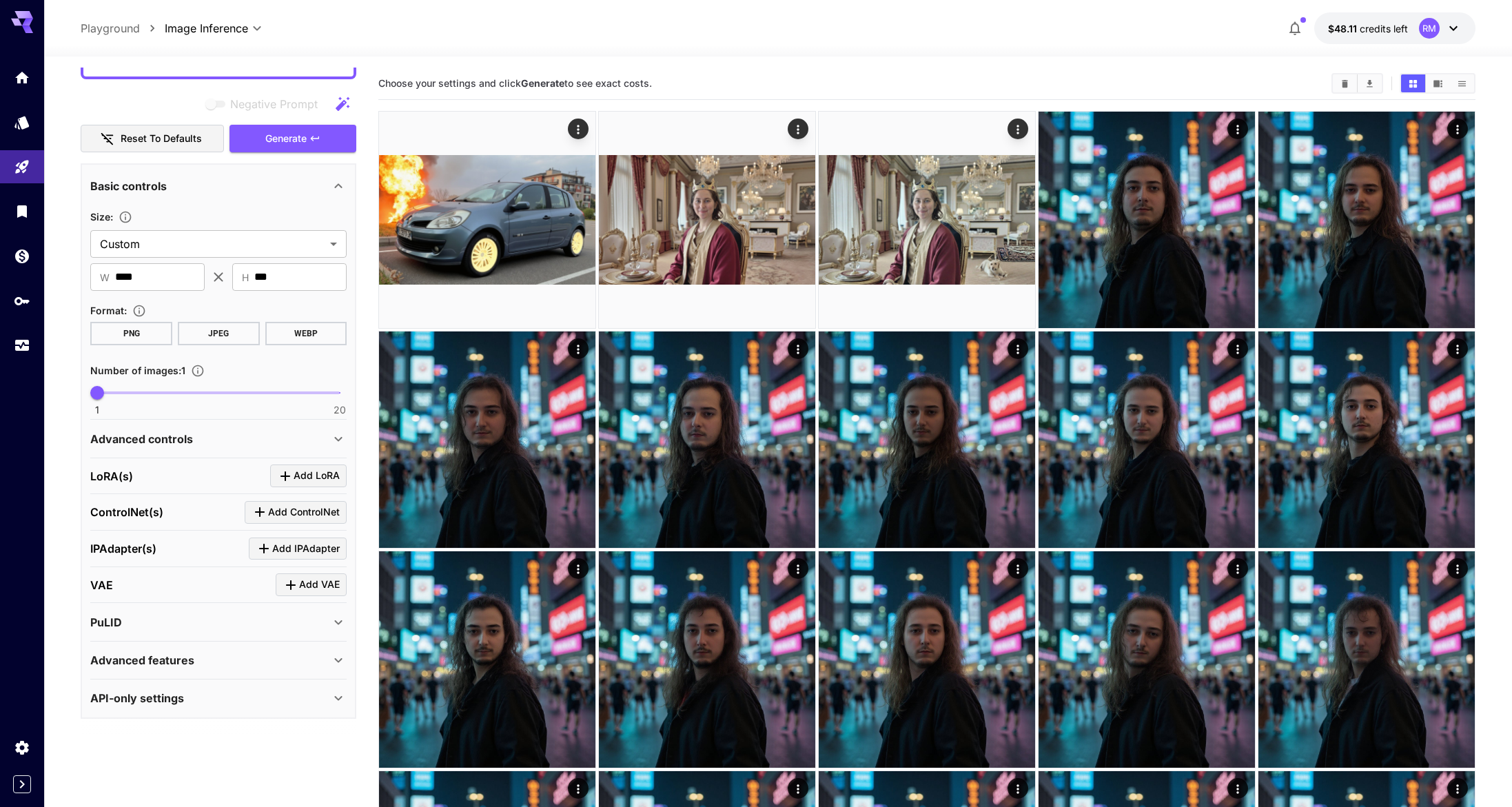
click at [232, 440] on div "Advanced controls" at bounding box center [209, 438] width 240 height 17
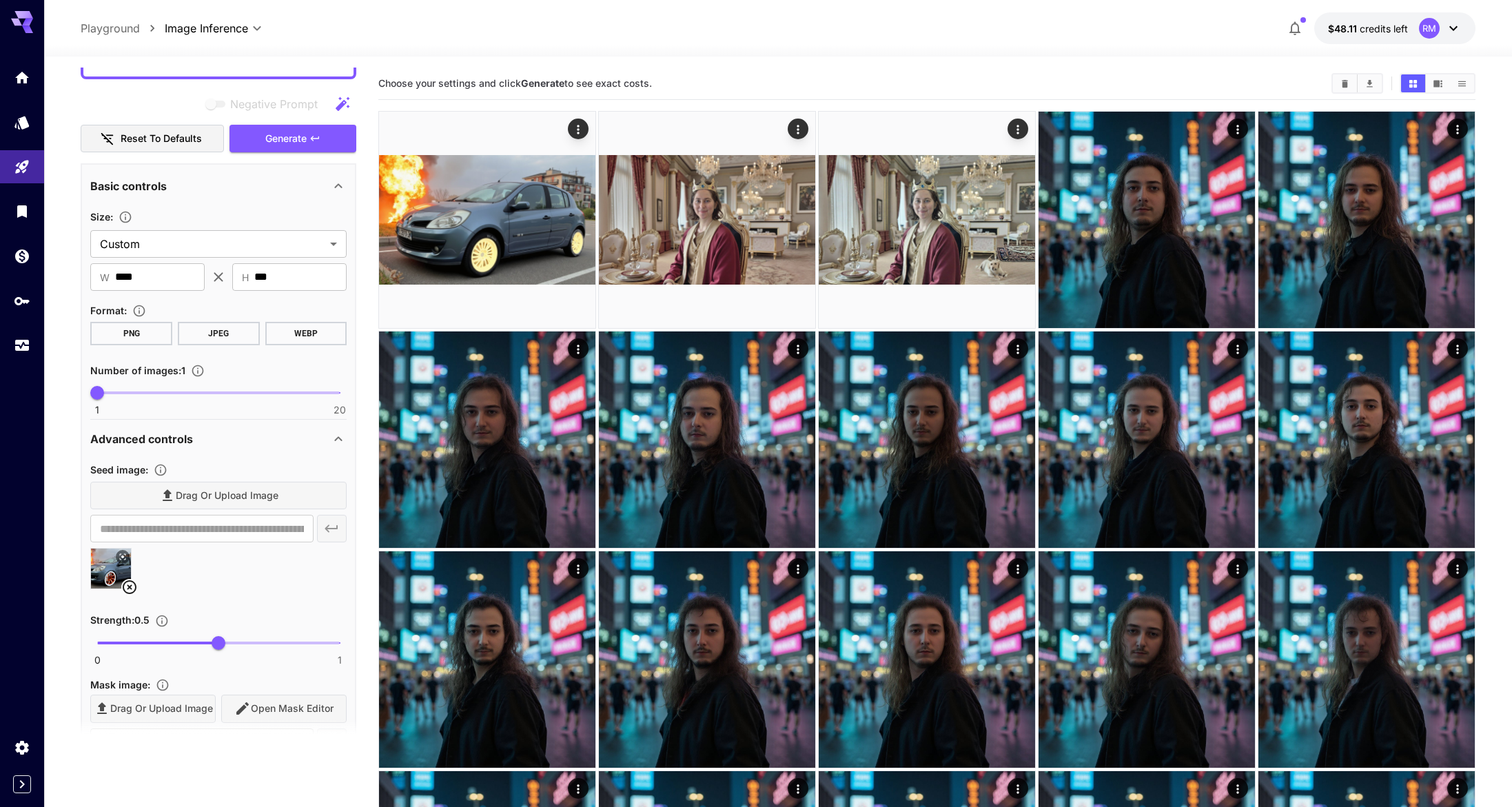
click at [284, 641] on span at bounding box center [218, 642] width 243 height 3
type input "***"
drag, startPoint x: 279, startPoint y: 640, endPoint x: 266, endPoint y: 636, distance: 13.6
click at [266, 636] on span "0.7" at bounding box center [267, 643] width 14 height 14
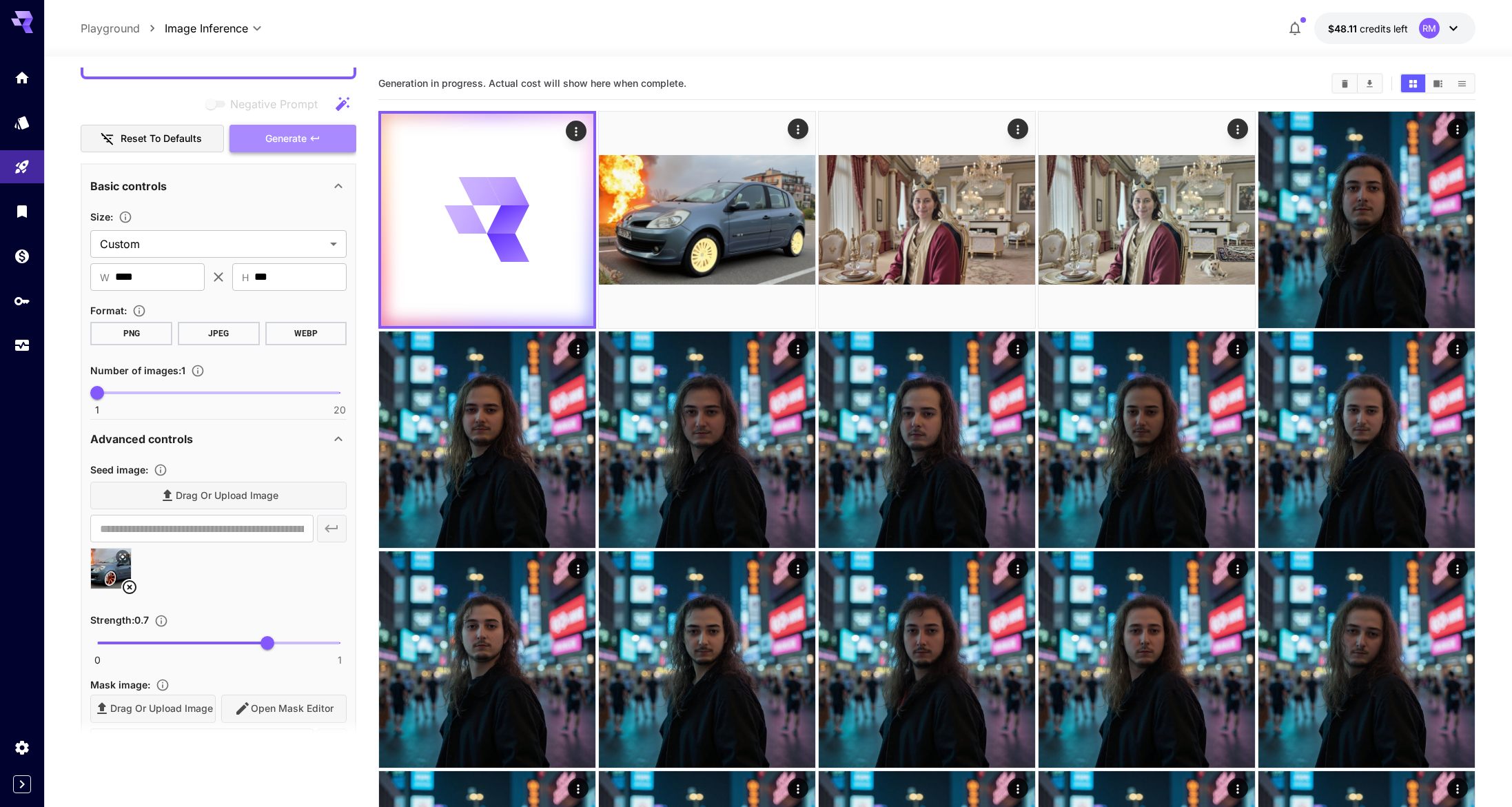
click at [293, 145] on span "Generate" at bounding box center [286, 138] width 41 height 17
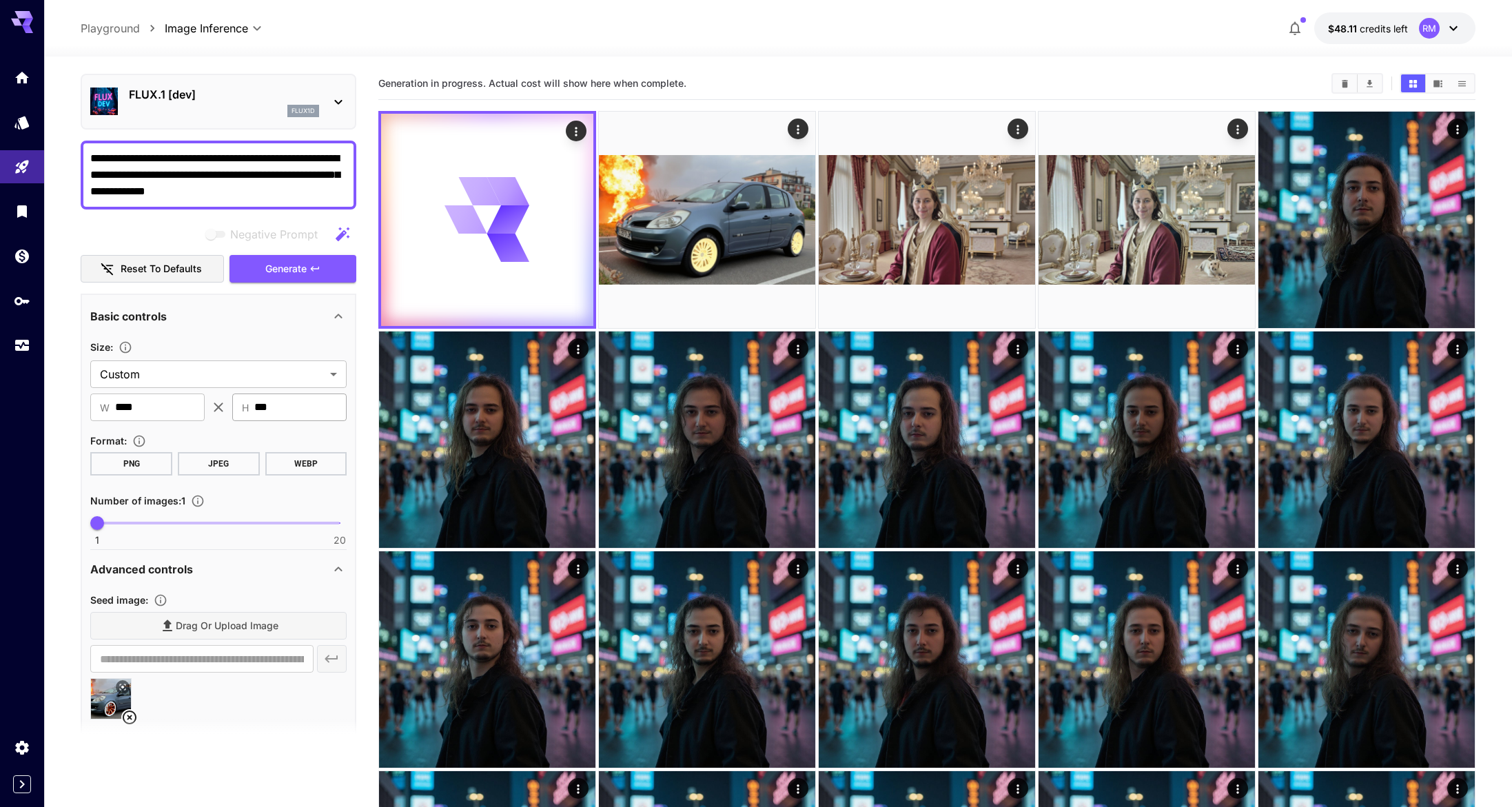
scroll to position [0, 0]
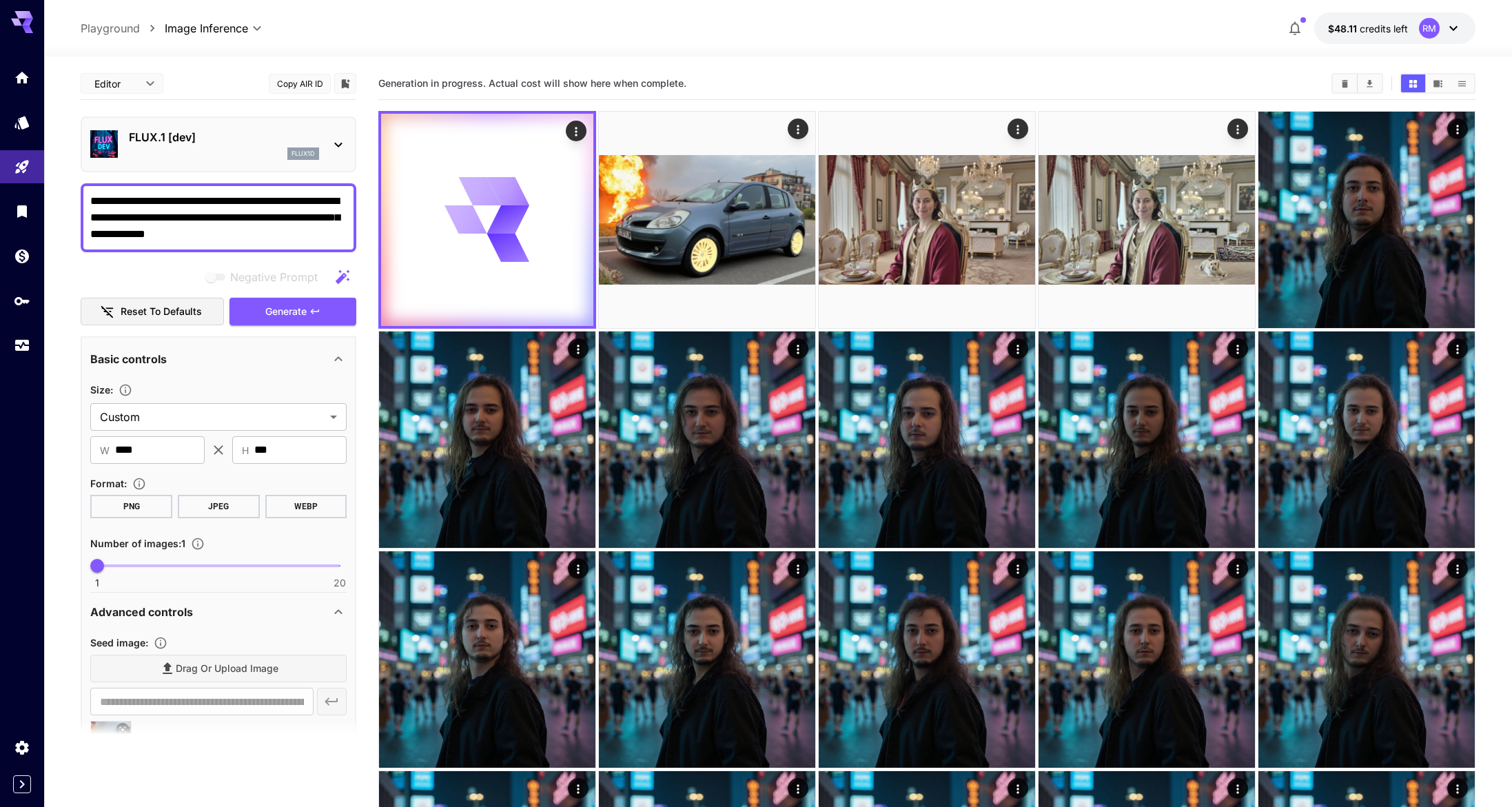
click at [1431, 83] on button "Show images in video view" at bounding box center [1438, 83] width 24 height 18
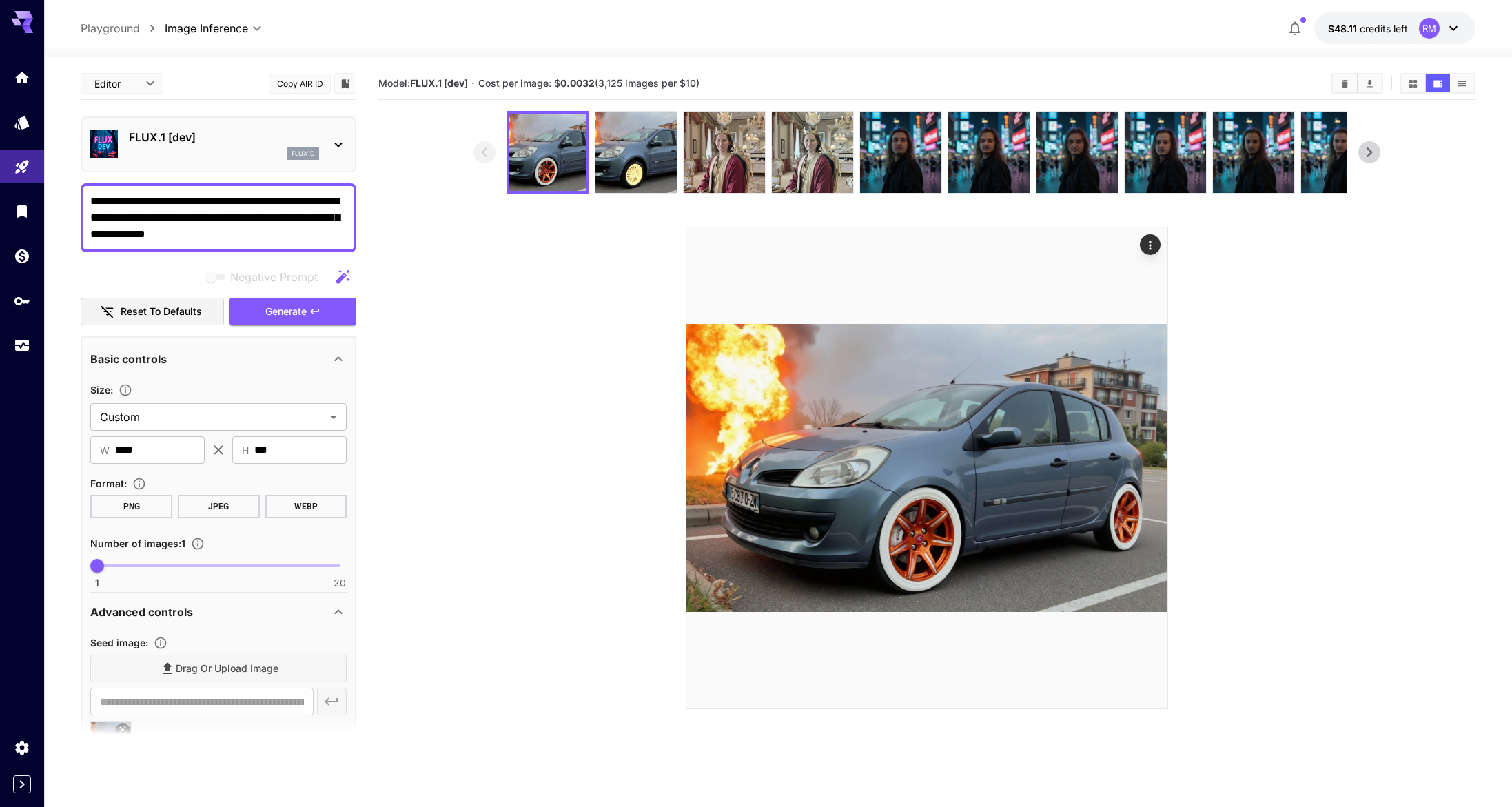
type input "*"
click at [128, 564] on span at bounding box center [218, 565] width 243 height 3
click at [265, 317] on span "Generate" at bounding box center [286, 311] width 41 height 17
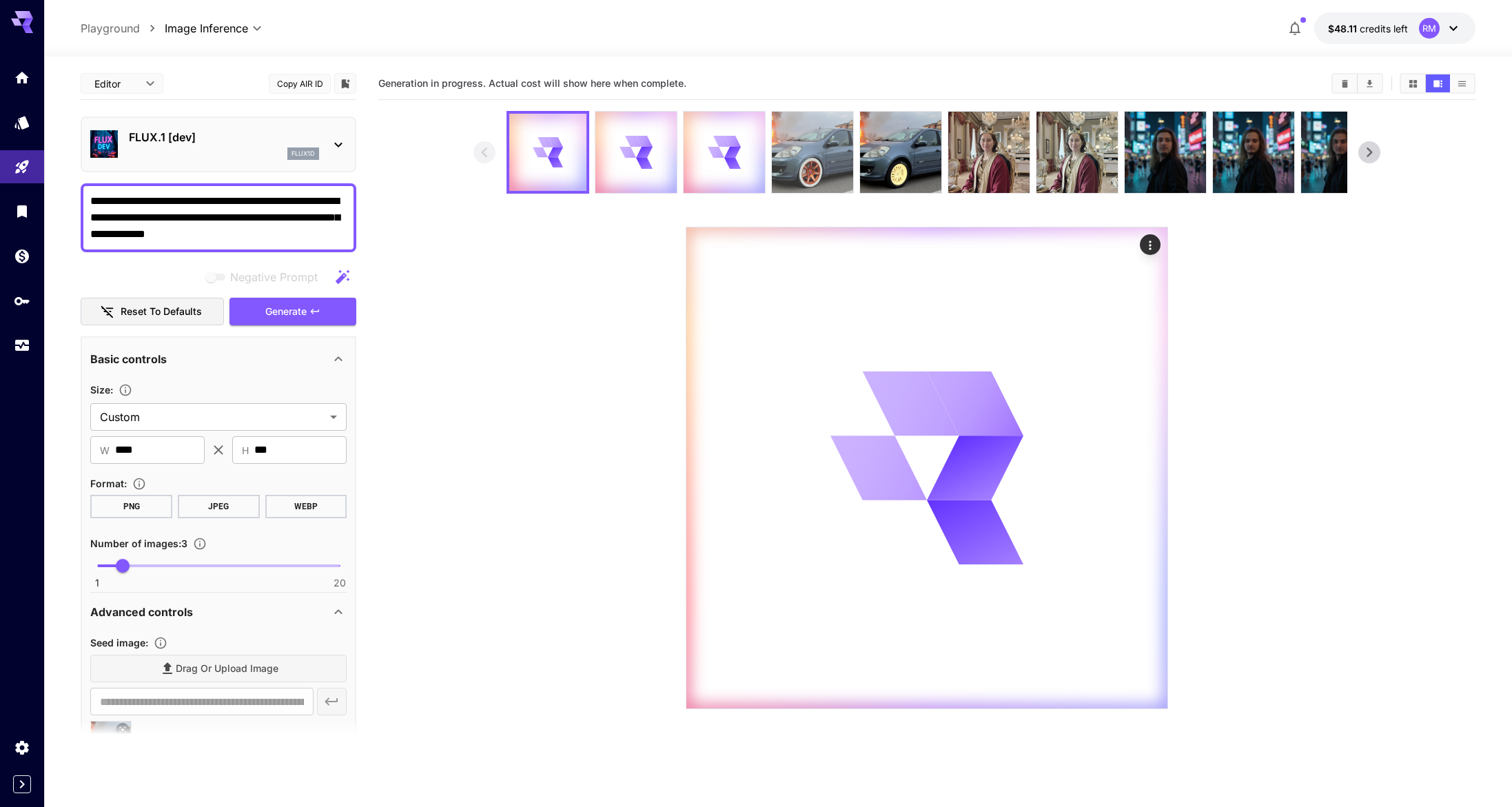
click at [819, 169] on img at bounding box center [812, 152] width 81 height 81
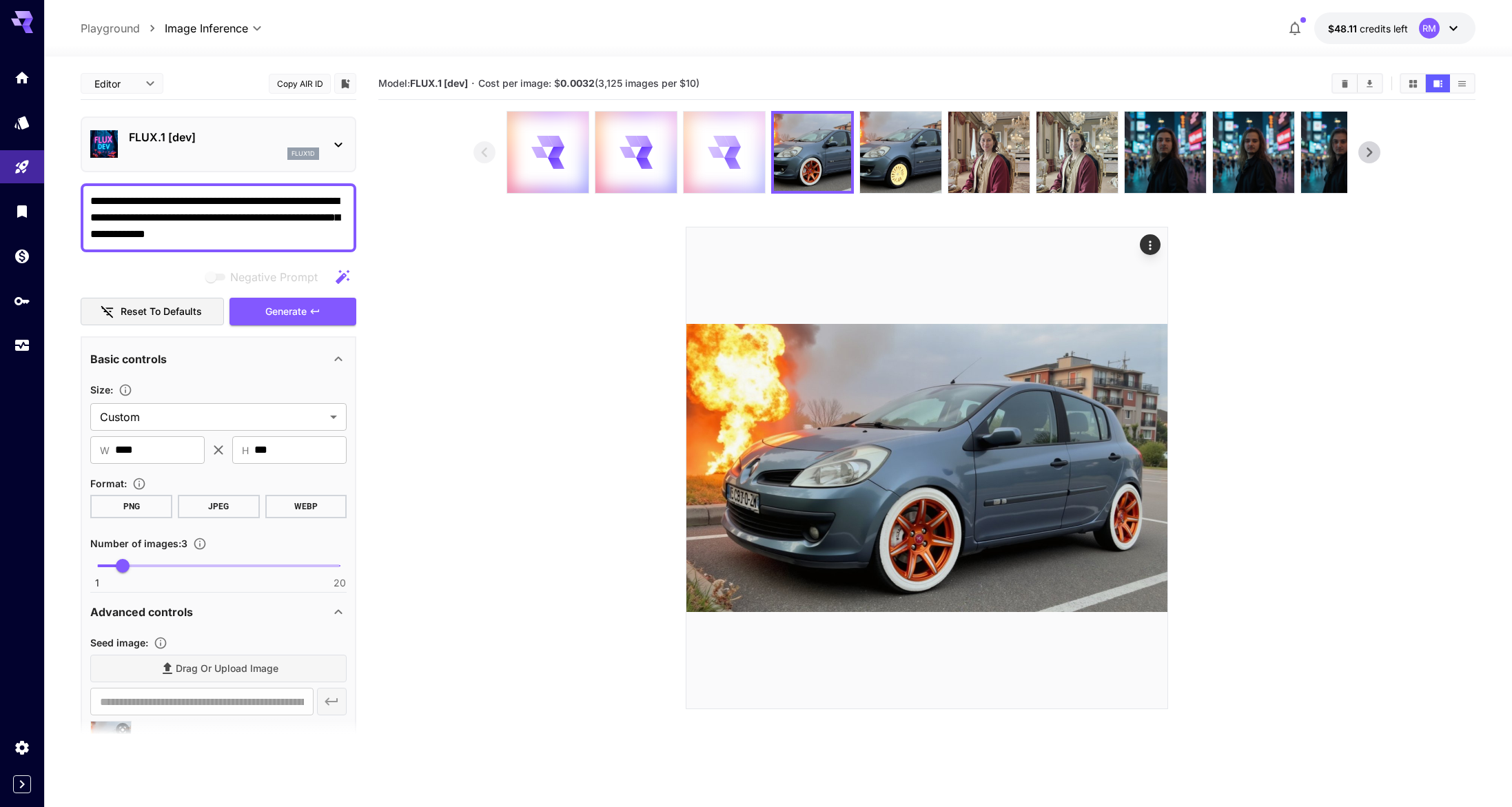
click at [739, 164] on div at bounding box center [724, 152] width 81 height 81
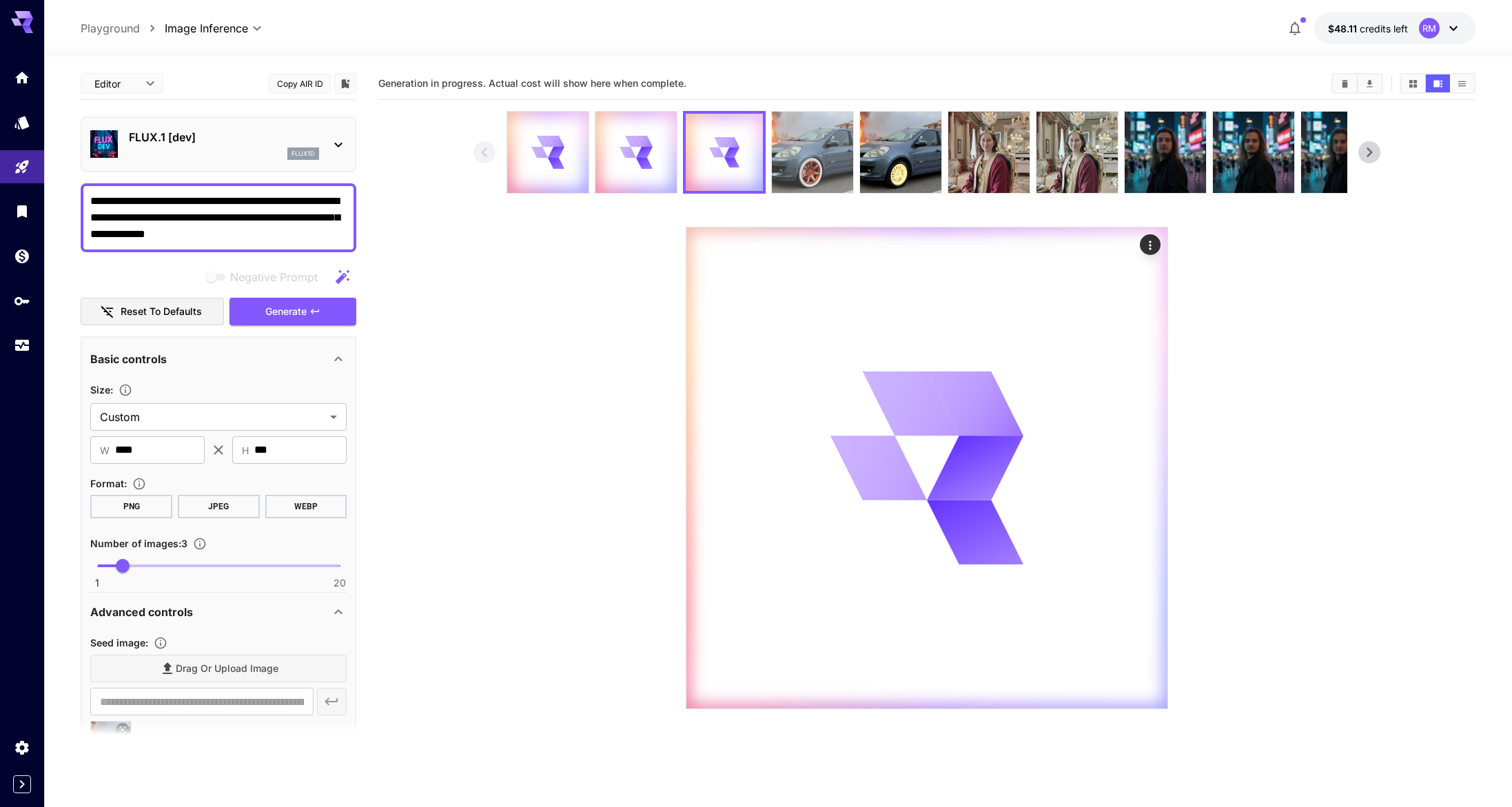
click at [806, 143] on img at bounding box center [812, 152] width 81 height 81
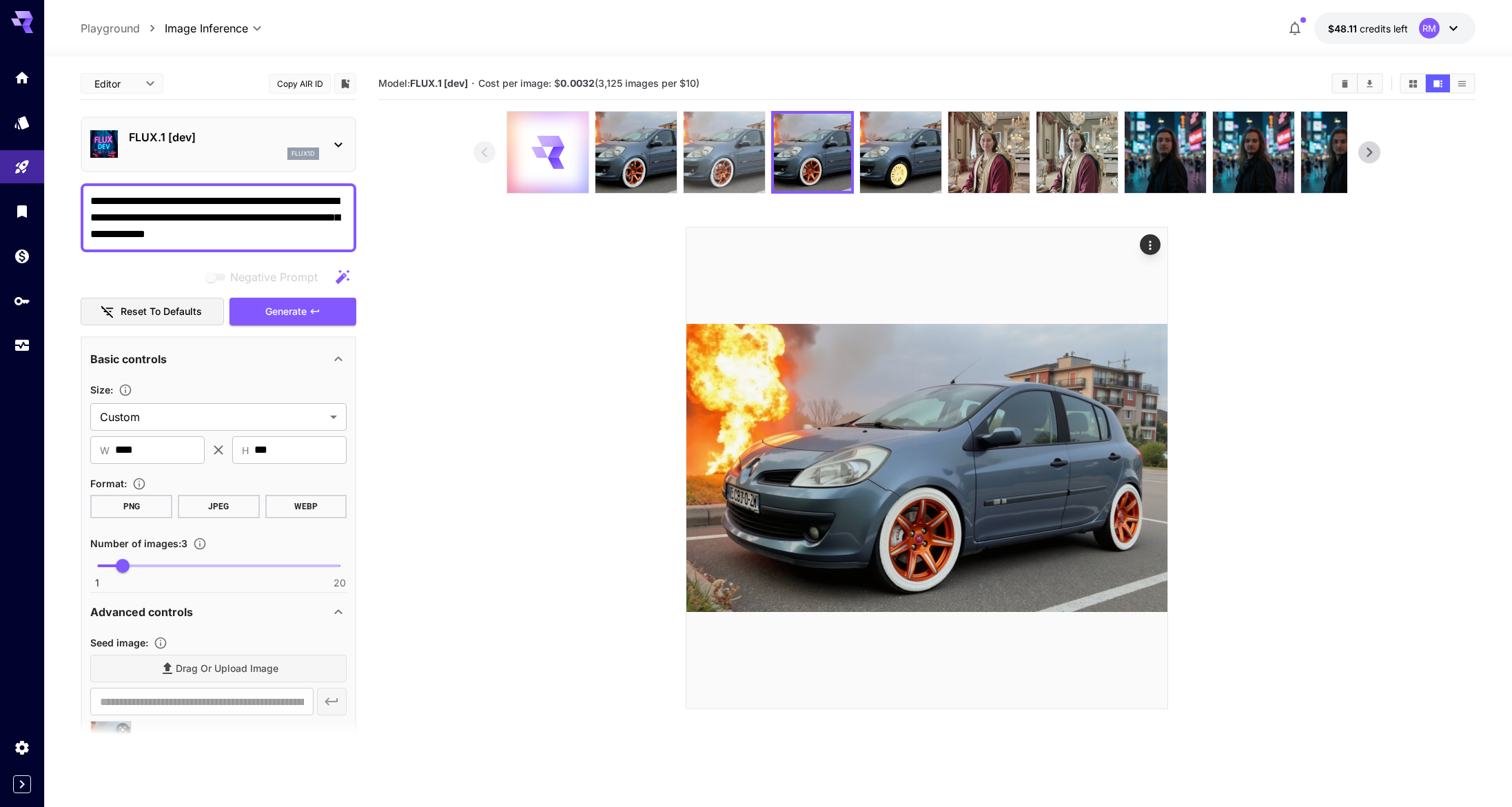
click at [738, 156] on img at bounding box center [724, 152] width 81 height 81
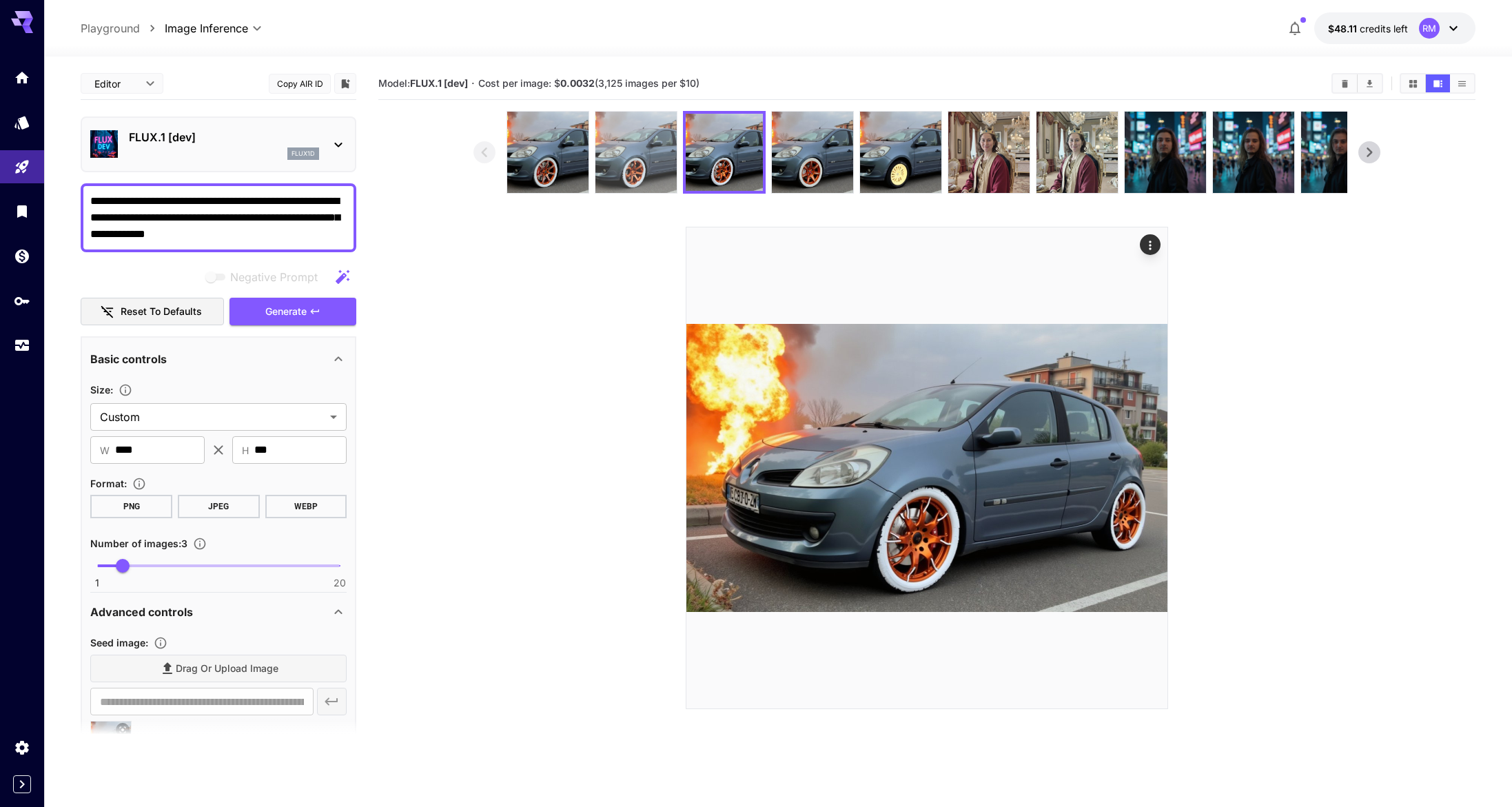
click at [638, 159] on img at bounding box center [636, 152] width 81 height 81
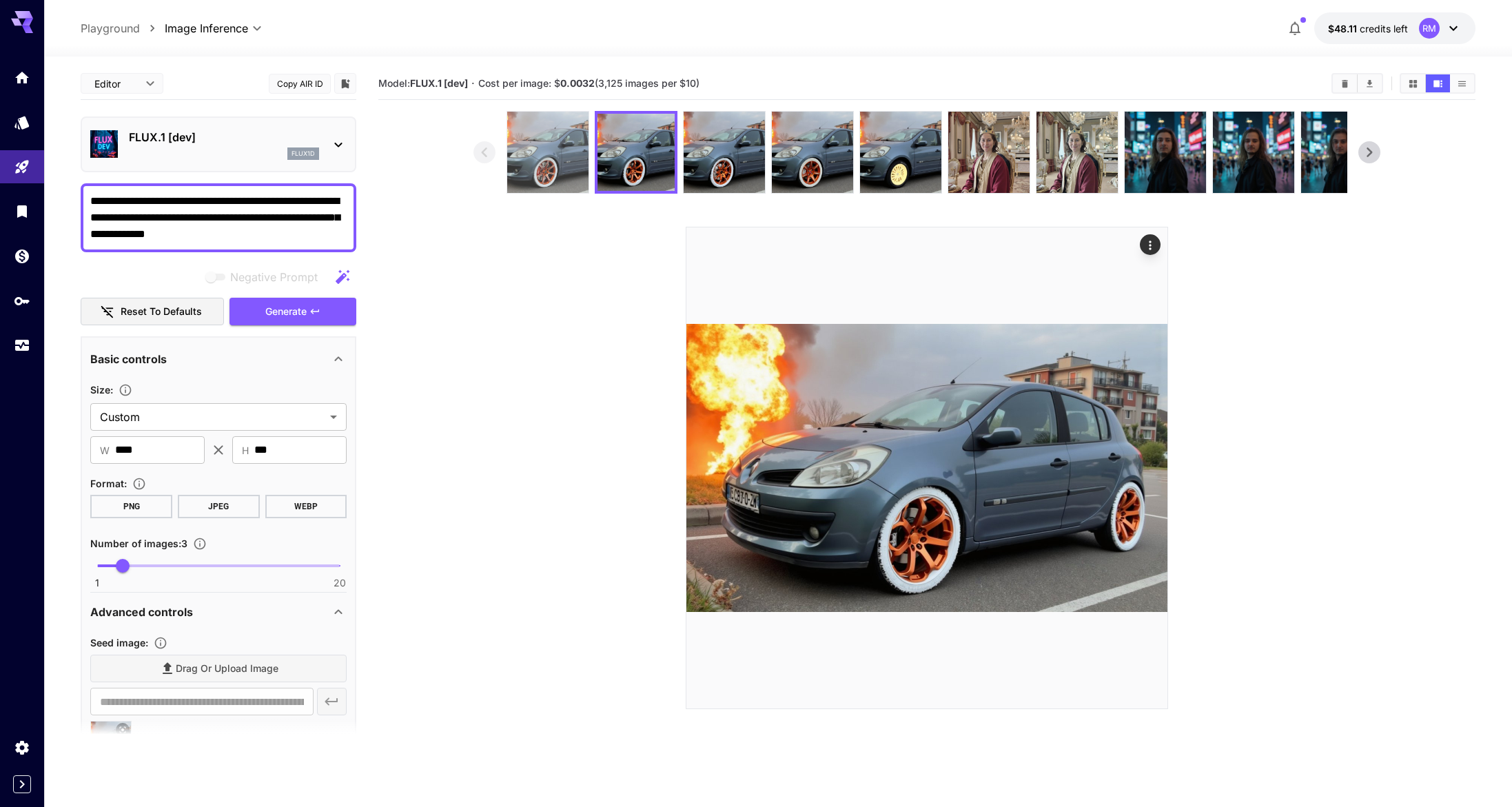
click at [564, 167] on img at bounding box center [548, 152] width 81 height 81
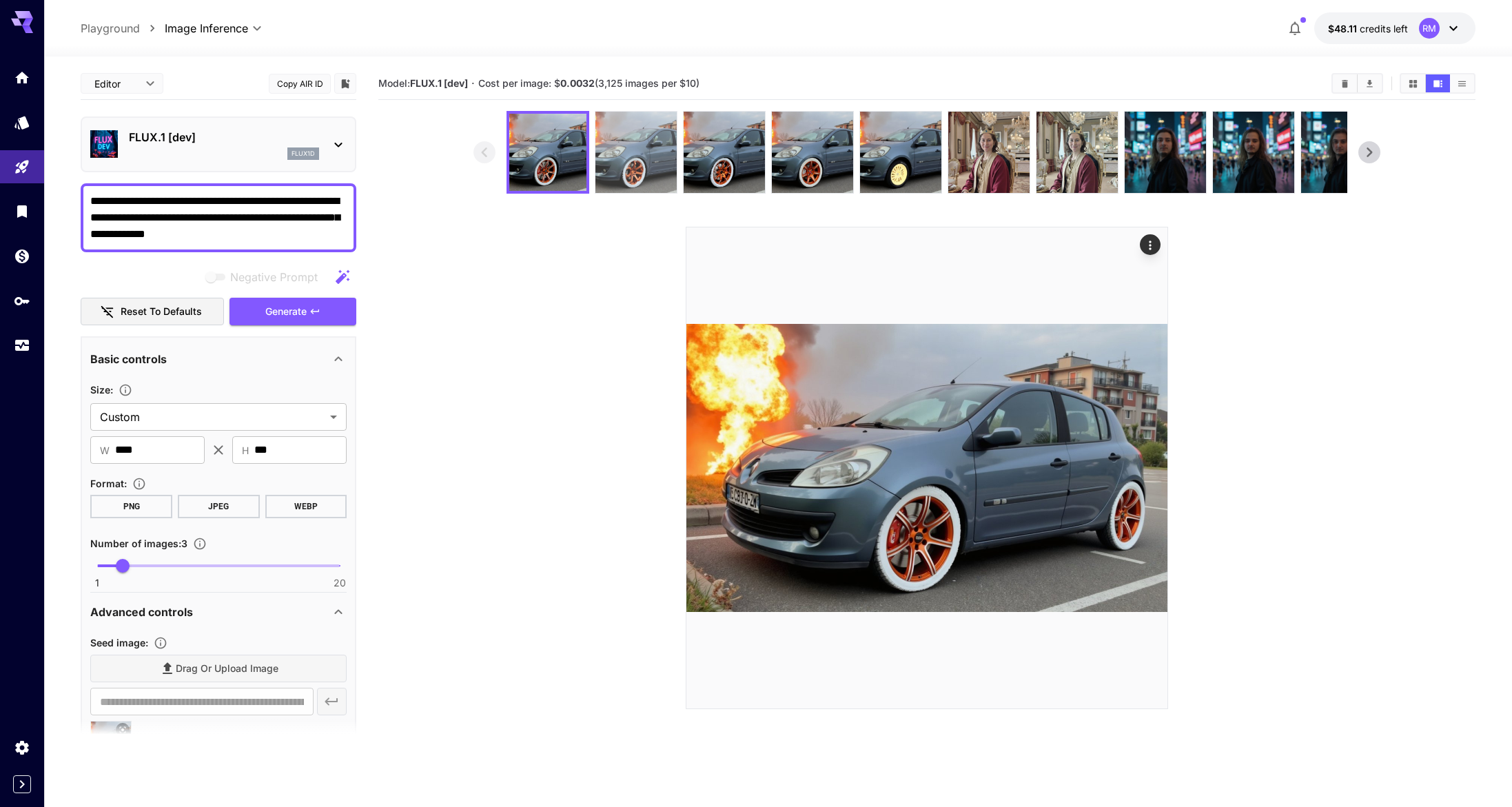
click at [609, 163] on img at bounding box center [636, 152] width 81 height 81
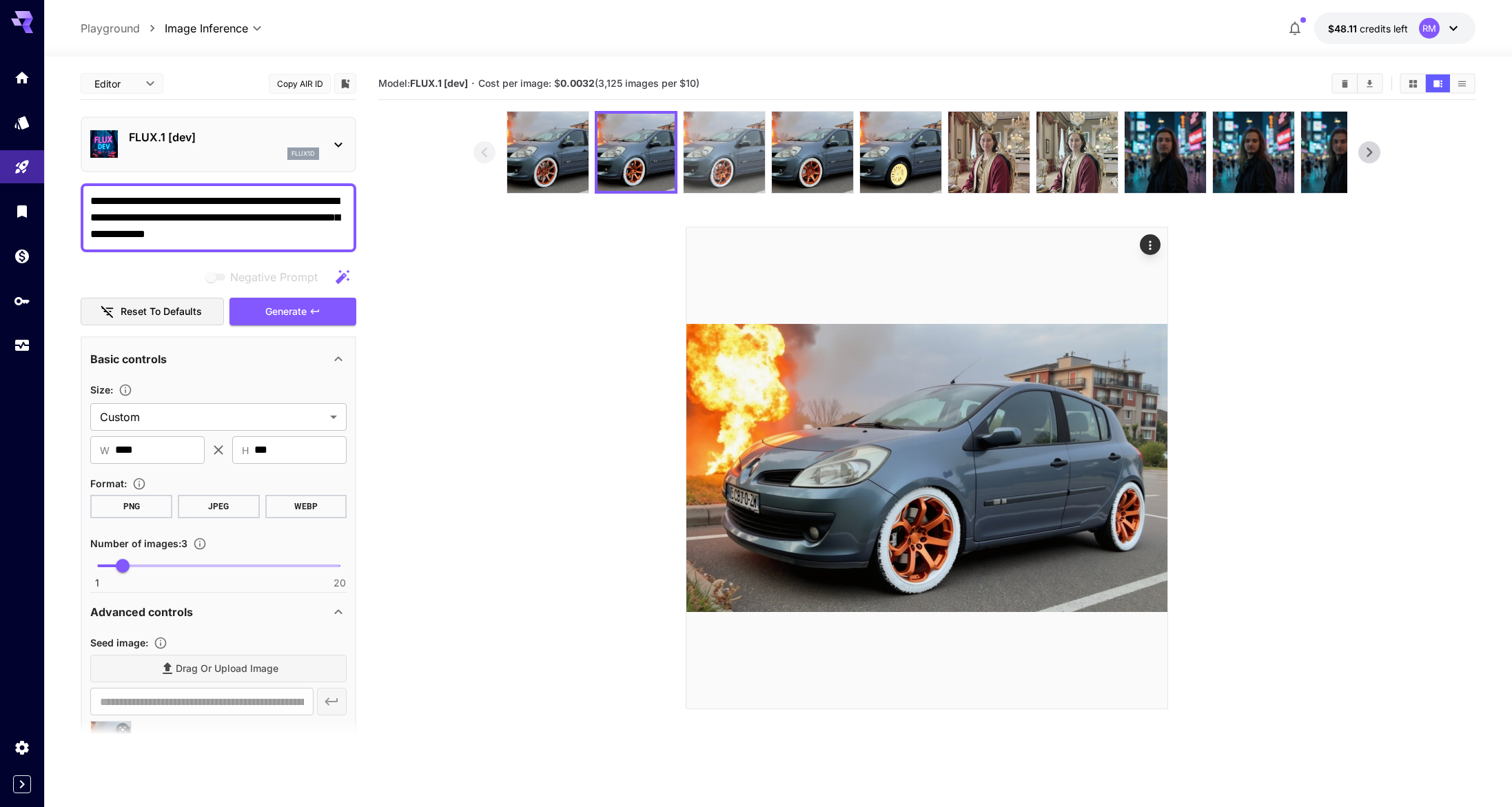
click at [723, 157] on img at bounding box center [724, 152] width 81 height 81
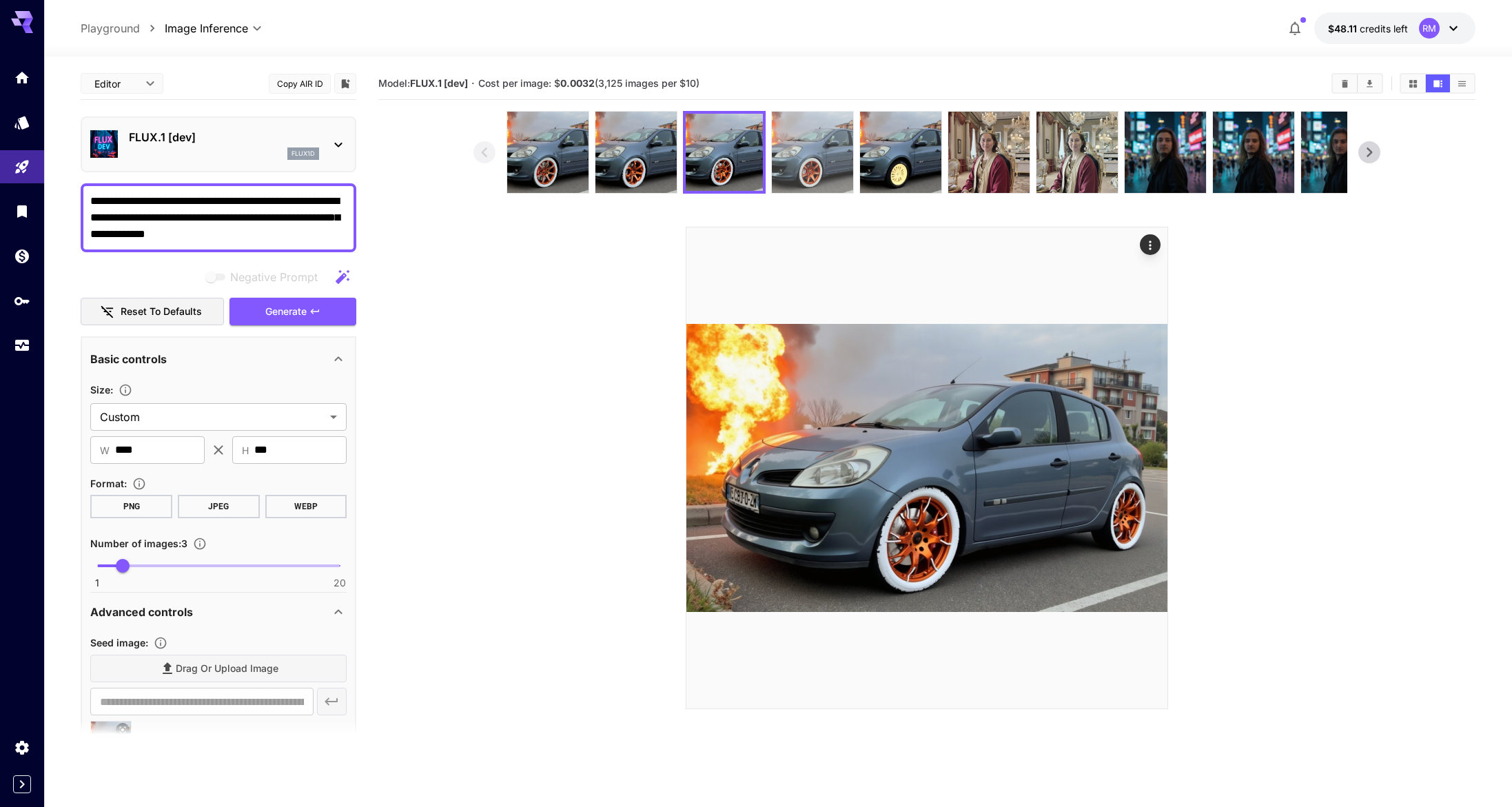
click at [775, 152] on img at bounding box center [812, 152] width 81 height 81
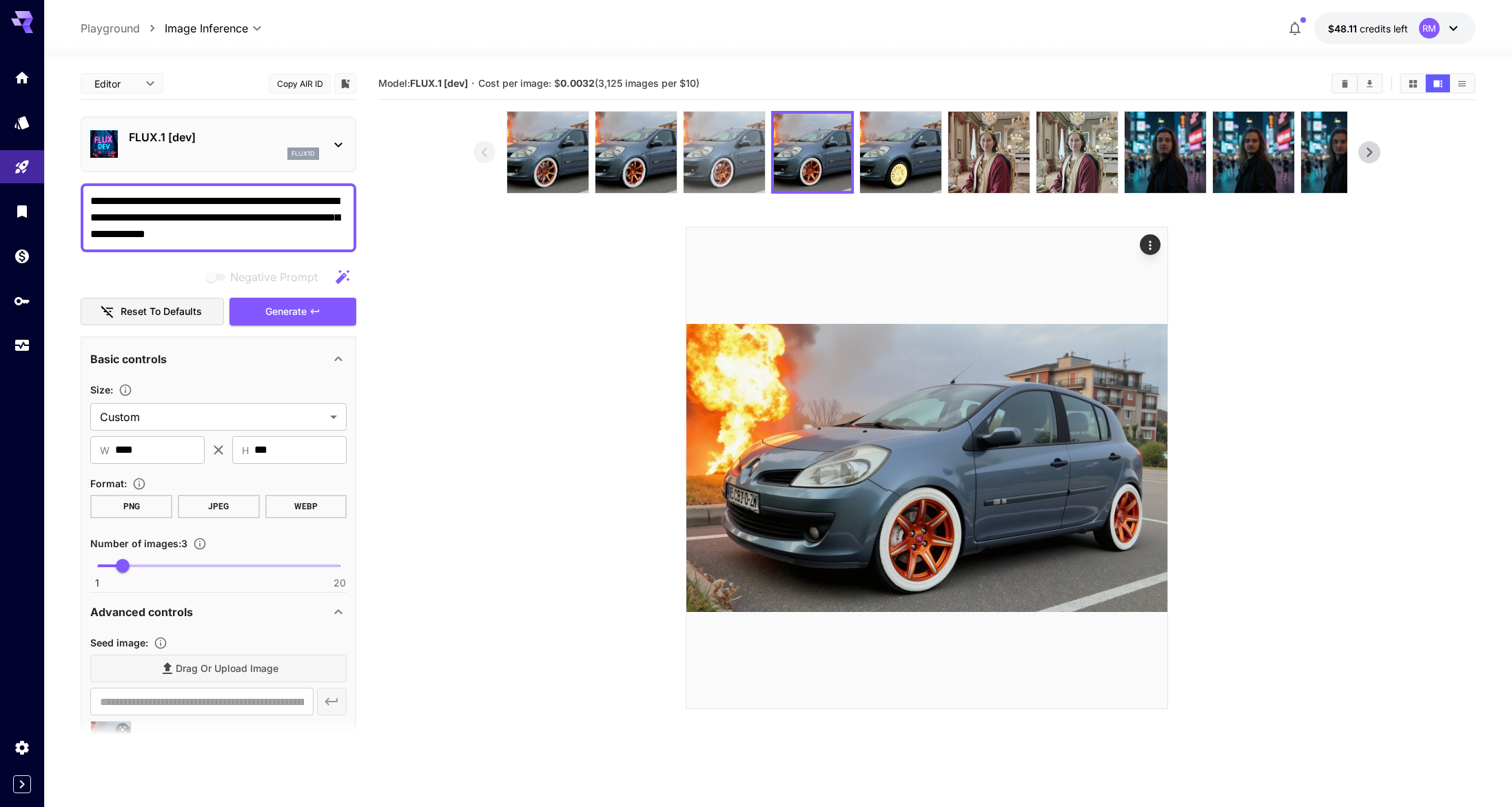
click at [722, 160] on img at bounding box center [724, 152] width 81 height 81
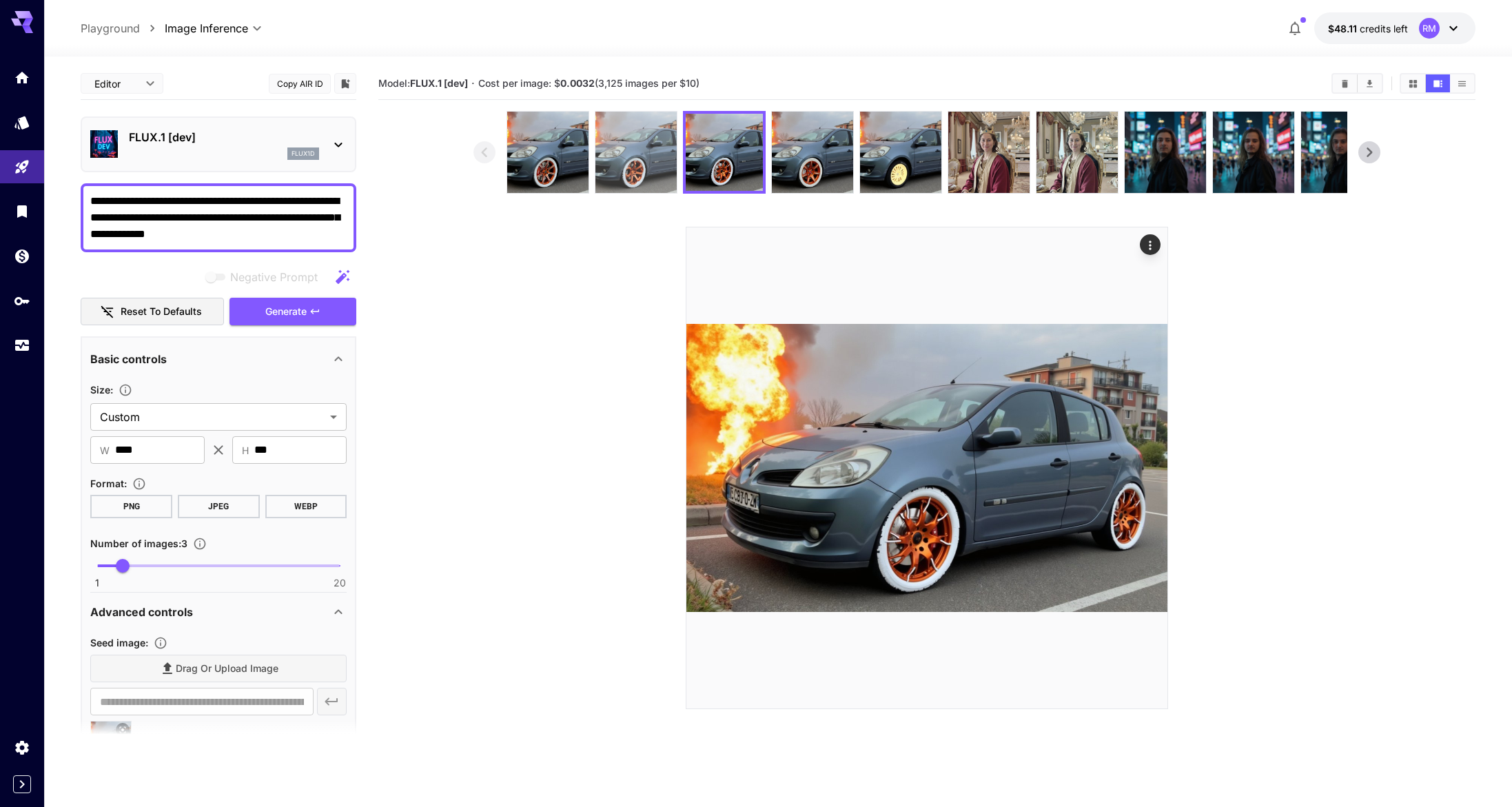
click at [618, 167] on img at bounding box center [636, 152] width 81 height 81
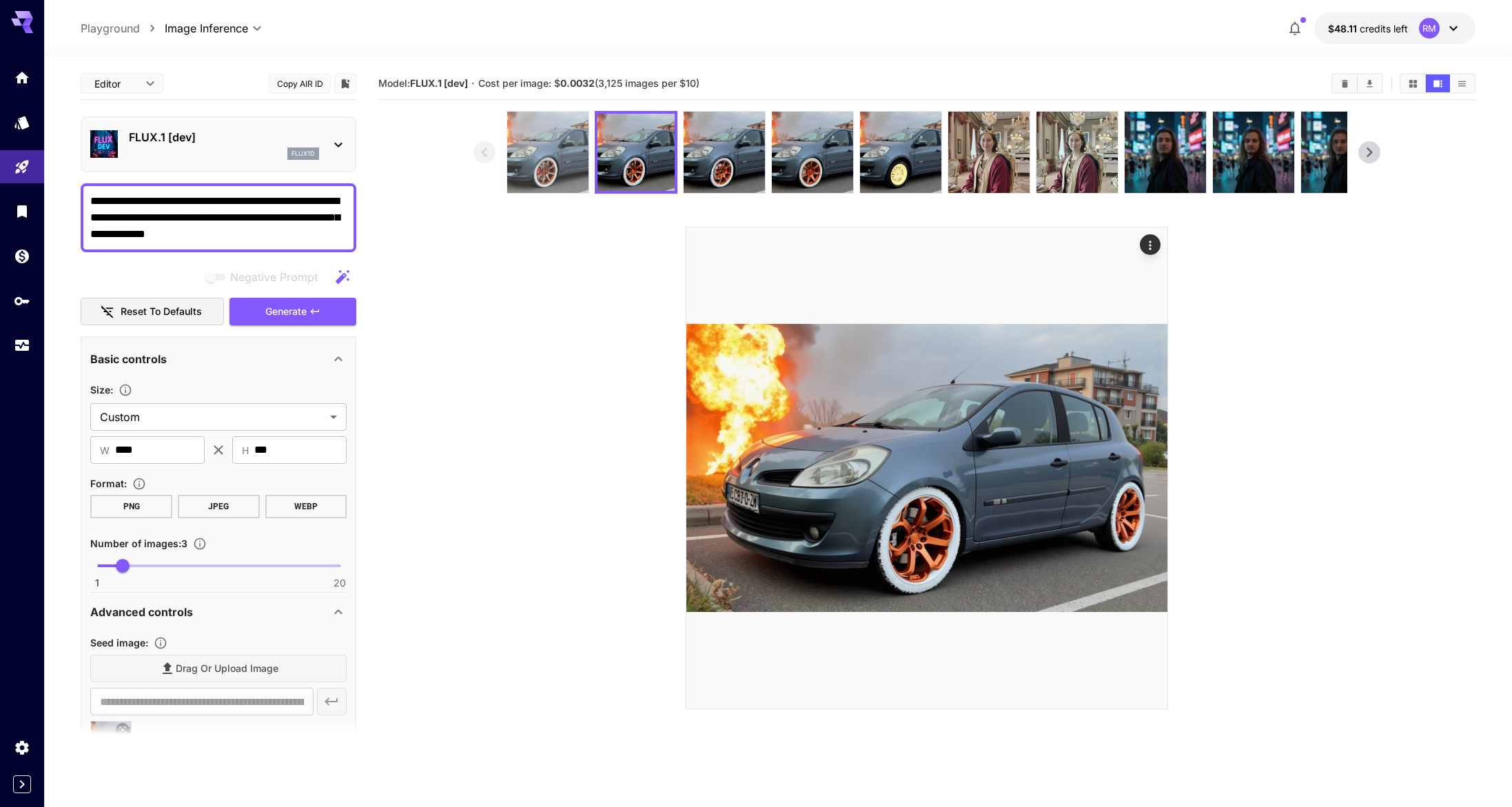
click at [560, 171] on img at bounding box center [548, 152] width 81 height 81
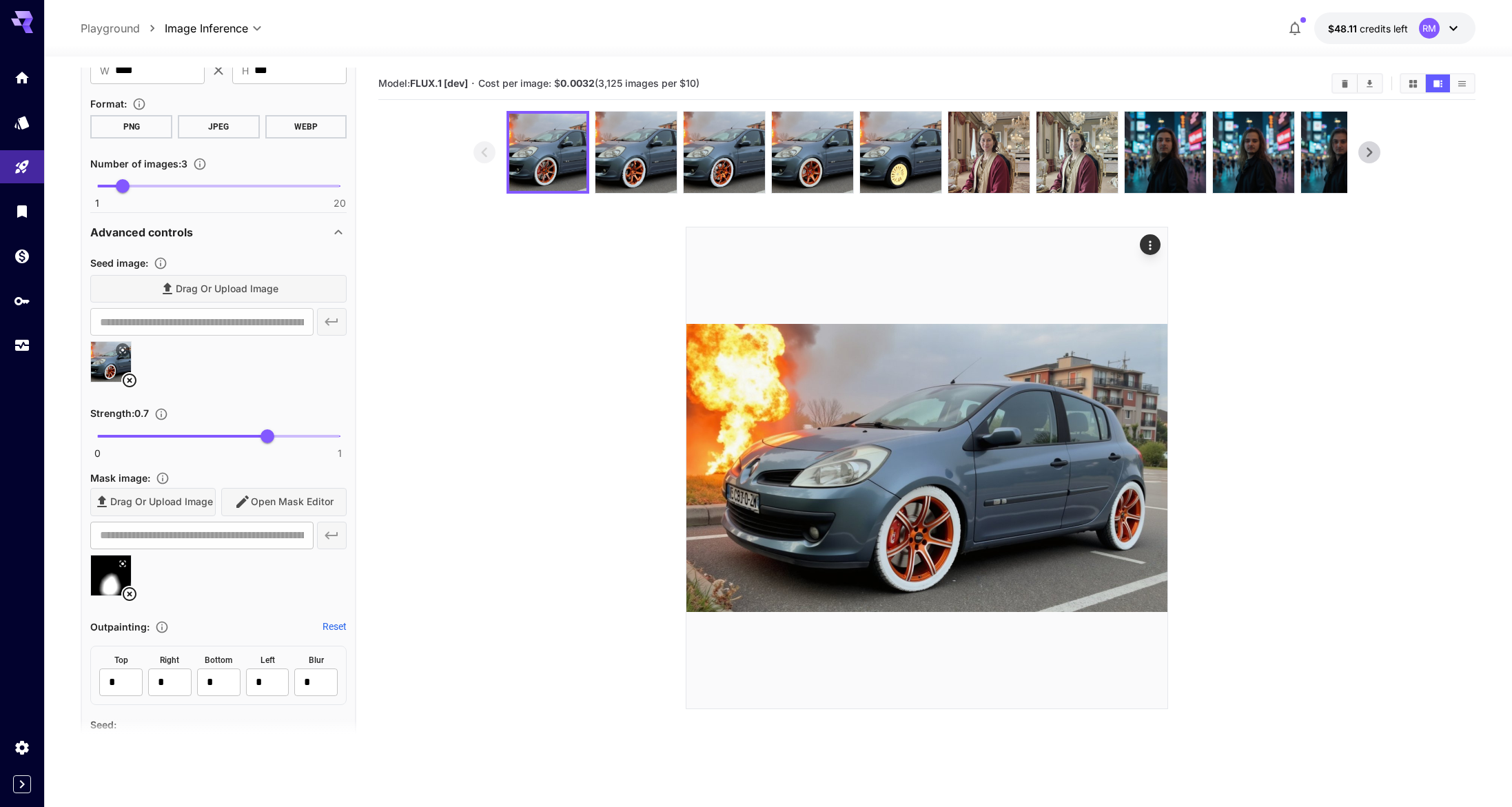
scroll to position [397, 0]
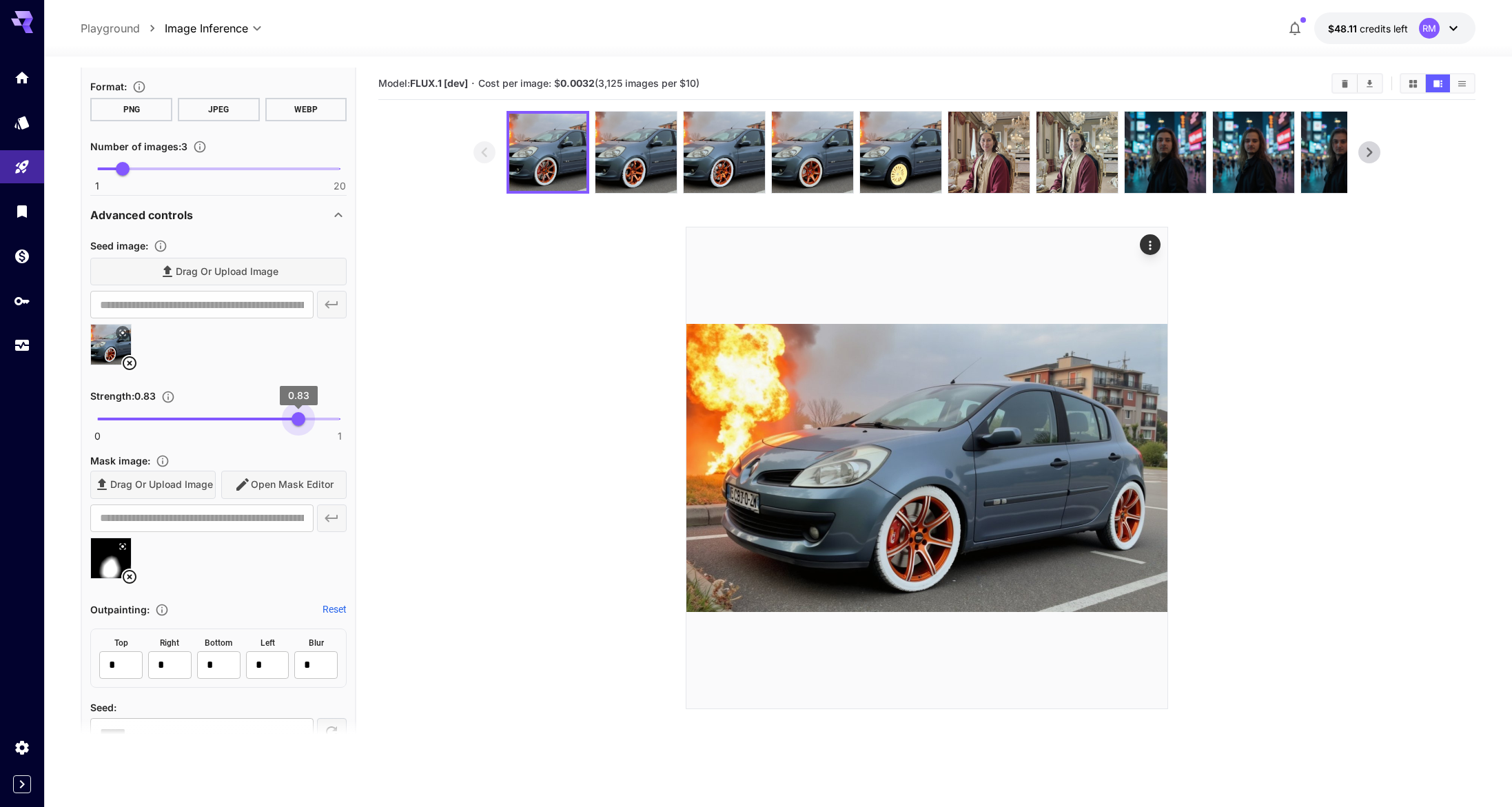
click at [298, 418] on span at bounding box center [218, 418] width 243 height 3
type input "***"
click at [291, 418] on span "0.8" at bounding box center [291, 419] width 14 height 14
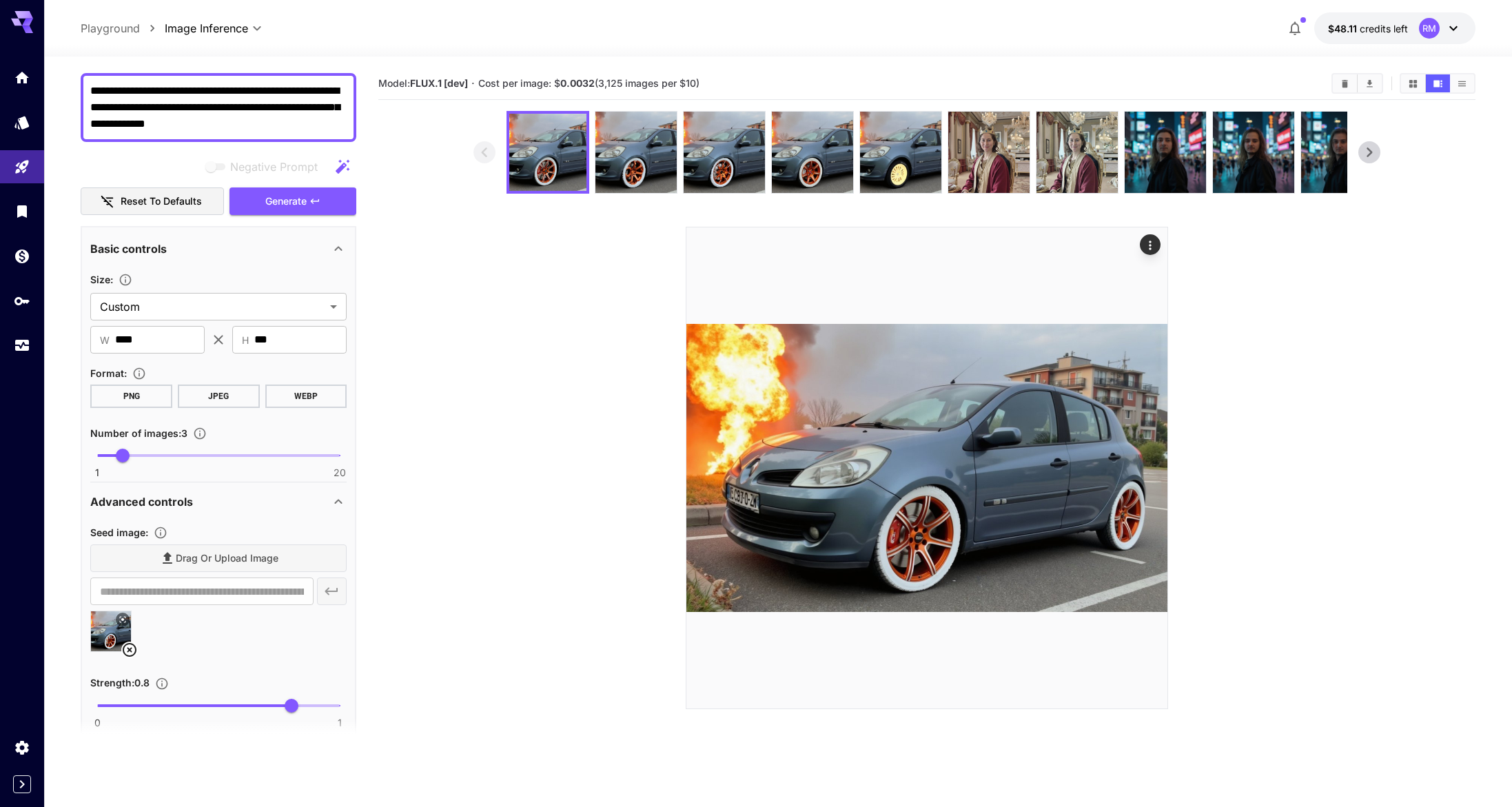
scroll to position [0, 0]
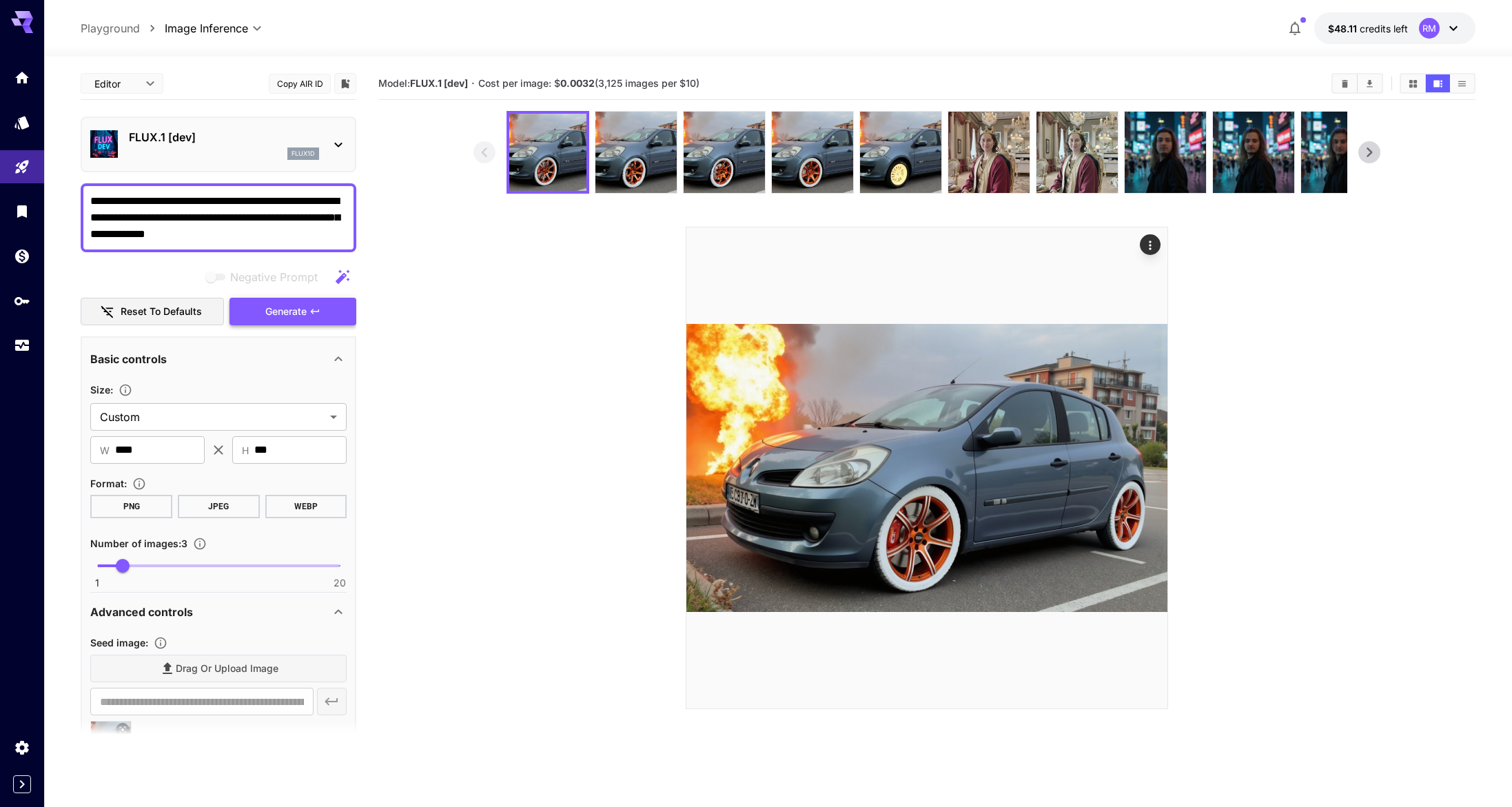
click at [309, 307] on button "Generate" at bounding box center [293, 312] width 126 height 29
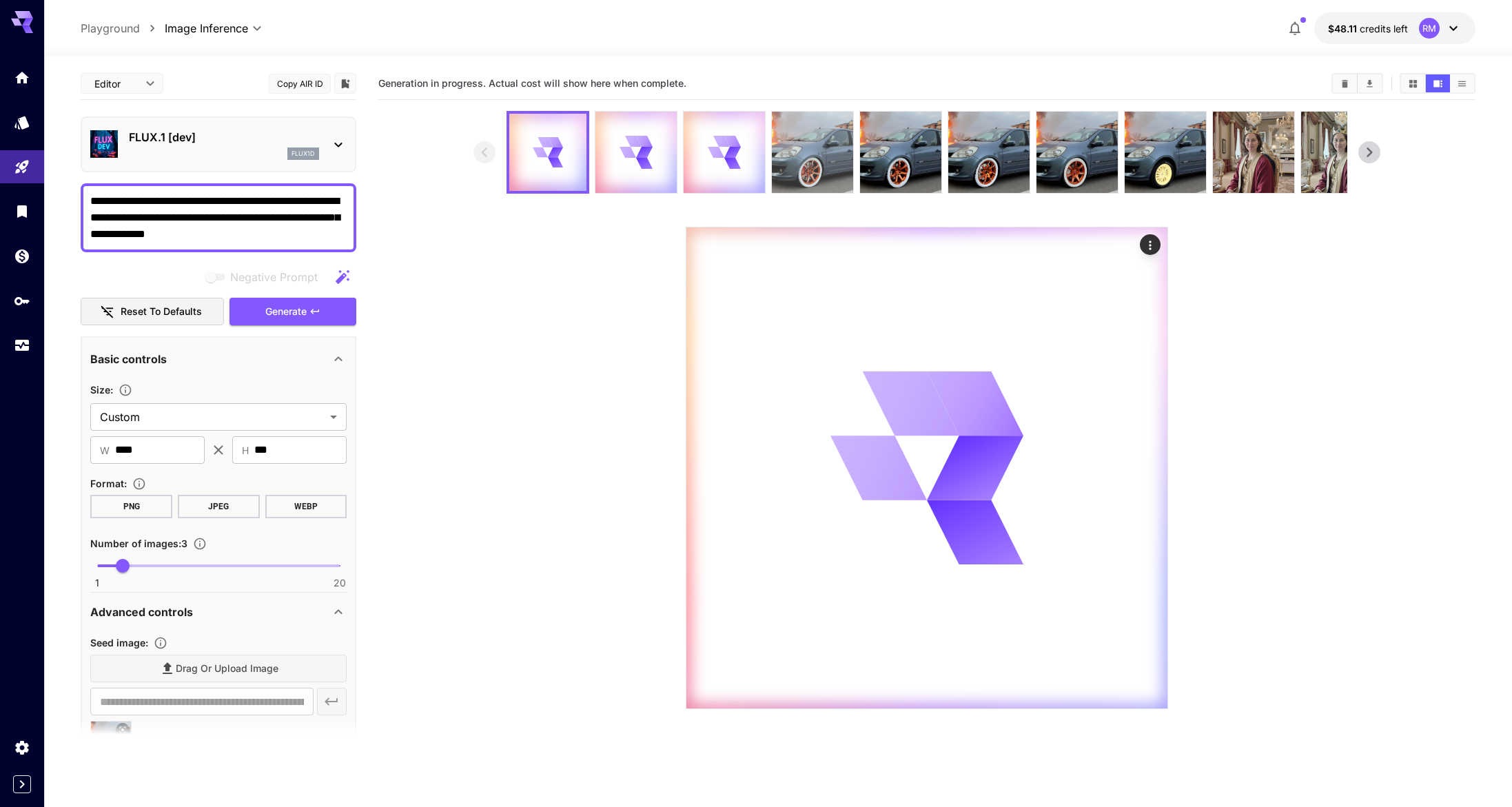
click at [791, 156] on img at bounding box center [812, 152] width 81 height 81
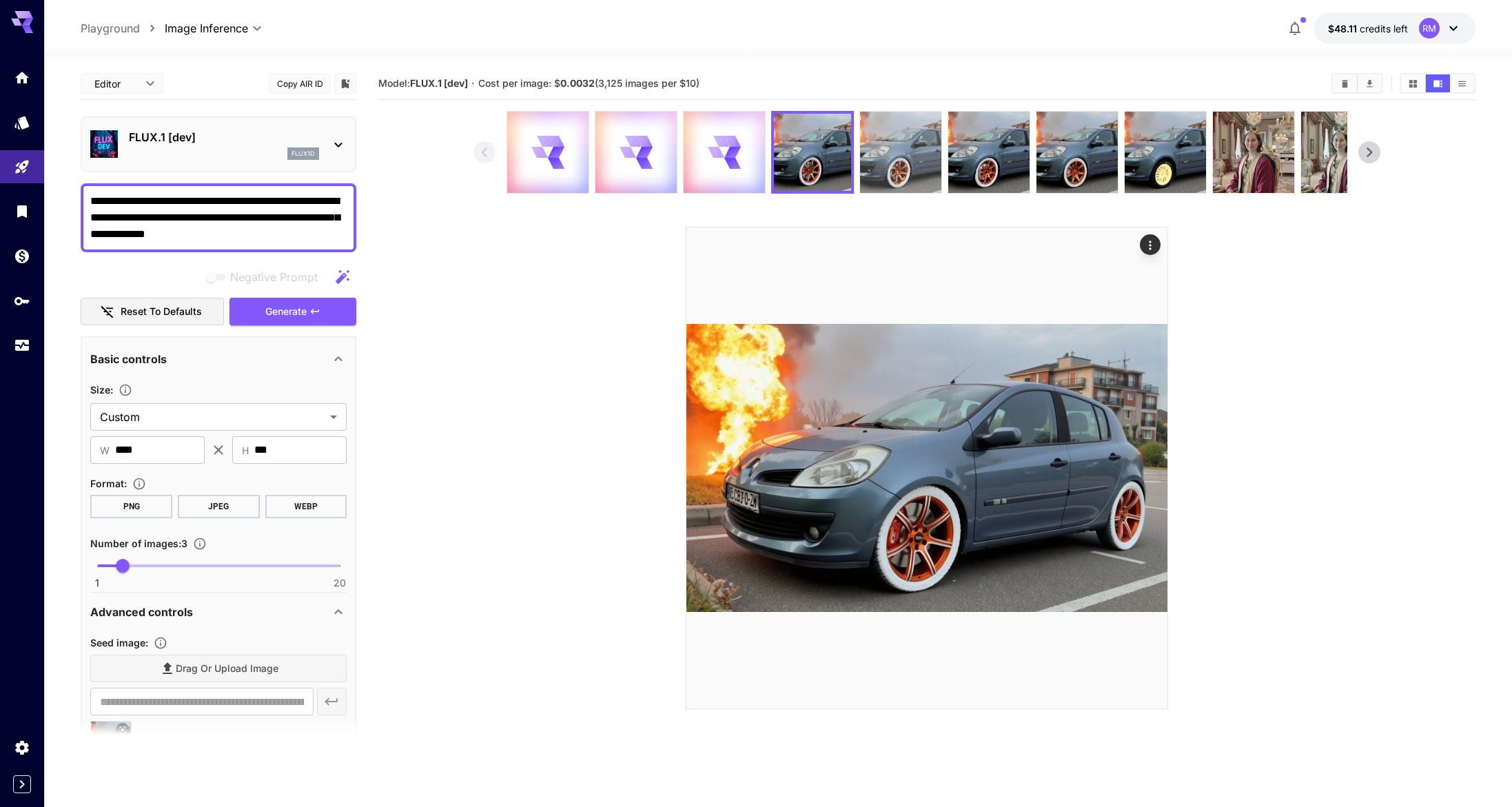
click at [894, 150] on img at bounding box center [901, 152] width 81 height 81
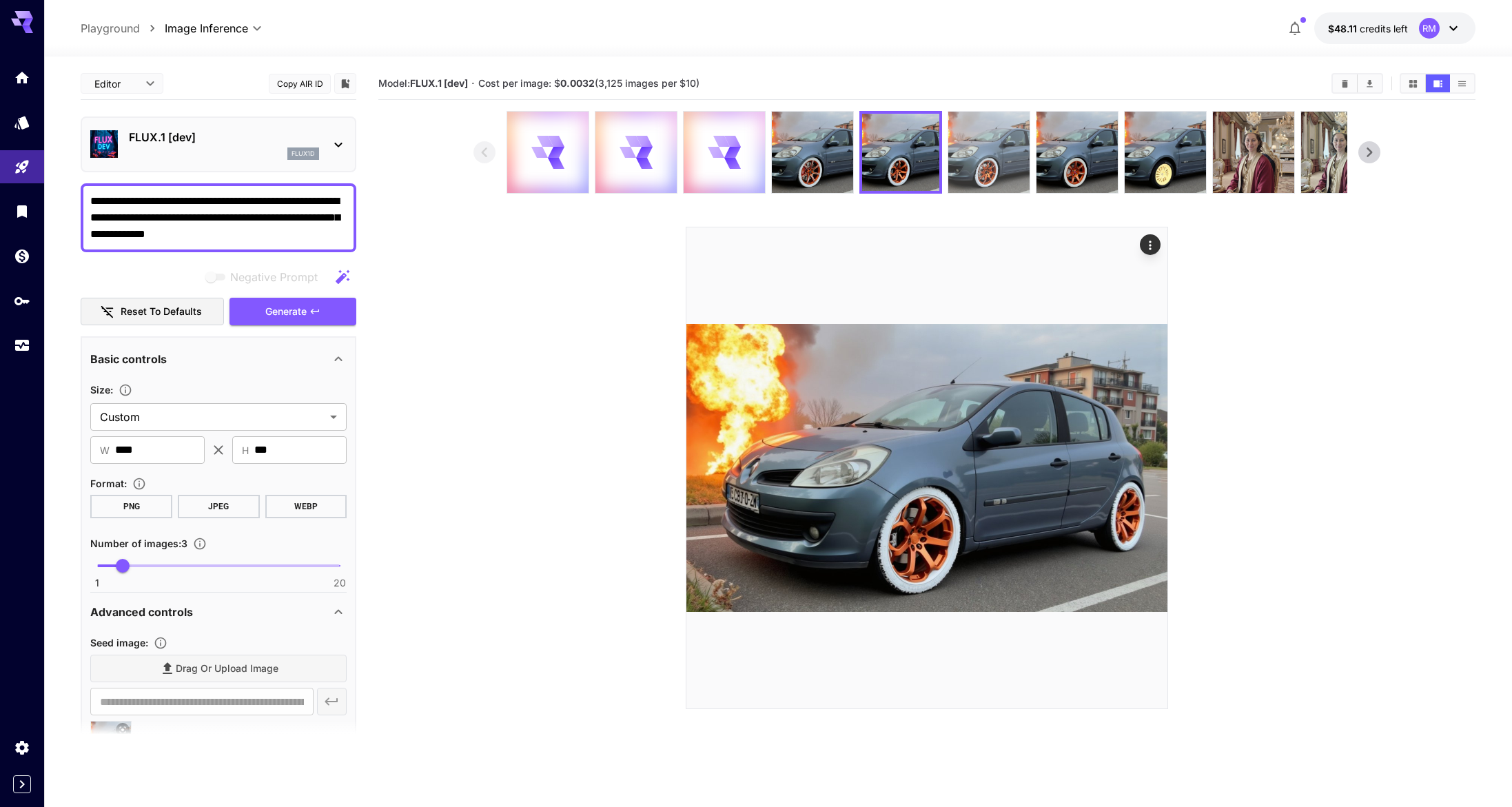
click at [952, 153] on img at bounding box center [989, 152] width 81 height 81
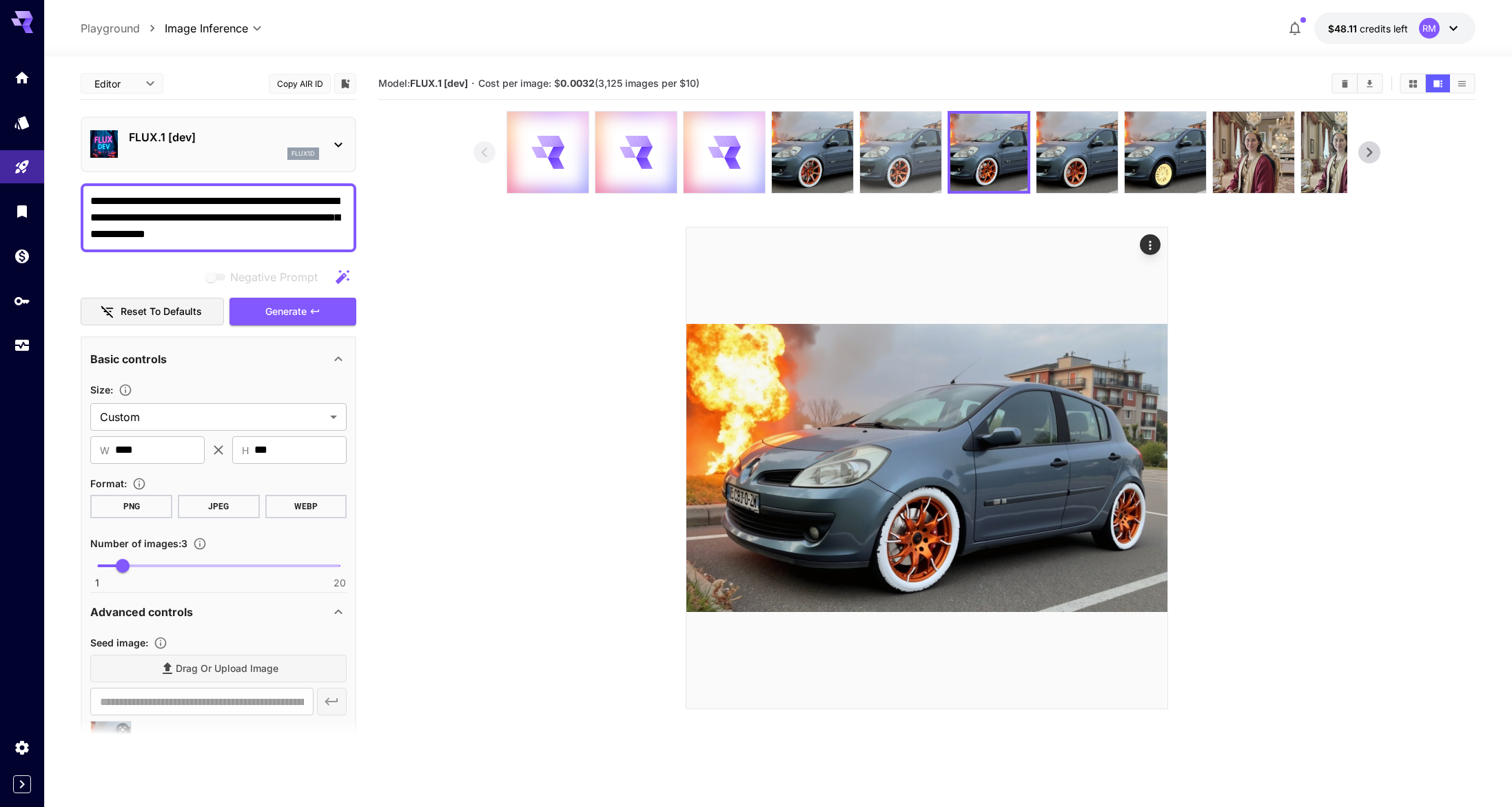
click at [906, 160] on img at bounding box center [901, 152] width 81 height 81
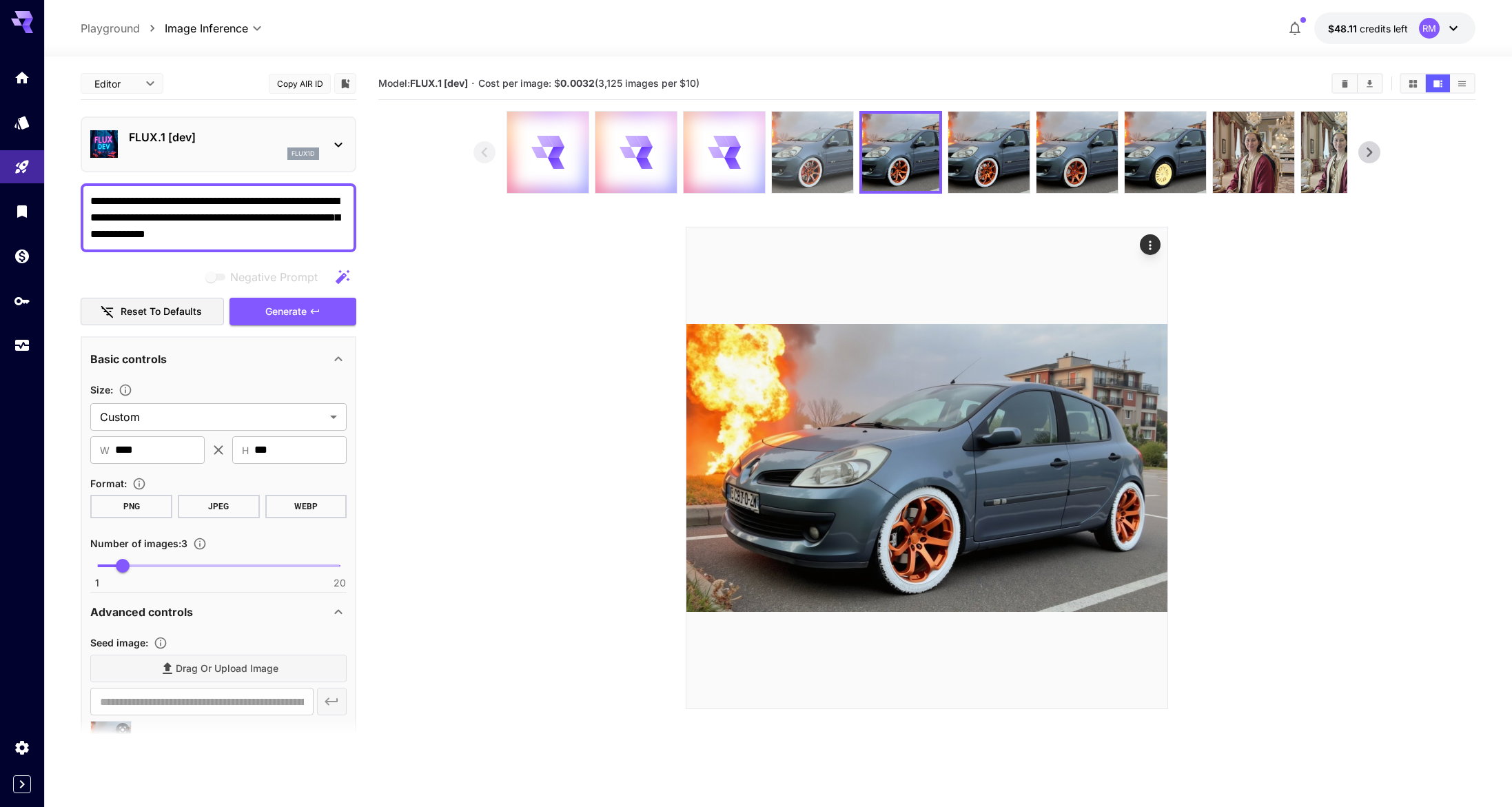
click at [828, 160] on img at bounding box center [812, 152] width 81 height 81
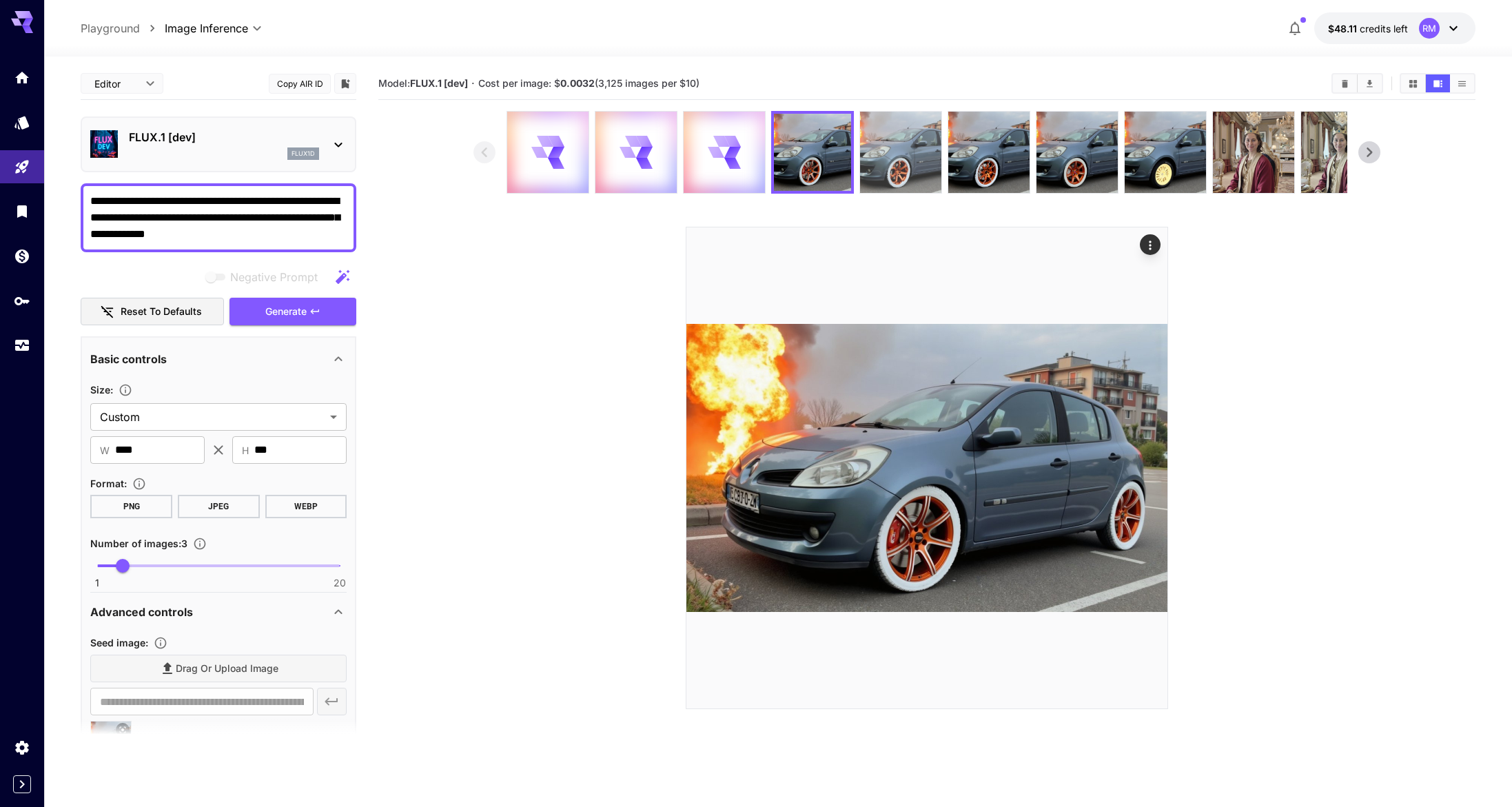
click at [913, 141] on img at bounding box center [901, 152] width 81 height 81
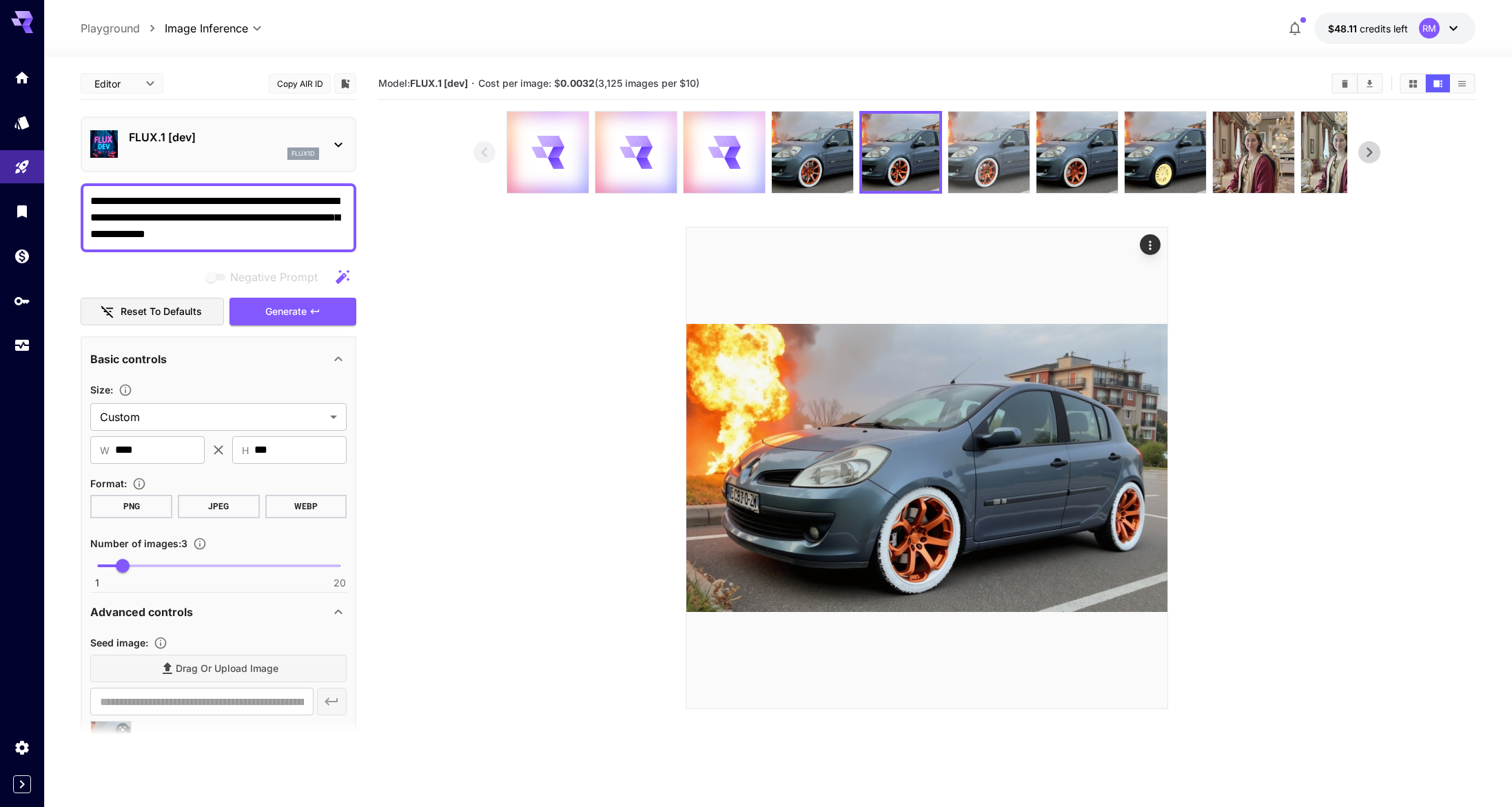
click at [1007, 138] on img at bounding box center [989, 152] width 81 height 81
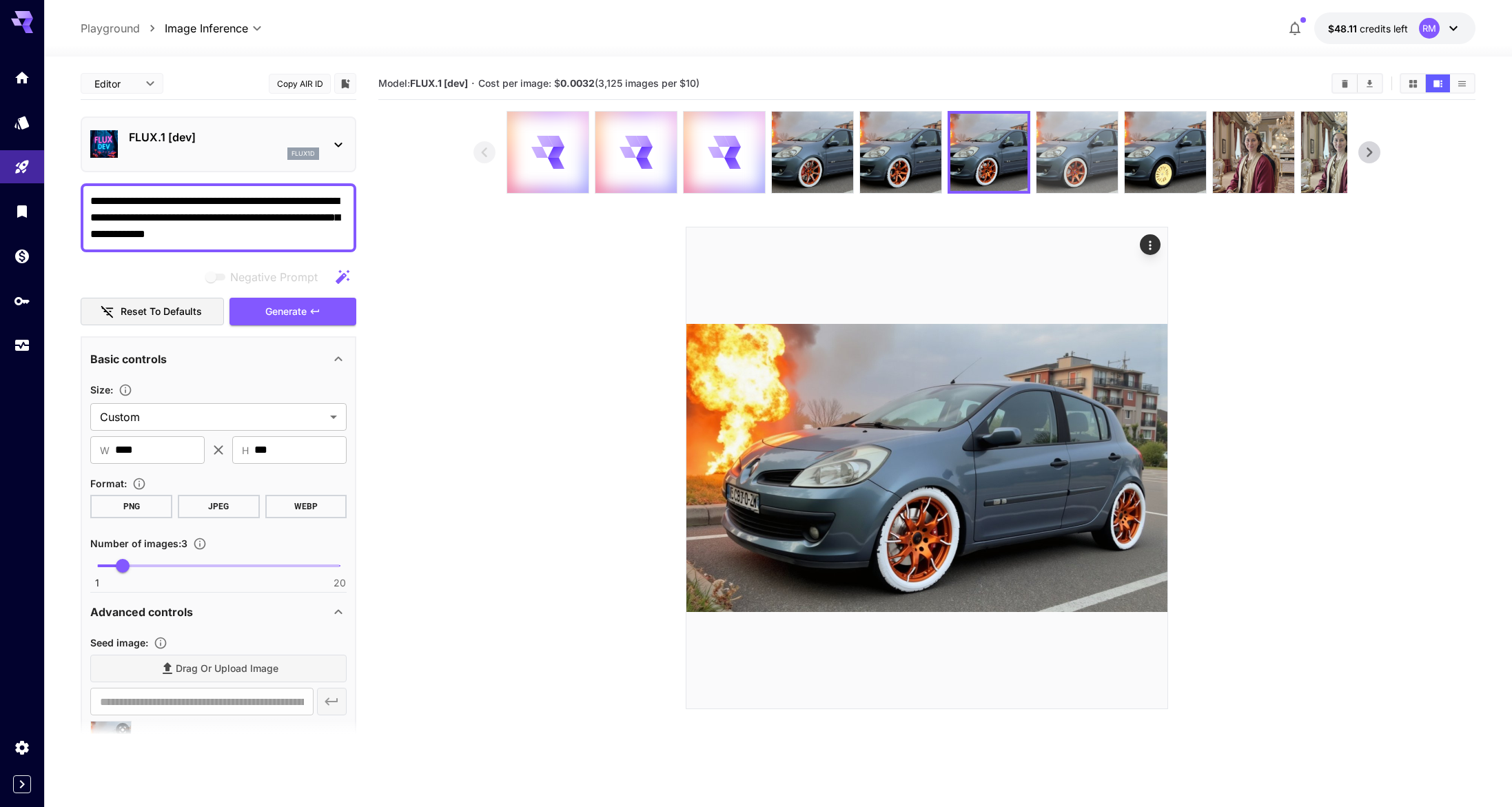
click at [1070, 138] on img at bounding box center [1077, 152] width 81 height 81
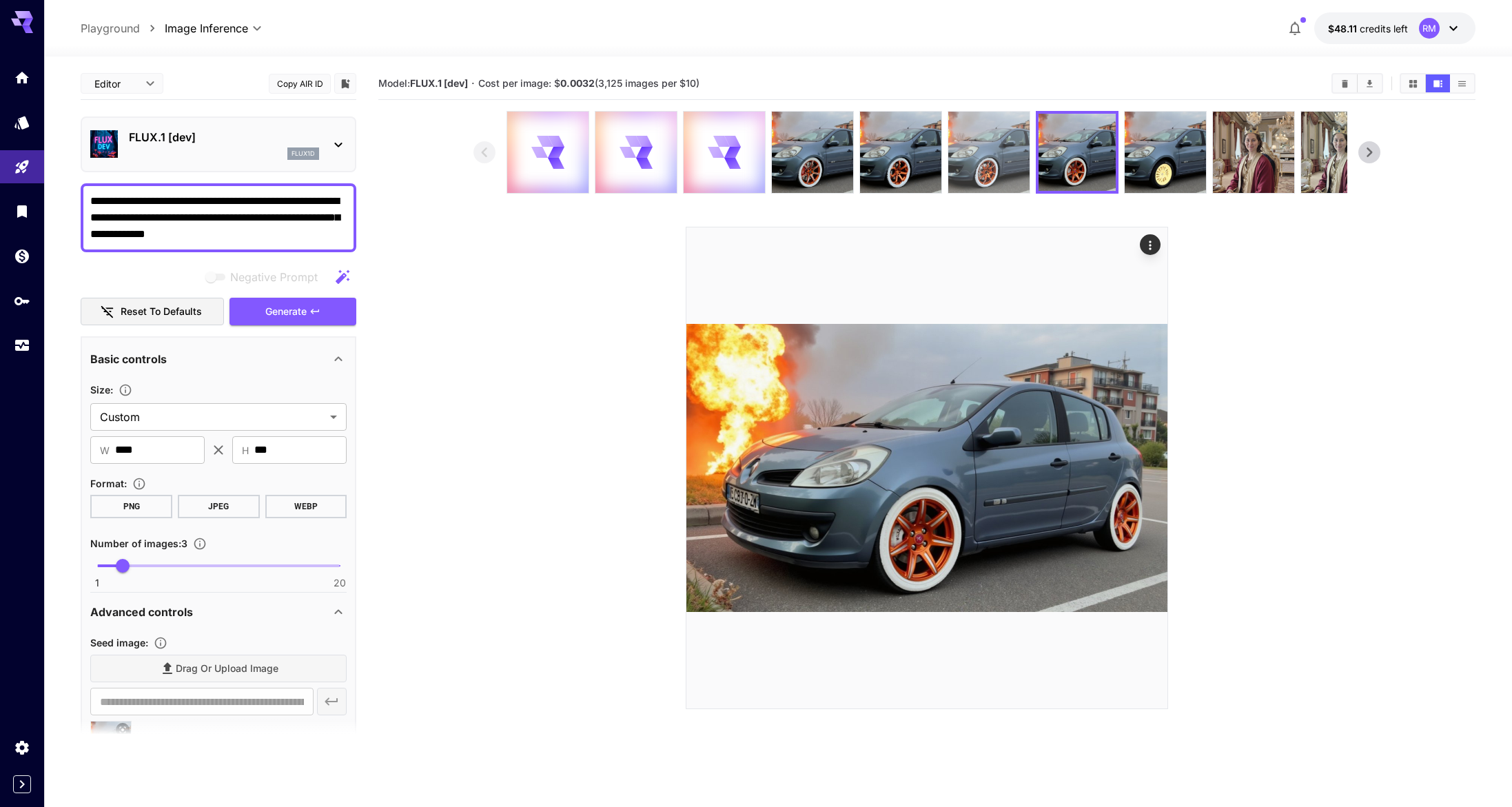
click at [1001, 146] on img at bounding box center [989, 152] width 81 height 81
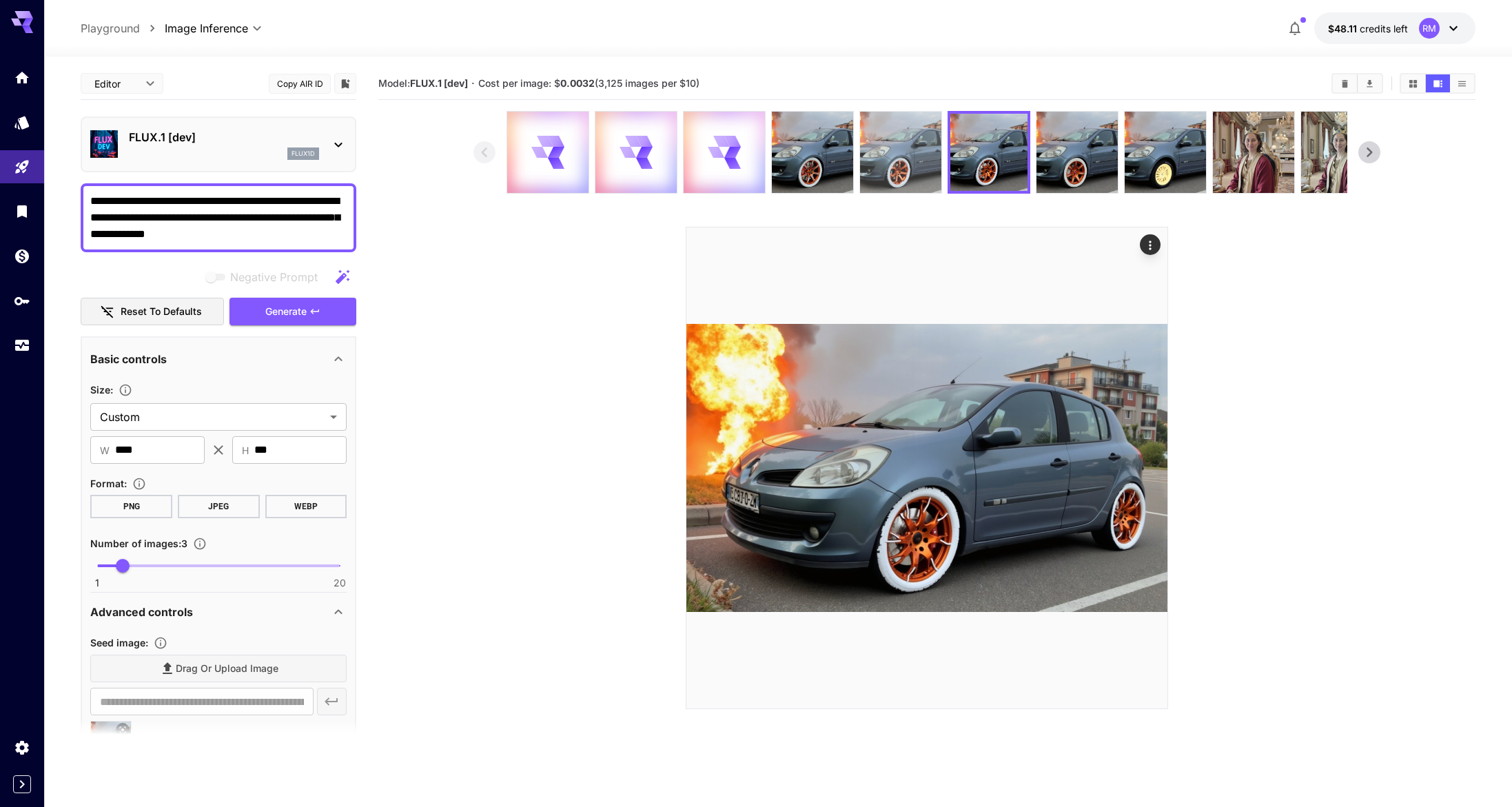
click at [873, 149] on img at bounding box center [901, 152] width 81 height 81
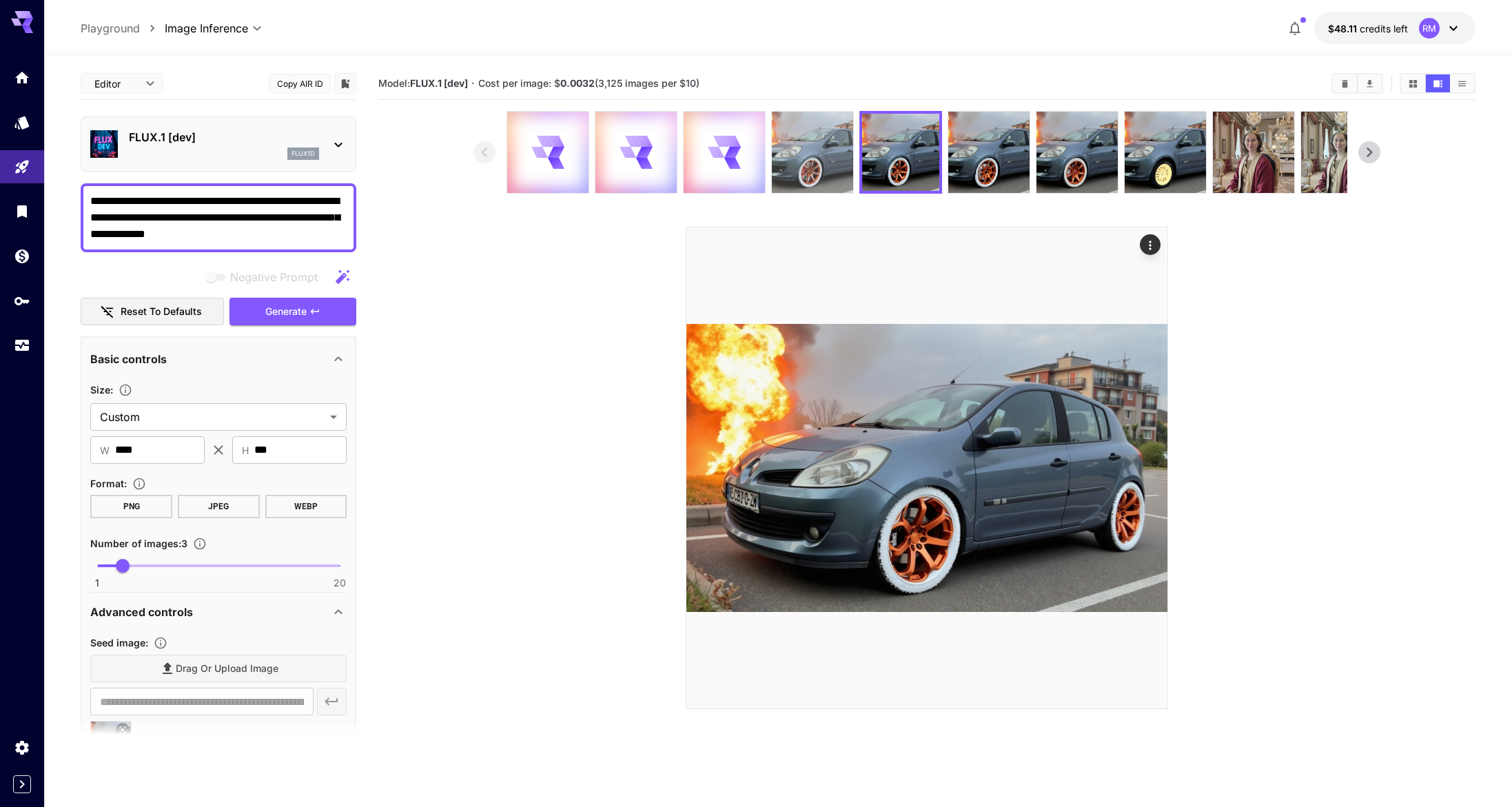
click at [808, 151] on img at bounding box center [812, 152] width 81 height 81
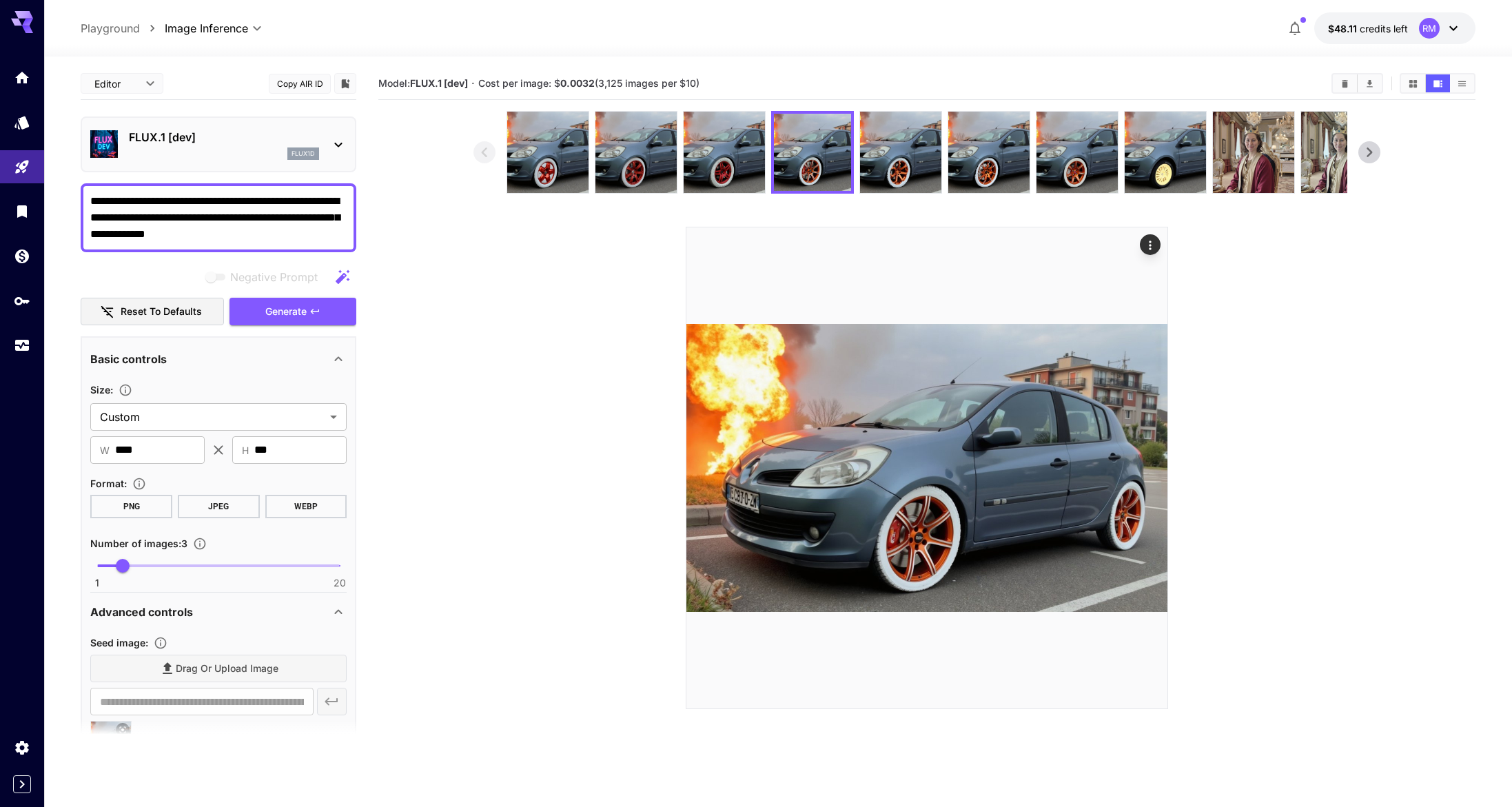
click at [725, 152] on img at bounding box center [724, 152] width 81 height 81
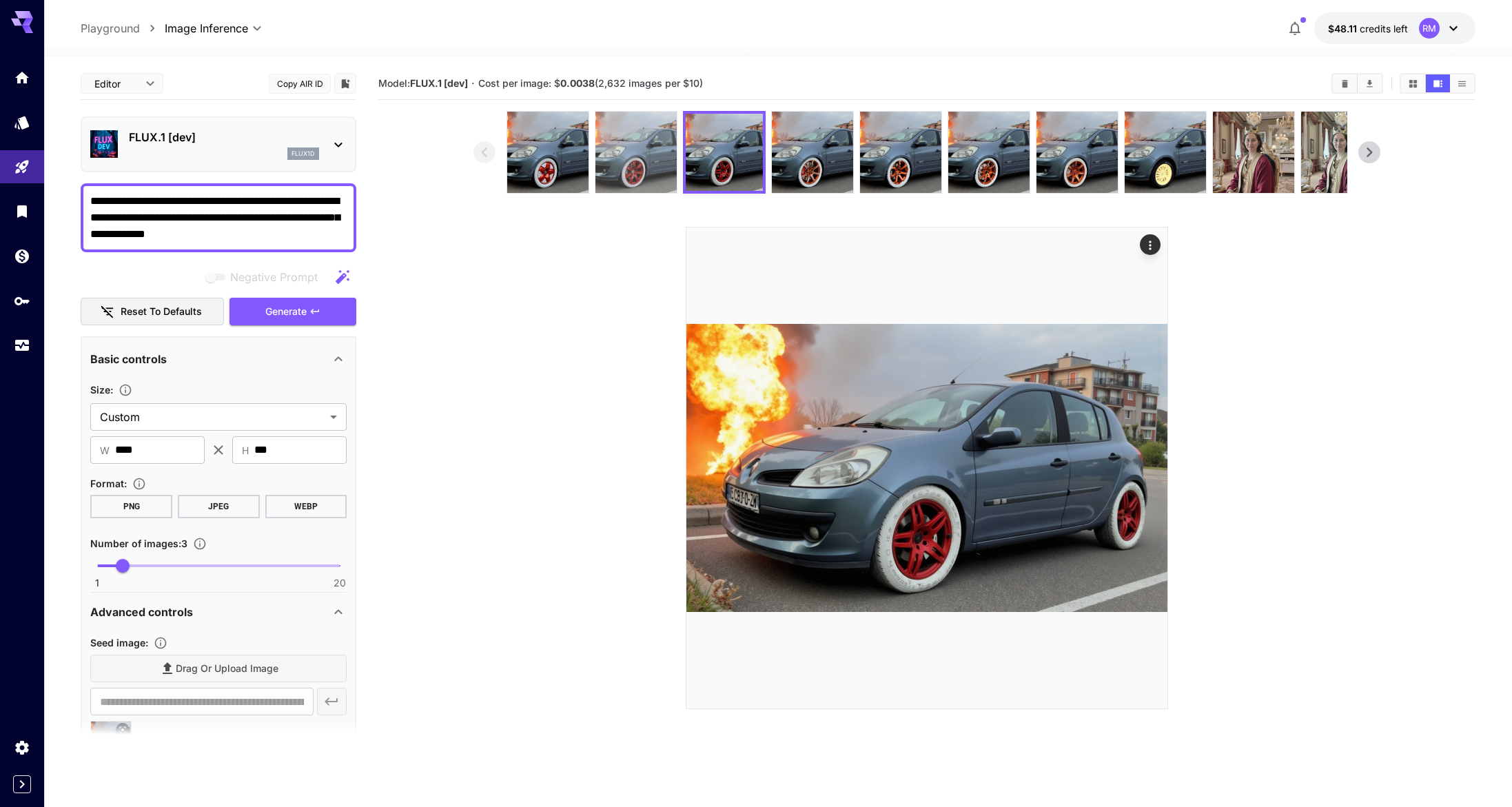
click at [625, 155] on img at bounding box center [636, 152] width 81 height 81
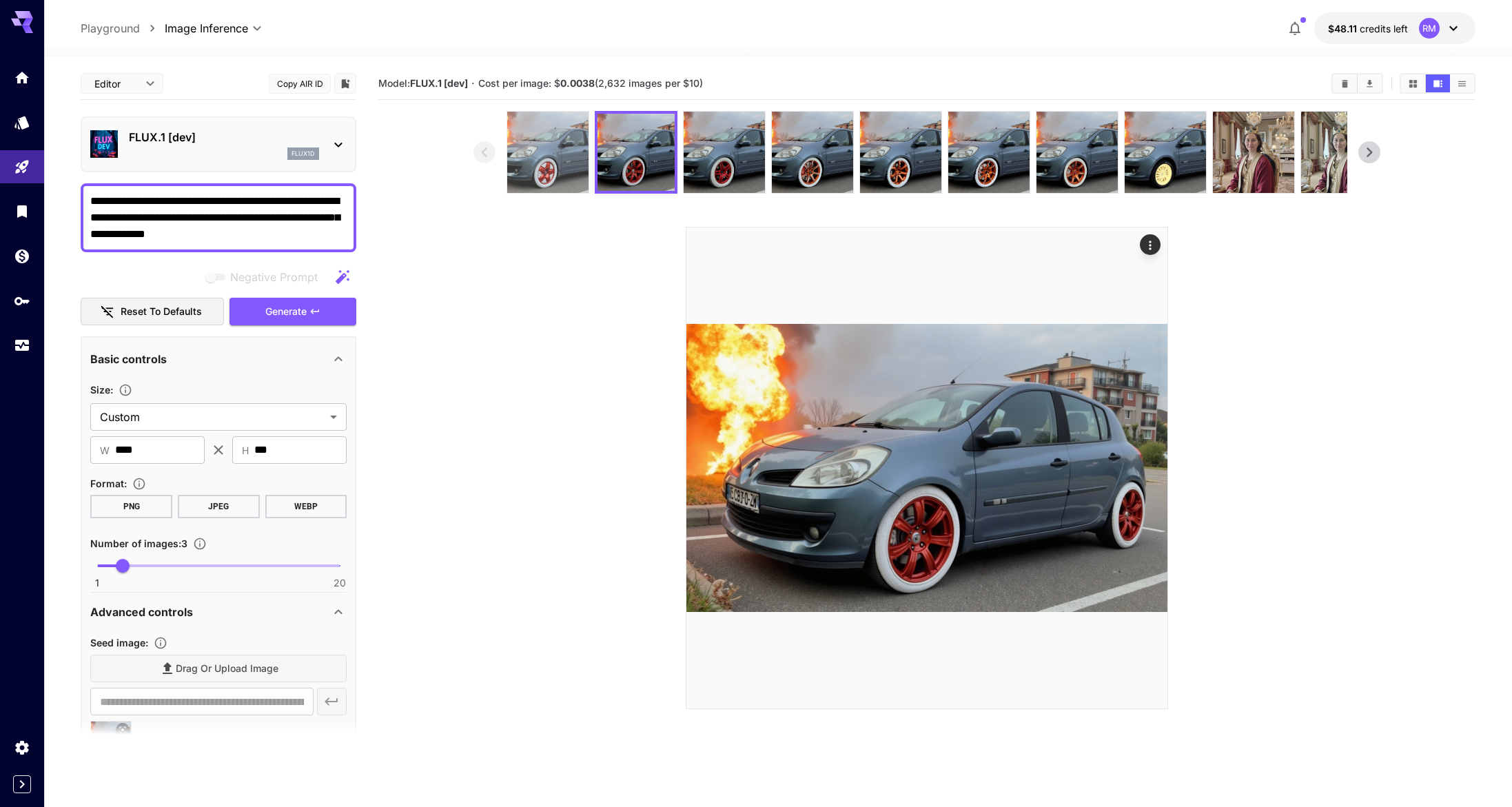
click at [558, 165] on img at bounding box center [548, 152] width 81 height 81
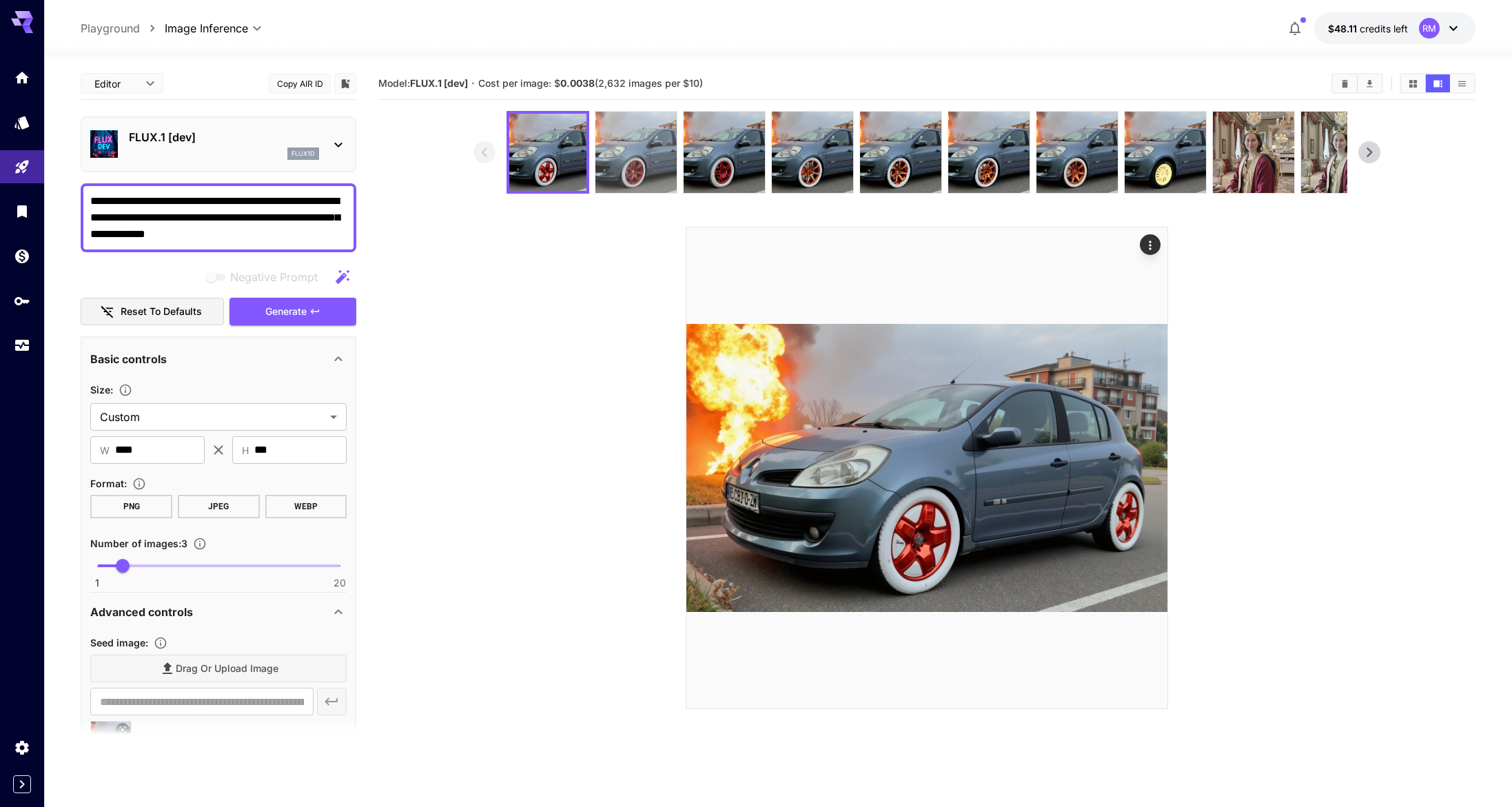
click at [619, 161] on img at bounding box center [636, 152] width 81 height 81
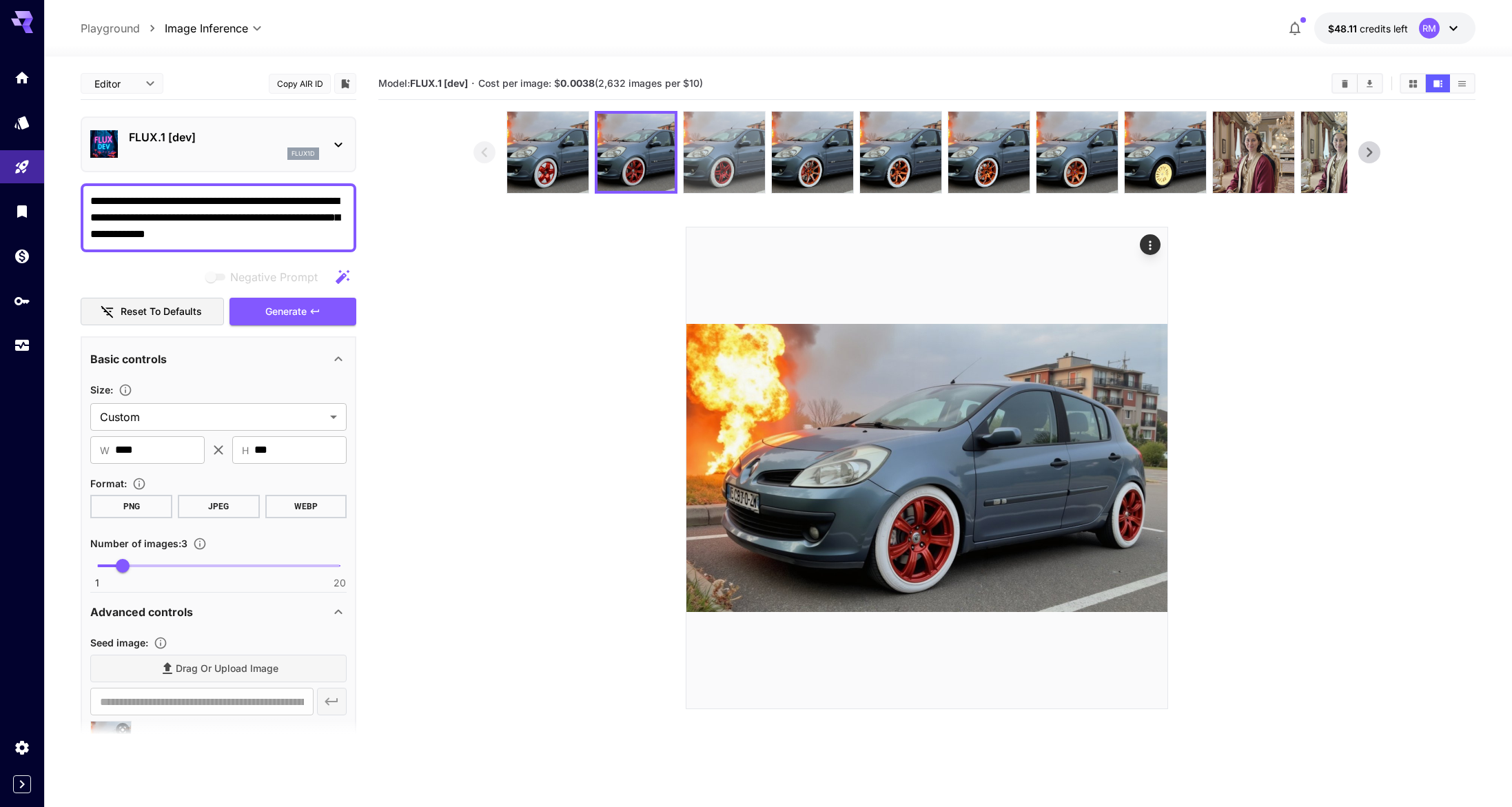
click at [697, 161] on img at bounding box center [724, 152] width 81 height 81
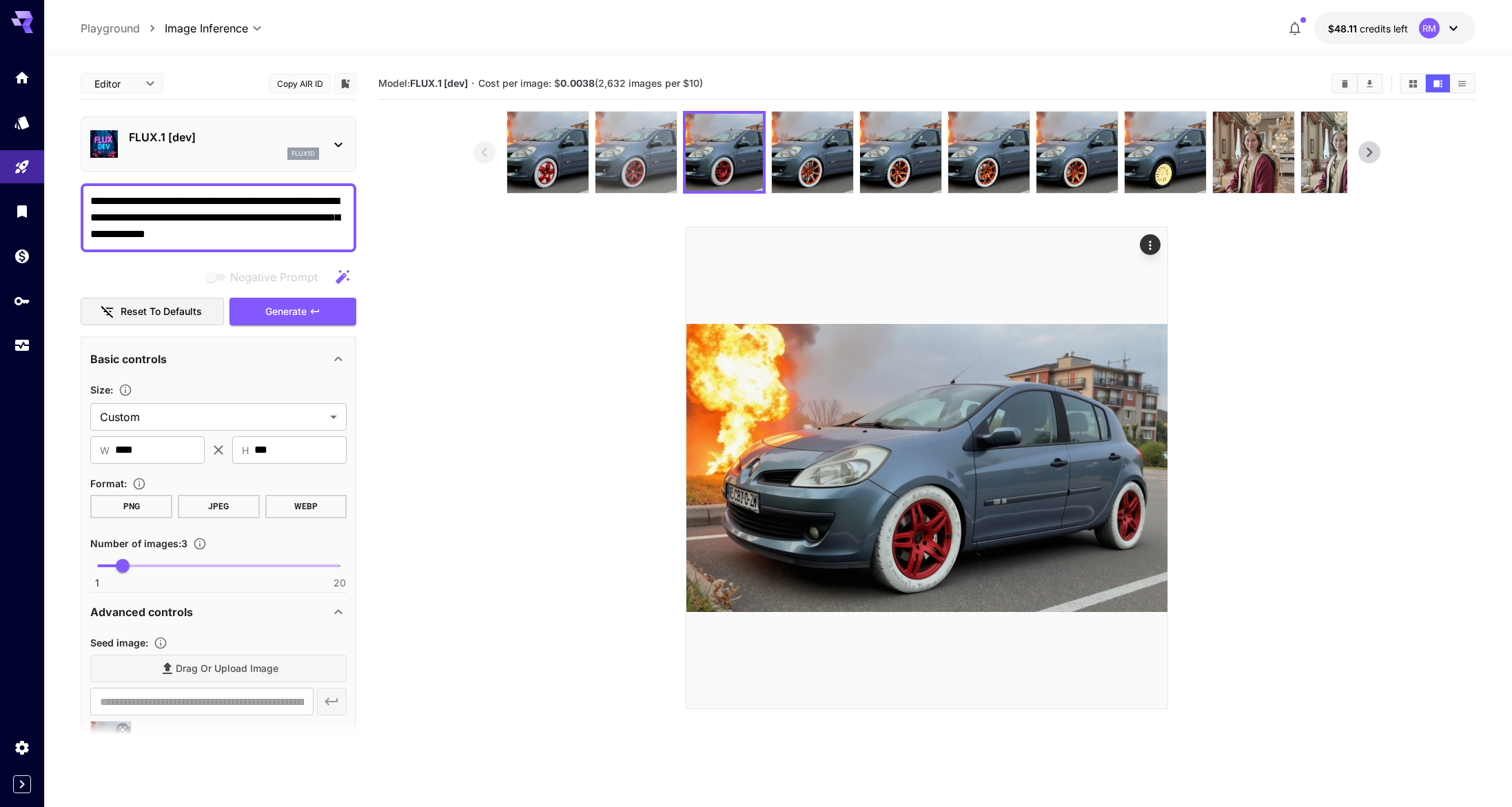
click at [658, 157] on img at bounding box center [636, 152] width 81 height 81
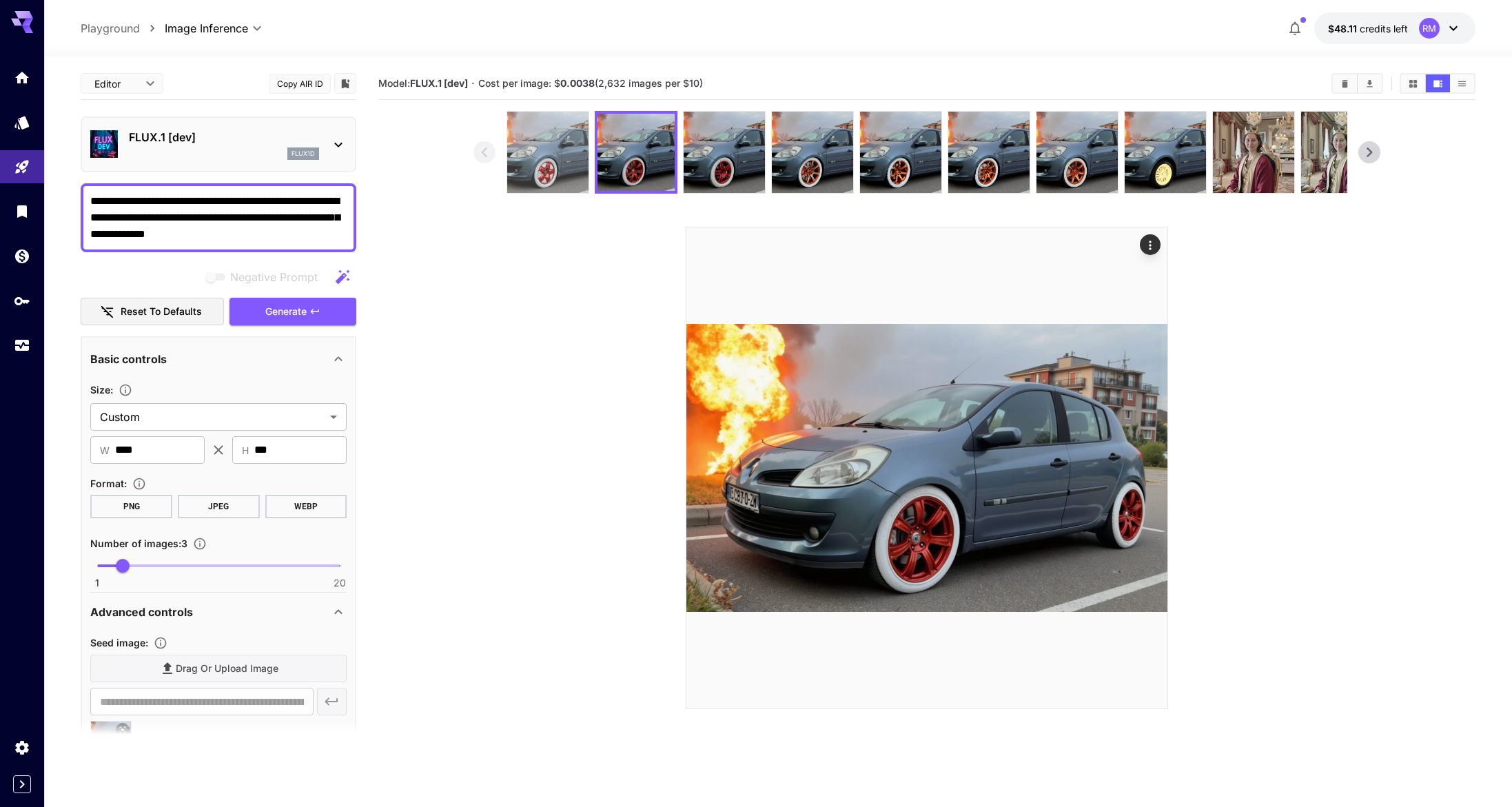
click at [576, 175] on img at bounding box center [548, 152] width 81 height 81
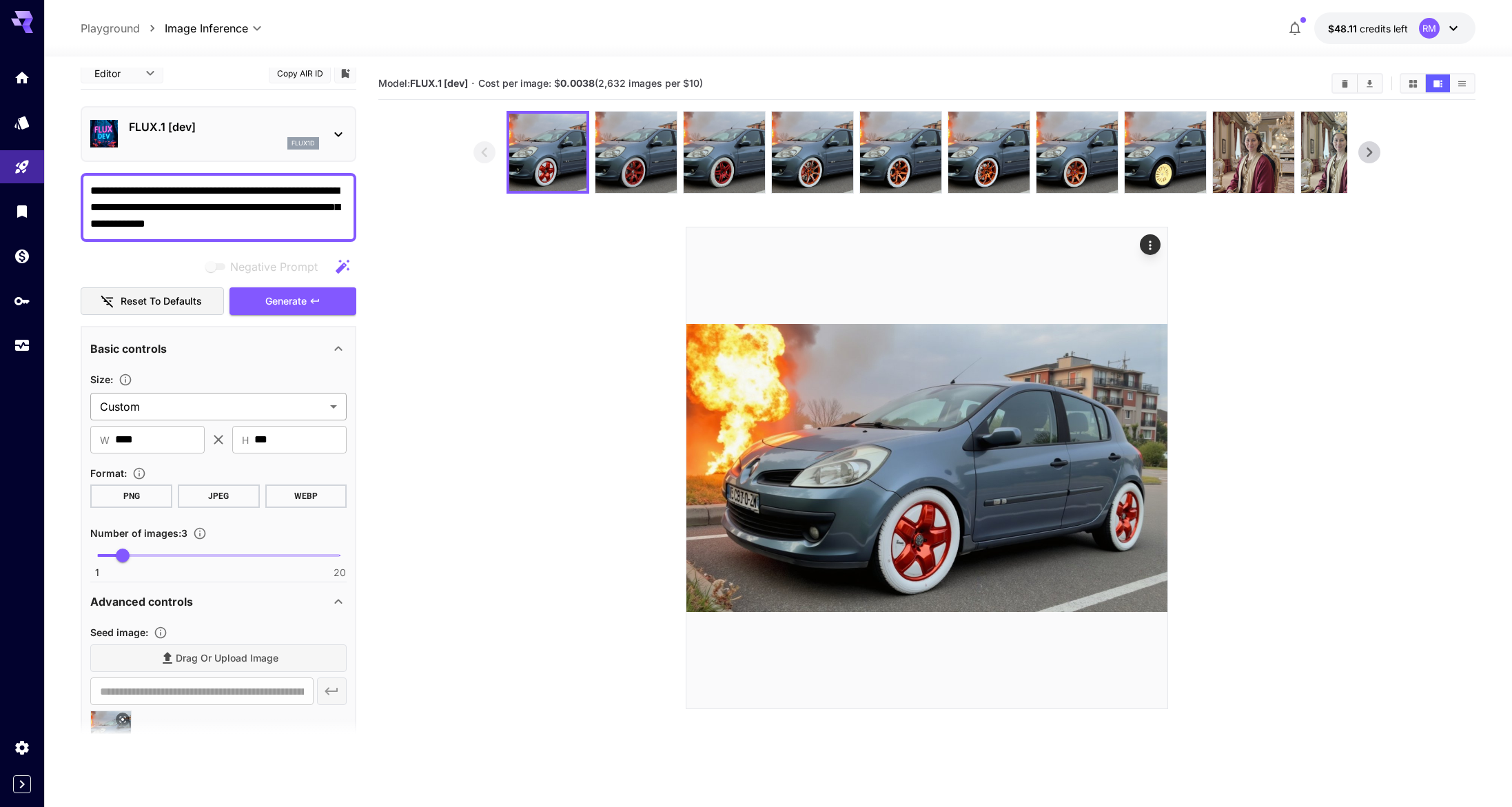
scroll to position [79, 0]
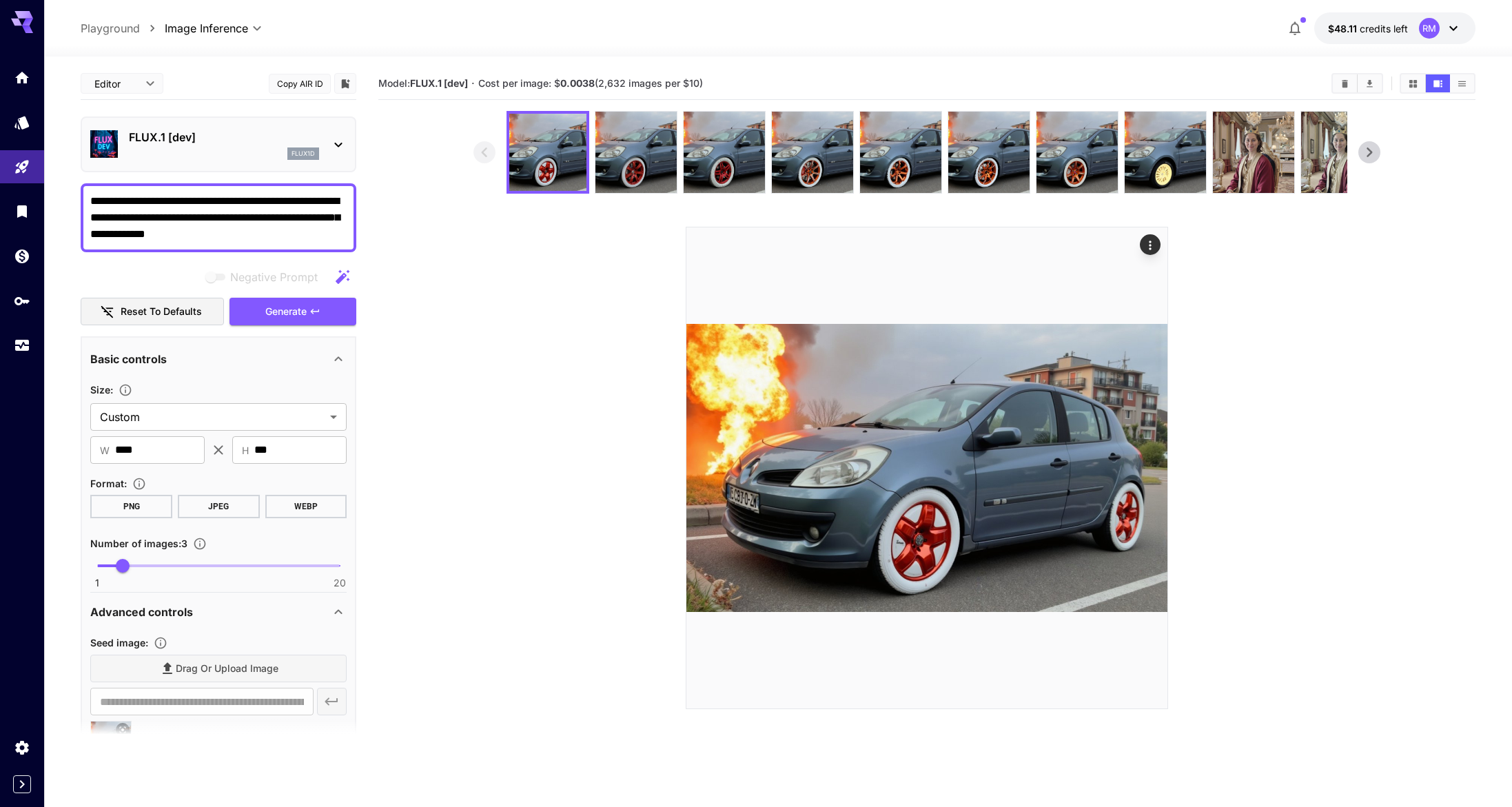
scroll to position [79, 0]
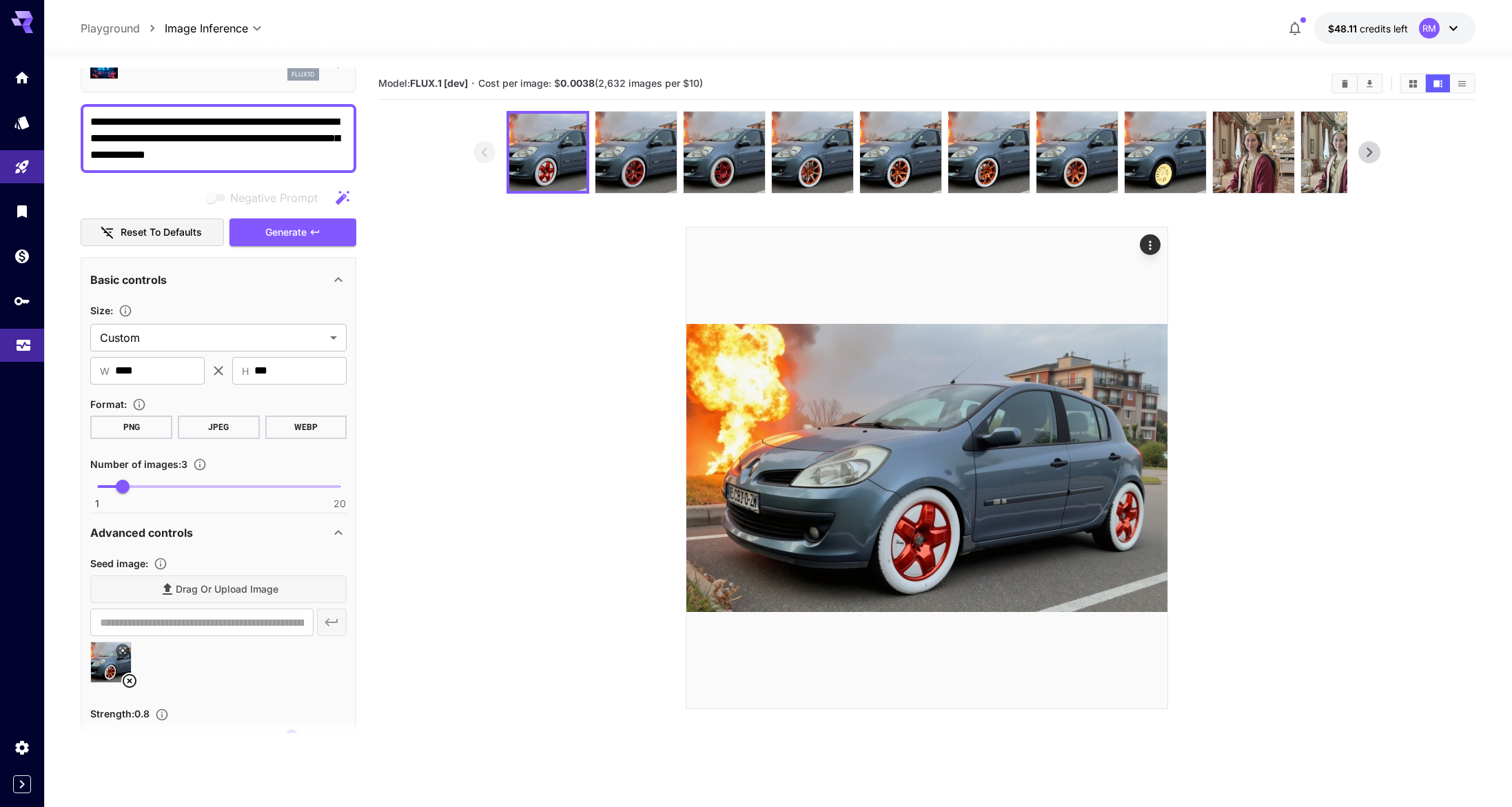
click at [28, 333] on icon "Usage" at bounding box center [23, 340] width 17 height 17
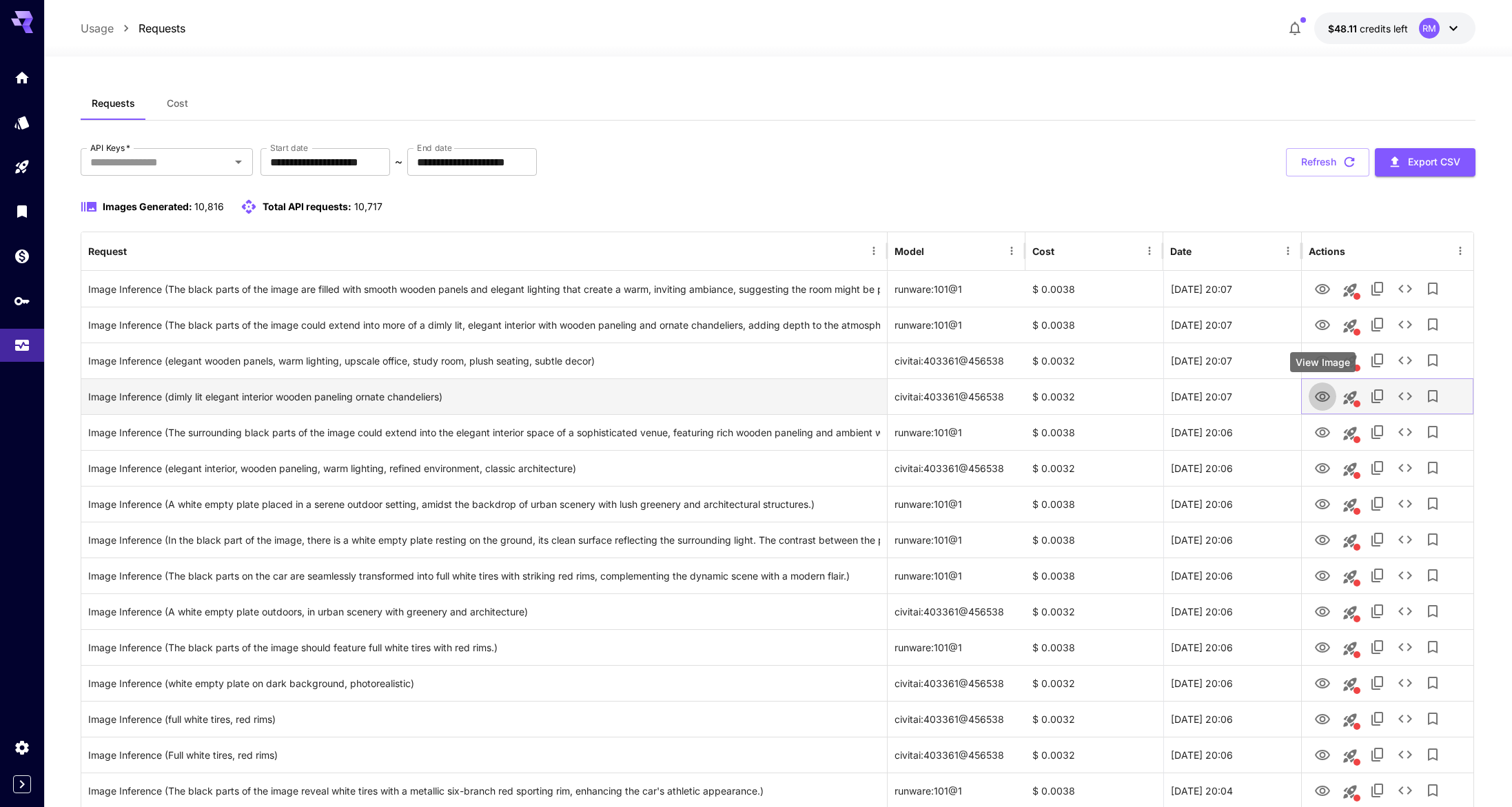
click at [1331, 398] on button "View Image" at bounding box center [1323, 396] width 28 height 29
click at [1328, 398] on icon "View Image" at bounding box center [1323, 397] width 17 height 17
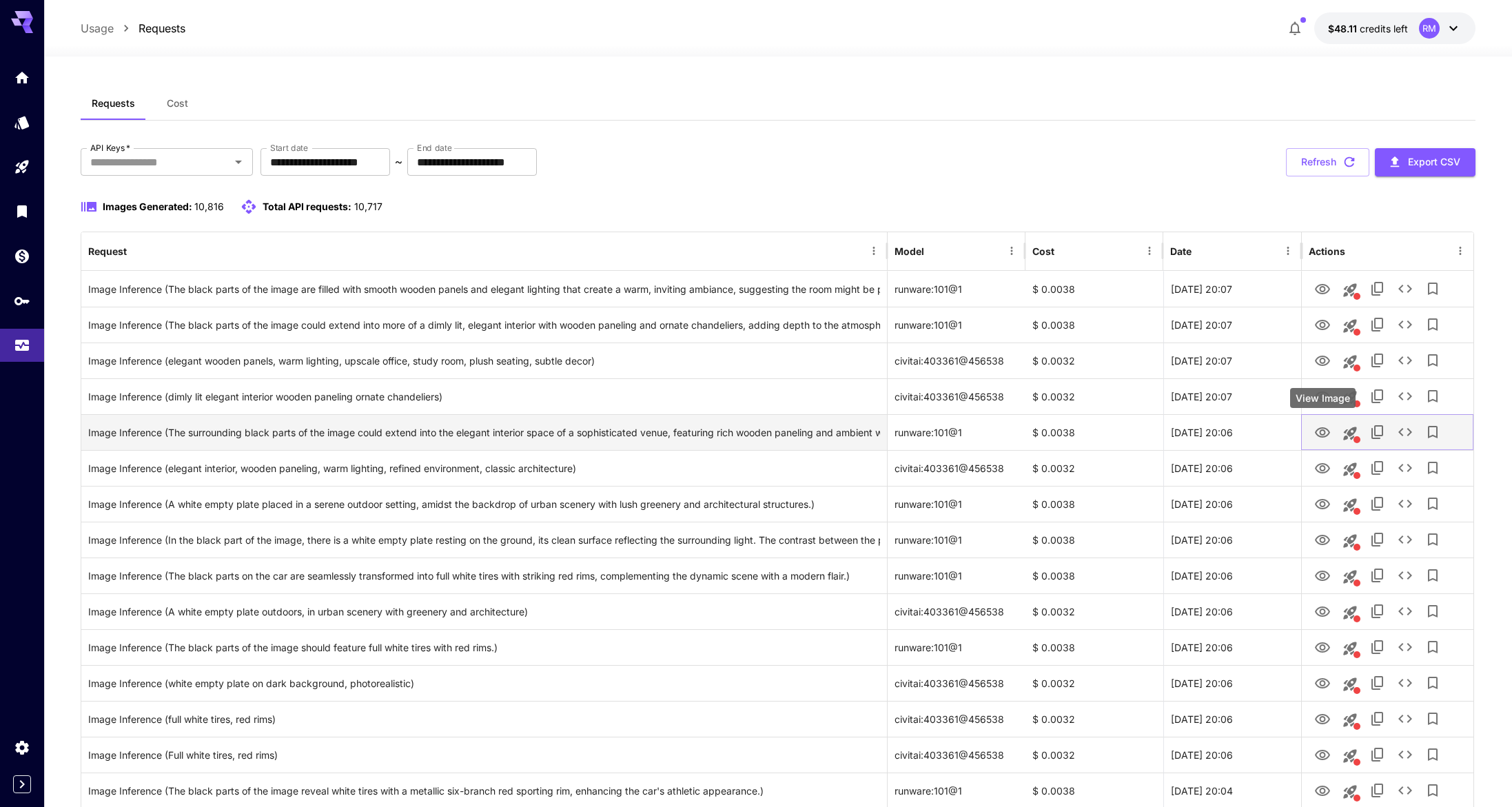
click at [1326, 433] on icon "View Image" at bounding box center [1323, 432] width 17 height 17
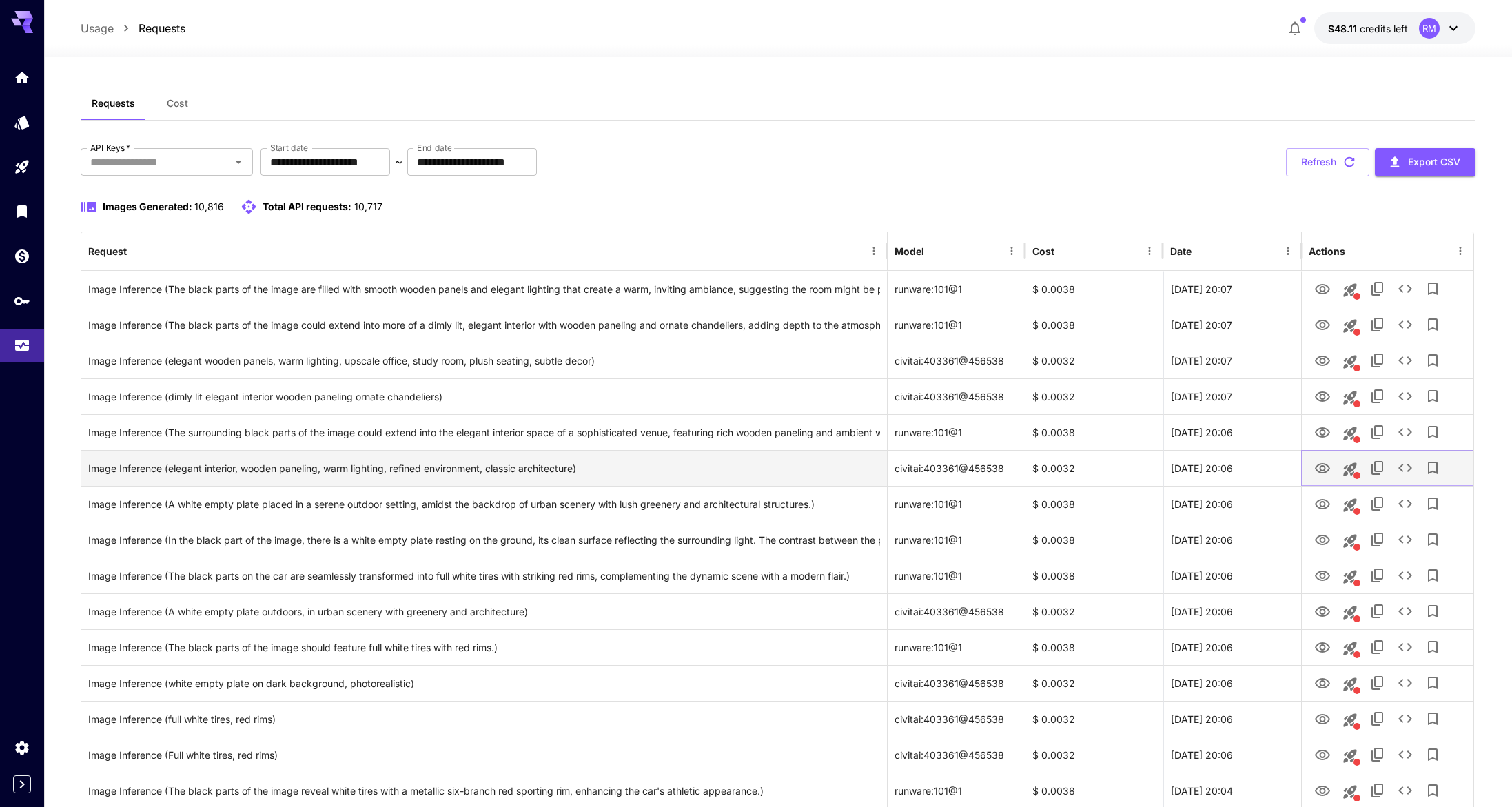
click at [1317, 458] on button "View Image" at bounding box center [1323, 468] width 28 height 29
click at [1333, 482] on div at bounding box center [1388, 469] width 158 height 36
click at [1324, 470] on icon "View Image" at bounding box center [1323, 468] width 17 height 17
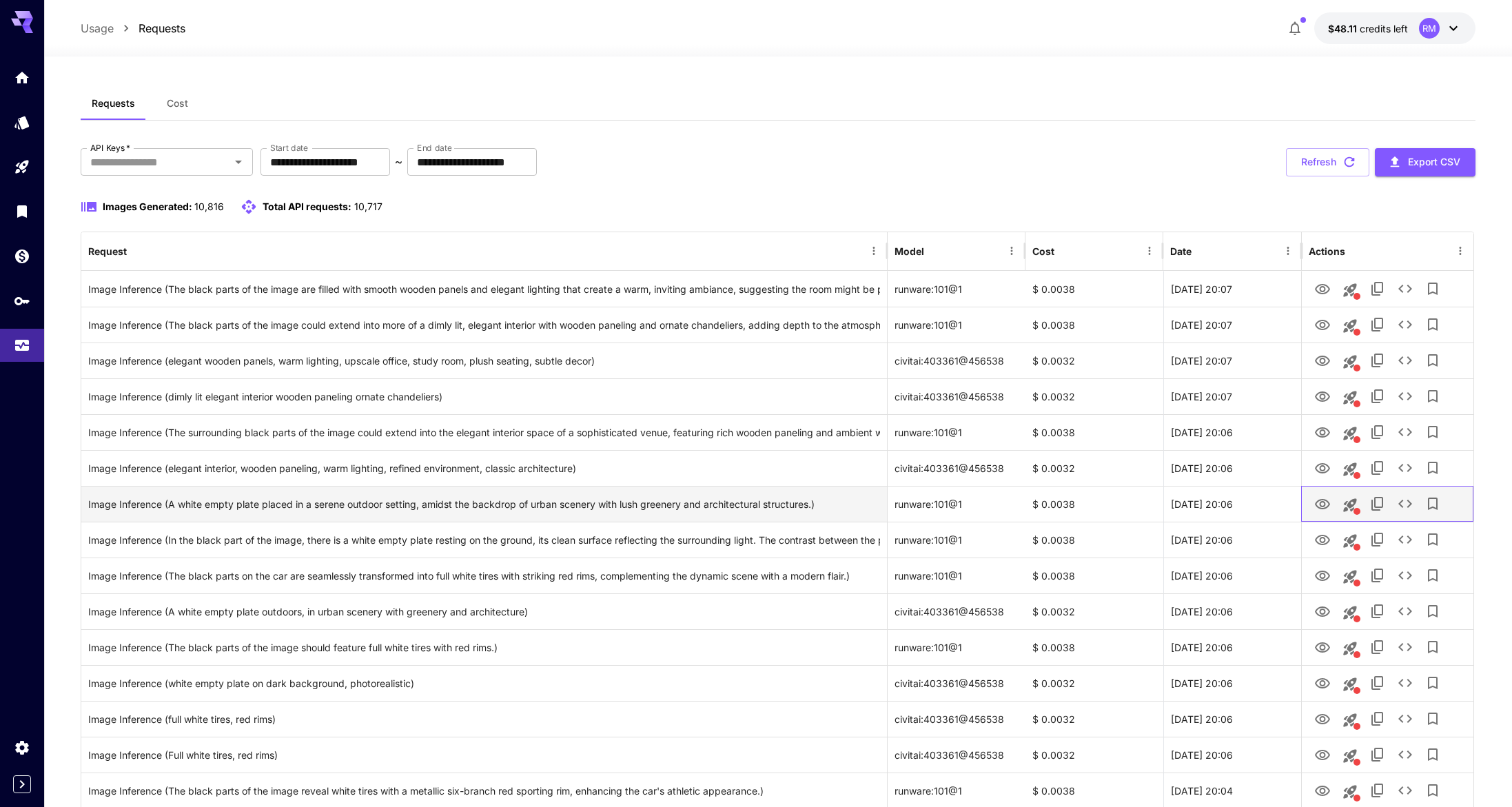
click at [1313, 514] on div at bounding box center [1388, 504] width 158 height 36
click at [1320, 500] on icon "View Image" at bounding box center [1323, 504] width 17 height 17
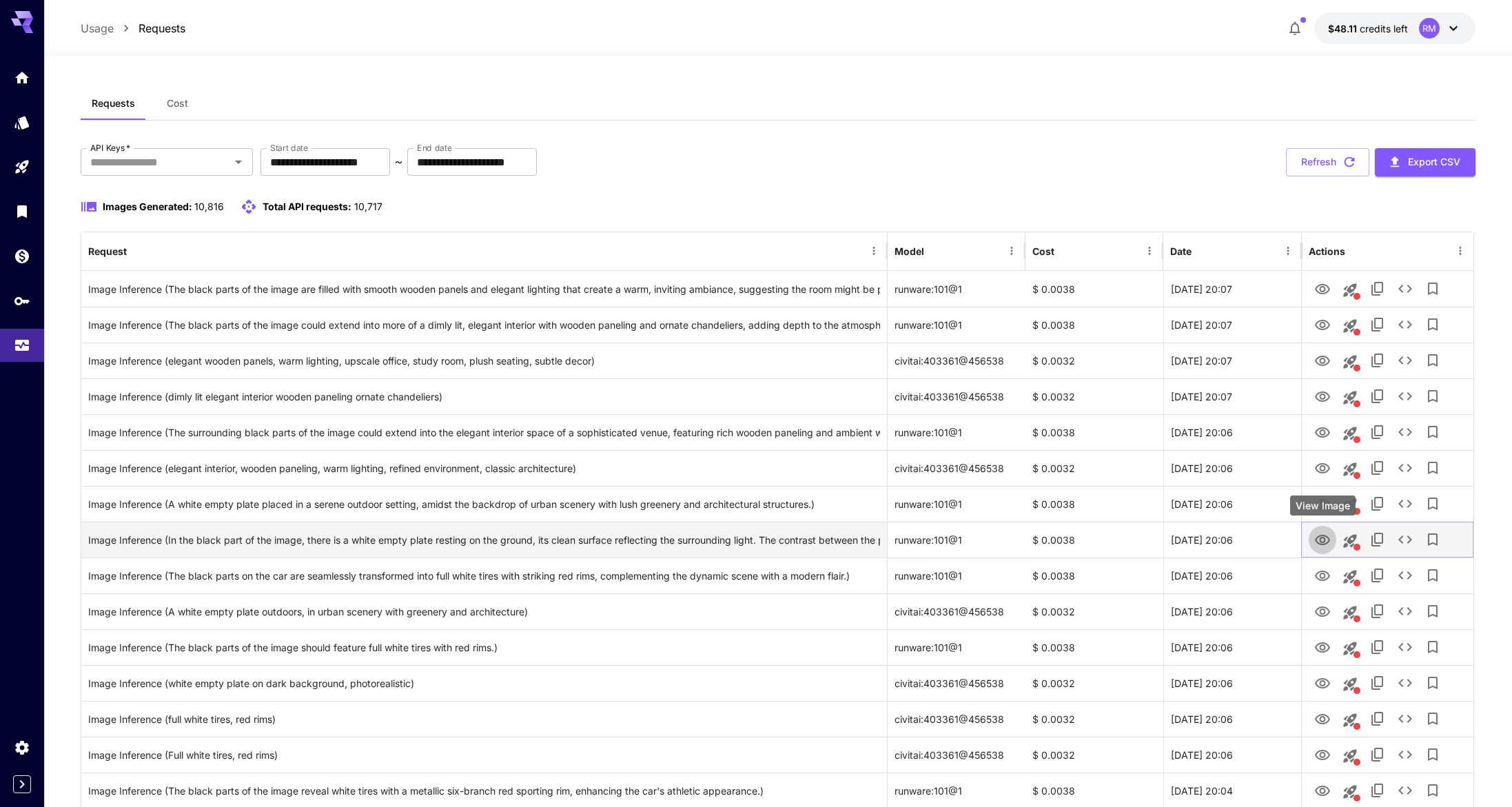
click at [1321, 536] on icon "View Image" at bounding box center [1323, 540] width 17 height 17
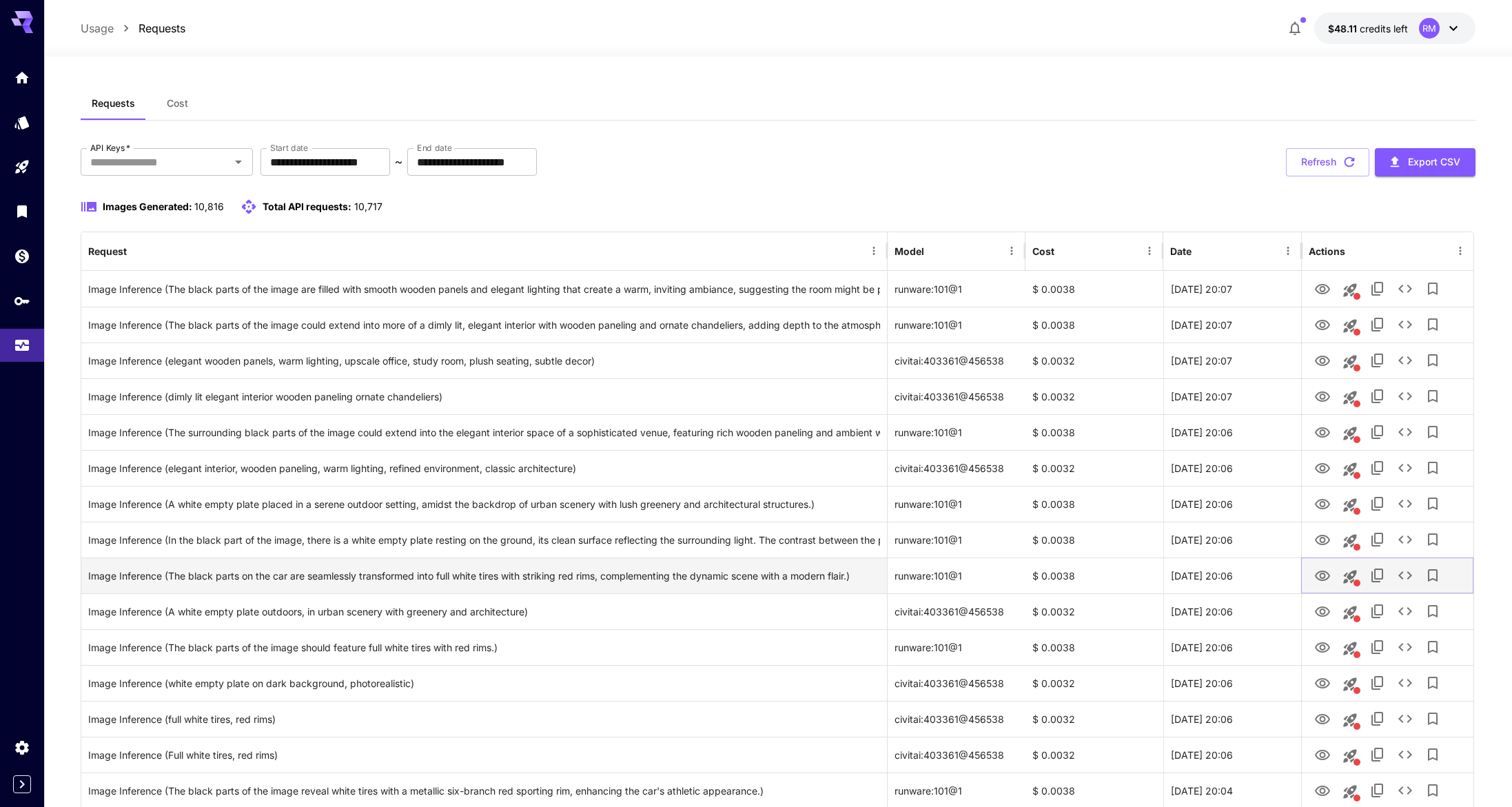
click at [1318, 577] on icon "View Image" at bounding box center [1323, 575] width 17 height 17
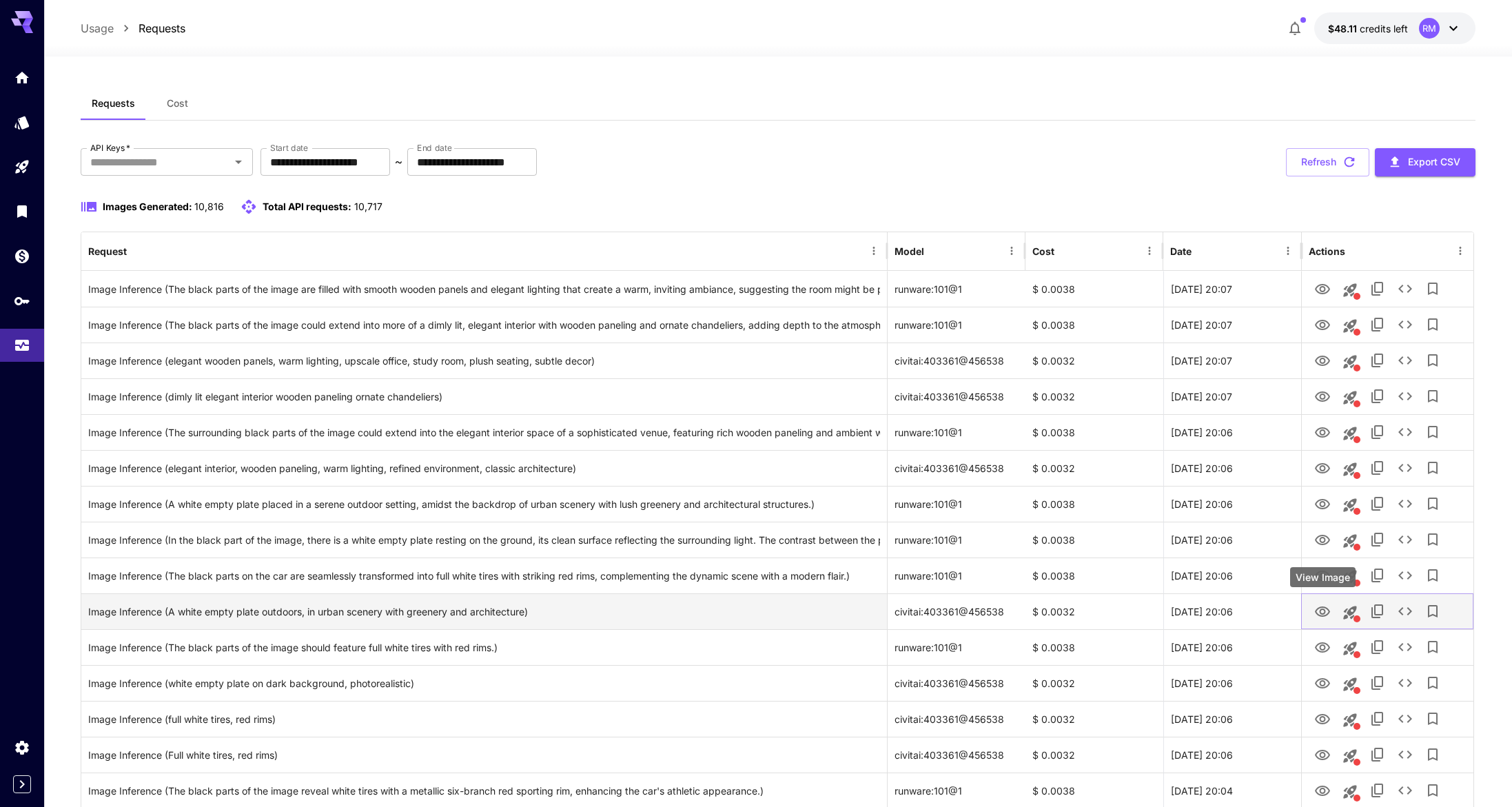
click at [1324, 605] on icon "View Image" at bounding box center [1323, 612] width 17 height 17
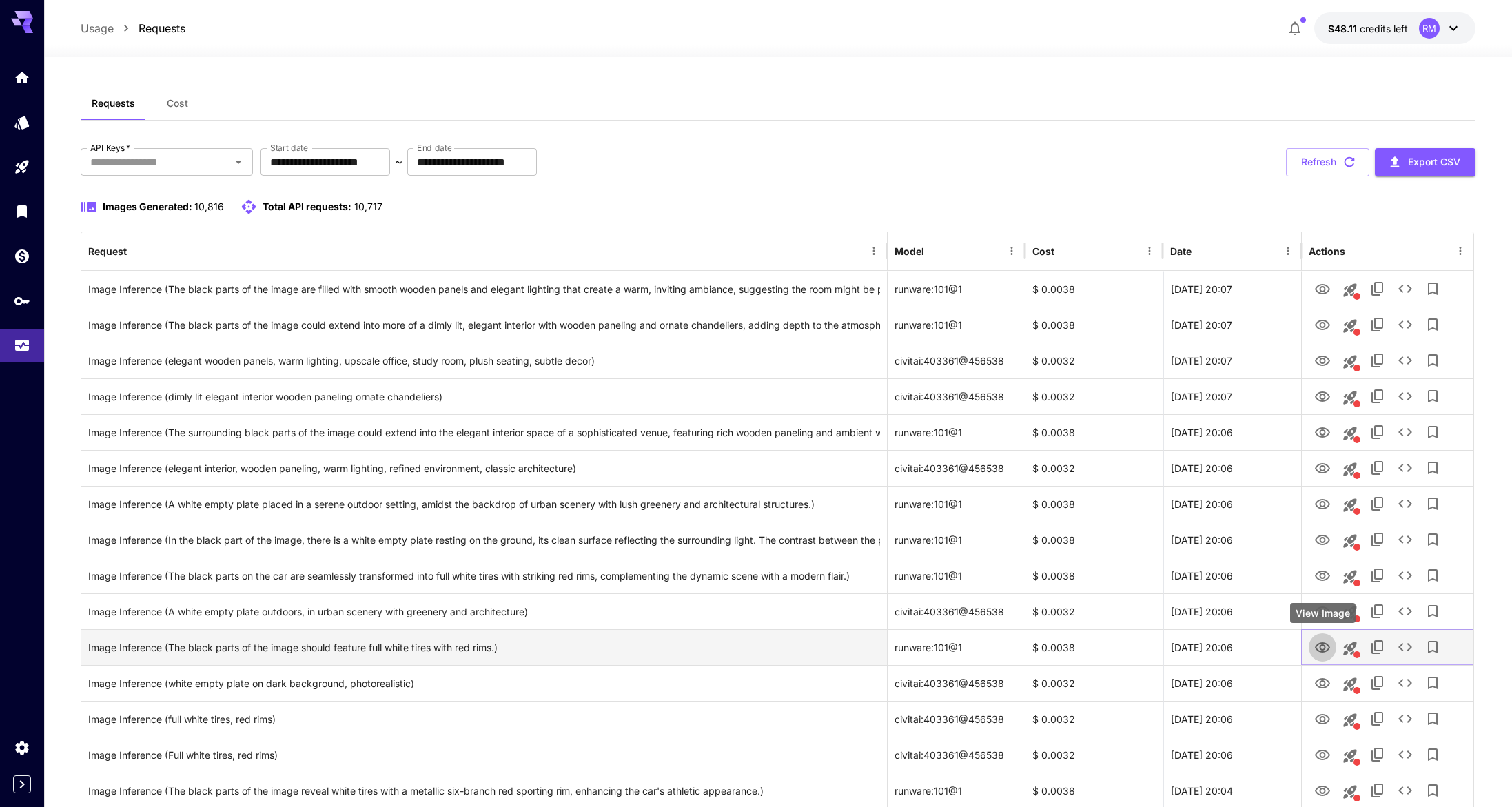
click at [1324, 636] on button "View Image" at bounding box center [1323, 646] width 28 height 29
click at [1323, 644] on icon "View Image" at bounding box center [1322, 647] width 15 height 10
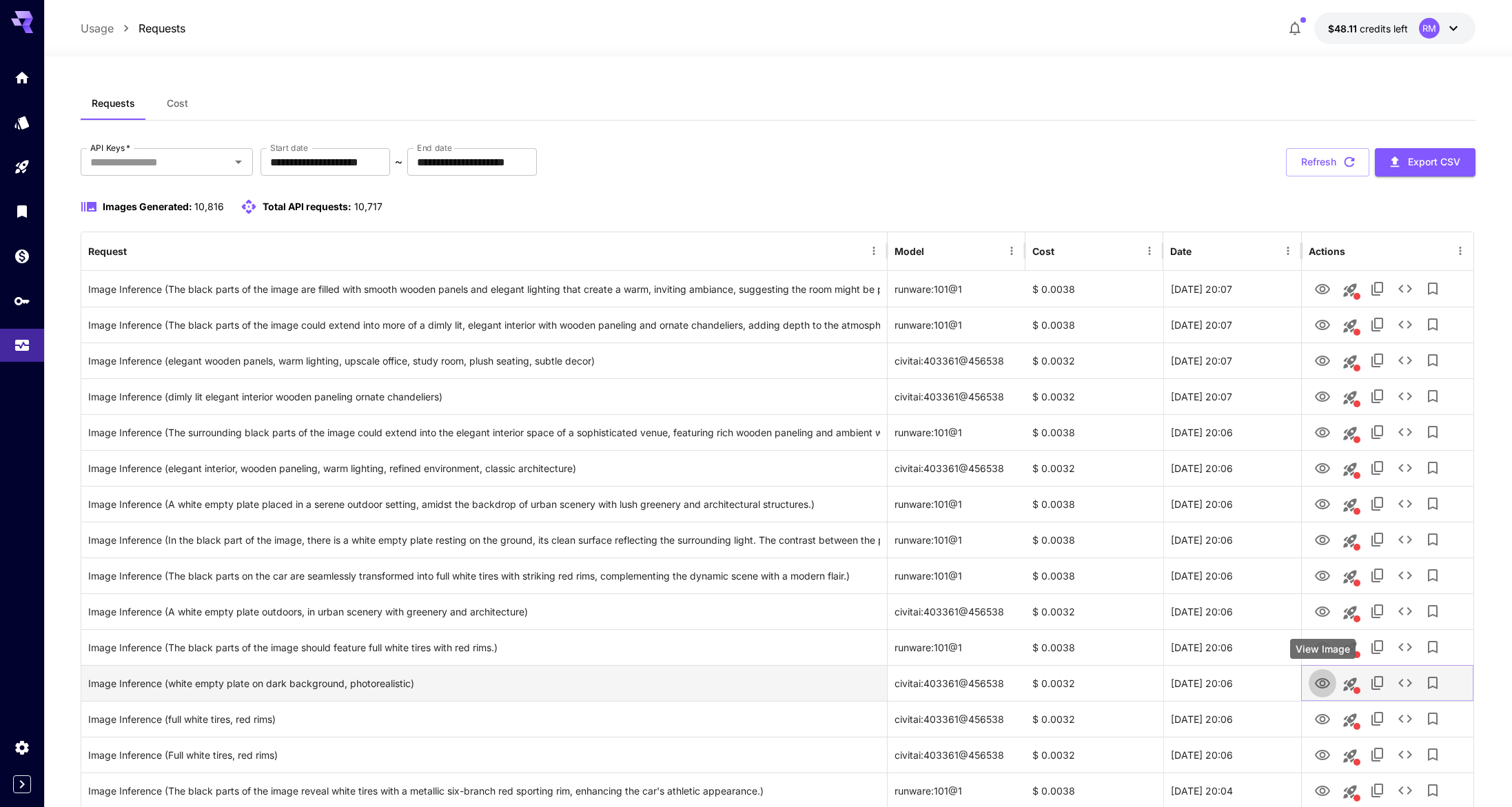
click at [1315, 682] on icon "View Image" at bounding box center [1322, 683] width 15 height 10
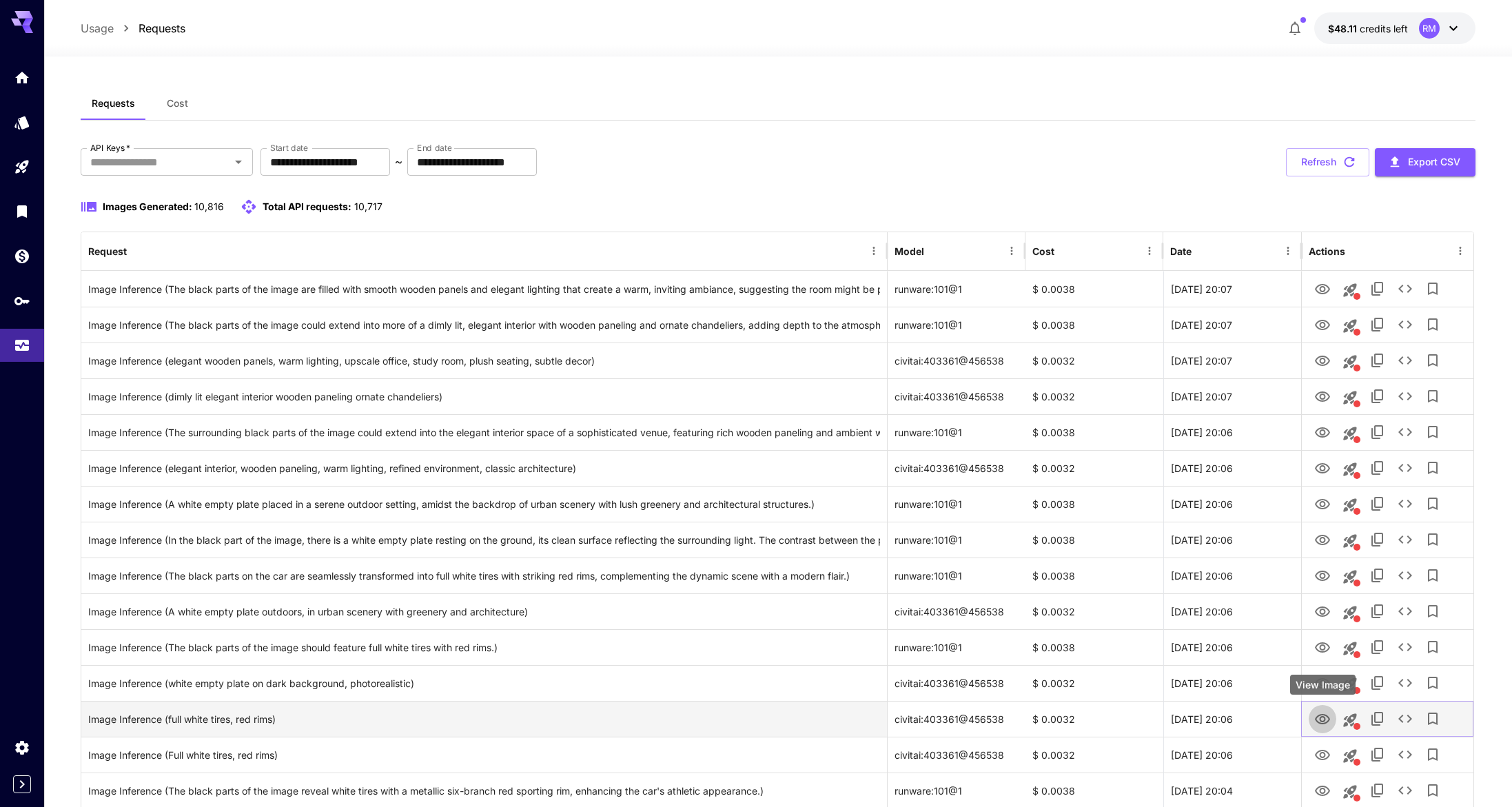
click at [1325, 708] on button "View Image" at bounding box center [1323, 718] width 28 height 29
click at [1323, 715] on icon "View Image" at bounding box center [1323, 719] width 17 height 17
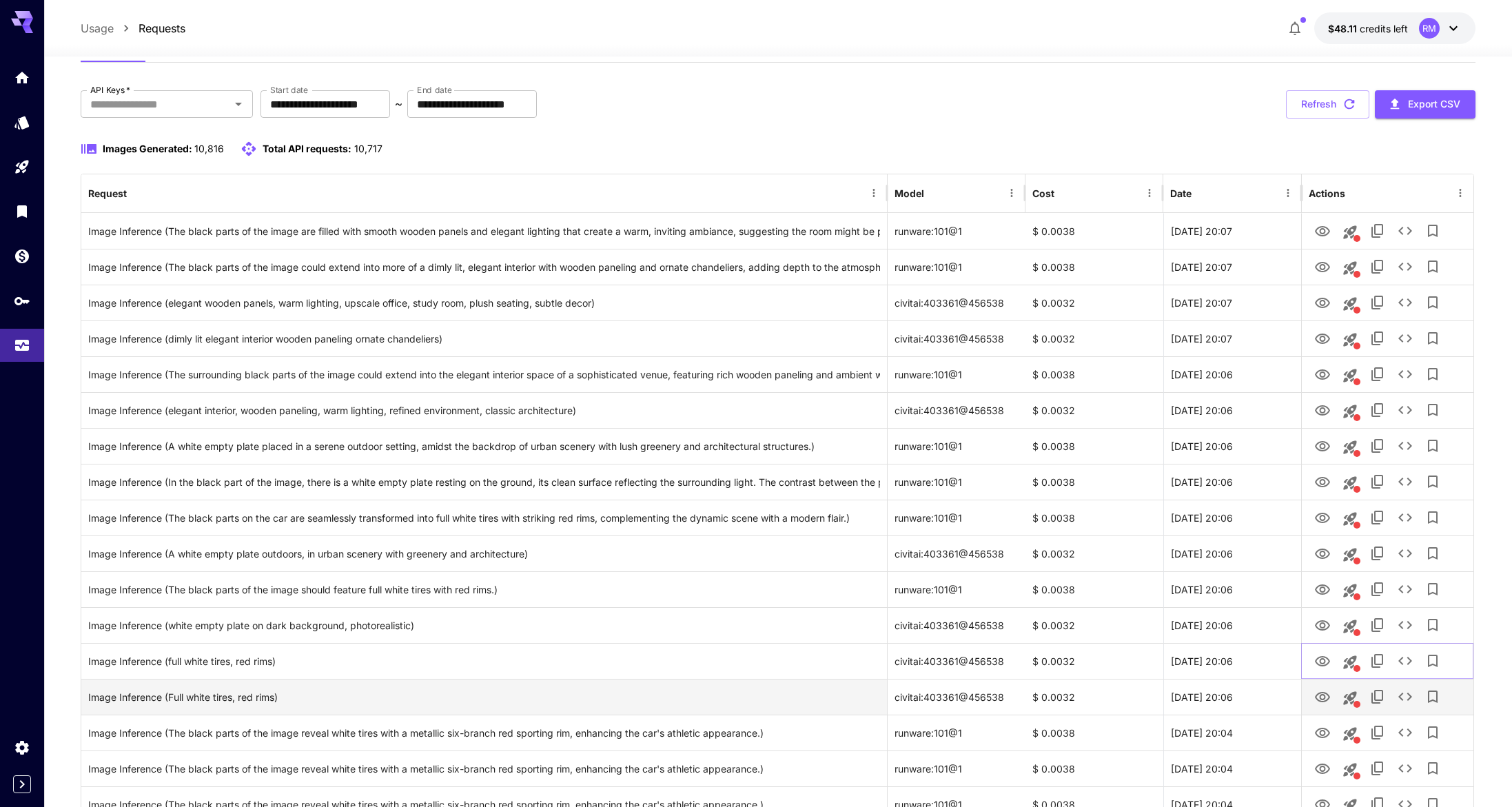
scroll to position [60, 0]
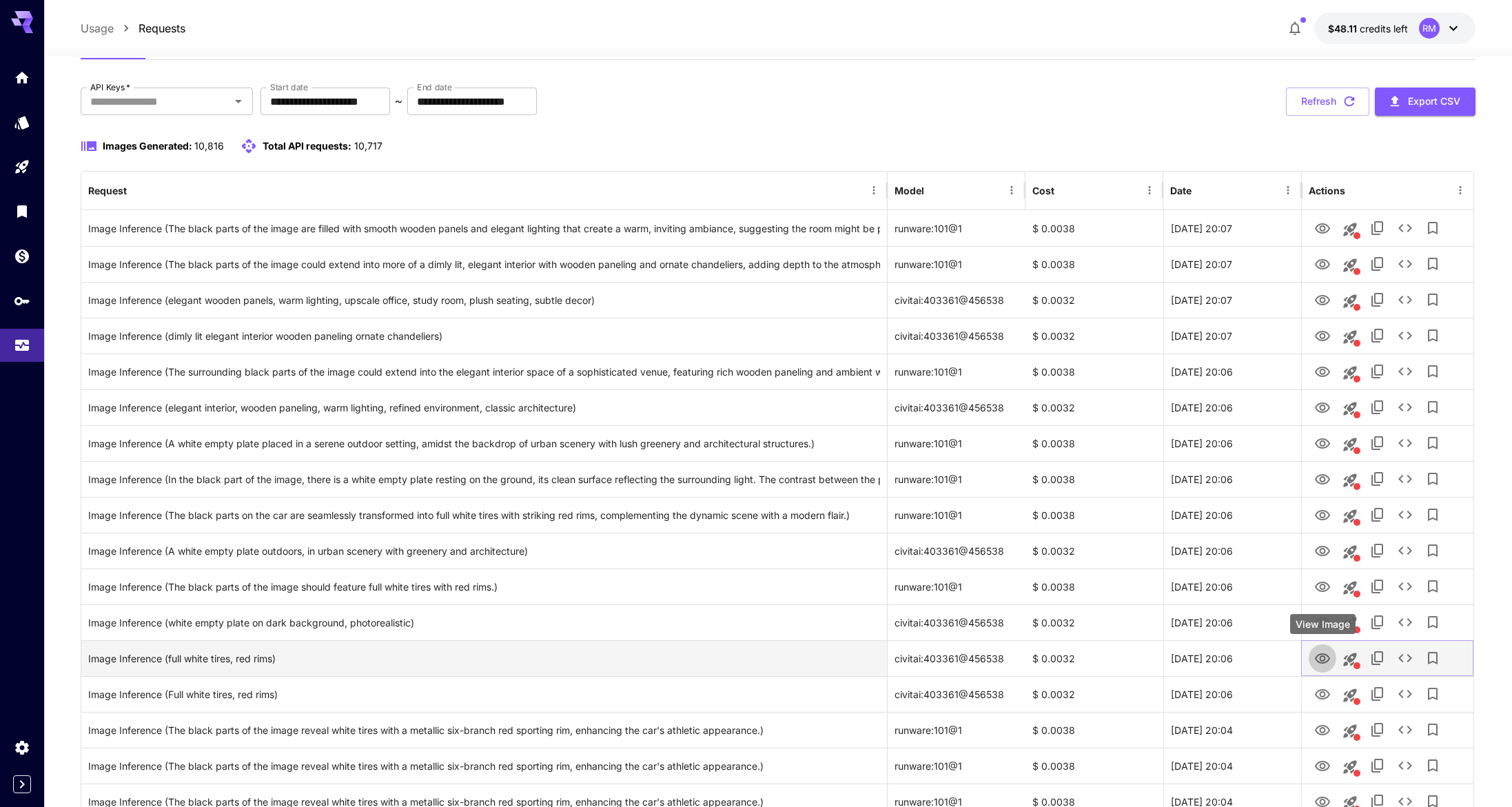
click at [1322, 662] on icon "View Image" at bounding box center [1322, 658] width 15 height 10
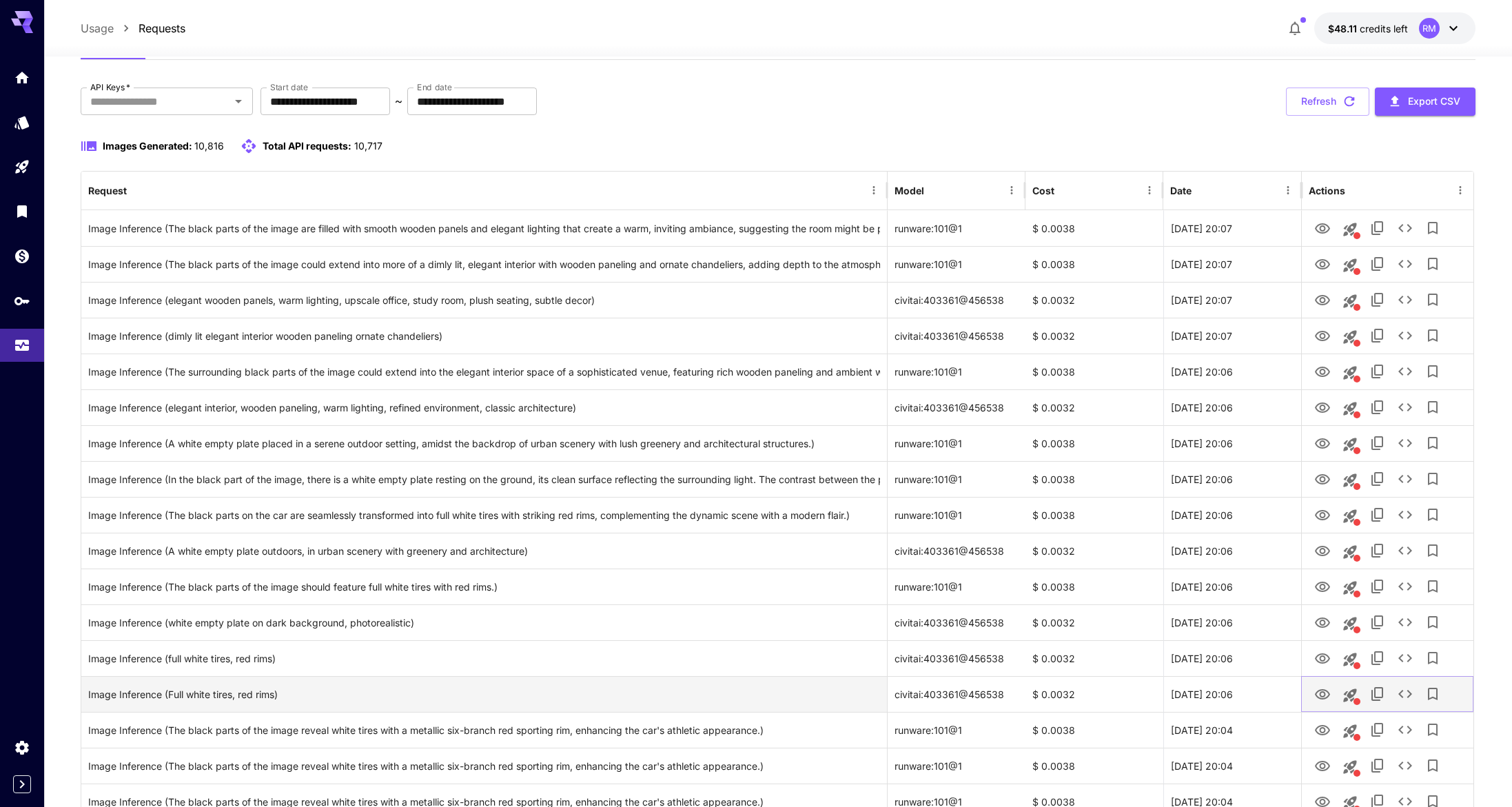
click at [1323, 692] on icon "View Image" at bounding box center [1323, 695] width 17 height 17
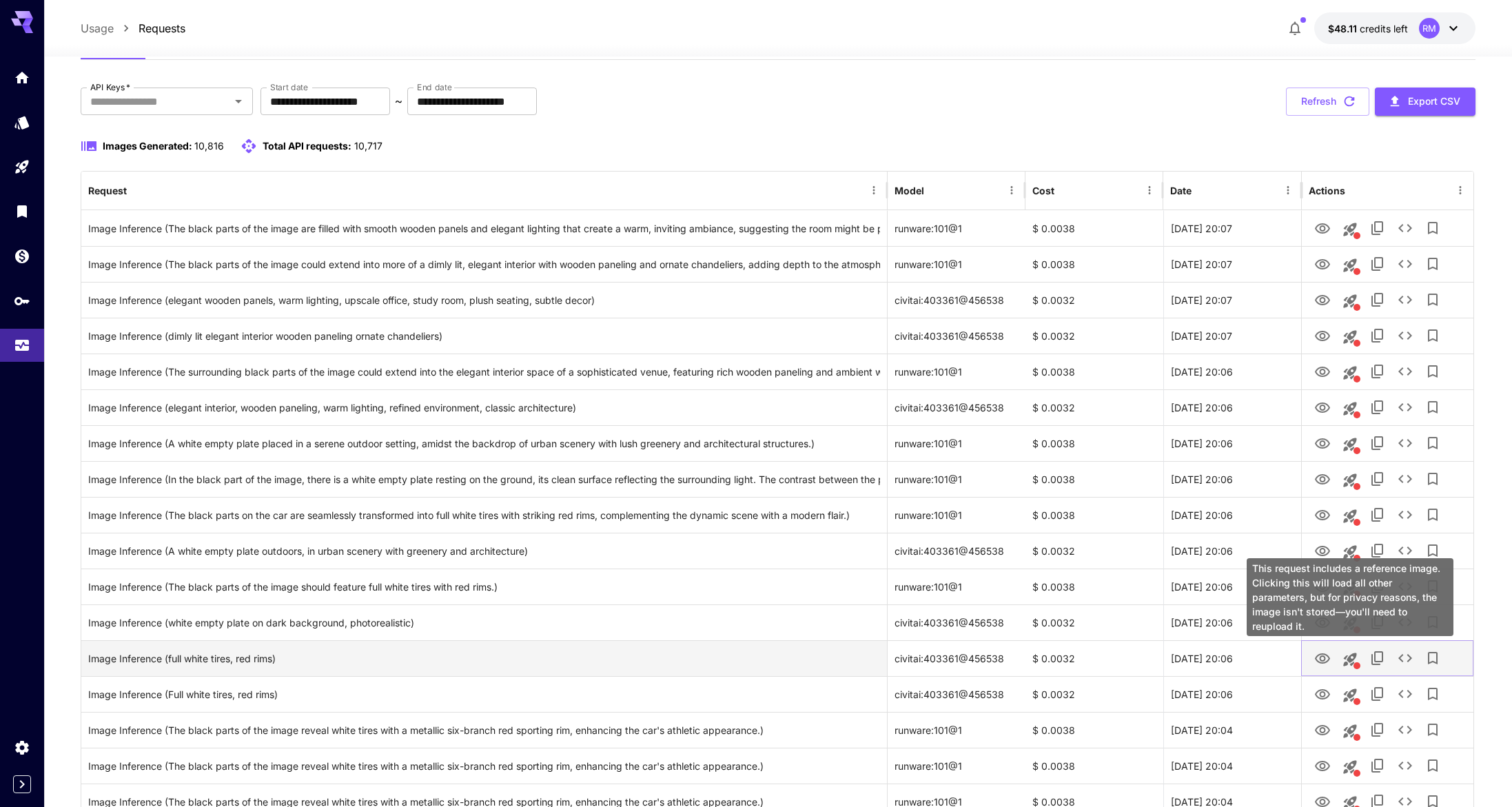
click at [1349, 656] on icon "This request includes a reference image. Clicking this will load all other para…" at bounding box center [1349, 658] width 13 height 13
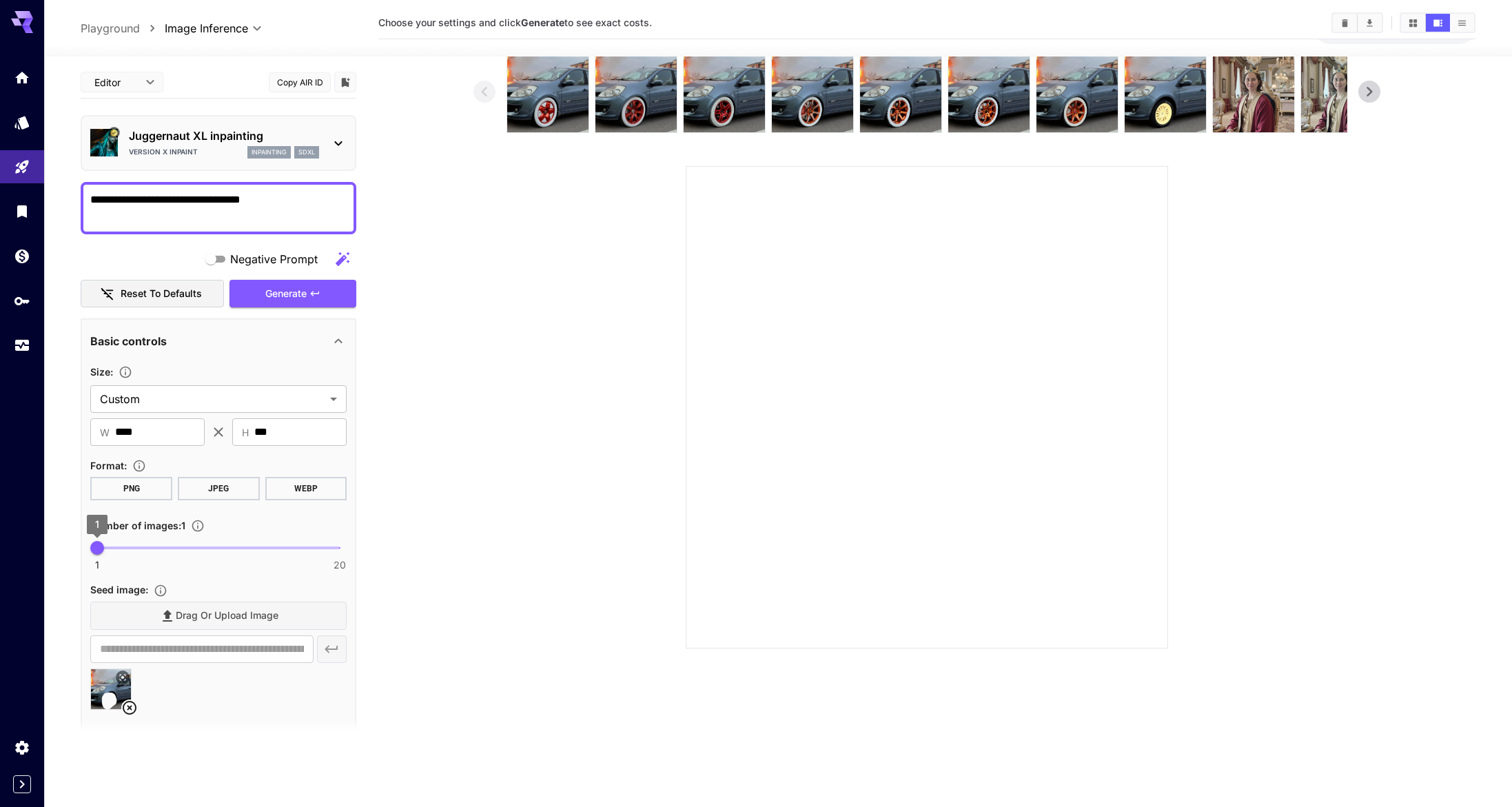
type textarea "**********"
type input "*"
click at [111, 542] on span "2" at bounding box center [111, 548] width 14 height 14
click at [302, 285] on span "Generate" at bounding box center [286, 293] width 41 height 17
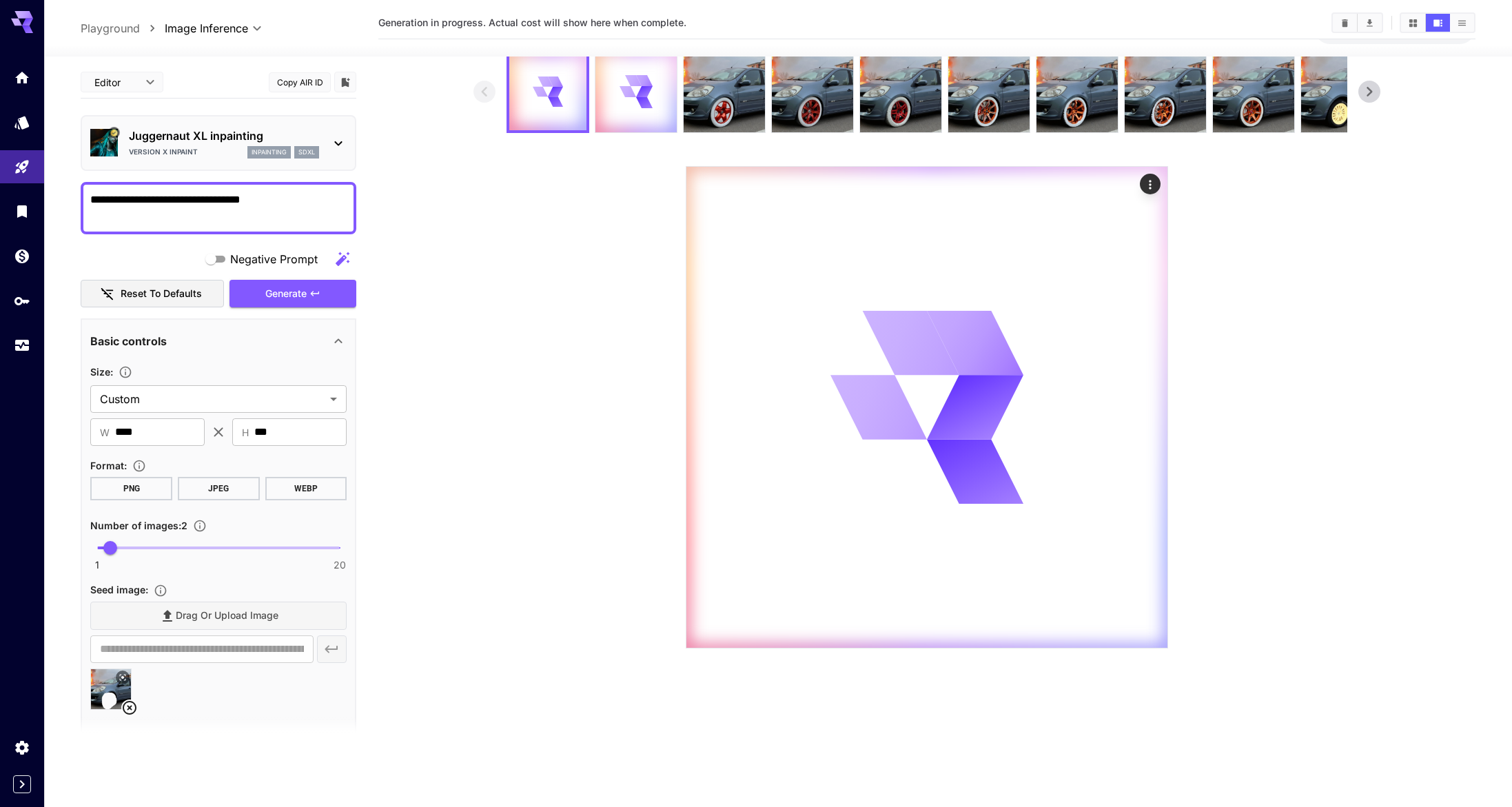
click at [256, 125] on div "Juggernaut XL inpainting Version X Inpaint inpainting sdxl" at bounding box center [218, 143] width 257 height 42
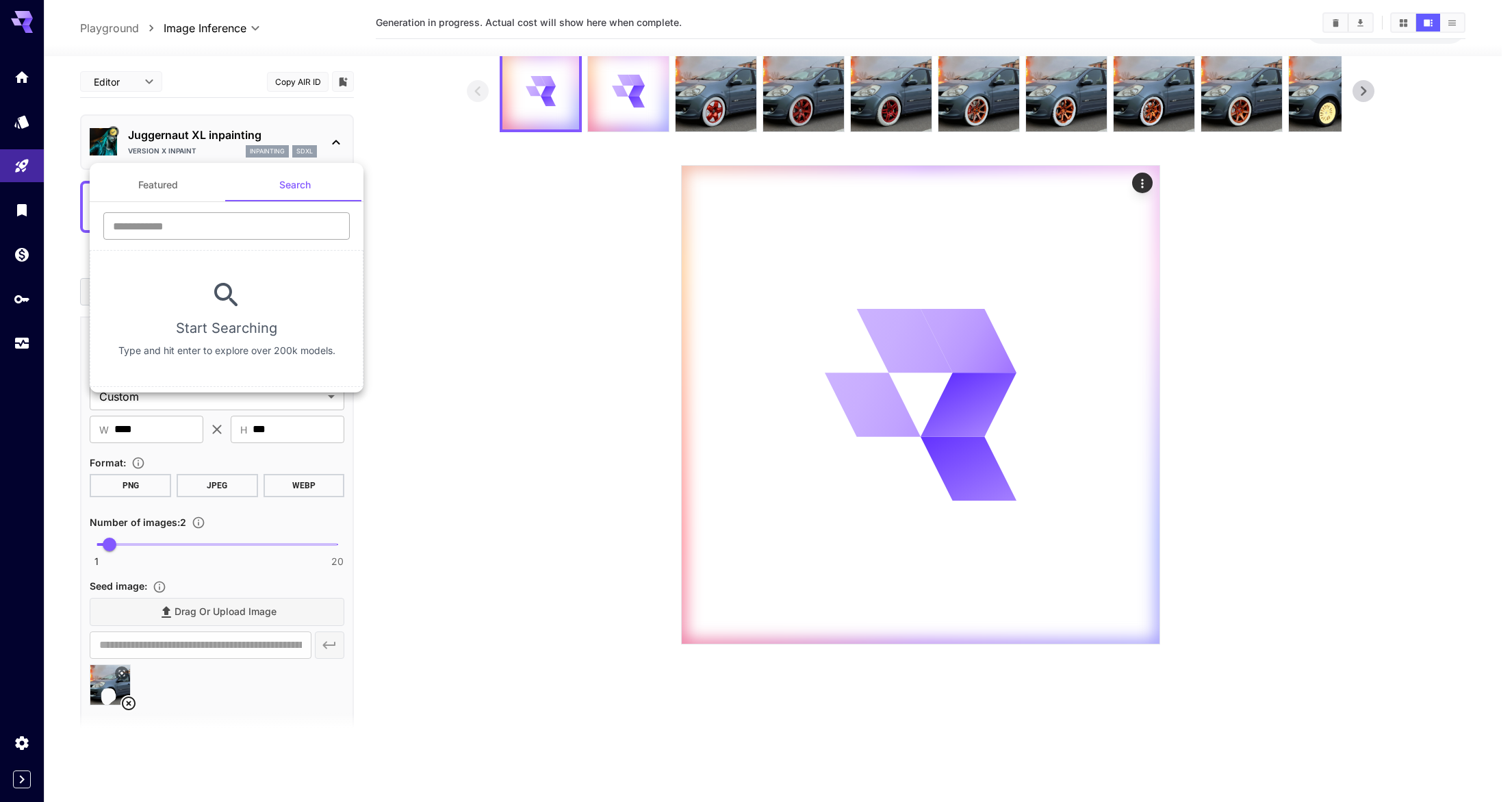
click at [260, 216] on input "text" at bounding box center [225, 226] width 246 height 27
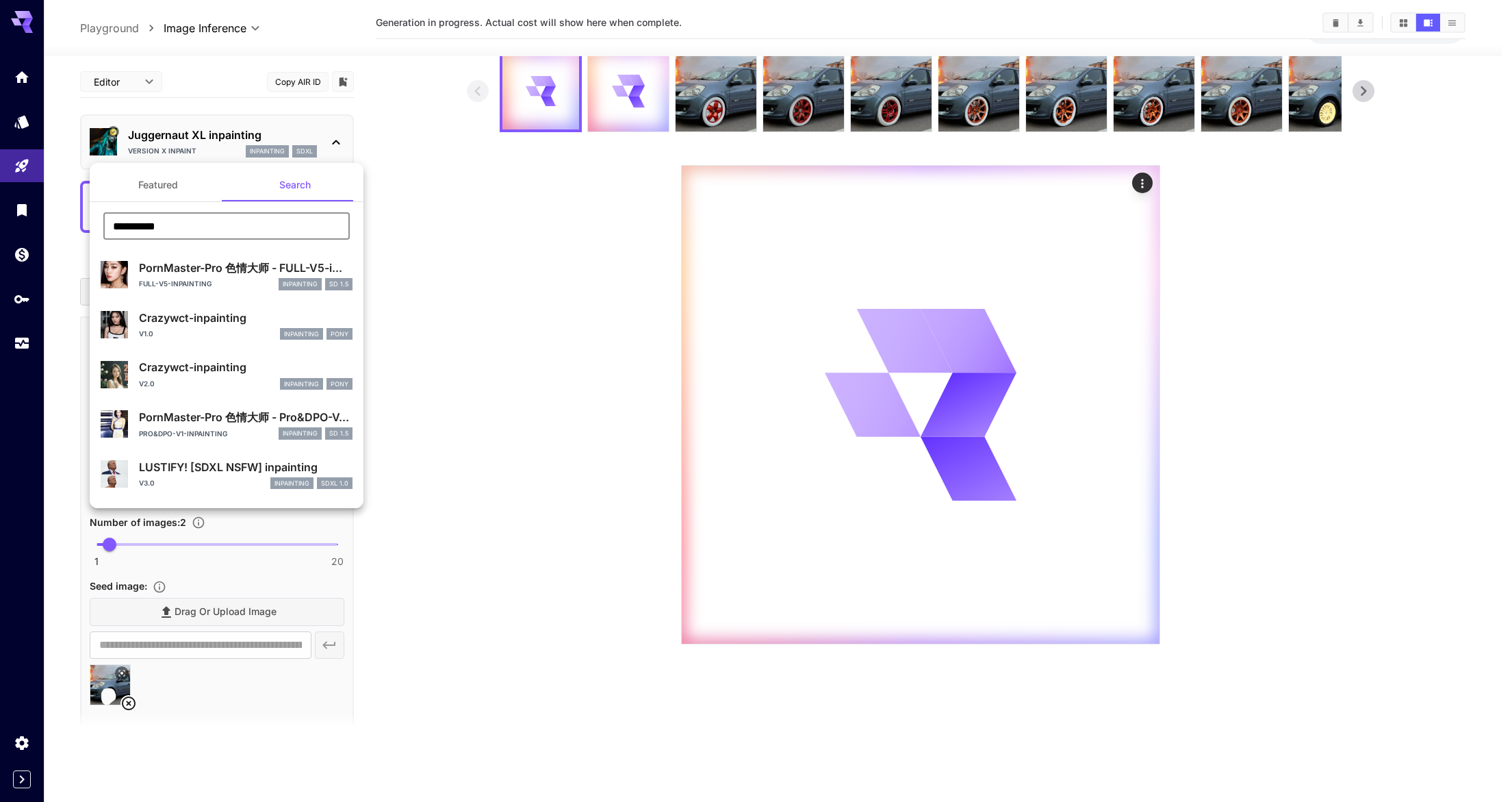
type input "**********"
drag, startPoint x: 199, startPoint y: 192, endPoint x: 303, endPoint y: 246, distance: 117.2
click at [280, 192] on div "Featured Search" at bounding box center [225, 185] width 273 height 33
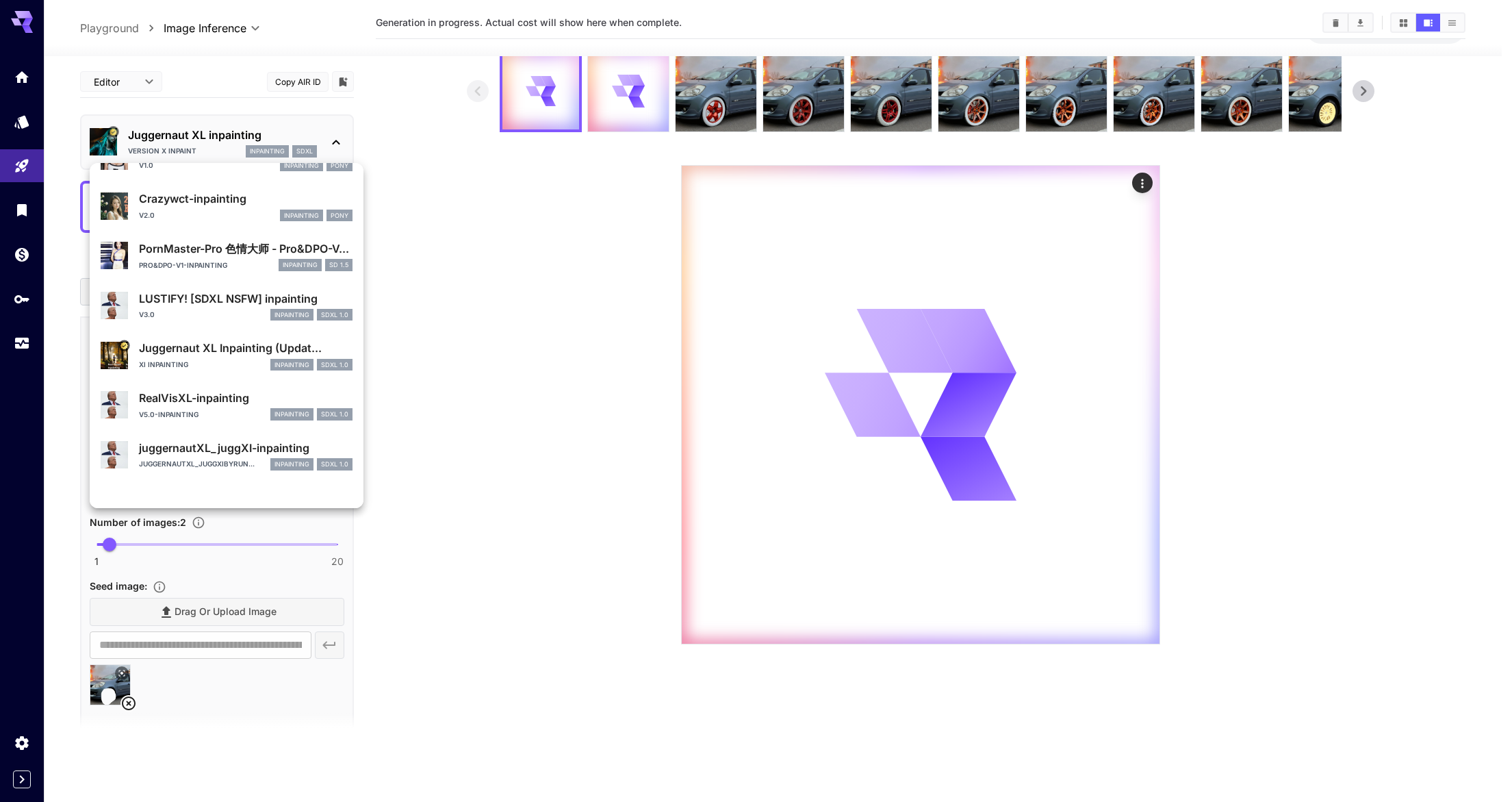
scroll to position [185, 0]
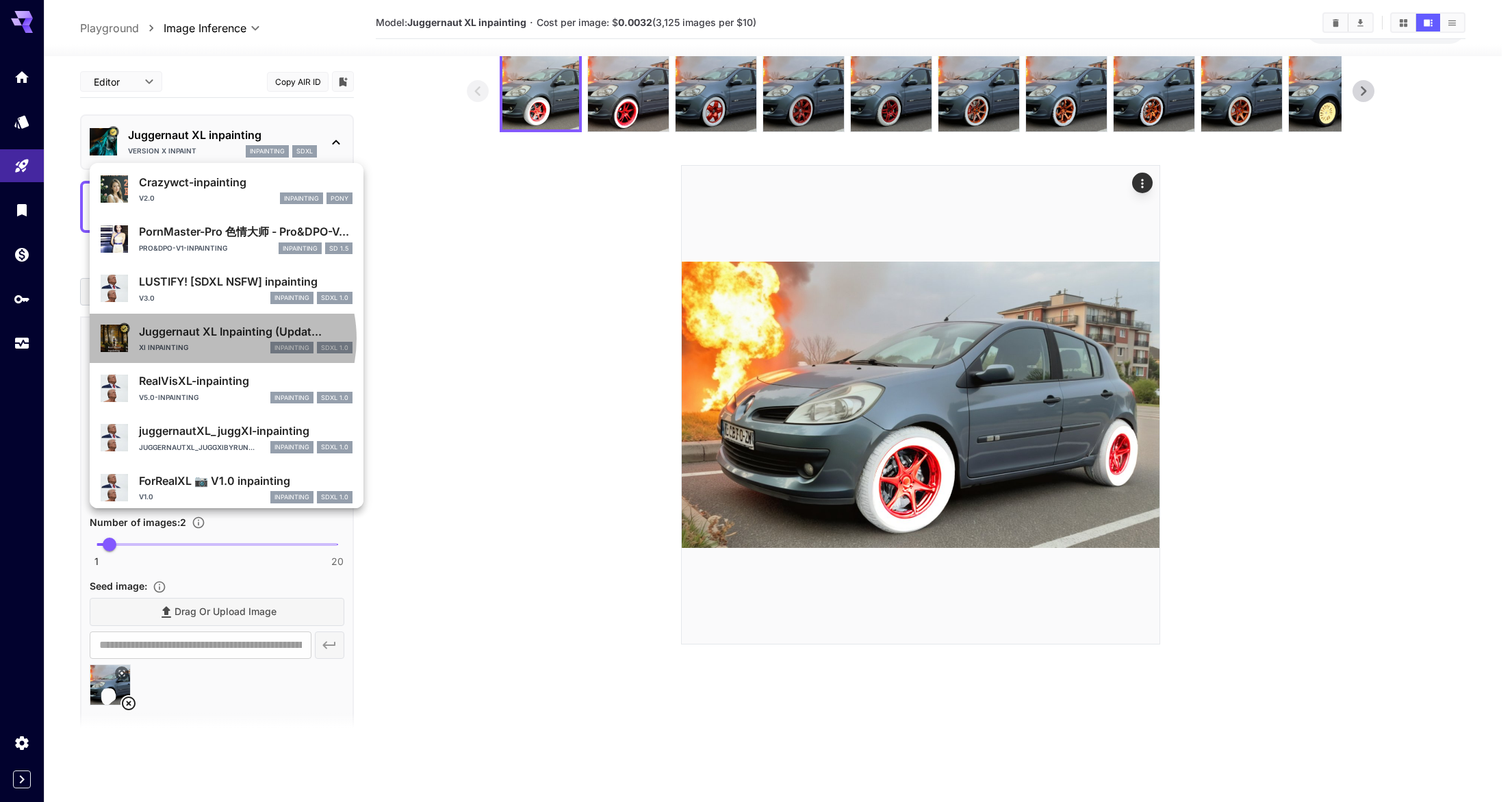
click at [219, 339] on p "Juggernaut XL Inpainting (Updat..." at bounding box center [246, 331] width 214 height 17
type input "**"
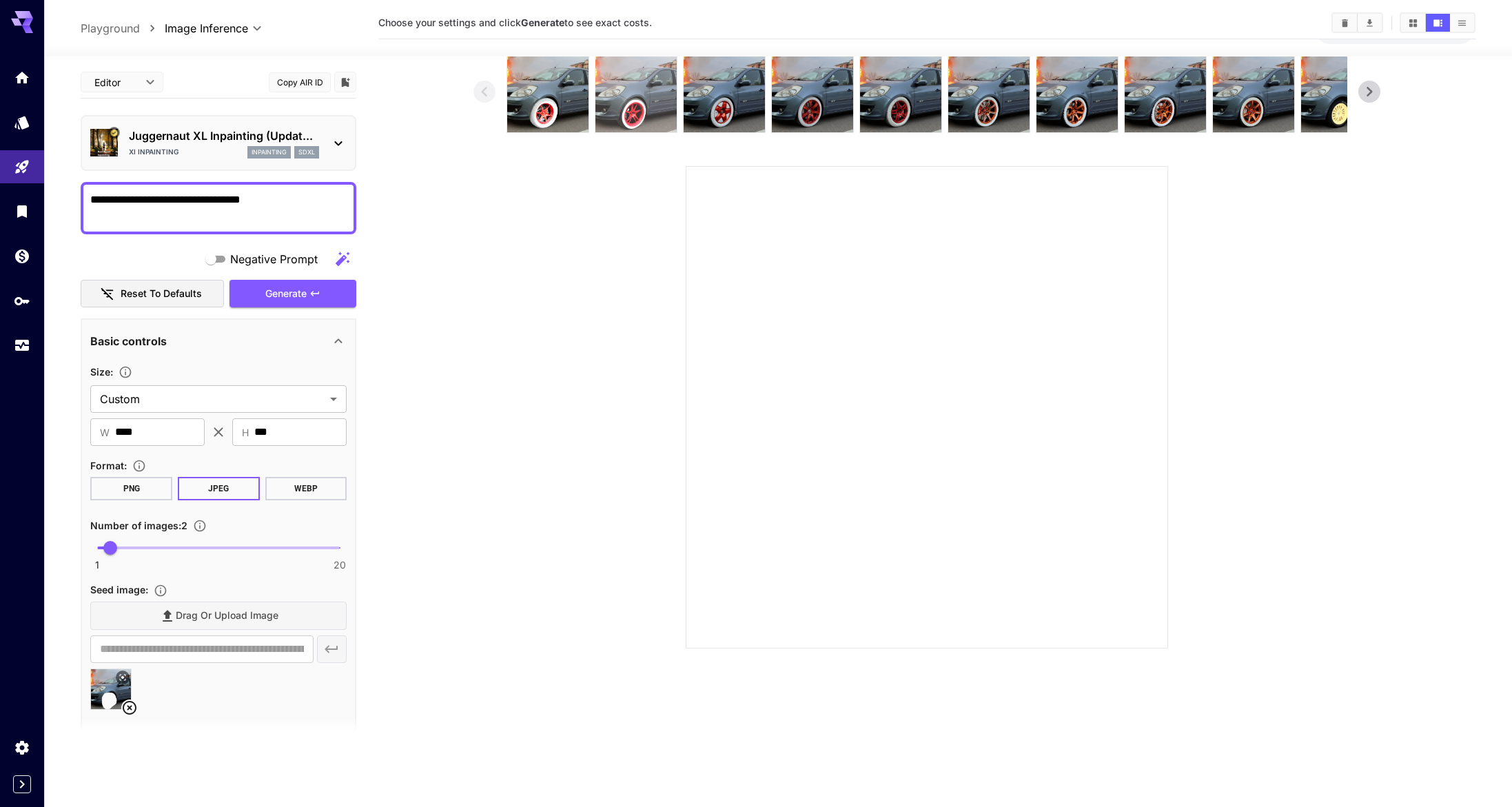
click at [602, 128] on img at bounding box center [636, 92] width 81 height 81
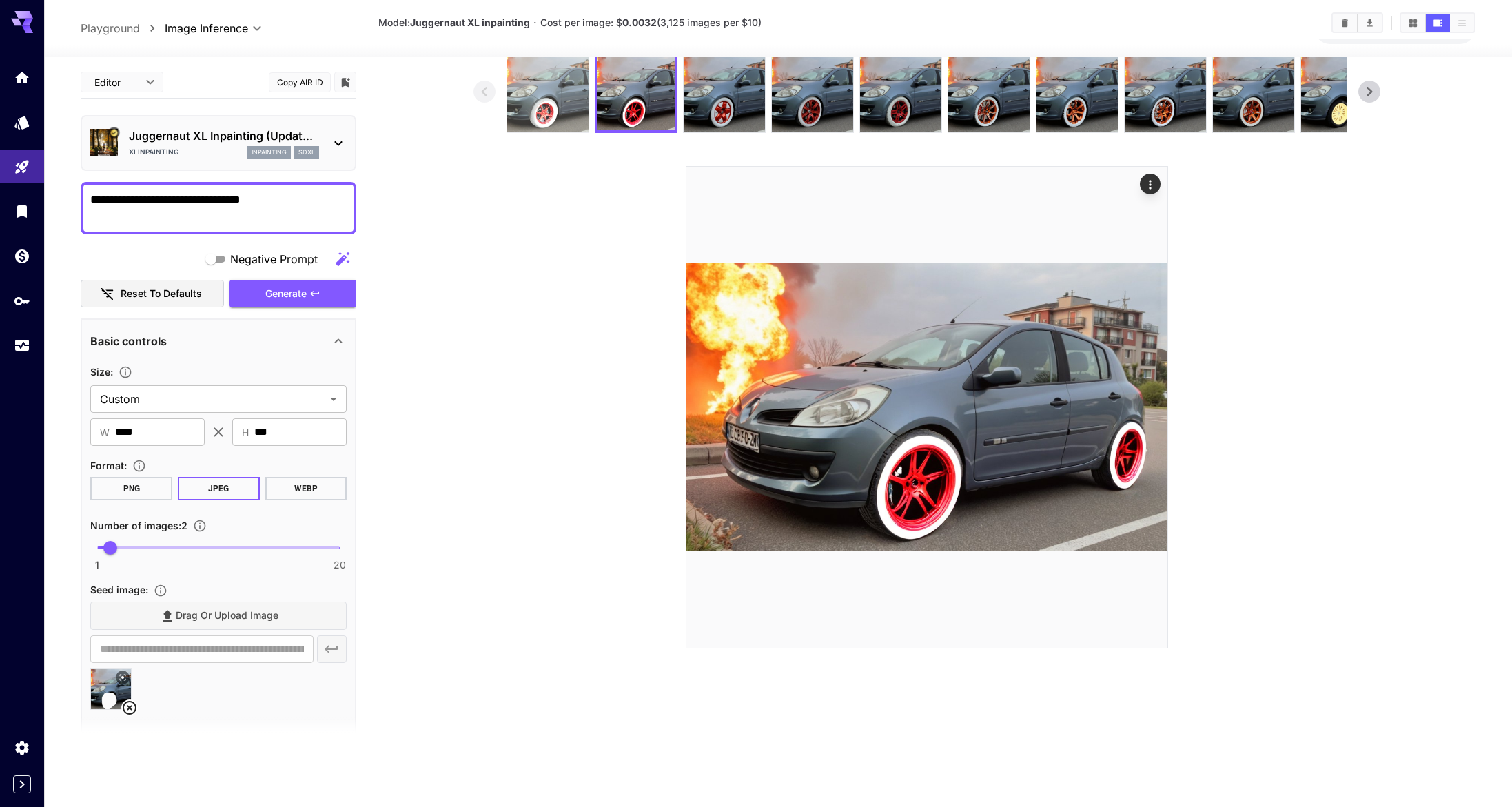
click at [545, 112] on img at bounding box center [548, 92] width 81 height 81
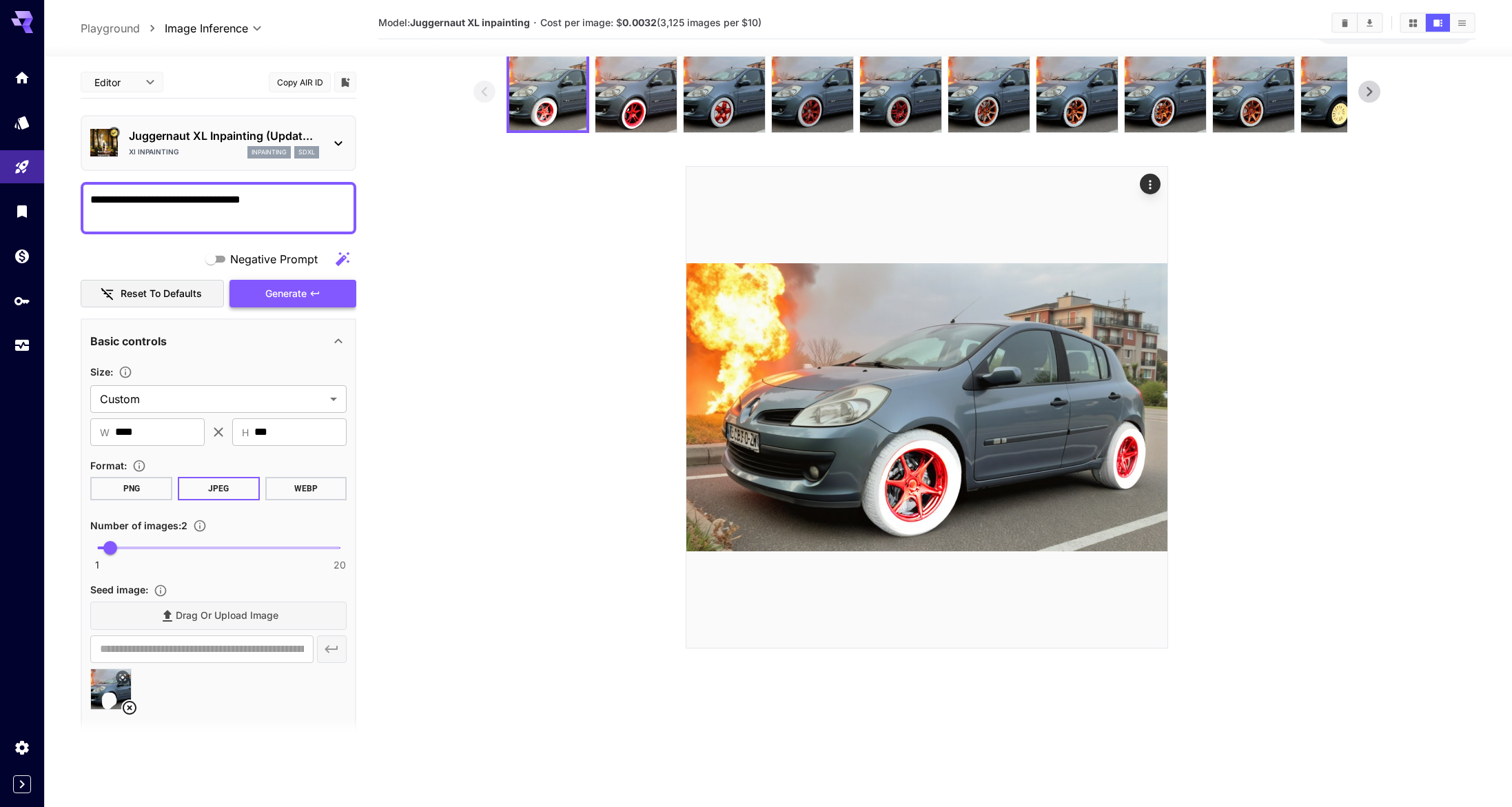
click at [286, 286] on span "Generate" at bounding box center [286, 293] width 41 height 17
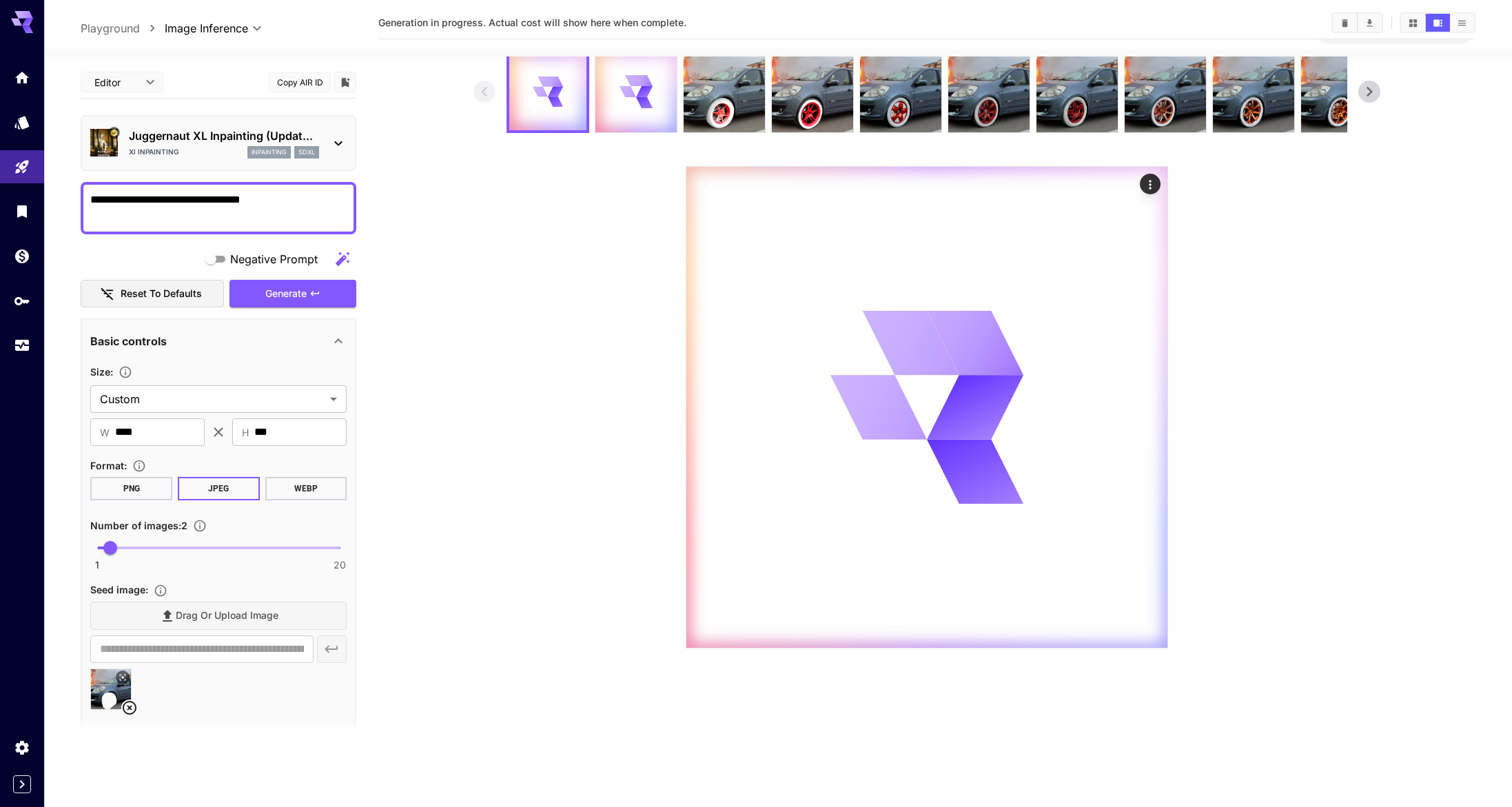
click at [268, 147] on p "inpainting" at bounding box center [269, 152] width 36 height 10
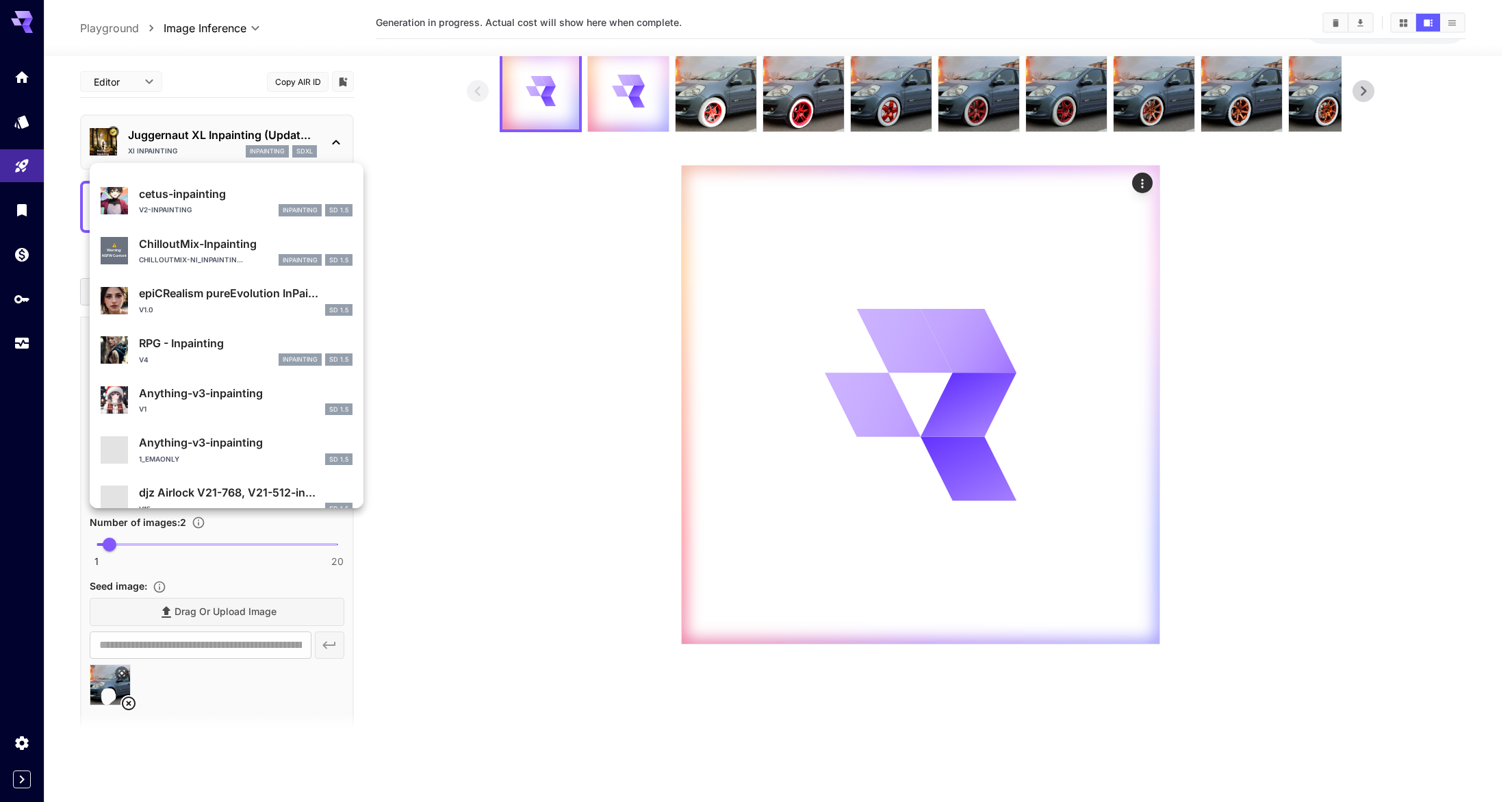
scroll to position [1131, 0]
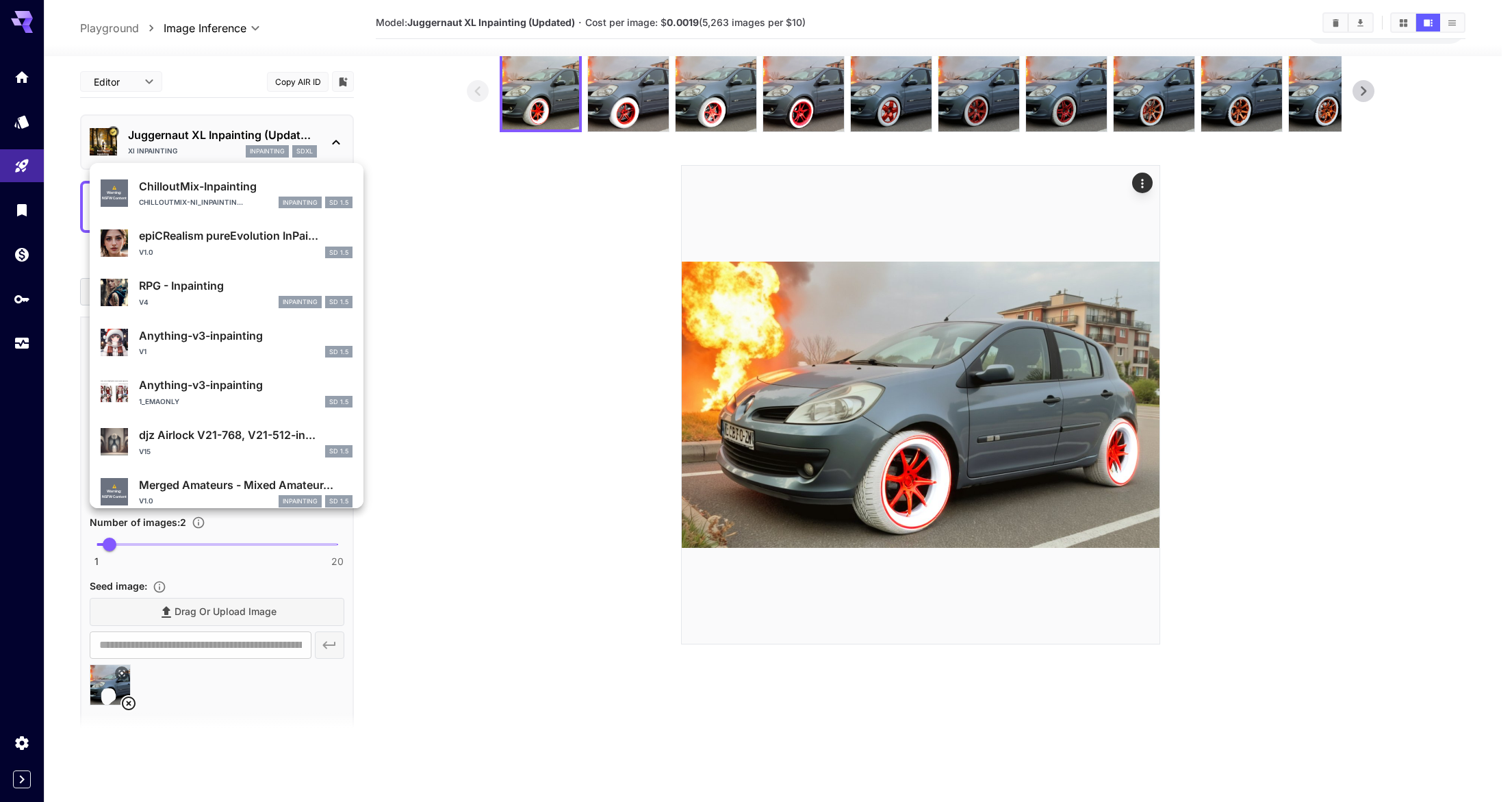
click at [233, 251] on div "v1.0 SD 1.5" at bounding box center [246, 252] width 214 height 13
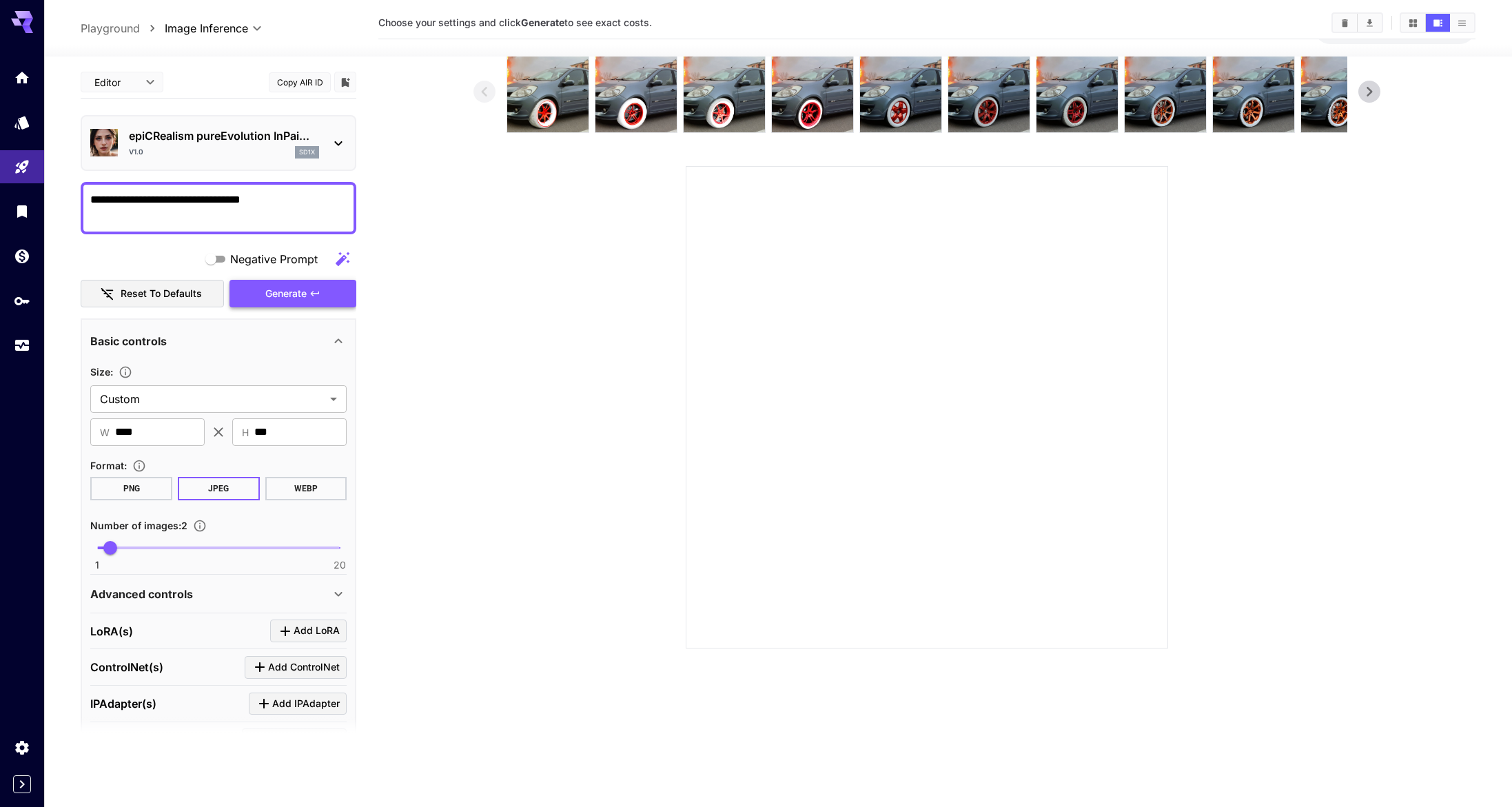
click at [275, 286] on span "Generate" at bounding box center [286, 293] width 41 height 17
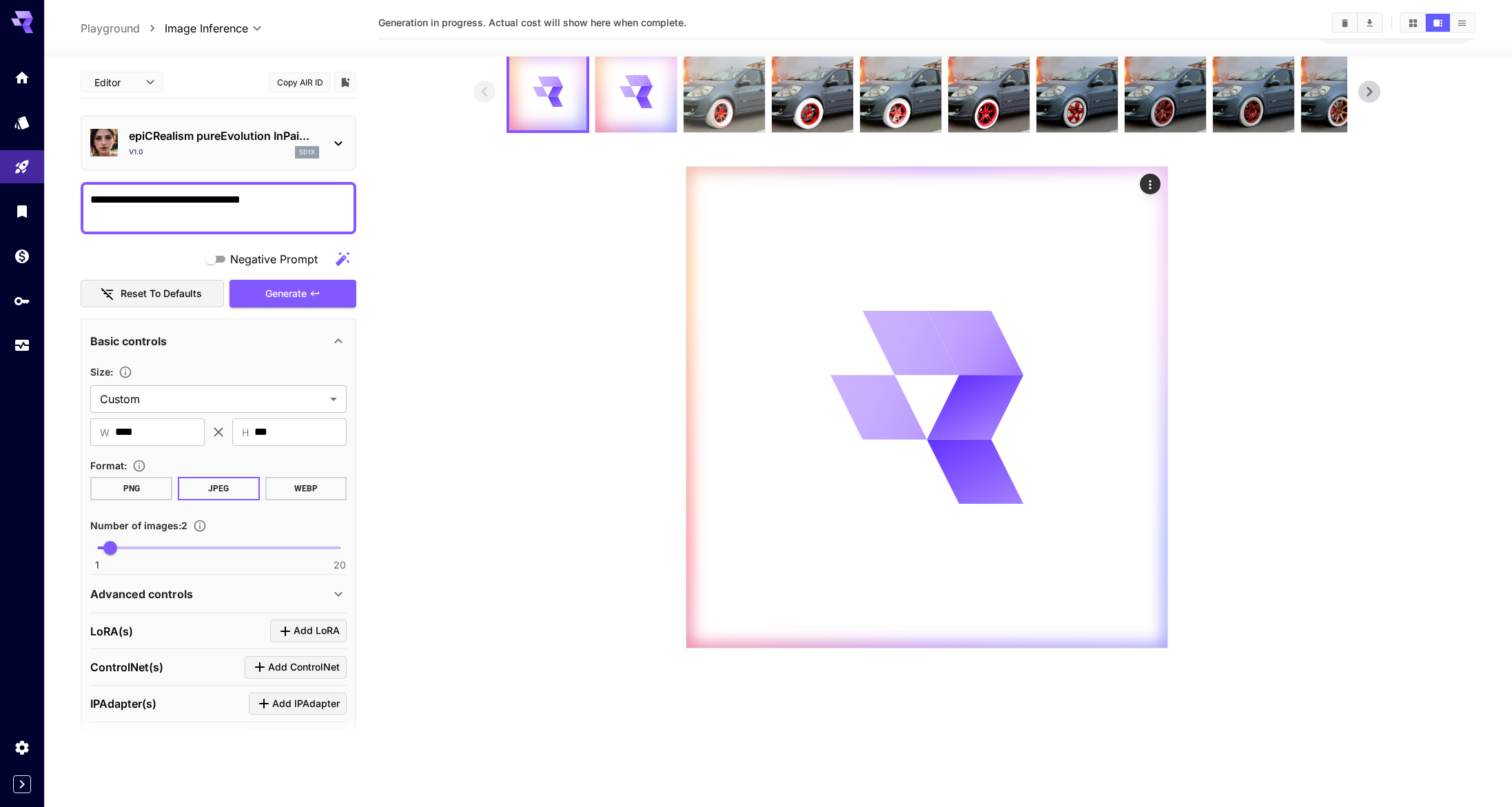
click at [734, 94] on img at bounding box center [724, 92] width 81 height 81
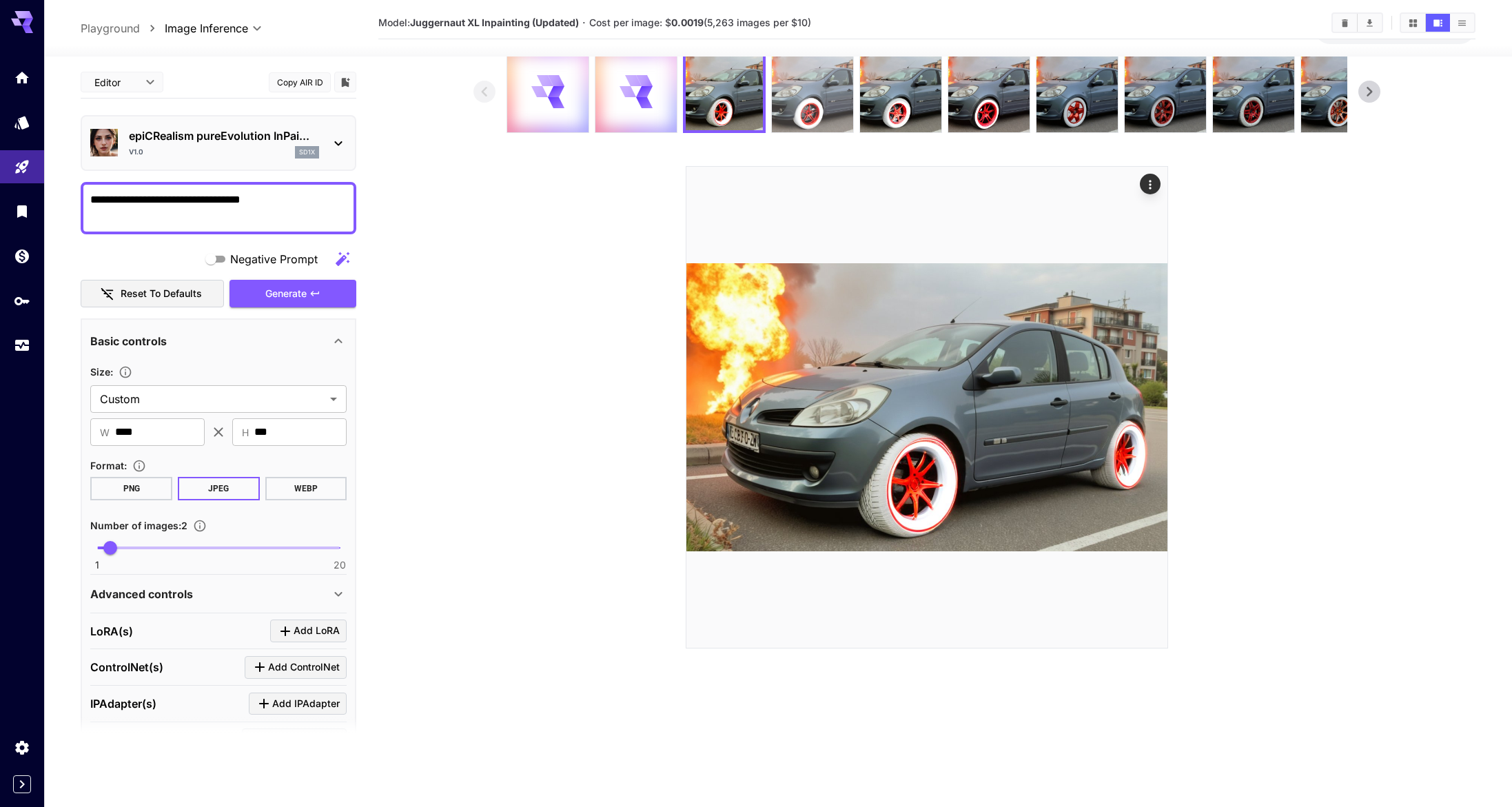
click at [807, 93] on img at bounding box center [812, 92] width 81 height 81
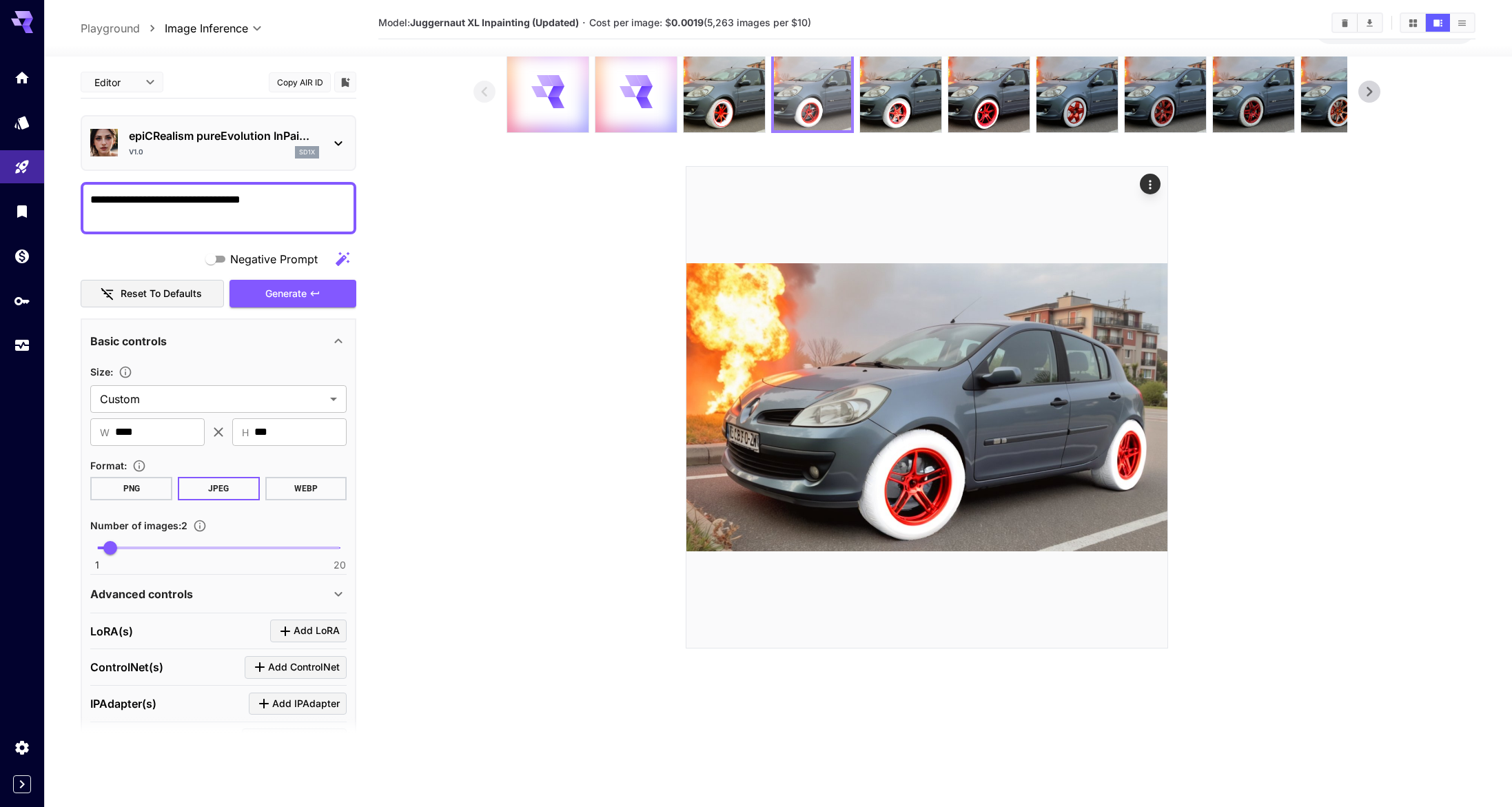
click at [774, 97] on img at bounding box center [812, 92] width 77 height 77
click at [883, 85] on img at bounding box center [901, 92] width 81 height 81
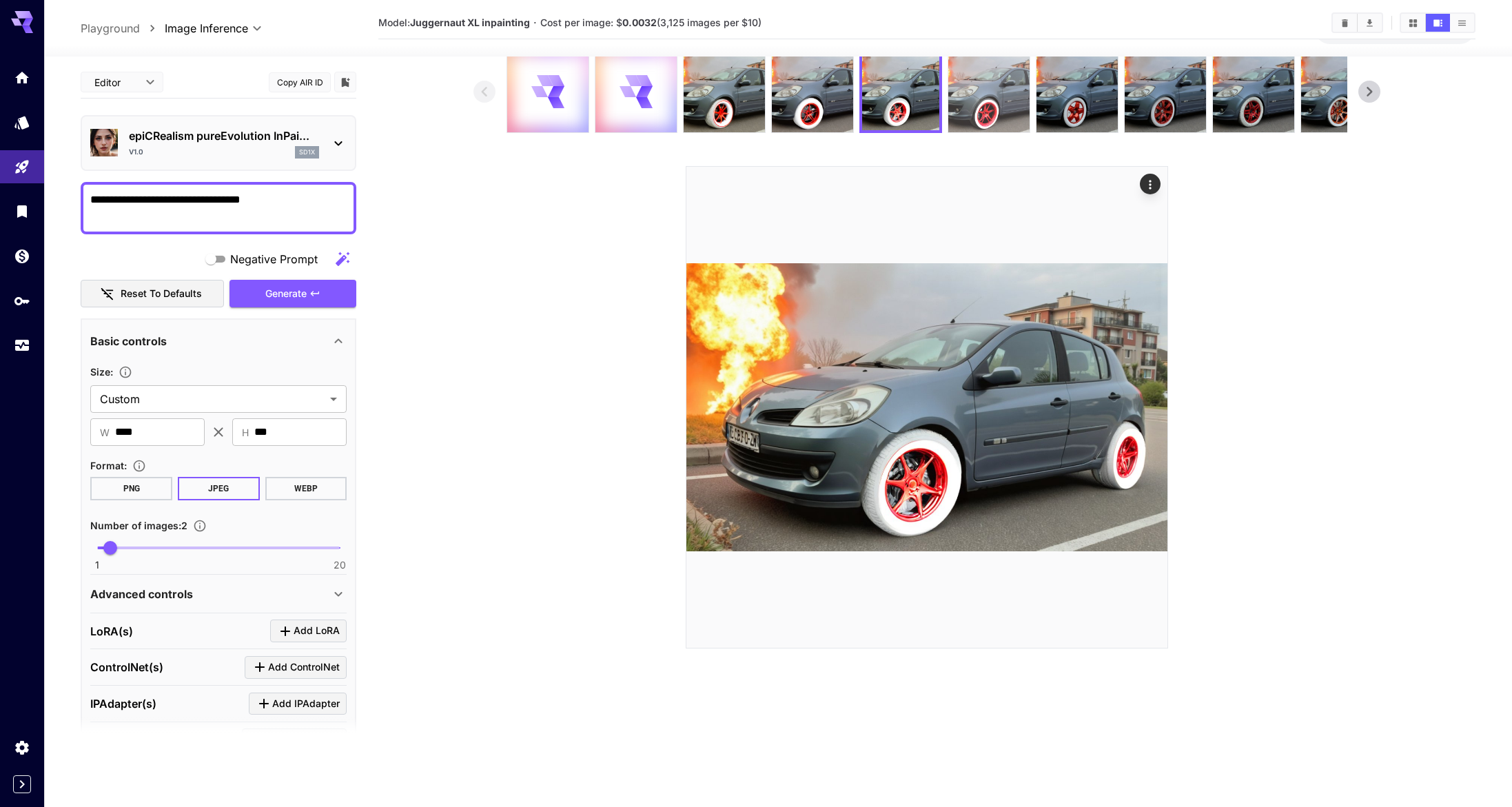
click at [976, 88] on img at bounding box center [989, 92] width 81 height 81
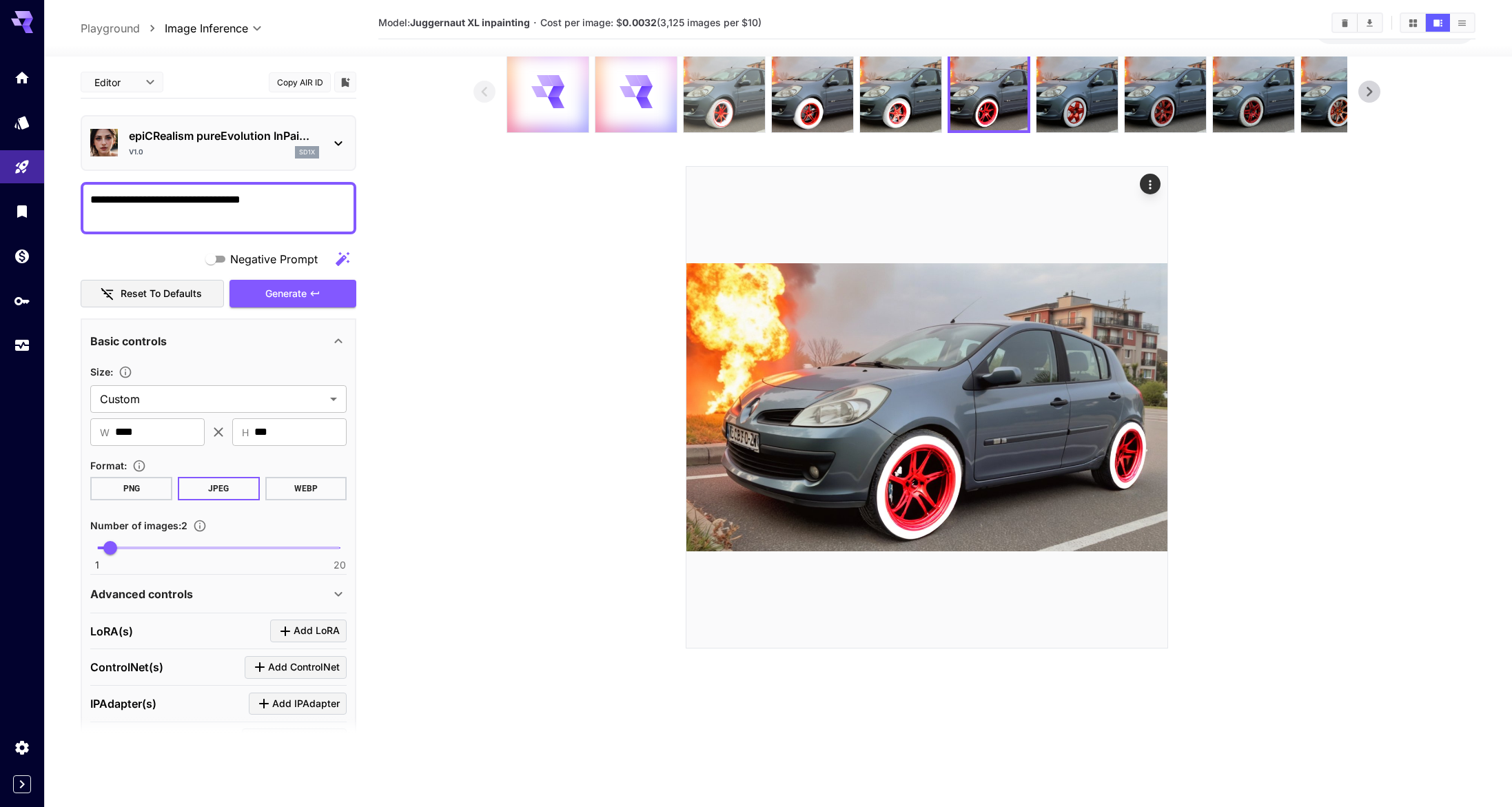
click at [742, 109] on img at bounding box center [724, 92] width 81 height 81
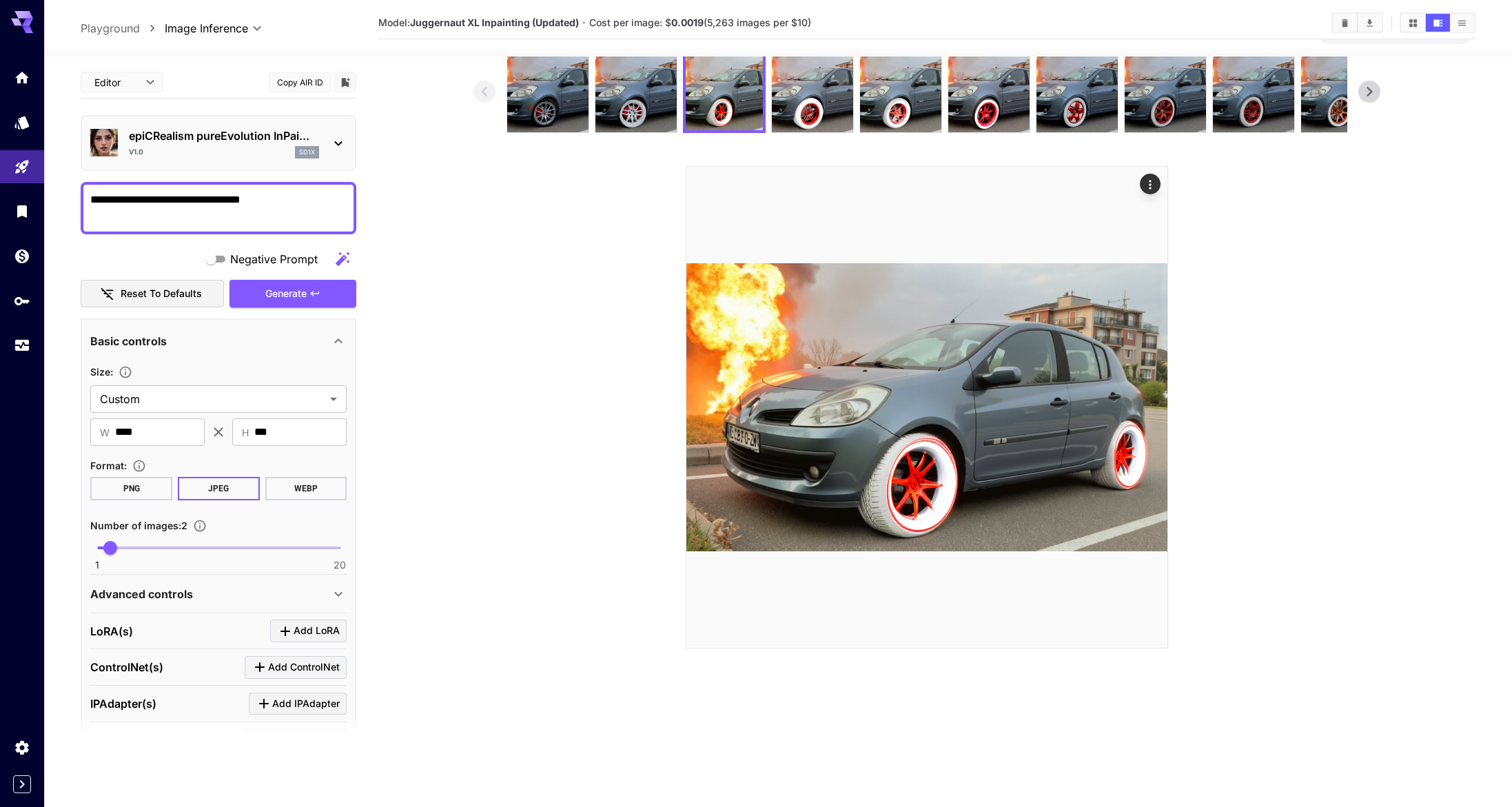
click at [641, 108] on img at bounding box center [636, 92] width 81 height 81
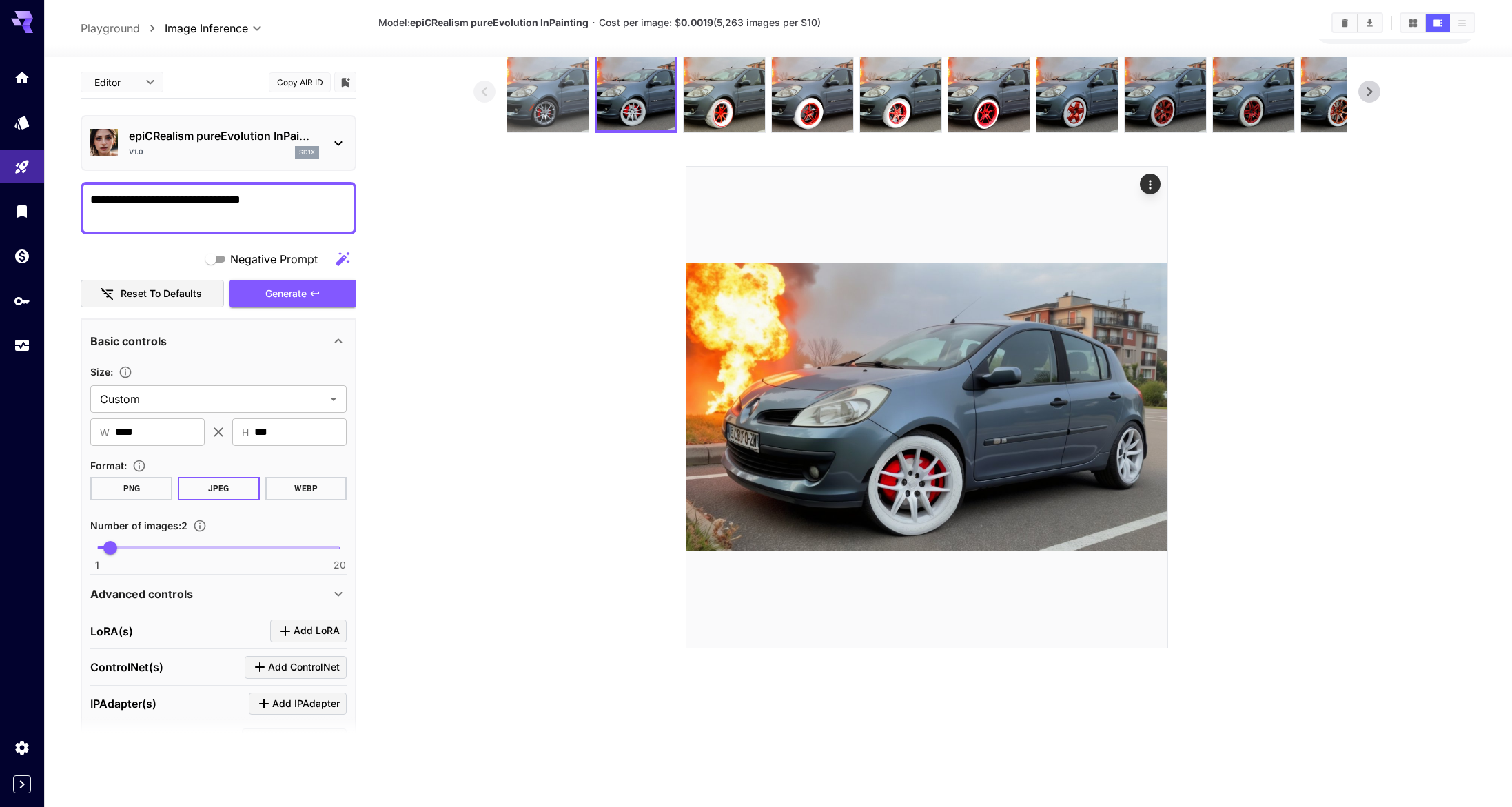
click at [559, 110] on img at bounding box center [548, 92] width 81 height 81
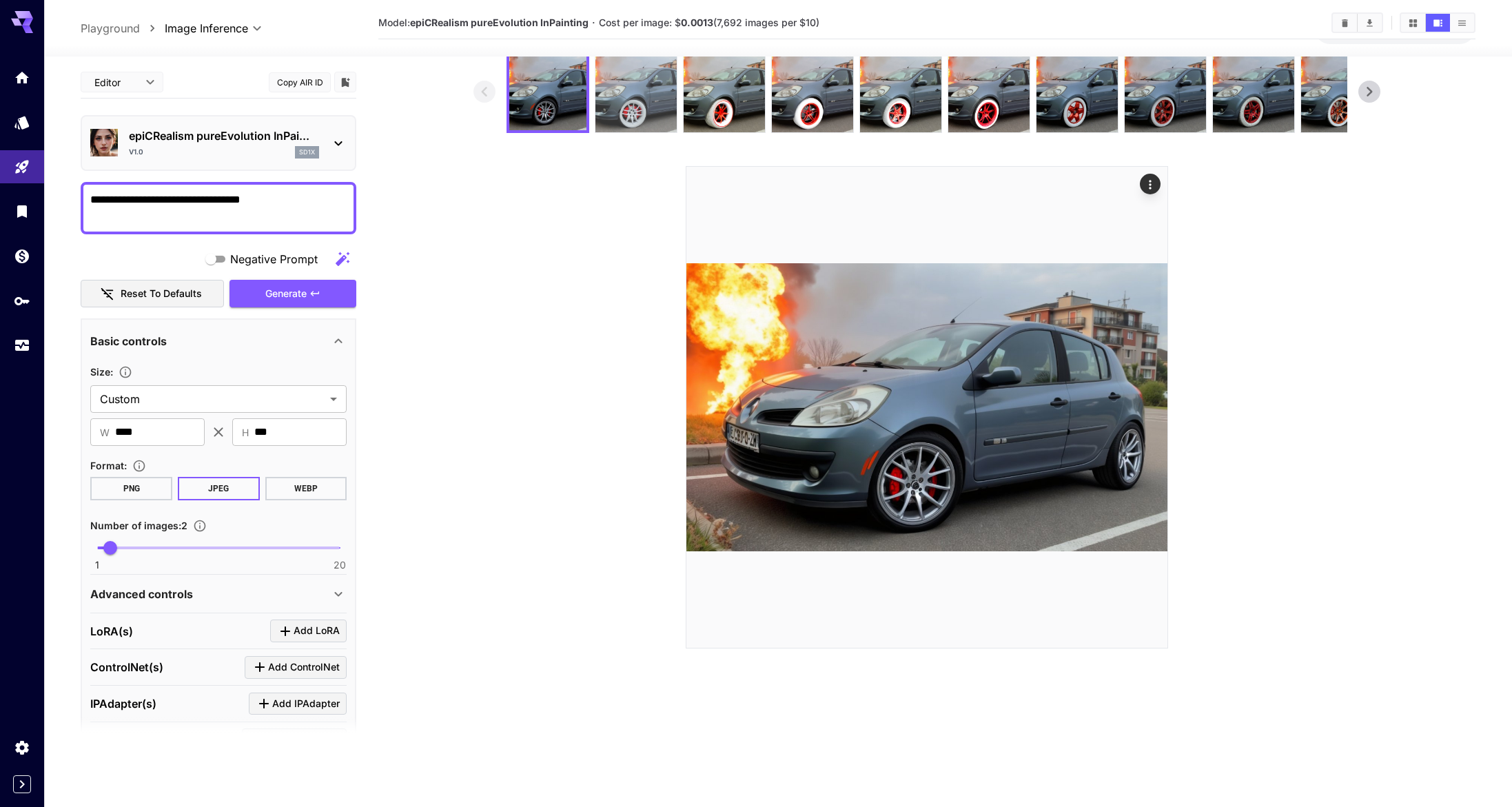
click at [627, 109] on img at bounding box center [636, 92] width 81 height 81
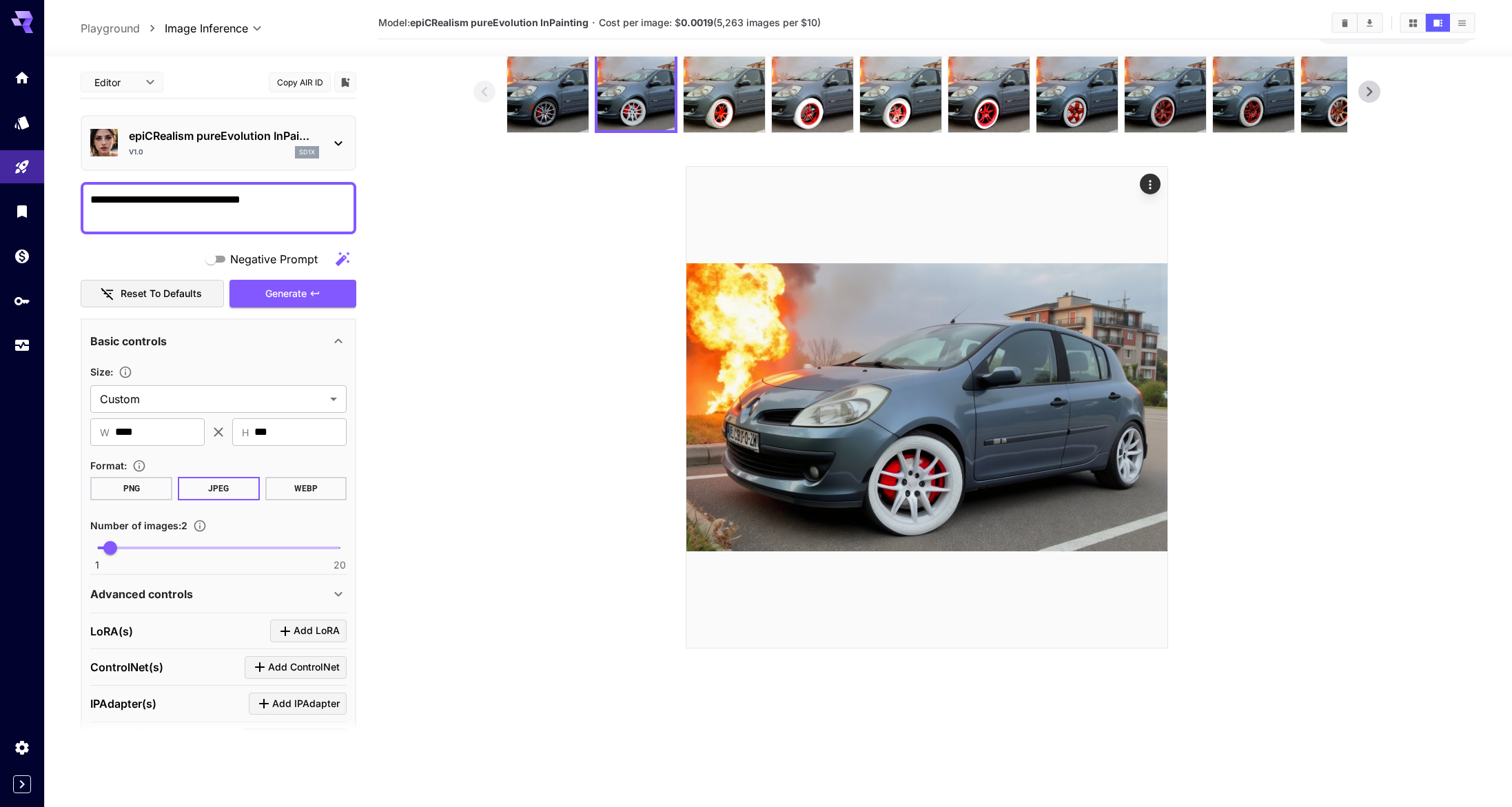
click at [586, 114] on div at bounding box center [927, 92] width 841 height 83
click at [578, 114] on img at bounding box center [548, 92] width 81 height 81
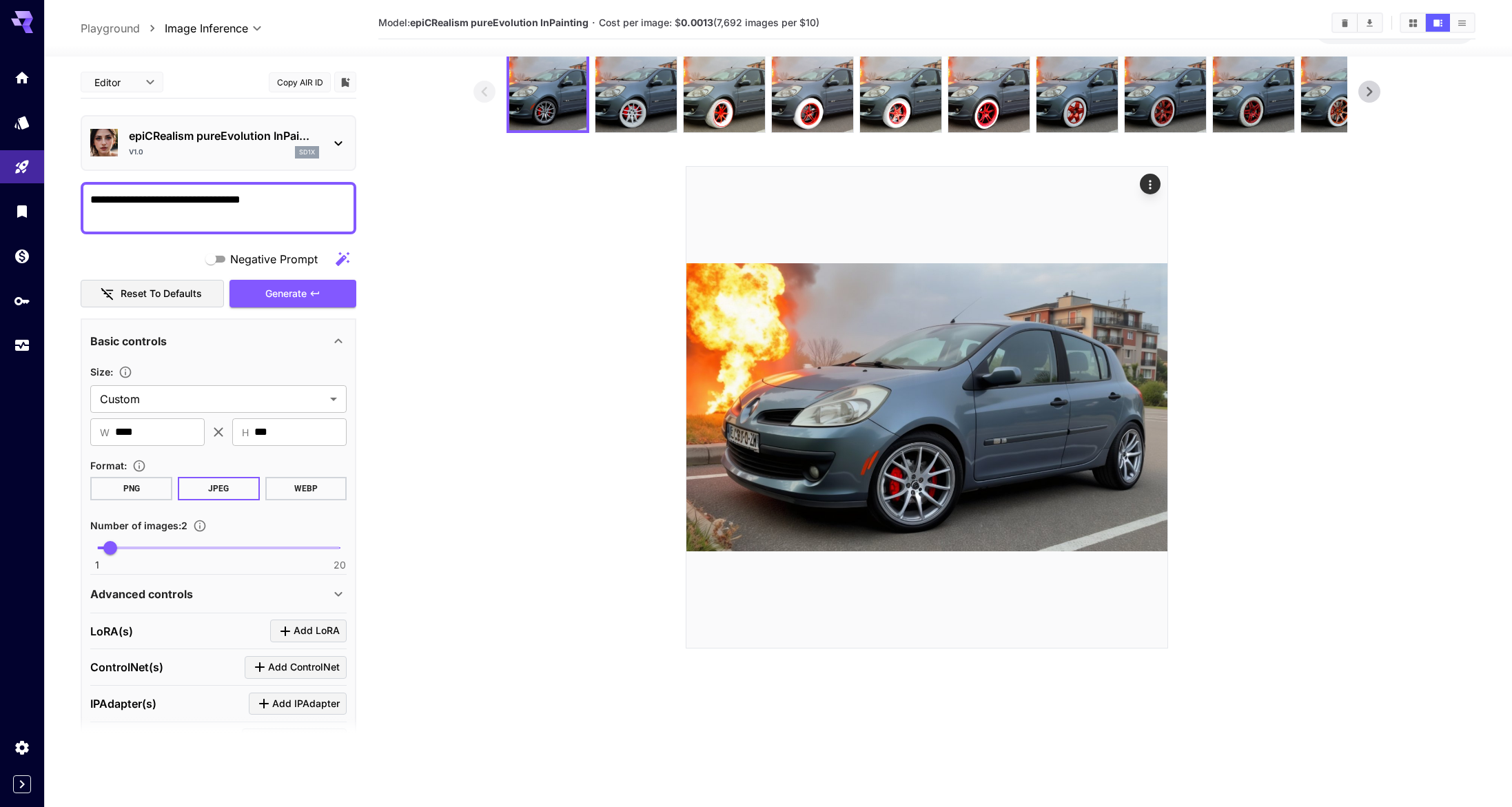
click at [222, 142] on p "epiCRealism pureEvolution InPai..." at bounding box center [224, 135] width 190 height 17
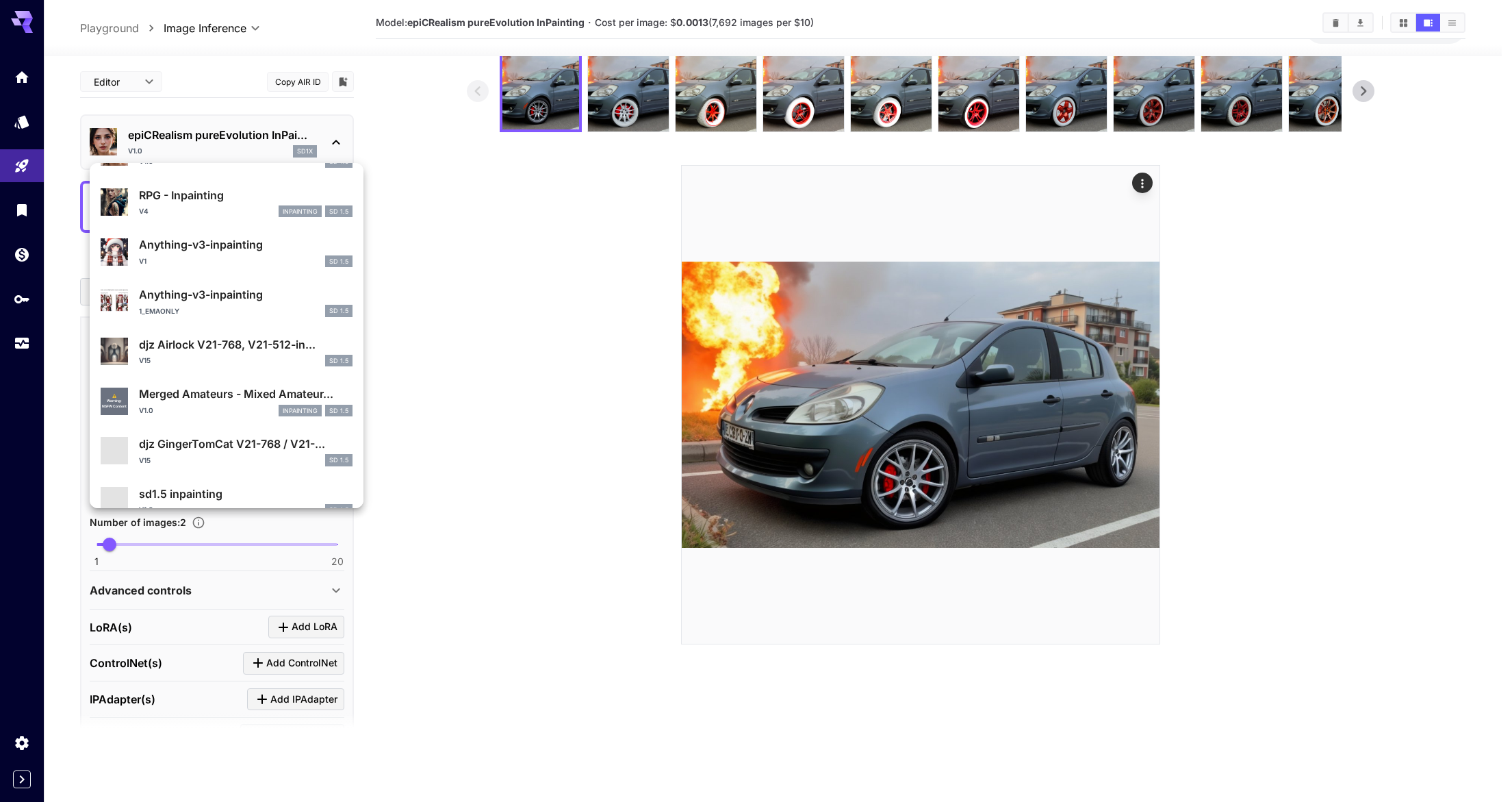
scroll to position [1220, 0]
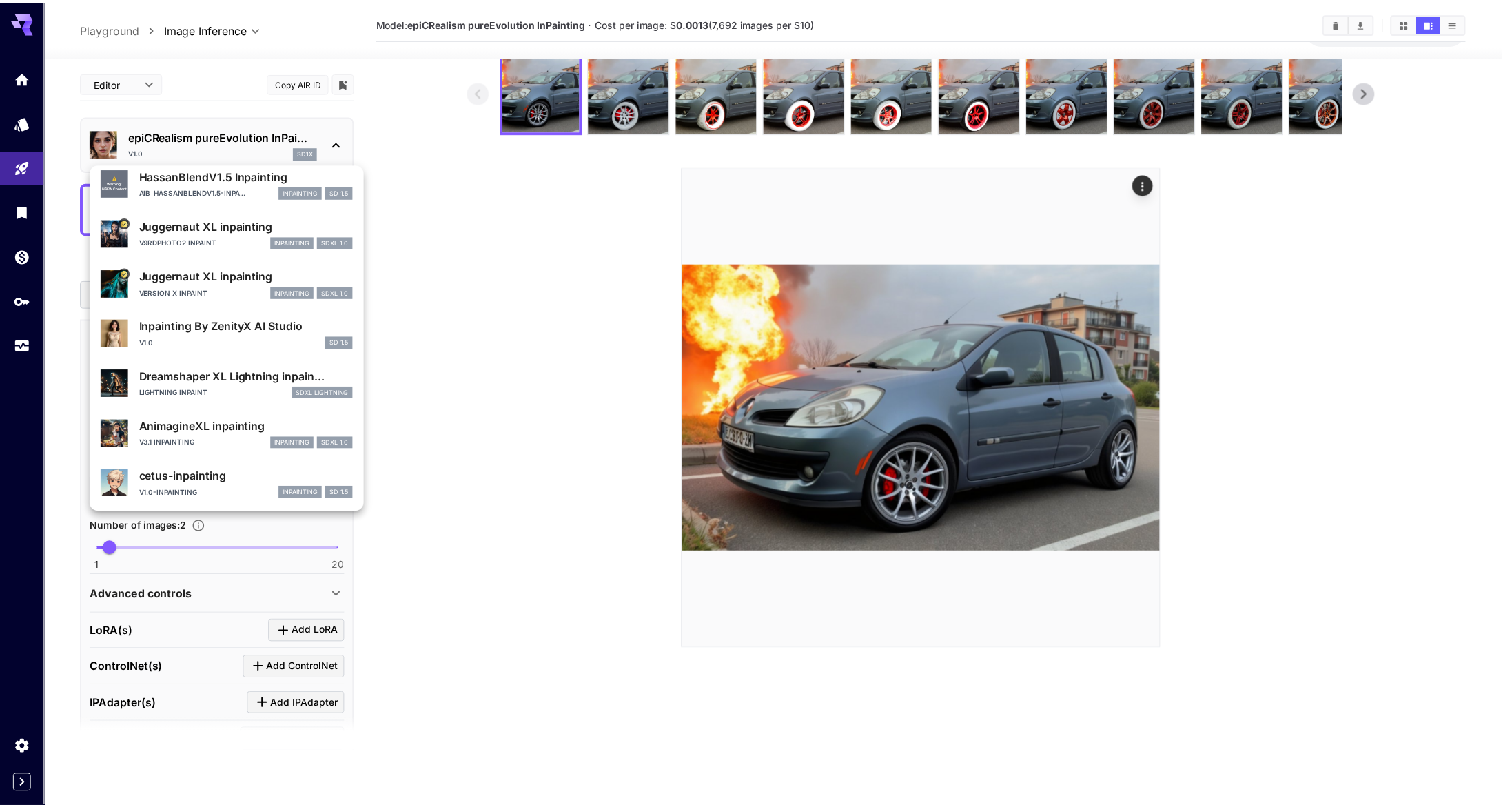
scroll to position [675, 0]
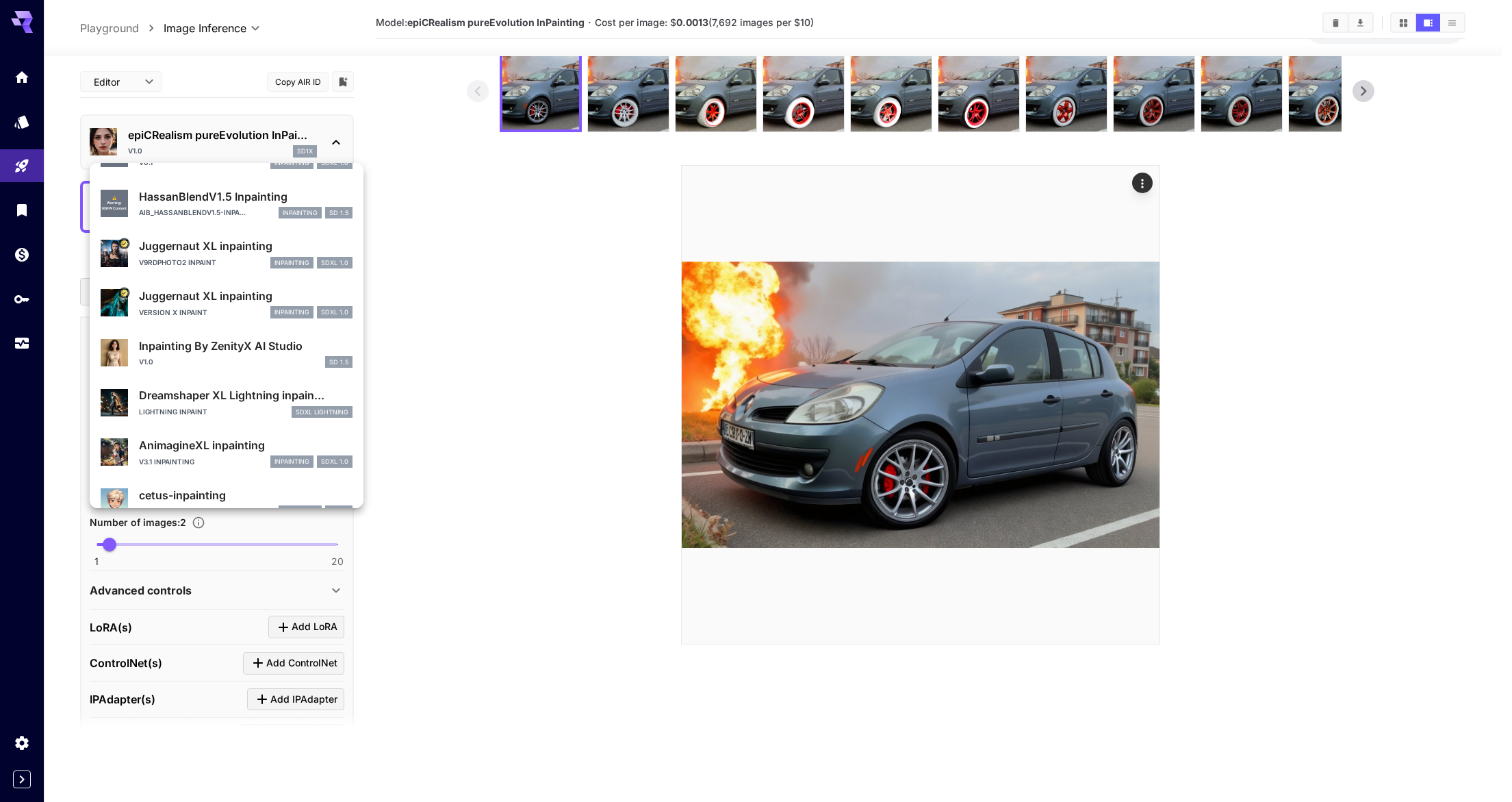
click at [211, 344] on p "Inpainting By ZenityX AI Studio" at bounding box center [246, 345] width 214 height 17
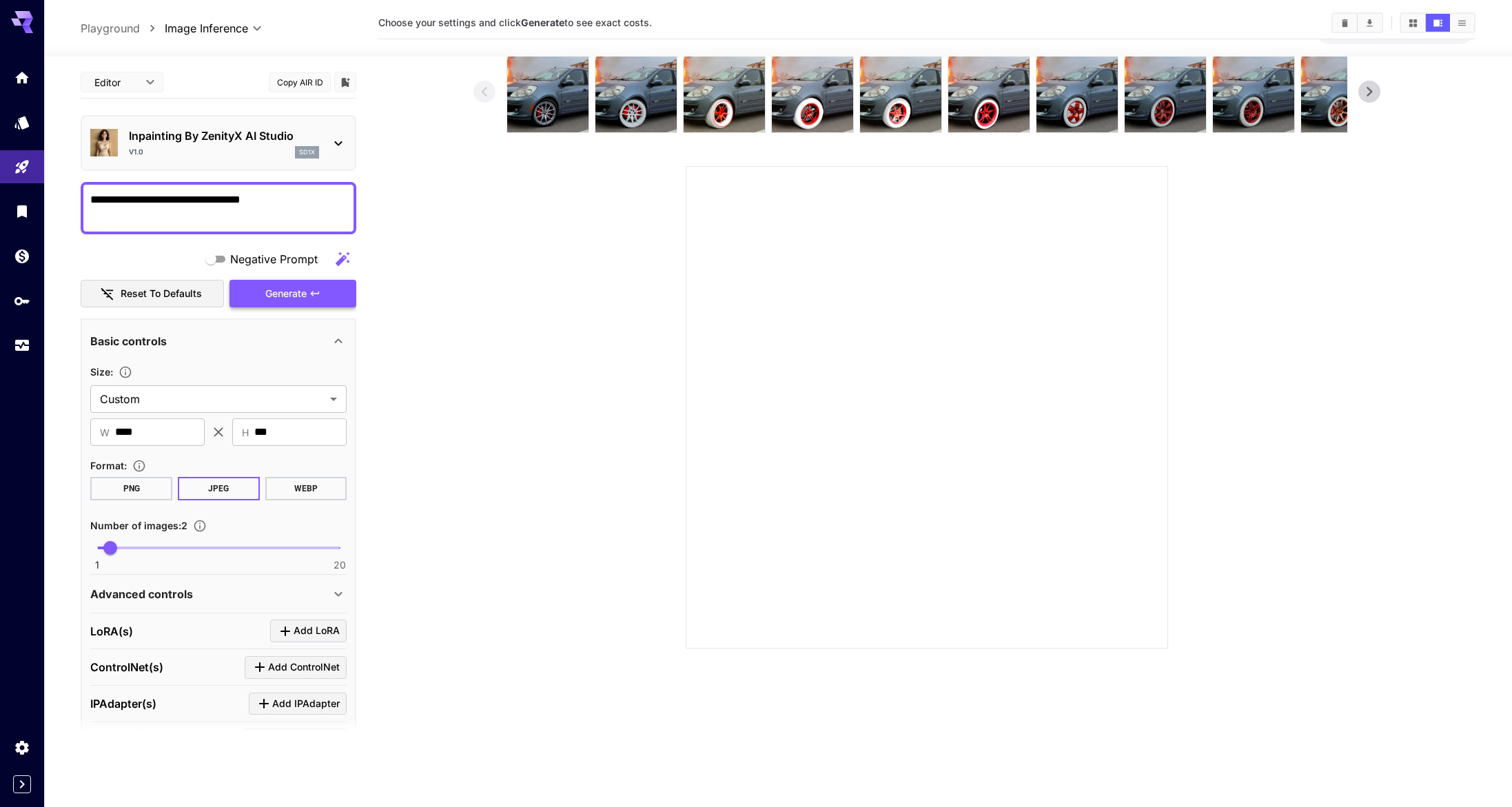
click at [288, 294] on span "Generate" at bounding box center [286, 293] width 41 height 17
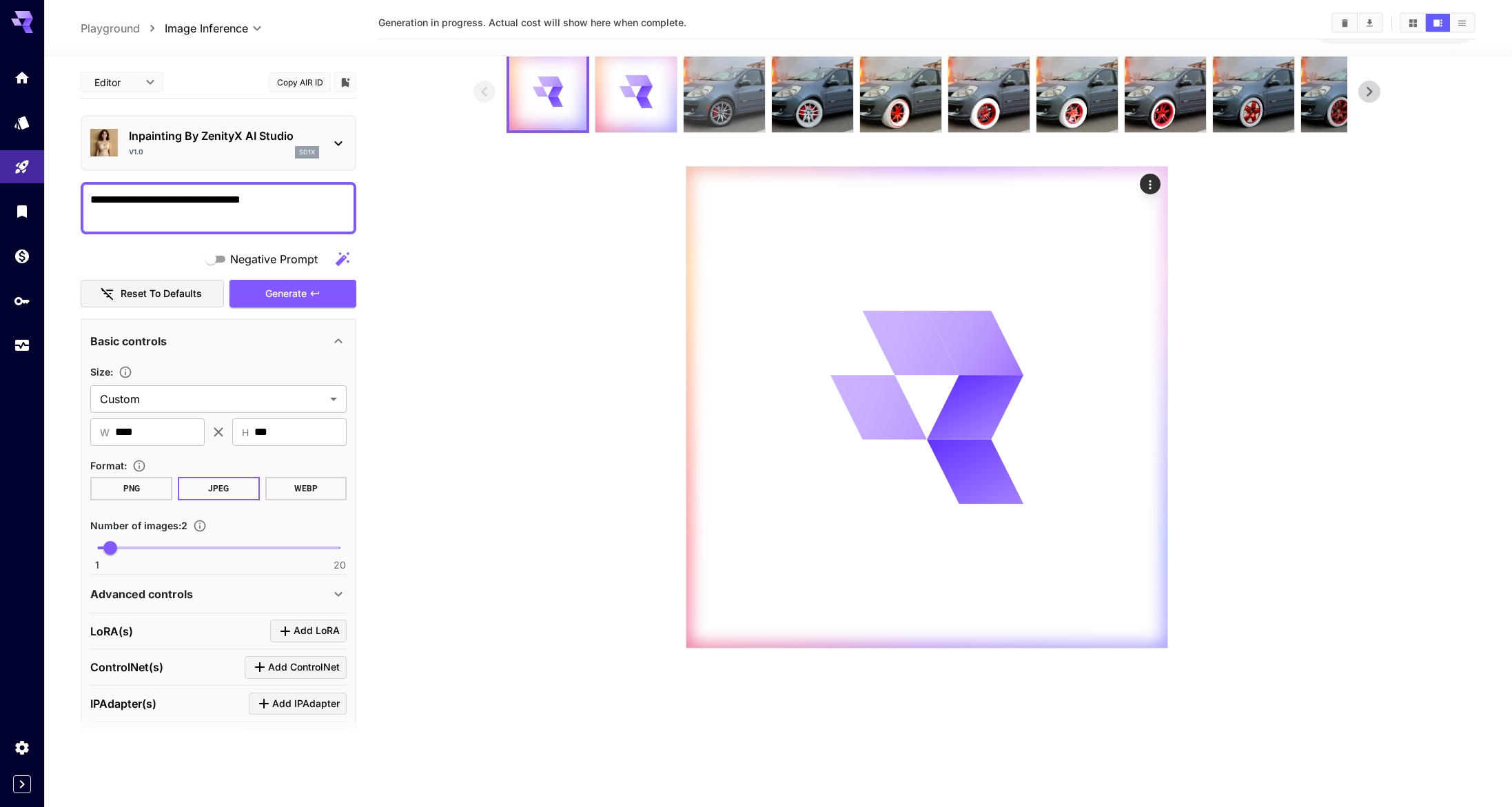
click at [713, 101] on img at bounding box center [724, 92] width 81 height 81
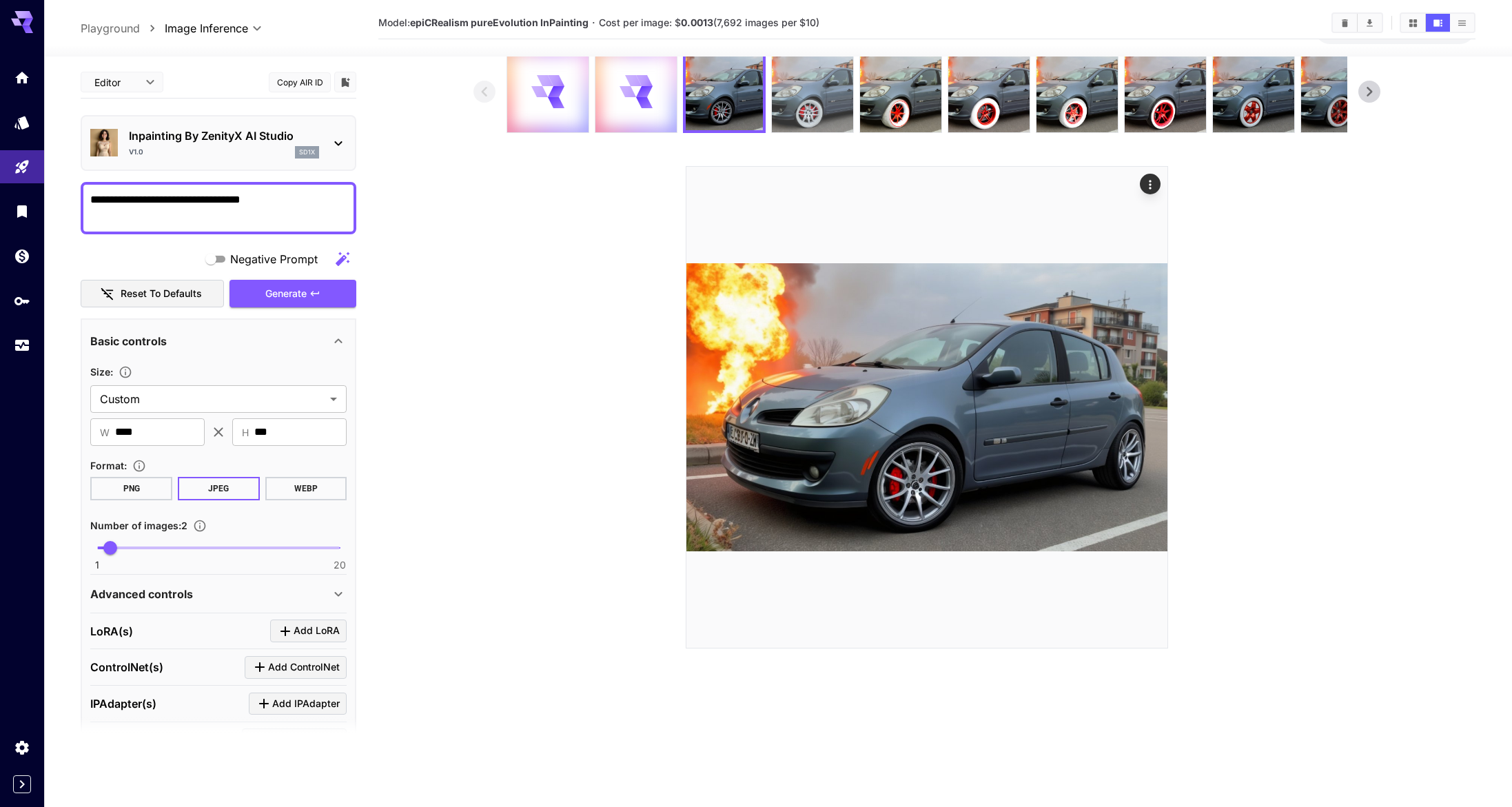
click at [797, 97] on img at bounding box center [812, 92] width 81 height 81
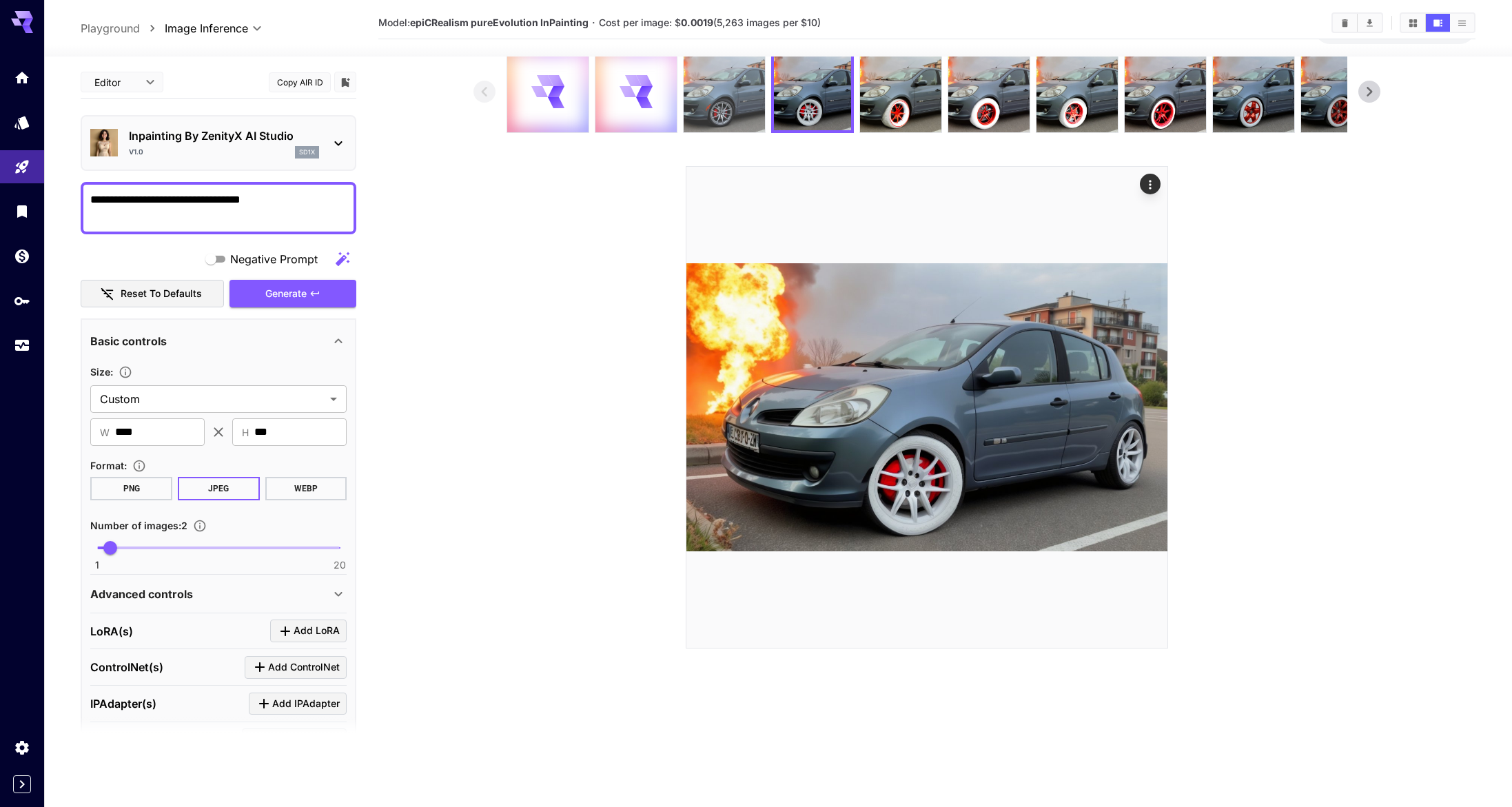
click at [762, 102] on div at bounding box center [724, 92] width 83 height 83
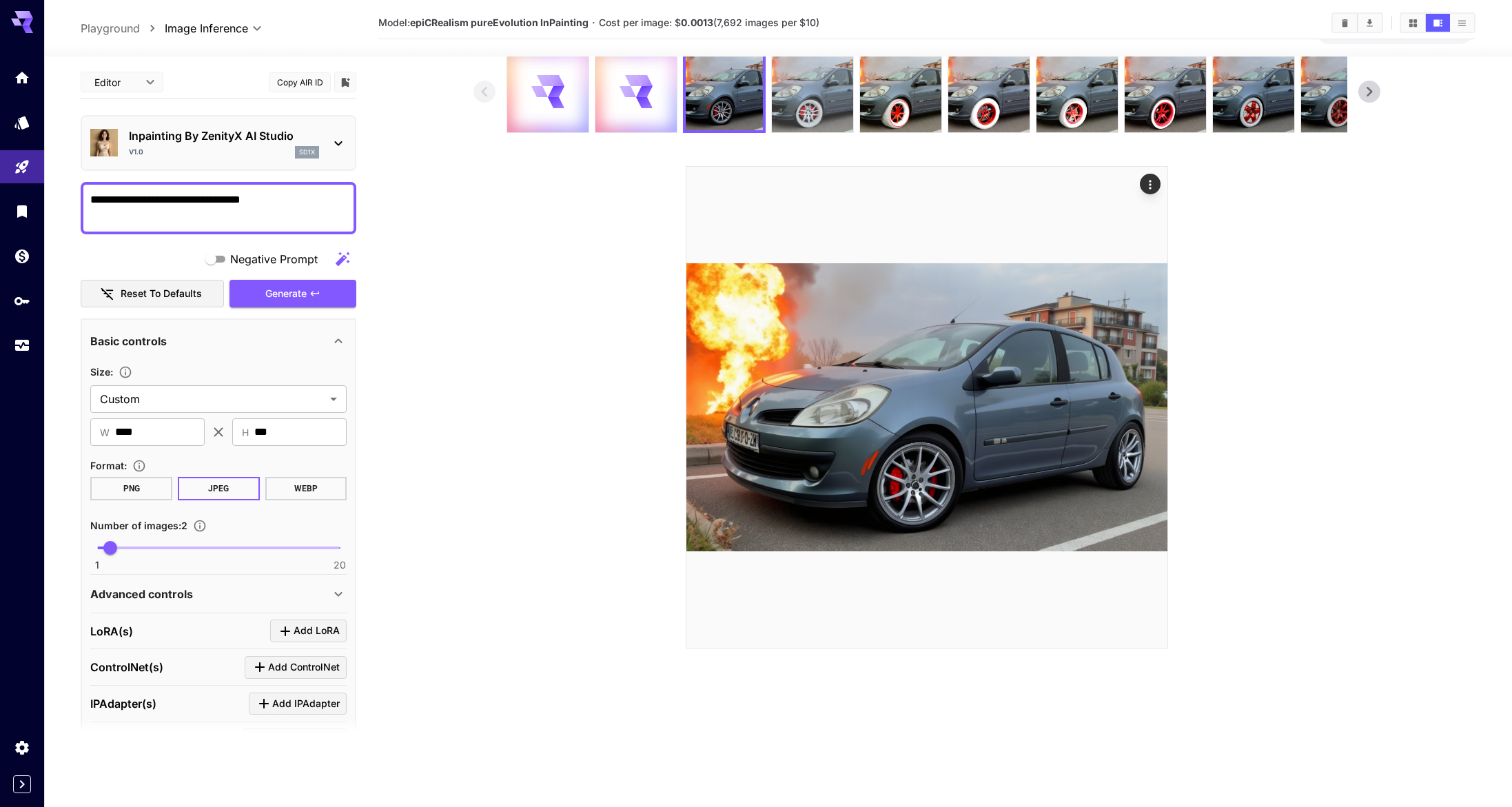
click at [791, 97] on img at bounding box center [812, 92] width 81 height 81
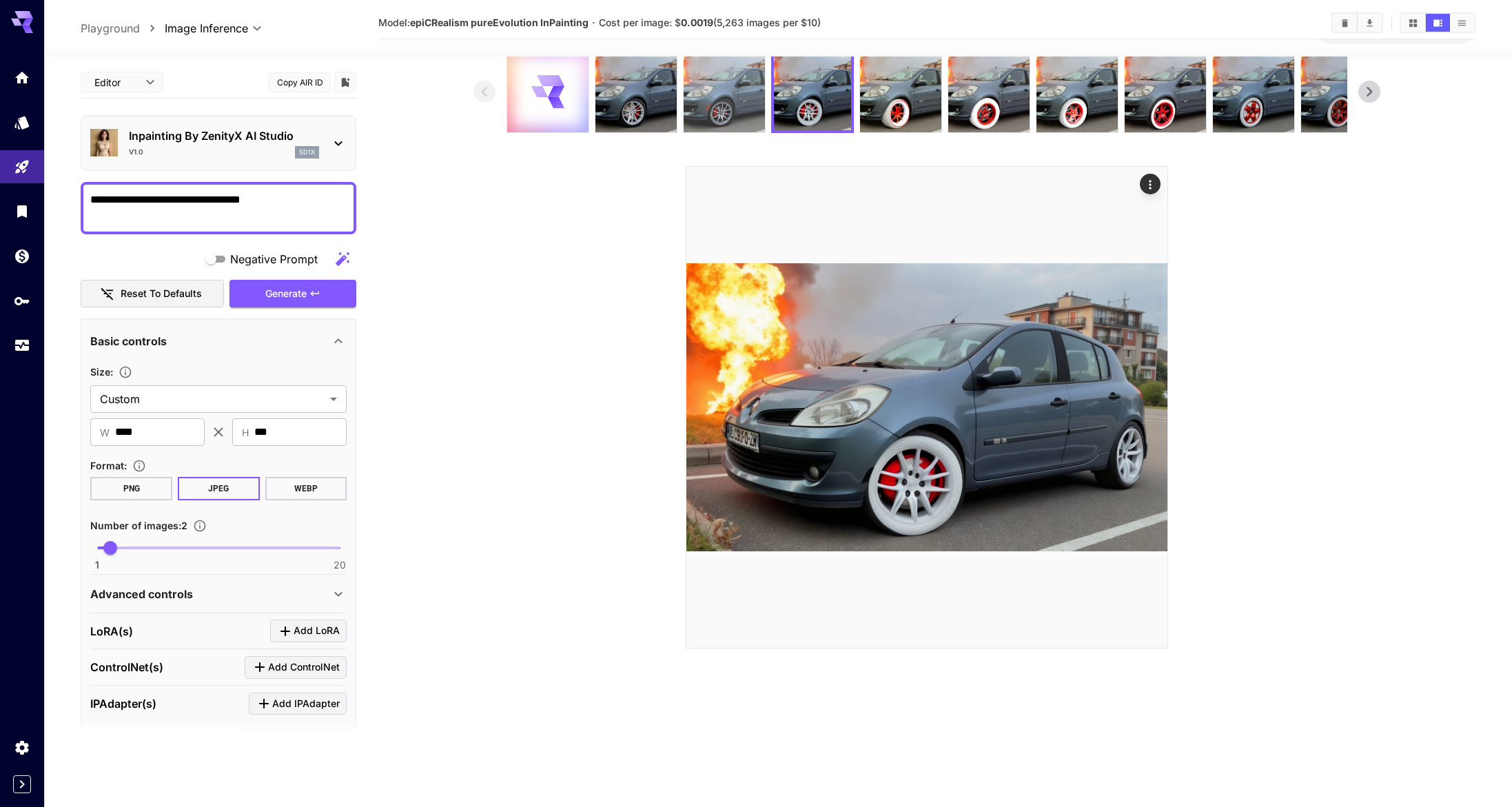
click at [725, 108] on img at bounding box center [724, 92] width 81 height 81
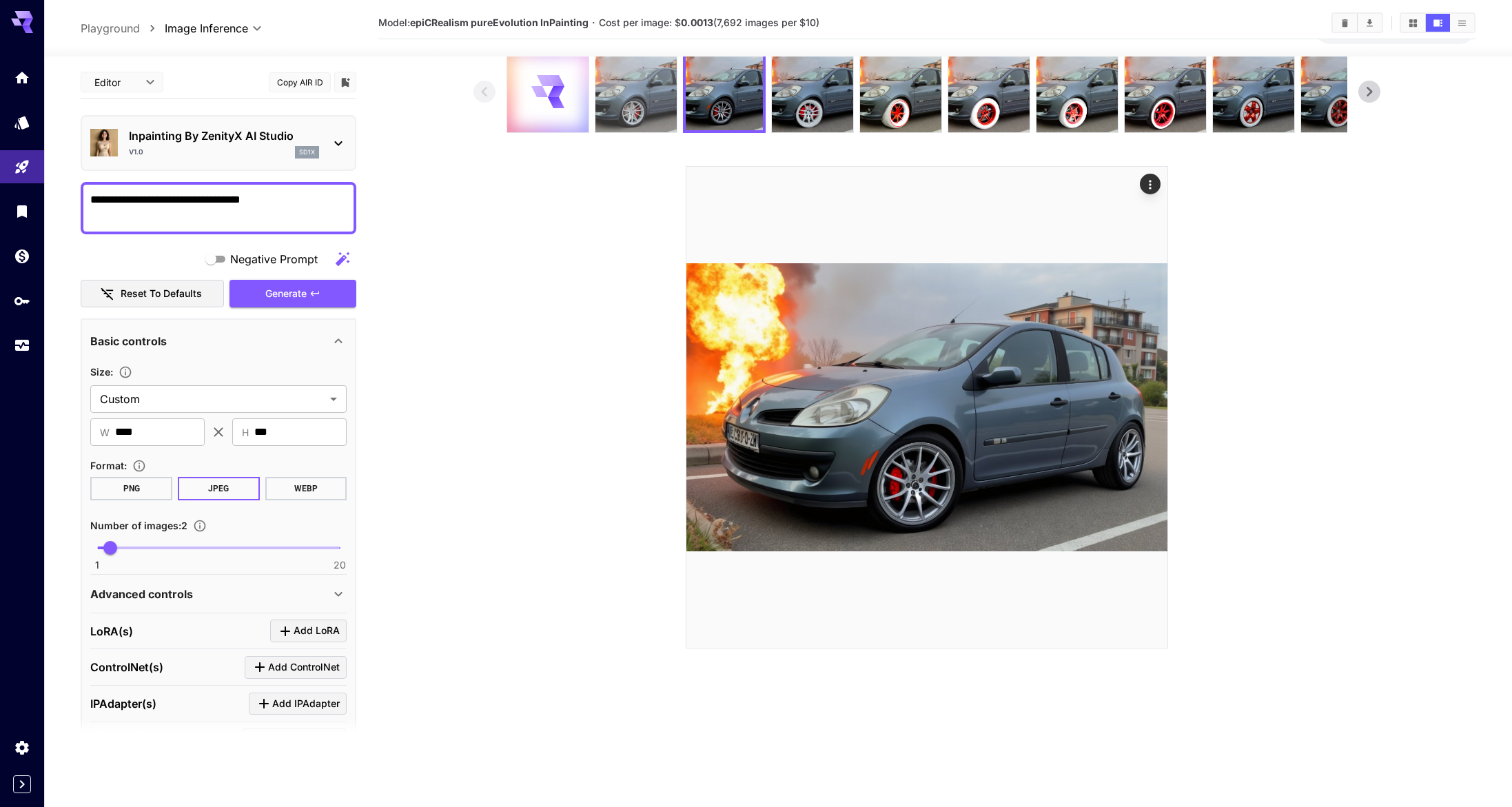
click at [657, 109] on img at bounding box center [636, 92] width 81 height 81
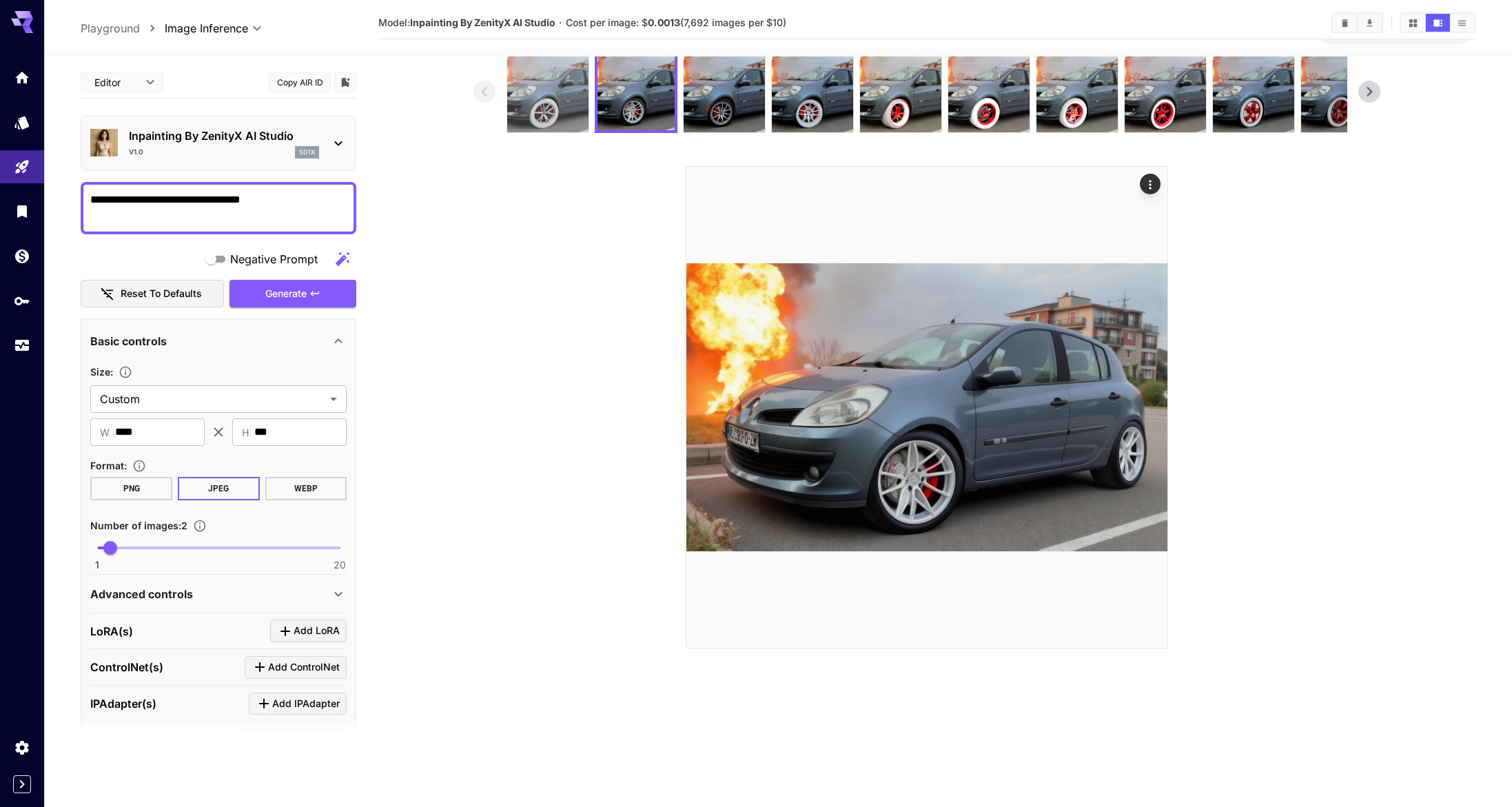
click at [582, 110] on img at bounding box center [548, 92] width 81 height 81
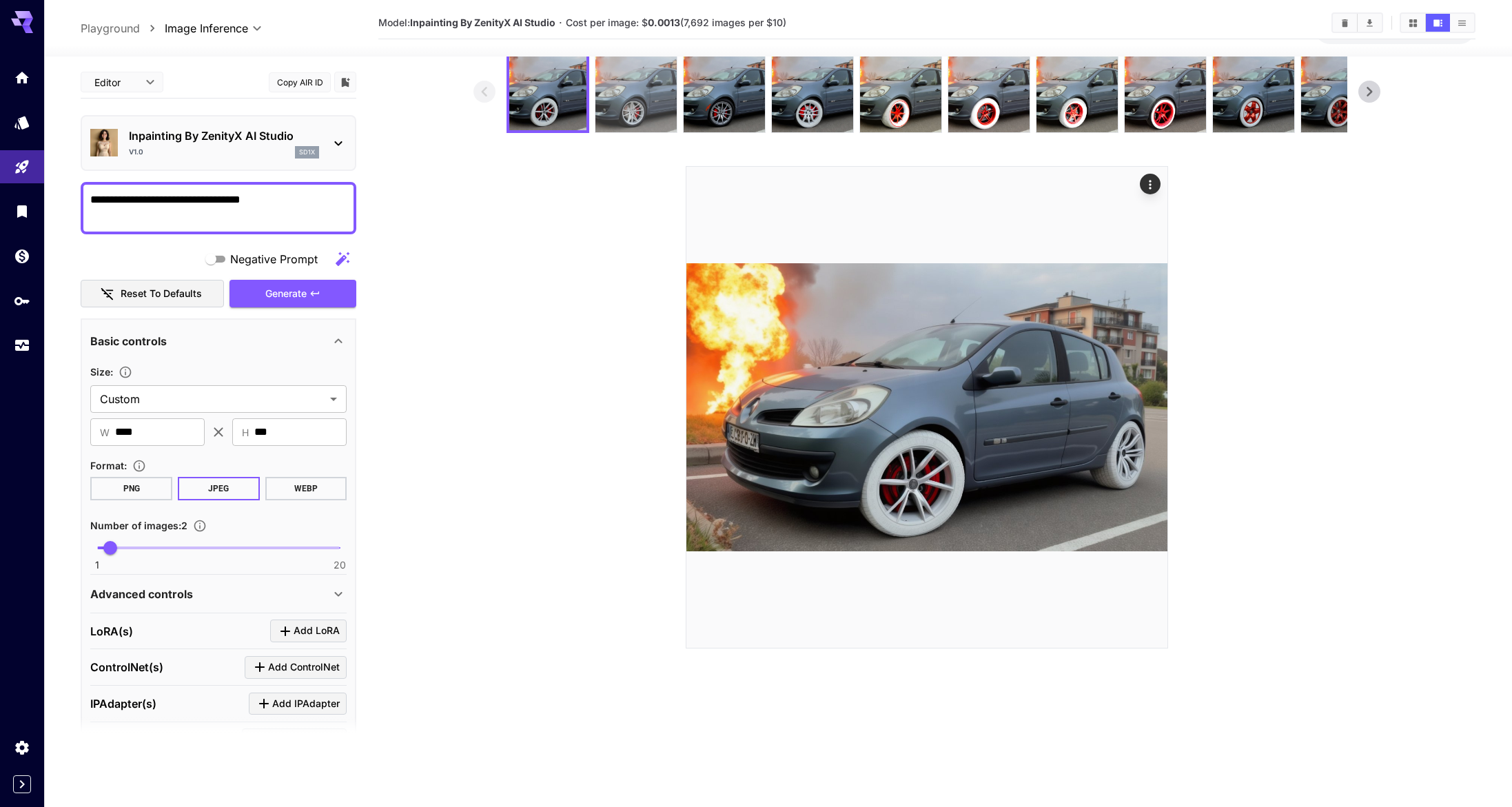
click at [617, 108] on img at bounding box center [636, 92] width 81 height 81
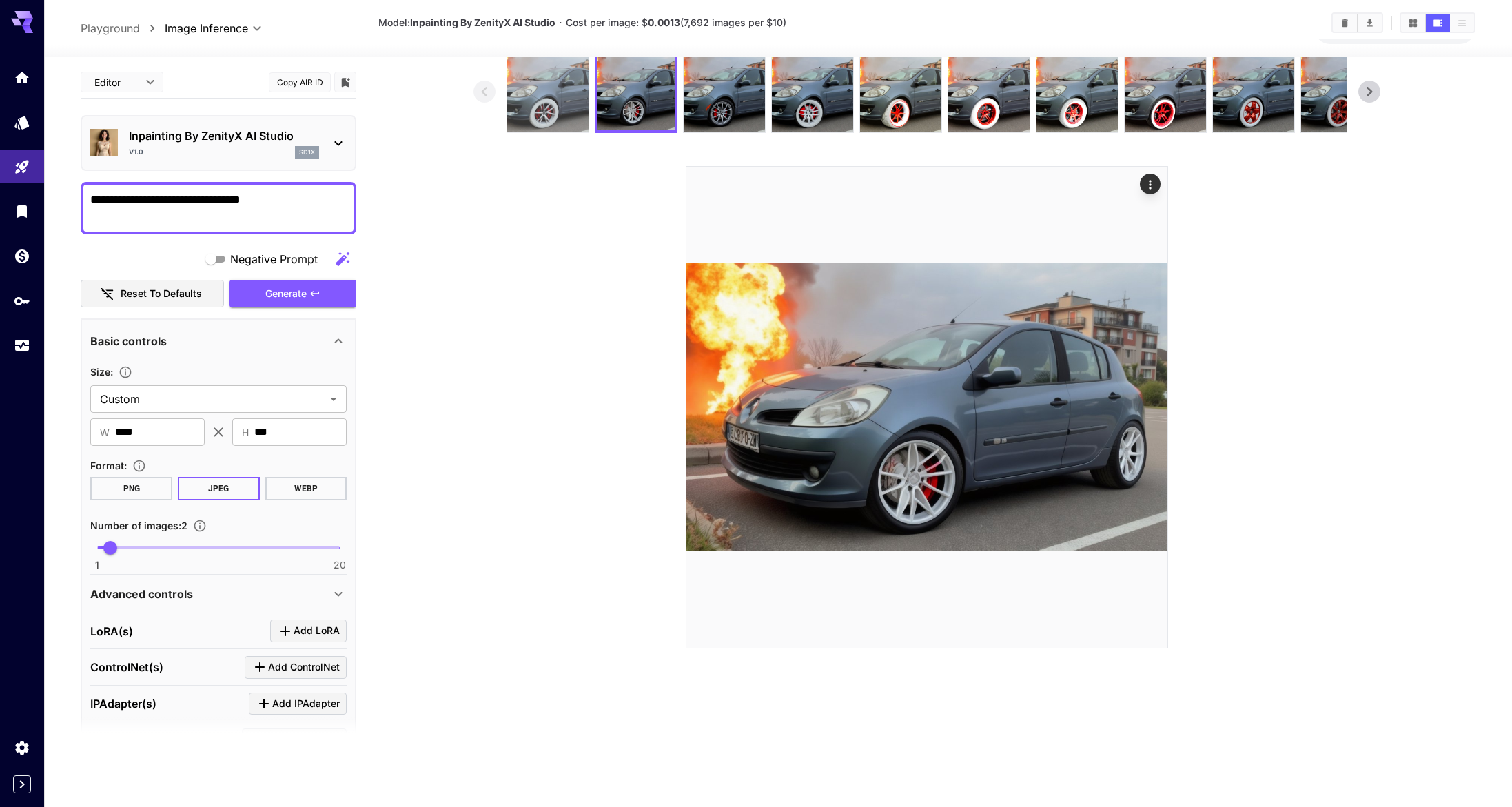
click at [552, 115] on img at bounding box center [548, 92] width 81 height 81
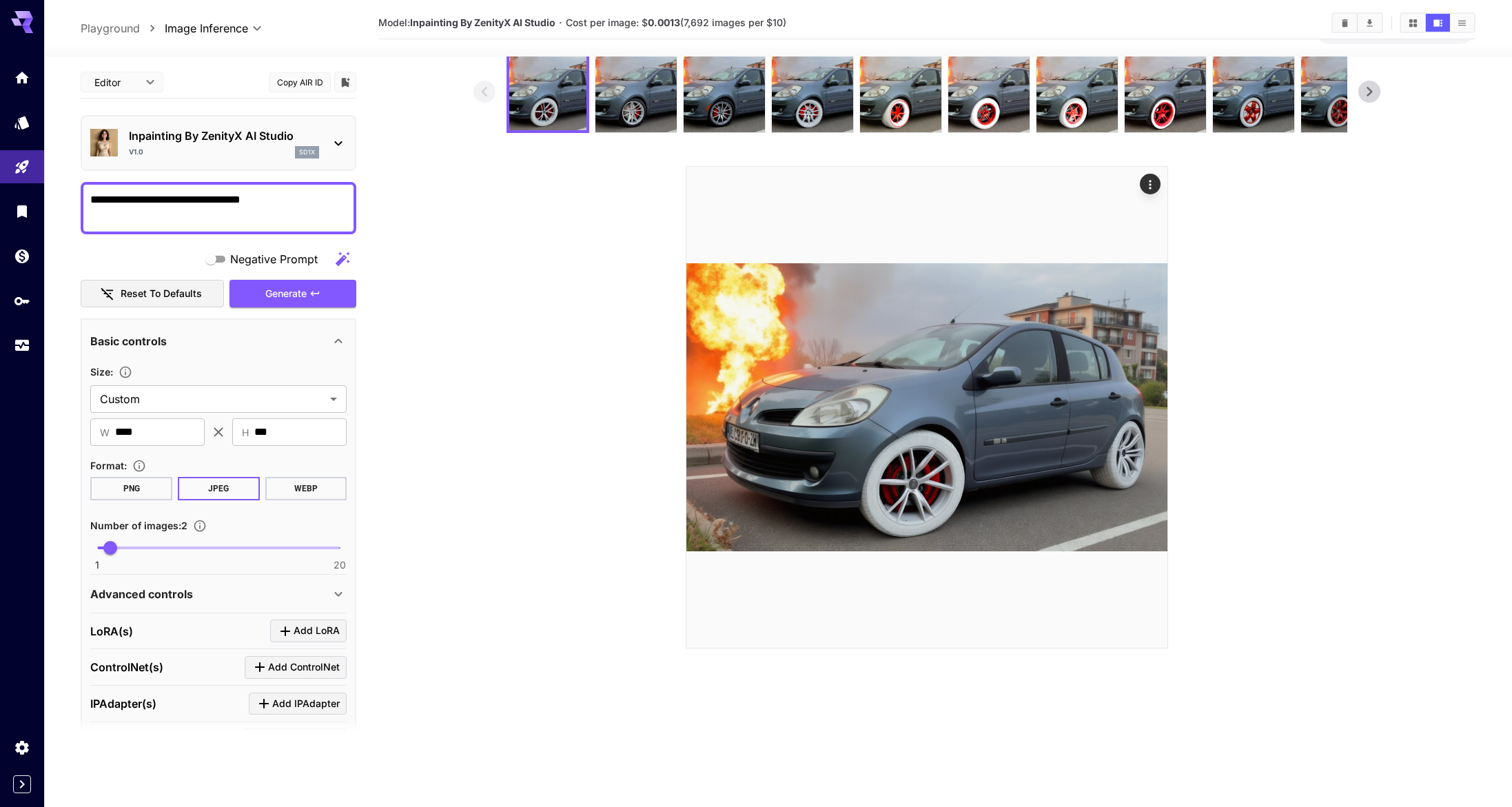
click at [150, 143] on p "Inpainting By ZenityX AI Studio" at bounding box center [224, 135] width 190 height 17
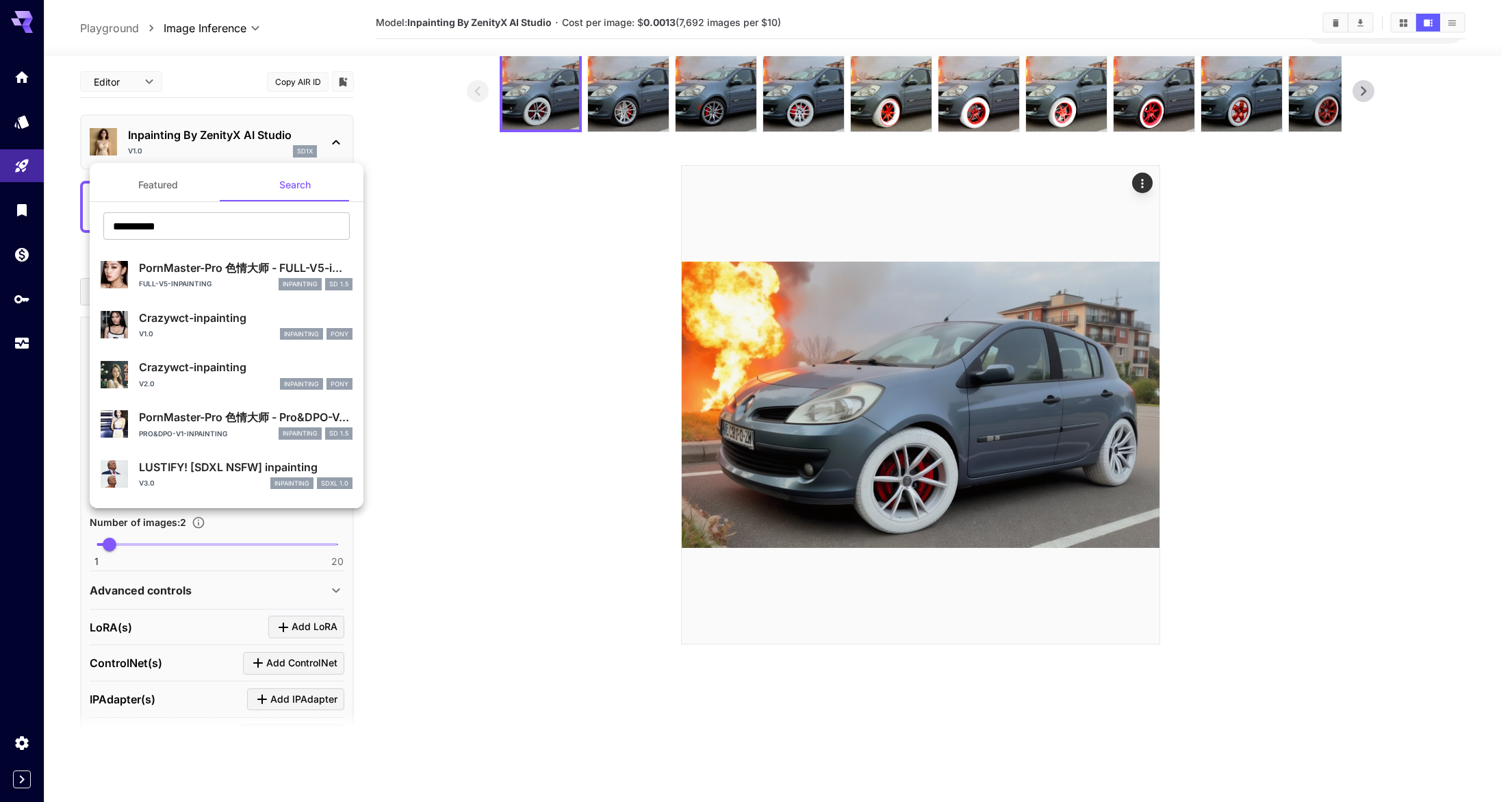
click at [175, 180] on button "Featured" at bounding box center [158, 185] width 137 height 33
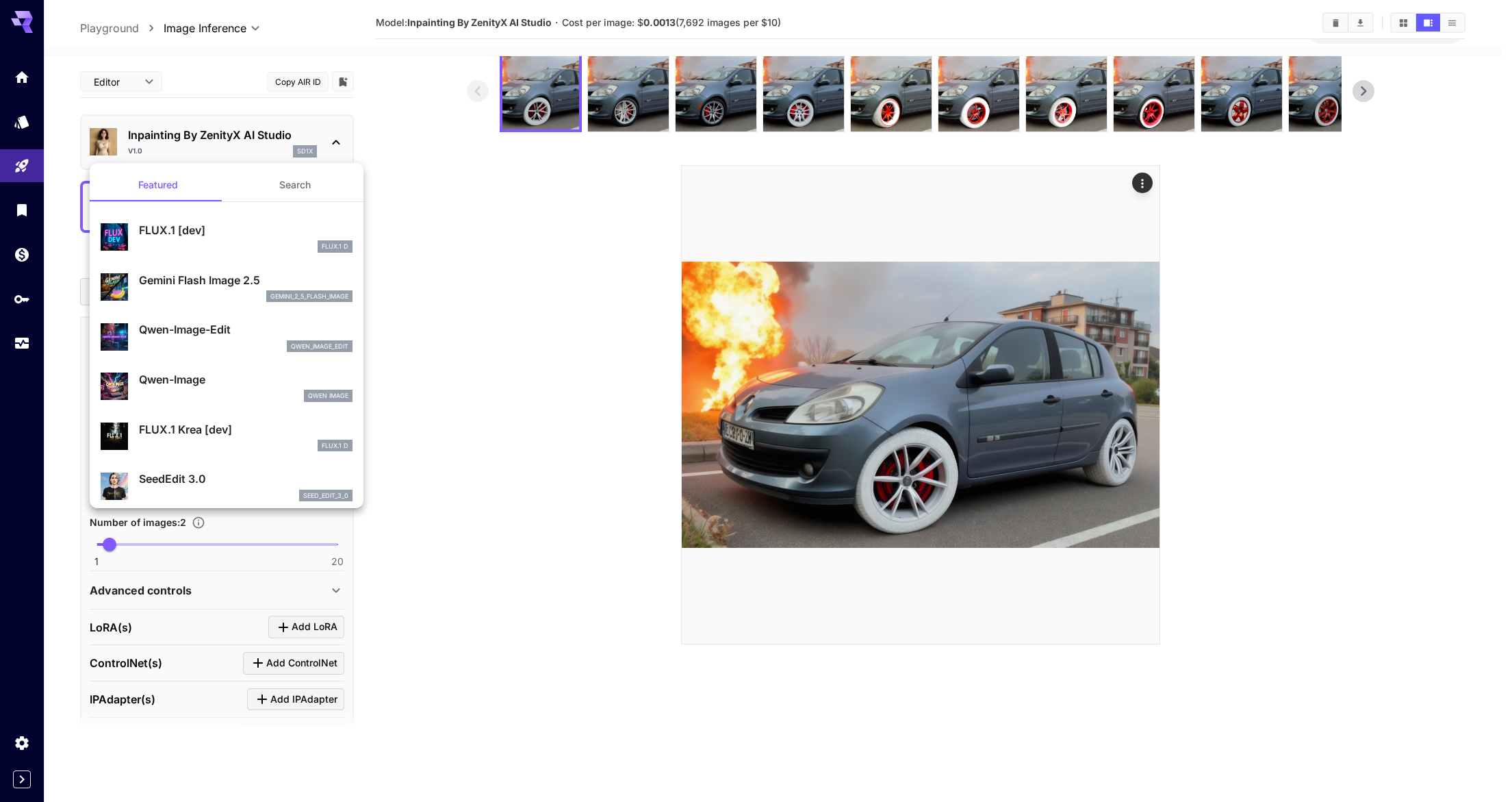
click at [437, 174] on div at bounding box center [756, 401] width 1512 height 802
